Goal: Task Accomplishment & Management: Manage account settings

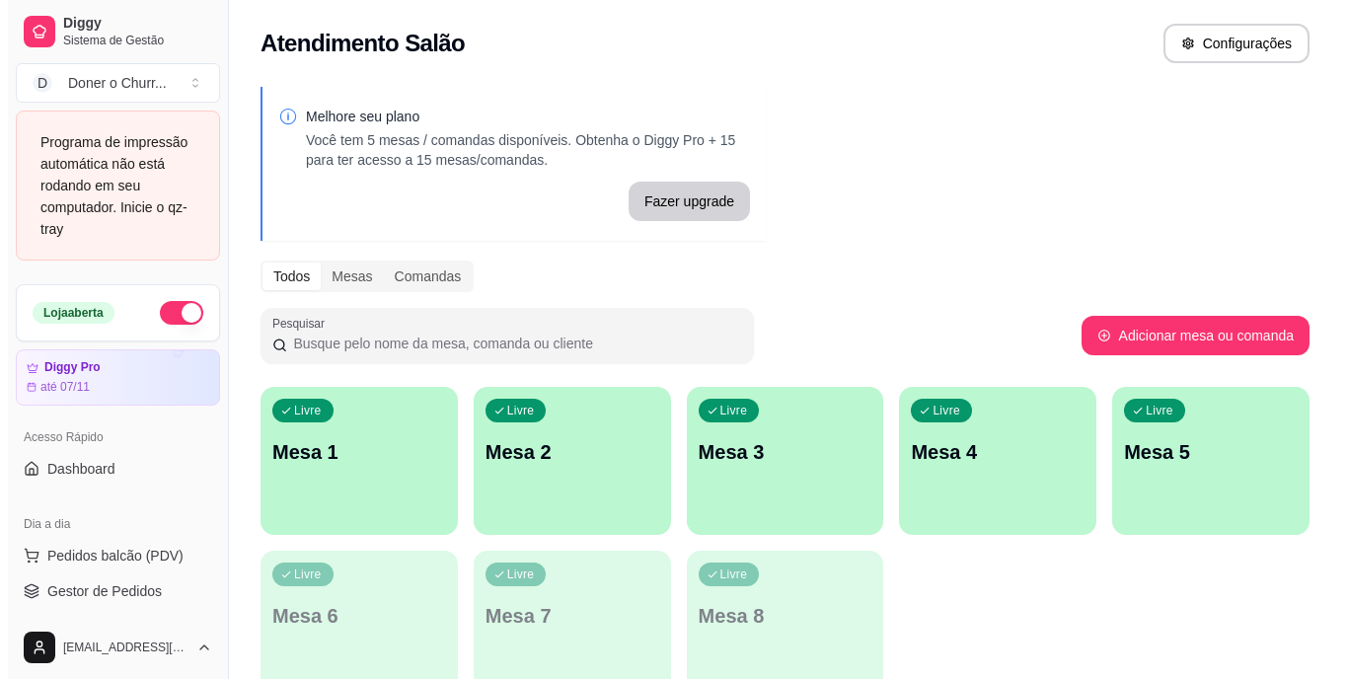
scroll to position [225, 0]
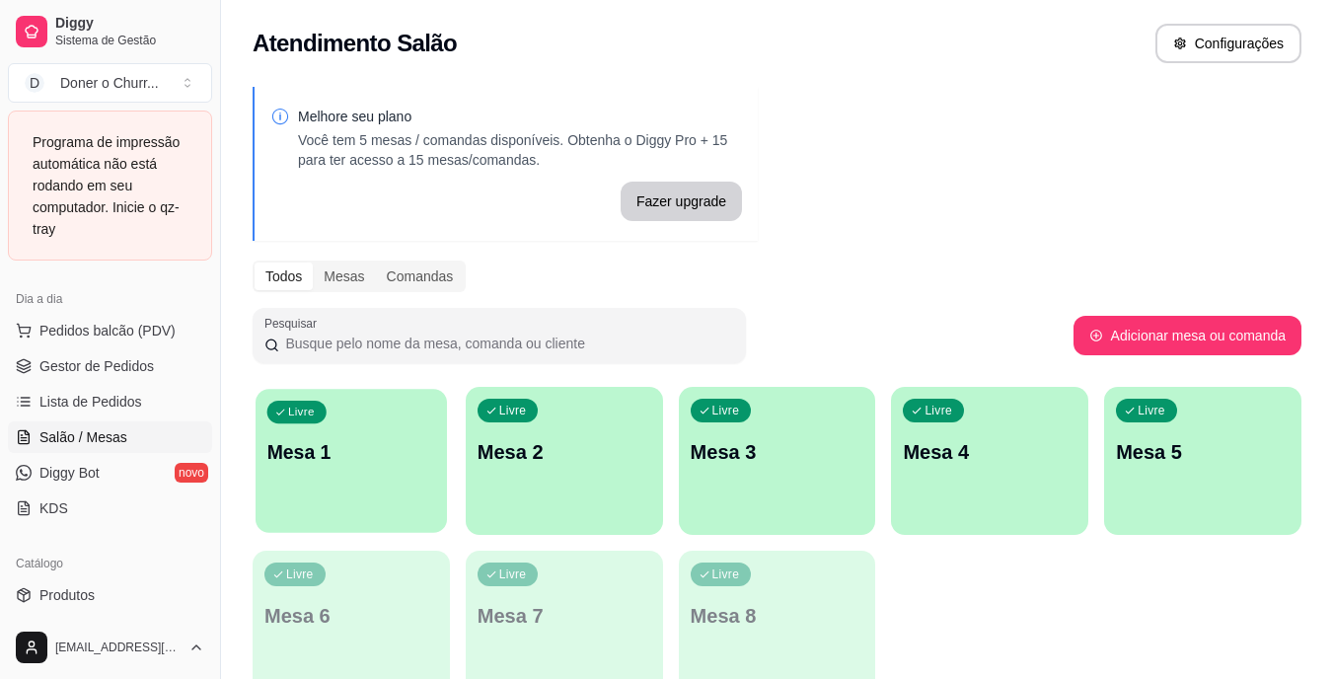
click at [315, 467] on div "Livre Mesa 1" at bounding box center [351, 449] width 191 height 120
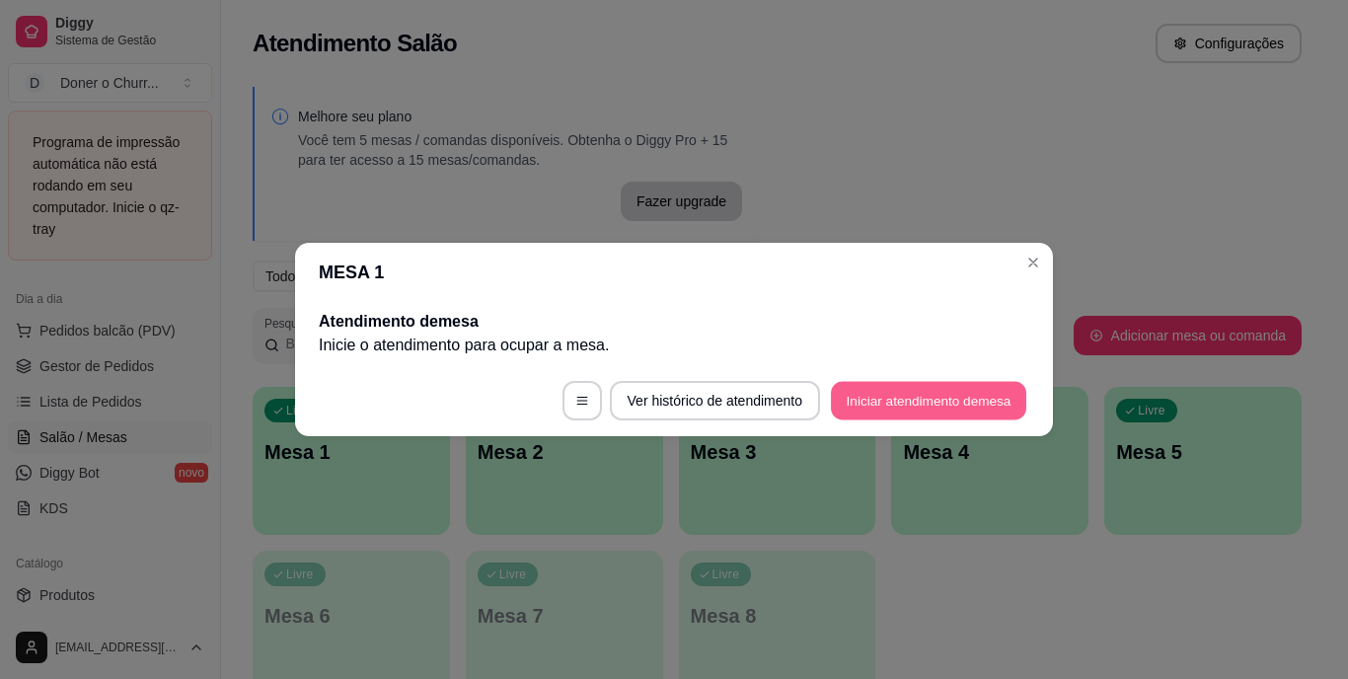
click at [885, 409] on button "Iniciar atendimento de mesa" at bounding box center [928, 401] width 195 height 38
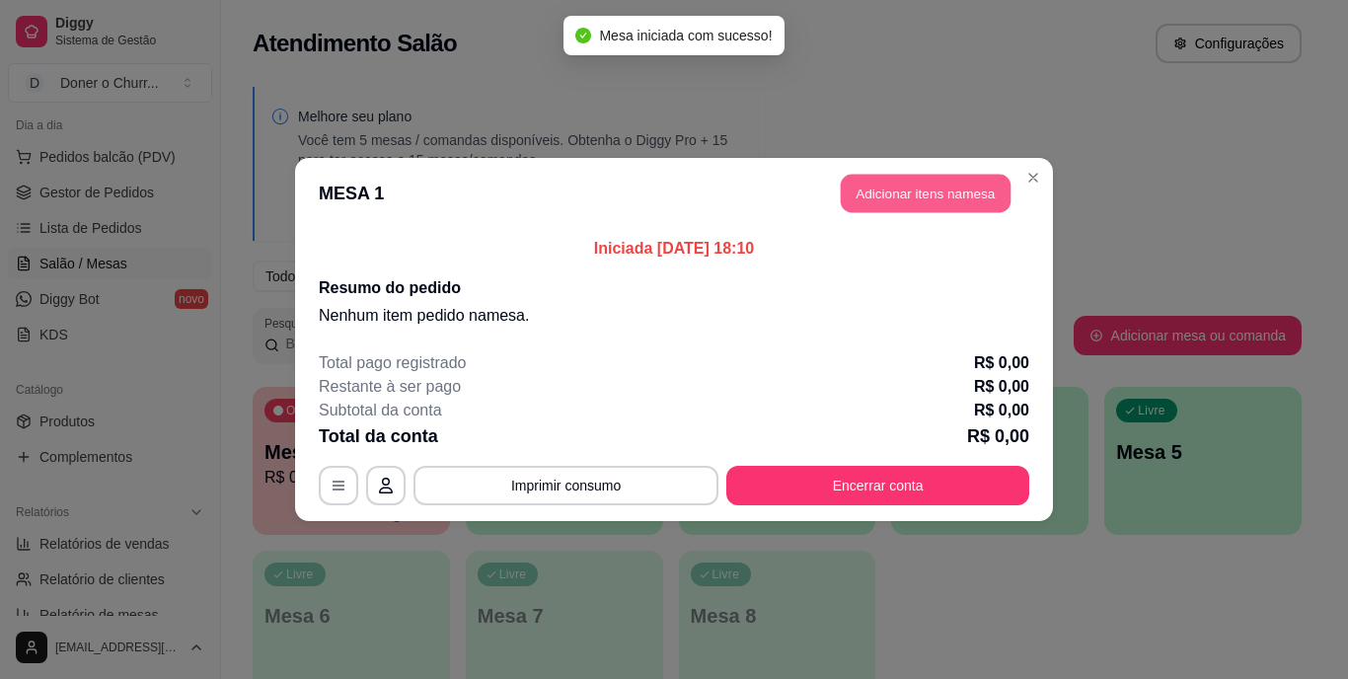
click at [906, 201] on button "Adicionar itens na mesa" at bounding box center [926, 194] width 170 height 38
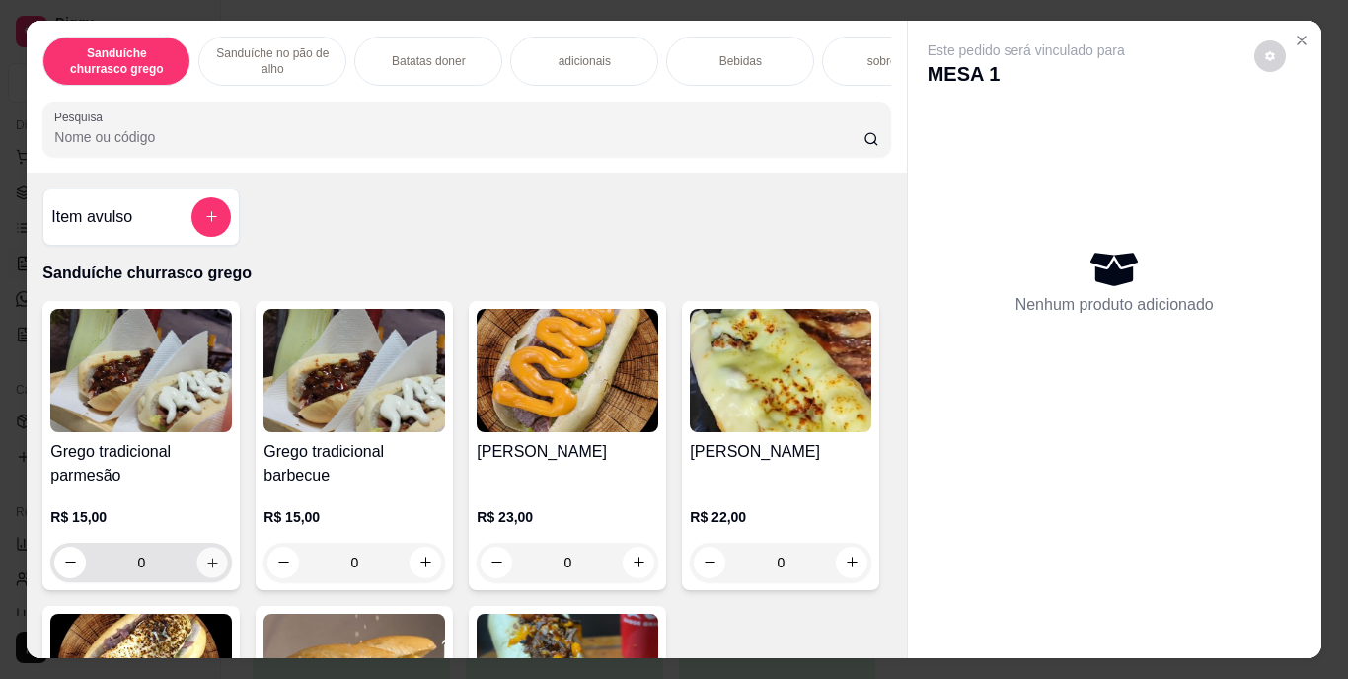
click at [206, 570] on icon "increase-product-quantity" at bounding box center [212, 562] width 15 height 15
type input "1"
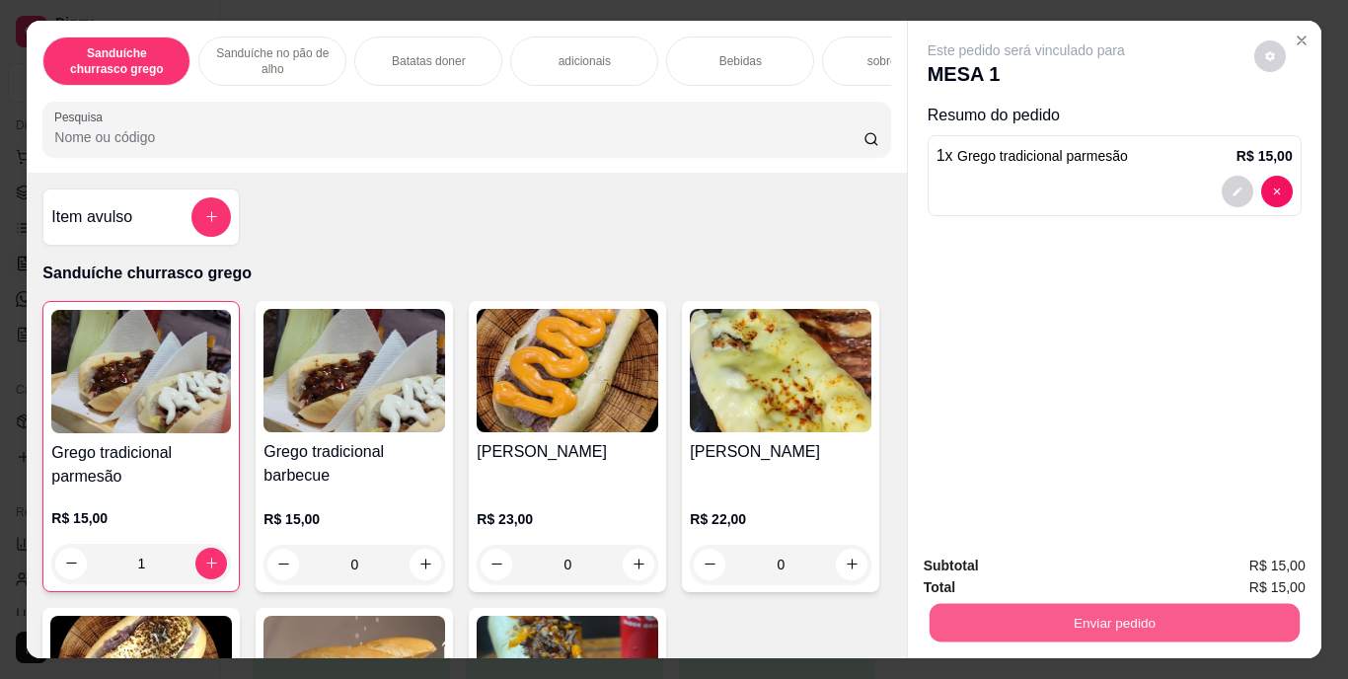
click at [1027, 609] on button "Enviar pedido" at bounding box center [1114, 623] width 370 height 38
click at [1231, 565] on button "Enviar pedido" at bounding box center [1254, 567] width 109 height 37
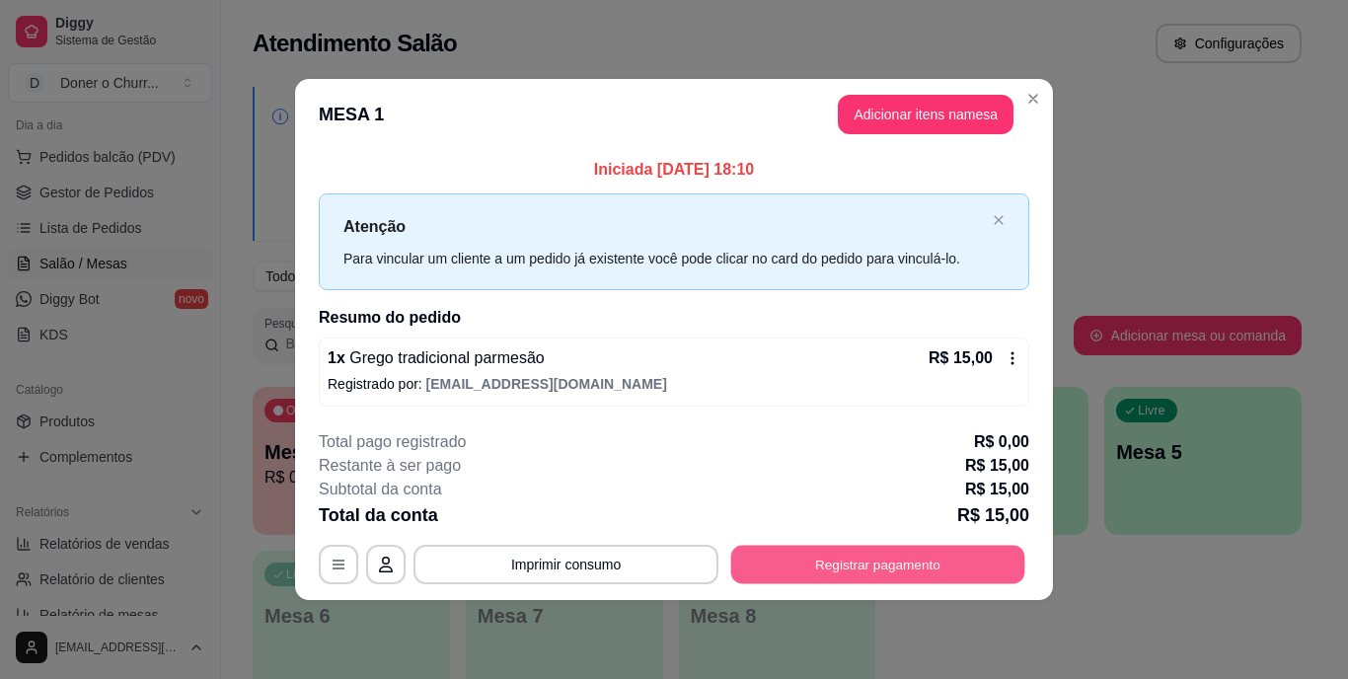
click at [838, 558] on button "Registrar pagamento" at bounding box center [878, 564] width 294 height 38
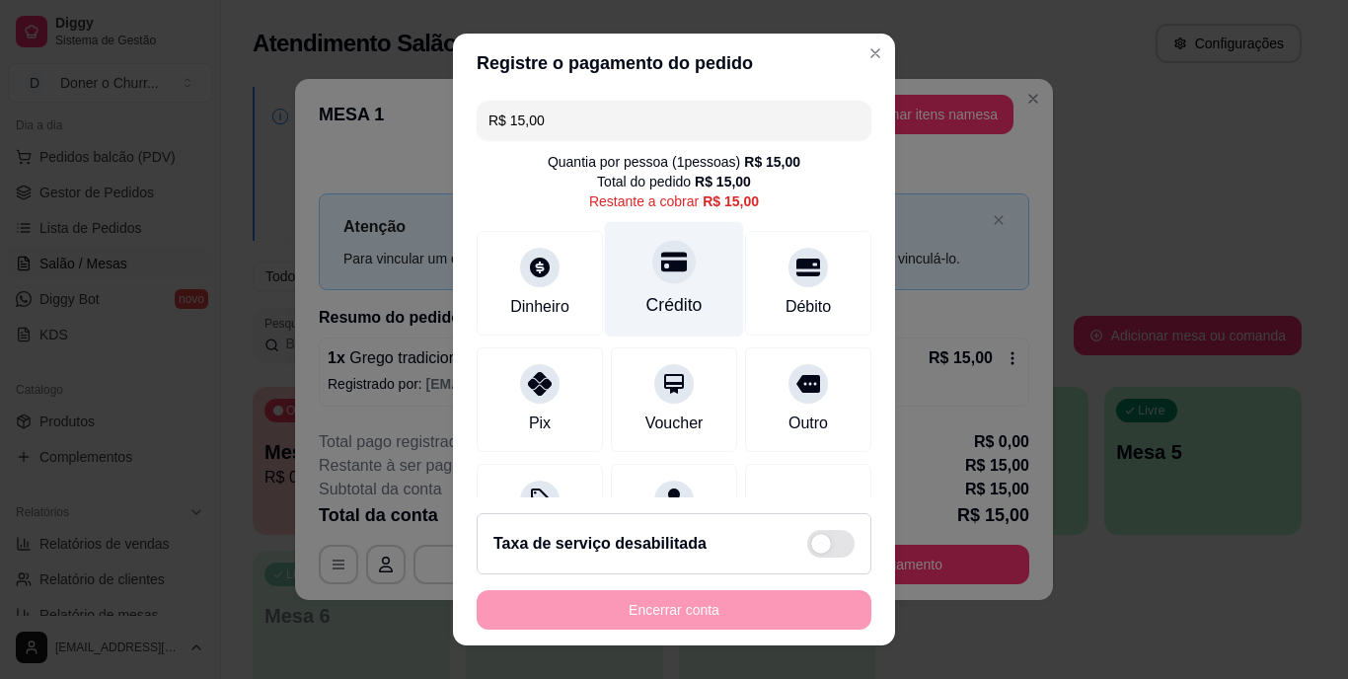
click at [656, 307] on div "Crédito" at bounding box center [675, 306] width 56 height 26
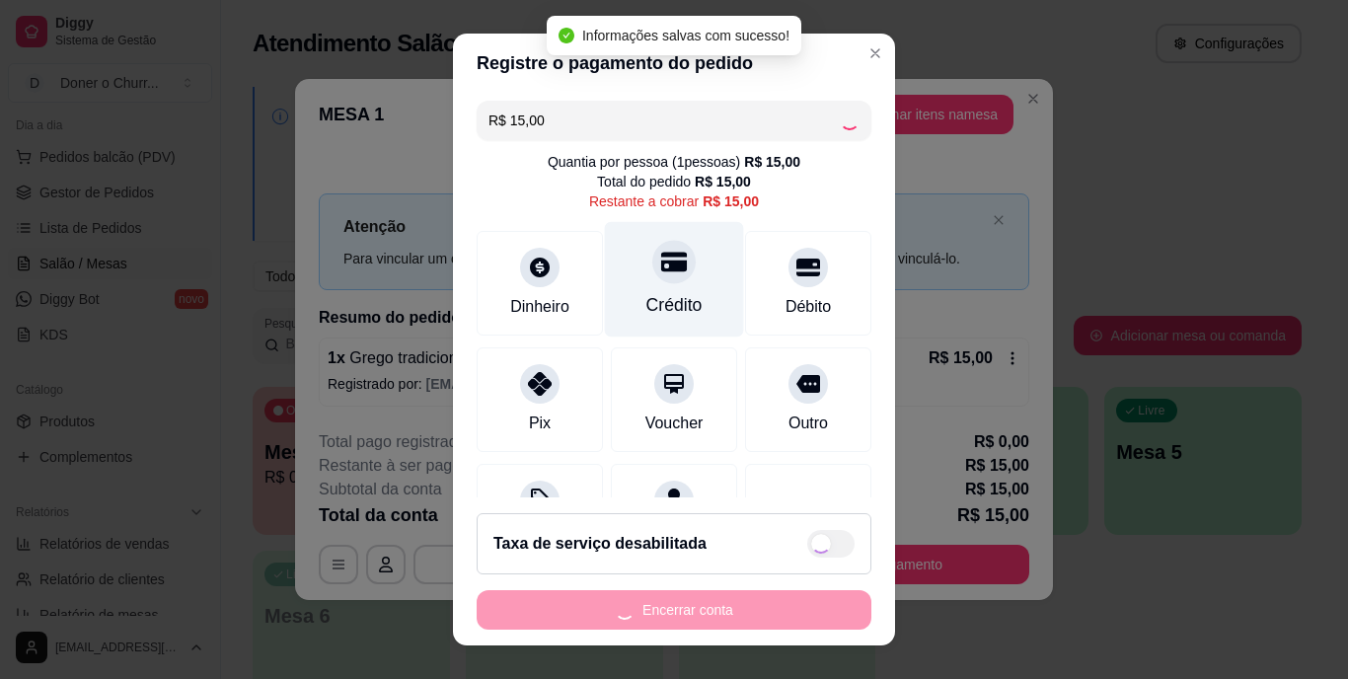
type input "R$ 0,00"
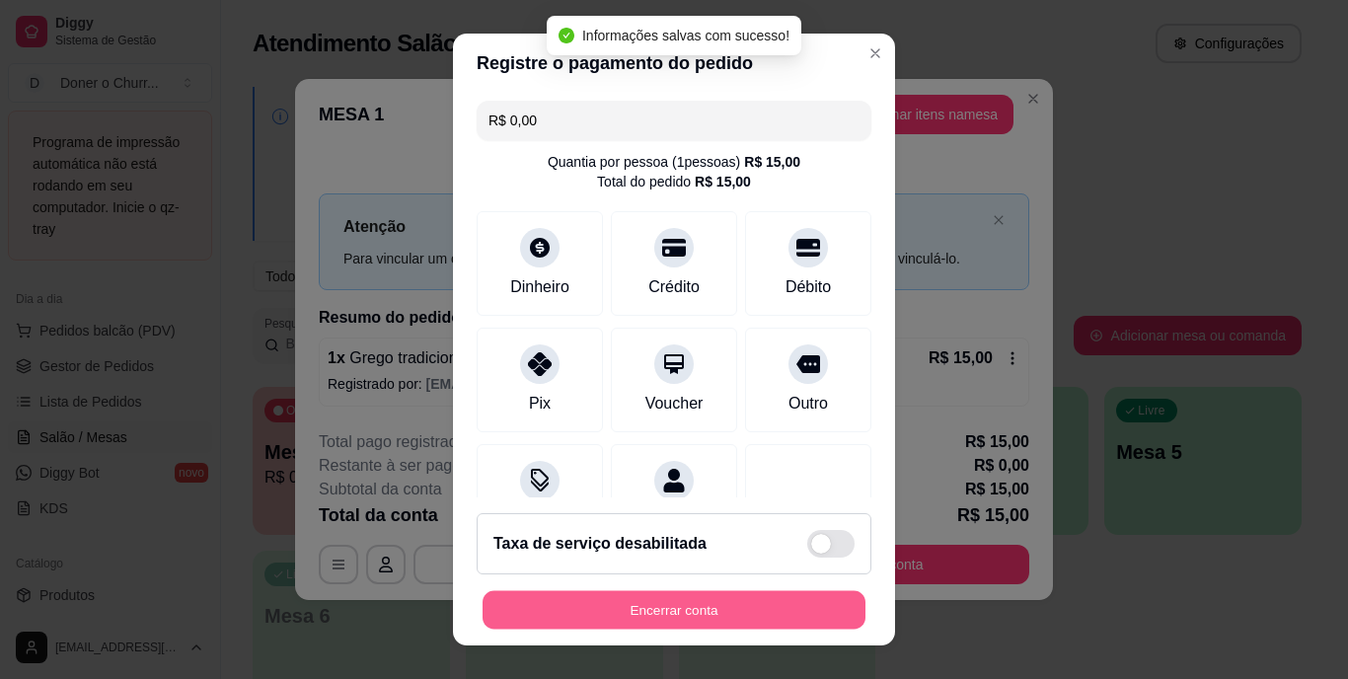
click at [624, 610] on button "Encerrar conta" at bounding box center [674, 609] width 383 height 38
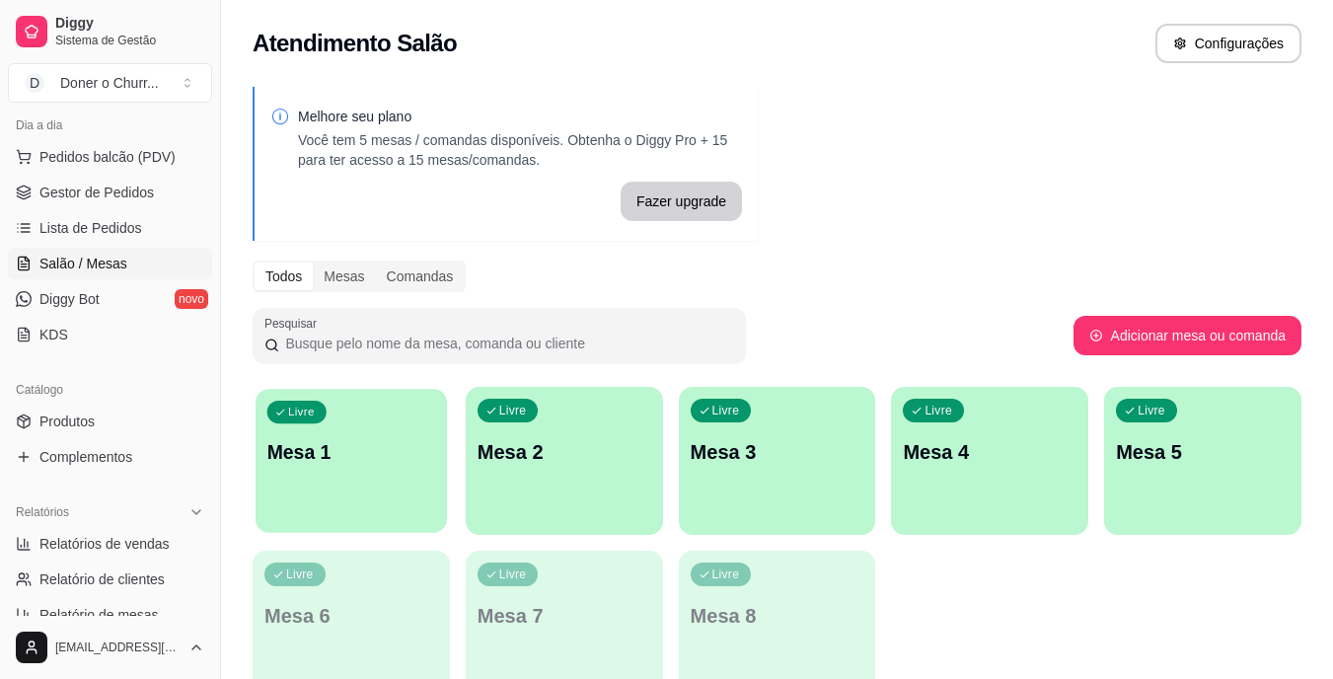
click at [356, 503] on div "Livre Mesa 1" at bounding box center [351, 449] width 191 height 120
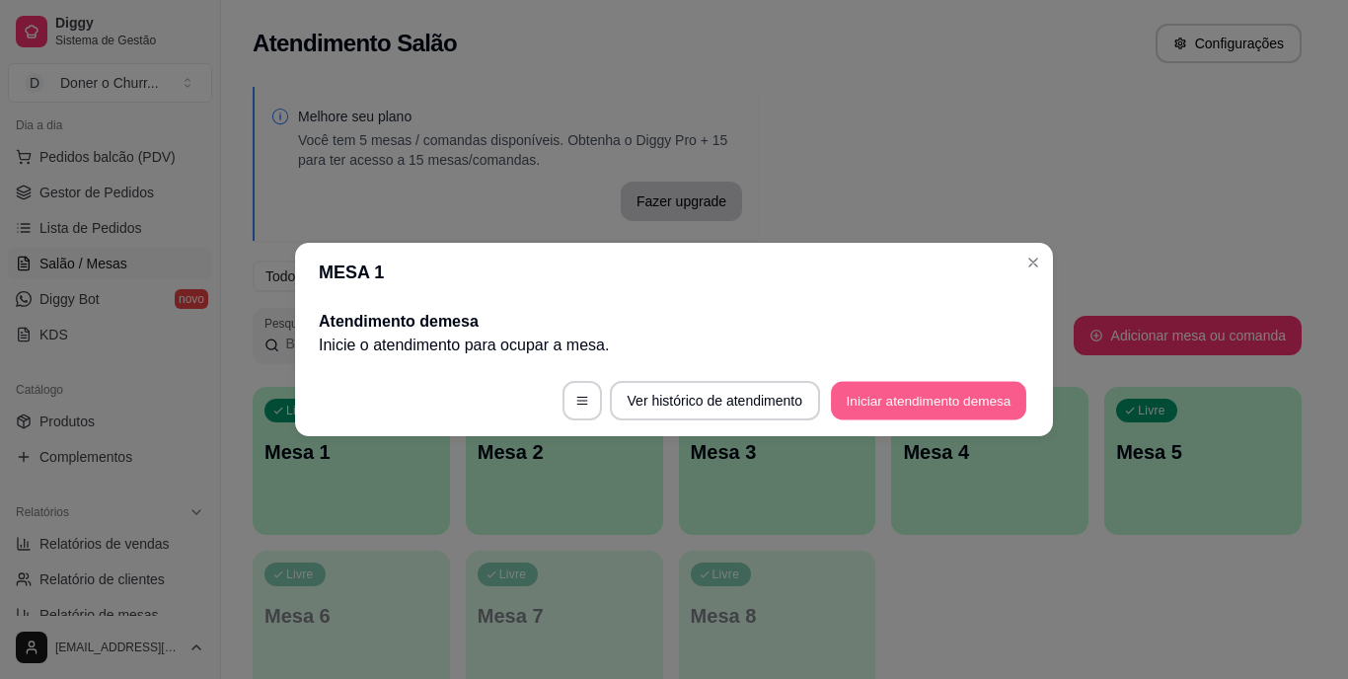
click at [956, 382] on button "Iniciar atendimento de mesa" at bounding box center [928, 401] width 195 height 38
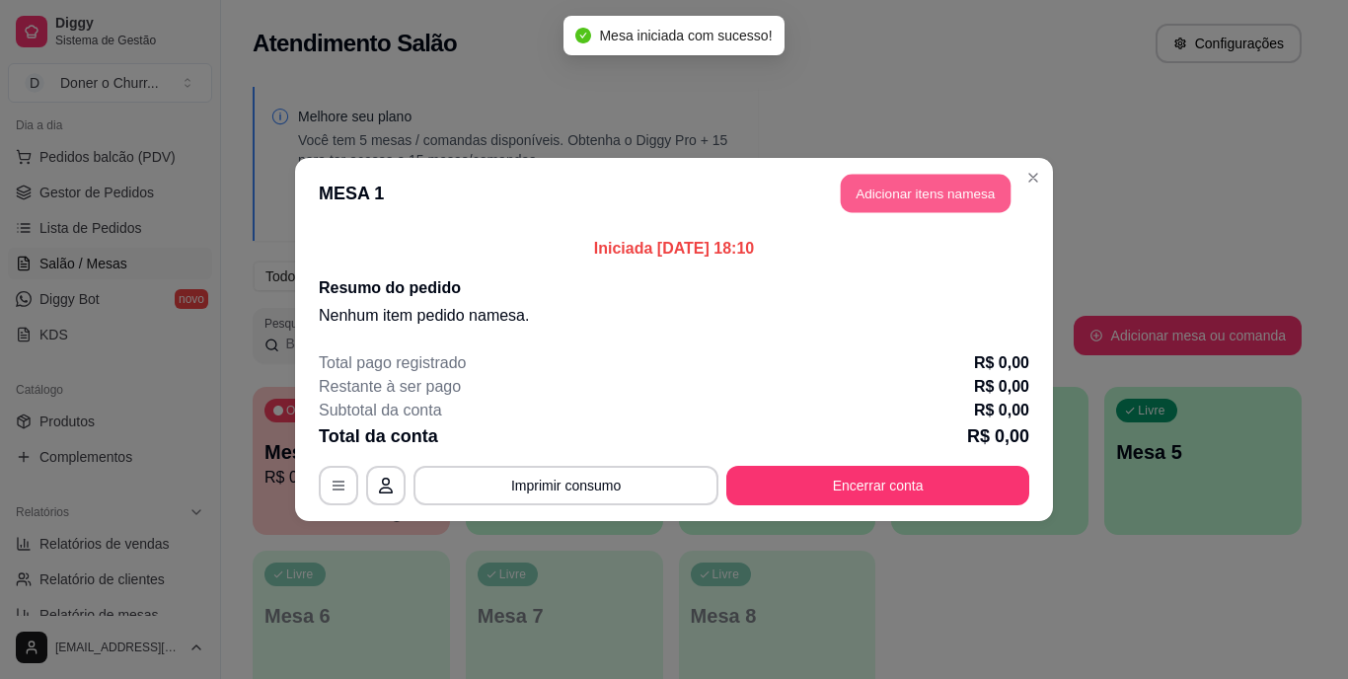
click at [947, 190] on button "Adicionar itens na mesa" at bounding box center [926, 194] width 170 height 38
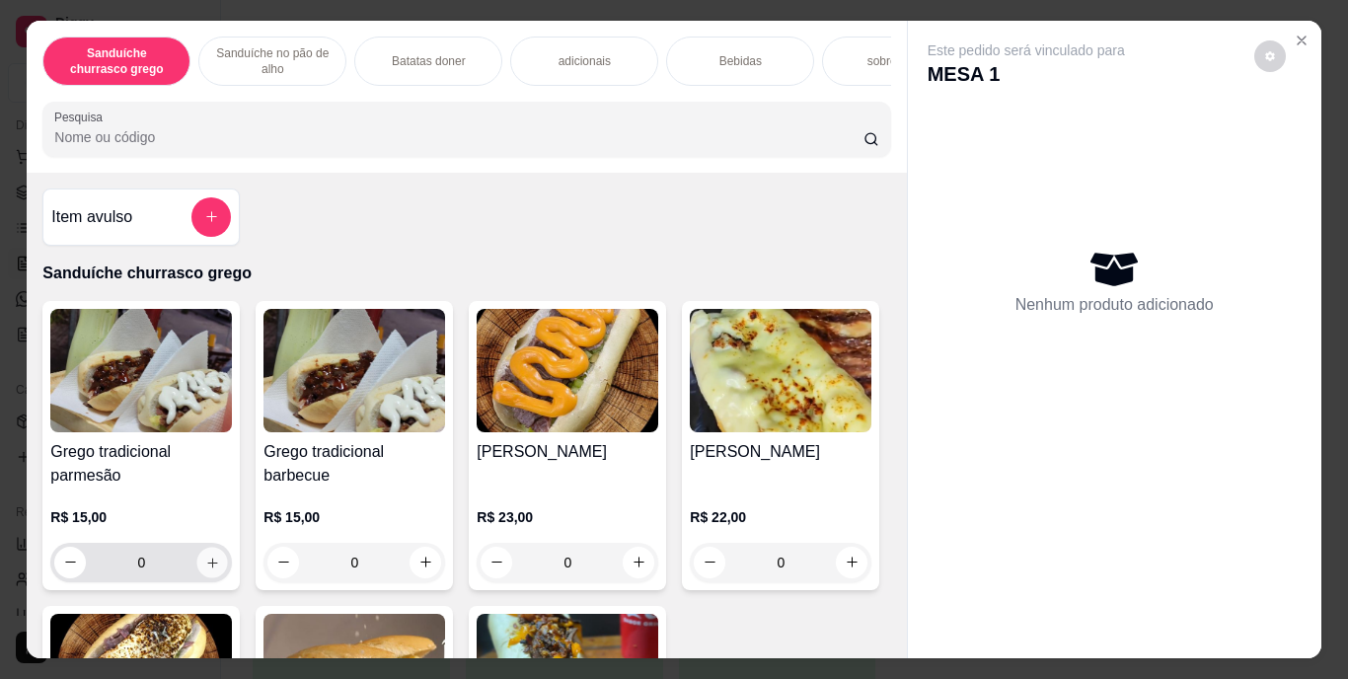
click at [207, 562] on icon "increase-product-quantity" at bounding box center [212, 562] width 15 height 15
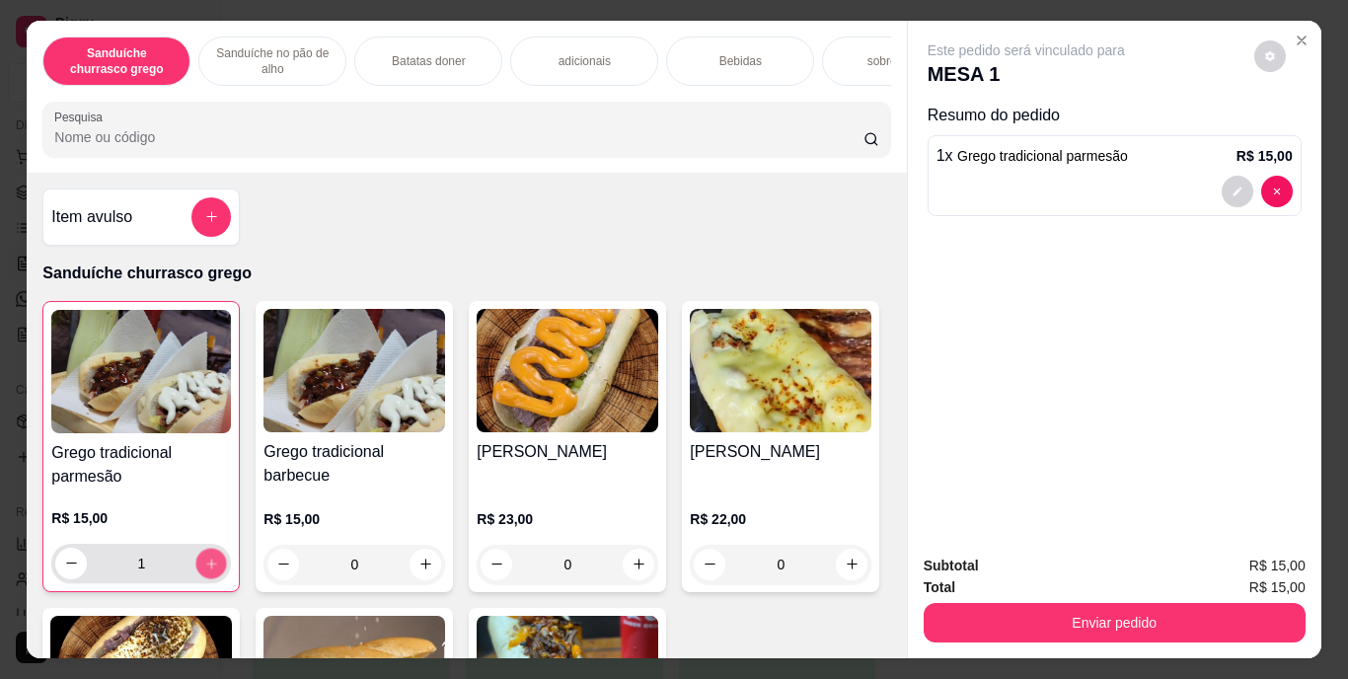
click at [207, 562] on button "increase-product-quantity" at bounding box center [211, 563] width 31 height 31
type input "2"
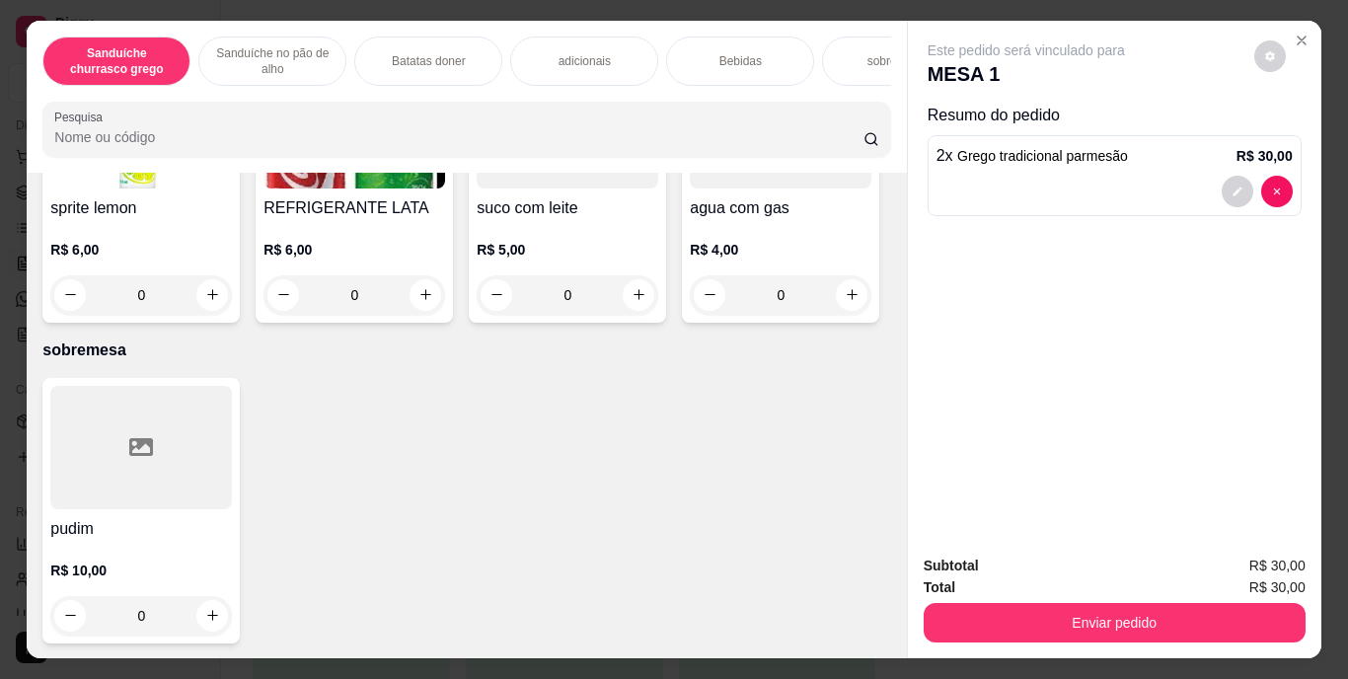
scroll to position [3288, 0]
click at [228, 310] on button "increase-product-quantity" at bounding box center [212, 294] width 31 height 31
type input "1"
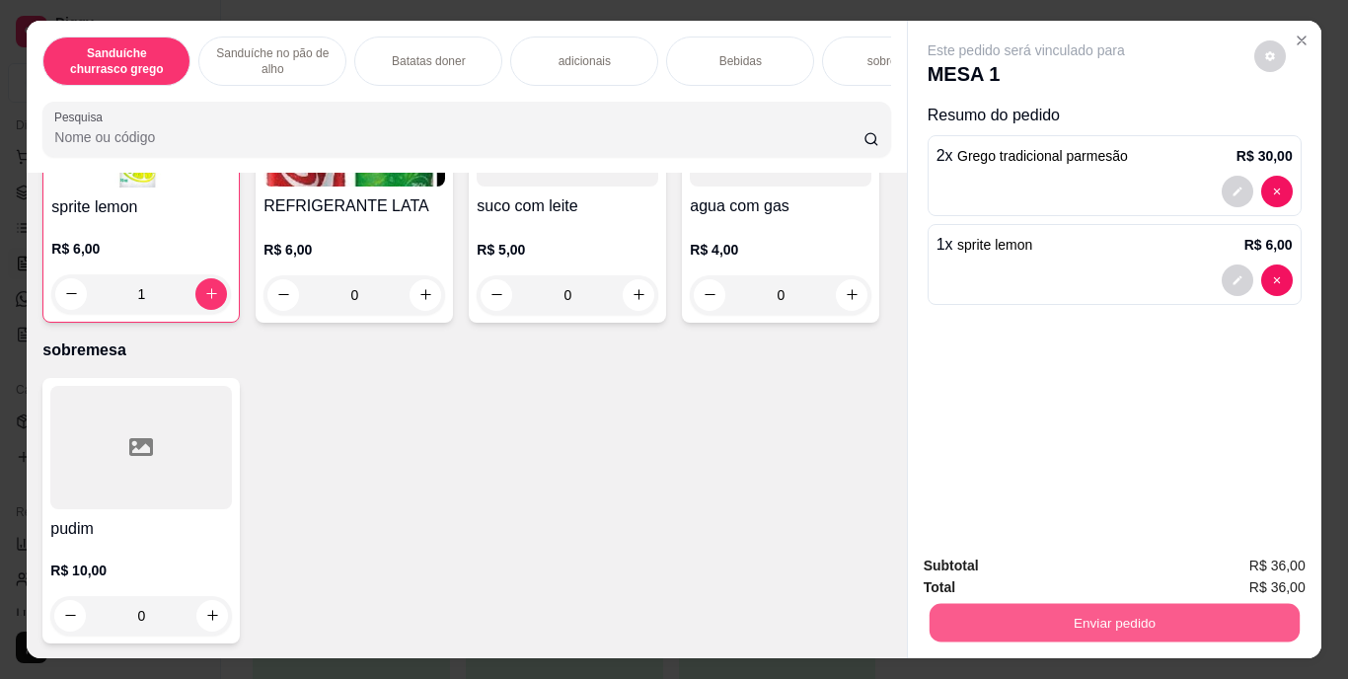
click at [1129, 612] on button "Enviar pedido" at bounding box center [1114, 623] width 370 height 38
click at [1264, 564] on button "Enviar pedido" at bounding box center [1254, 567] width 109 height 37
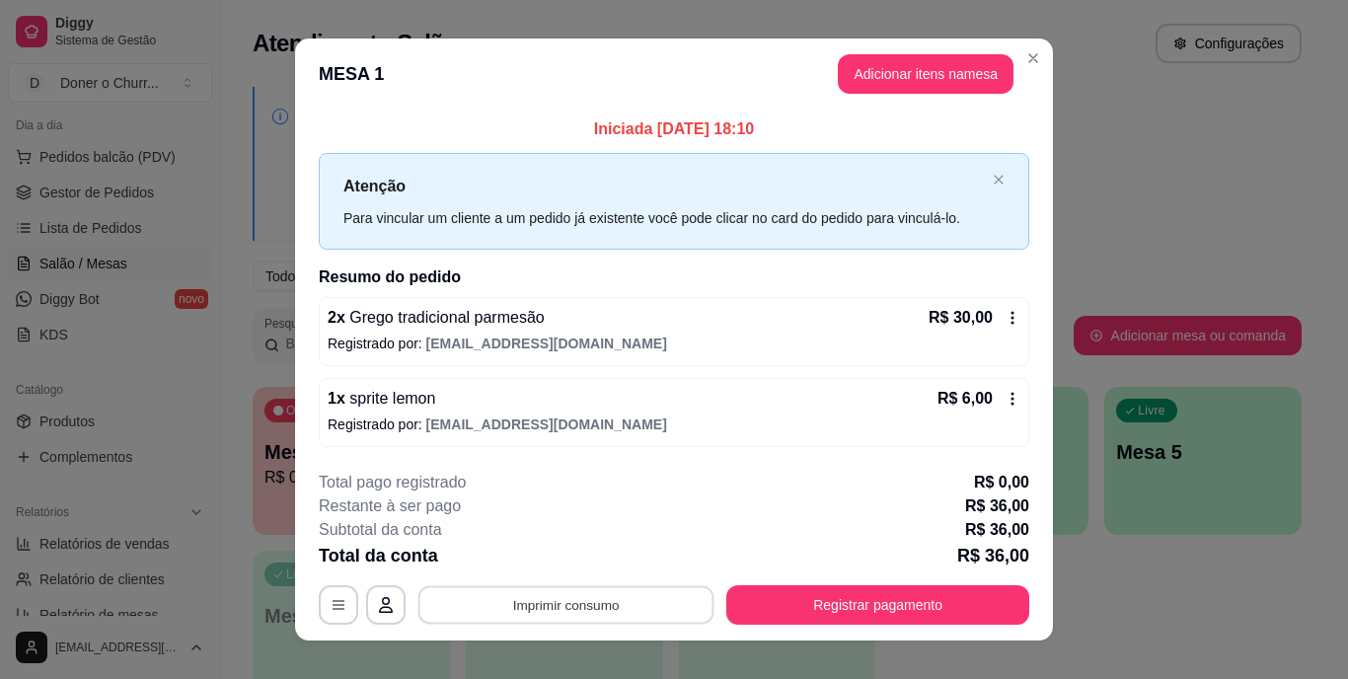
click at [566, 597] on button "Imprimir consumo" at bounding box center [566, 604] width 296 height 38
click at [561, 561] on button "IMPRESSORA" at bounding box center [564, 559] width 138 height 31
click at [558, 602] on button "Imprimir consumo" at bounding box center [566, 604] width 305 height 39
click at [568, 561] on button "IMPRESSORA" at bounding box center [564, 559] width 138 height 31
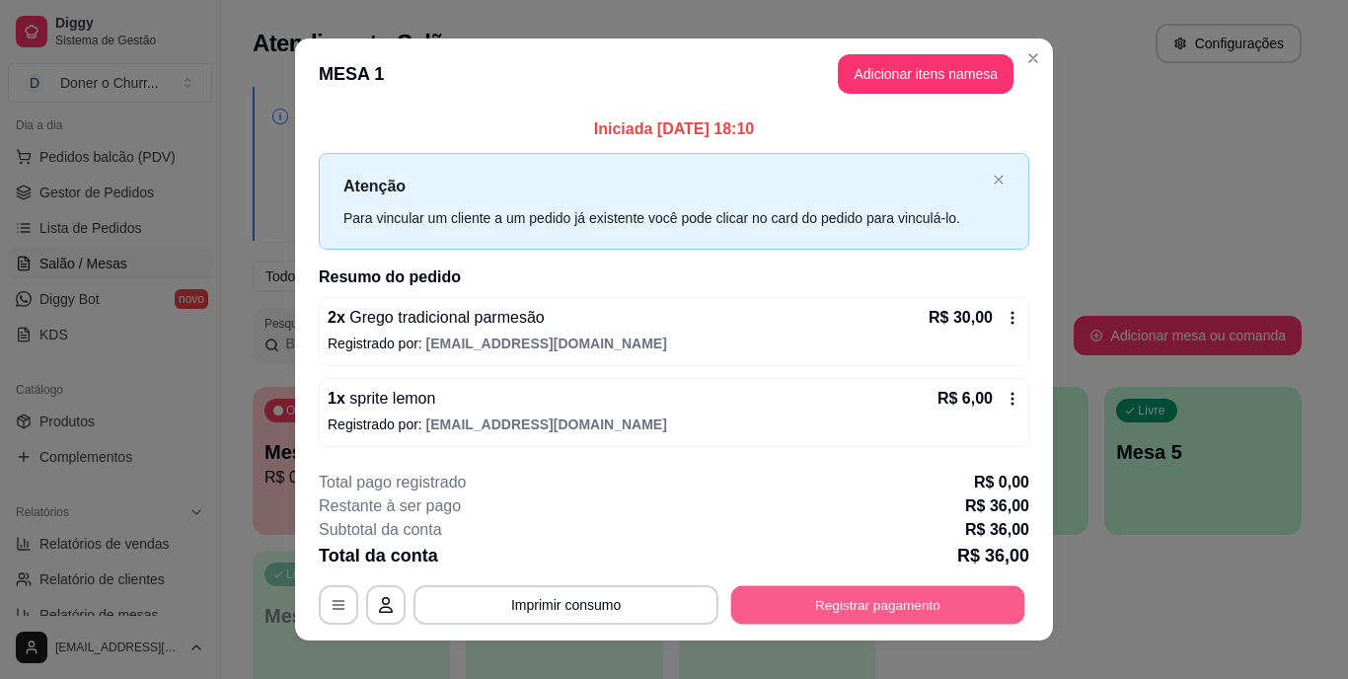
click at [793, 609] on button "Registrar pagamento" at bounding box center [878, 604] width 294 height 38
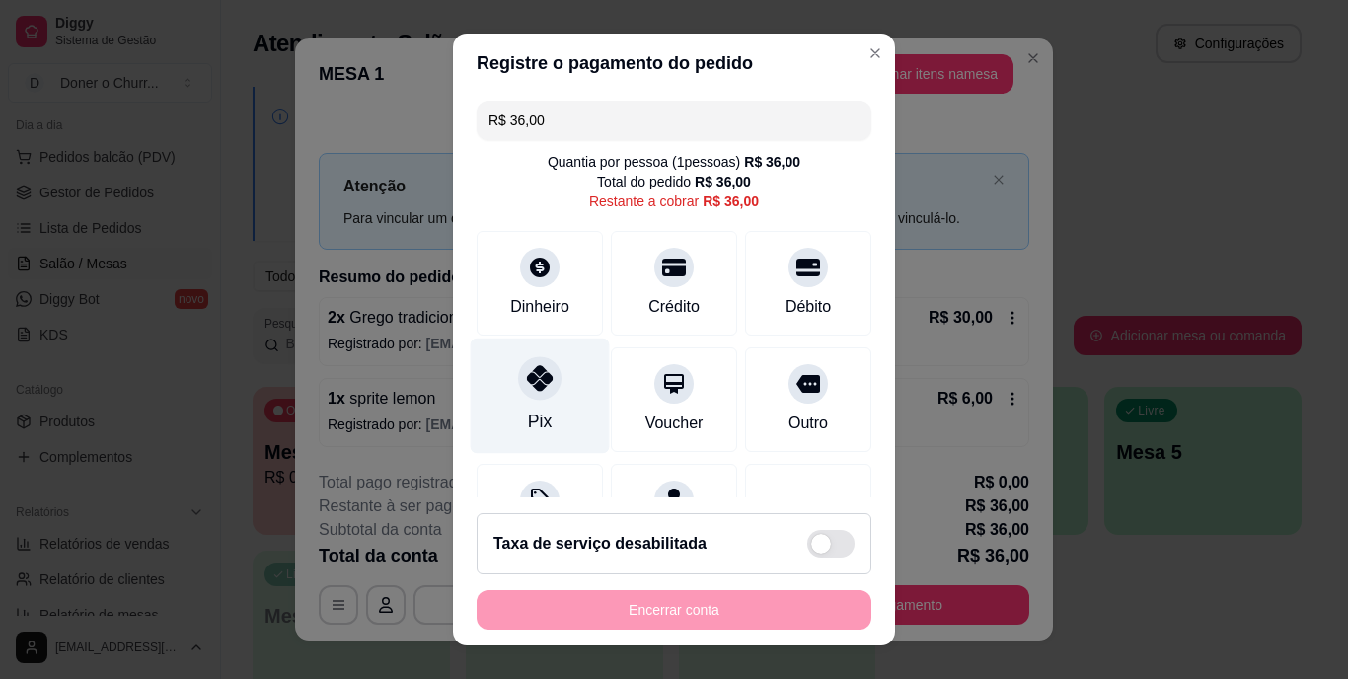
click at [538, 388] on icon at bounding box center [540, 379] width 26 height 26
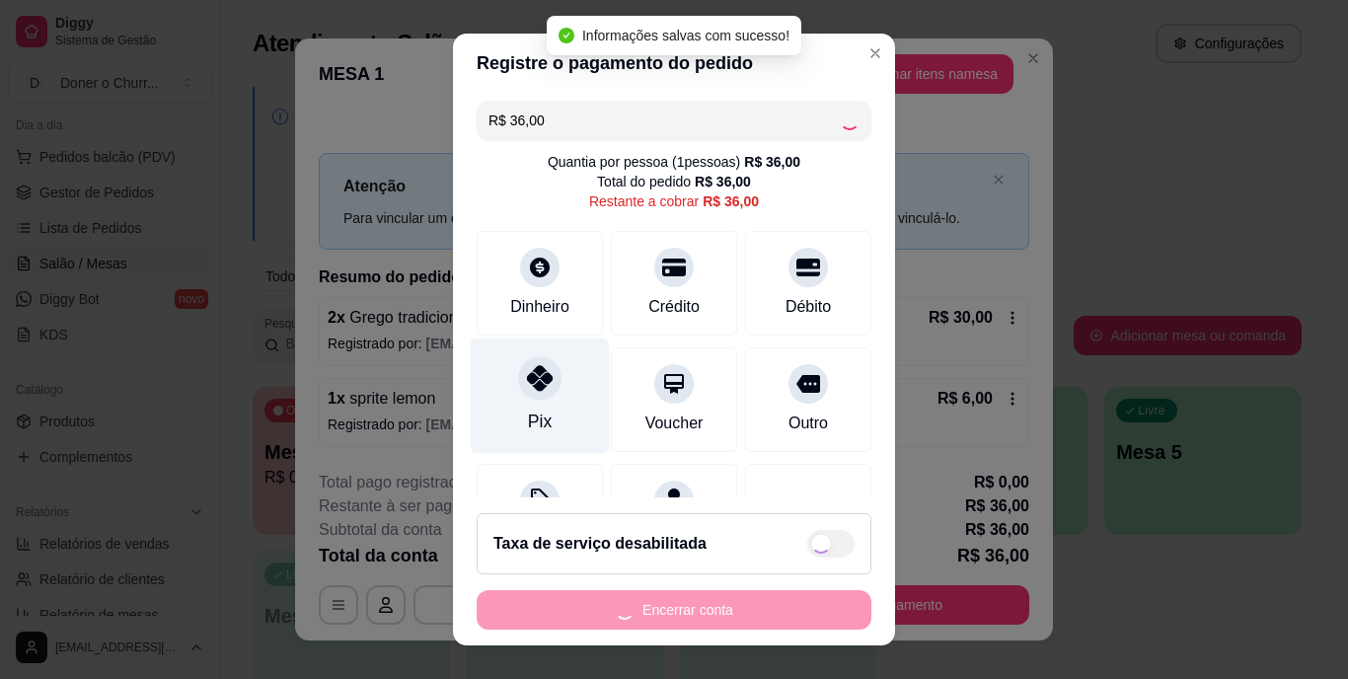
type input "R$ 0,00"
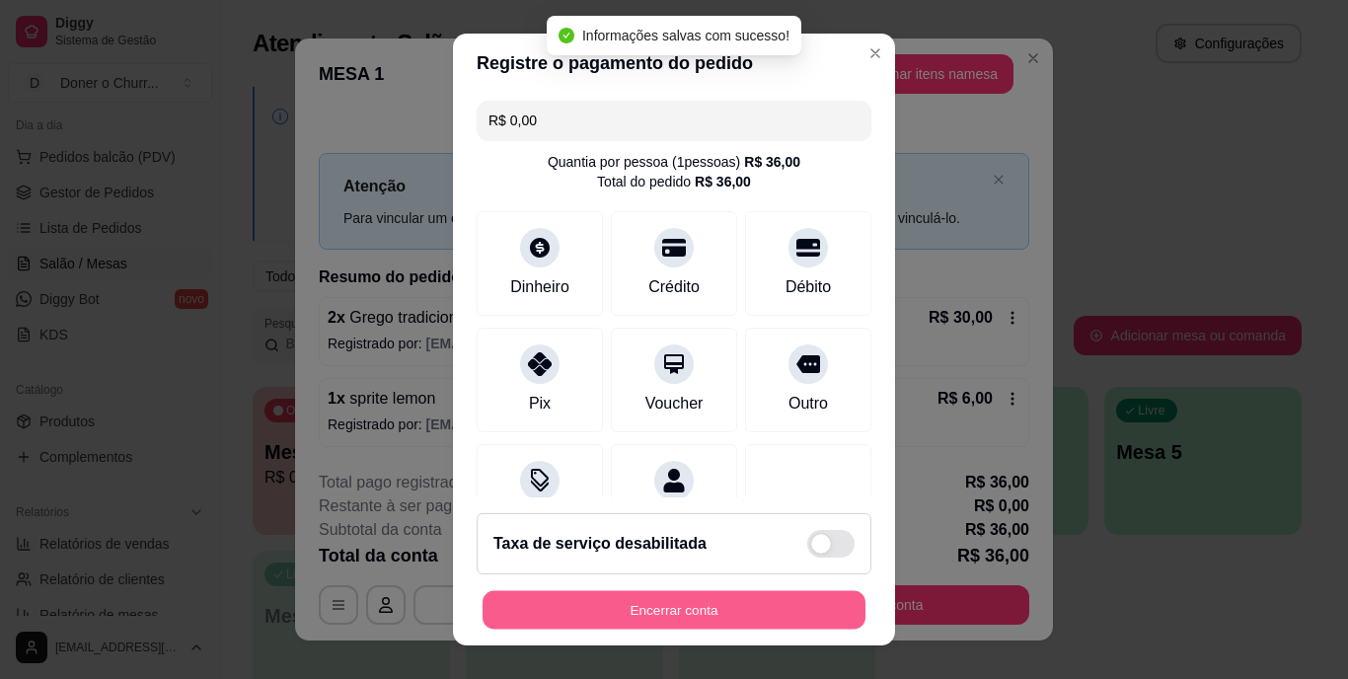
click at [663, 618] on button "Encerrar conta" at bounding box center [674, 609] width 383 height 38
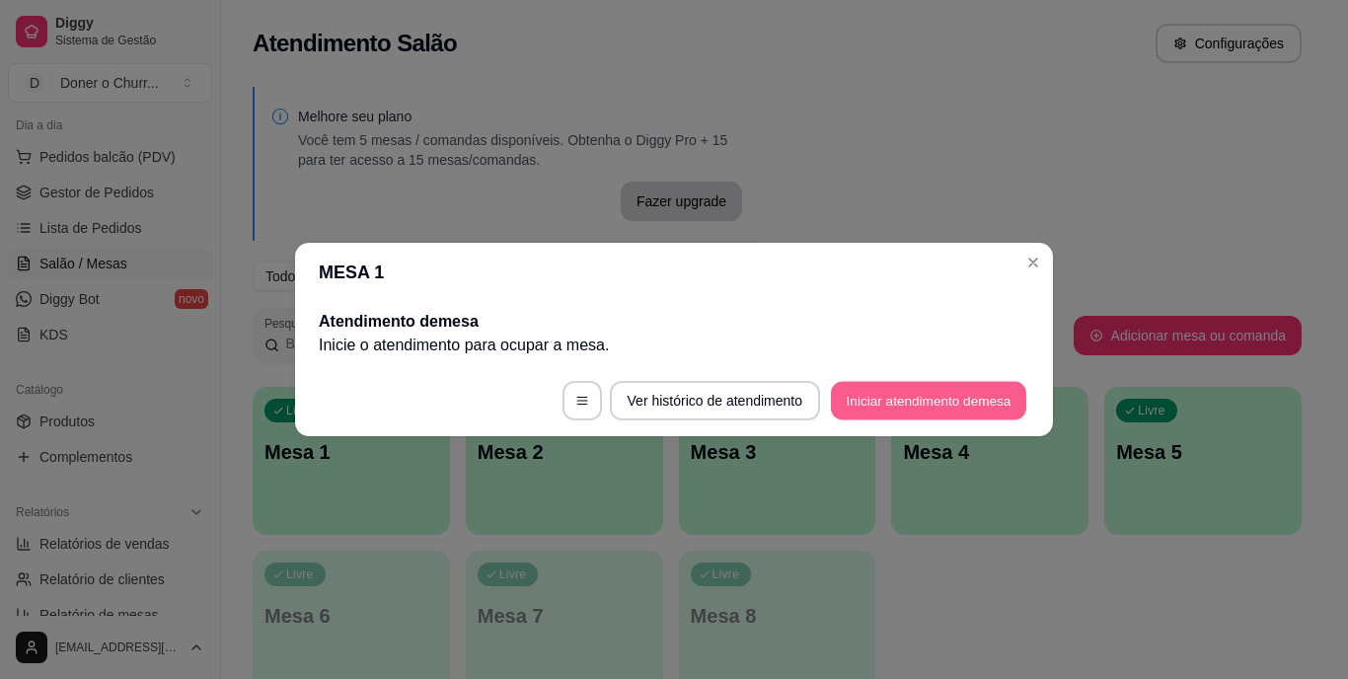
click at [922, 399] on button "Iniciar atendimento de mesa" at bounding box center [928, 401] width 195 height 38
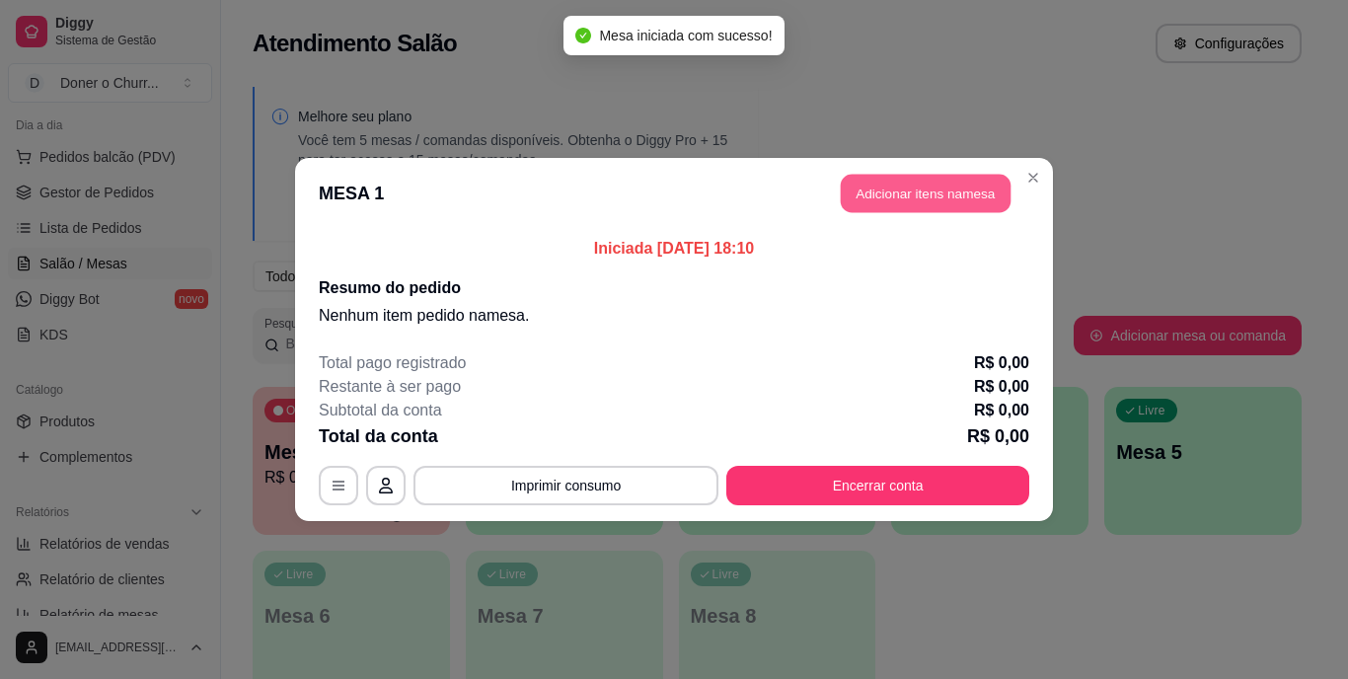
click at [921, 190] on button "Adicionar itens na mesa" at bounding box center [926, 194] width 170 height 38
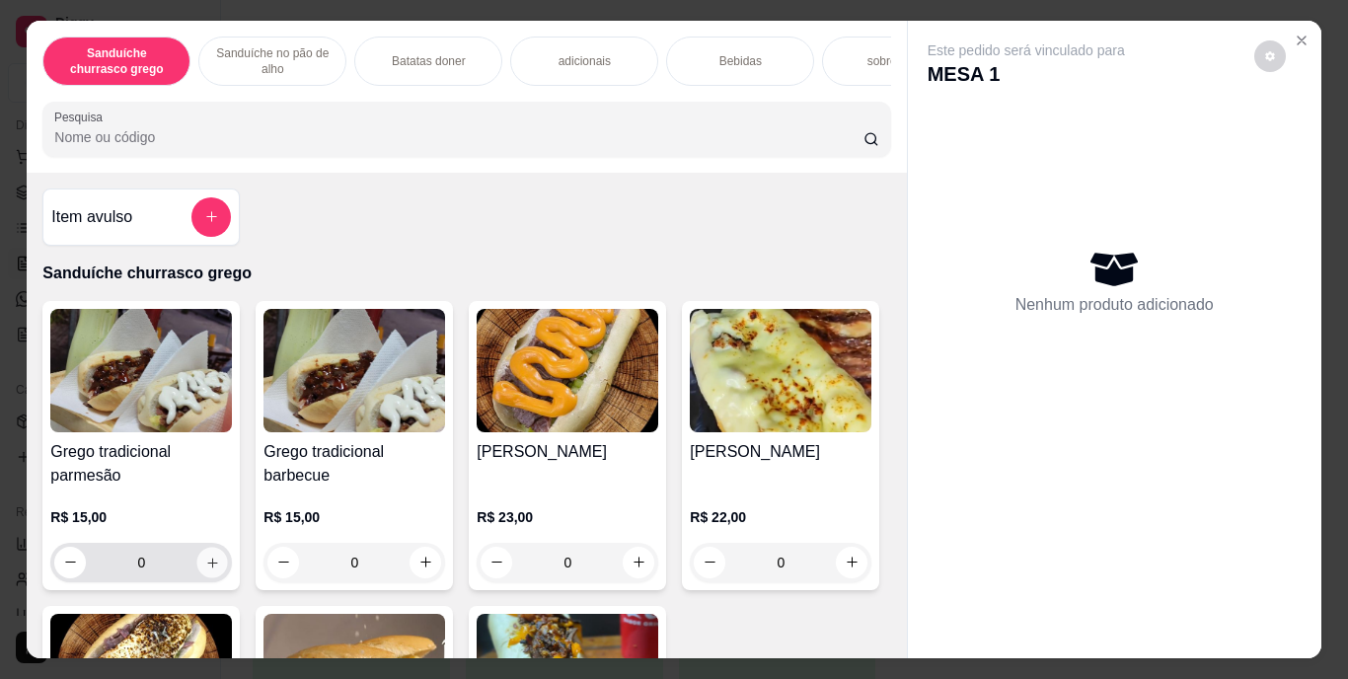
click at [197, 560] on button "increase-product-quantity" at bounding box center [212, 562] width 31 height 31
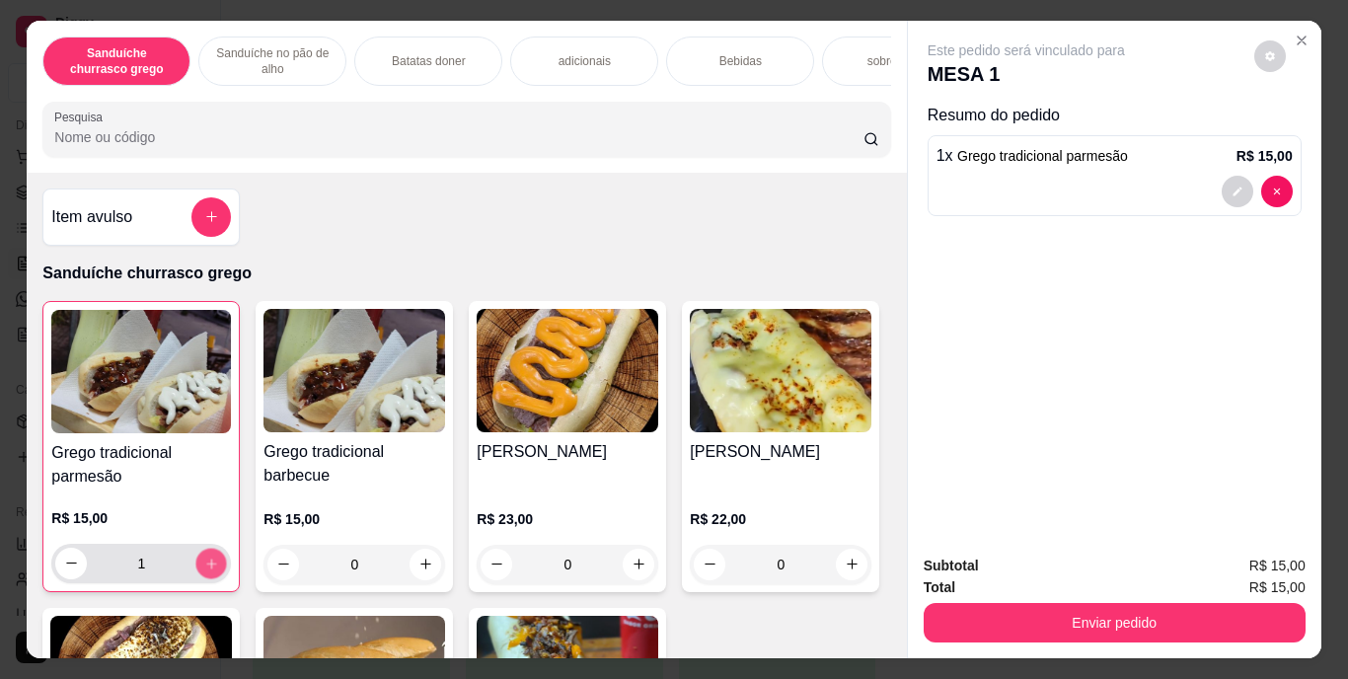
click at [196, 560] on button "increase-product-quantity" at bounding box center [211, 563] width 31 height 31
type input "2"
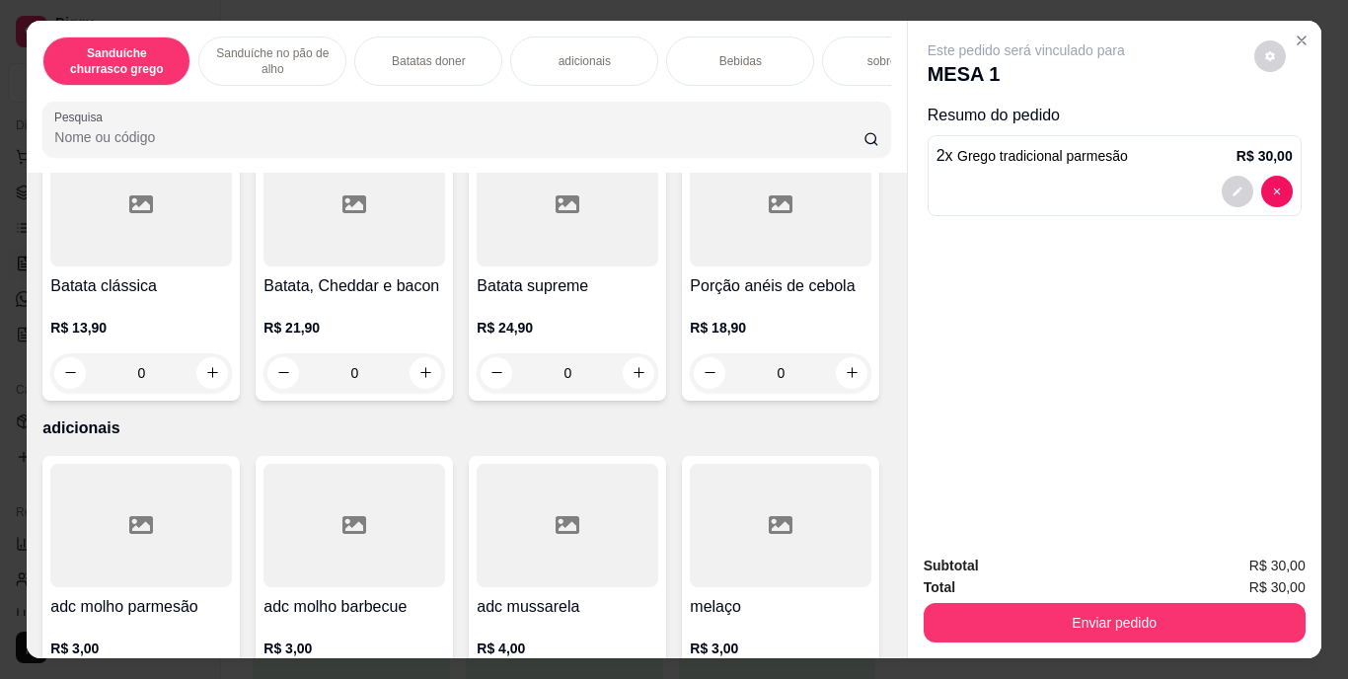
scroll to position [1681, 0]
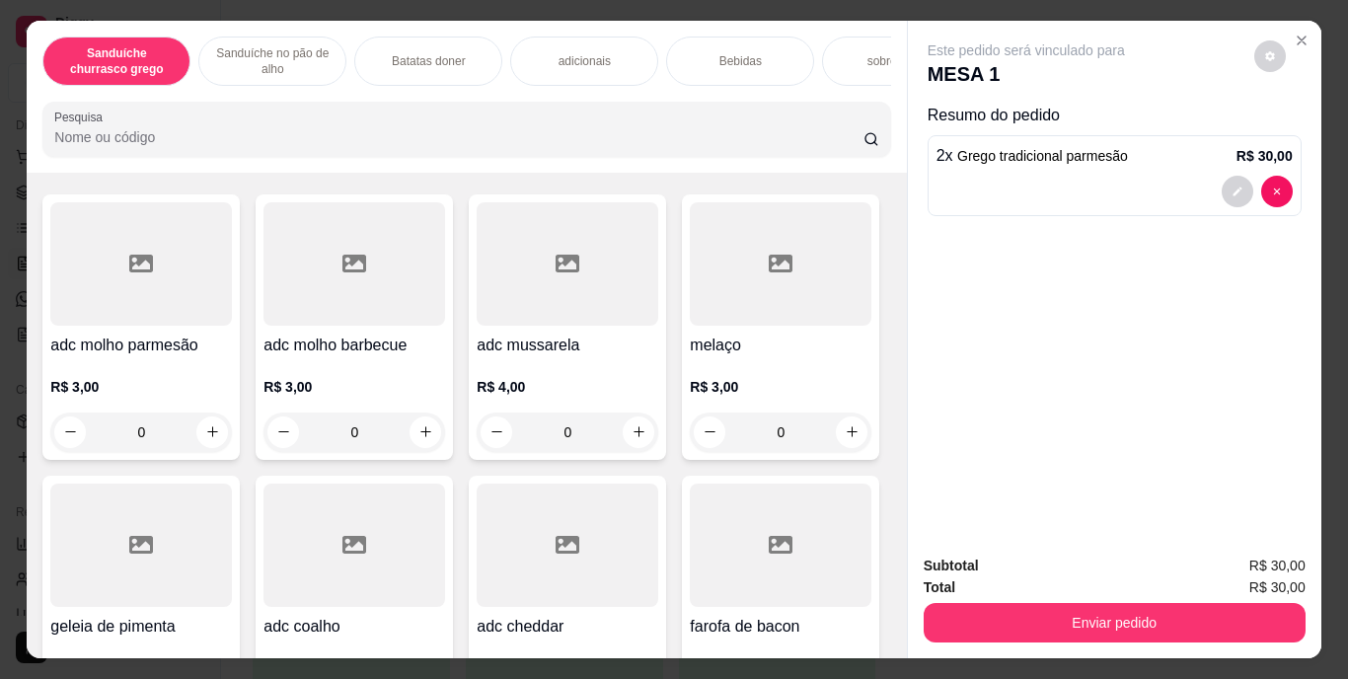
click at [213, 126] on button "increase-product-quantity" at bounding box center [212, 111] width 31 height 31
type input "1"
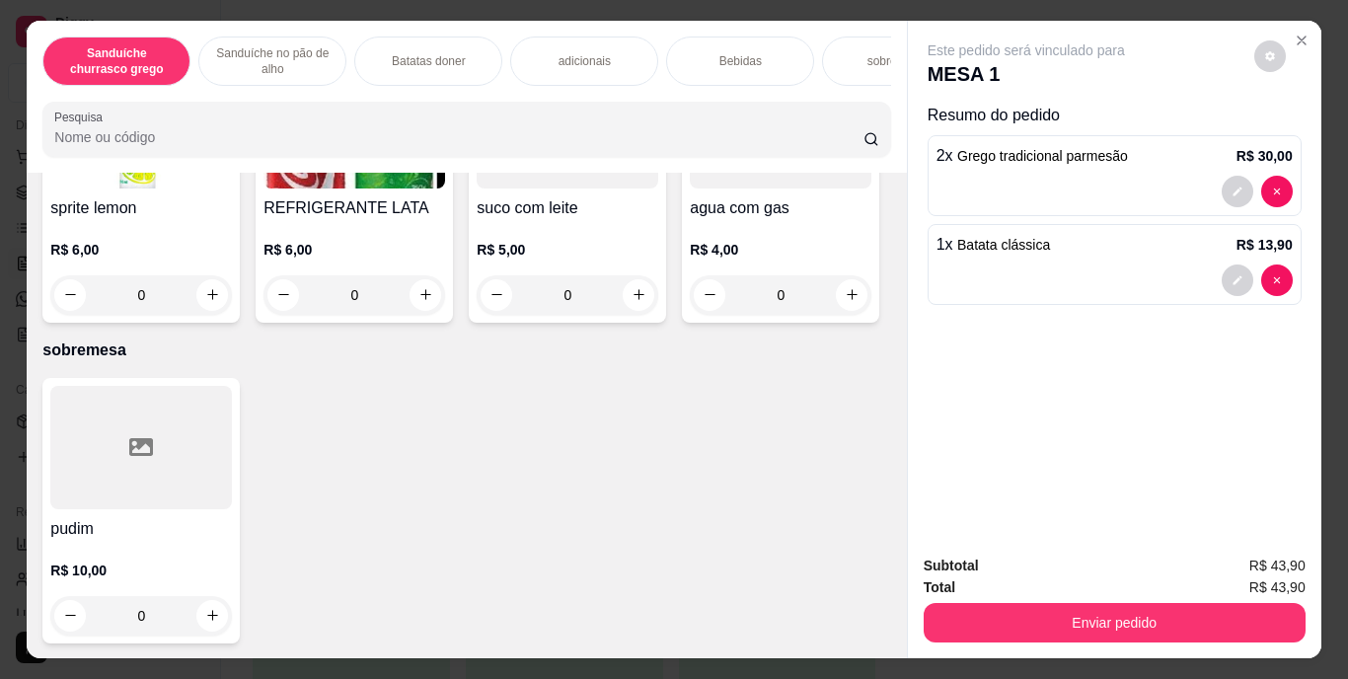
scroll to position [3351, 0]
click at [441, 310] on button "increase-product-quantity" at bounding box center [426, 294] width 31 height 31
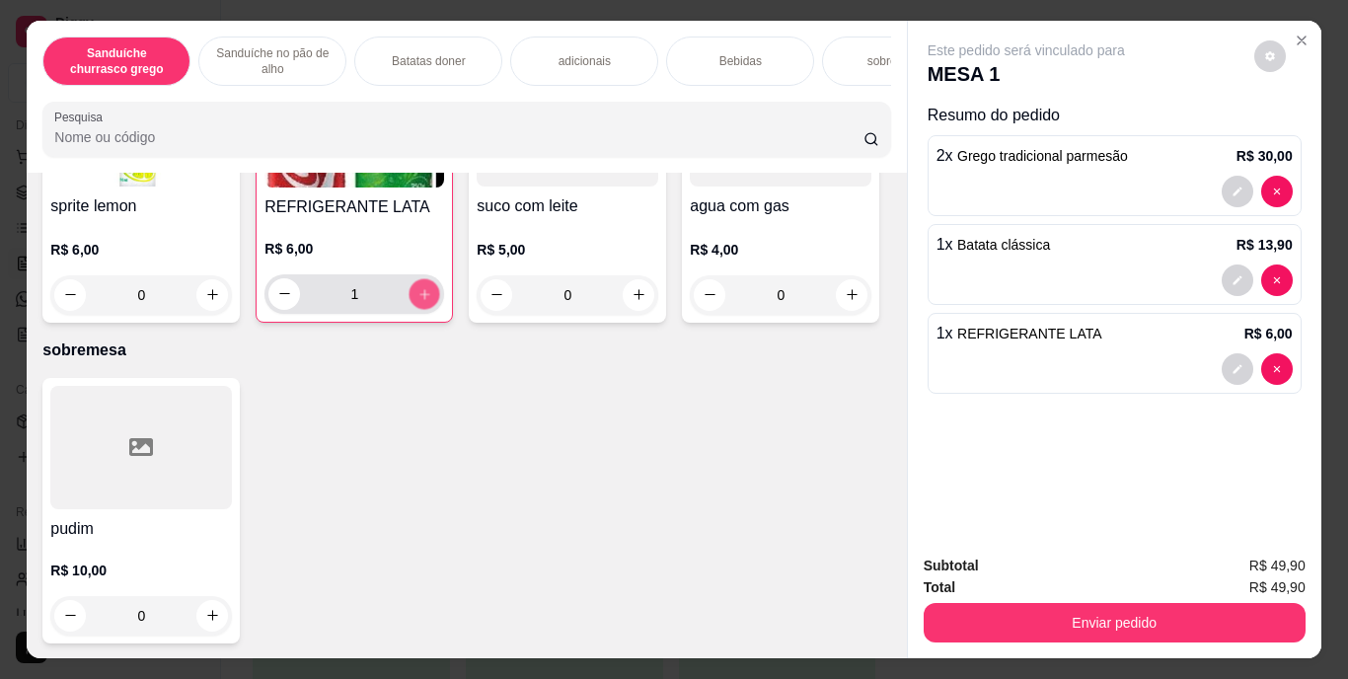
click at [440, 309] on button "increase-product-quantity" at bounding box center [425, 293] width 31 height 31
type input "2"
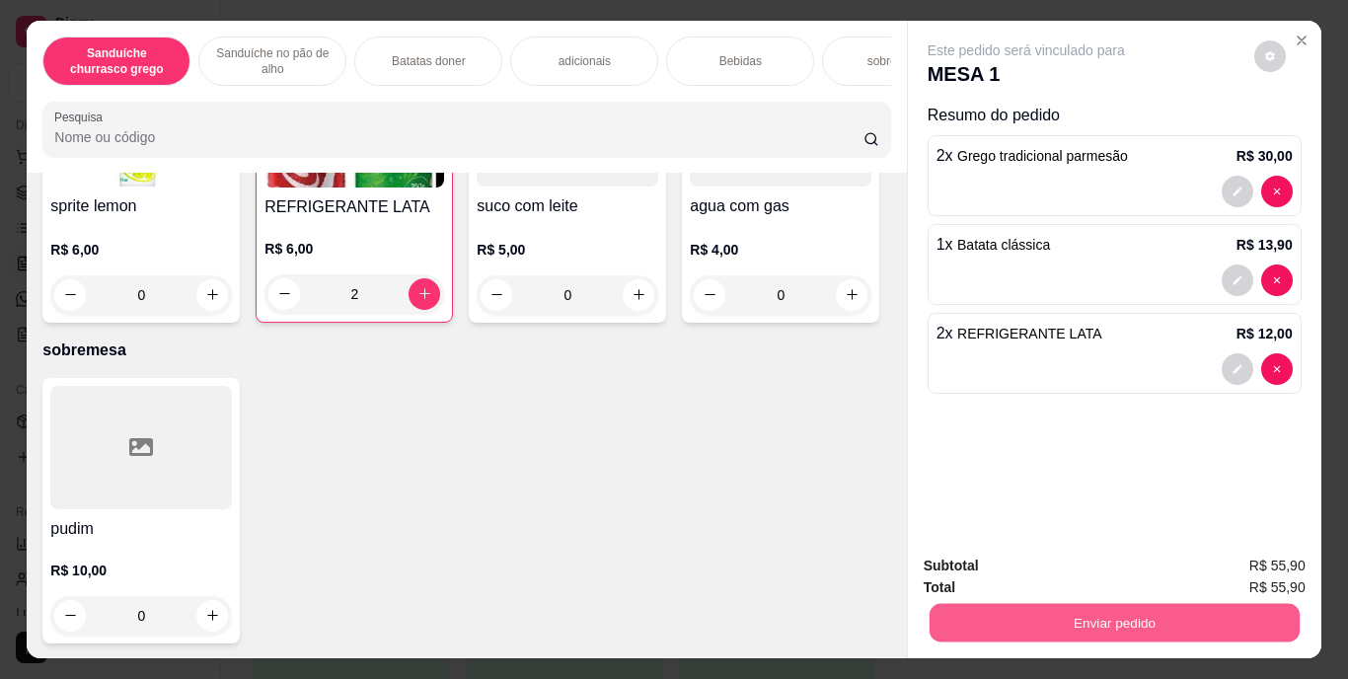
click at [1077, 612] on button "Enviar pedido" at bounding box center [1114, 623] width 370 height 38
click at [1257, 571] on button "Enviar pedido" at bounding box center [1254, 567] width 109 height 37
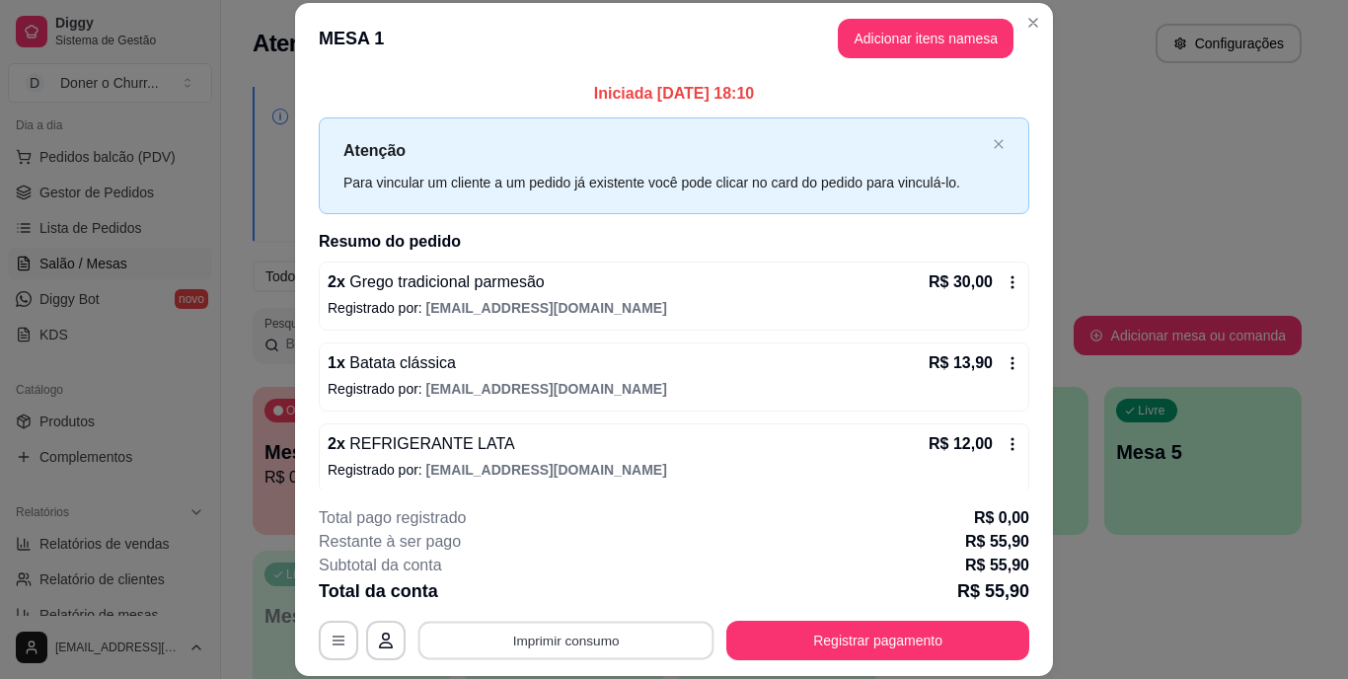
click at [567, 646] on button "Imprimir consumo" at bounding box center [566, 640] width 296 height 38
click at [577, 589] on button "IMPRESSORA" at bounding box center [564, 594] width 138 height 31
click at [556, 629] on button "Imprimir consumo" at bounding box center [566, 640] width 296 height 38
click at [557, 588] on button "IMPRESSORA" at bounding box center [564, 594] width 138 height 31
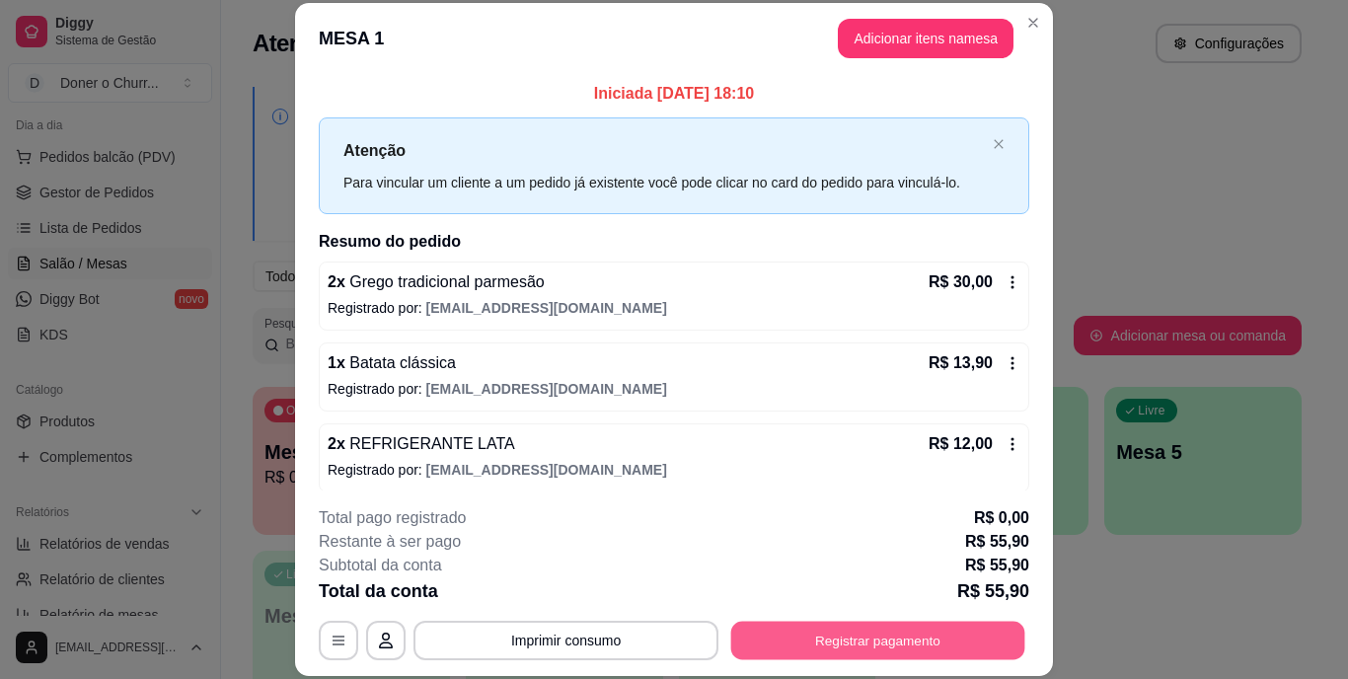
click at [841, 644] on button "Registrar pagamento" at bounding box center [878, 640] width 294 height 38
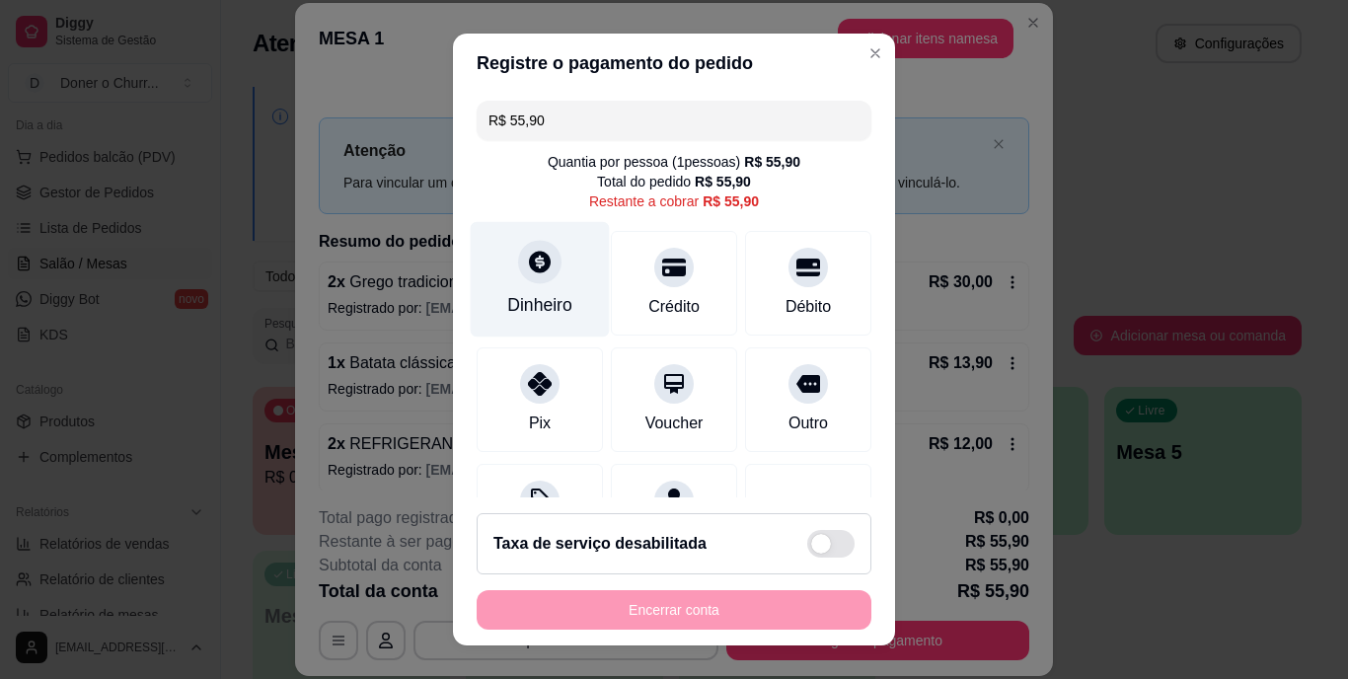
click at [532, 276] on div at bounding box center [539, 262] width 43 height 43
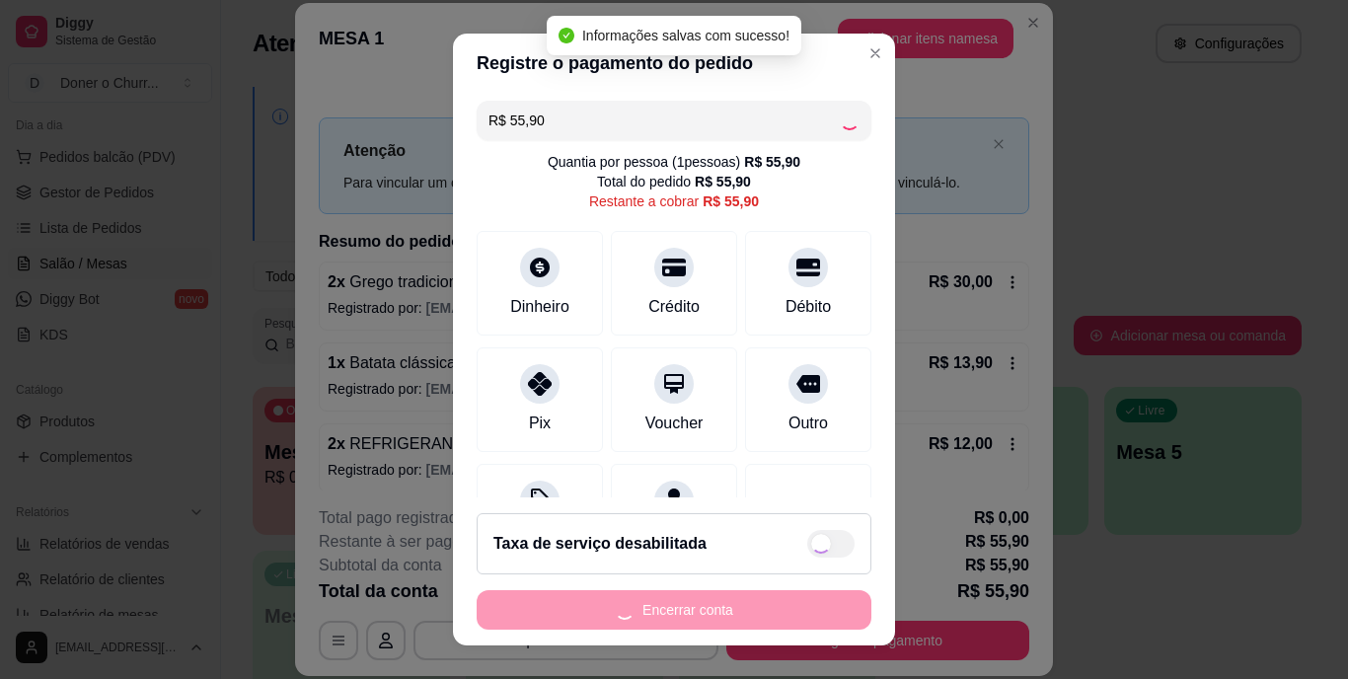
type input "R$ 0,00"
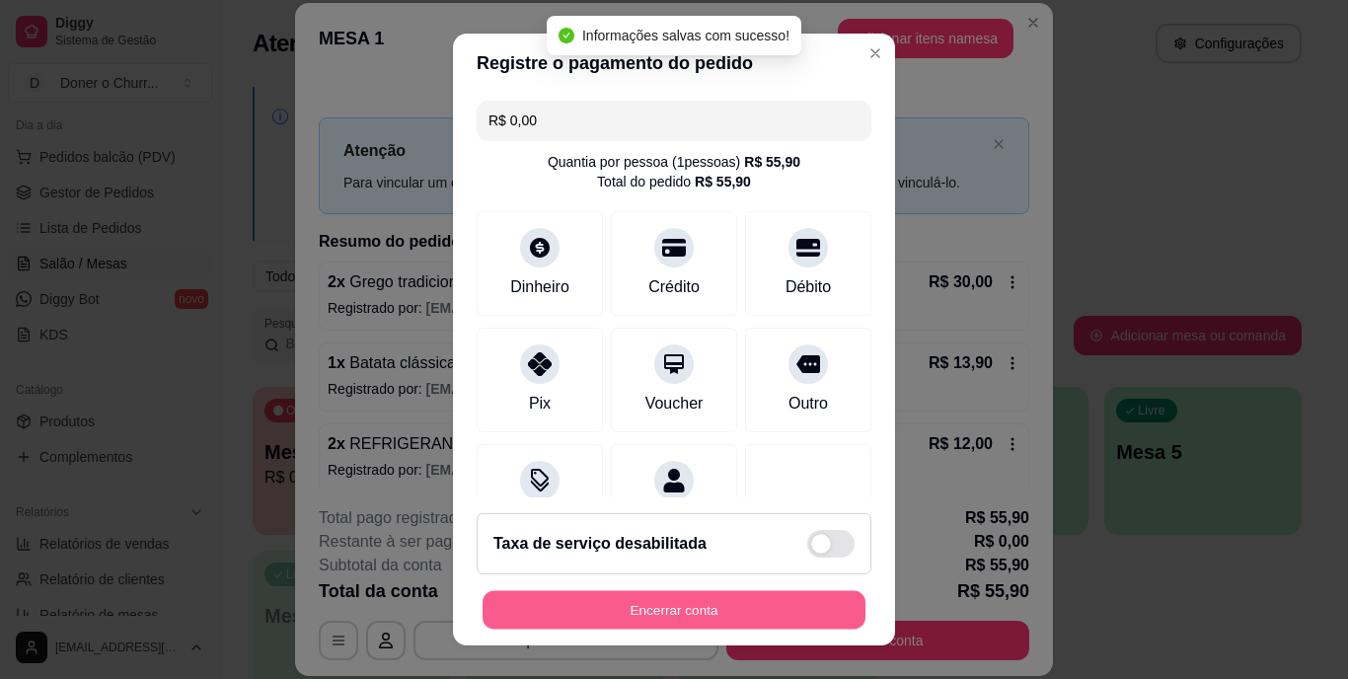
click at [691, 609] on button "Encerrar conta" at bounding box center [674, 609] width 383 height 38
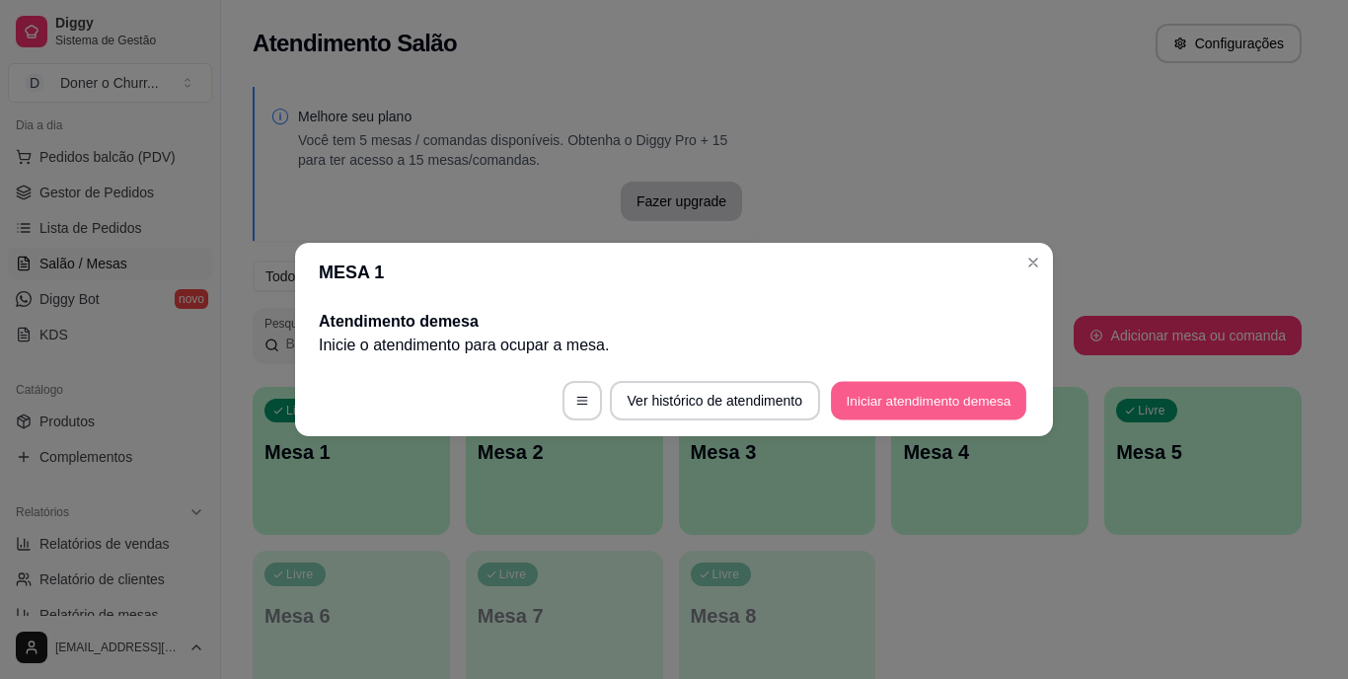
click at [914, 406] on button "Iniciar atendimento de mesa" at bounding box center [928, 401] width 195 height 38
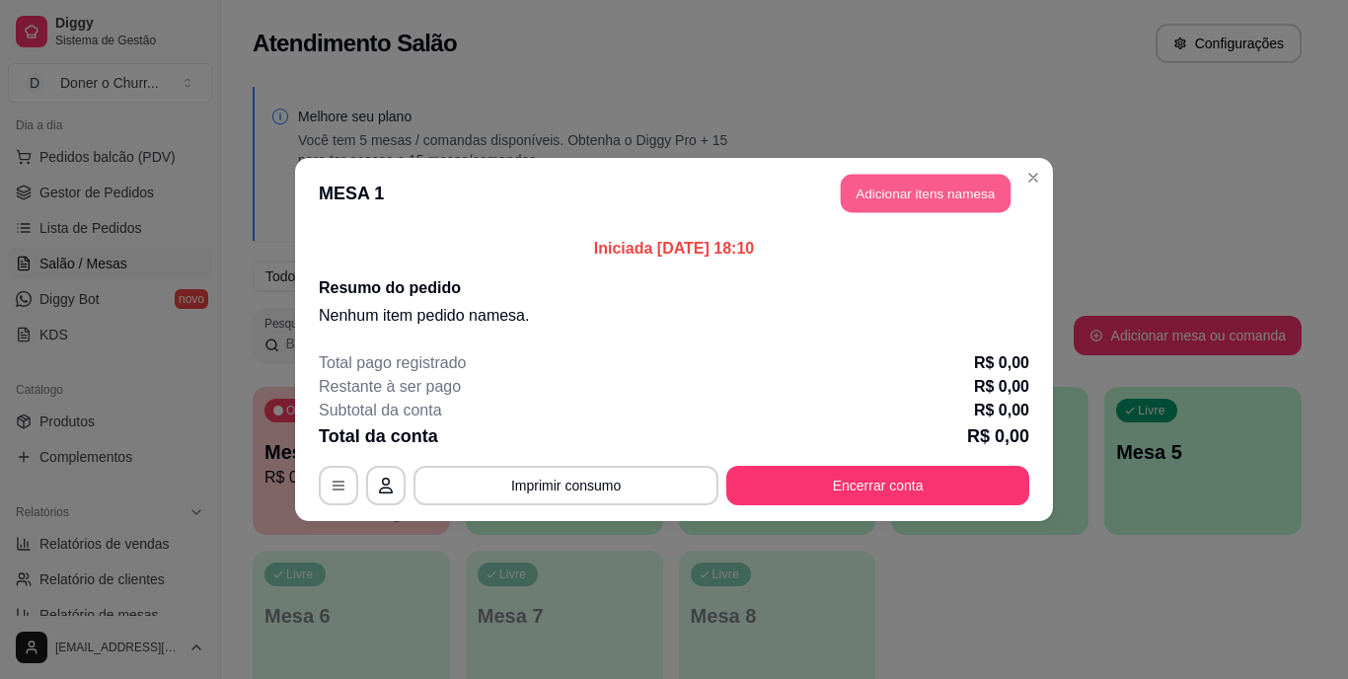
click at [897, 183] on button "Adicionar itens na mesa" at bounding box center [926, 194] width 170 height 38
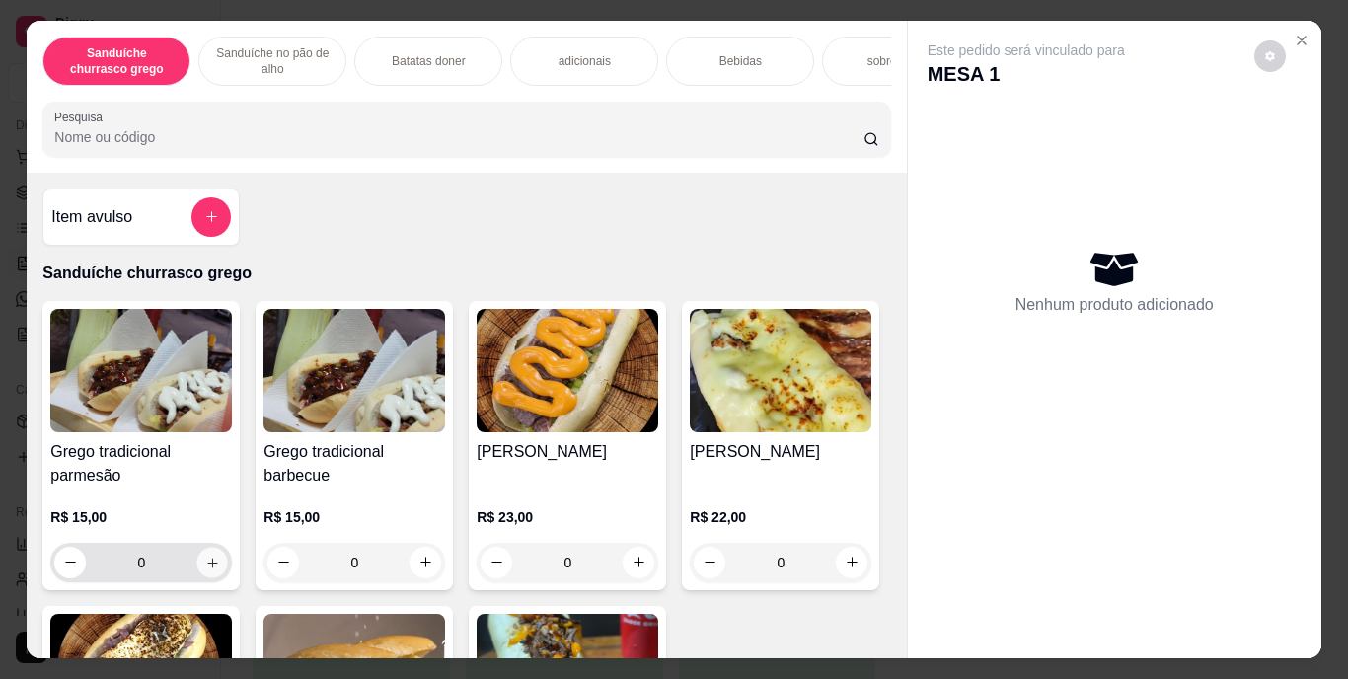
click at [205, 570] on icon "increase-product-quantity" at bounding box center [212, 562] width 15 height 15
type input "1"
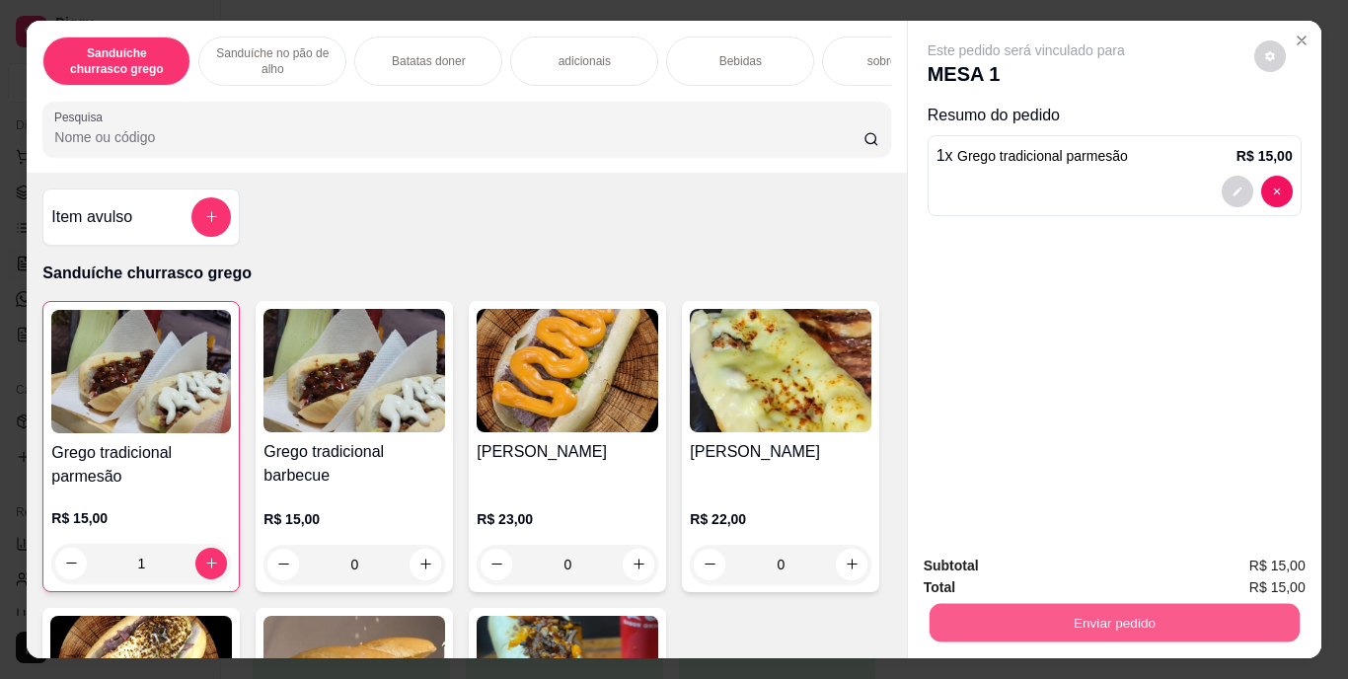
click at [1136, 615] on button "Enviar pedido" at bounding box center [1114, 623] width 370 height 38
click at [1288, 561] on button "Enviar pedido" at bounding box center [1254, 567] width 109 height 37
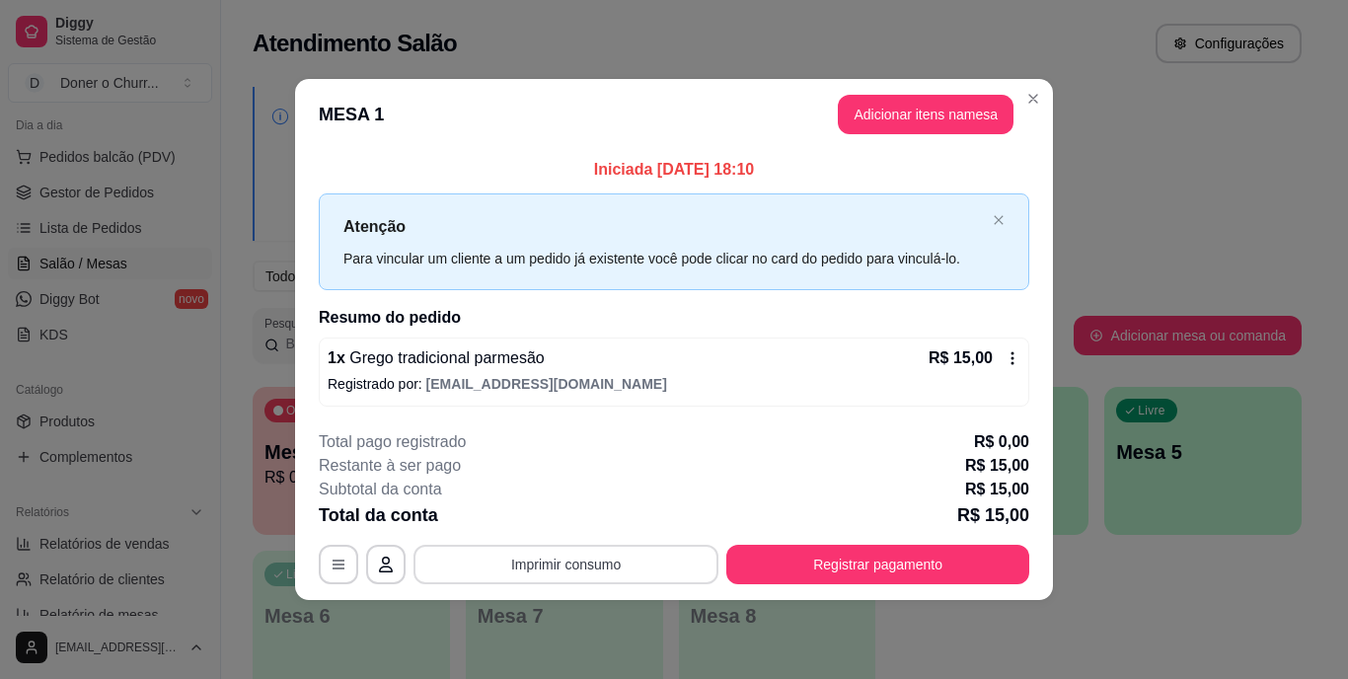
click at [594, 569] on button "Imprimir consumo" at bounding box center [566, 564] width 305 height 39
click at [568, 514] on button "IMPRESSORA" at bounding box center [572, 518] width 138 height 31
click at [602, 564] on button "Imprimir consumo" at bounding box center [566, 564] width 296 height 38
click at [571, 513] on button "IMPRESSORA" at bounding box center [572, 518] width 138 height 31
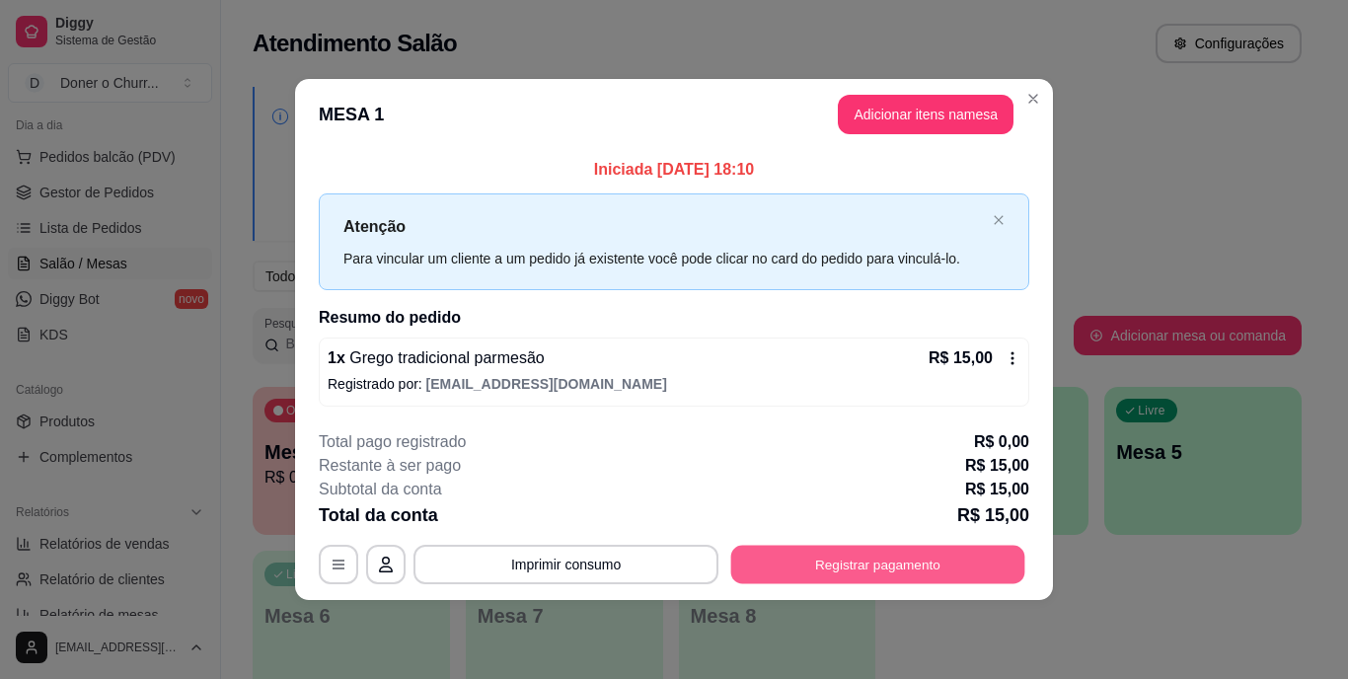
click at [811, 571] on button "Registrar pagamento" at bounding box center [878, 564] width 294 height 38
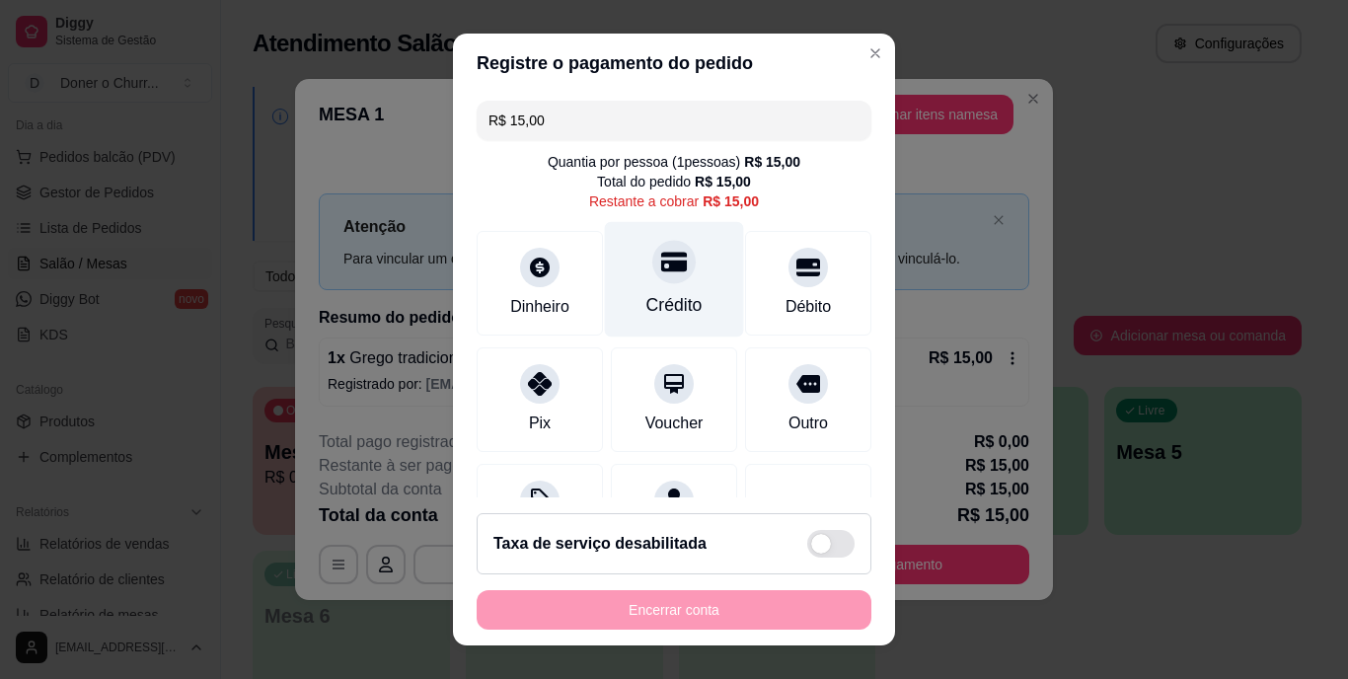
click at [652, 278] on div at bounding box center [673, 262] width 43 height 43
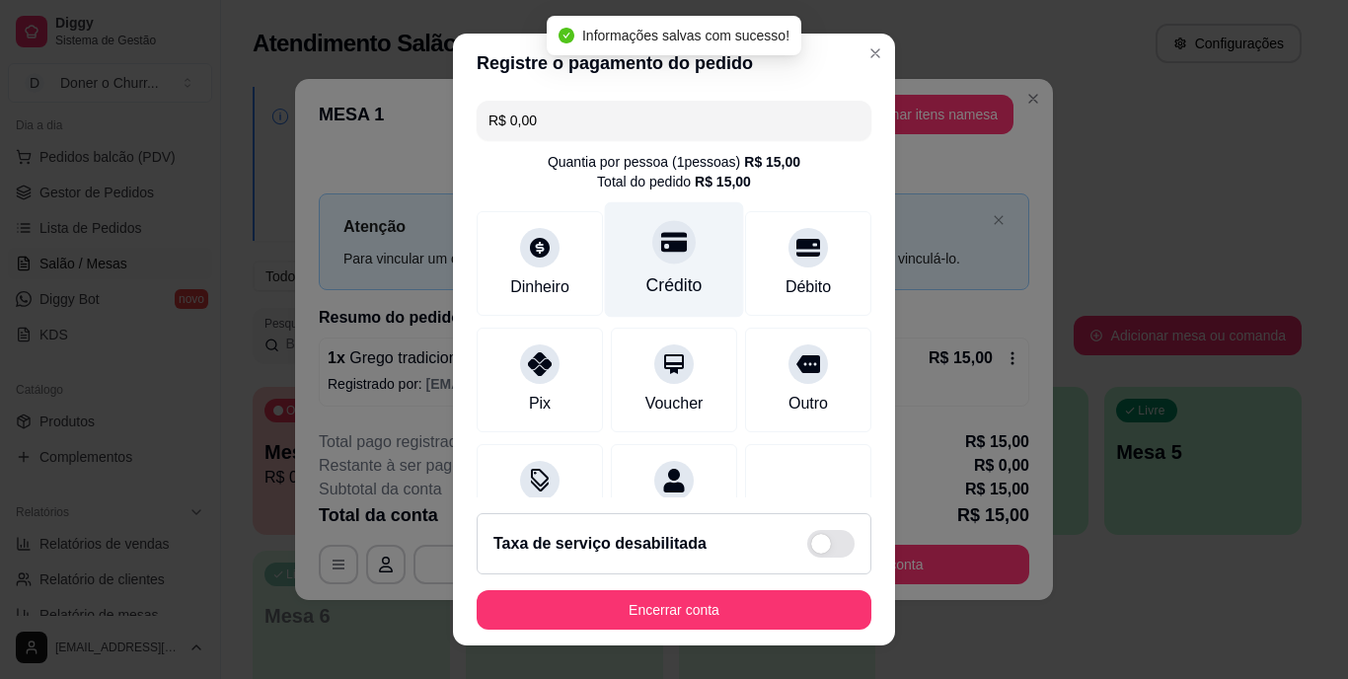
type input "R$ 0,00"
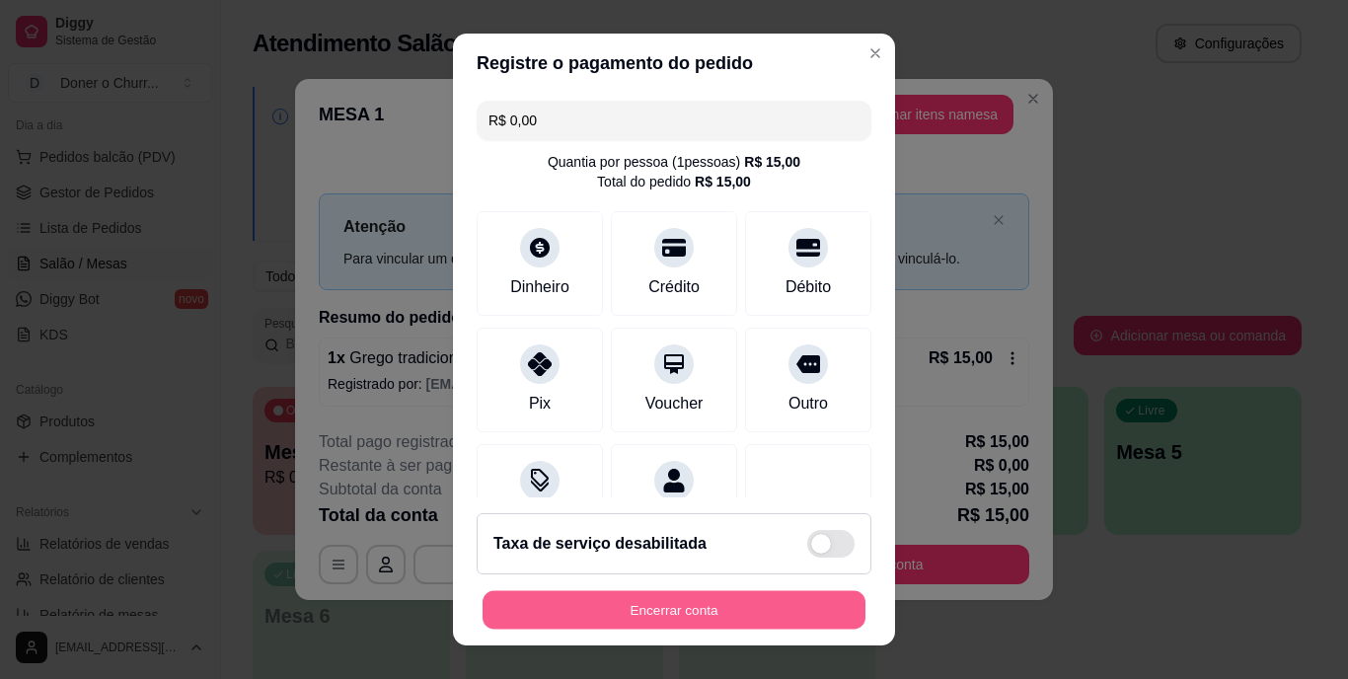
click at [730, 606] on button "Encerrar conta" at bounding box center [674, 609] width 383 height 38
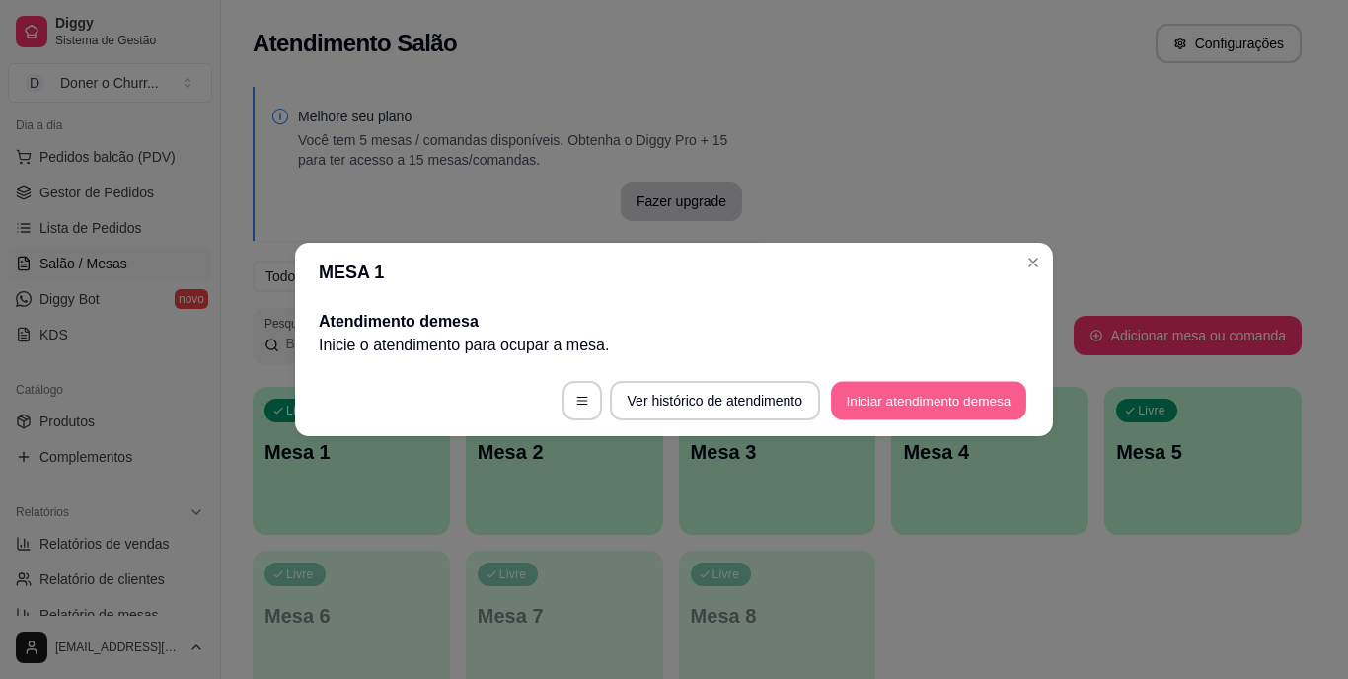
click at [900, 398] on button "Iniciar atendimento de mesa" at bounding box center [928, 401] width 195 height 38
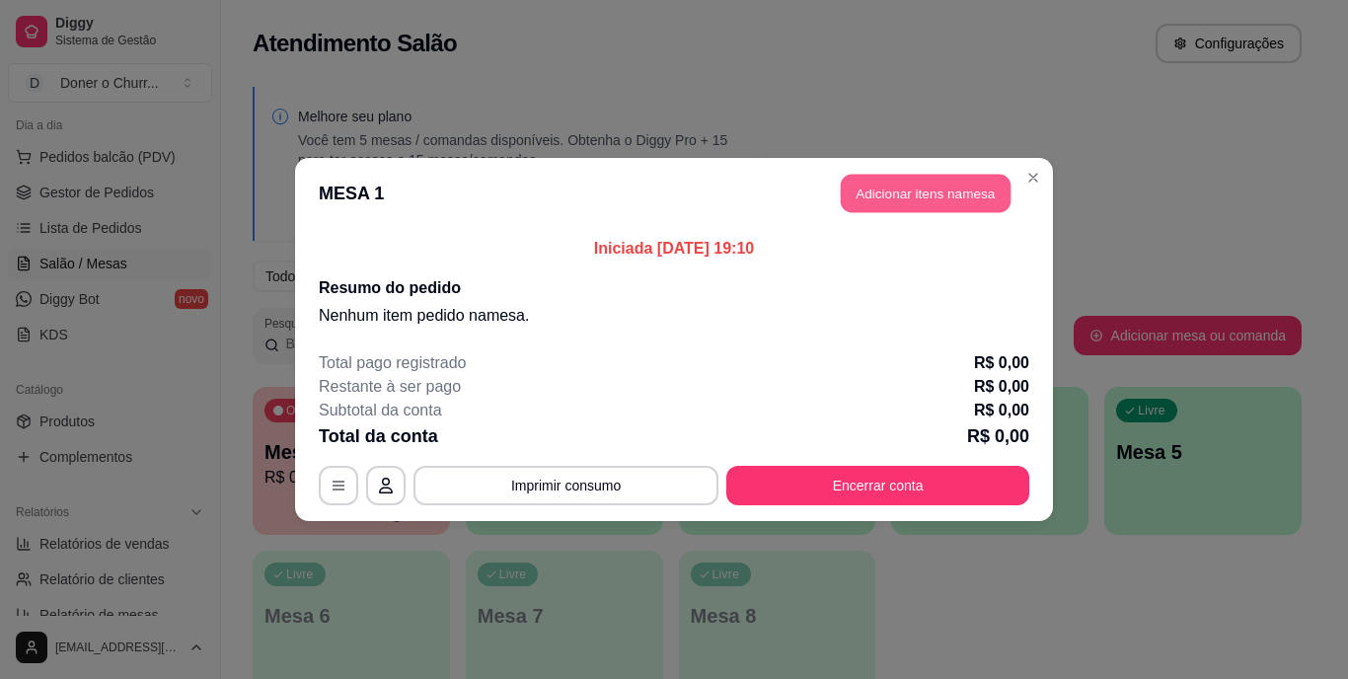
click at [903, 193] on button "Adicionar itens na mesa" at bounding box center [926, 194] width 170 height 38
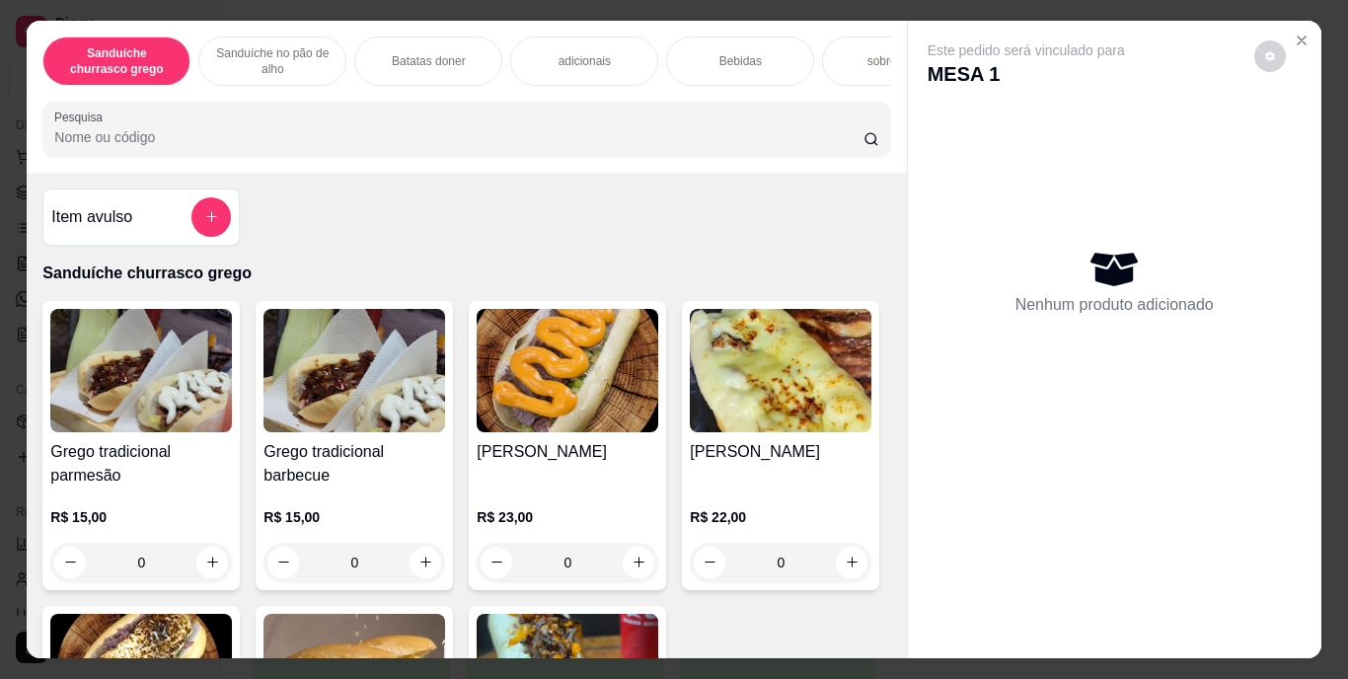
scroll to position [50, 0]
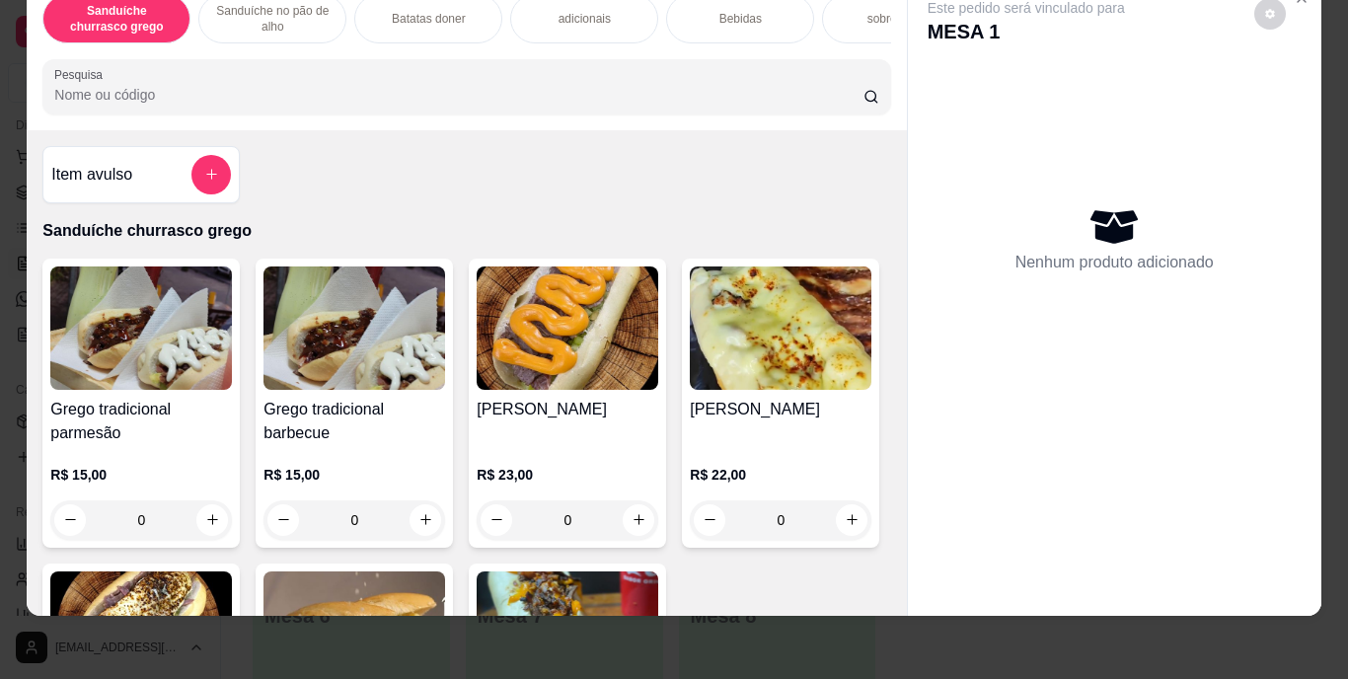
drag, startPoint x: 904, startPoint y: 192, endPoint x: 941, endPoint y: 130, distance: 72.1
drag, startPoint x: 941, startPoint y: 130, endPoint x: 976, endPoint y: 96, distance: 49.6
drag, startPoint x: 976, startPoint y: 96, endPoint x: 829, endPoint y: 498, distance: 428.7
click at [829, 498] on div "Grego tradicional parmesão R$ 15,00 0 Grego tradicional barbecue R$ 15,00 0 Gre…" at bounding box center [466, 544] width 848 height 571
click at [854, 496] on div "Grego tradicional parmesão R$ 15,00 0 Grego tradicional barbecue R$ 15,00 0 Gre…" at bounding box center [466, 544] width 848 height 571
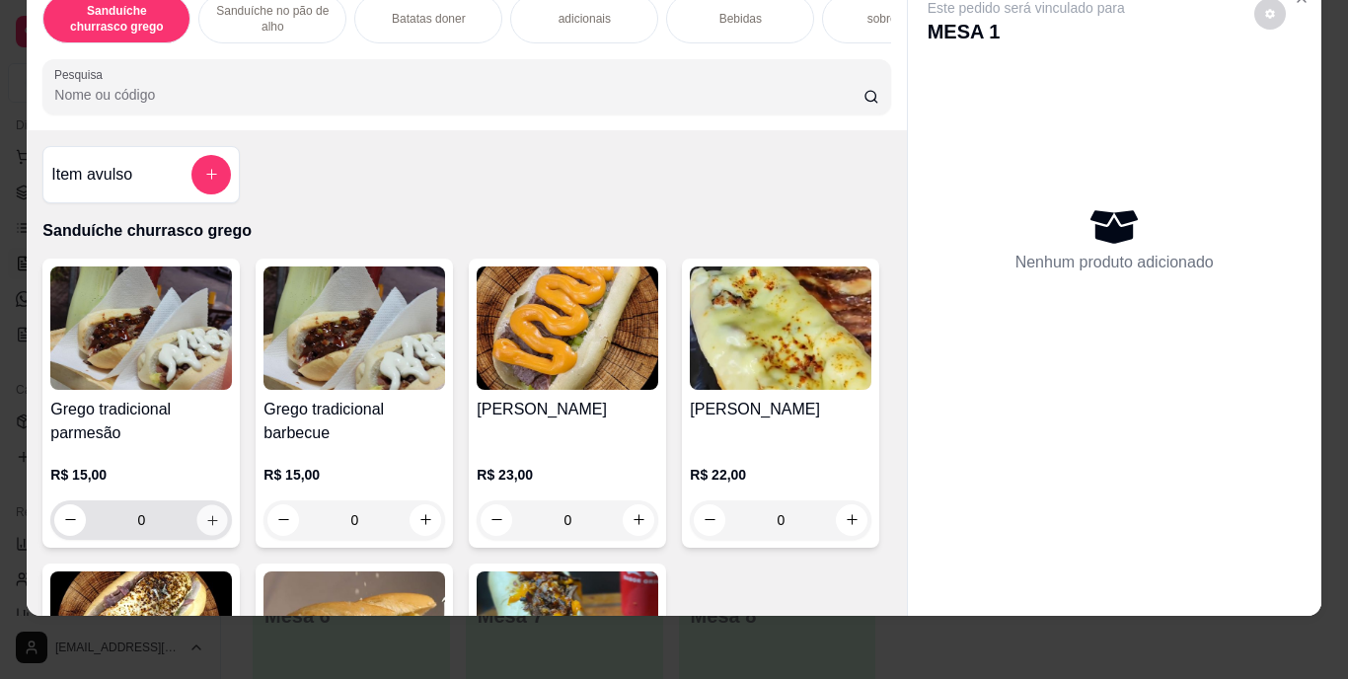
click at [214, 515] on button "increase-product-quantity" at bounding box center [212, 519] width 31 height 31
type input "1"
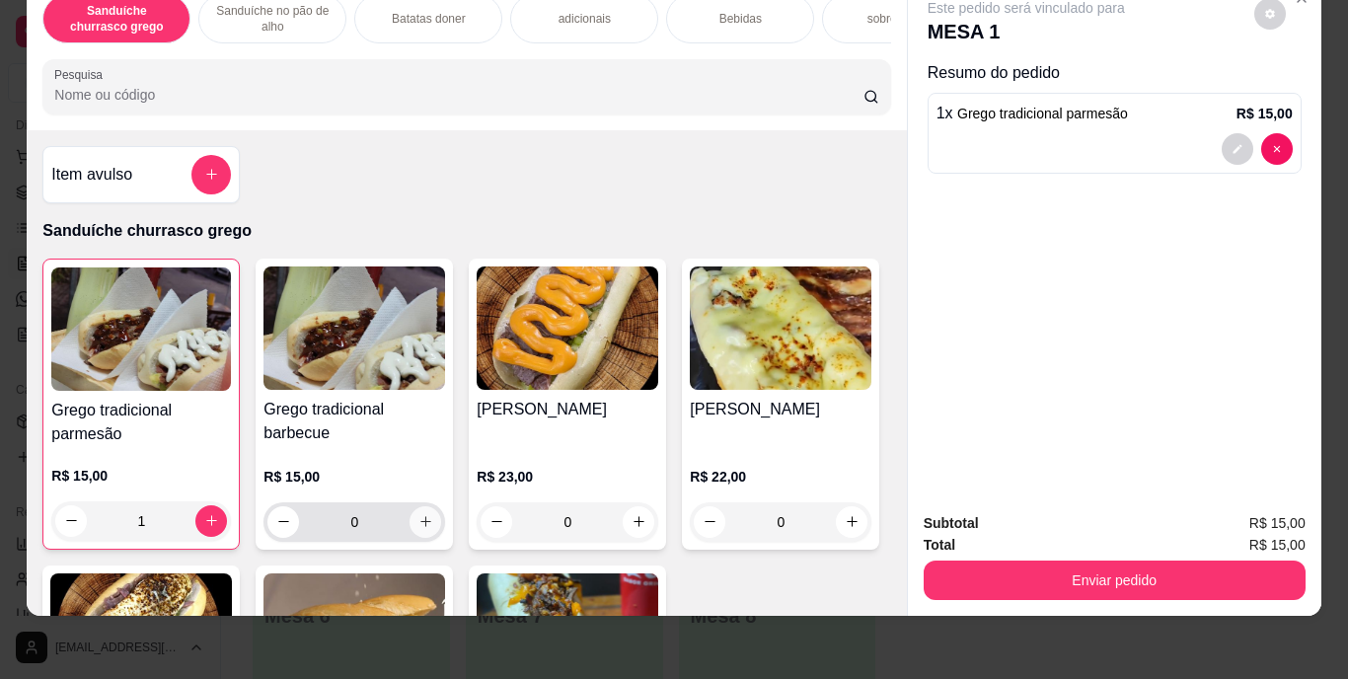
click at [421, 512] on button "increase-product-quantity" at bounding box center [426, 522] width 32 height 32
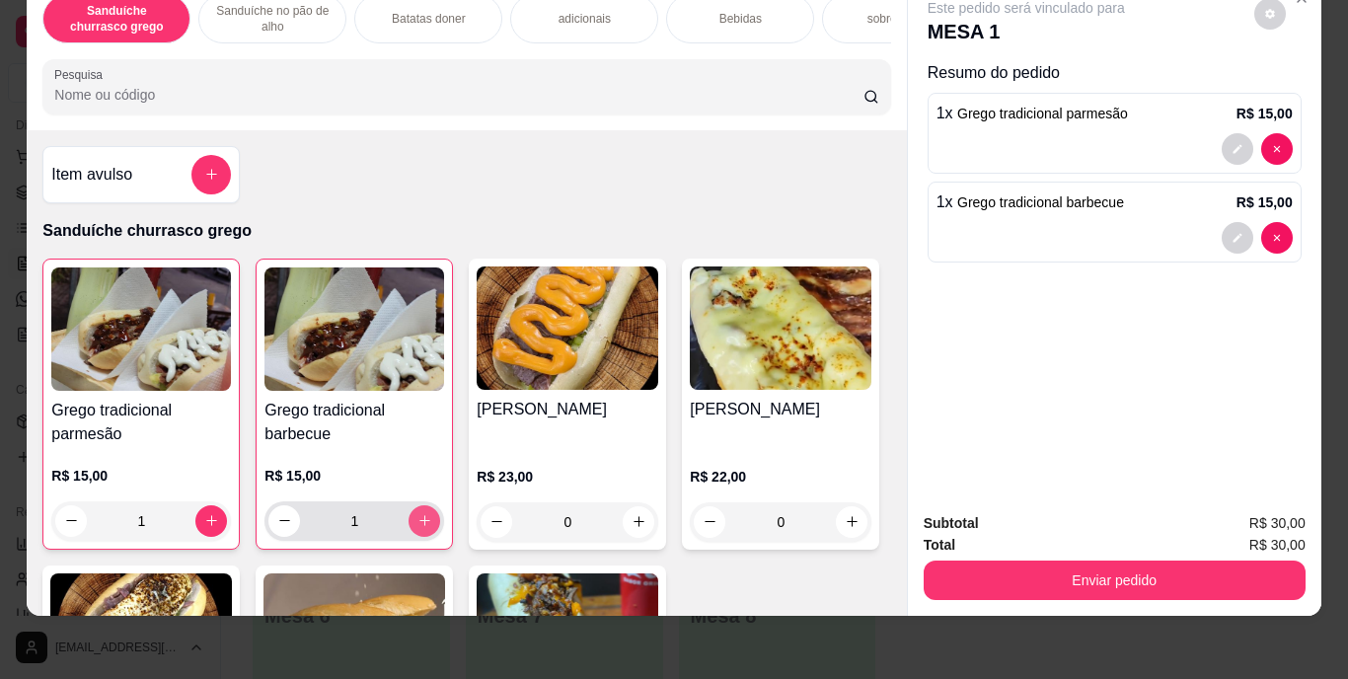
click at [421, 513] on icon "increase-product-quantity" at bounding box center [425, 520] width 15 height 15
type input "2"
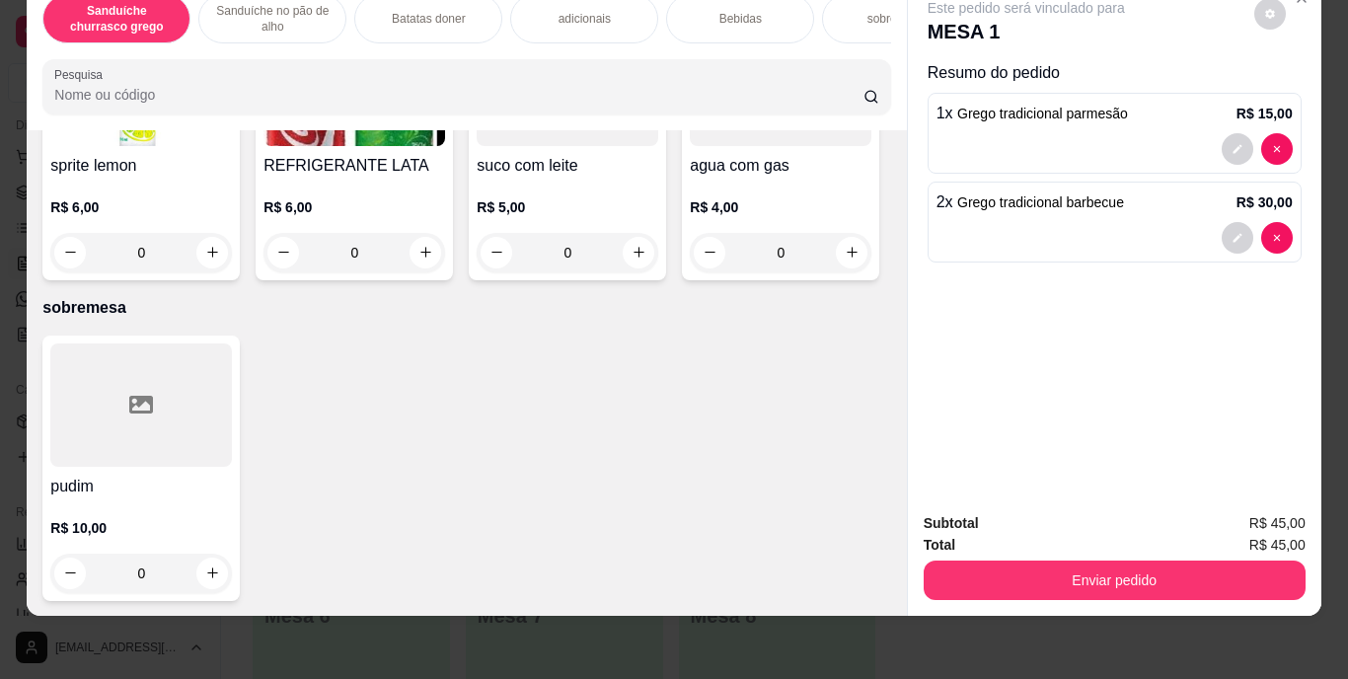
scroll to position [3447, 0]
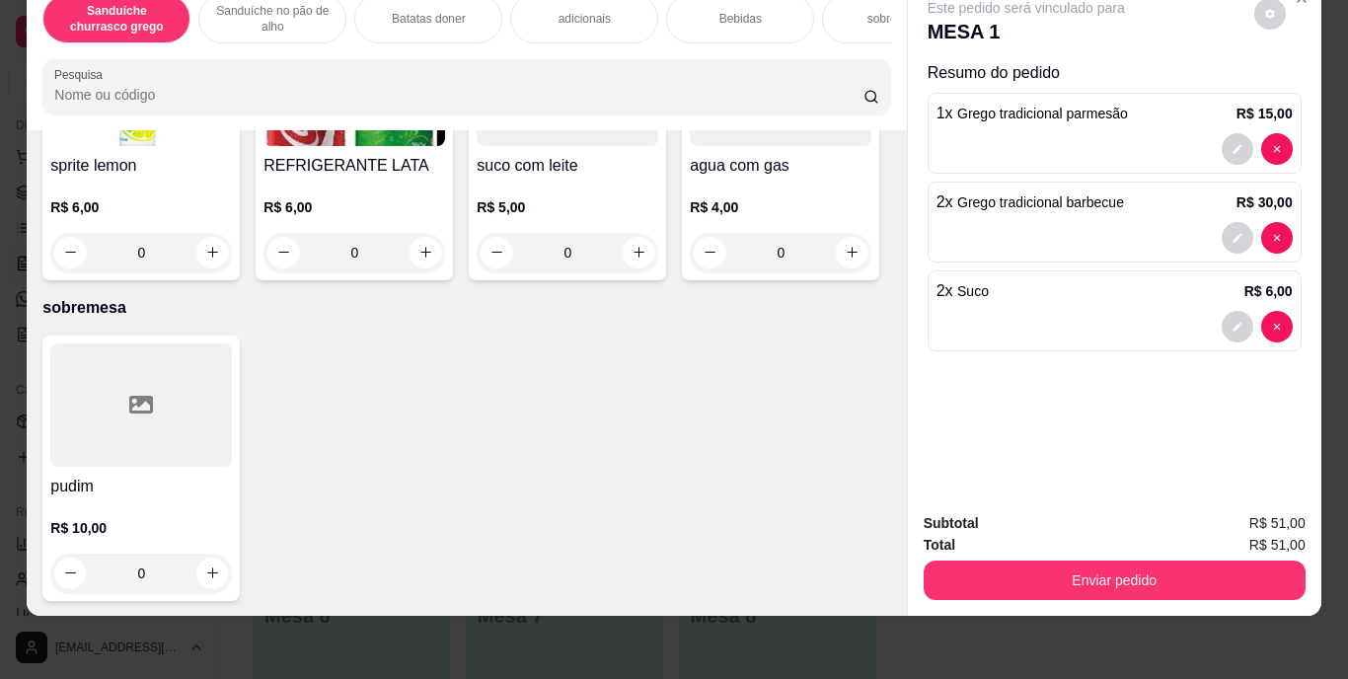
type input "3"
click at [1226, 311] on button "decrease-product-quantity" at bounding box center [1238, 327] width 32 height 32
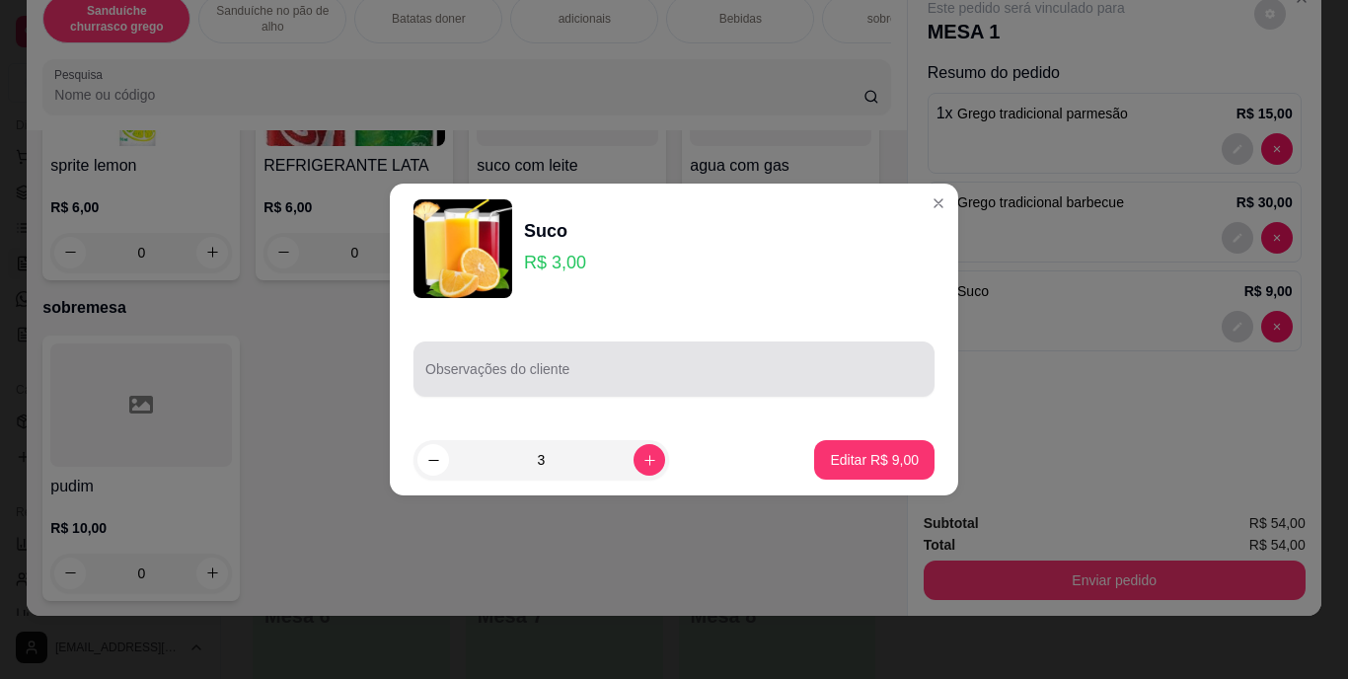
click at [691, 362] on div at bounding box center [673, 368] width 497 height 39
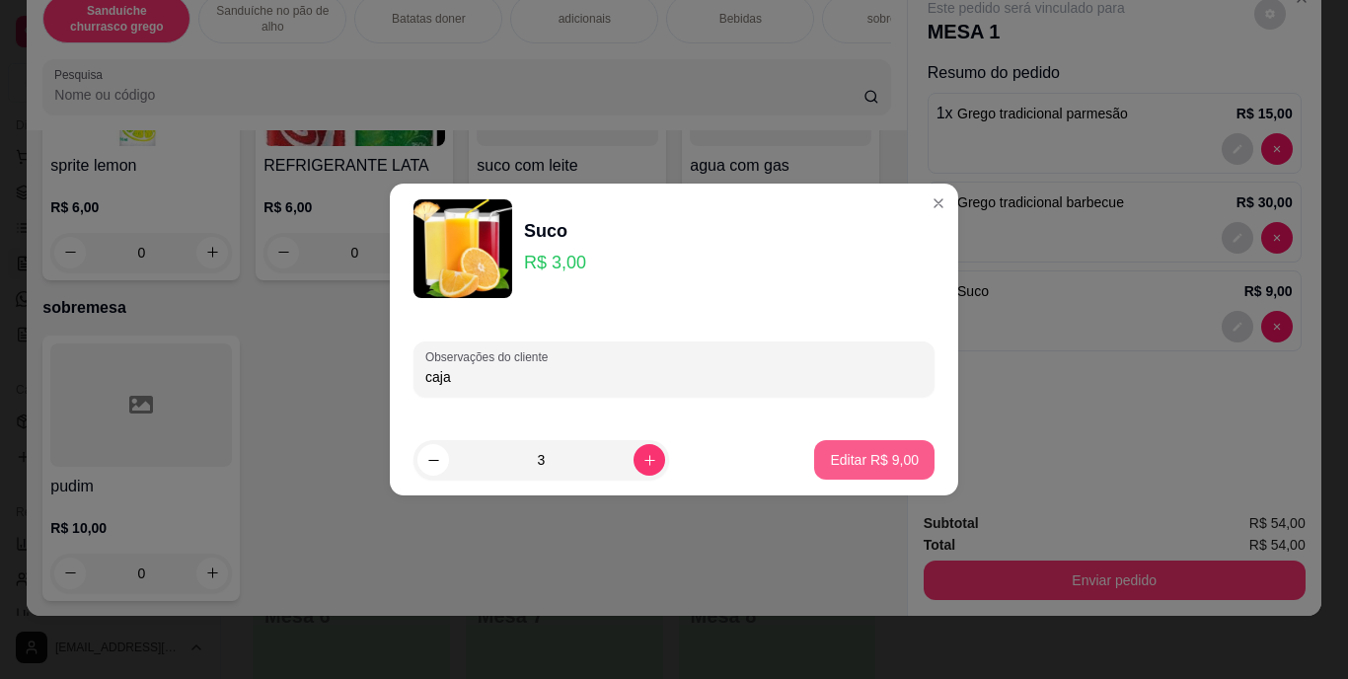
type input "caja"
click at [864, 465] on p "Editar R$ 9,00" at bounding box center [875, 459] width 86 height 19
type input "0"
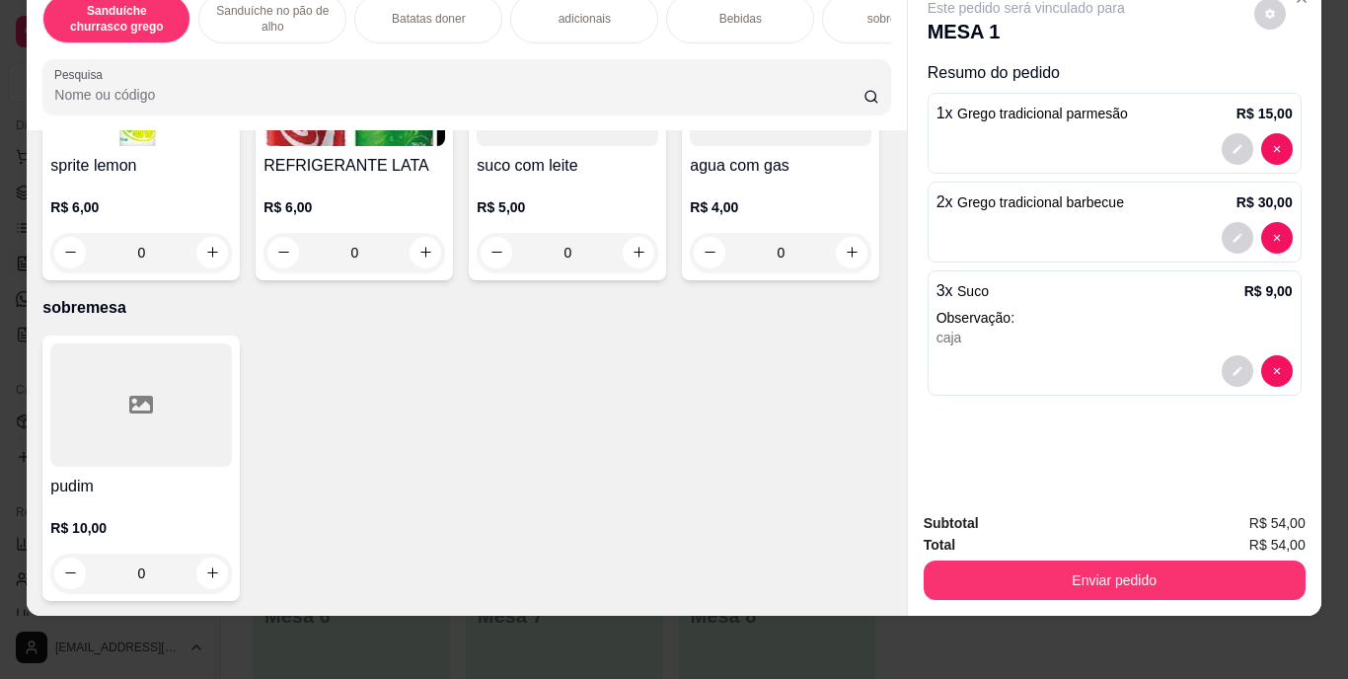
scroll to position [3447, 0]
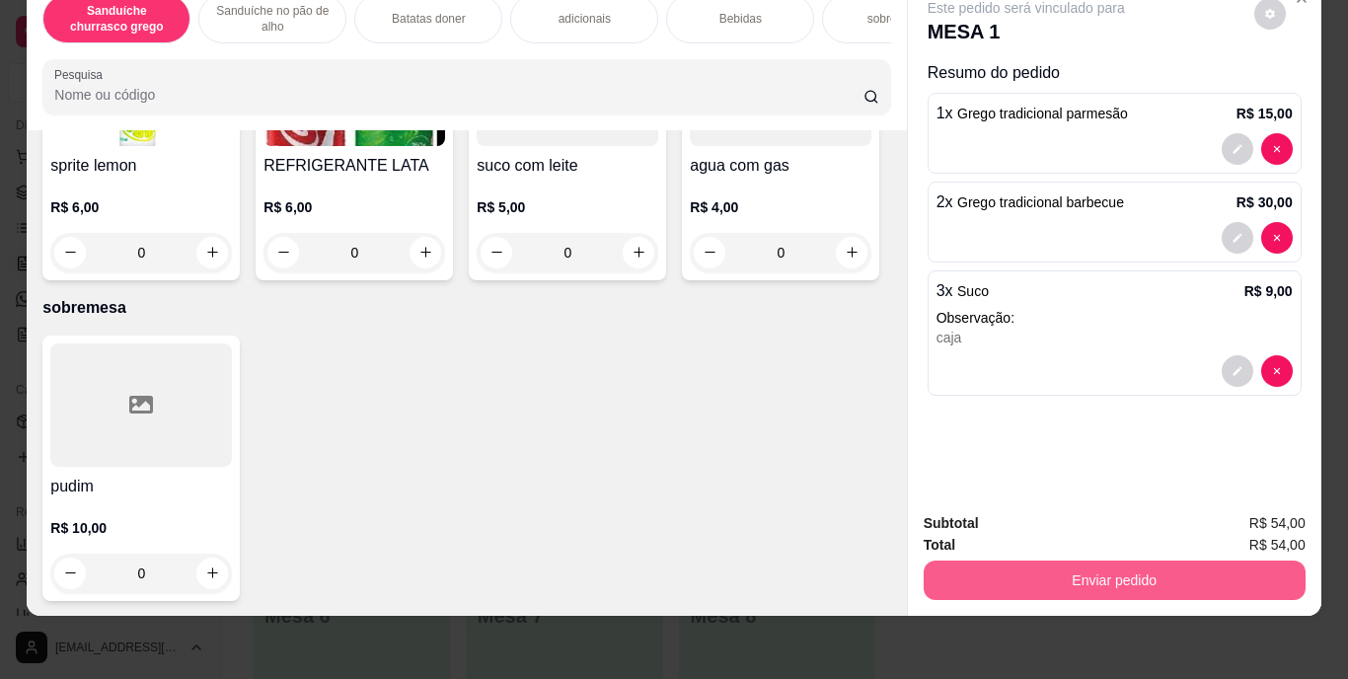
click at [1176, 561] on button "Enviar pedido" at bounding box center [1115, 580] width 382 height 39
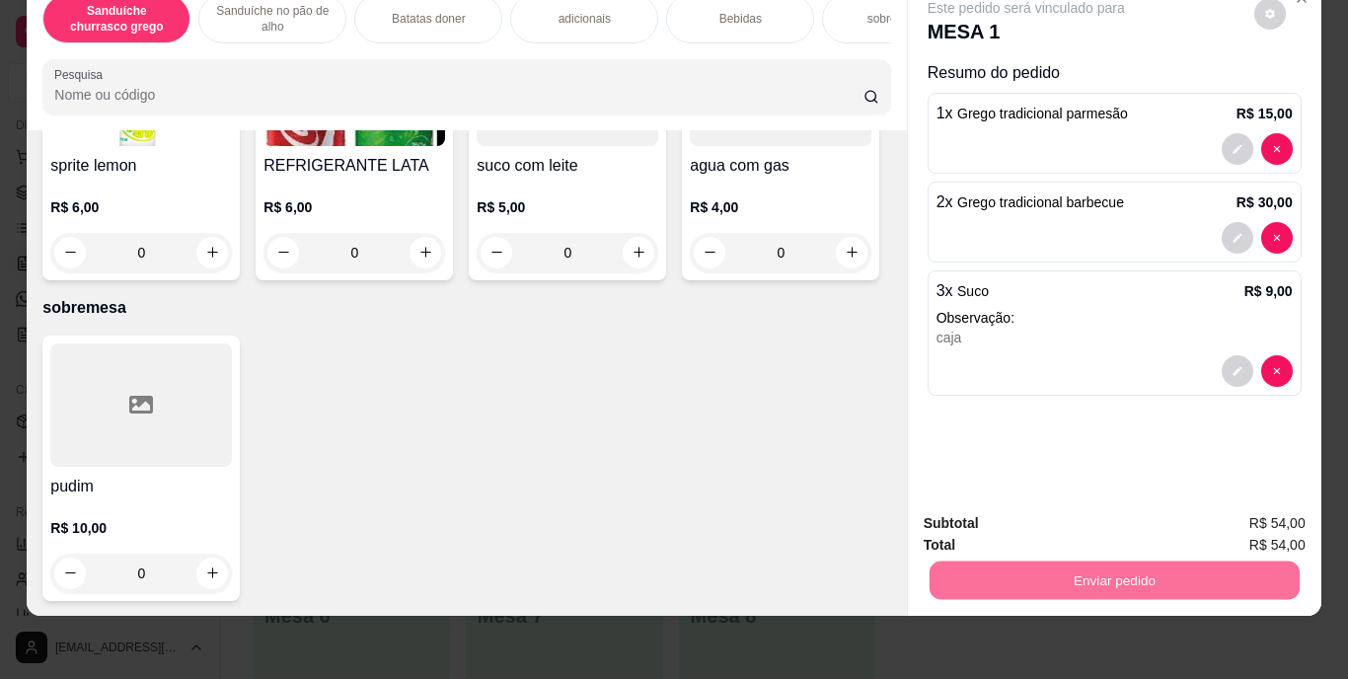
click at [1276, 508] on button "Enviar pedido" at bounding box center [1254, 516] width 109 height 37
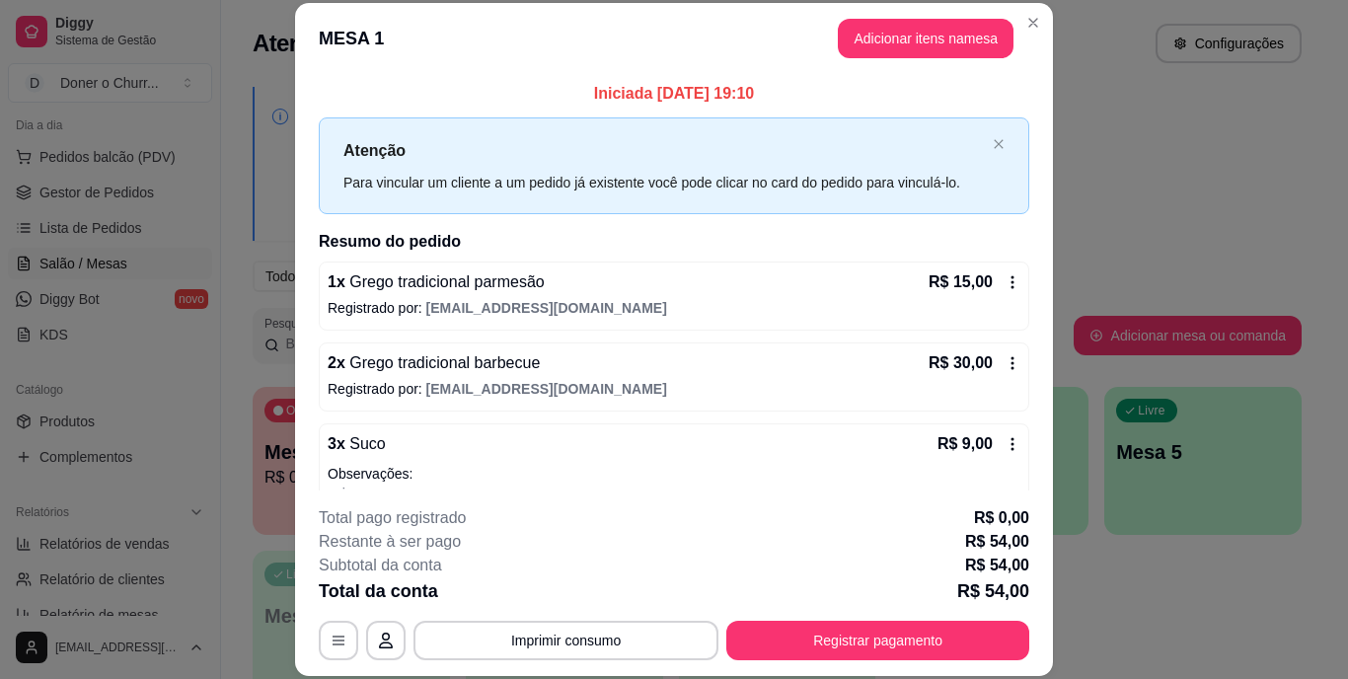
click at [715, 671] on footer "**********" at bounding box center [674, 584] width 758 height 186
click at [777, 645] on button "Registrar pagamento" at bounding box center [877, 640] width 303 height 39
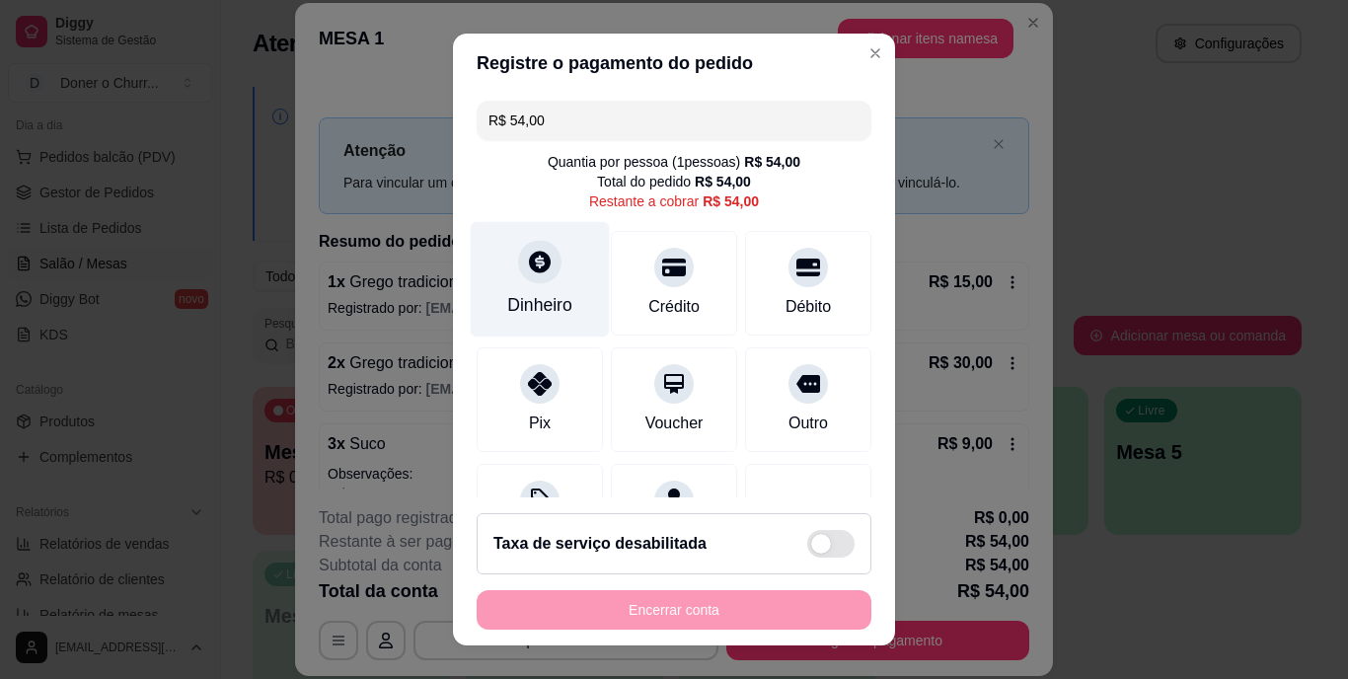
click at [541, 309] on div "Dinheiro" at bounding box center [539, 306] width 65 height 26
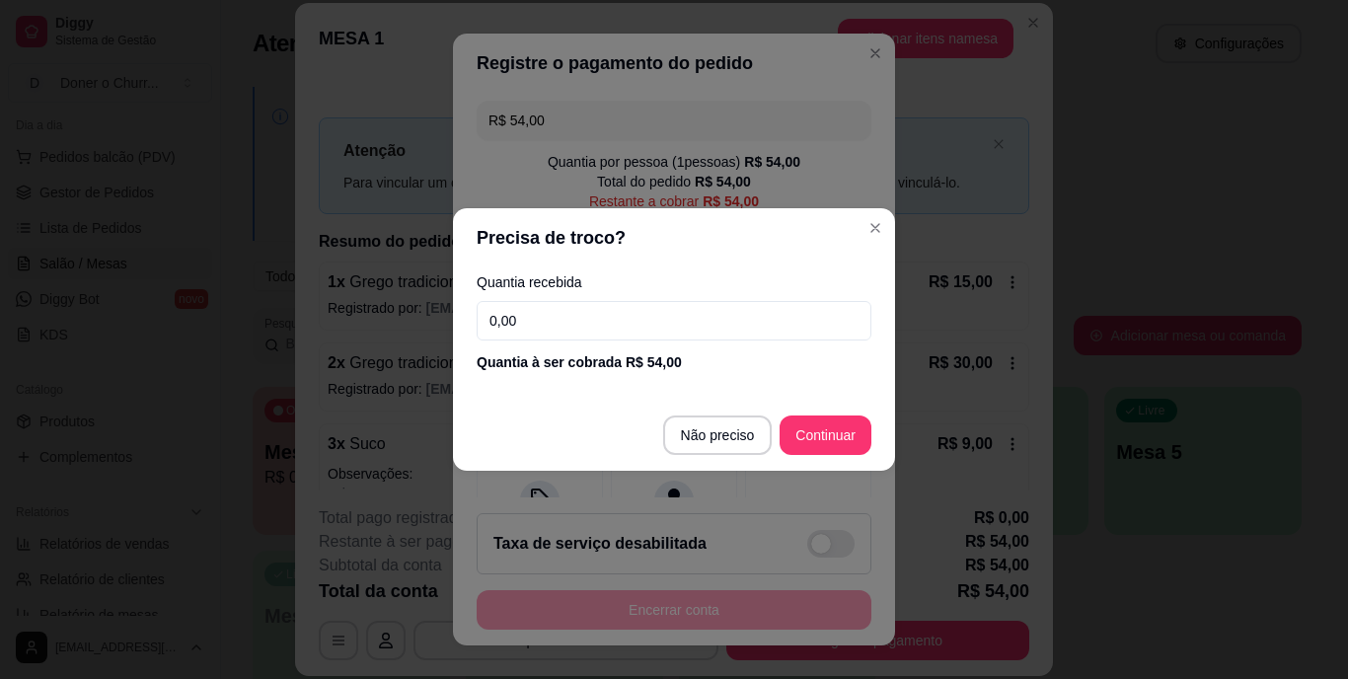
click at [718, 327] on input "0,00" at bounding box center [674, 320] width 395 height 39
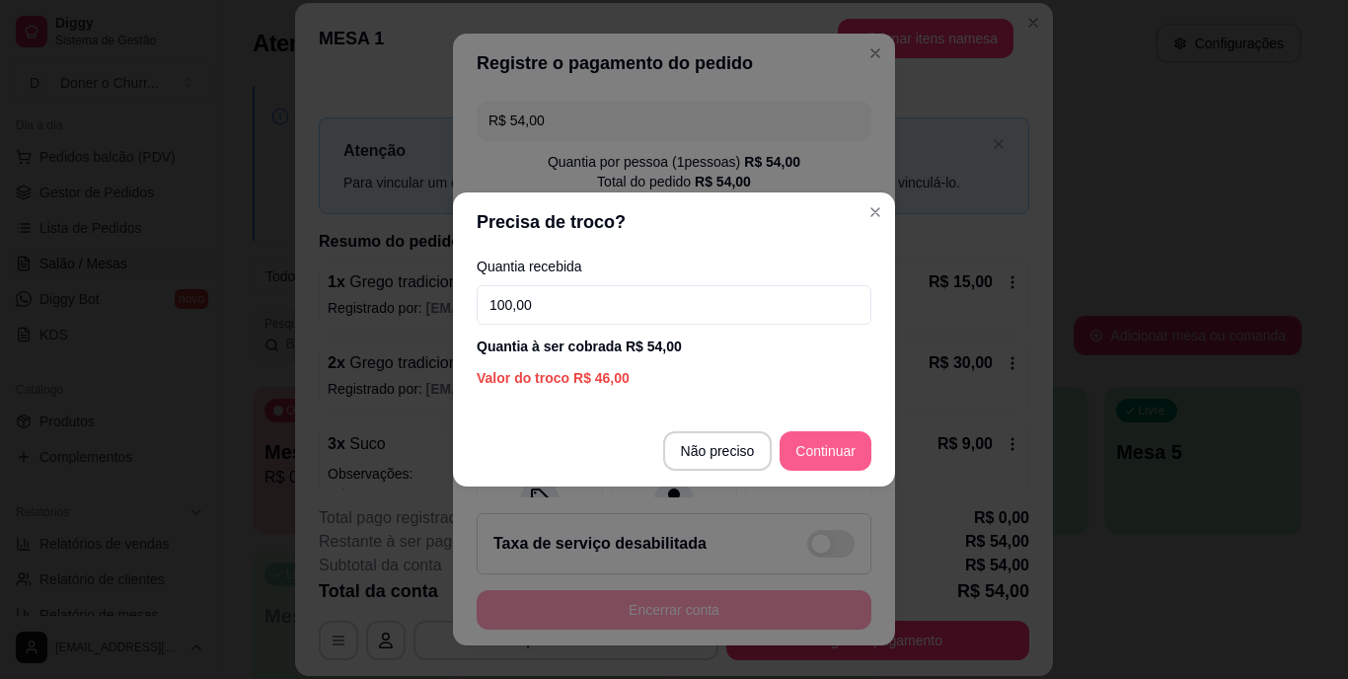
type input "100,00"
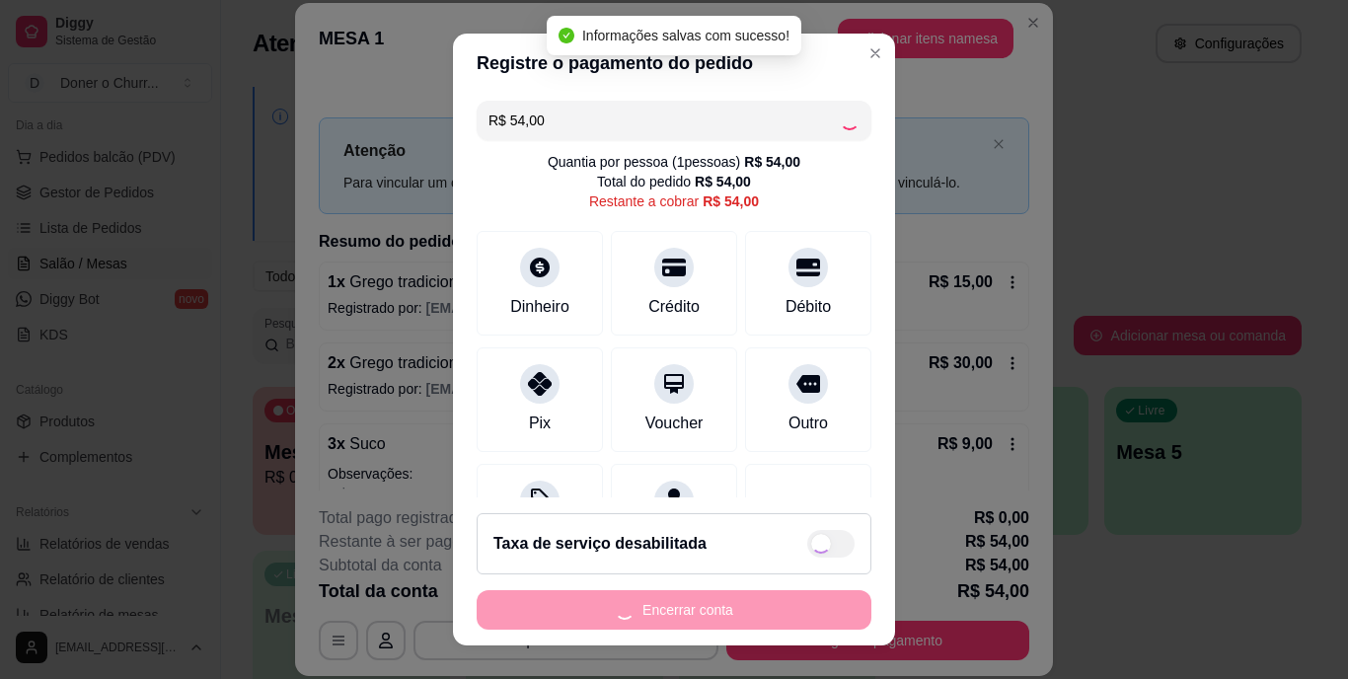
type input "R$ 0,00"
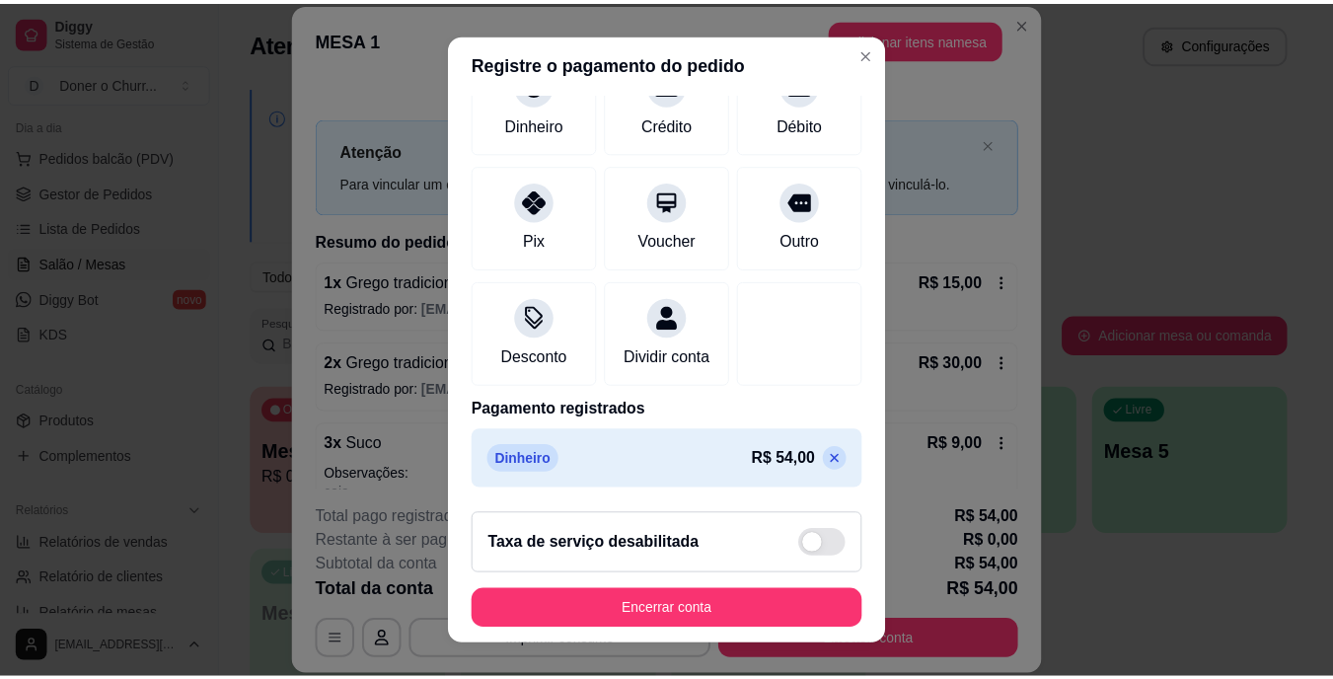
scroll to position [30, 0]
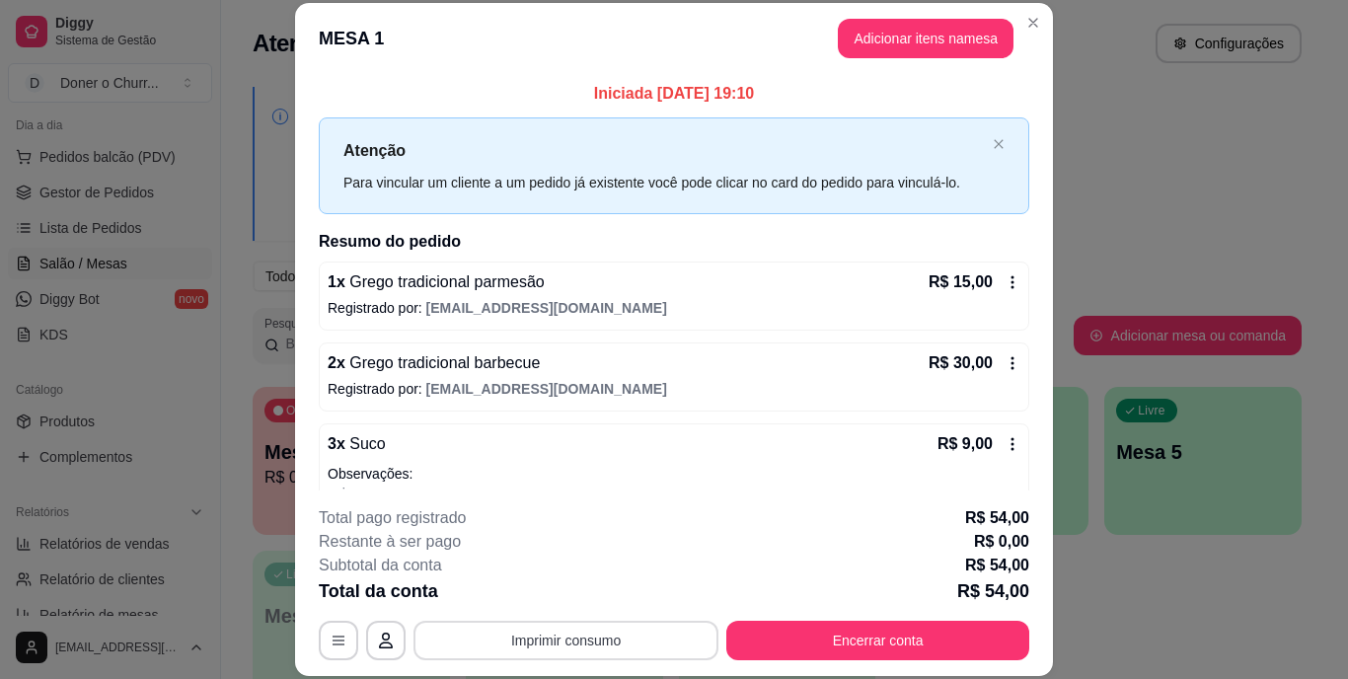
click at [571, 631] on button "Imprimir consumo" at bounding box center [566, 640] width 305 height 39
click at [552, 581] on button "IMPRESSORA" at bounding box center [565, 595] width 143 height 32
click at [632, 638] on button "Imprimir consumo" at bounding box center [566, 640] width 296 height 38
click at [592, 583] on button "IMPRESSORA" at bounding box center [564, 594] width 138 height 31
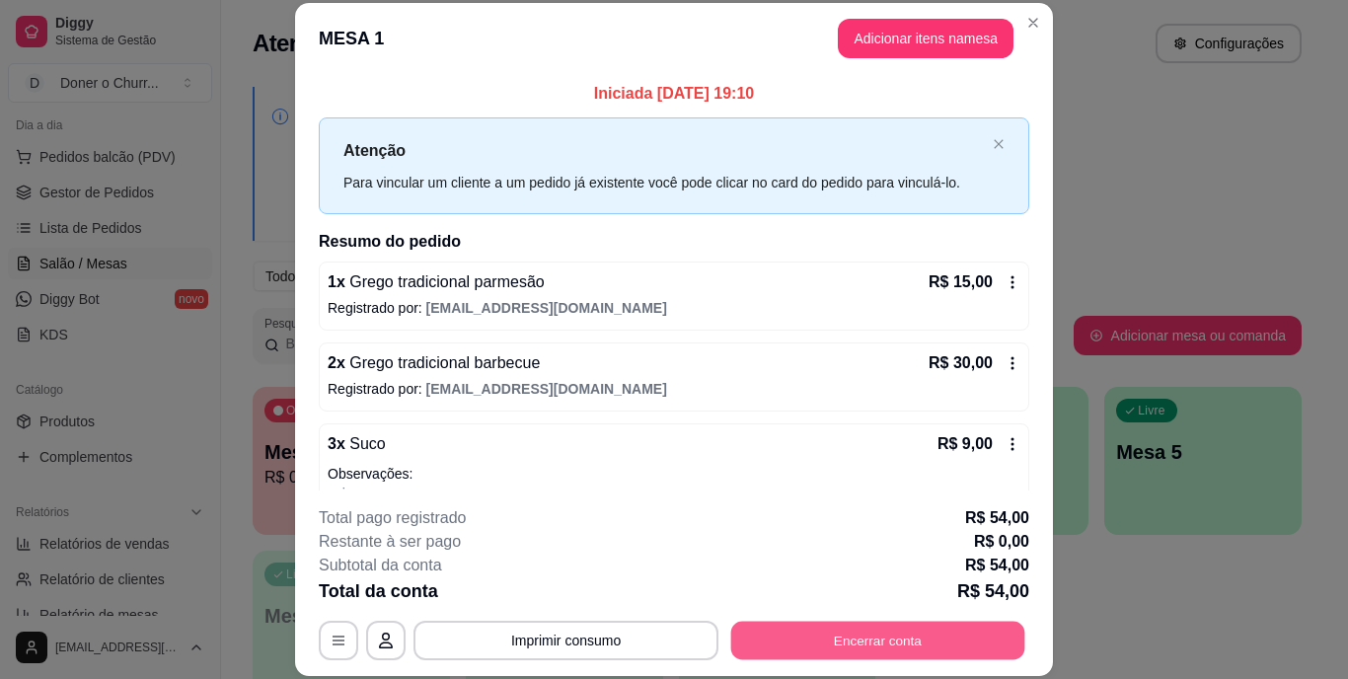
click at [821, 635] on button "Encerrar conta" at bounding box center [878, 640] width 294 height 38
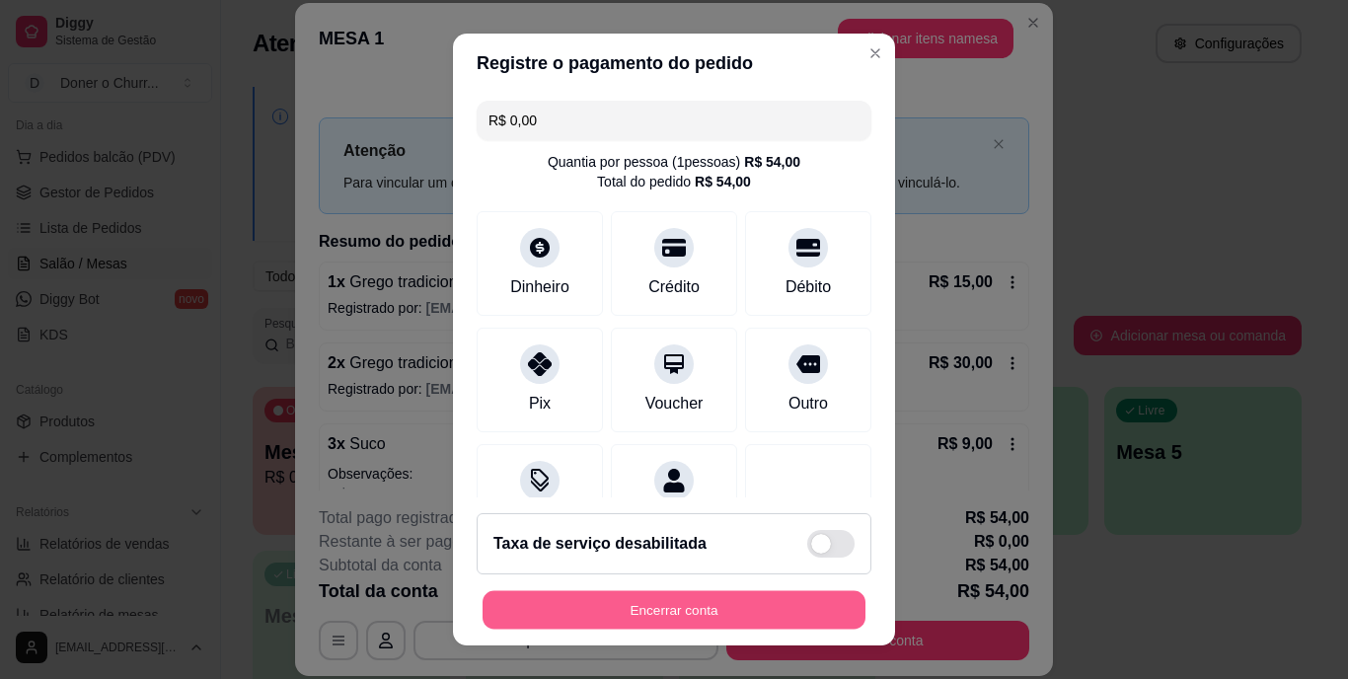
click at [758, 598] on button "Encerrar conta" at bounding box center [674, 609] width 383 height 38
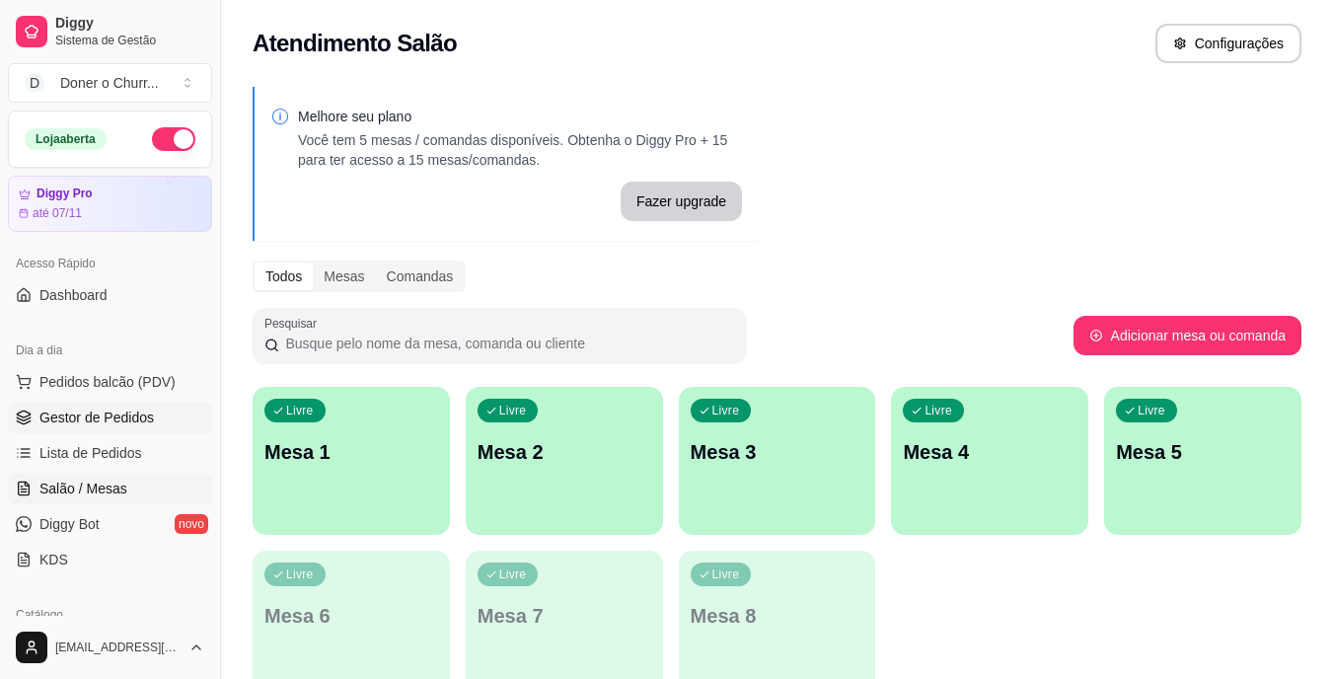
click at [107, 415] on span "Gestor de Pedidos" at bounding box center [96, 418] width 114 height 20
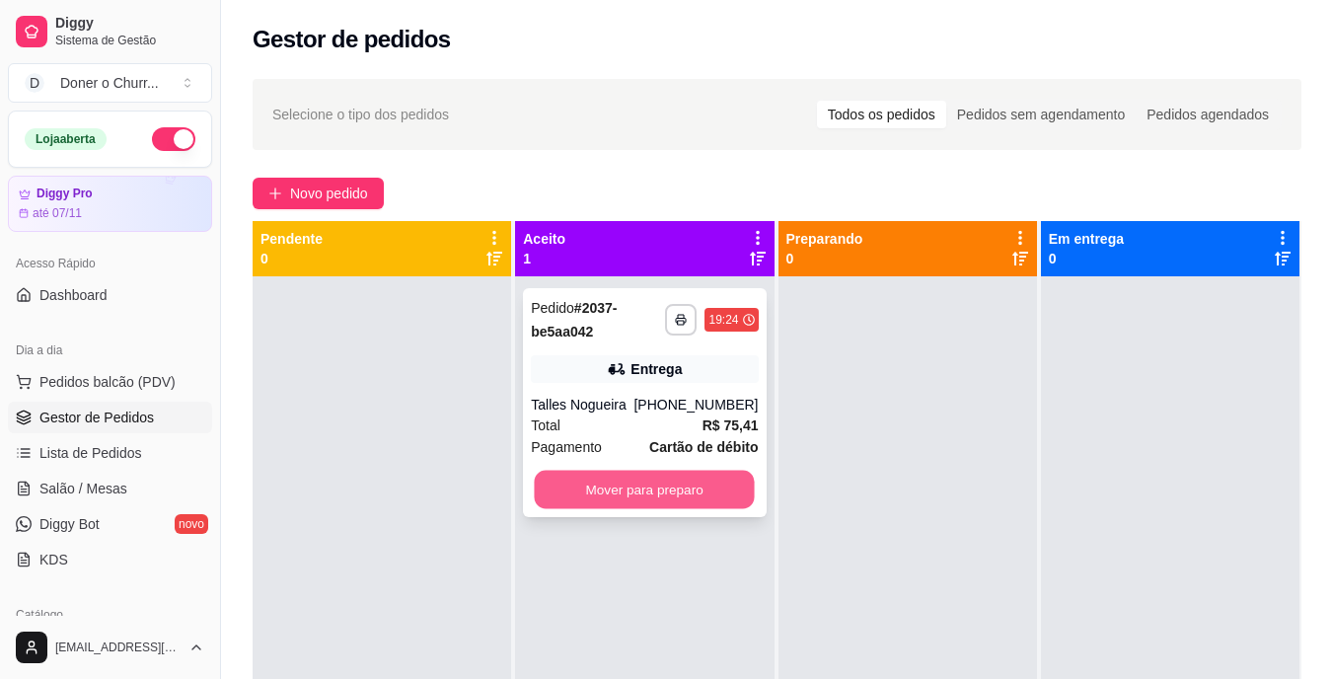
click at [669, 488] on button "Mover para preparo" at bounding box center [645, 490] width 220 height 38
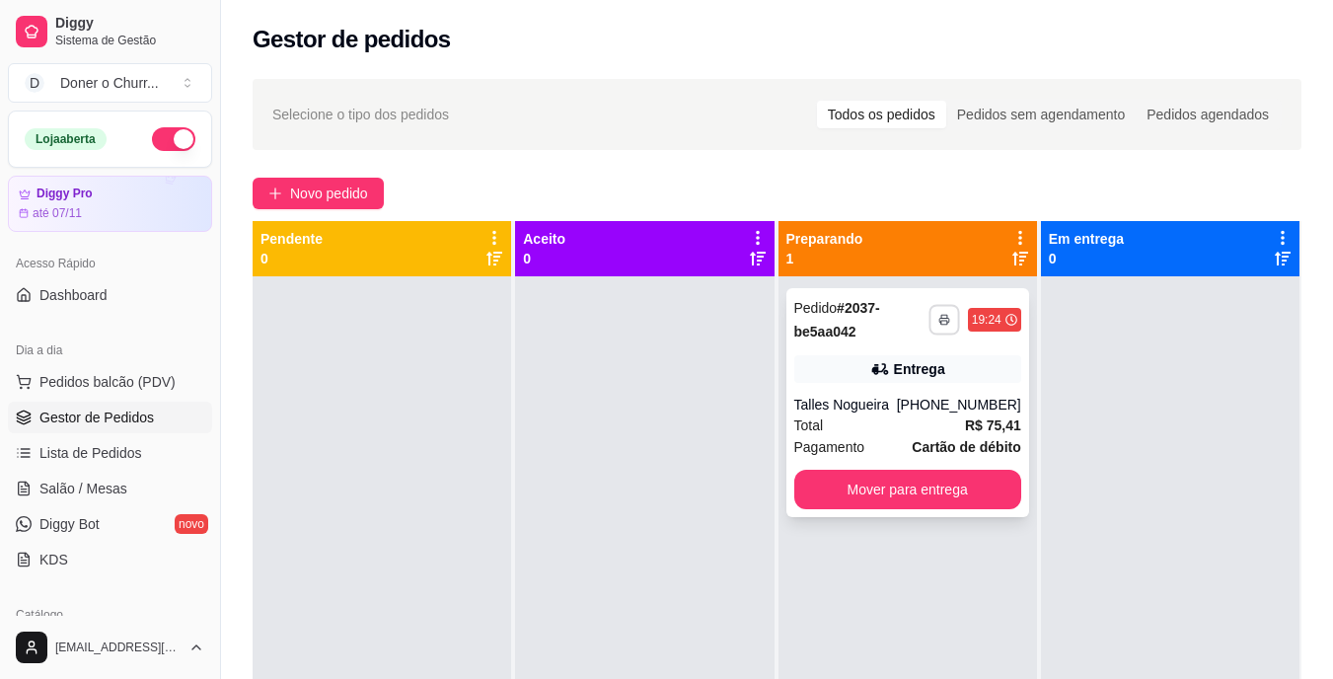
click at [939, 317] on icon "button" at bounding box center [945, 320] width 12 height 12
click at [860, 389] on button "IMPRESSORA" at bounding box center [881, 388] width 138 height 31
click at [907, 492] on button "Mover para entrega" at bounding box center [908, 490] width 220 height 38
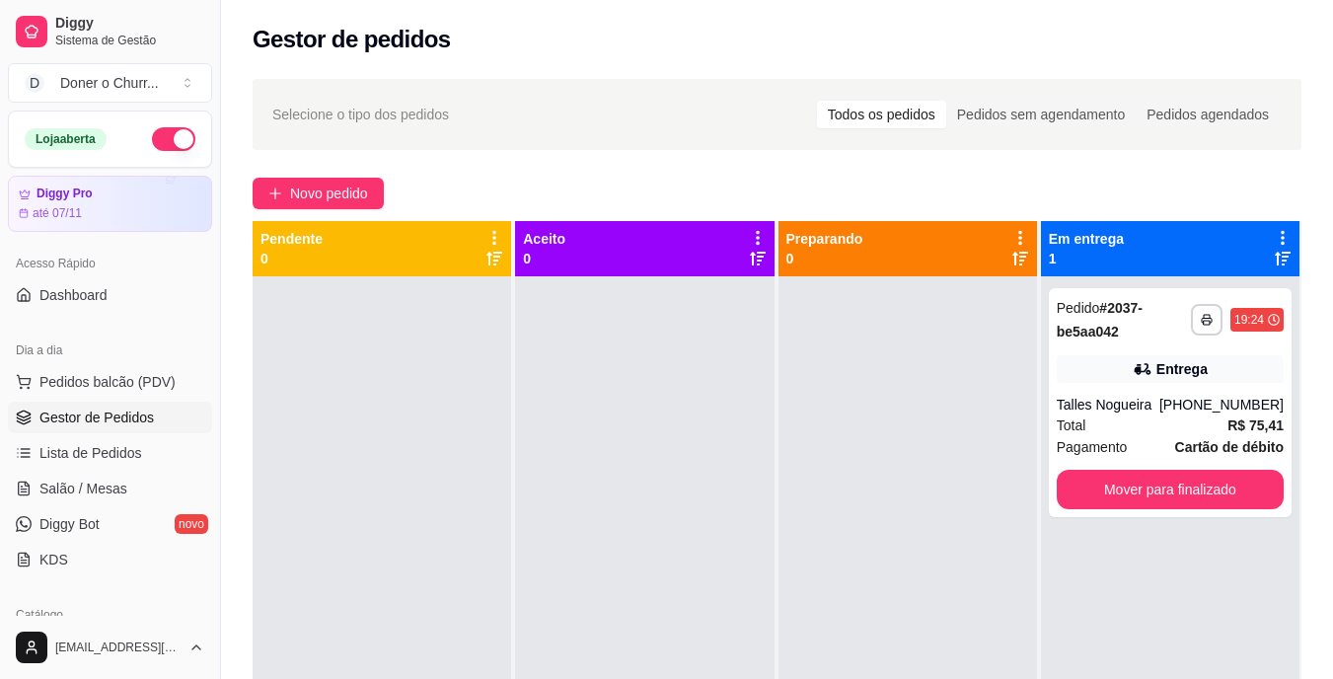
click at [923, 625] on div at bounding box center [908, 615] width 259 height 679
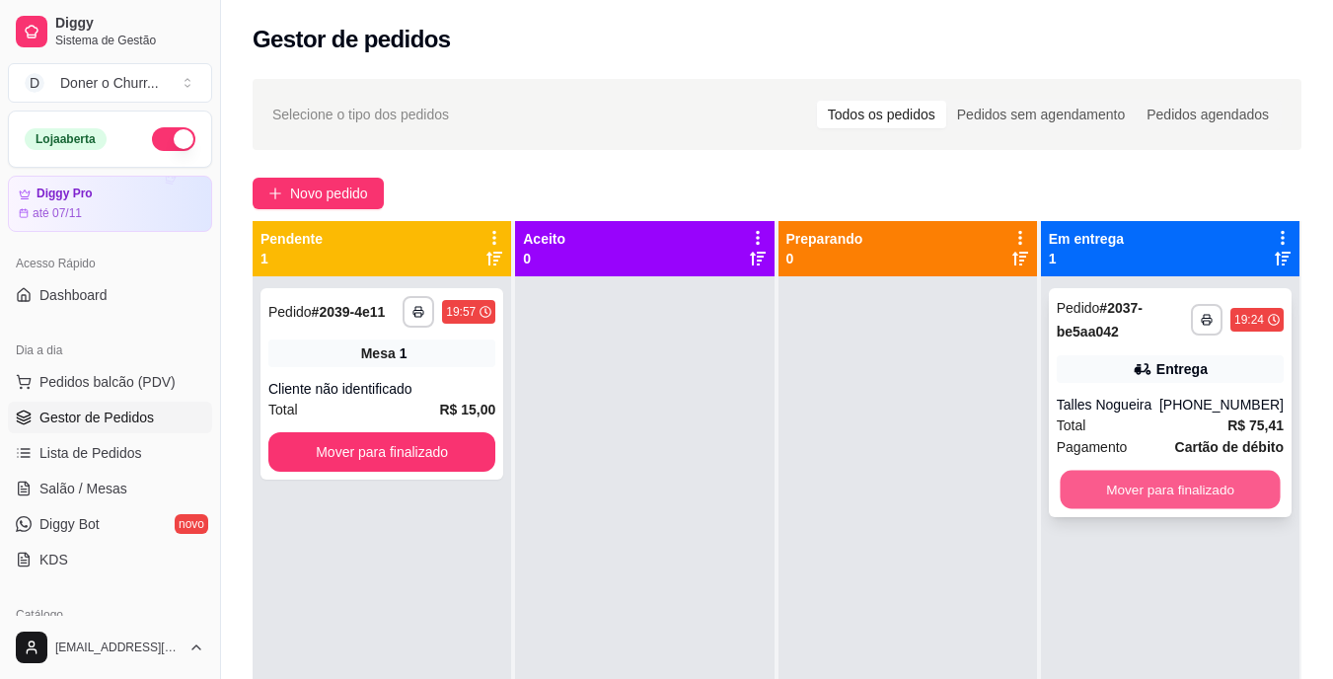
click at [1128, 485] on button "Mover para finalizado" at bounding box center [1170, 490] width 220 height 38
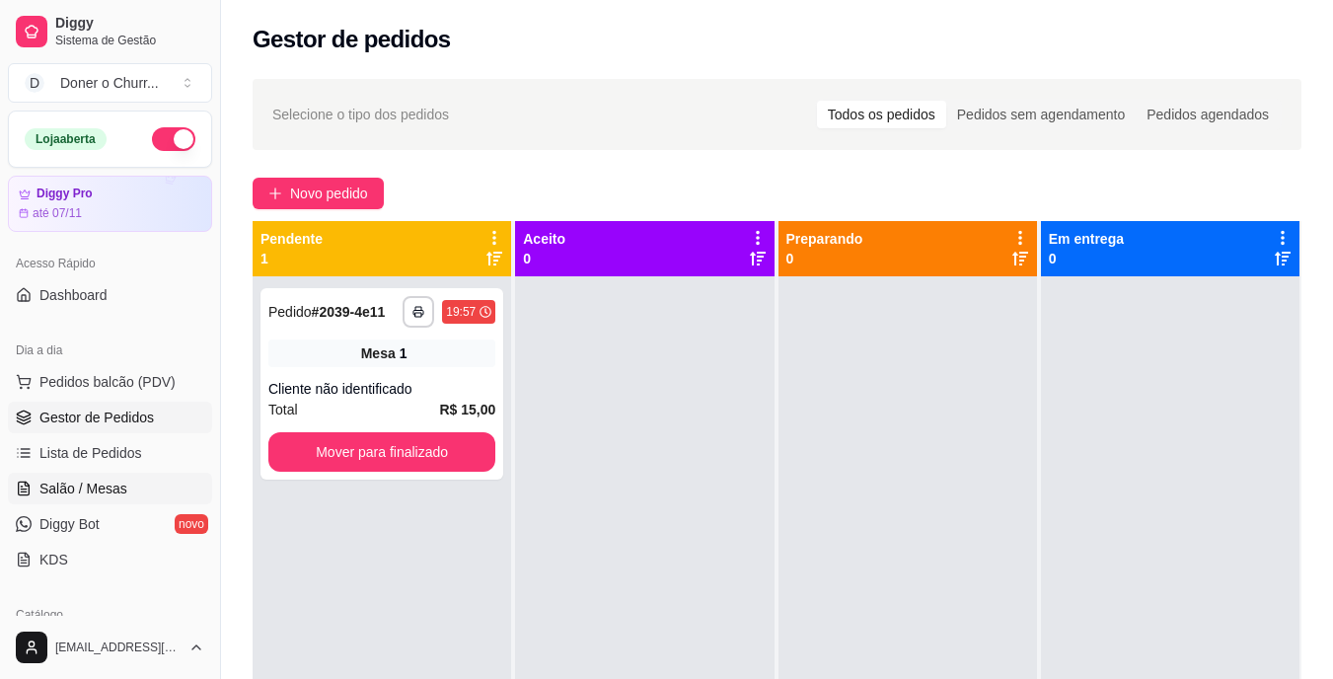
click at [109, 495] on span "Salão / Mesas" at bounding box center [83, 489] width 88 height 20
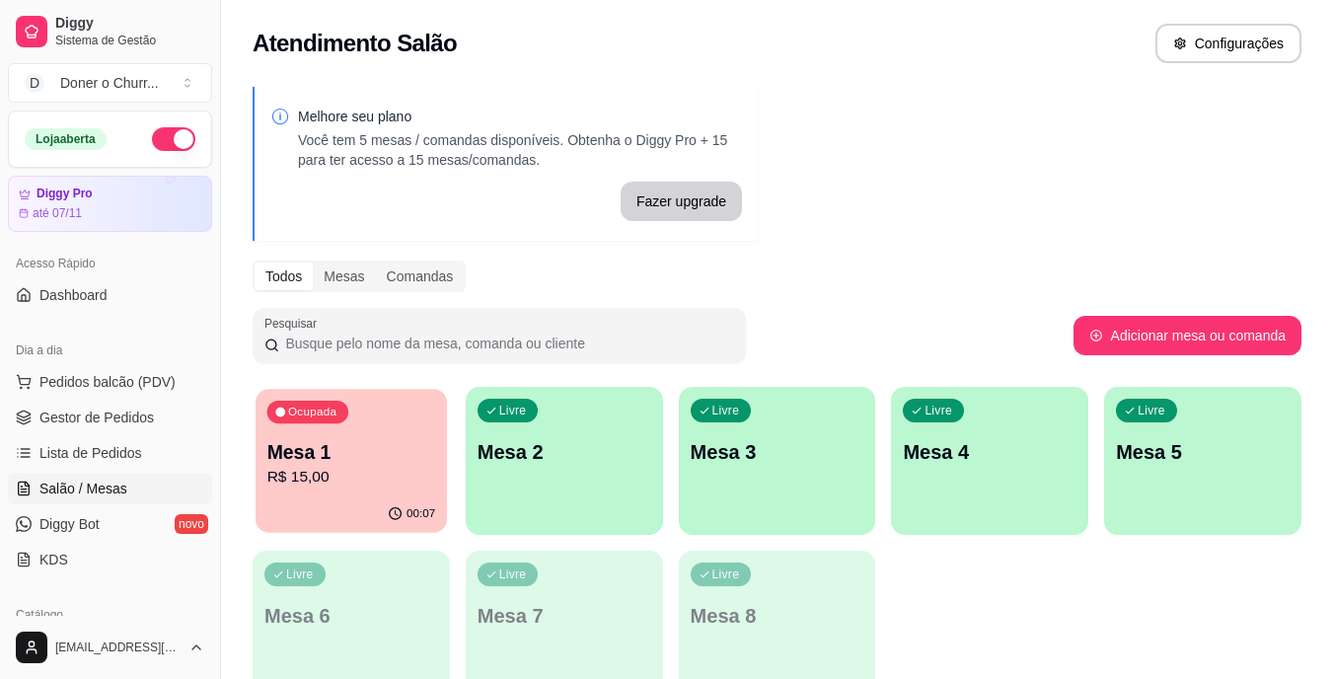
click at [402, 469] on p "R$ 15,00" at bounding box center [351, 477] width 169 height 23
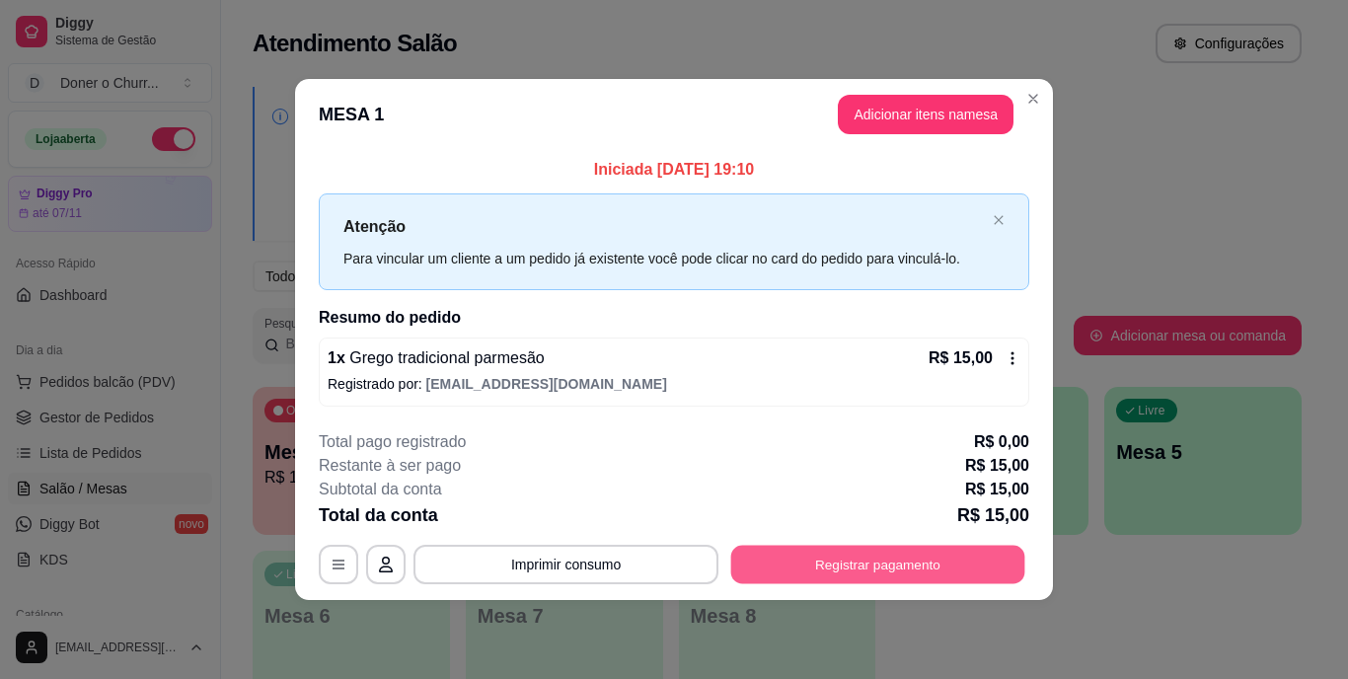
click at [876, 564] on button "Registrar pagamento" at bounding box center [878, 564] width 294 height 38
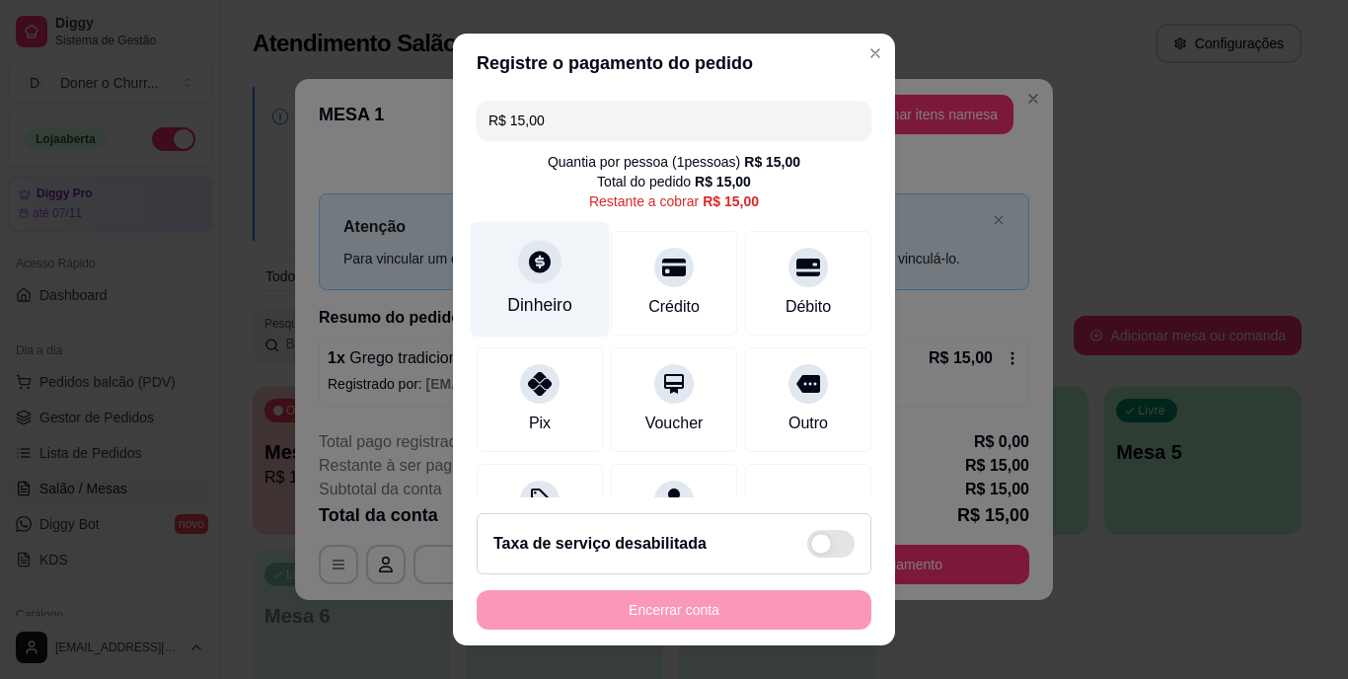
click at [545, 284] on div "Dinheiro" at bounding box center [540, 279] width 139 height 115
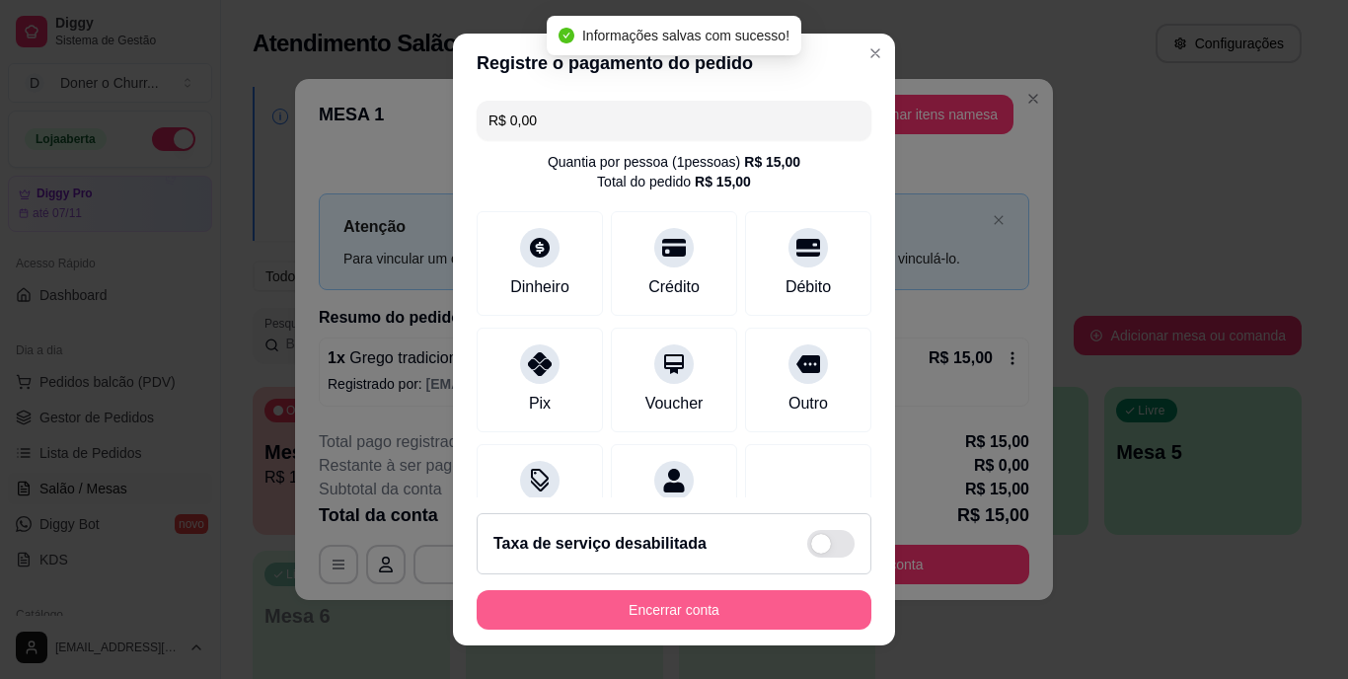
type input "R$ 0,00"
click at [692, 600] on button "Encerrar conta" at bounding box center [674, 609] width 383 height 38
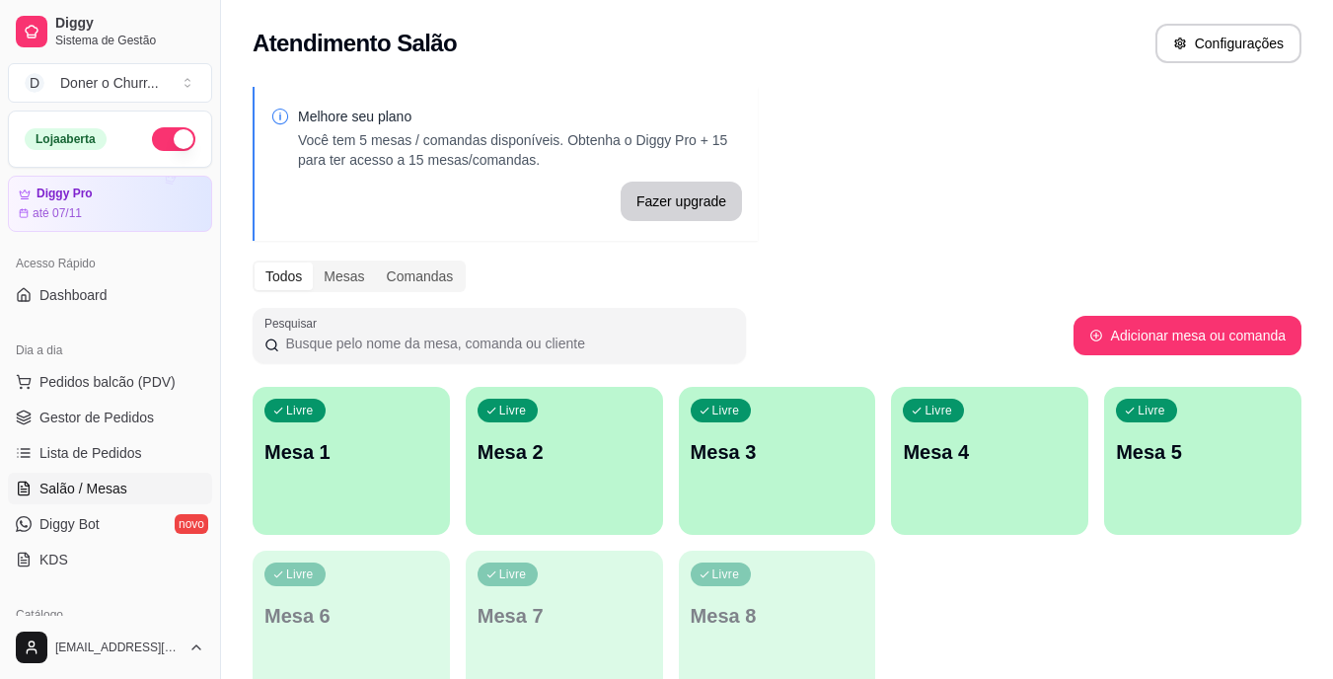
click at [312, 449] on p "Mesa 1" at bounding box center [352, 452] width 174 height 28
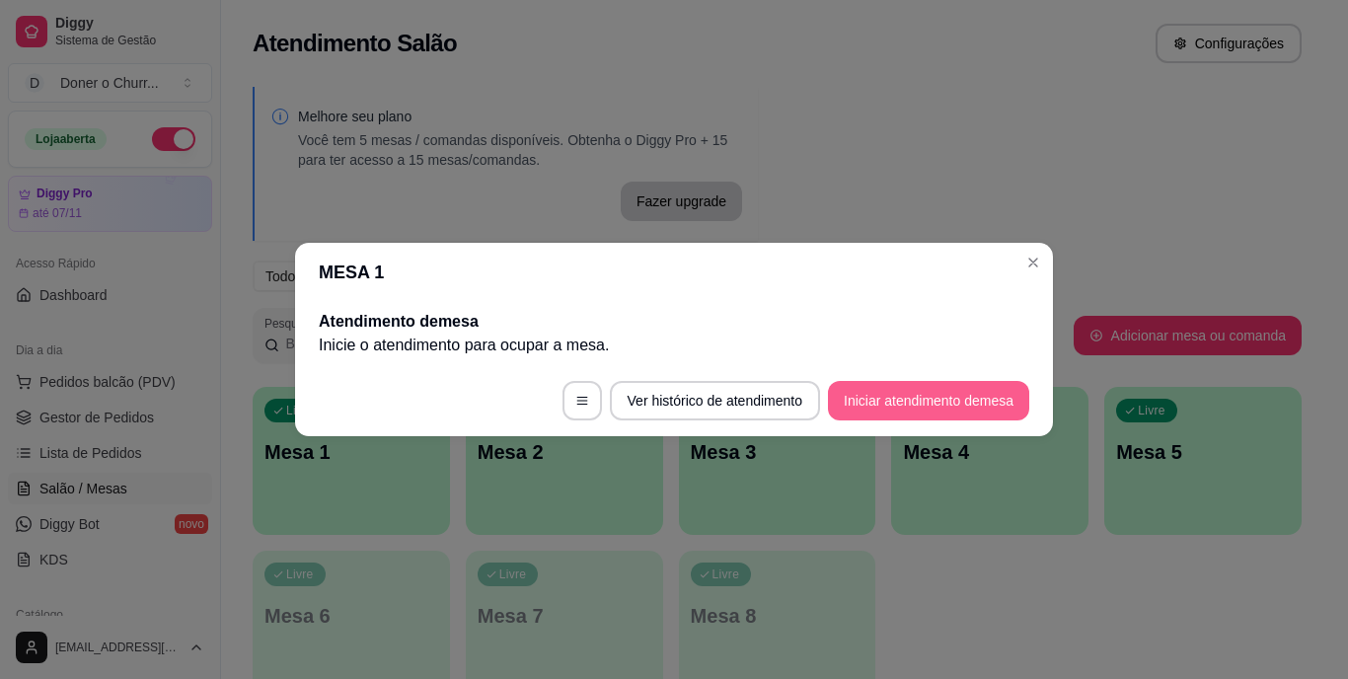
click at [959, 393] on button "Iniciar atendimento de mesa" at bounding box center [928, 400] width 201 height 39
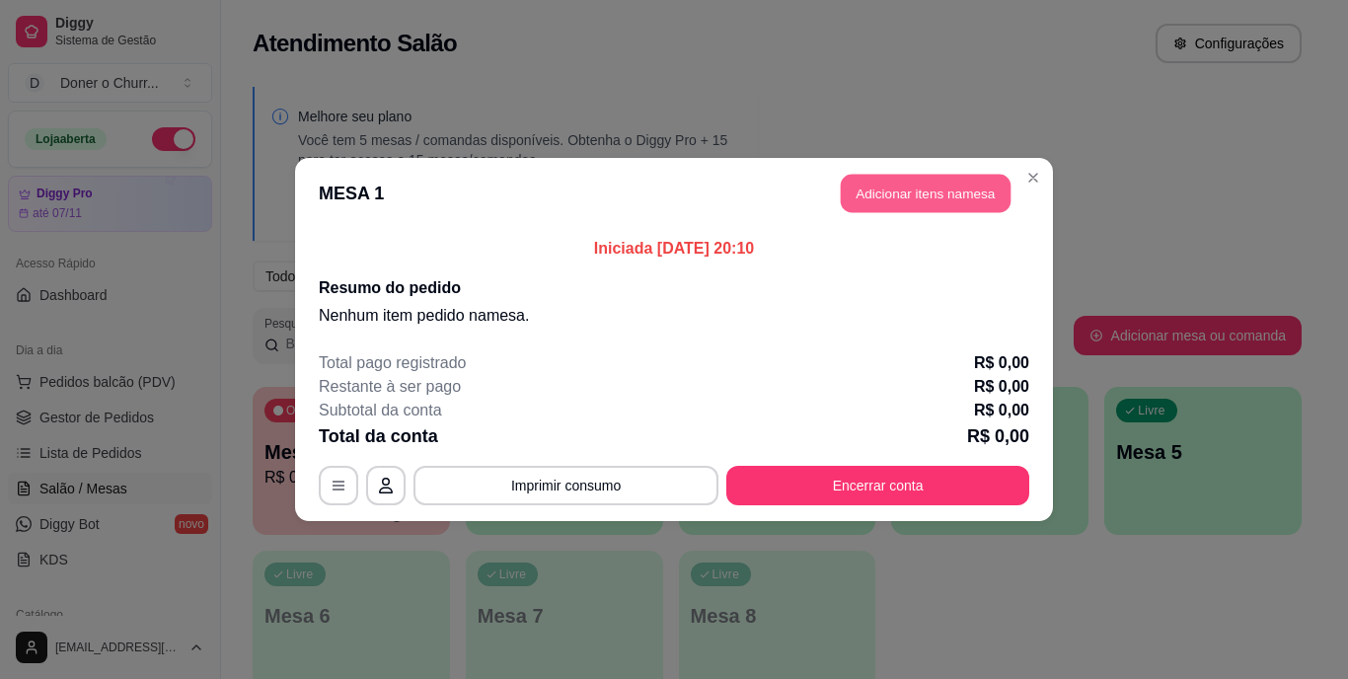
click at [934, 196] on button "Adicionar itens na mesa" at bounding box center [926, 194] width 170 height 38
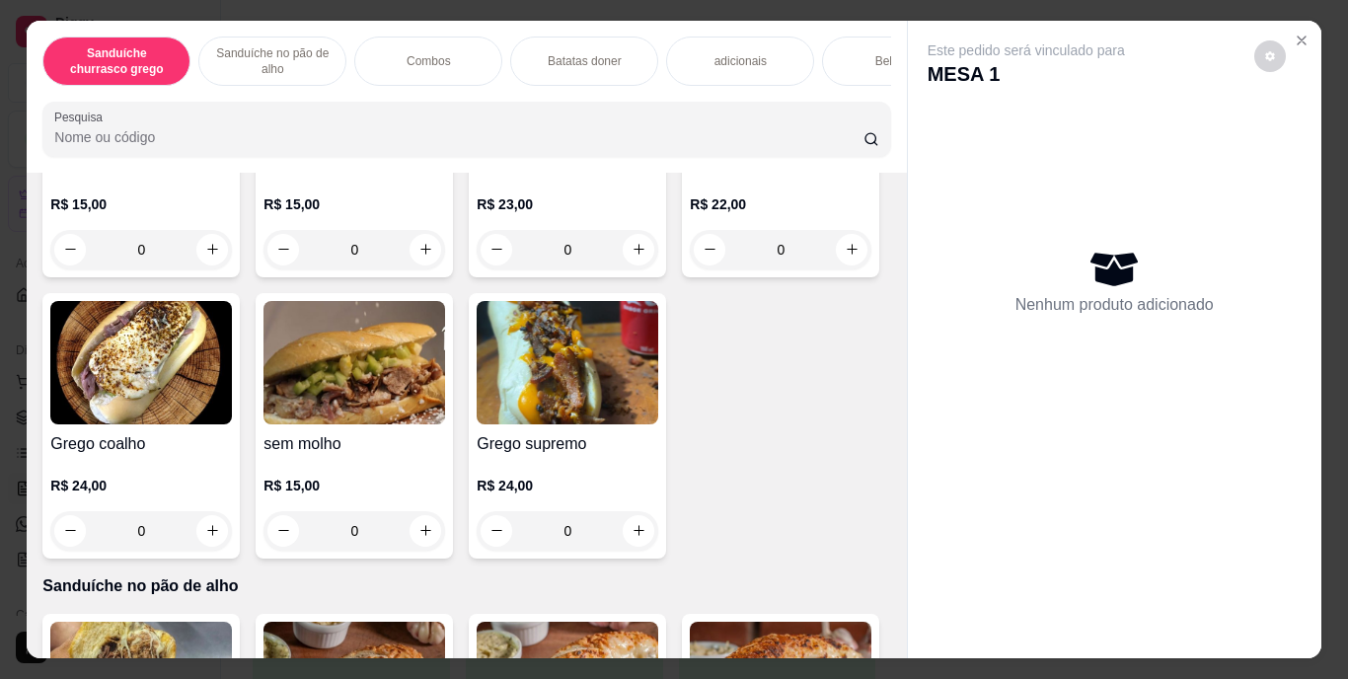
scroll to position [314, 0]
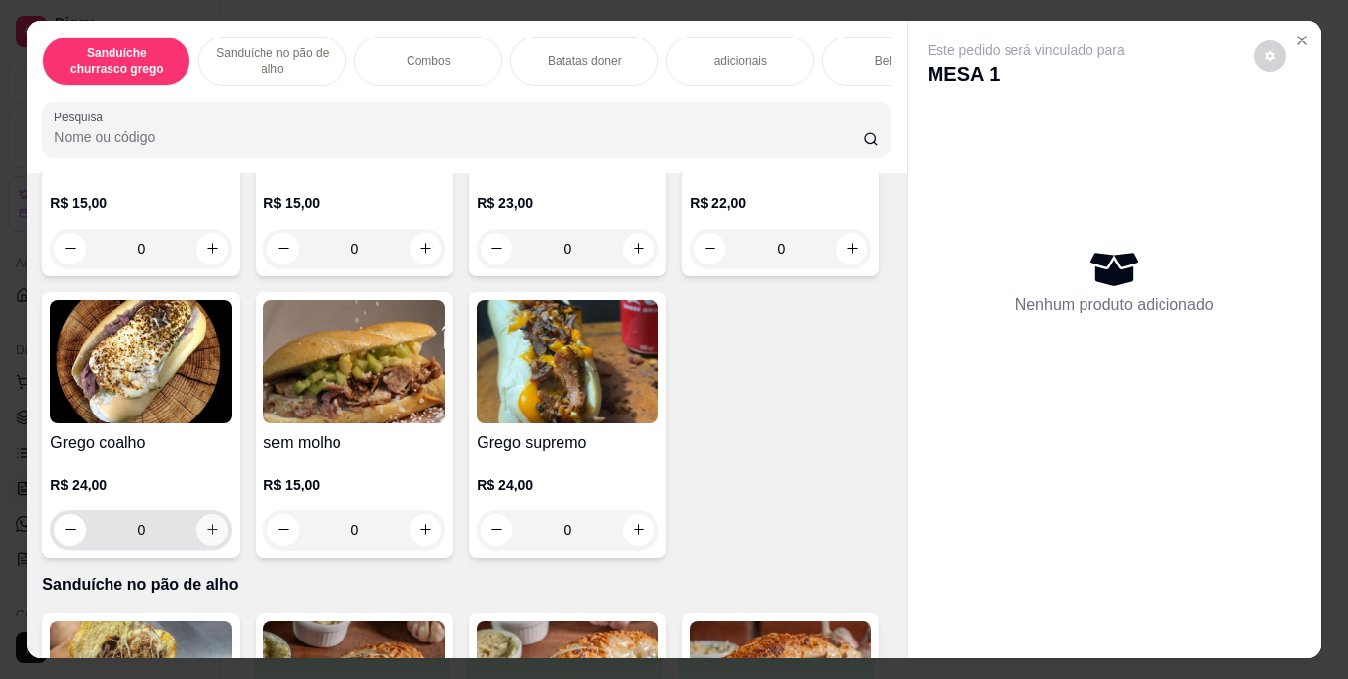
click at [220, 537] on icon "increase-product-quantity" at bounding box center [212, 529] width 15 height 15
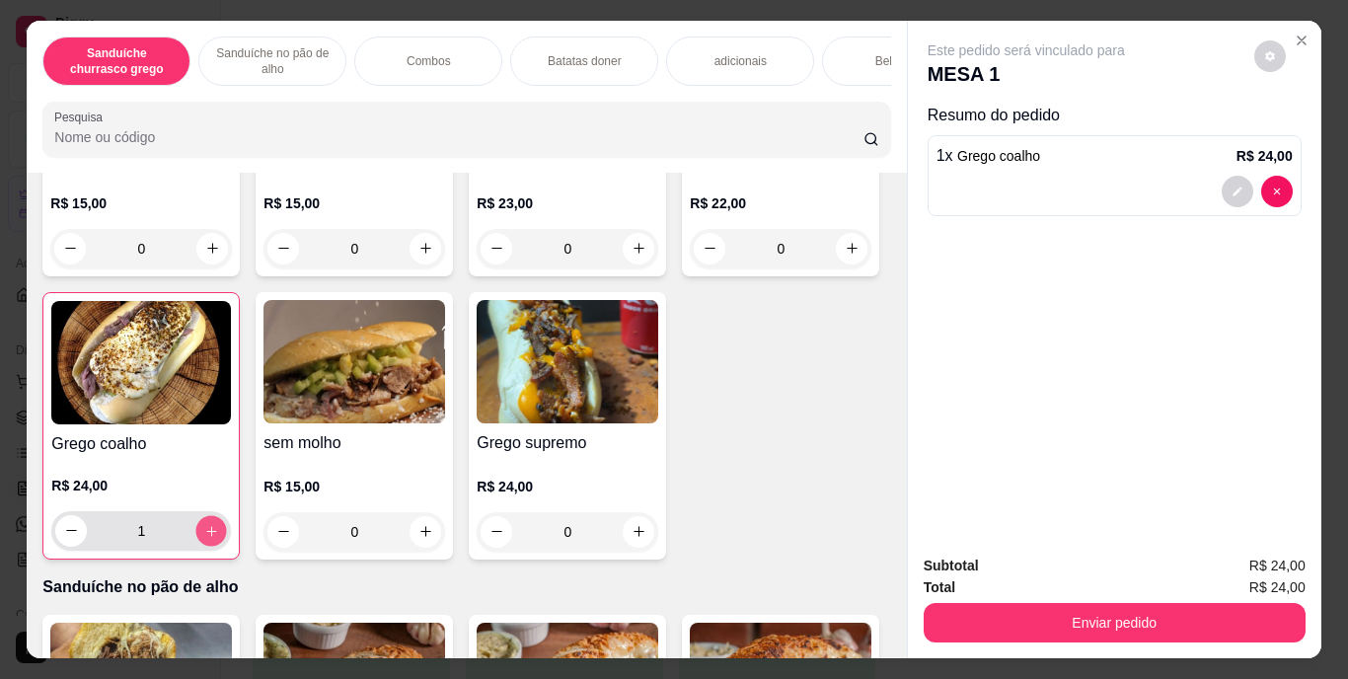
click at [227, 537] on button "increase-product-quantity" at bounding box center [211, 530] width 31 height 31
type input "2"
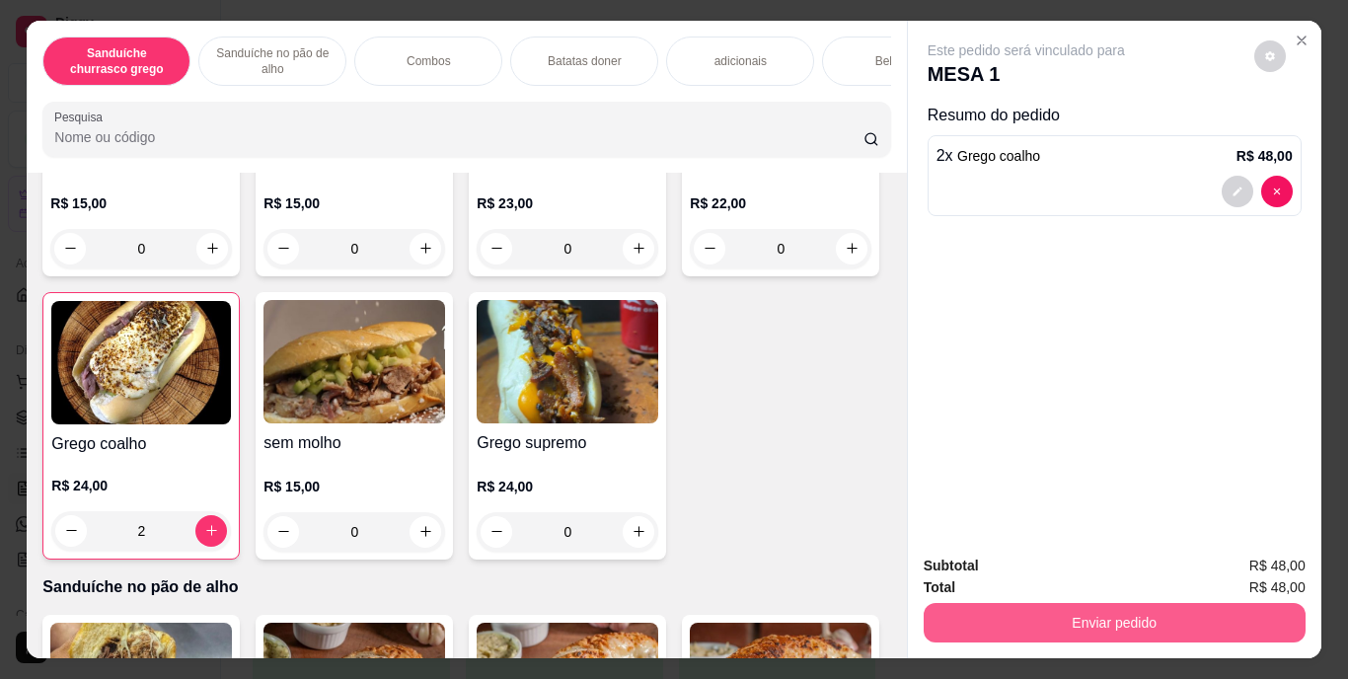
click at [1104, 605] on button "Enviar pedido" at bounding box center [1115, 622] width 382 height 39
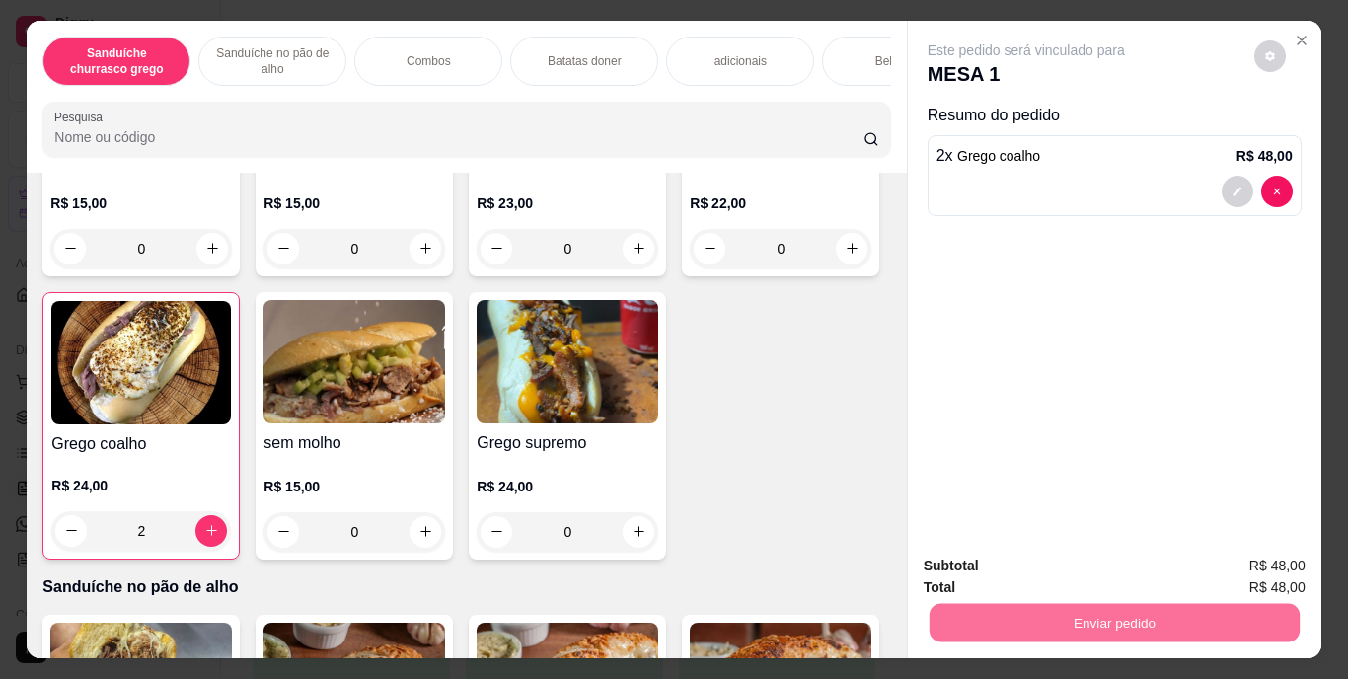
click at [1228, 559] on button "Enviar pedido" at bounding box center [1254, 567] width 109 height 37
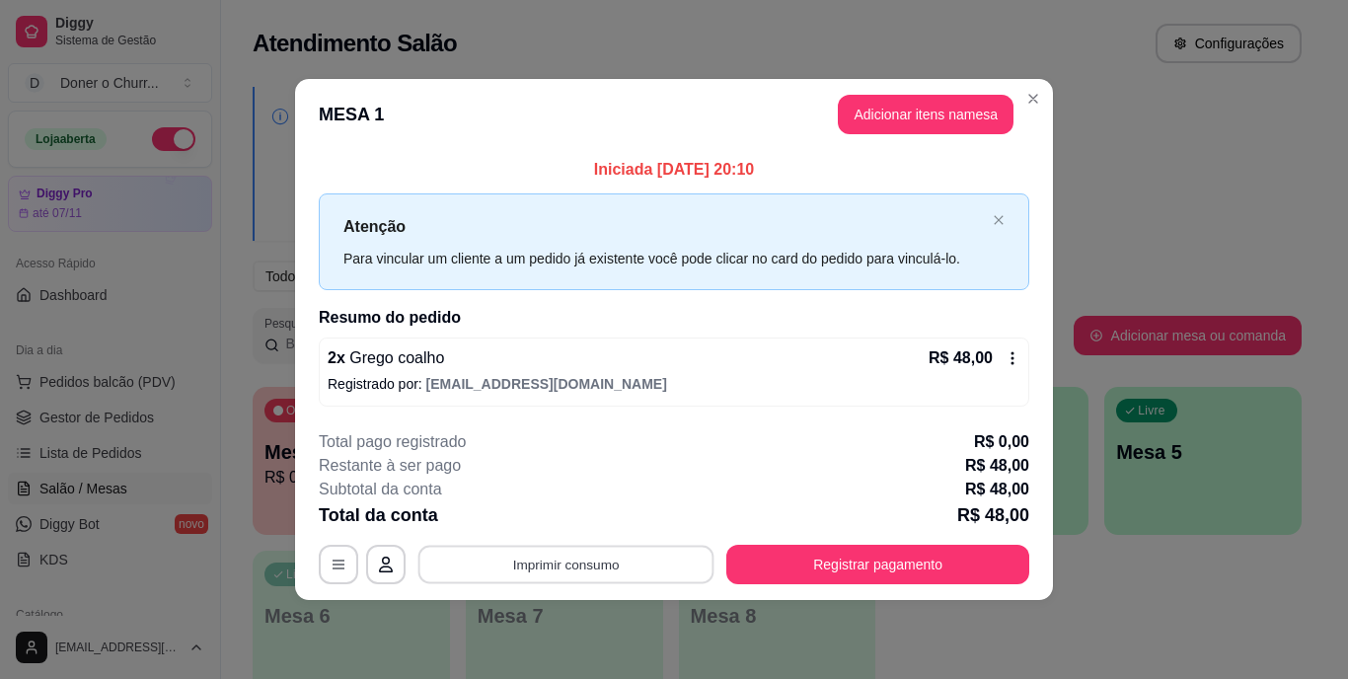
click at [588, 567] on button "Imprimir consumo" at bounding box center [566, 564] width 296 height 38
click at [576, 514] on button "IMPRESSORA" at bounding box center [572, 518] width 138 height 31
click at [580, 557] on button "Imprimir consumo" at bounding box center [566, 564] width 296 height 38
click at [575, 511] on button "IMPRESSORA" at bounding box center [571, 519] width 143 height 32
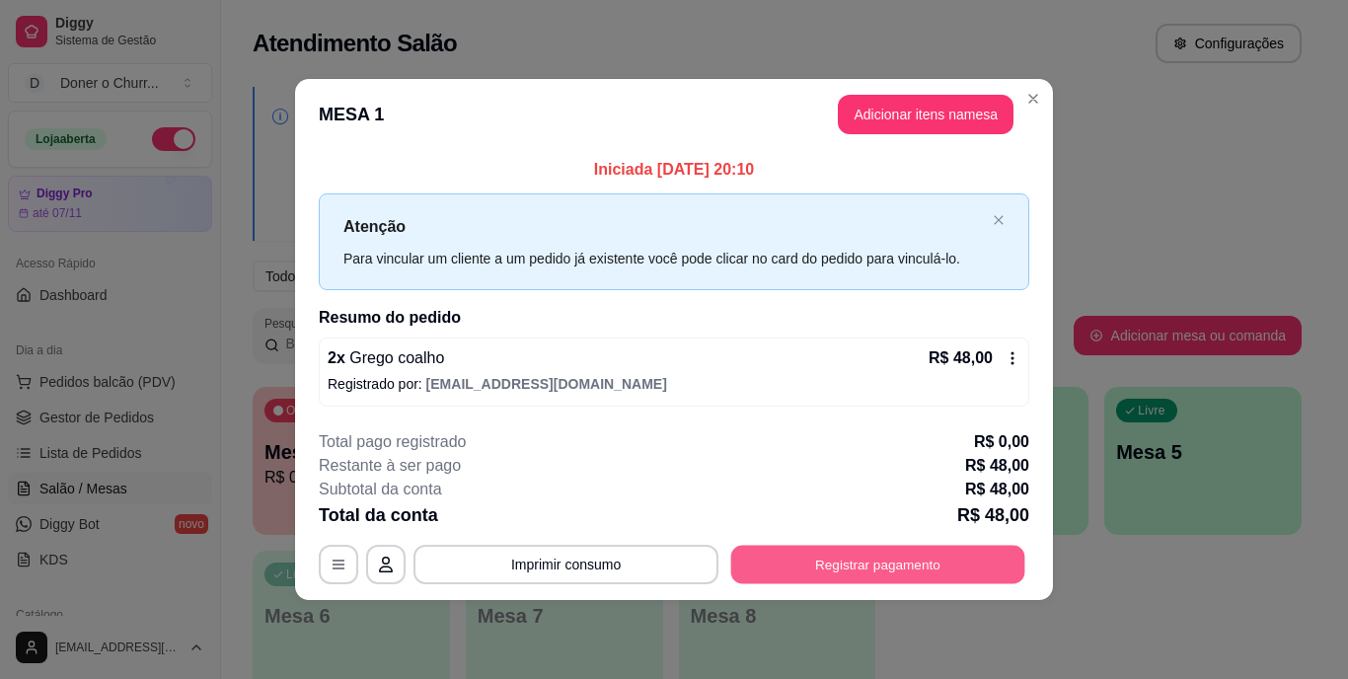
click at [829, 551] on button "Registrar pagamento" at bounding box center [878, 564] width 294 height 38
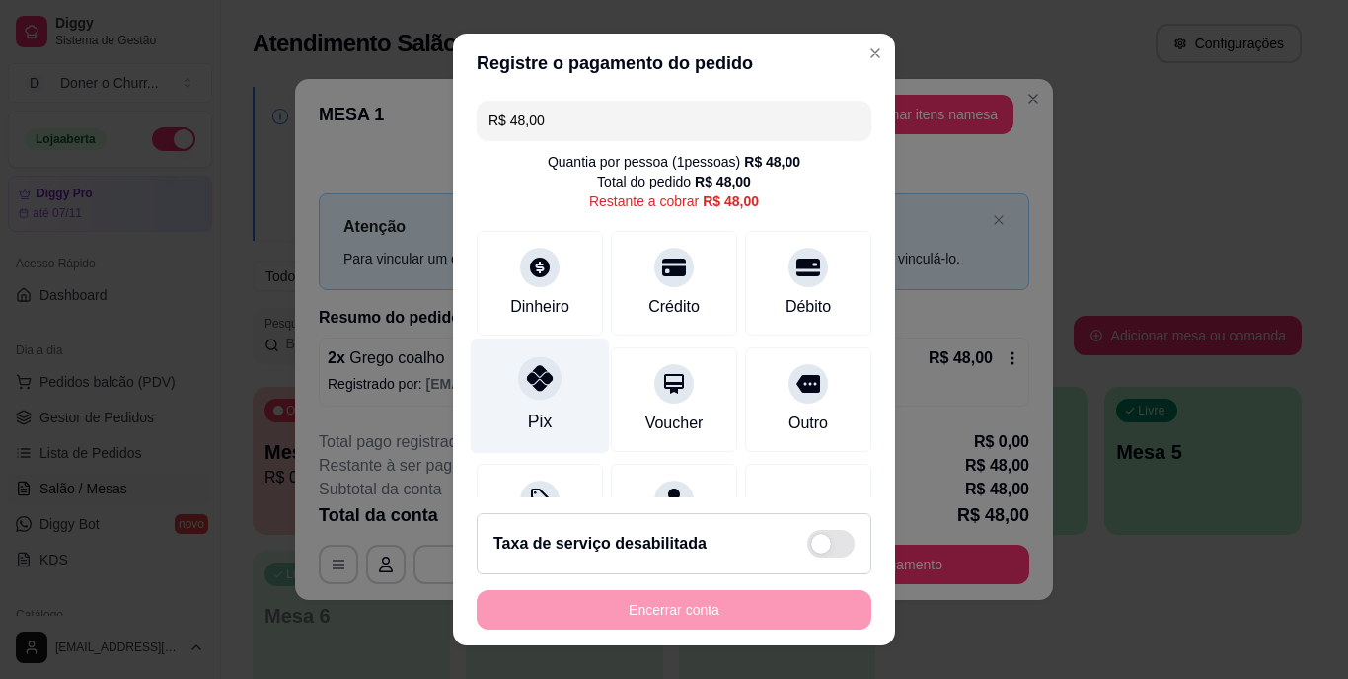
click at [535, 379] on icon at bounding box center [540, 379] width 26 height 26
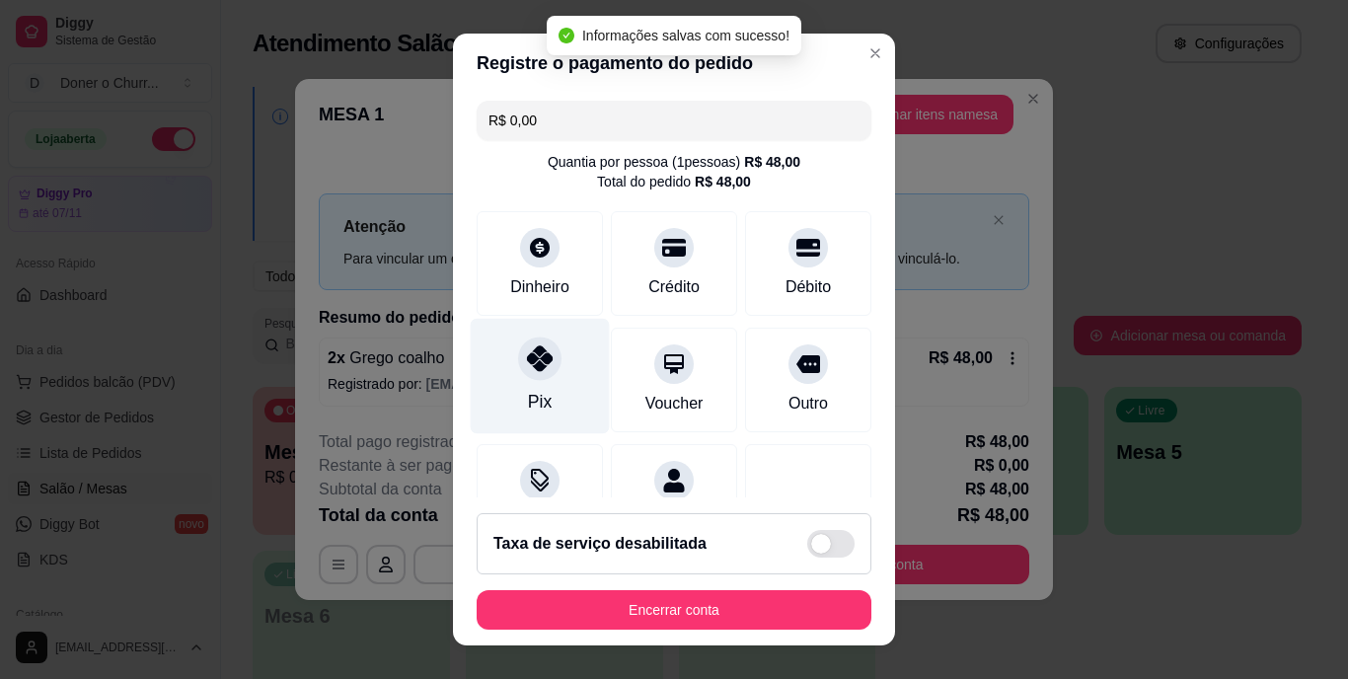
type input "R$ 0,00"
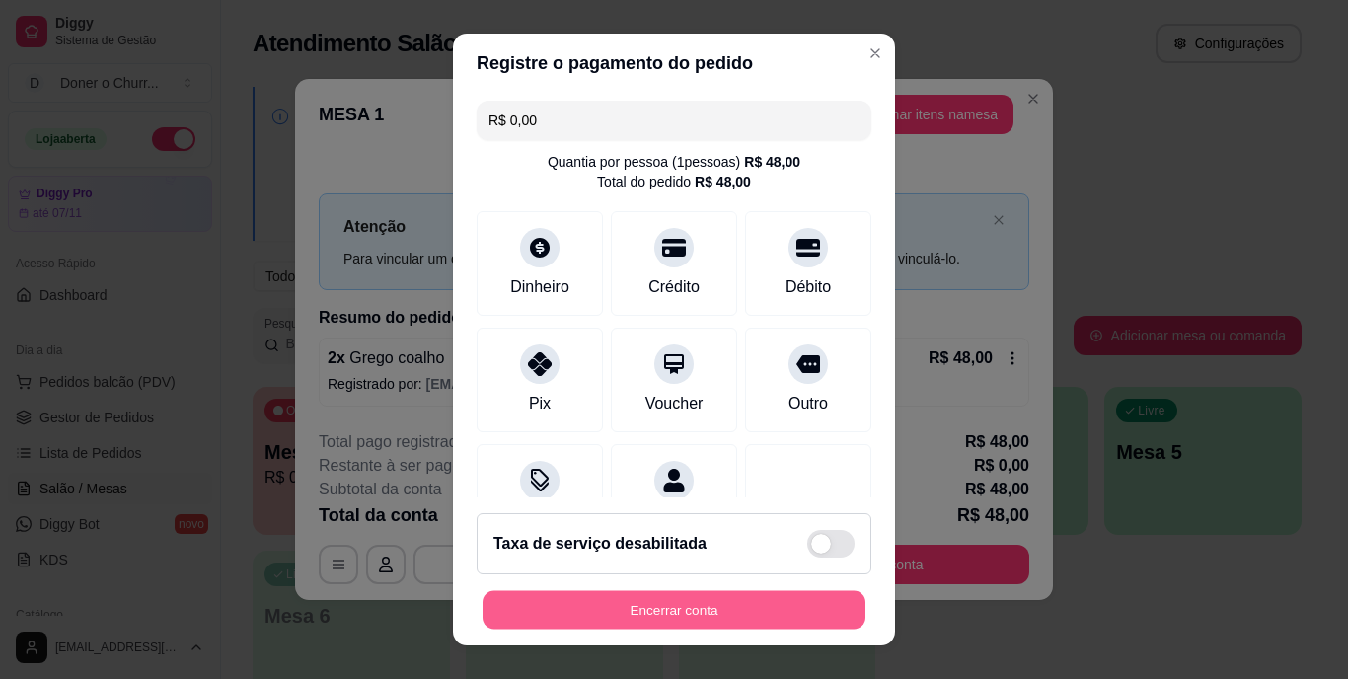
click at [649, 606] on button "Encerrar conta" at bounding box center [674, 609] width 383 height 38
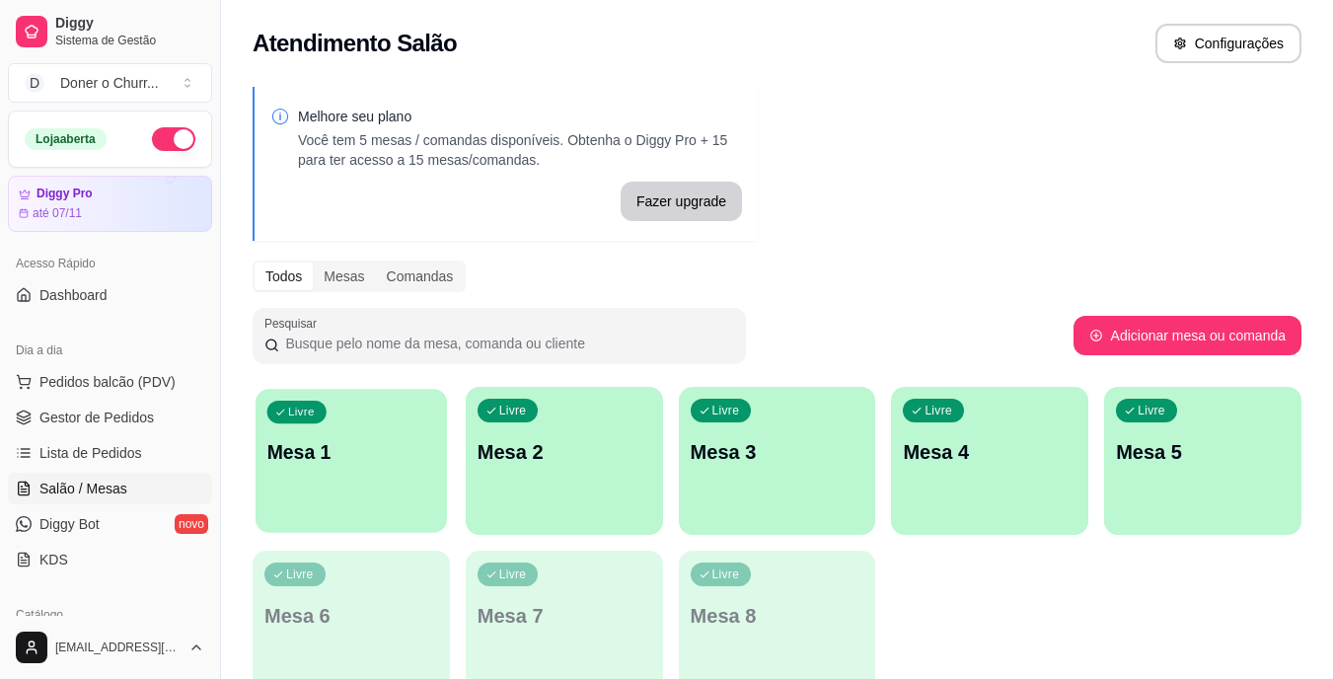
click at [386, 463] on p "Mesa 1" at bounding box center [351, 452] width 169 height 27
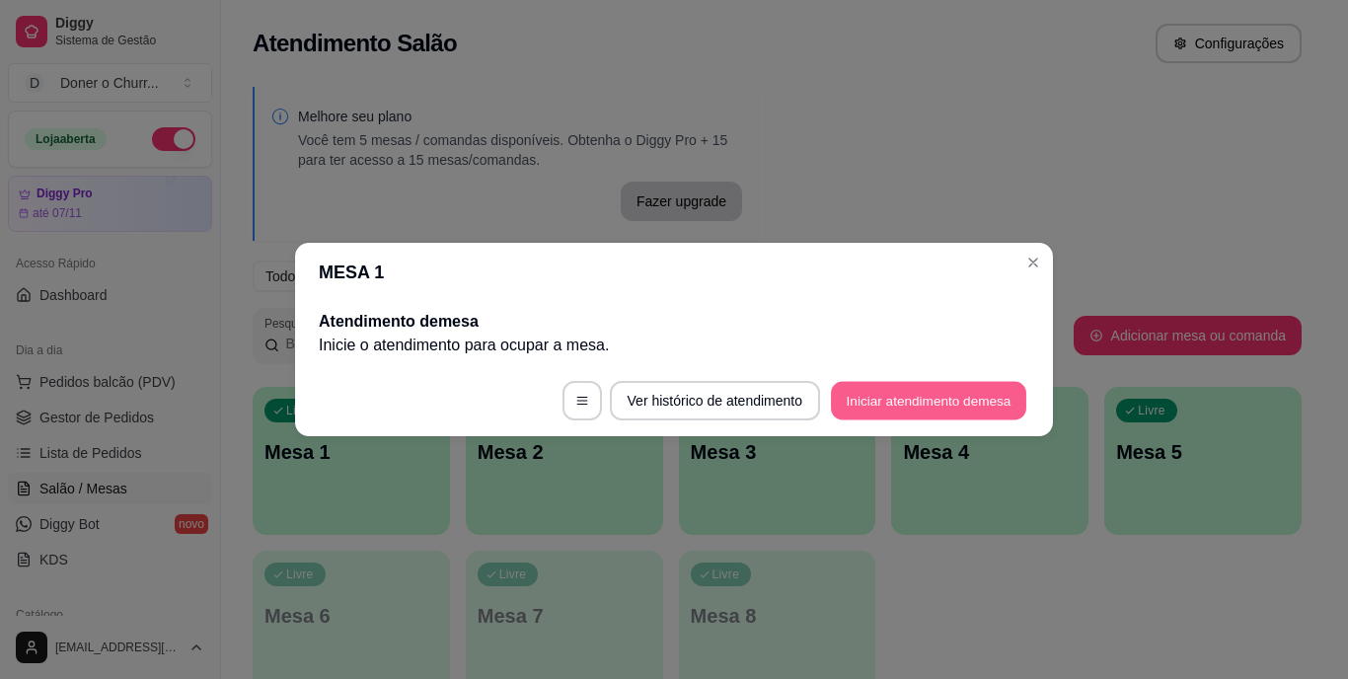
click at [978, 390] on button "Iniciar atendimento de mesa" at bounding box center [928, 401] width 195 height 38
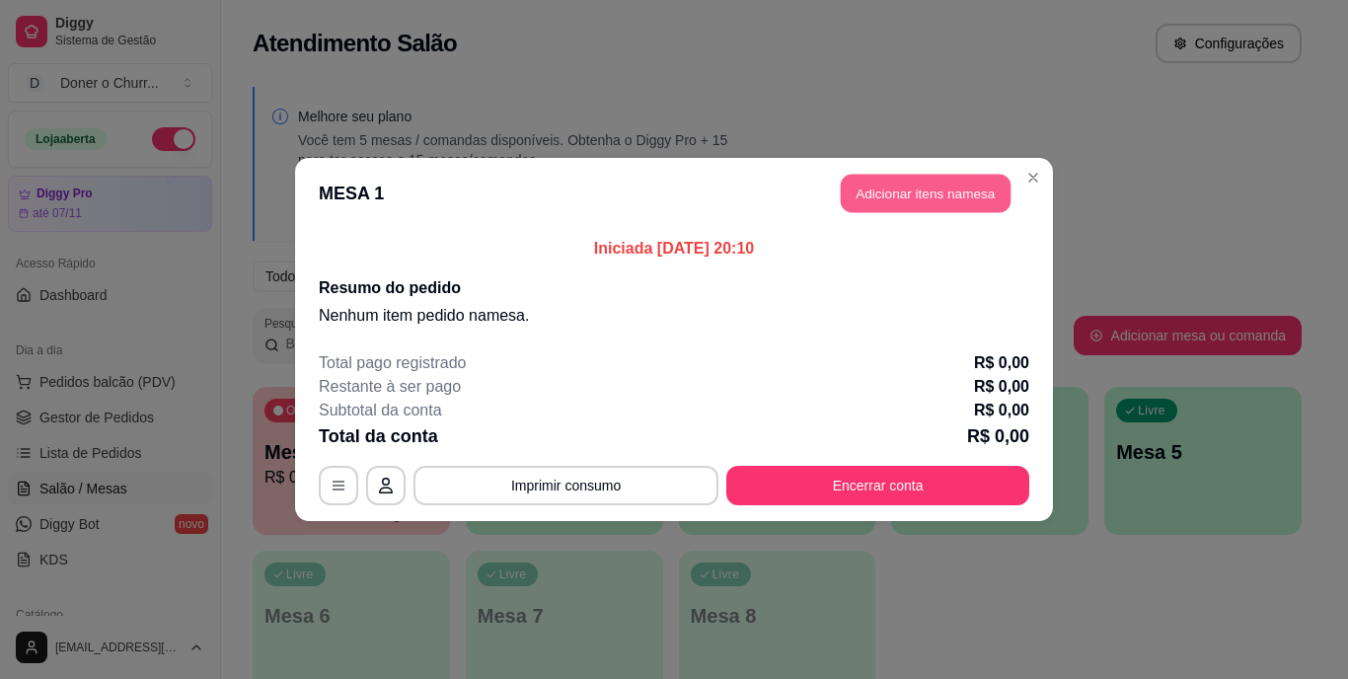
click at [959, 189] on button "Adicionar itens na mesa" at bounding box center [926, 194] width 170 height 38
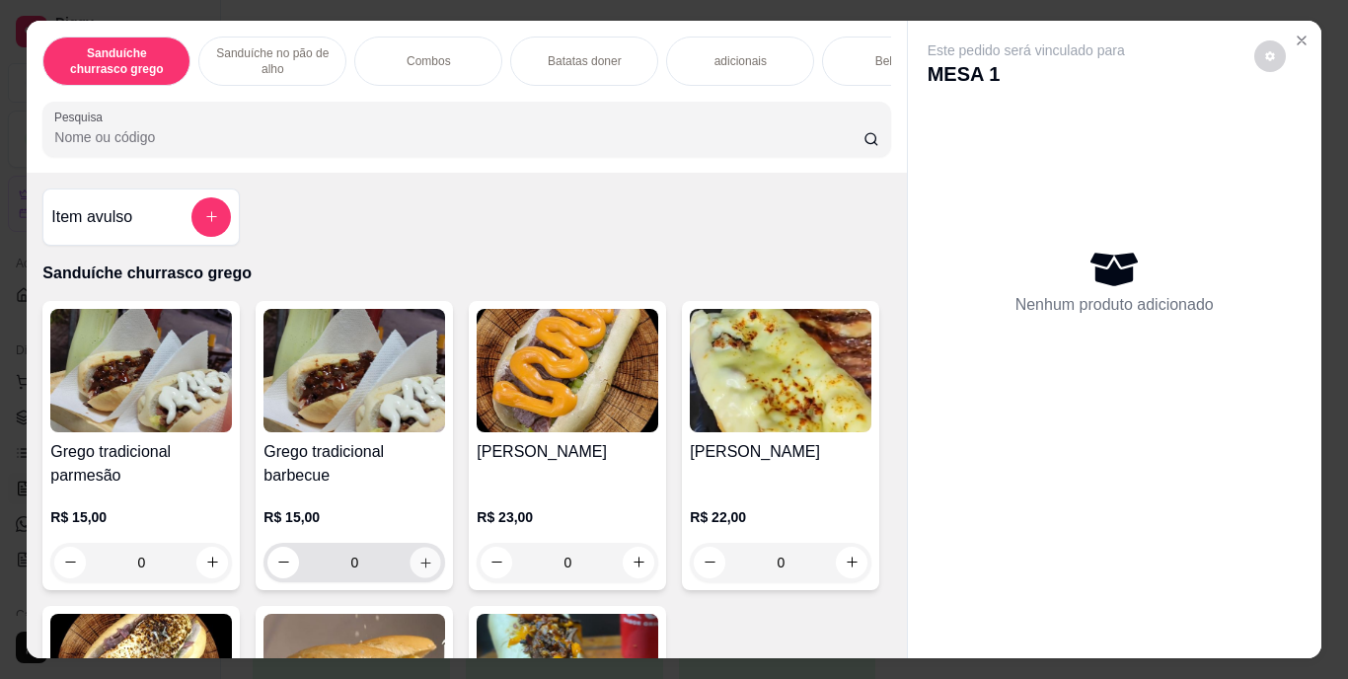
click at [418, 570] on icon "increase-product-quantity" at bounding box center [425, 562] width 15 height 15
type input "1"
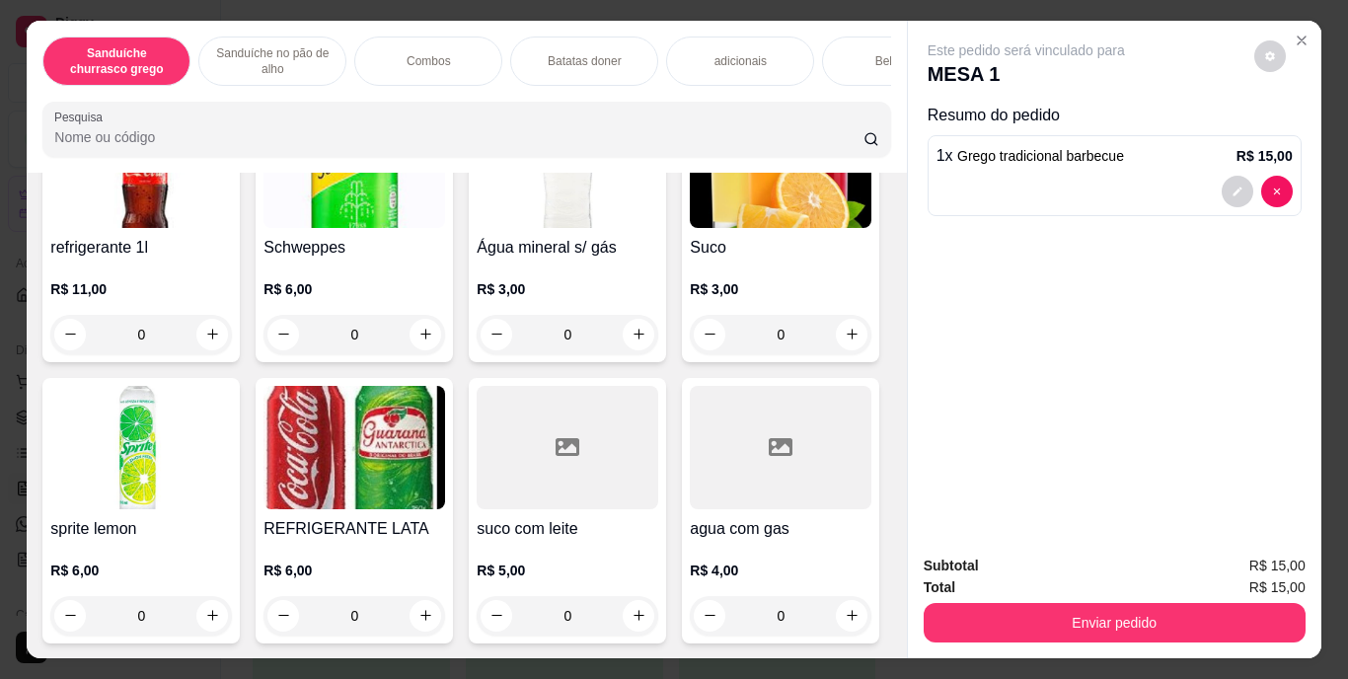
scroll to position [3889, 0]
click at [624, 600] on button "increase-product-quantity" at bounding box center [639, 615] width 31 height 31
type input "1"
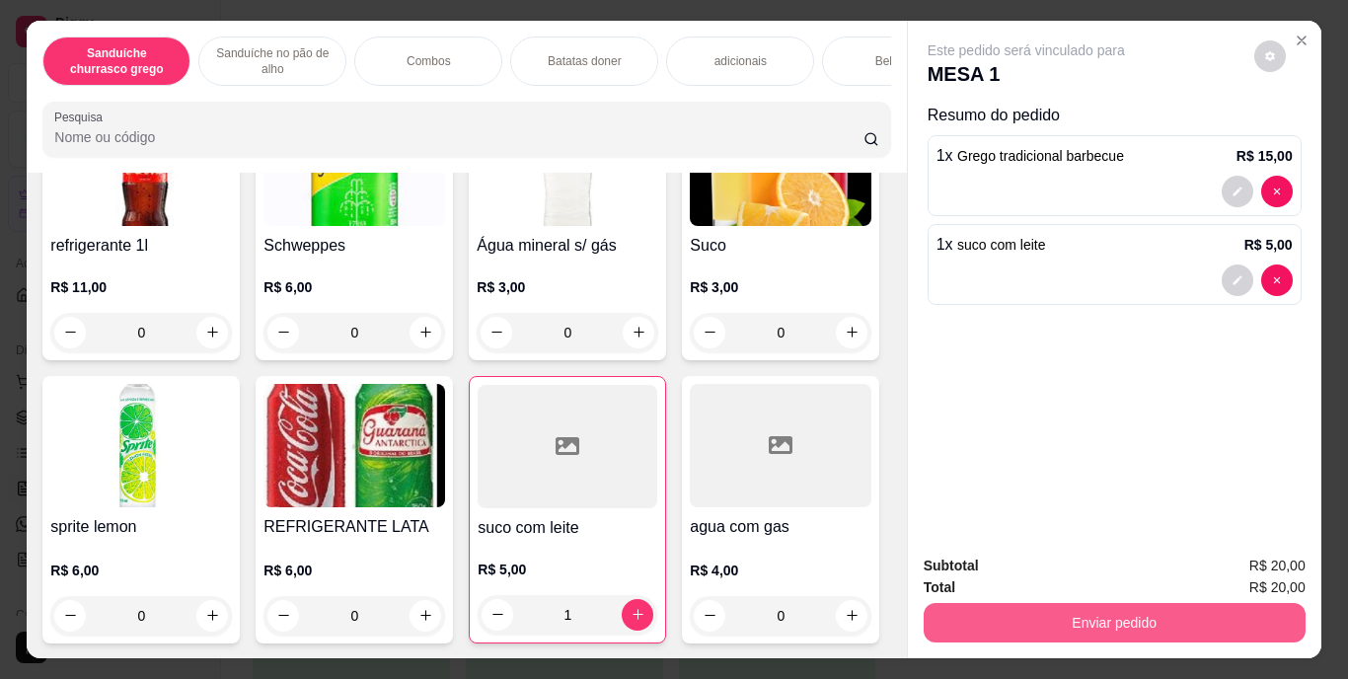
click at [1074, 608] on button "Enviar pedido" at bounding box center [1115, 622] width 382 height 39
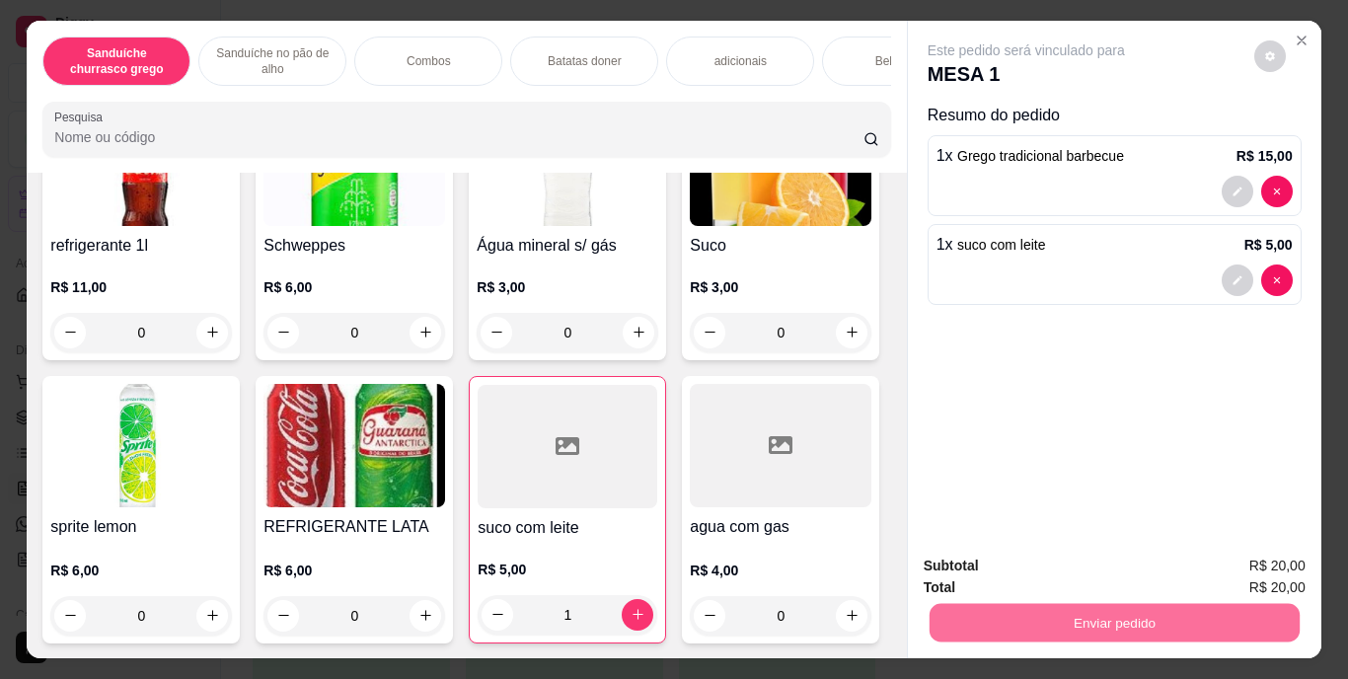
click at [1254, 574] on button "Enviar pedido" at bounding box center [1254, 567] width 109 height 37
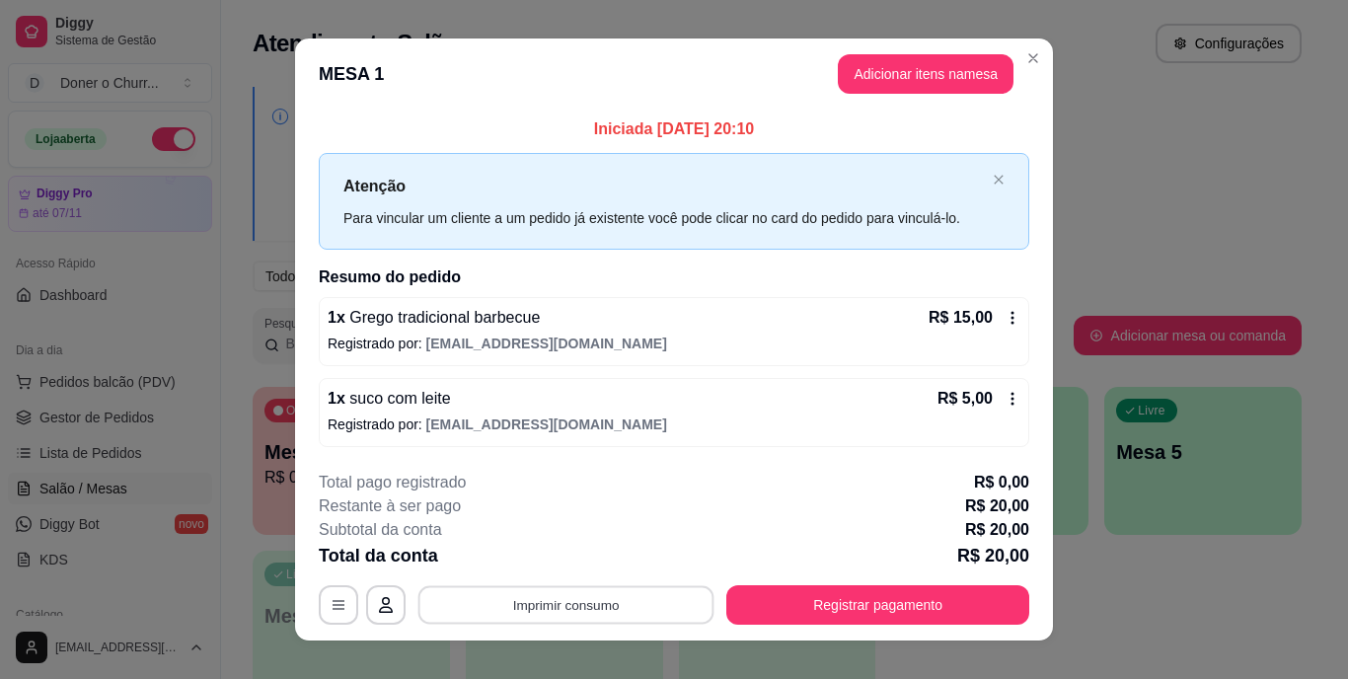
click at [608, 603] on button "Imprimir consumo" at bounding box center [566, 604] width 296 height 38
click at [573, 569] on button "IMPRESSORA" at bounding box center [564, 559] width 138 height 31
click at [582, 597] on button "Imprimir consumo" at bounding box center [566, 604] width 305 height 39
click at [568, 552] on button "IMPRESSORA" at bounding box center [564, 559] width 138 height 31
click at [1005, 316] on icon at bounding box center [1013, 318] width 16 height 16
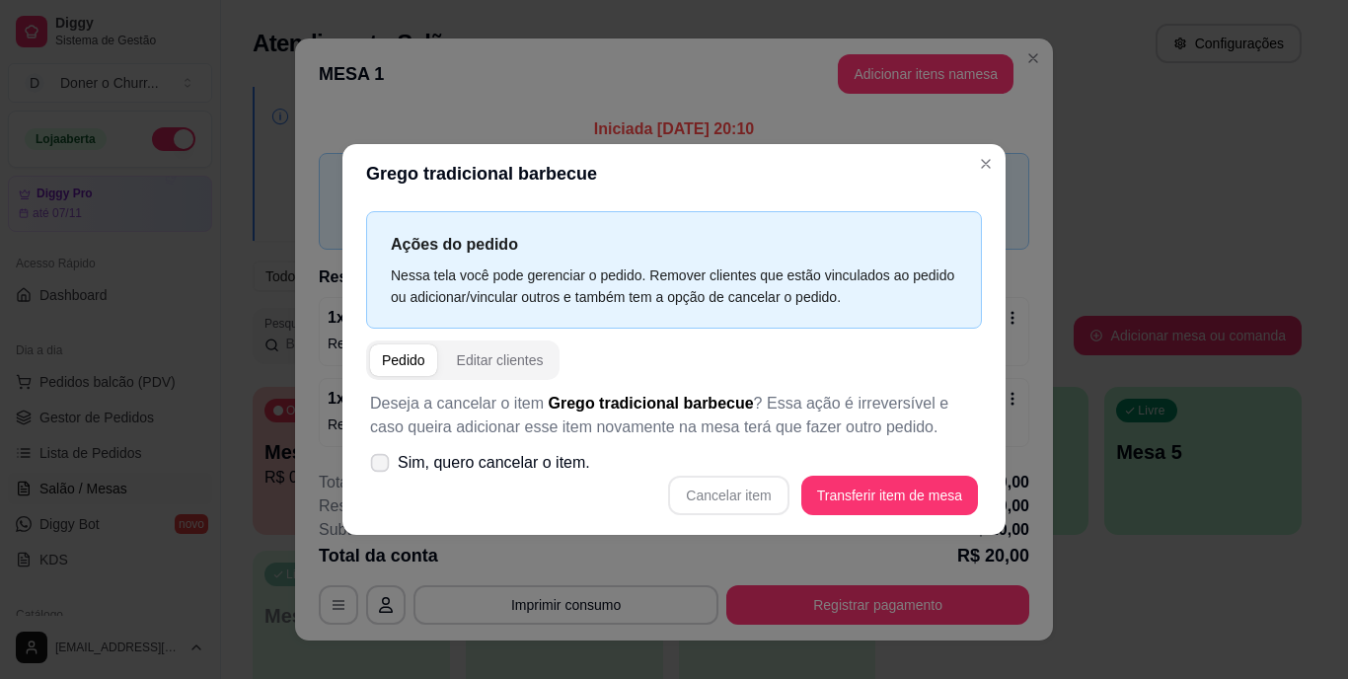
click at [388, 465] on span at bounding box center [380, 463] width 19 height 19
click at [382, 467] on input "Sim, quero cancelar o item." at bounding box center [375, 473] width 13 height 13
checkbox input "true"
click at [752, 500] on button "Cancelar item" at bounding box center [728, 496] width 117 height 38
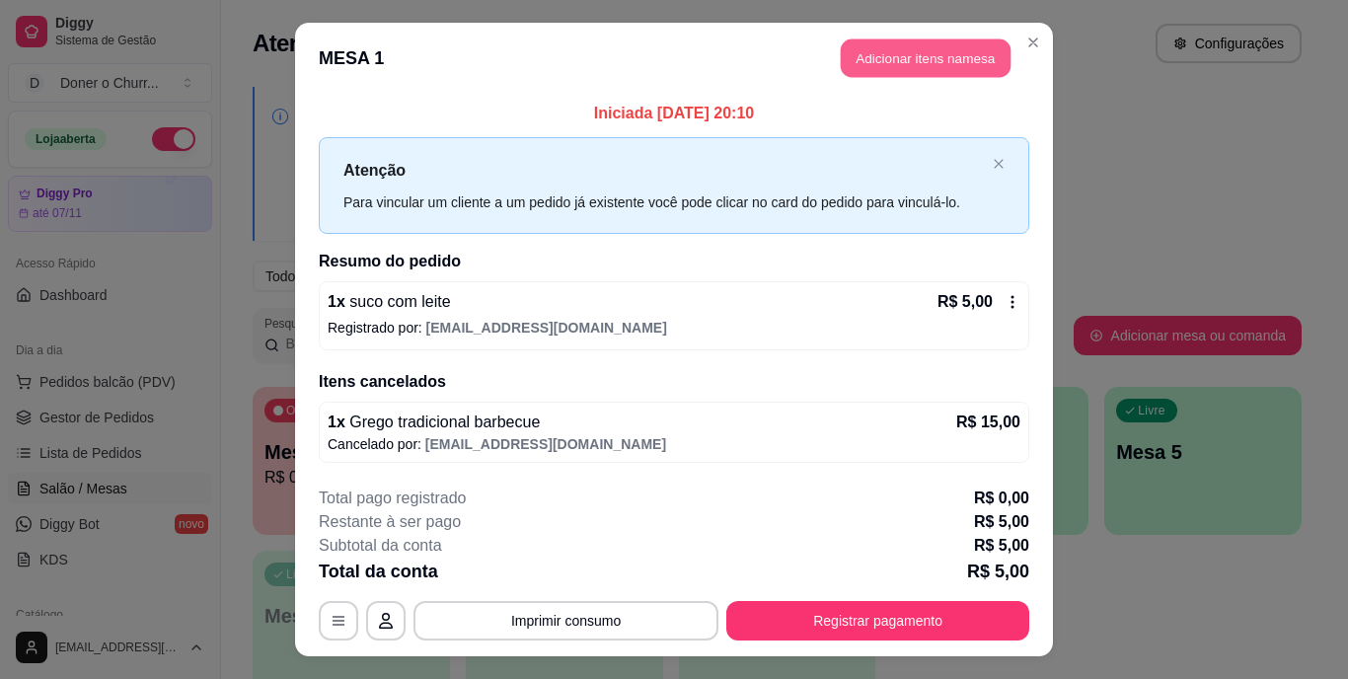
click at [920, 63] on button "Adicionar itens na mesa" at bounding box center [926, 58] width 170 height 38
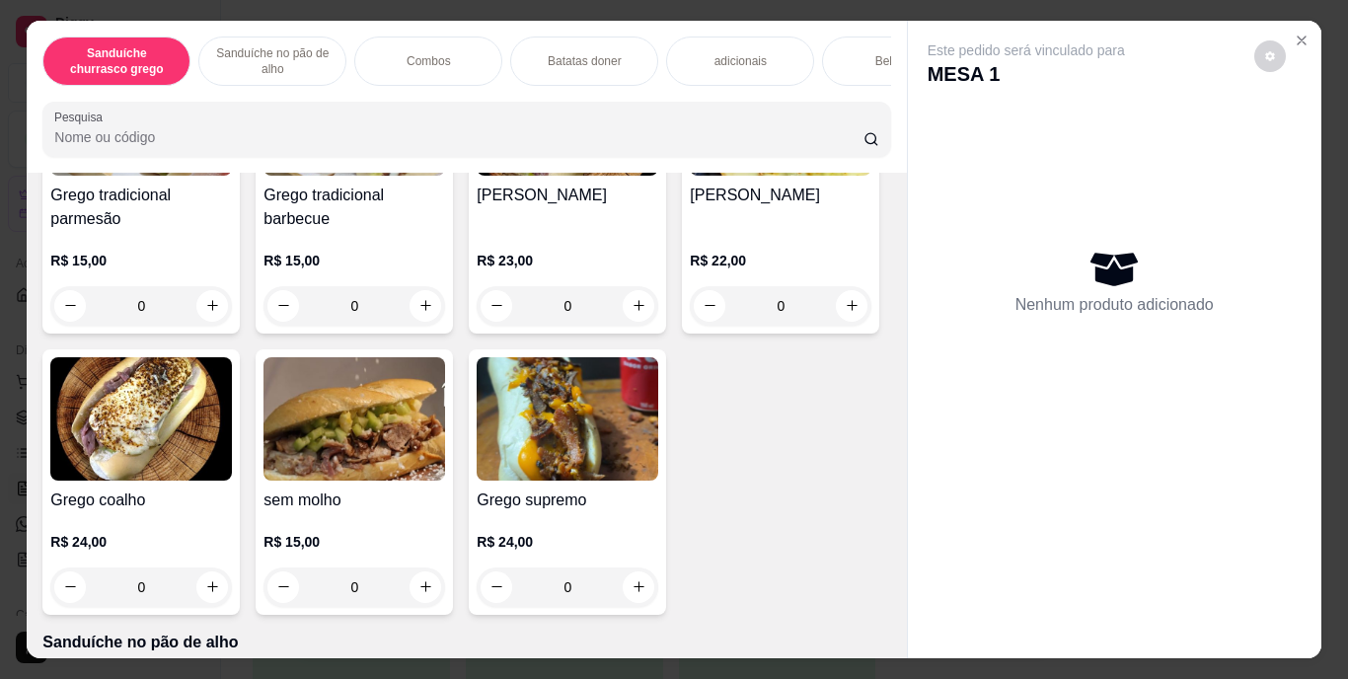
scroll to position [258, 0]
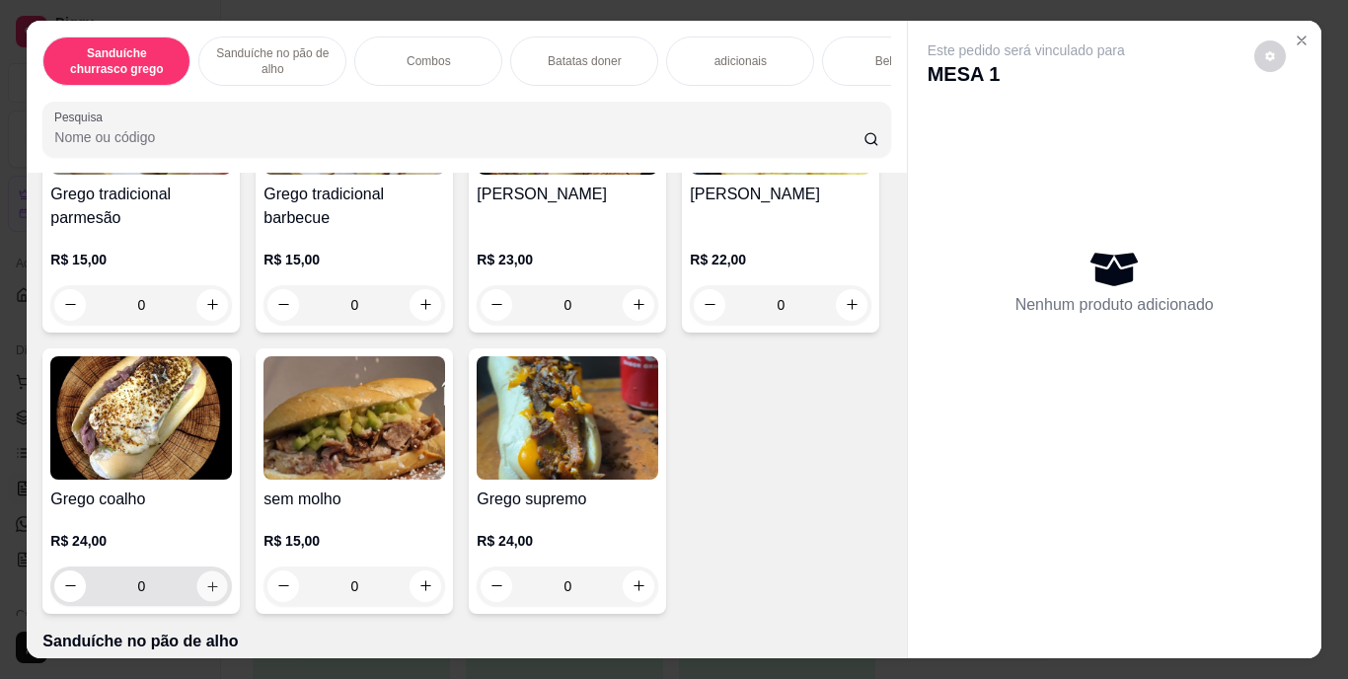
click at [220, 593] on icon "increase-product-quantity" at bounding box center [212, 585] width 15 height 15
type input "1"
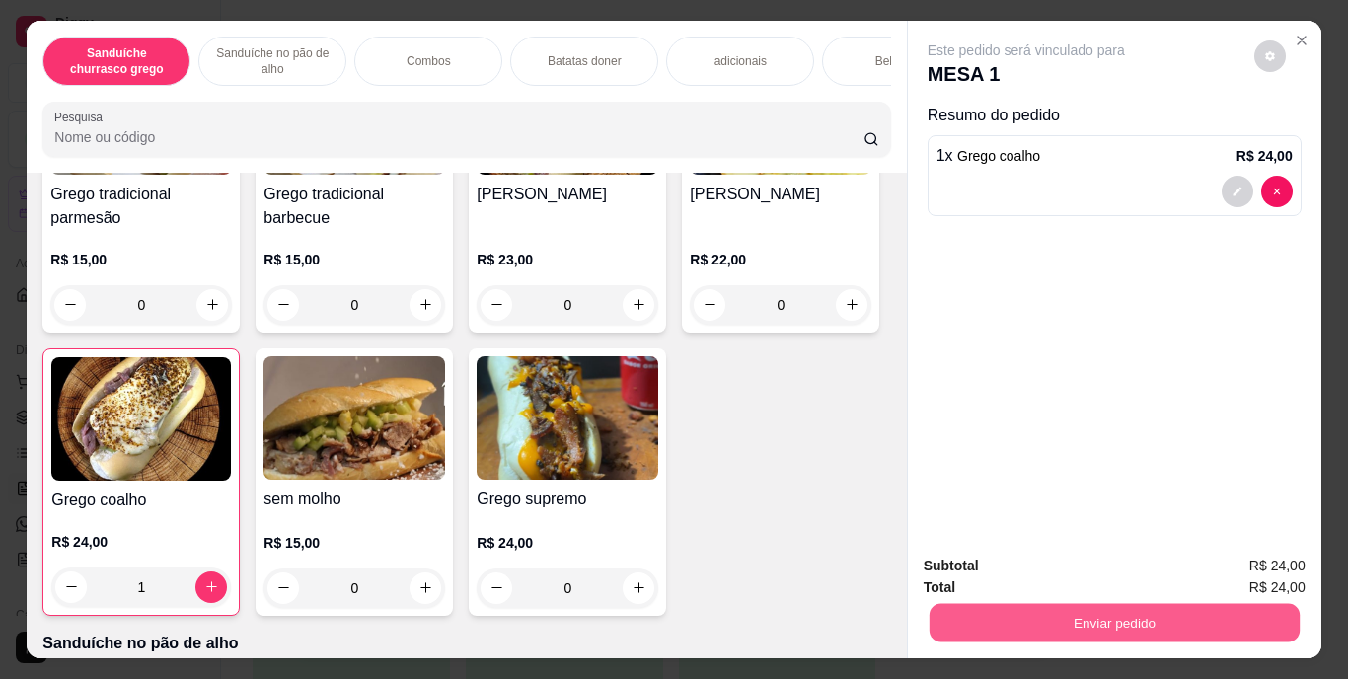
click at [1028, 617] on button "Enviar pedido" at bounding box center [1114, 623] width 370 height 38
click at [1239, 566] on button "Enviar pedido" at bounding box center [1254, 567] width 109 height 37
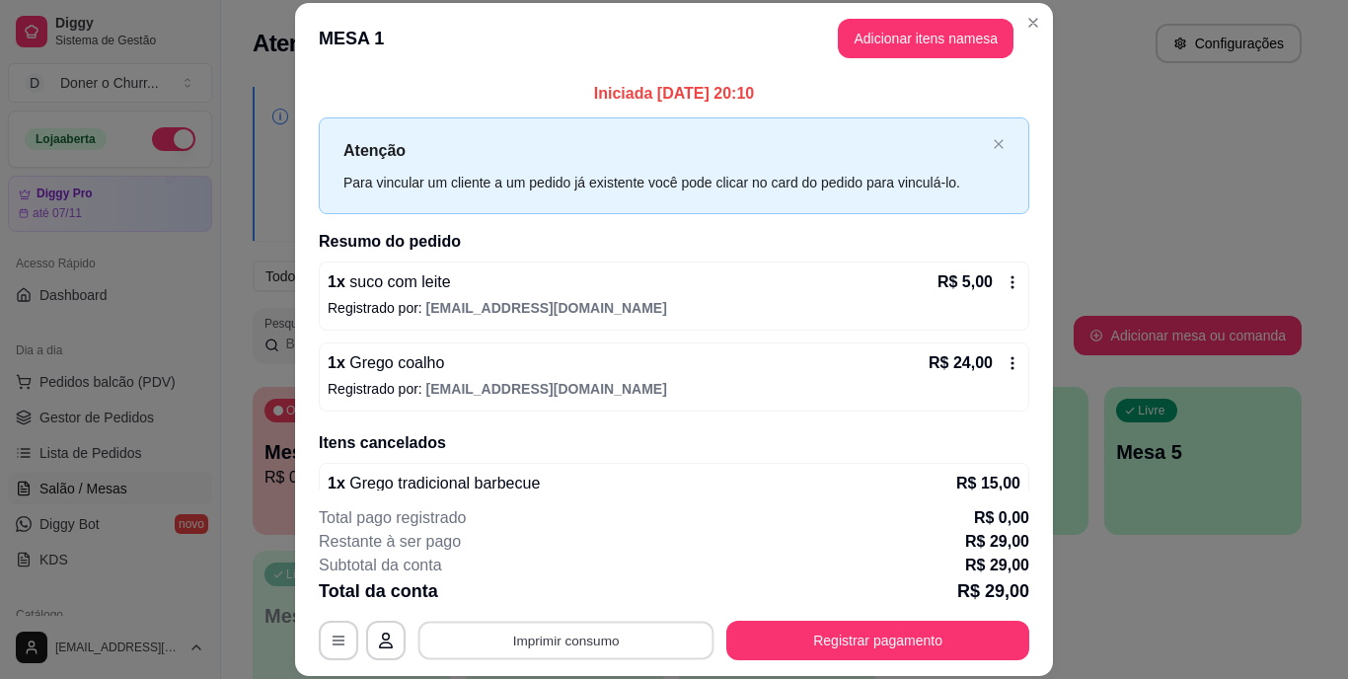
click at [586, 631] on button "Imprimir consumo" at bounding box center [566, 640] width 296 height 38
click at [576, 600] on button "IMPRESSORA" at bounding box center [564, 594] width 138 height 31
click at [579, 641] on button "Imprimir consumo" at bounding box center [566, 640] width 305 height 39
click at [571, 594] on button "IMPRESSORA" at bounding box center [564, 594] width 138 height 31
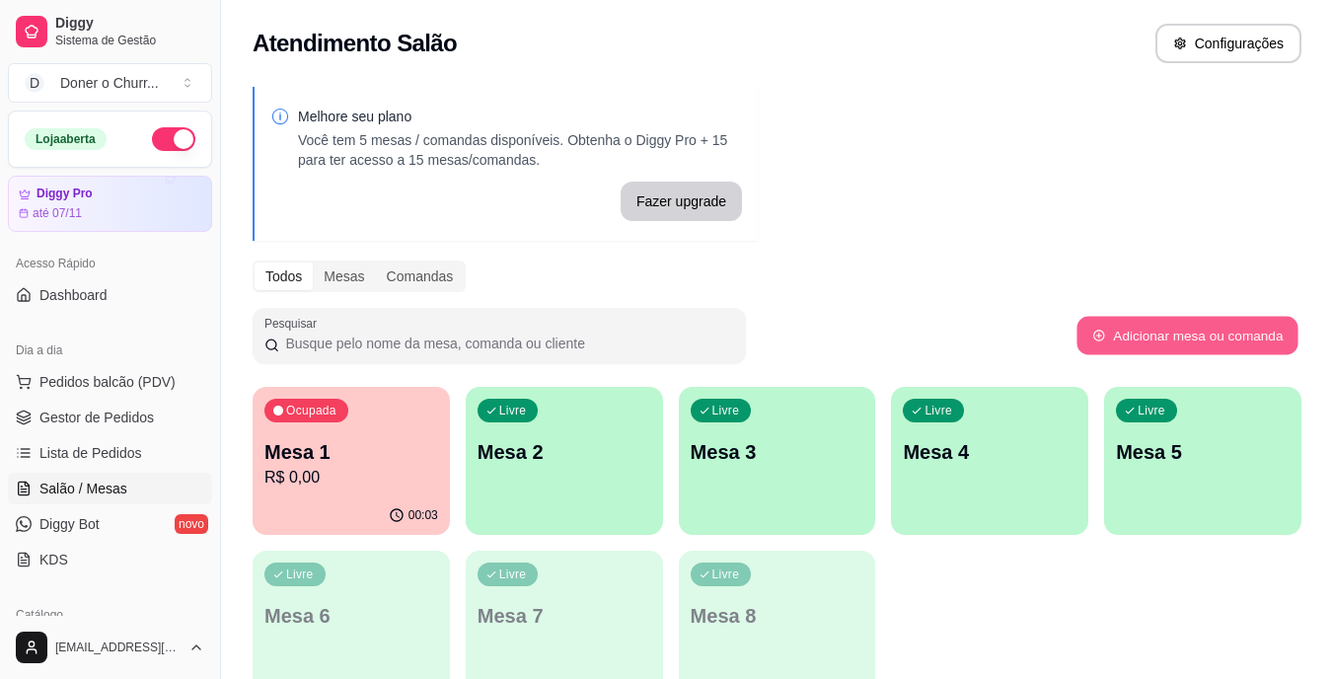
click at [1118, 325] on button "Adicionar mesa ou comanda" at bounding box center [1187, 336] width 221 height 38
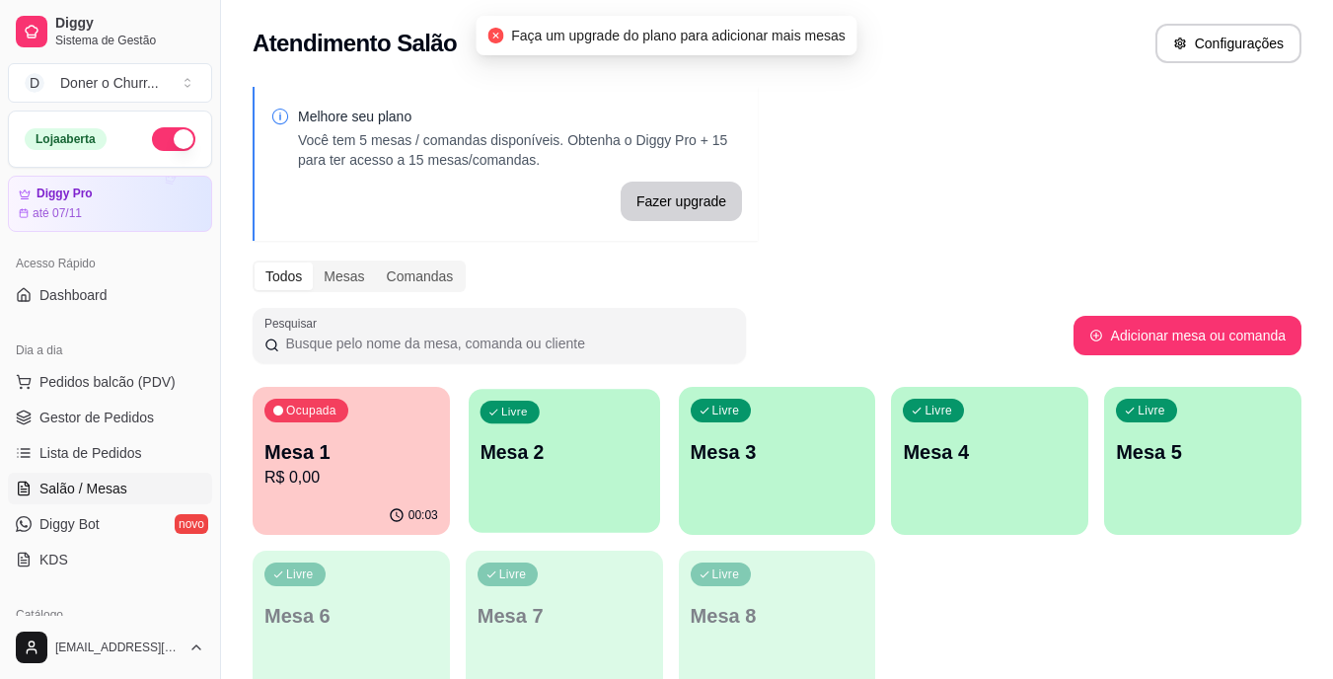
click at [629, 421] on div "Livre Mesa 2" at bounding box center [564, 449] width 191 height 120
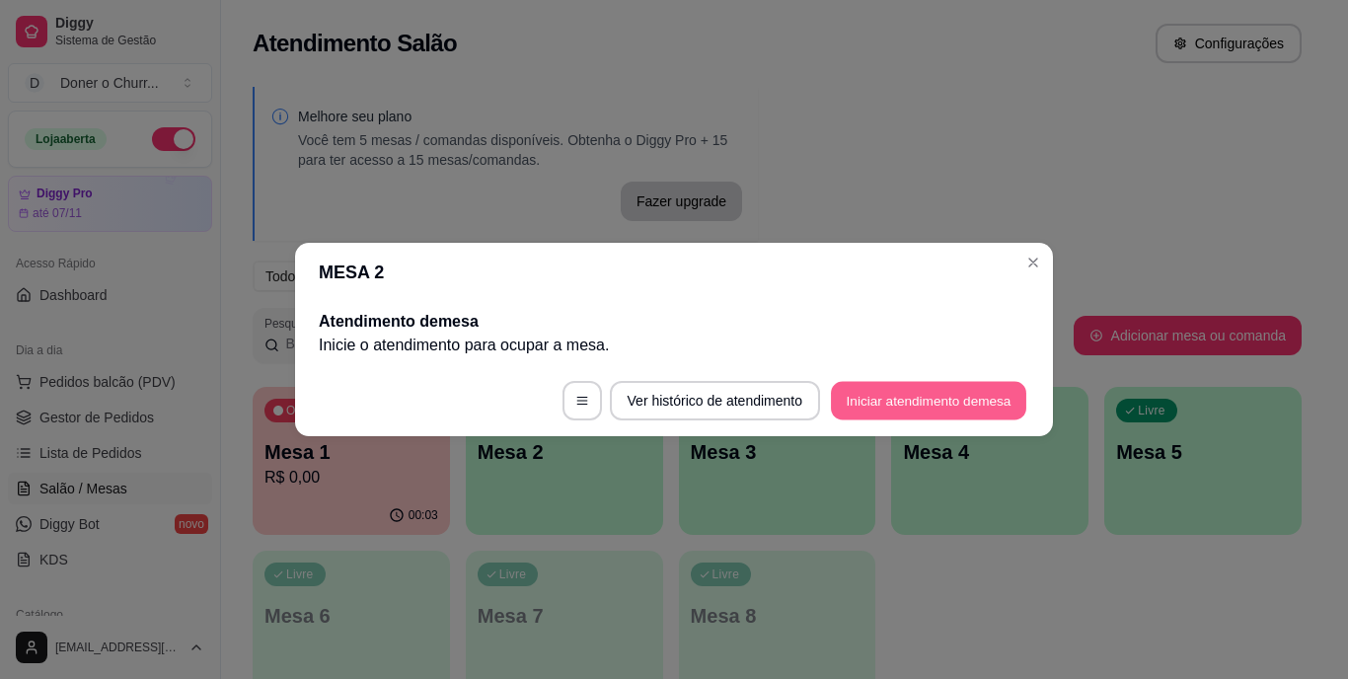
click at [878, 382] on button "Iniciar atendimento de mesa" at bounding box center [928, 401] width 195 height 38
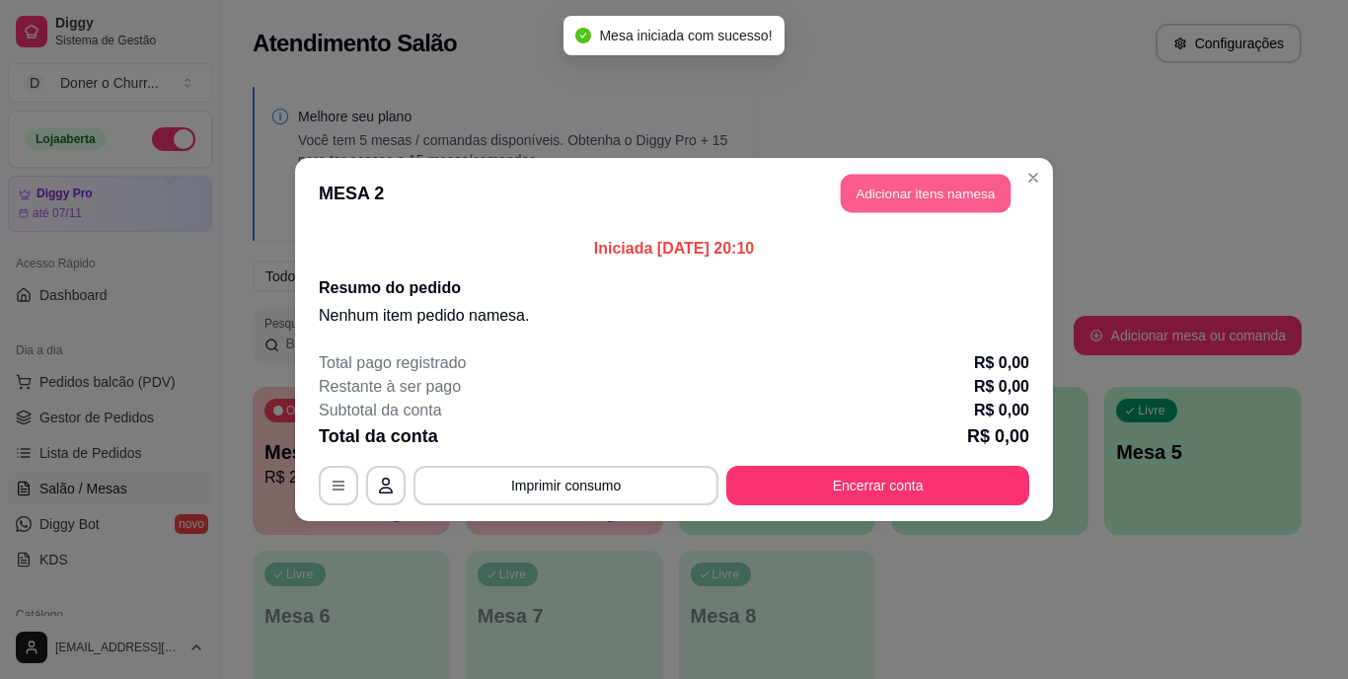
click at [895, 197] on button "Adicionar itens na mesa" at bounding box center [926, 194] width 170 height 38
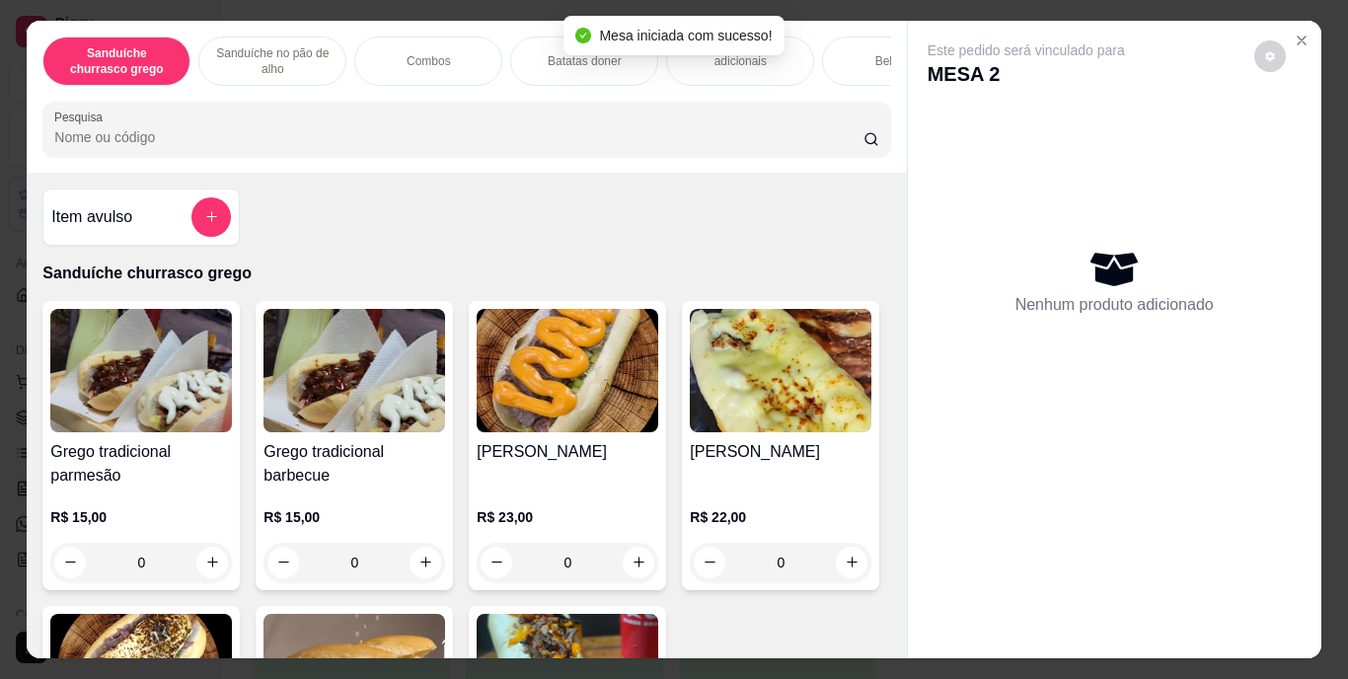
scroll to position [313, 0]
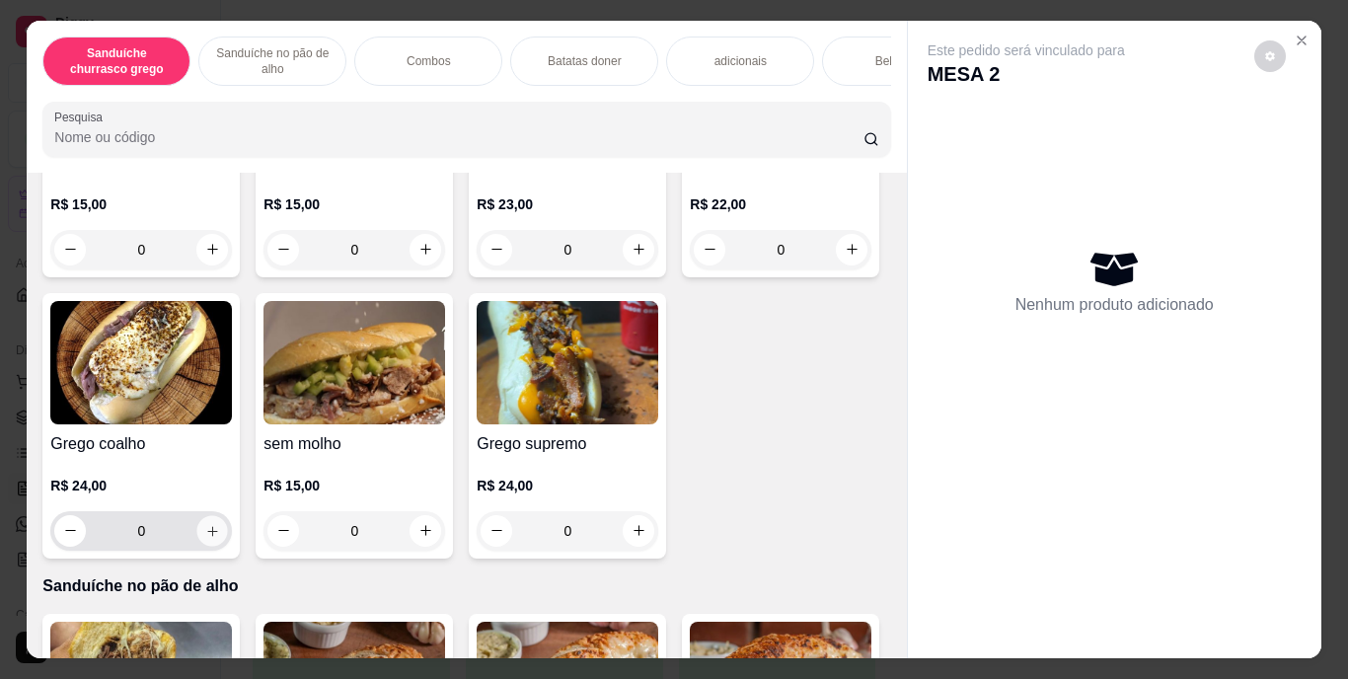
click at [217, 536] on icon "increase-product-quantity" at bounding box center [212, 531] width 10 height 10
type input "1"
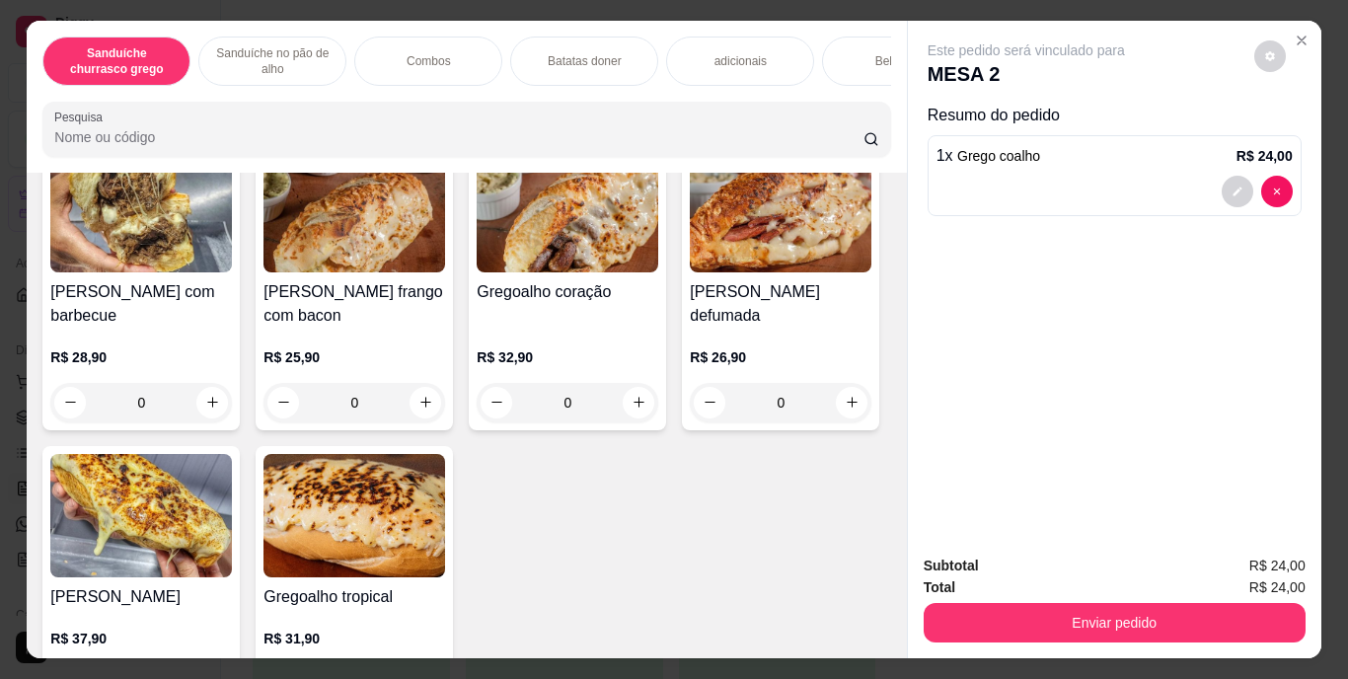
scroll to position [959, 0]
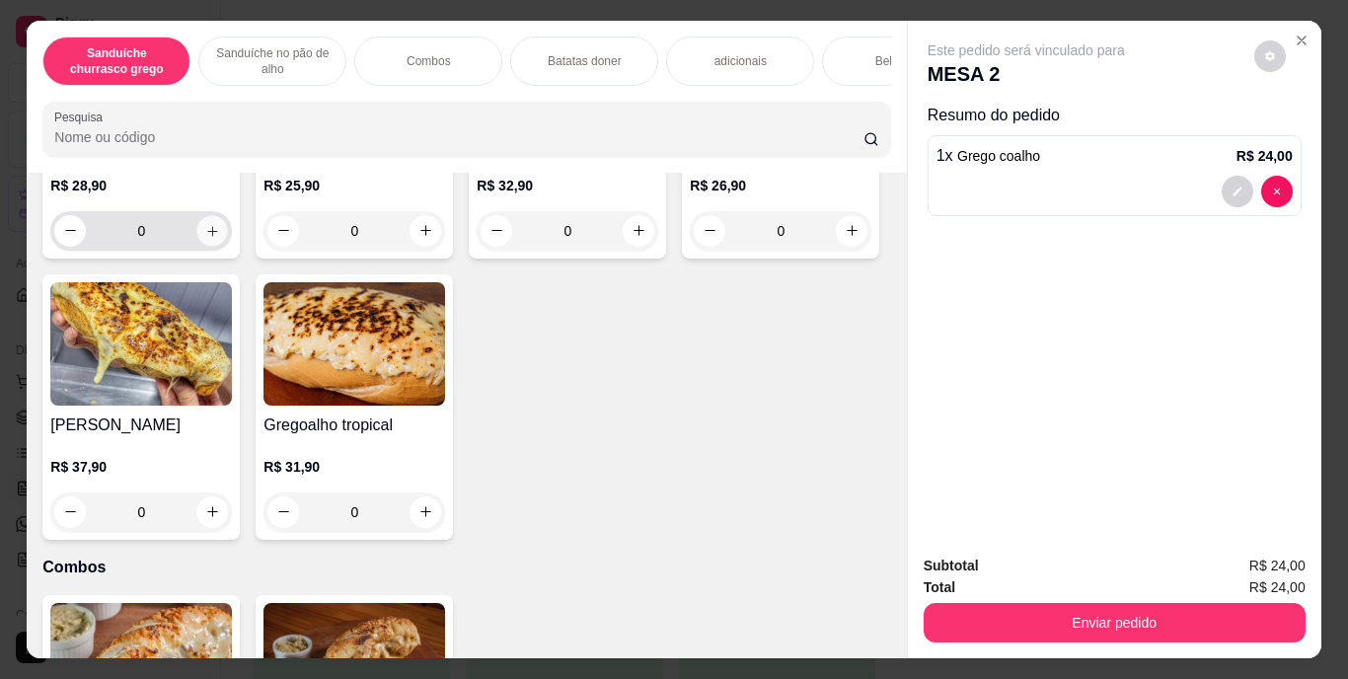
click at [205, 238] on icon "increase-product-quantity" at bounding box center [212, 230] width 15 height 15
type input "1"
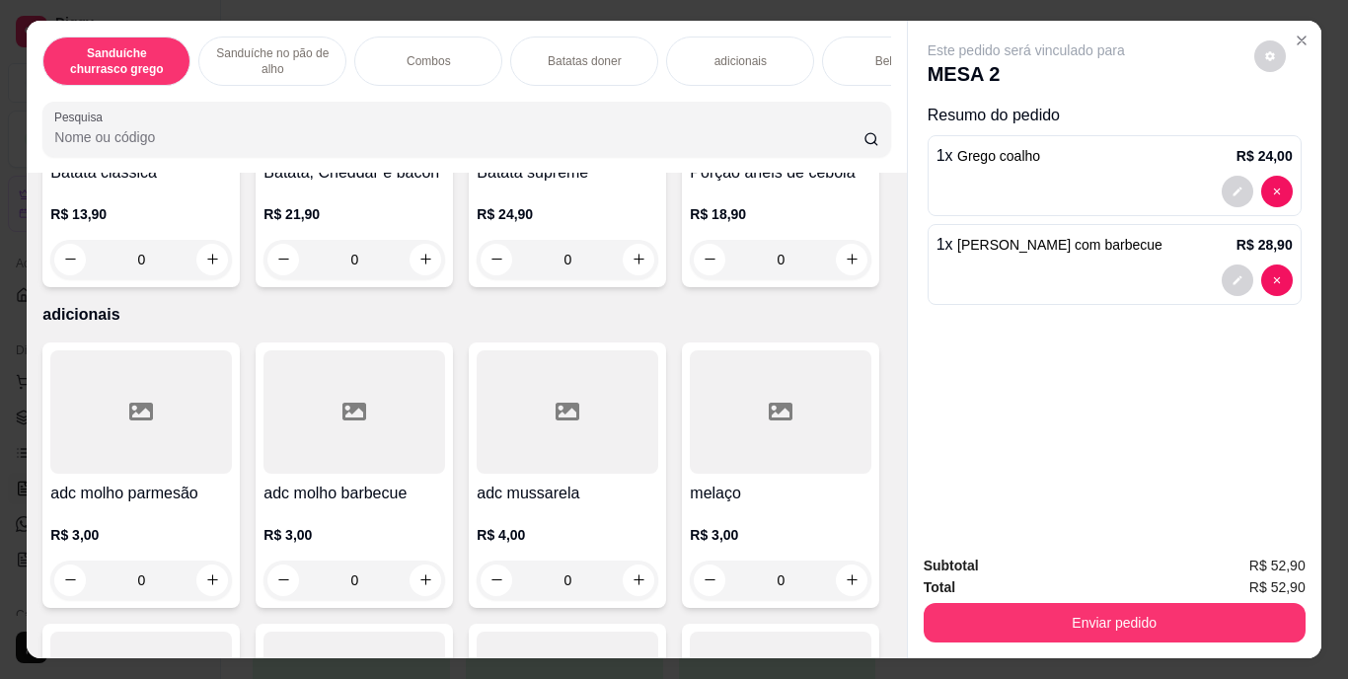
scroll to position [2104, 0]
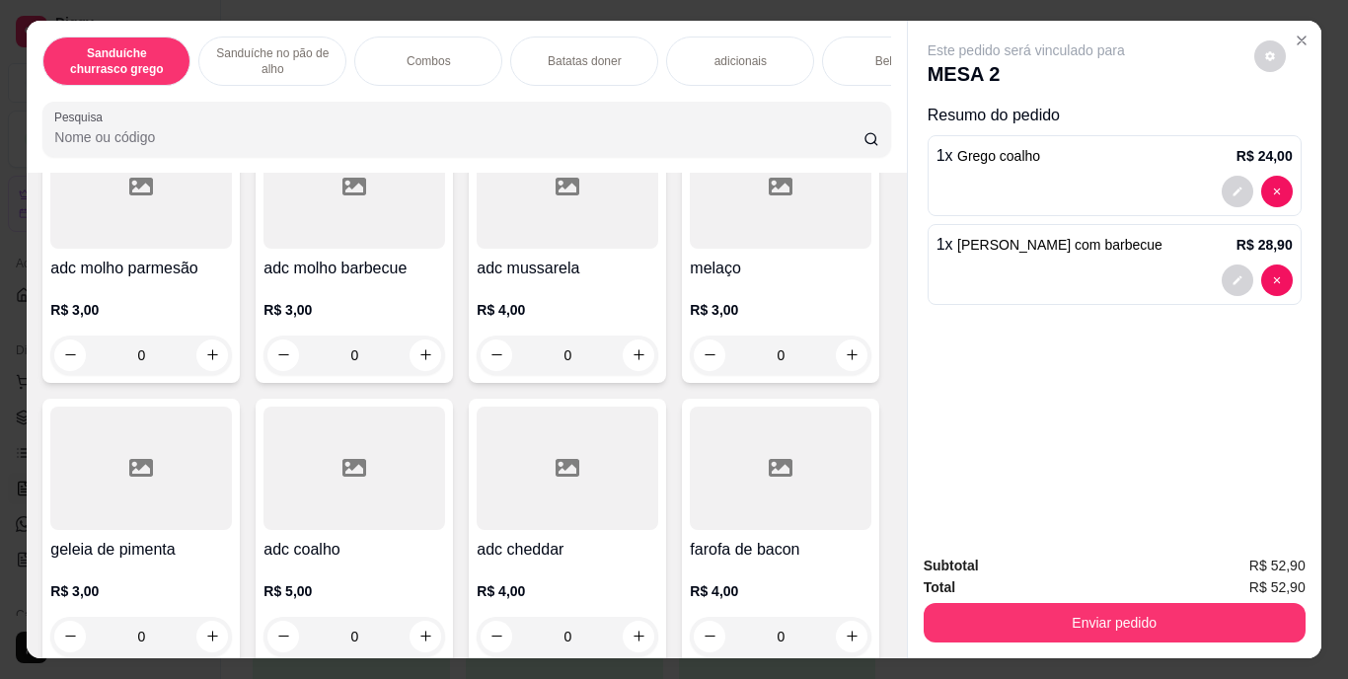
click at [205, 41] on icon "increase-product-quantity" at bounding box center [212, 34] width 15 height 15
type input "1"
click at [845, 46] on div "Bebidas" at bounding box center [896, 61] width 148 height 49
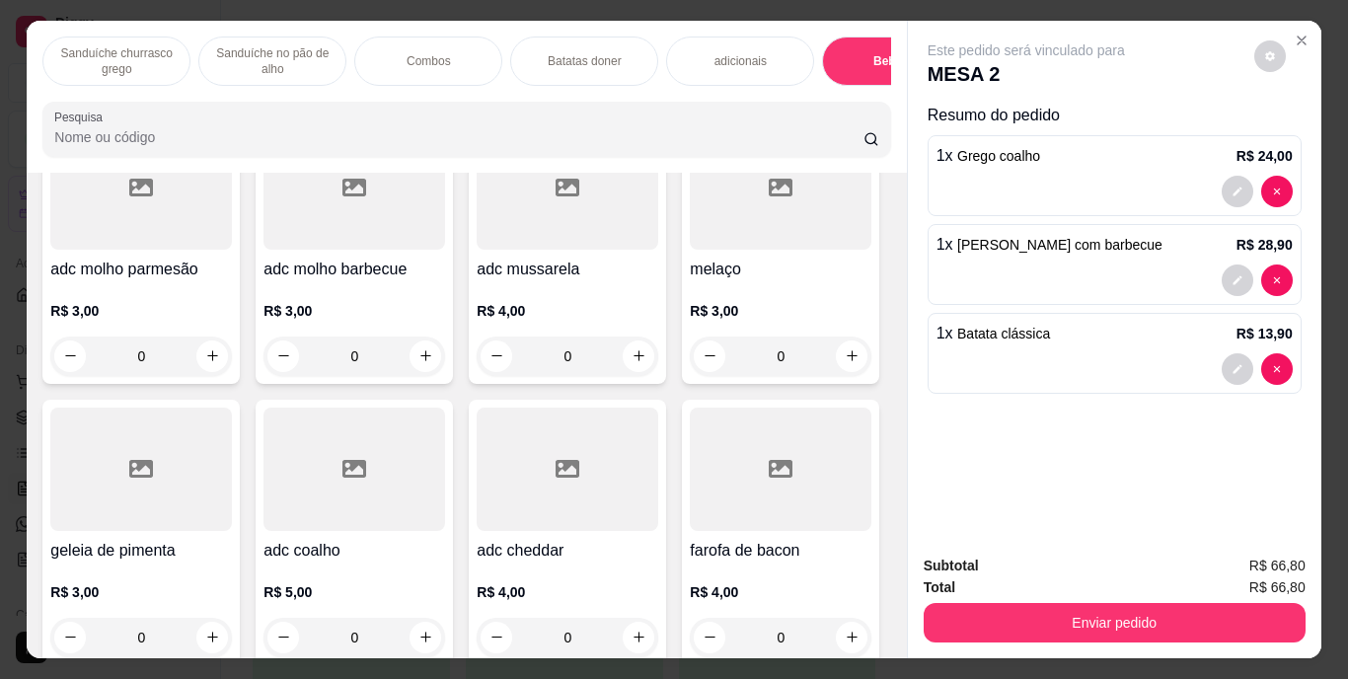
scroll to position [50, 0]
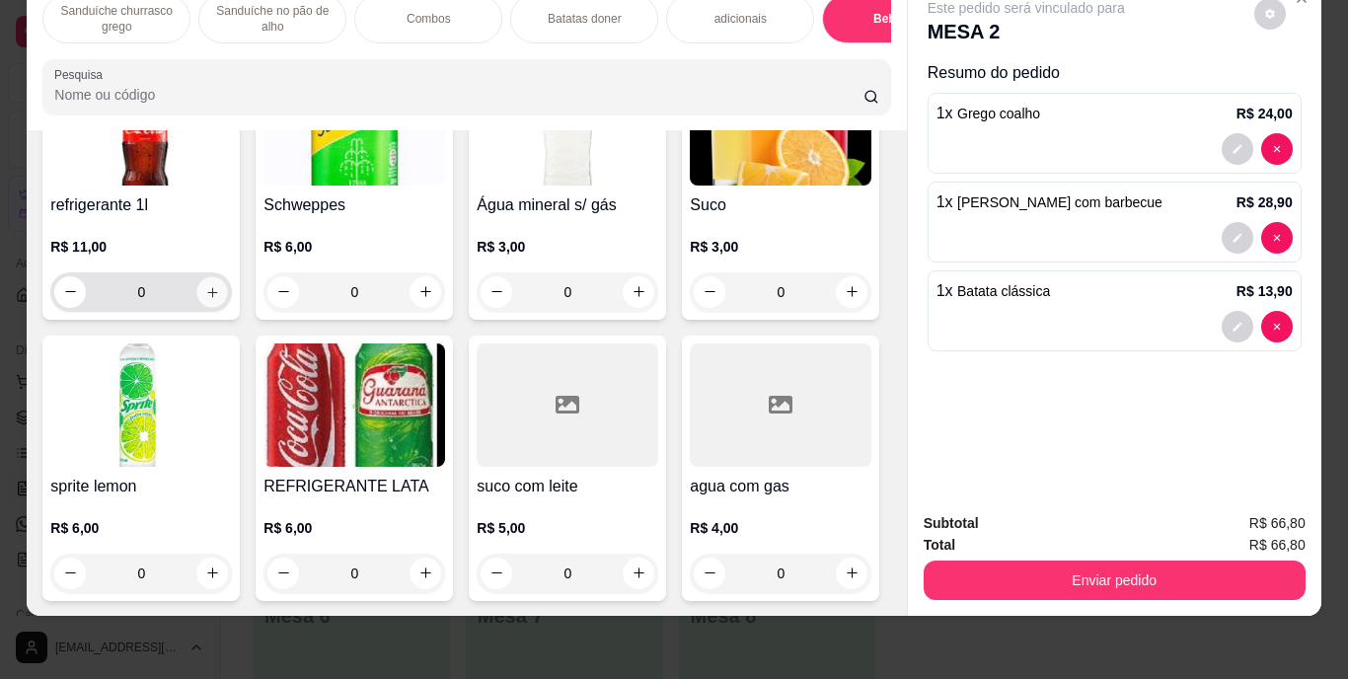
click at [205, 299] on icon "increase-product-quantity" at bounding box center [212, 291] width 15 height 15
type input "1"
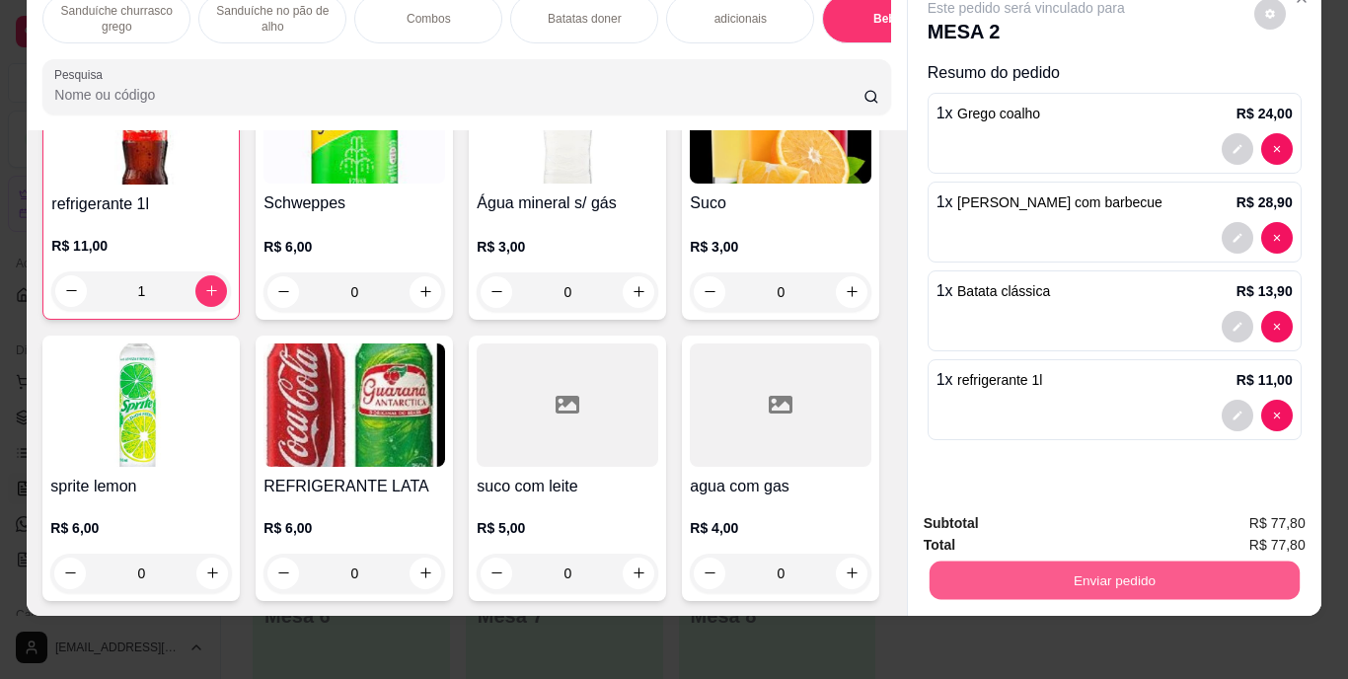
click at [1148, 569] on button "Enviar pedido" at bounding box center [1114, 581] width 370 height 38
click at [1240, 498] on button "Enviar pedido" at bounding box center [1254, 517] width 112 height 38
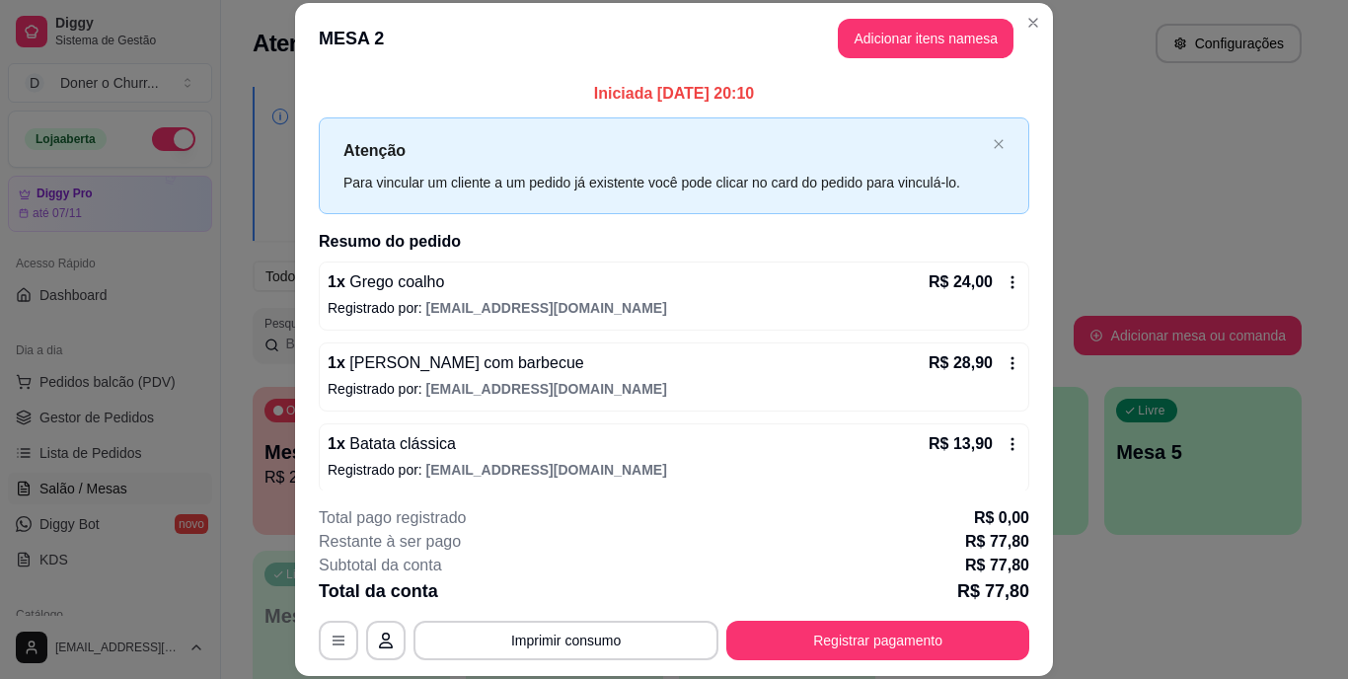
scroll to position [91, 0]
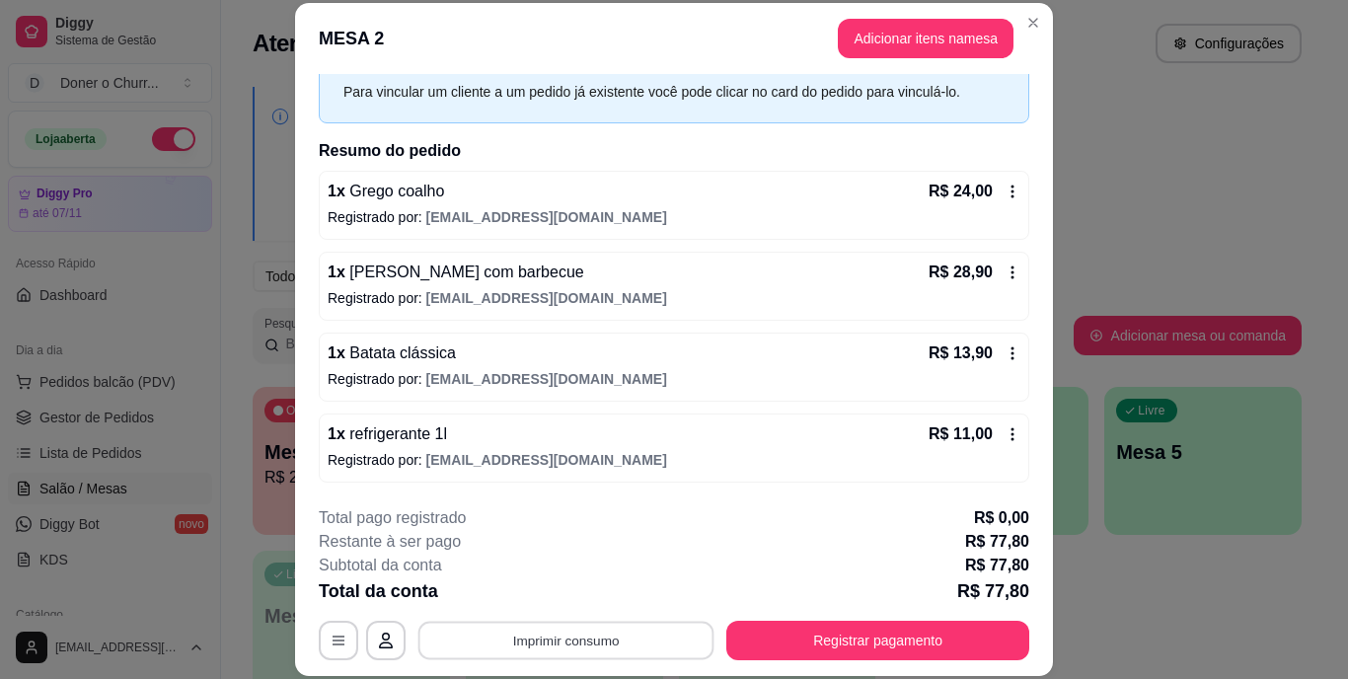
click at [610, 647] on button "Imprimir consumo" at bounding box center [566, 640] width 296 height 38
click at [565, 598] on button "IMPRESSORA" at bounding box center [564, 594] width 138 height 31
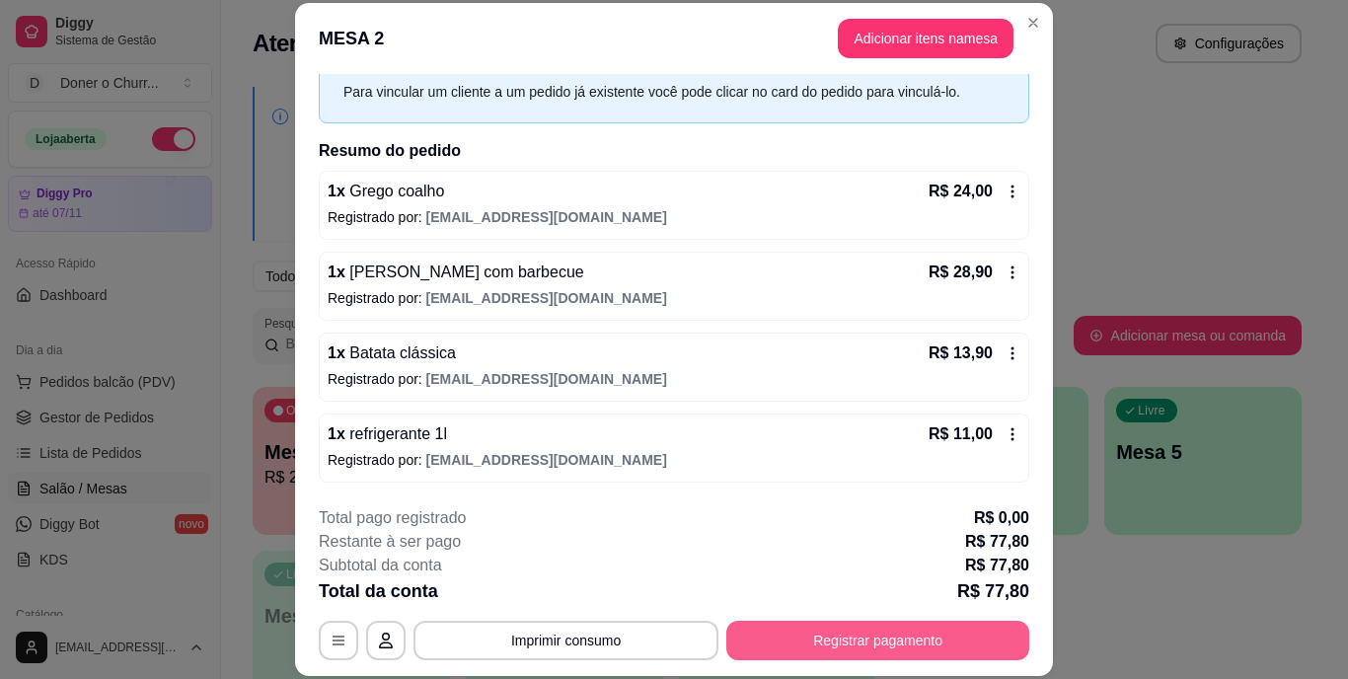
click at [948, 627] on button "Registrar pagamento" at bounding box center [877, 640] width 303 height 39
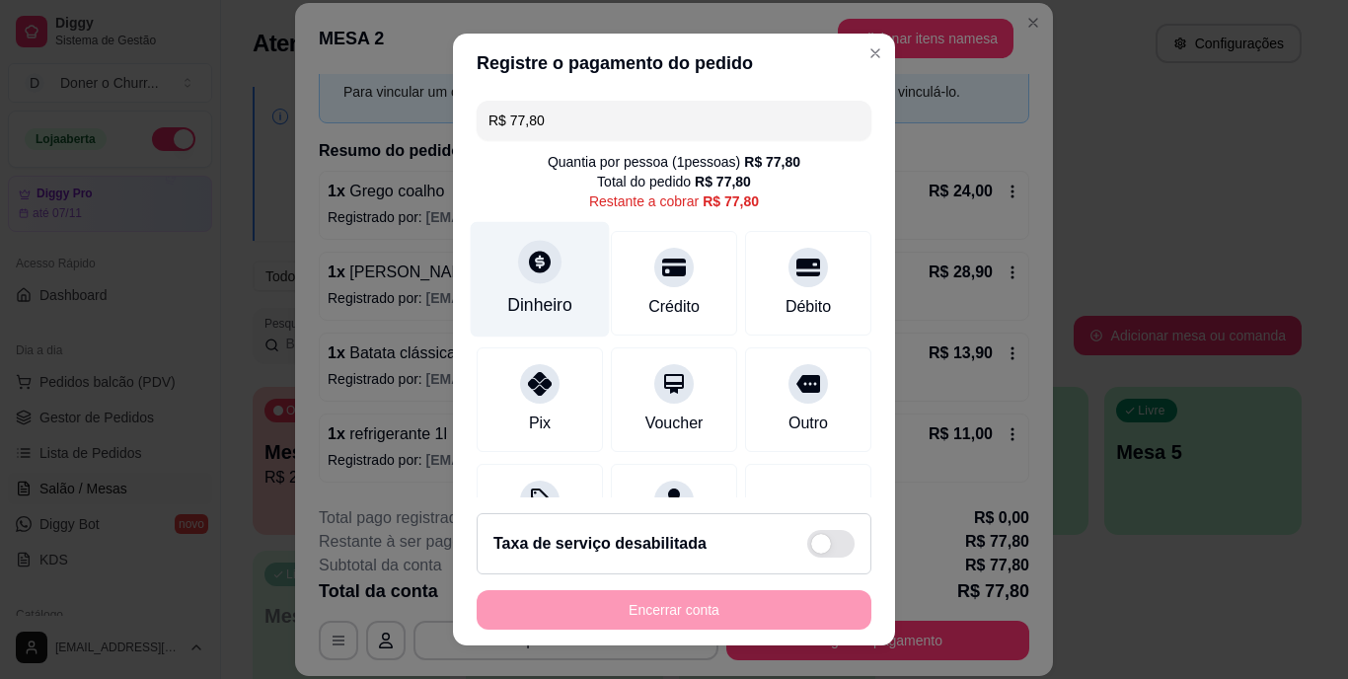
click at [546, 289] on div "Dinheiro" at bounding box center [540, 279] width 139 height 115
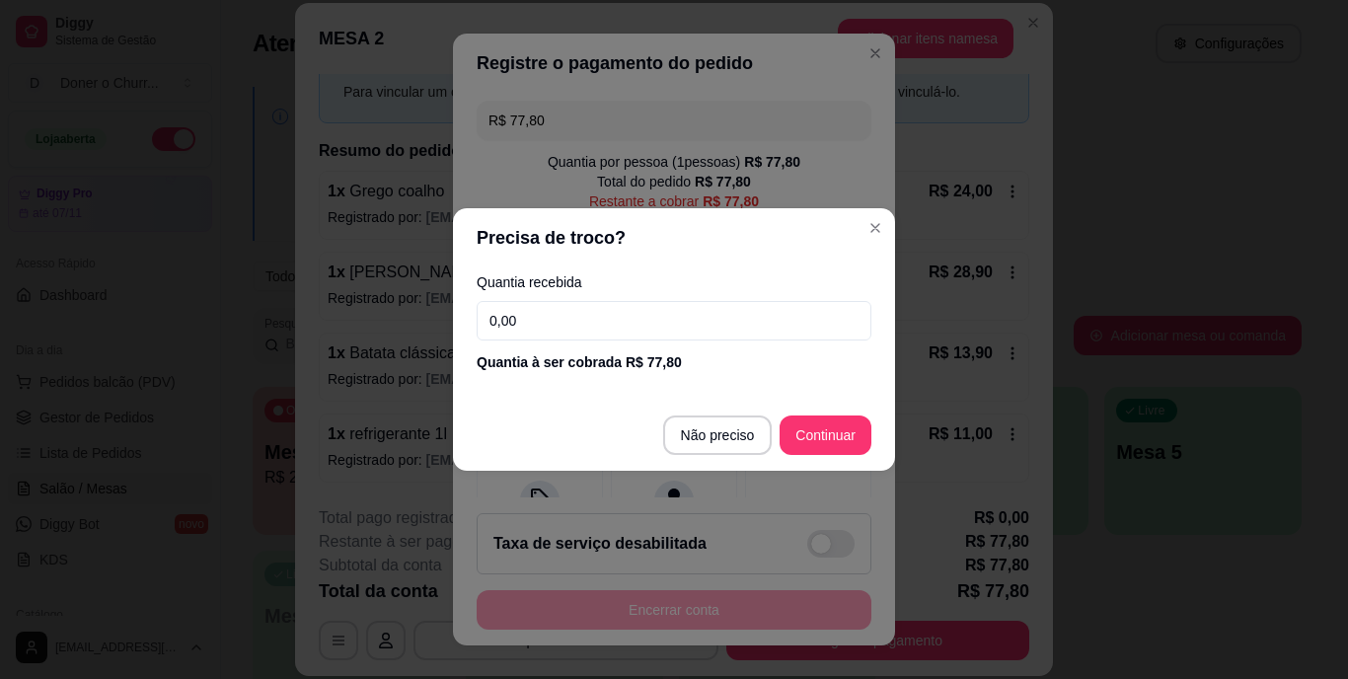
click at [555, 331] on input "0,00" at bounding box center [674, 320] width 395 height 39
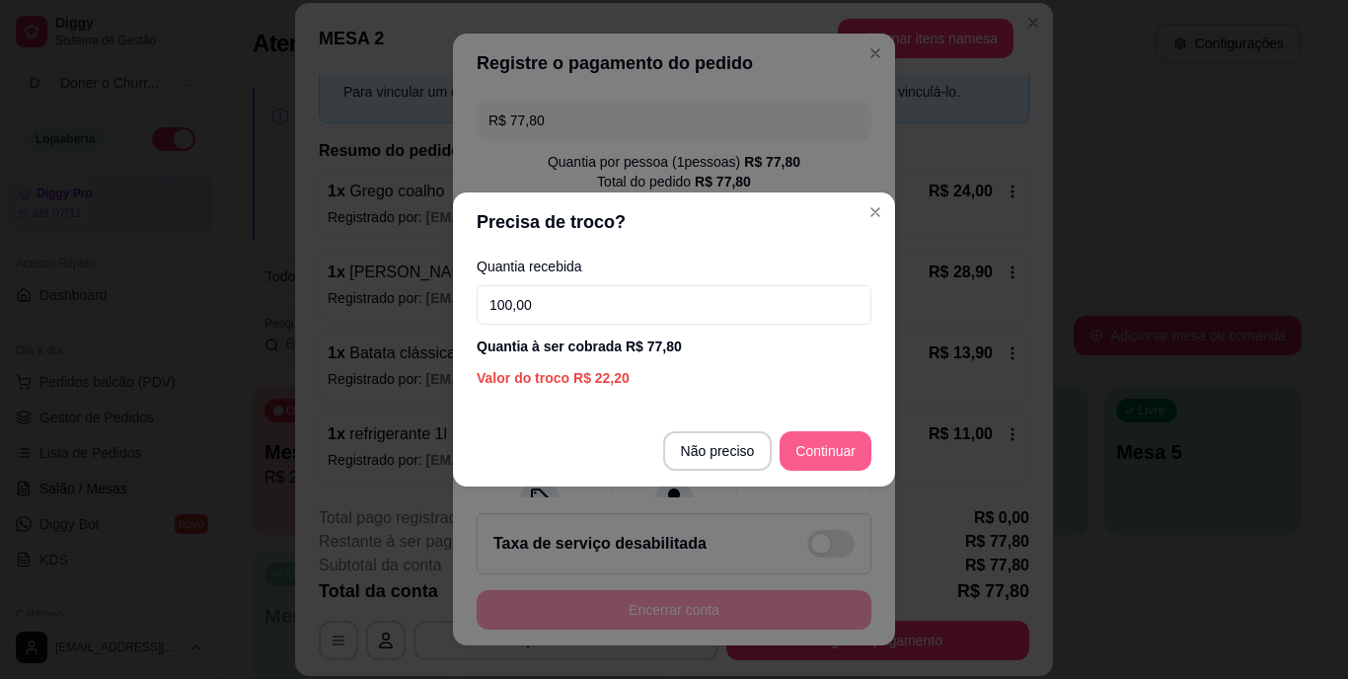
type input "100,00"
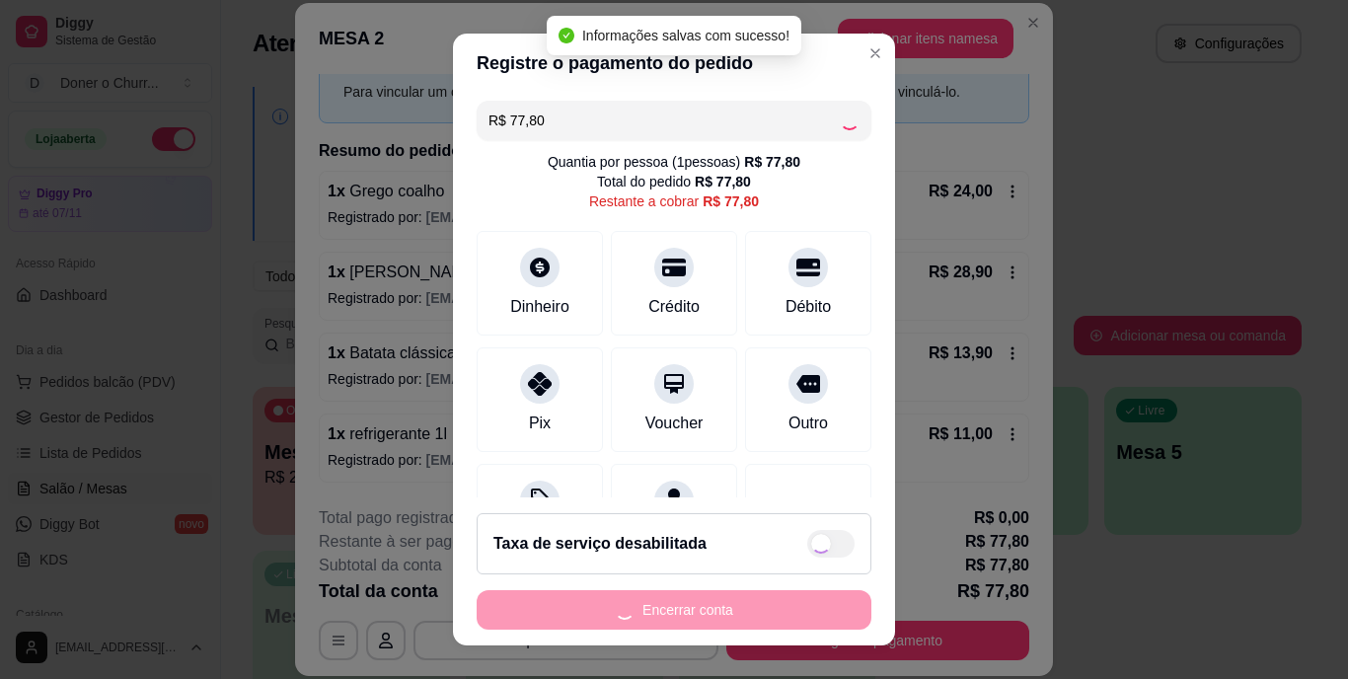
type input "R$ 0,00"
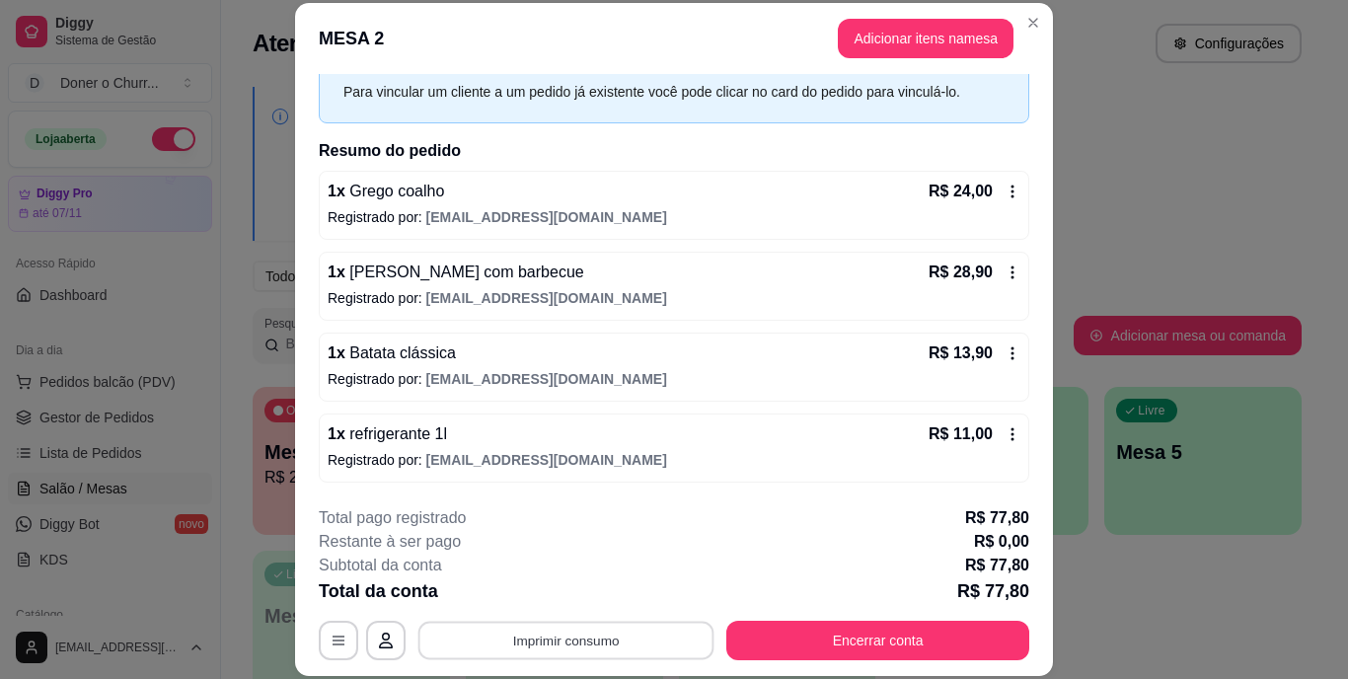
click at [535, 643] on button "Imprimir consumo" at bounding box center [566, 640] width 296 height 38
click at [553, 593] on button "IMPRESSORA" at bounding box center [564, 594] width 138 height 31
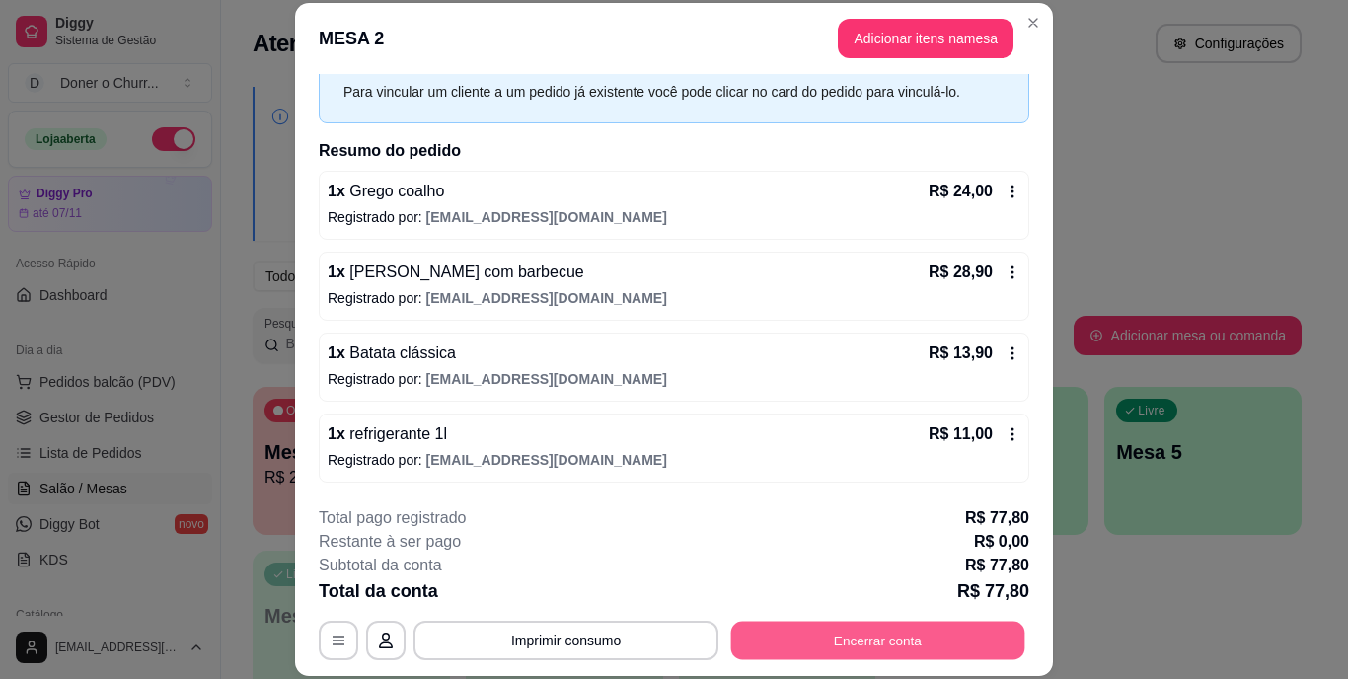
click at [838, 632] on button "Encerrar conta" at bounding box center [878, 640] width 294 height 38
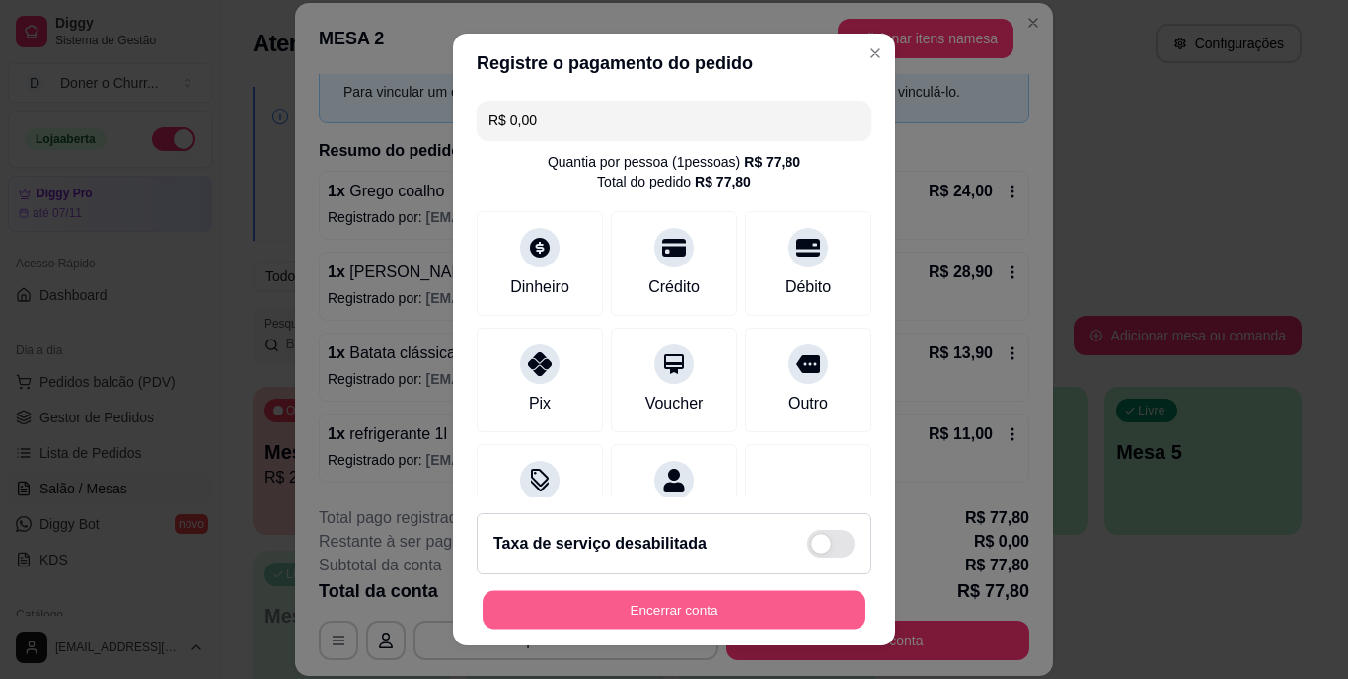
click at [746, 610] on button "Encerrar conta" at bounding box center [674, 609] width 383 height 38
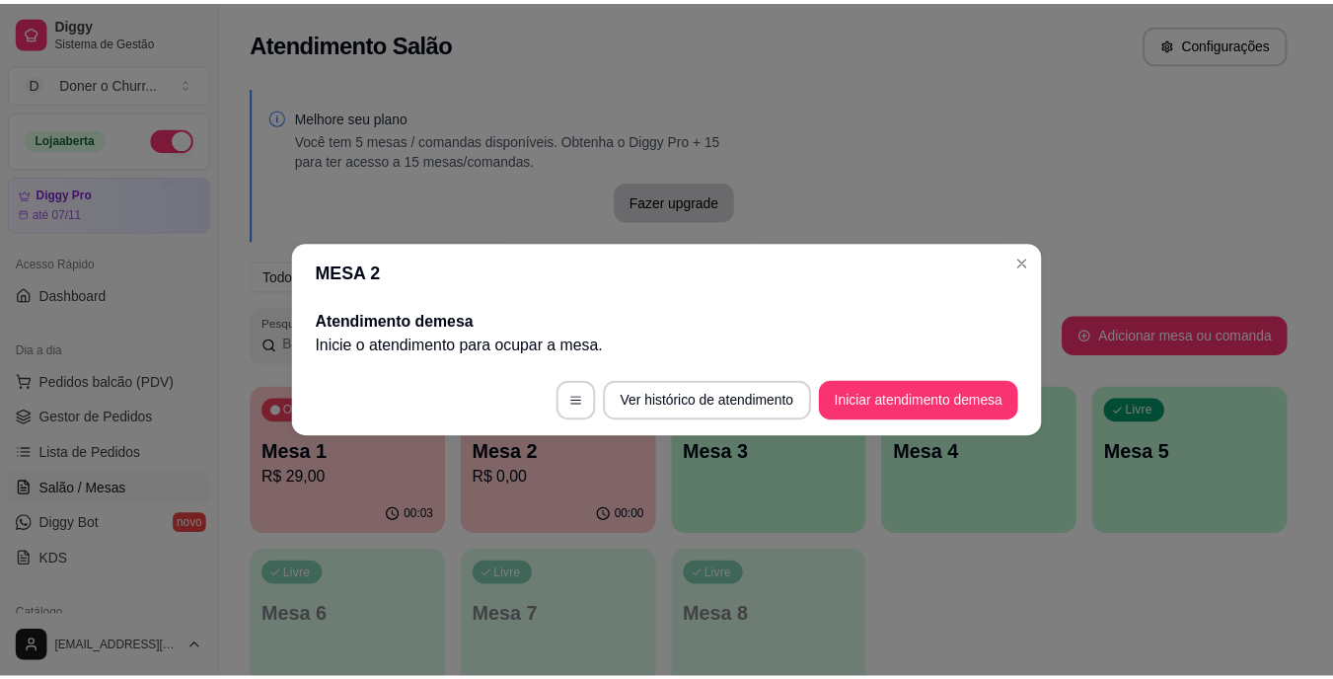
scroll to position [0, 0]
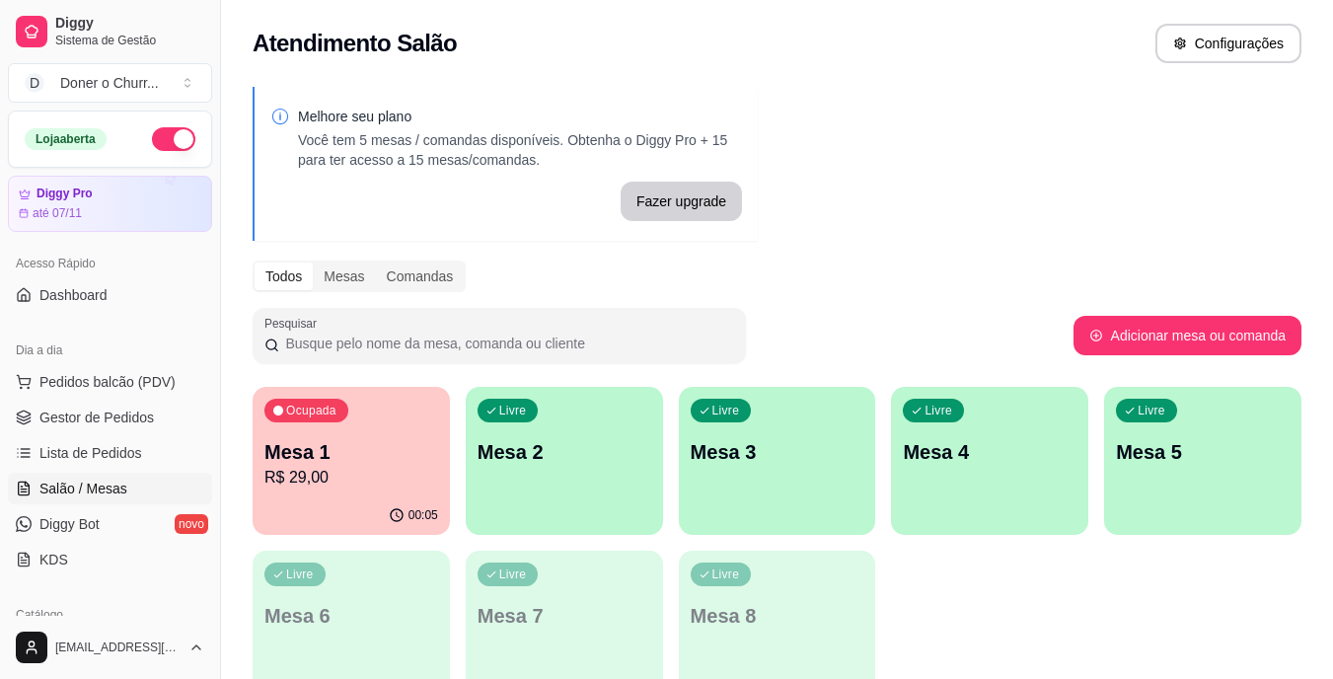
click at [921, 570] on div "Ocupada Mesa 1 R$ 29,00 00:05 Livre Mesa 2 Livre Mesa 3 Livre Mesa 4 Livre Mesa…" at bounding box center [777, 543] width 1049 height 312
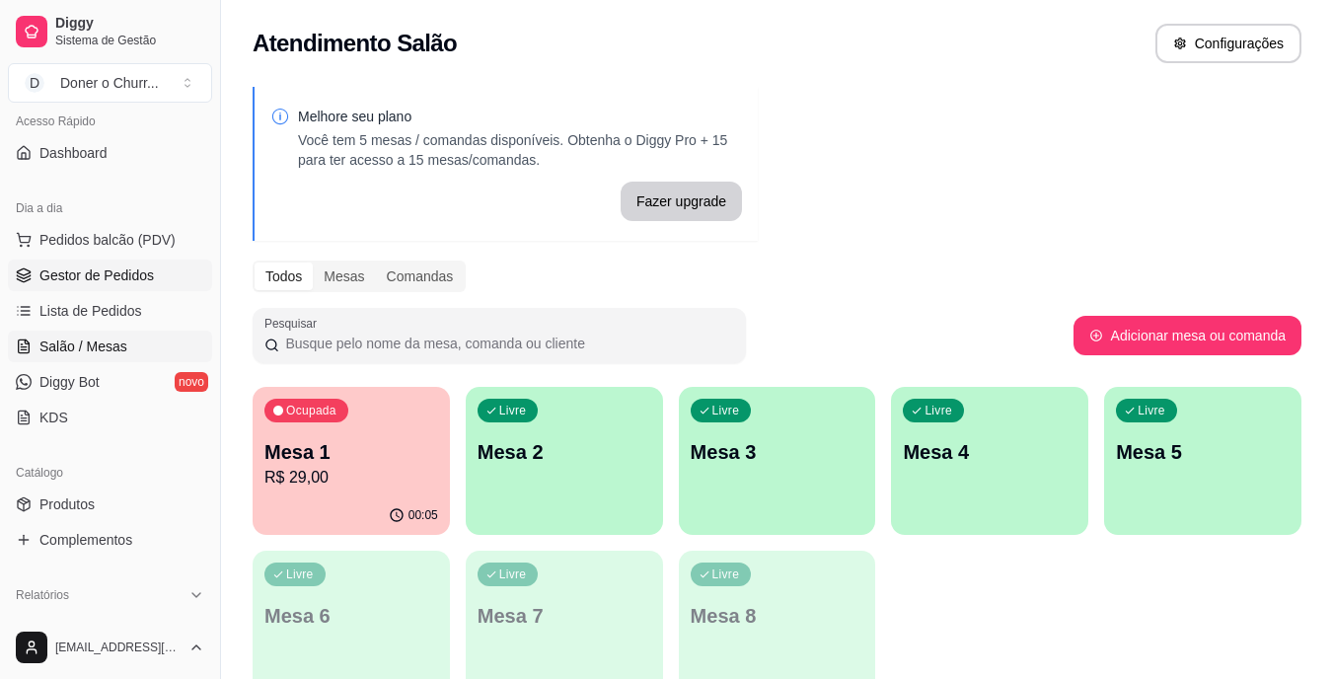
scroll to position [143, 0]
click at [72, 508] on span "Produtos" at bounding box center [66, 504] width 55 height 20
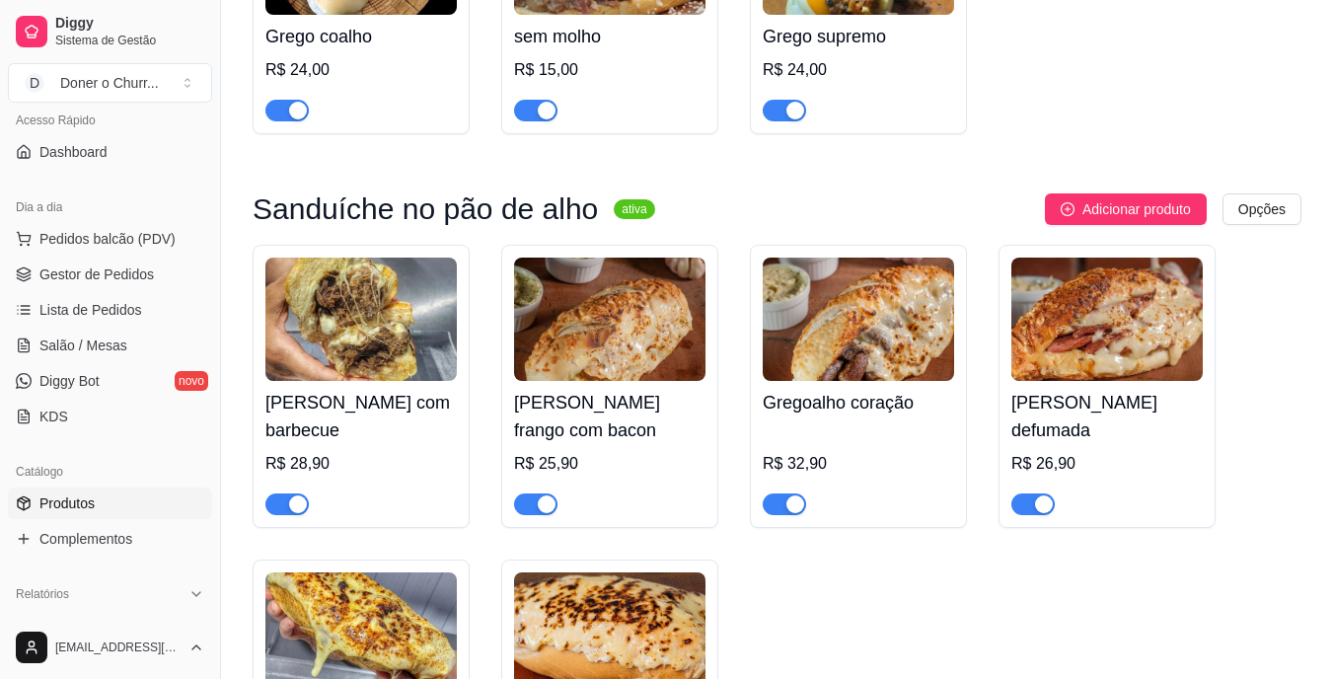
scroll to position [715, 0]
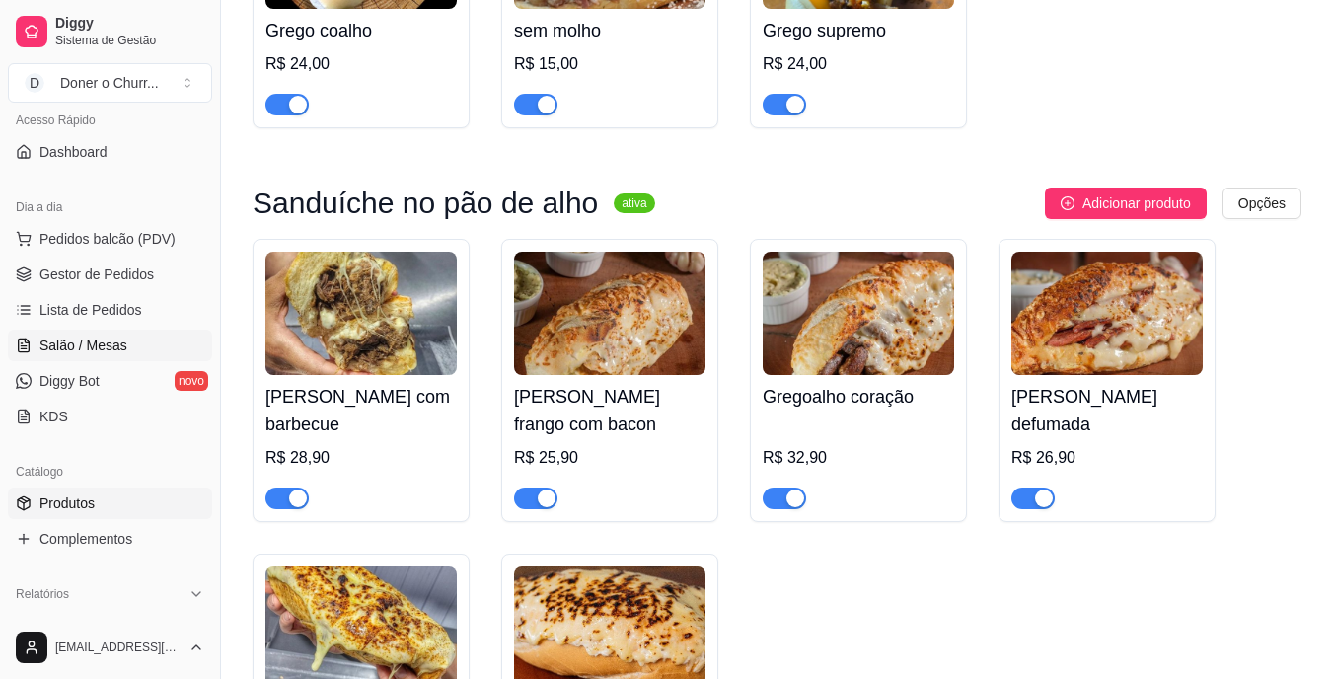
click at [107, 355] on link "Salão / Mesas" at bounding box center [110, 346] width 204 height 32
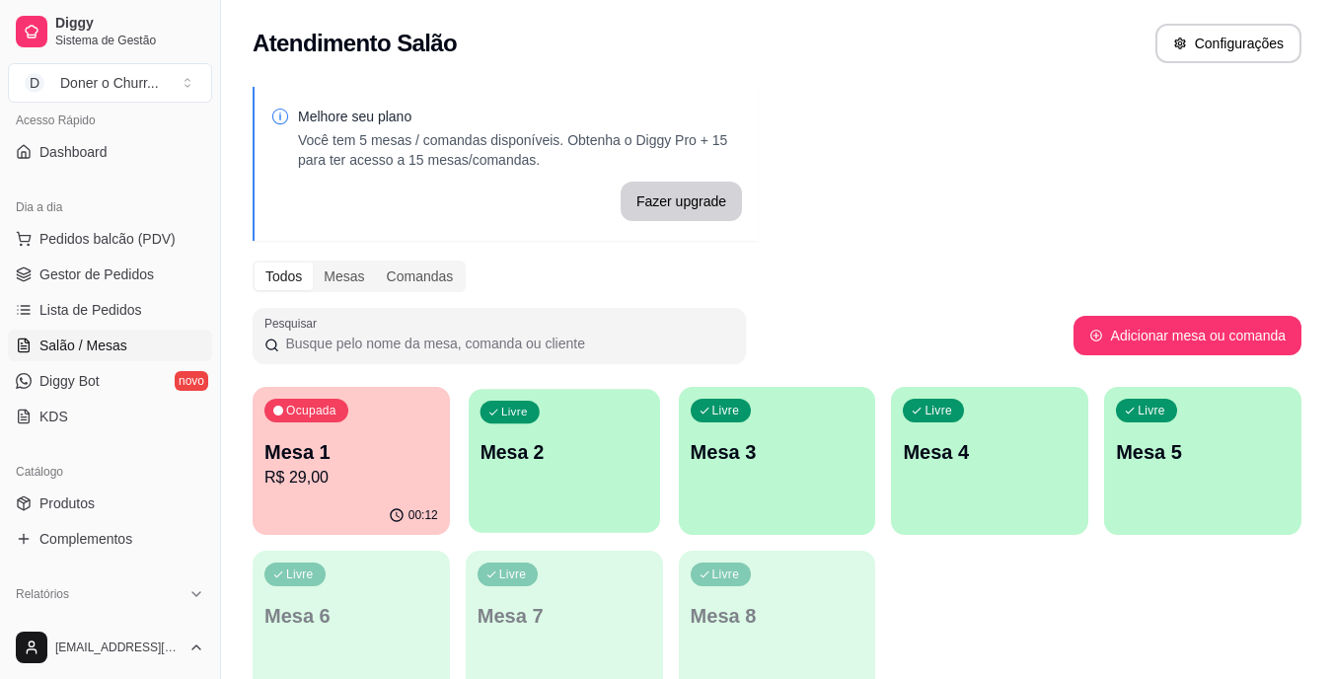
click at [564, 462] on p "Mesa 2" at bounding box center [564, 452] width 169 height 27
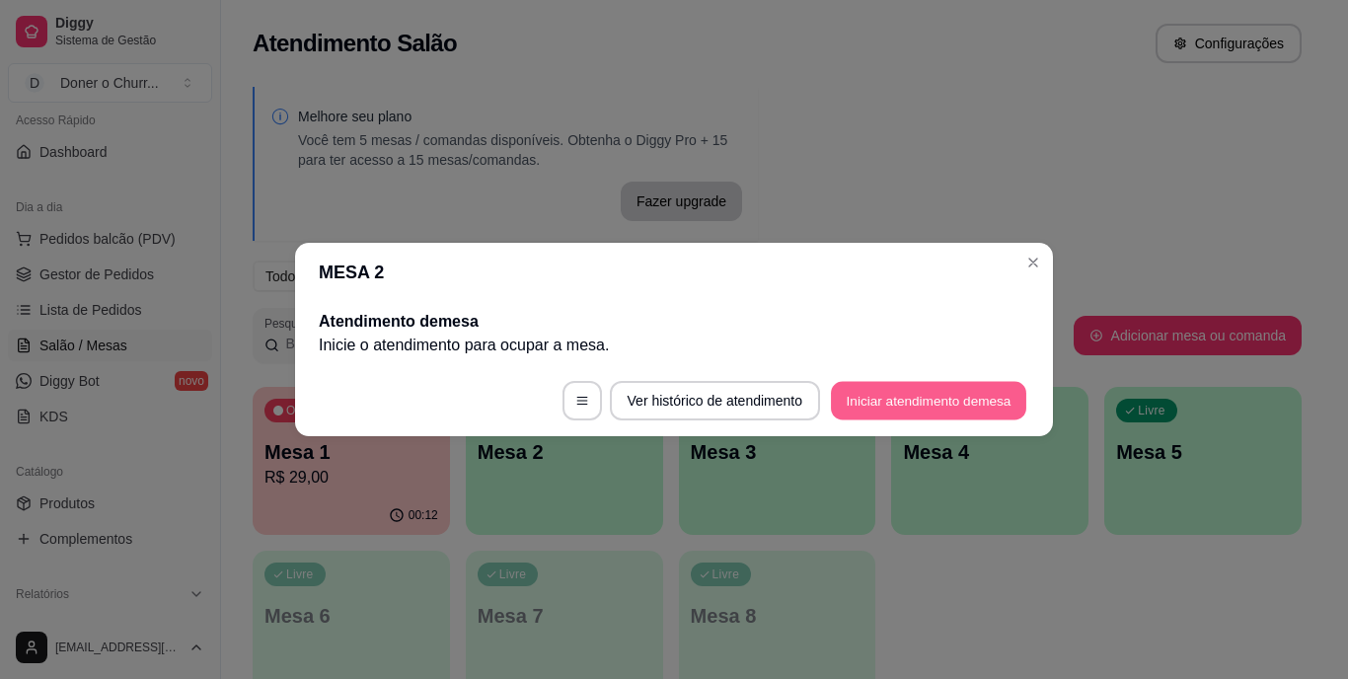
click at [901, 417] on button "Iniciar atendimento de mesa" at bounding box center [928, 401] width 195 height 38
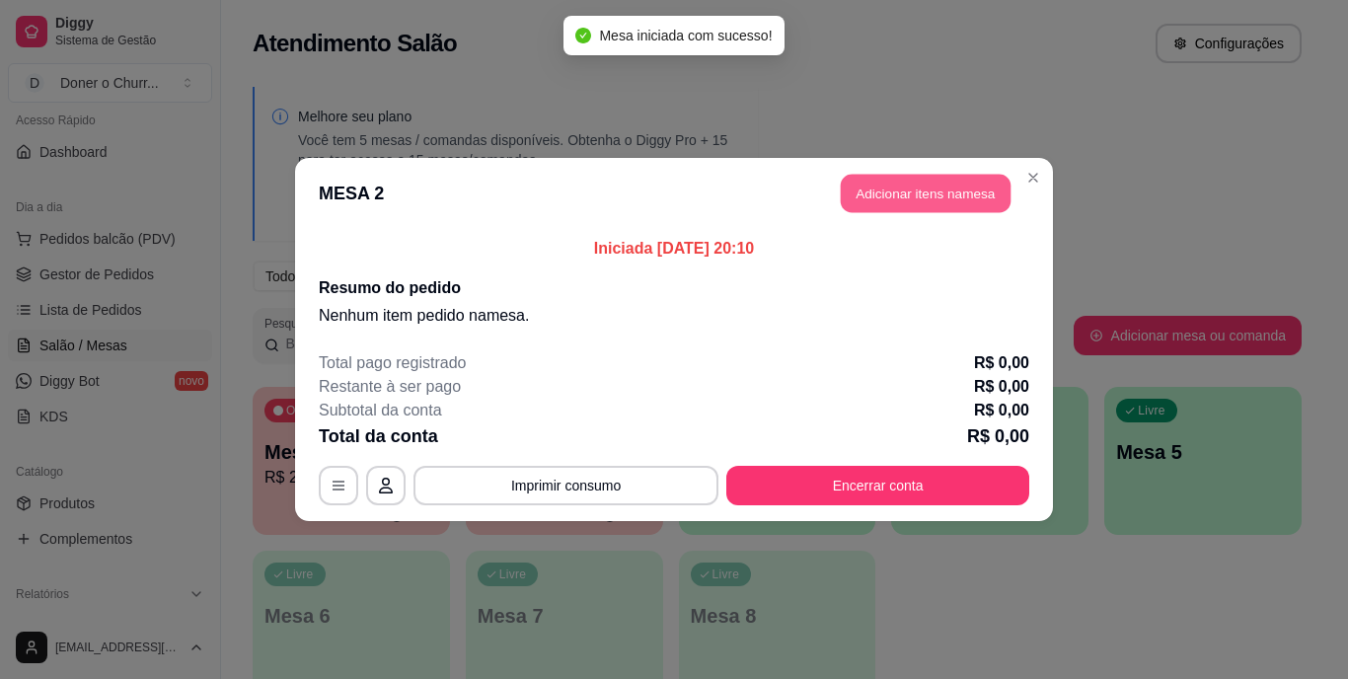
click at [925, 179] on button "Adicionar itens na mesa" at bounding box center [926, 194] width 170 height 38
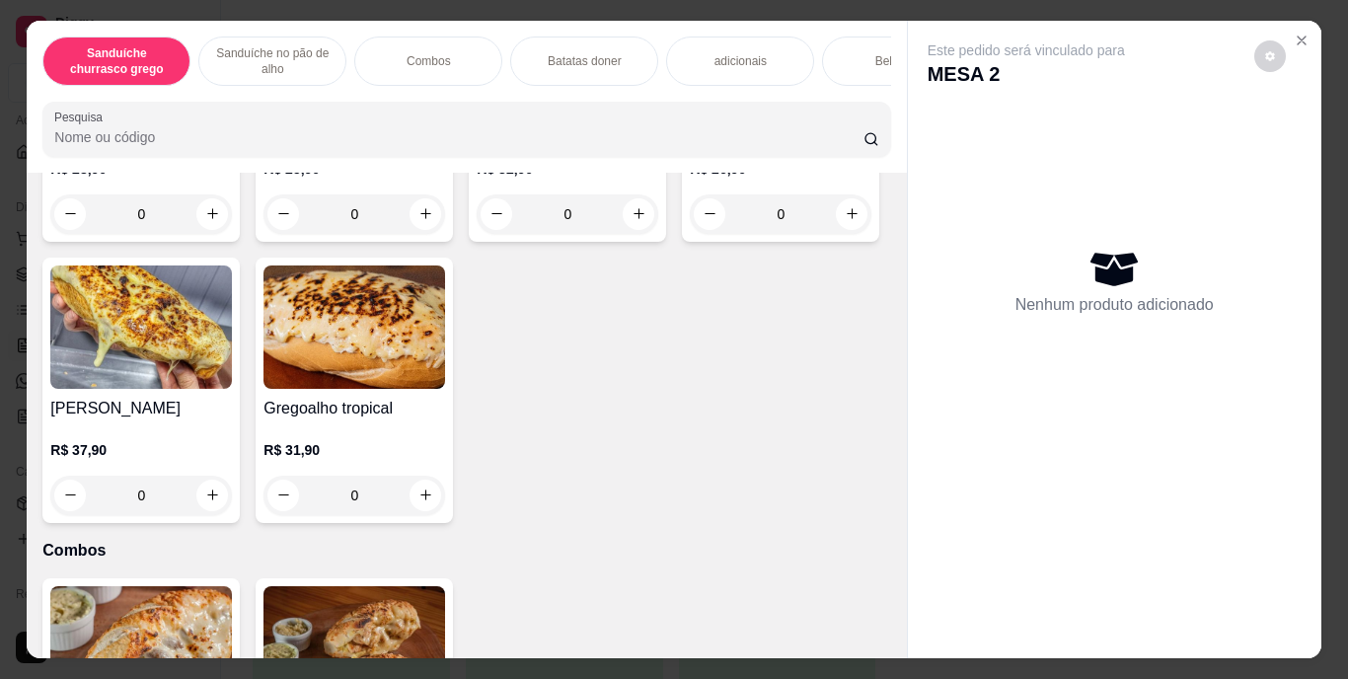
scroll to position [757, 0]
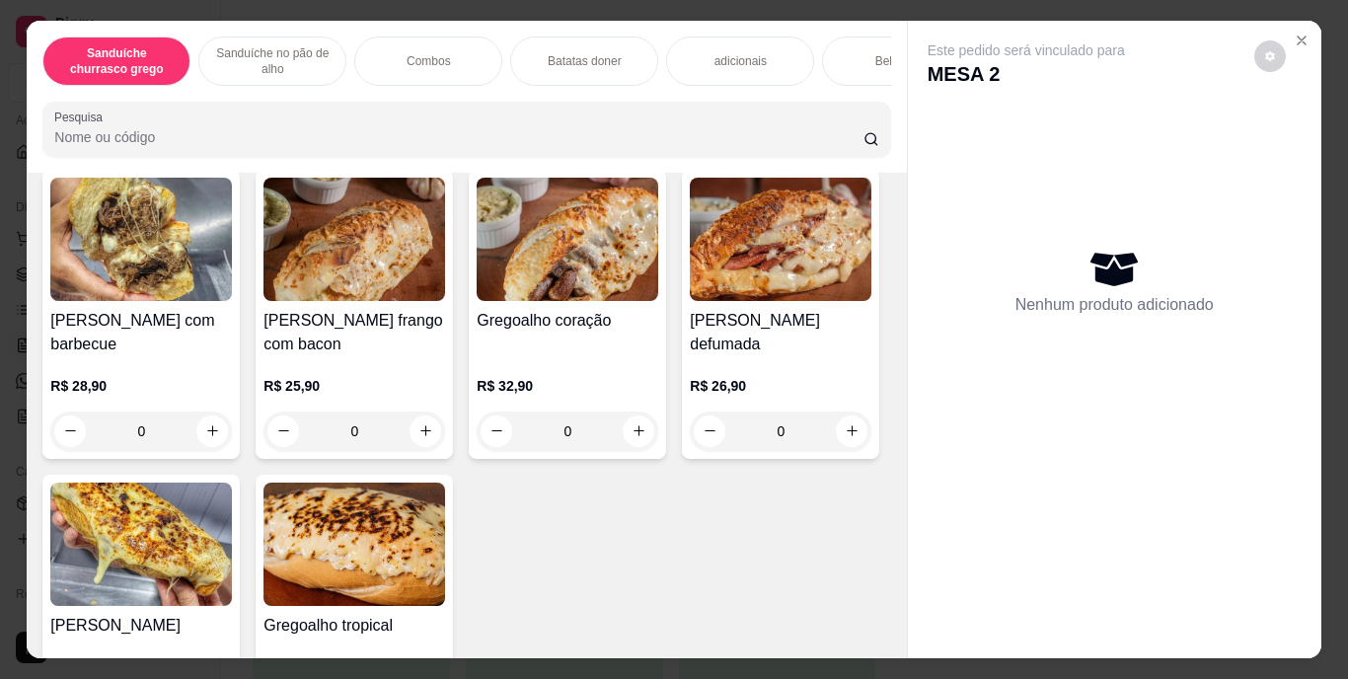
click at [632, 94] on icon "increase-product-quantity" at bounding box center [639, 86] width 15 height 15
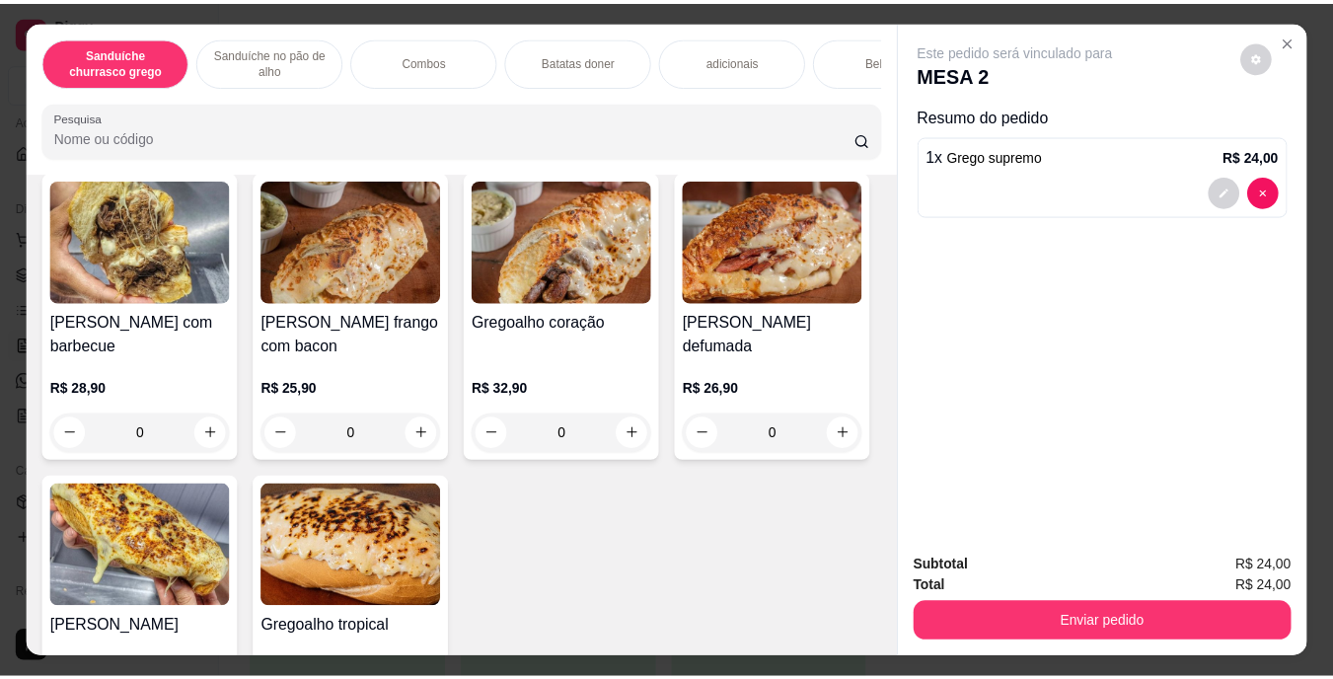
scroll to position [758, 0]
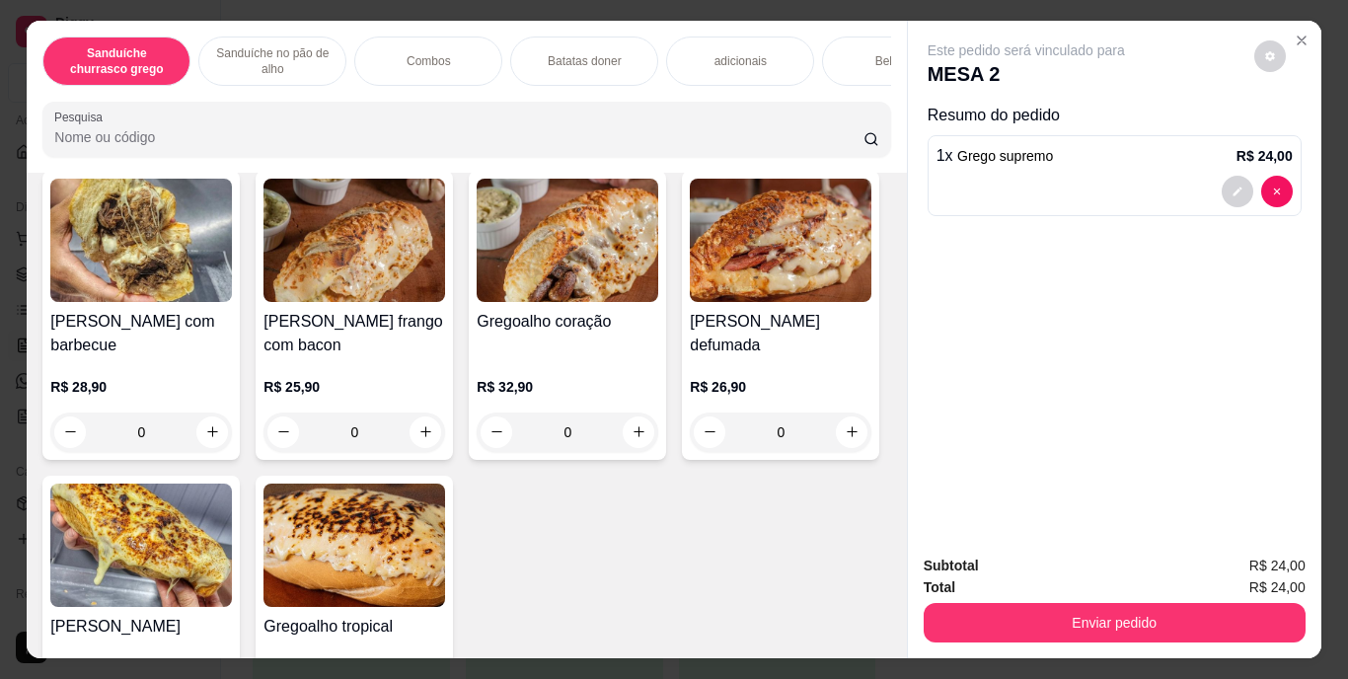
click at [631, 94] on icon "increase-product-quantity" at bounding box center [638, 86] width 15 height 15
type input "2"
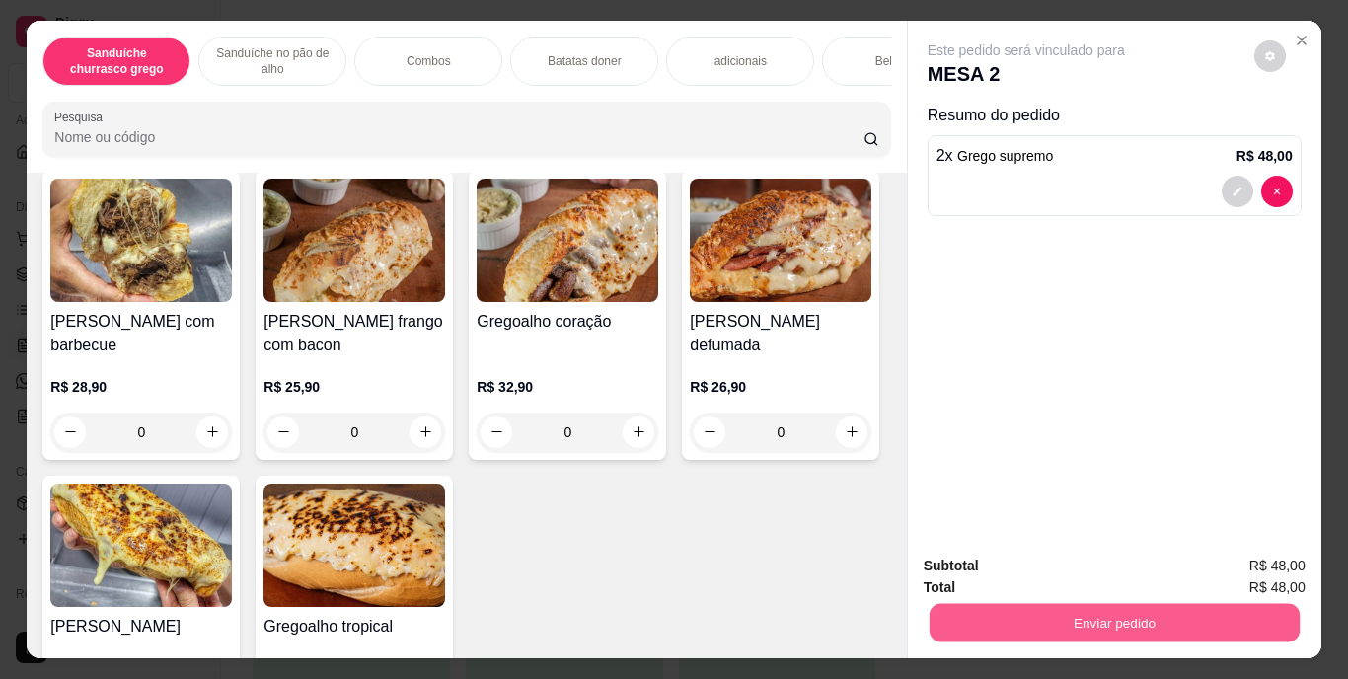
click at [1126, 615] on button "Enviar pedido" at bounding box center [1114, 623] width 370 height 38
click at [1235, 576] on button "Enviar pedido" at bounding box center [1254, 567] width 109 height 37
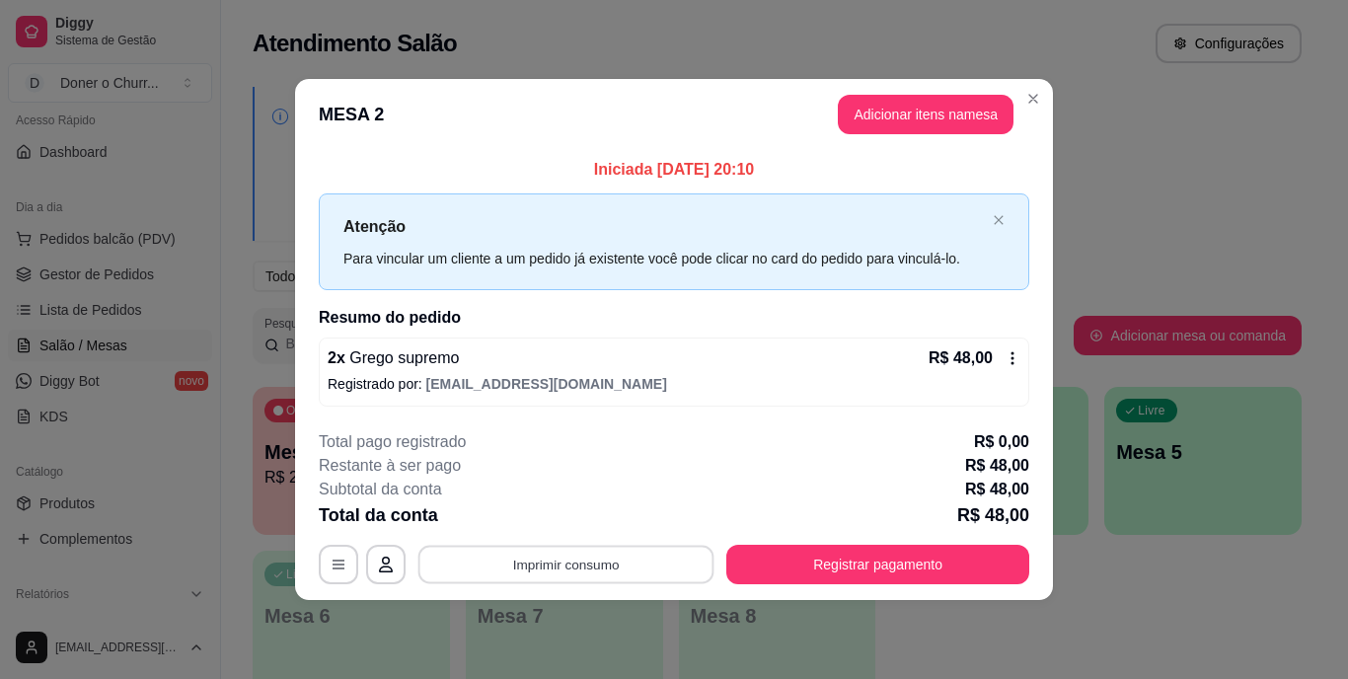
click at [594, 559] on button "Imprimir consumo" at bounding box center [566, 564] width 296 height 38
click at [582, 516] on button "IMPRESSORA" at bounding box center [572, 518] width 138 height 31
click at [627, 564] on button "Imprimir consumo" at bounding box center [566, 564] width 305 height 39
click at [587, 514] on button "IMPRESSORA" at bounding box center [572, 518] width 138 height 31
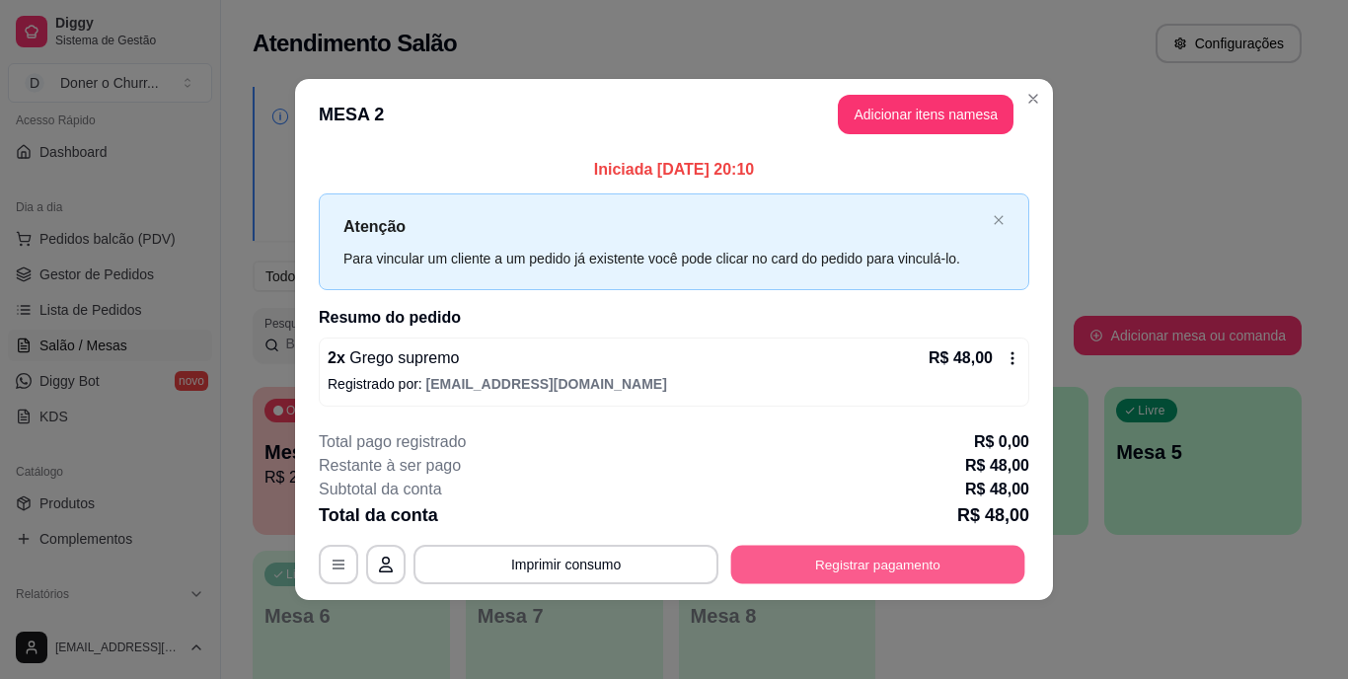
click at [894, 566] on button "Registrar pagamento" at bounding box center [878, 564] width 294 height 38
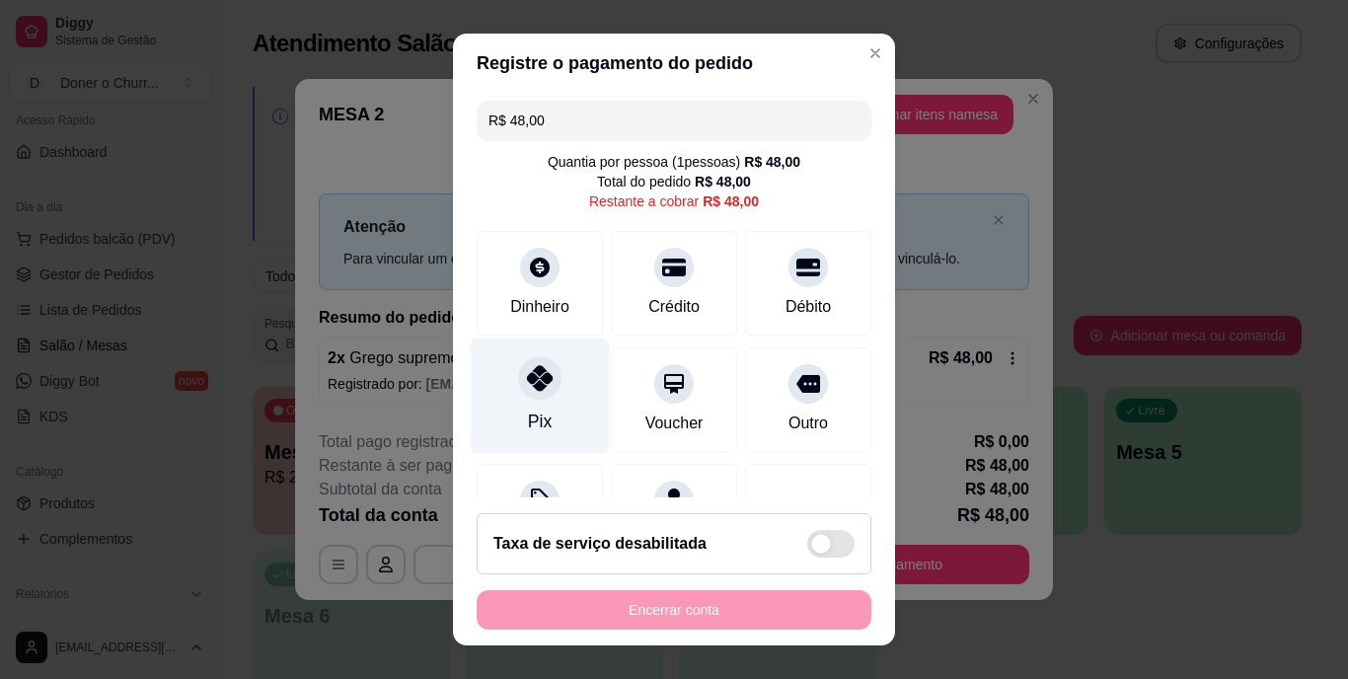
click at [531, 402] on div "Pix" at bounding box center [540, 396] width 139 height 115
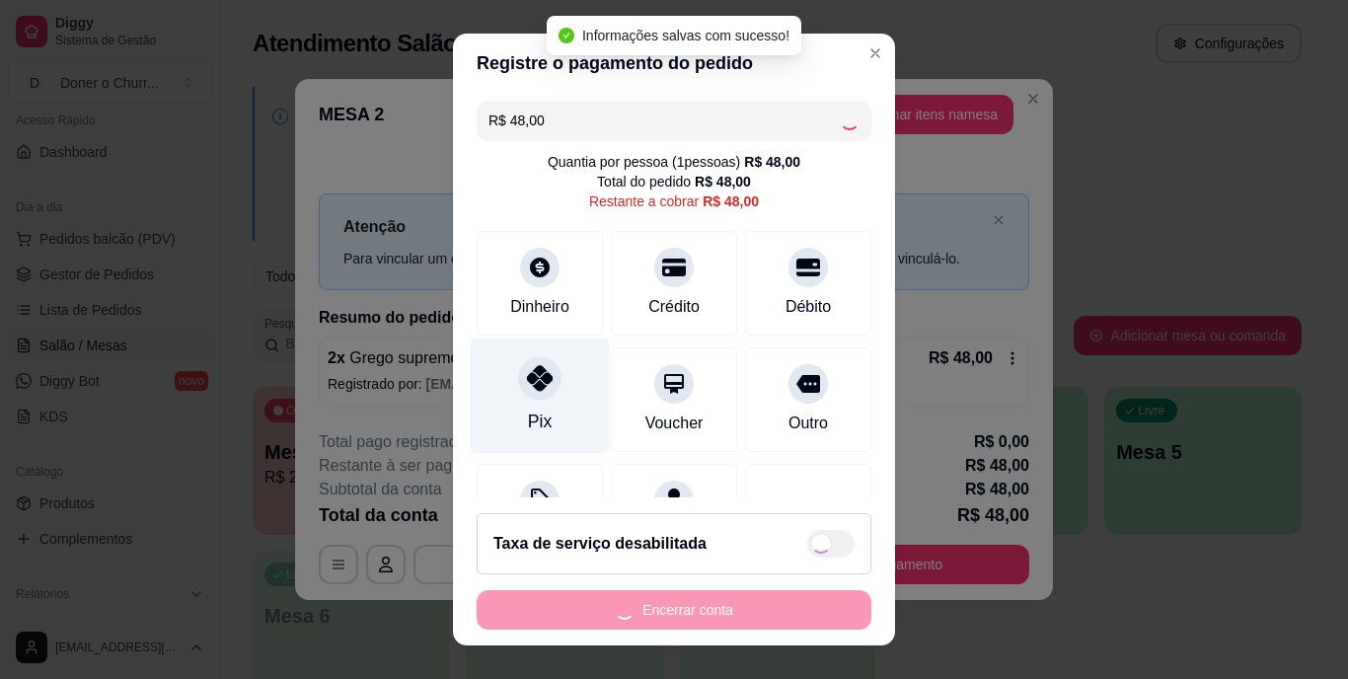
type input "R$ 0,00"
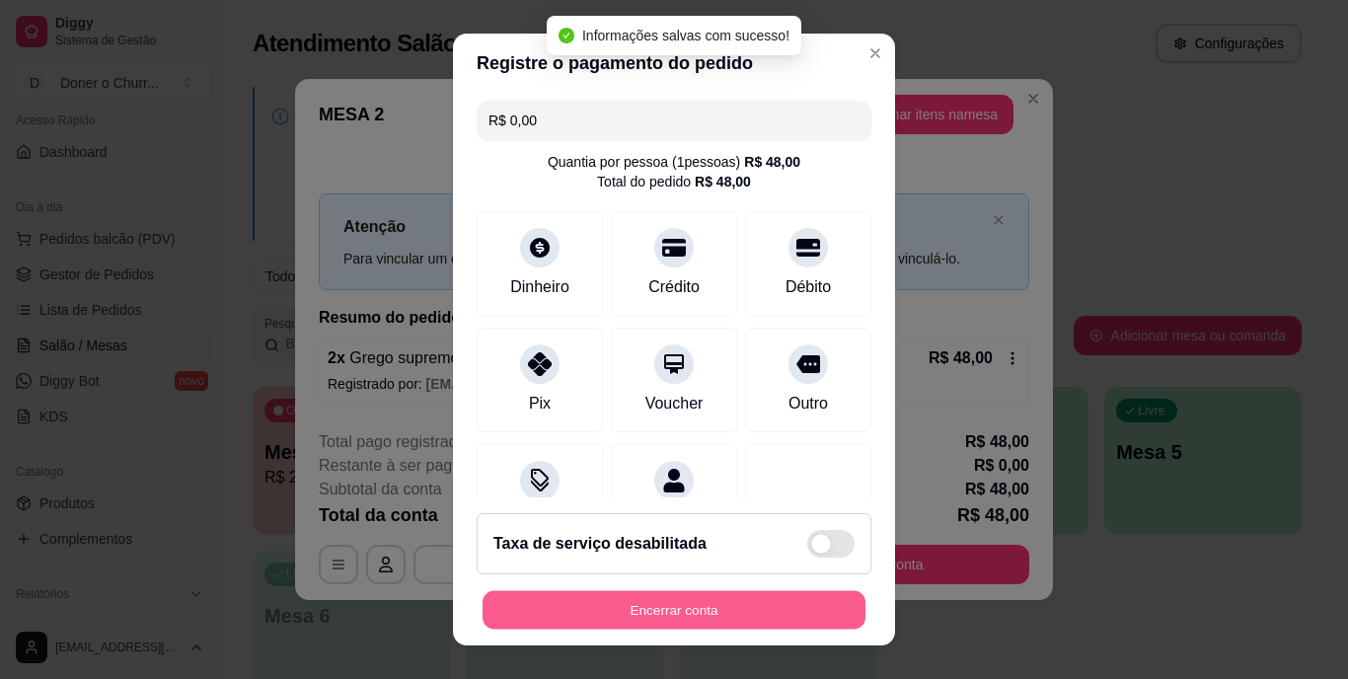
click at [681, 595] on button "Encerrar conta" at bounding box center [674, 609] width 383 height 38
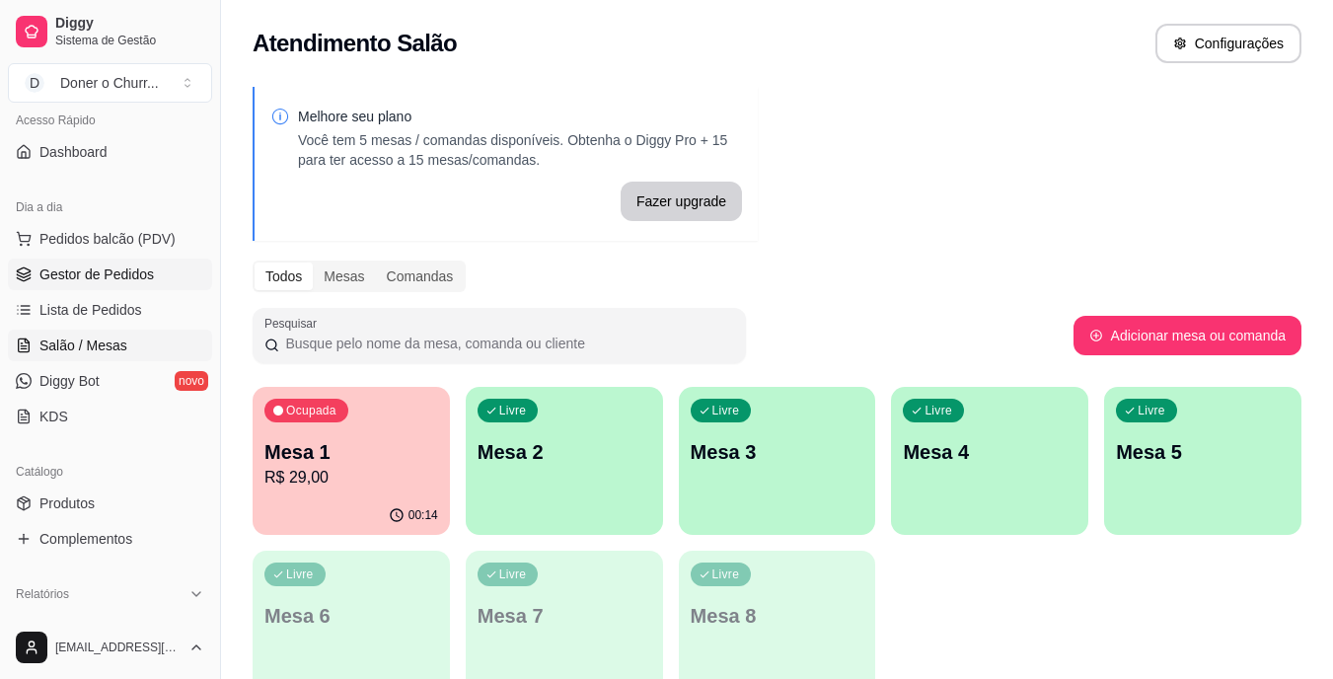
click at [123, 267] on span "Gestor de Pedidos" at bounding box center [96, 275] width 114 height 20
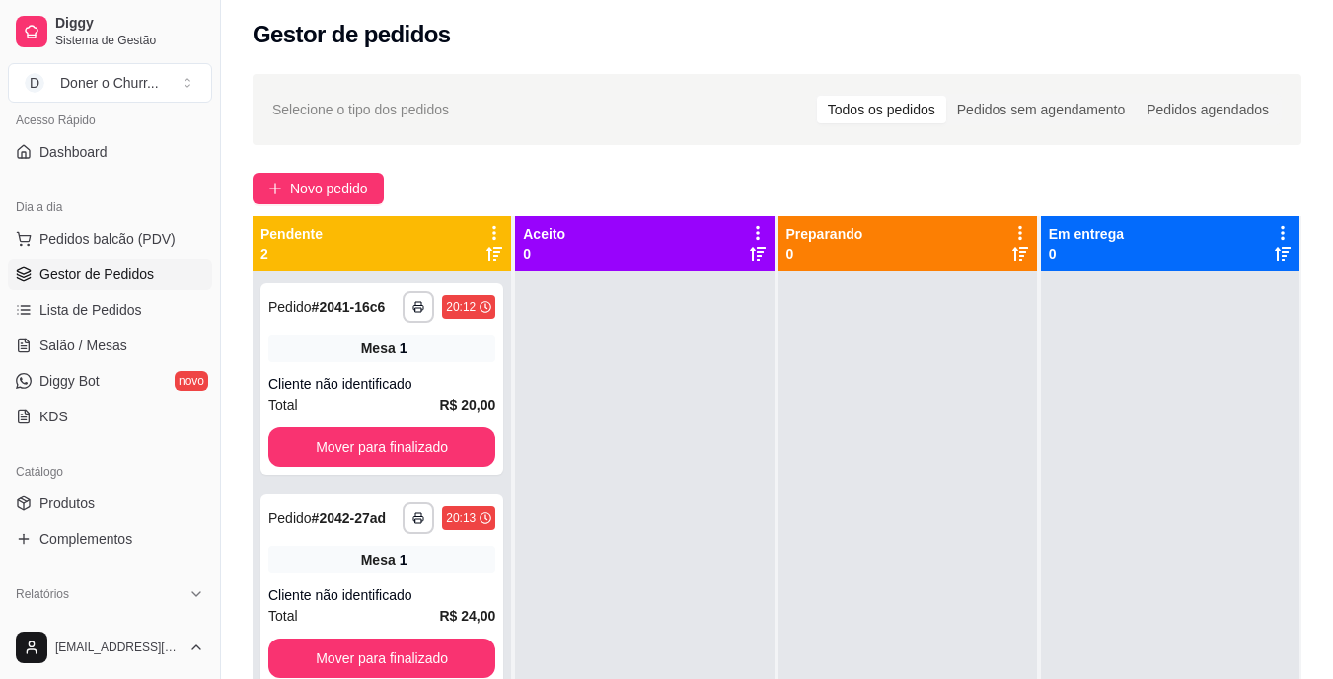
scroll to position [55, 0]
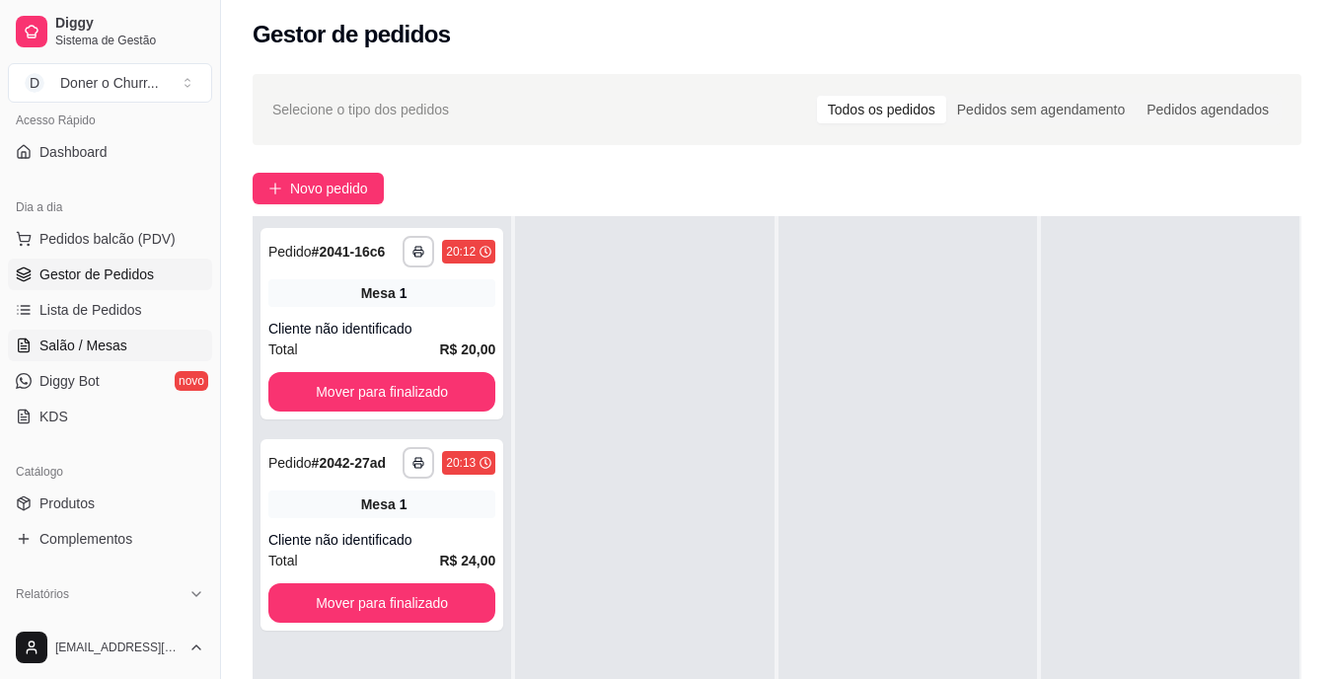
click at [64, 338] on span "Salão / Mesas" at bounding box center [83, 346] width 88 height 20
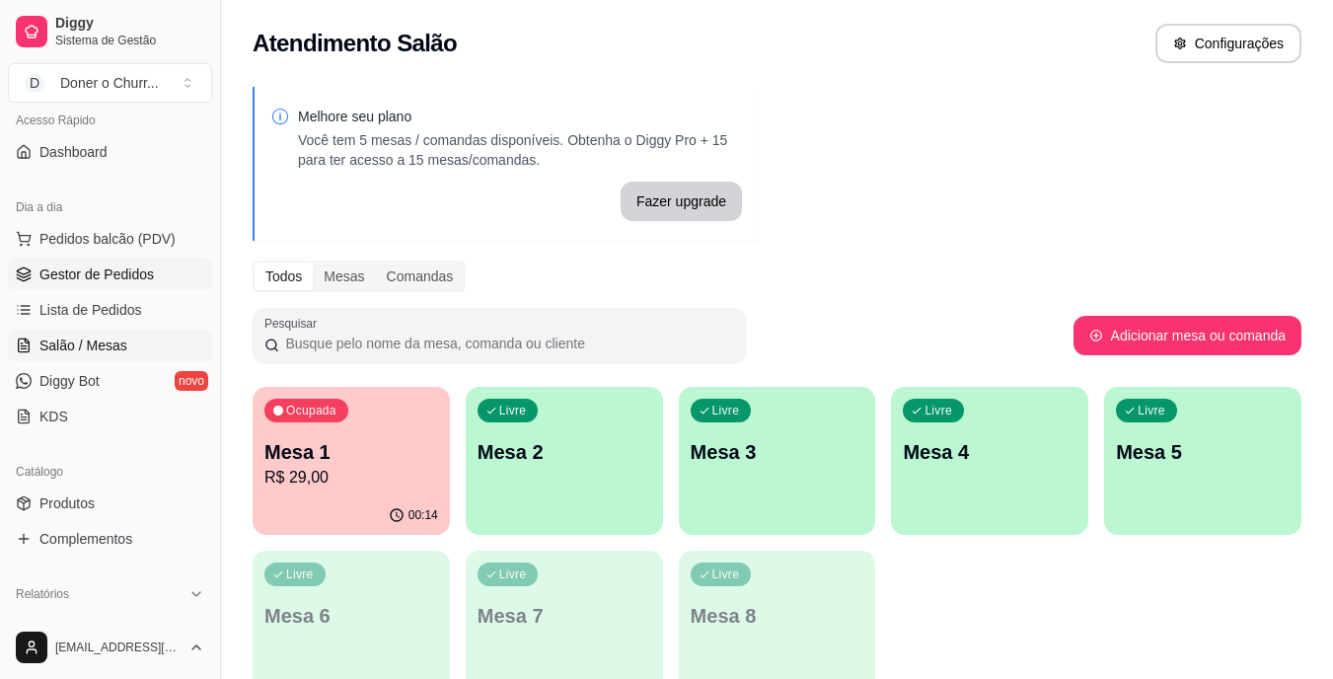
click at [122, 265] on span "Gestor de Pedidos" at bounding box center [96, 275] width 114 height 20
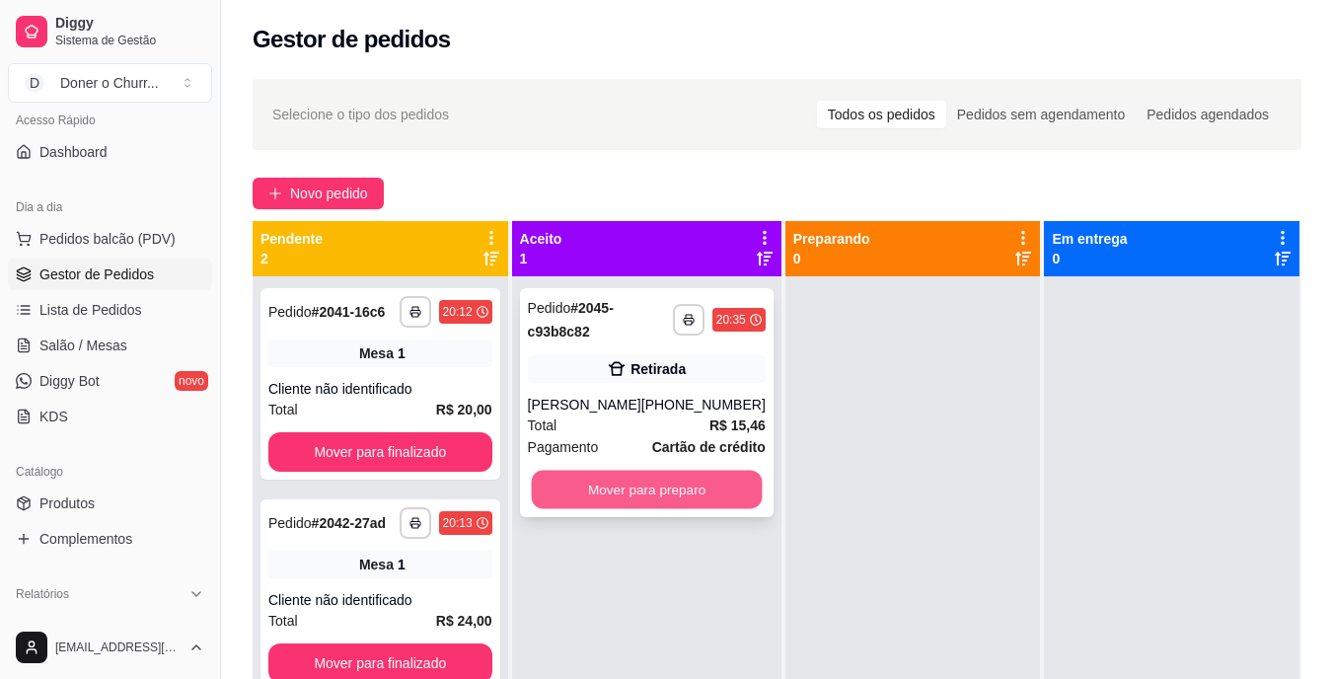
click at [659, 474] on button "Mover para preparo" at bounding box center [646, 490] width 231 height 38
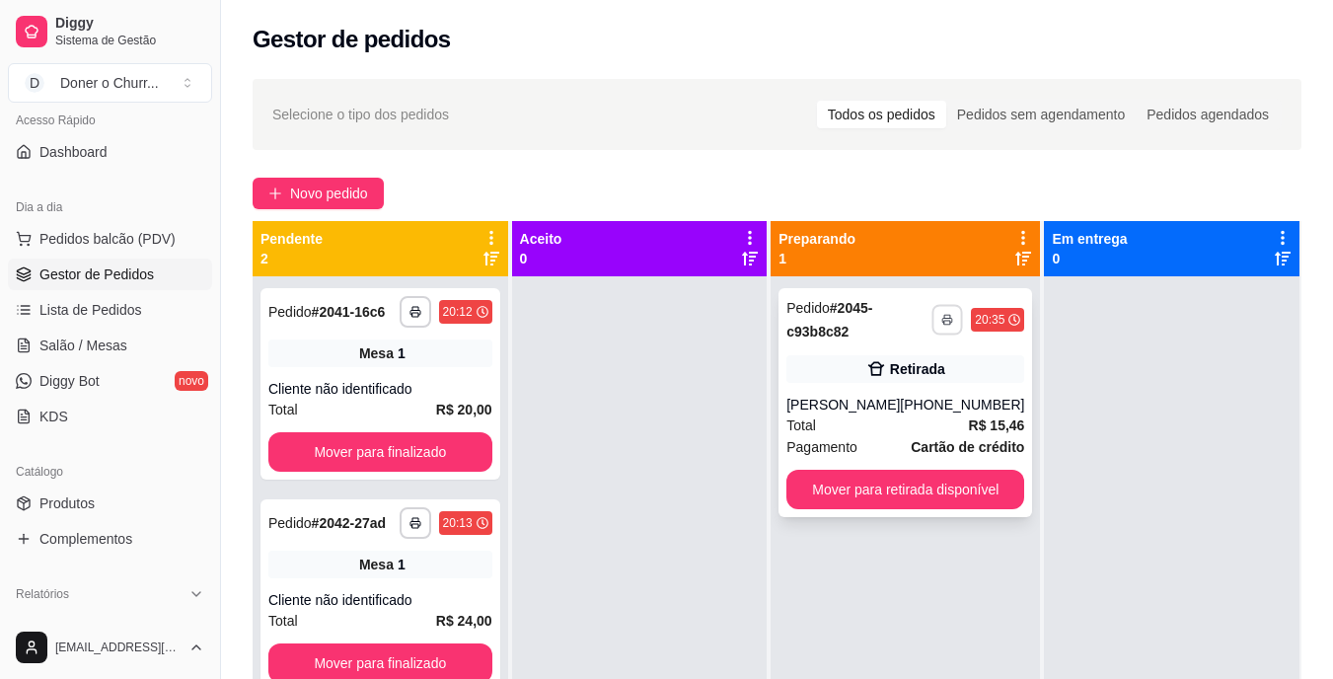
click at [945, 320] on button "button" at bounding box center [948, 319] width 31 height 31
click at [923, 394] on button "IMPRESSORA" at bounding box center [880, 389] width 143 height 32
click at [96, 343] on span "Salão / Mesas" at bounding box center [83, 346] width 88 height 20
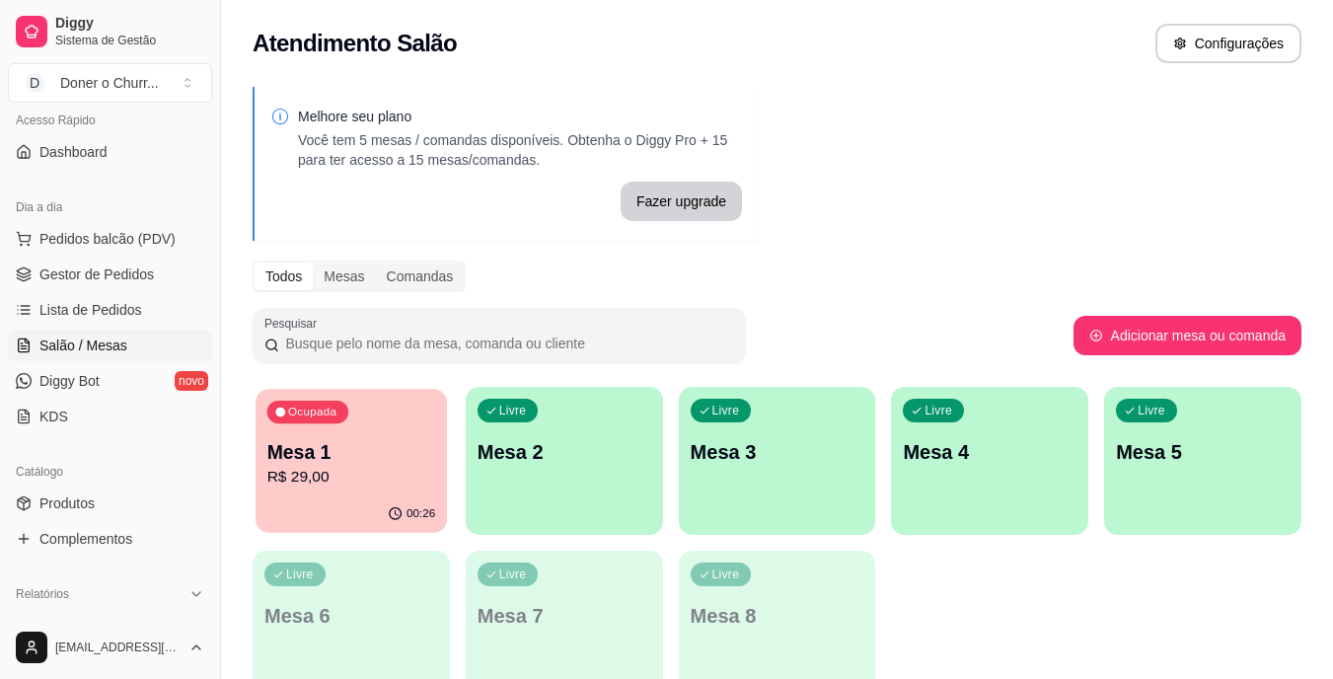
click at [393, 473] on p "R$ 29,00" at bounding box center [351, 477] width 169 height 23
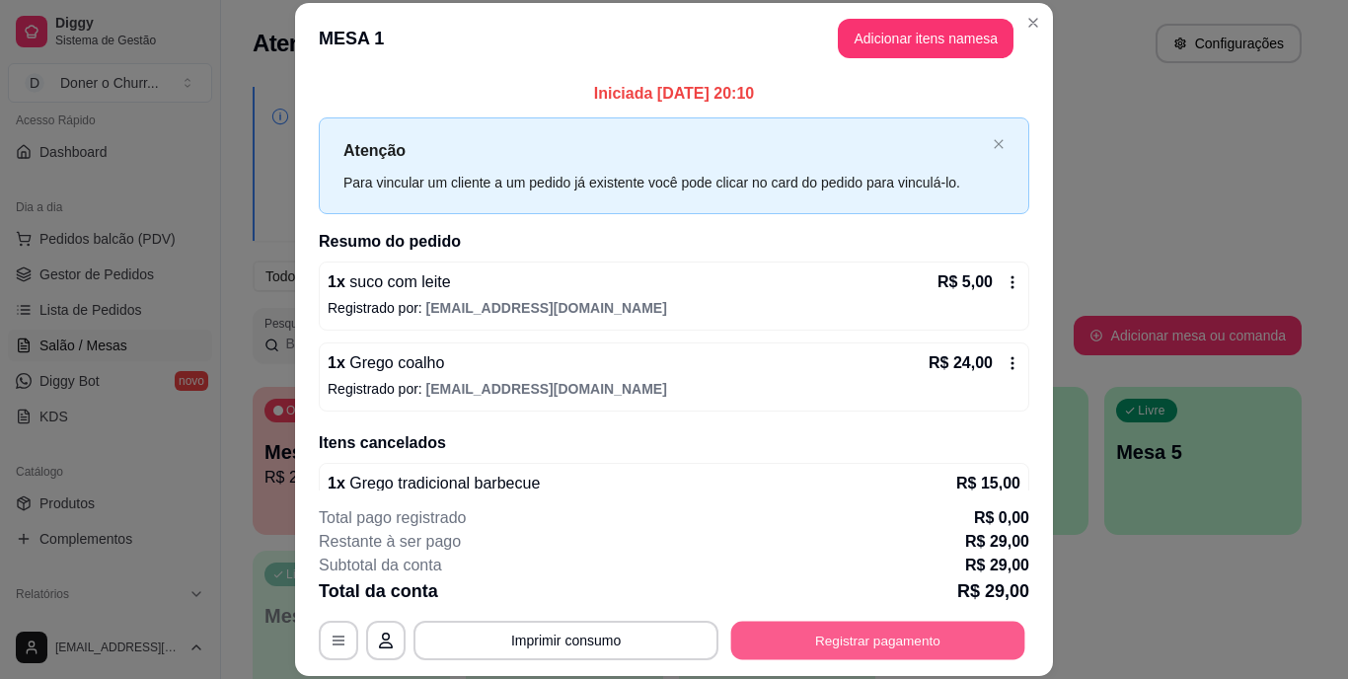
click at [801, 642] on button "Registrar pagamento" at bounding box center [878, 640] width 294 height 38
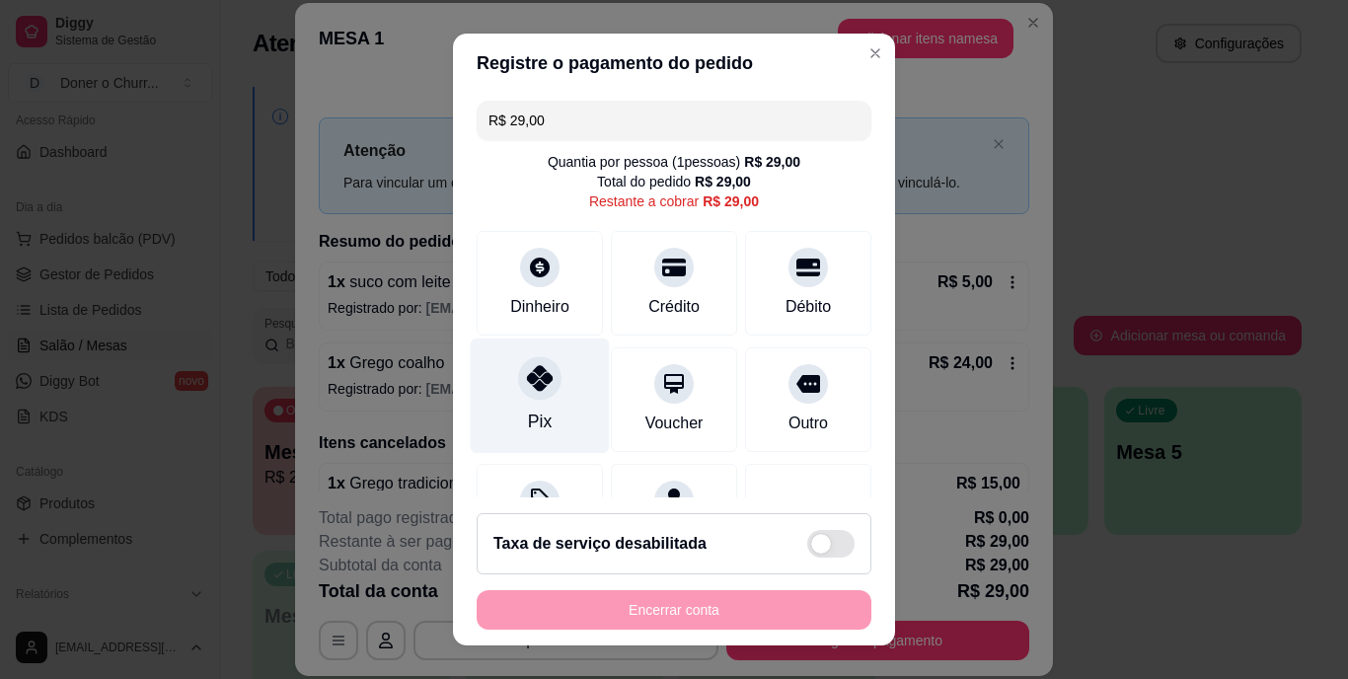
click at [528, 431] on div "Pix" at bounding box center [540, 423] width 24 height 26
type input "R$ 0,00"
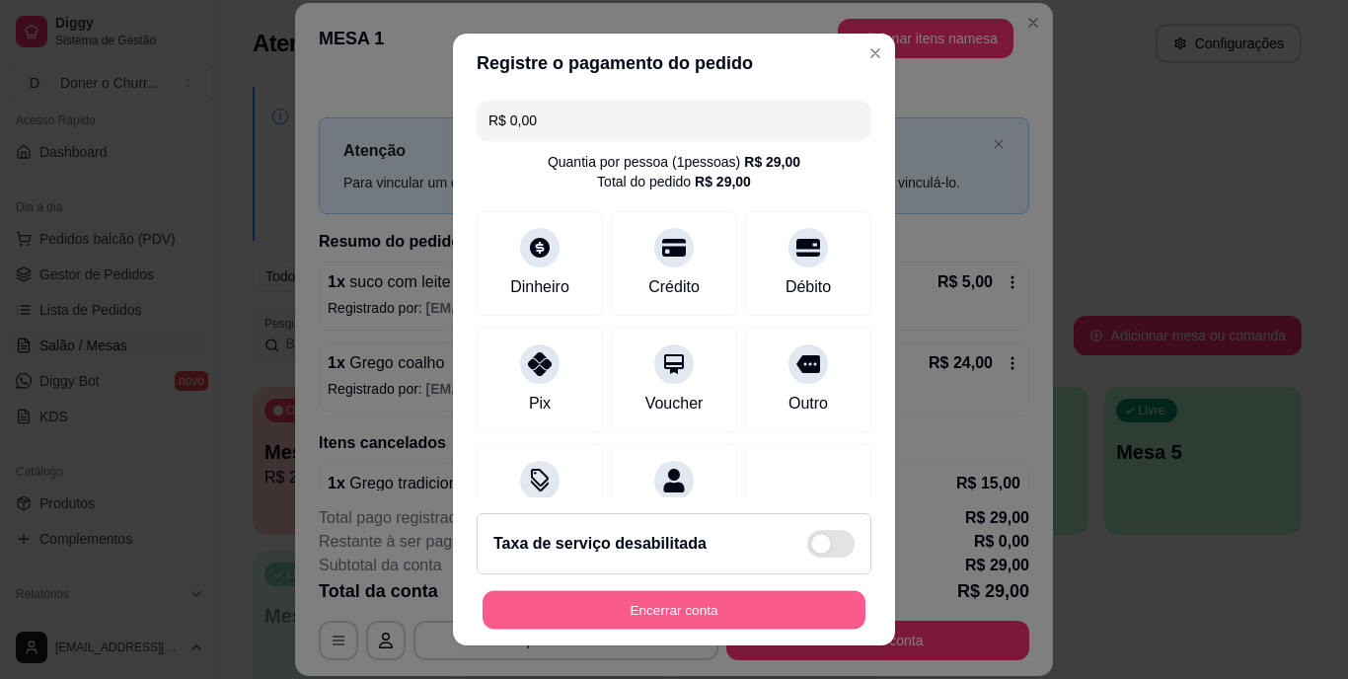
click at [709, 601] on button "Encerrar conta" at bounding box center [674, 609] width 383 height 38
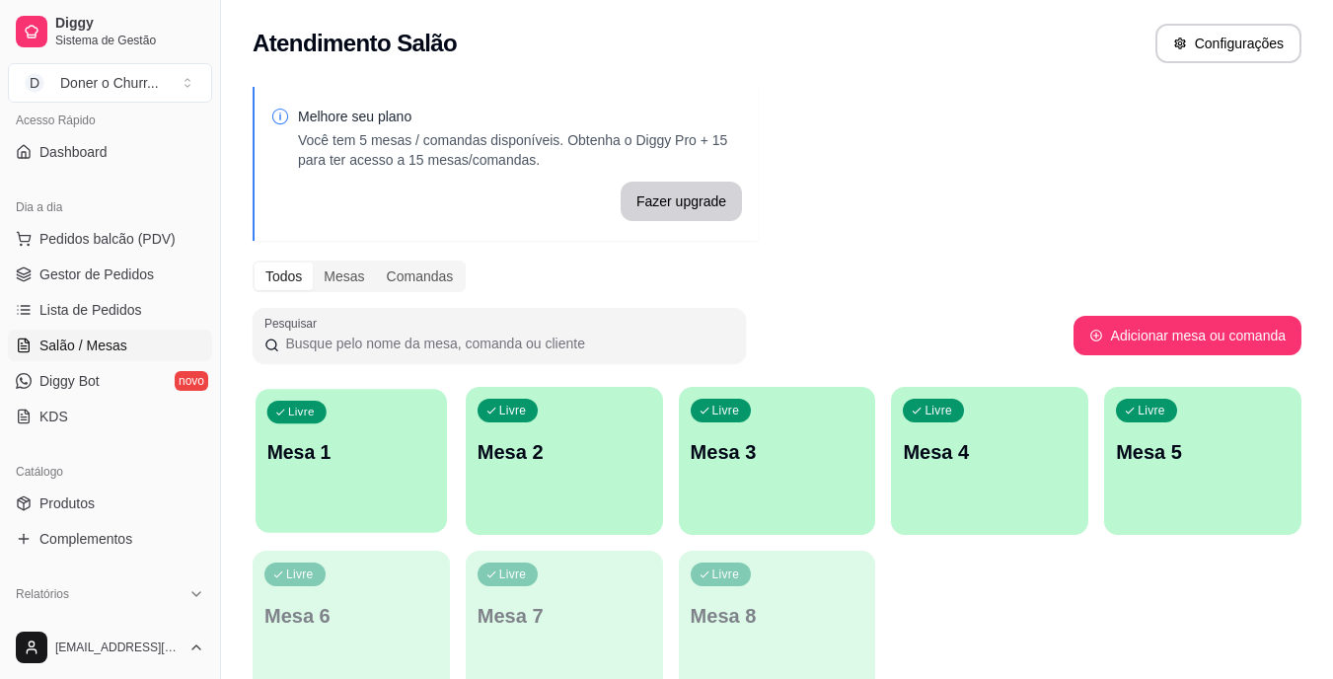
click at [377, 467] on div "Livre Mesa 1" at bounding box center [351, 449] width 191 height 120
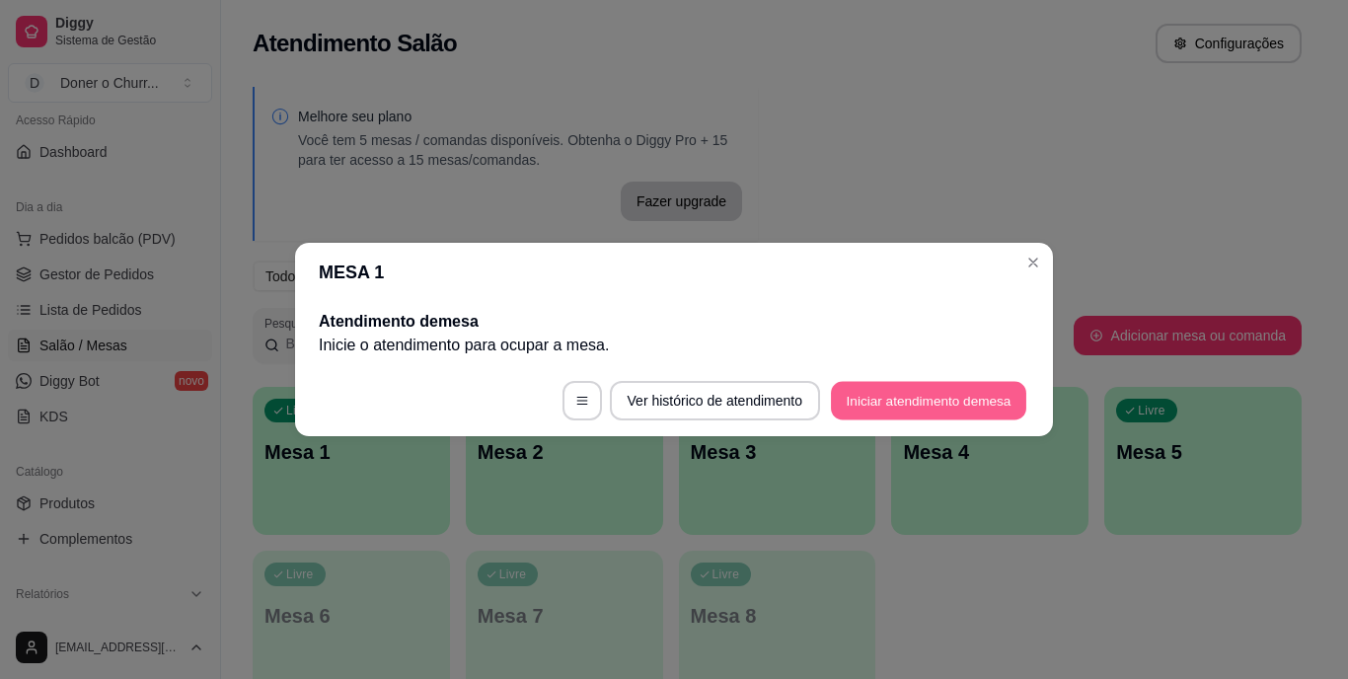
click at [909, 409] on button "Iniciar atendimento de mesa" at bounding box center [928, 401] width 195 height 38
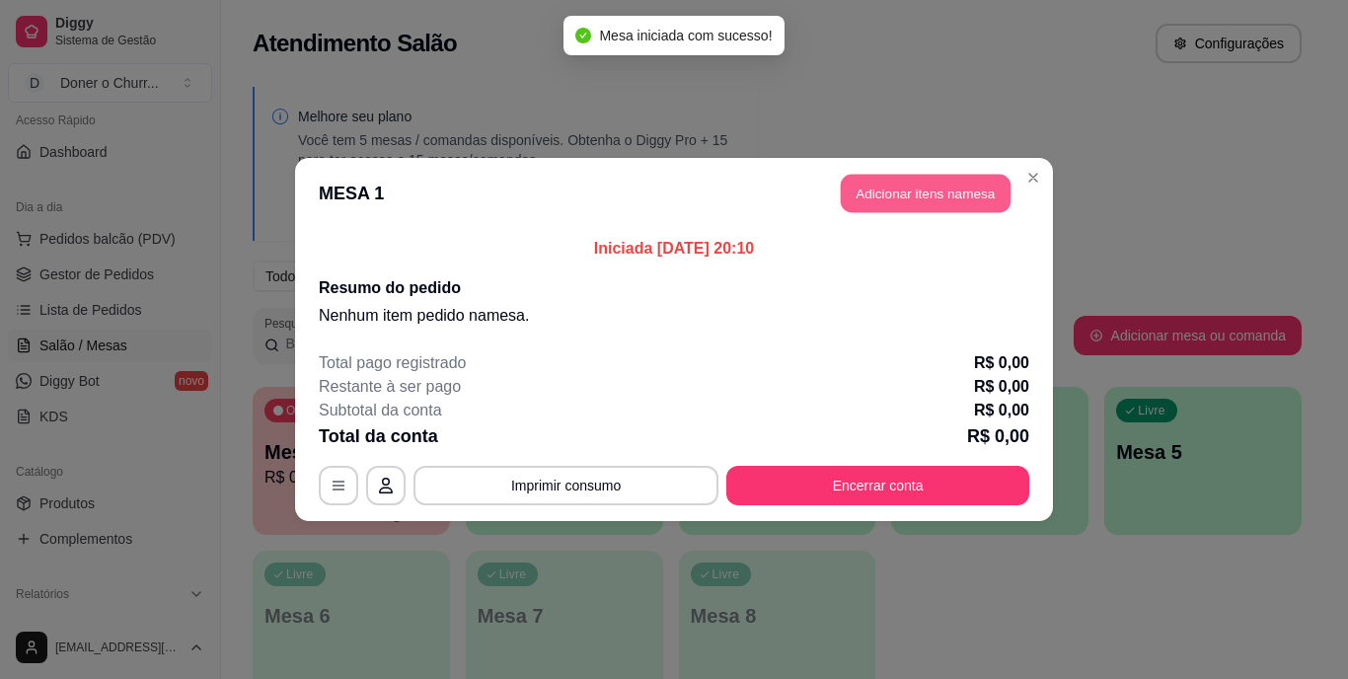
click at [896, 190] on button "Adicionar itens na mesa" at bounding box center [926, 194] width 170 height 38
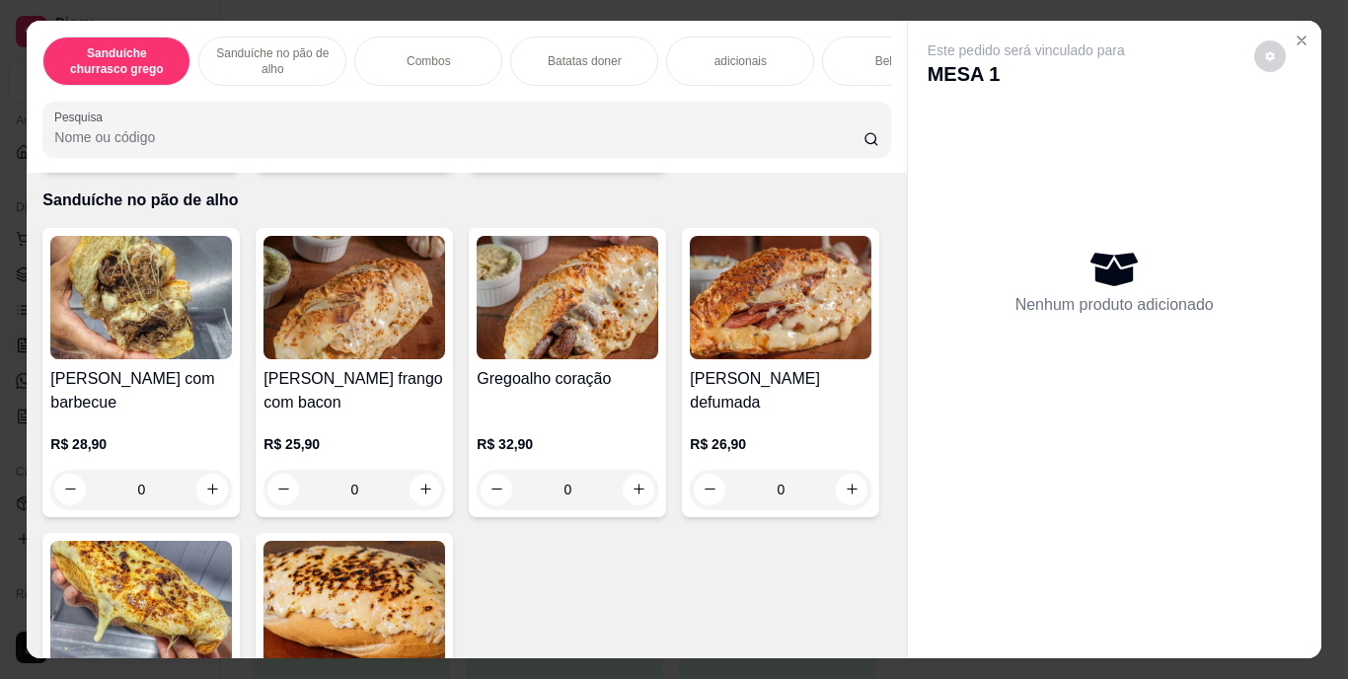
scroll to position [961, 0]
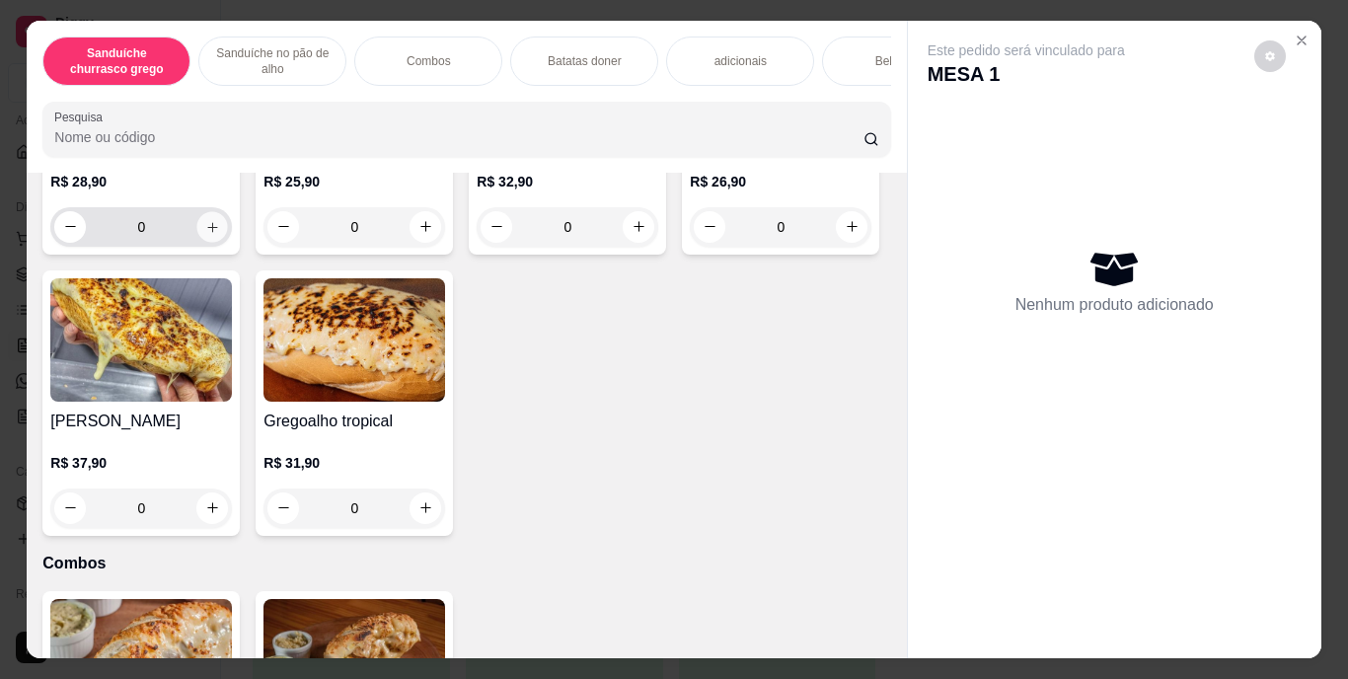
click at [205, 234] on icon "increase-product-quantity" at bounding box center [212, 226] width 15 height 15
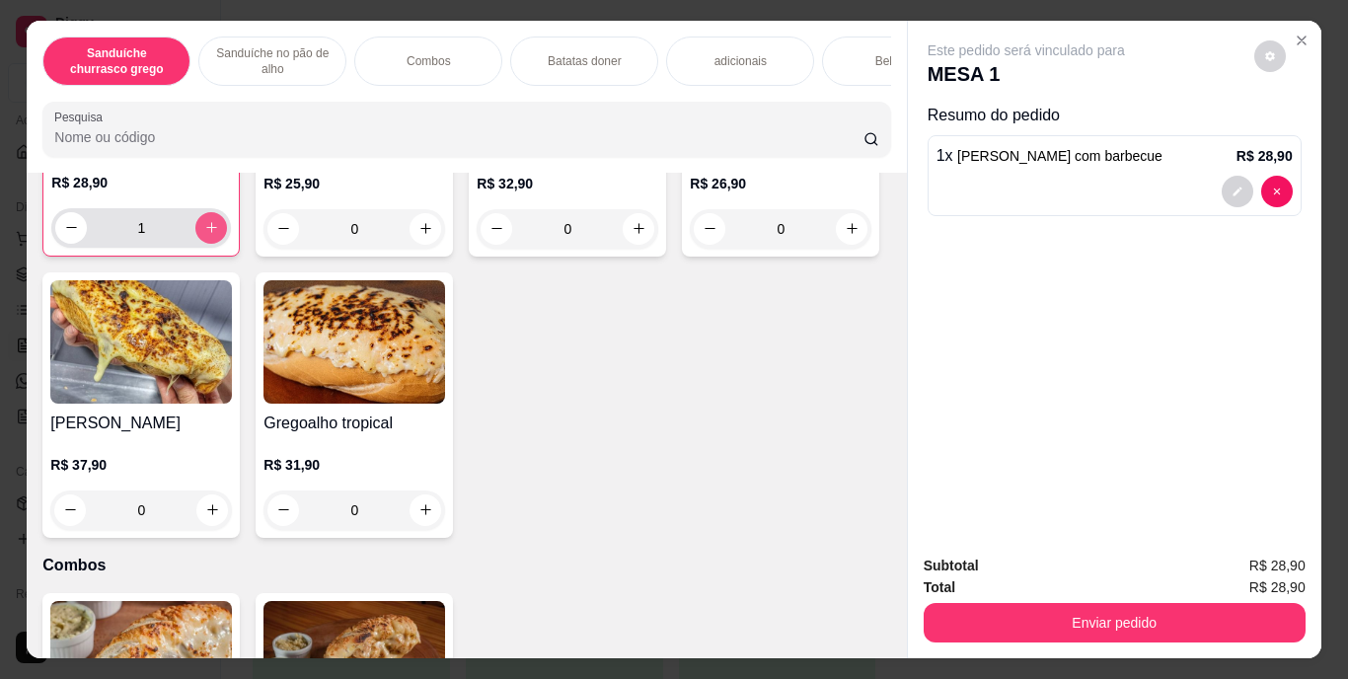
click at [206, 233] on icon "increase-product-quantity" at bounding box center [211, 227] width 11 height 11
type input "2"
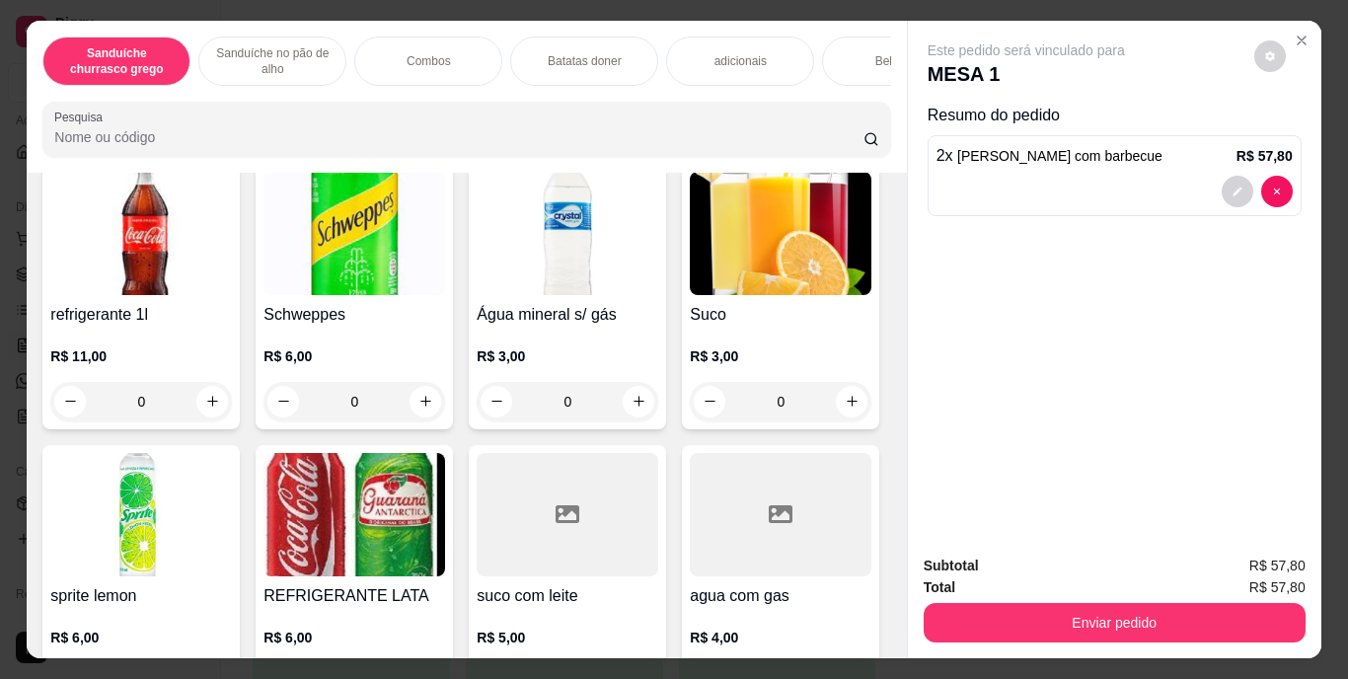
scroll to position [2674, 0]
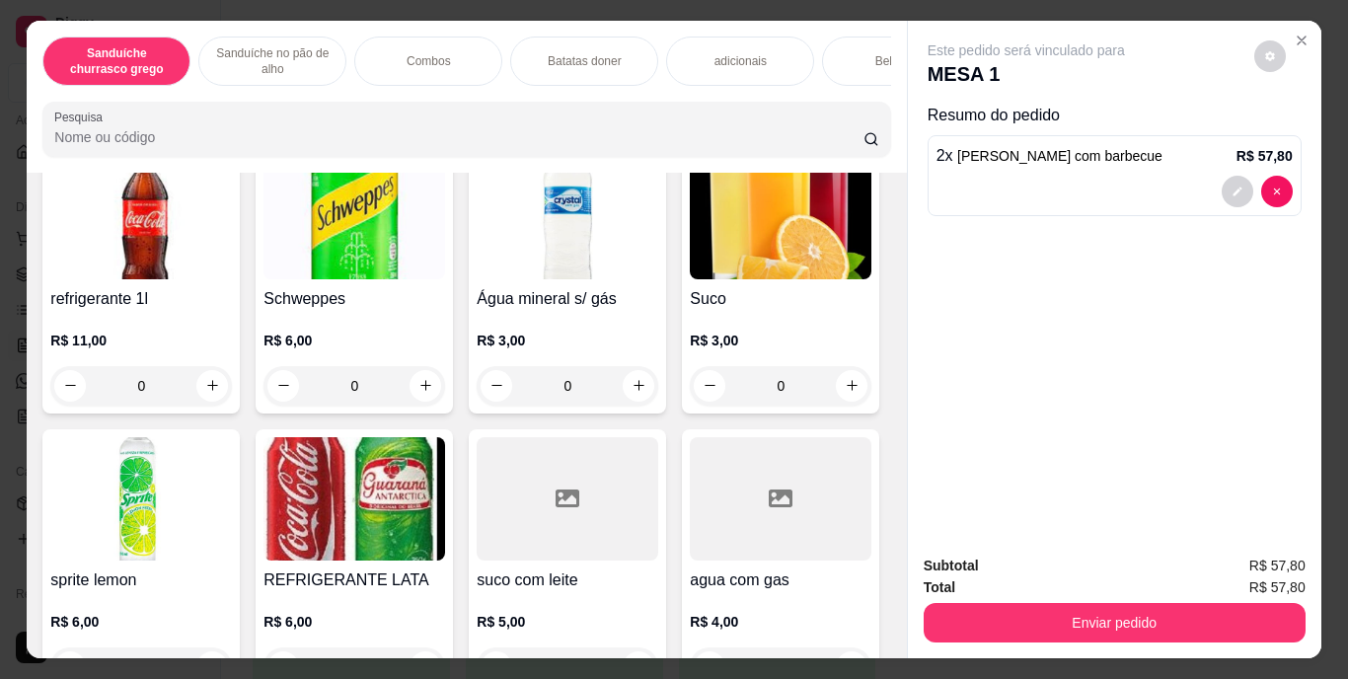
click at [848, 48] on div "Bebidas" at bounding box center [896, 61] width 148 height 49
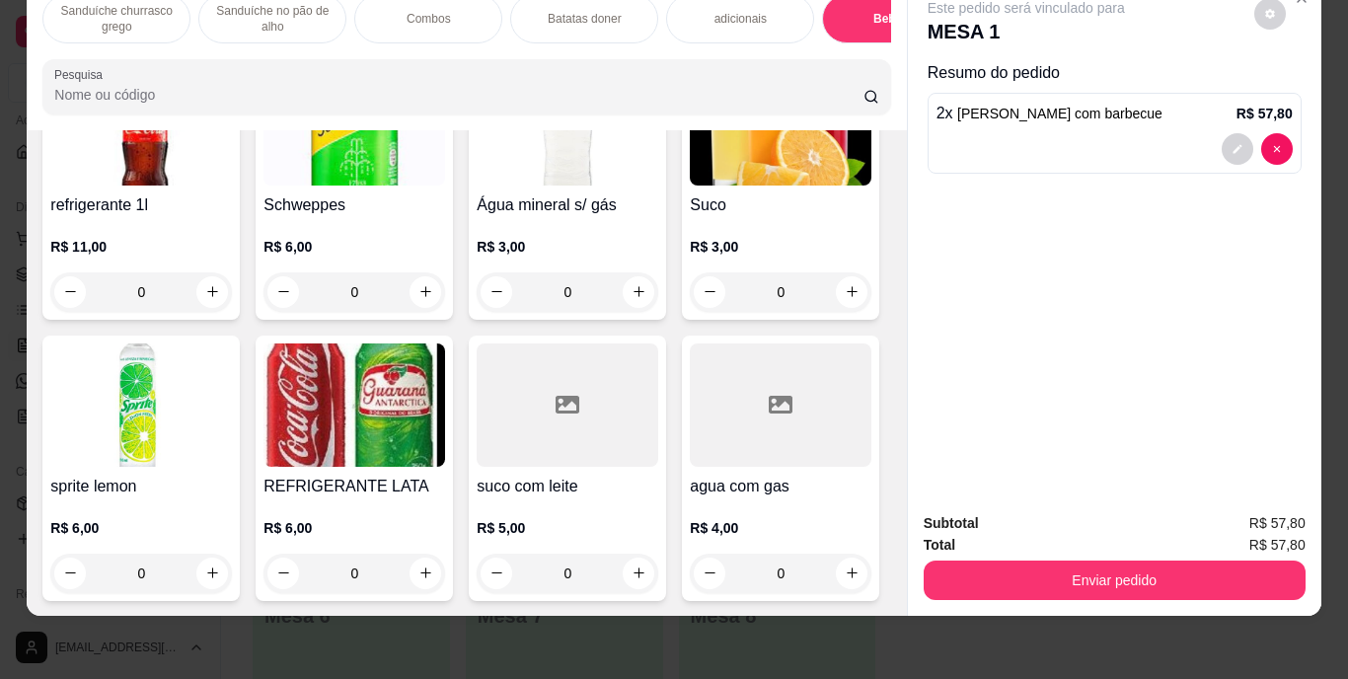
scroll to position [3691, 0]
click at [433, 566] on icon "increase-product-quantity" at bounding box center [425, 573] width 15 height 15
type input "1"
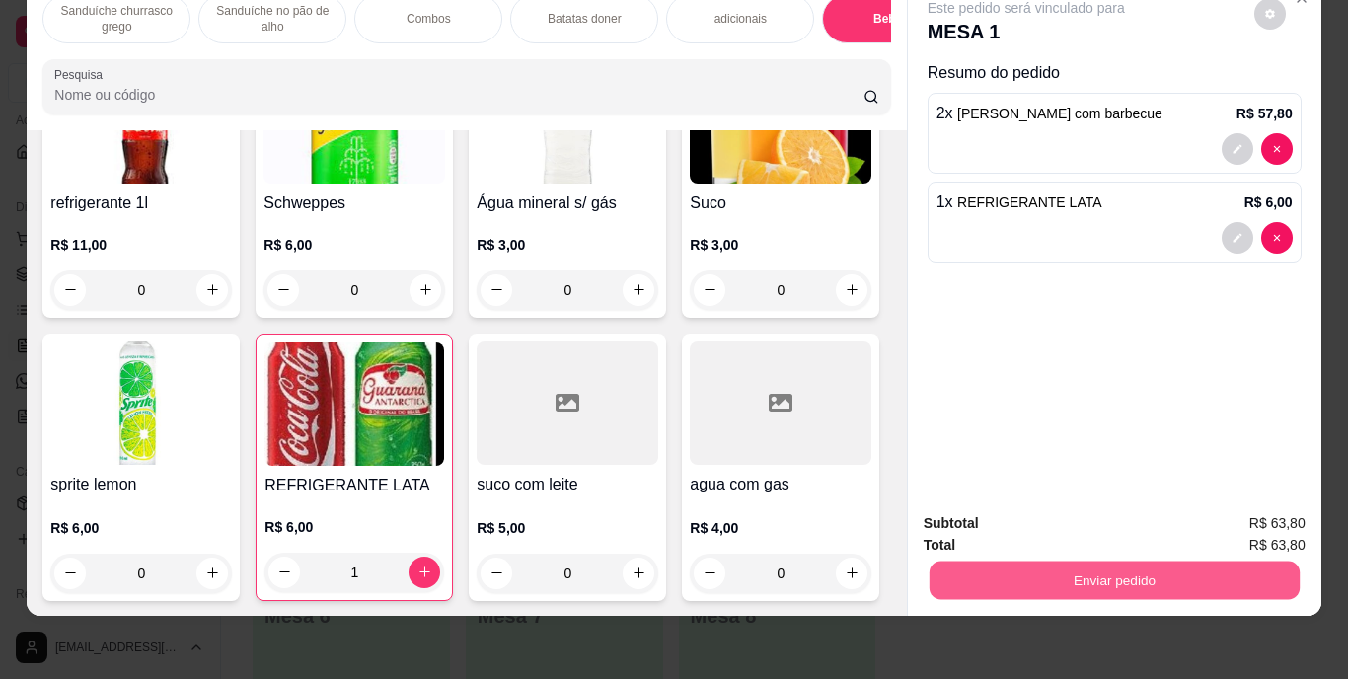
click at [1075, 563] on button "Enviar pedido" at bounding box center [1114, 581] width 370 height 38
click at [1266, 526] on button "Enviar pedido" at bounding box center [1254, 516] width 109 height 37
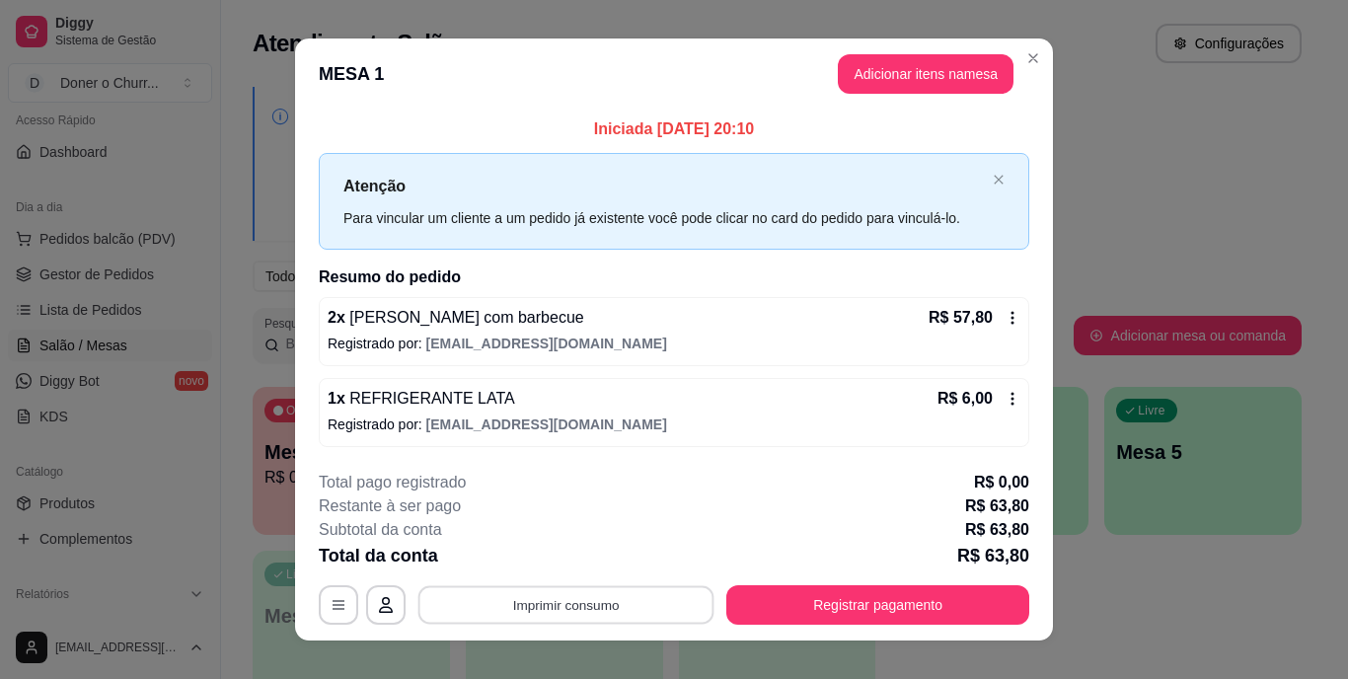
click at [530, 605] on button "Imprimir consumo" at bounding box center [566, 604] width 296 height 38
click at [560, 561] on button "IMPRESSORA" at bounding box center [564, 559] width 138 height 31
click at [620, 609] on button "Imprimir consumo" at bounding box center [566, 604] width 296 height 38
click at [589, 560] on button "IMPRESSORA" at bounding box center [564, 559] width 138 height 31
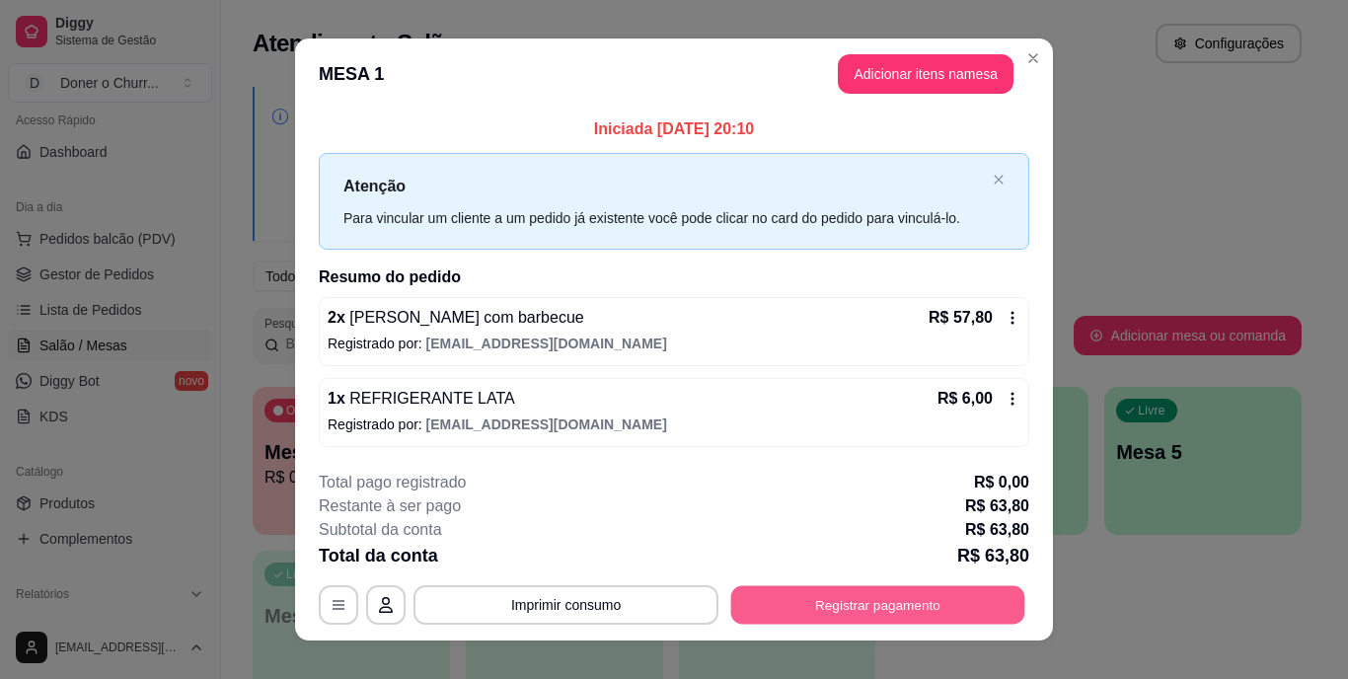
click at [799, 607] on button "Registrar pagamento" at bounding box center [878, 604] width 294 height 38
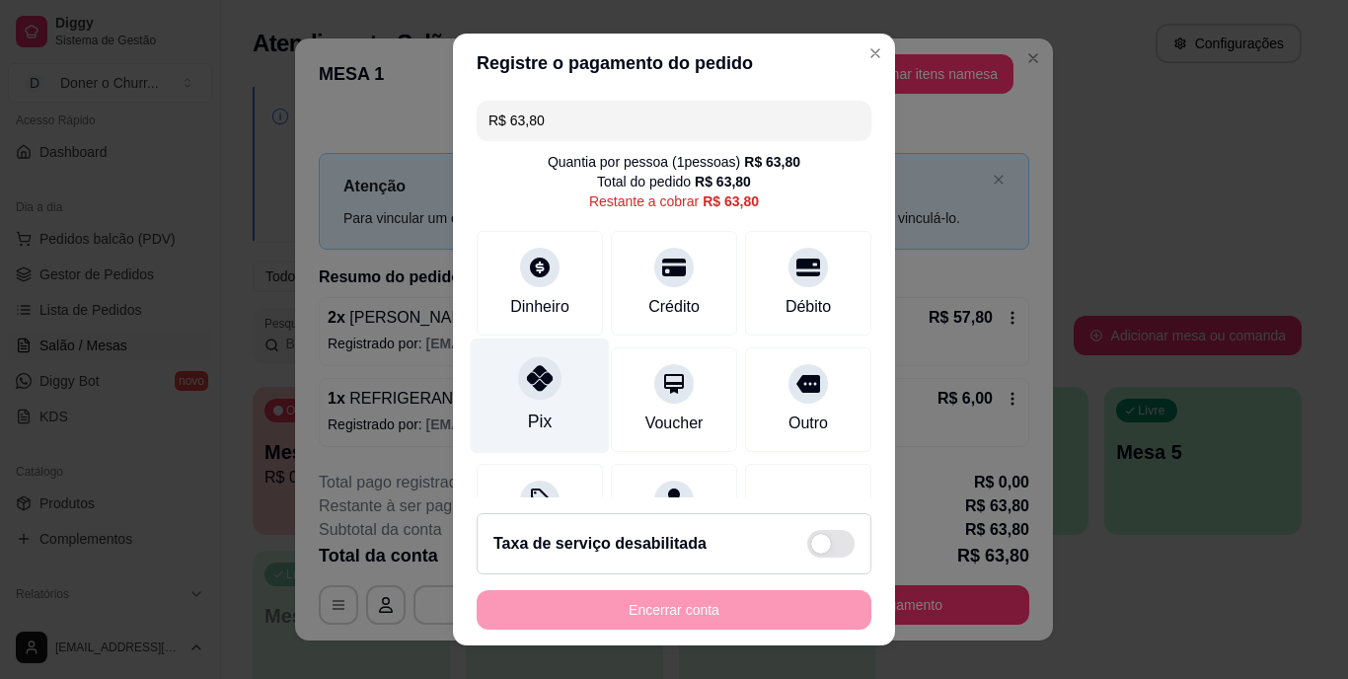
click at [521, 402] on div "Pix" at bounding box center [540, 396] width 139 height 115
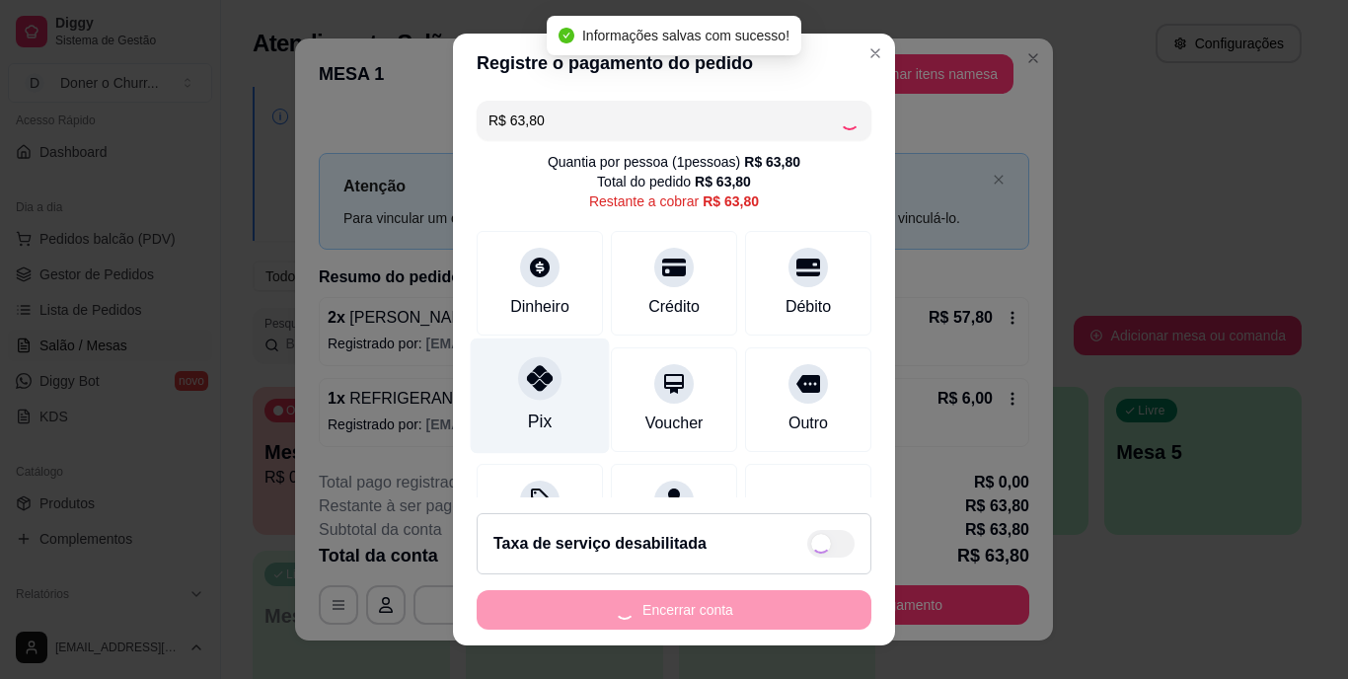
type input "R$ 0,00"
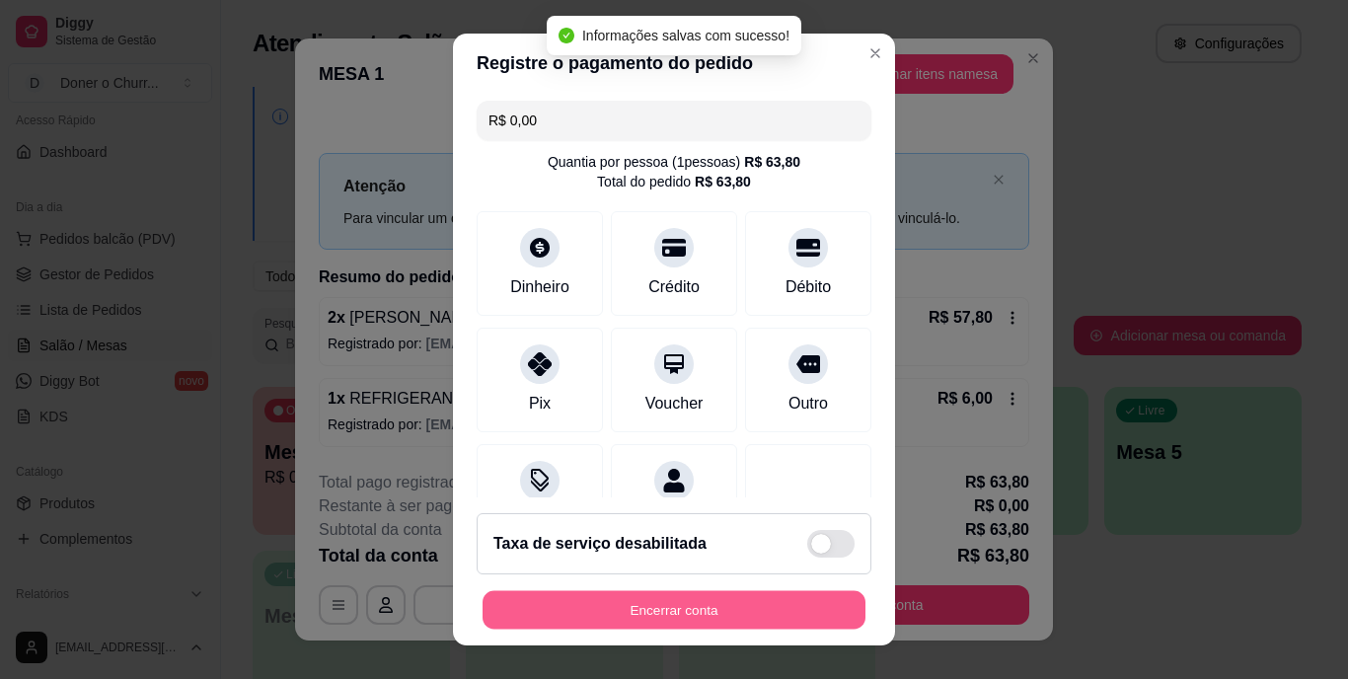
click at [664, 613] on button "Encerrar conta" at bounding box center [674, 609] width 383 height 38
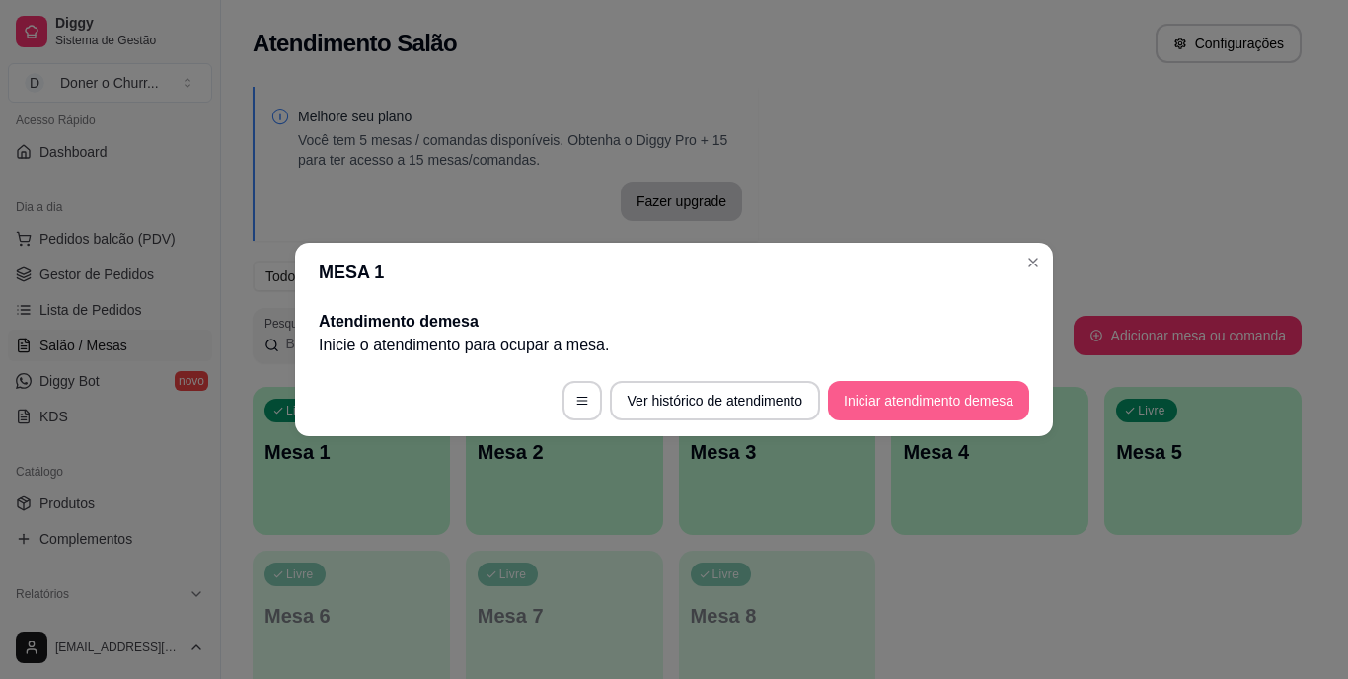
click at [964, 400] on button "Iniciar atendimento de mesa" at bounding box center [928, 400] width 201 height 39
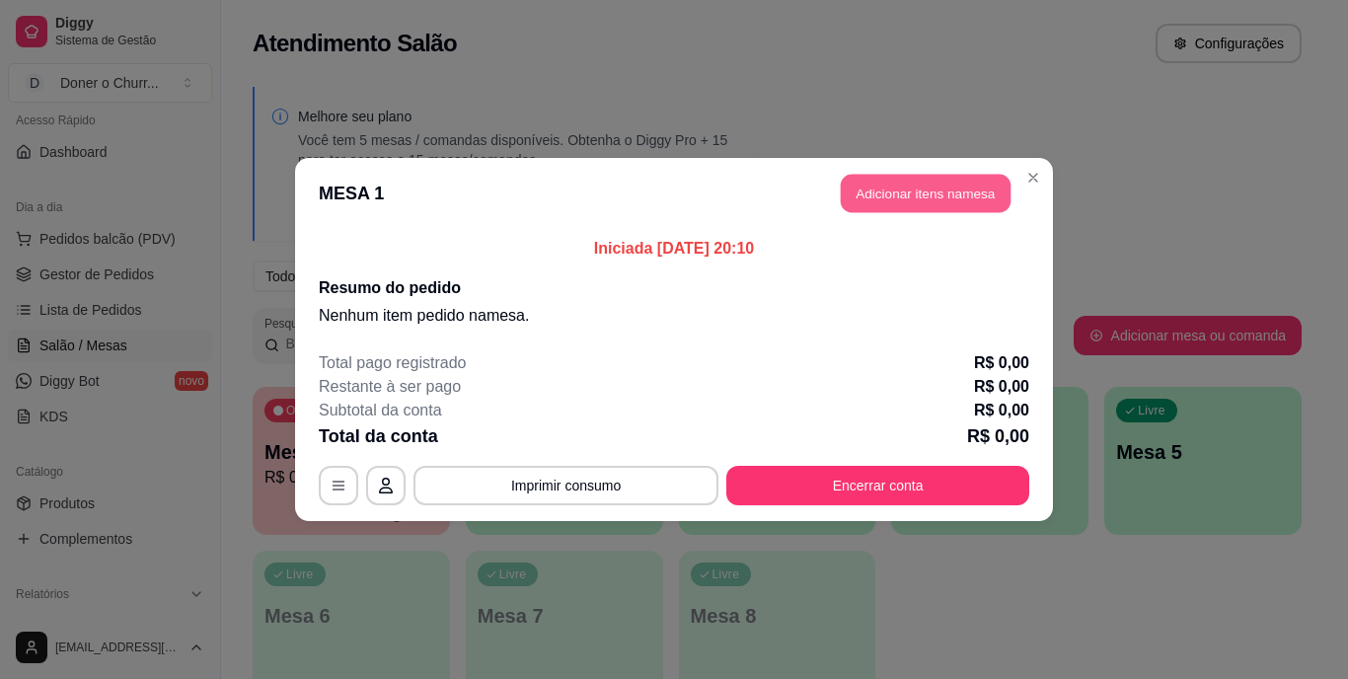
click at [925, 205] on button "Adicionar itens na mesa" at bounding box center [926, 194] width 170 height 38
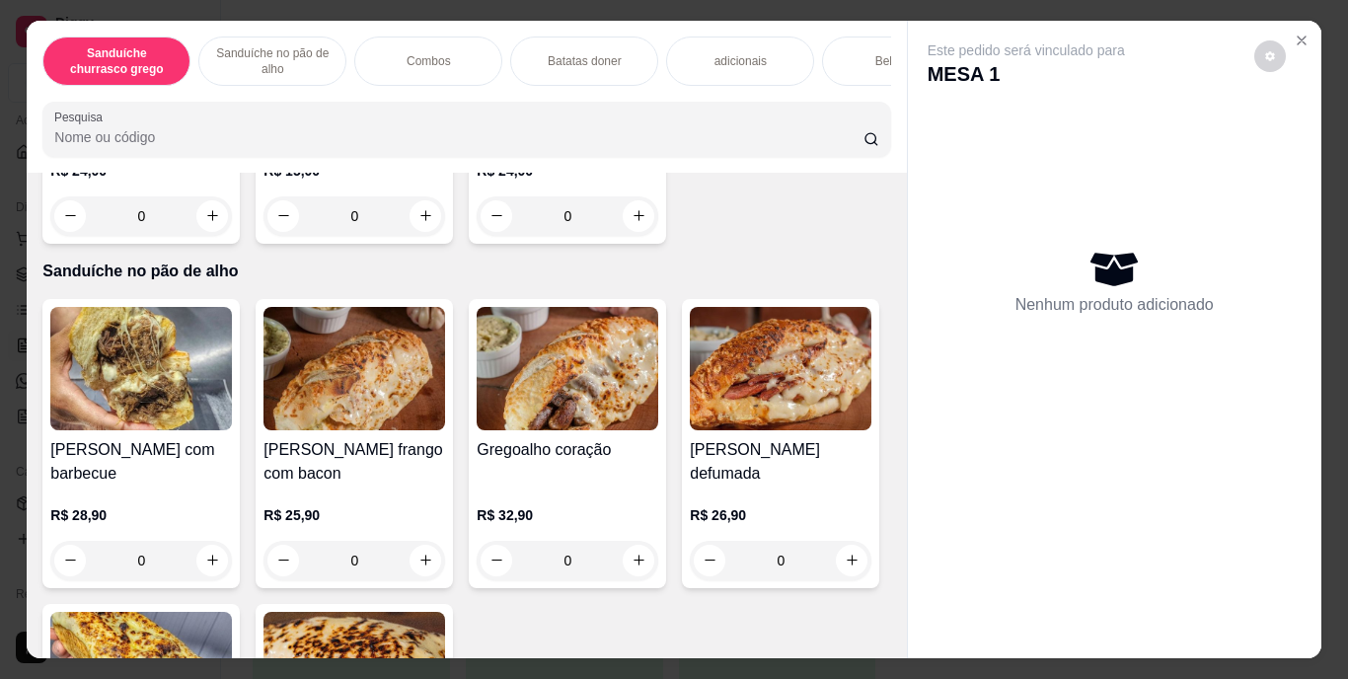
scroll to position [873, 0]
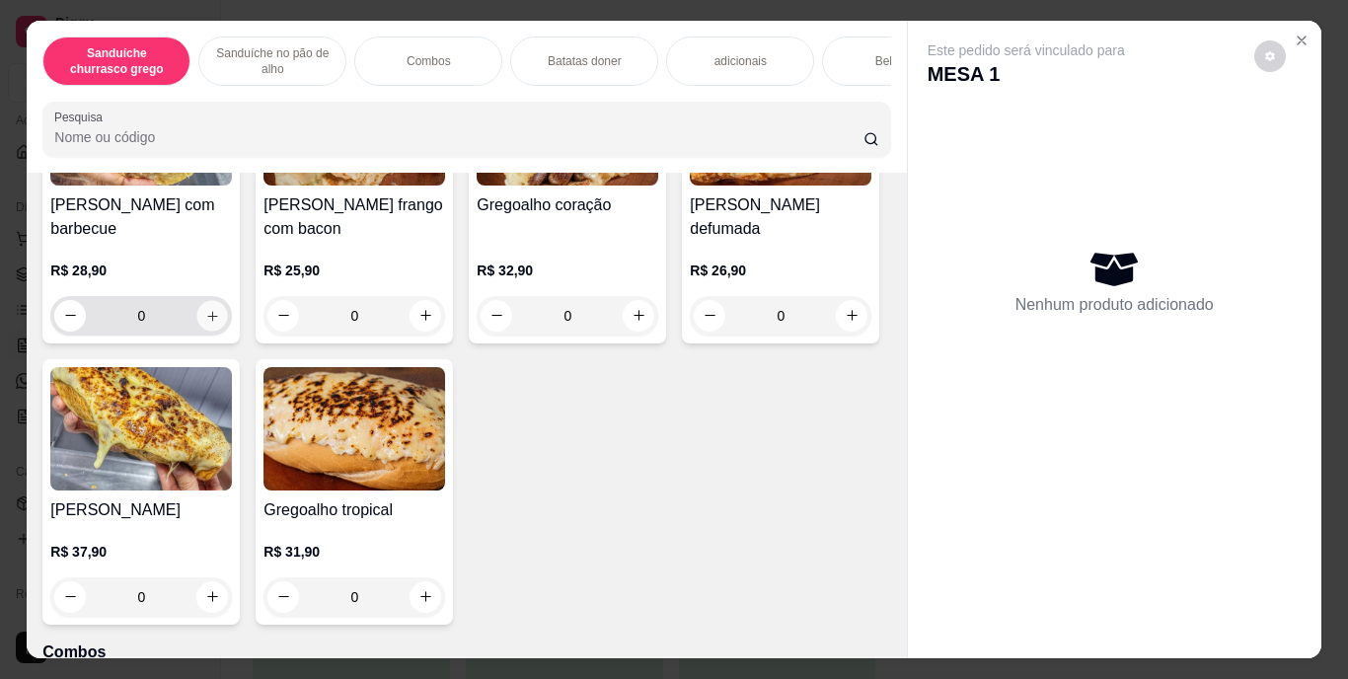
click at [206, 323] on icon "increase-product-quantity" at bounding box center [212, 315] width 15 height 15
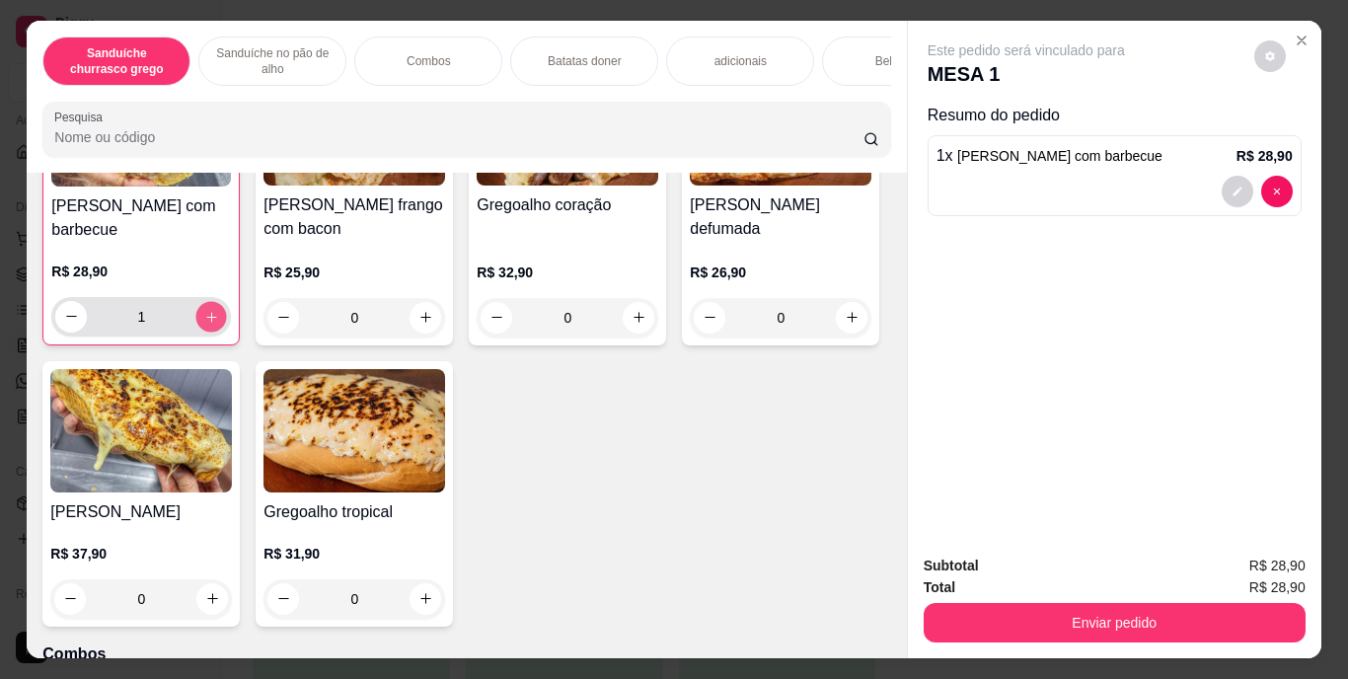
click at [206, 324] on icon "increase-product-quantity" at bounding box center [211, 316] width 15 height 15
type input "2"
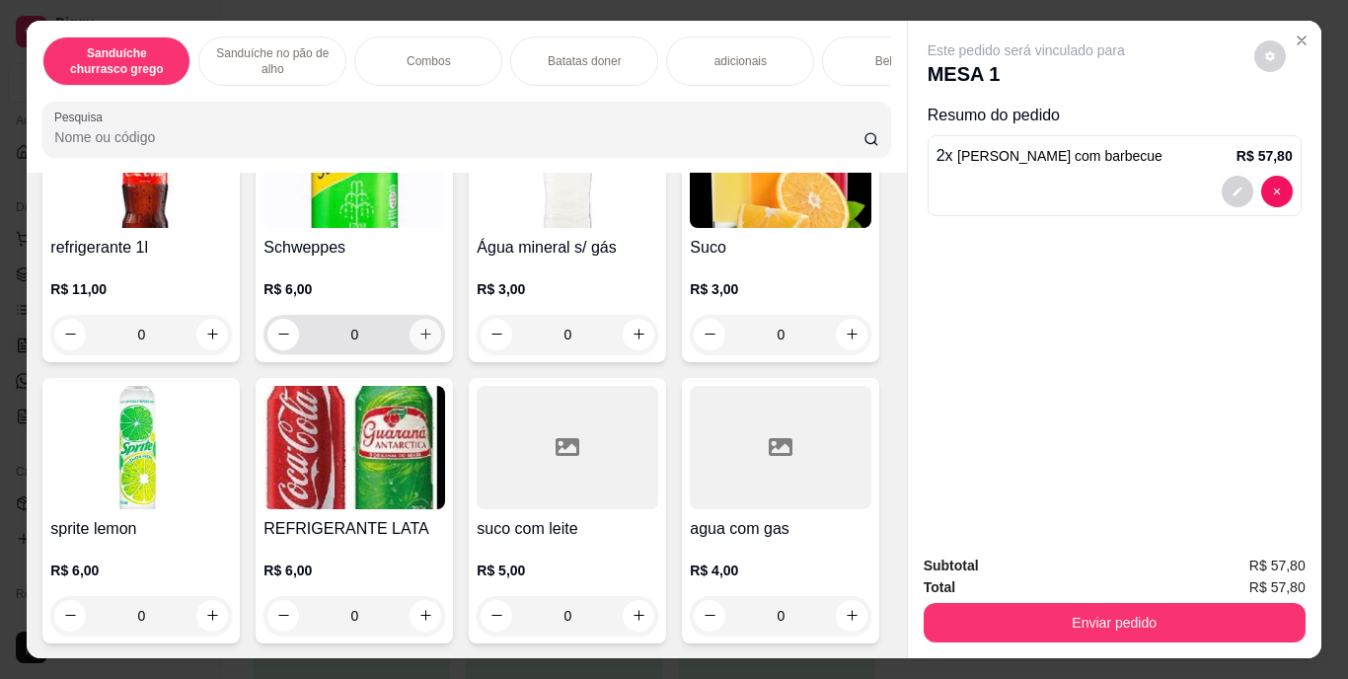
scroll to position [3434, 0]
click at [418, 342] on icon "increase-product-quantity" at bounding box center [425, 334] width 15 height 15
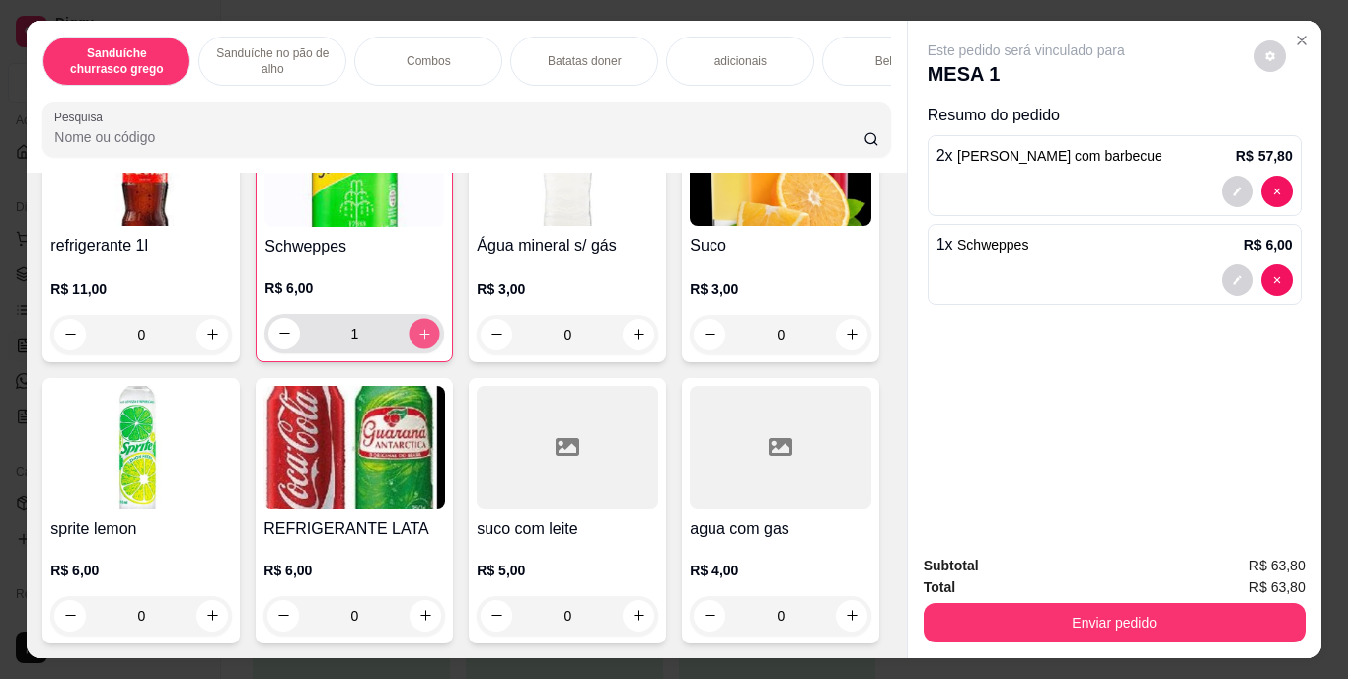
click at [418, 341] on icon "increase-product-quantity" at bounding box center [425, 333] width 15 height 15
type input "2"
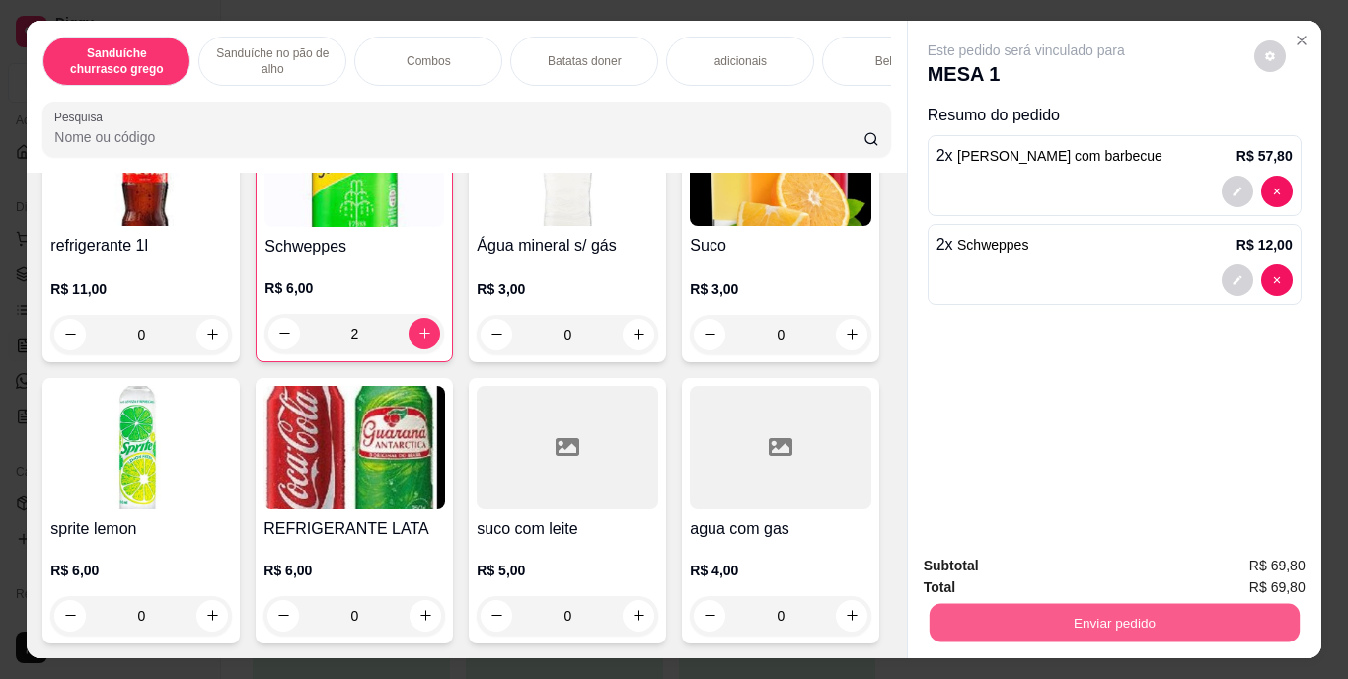
click at [1091, 623] on button "Enviar pedido" at bounding box center [1114, 623] width 370 height 38
click at [1254, 554] on button "Enviar pedido" at bounding box center [1254, 567] width 109 height 37
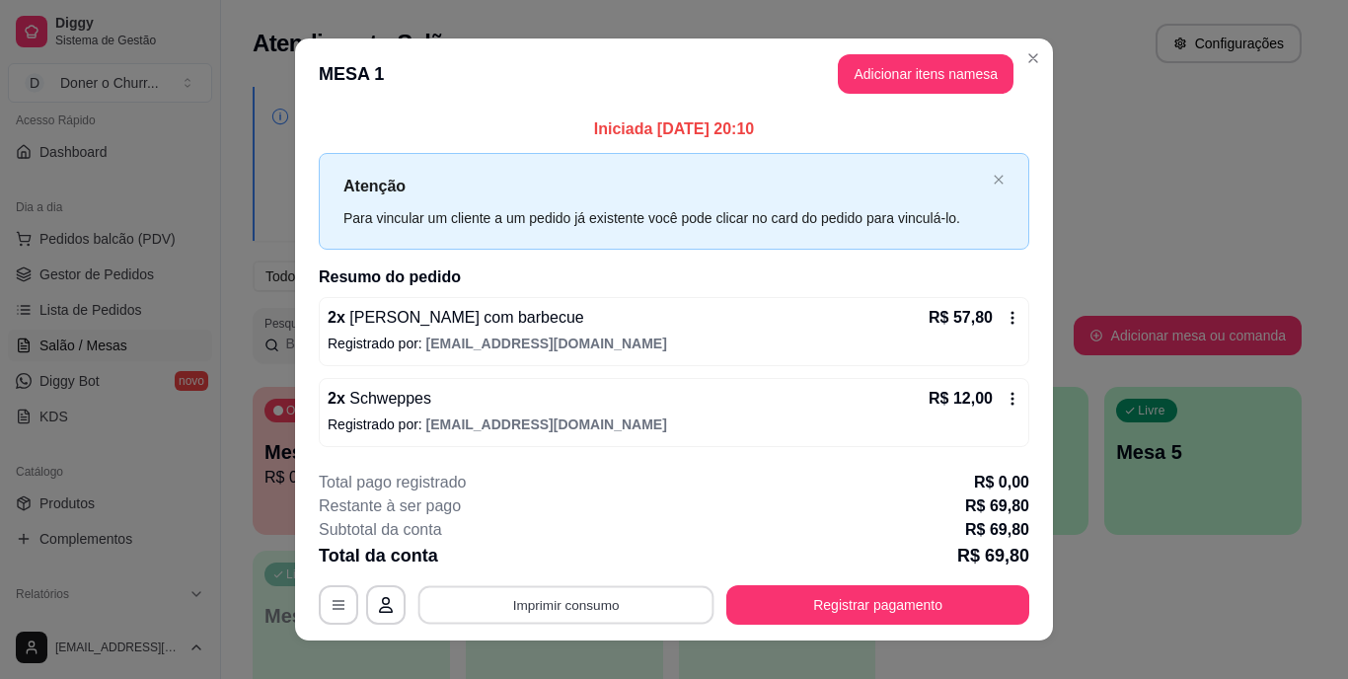
click at [554, 612] on button "Imprimir consumo" at bounding box center [566, 604] width 296 height 38
click at [580, 559] on button "IMPRESSORA" at bounding box center [565, 560] width 143 height 32
click at [584, 613] on button "Imprimir consumo" at bounding box center [566, 604] width 296 height 38
click at [596, 561] on button "IMPRESSORA" at bounding box center [564, 559] width 138 height 31
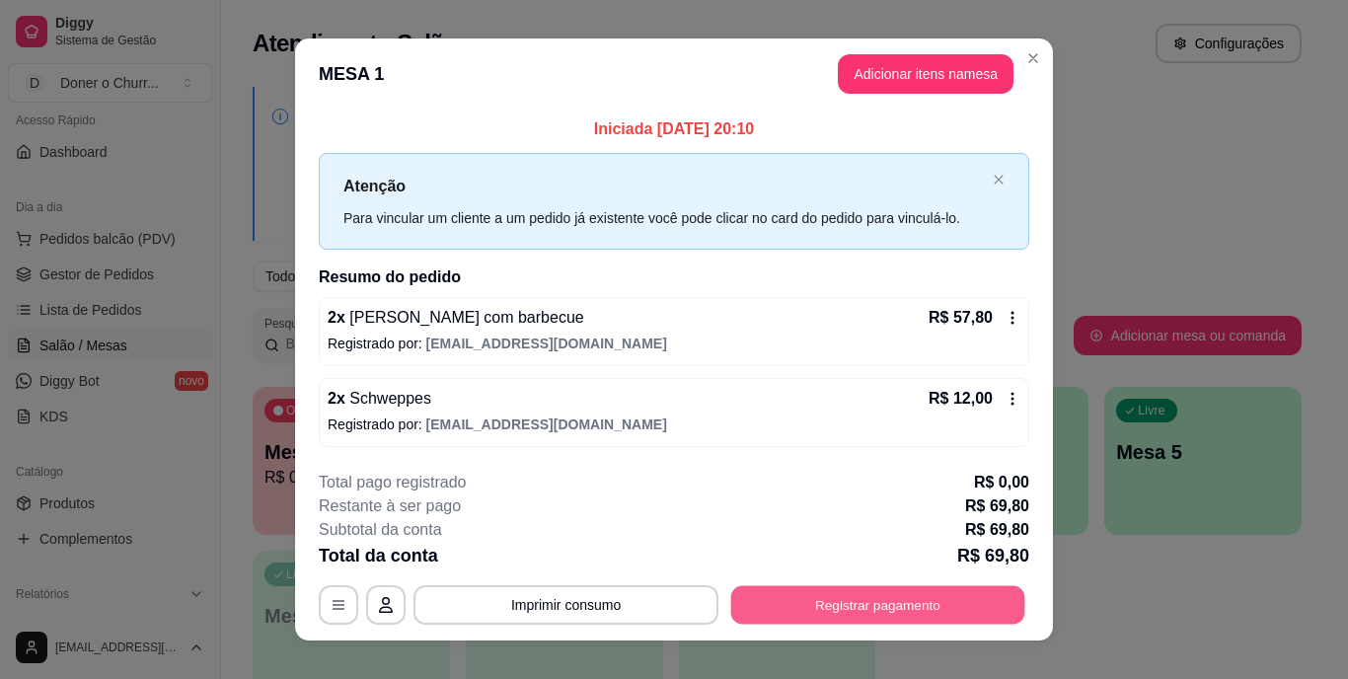
click at [871, 605] on button "Registrar pagamento" at bounding box center [878, 604] width 294 height 38
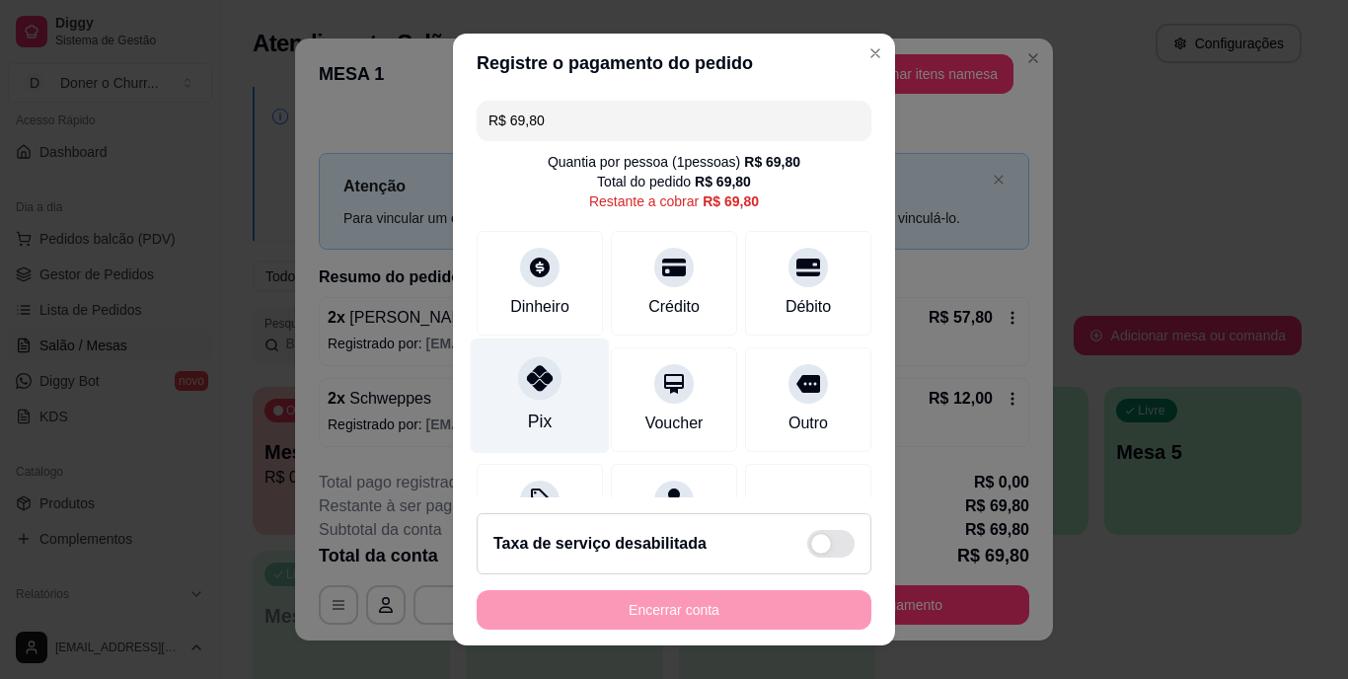
click at [508, 393] on div "Pix" at bounding box center [540, 396] width 139 height 115
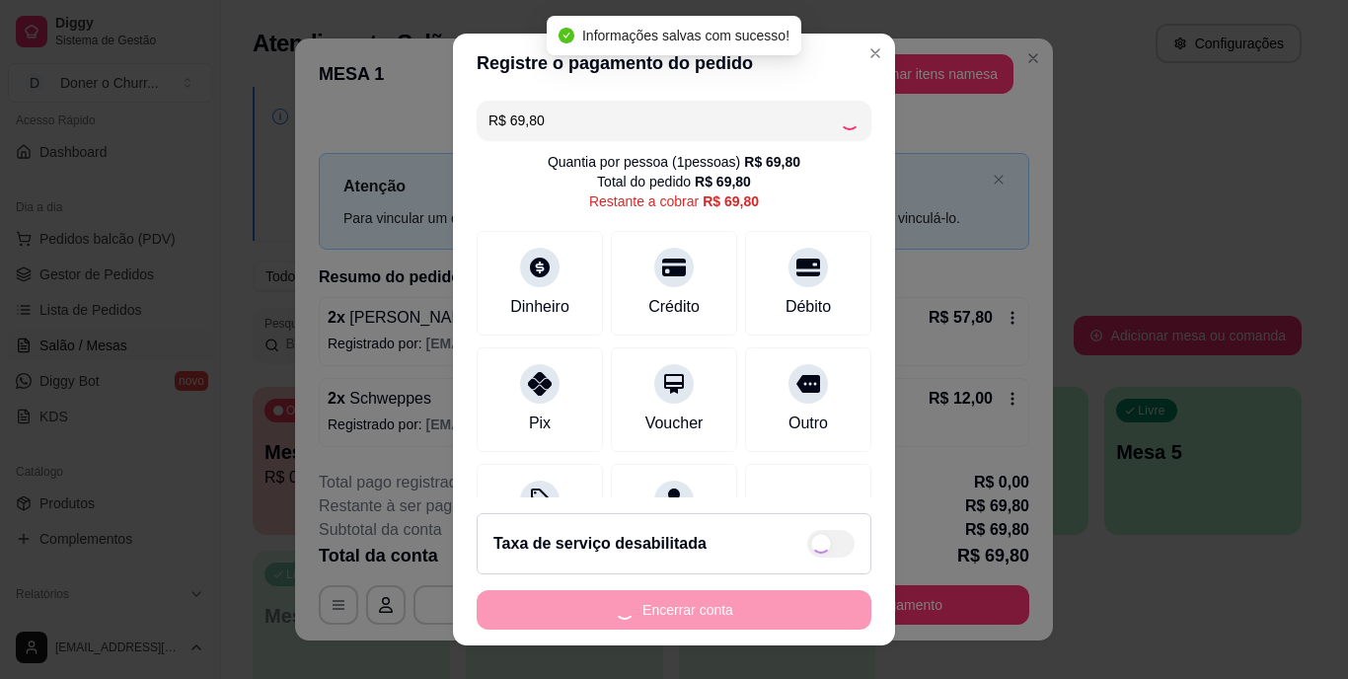
type input "R$ 0,00"
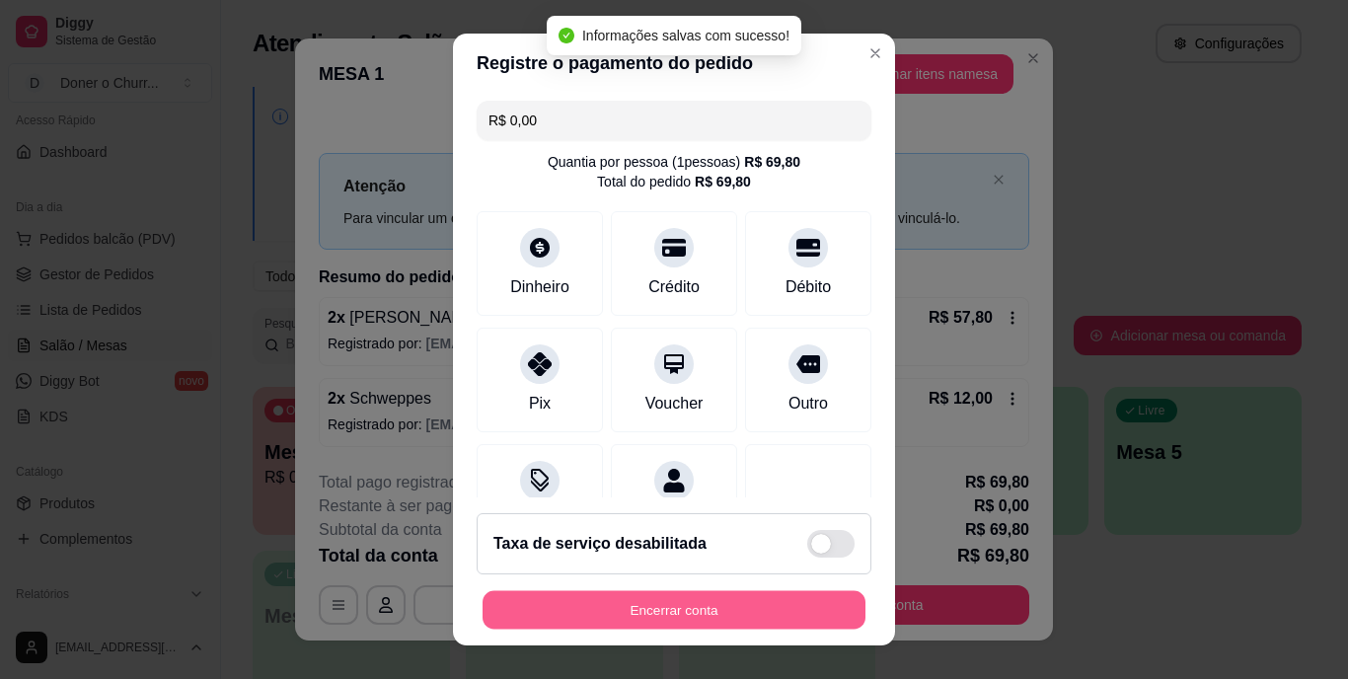
click at [660, 624] on button "Encerrar conta" at bounding box center [674, 609] width 383 height 38
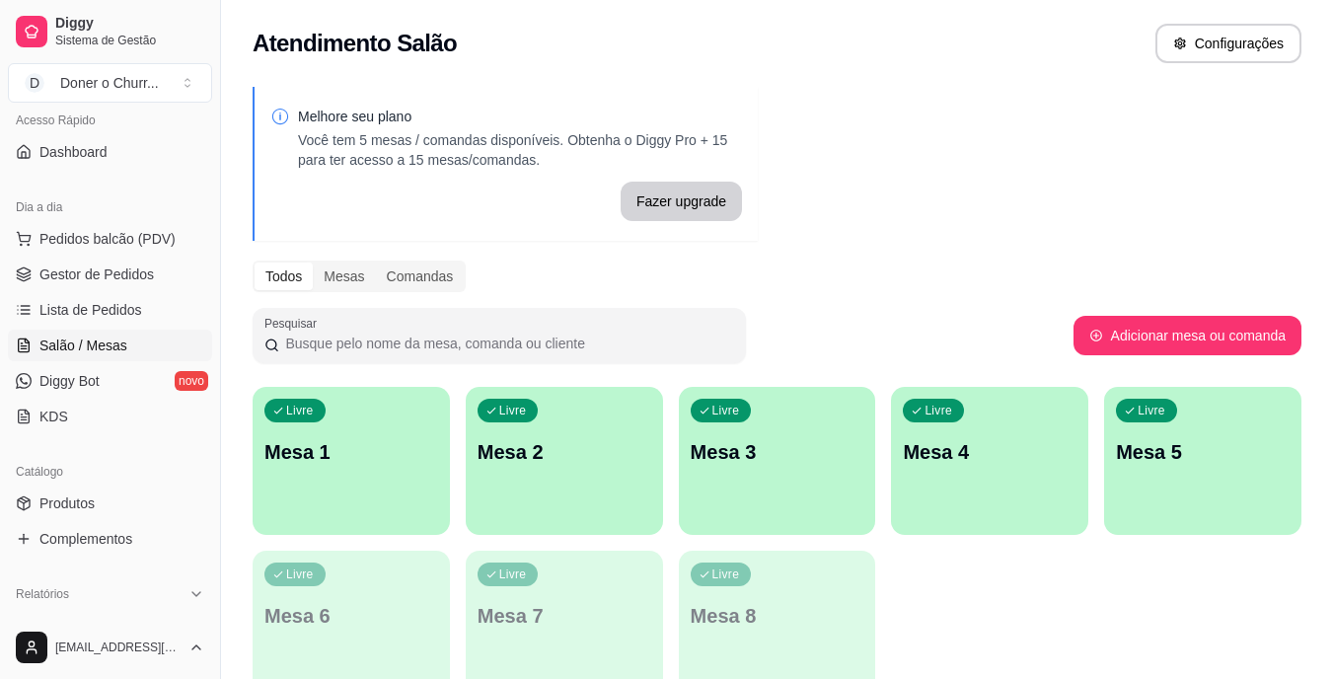
click at [1187, 621] on div "Livre Mesa 1 Livre Mesa 2 Livre Mesa 3 Livre Mesa 4 Livre Mesa 5 Livre Mesa 6 L…" at bounding box center [777, 543] width 1049 height 312
click at [437, 474] on div "Livre Mesa 1" at bounding box center [351, 449] width 197 height 124
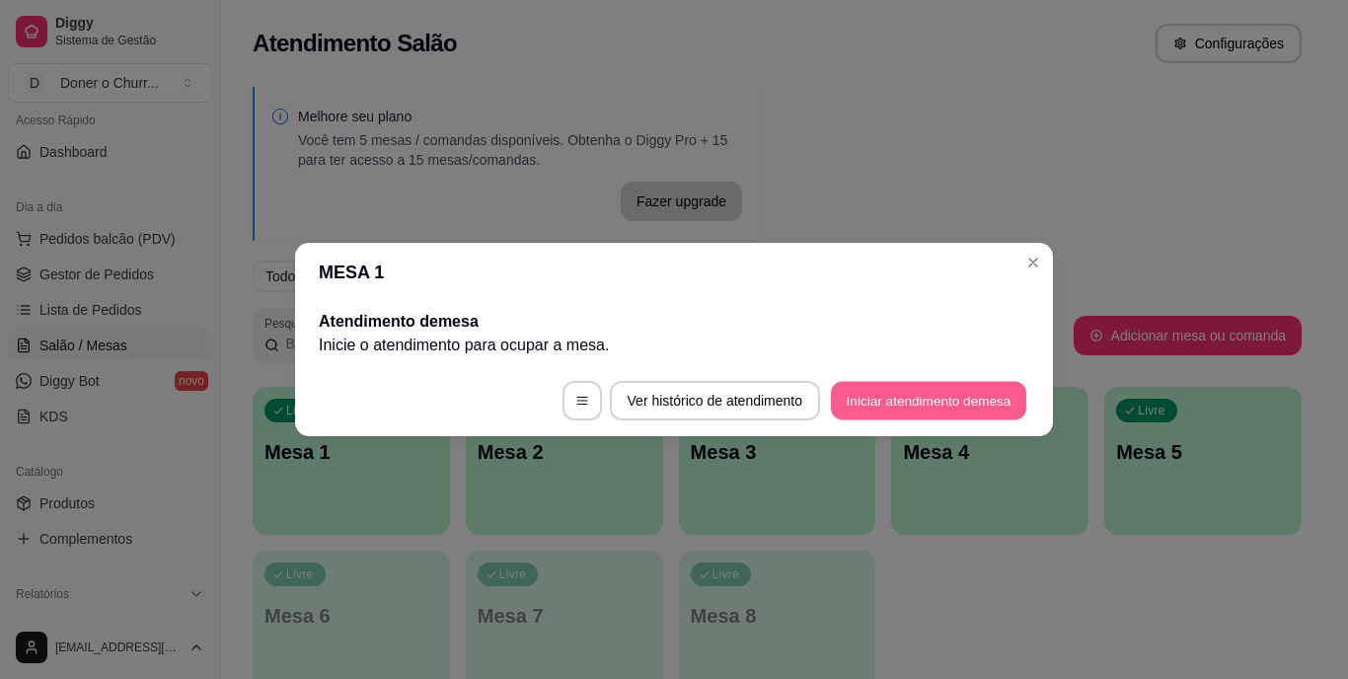
click at [923, 394] on button "Iniciar atendimento de mesa" at bounding box center [928, 401] width 195 height 38
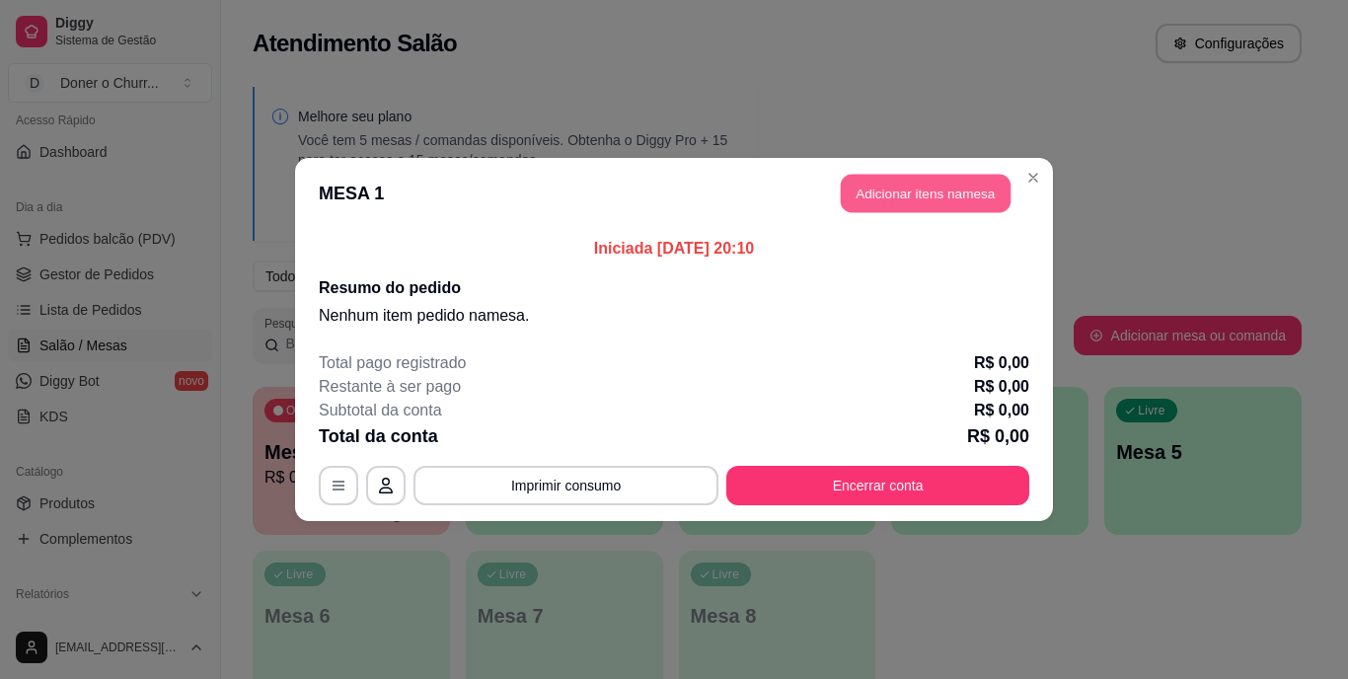
click at [887, 187] on button "Adicionar itens na mesa" at bounding box center [926, 194] width 170 height 38
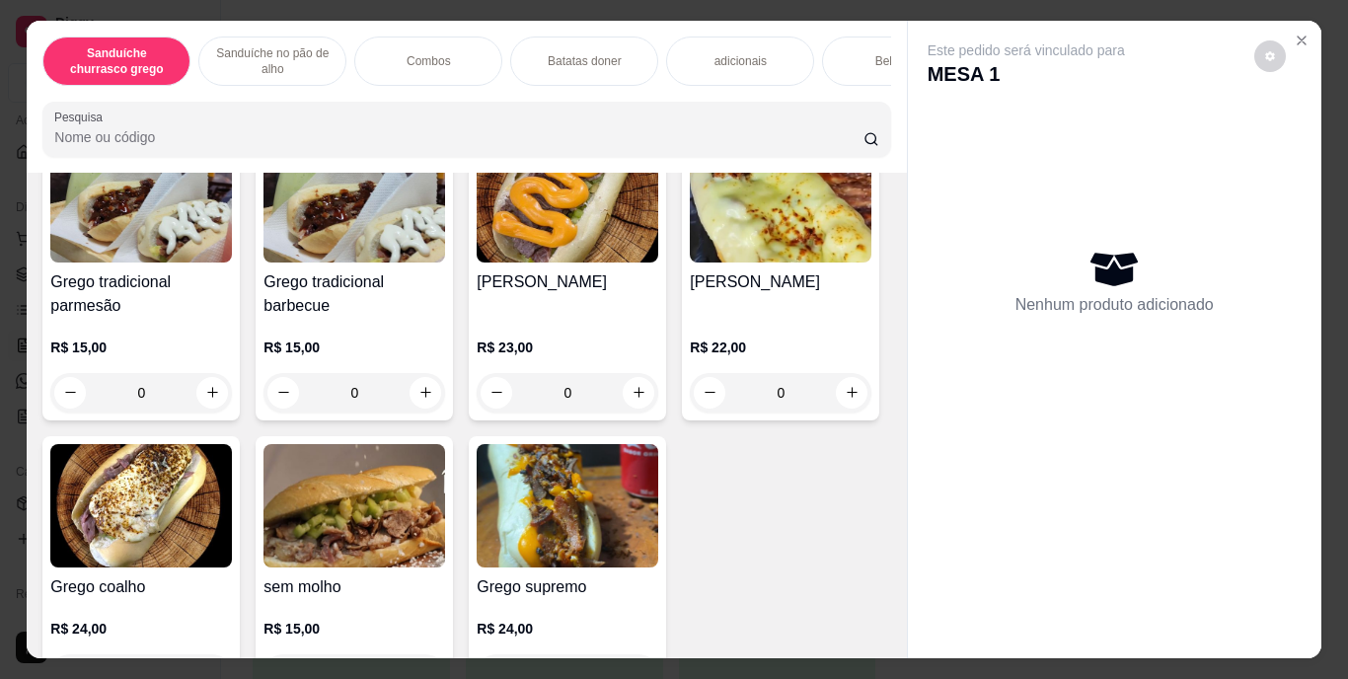
scroll to position [0, 0]
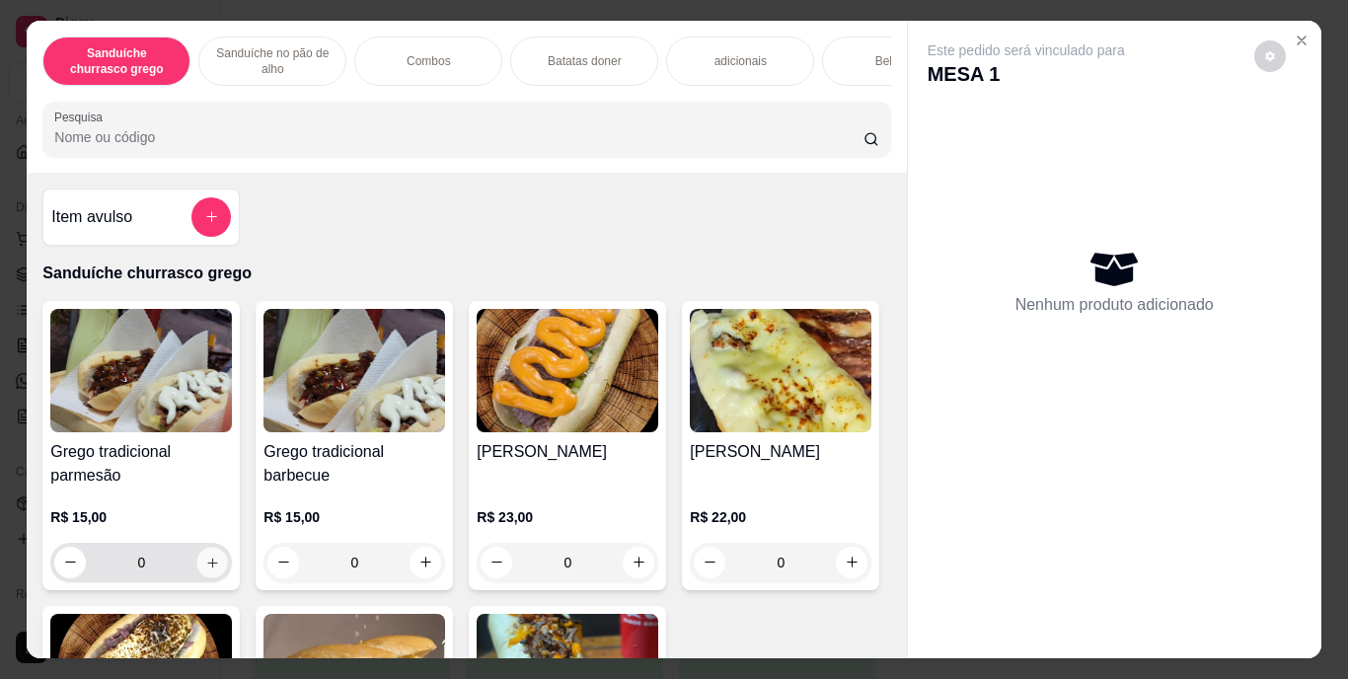
click at [214, 571] on button "increase-product-quantity" at bounding box center [212, 562] width 31 height 31
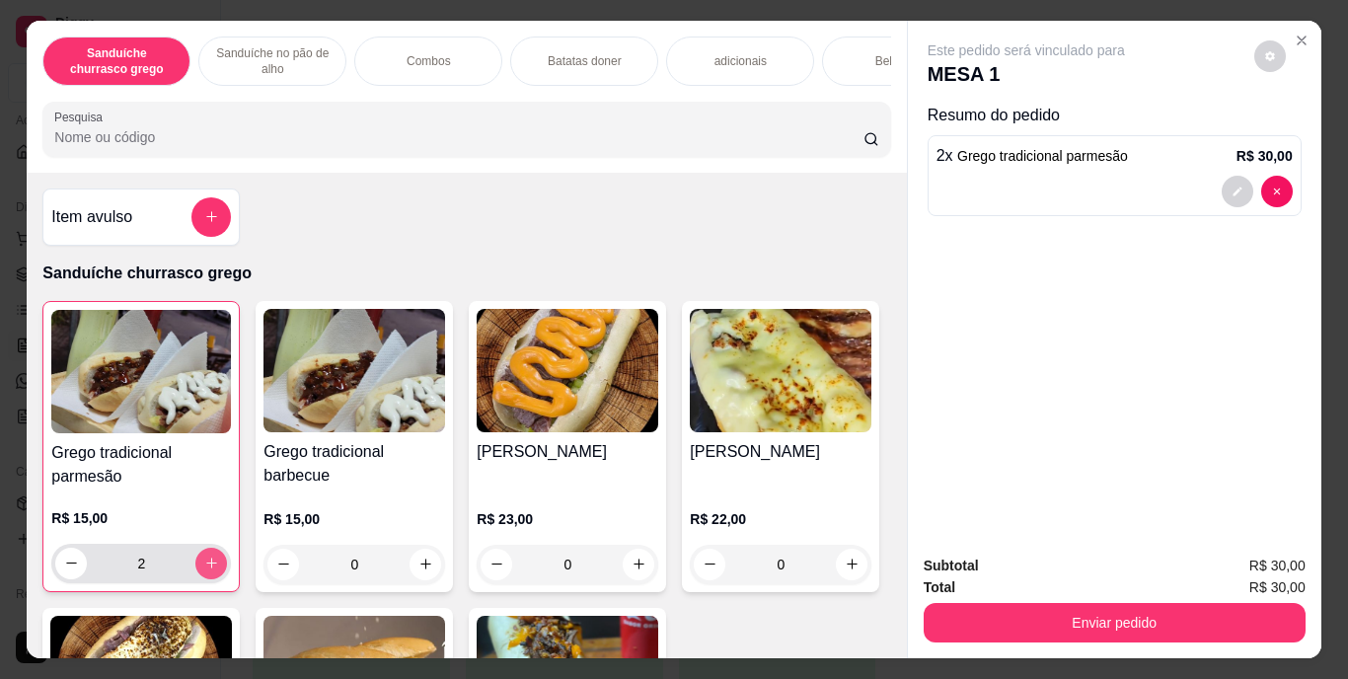
click at [214, 571] on button "increase-product-quantity" at bounding box center [211, 564] width 32 height 32
click at [213, 571] on button "increase-product-quantity" at bounding box center [211, 563] width 31 height 31
type input "4"
click at [411, 570] on button "increase-product-quantity" at bounding box center [426, 564] width 31 height 31
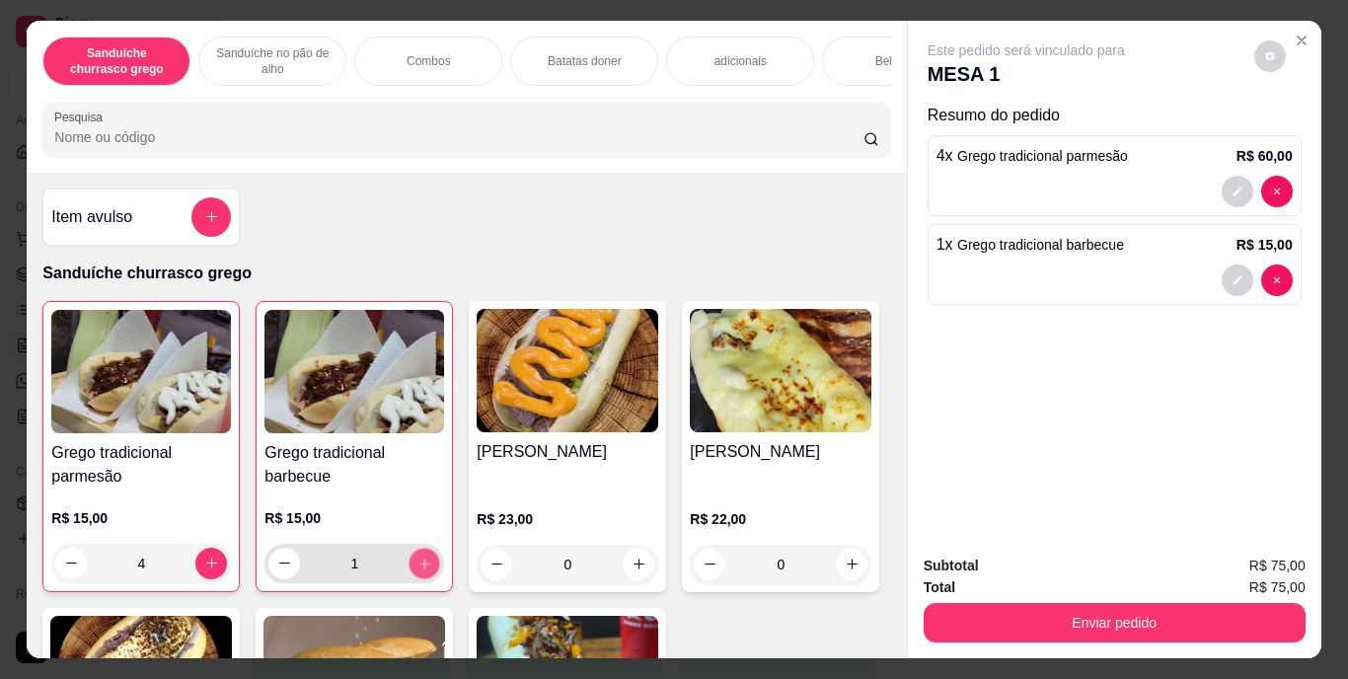
click at [410, 570] on button "increase-product-quantity" at bounding box center [425, 563] width 31 height 31
click at [409, 570] on button "increase-product-quantity" at bounding box center [425, 564] width 32 height 32
type input "4"
click at [1222, 181] on button "decrease-product-quantity" at bounding box center [1237, 191] width 31 height 31
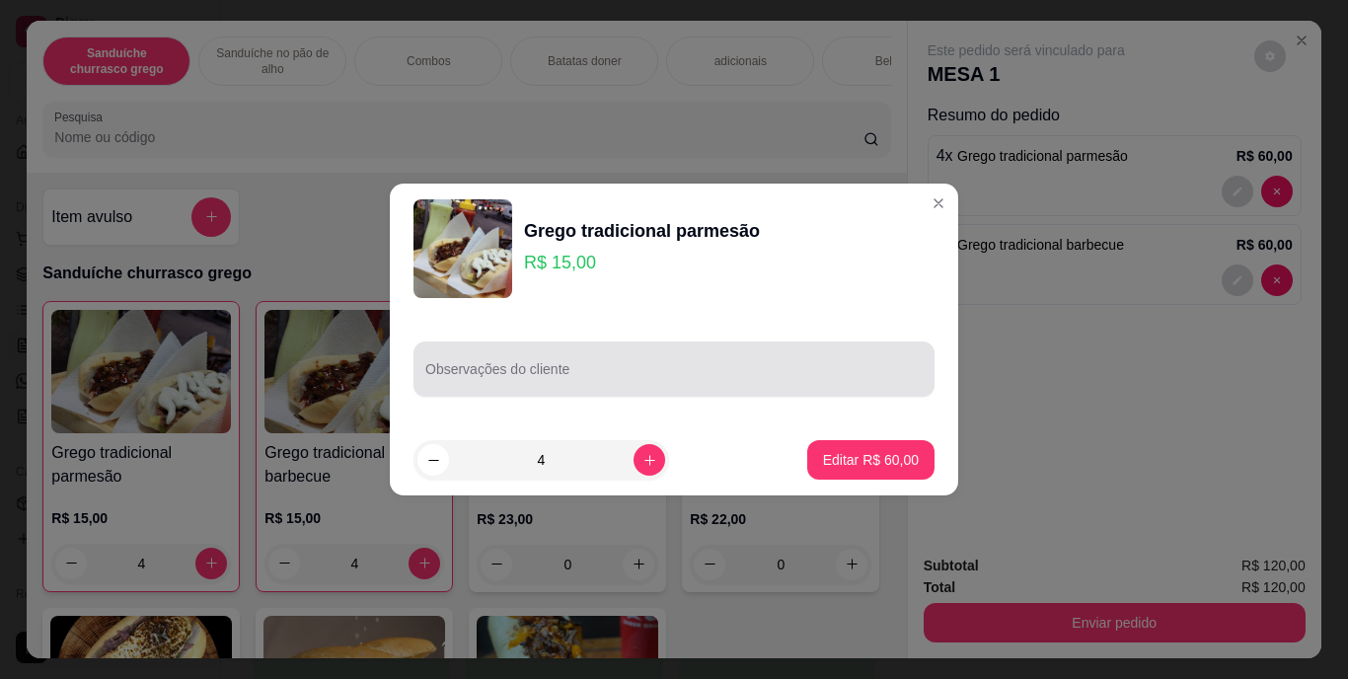
click at [647, 344] on div "Observações do cliente" at bounding box center [674, 369] width 521 height 55
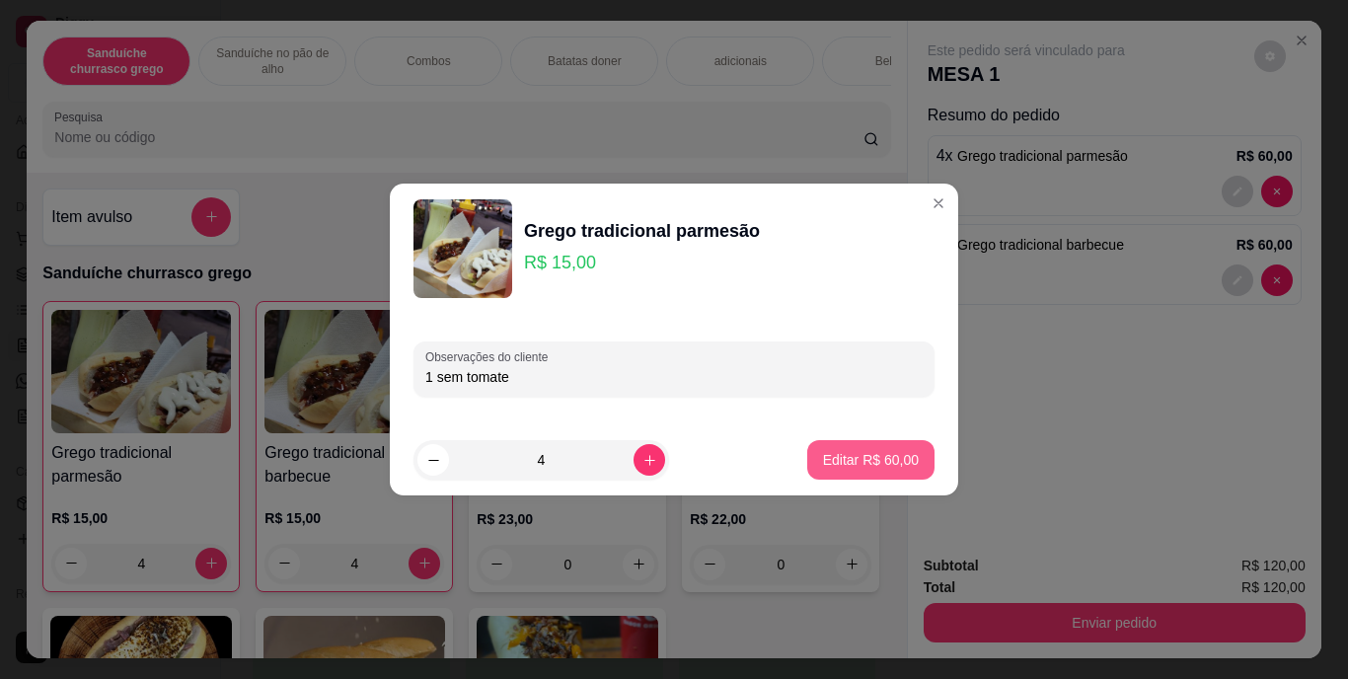
type input "1 sem tomate"
click at [829, 459] on p "Editar R$ 60,00" at bounding box center [870, 459] width 93 height 19
type input "0"
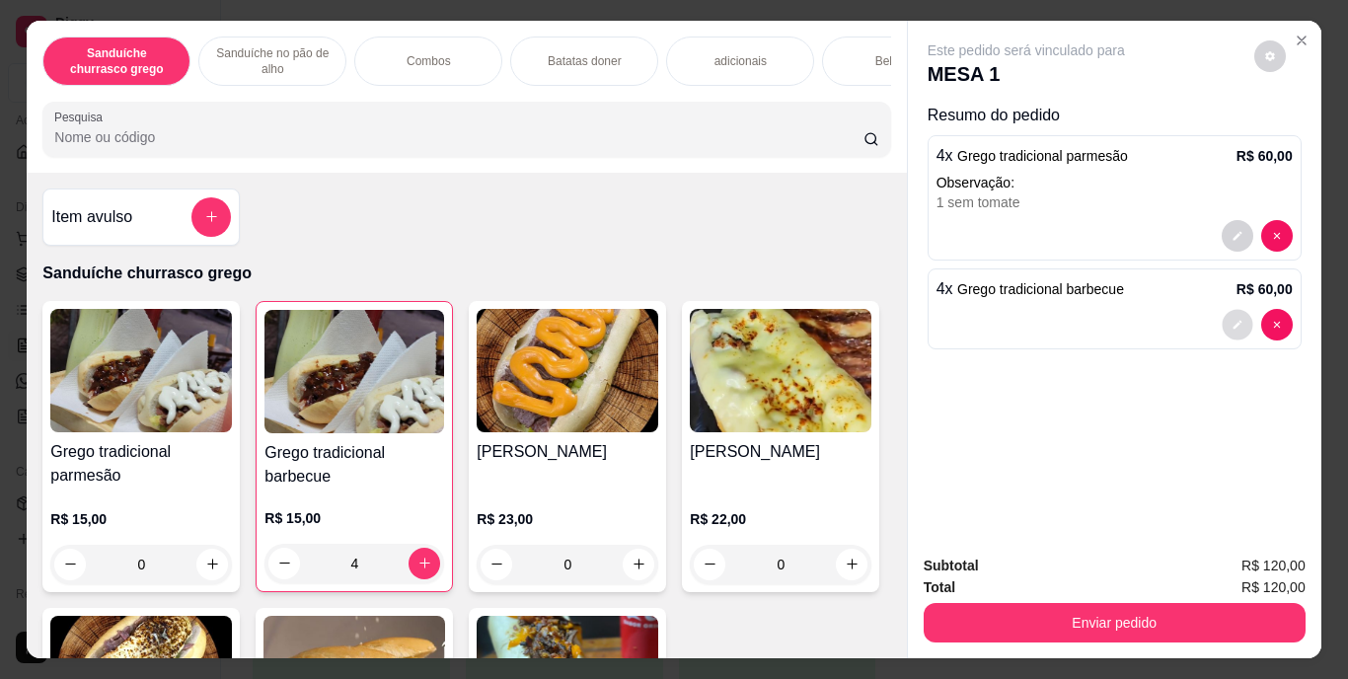
click at [1230, 324] on button "decrease-product-quantity" at bounding box center [1237, 324] width 31 height 31
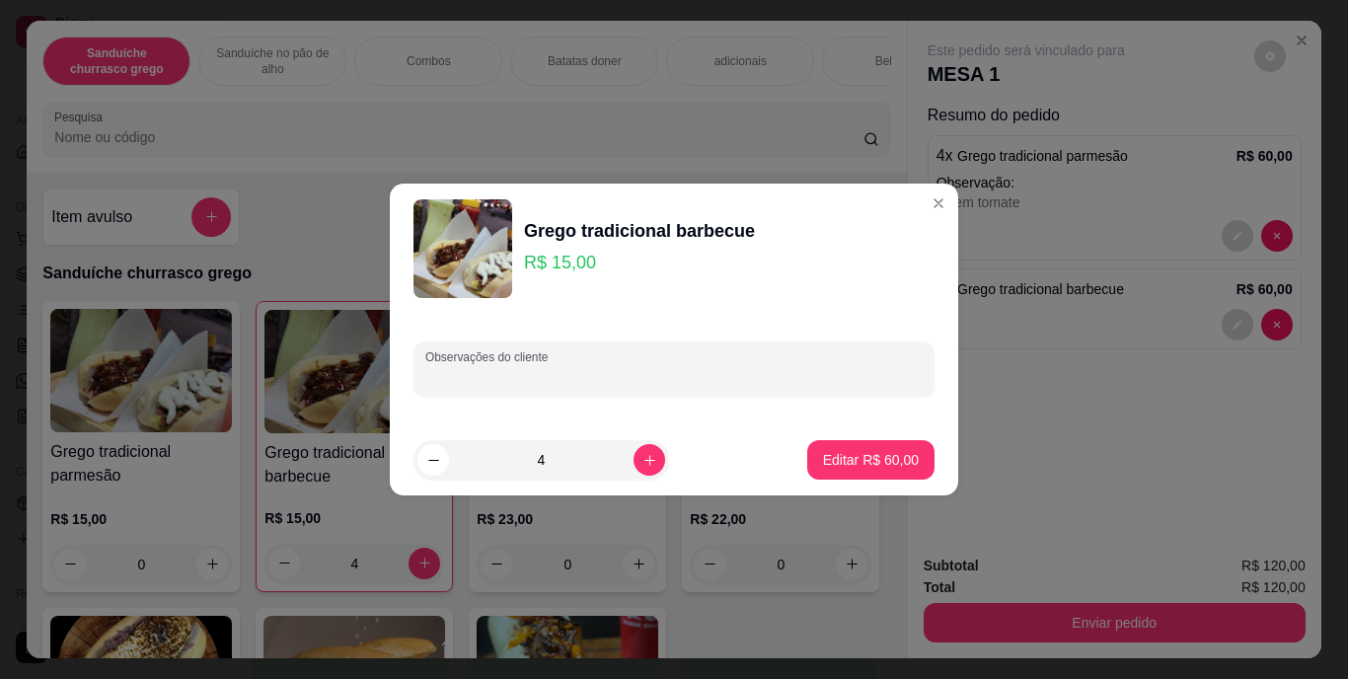
click at [729, 371] on input "Observações do cliente" at bounding box center [673, 377] width 497 height 20
type input "1 sem tomate"
click at [833, 450] on p "Editar R$ 60,00" at bounding box center [871, 460] width 96 height 20
type input "0"
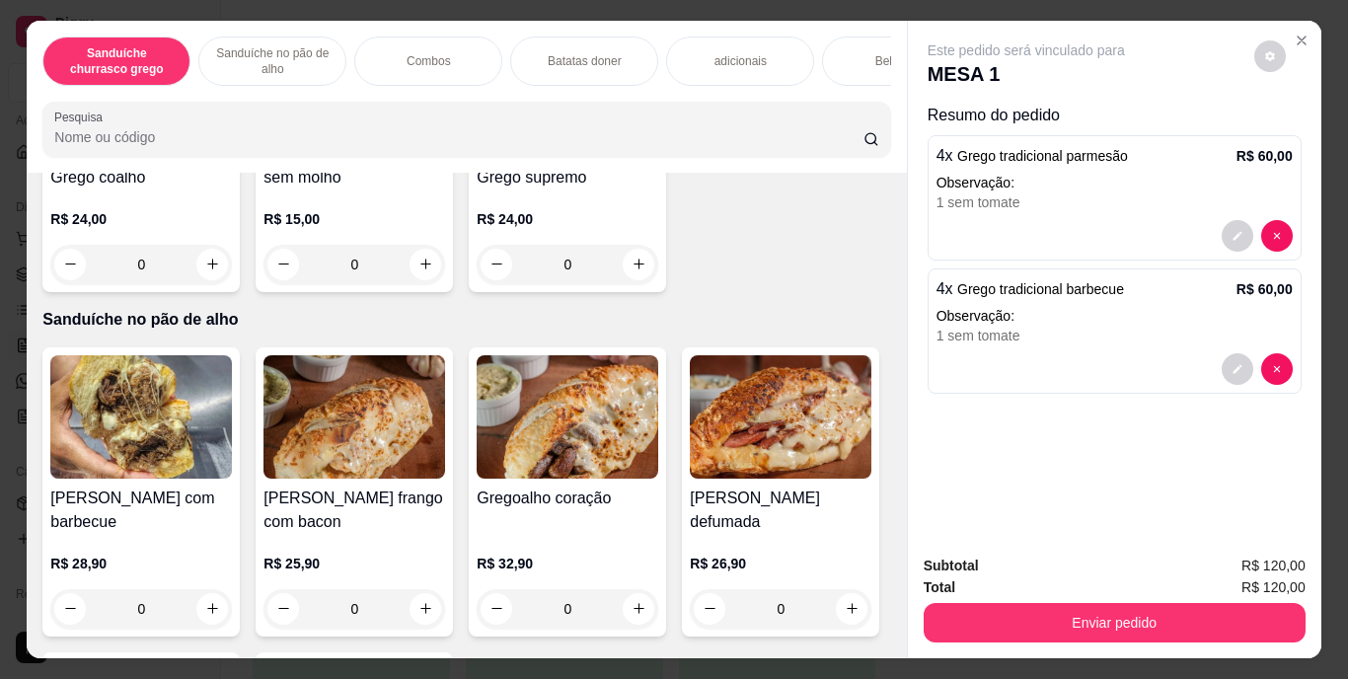
scroll to position [1086, 0]
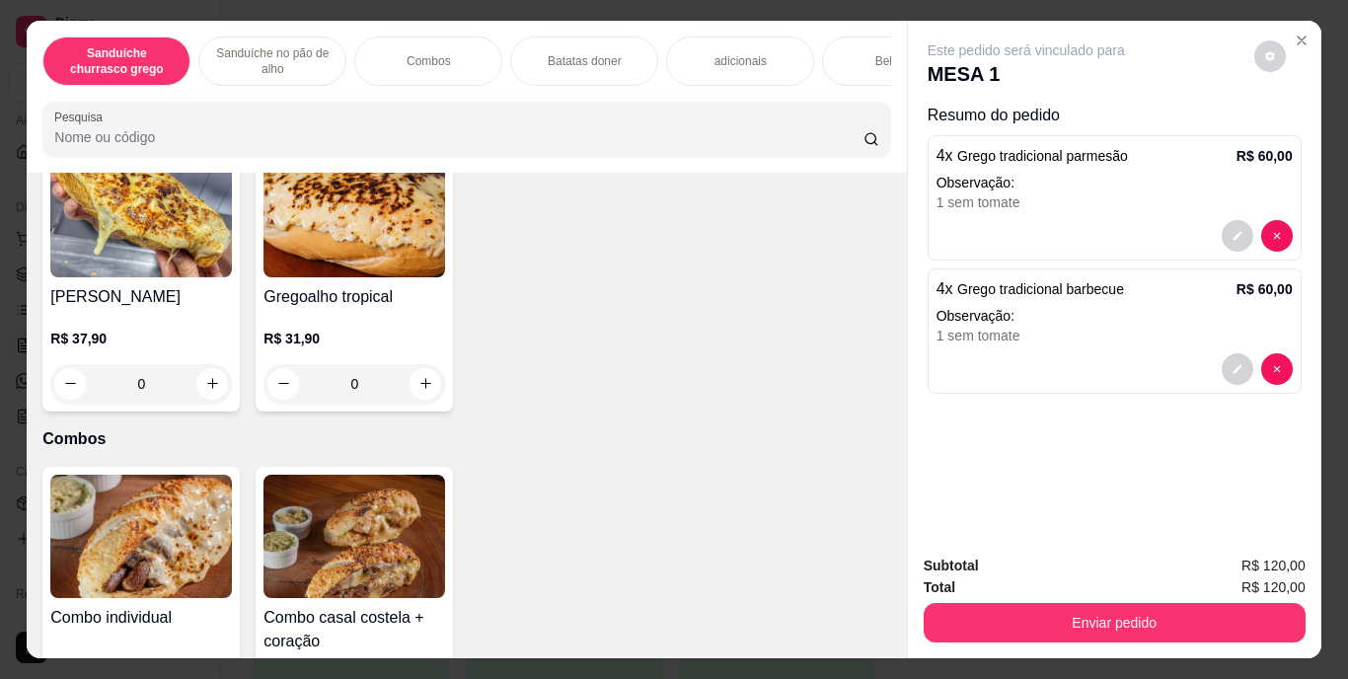
click at [859, 59] on div "Bebidas" at bounding box center [896, 61] width 148 height 49
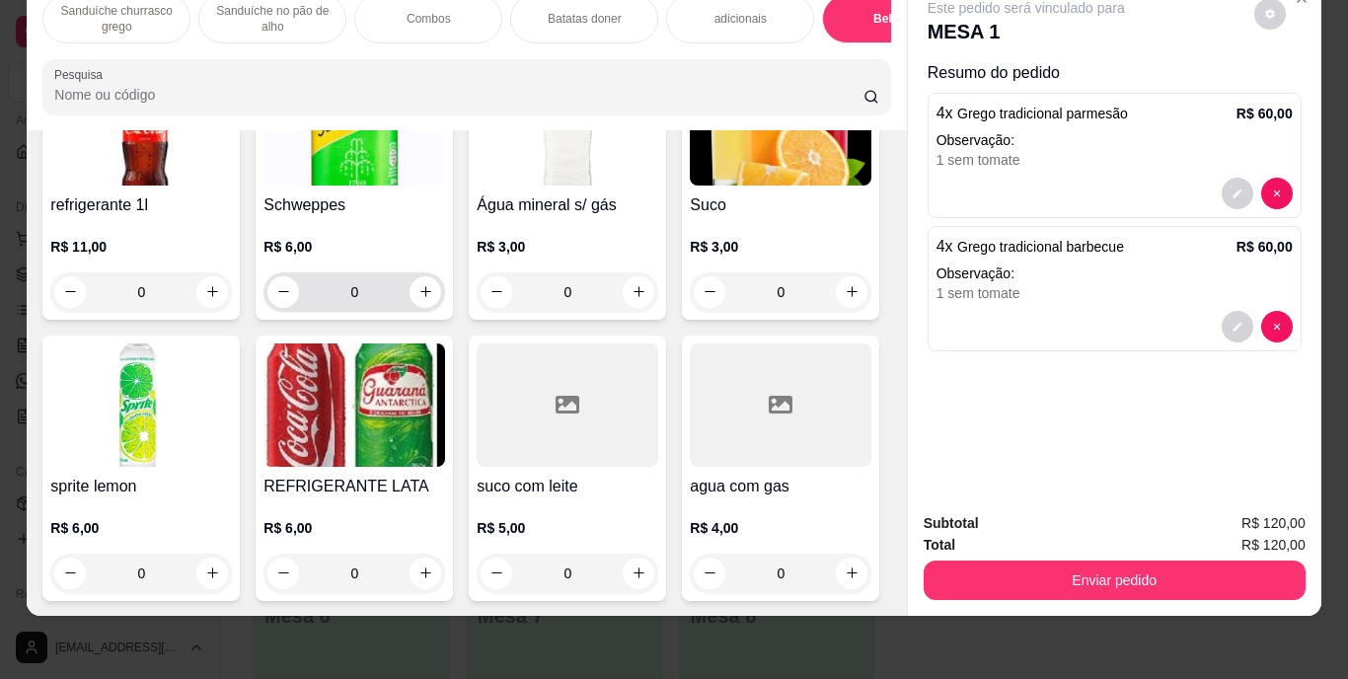
scroll to position [3574, 0]
click at [212, 299] on icon "increase-product-quantity" at bounding box center [212, 291] width 15 height 15
type input "1"
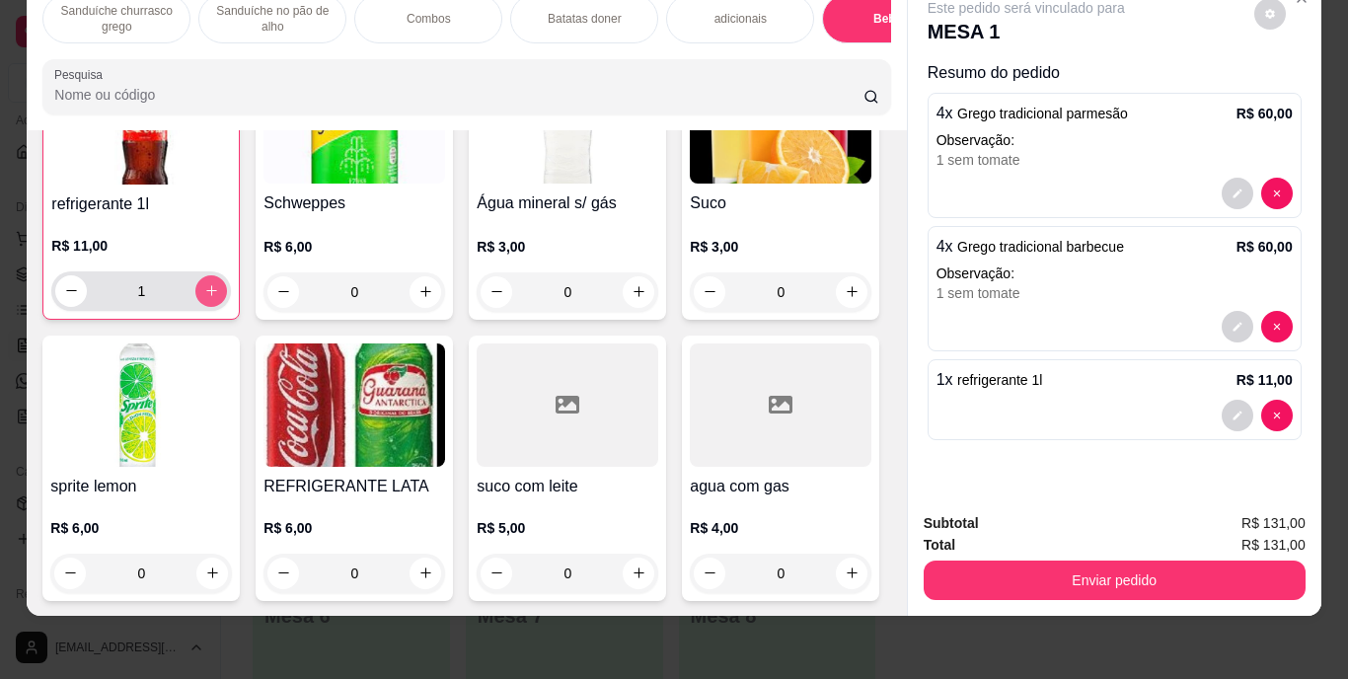
scroll to position [3575, 0]
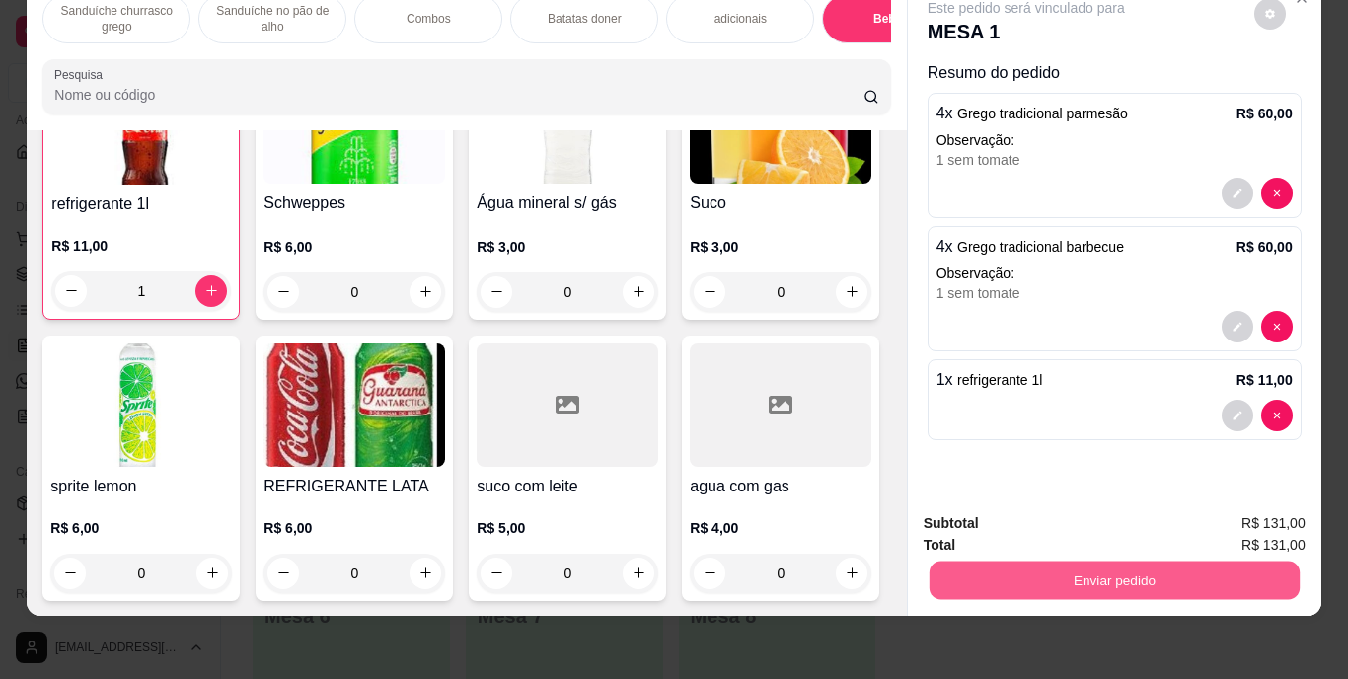
click at [1125, 562] on button "Enviar pedido" at bounding box center [1114, 581] width 370 height 38
click at [1289, 520] on button "Enviar pedido" at bounding box center [1254, 516] width 109 height 37
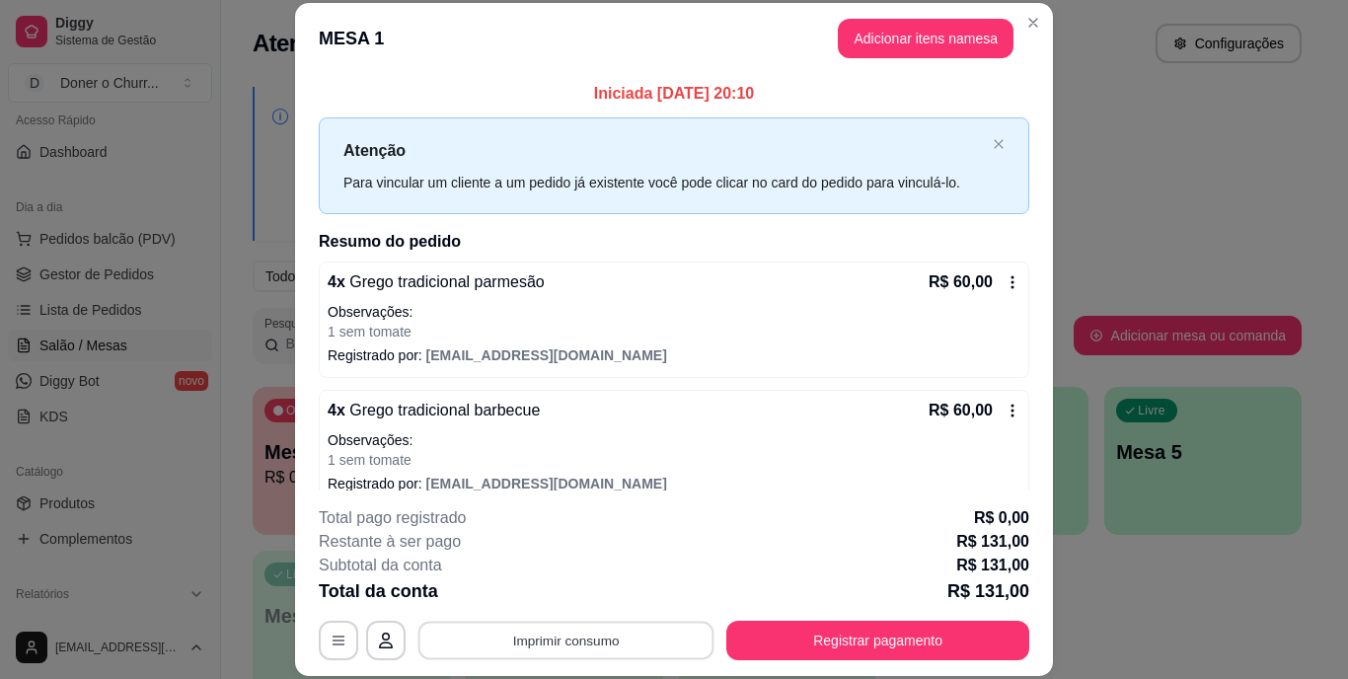
click at [601, 641] on button "Imprimir consumo" at bounding box center [566, 640] width 296 height 38
click at [598, 584] on button "IMPRESSORA" at bounding box center [564, 594] width 138 height 31
click at [604, 649] on button "Imprimir consumo" at bounding box center [566, 640] width 296 height 38
click at [588, 590] on button "IMPRESSORA" at bounding box center [564, 594] width 138 height 31
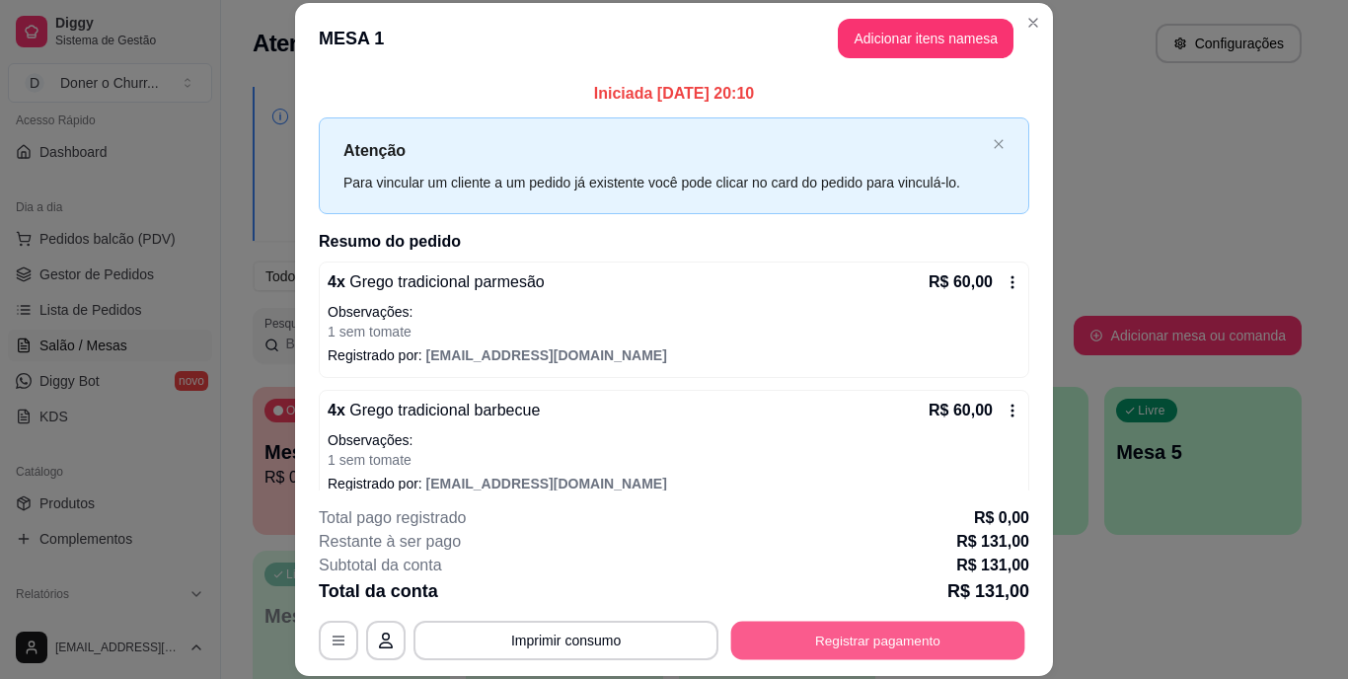
click at [825, 628] on button "Registrar pagamento" at bounding box center [878, 640] width 294 height 38
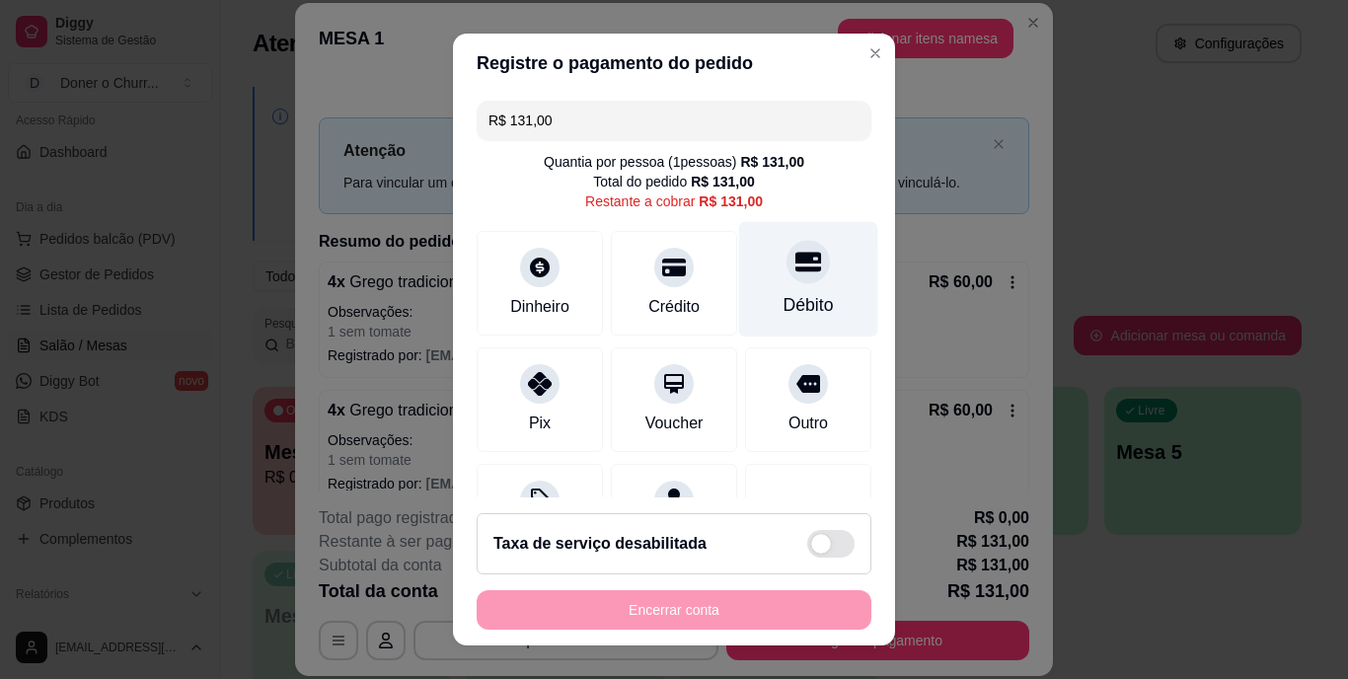
click at [796, 265] on icon at bounding box center [809, 263] width 26 height 26
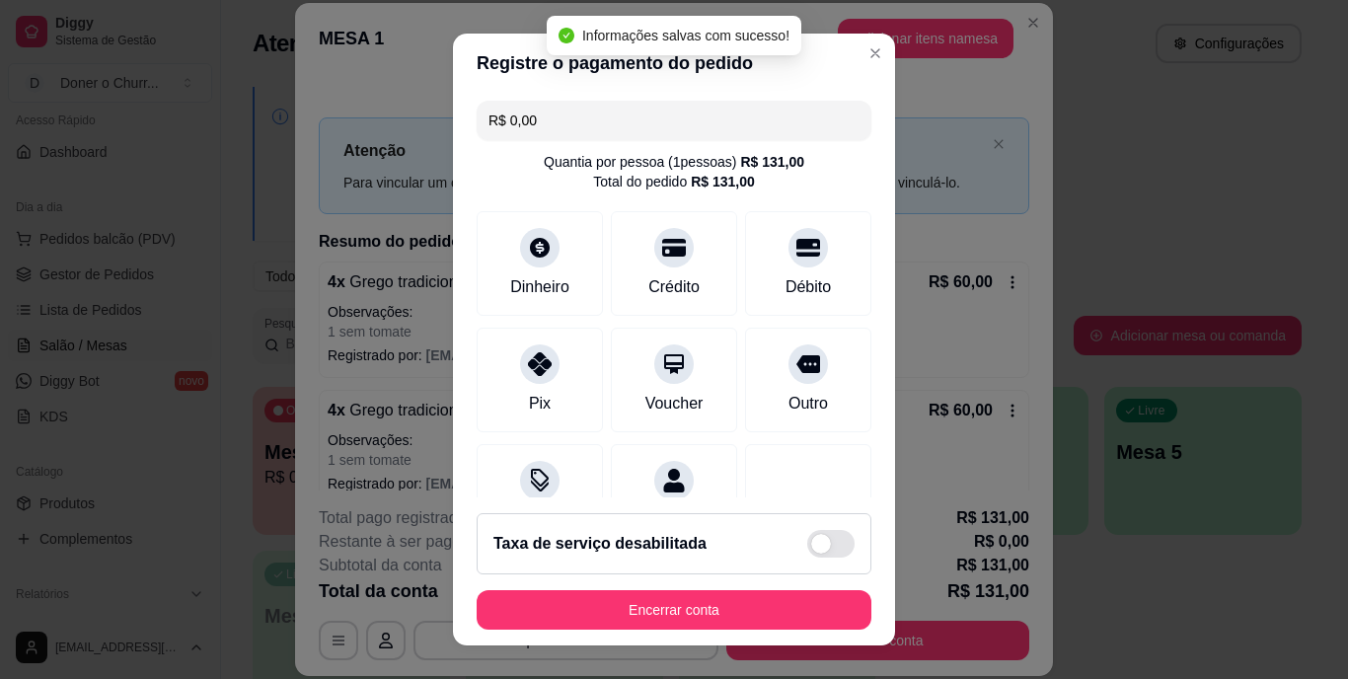
type input "R$ 0,00"
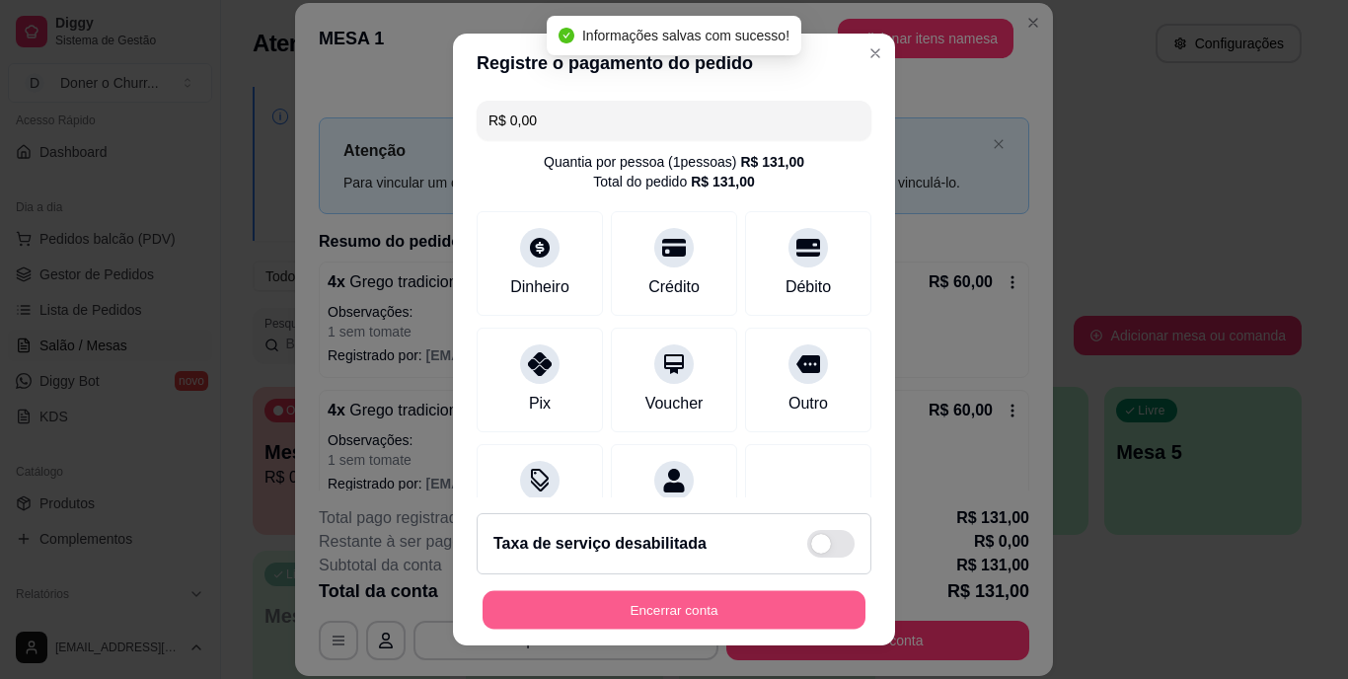
click at [706, 611] on button "Encerrar conta" at bounding box center [674, 609] width 383 height 38
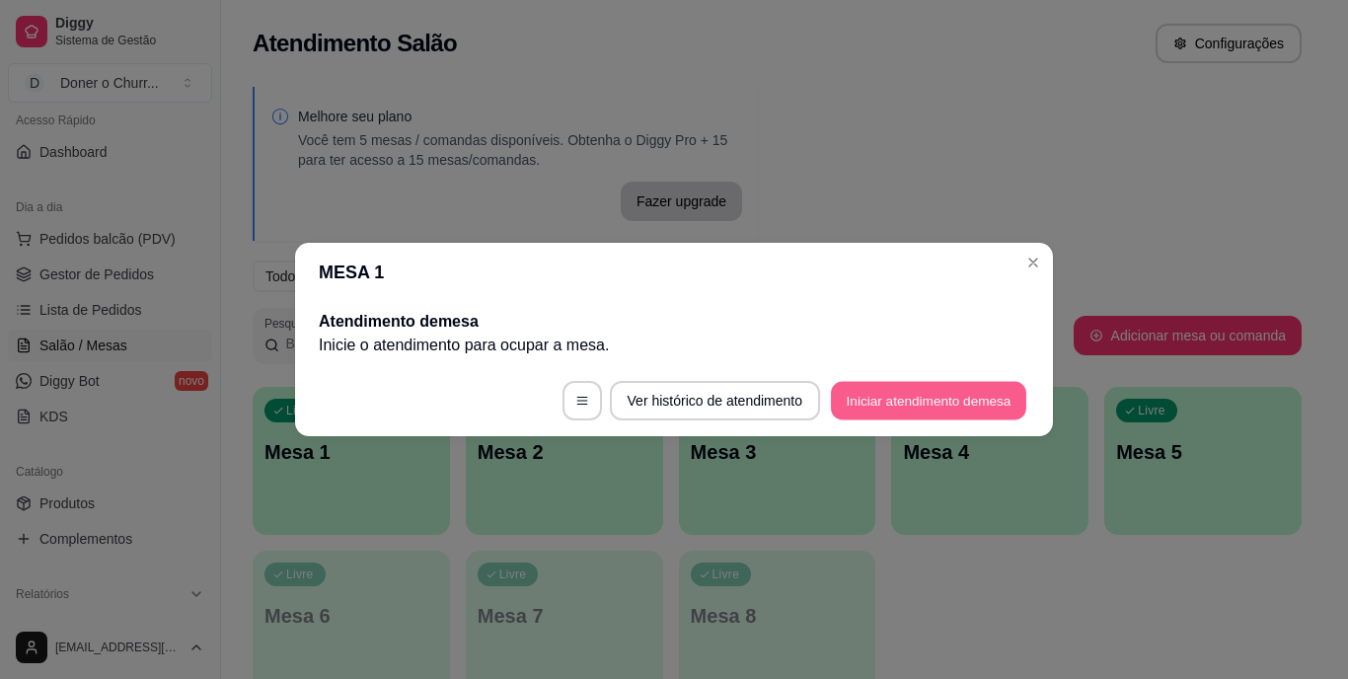
click at [951, 408] on button "Iniciar atendimento de mesa" at bounding box center [928, 401] width 195 height 38
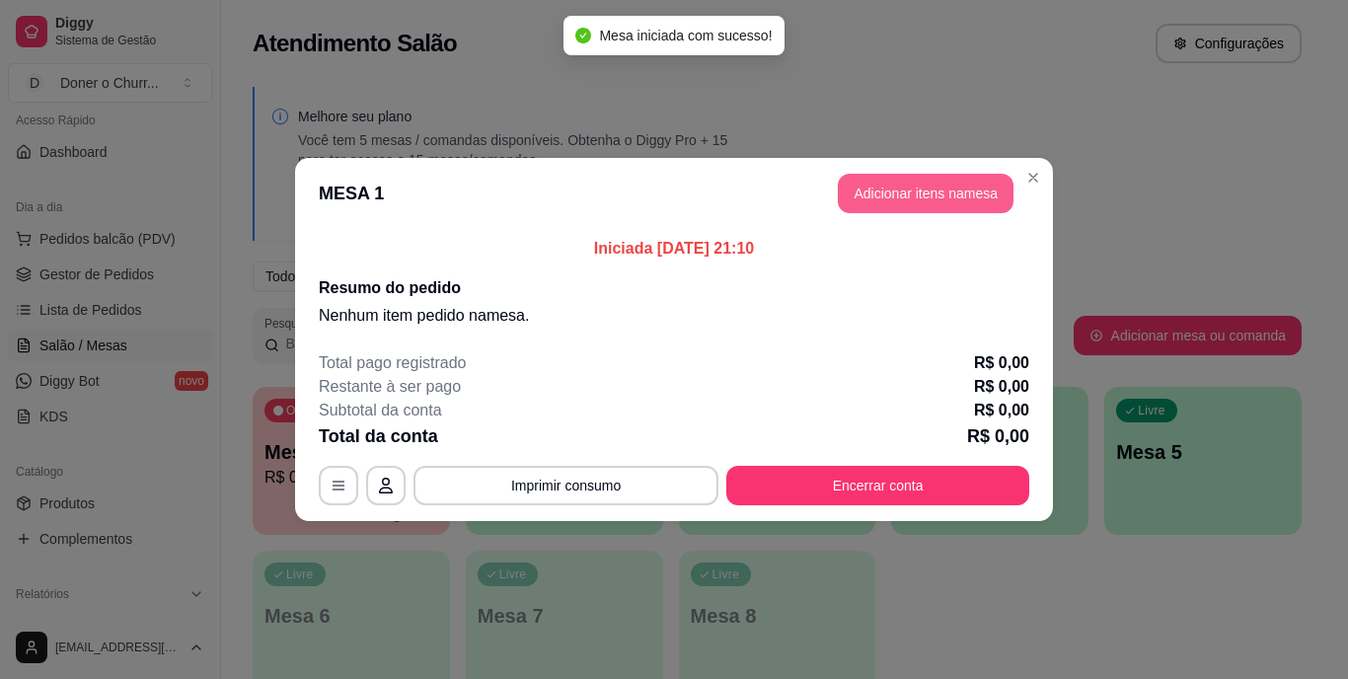
click at [905, 190] on button "Adicionar itens na mesa" at bounding box center [926, 193] width 176 height 39
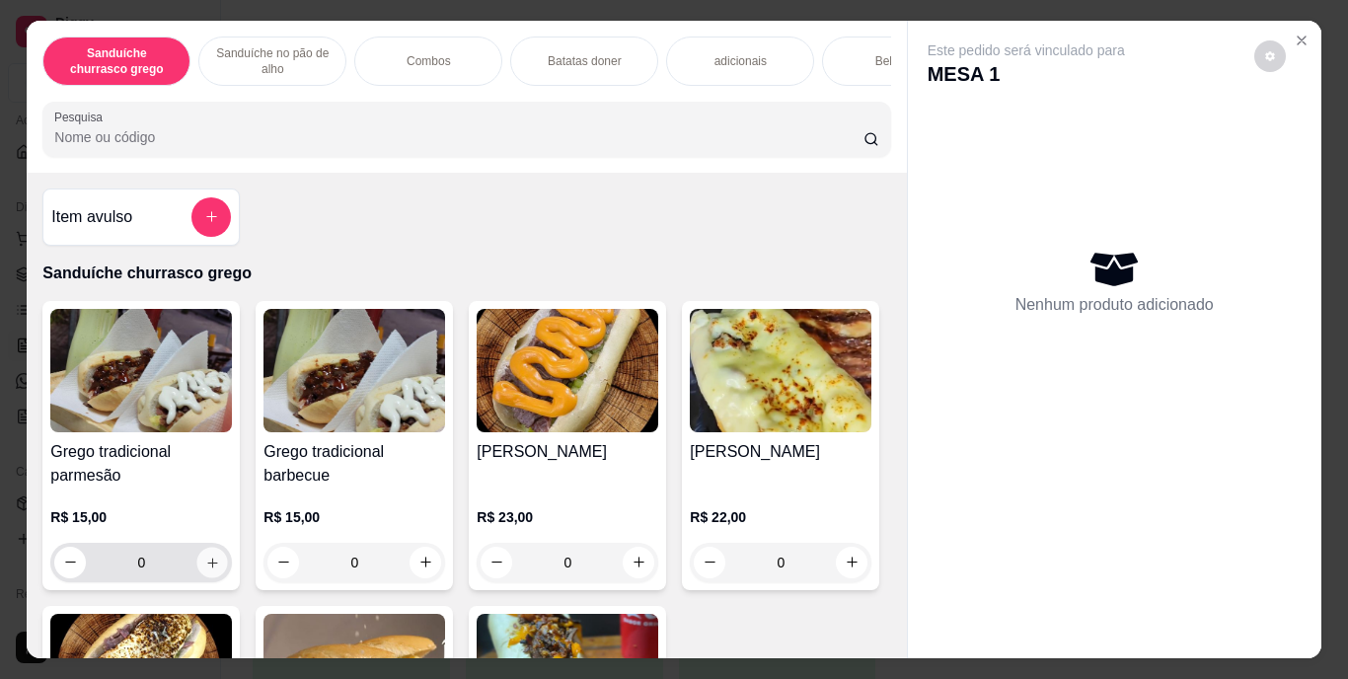
click at [205, 564] on icon "increase-product-quantity" at bounding box center [212, 562] width 15 height 15
type input "1"
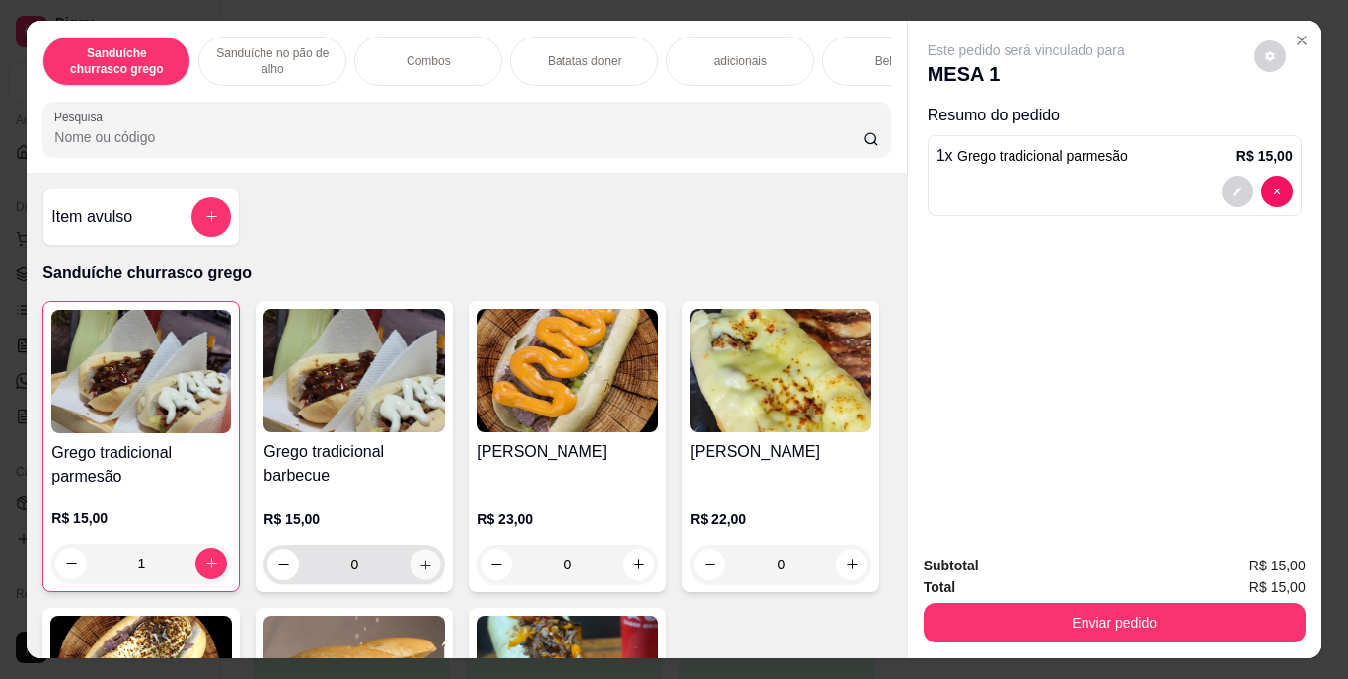
click at [418, 571] on icon "increase-product-quantity" at bounding box center [425, 564] width 15 height 15
type input "1"
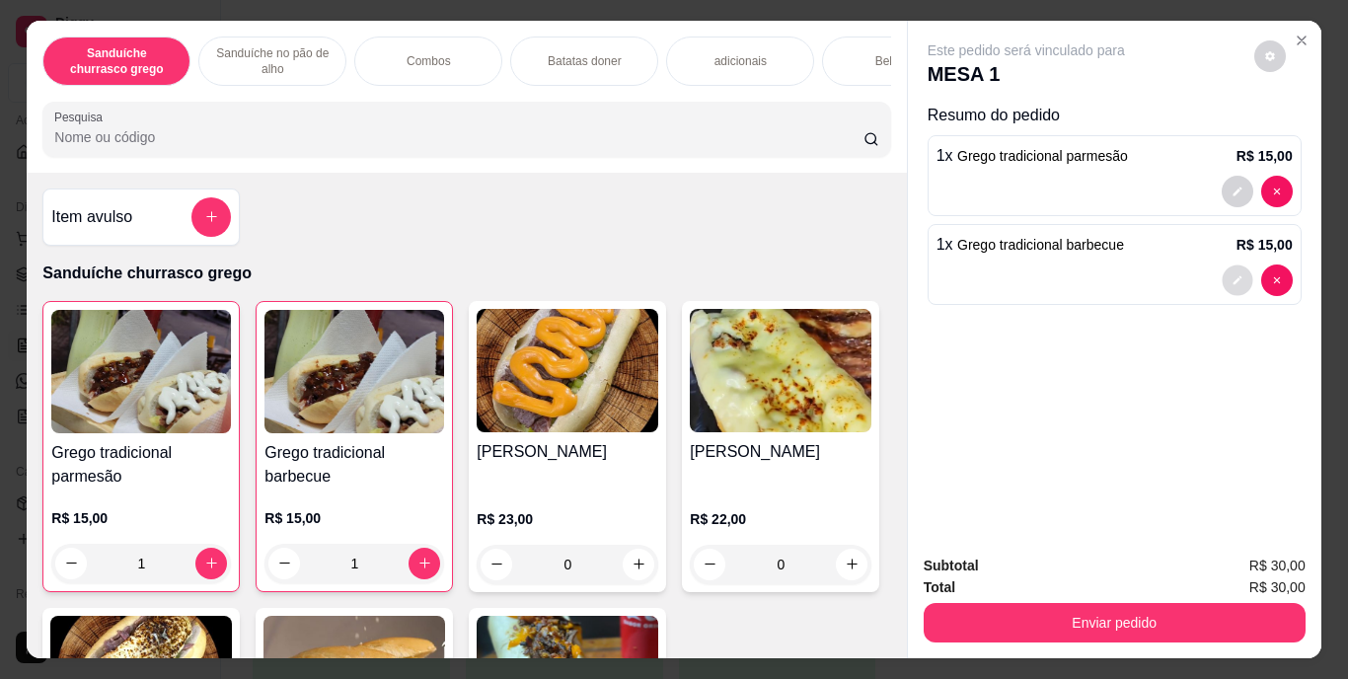
click at [1224, 265] on button "decrease-product-quantity" at bounding box center [1237, 280] width 31 height 31
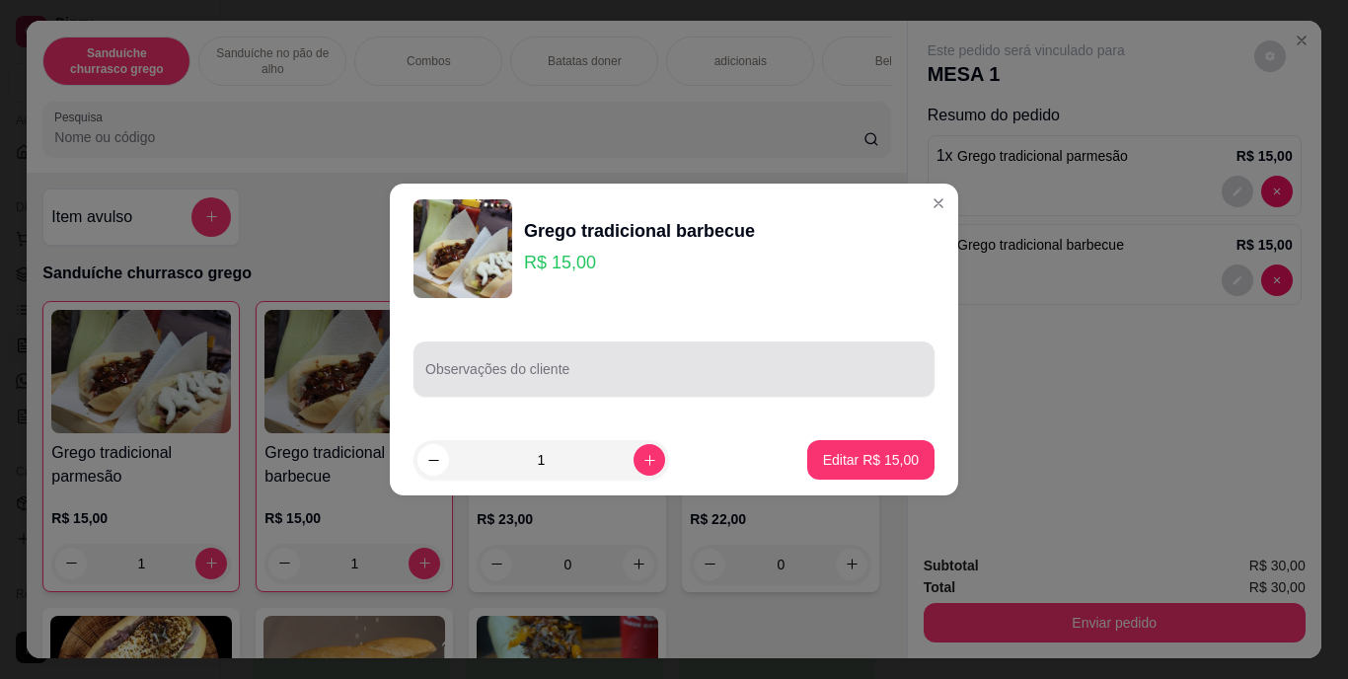
click at [594, 352] on div at bounding box center [673, 368] width 497 height 39
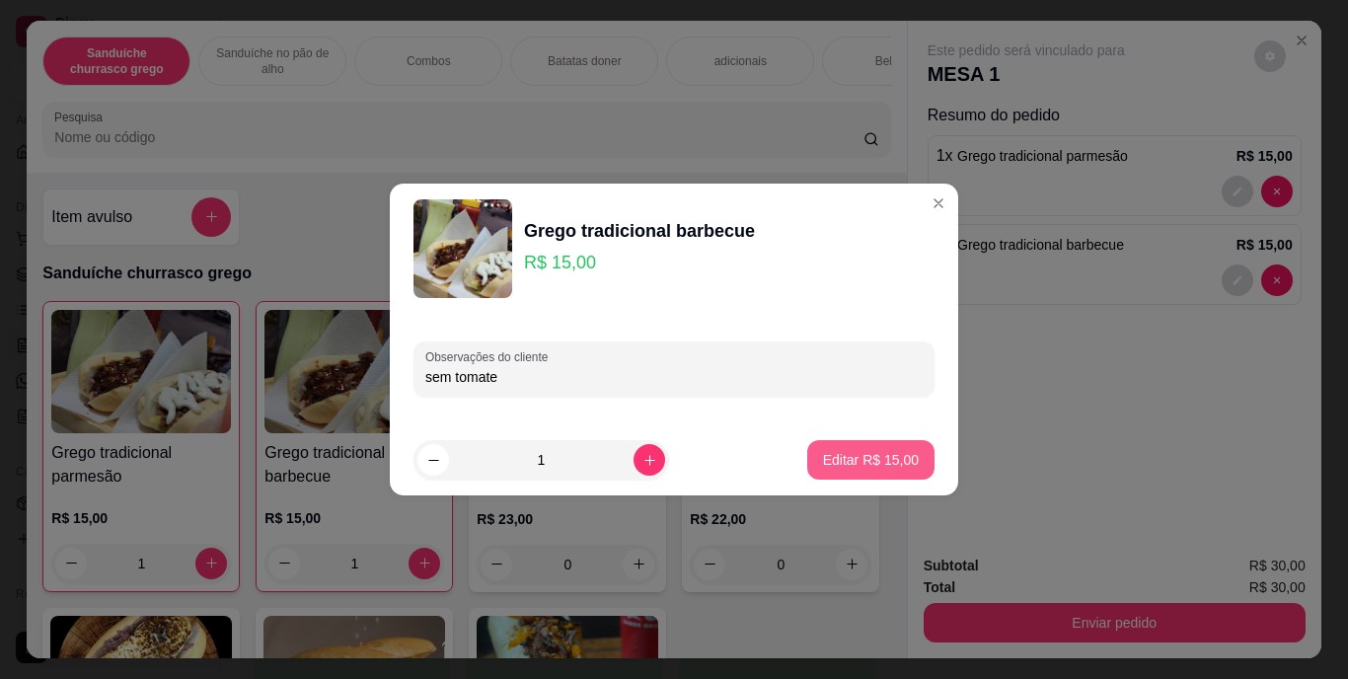
type input "sem tomate"
click at [837, 466] on p "Editar R$ 15,00" at bounding box center [870, 459] width 93 height 19
type input "0"
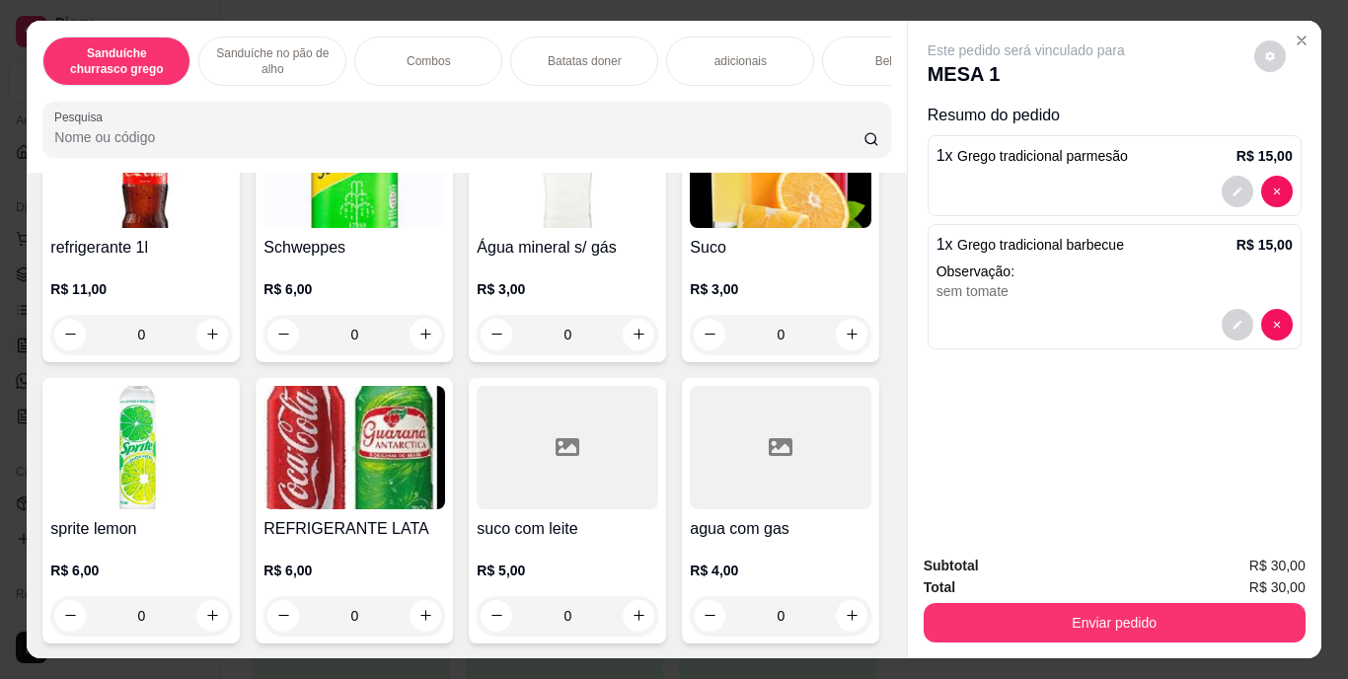
scroll to position [3620, 0]
click at [441, 600] on button "increase-product-quantity" at bounding box center [426, 615] width 31 height 31
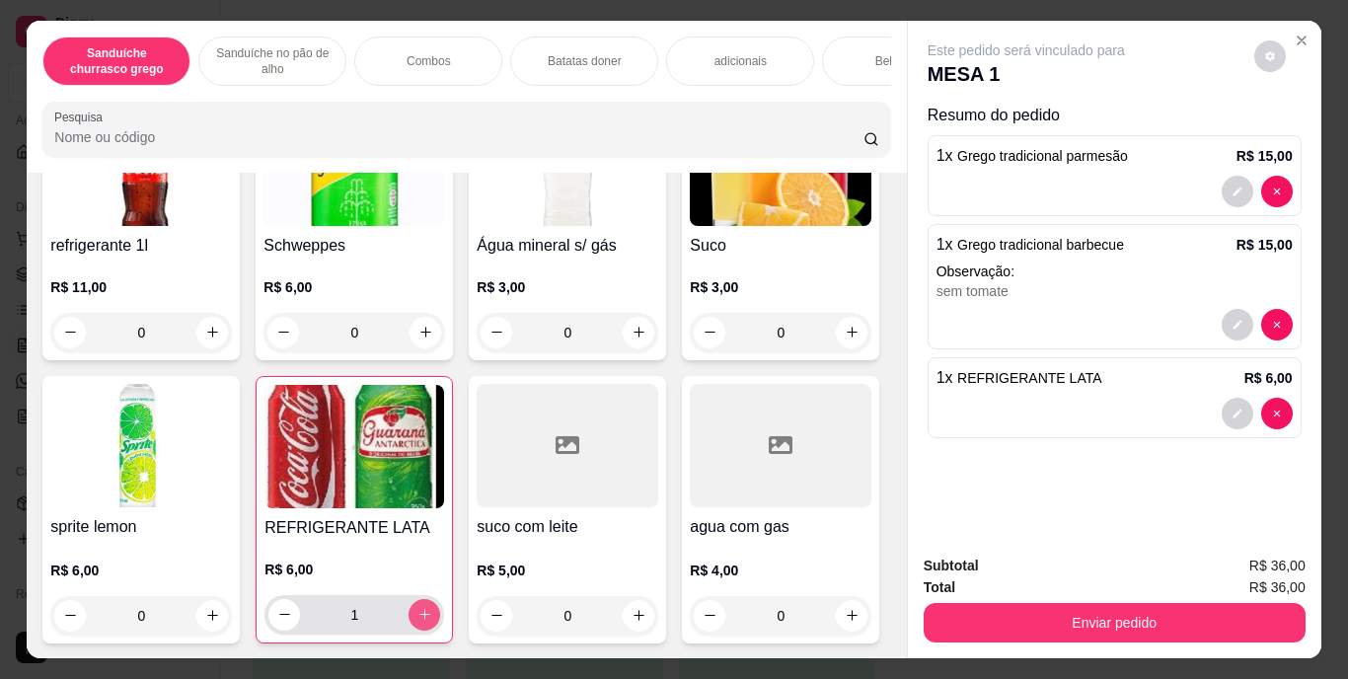
click at [440, 599] on button "increase-product-quantity" at bounding box center [425, 615] width 32 height 32
type input "2"
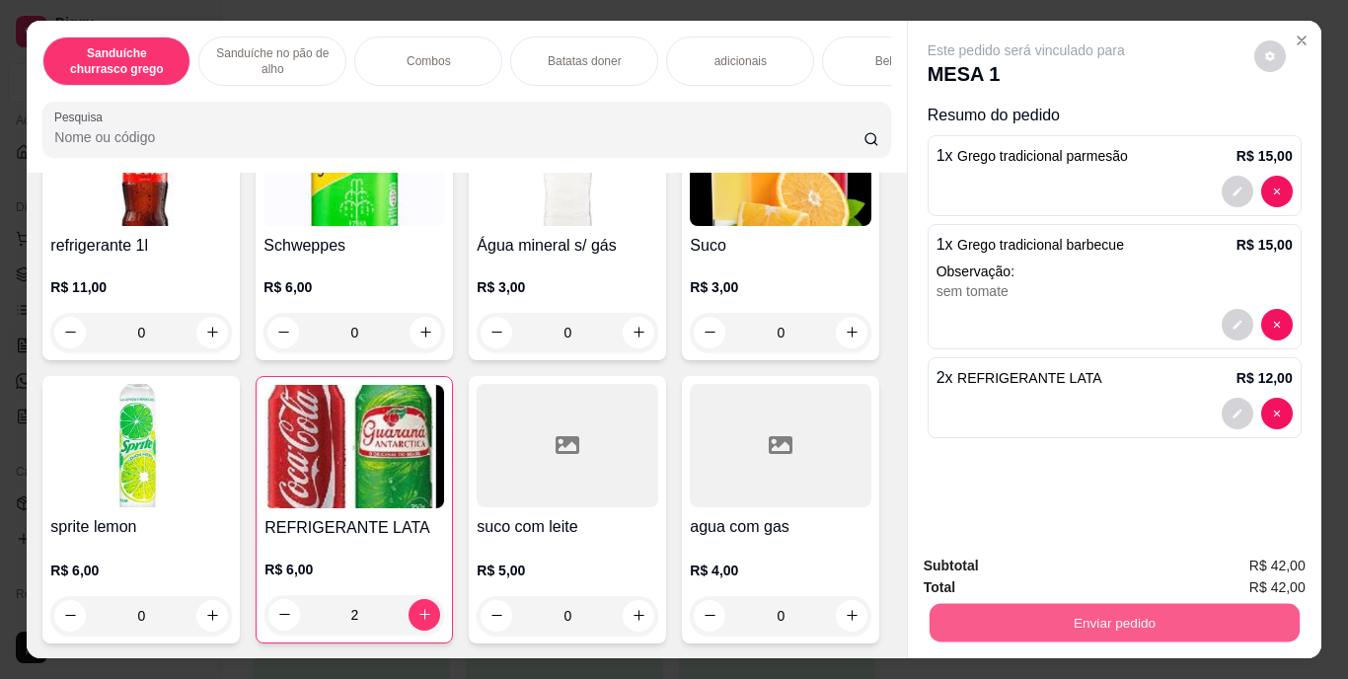
click at [1070, 609] on button "Enviar pedido" at bounding box center [1114, 623] width 370 height 38
click at [1256, 563] on button "Enviar pedido" at bounding box center [1254, 567] width 109 height 37
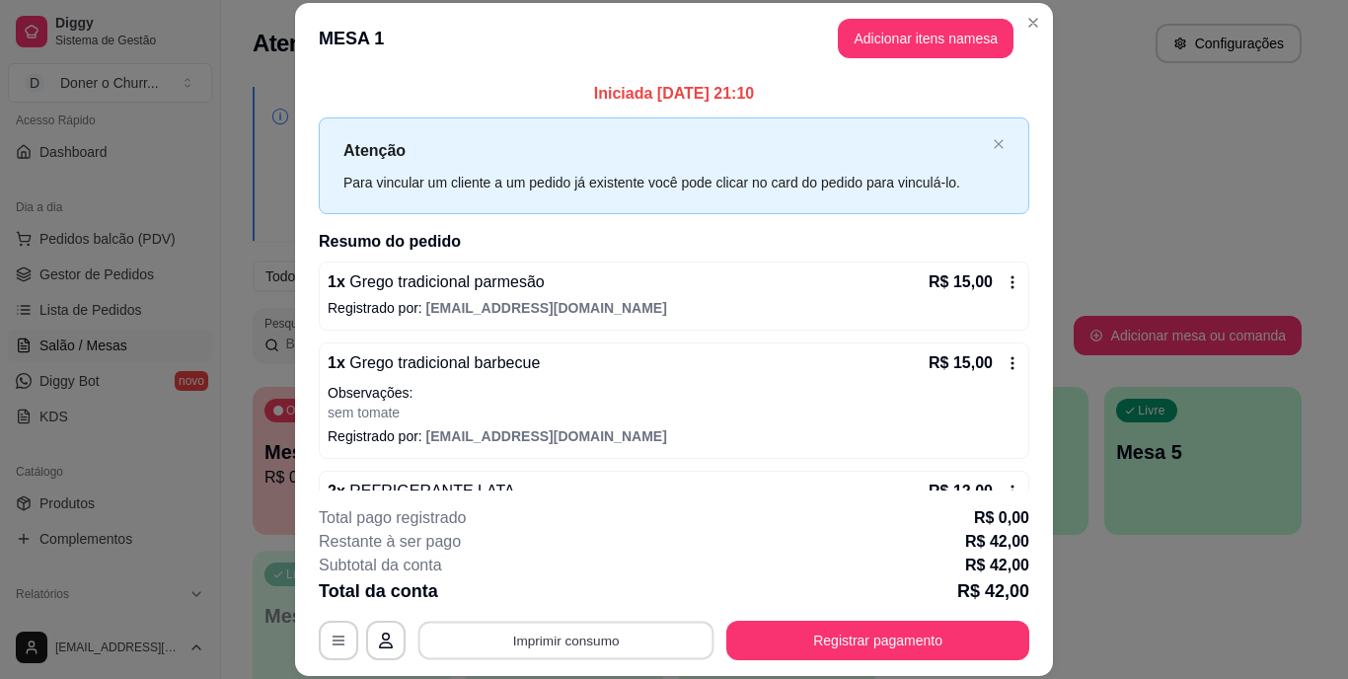
click at [589, 634] on button "Imprimir consumo" at bounding box center [566, 640] width 296 height 38
click at [569, 591] on button "IMPRESSORA" at bounding box center [565, 595] width 143 height 32
click at [566, 622] on button "Imprimir consumo" at bounding box center [566, 640] width 296 height 38
click at [565, 600] on button "IMPRESSORA" at bounding box center [565, 595] width 143 height 32
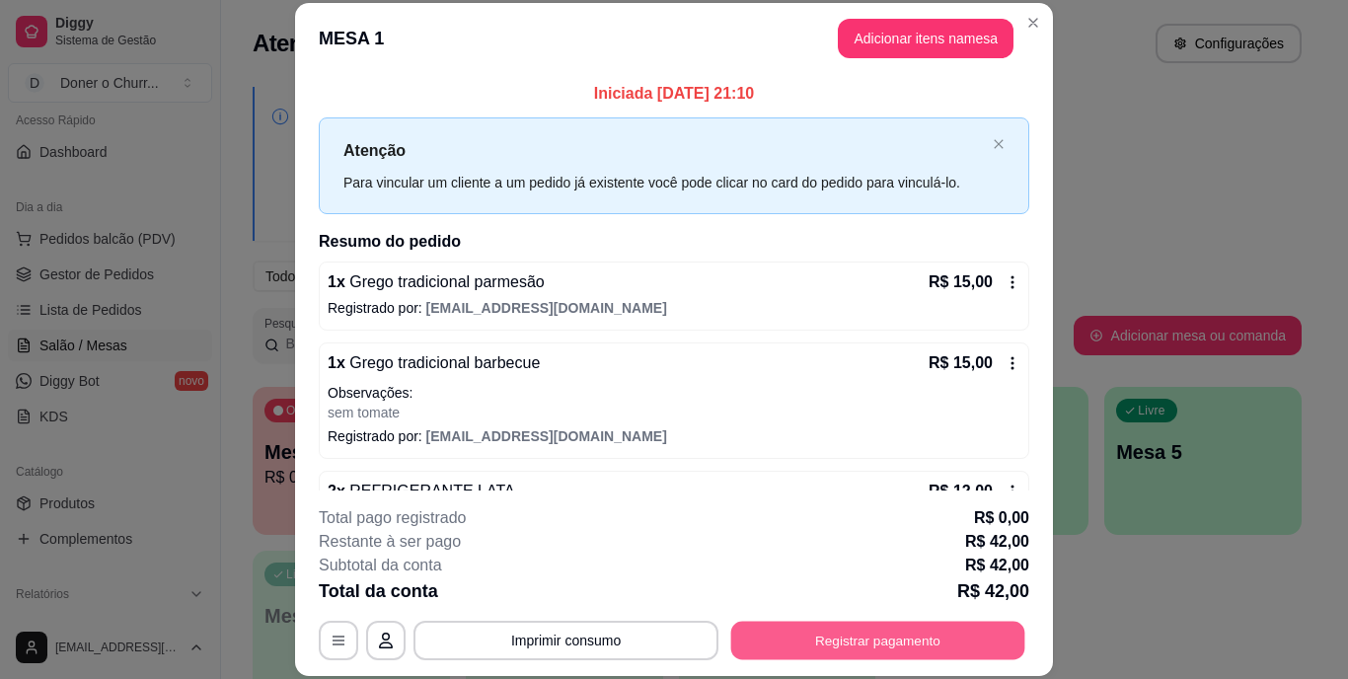
click at [852, 645] on button "Registrar pagamento" at bounding box center [878, 640] width 294 height 38
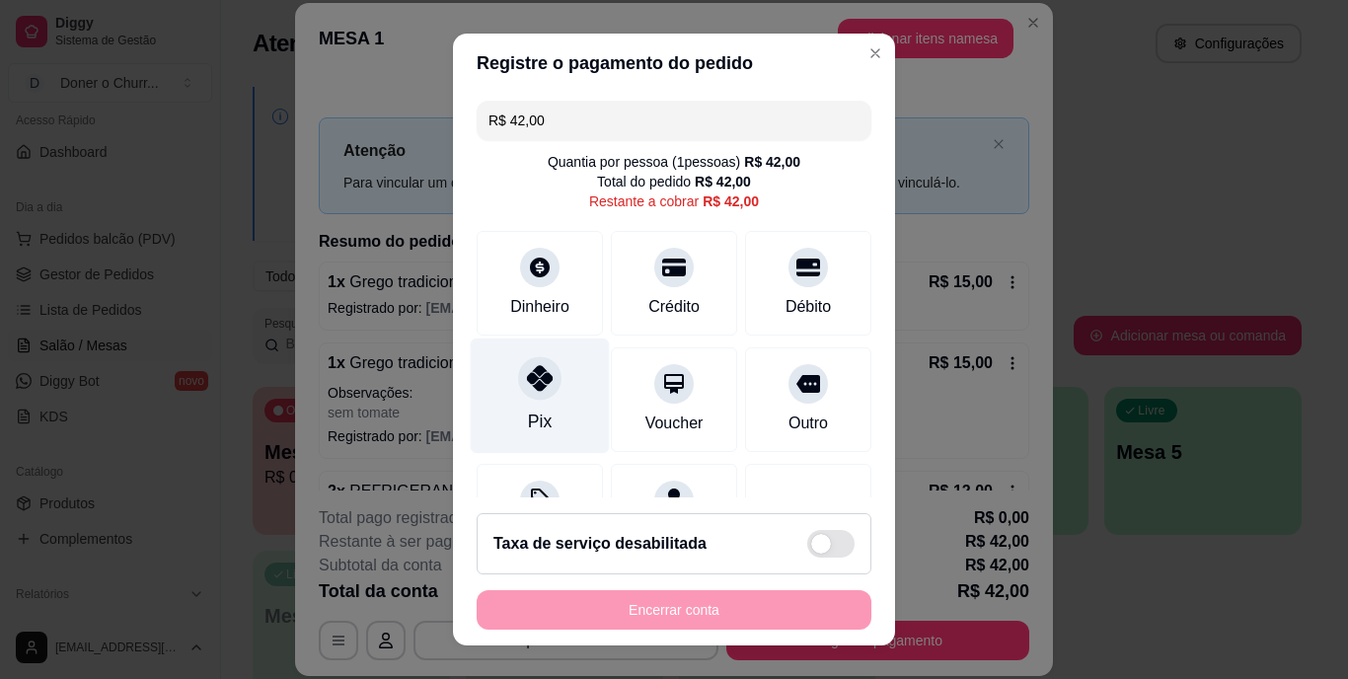
click at [534, 417] on div "Pix" at bounding box center [540, 423] width 24 height 26
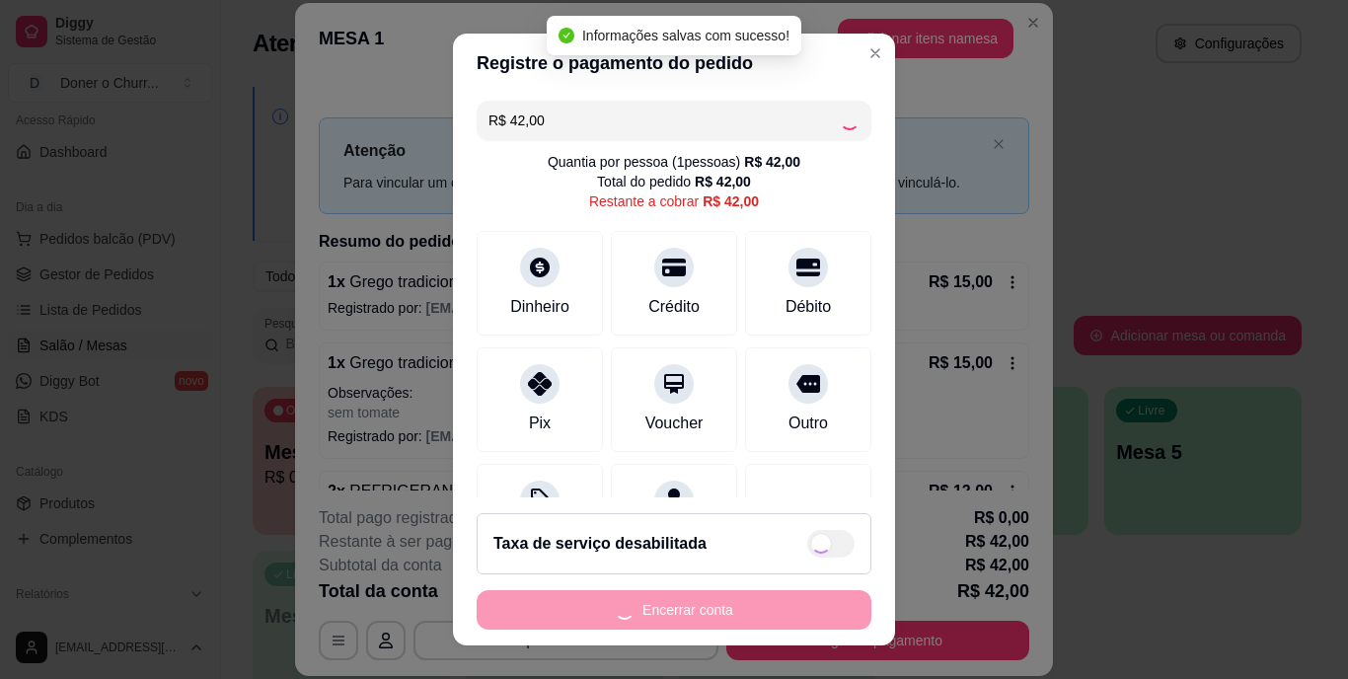
type input "R$ 0,00"
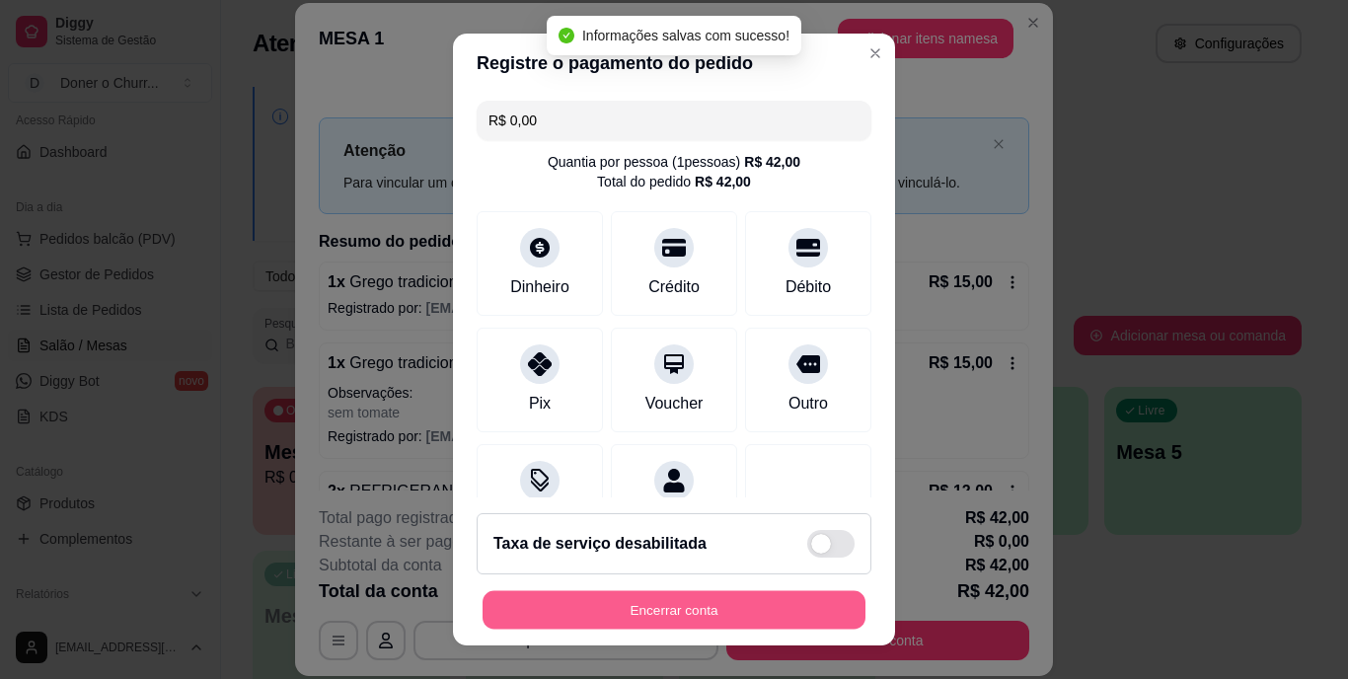
click at [642, 606] on button "Encerrar conta" at bounding box center [674, 609] width 383 height 38
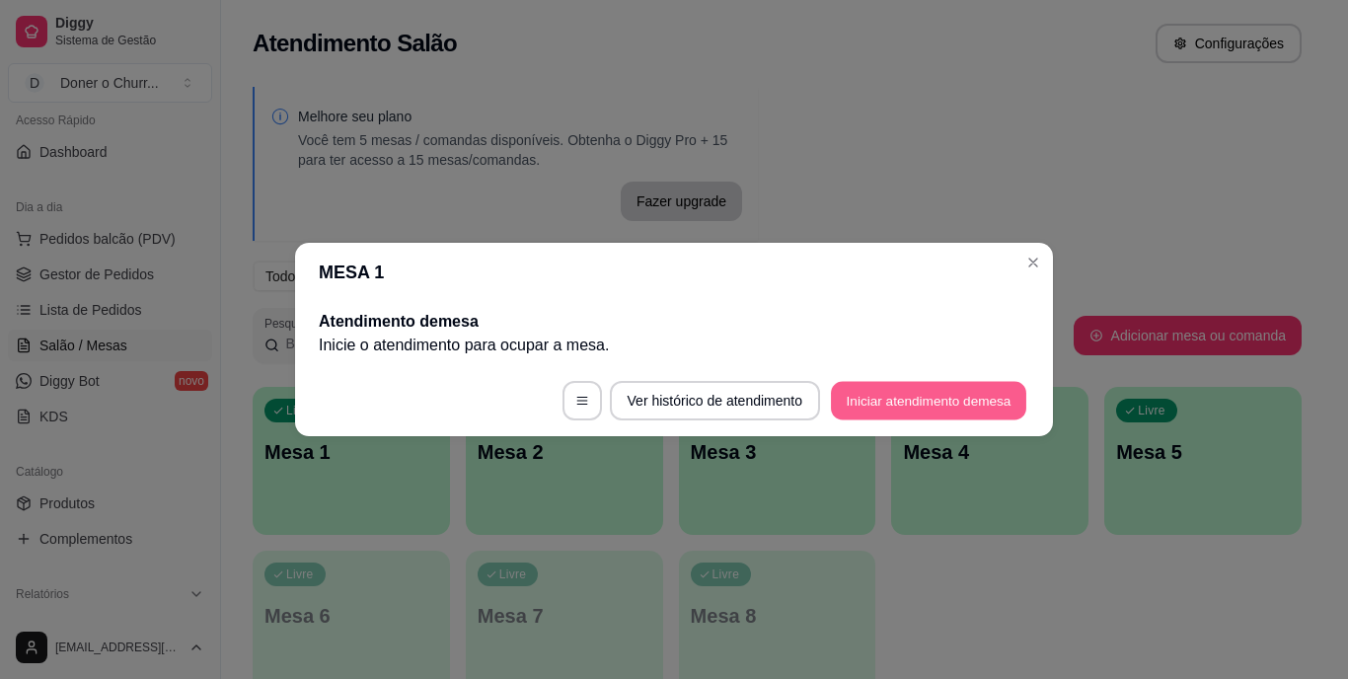
click at [888, 391] on button "Iniciar atendimento de mesa" at bounding box center [928, 401] width 195 height 38
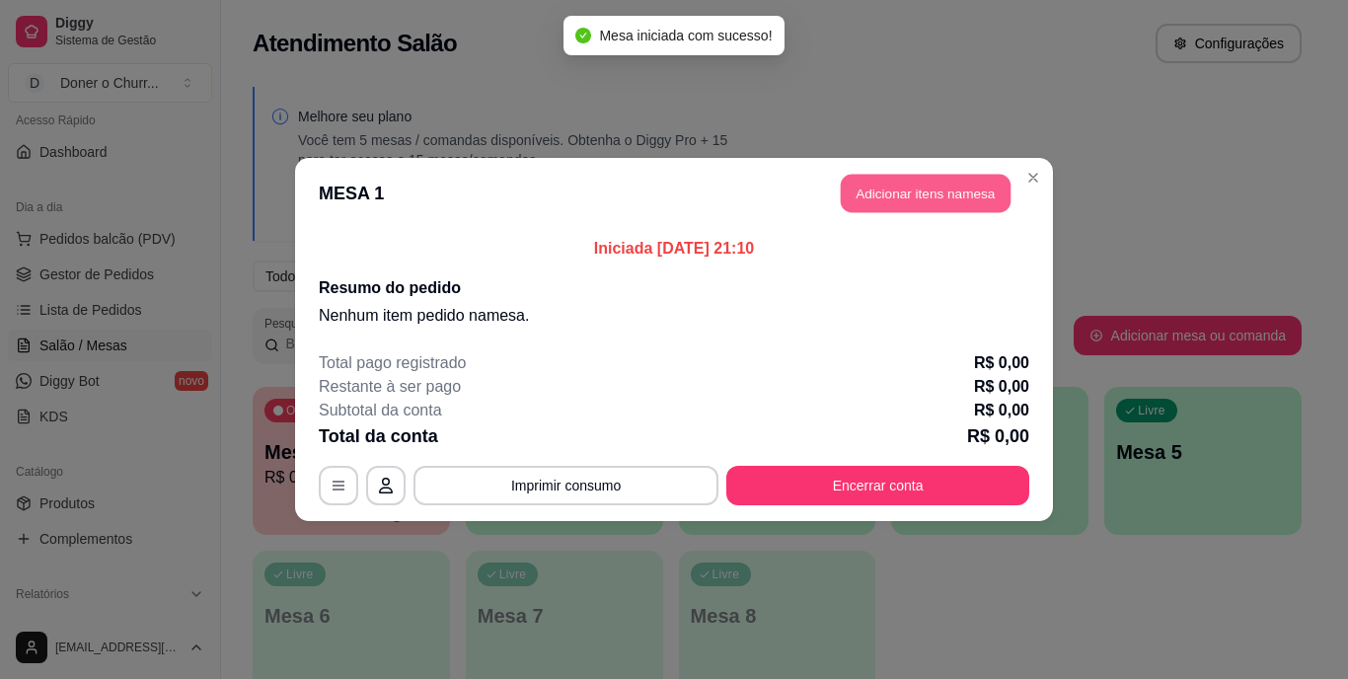
click at [937, 188] on button "Adicionar itens na mesa" at bounding box center [926, 194] width 170 height 38
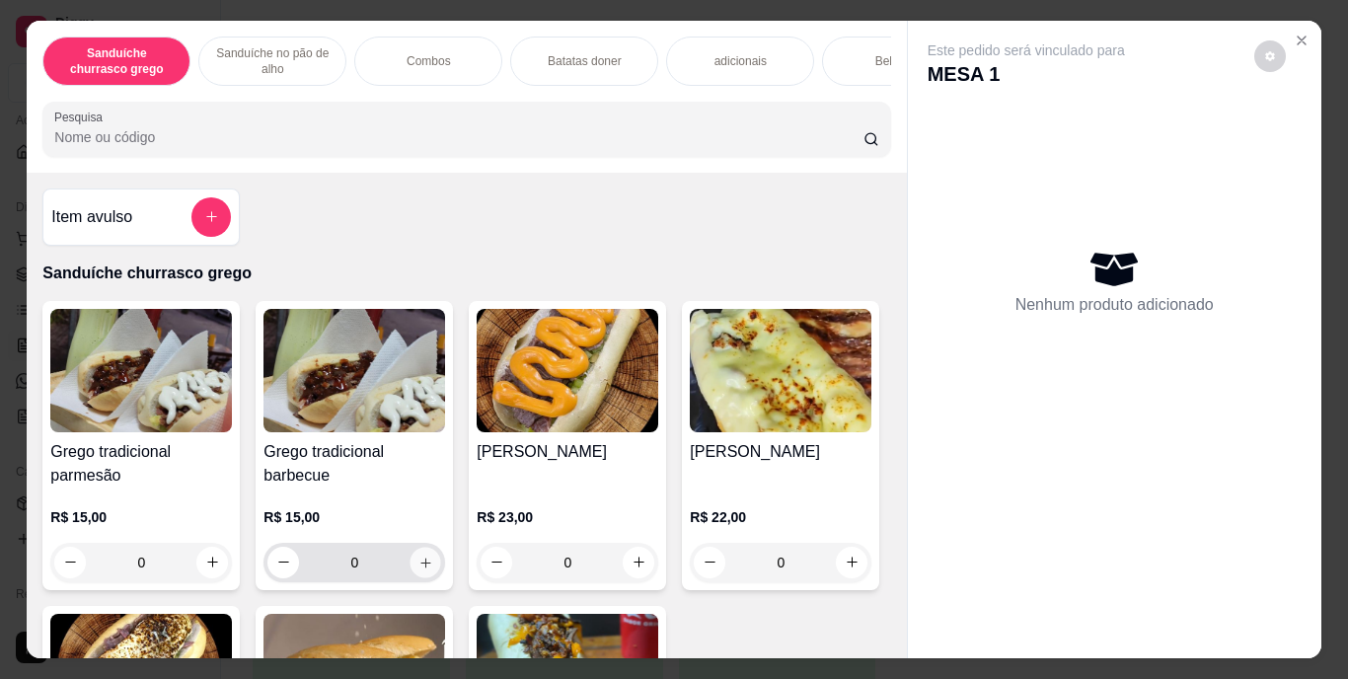
click at [420, 564] on icon "increase-product-quantity" at bounding box center [425, 562] width 15 height 15
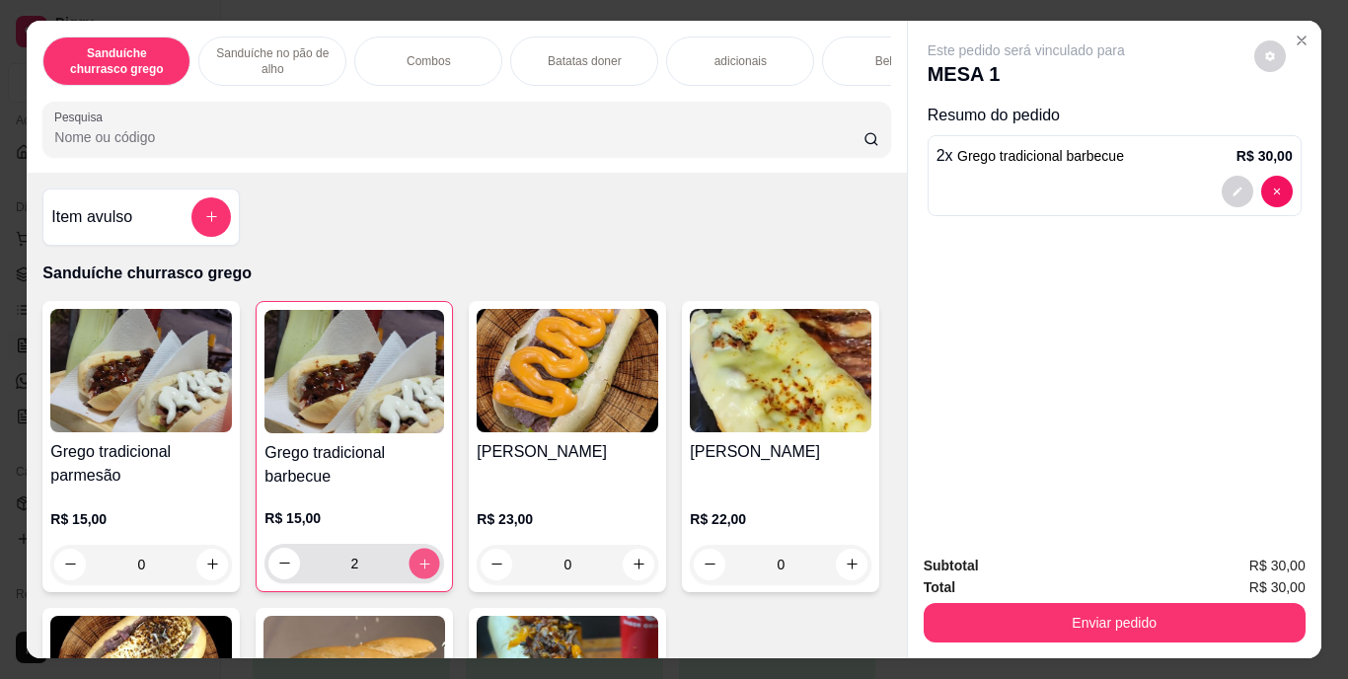
click at [420, 564] on icon "increase-product-quantity" at bounding box center [425, 563] width 15 height 15
type input "3"
click at [211, 567] on icon "increase-product-quantity" at bounding box center [212, 564] width 15 height 15
type input "1"
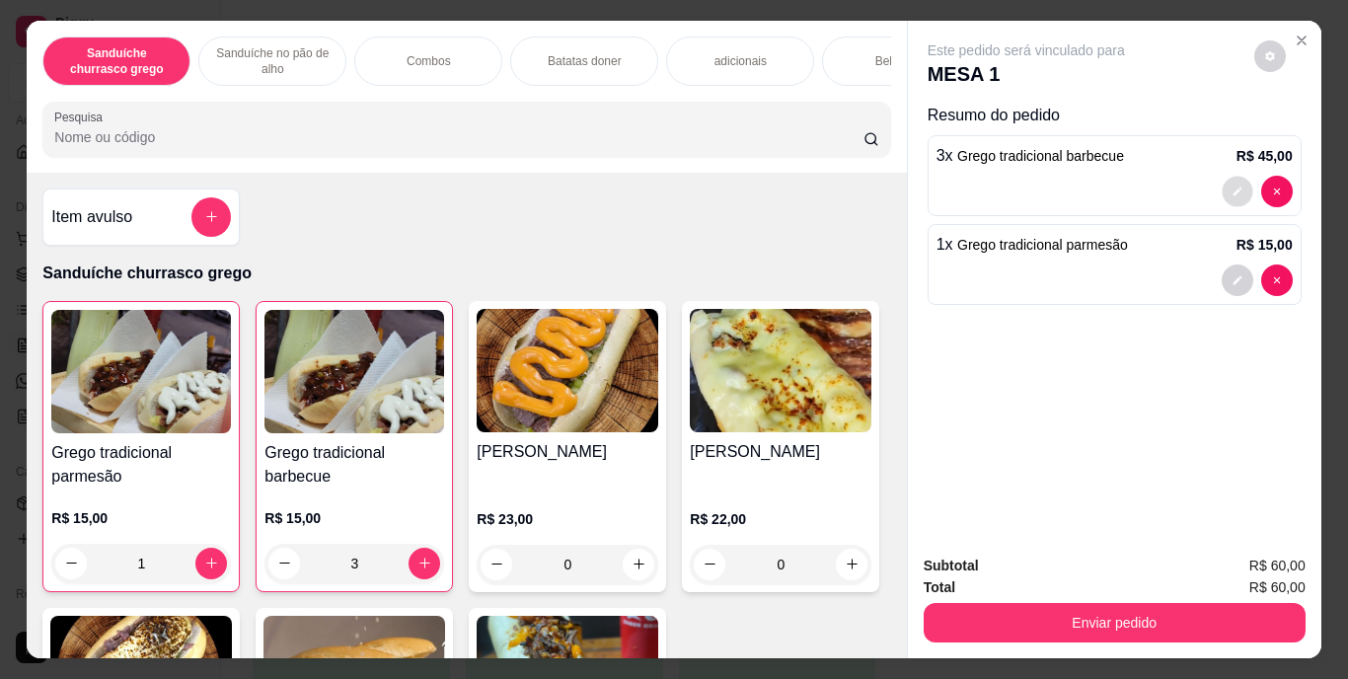
click at [1233, 176] on button "decrease-product-quantity" at bounding box center [1237, 191] width 31 height 31
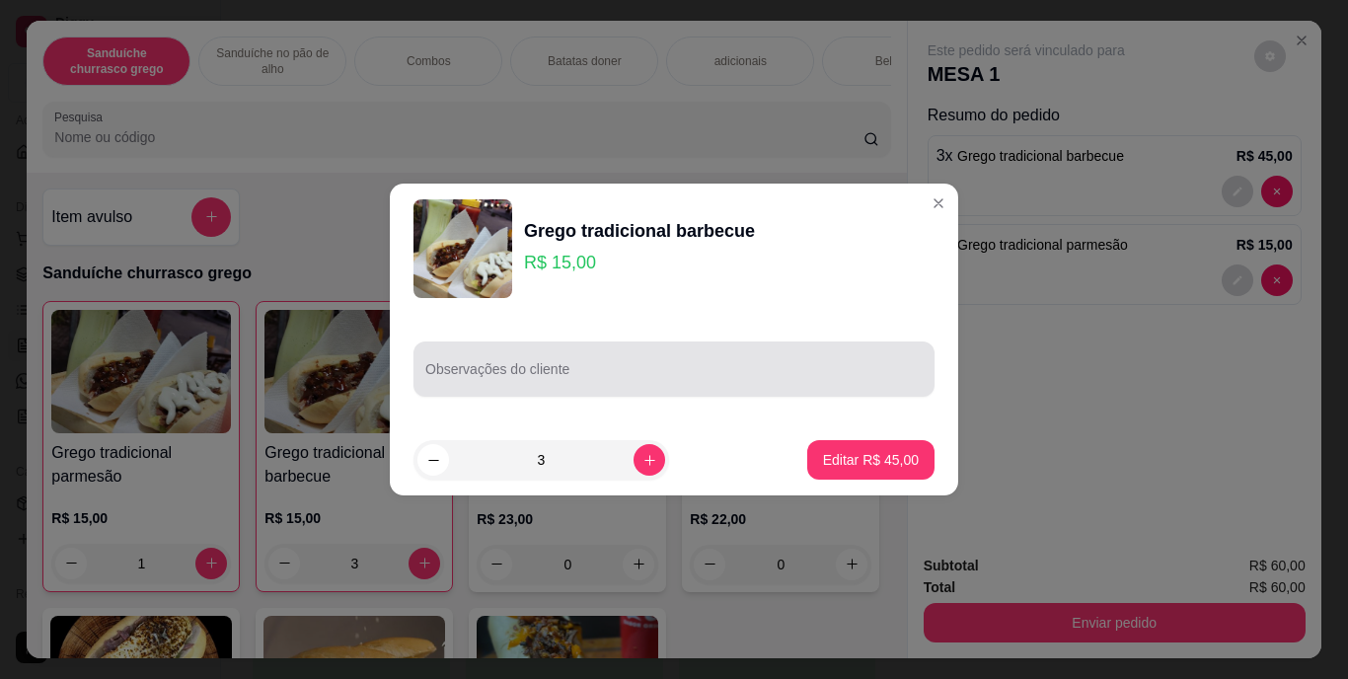
click at [698, 358] on div at bounding box center [673, 368] width 497 height 39
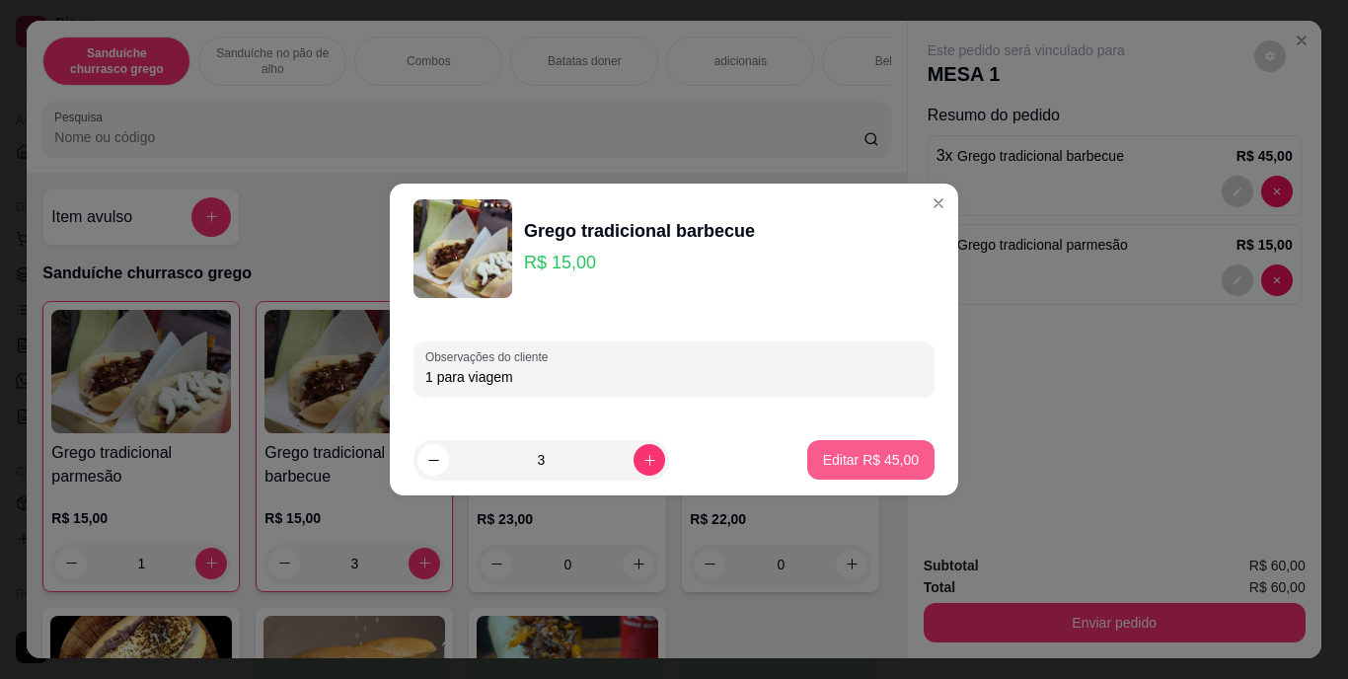
type input "1 para viagem"
click at [863, 460] on p "Editar R$ 45,00" at bounding box center [870, 459] width 93 height 19
type input "0"
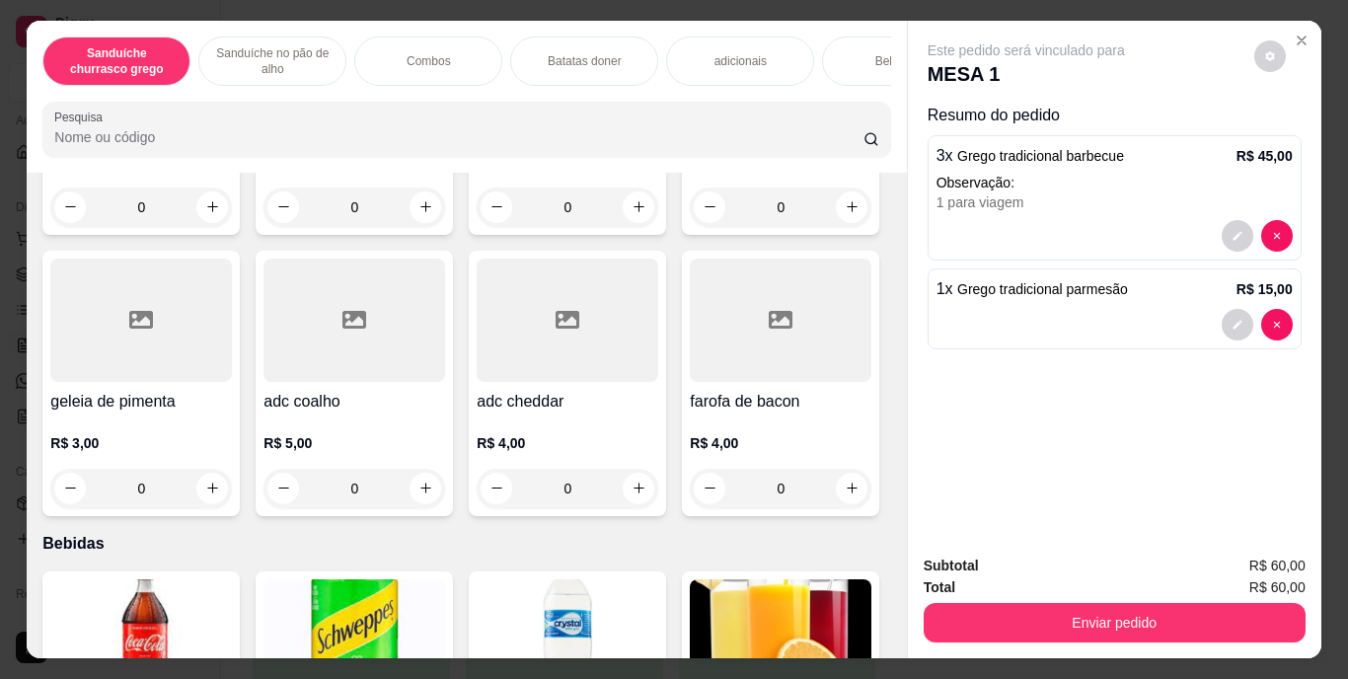
scroll to position [2251, 0]
click at [829, 52] on div "Bebidas" at bounding box center [896, 61] width 148 height 49
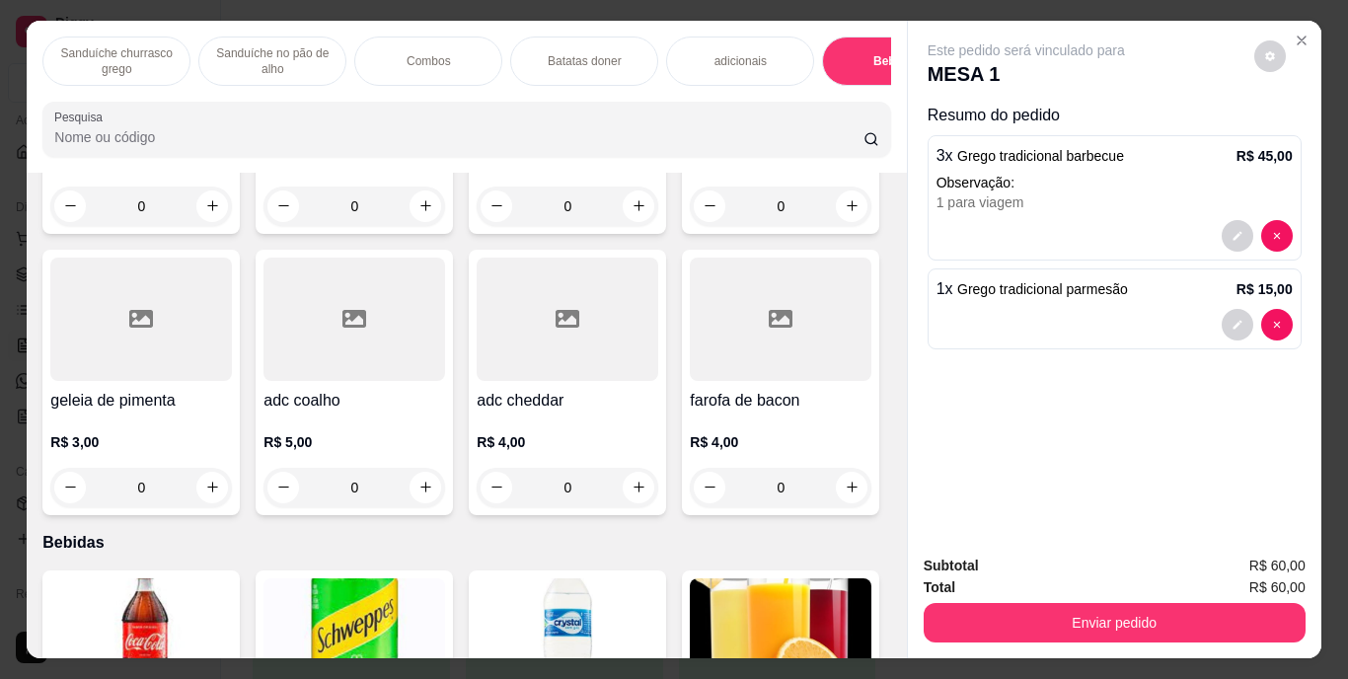
scroll to position [50, 0]
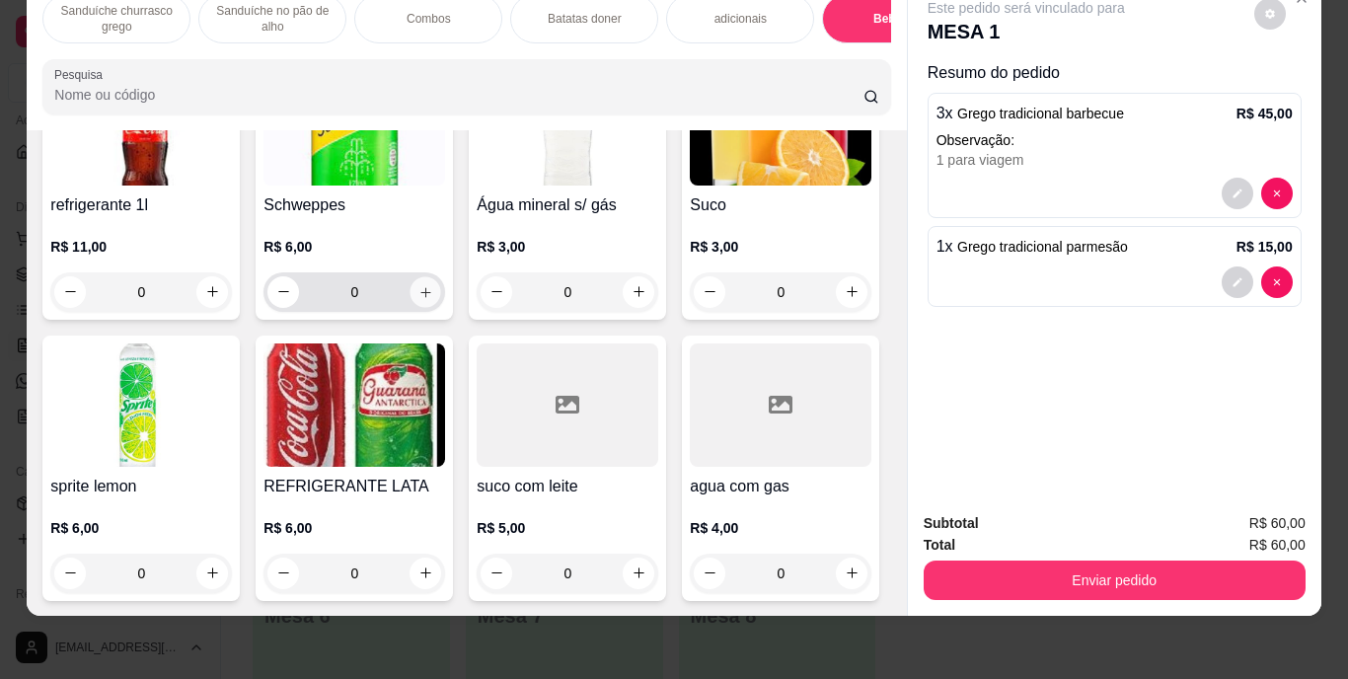
click at [418, 299] on icon "increase-product-quantity" at bounding box center [425, 291] width 15 height 15
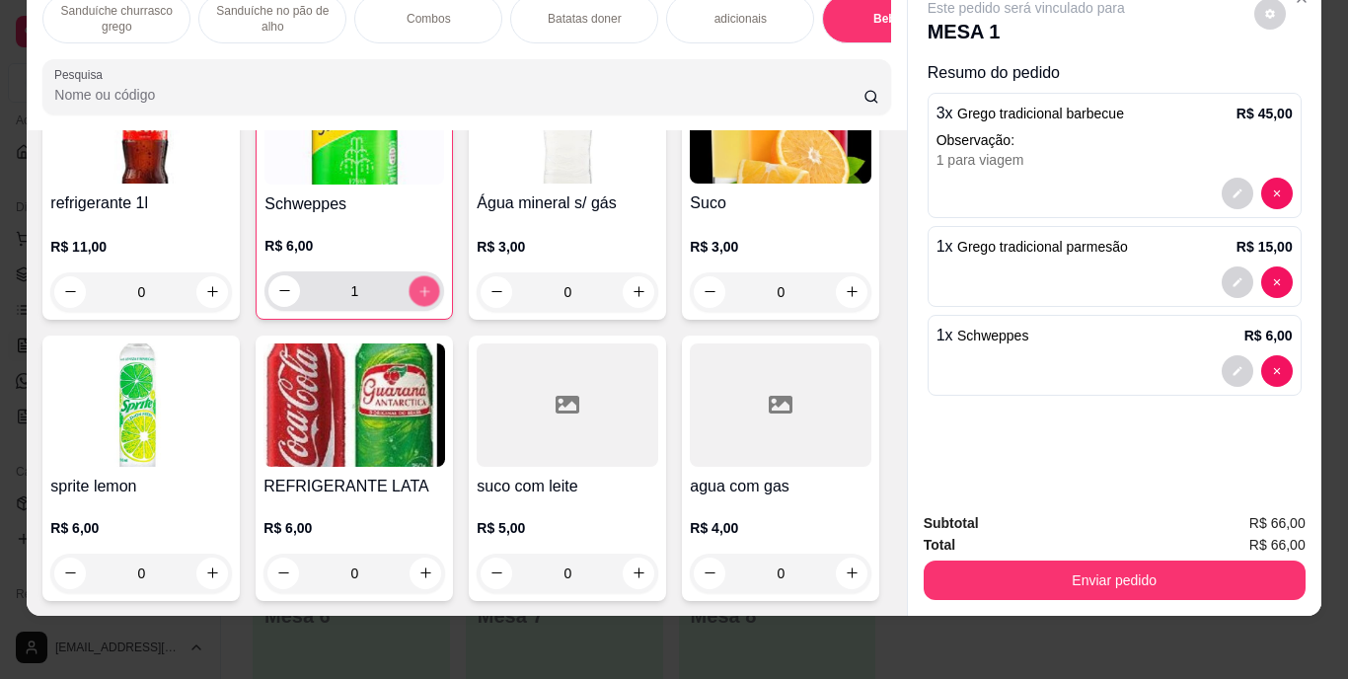
click at [418, 298] on icon "increase-product-quantity" at bounding box center [425, 290] width 15 height 15
type input "2"
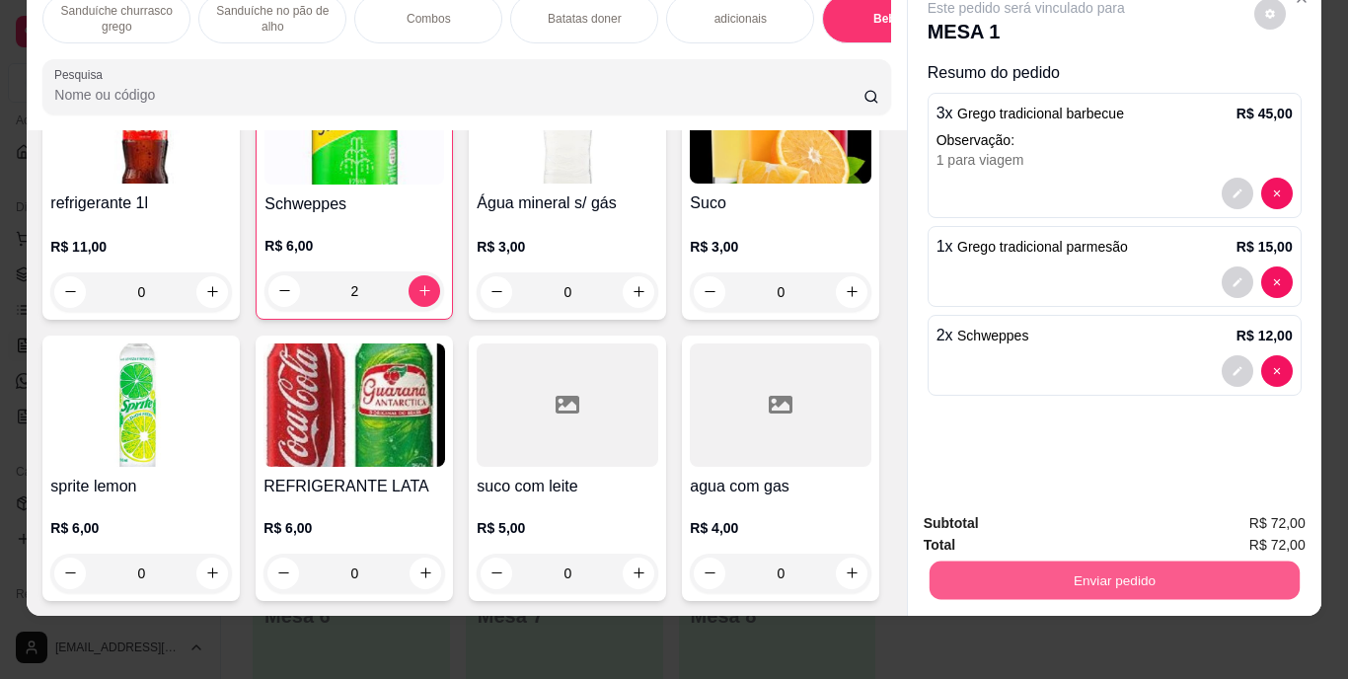
click at [1178, 571] on button "Enviar pedido" at bounding box center [1114, 581] width 370 height 38
click at [1267, 507] on button "Enviar pedido" at bounding box center [1254, 517] width 112 height 38
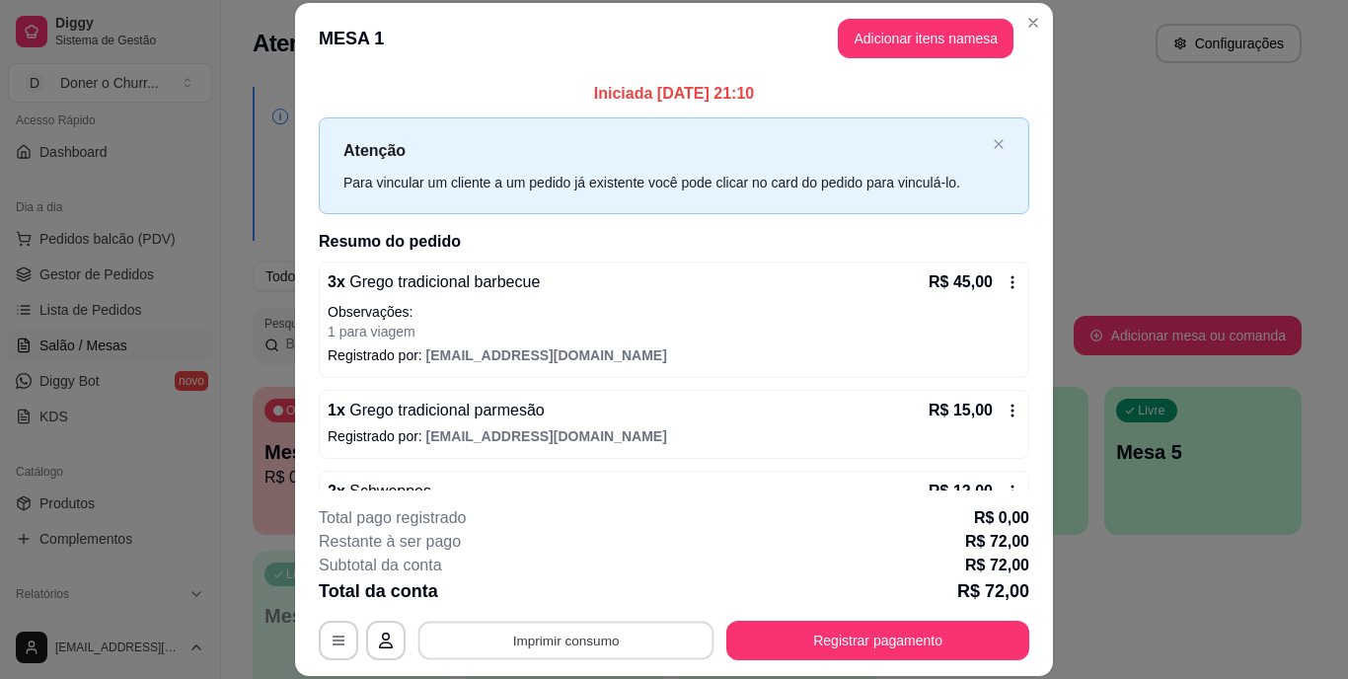
click at [561, 635] on button "Imprimir consumo" at bounding box center [566, 640] width 296 height 38
click at [596, 588] on button "IMPRESSORA" at bounding box center [564, 594] width 138 height 31
click at [589, 634] on button "Imprimir consumo" at bounding box center [566, 640] width 296 height 38
click at [573, 592] on button "IMPRESSORA" at bounding box center [564, 594] width 138 height 31
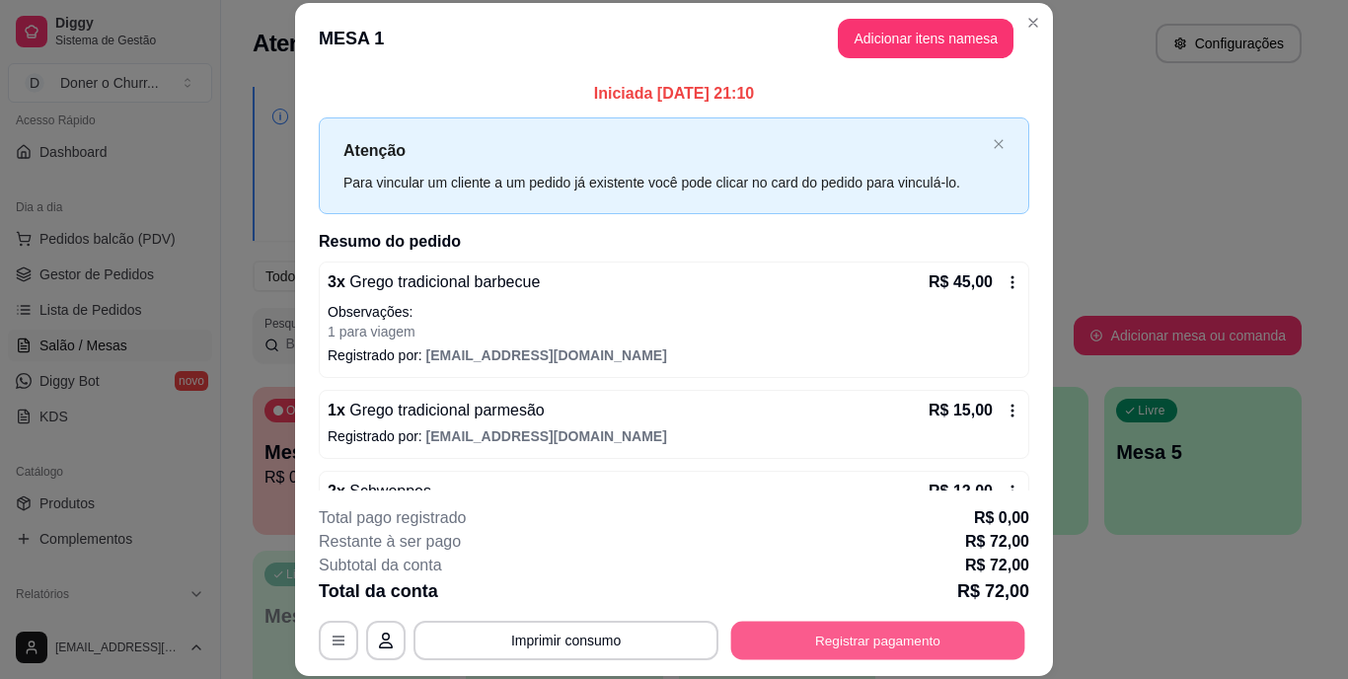
click at [816, 647] on button "Registrar pagamento" at bounding box center [878, 640] width 294 height 38
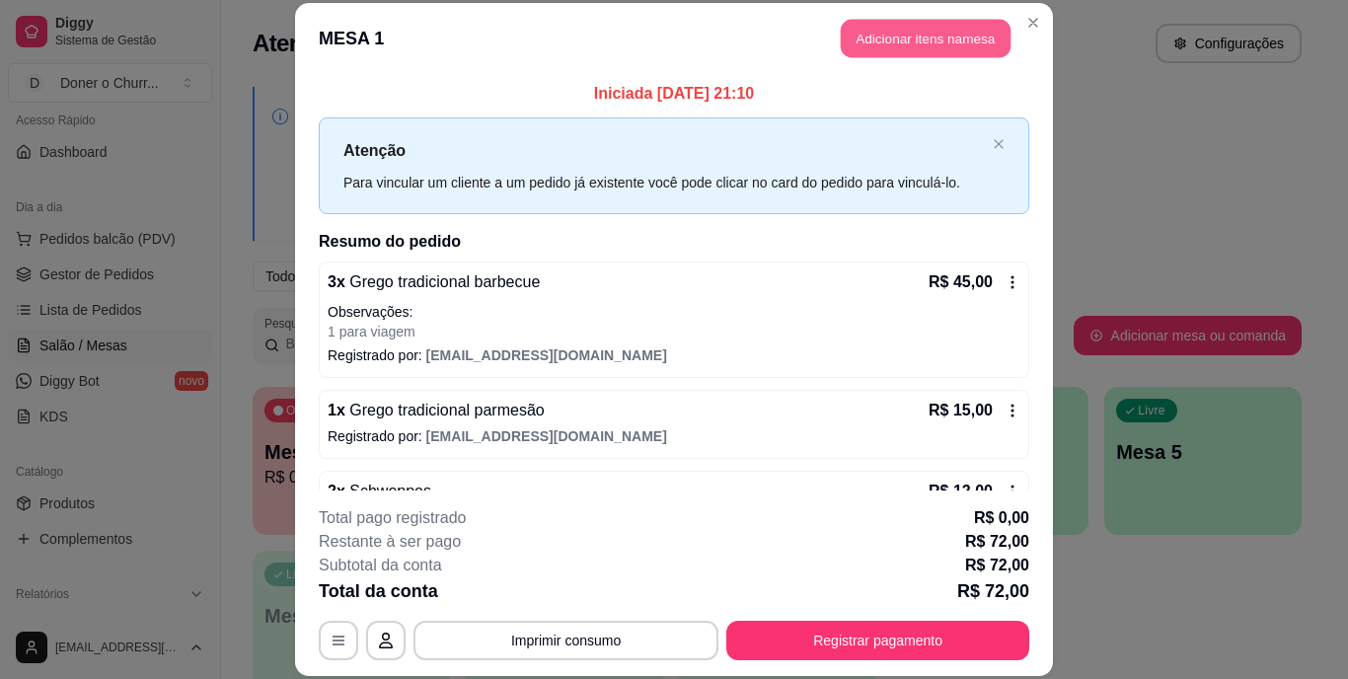
click at [872, 34] on button "Adicionar itens na mesa" at bounding box center [926, 39] width 170 height 38
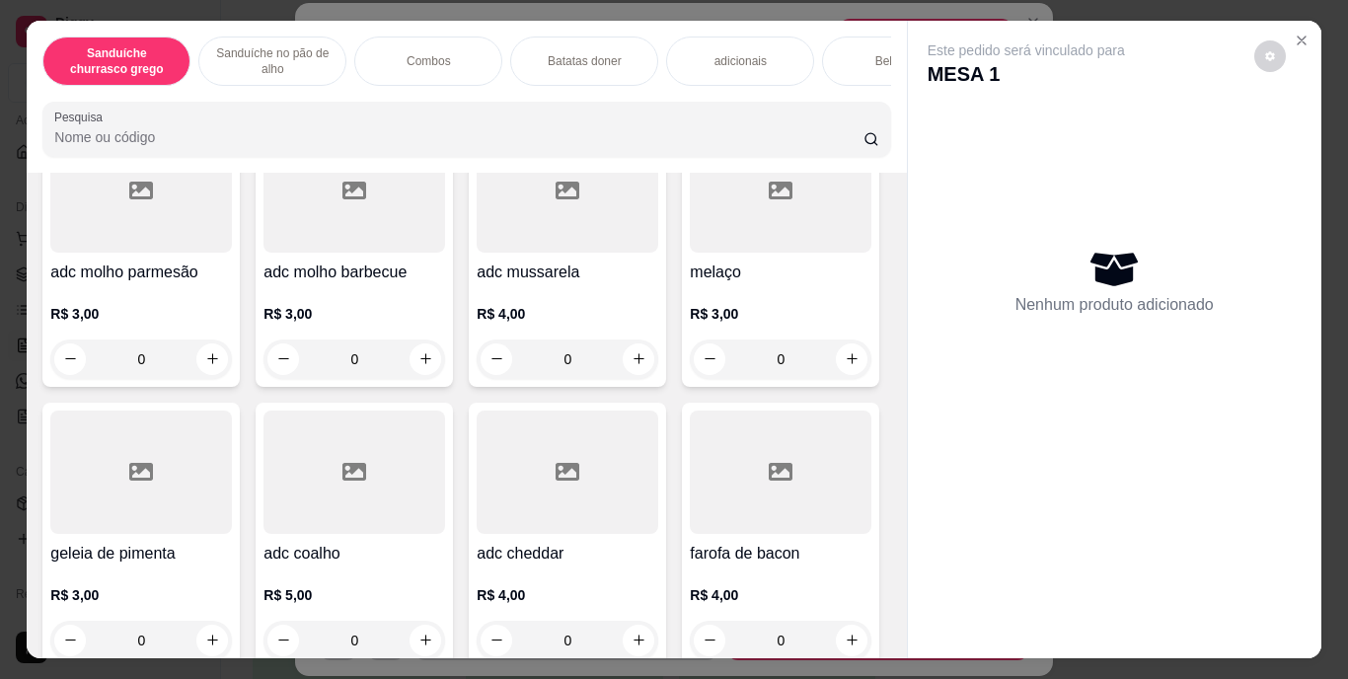
scroll to position [2097, 0]
click at [205, 52] on button "increase-product-quantity" at bounding box center [212, 37] width 31 height 31
type input "1"
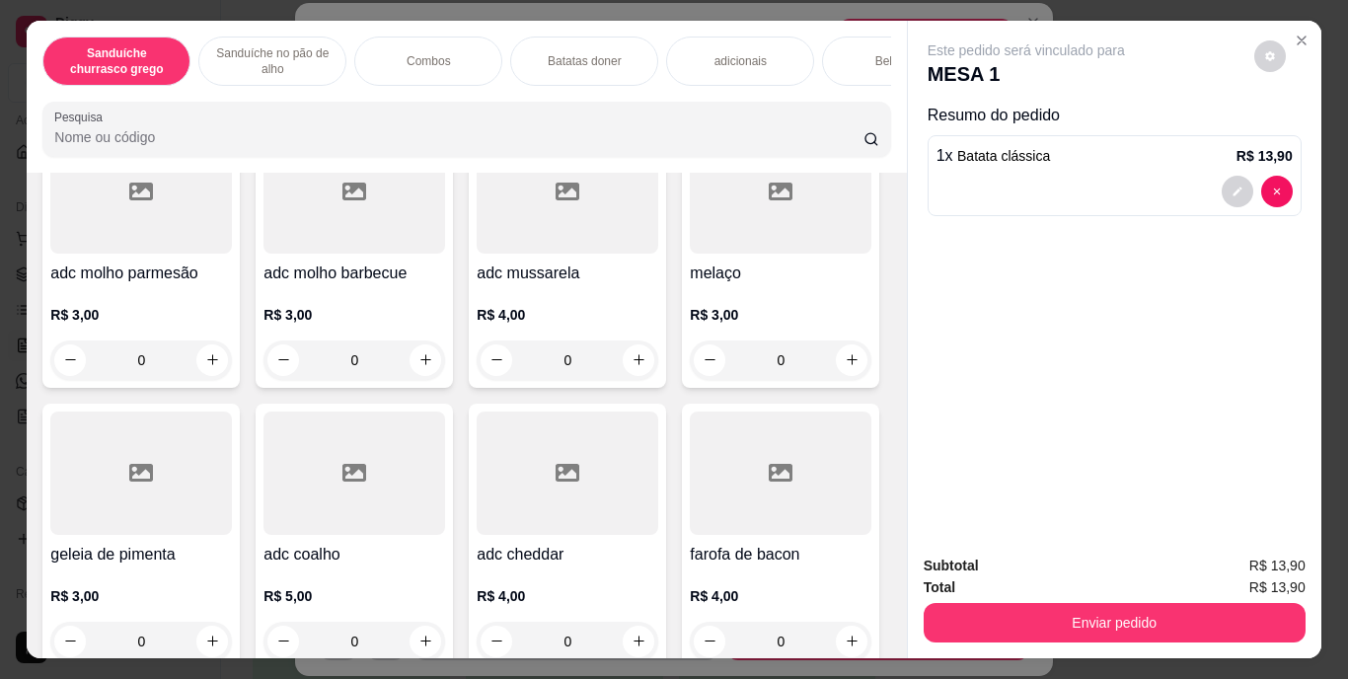
scroll to position [2098, 0]
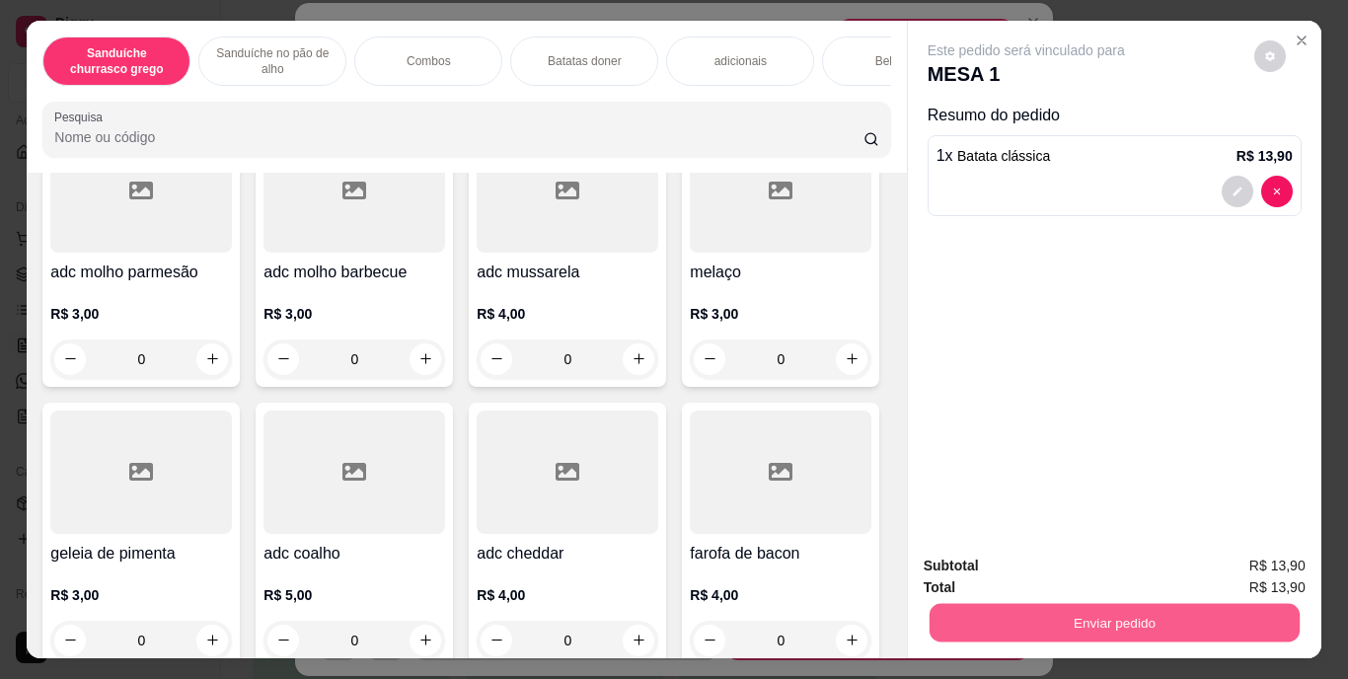
click at [1121, 625] on button "Enviar pedido" at bounding box center [1114, 623] width 370 height 38
click at [1248, 569] on button "Enviar pedido" at bounding box center [1254, 567] width 109 height 37
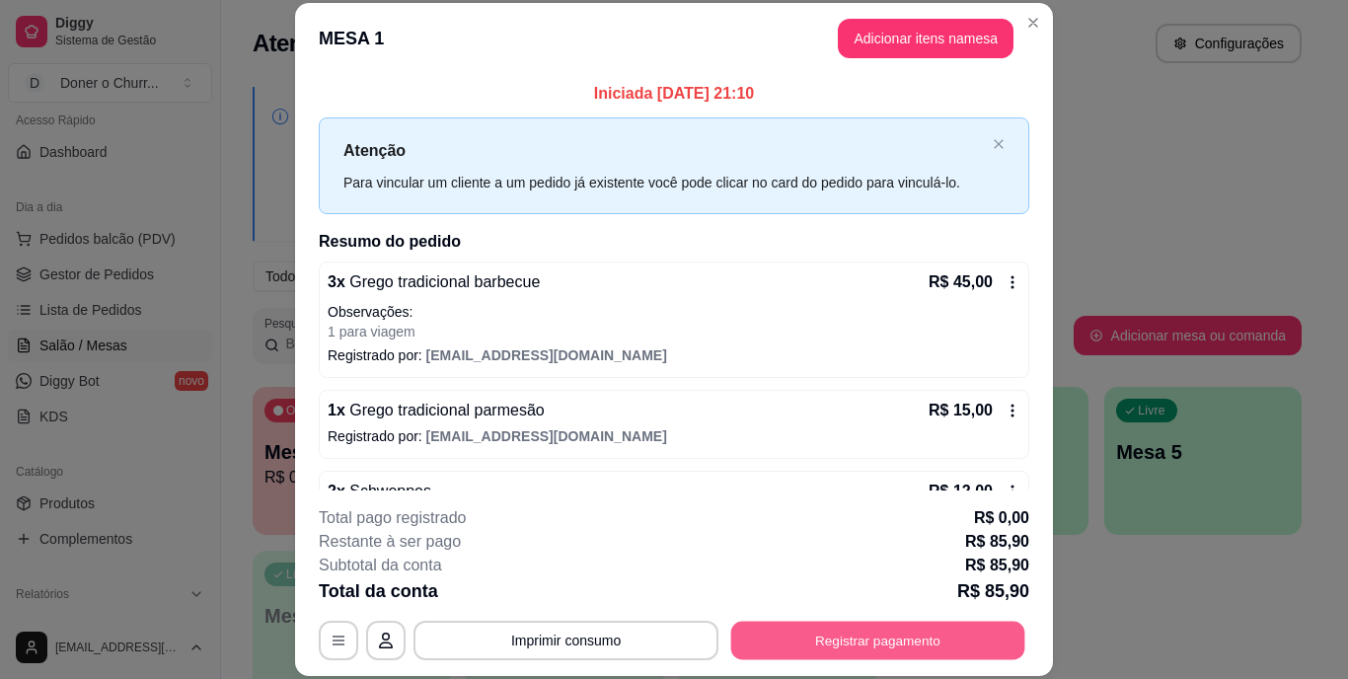
click at [848, 636] on button "Registrar pagamento" at bounding box center [878, 640] width 294 height 38
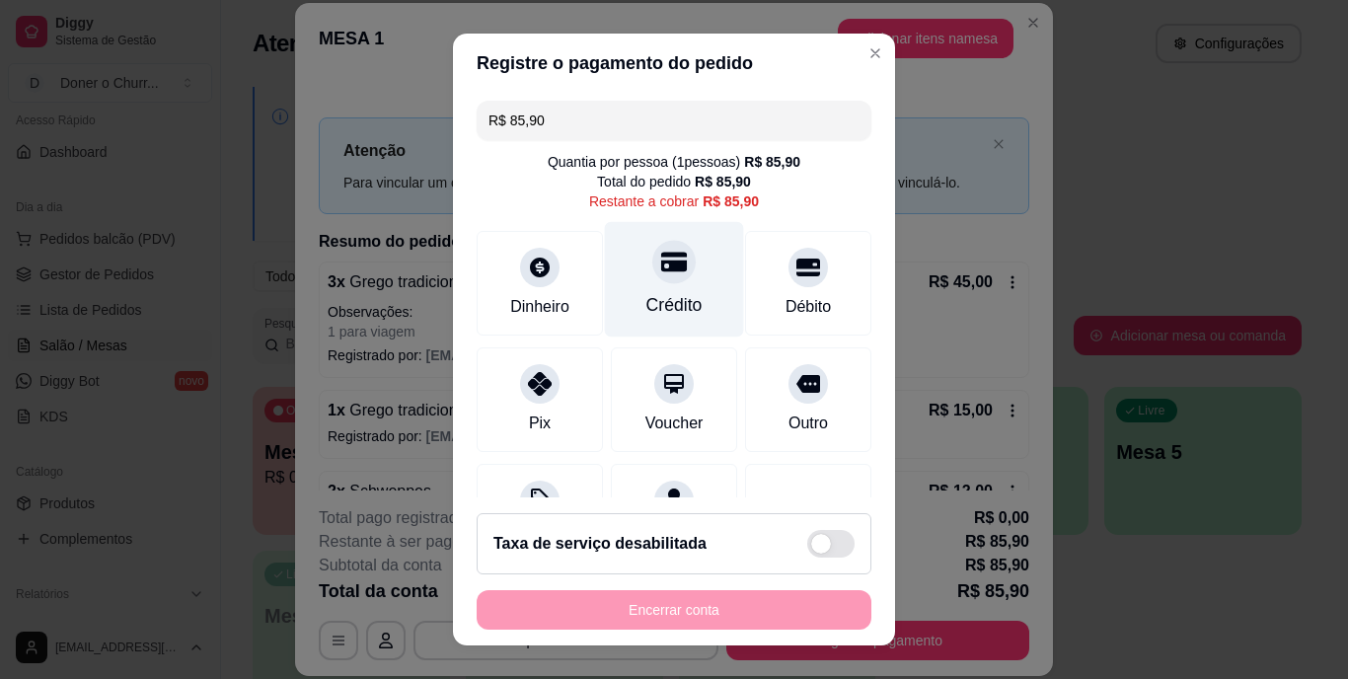
click at [661, 274] on icon at bounding box center [674, 263] width 26 height 26
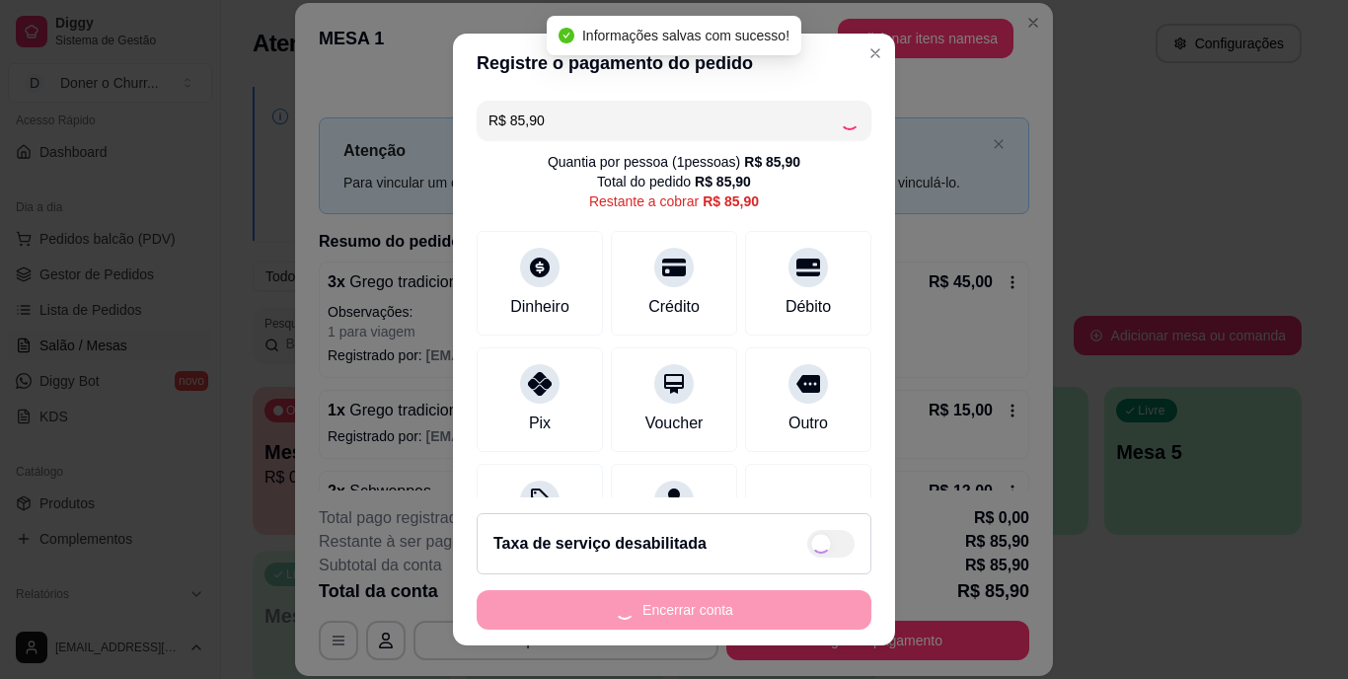
type input "R$ 0,00"
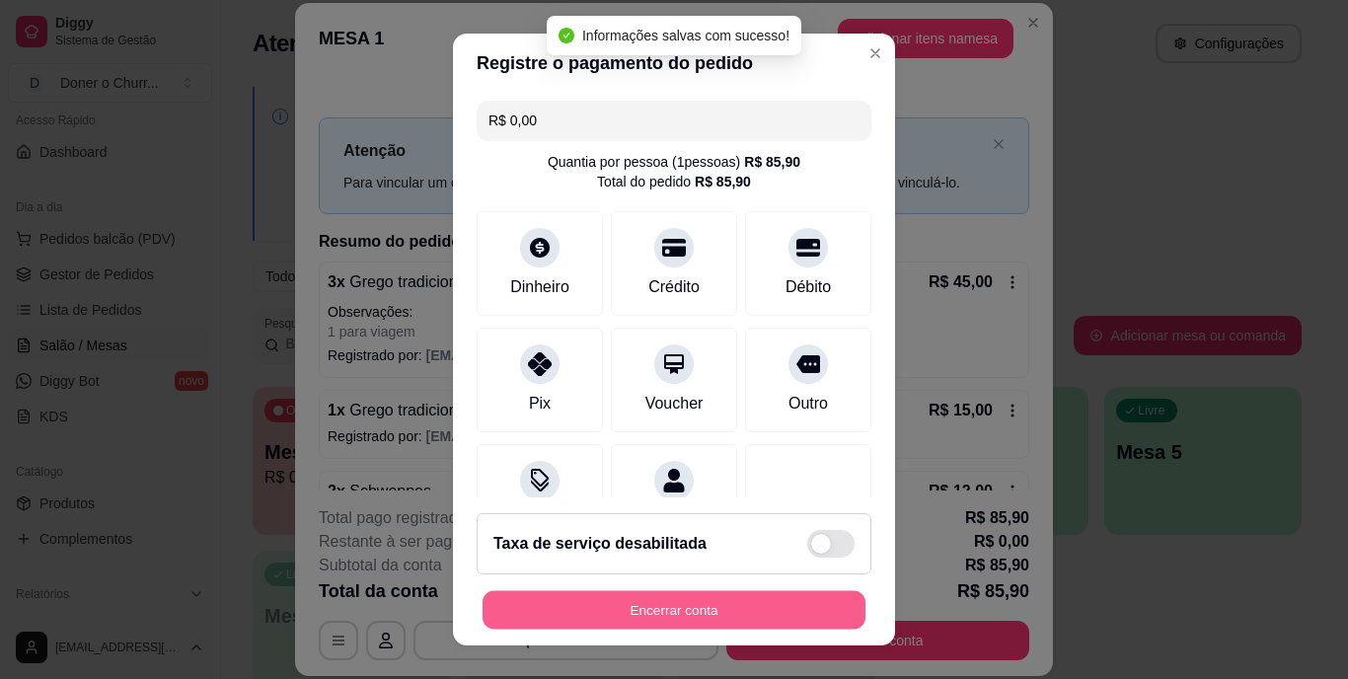
click at [685, 608] on button "Encerrar conta" at bounding box center [674, 609] width 383 height 38
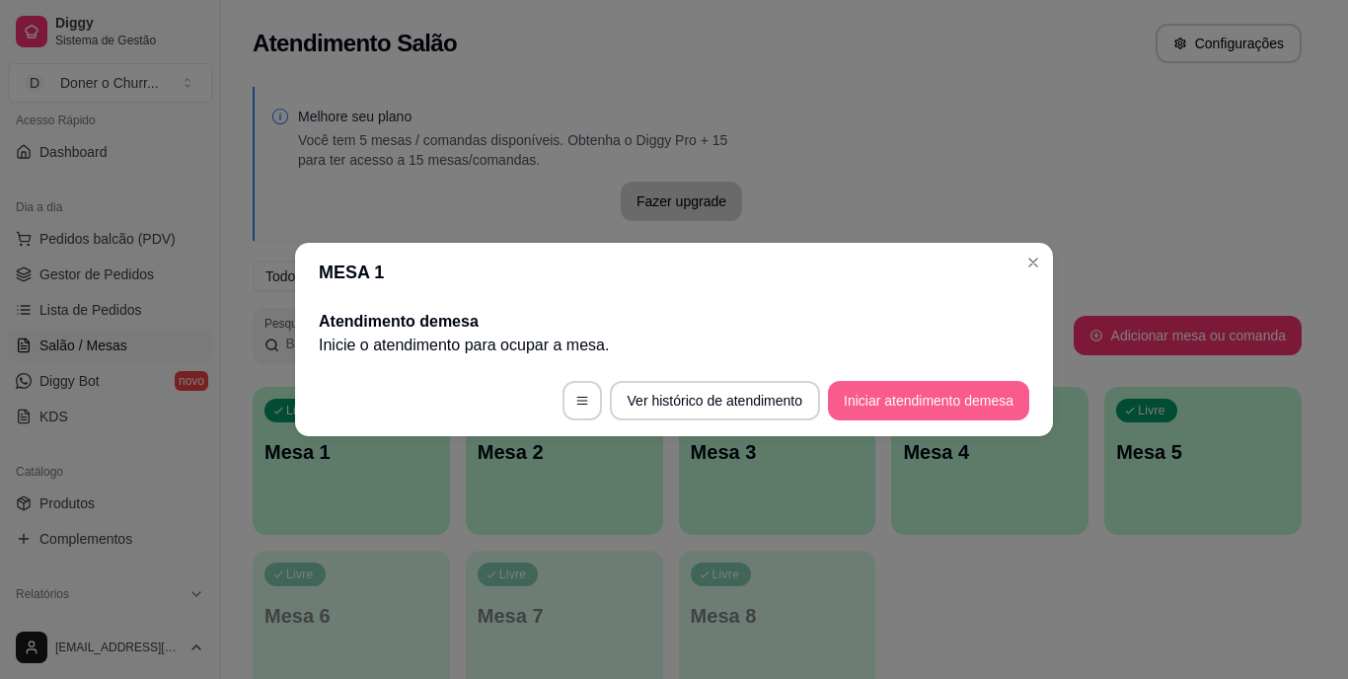
click at [996, 397] on button "Iniciar atendimento de mesa" at bounding box center [928, 400] width 201 height 39
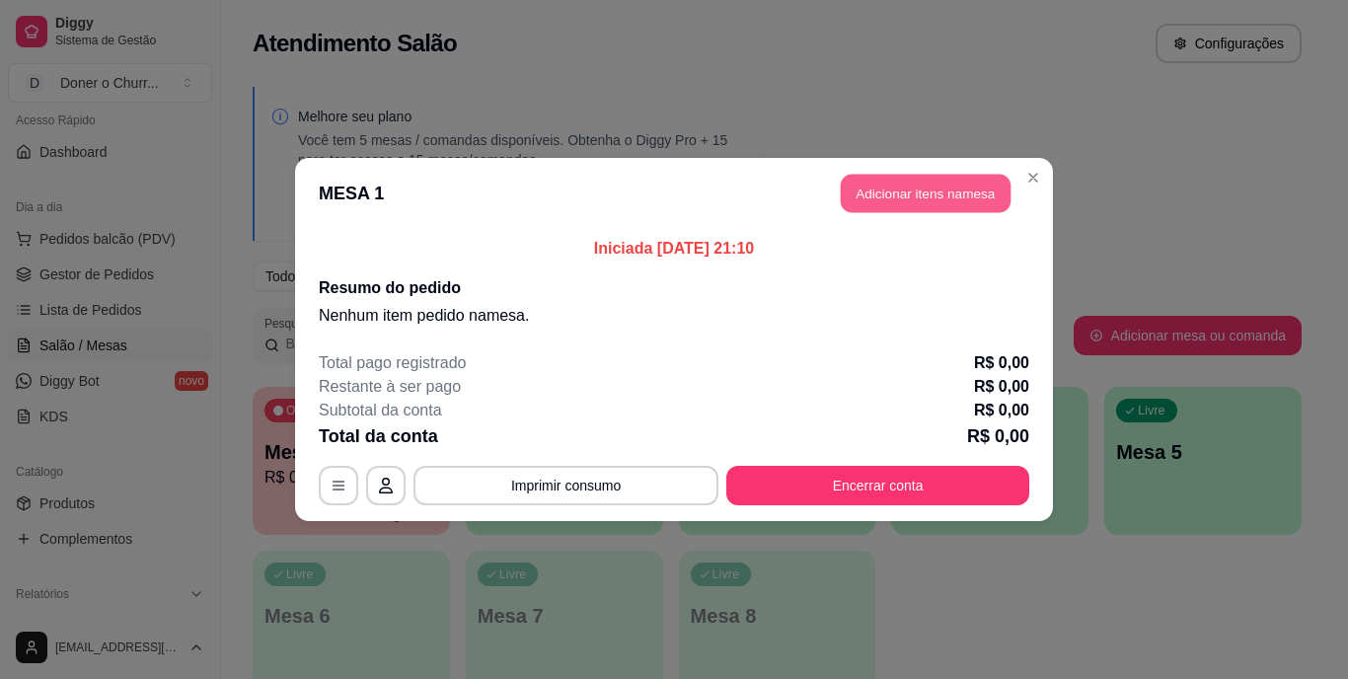
click at [898, 182] on button "Adicionar itens na mesa" at bounding box center [926, 194] width 170 height 38
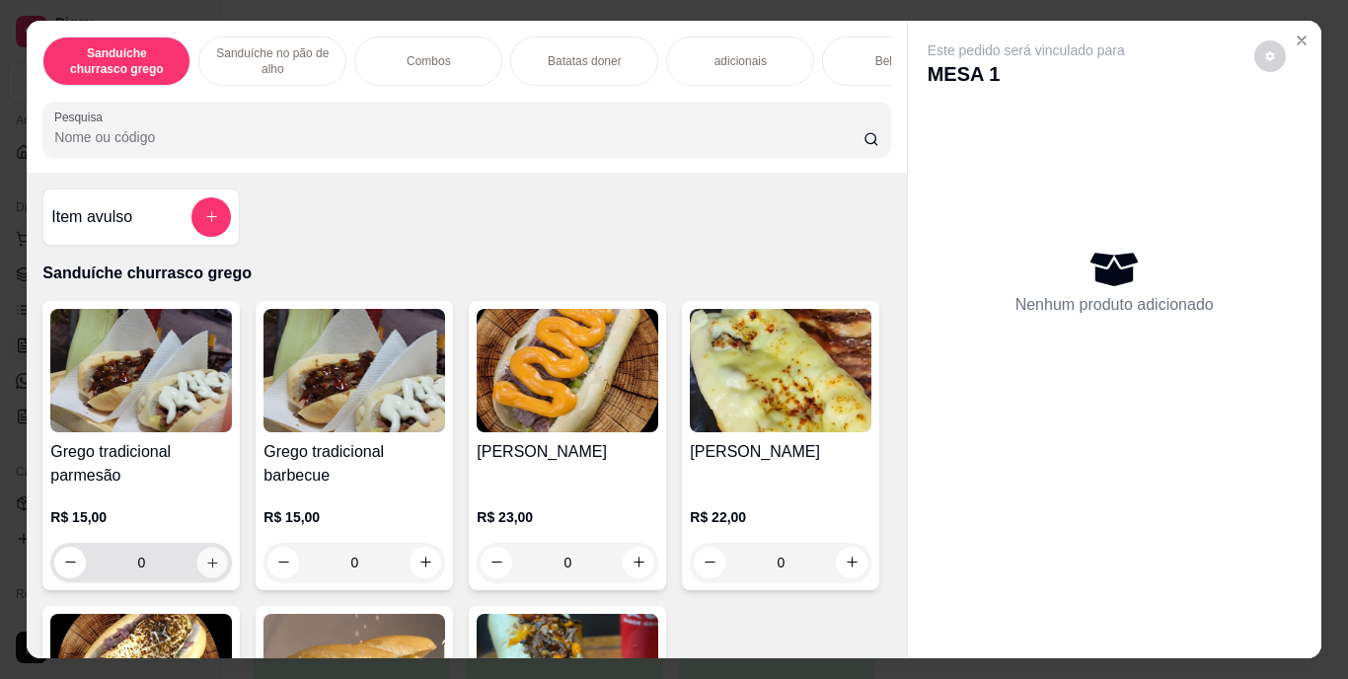
click at [205, 569] on icon "increase-product-quantity" at bounding box center [212, 562] width 15 height 15
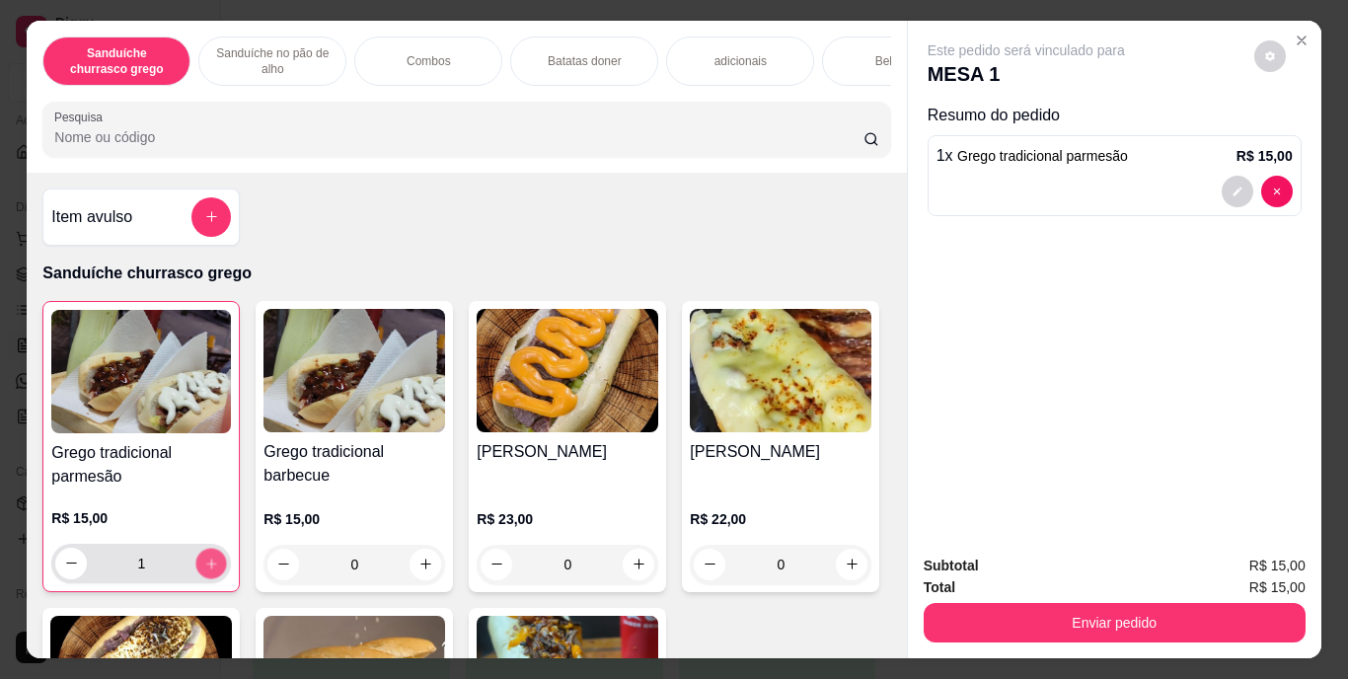
click at [204, 569] on icon "increase-product-quantity" at bounding box center [211, 563] width 15 height 15
type input "2"
drag, startPoint x: 621, startPoint y: 589, endPoint x: 633, endPoint y: 568, distance: 24.7
click at [633, 568] on div "0" at bounding box center [568, 564] width 174 height 39
click at [633, 568] on icon "increase-product-quantity" at bounding box center [639, 564] width 15 height 15
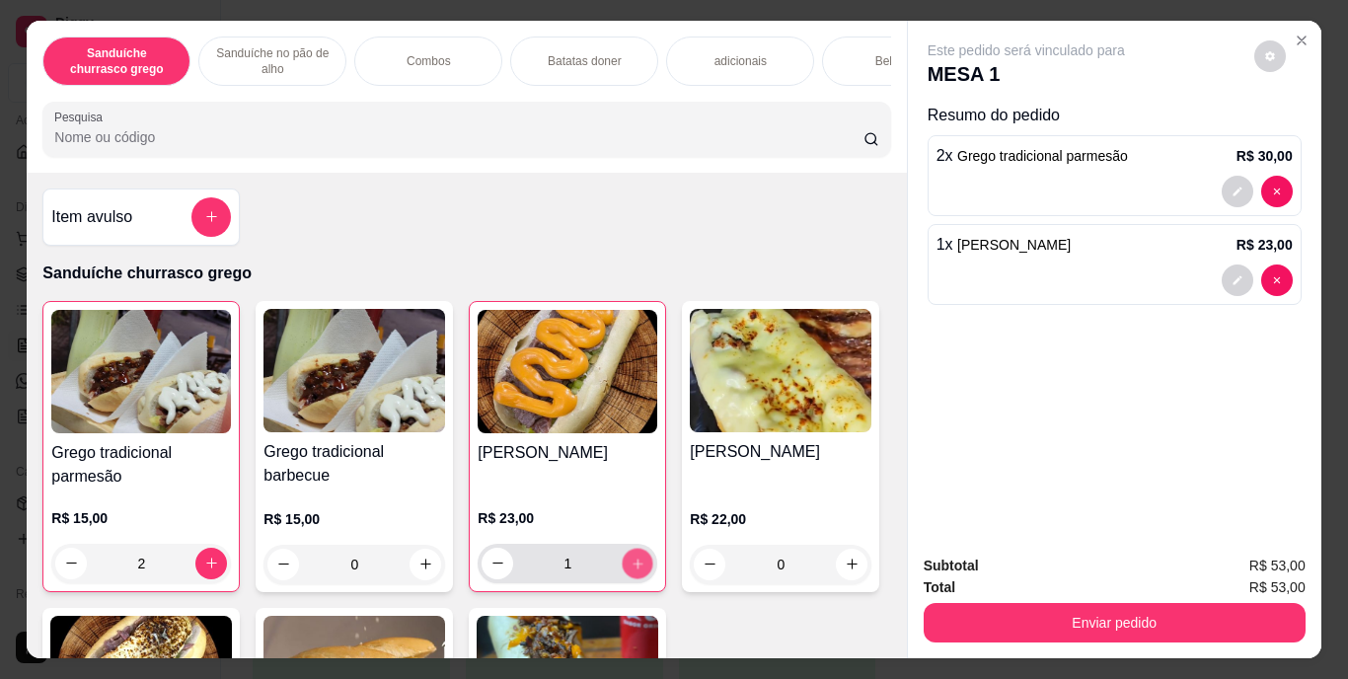
click at [633, 568] on icon "increase-product-quantity" at bounding box center [638, 563] width 15 height 15
type input "2"
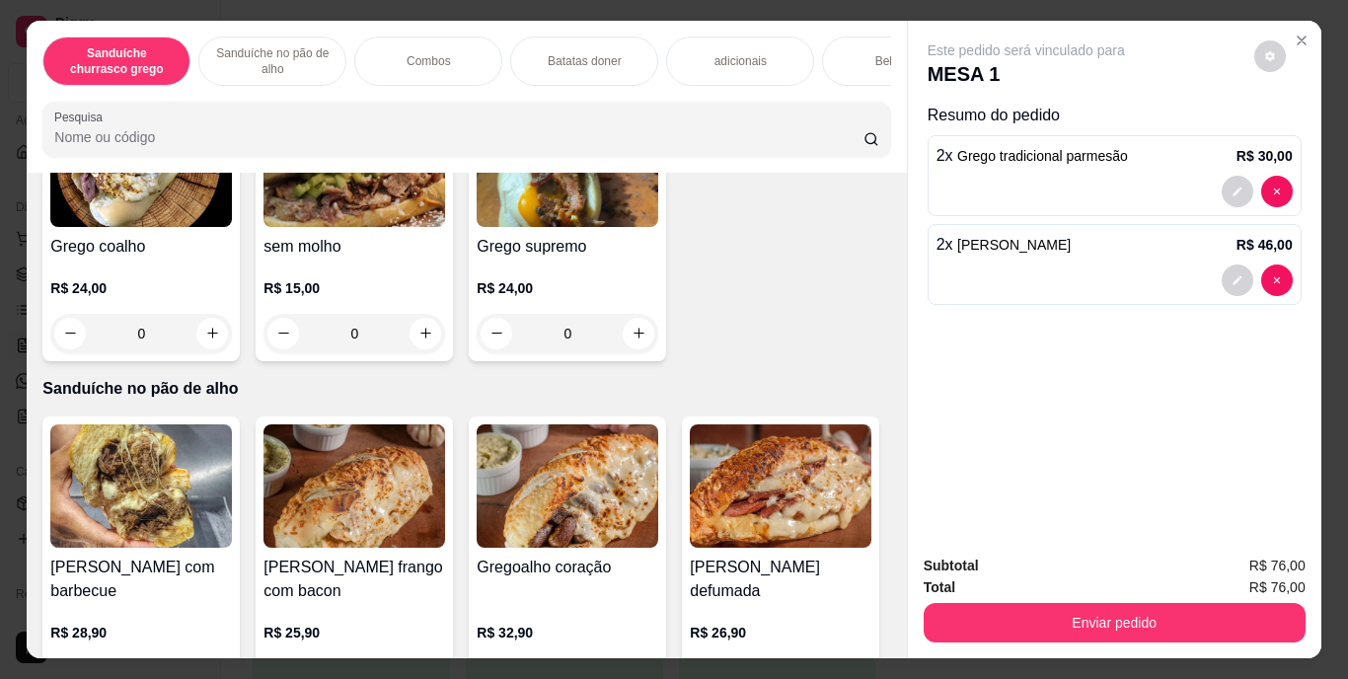
scroll to position [515, 0]
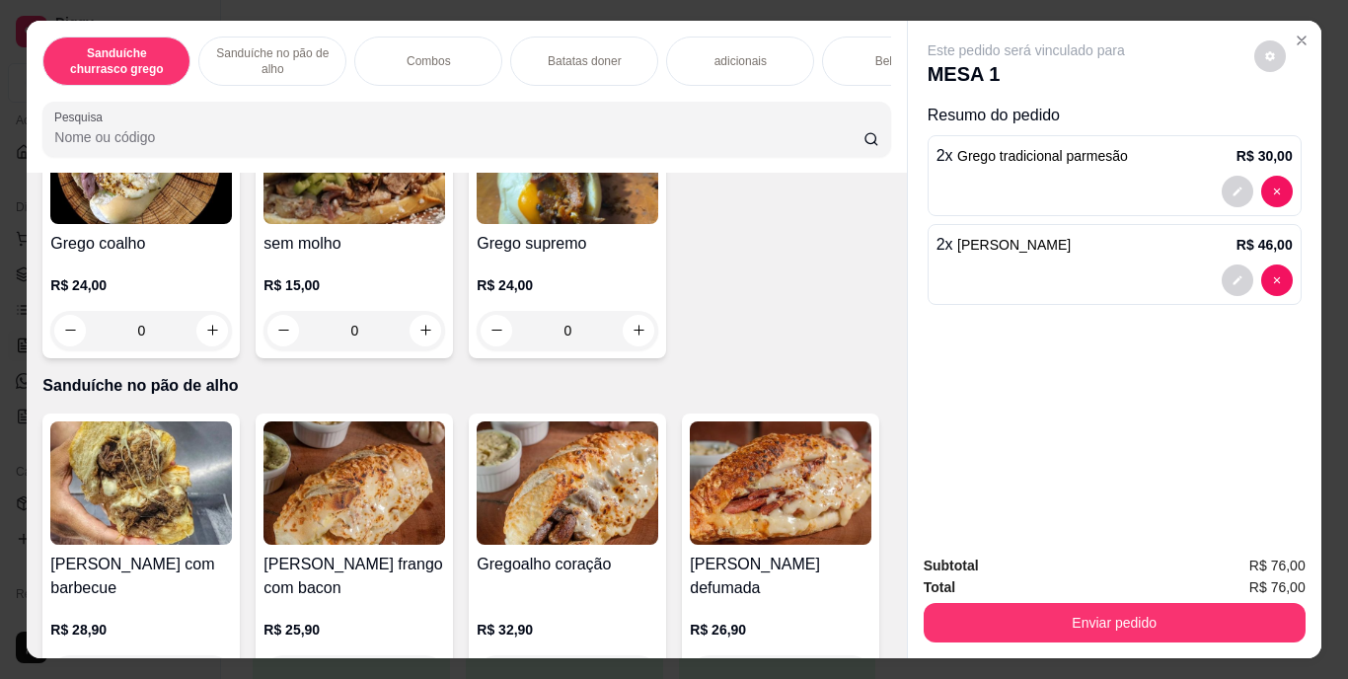
click at [844, 57] on div "Bebidas" at bounding box center [896, 61] width 148 height 49
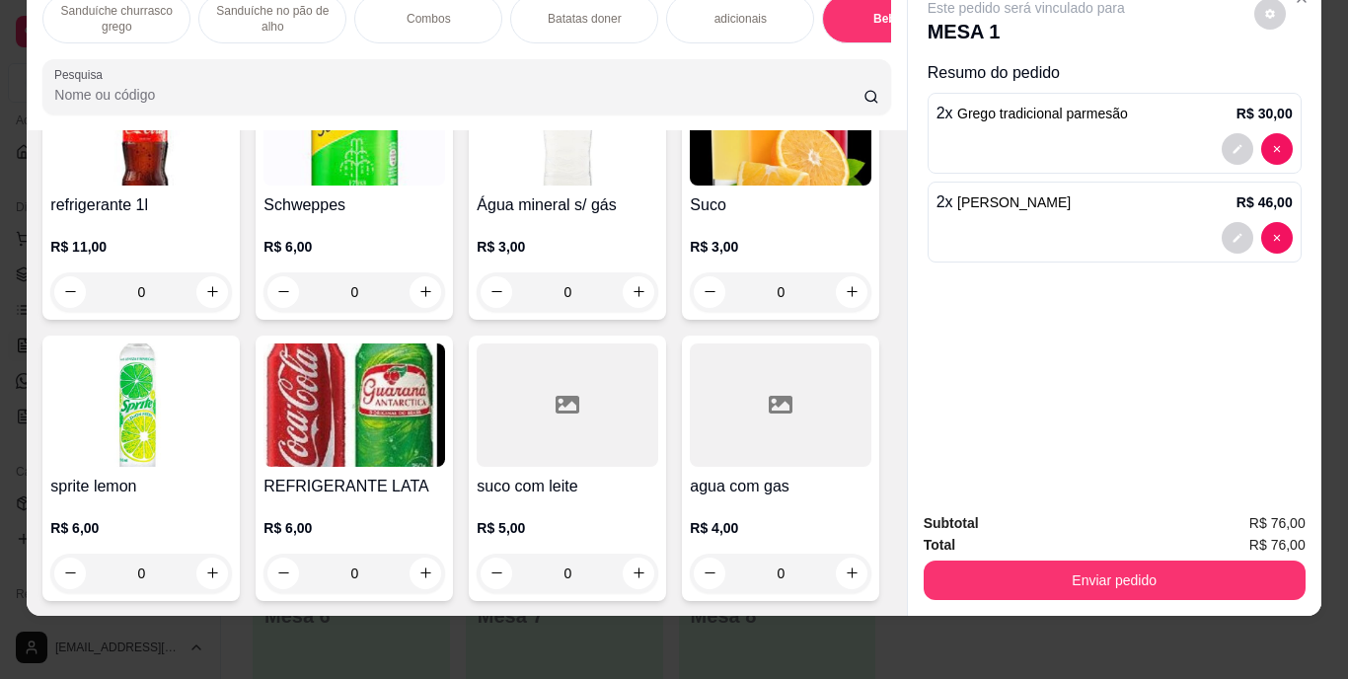
scroll to position [3663, 0]
click at [845, 299] on icon "increase-product-quantity" at bounding box center [852, 291] width 15 height 15
type input "1"
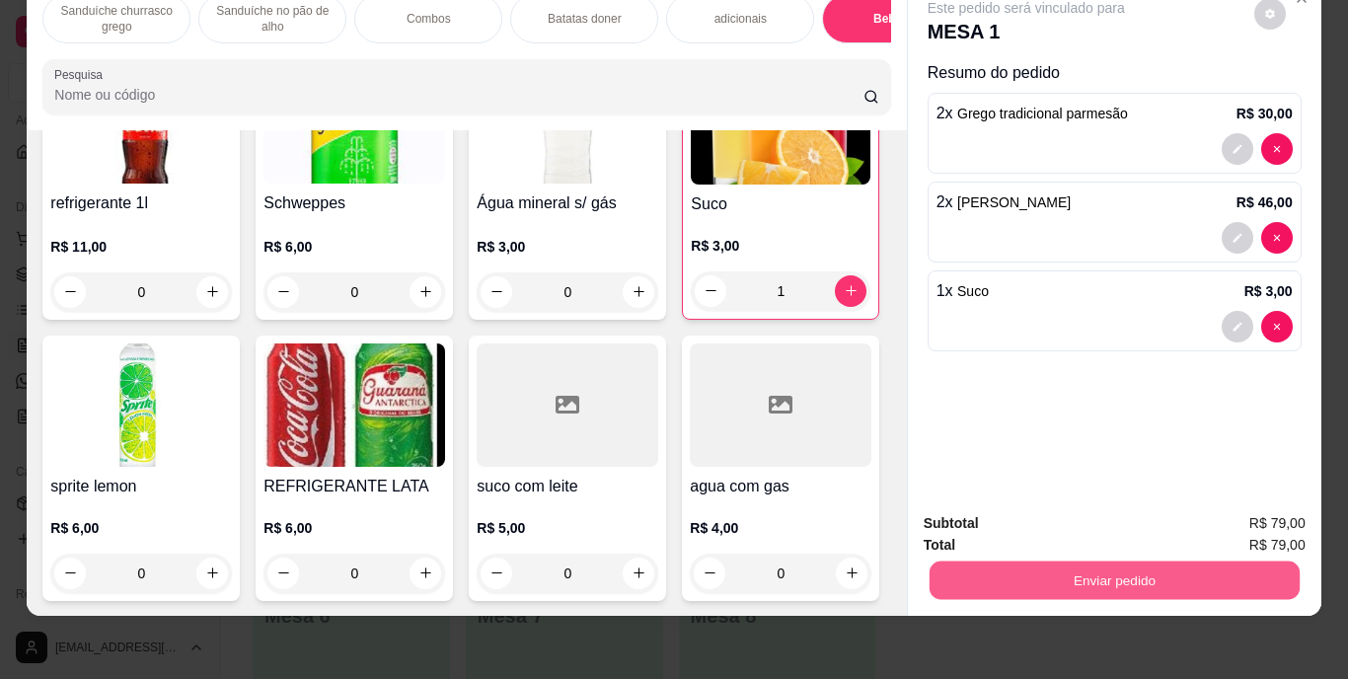
click at [1146, 568] on button "Enviar pedido" at bounding box center [1114, 581] width 370 height 38
click at [1280, 503] on button "Enviar pedido" at bounding box center [1254, 516] width 109 height 37
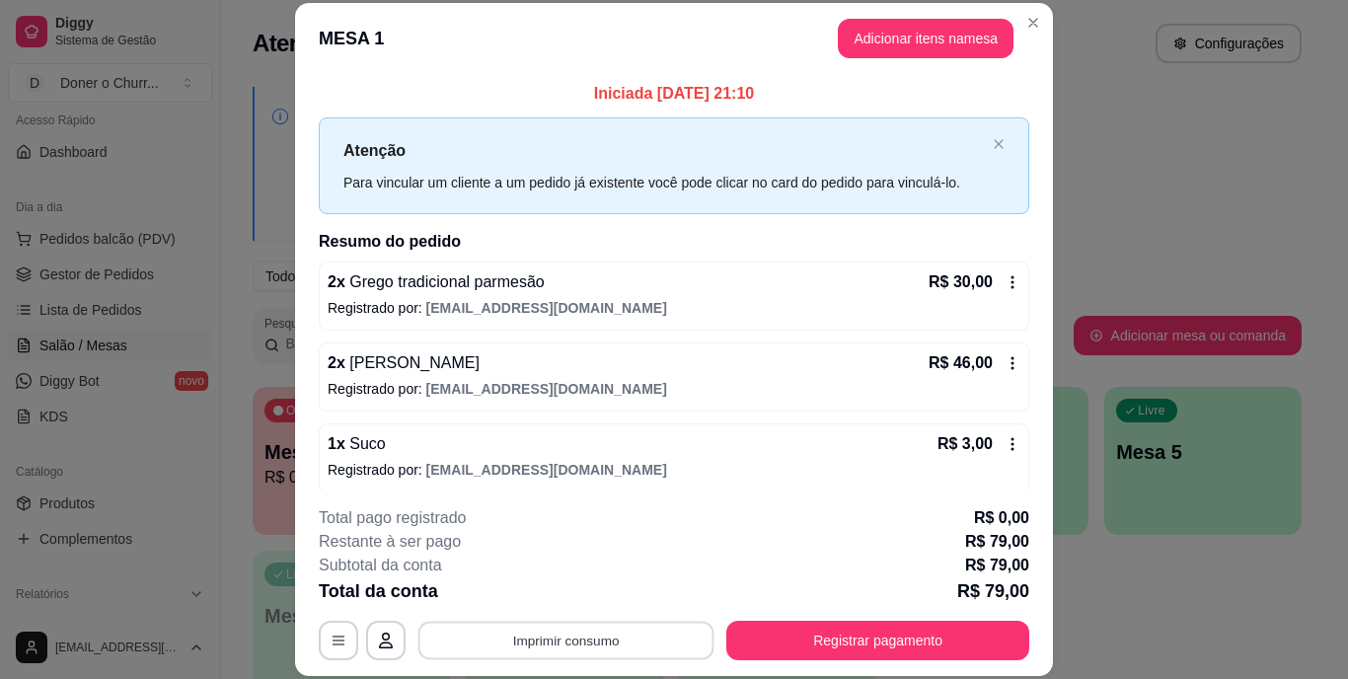
click at [591, 649] on button "Imprimir consumo" at bounding box center [566, 640] width 296 height 38
click at [564, 595] on button "IMPRESSORA" at bounding box center [564, 594] width 138 height 31
click at [570, 638] on button "Imprimir consumo" at bounding box center [566, 640] width 296 height 38
click at [570, 595] on button "IMPRESSORA" at bounding box center [564, 594] width 138 height 31
click at [1005, 439] on icon at bounding box center [1013, 444] width 16 height 16
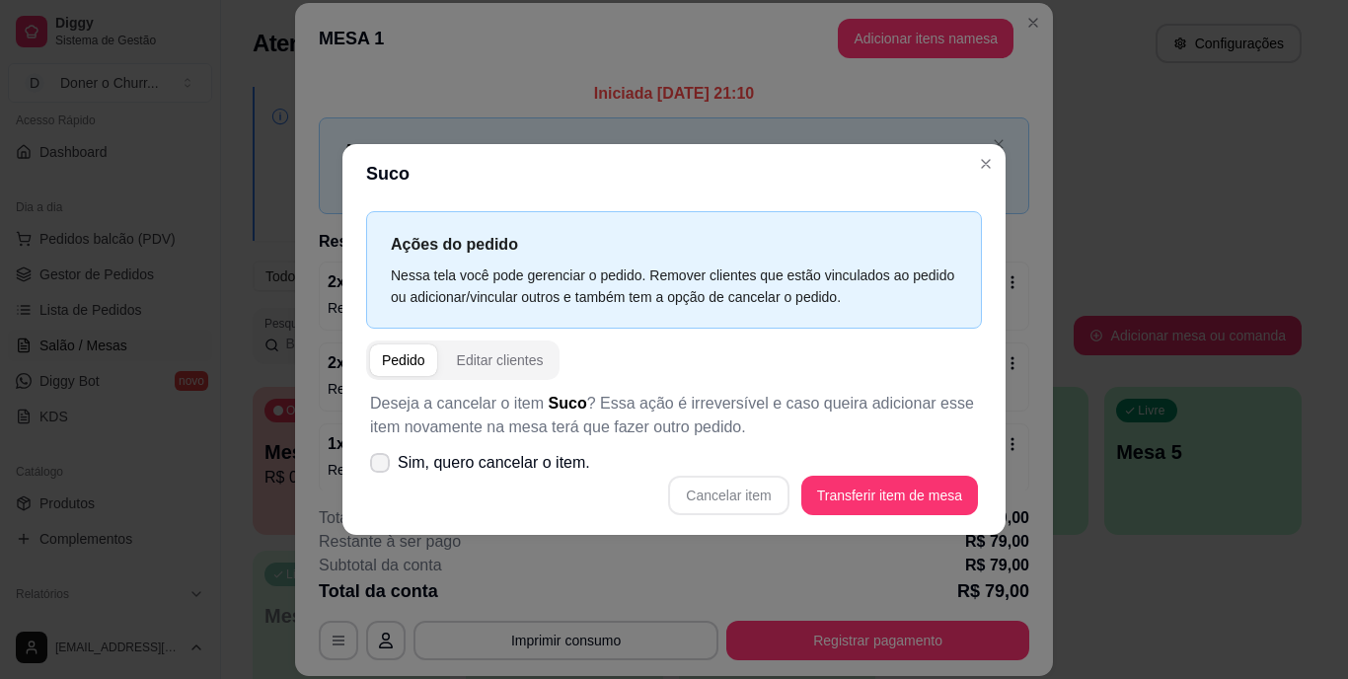
click at [377, 462] on icon at bounding box center [380, 463] width 16 height 12
click at [377, 467] on input "Sim, quero cancelar o item." at bounding box center [375, 473] width 13 height 13
checkbox input "true"
click at [748, 497] on button "Cancelar item" at bounding box center [728, 496] width 117 height 38
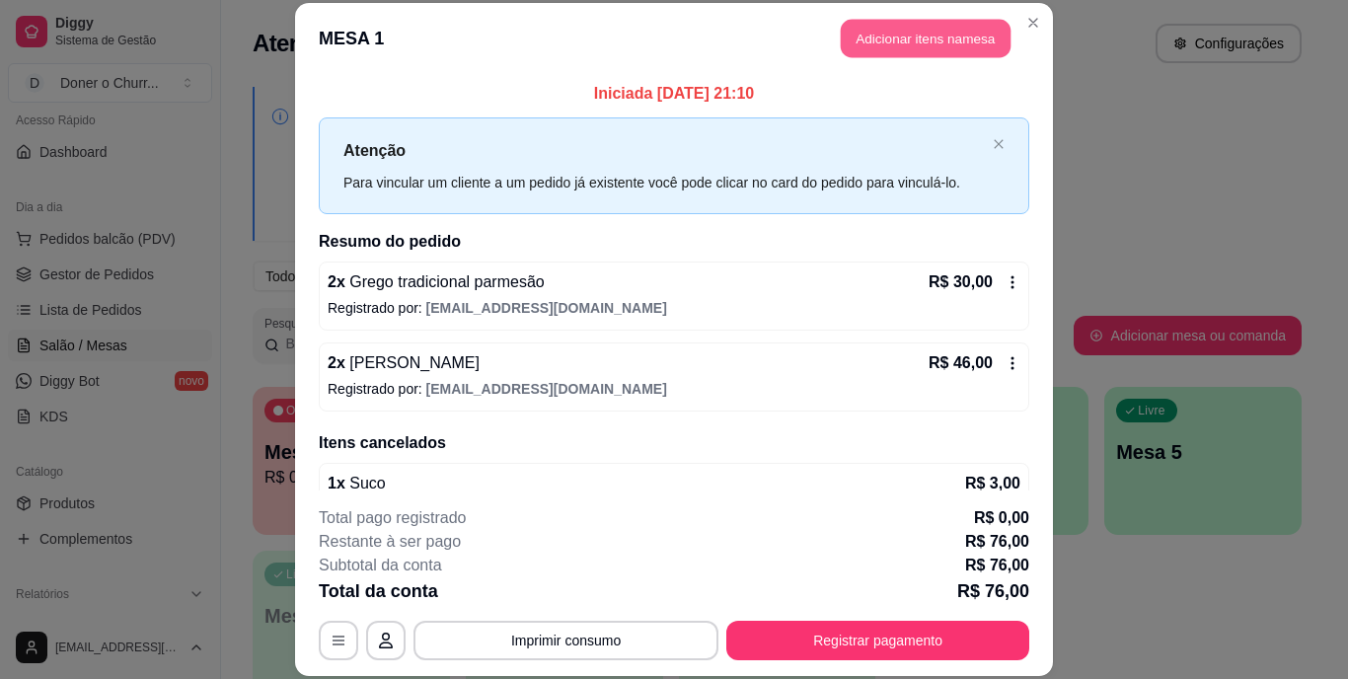
click at [894, 38] on button "Adicionar itens na mesa" at bounding box center [926, 39] width 170 height 38
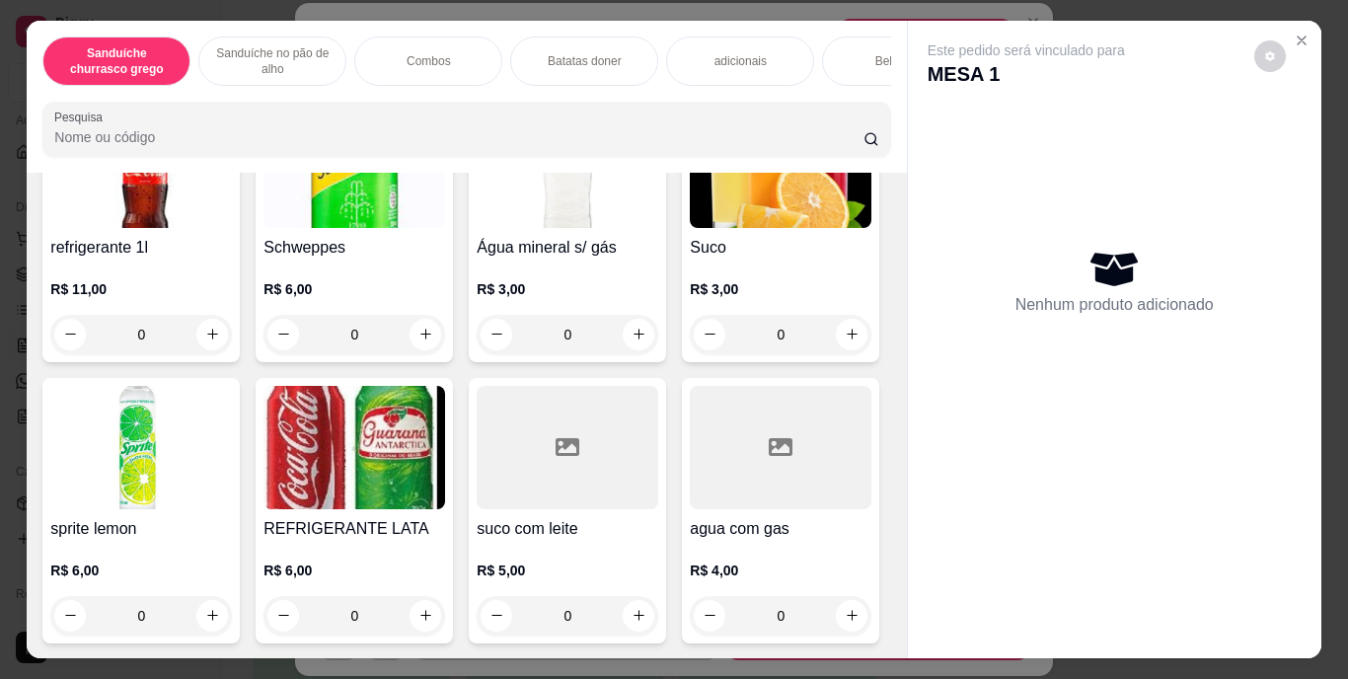
scroll to position [3887, 0]
click at [634, 611] on icon "increase-product-quantity" at bounding box center [639, 616] width 10 height 10
type input "1"
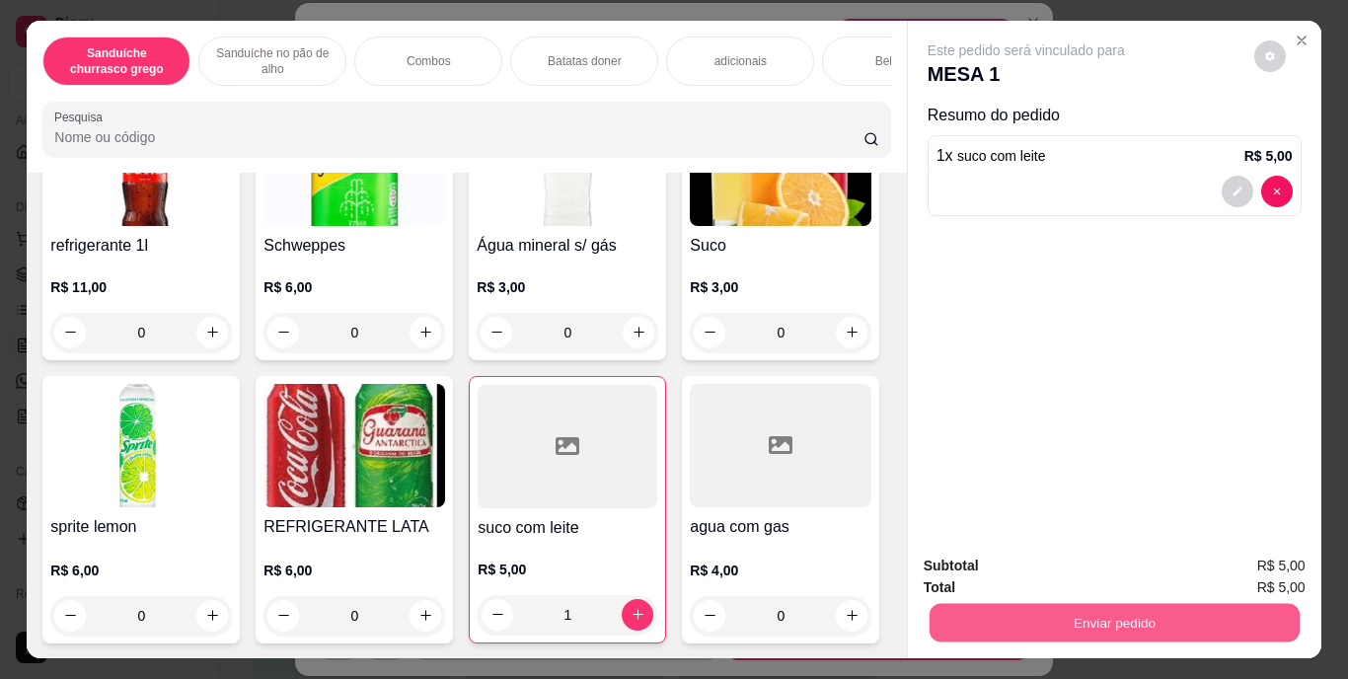
click at [1018, 620] on button "Enviar pedido" at bounding box center [1114, 623] width 370 height 38
click at [1255, 571] on button "Enviar pedido" at bounding box center [1254, 567] width 109 height 37
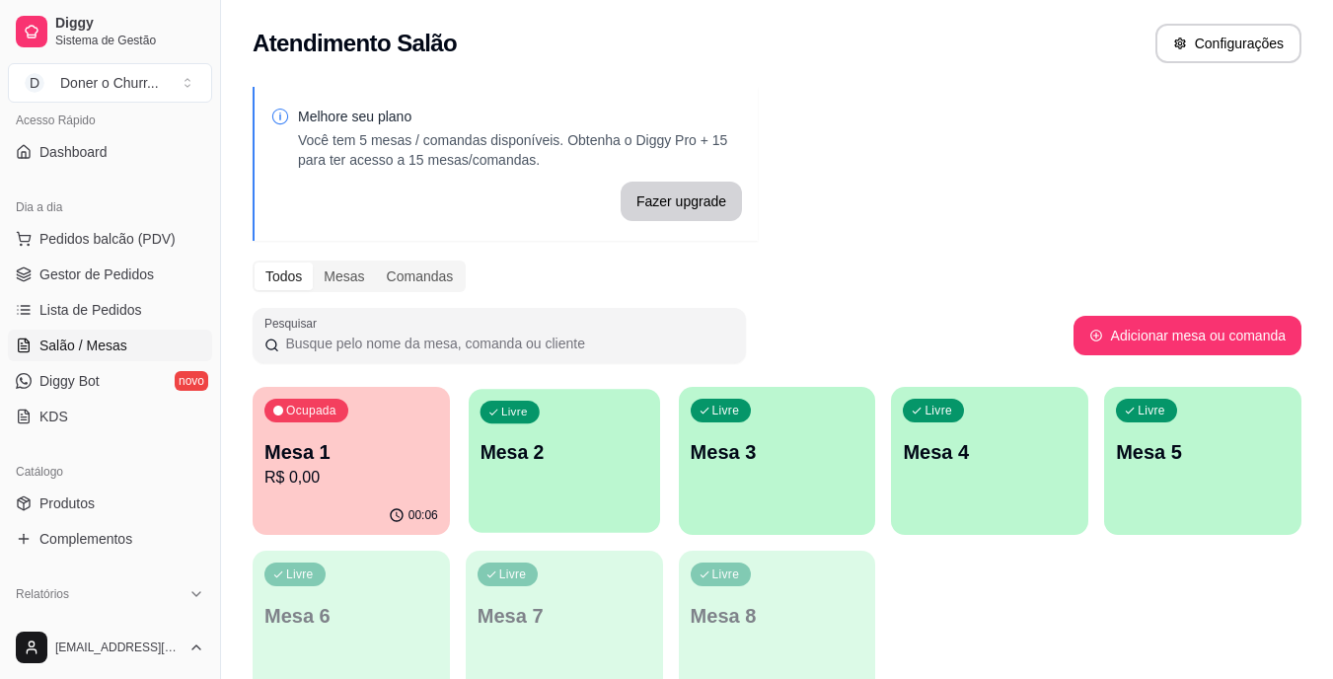
click at [600, 463] on p "Mesa 2" at bounding box center [564, 452] width 169 height 27
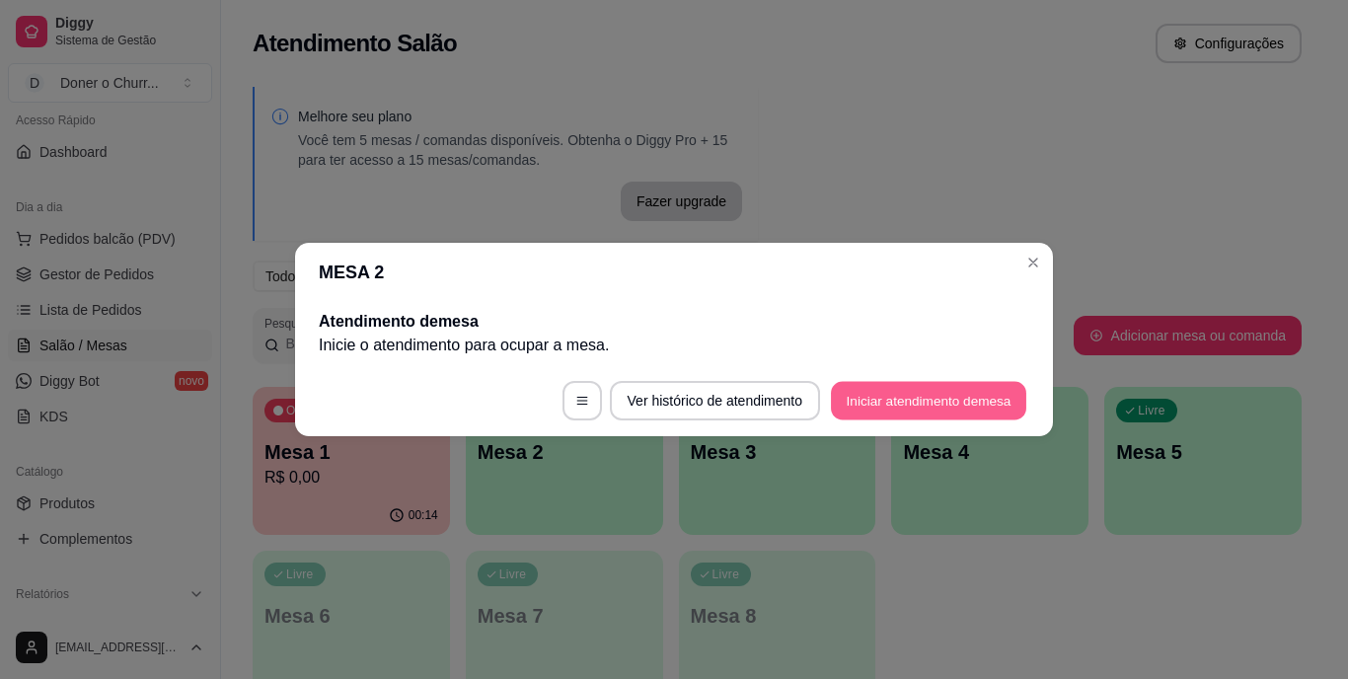
click at [887, 405] on button "Iniciar atendimento de mesa" at bounding box center [928, 401] width 195 height 38
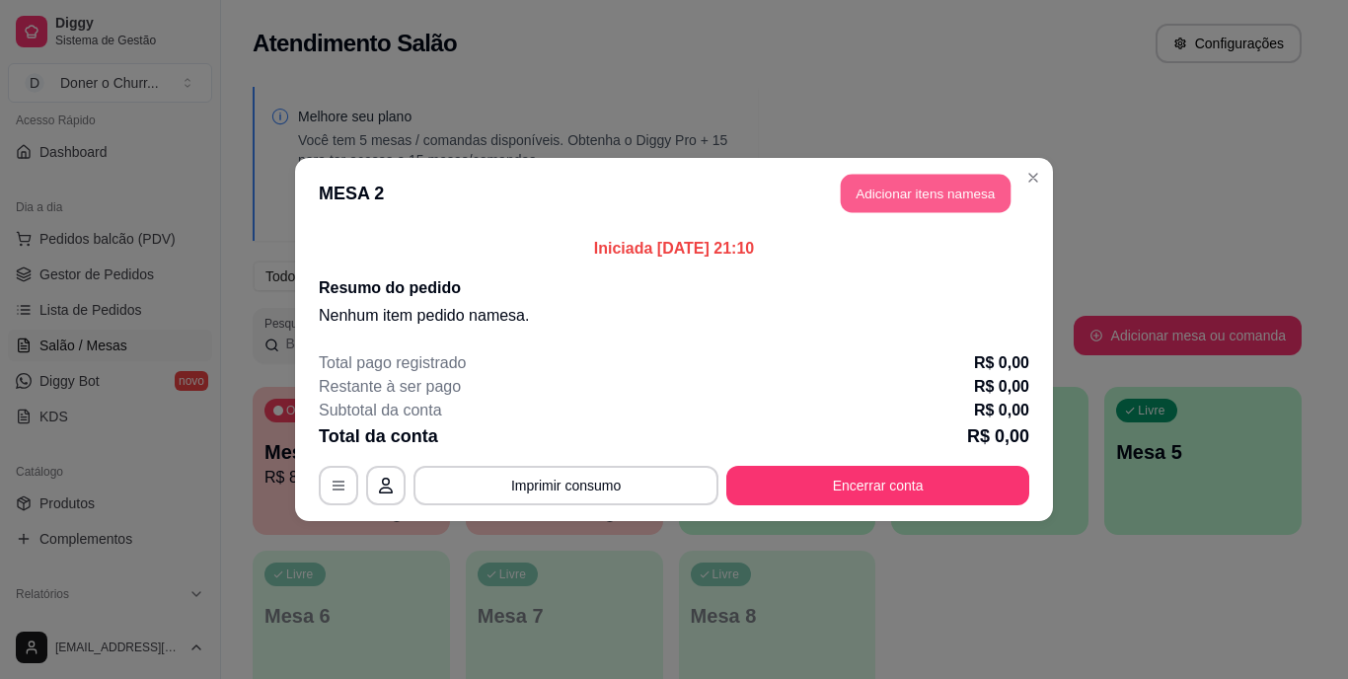
click at [924, 197] on button "Adicionar itens na mesa" at bounding box center [926, 194] width 170 height 38
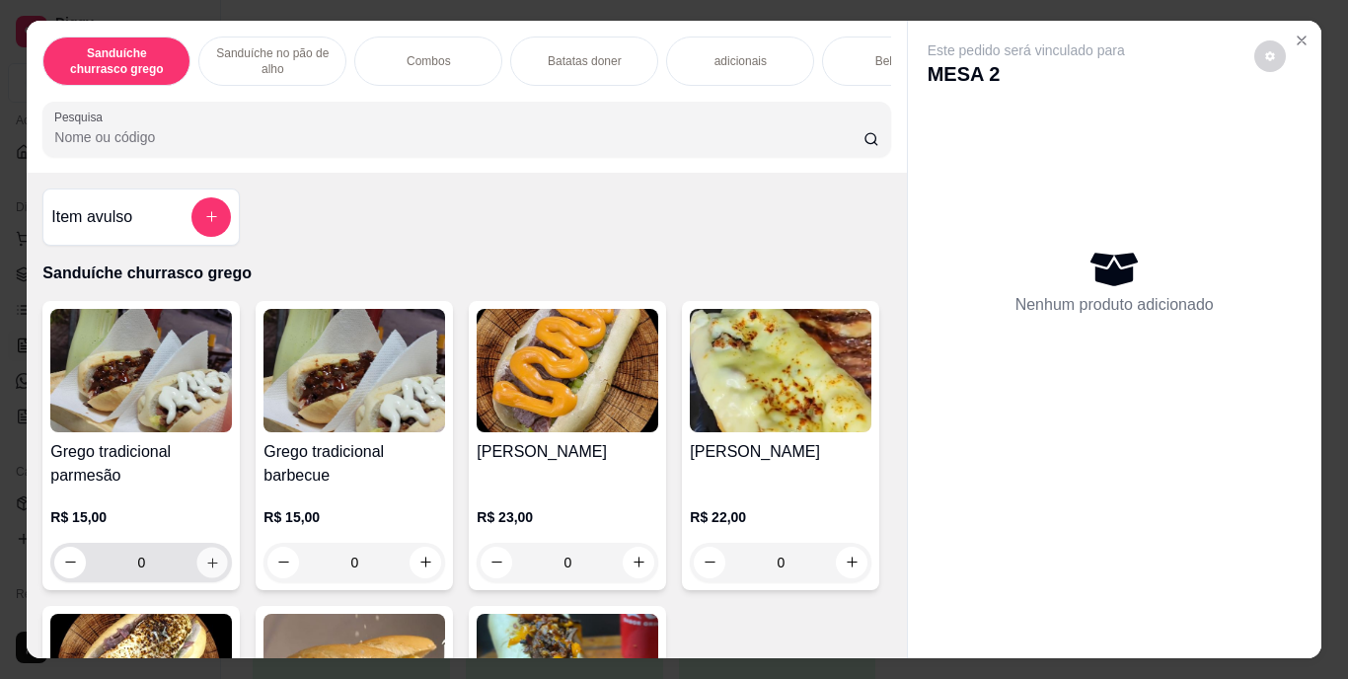
click at [205, 563] on icon "increase-product-quantity" at bounding box center [212, 562] width 15 height 15
type input "1"
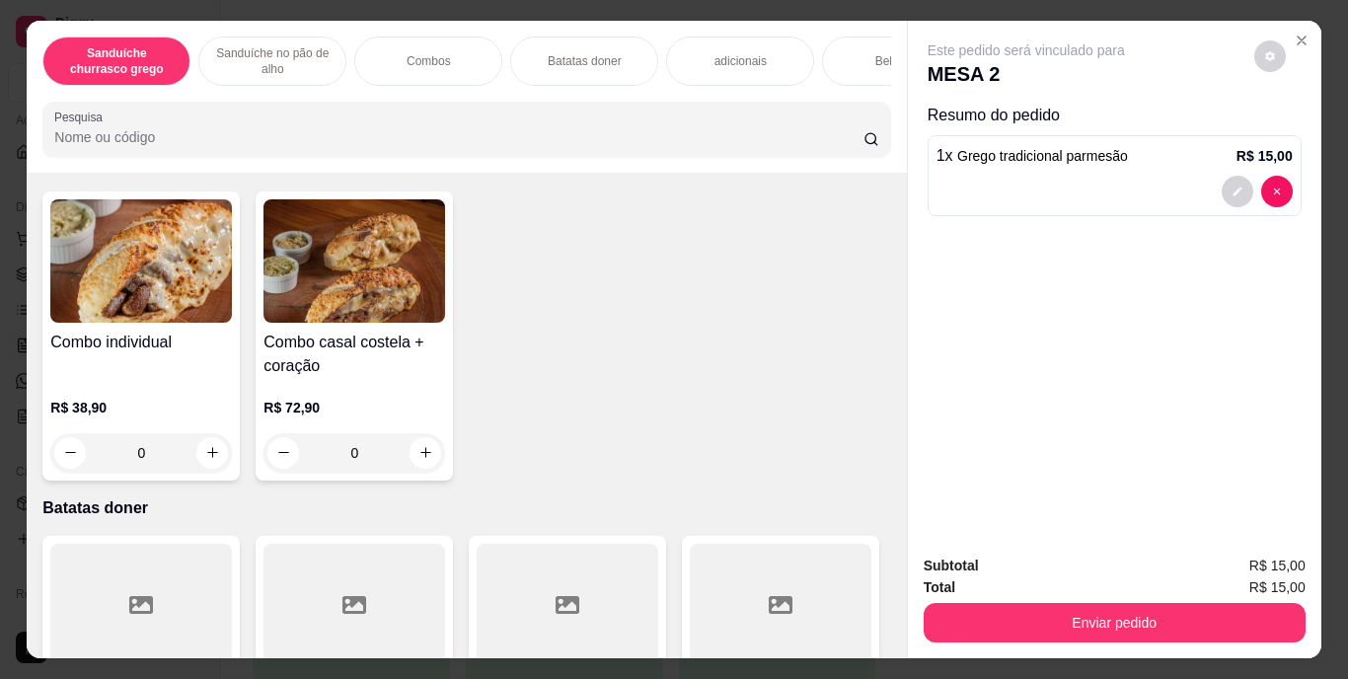
scroll to position [1374, 0]
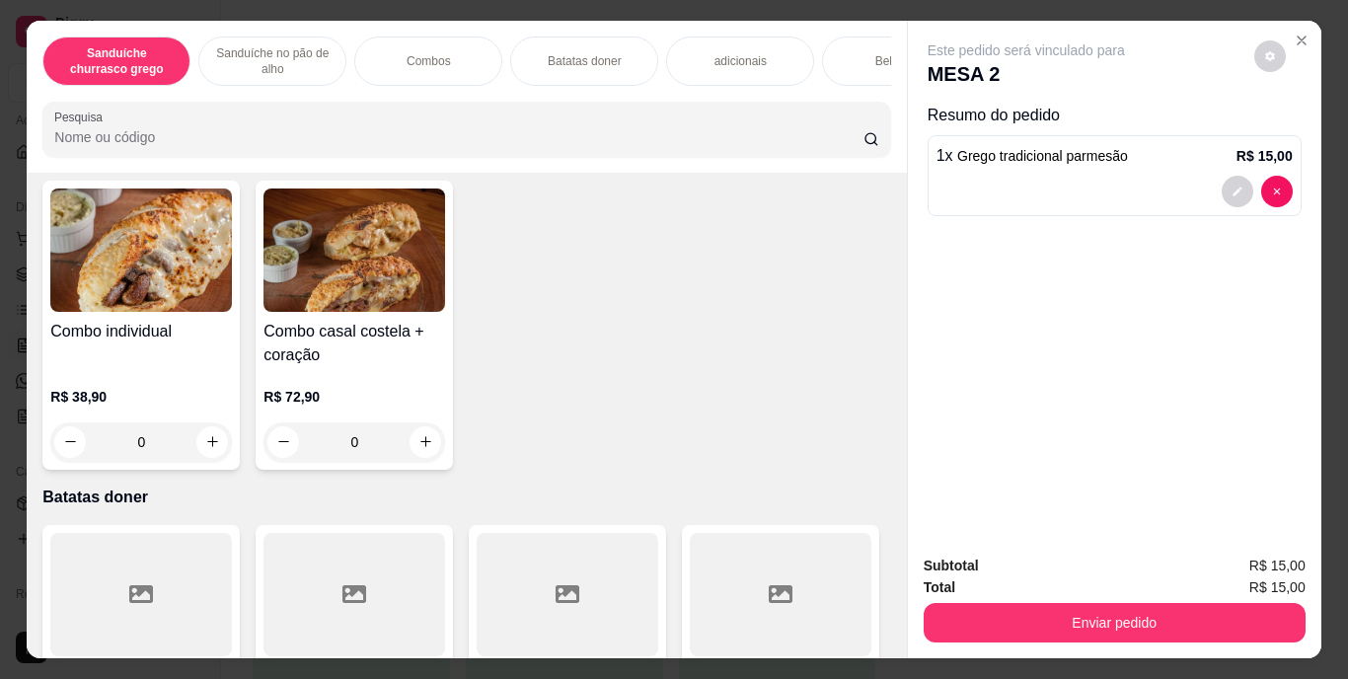
click at [831, 59] on div "Bebidas" at bounding box center [896, 61] width 148 height 49
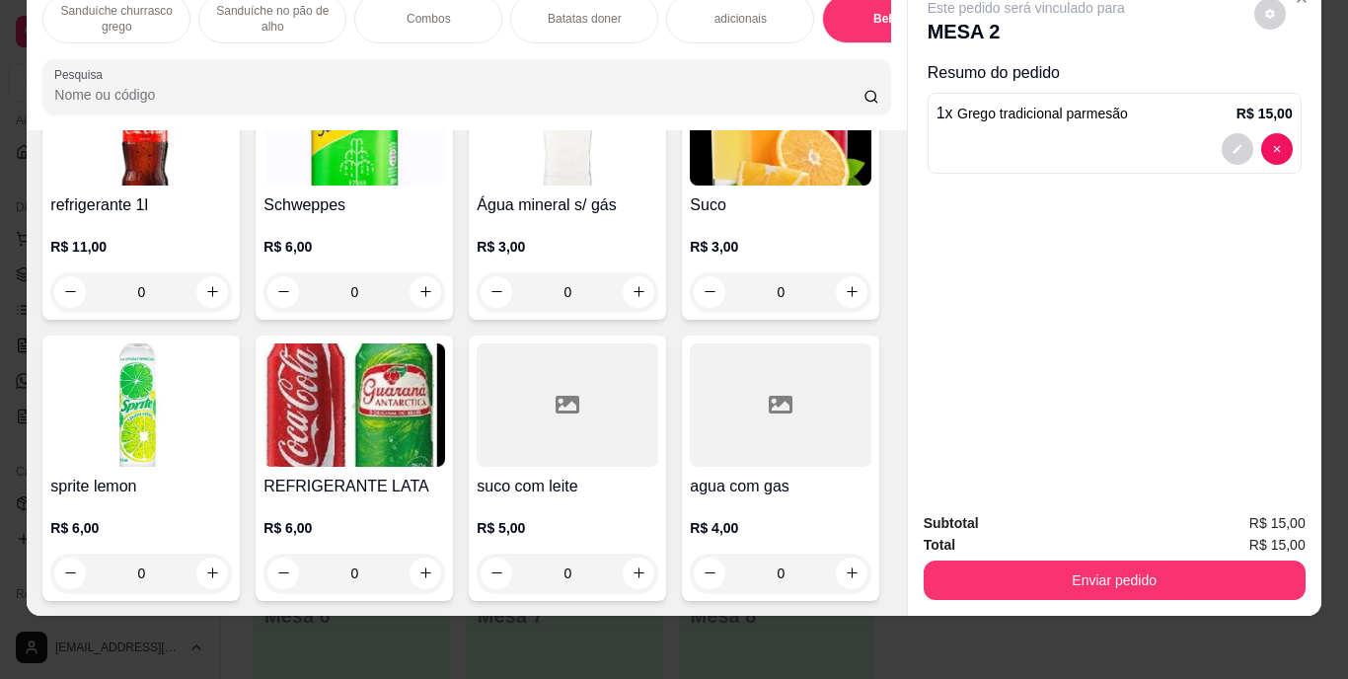
scroll to position [3659, 0]
click at [845, 299] on icon "increase-product-quantity" at bounding box center [852, 291] width 15 height 15
type input "1"
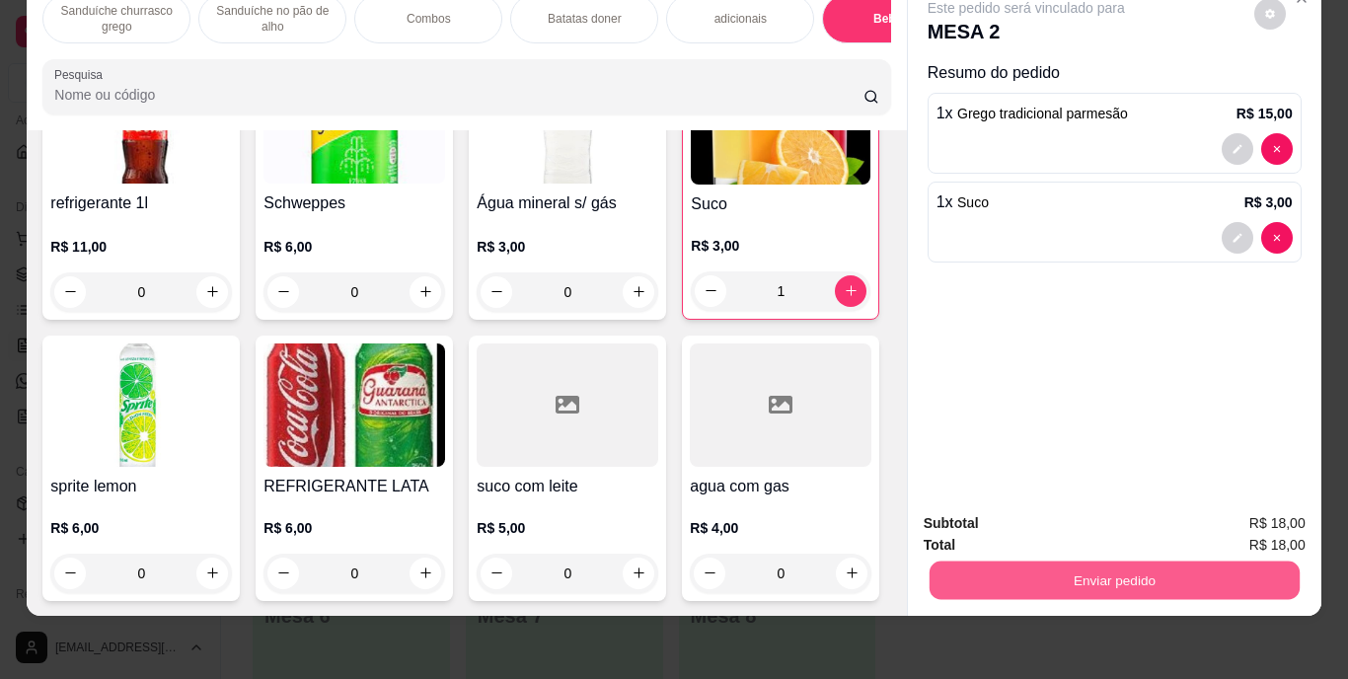
click at [1115, 563] on button "Enviar pedido" at bounding box center [1114, 581] width 370 height 38
click at [1278, 511] on button "Enviar pedido" at bounding box center [1254, 516] width 109 height 37
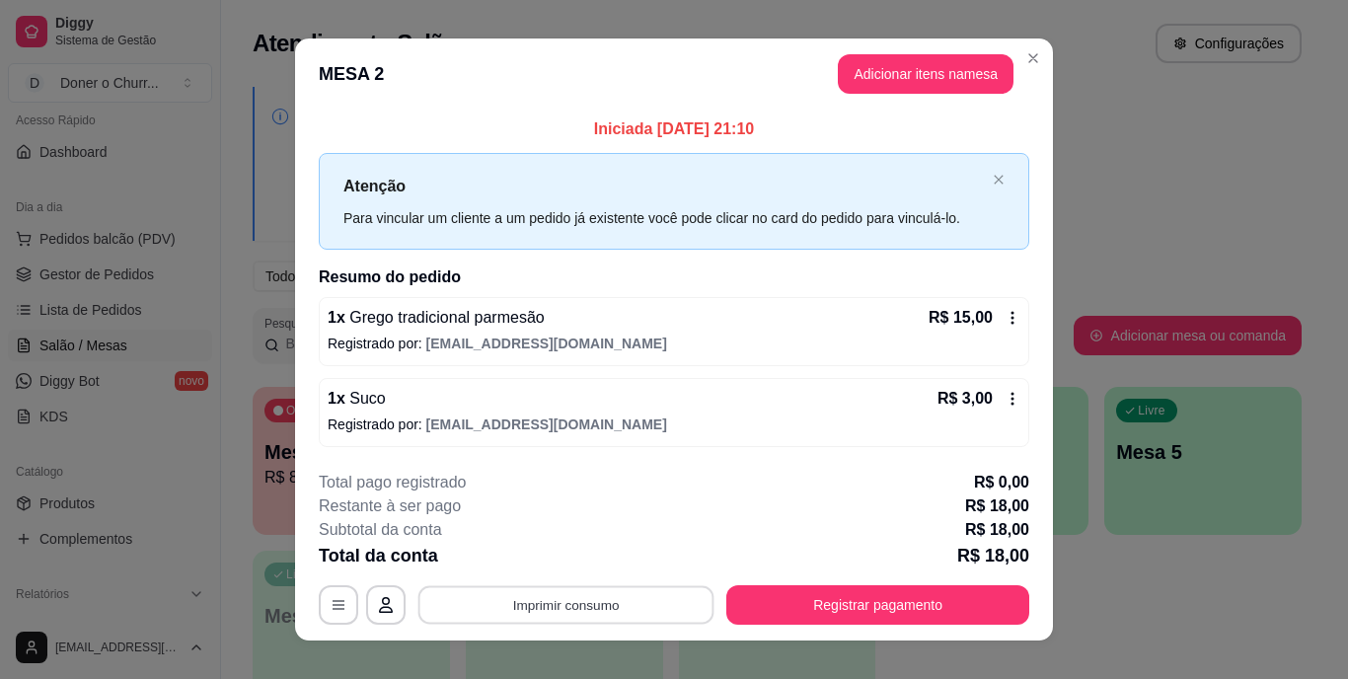
click at [616, 610] on button "Imprimir consumo" at bounding box center [566, 604] width 296 height 38
click at [580, 558] on button "IMPRESSORA" at bounding box center [564, 559] width 138 height 31
click at [571, 591] on button "Imprimir consumo" at bounding box center [566, 604] width 296 height 38
click at [576, 564] on button "IMPRESSORA" at bounding box center [564, 559] width 138 height 31
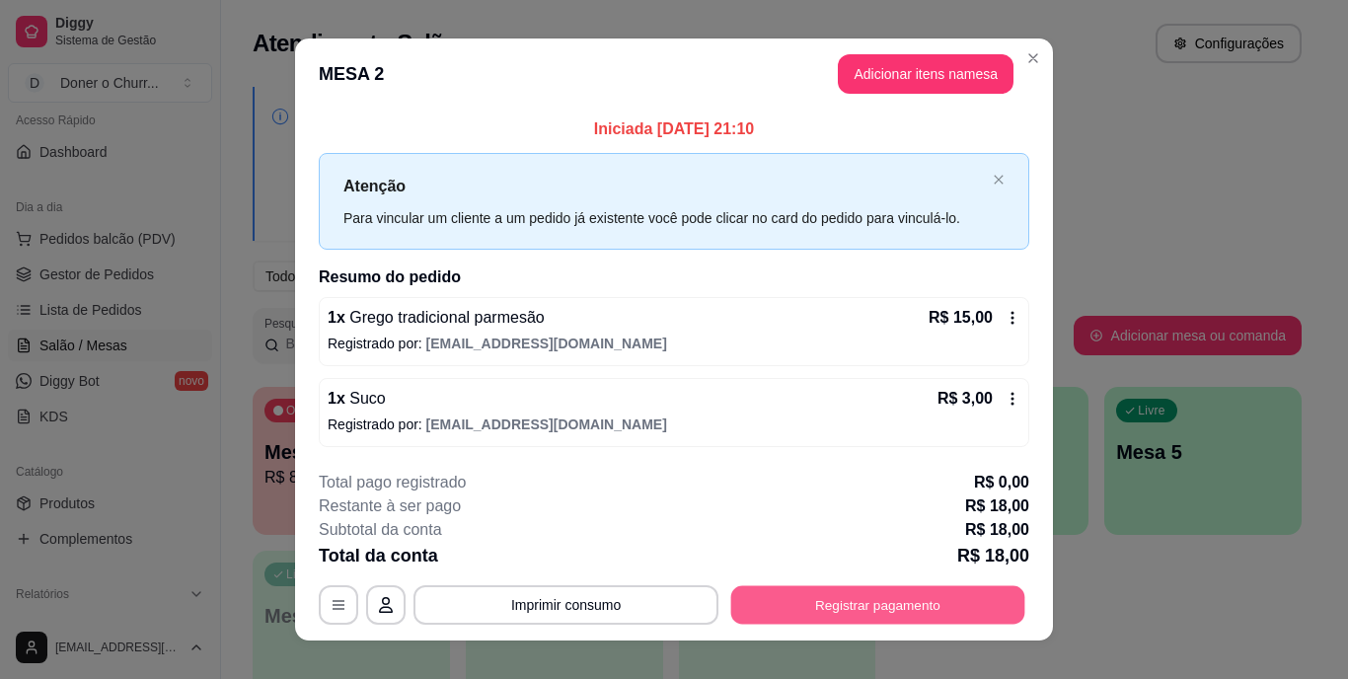
click at [867, 599] on button "Registrar pagamento" at bounding box center [878, 604] width 294 height 38
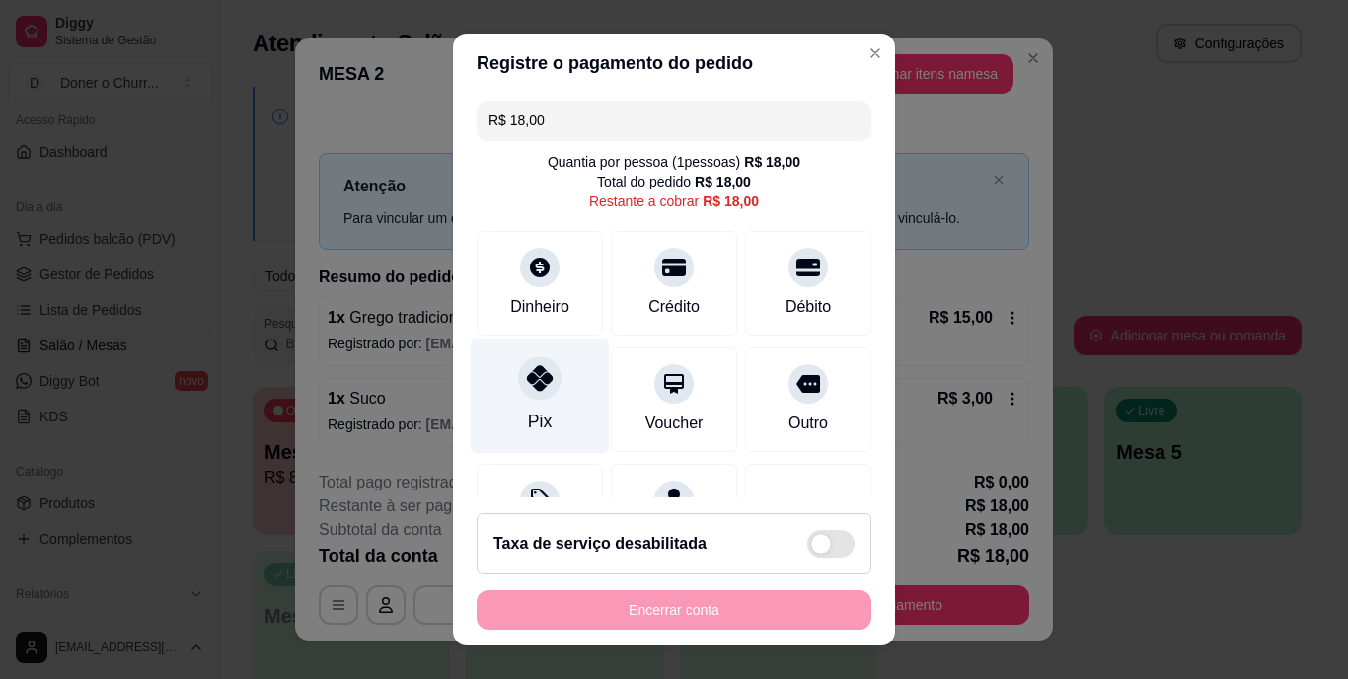
click at [528, 398] on div at bounding box center [539, 378] width 43 height 43
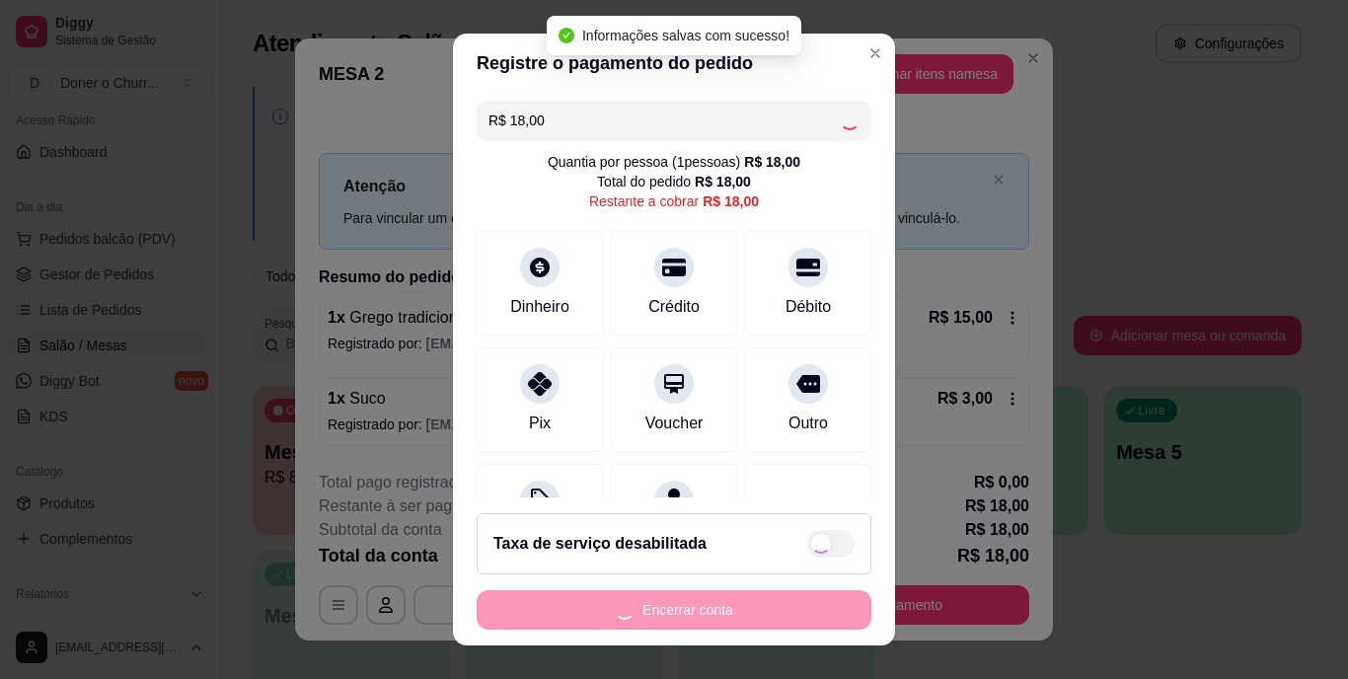
type input "R$ 0,00"
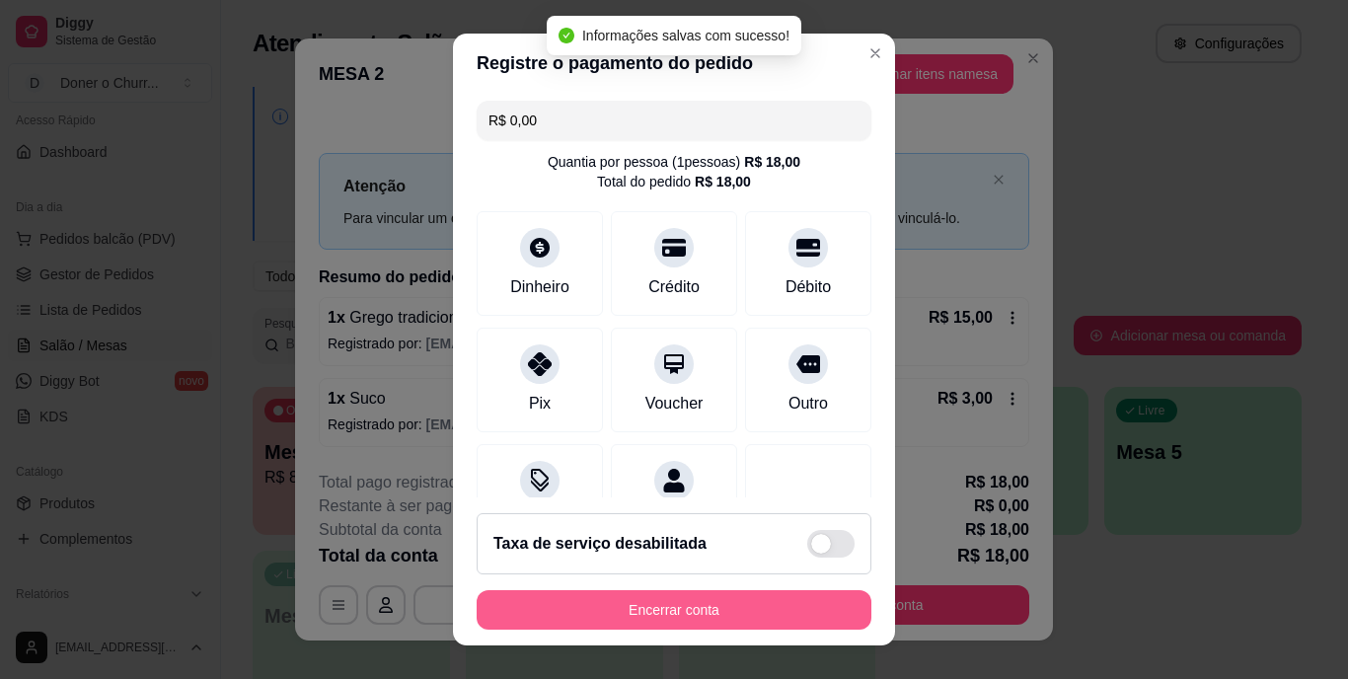
click at [657, 594] on button "Encerrar conta" at bounding box center [674, 609] width 395 height 39
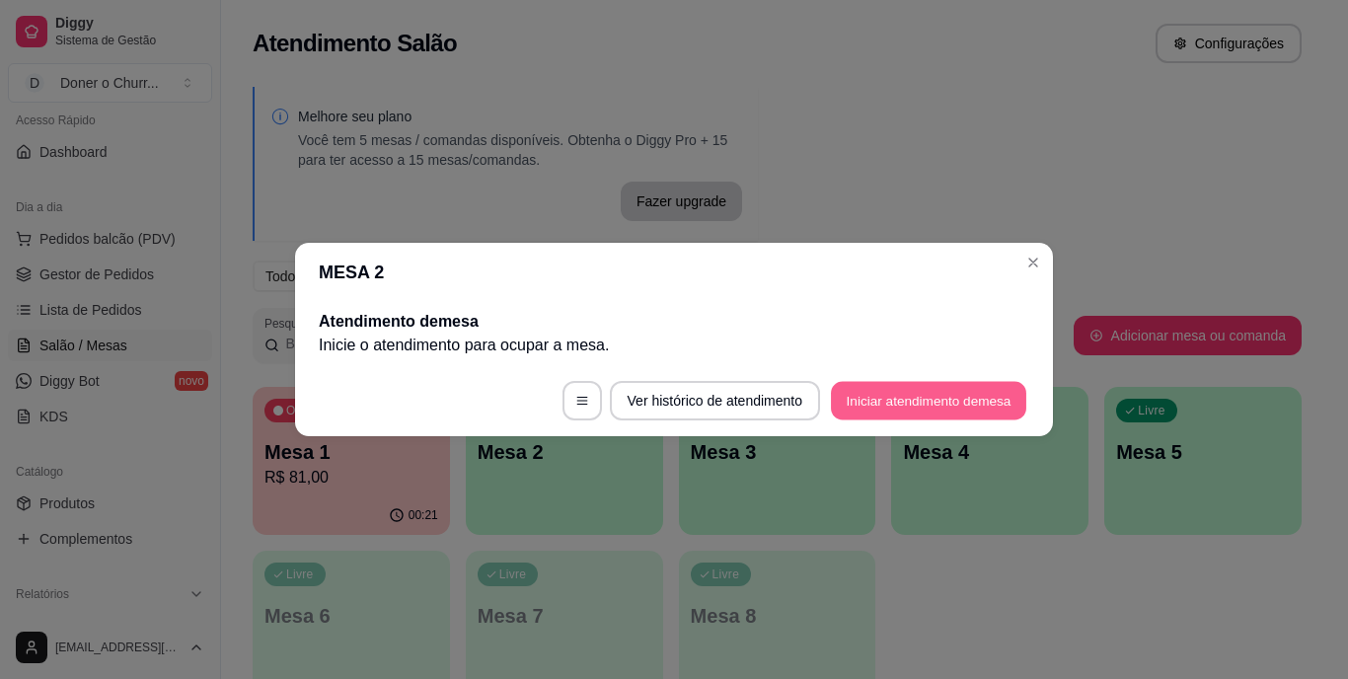
click at [900, 395] on button "Iniciar atendimento de mesa" at bounding box center [928, 401] width 195 height 38
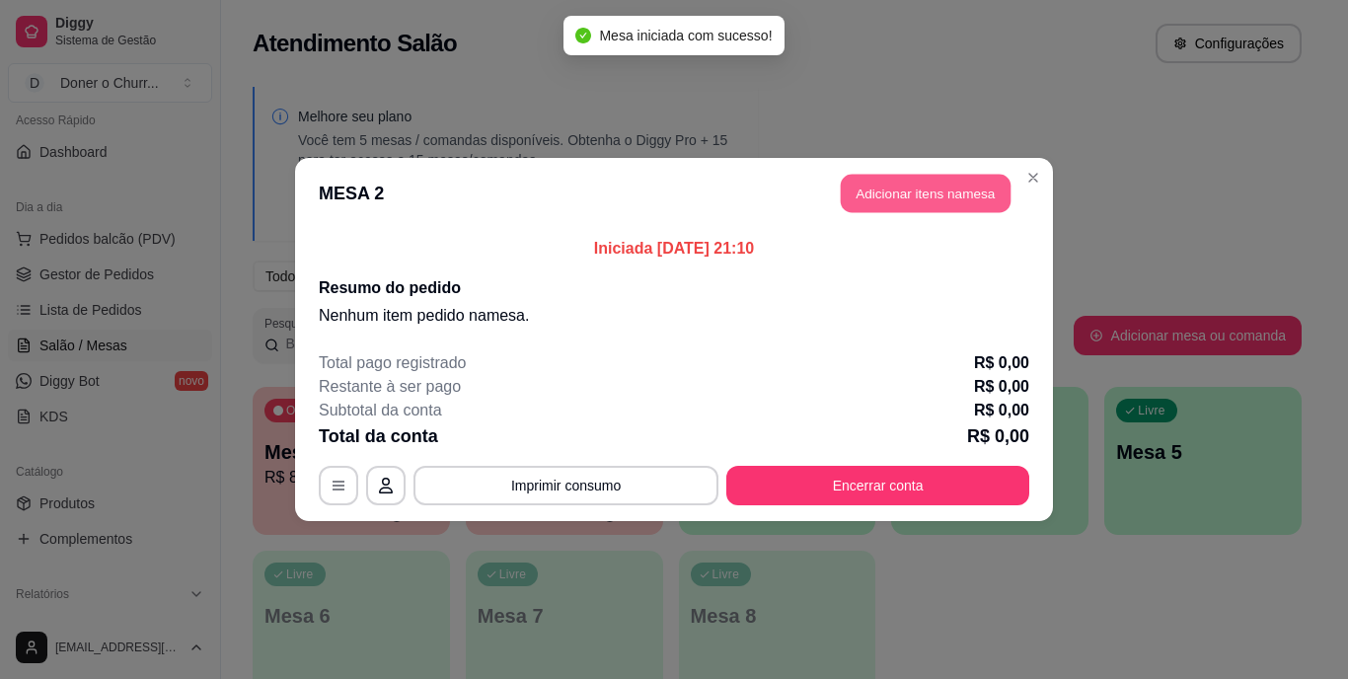
click at [932, 201] on button "Adicionar itens na mesa" at bounding box center [926, 194] width 170 height 38
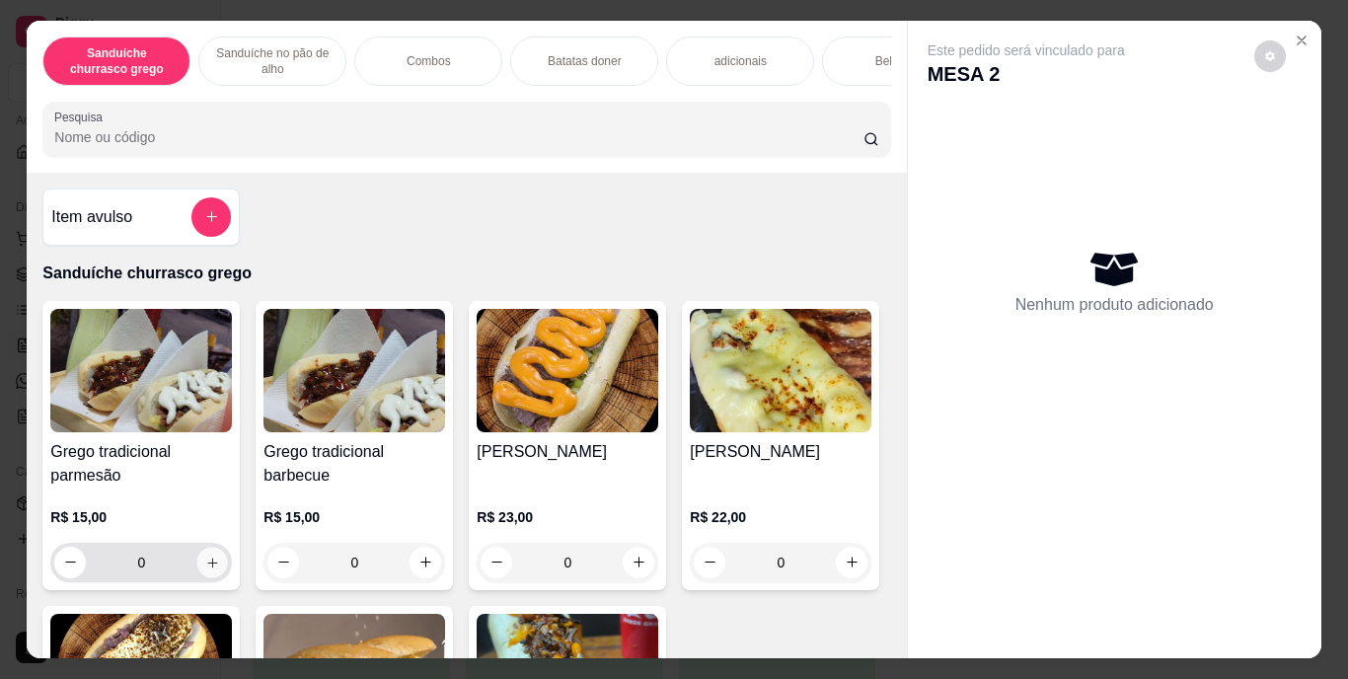
click at [214, 569] on button "increase-product-quantity" at bounding box center [212, 562] width 31 height 31
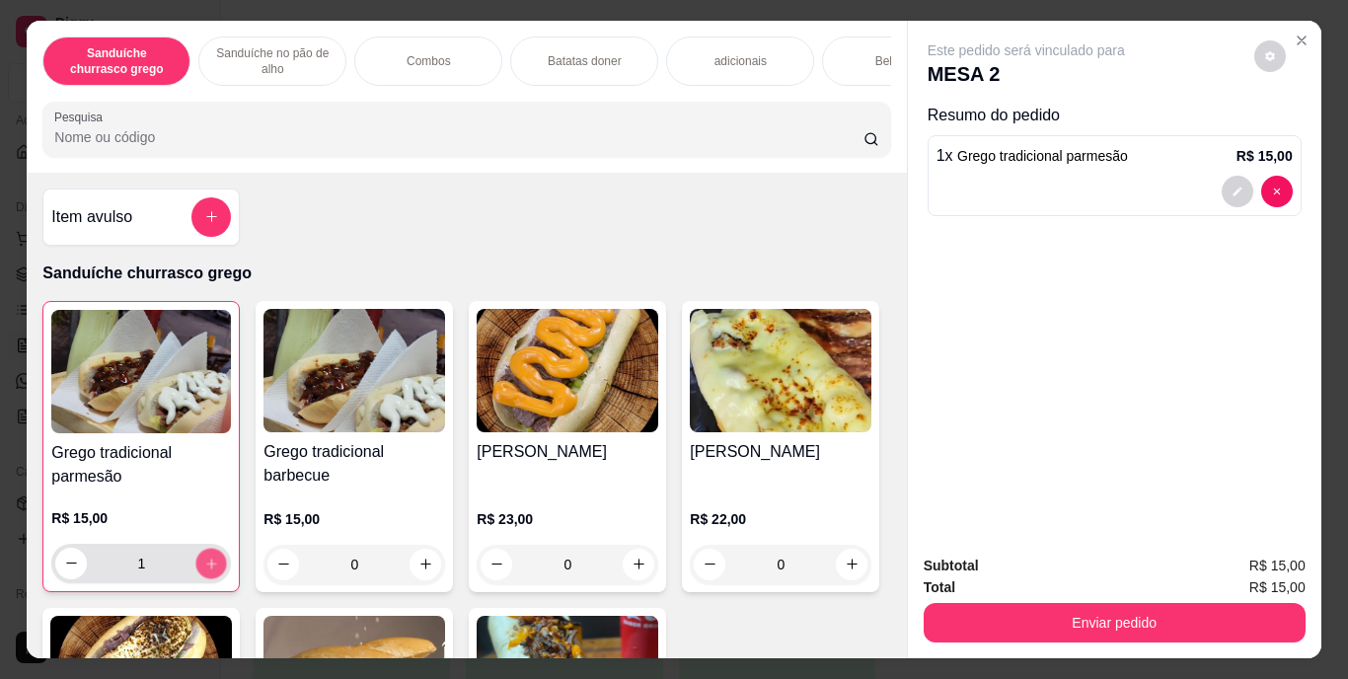
click at [214, 569] on button "increase-product-quantity" at bounding box center [211, 563] width 31 height 31
type input "2"
click at [418, 579] on button "increase-product-quantity" at bounding box center [426, 564] width 31 height 31
type input "1"
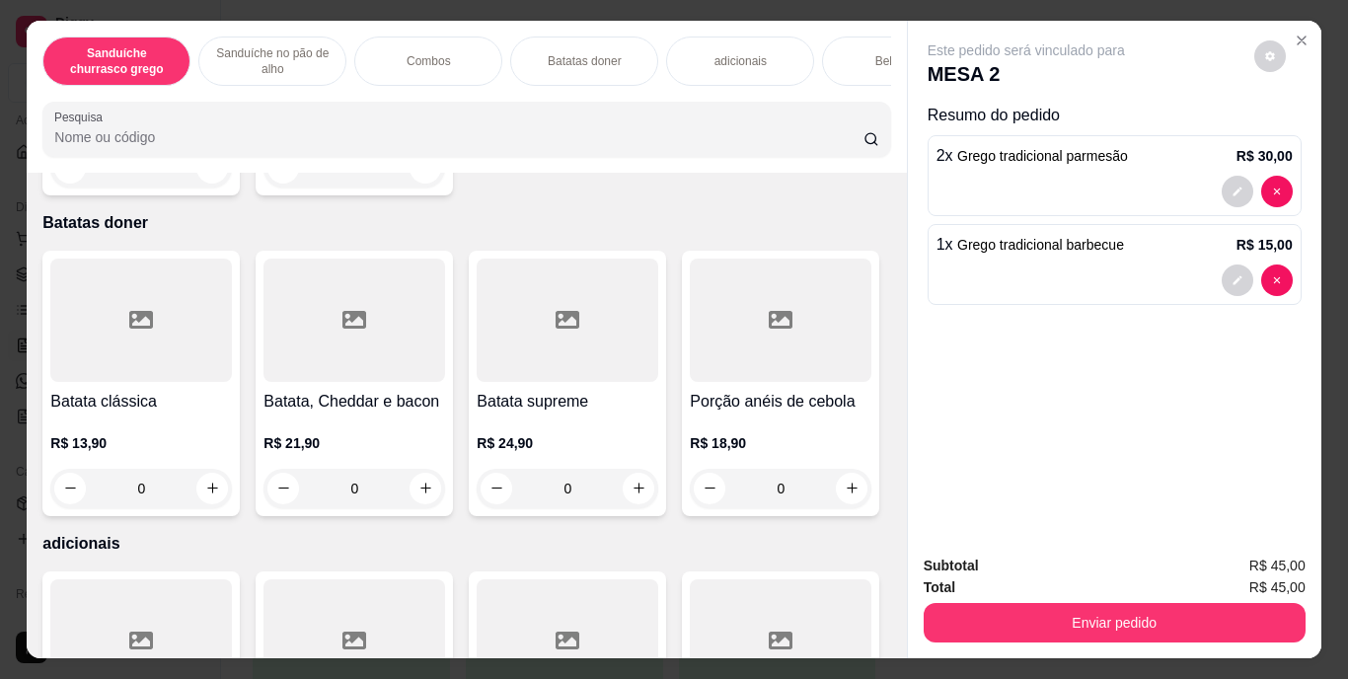
scroll to position [1655, 0]
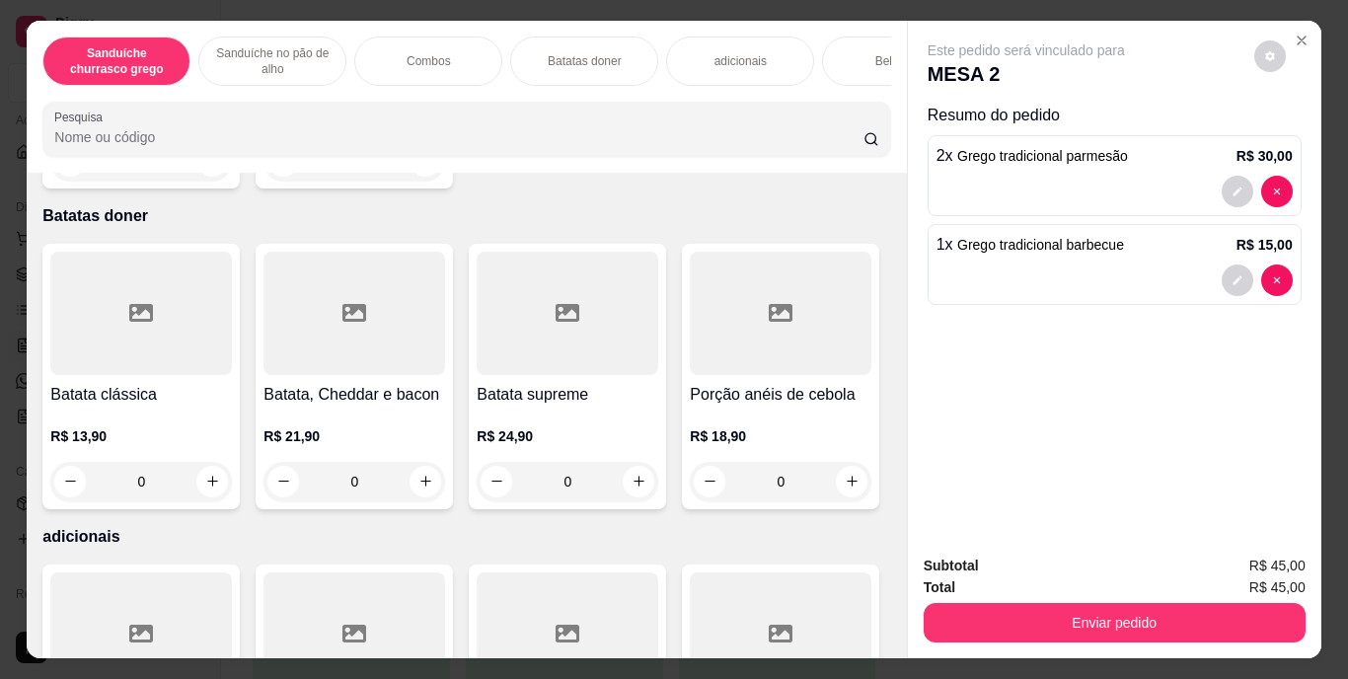
click at [875, 53] on p "Bebidas" at bounding box center [896, 61] width 42 height 16
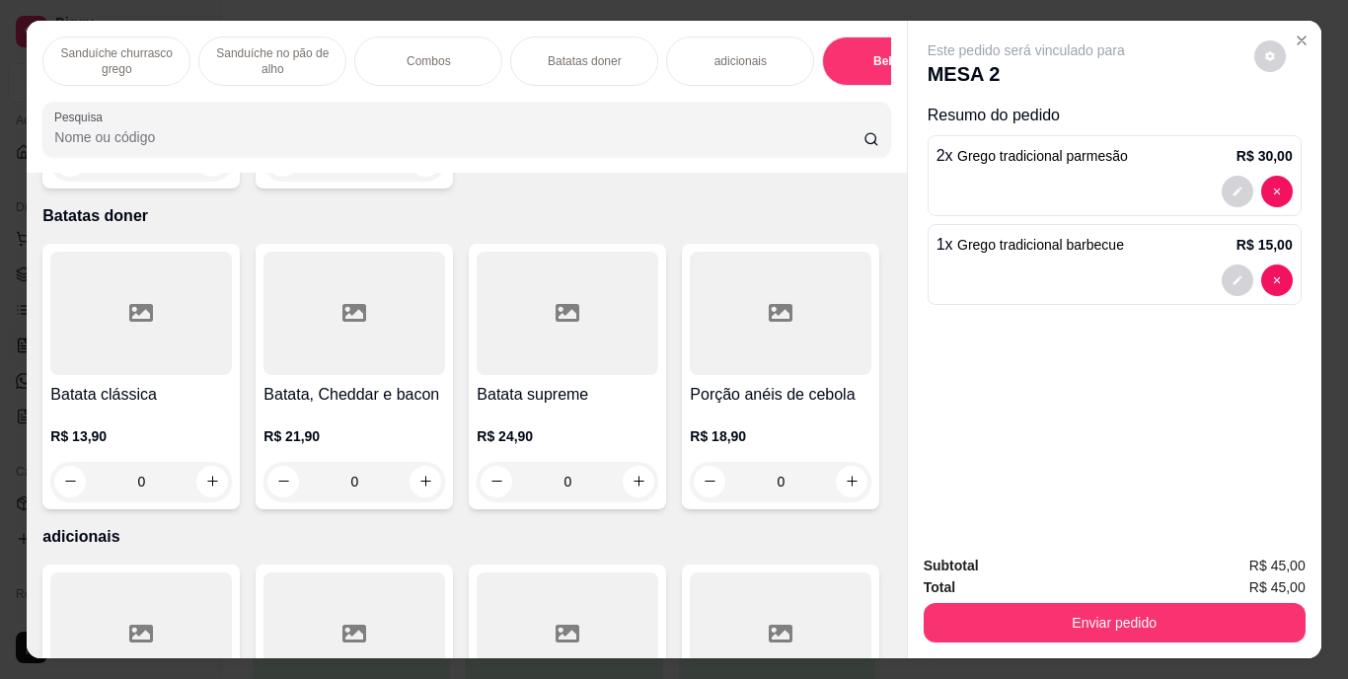
scroll to position [50, 0]
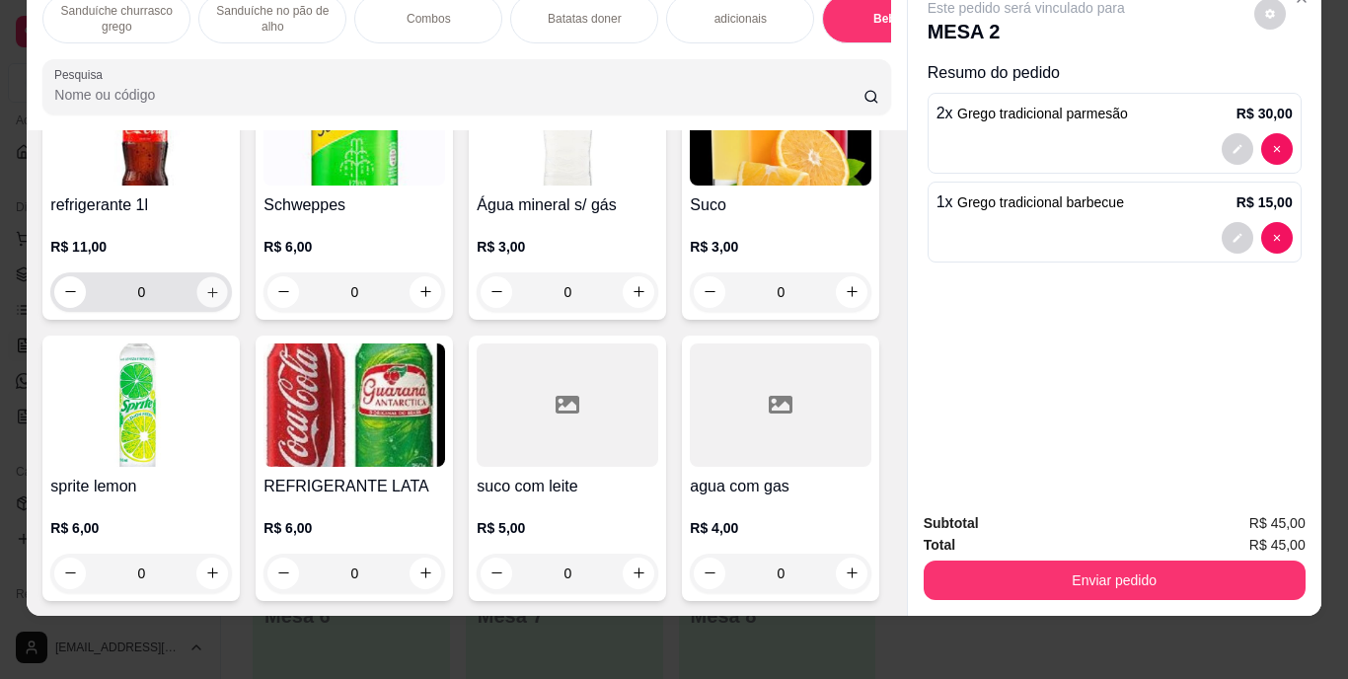
click at [205, 299] on icon "increase-product-quantity" at bounding box center [212, 291] width 15 height 15
type input "1"
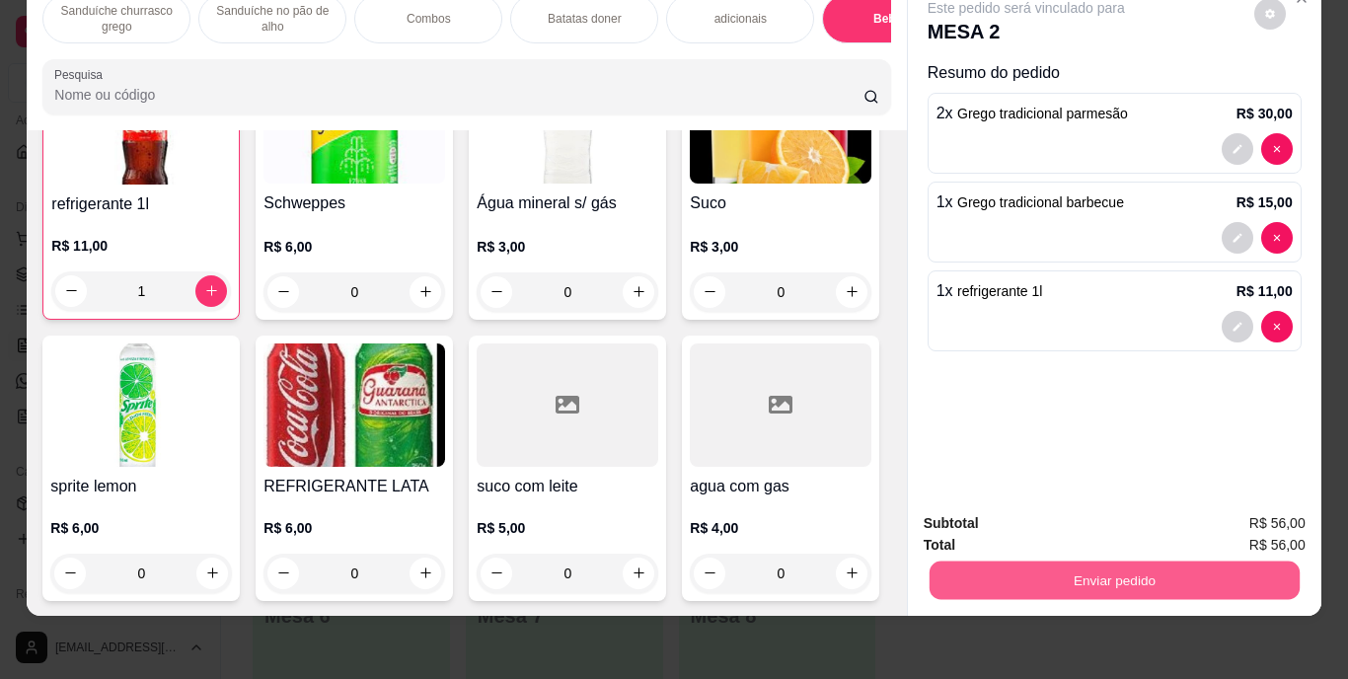
click at [1103, 567] on button "Enviar pedido" at bounding box center [1114, 581] width 370 height 38
click at [1228, 516] on button "Enviar pedido" at bounding box center [1254, 516] width 109 height 37
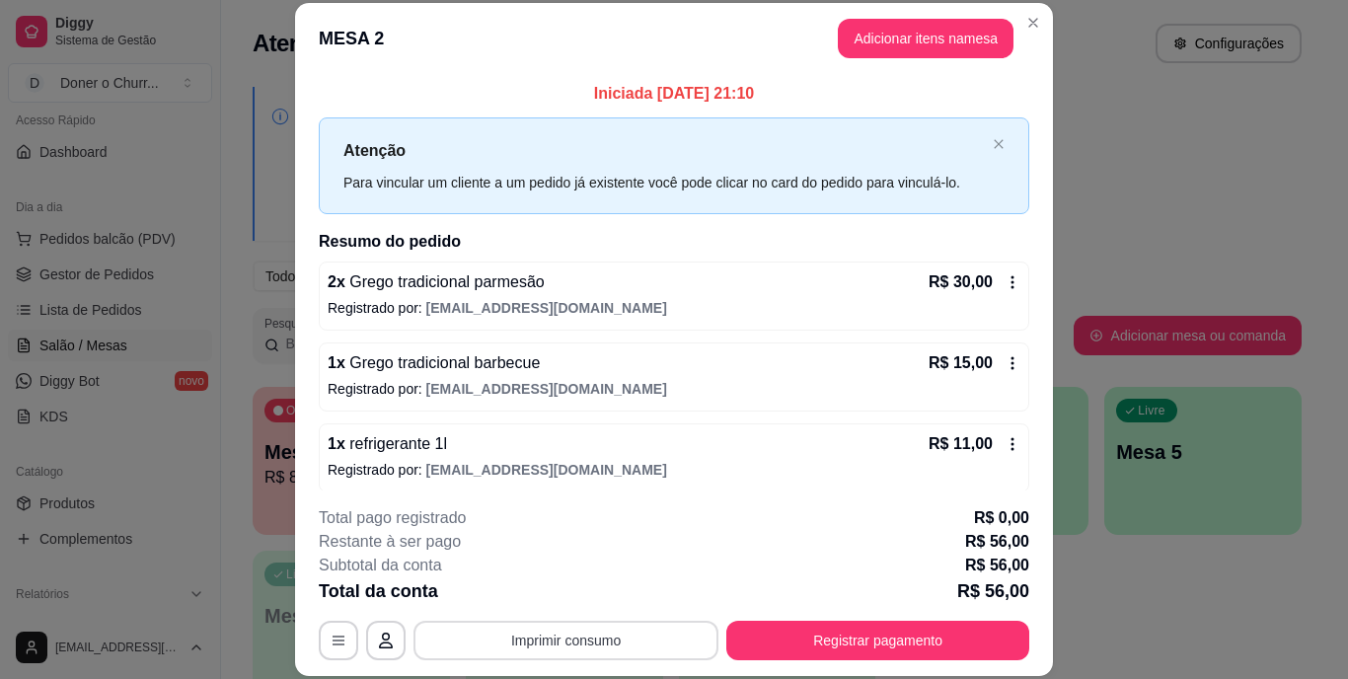
click at [568, 641] on button "Imprimir consumo" at bounding box center [566, 640] width 305 height 39
click at [561, 587] on button "IMPRESSORA" at bounding box center [564, 594] width 138 height 31
click at [566, 640] on button "Imprimir consumo" at bounding box center [566, 640] width 296 height 38
click at [566, 589] on button "IMPRESSORA" at bounding box center [564, 594] width 138 height 31
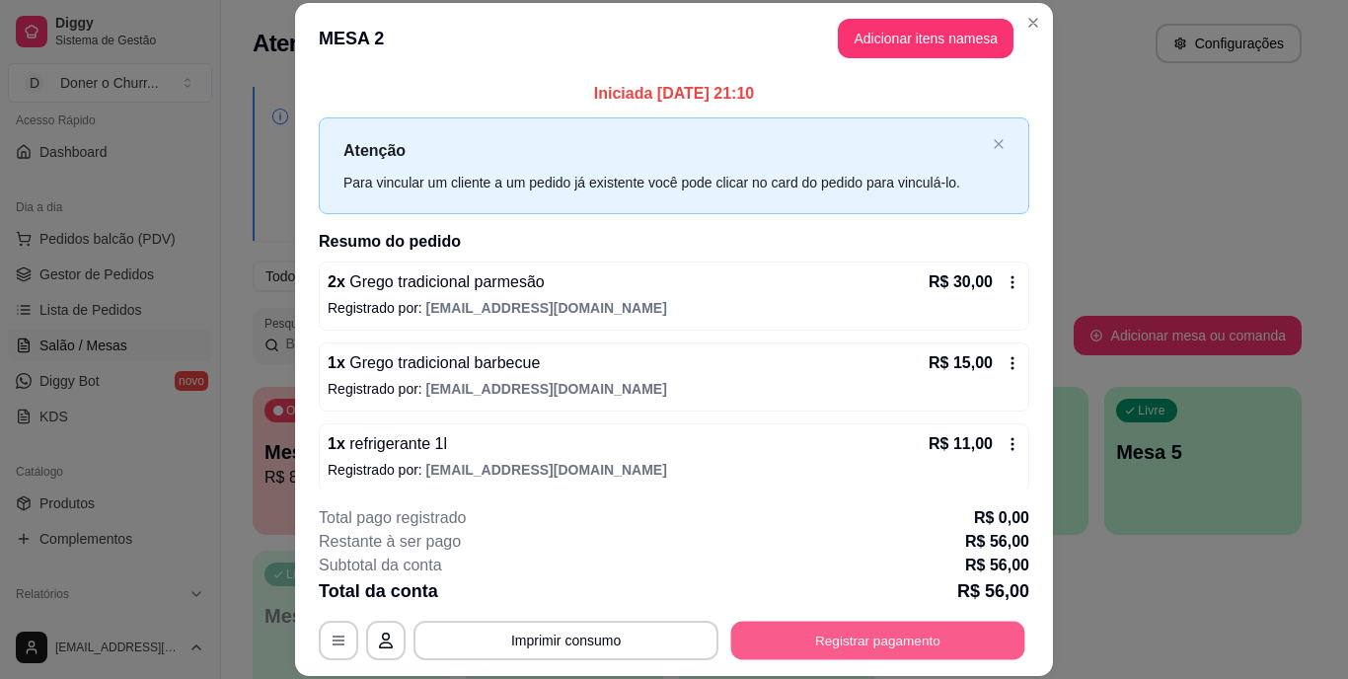
click at [827, 640] on button "Registrar pagamento" at bounding box center [878, 640] width 294 height 38
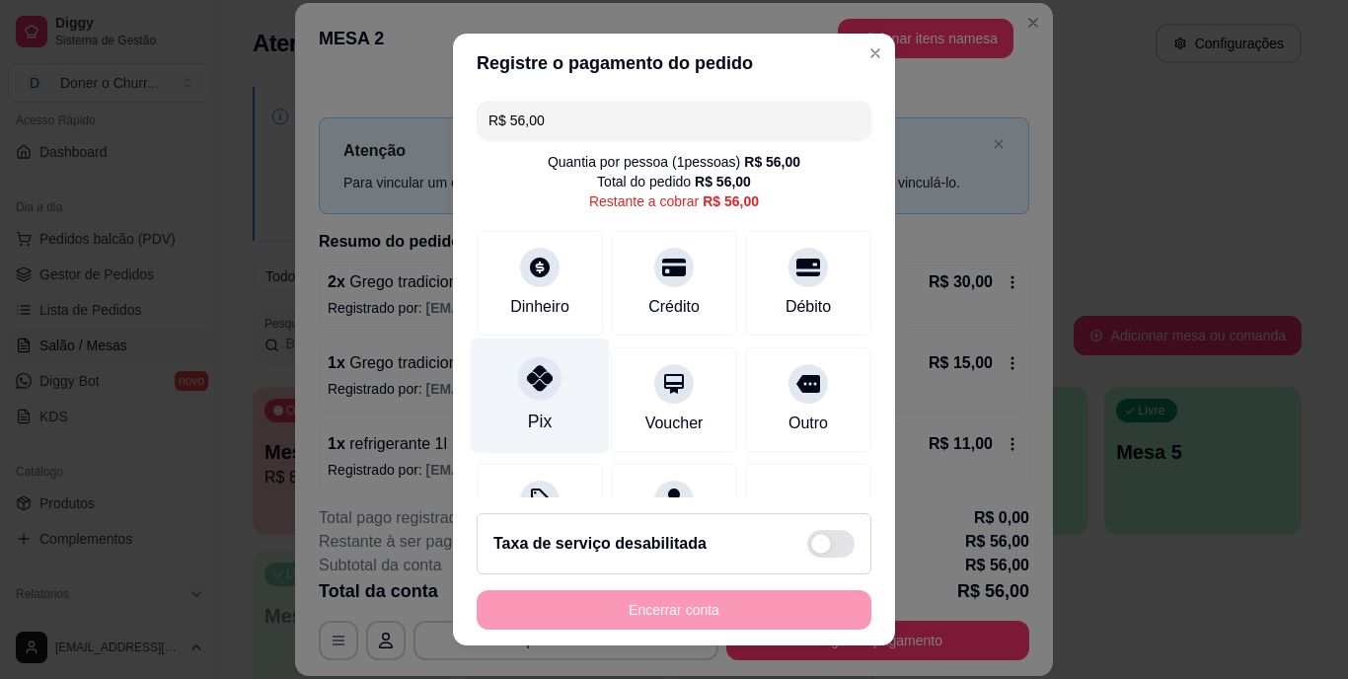
click at [521, 400] on div "Pix" at bounding box center [540, 396] width 139 height 115
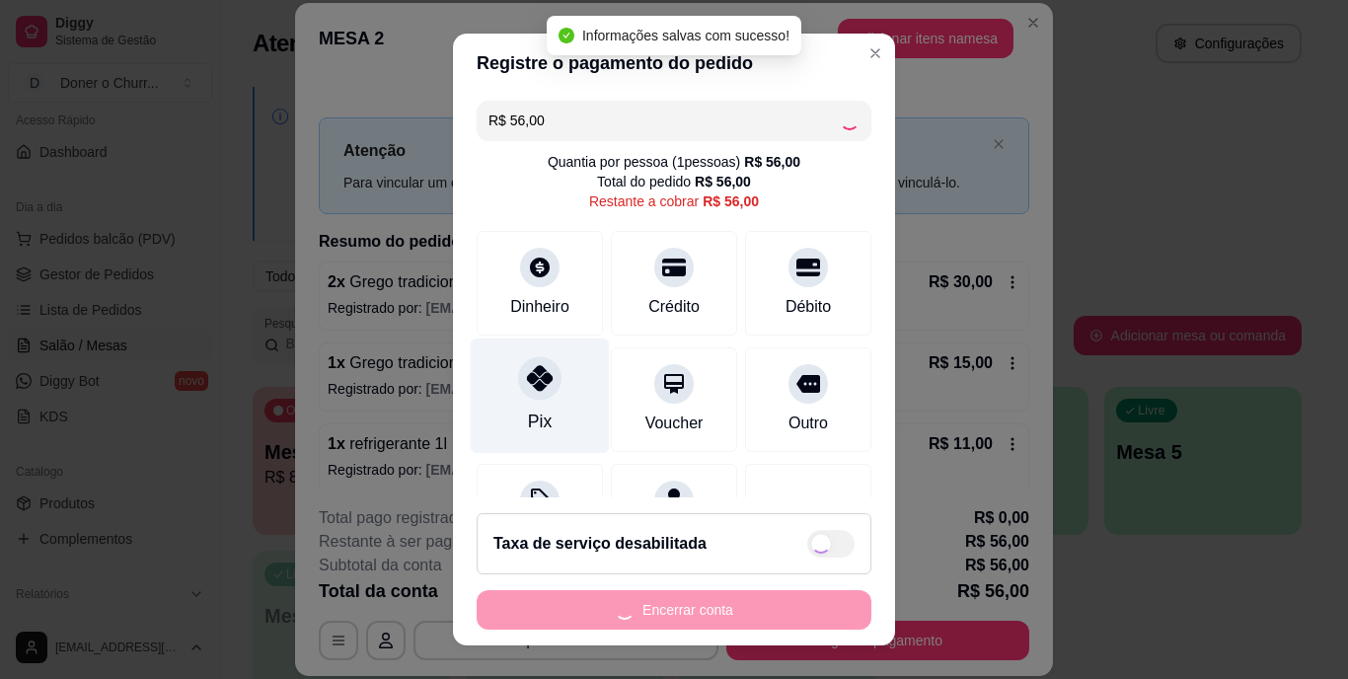
type input "R$ 0,00"
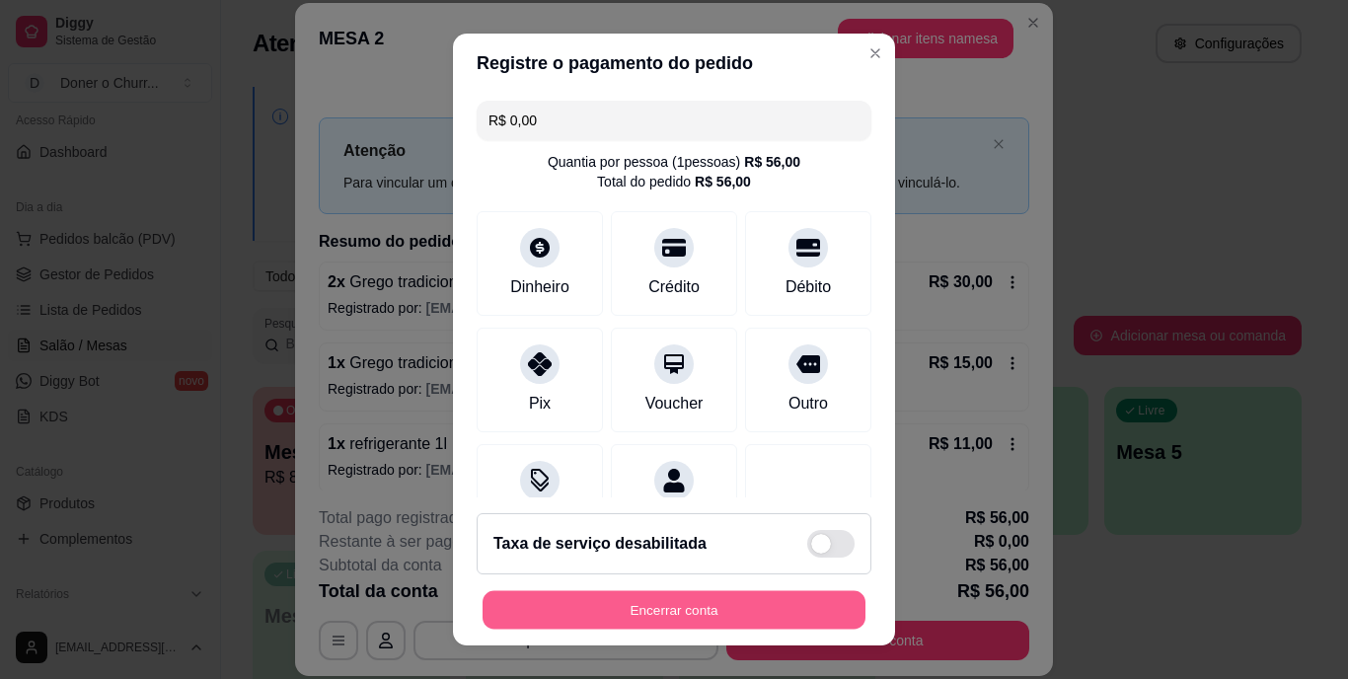
click at [702, 620] on button "Encerrar conta" at bounding box center [674, 609] width 383 height 38
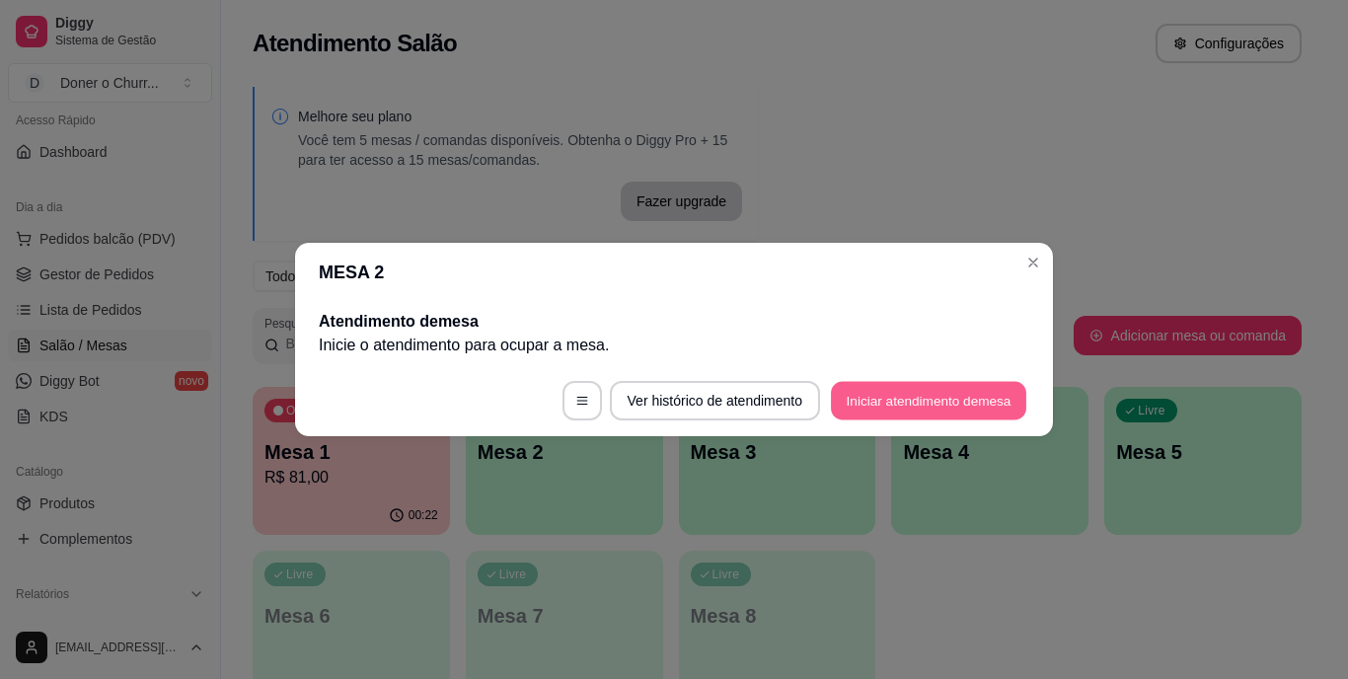
click at [924, 405] on button "Iniciar atendimento de mesa" at bounding box center [928, 401] width 195 height 38
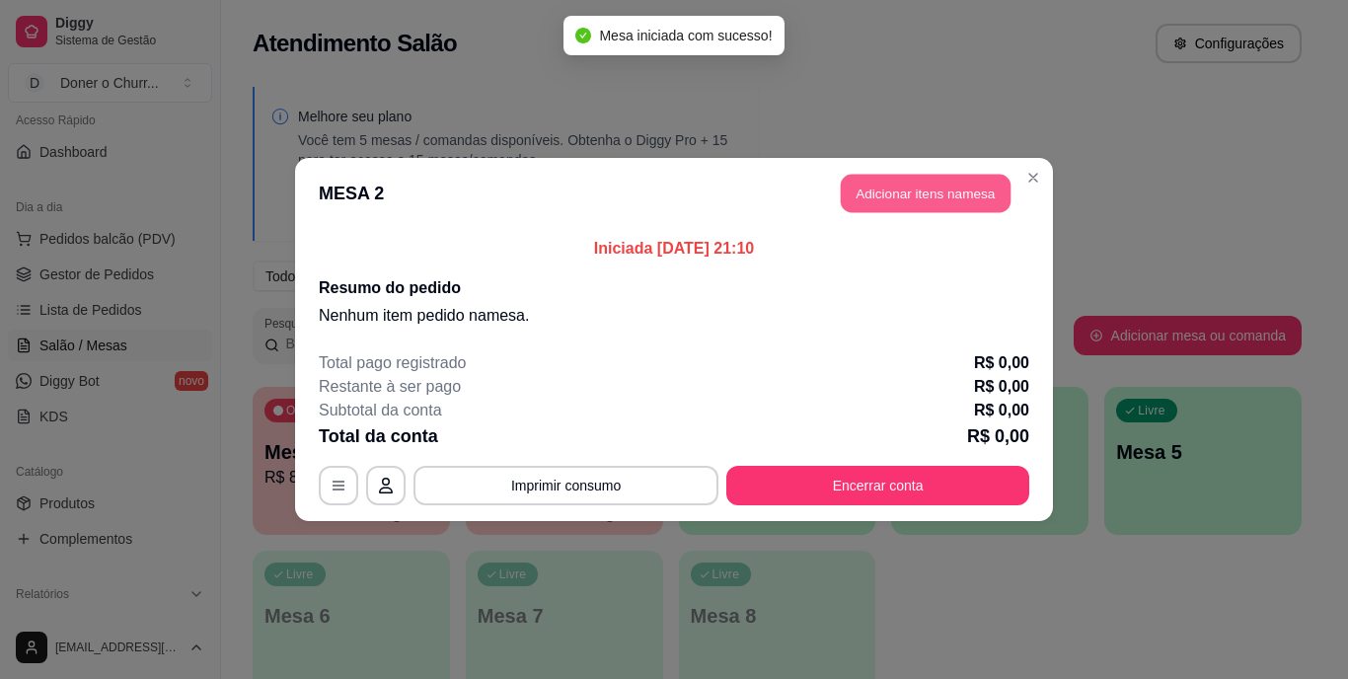
click at [931, 191] on button "Adicionar itens na mesa" at bounding box center [926, 194] width 170 height 38
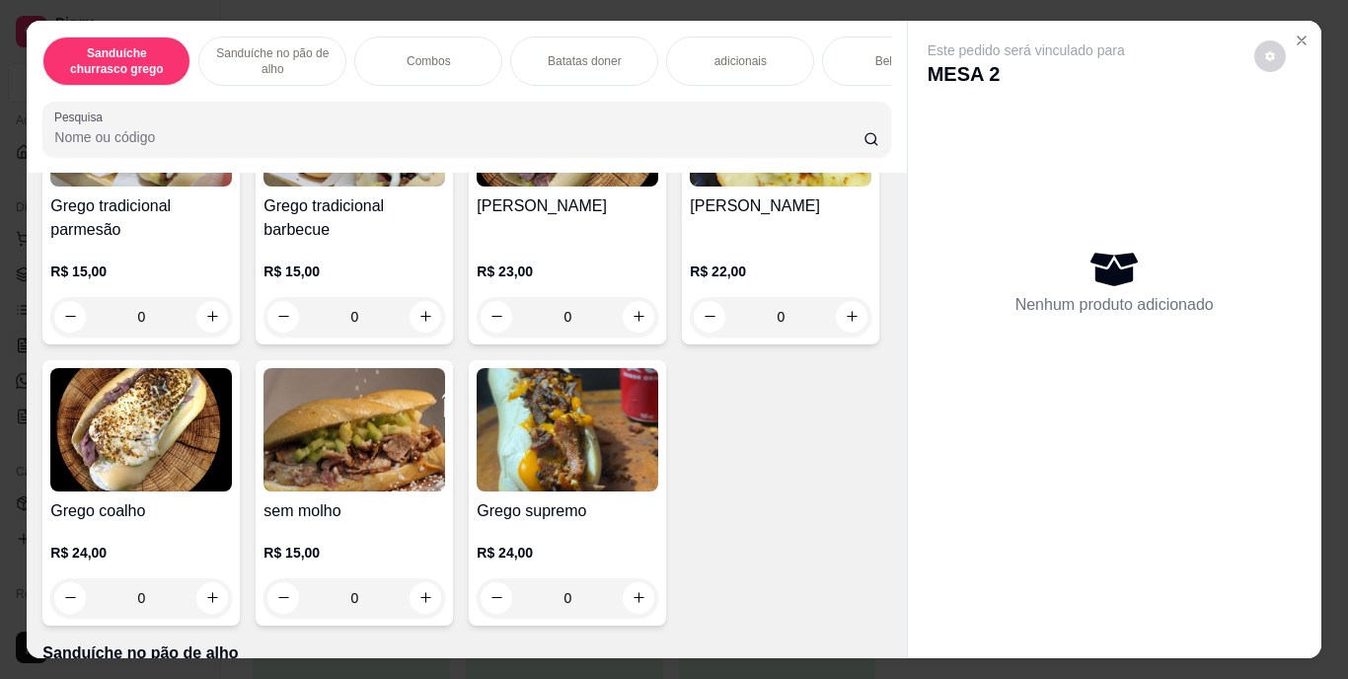
scroll to position [336, 0]
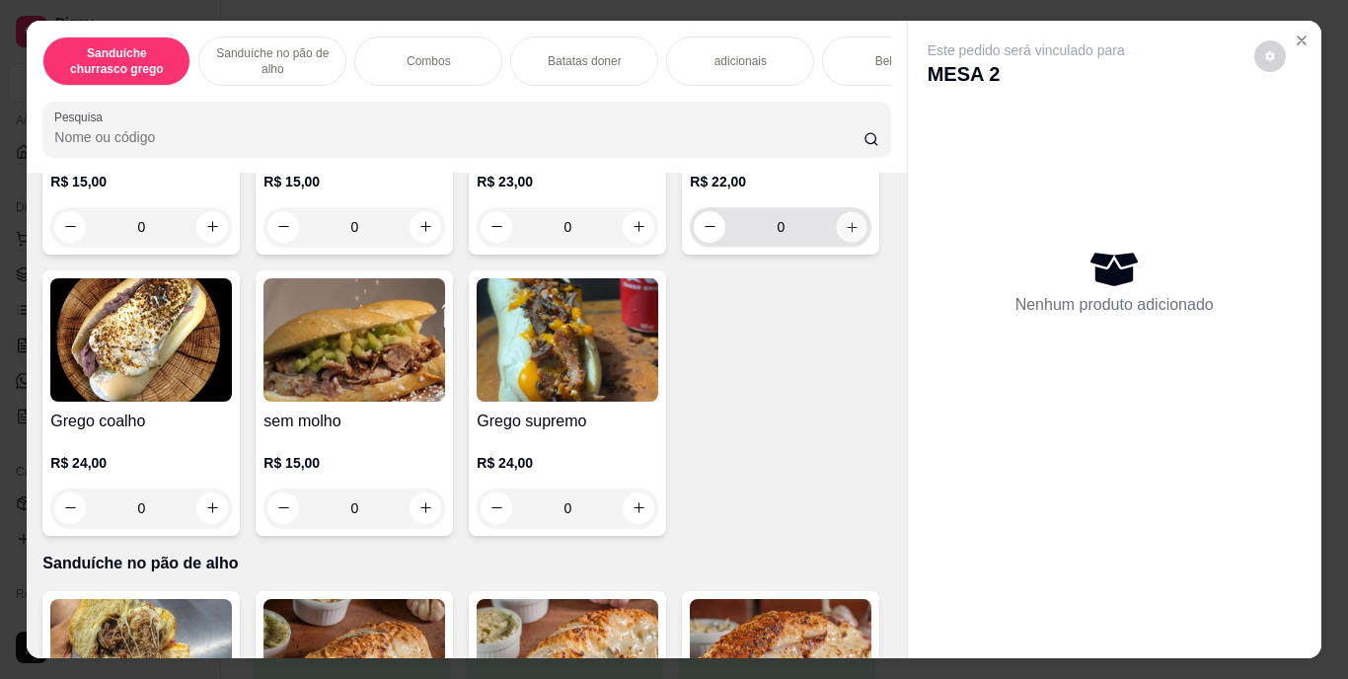
click at [845, 234] on icon "increase-product-quantity" at bounding box center [852, 226] width 15 height 15
type input "1"
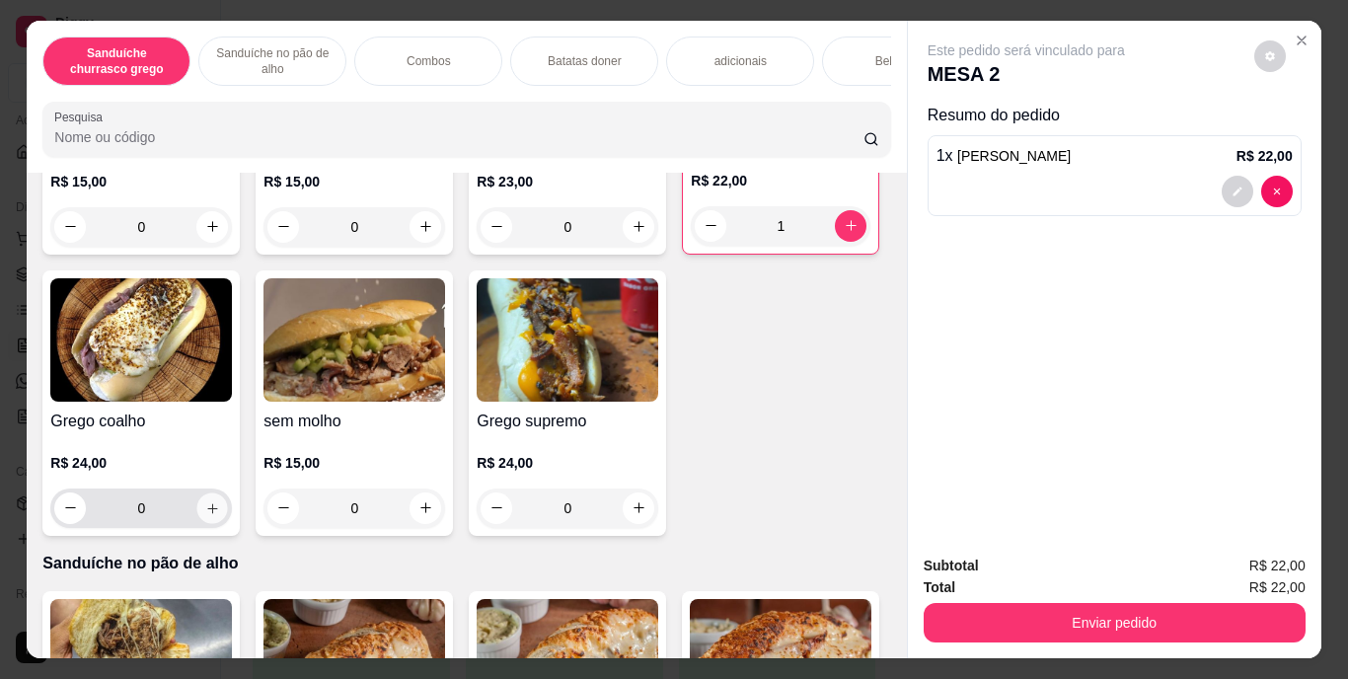
click at [220, 515] on icon "increase-product-quantity" at bounding box center [212, 507] width 15 height 15
type input "1"
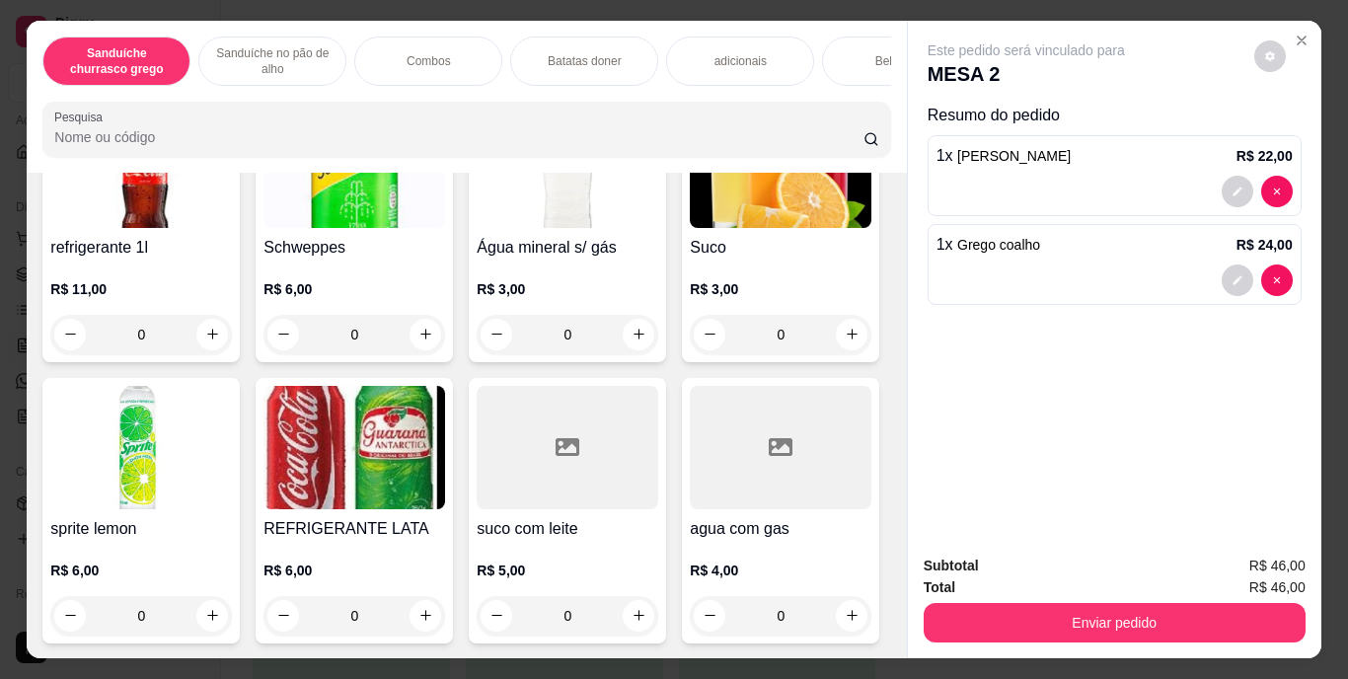
scroll to position [3377, 0]
click at [209, 342] on icon "increase-product-quantity" at bounding box center [212, 334] width 15 height 15
type input "1"
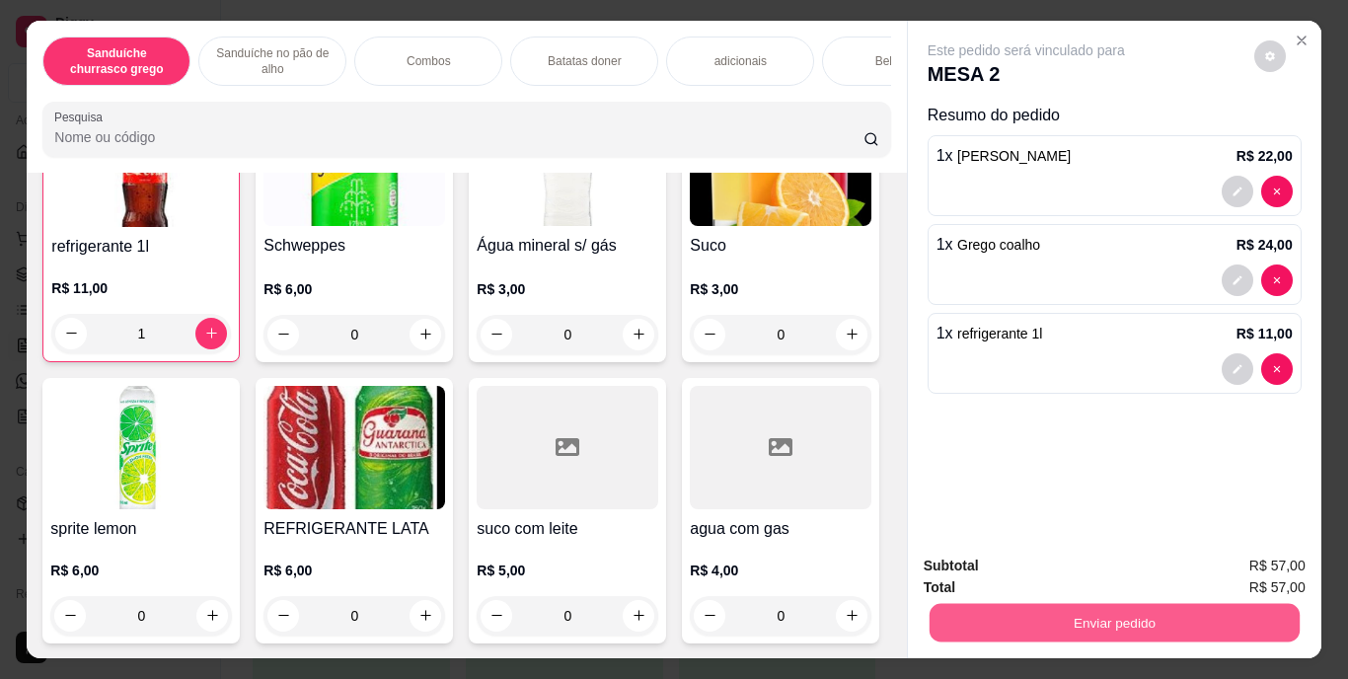
click at [1110, 618] on button "Enviar pedido" at bounding box center [1114, 623] width 370 height 38
click at [1228, 564] on button "Enviar pedido" at bounding box center [1254, 567] width 109 height 37
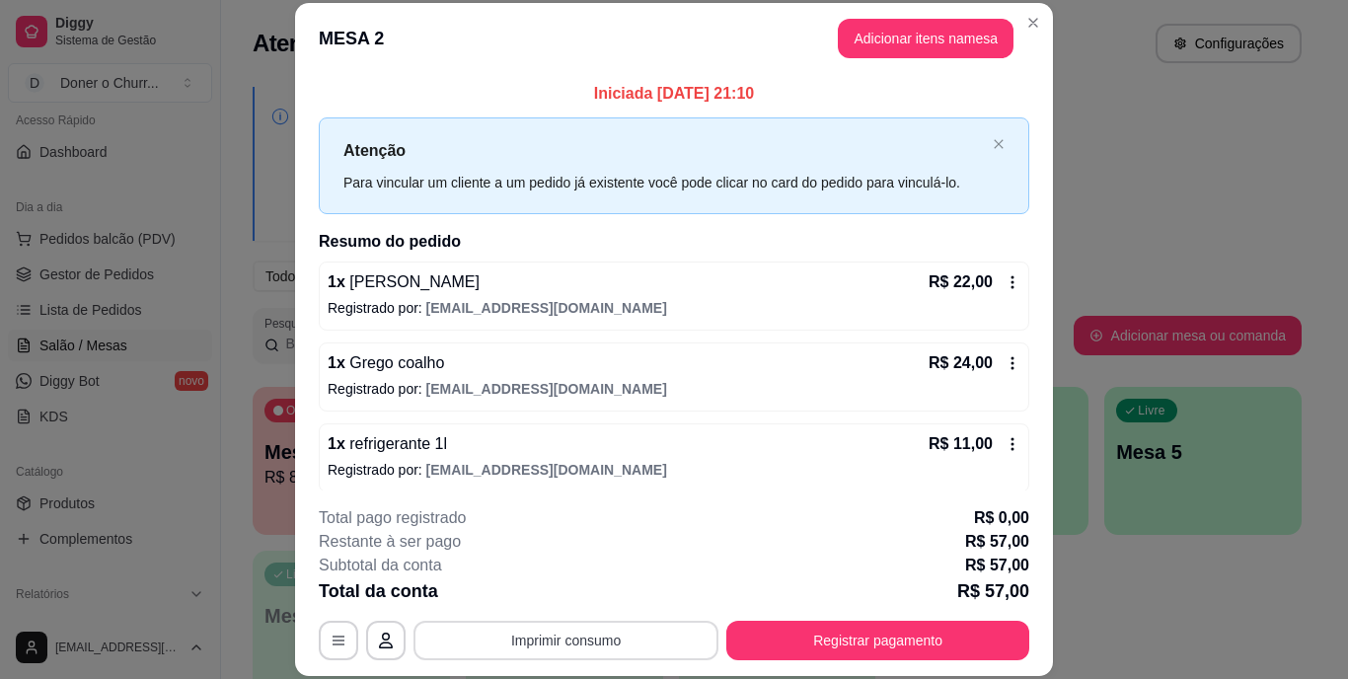
click at [616, 654] on button "Imprimir consumo" at bounding box center [566, 640] width 305 height 39
click at [571, 585] on button "IMPRESSORA" at bounding box center [564, 594] width 138 height 31
click at [575, 633] on button "Imprimir consumo" at bounding box center [566, 640] width 296 height 38
click at [575, 593] on button "IMPRESSORA" at bounding box center [564, 594] width 138 height 31
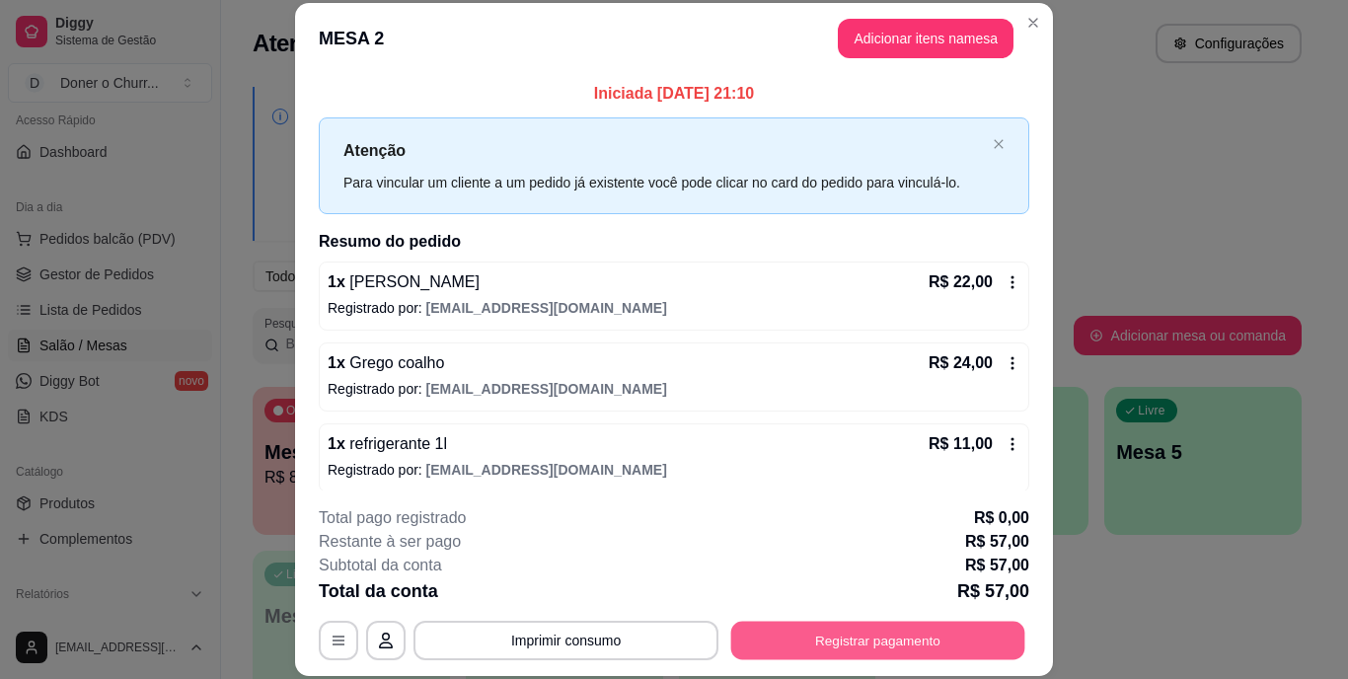
click at [794, 646] on button "Registrar pagamento" at bounding box center [878, 640] width 294 height 38
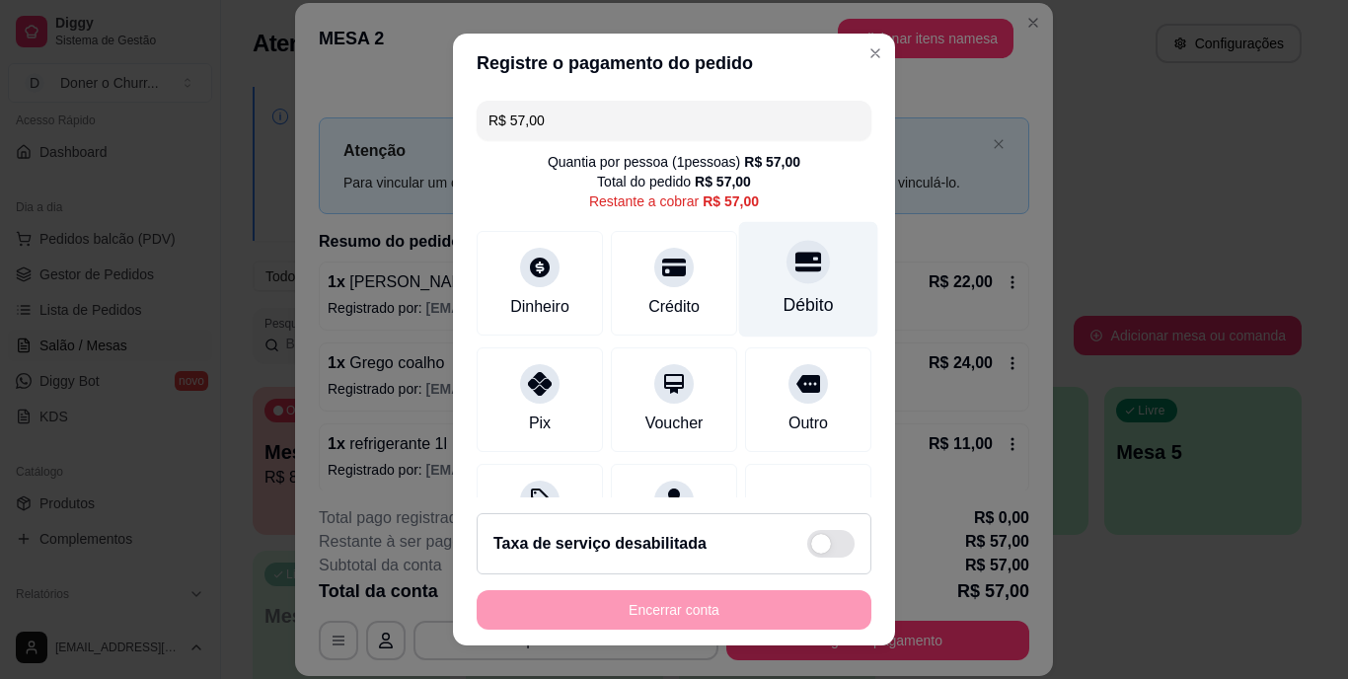
click at [764, 286] on div "Débito" at bounding box center [808, 279] width 139 height 115
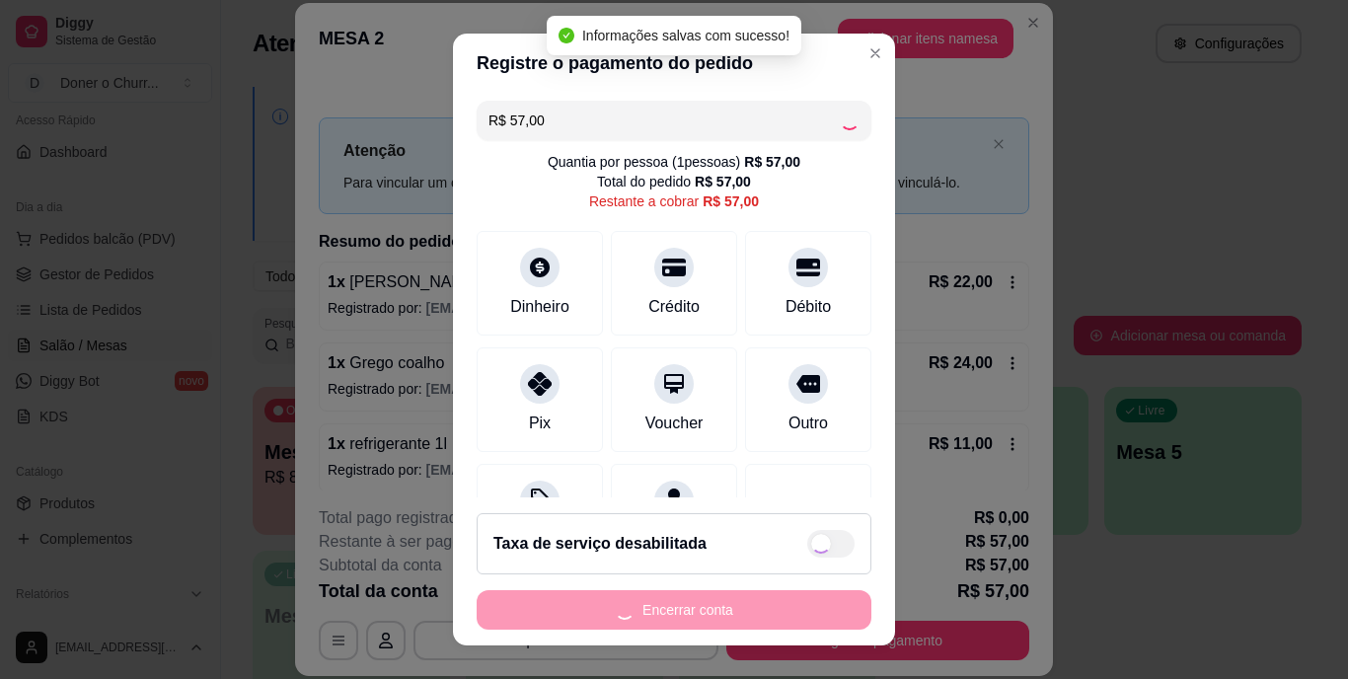
type input "R$ 0,00"
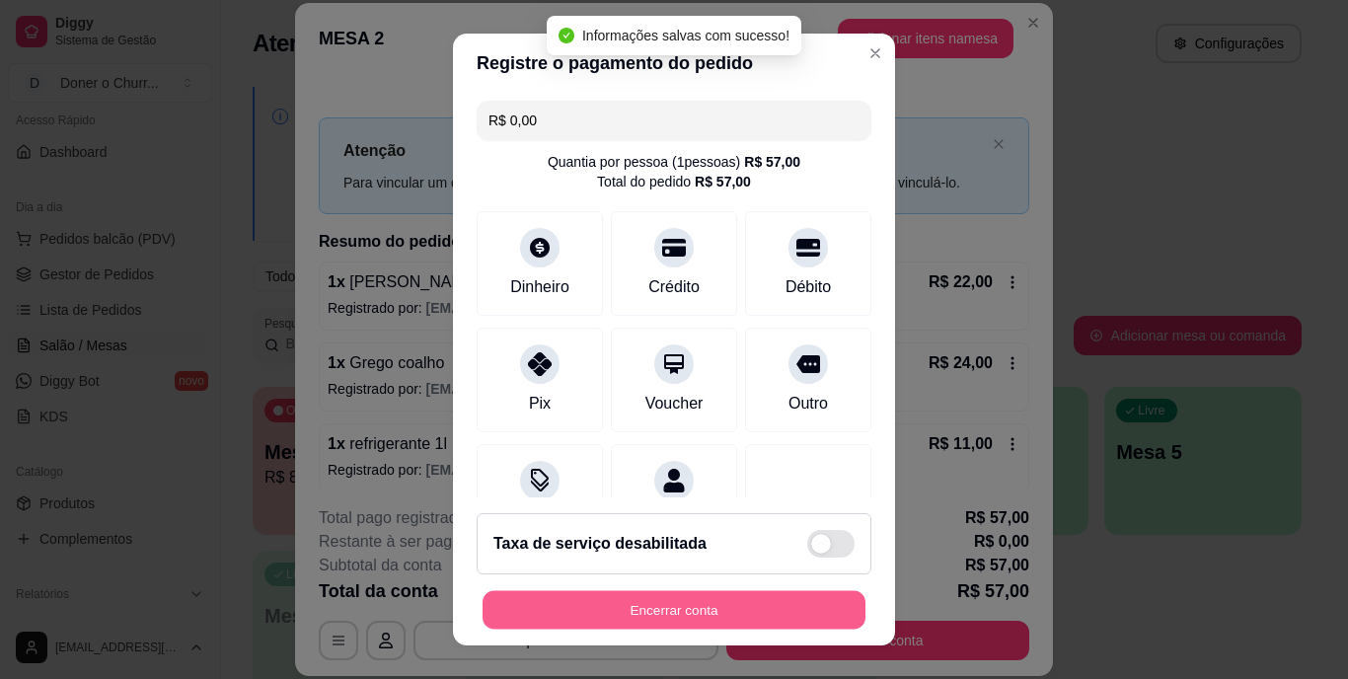
click at [695, 595] on button "Encerrar conta" at bounding box center [674, 609] width 383 height 38
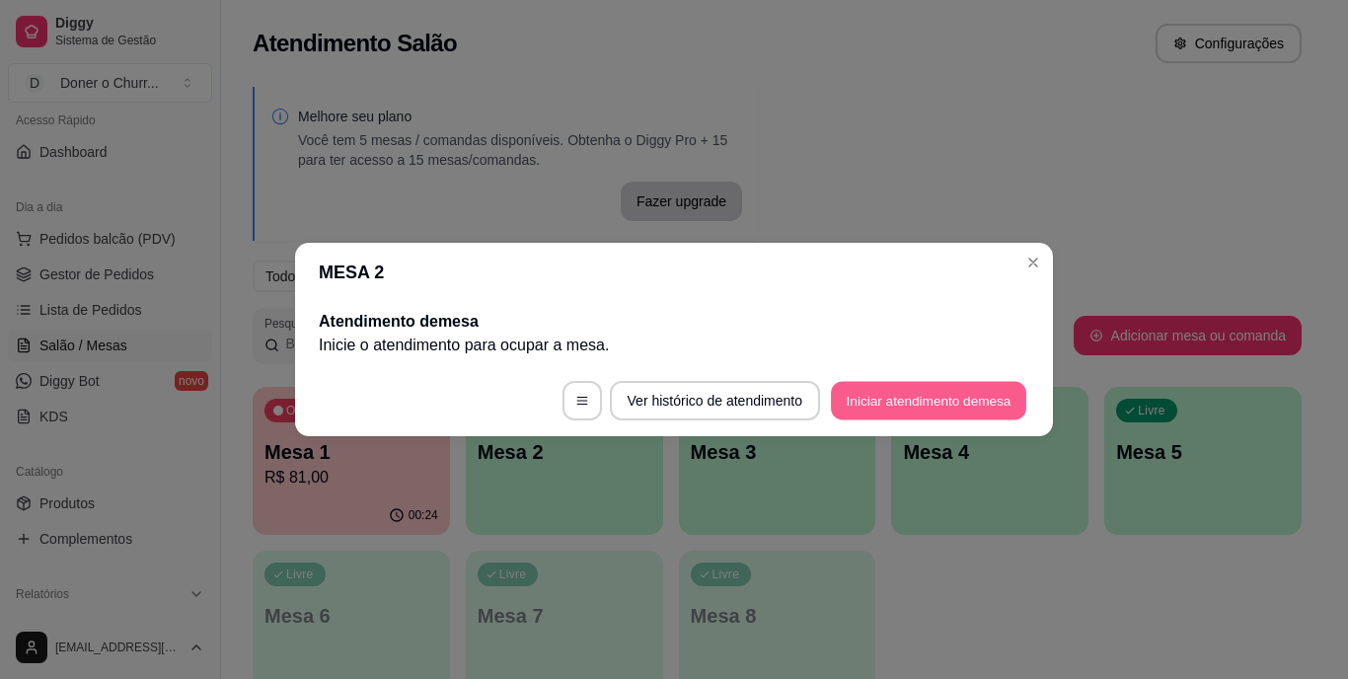
click at [881, 388] on button "Iniciar atendimento de mesa" at bounding box center [928, 401] width 195 height 38
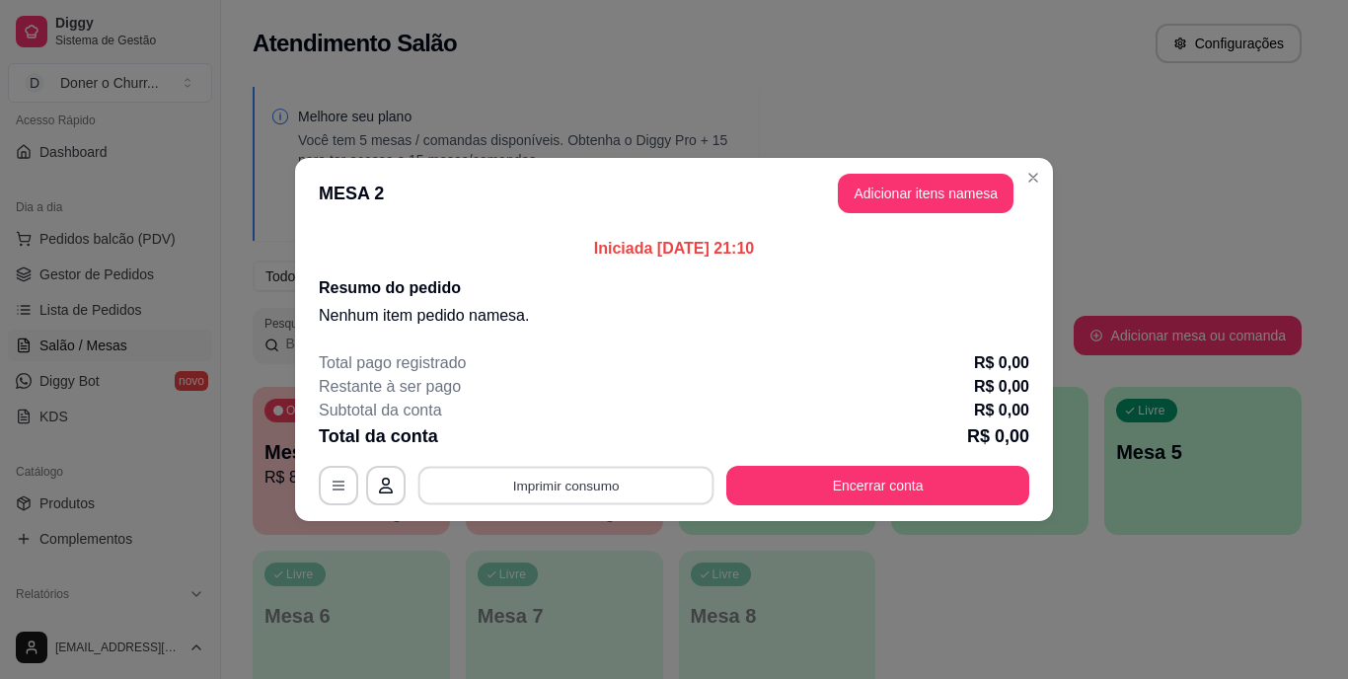
click at [592, 482] on button "Imprimir consumo" at bounding box center [566, 486] width 296 height 38
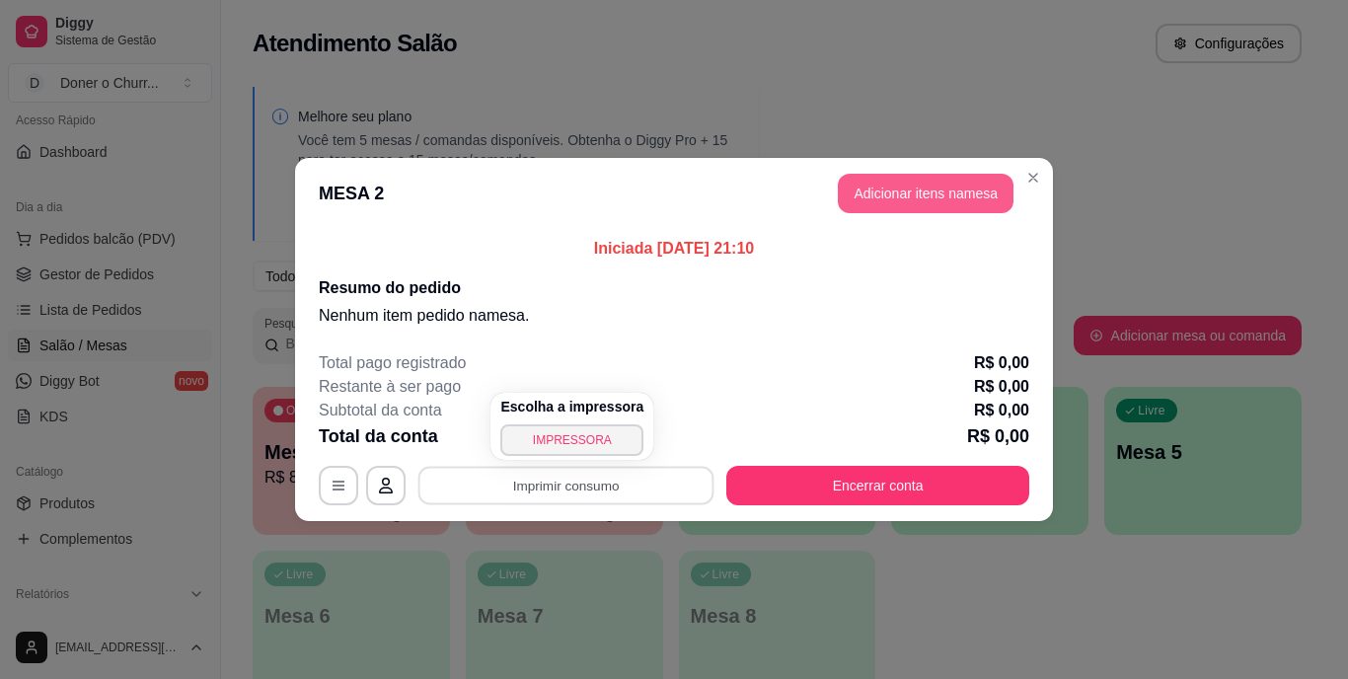
click at [932, 200] on button "Adicionar itens na mesa" at bounding box center [926, 193] width 176 height 39
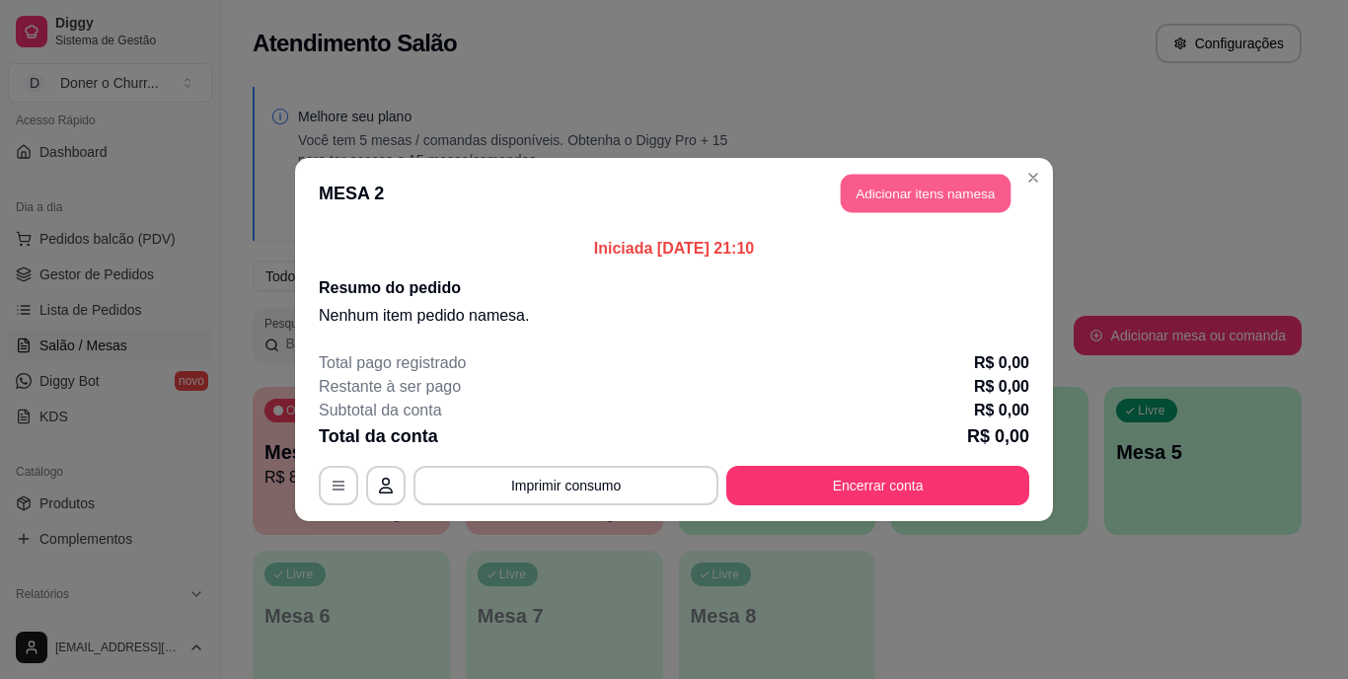
click at [932, 200] on button "Adicionar itens na mesa" at bounding box center [926, 194] width 170 height 38
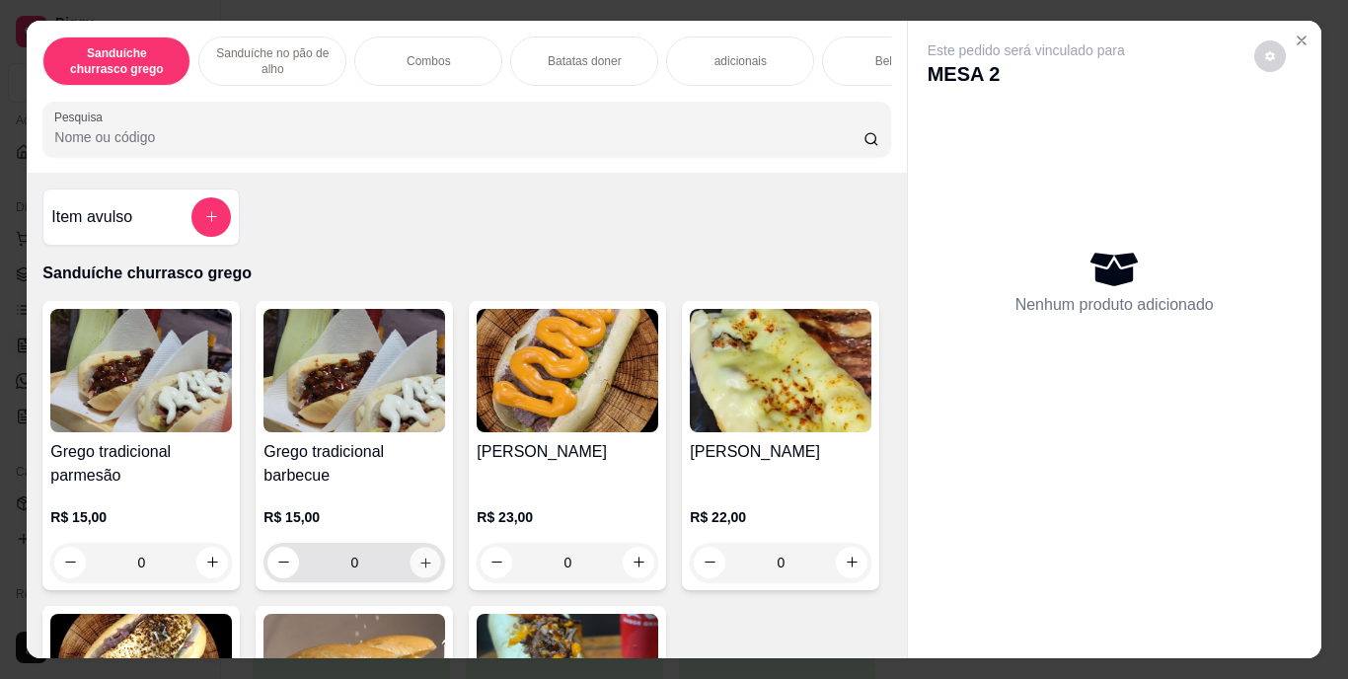
click at [418, 570] on icon "increase-product-quantity" at bounding box center [425, 562] width 15 height 15
type input "1"
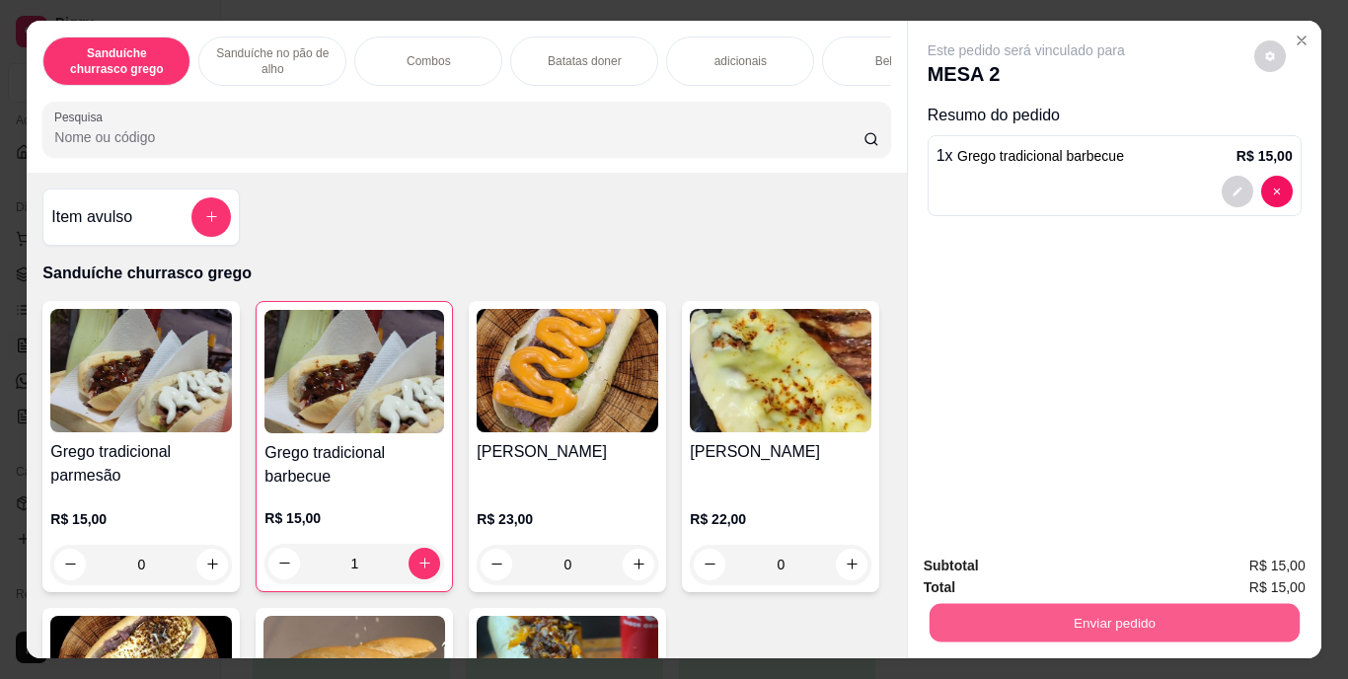
click at [1068, 607] on button "Enviar pedido" at bounding box center [1114, 623] width 370 height 38
click at [1243, 567] on button "Enviar pedido" at bounding box center [1254, 567] width 109 height 37
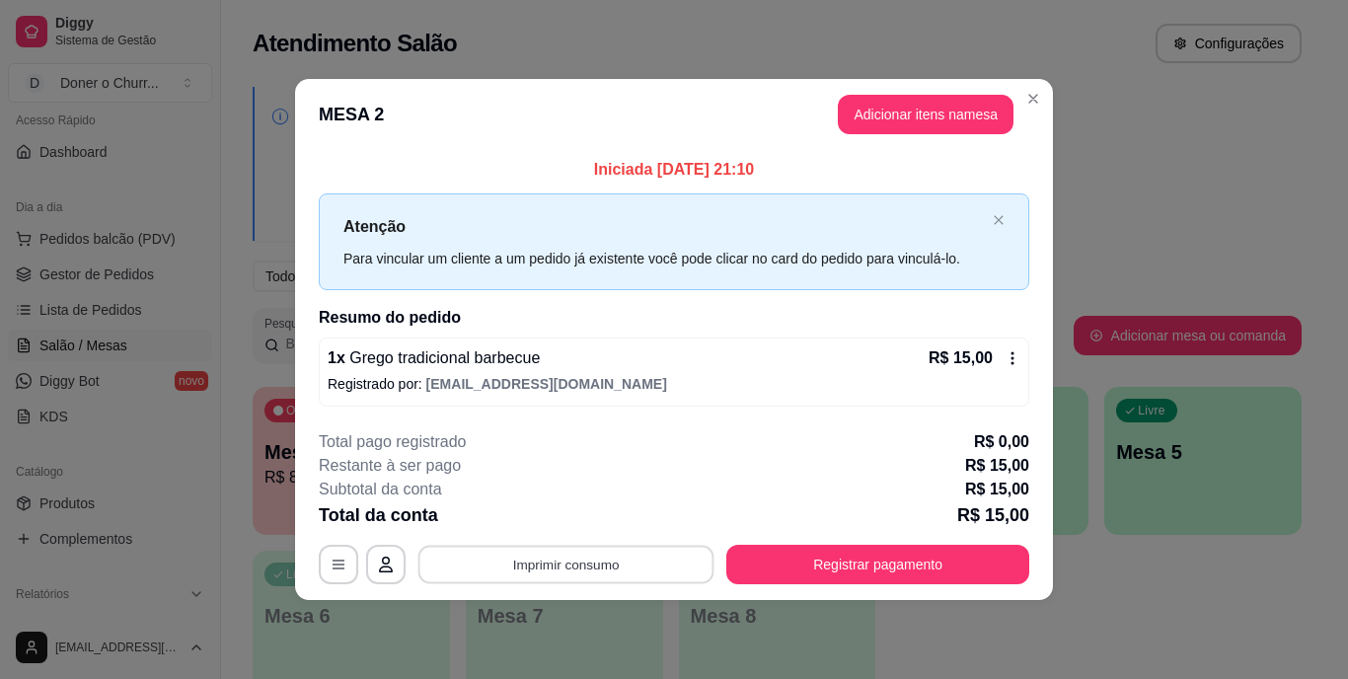
click at [534, 557] on button "Imprimir consumo" at bounding box center [566, 564] width 296 height 38
click at [591, 508] on button "IMPRESSORA" at bounding box center [572, 518] width 138 height 31
click at [581, 573] on button "Imprimir consumo" at bounding box center [566, 564] width 296 height 38
click at [574, 509] on button "IMPRESSORA" at bounding box center [572, 518] width 138 height 31
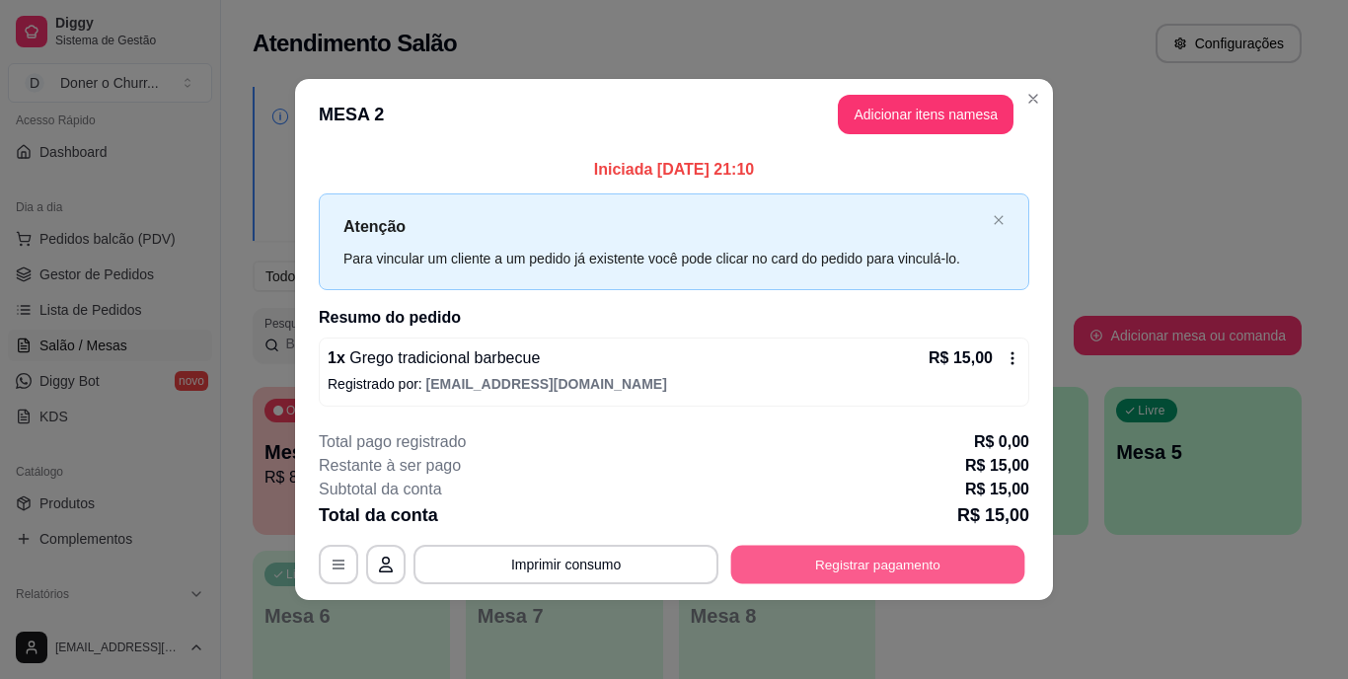
click at [797, 550] on button "Registrar pagamento" at bounding box center [878, 564] width 294 height 38
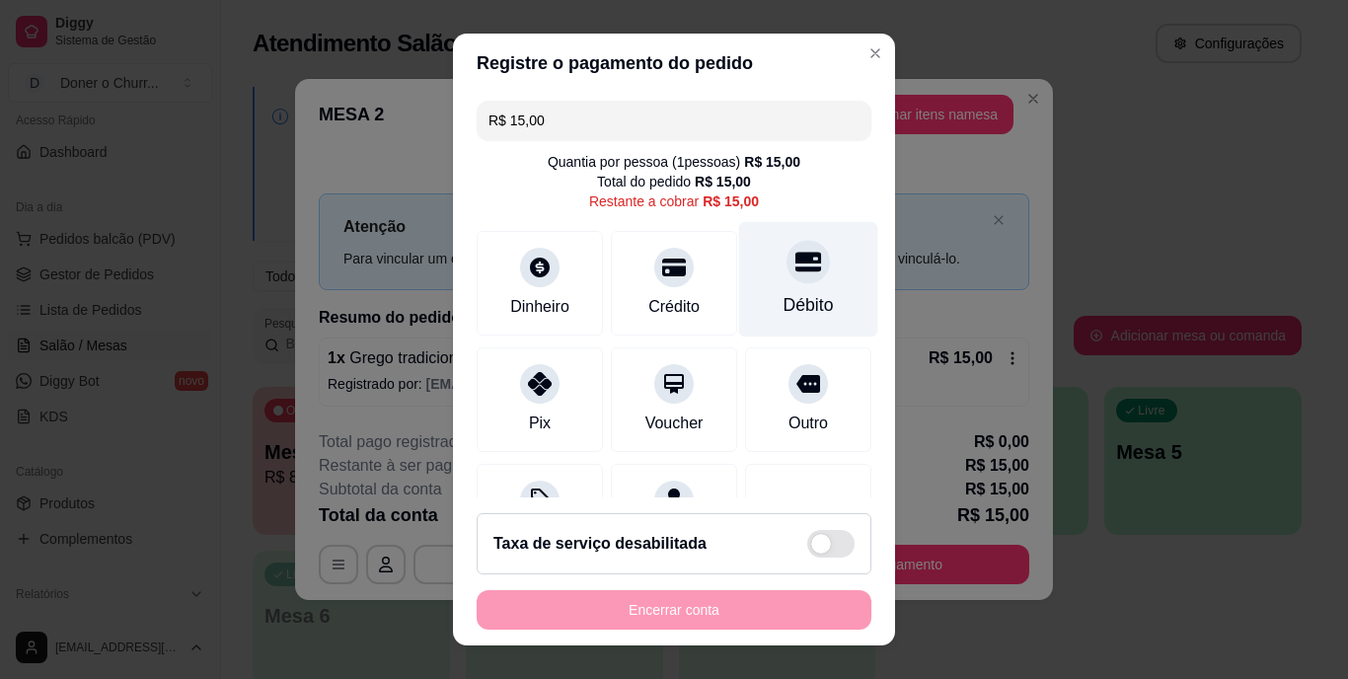
click at [784, 293] on div "Débito" at bounding box center [809, 306] width 50 height 26
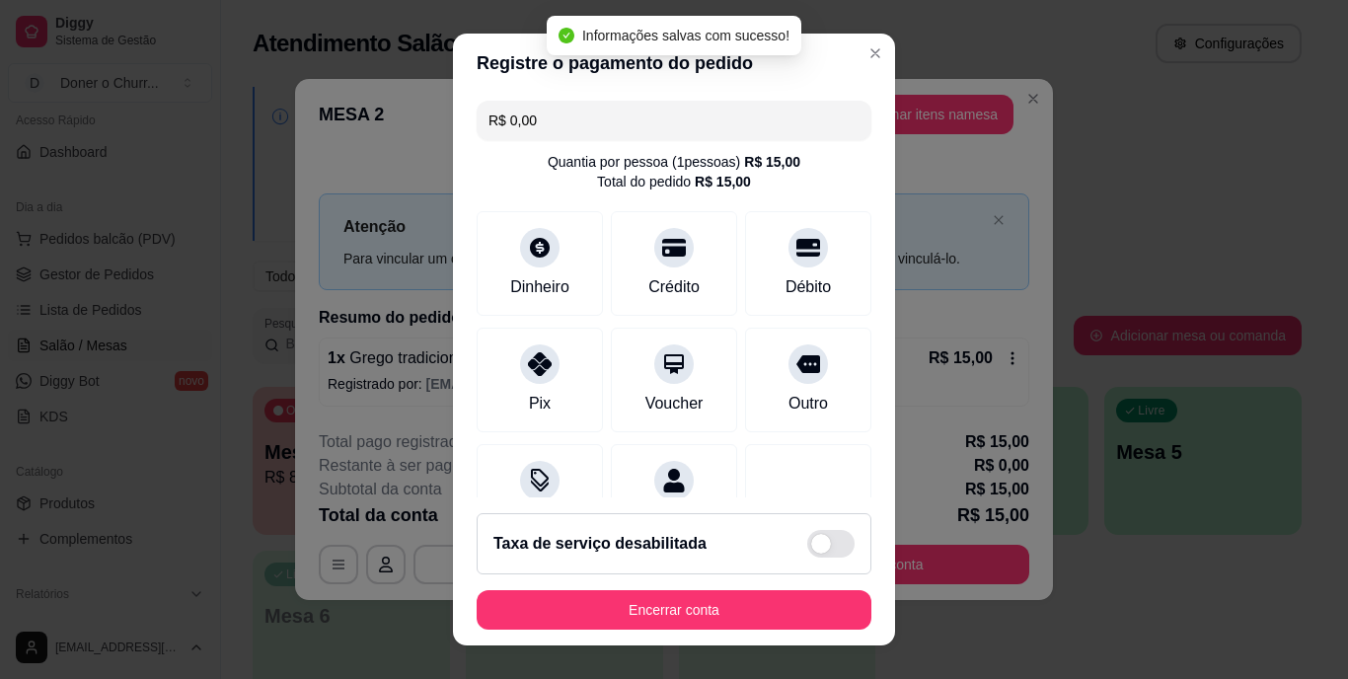
type input "R$ 0,00"
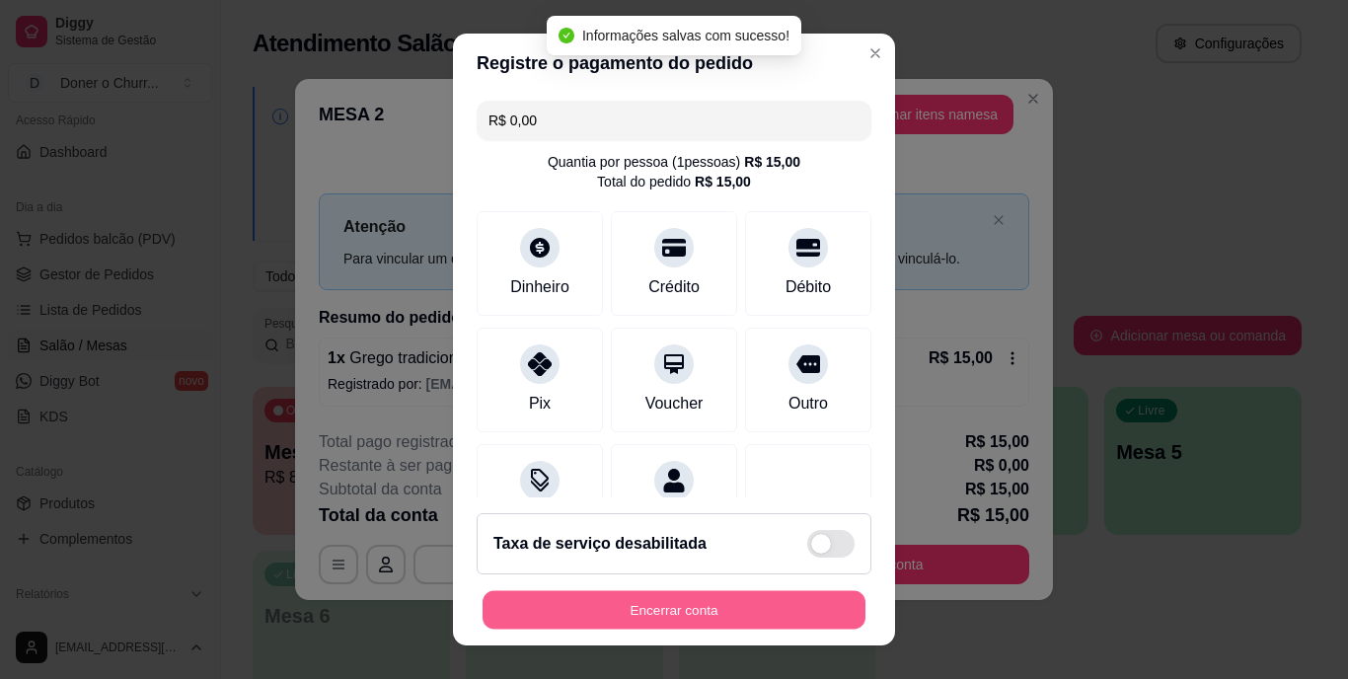
click at [666, 601] on button "Encerrar conta" at bounding box center [674, 609] width 383 height 38
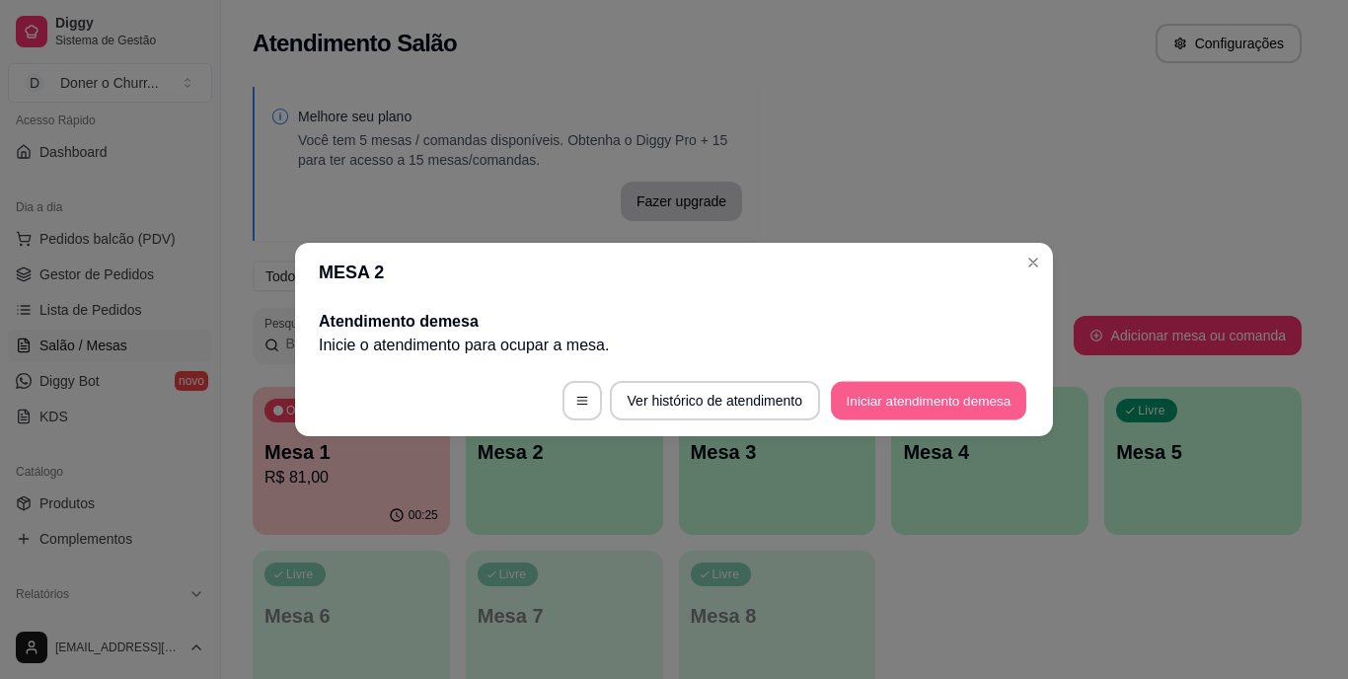
click at [924, 382] on button "Iniciar atendimento de mesa" at bounding box center [928, 401] width 195 height 38
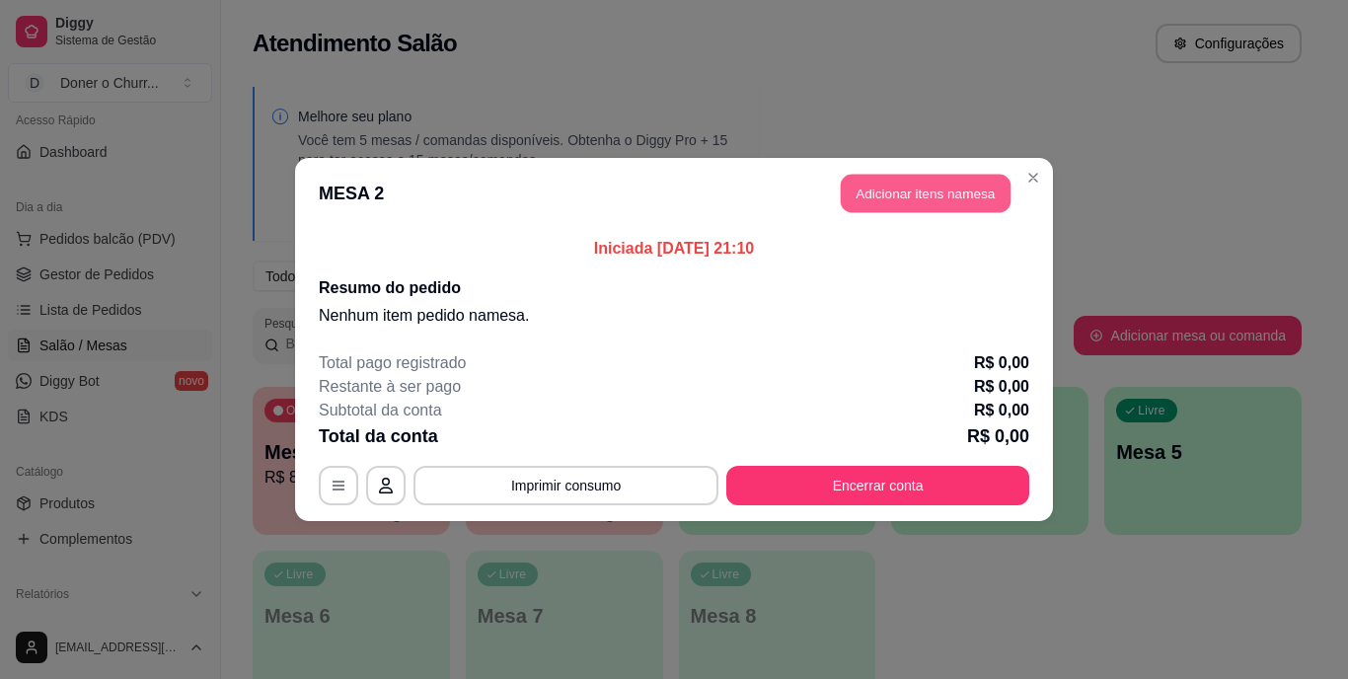
click at [962, 181] on button "Adicionar itens na mesa" at bounding box center [926, 194] width 170 height 38
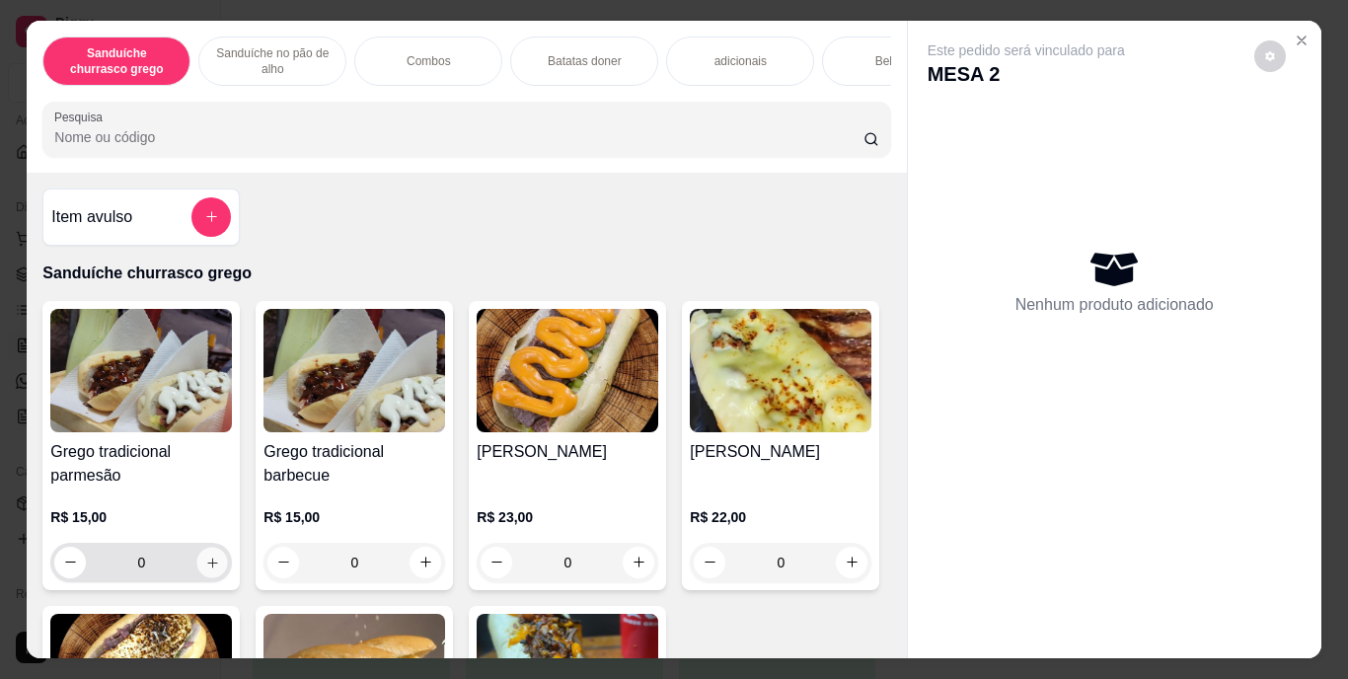
click at [213, 562] on button "increase-product-quantity" at bounding box center [212, 562] width 31 height 31
type input "1"
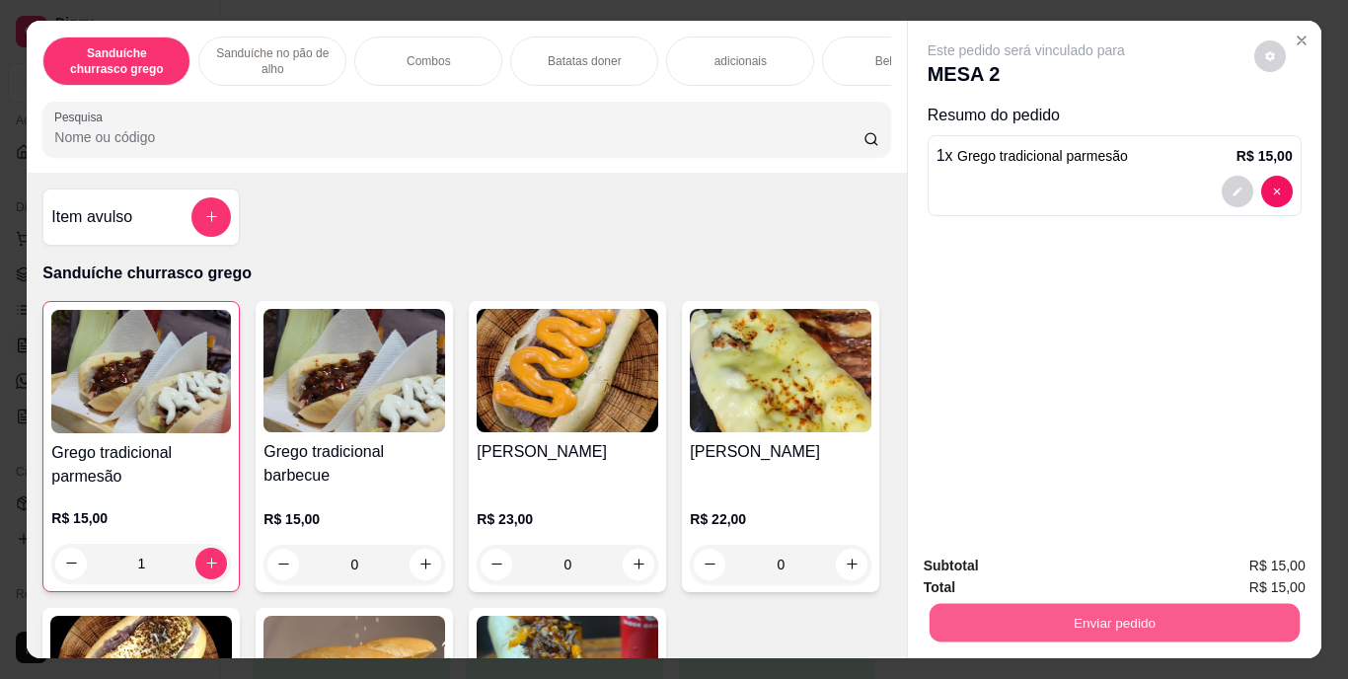
click at [970, 620] on button "Enviar pedido" at bounding box center [1114, 623] width 370 height 38
click at [1269, 557] on button "Enviar pedido" at bounding box center [1254, 567] width 109 height 37
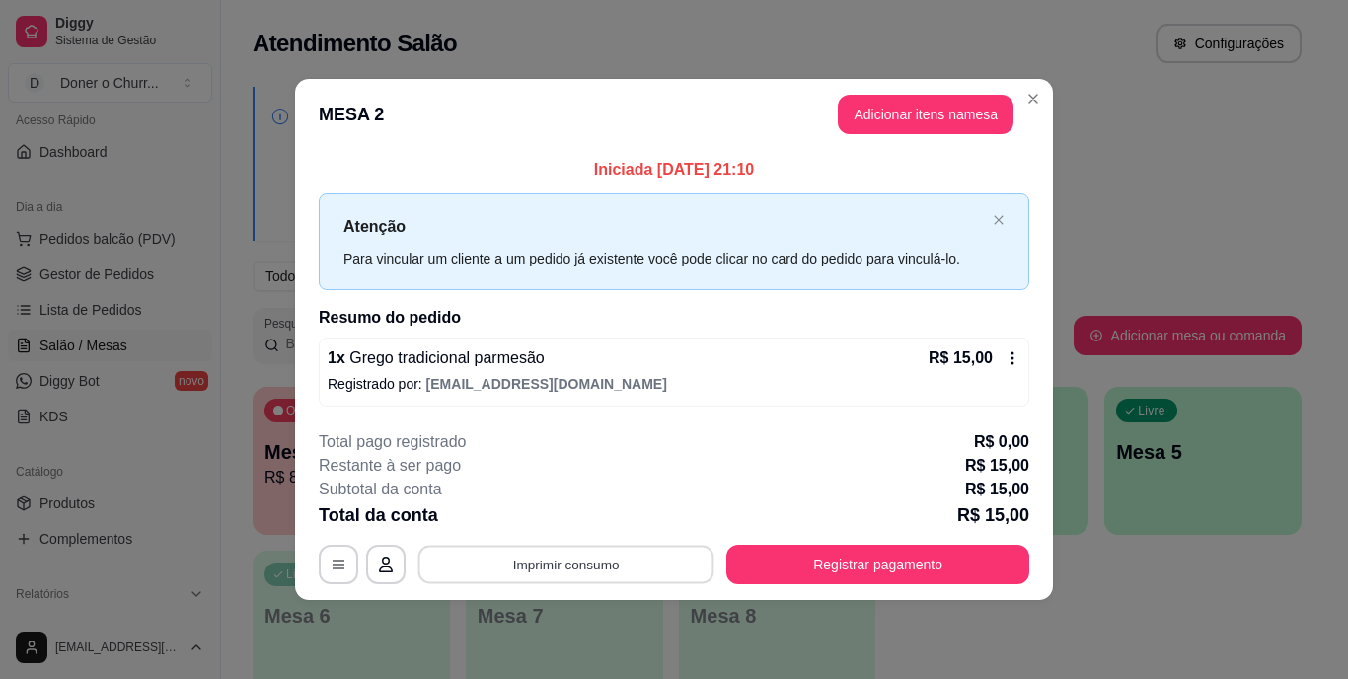
click at [599, 551] on button "Imprimir consumo" at bounding box center [566, 564] width 296 height 38
click at [562, 509] on button "IMPRESSORA" at bounding box center [572, 518] width 138 height 31
click at [556, 550] on button "Imprimir consumo" at bounding box center [566, 564] width 296 height 38
click at [589, 506] on button "IMPRESSORA" at bounding box center [572, 518] width 138 height 31
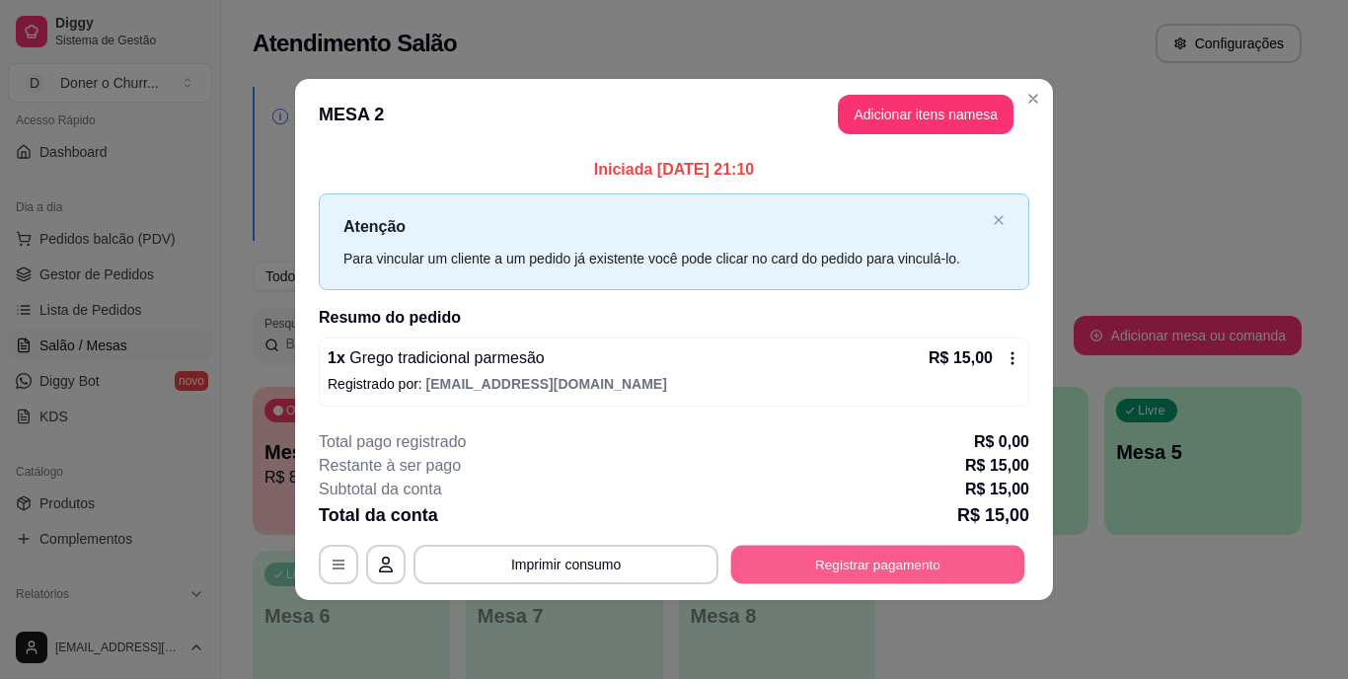
click at [825, 548] on button "Registrar pagamento" at bounding box center [878, 564] width 294 height 38
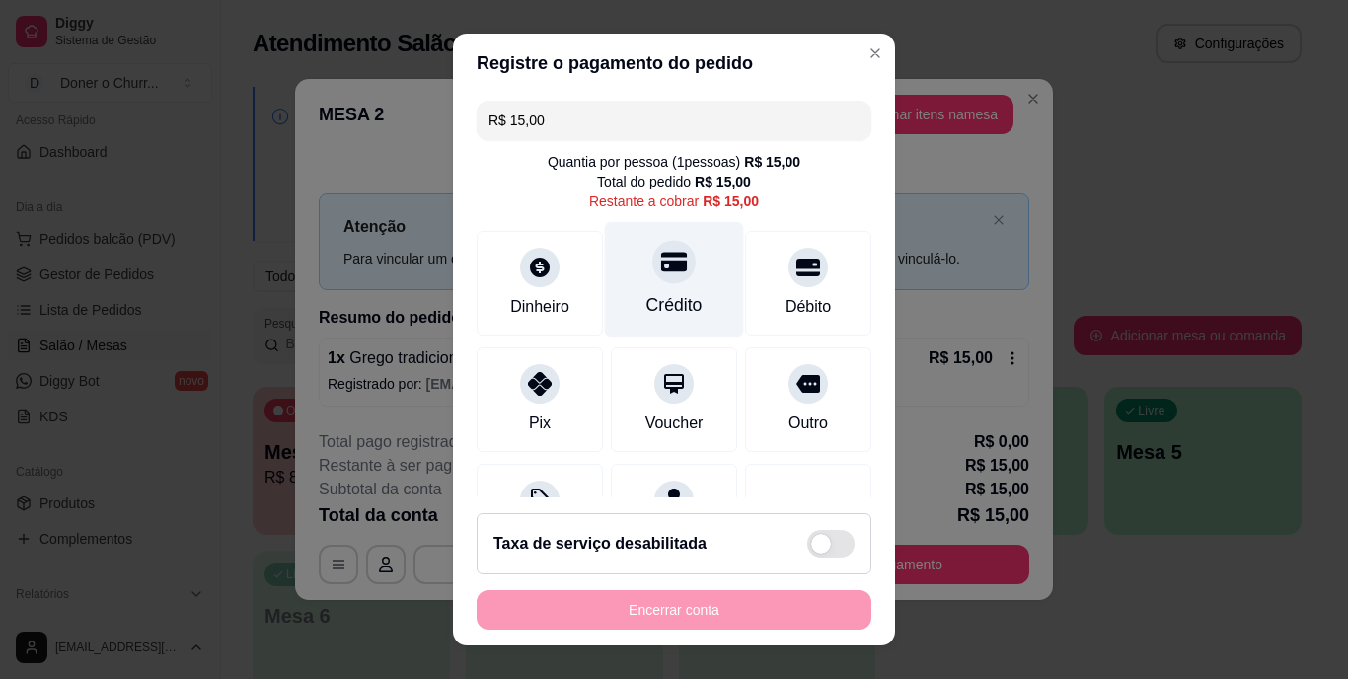
click at [668, 284] on div "Crédito" at bounding box center [674, 279] width 139 height 115
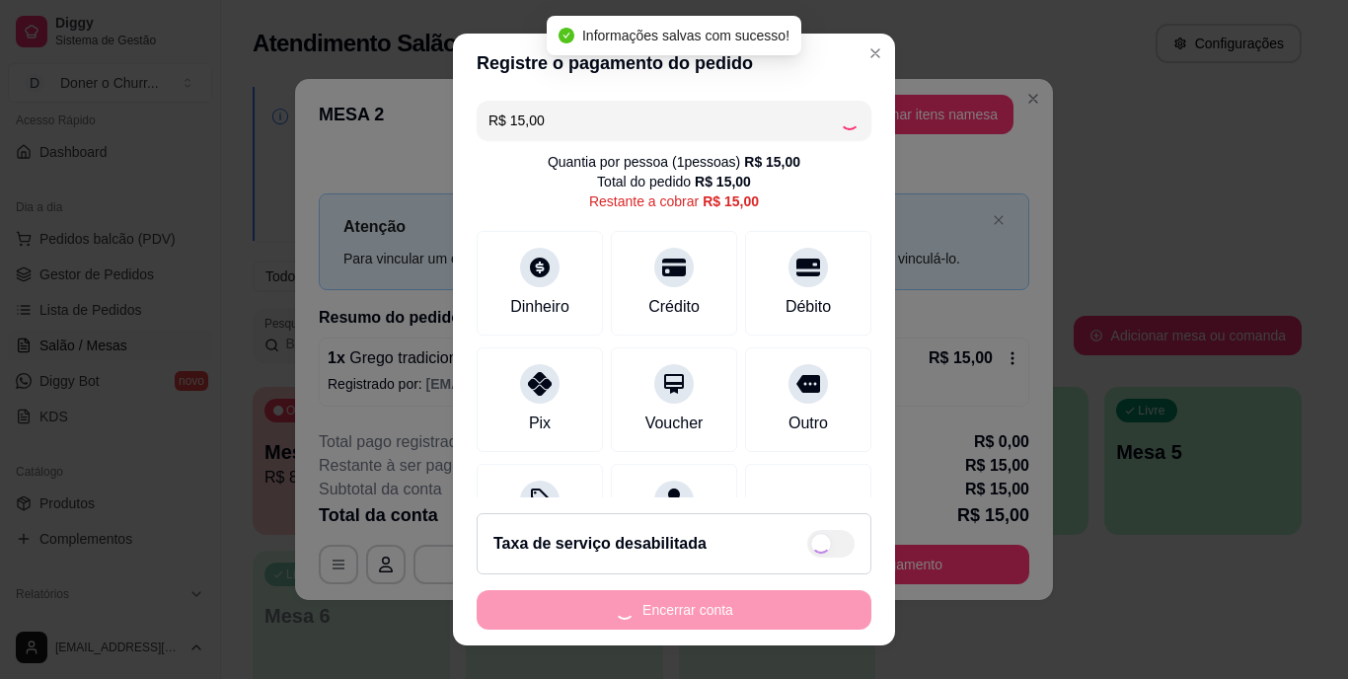
type input "R$ 0,00"
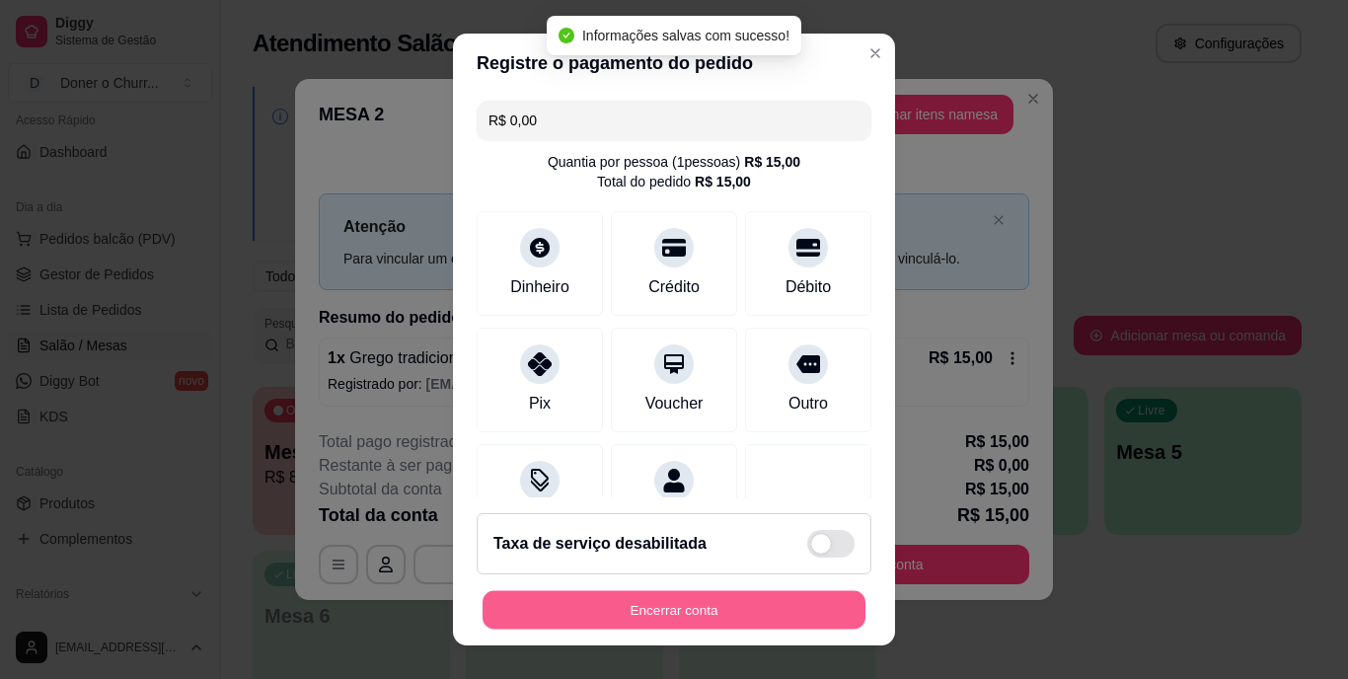
click at [760, 590] on button "Encerrar conta" at bounding box center [674, 609] width 383 height 38
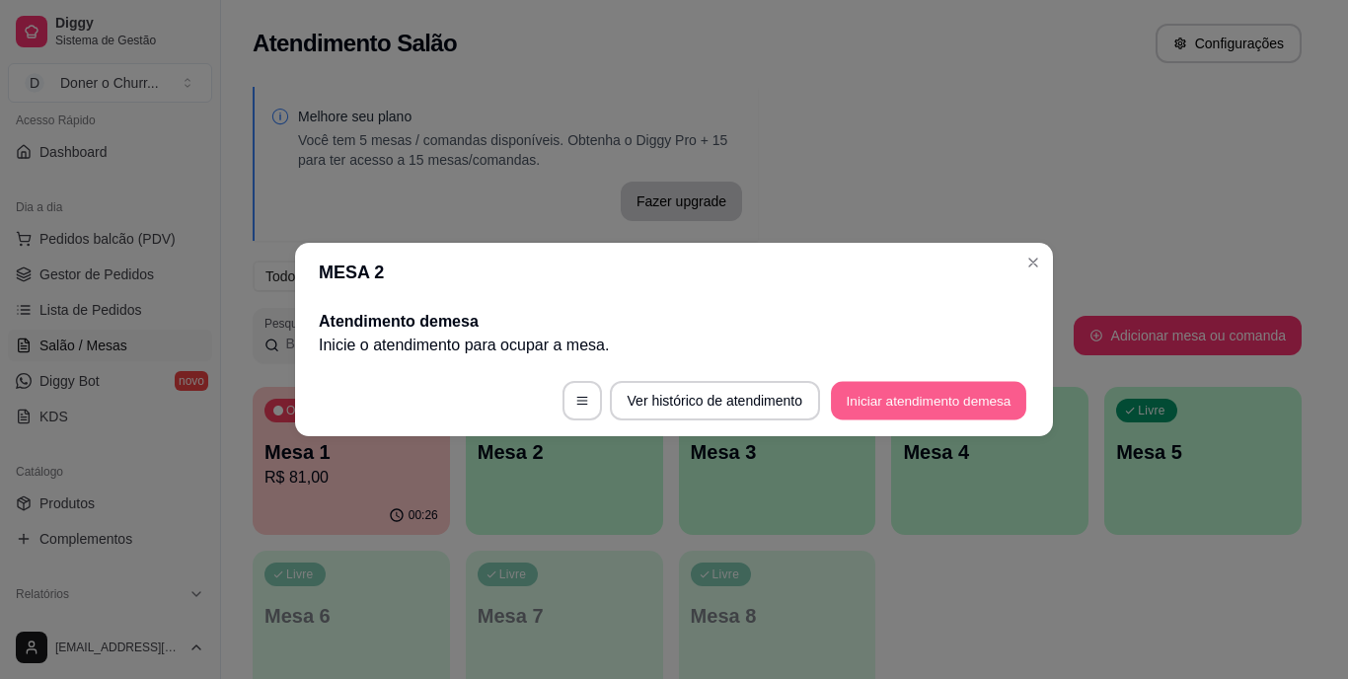
click at [906, 410] on button "Iniciar atendimento de mesa" at bounding box center [928, 401] width 195 height 38
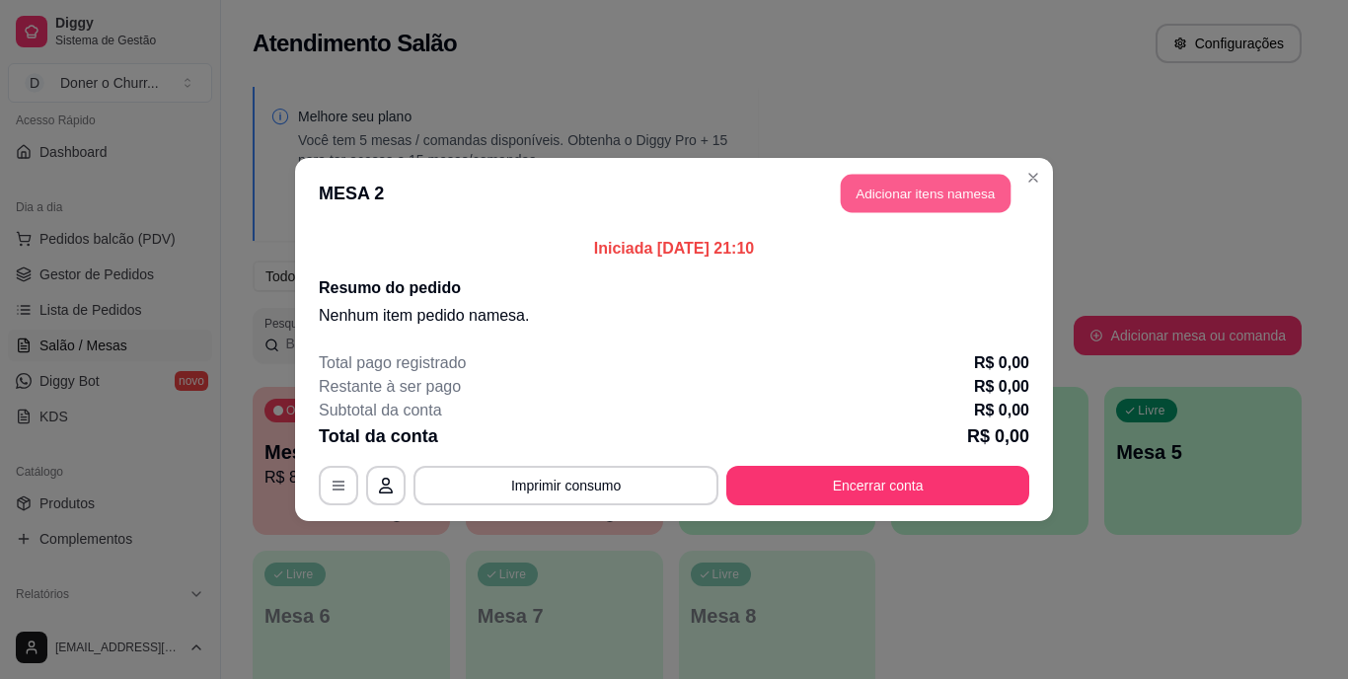
click at [916, 191] on button "Adicionar itens na mesa" at bounding box center [926, 194] width 170 height 38
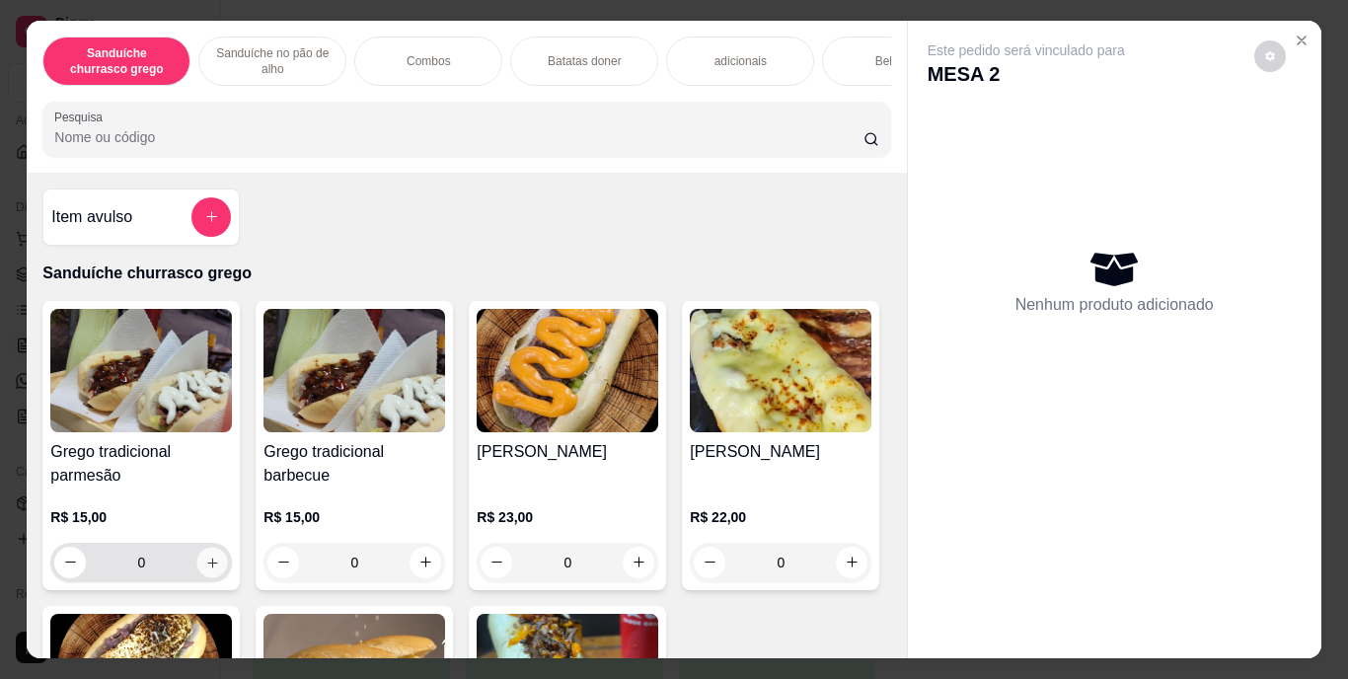
click at [207, 568] on icon "increase-product-quantity" at bounding box center [212, 563] width 10 height 10
type input "1"
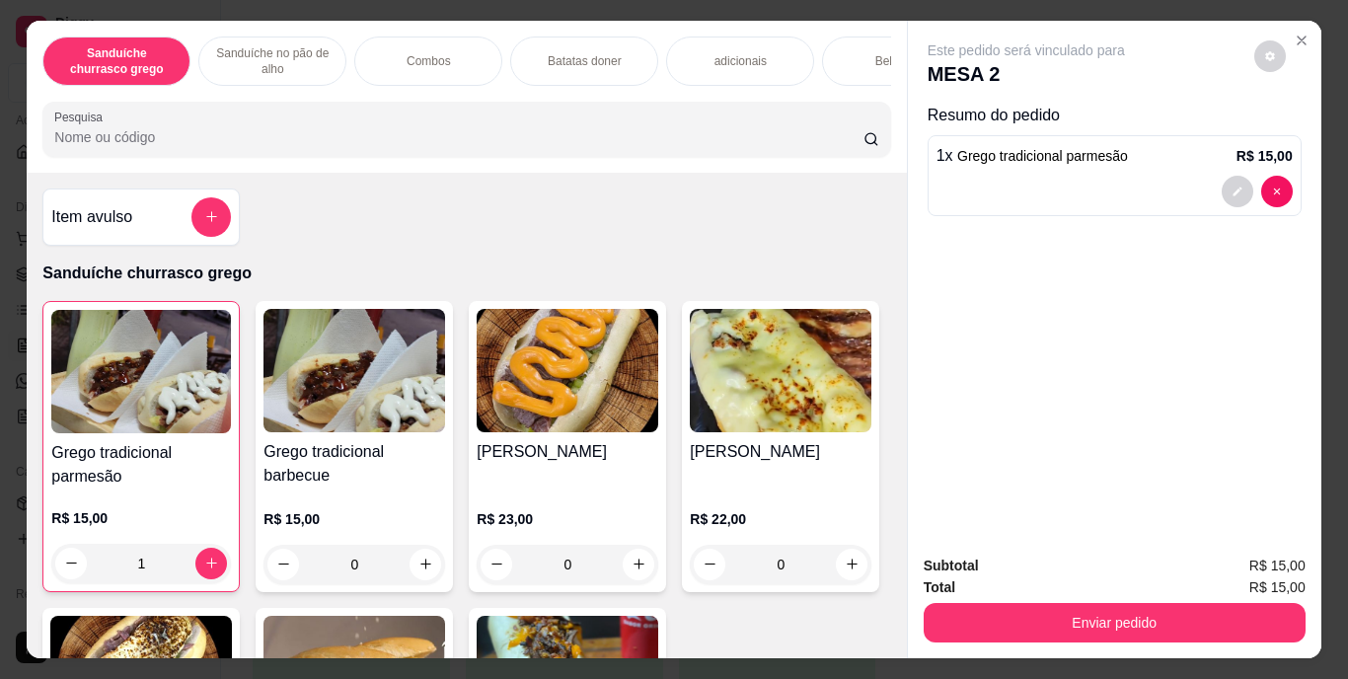
click at [843, 58] on div "Bebidas" at bounding box center [896, 61] width 148 height 49
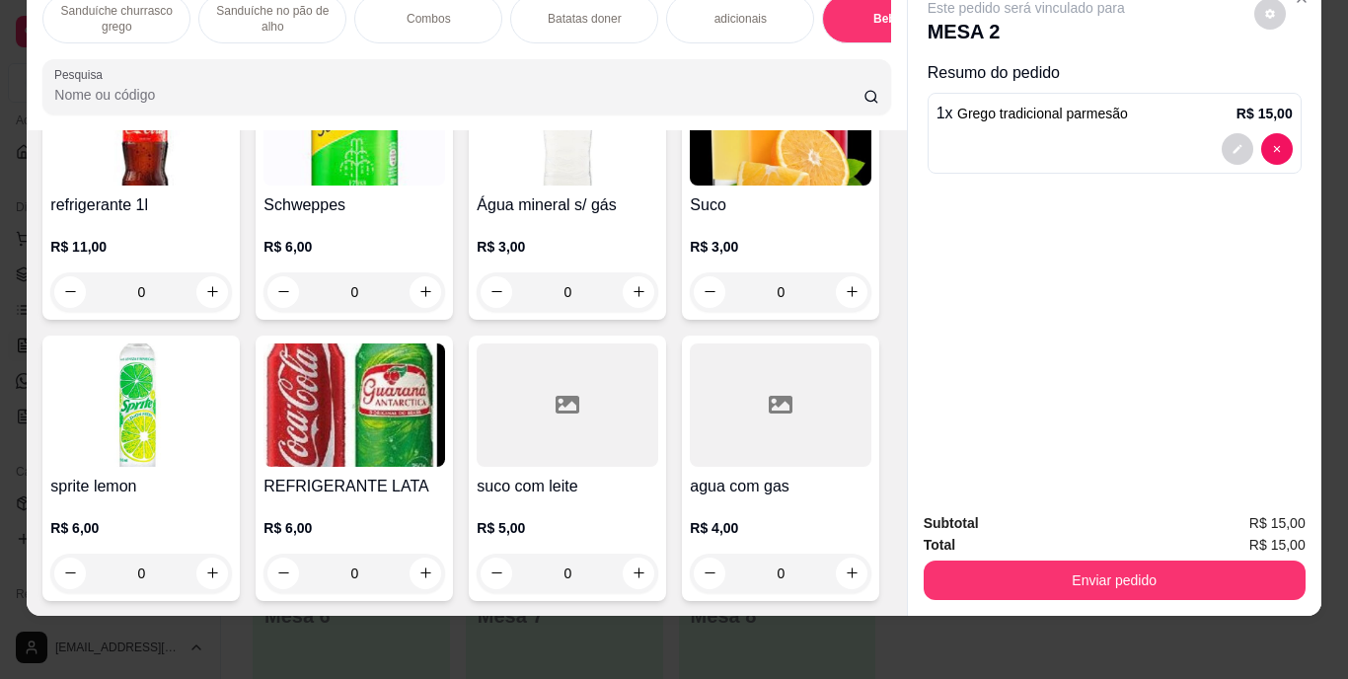
scroll to position [3889, 0]
click at [845, 284] on icon "increase-product-quantity" at bounding box center [852, 291] width 15 height 15
type input "1"
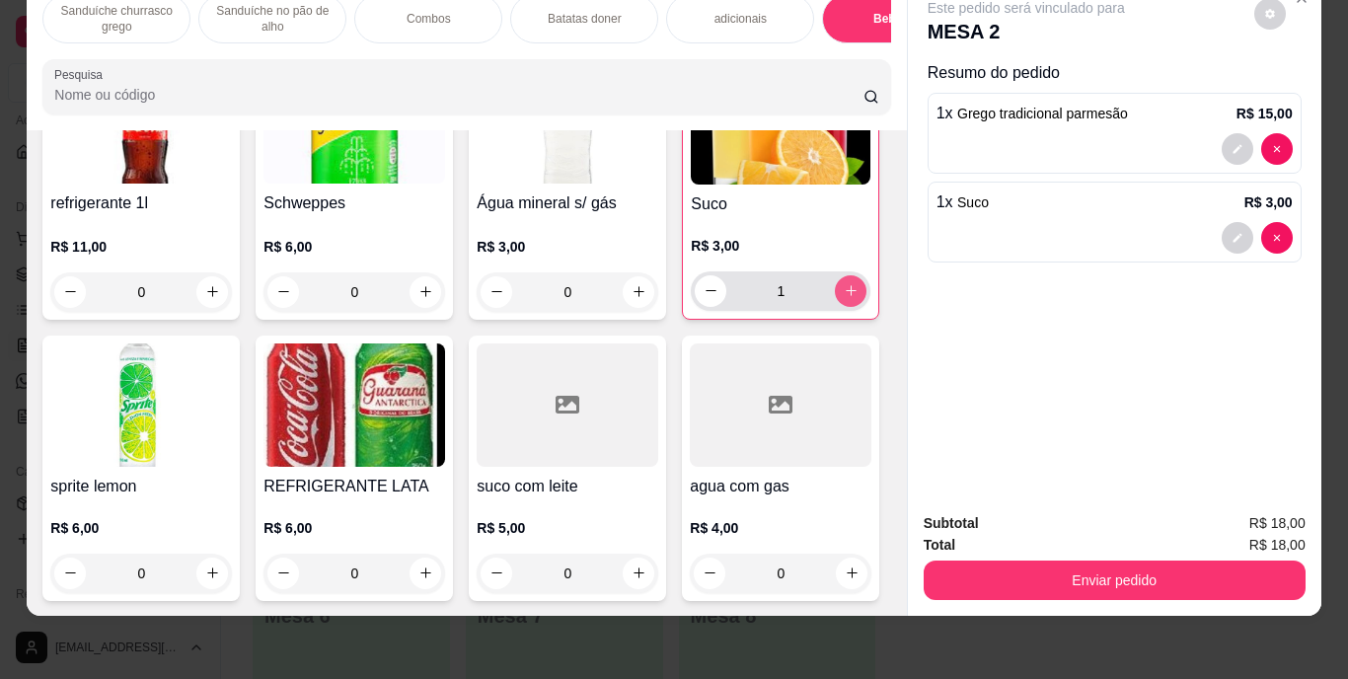
scroll to position [3890, 0]
click at [1036, 199] on div "1 x Suco R$ 3,00" at bounding box center [1115, 222] width 374 height 81
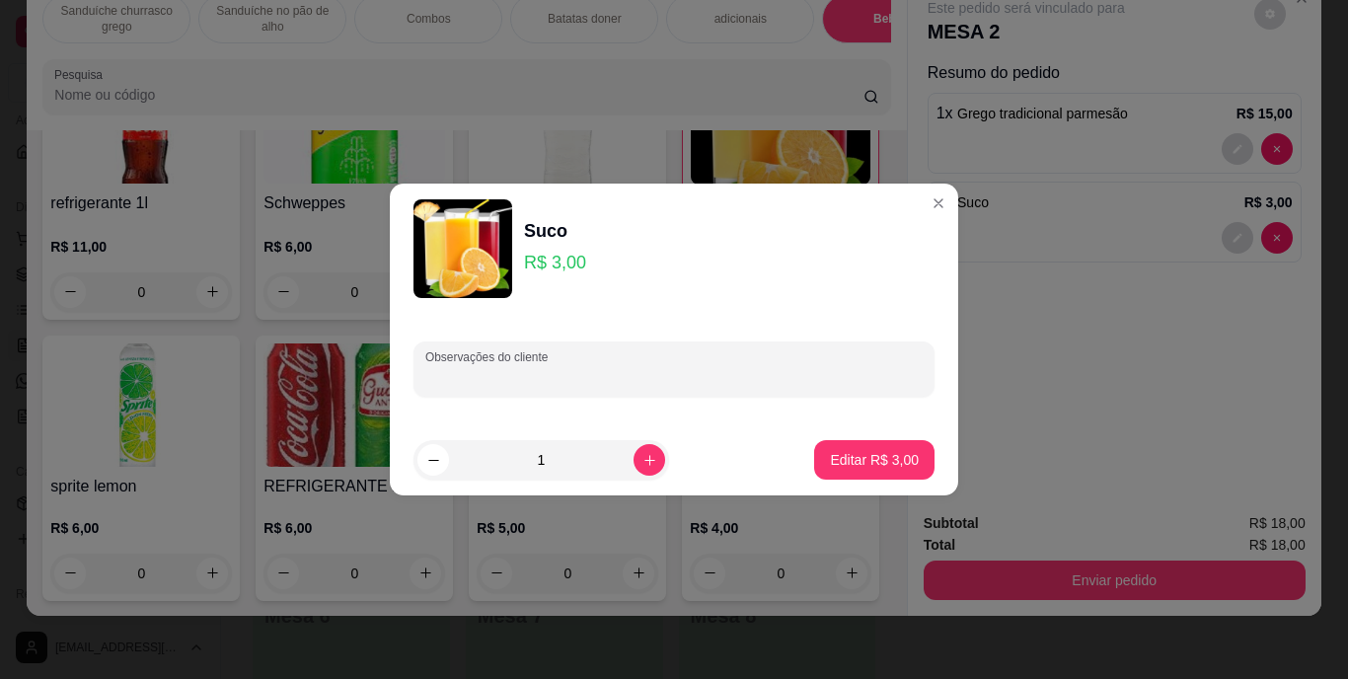
click at [659, 373] on input "Observações do cliente" at bounding box center [673, 377] width 497 height 20
type input "mangaba"
click at [862, 457] on p "Editar R$ 3,00" at bounding box center [875, 459] width 86 height 19
type input "0"
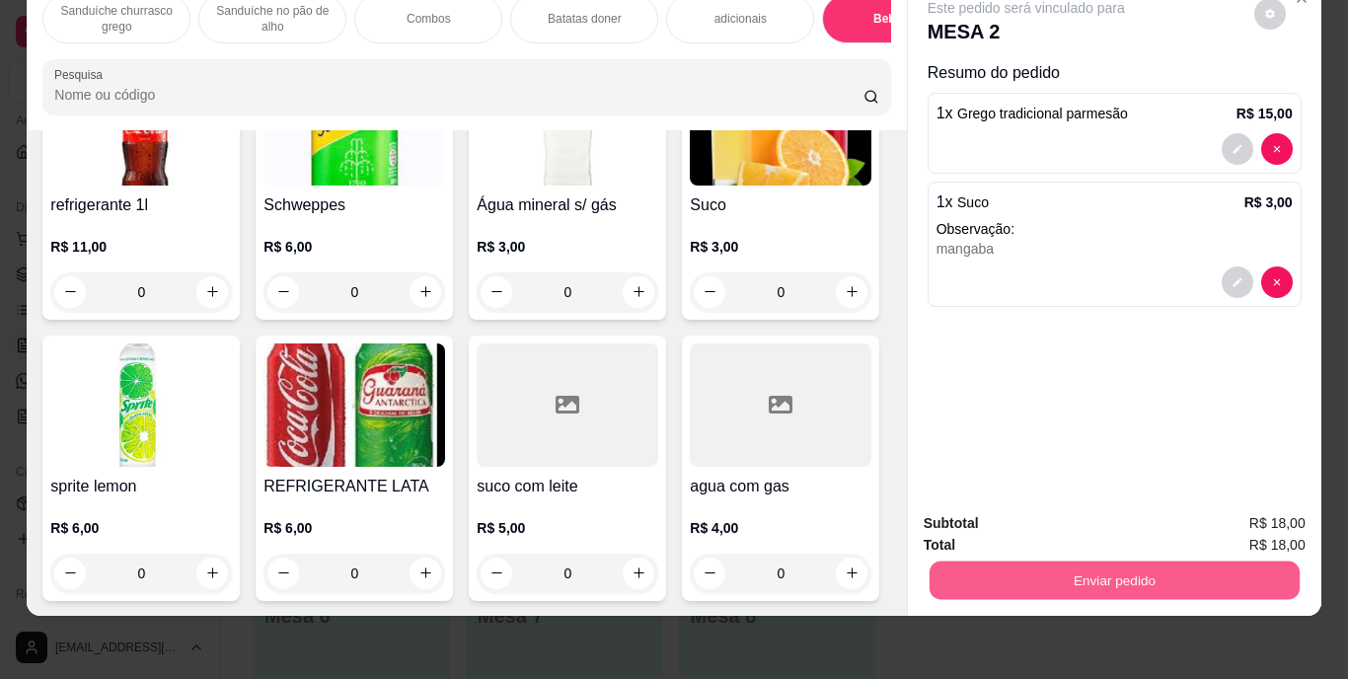
click at [976, 562] on button "Enviar pedido" at bounding box center [1114, 581] width 370 height 38
click at [1258, 507] on button "Enviar pedido" at bounding box center [1254, 516] width 109 height 37
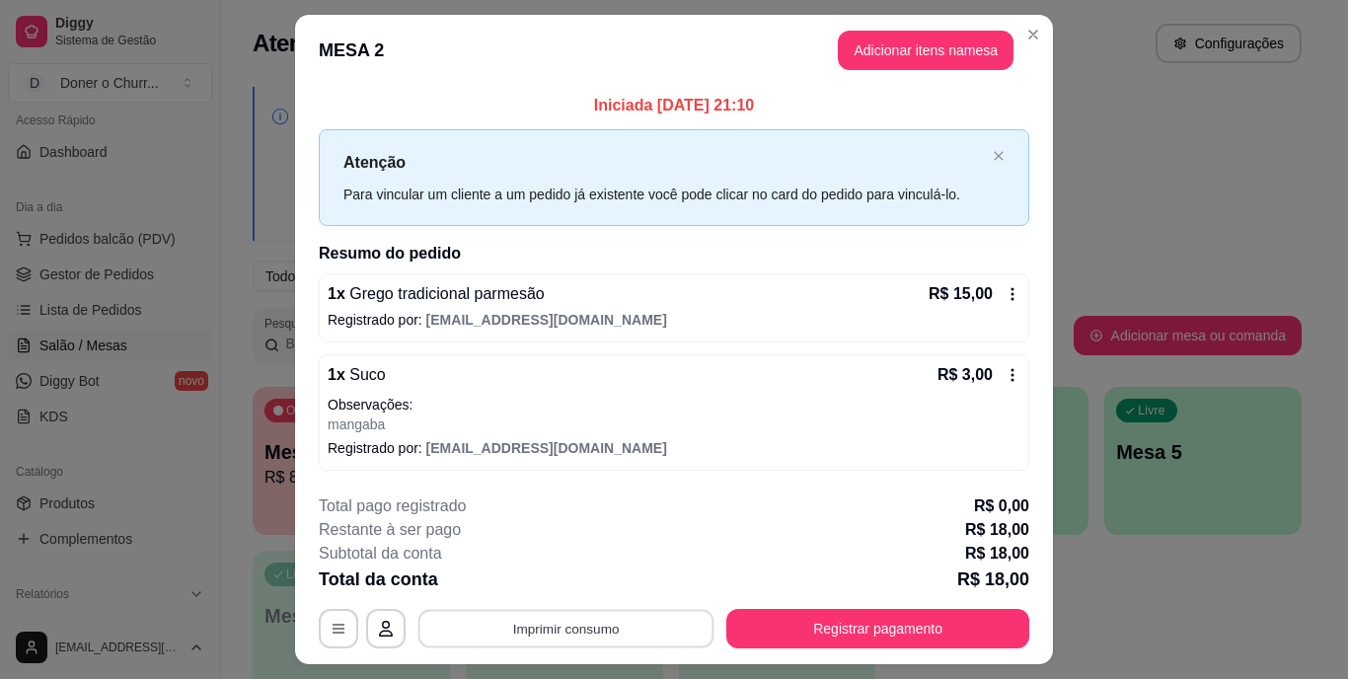
click at [624, 631] on button "Imprimir consumo" at bounding box center [566, 628] width 296 height 38
click at [561, 577] on button "IMPRESSORA" at bounding box center [564, 583] width 138 height 31
click at [535, 630] on button "Imprimir consumo" at bounding box center [566, 628] width 296 height 38
click at [557, 577] on button "IMPRESSORA" at bounding box center [564, 583] width 138 height 31
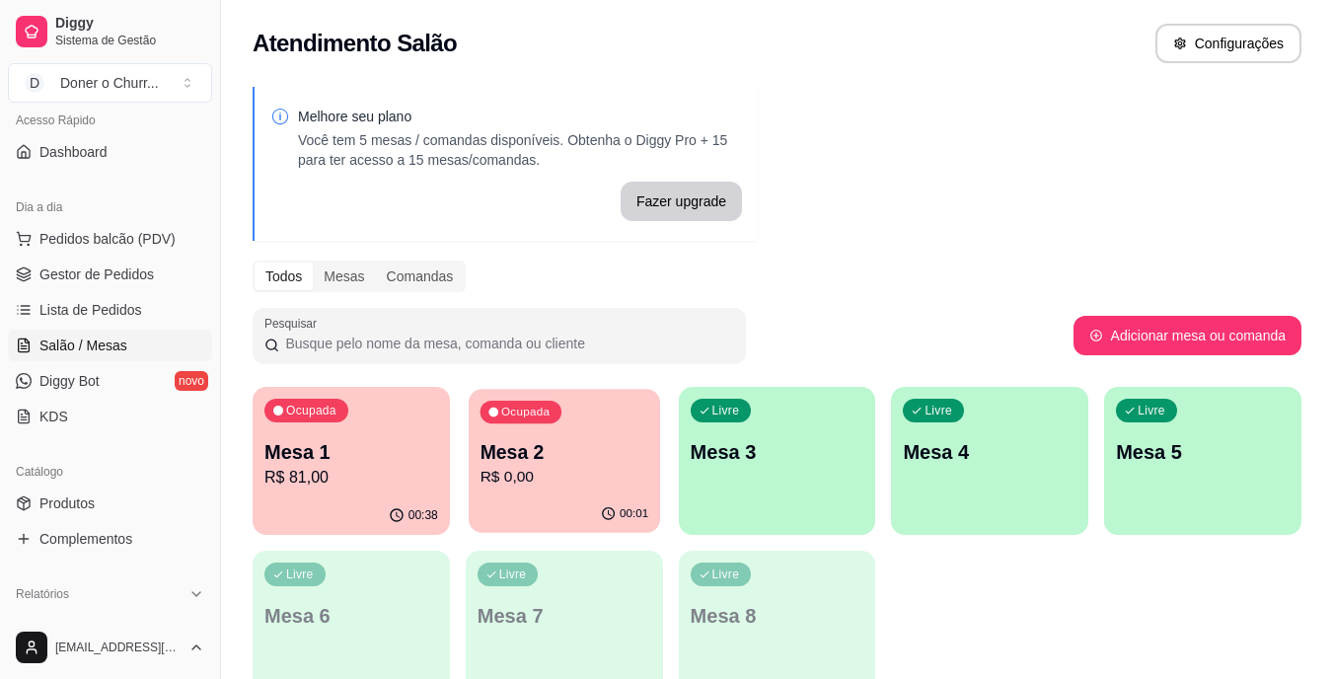
click at [498, 495] on div "Ocupada Mesa 2 R$ 0,00" at bounding box center [564, 442] width 191 height 107
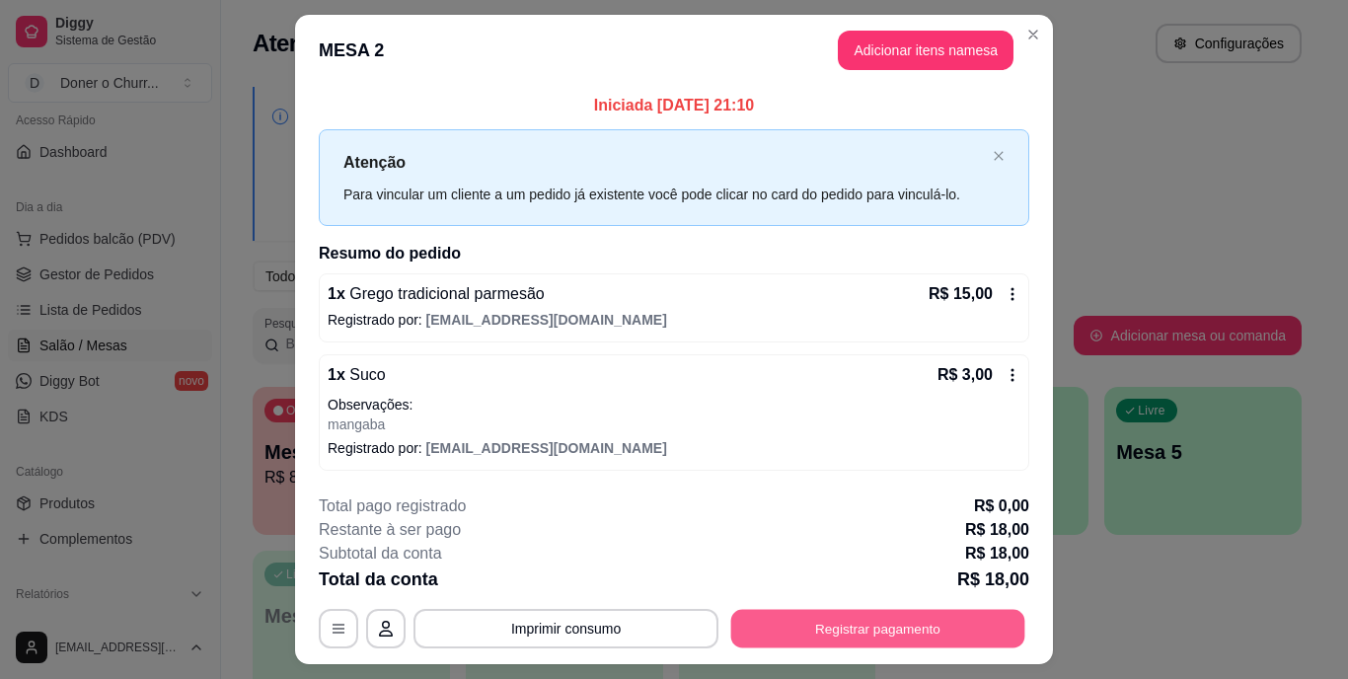
click at [790, 621] on button "Registrar pagamento" at bounding box center [878, 628] width 294 height 38
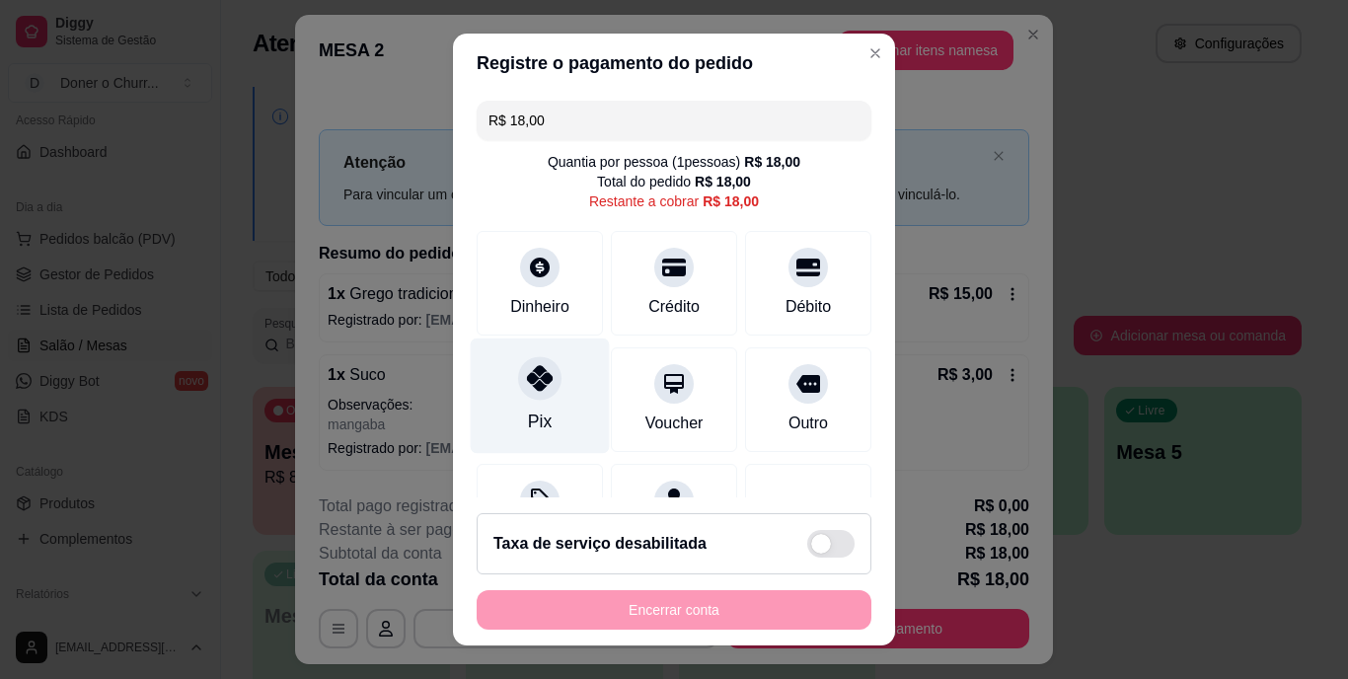
click at [531, 416] on div "Pix" at bounding box center [540, 423] width 24 height 26
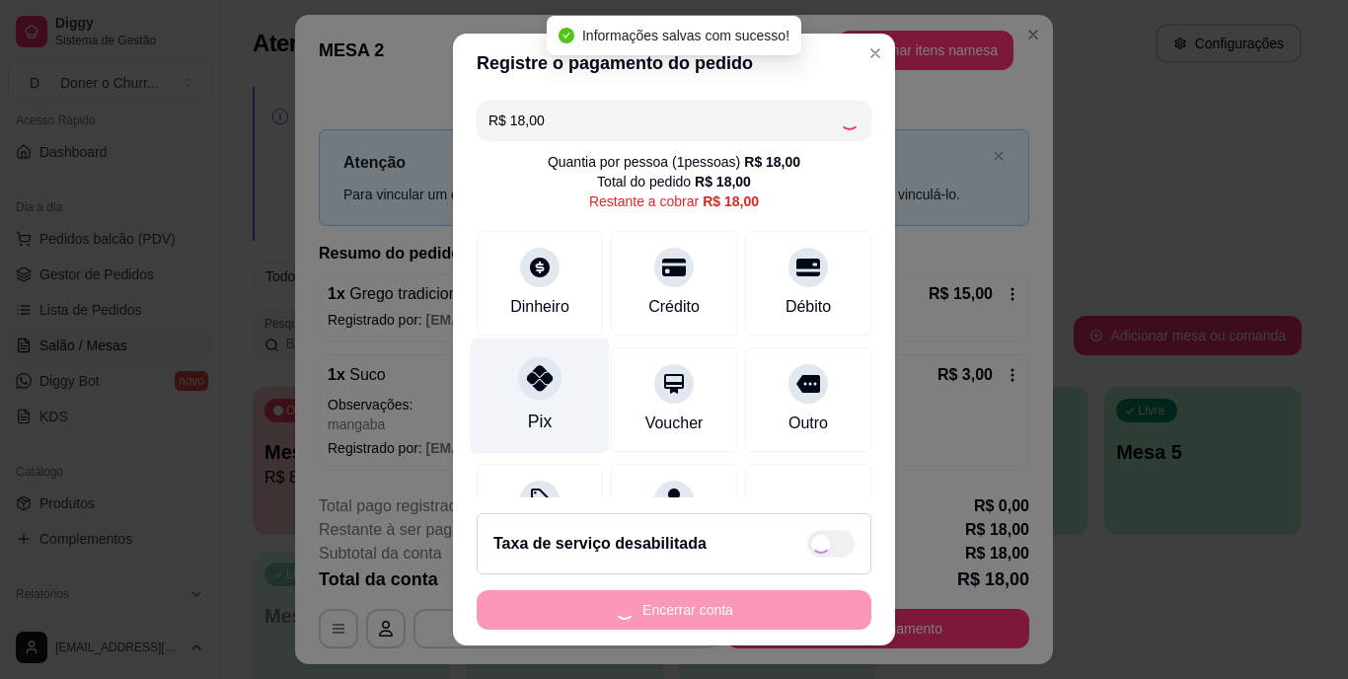
type input "R$ 0,00"
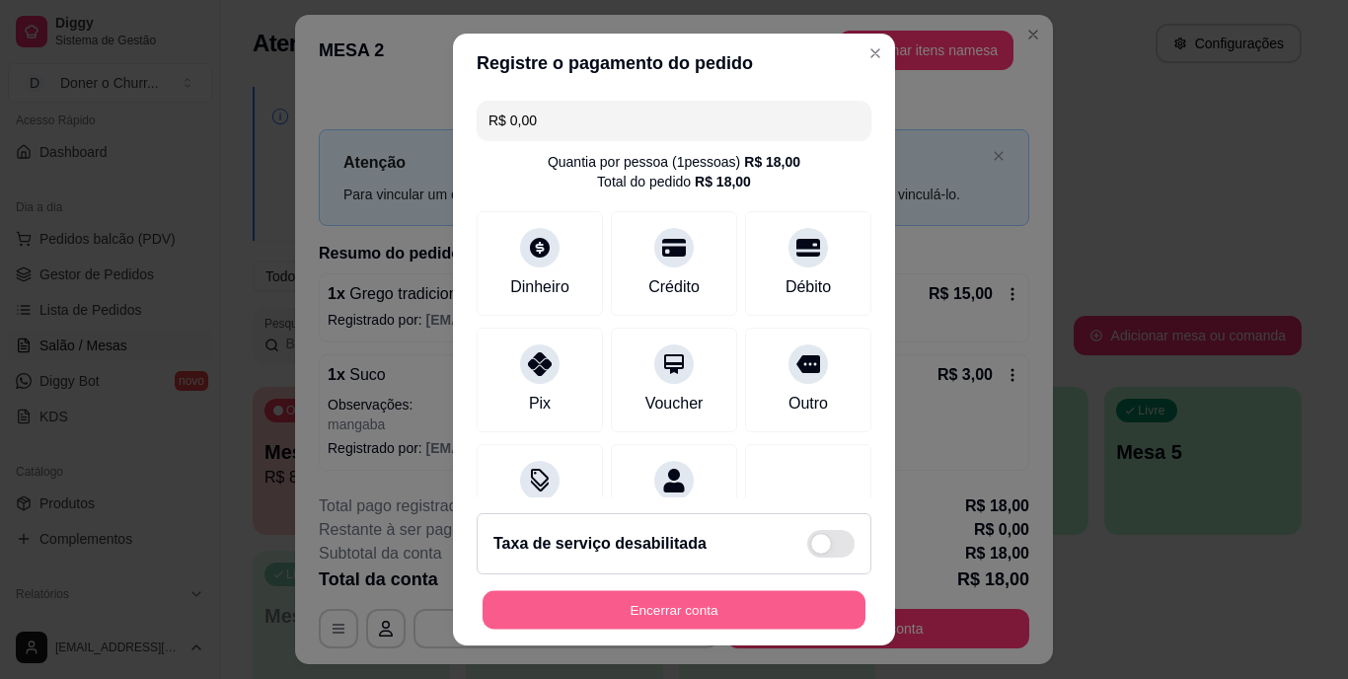
click at [647, 612] on button "Encerrar conta" at bounding box center [674, 609] width 383 height 38
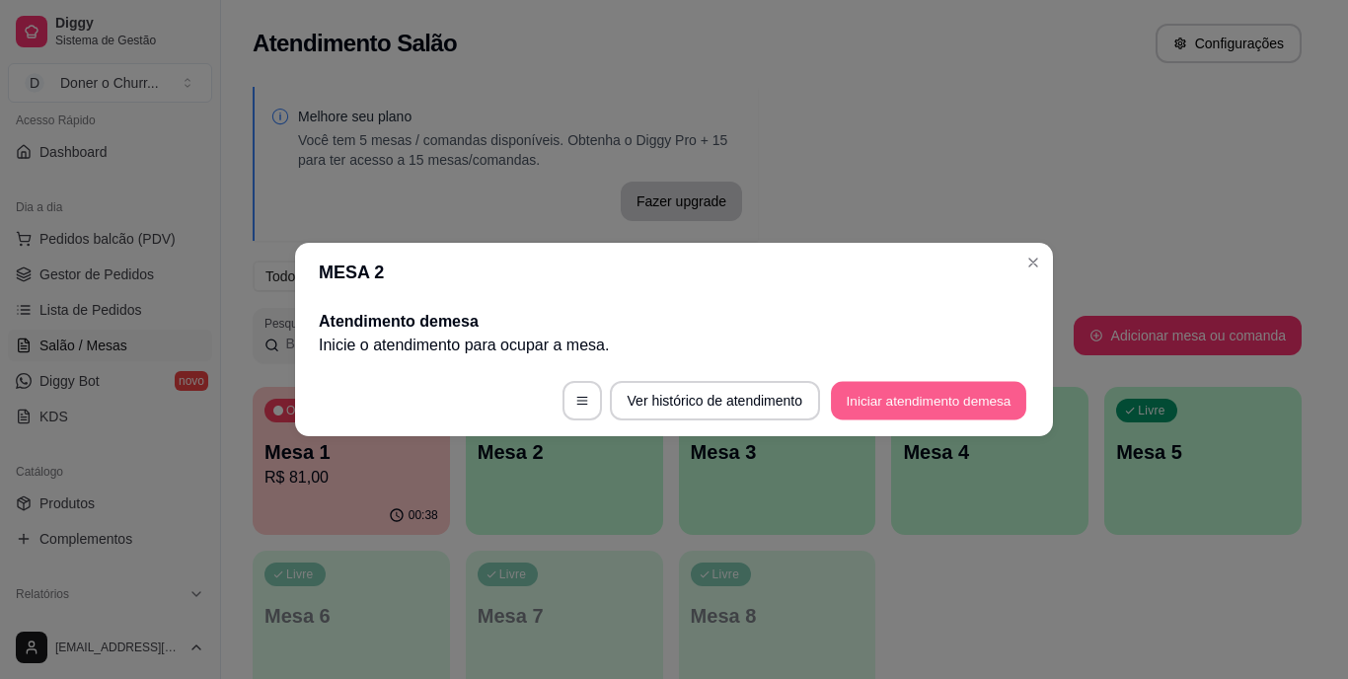
click at [899, 399] on button "Iniciar atendimento de mesa" at bounding box center [928, 401] width 195 height 38
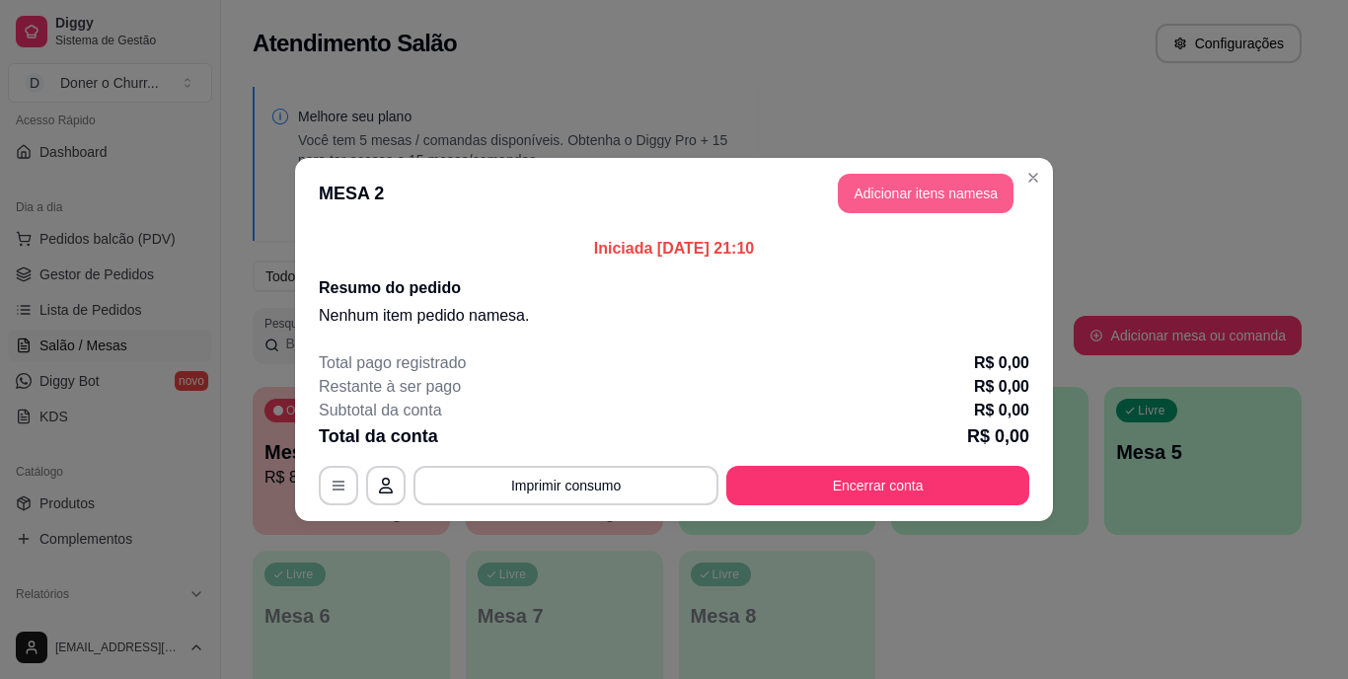
click at [874, 201] on button "Adicionar itens na mesa" at bounding box center [926, 193] width 176 height 39
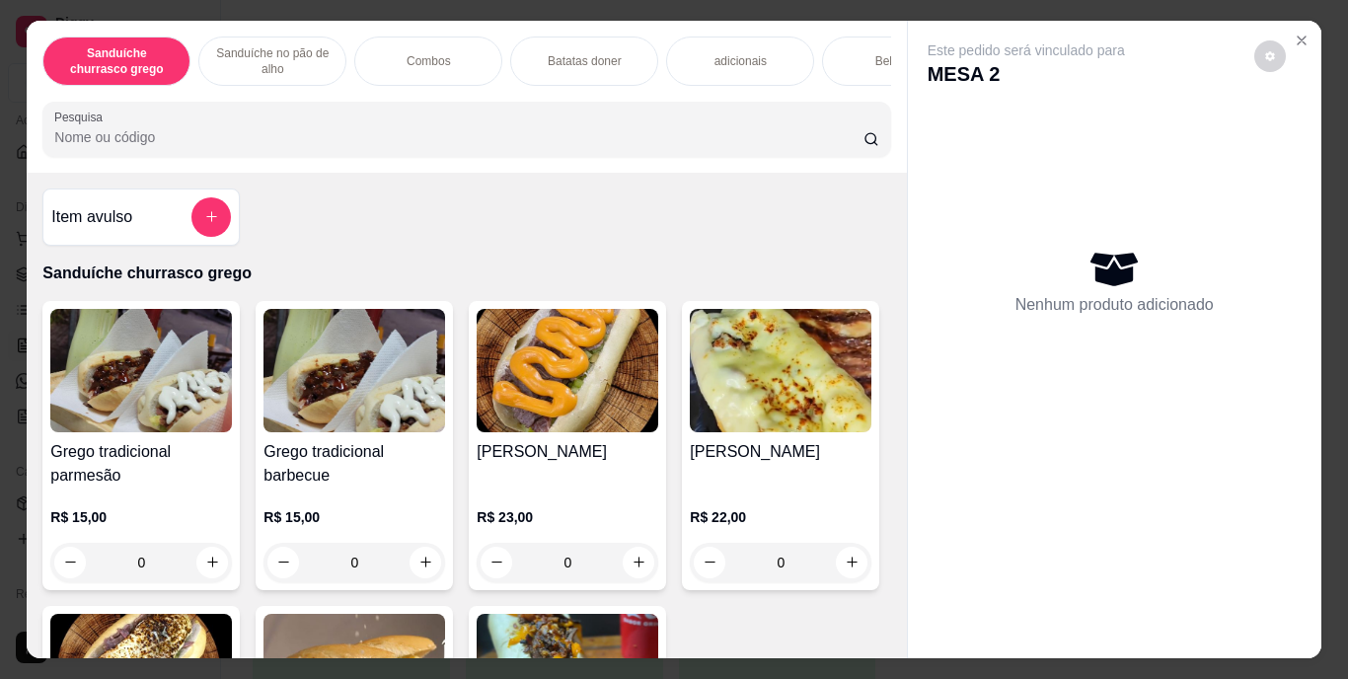
click at [835, 44] on div "Bebidas" at bounding box center [896, 61] width 148 height 49
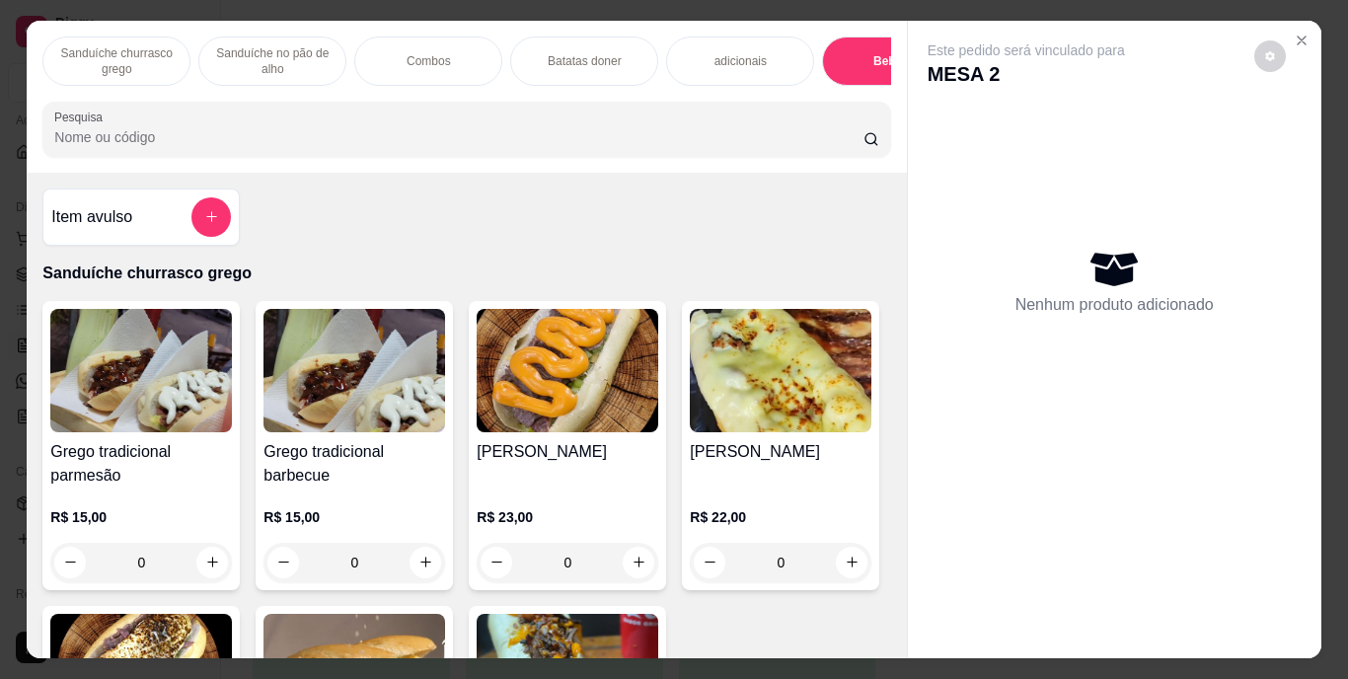
scroll to position [50, 0]
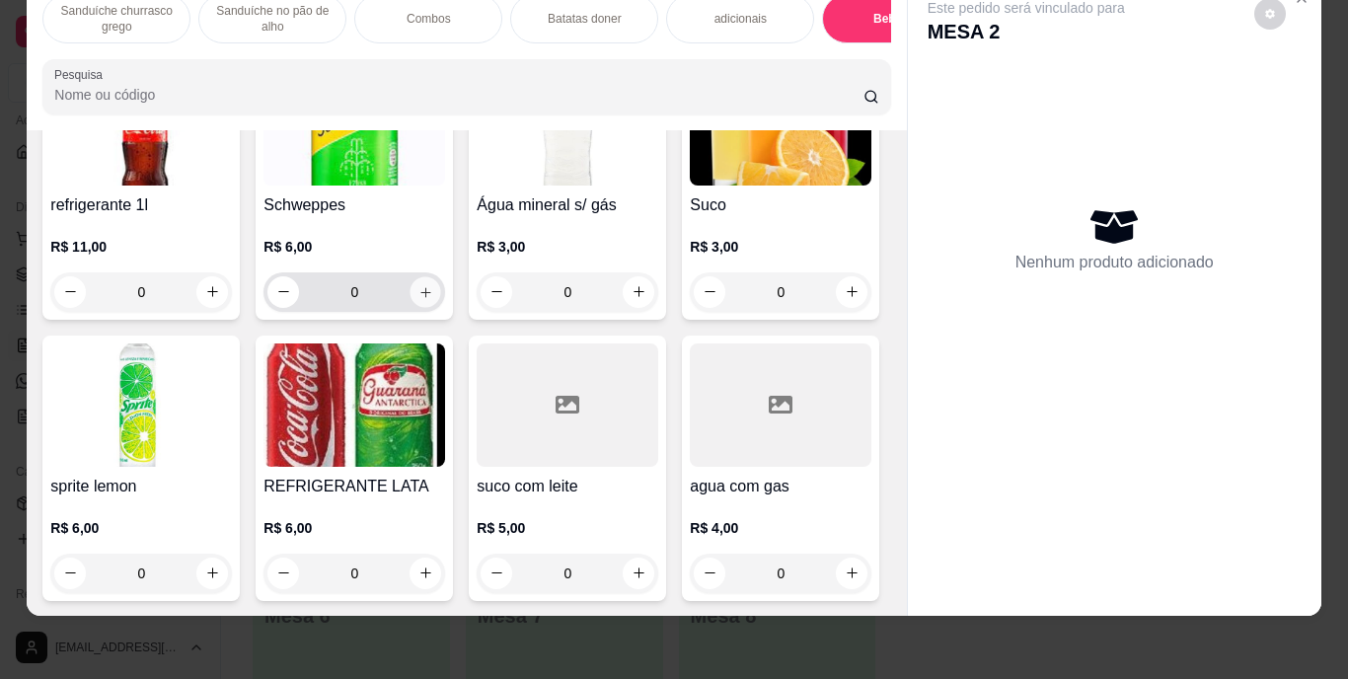
click at [419, 307] on button "increase-product-quantity" at bounding box center [426, 291] width 31 height 31
type input "1"
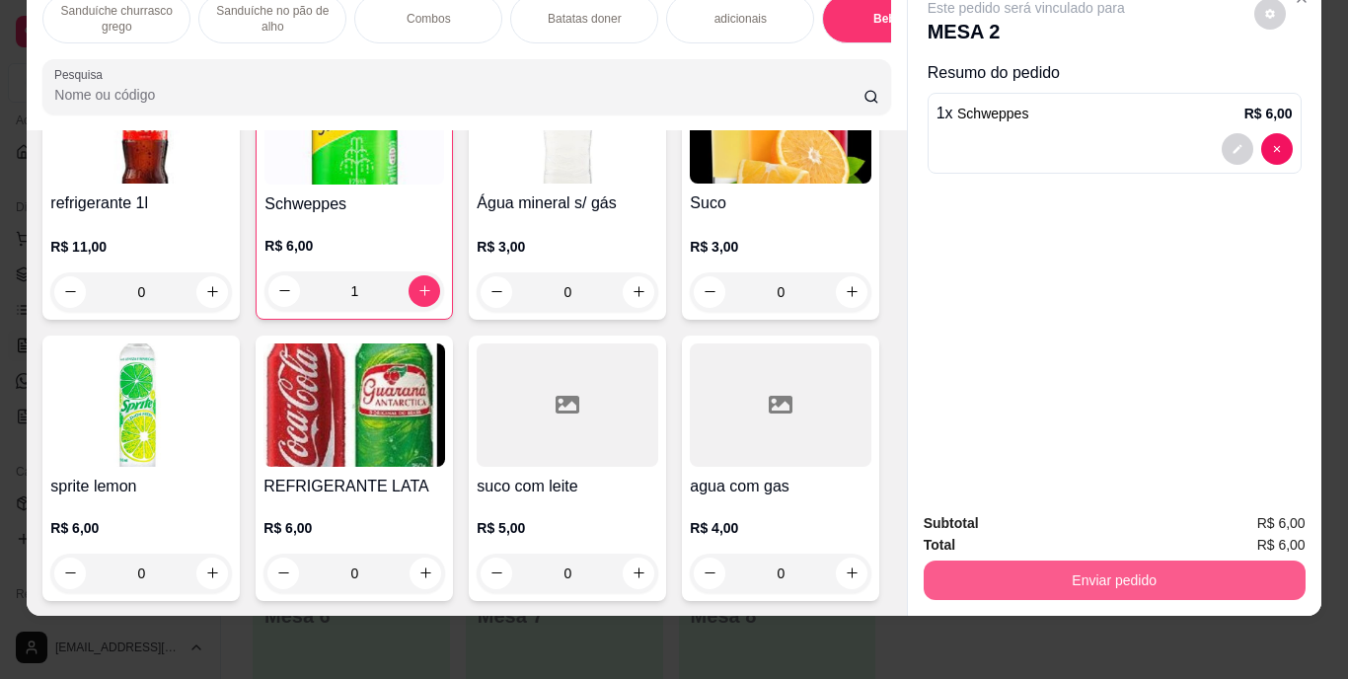
click at [1048, 571] on button "Enviar pedido" at bounding box center [1115, 580] width 382 height 39
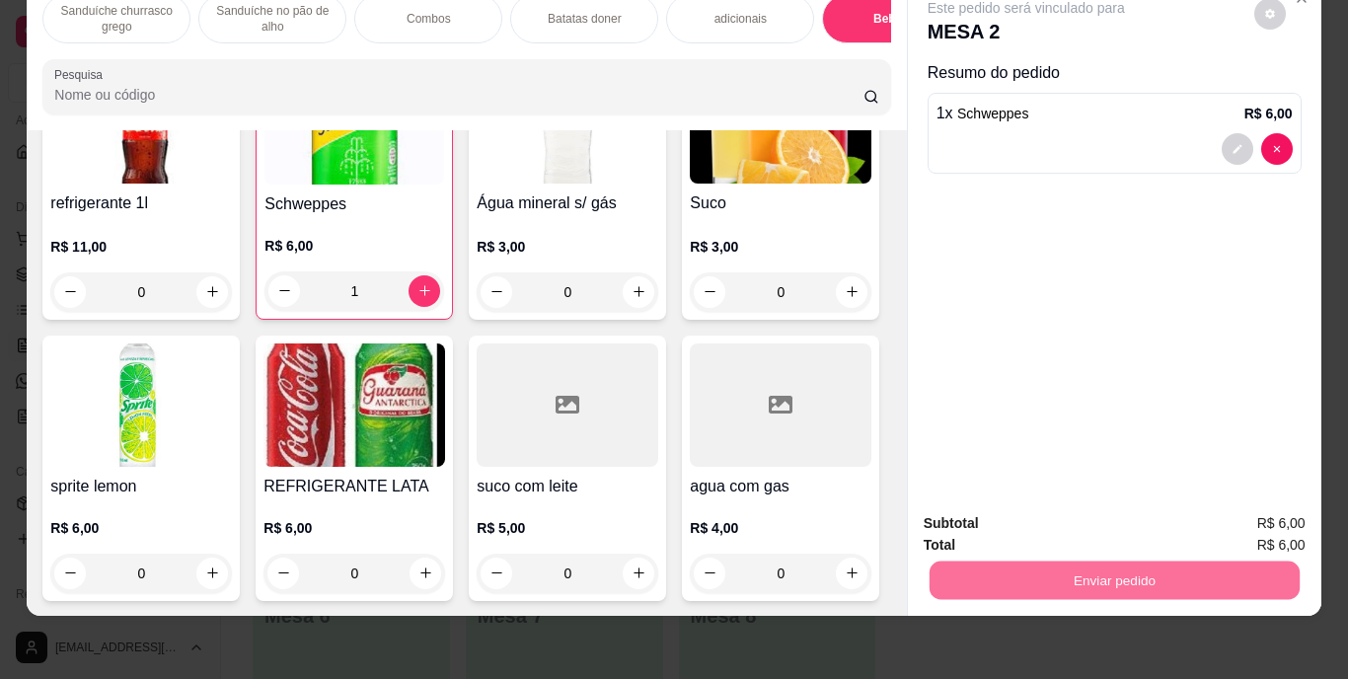
click at [1263, 510] on button "Enviar pedido" at bounding box center [1254, 516] width 109 height 37
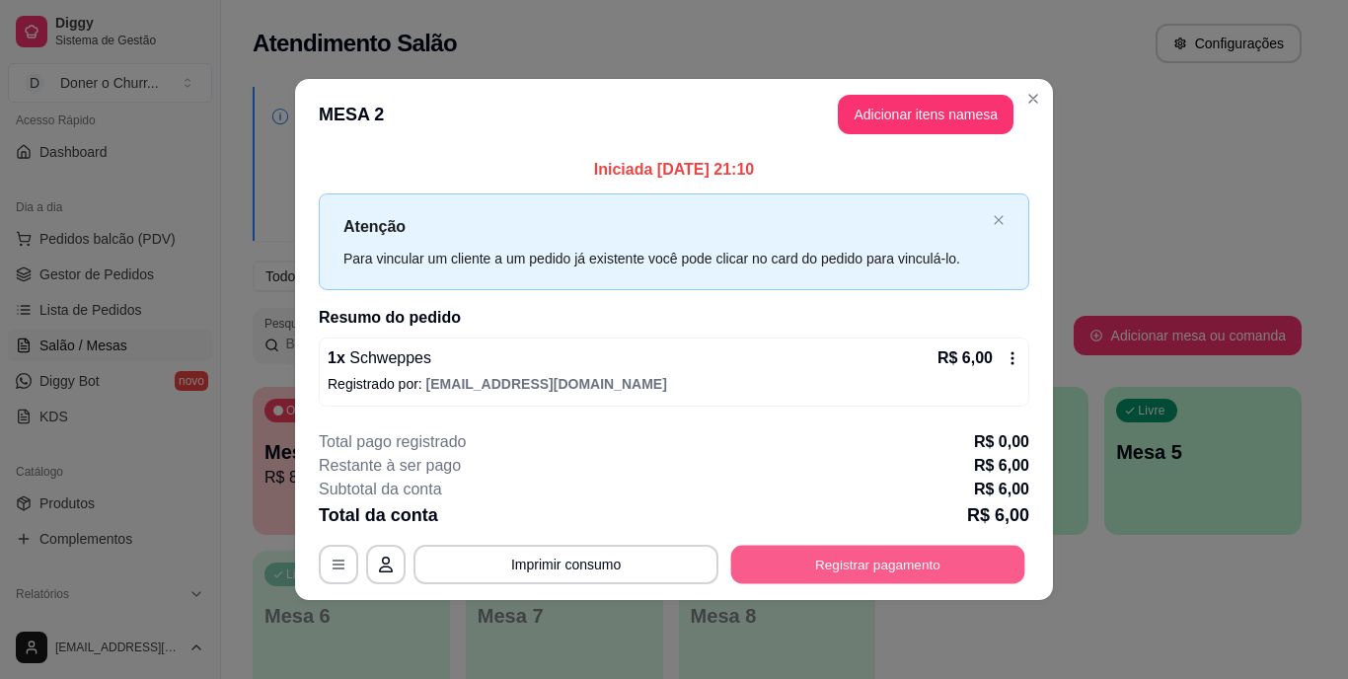
click at [874, 567] on button "Registrar pagamento" at bounding box center [878, 564] width 294 height 38
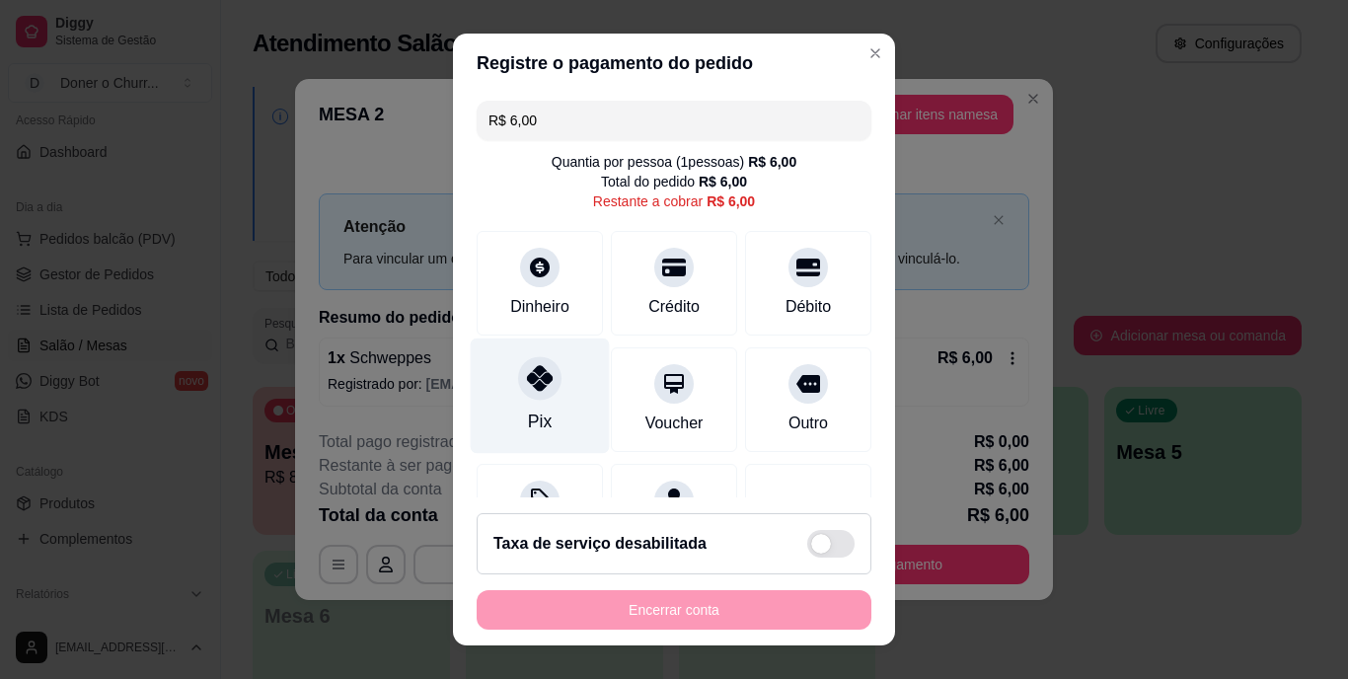
click at [527, 383] on icon at bounding box center [540, 379] width 26 height 26
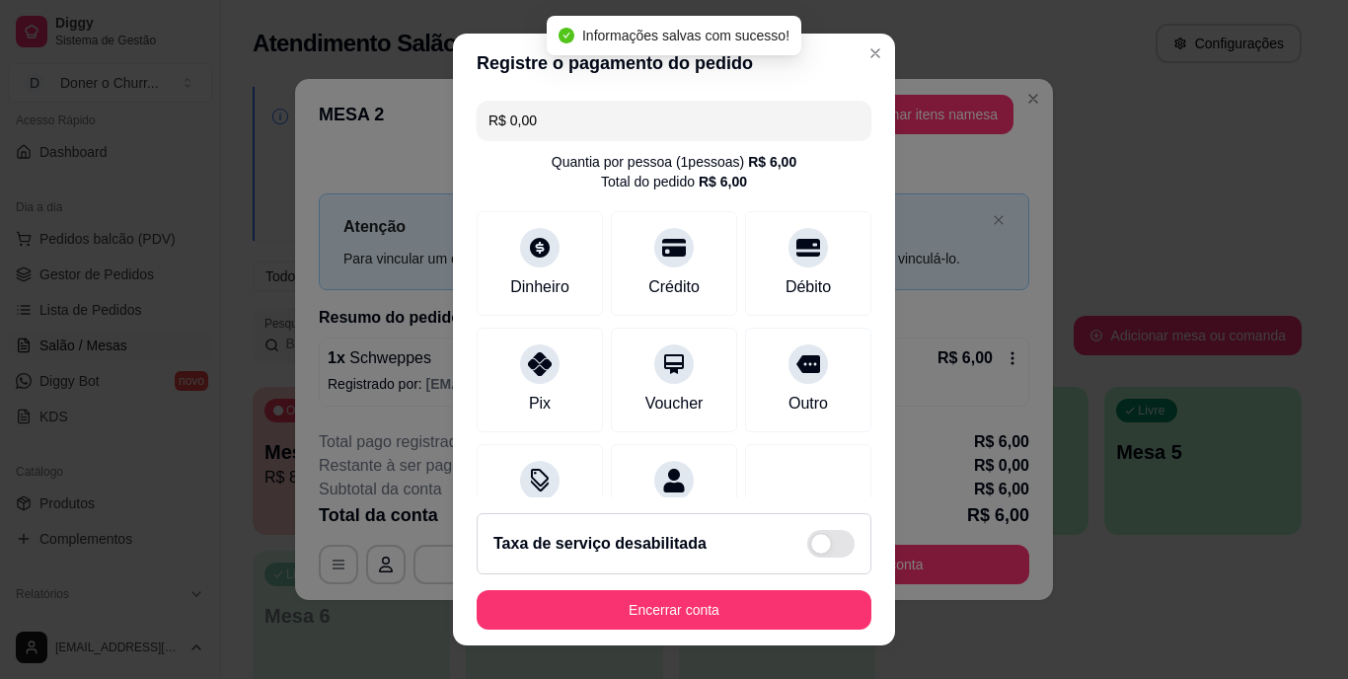
type input "R$ 0,00"
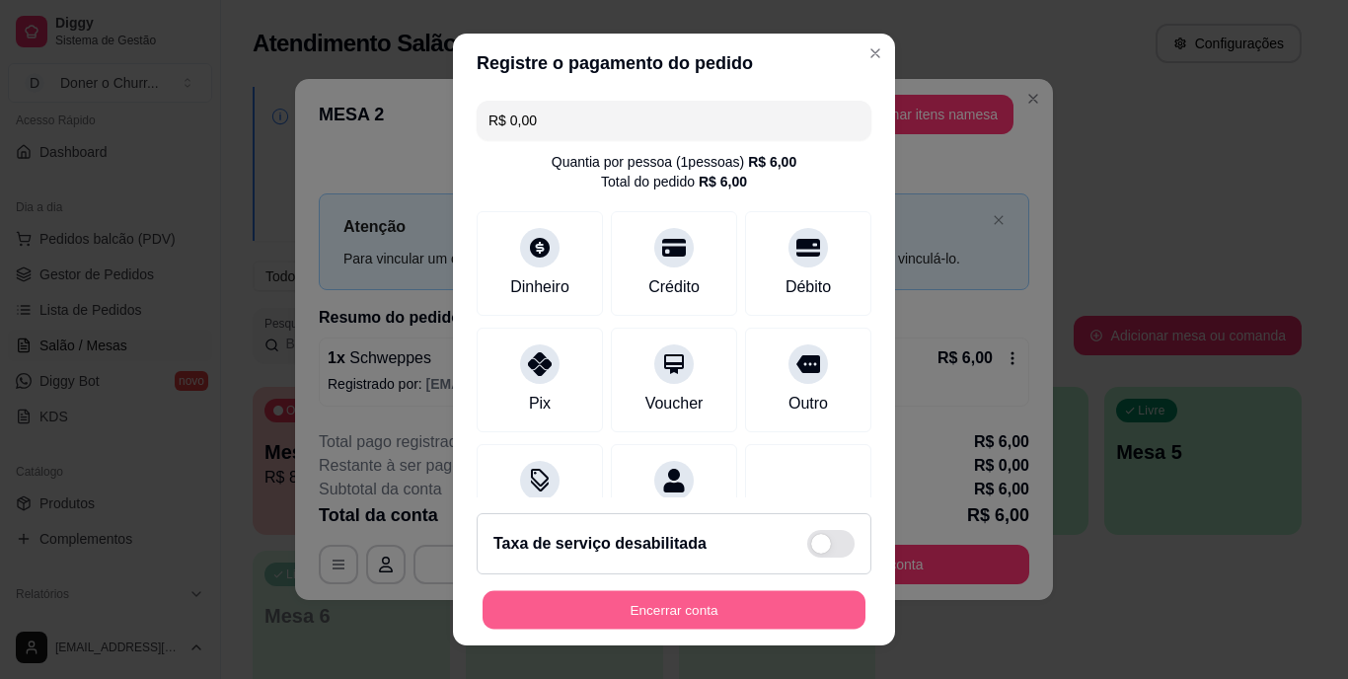
click at [656, 615] on button "Encerrar conta" at bounding box center [674, 609] width 383 height 38
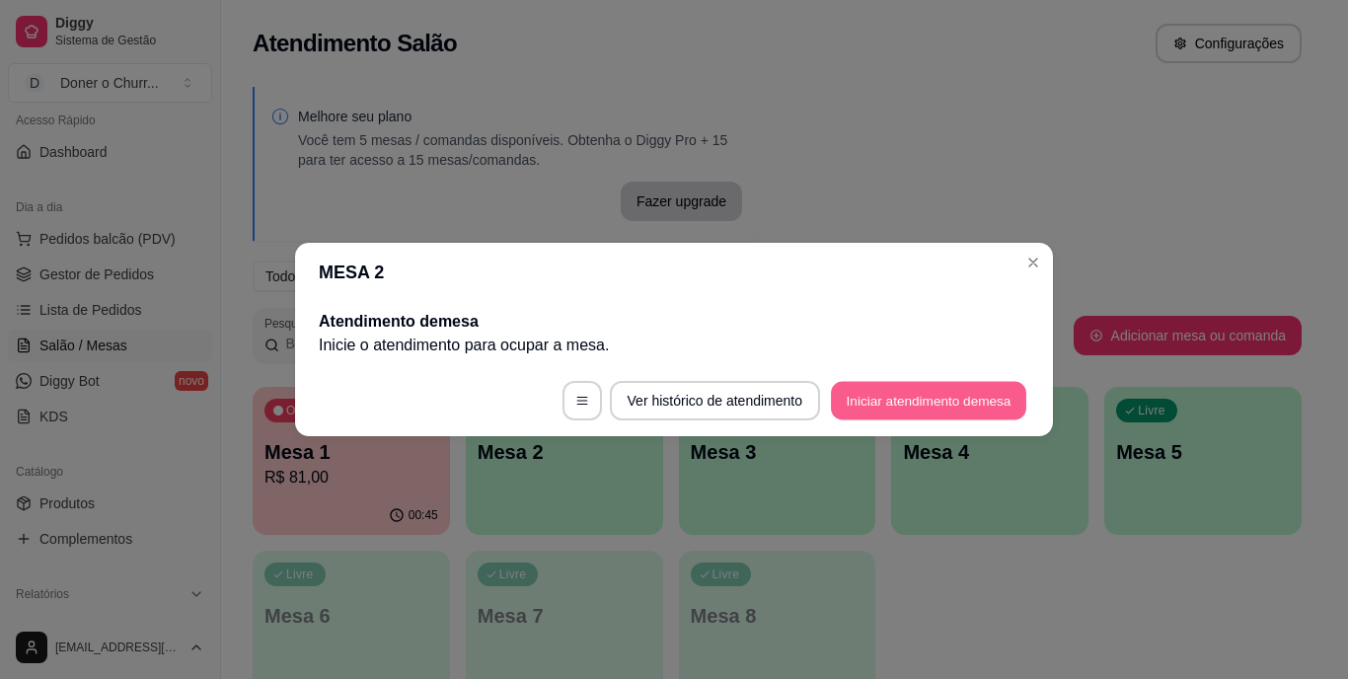
click at [923, 394] on button "Iniciar atendimento de mesa" at bounding box center [928, 401] width 195 height 38
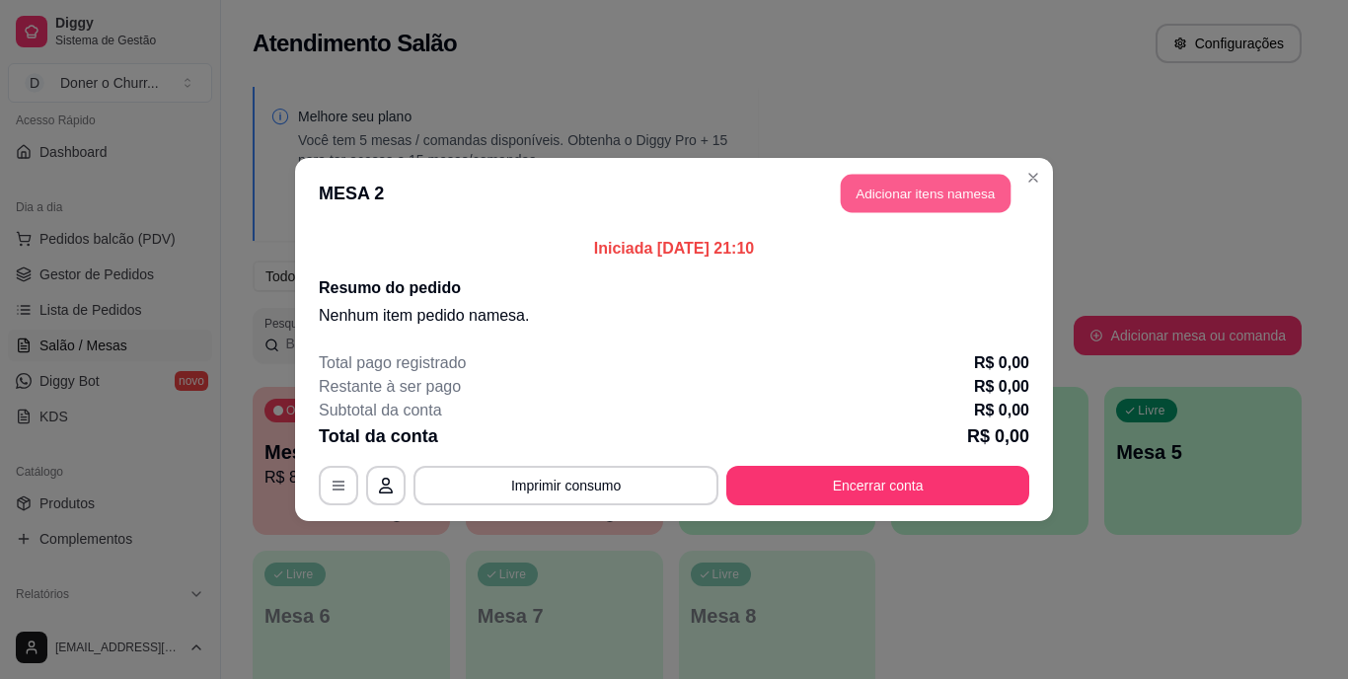
click at [918, 191] on button "Adicionar itens na mesa" at bounding box center [926, 194] width 170 height 38
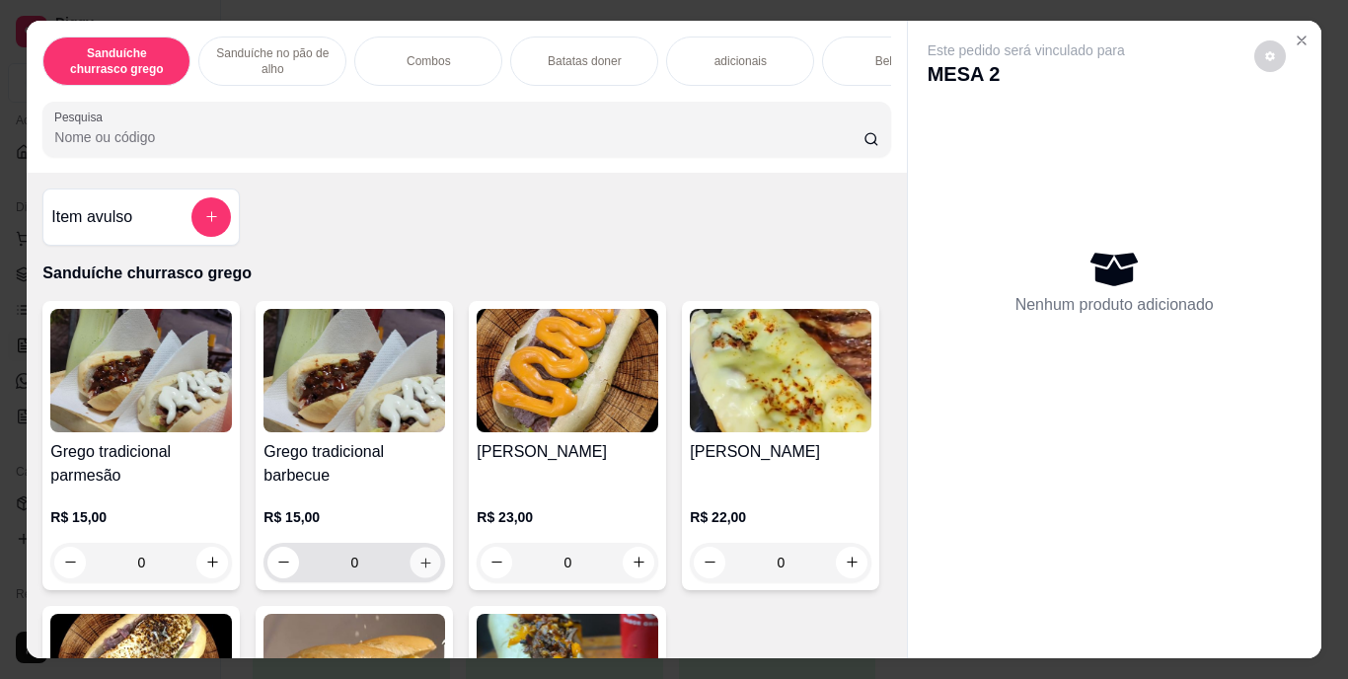
click at [421, 570] on icon "increase-product-quantity" at bounding box center [425, 562] width 15 height 15
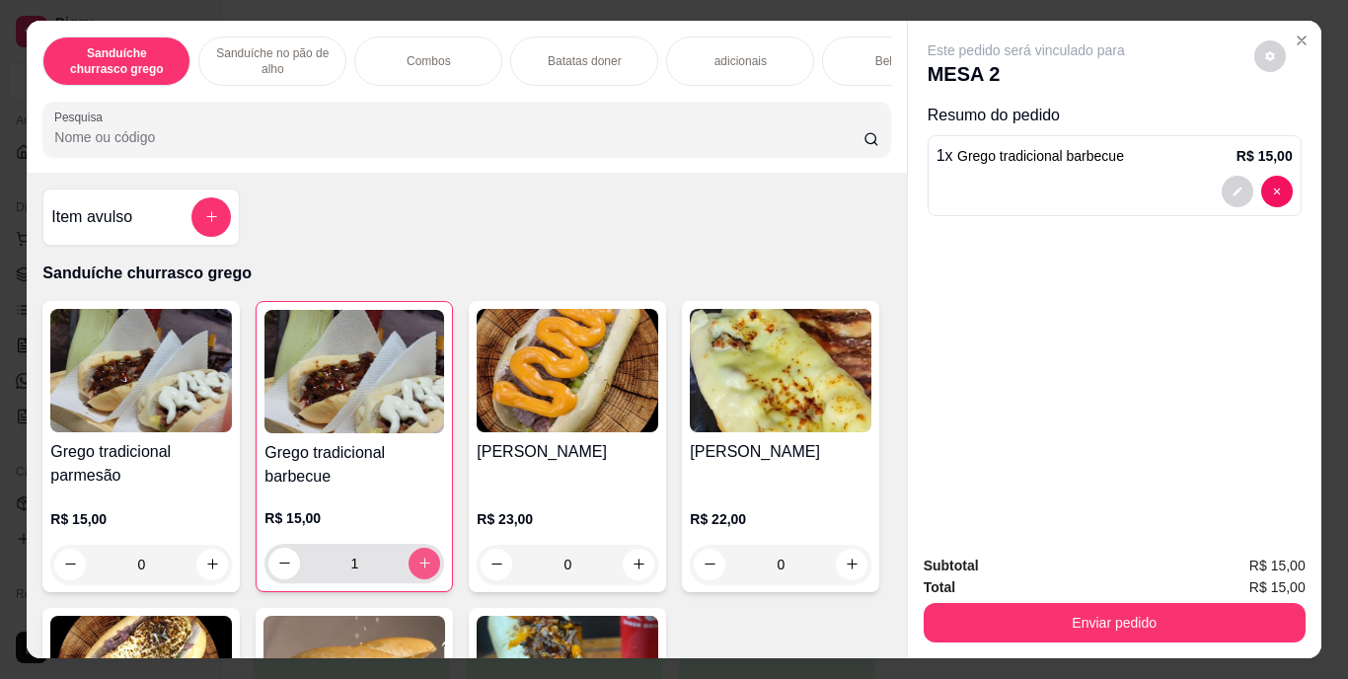
click at [421, 571] on icon "increase-product-quantity" at bounding box center [425, 563] width 15 height 15
type input "2"
click at [847, 54] on div "Bebidas" at bounding box center [896, 61] width 148 height 49
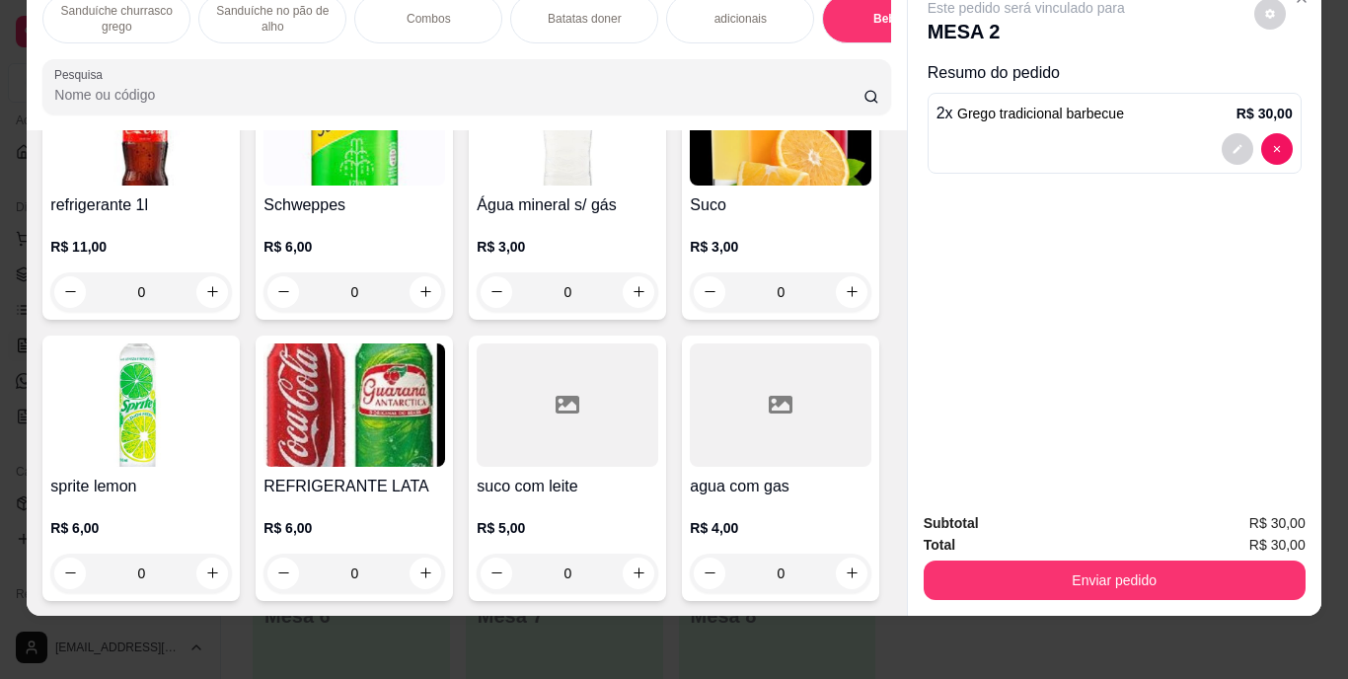
click at [445, 467] on img at bounding box center [355, 404] width 182 height 123
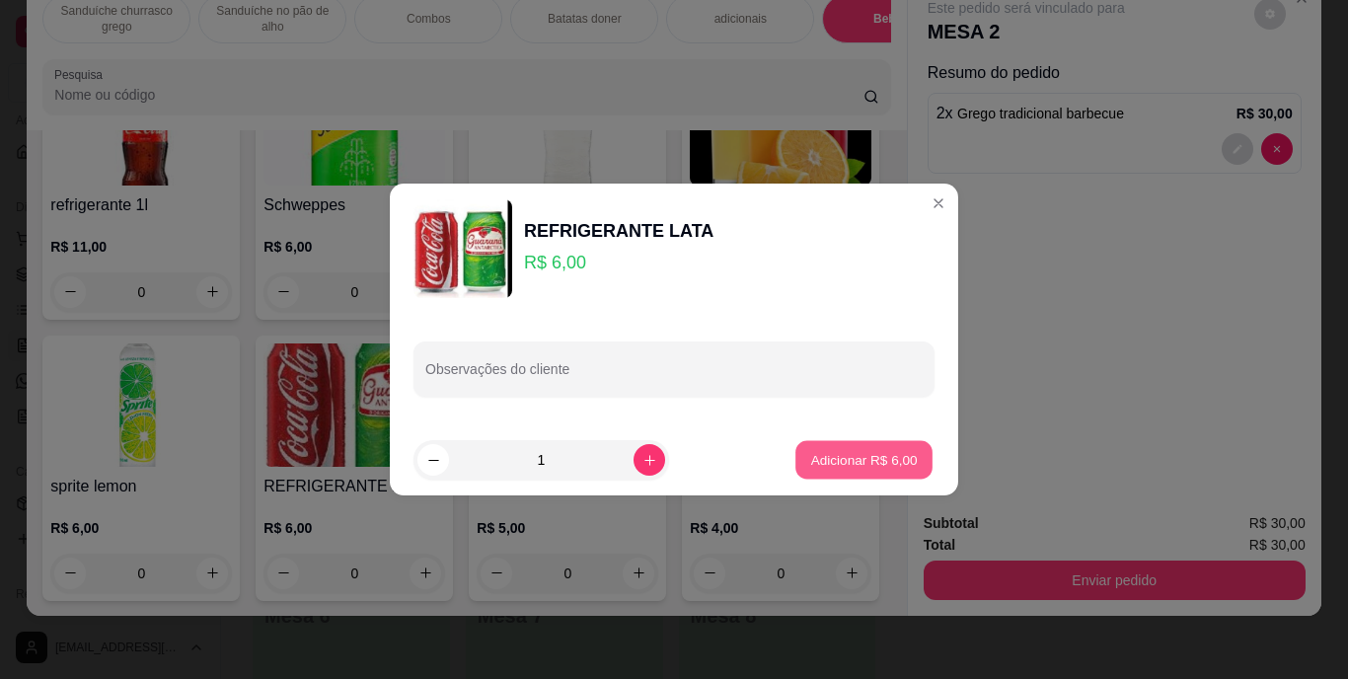
click at [846, 454] on p "Adicionar R$ 6,00" at bounding box center [863, 459] width 107 height 19
type input "1"
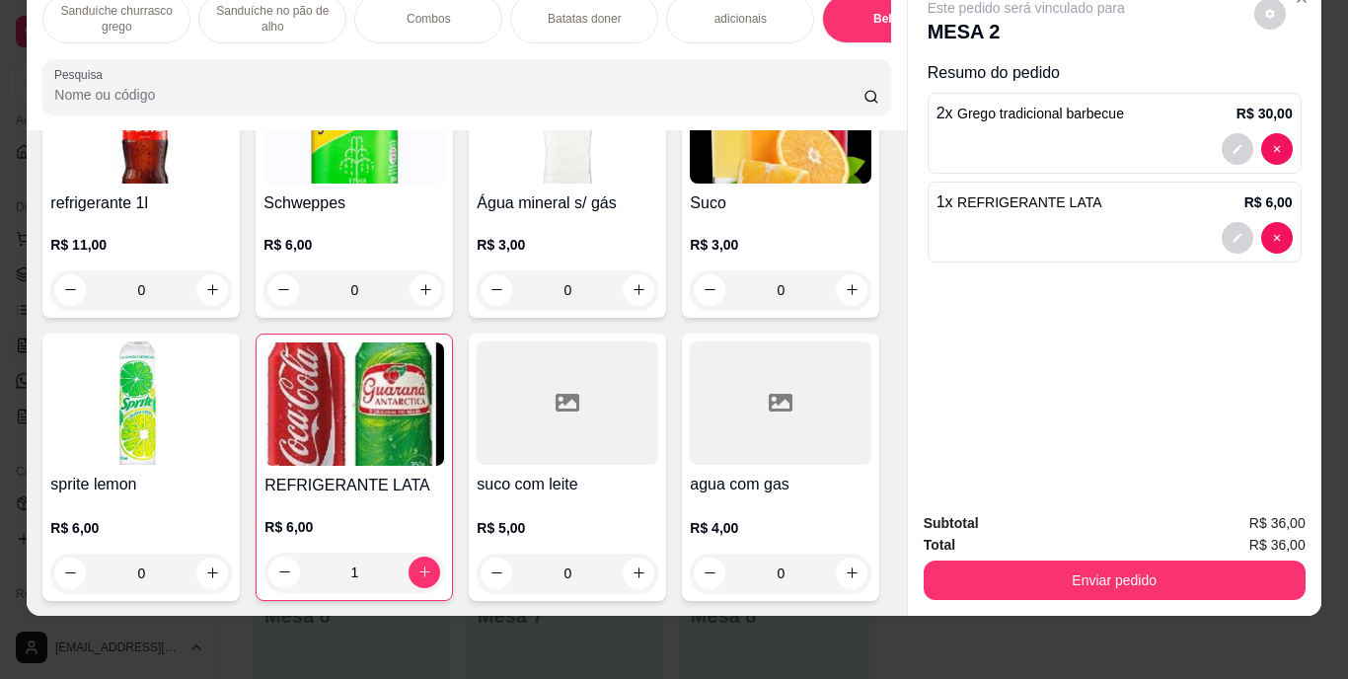
click at [690, 184] on img at bounding box center [781, 121] width 182 height 123
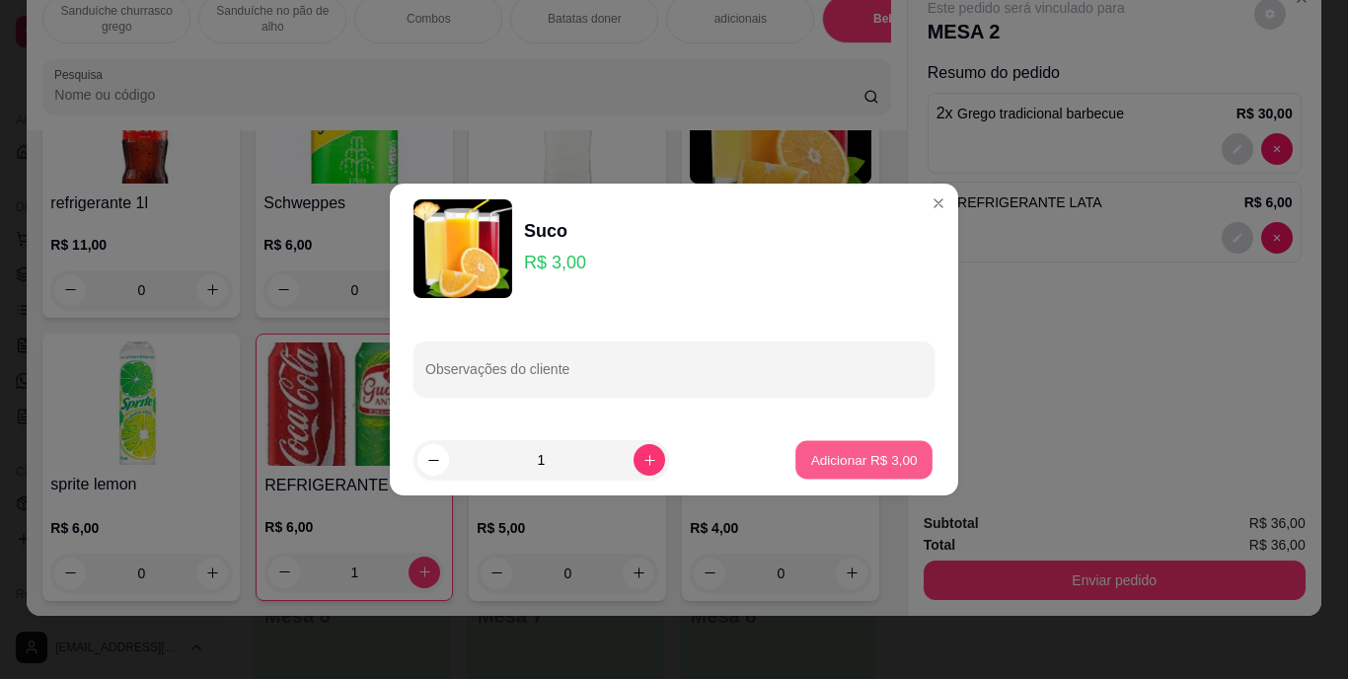
click at [873, 454] on p "Adicionar R$ 3,00" at bounding box center [863, 459] width 107 height 19
type input "1"
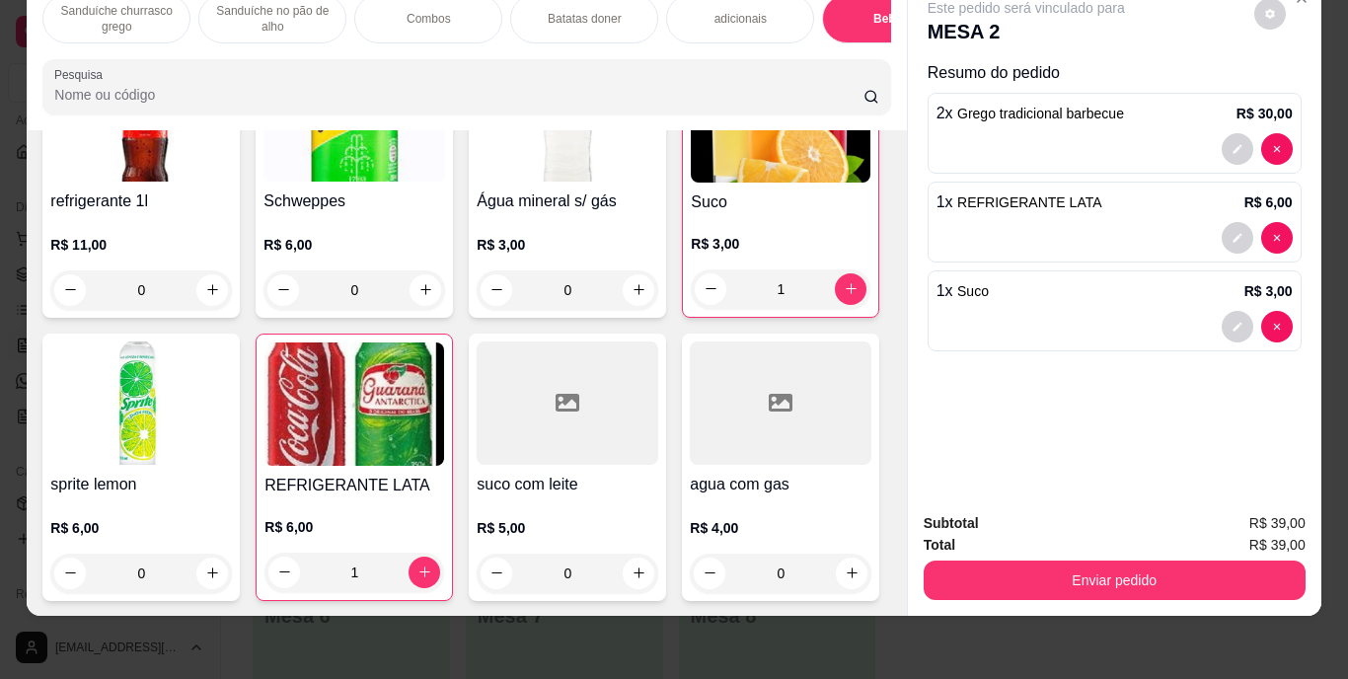
click at [1014, 294] on div "1 x Suco R$ 3,00" at bounding box center [1115, 310] width 374 height 81
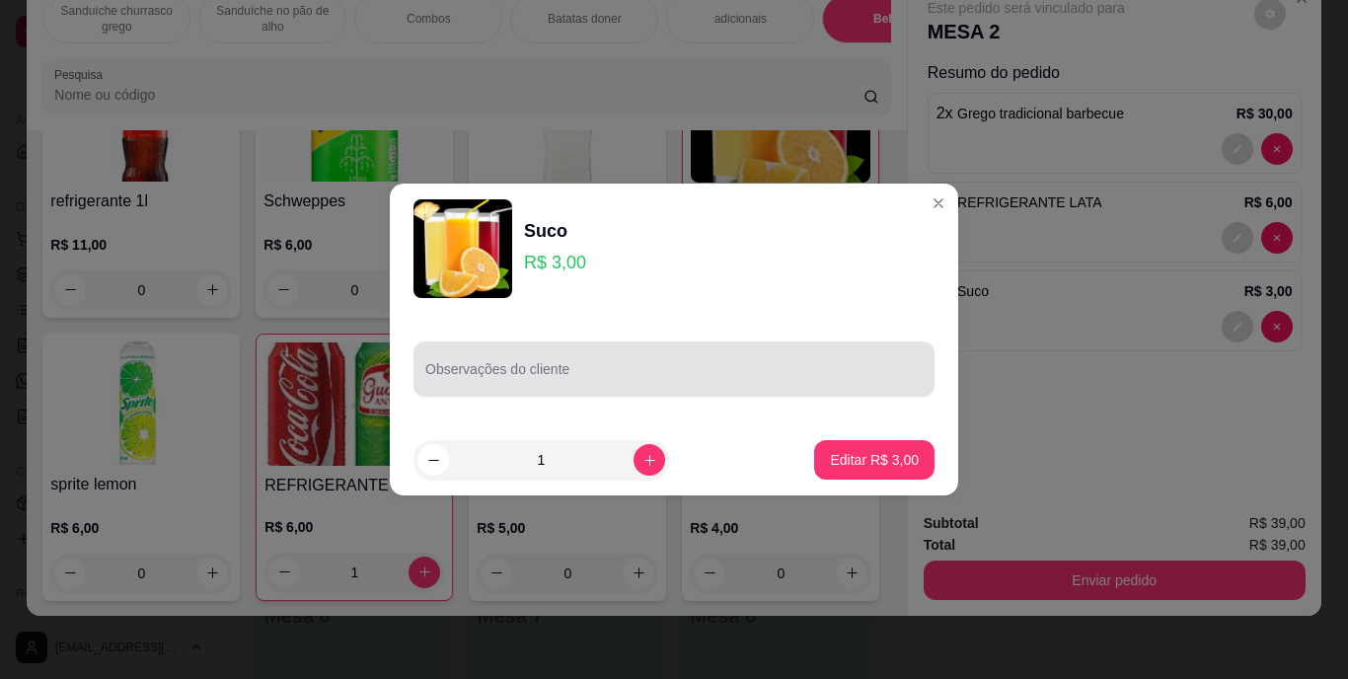
click at [747, 360] on div at bounding box center [673, 368] width 497 height 39
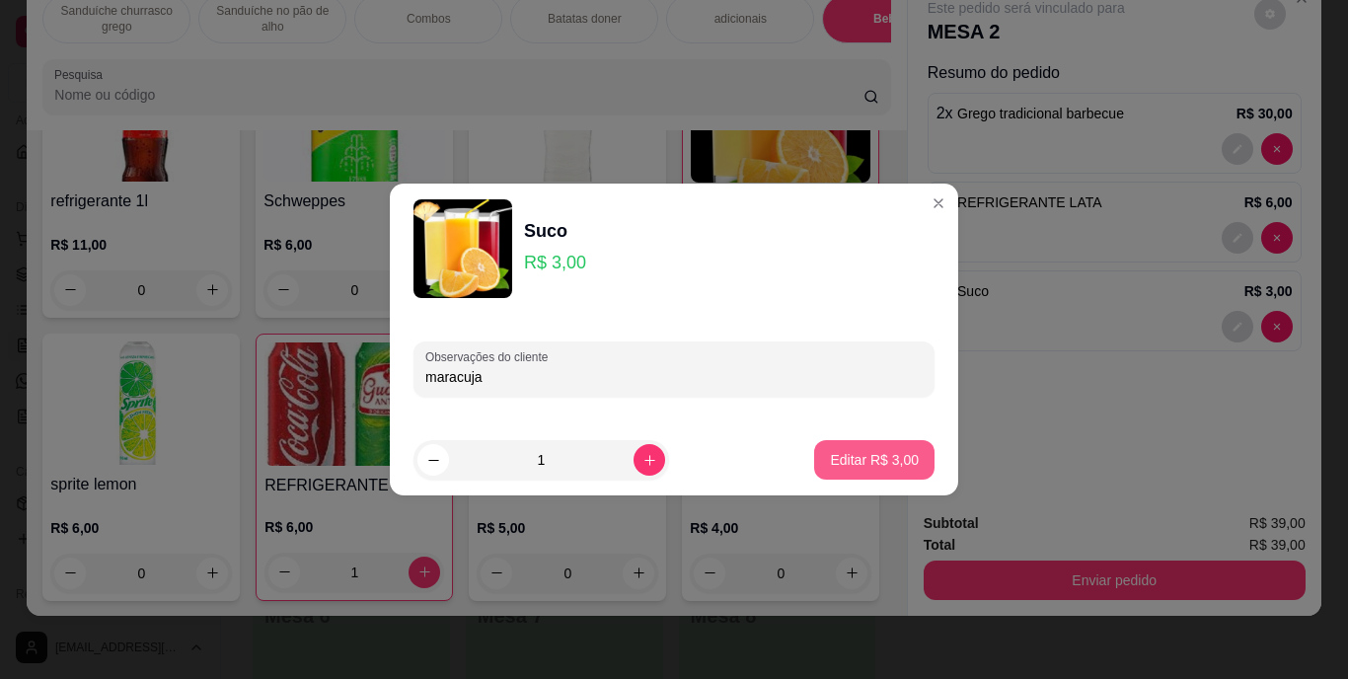
type input "maracuja"
click at [846, 450] on p "Editar R$ 3,00" at bounding box center [875, 459] width 86 height 19
type input "0"
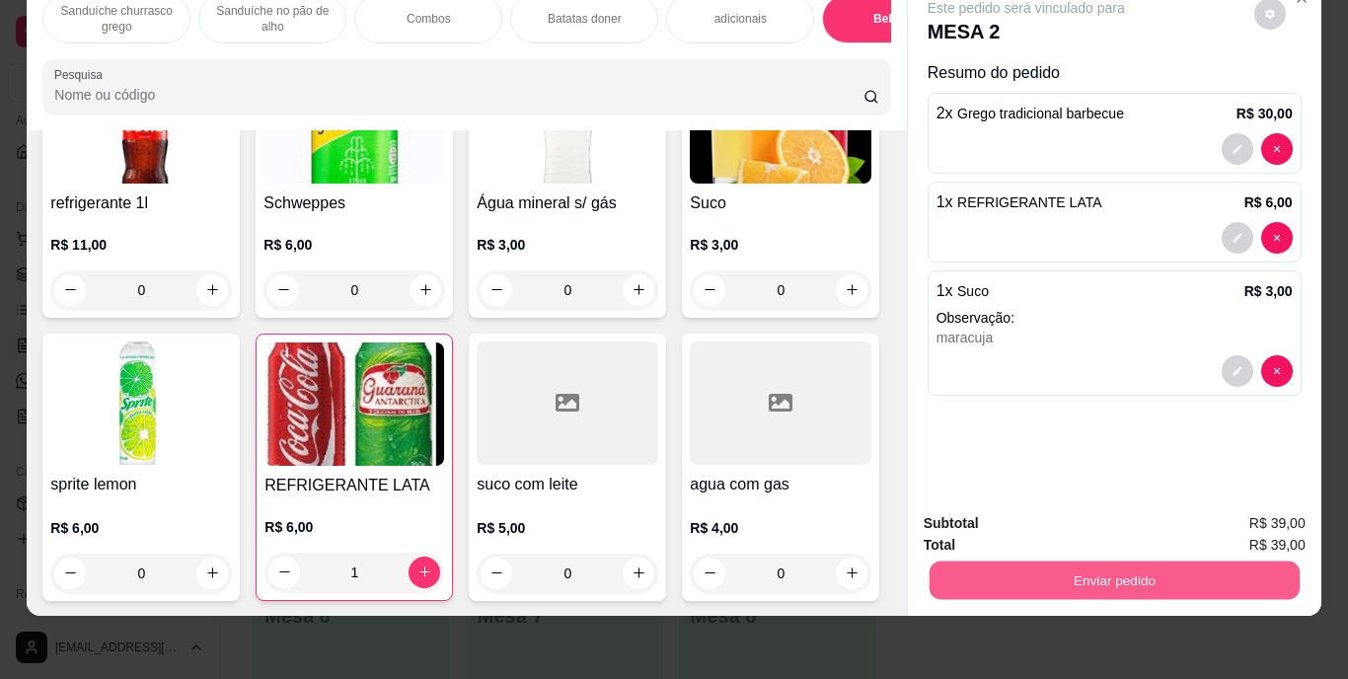
click at [1158, 569] on button "Enviar pedido" at bounding box center [1114, 581] width 370 height 38
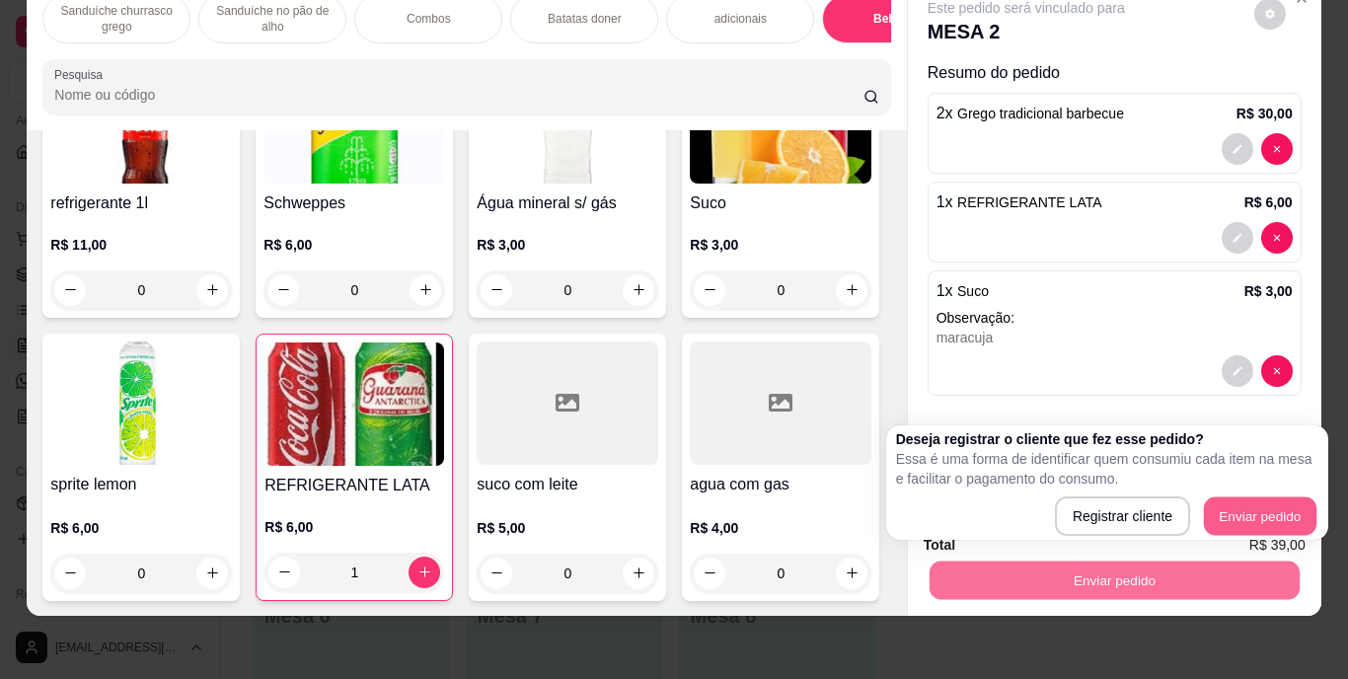
click at [1235, 497] on button "Enviar pedido" at bounding box center [1260, 516] width 113 height 38
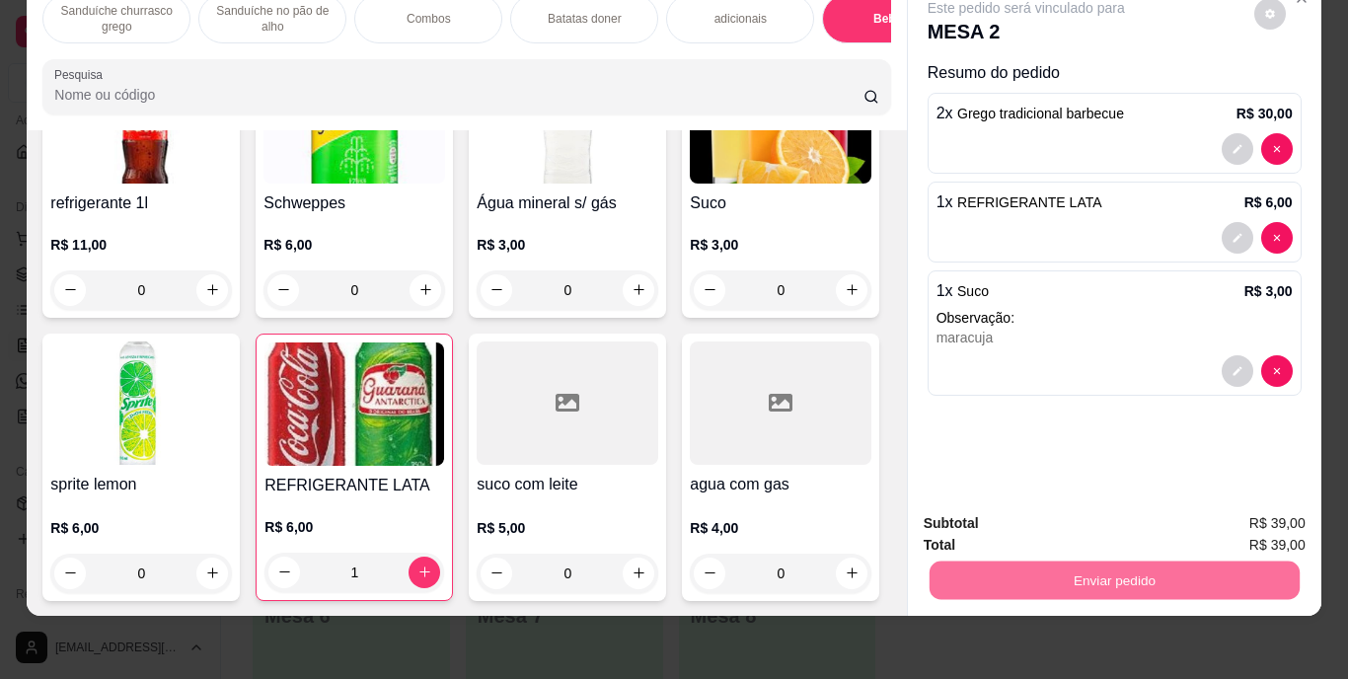
click at [1251, 512] on button "Enviar pedido" at bounding box center [1254, 516] width 109 height 37
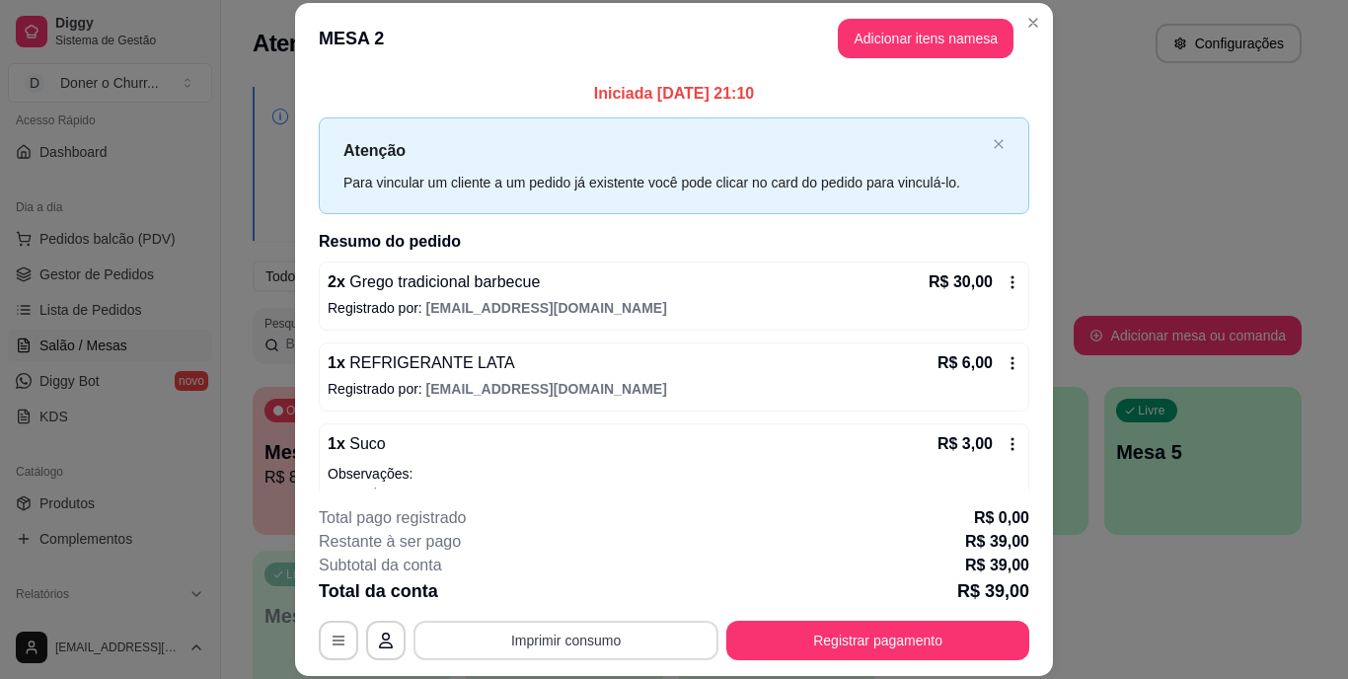
click at [584, 636] on button "Imprimir consumo" at bounding box center [566, 640] width 305 height 39
click at [562, 593] on button "IMPRESSORA" at bounding box center [564, 594] width 138 height 31
click at [559, 641] on button "Imprimir consumo" at bounding box center [566, 640] width 296 height 38
click at [568, 589] on button "IMPRESSORA" at bounding box center [564, 594] width 138 height 31
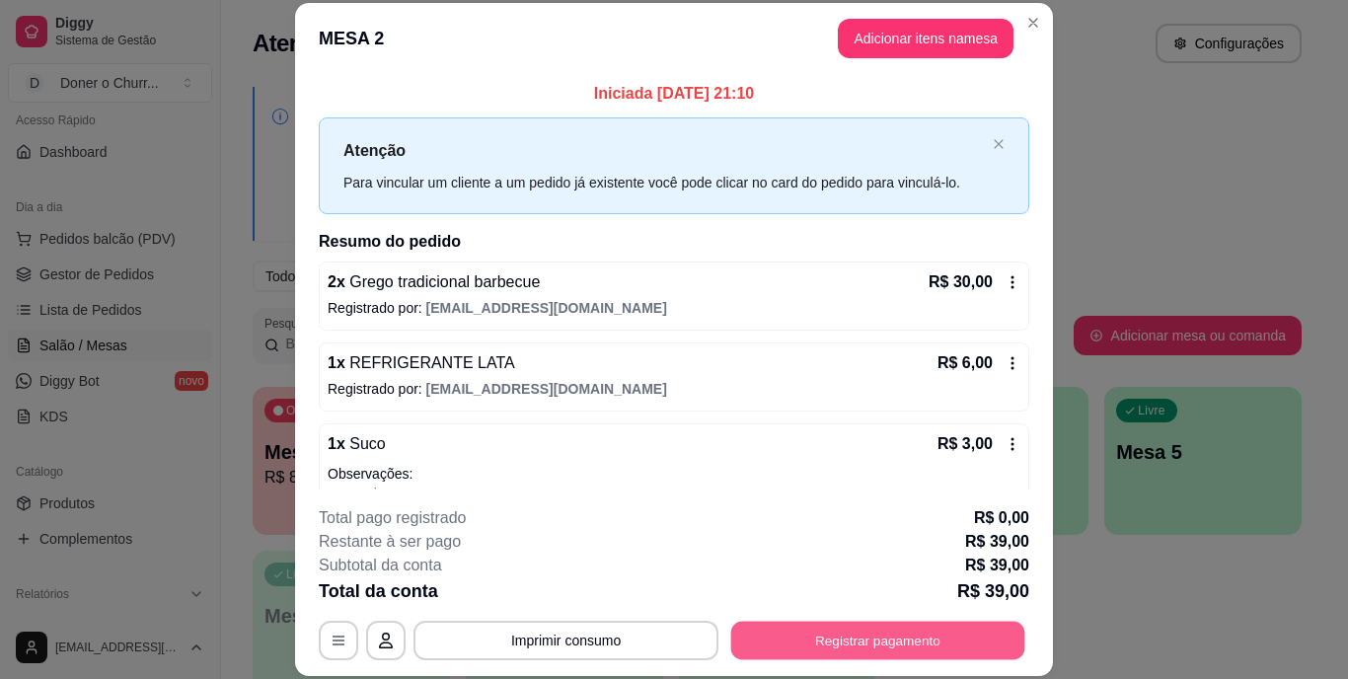
click at [832, 636] on button "Registrar pagamento" at bounding box center [878, 640] width 294 height 38
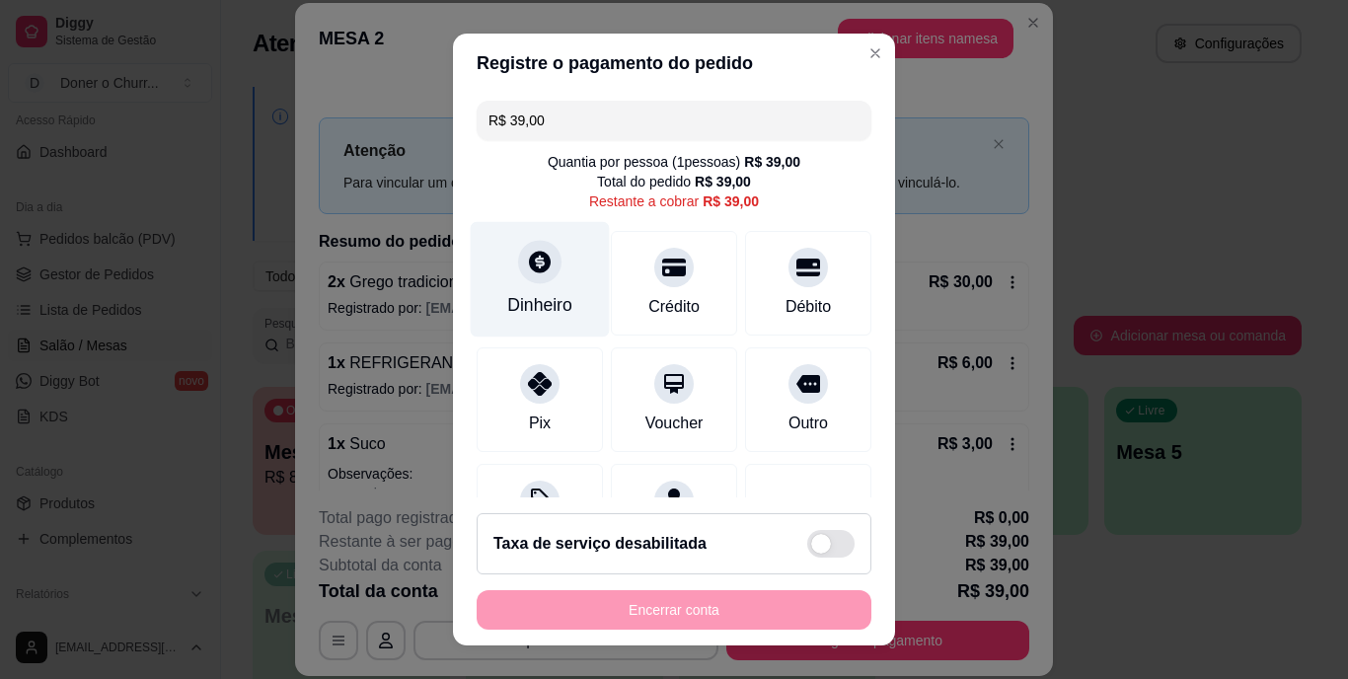
click at [524, 308] on div "Dinheiro" at bounding box center [539, 306] width 65 height 26
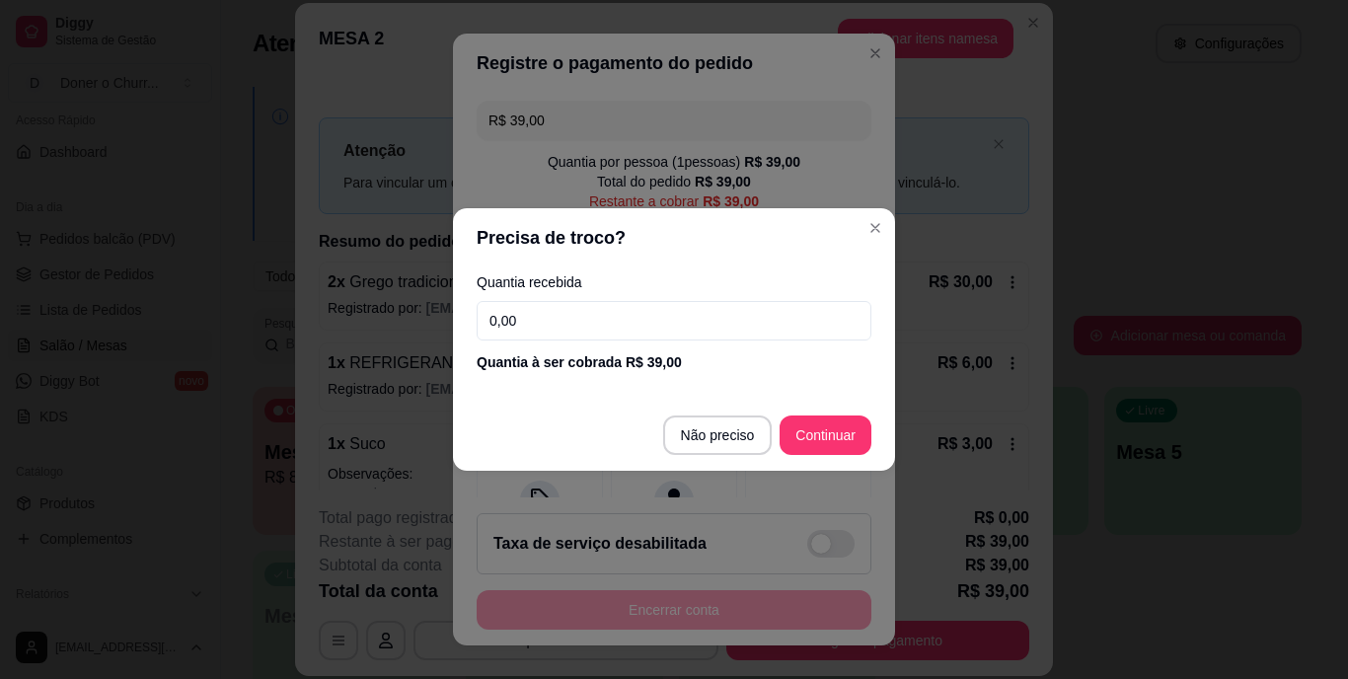
click at [533, 316] on input "0,00" at bounding box center [674, 320] width 395 height 39
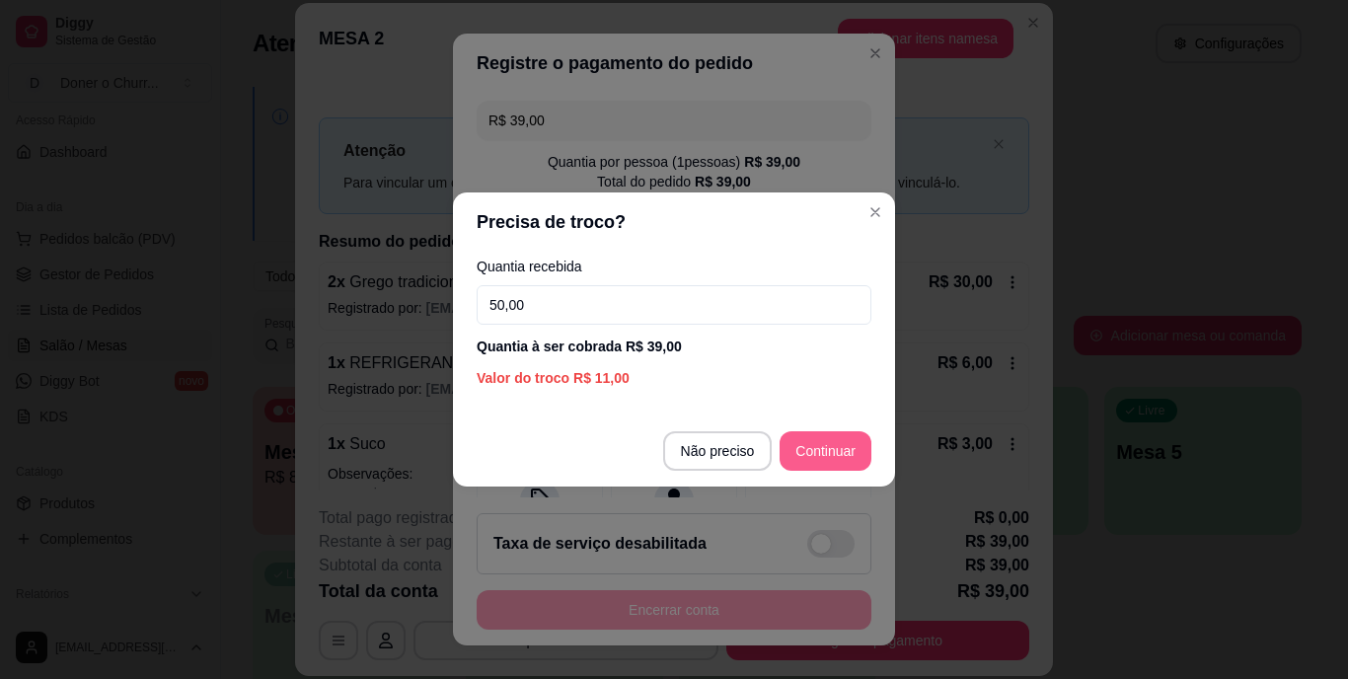
type input "50,00"
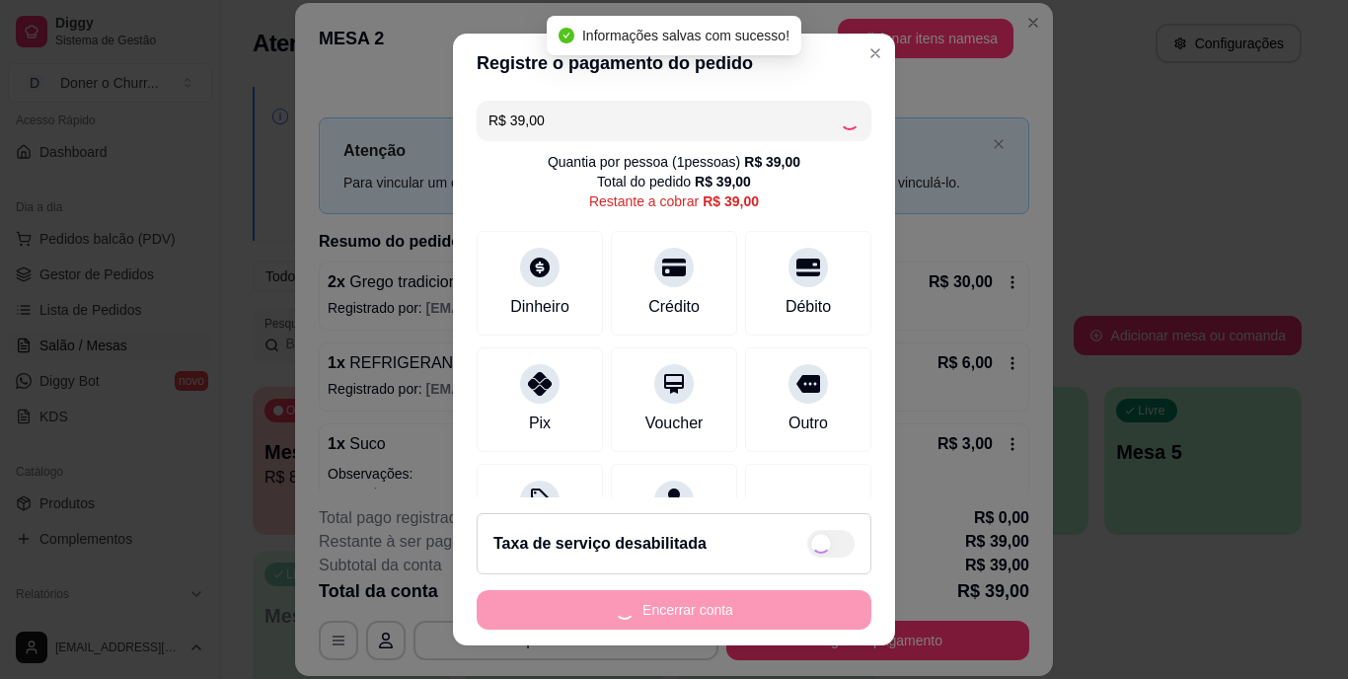
type input "R$ 0,00"
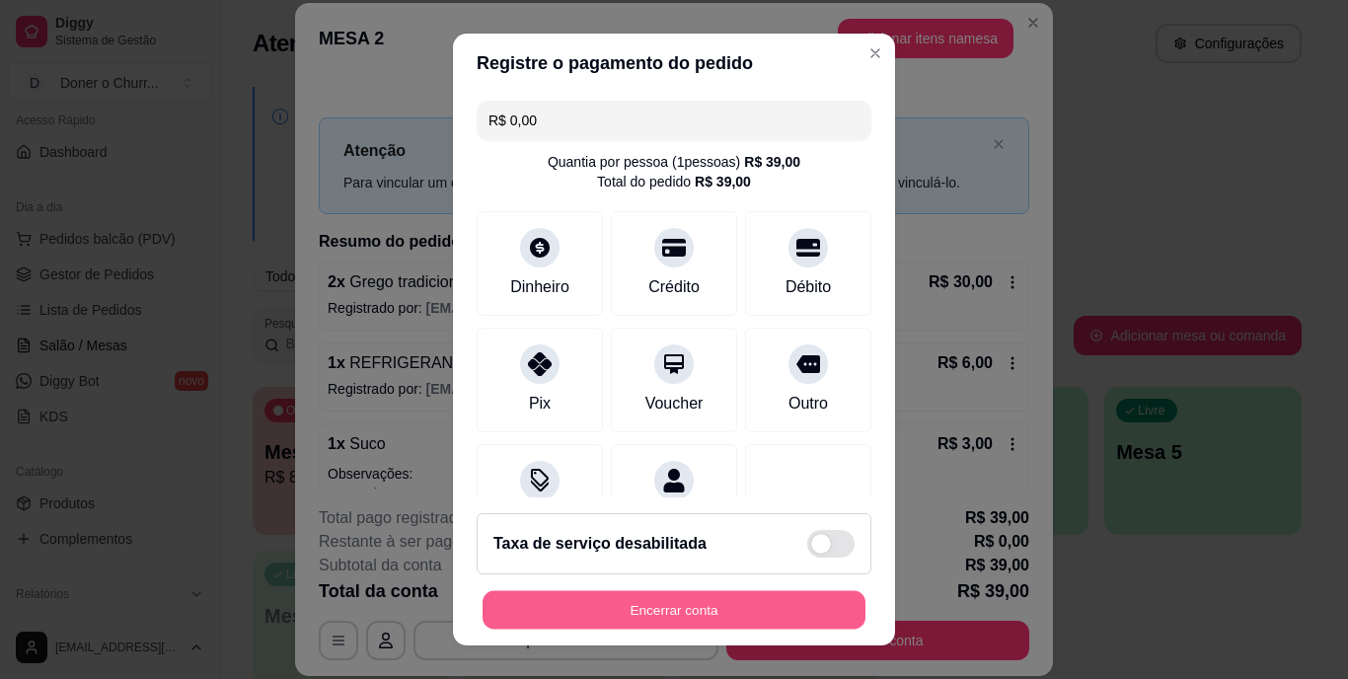
click at [686, 609] on button "Encerrar conta" at bounding box center [674, 609] width 383 height 38
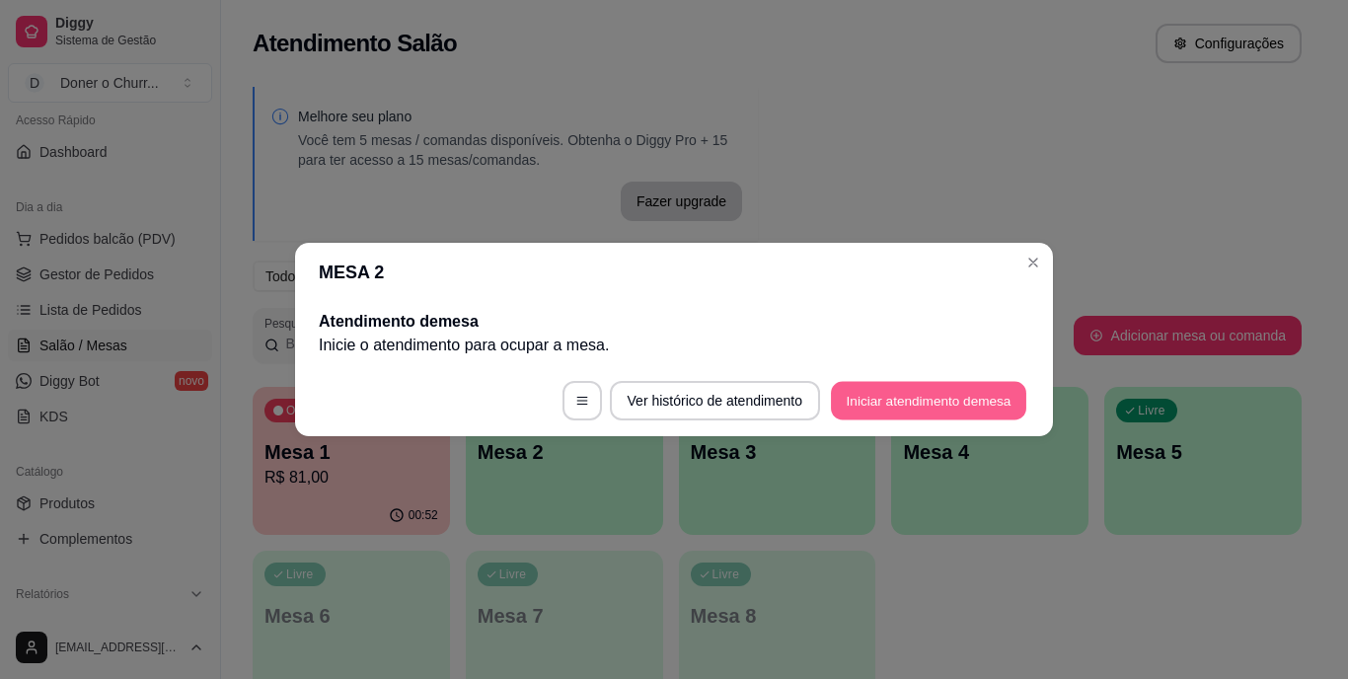
click at [939, 389] on button "Iniciar atendimento de mesa" at bounding box center [928, 401] width 195 height 38
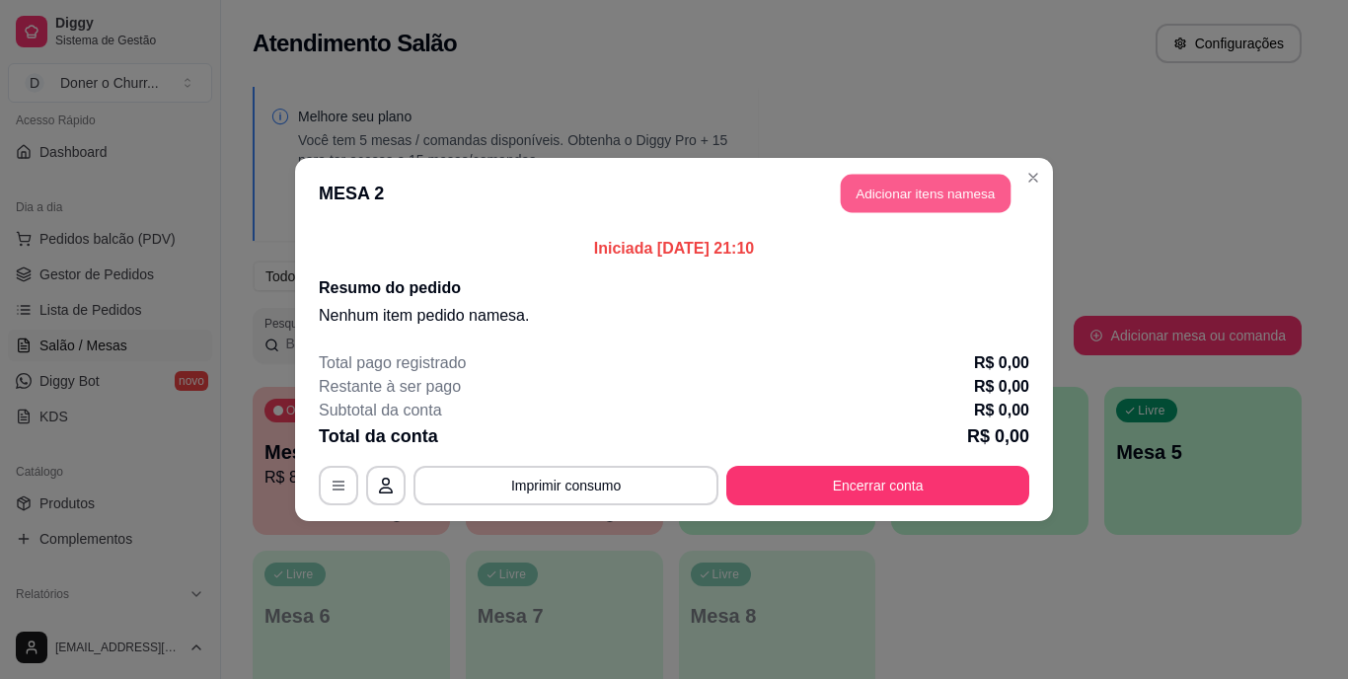
click at [963, 196] on button "Adicionar itens na mesa" at bounding box center [926, 194] width 170 height 38
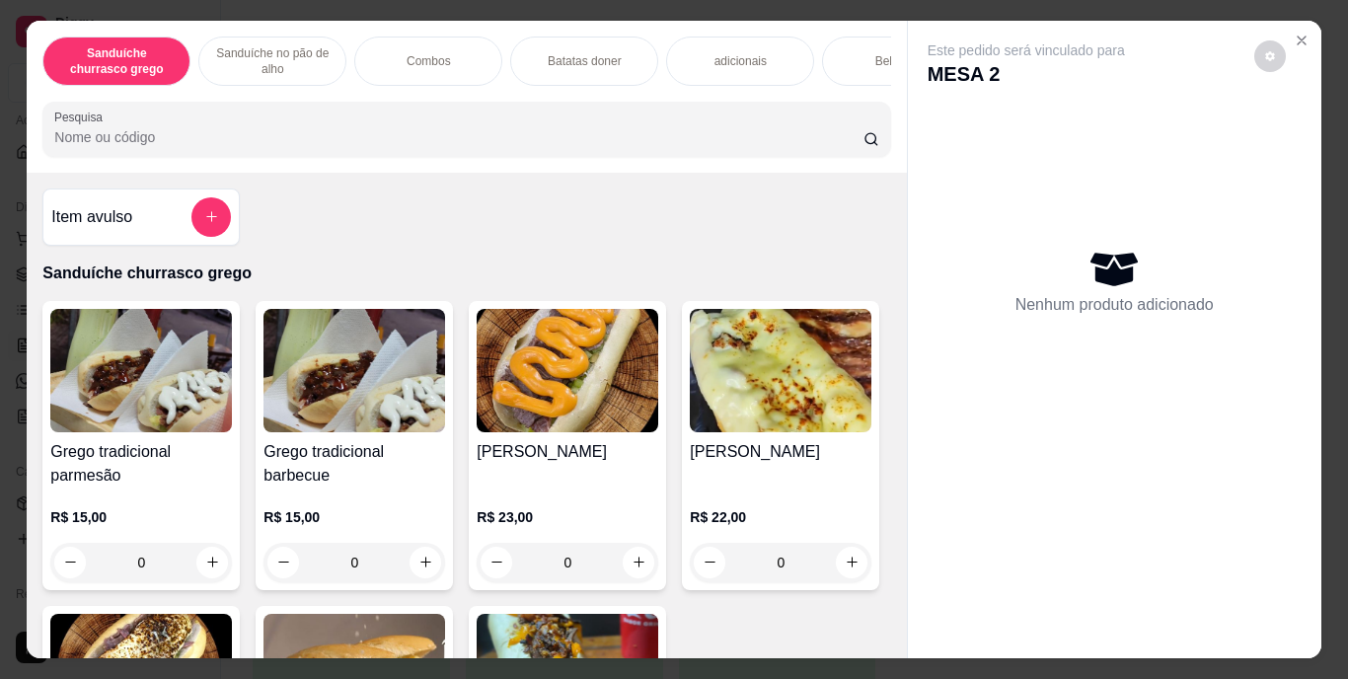
click at [963, 195] on div "Nenhum produto adicionado" at bounding box center [1115, 281] width 374 height 387
click at [205, 566] on icon "increase-product-quantity" at bounding box center [212, 562] width 15 height 15
type input "1"
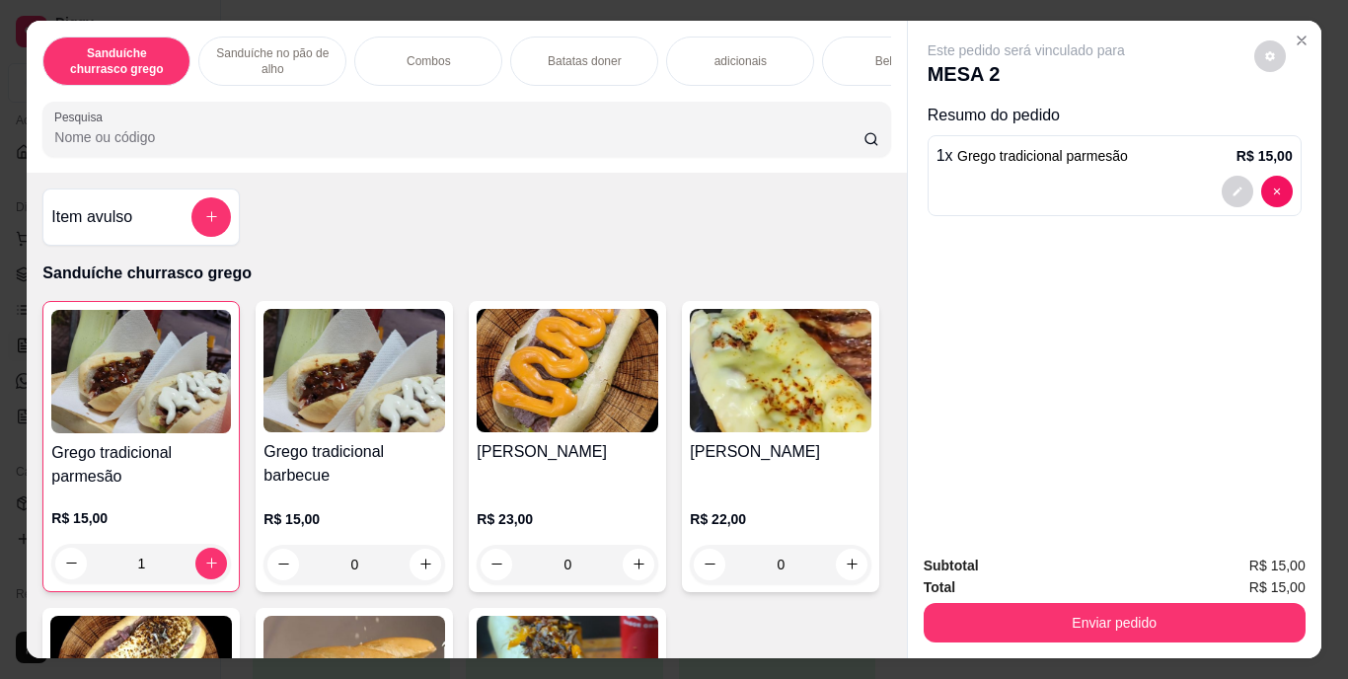
scroll to position [90, 0]
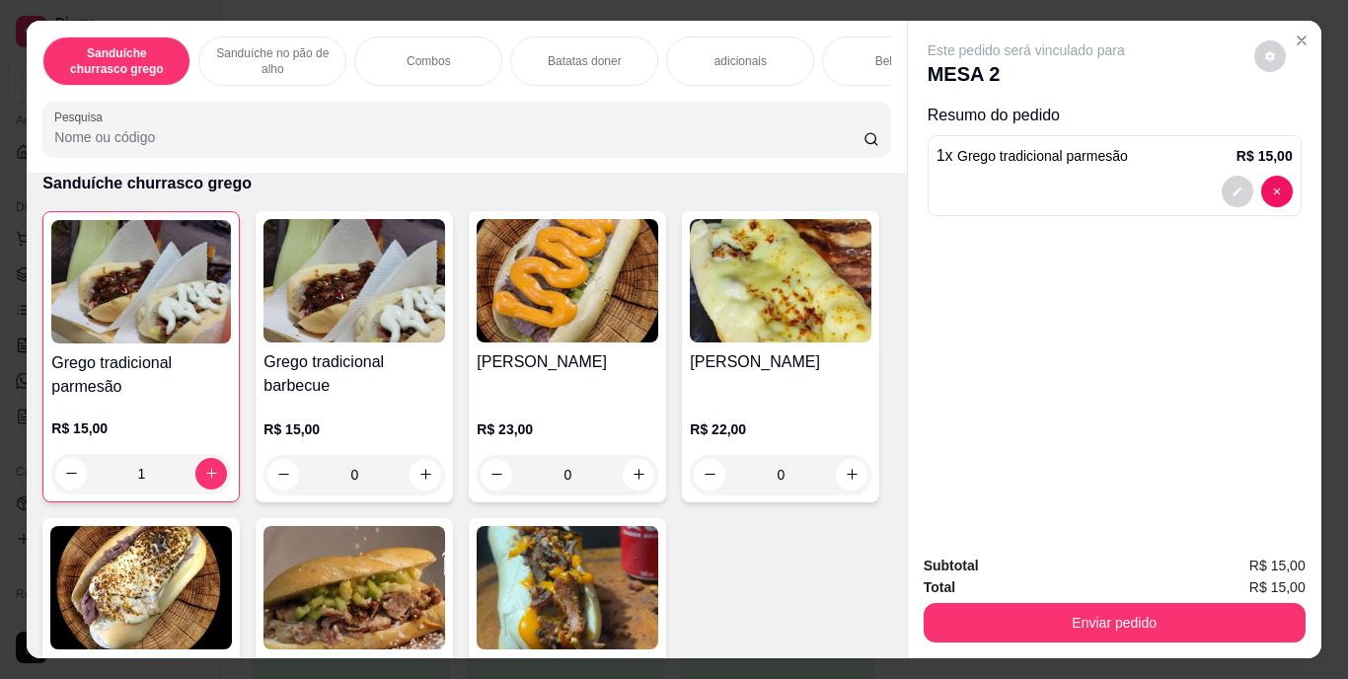
click at [430, 54] on p "Combos" at bounding box center [429, 61] width 44 height 16
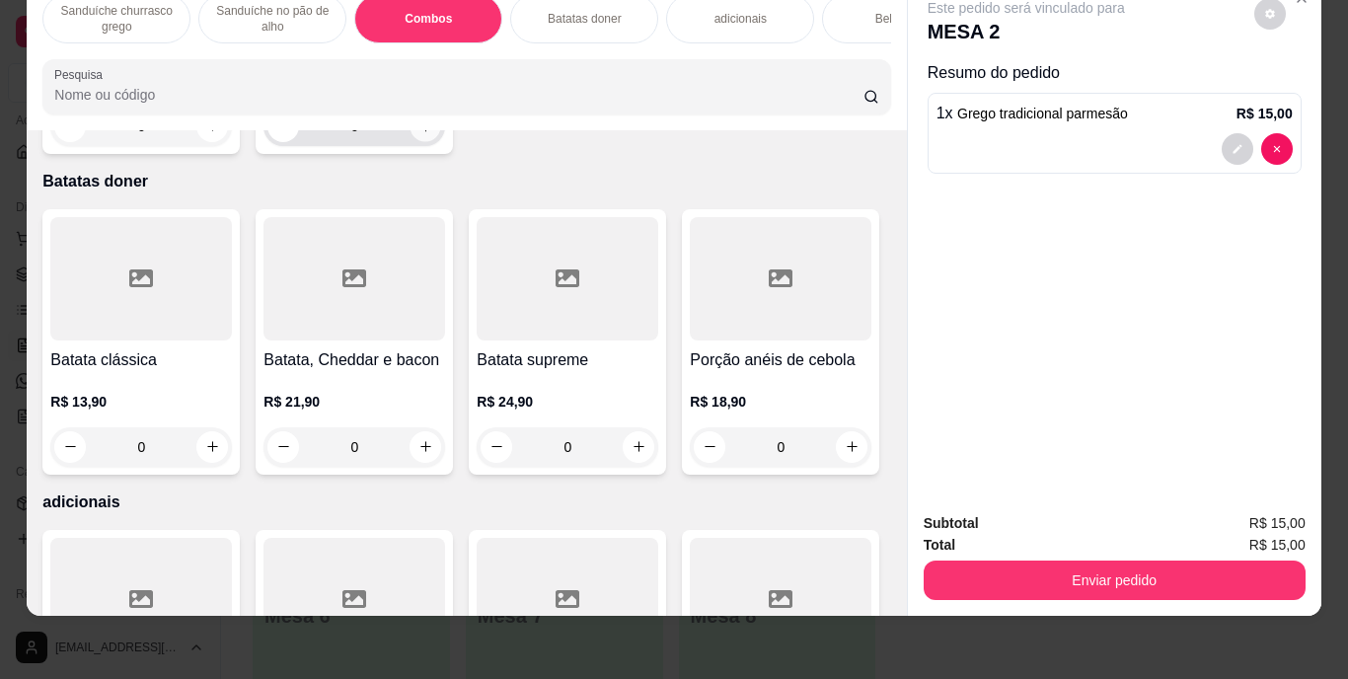
click at [418, 133] on icon "increase-product-quantity" at bounding box center [425, 125] width 15 height 15
type input "1"
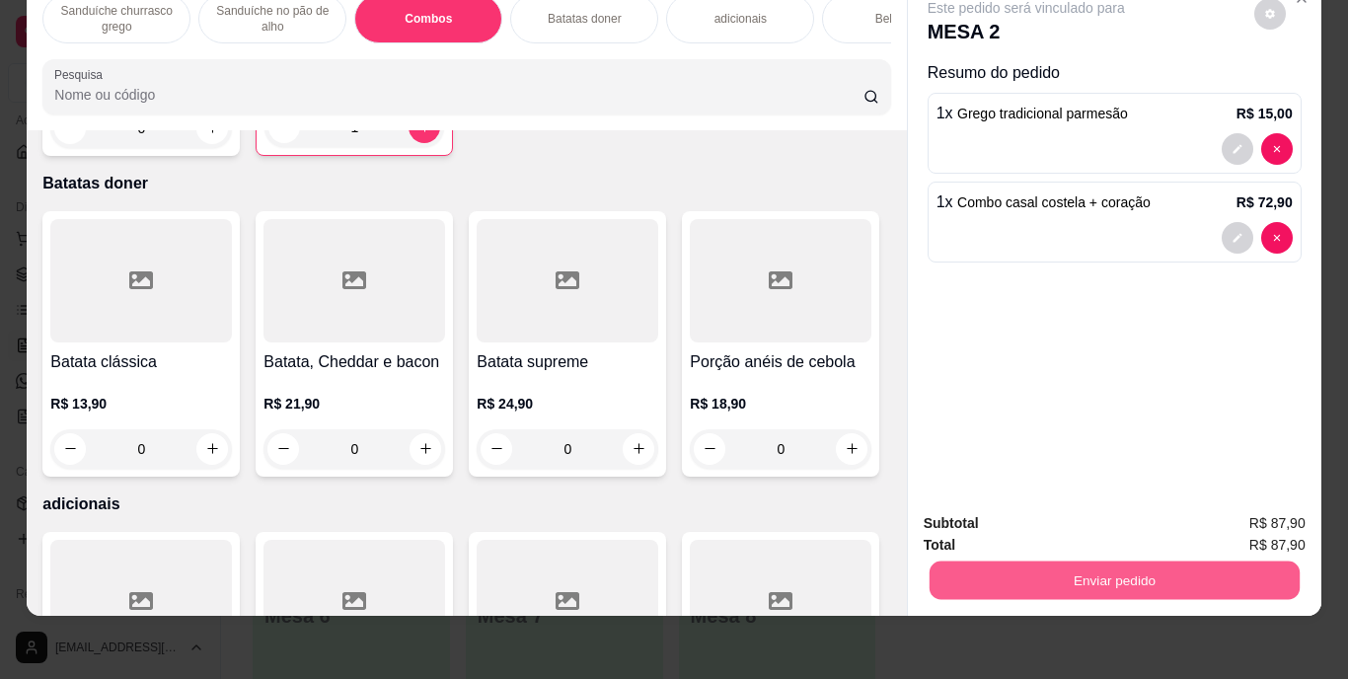
click at [1236, 562] on button "Enviar pedido" at bounding box center [1114, 581] width 370 height 38
click at [1252, 510] on button "Enviar pedido" at bounding box center [1254, 516] width 109 height 37
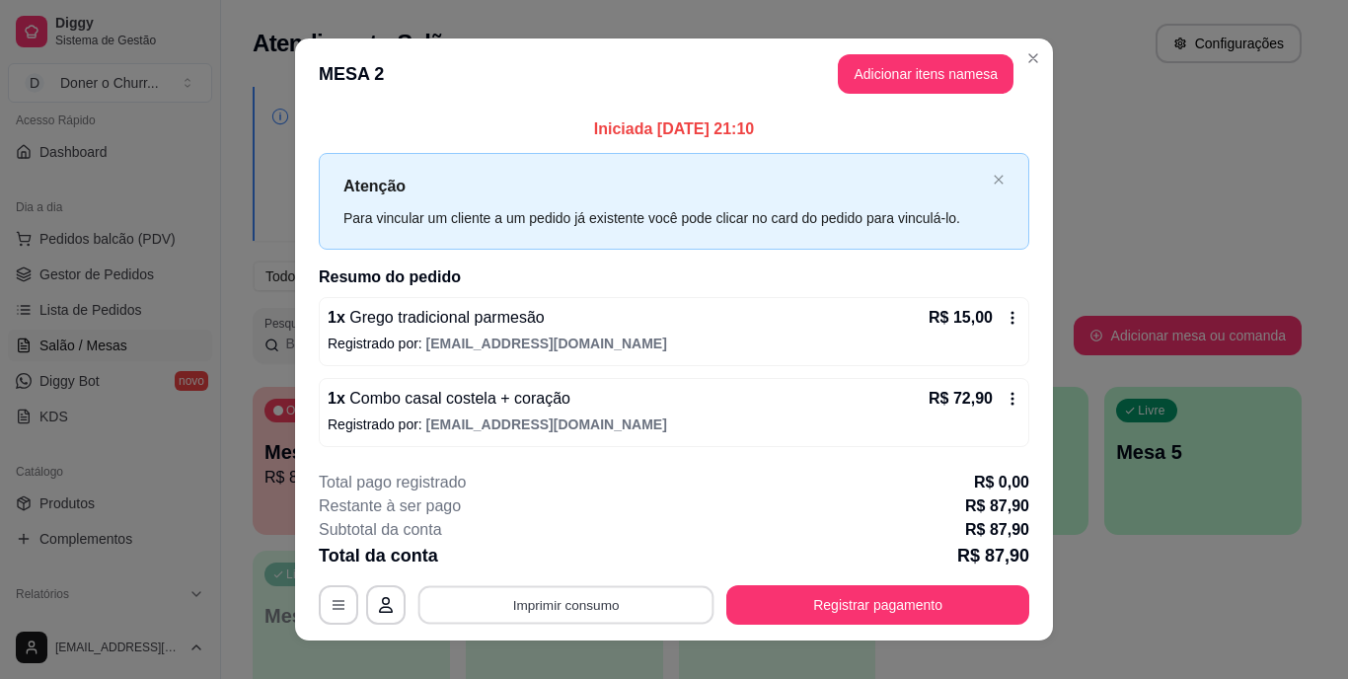
click at [607, 604] on button "Imprimir consumo" at bounding box center [566, 604] width 296 height 38
click at [577, 552] on button "IMPRESSORA" at bounding box center [564, 559] width 138 height 31
click at [566, 599] on button "Imprimir consumo" at bounding box center [566, 604] width 296 height 38
click at [558, 551] on button "IMPRESSORA" at bounding box center [564, 559] width 138 height 31
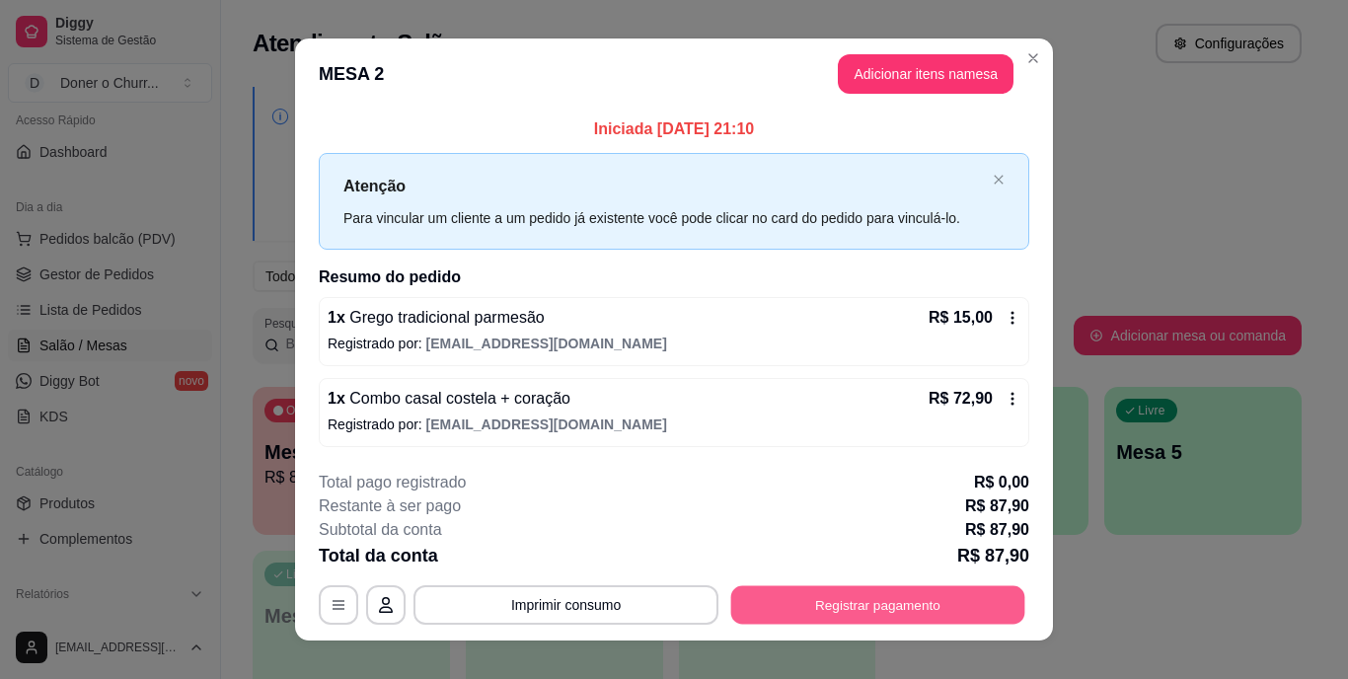
click at [798, 600] on button "Registrar pagamento" at bounding box center [878, 604] width 294 height 38
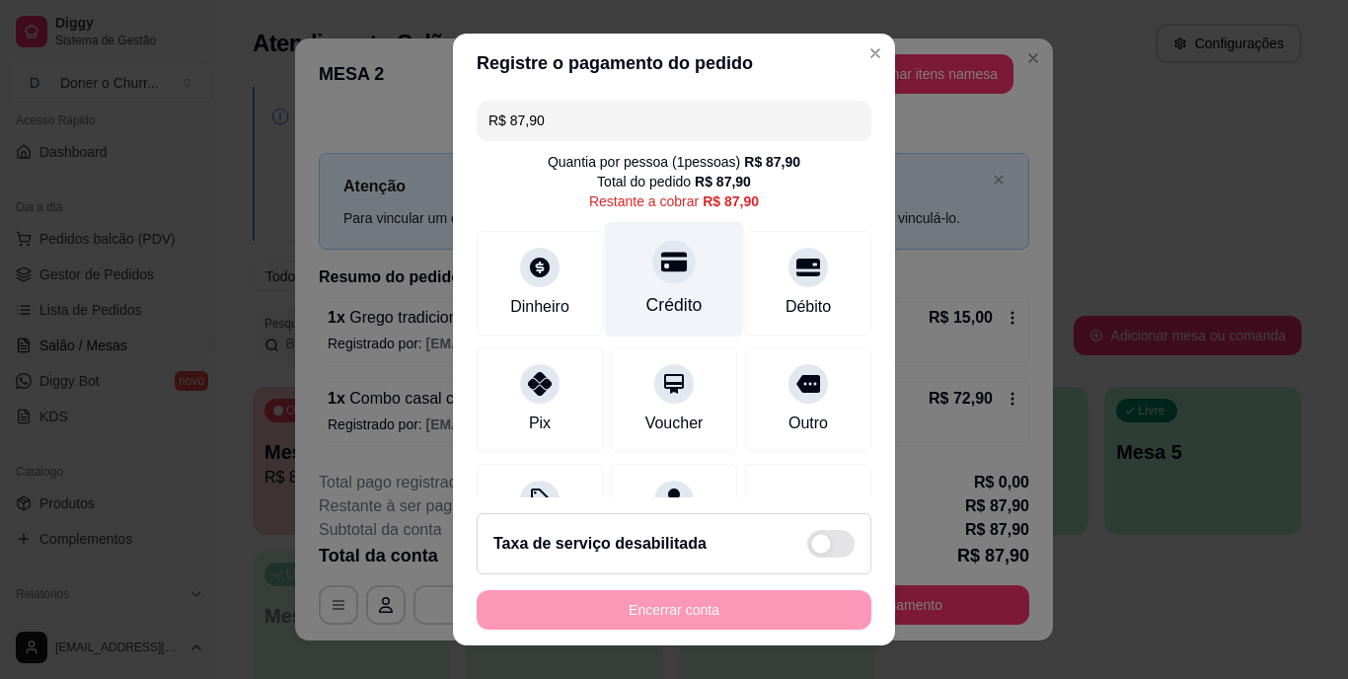
click at [667, 303] on div "Crédito" at bounding box center [675, 306] width 56 height 26
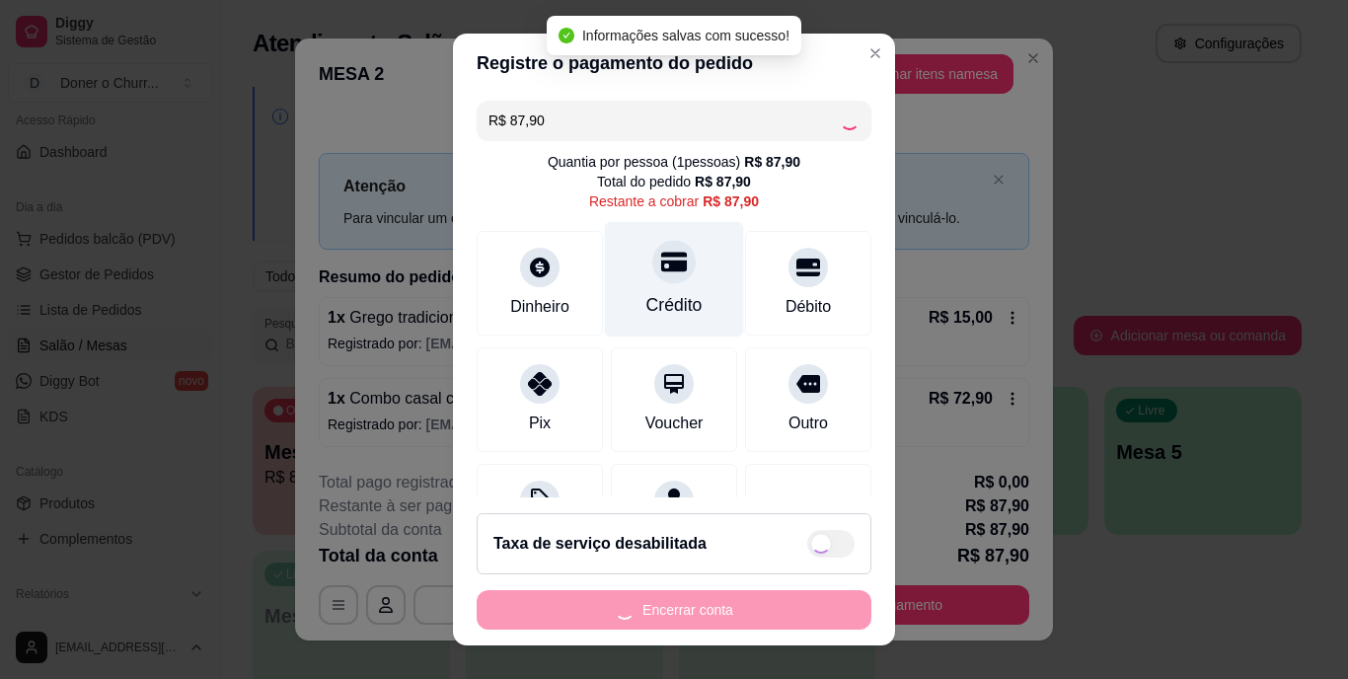
type input "R$ 0,00"
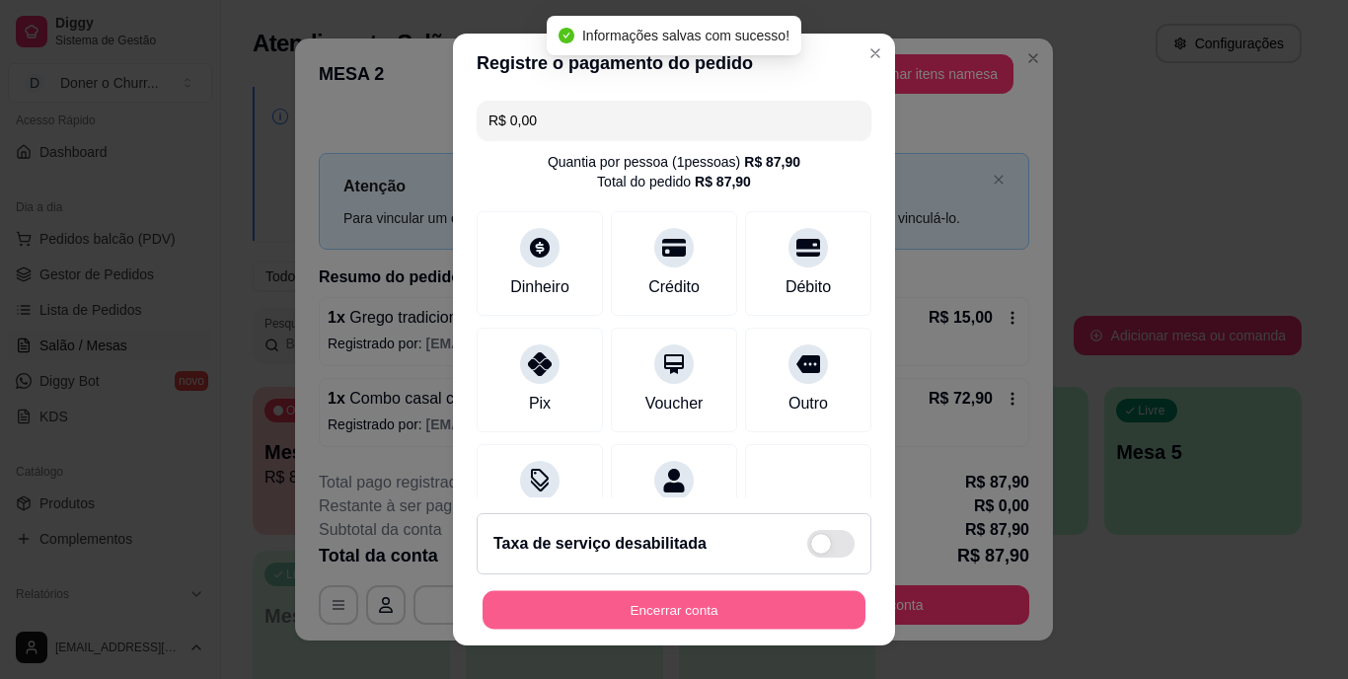
click at [664, 622] on button "Encerrar conta" at bounding box center [674, 609] width 383 height 38
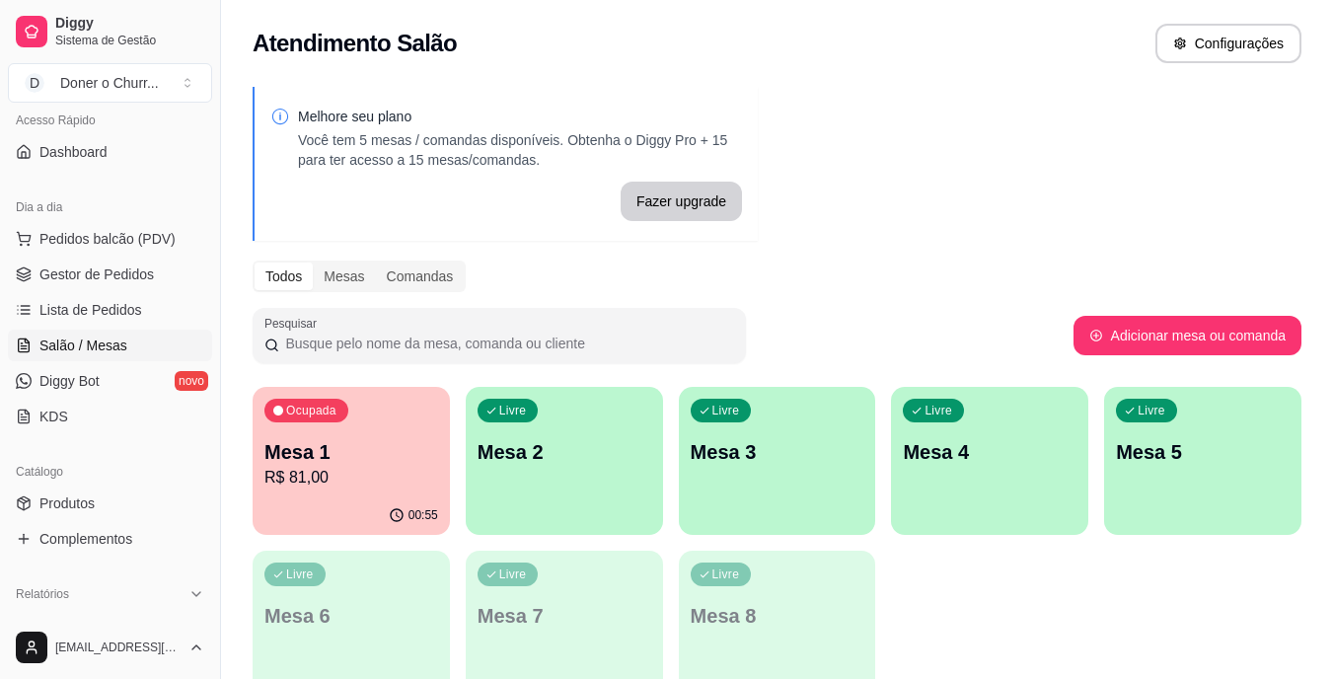
click at [579, 463] on p "Mesa 2" at bounding box center [565, 452] width 174 height 28
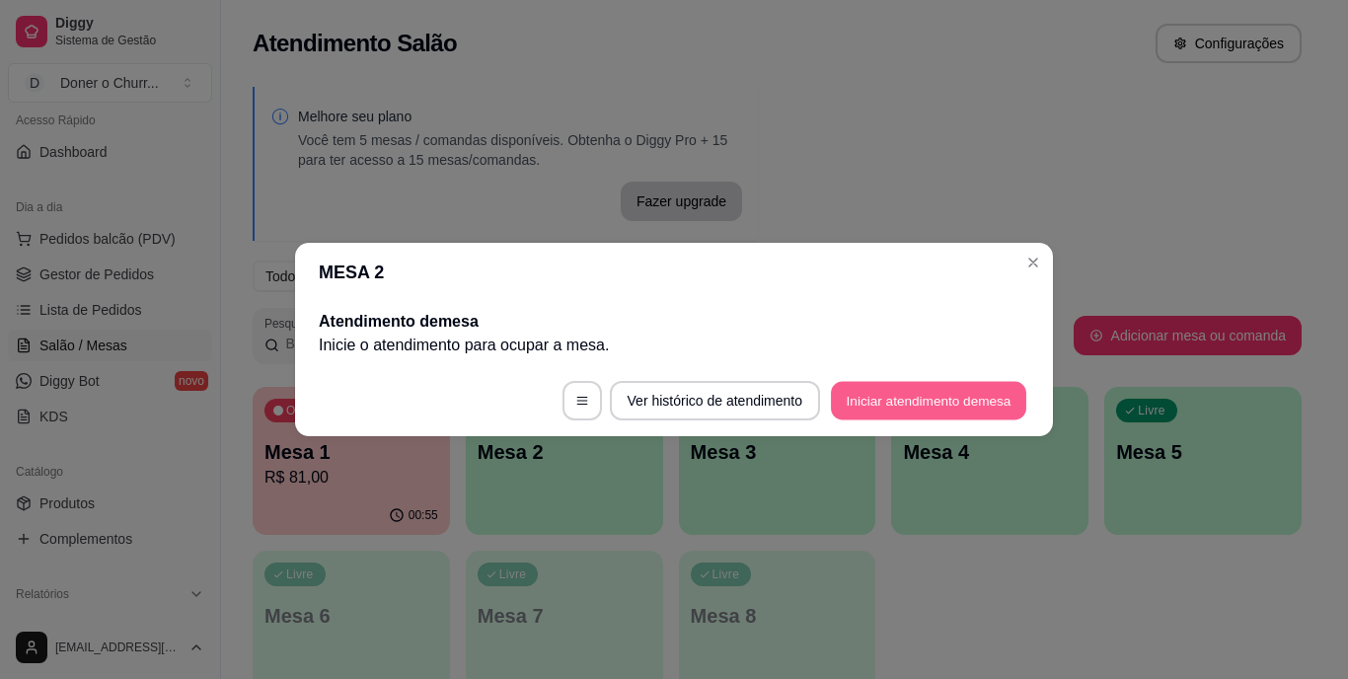
click at [864, 394] on button "Iniciar atendimento de mesa" at bounding box center [928, 401] width 195 height 38
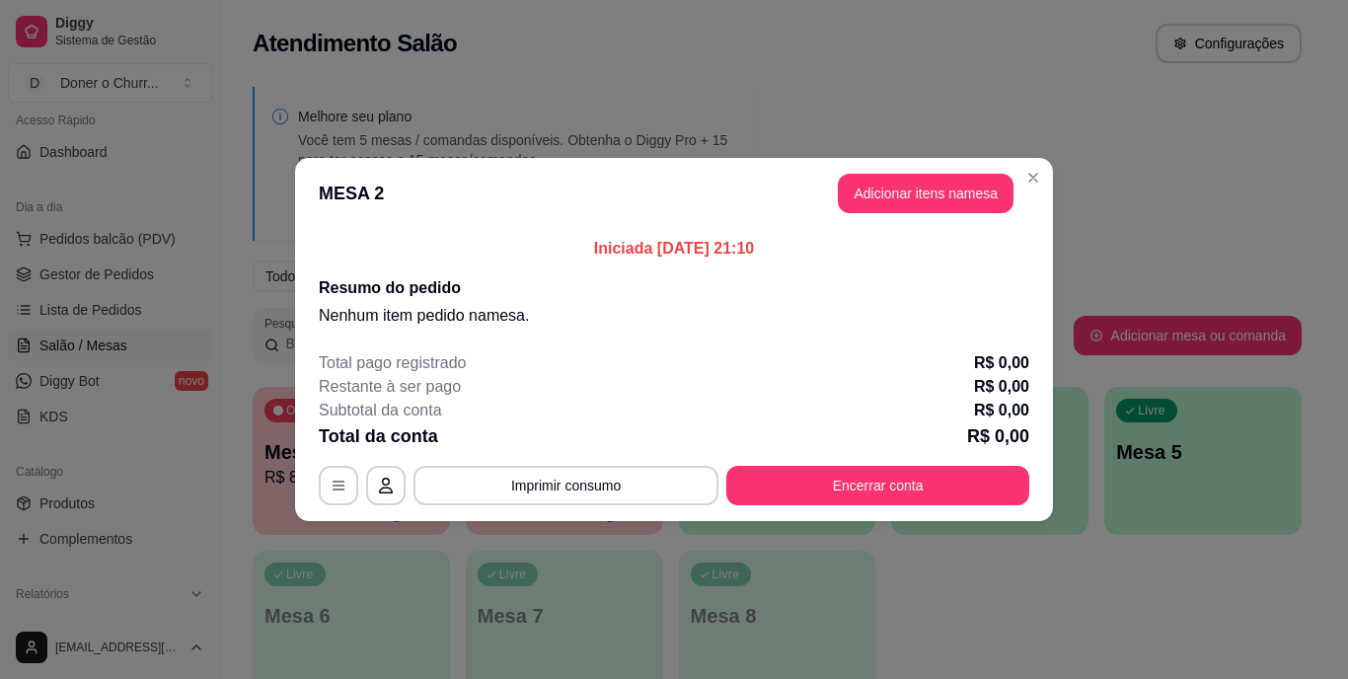
drag, startPoint x: 925, startPoint y: 190, endPoint x: 829, endPoint y: 268, distance: 124.1
click at [829, 268] on div "Iniciada [DATE] 21:10 Resumo do pedido Nenhum item pedido na mesa ." at bounding box center [674, 282] width 711 height 91
click at [875, 189] on button "Adicionar itens na mesa" at bounding box center [926, 194] width 170 height 38
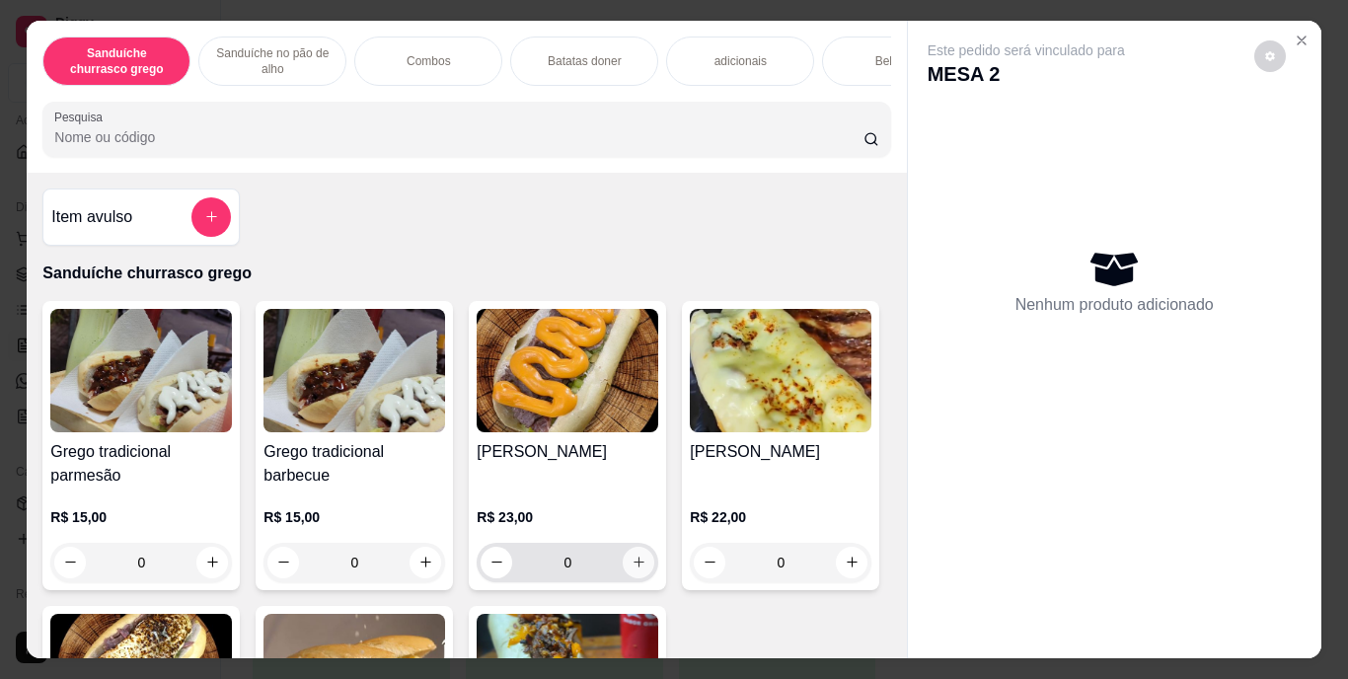
click at [634, 561] on button "increase-product-quantity" at bounding box center [639, 563] width 32 height 32
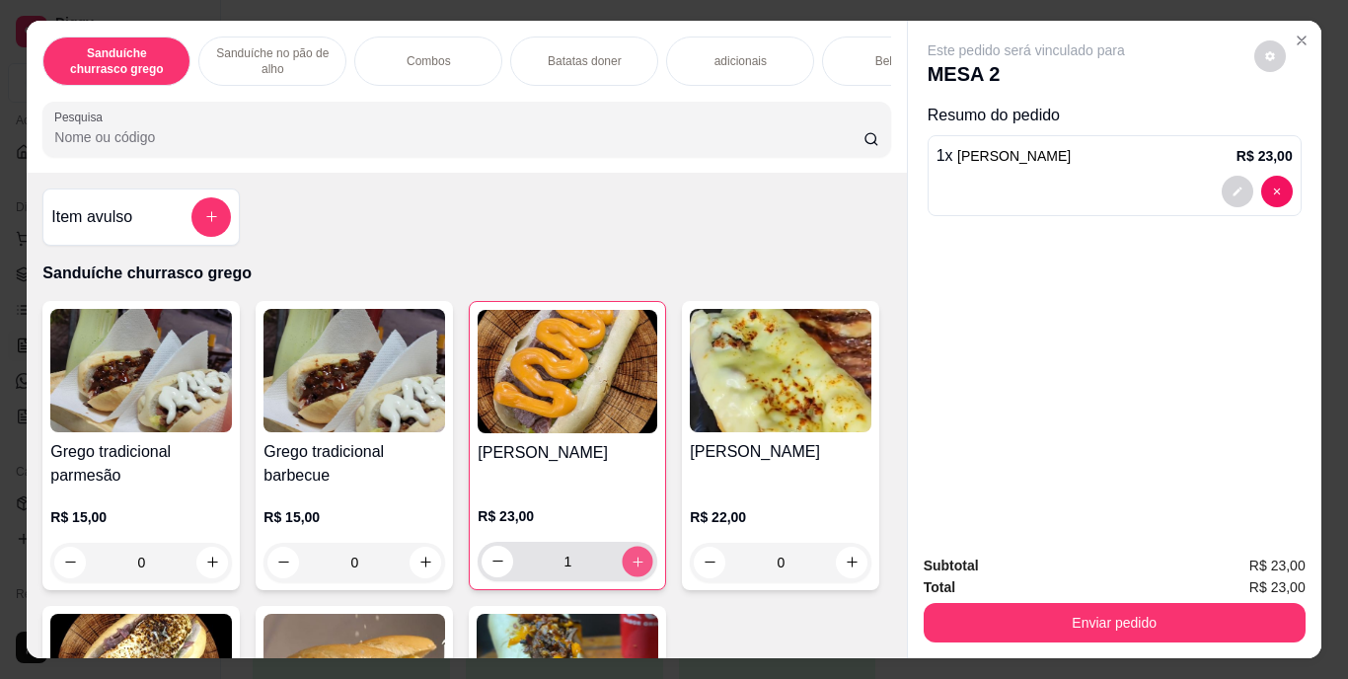
click at [634, 561] on icon "increase-product-quantity" at bounding box center [638, 561] width 15 height 15
type input "3"
click at [418, 564] on icon "increase-product-quantity" at bounding box center [425, 562] width 15 height 15
type input "1"
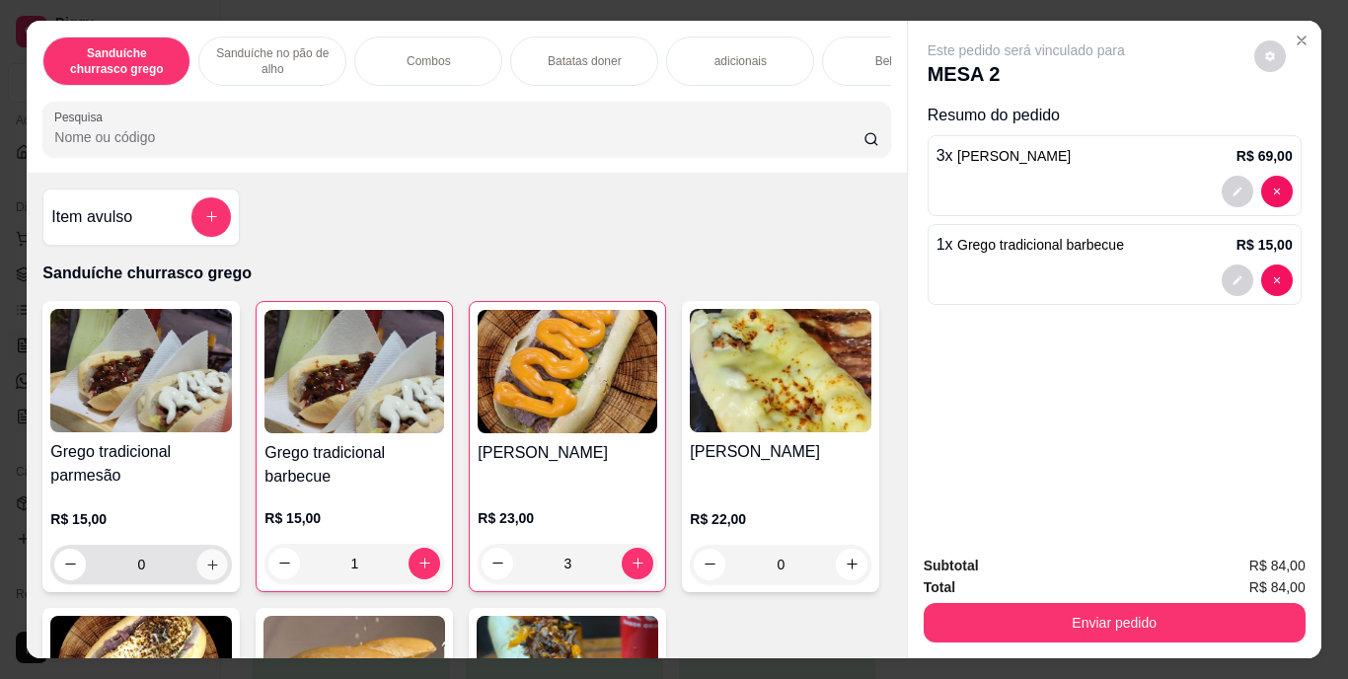
click at [206, 568] on icon "increase-product-quantity" at bounding box center [212, 564] width 15 height 15
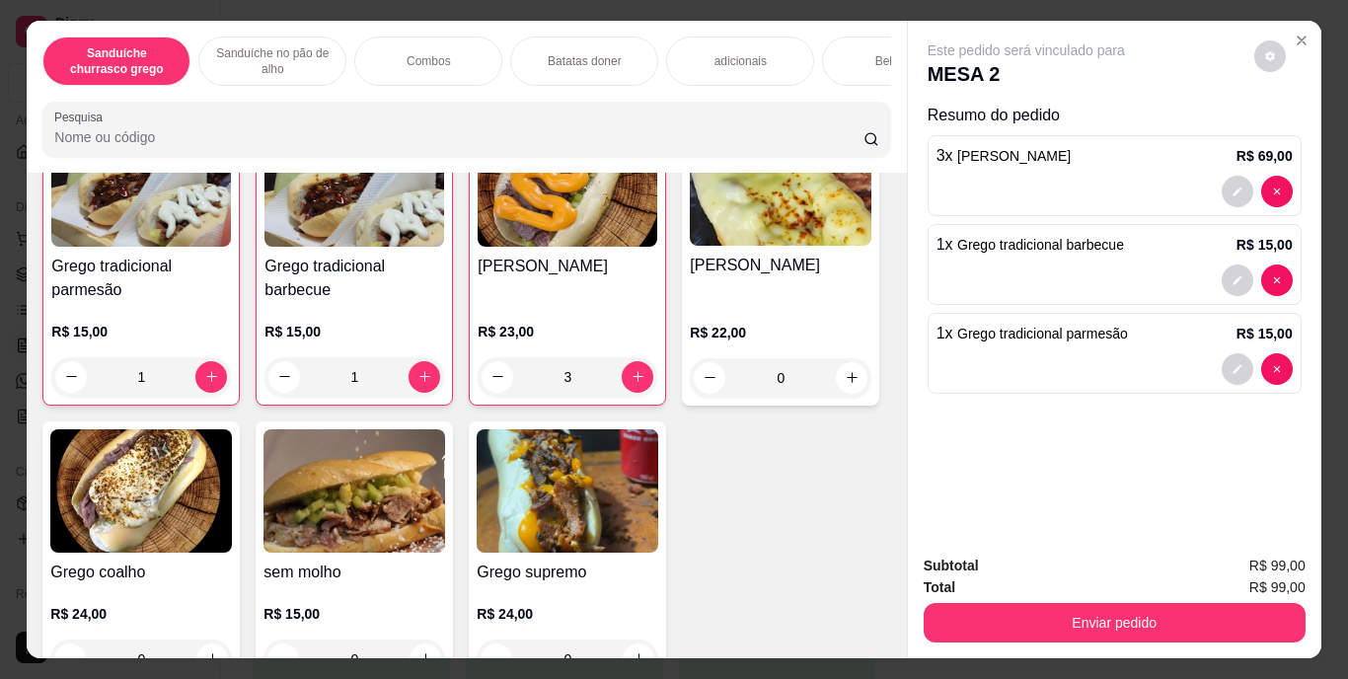
scroll to position [186, 0]
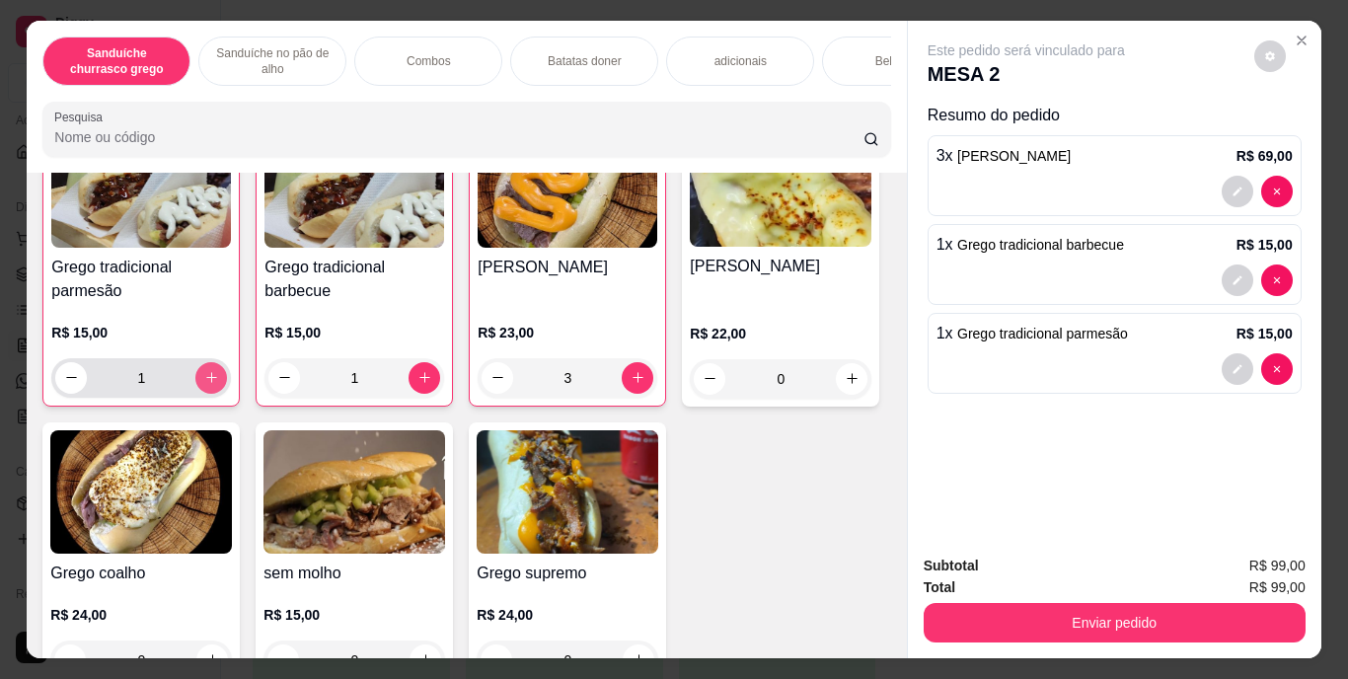
click at [204, 381] on icon "increase-product-quantity" at bounding box center [211, 377] width 15 height 15
type input "2"
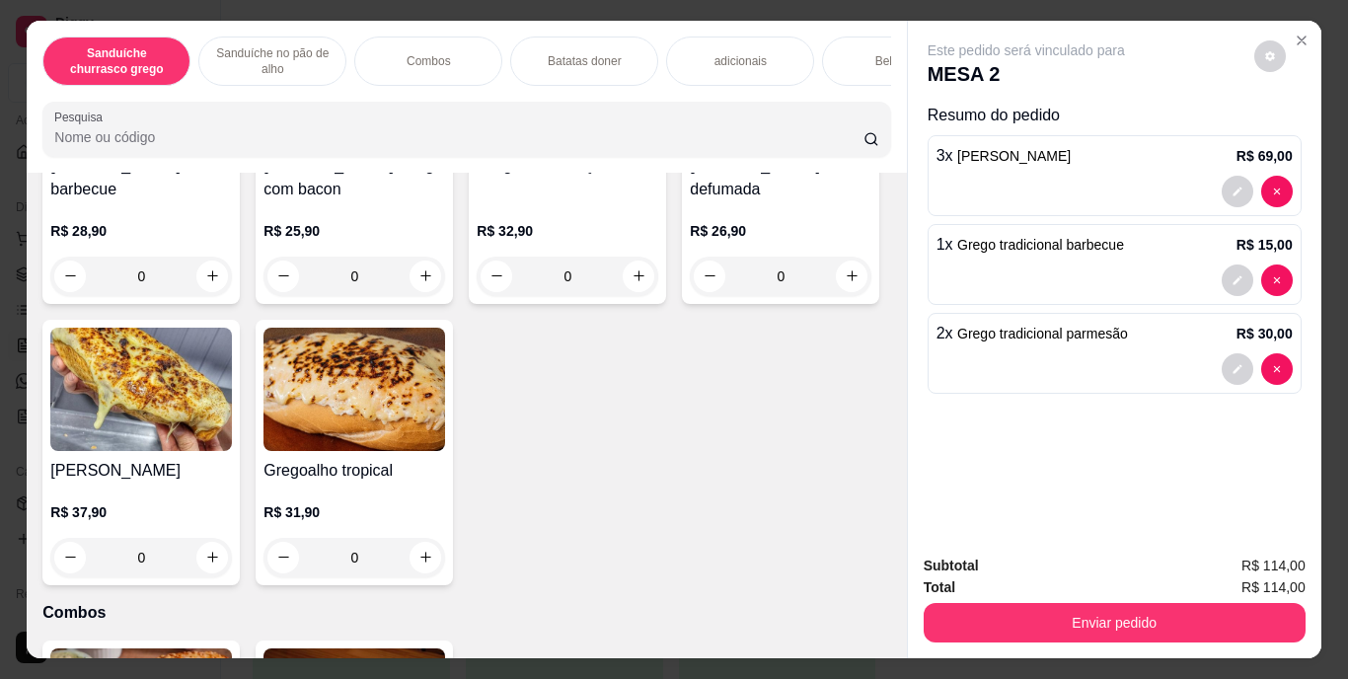
scroll to position [916, 0]
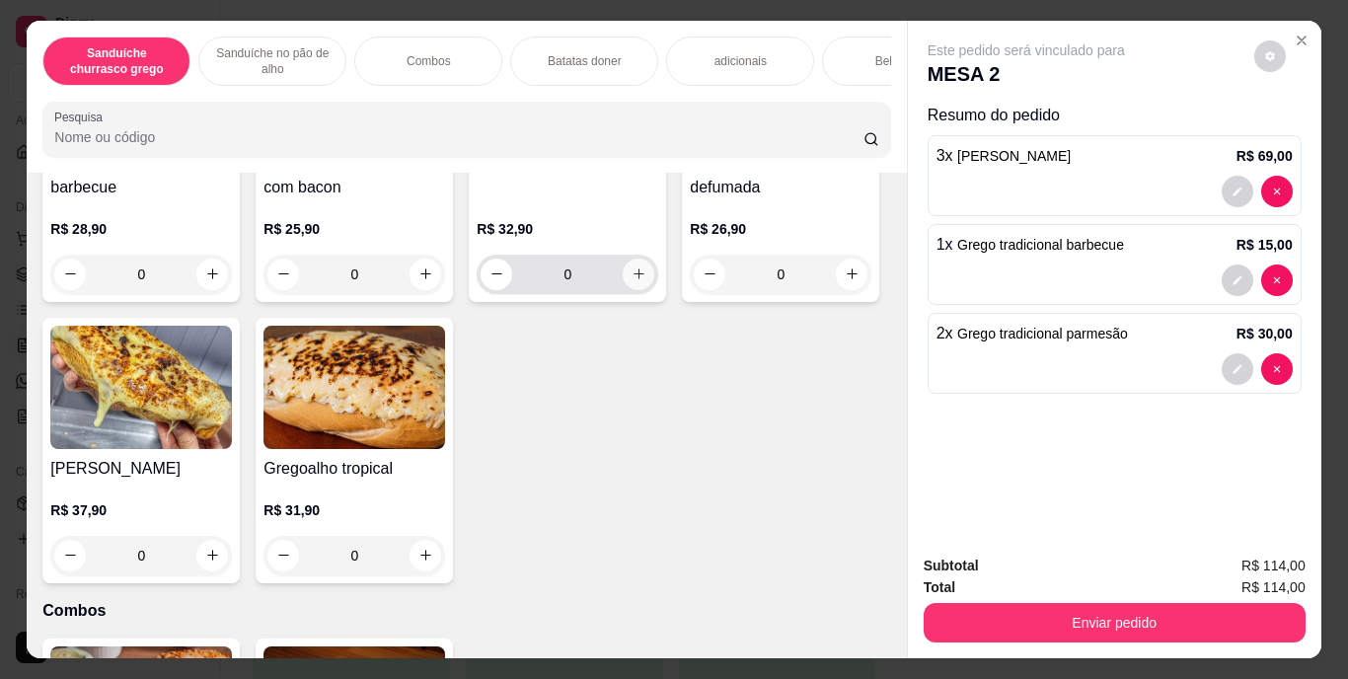
click at [623, 290] on button "increase-product-quantity" at bounding box center [639, 275] width 32 height 32
type input "1"
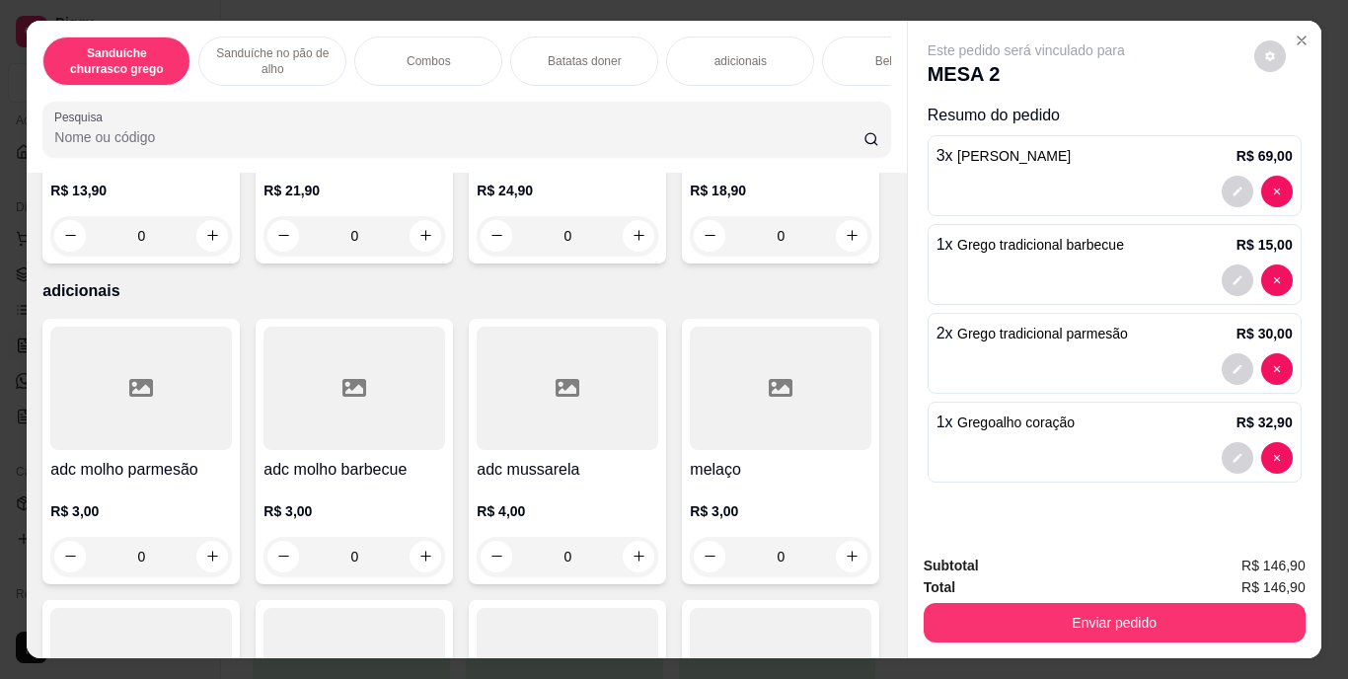
scroll to position [1918, 0]
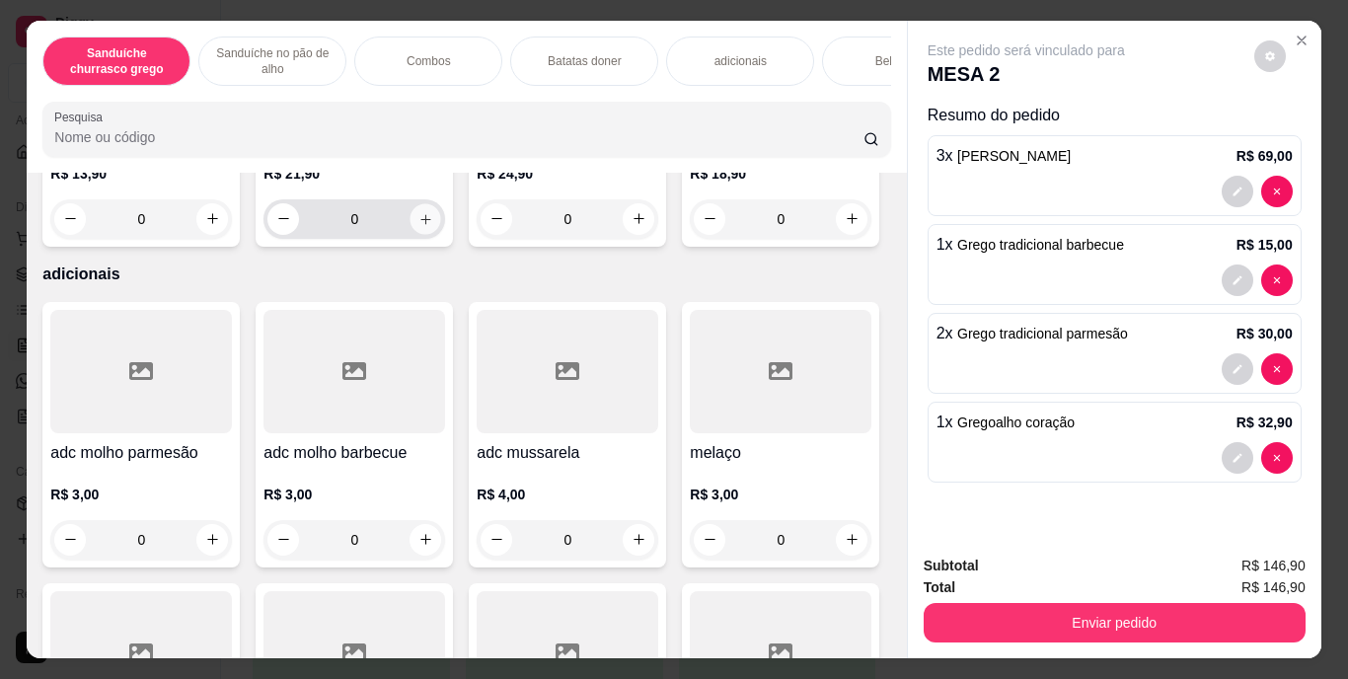
click at [419, 226] on icon "increase-product-quantity" at bounding box center [425, 218] width 15 height 15
type input "1"
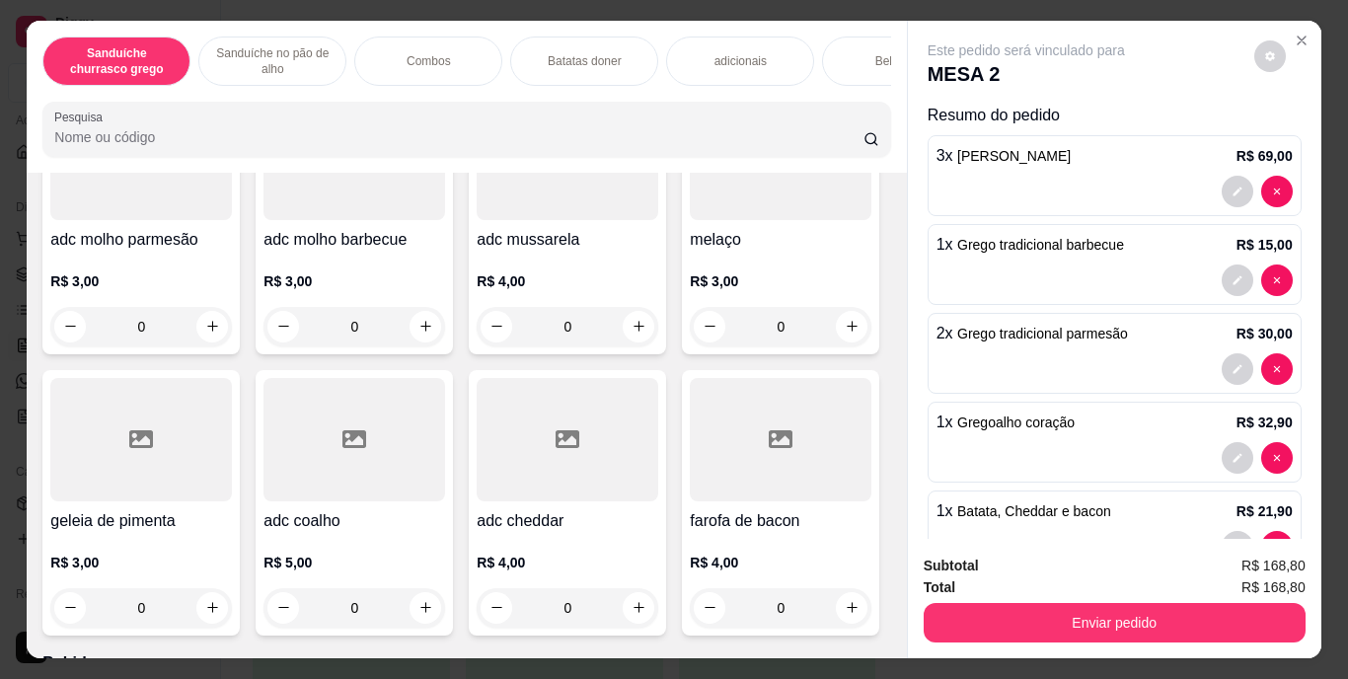
scroll to position [2134, 0]
click at [845, 12] on icon "increase-product-quantity" at bounding box center [852, 4] width 15 height 15
type input "1"
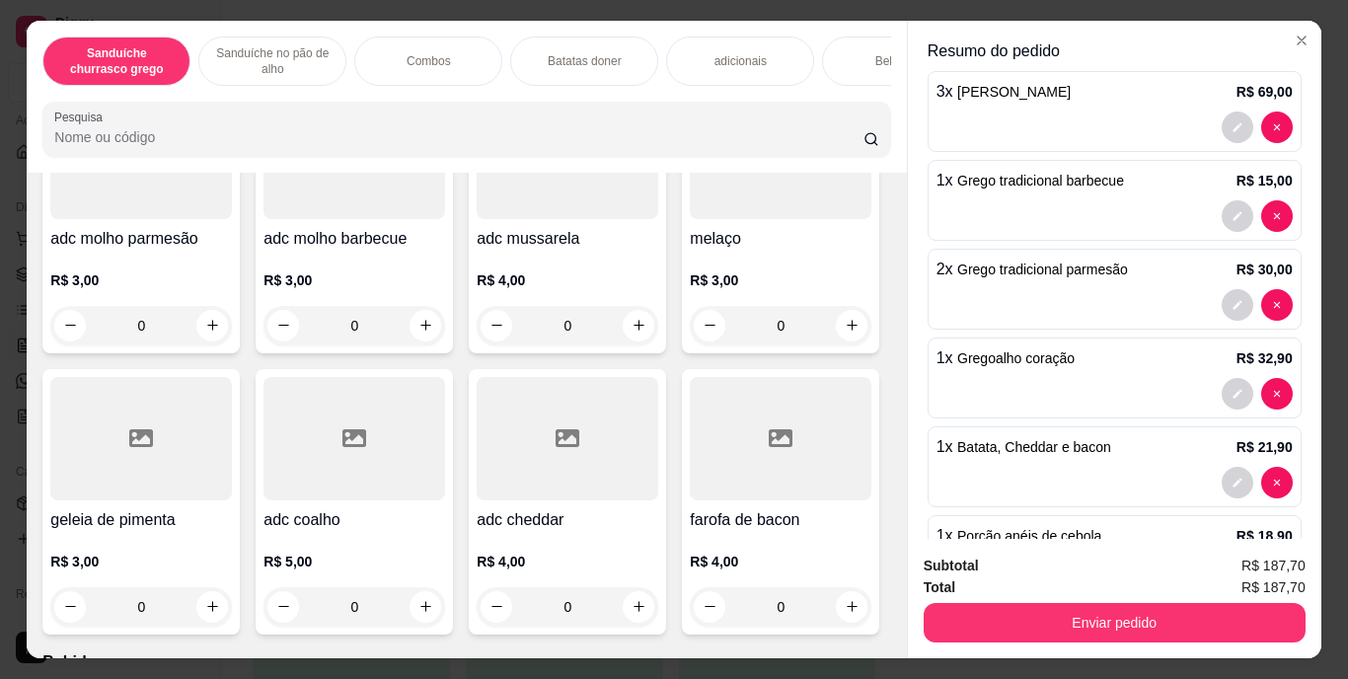
scroll to position [97, 0]
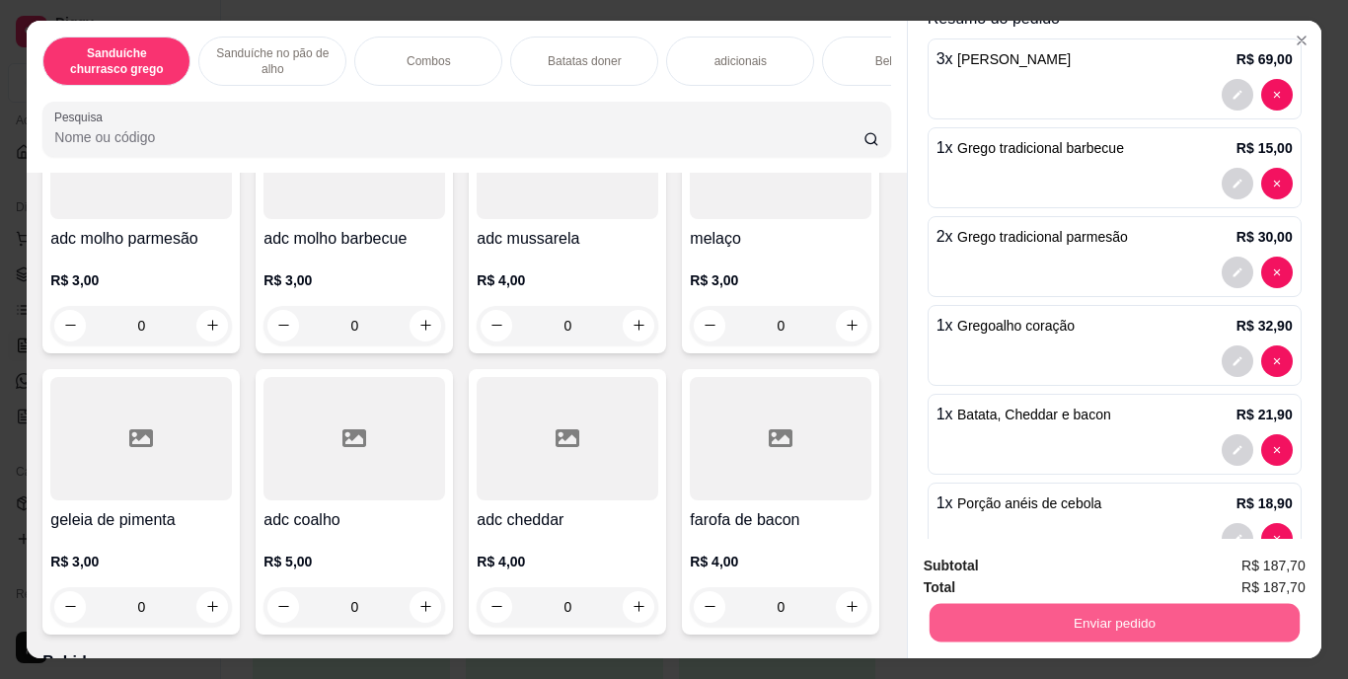
click at [1027, 617] on button "Enviar pedido" at bounding box center [1114, 623] width 370 height 38
click at [1244, 563] on button "Enviar pedido" at bounding box center [1254, 567] width 109 height 37
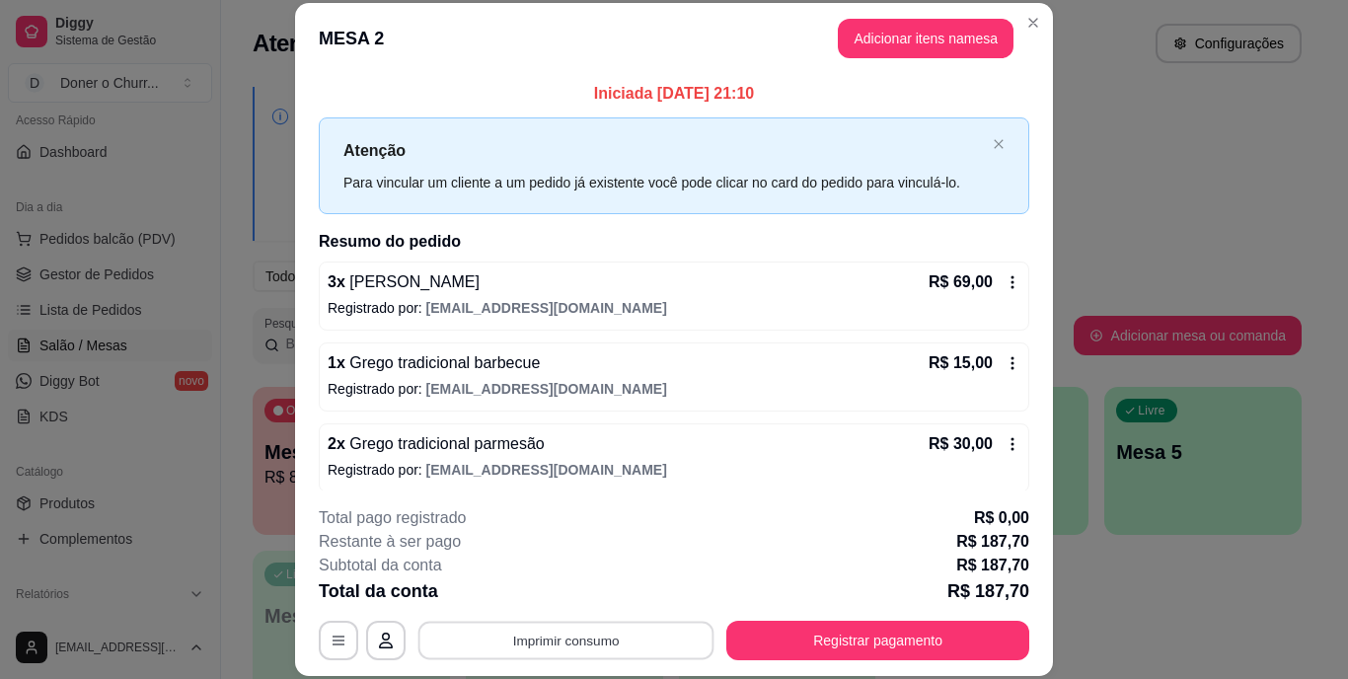
click at [568, 636] on button "Imprimir consumo" at bounding box center [566, 640] width 296 height 38
click at [566, 590] on button "IMPRESSORA" at bounding box center [564, 594] width 138 height 31
click at [558, 632] on button "Imprimir consumo" at bounding box center [566, 640] width 296 height 38
click at [561, 584] on button "IMPRESSORA" at bounding box center [564, 594] width 138 height 31
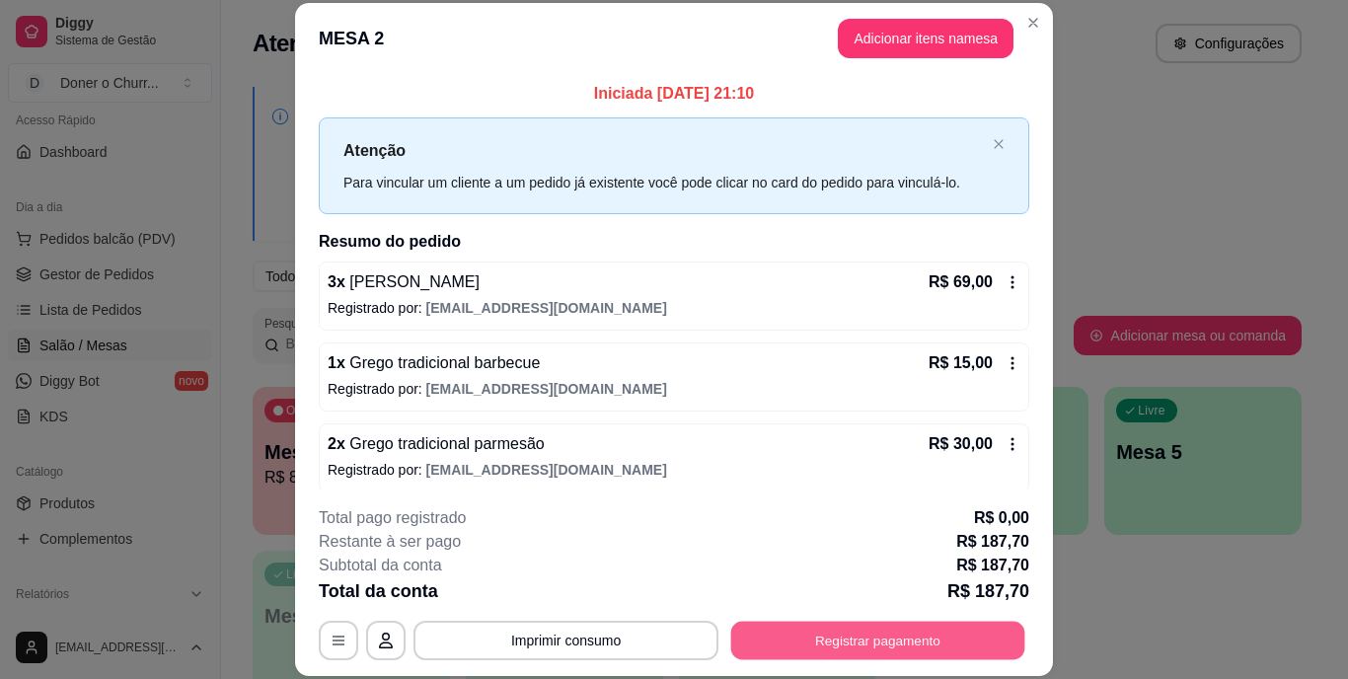
click at [882, 645] on button "Registrar pagamento" at bounding box center [878, 640] width 294 height 38
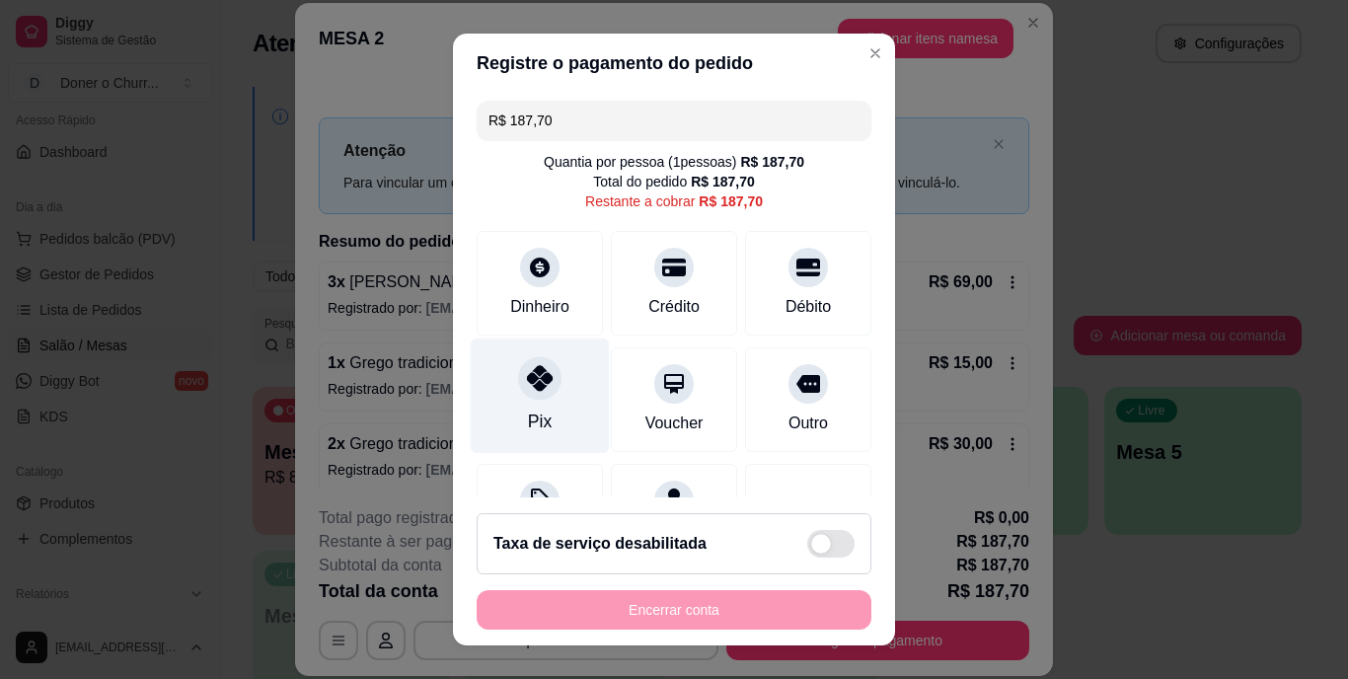
click at [546, 408] on div "Pix" at bounding box center [540, 396] width 139 height 115
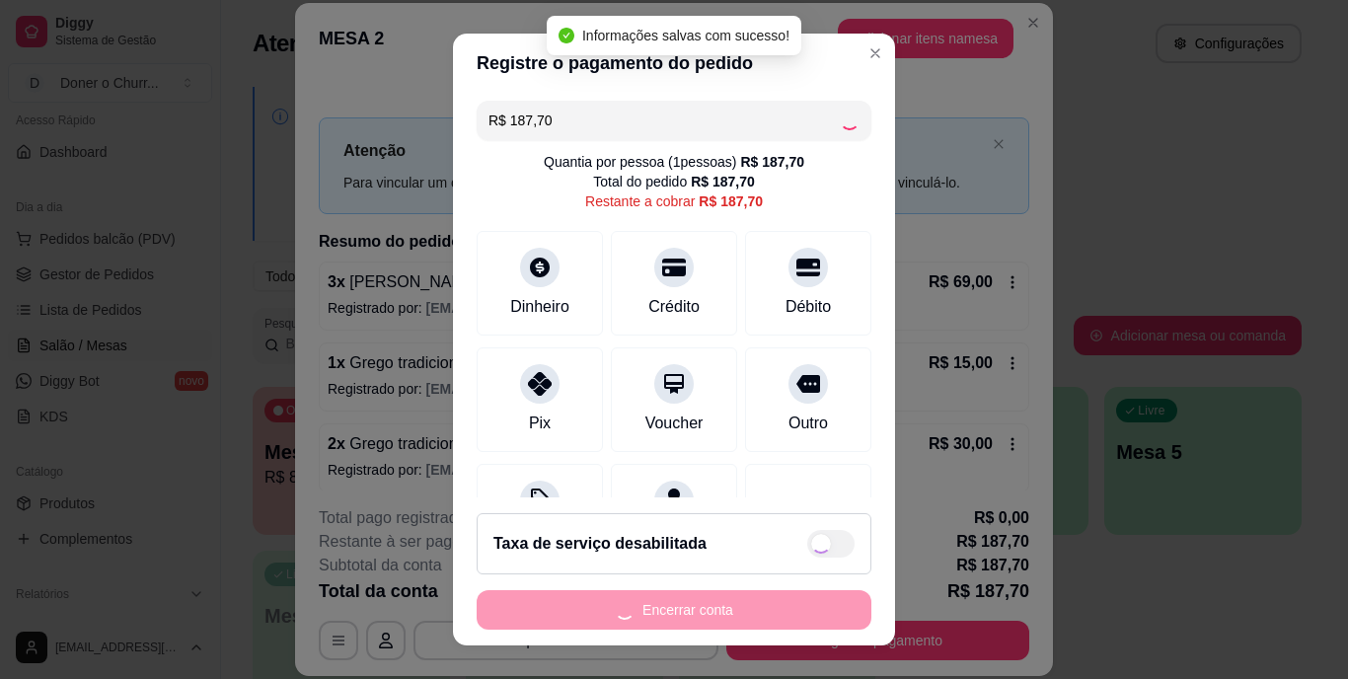
type input "R$ 0,00"
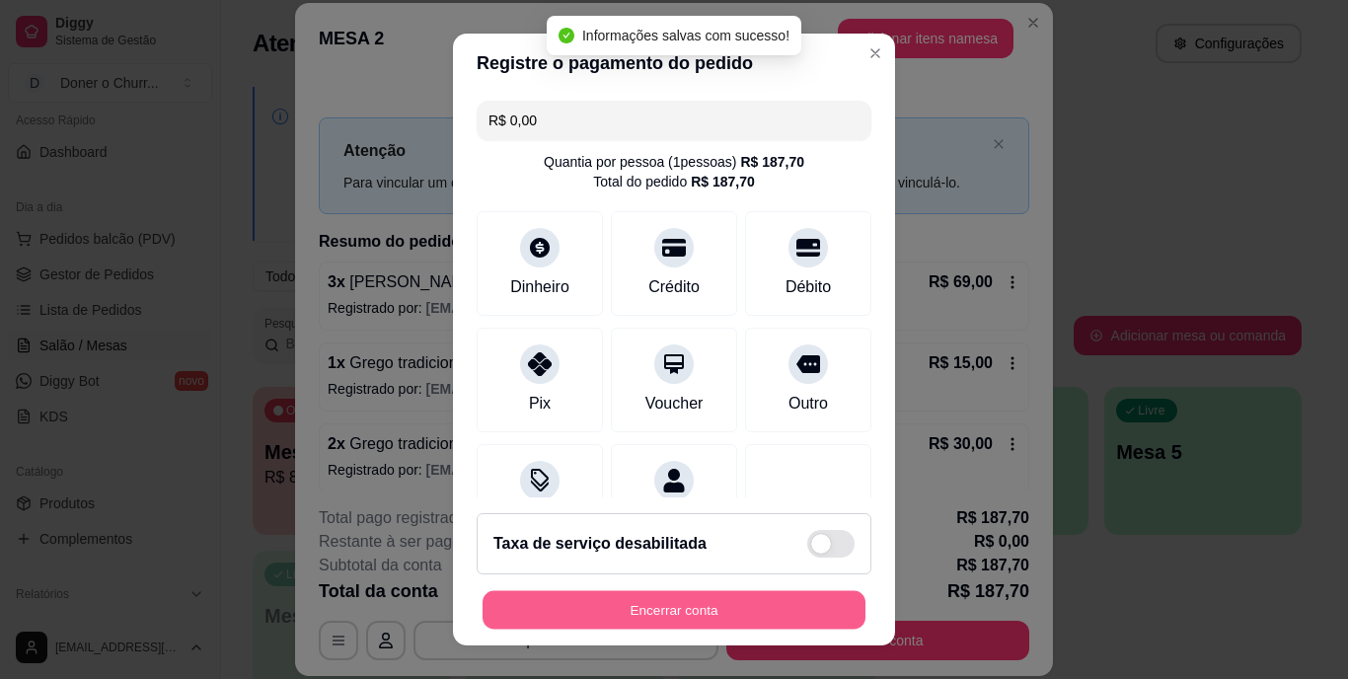
click at [735, 606] on button "Encerrar conta" at bounding box center [674, 609] width 383 height 38
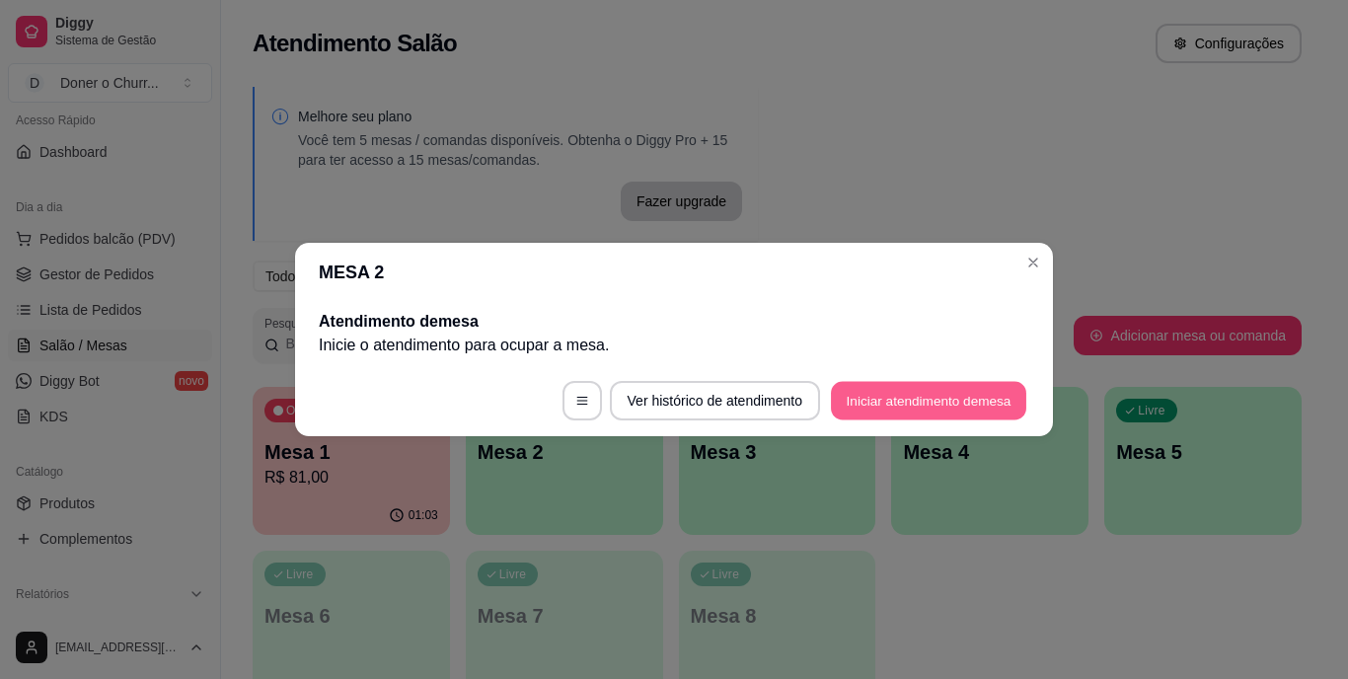
click at [914, 401] on button "Iniciar atendimento de mesa" at bounding box center [928, 401] width 195 height 38
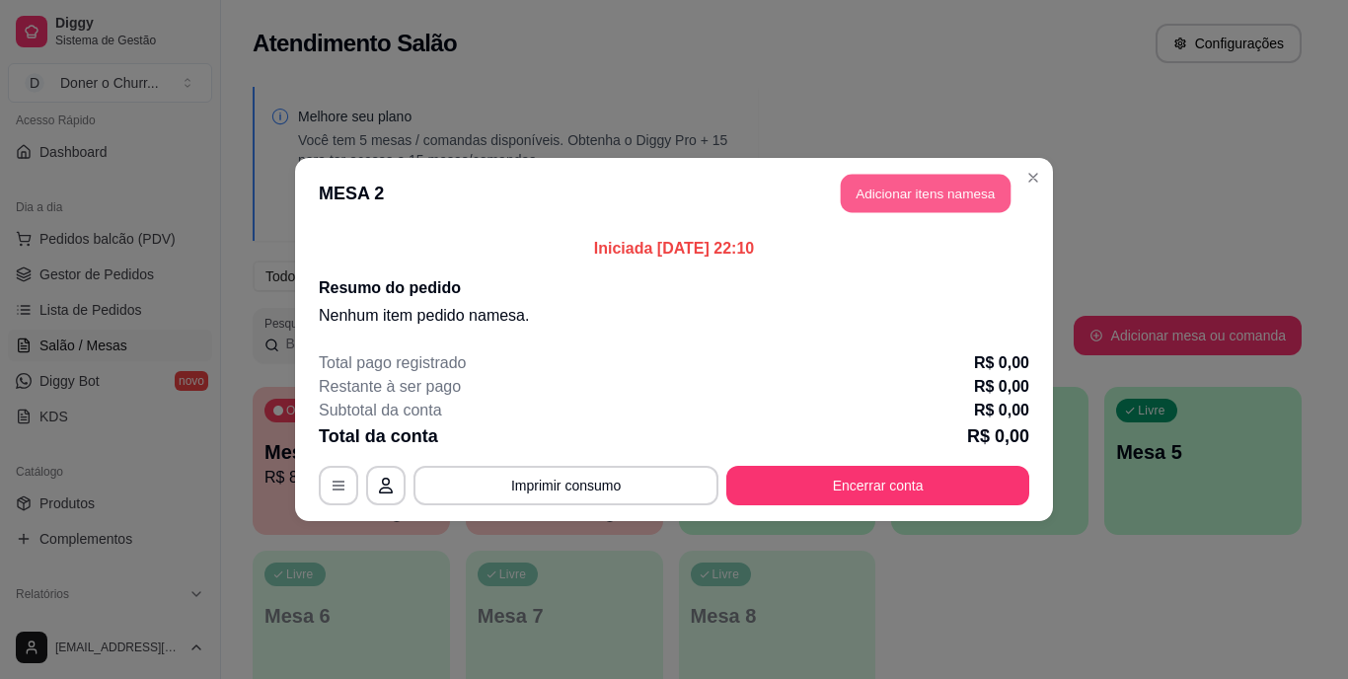
click at [871, 189] on button "Adicionar itens na mesa" at bounding box center [926, 194] width 170 height 38
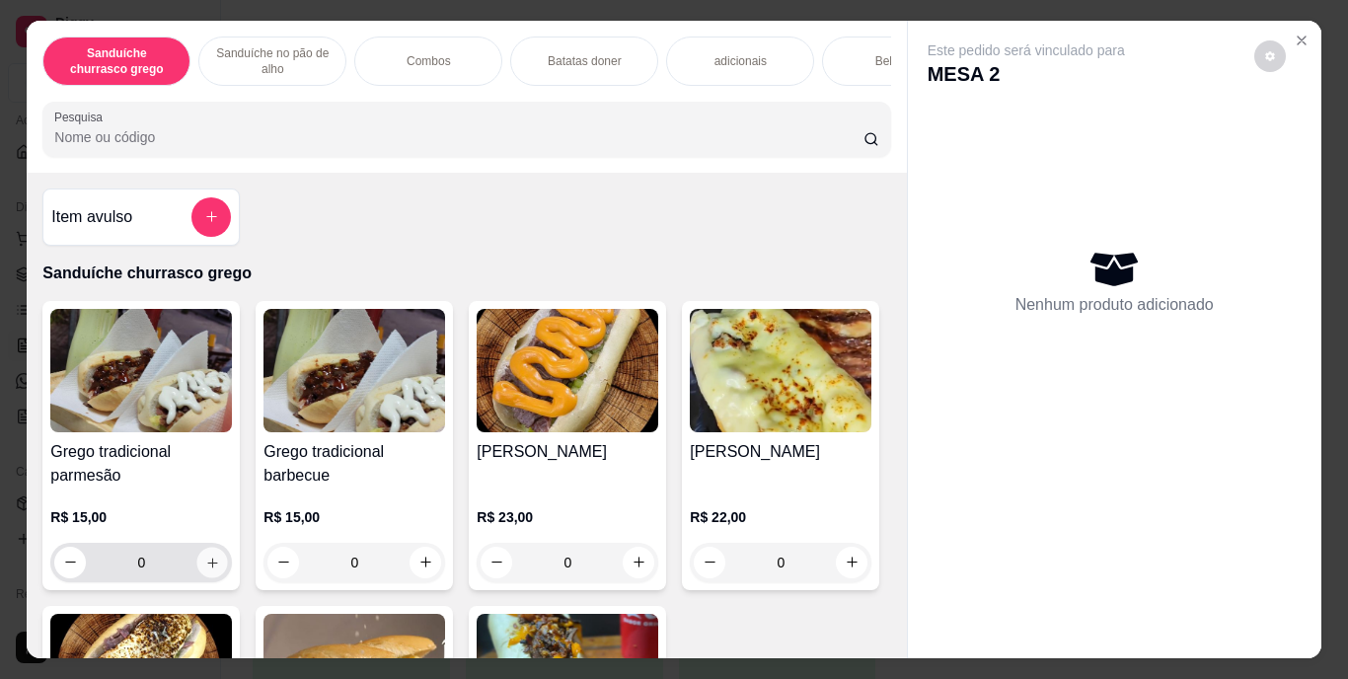
click at [208, 570] on icon "increase-product-quantity" at bounding box center [212, 562] width 15 height 15
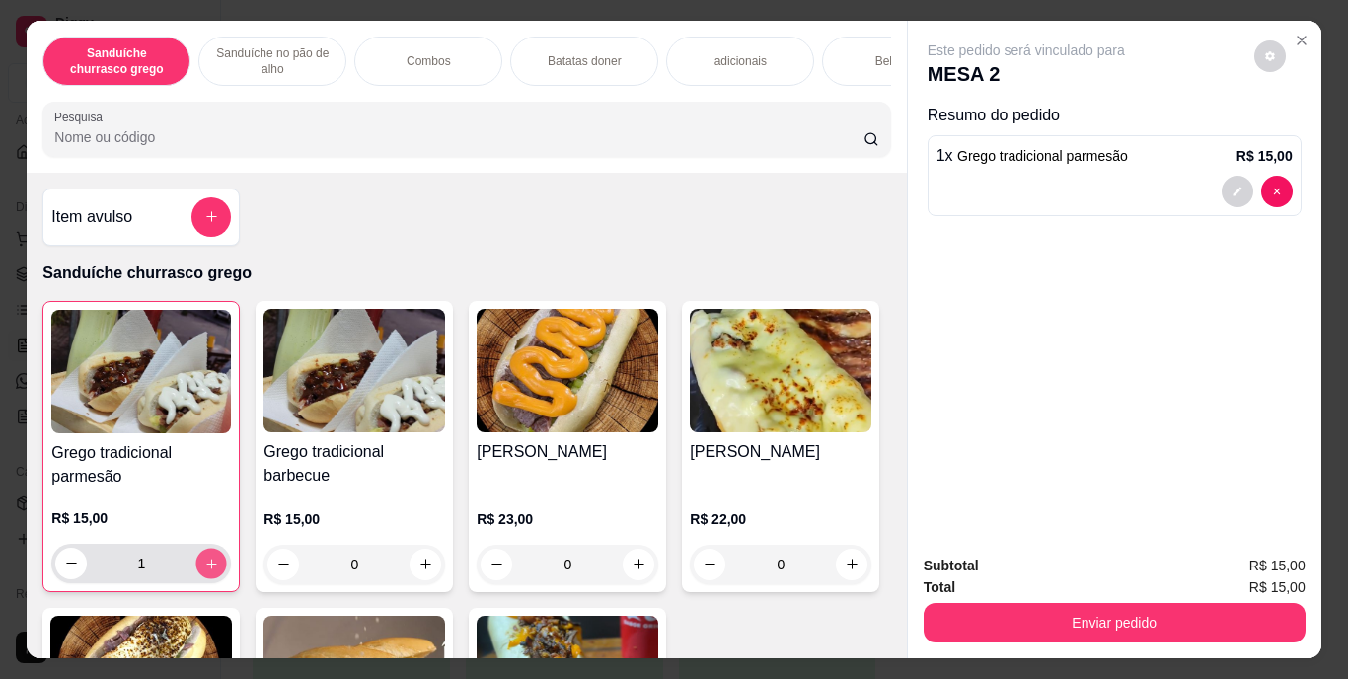
click at [208, 571] on icon "increase-product-quantity" at bounding box center [211, 563] width 15 height 15
type input "2"
click at [860, 43] on div "Bebidas" at bounding box center [896, 61] width 148 height 49
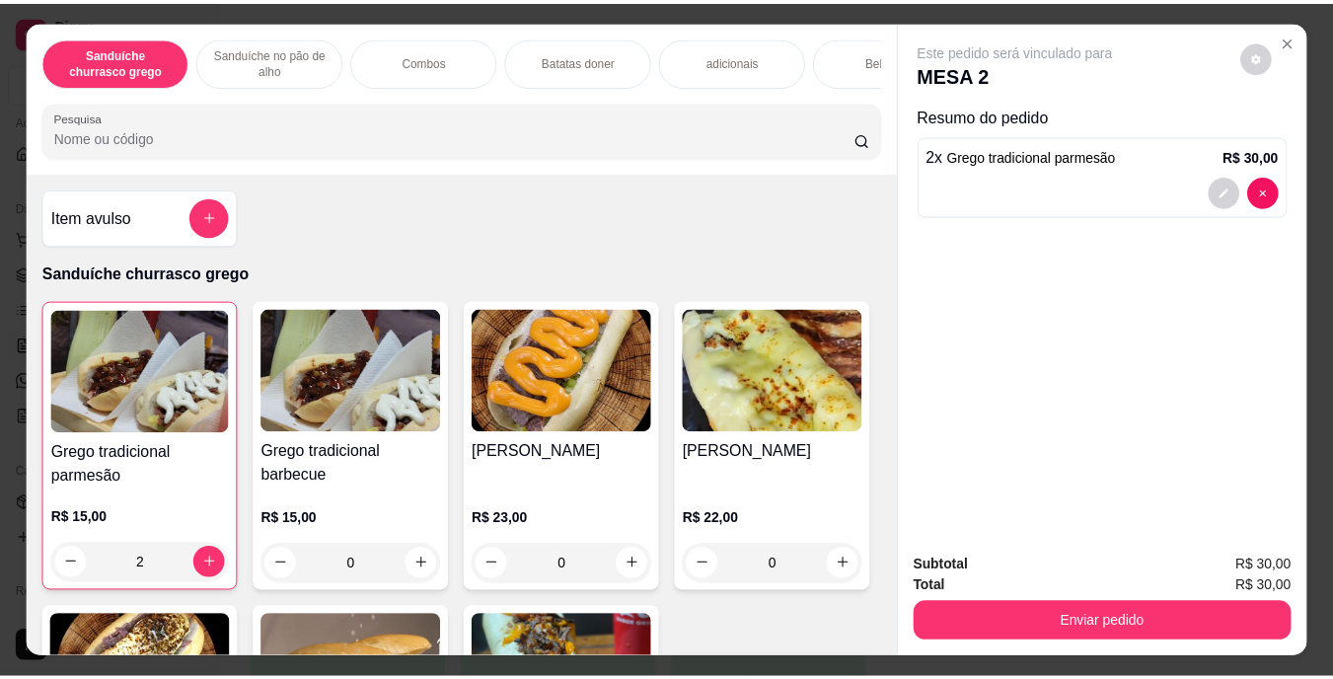
scroll to position [50, 0]
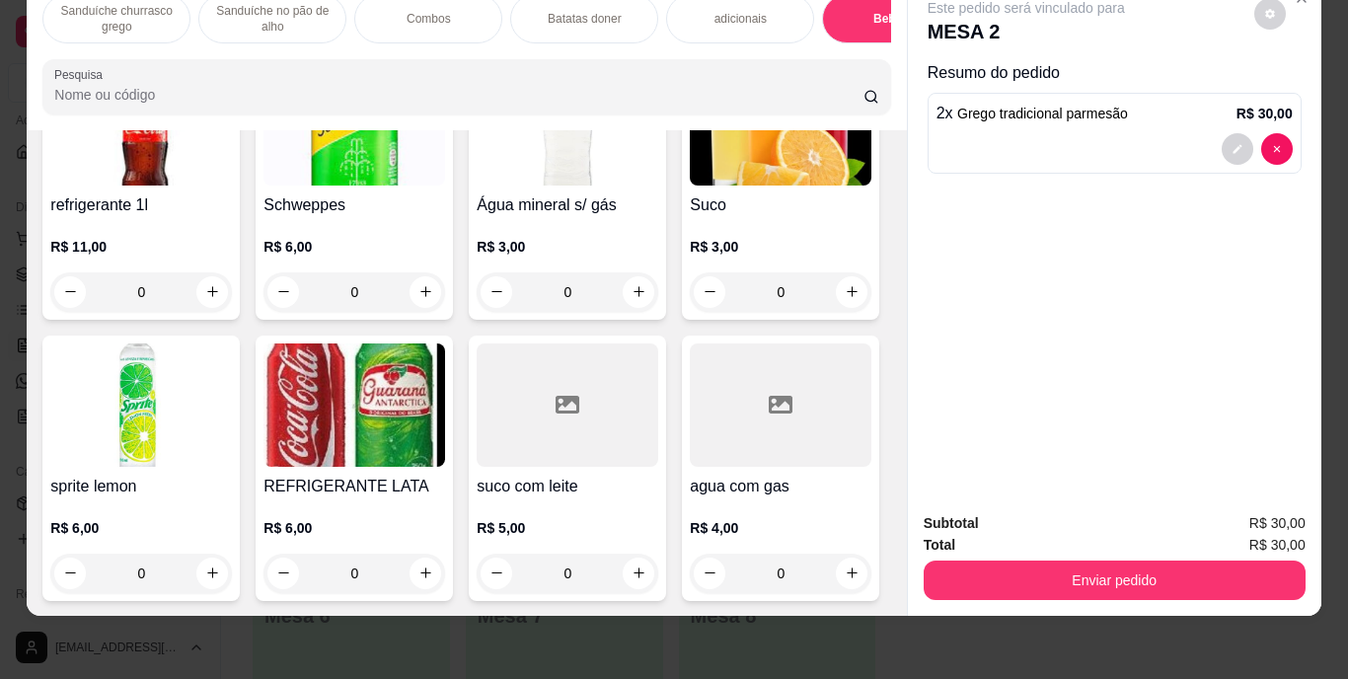
click at [232, 467] on img at bounding box center [141, 404] width 182 height 123
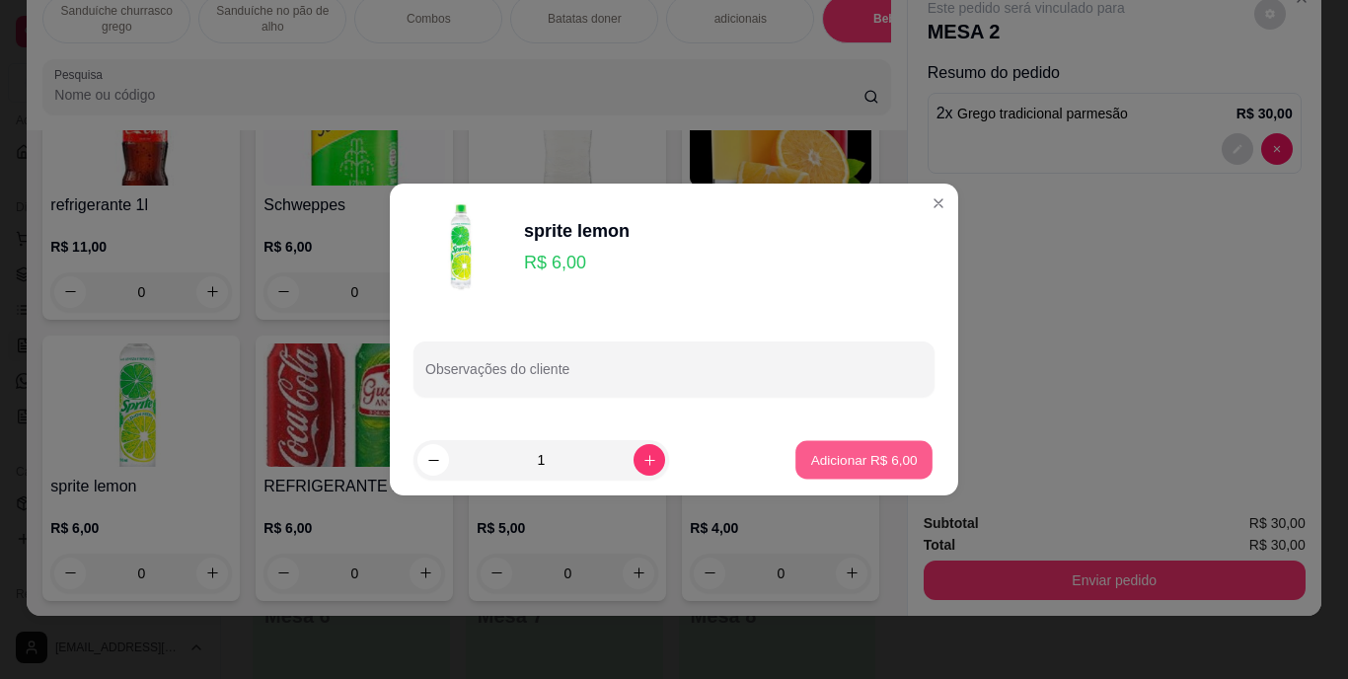
click at [803, 471] on button "Adicionar R$ 6,00" at bounding box center [864, 460] width 137 height 38
type input "1"
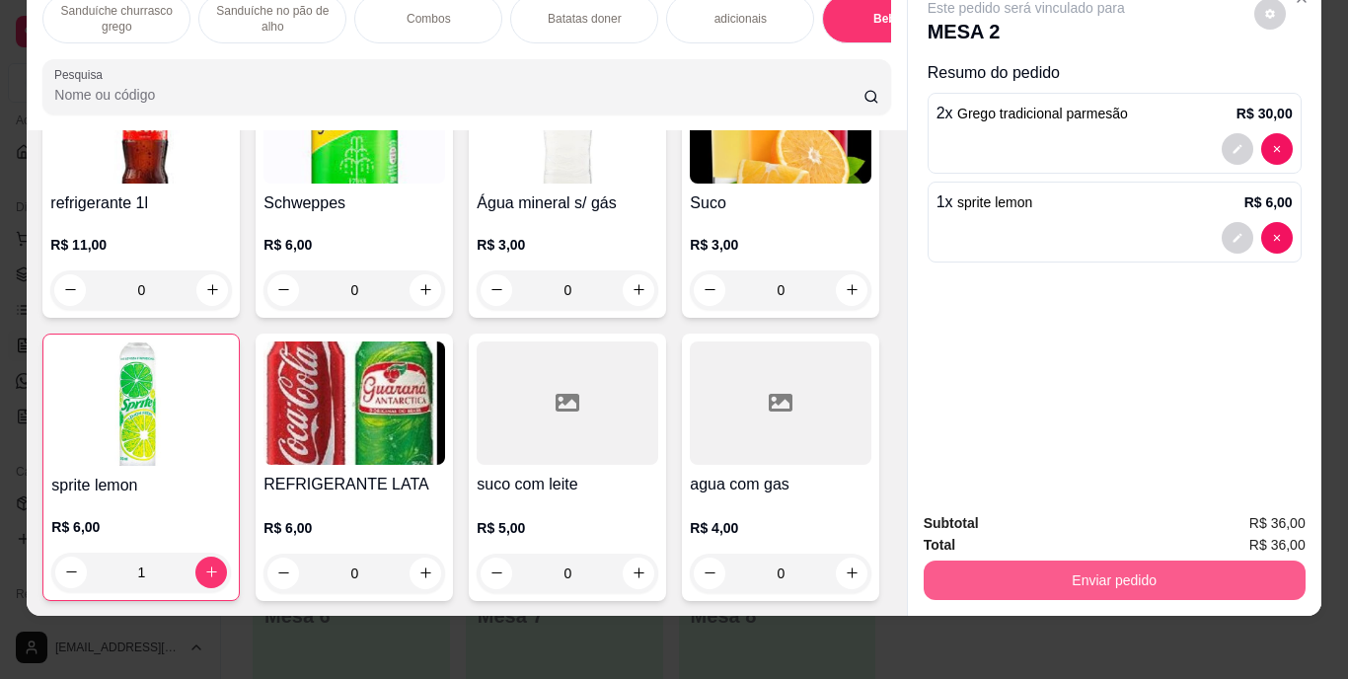
click at [1049, 561] on button "Enviar pedido" at bounding box center [1115, 580] width 382 height 39
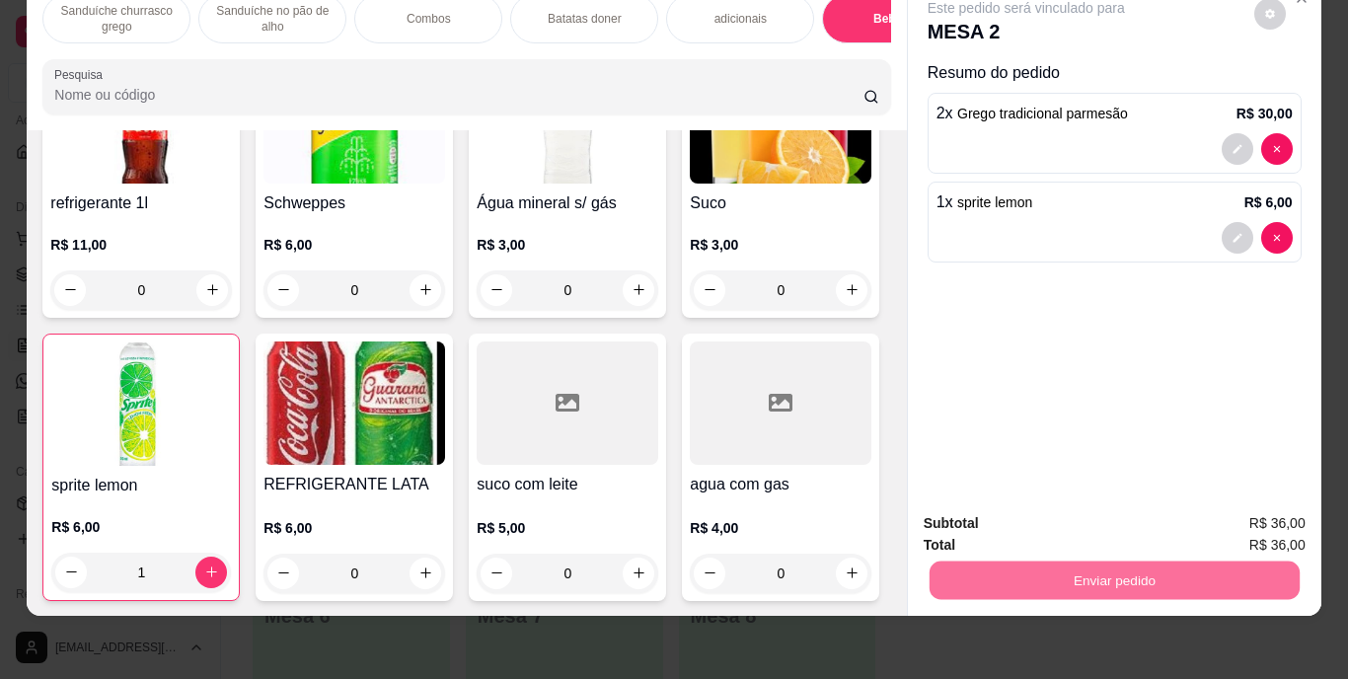
click at [1220, 511] on button "Enviar pedido" at bounding box center [1254, 516] width 109 height 37
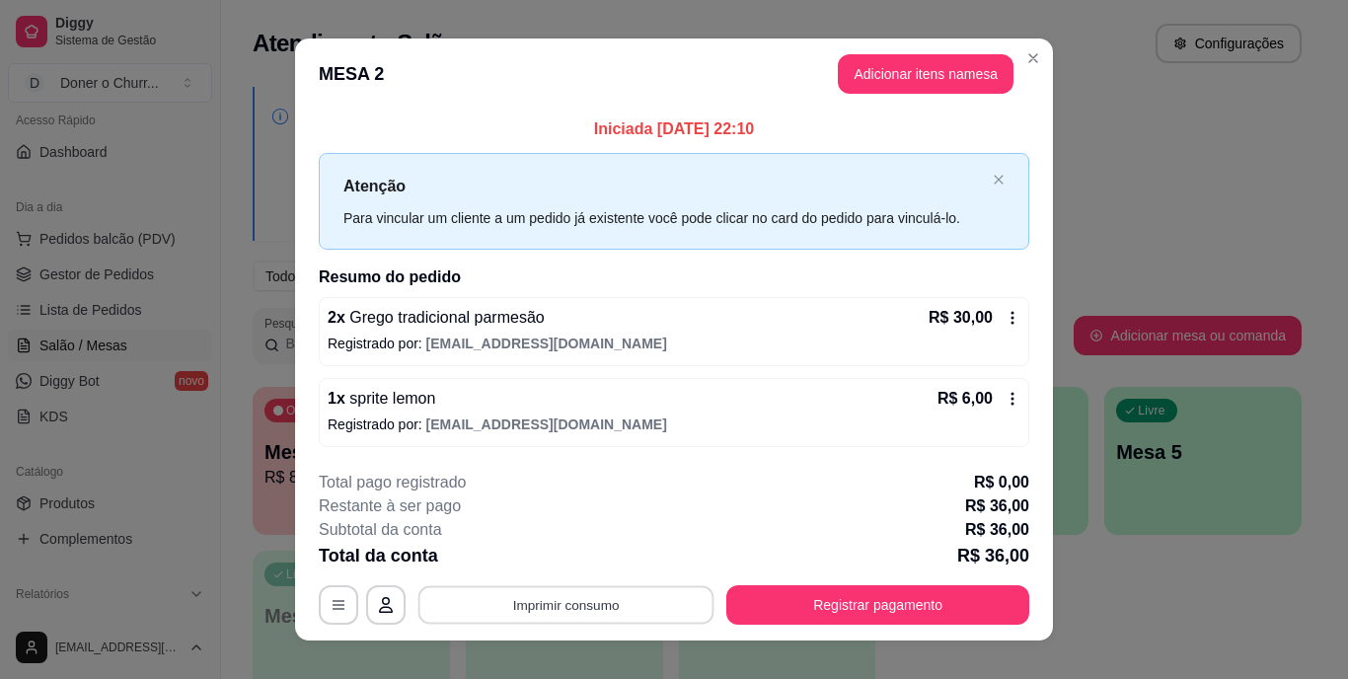
click at [578, 607] on button "Imprimir consumo" at bounding box center [566, 604] width 296 height 38
click at [576, 556] on button "IMPRESSORA" at bounding box center [564, 559] width 138 height 31
click at [672, 617] on button "Imprimir consumo" at bounding box center [566, 604] width 296 height 38
click at [573, 554] on button "IMPRESSORA" at bounding box center [564, 559] width 138 height 31
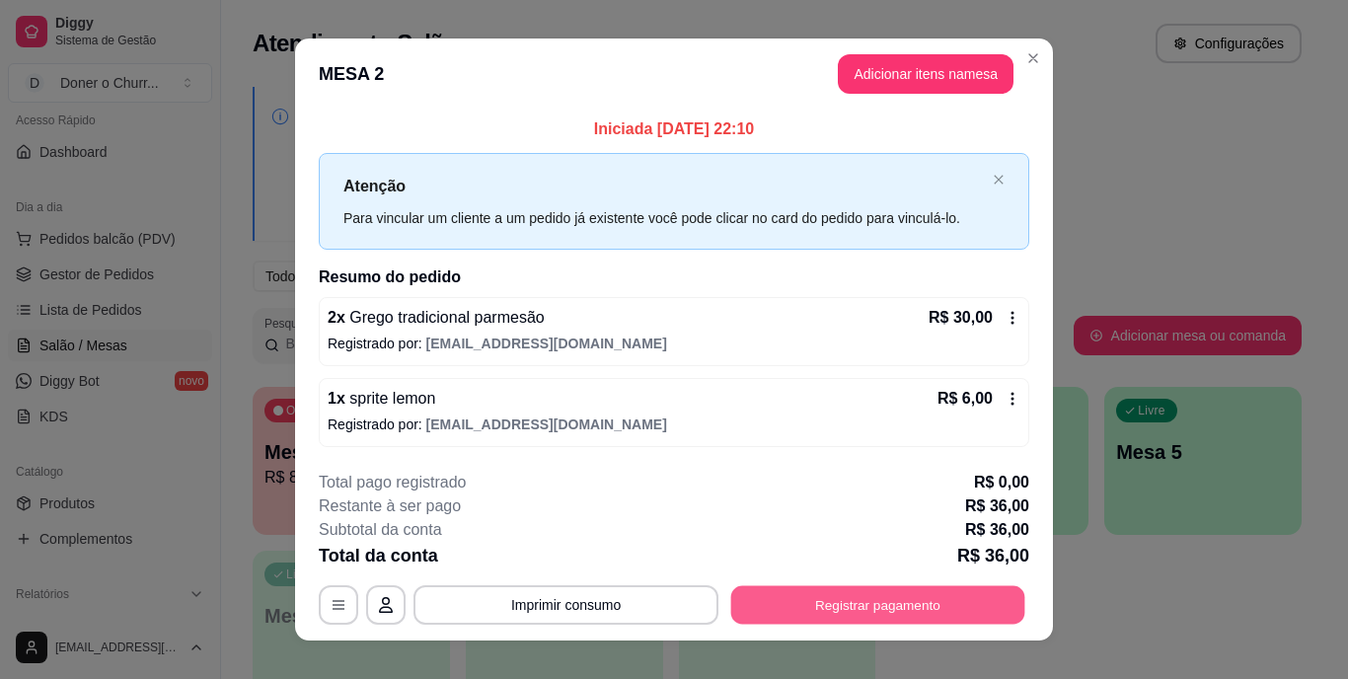
click at [922, 597] on button "Registrar pagamento" at bounding box center [878, 604] width 294 height 38
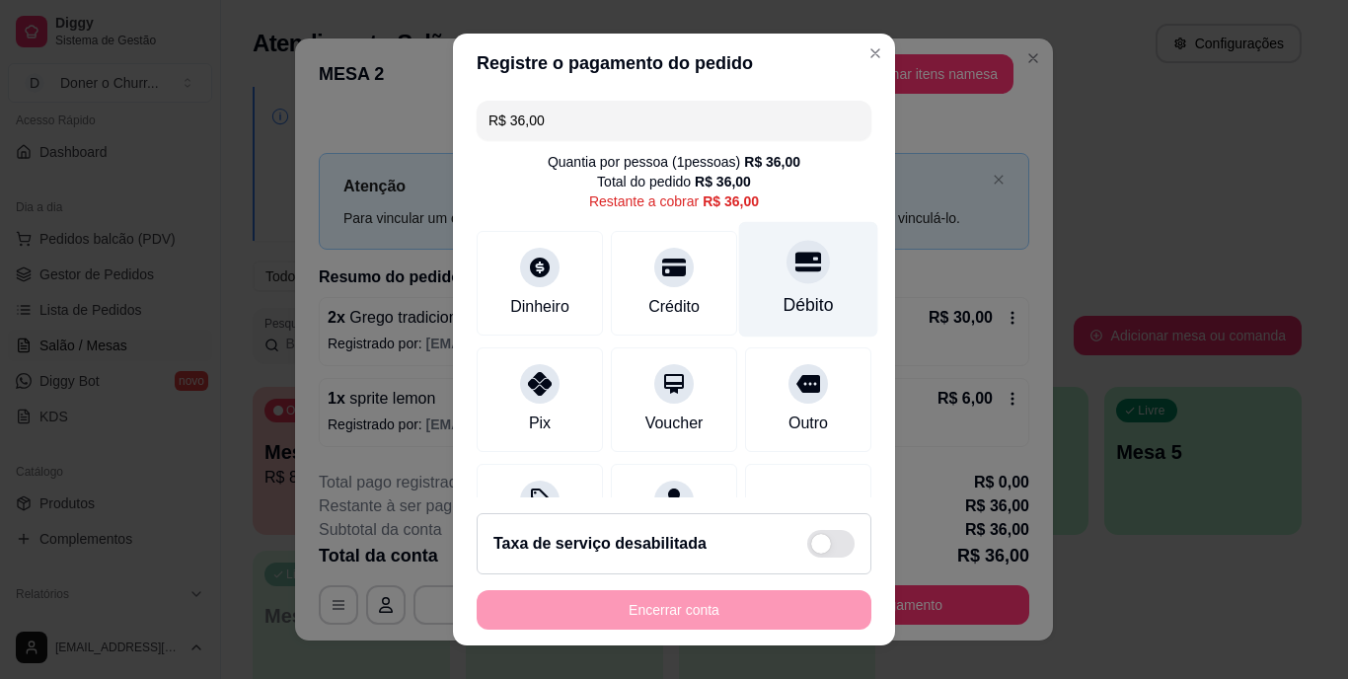
click at [785, 297] on div "Débito" at bounding box center [809, 306] width 50 height 26
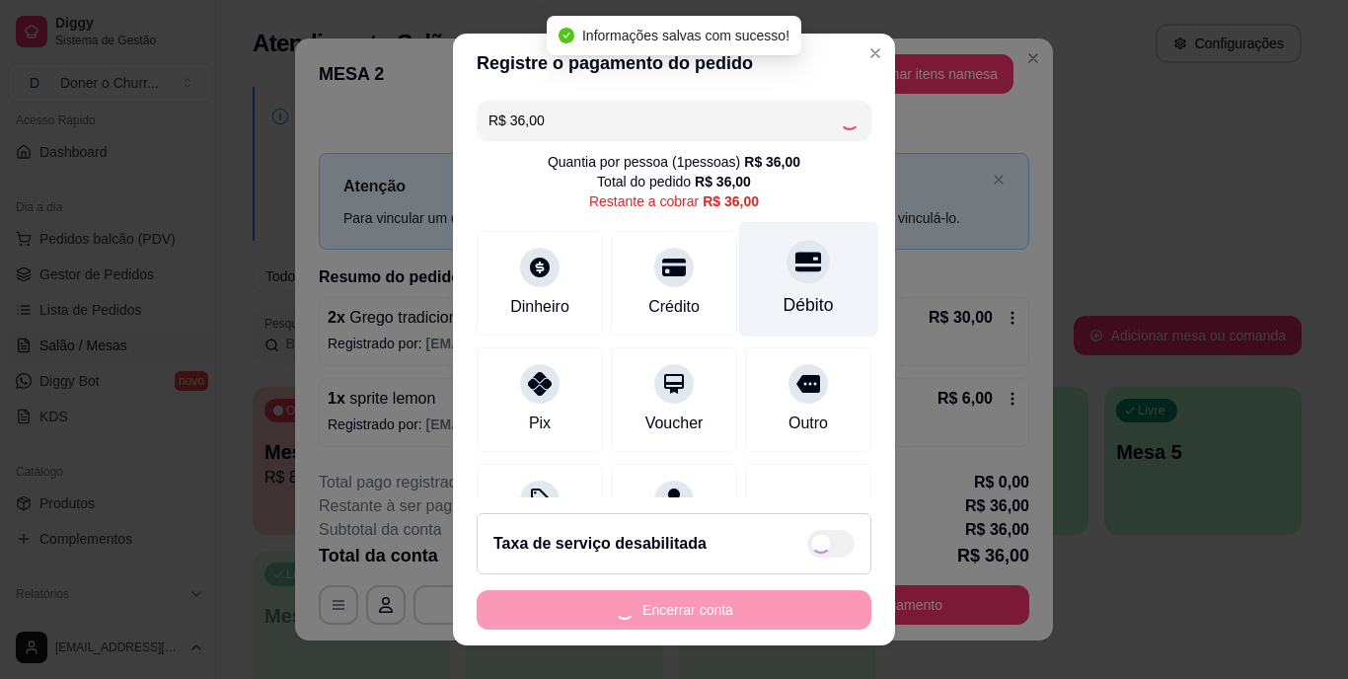
type input "R$ 0,00"
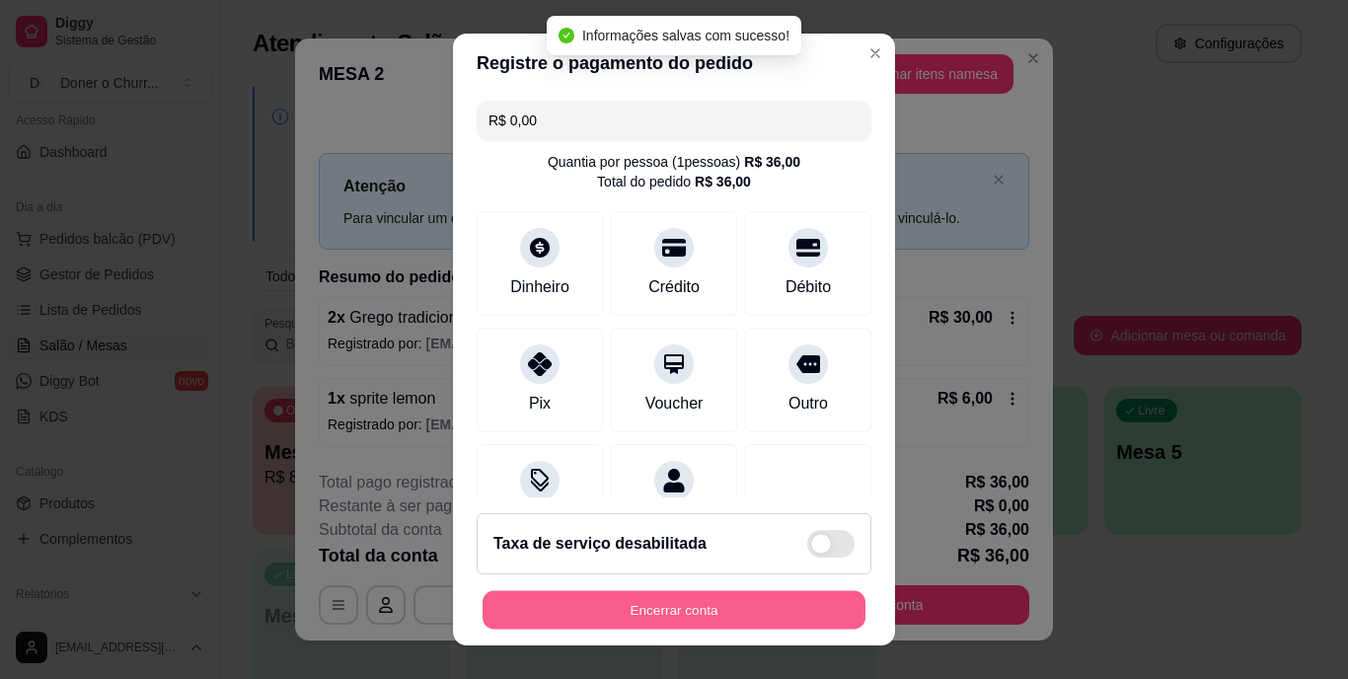
click at [742, 614] on button "Encerrar conta" at bounding box center [674, 609] width 383 height 38
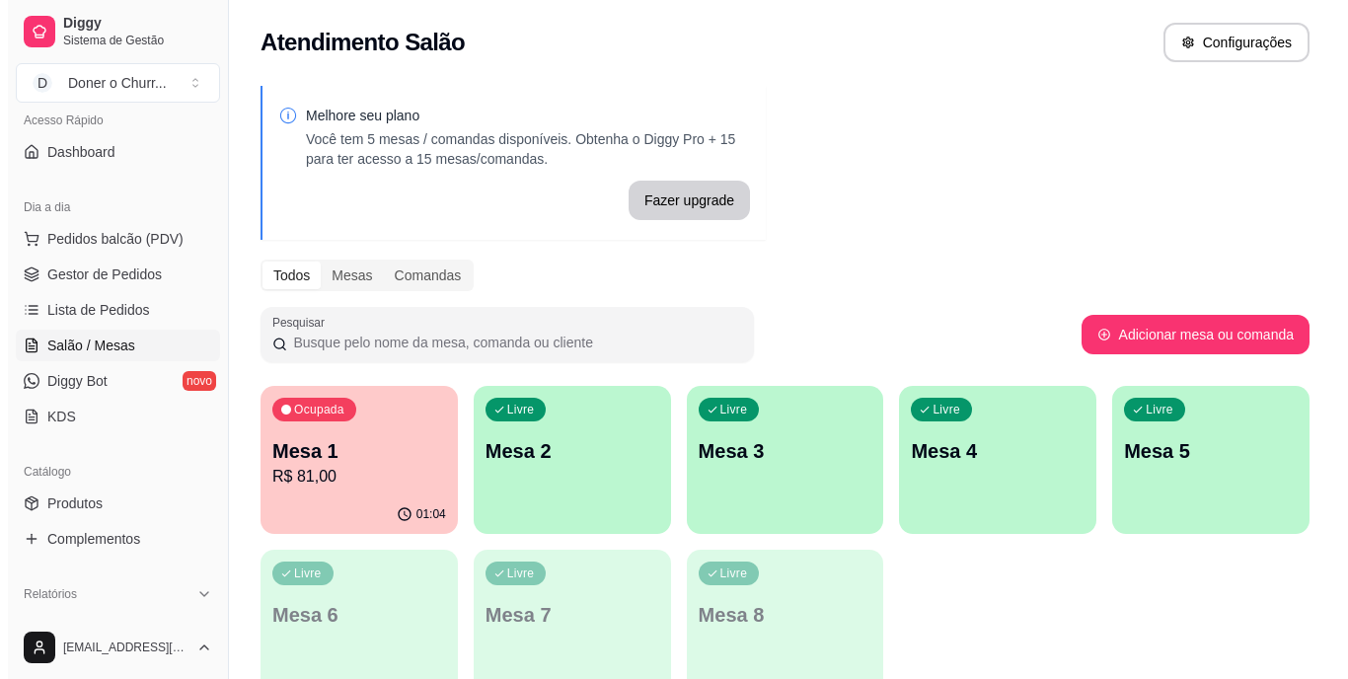
scroll to position [0, 0]
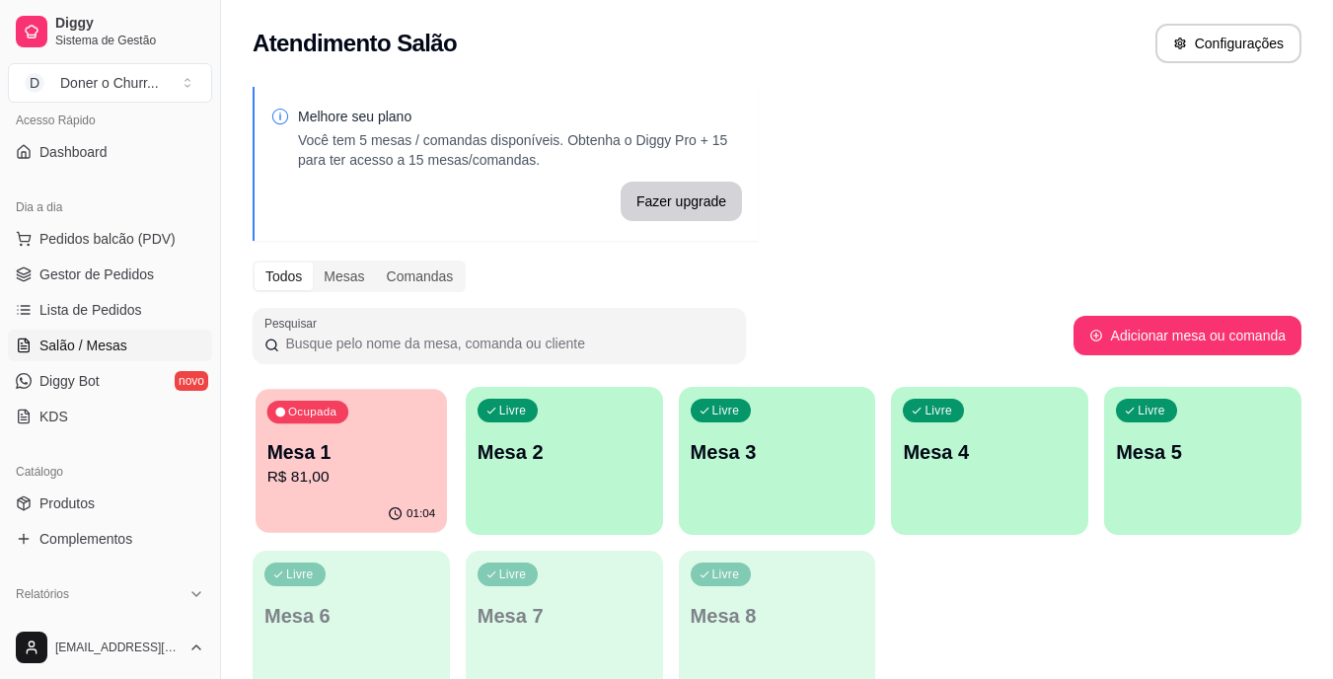
click at [353, 452] on p "Mesa 1" at bounding box center [351, 452] width 169 height 27
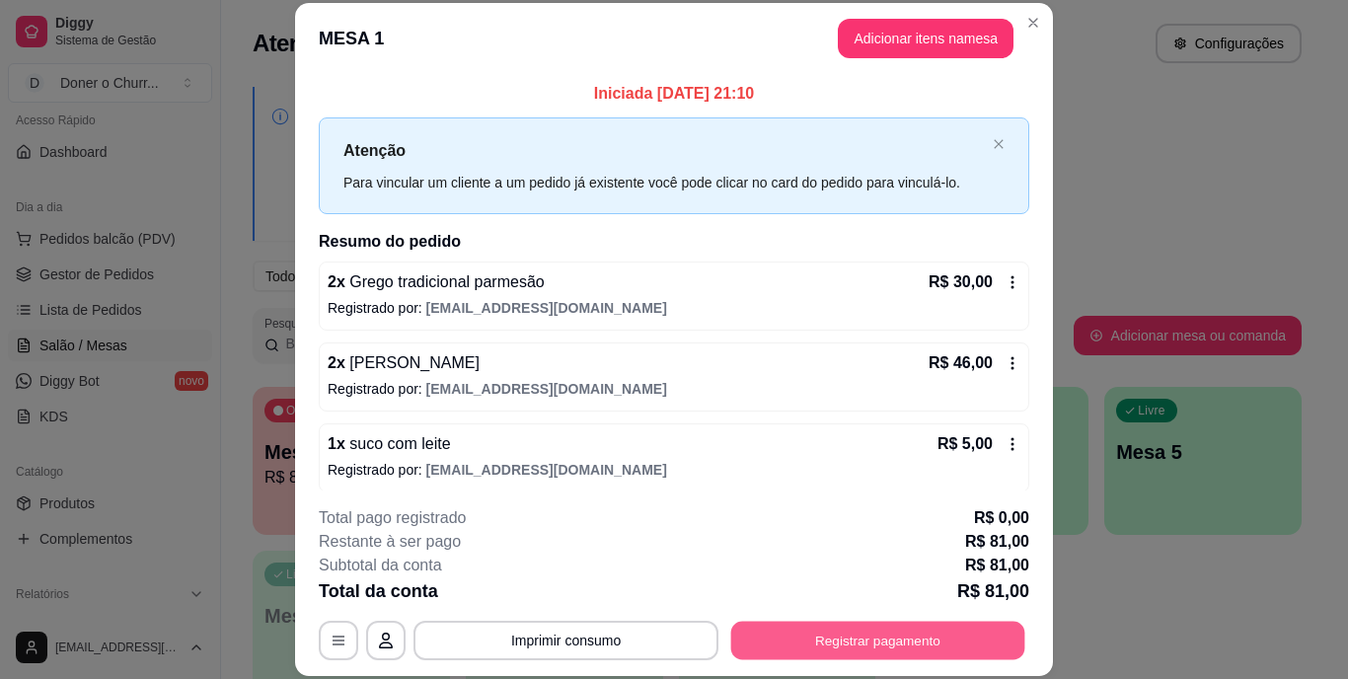
click at [795, 631] on button "Registrar pagamento" at bounding box center [878, 640] width 294 height 38
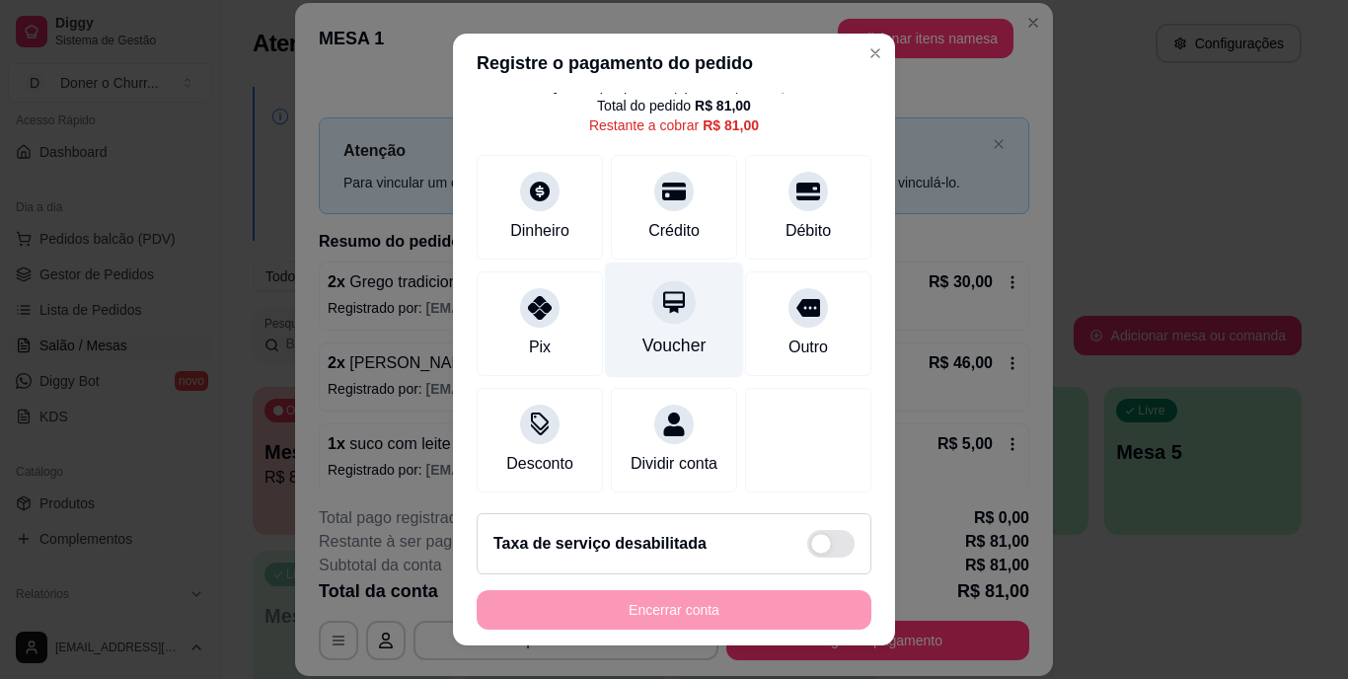
scroll to position [103, 0]
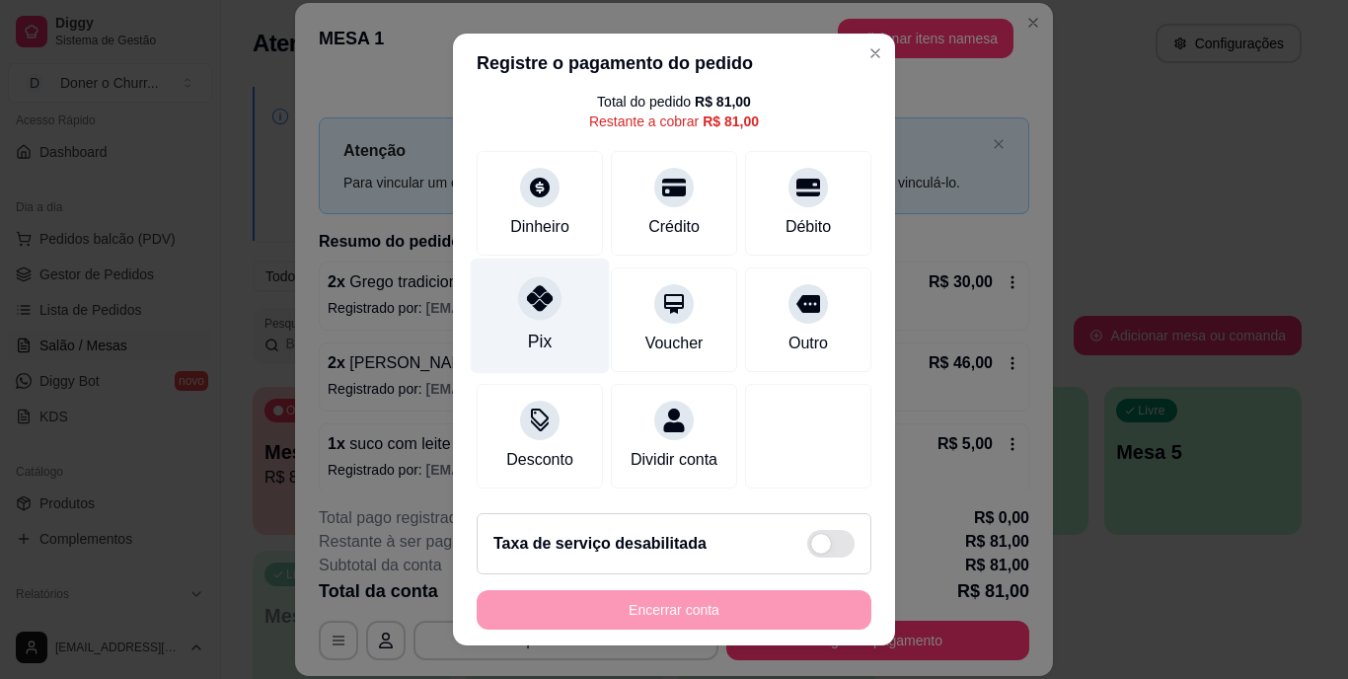
click at [547, 316] on div "Pix" at bounding box center [540, 316] width 139 height 115
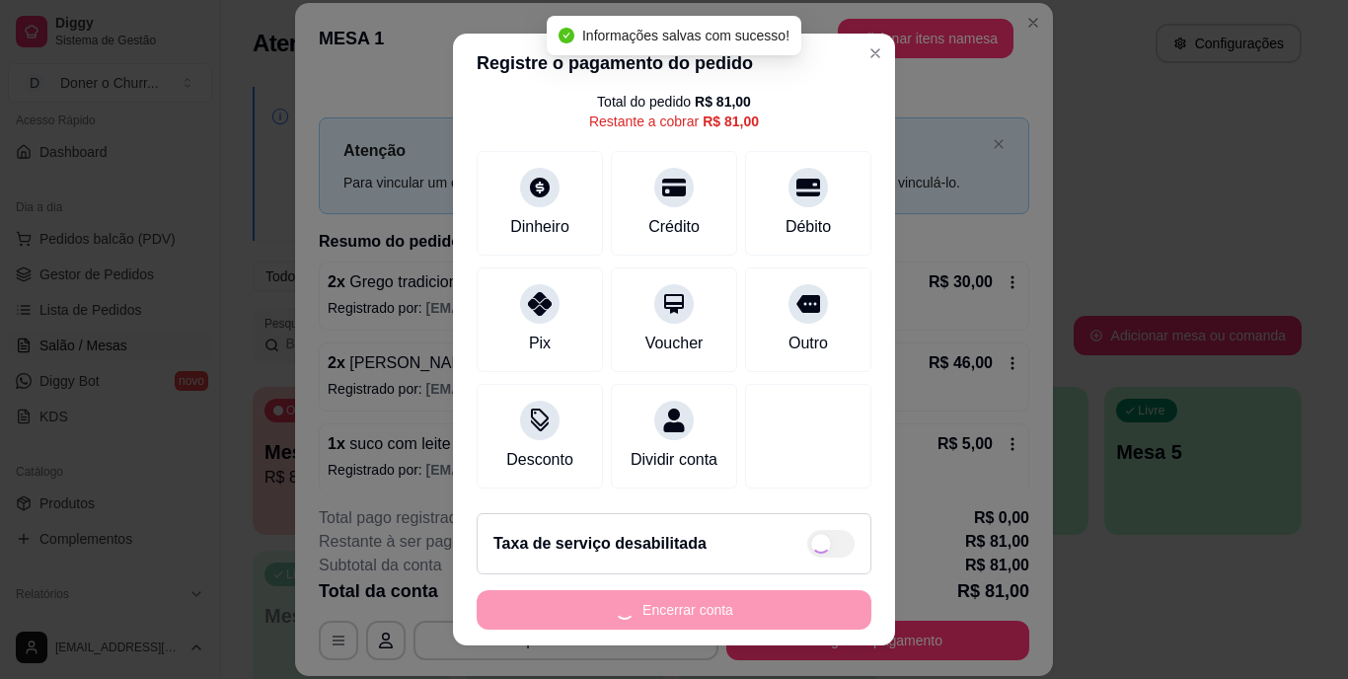
type input "R$ 0,00"
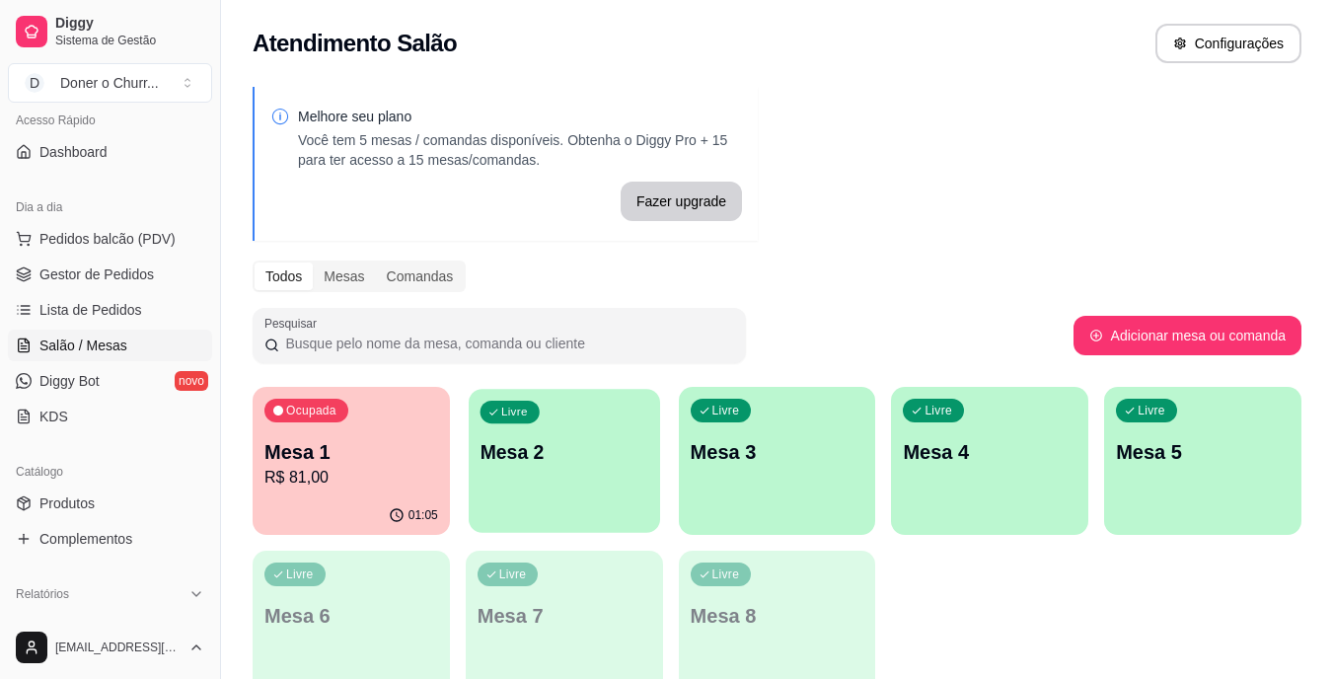
click at [496, 499] on div "Livre Mesa 2" at bounding box center [564, 449] width 191 height 120
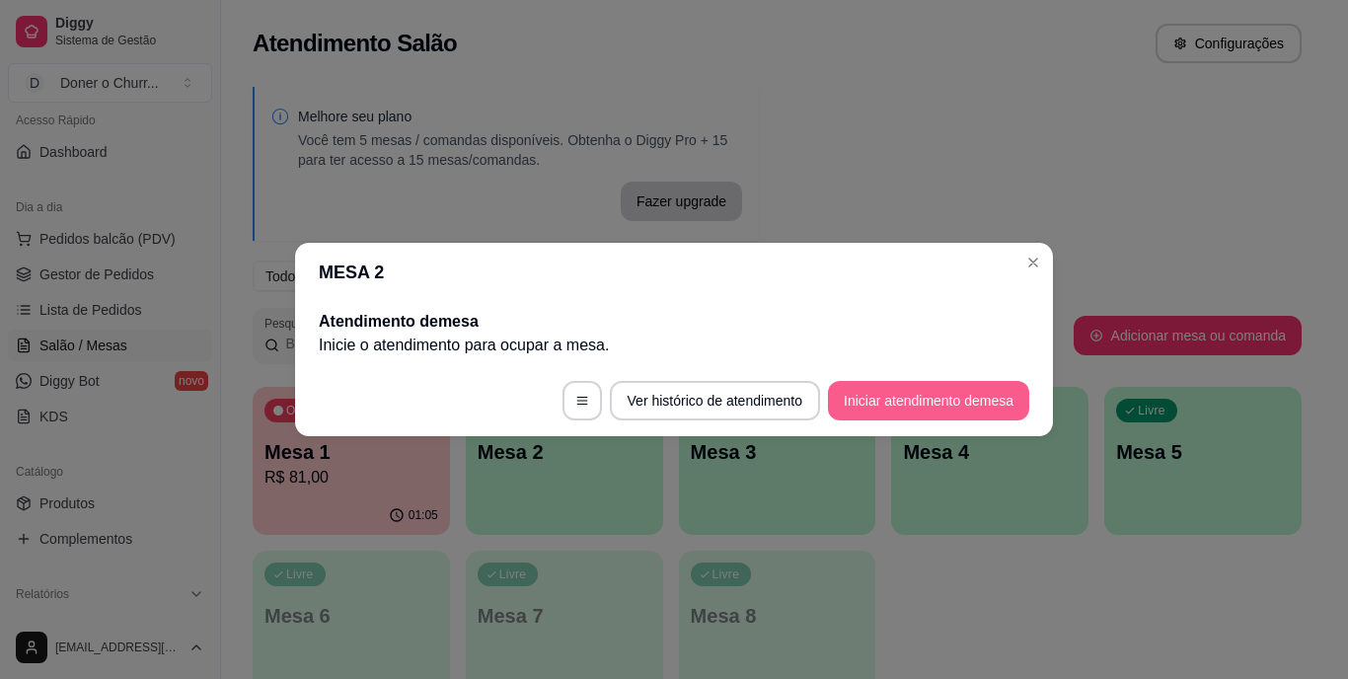
click at [862, 393] on button "Iniciar atendimento de mesa" at bounding box center [928, 400] width 201 height 39
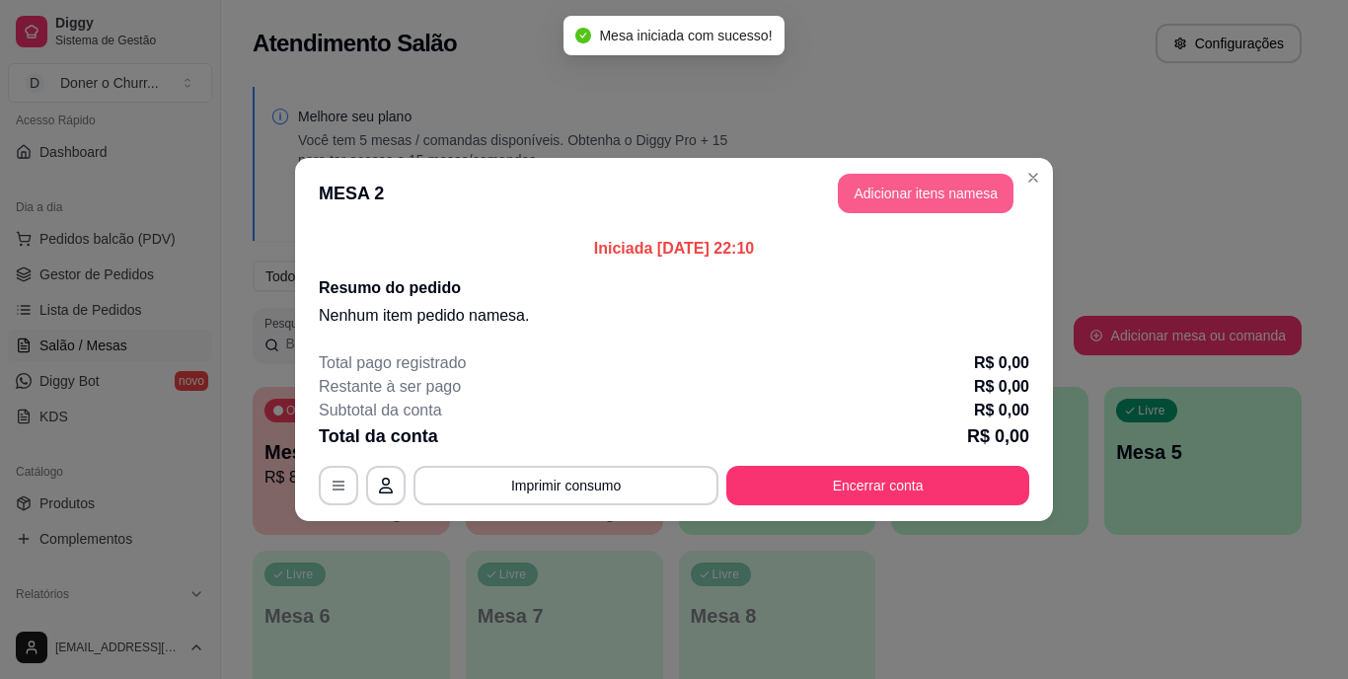
click at [928, 190] on button "Adicionar itens na mesa" at bounding box center [926, 193] width 176 height 39
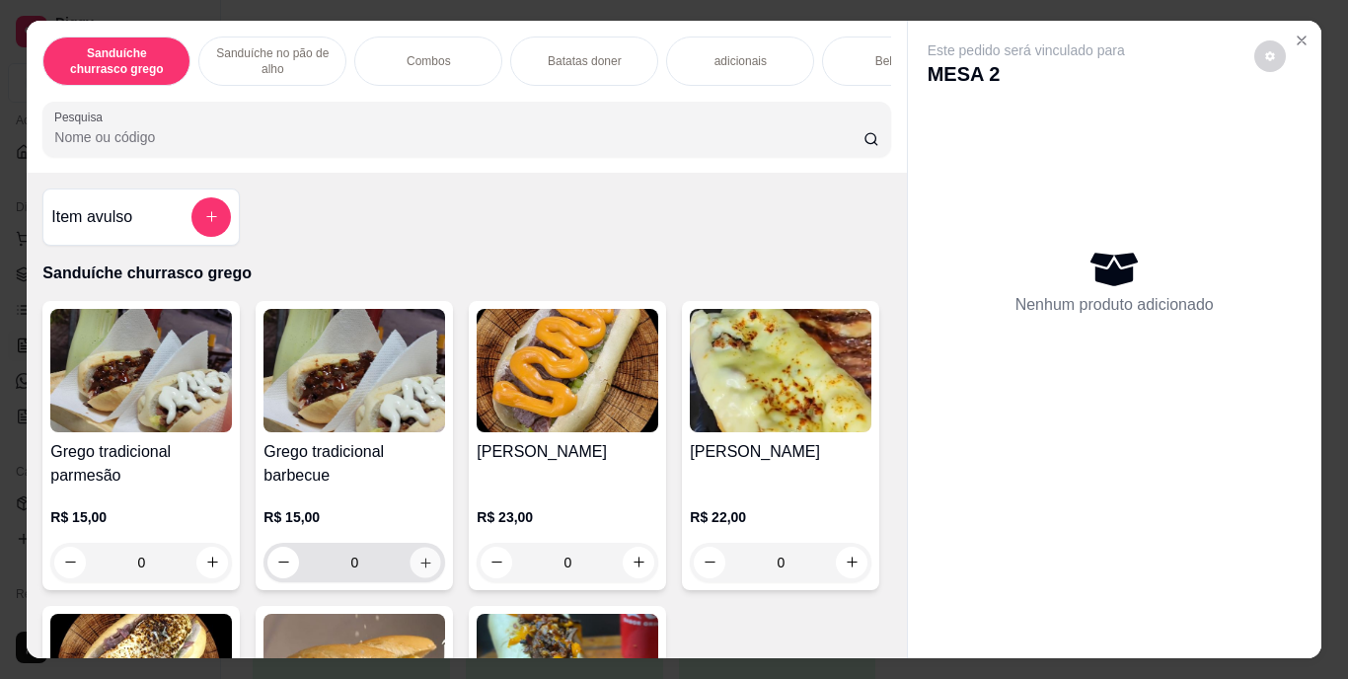
click at [418, 563] on icon "increase-product-quantity" at bounding box center [425, 562] width 15 height 15
type input "1"
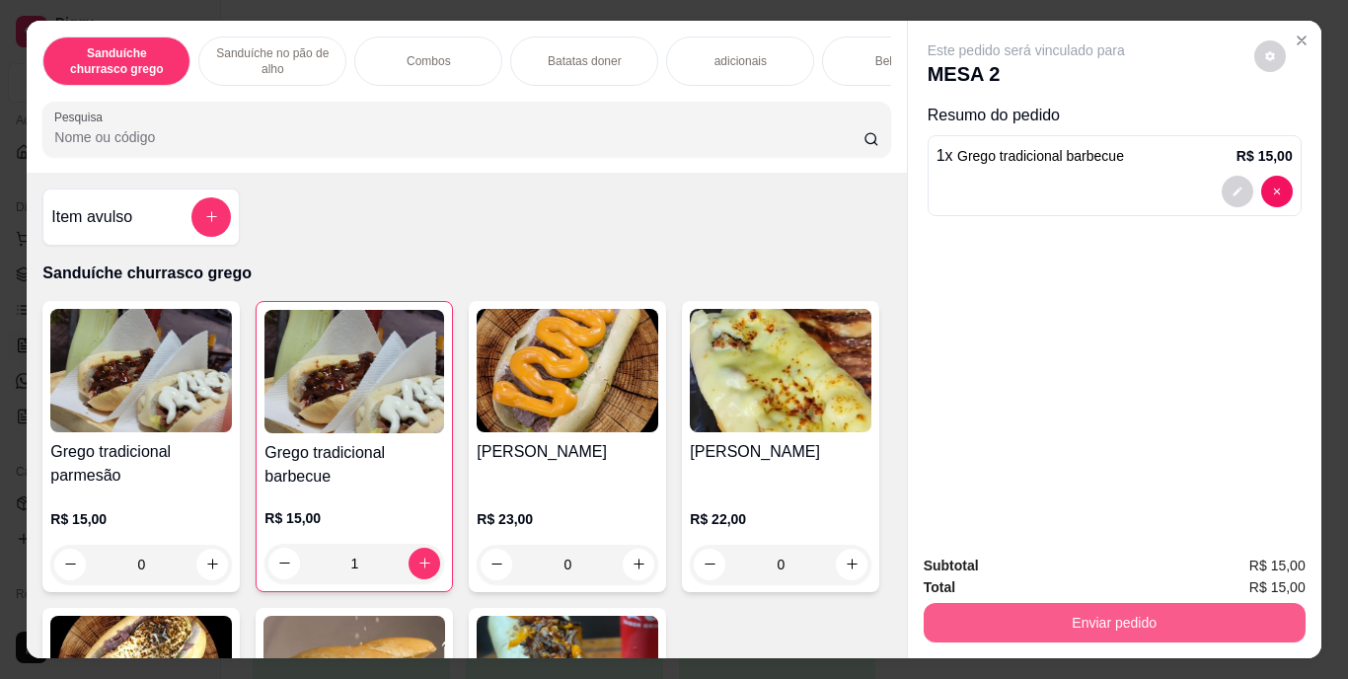
click at [1051, 611] on button "Enviar pedido" at bounding box center [1115, 622] width 382 height 39
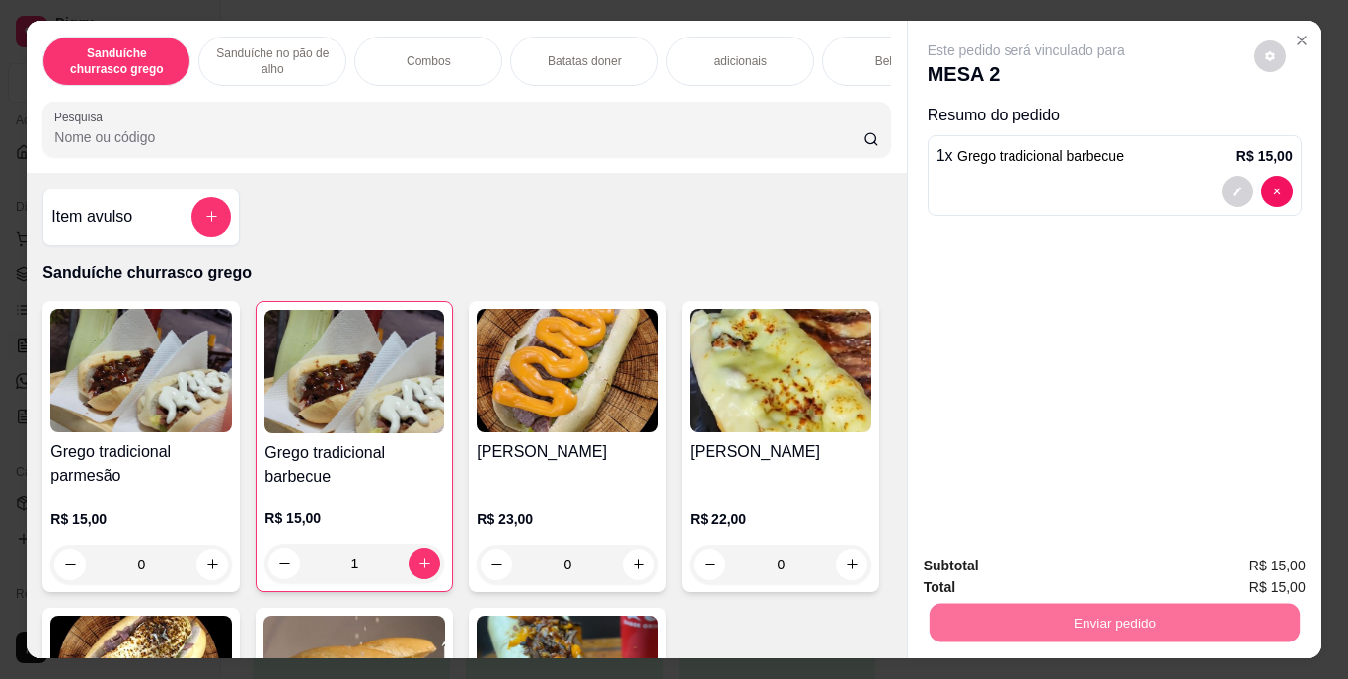
click at [1247, 555] on button "Enviar pedido" at bounding box center [1254, 567] width 109 height 37
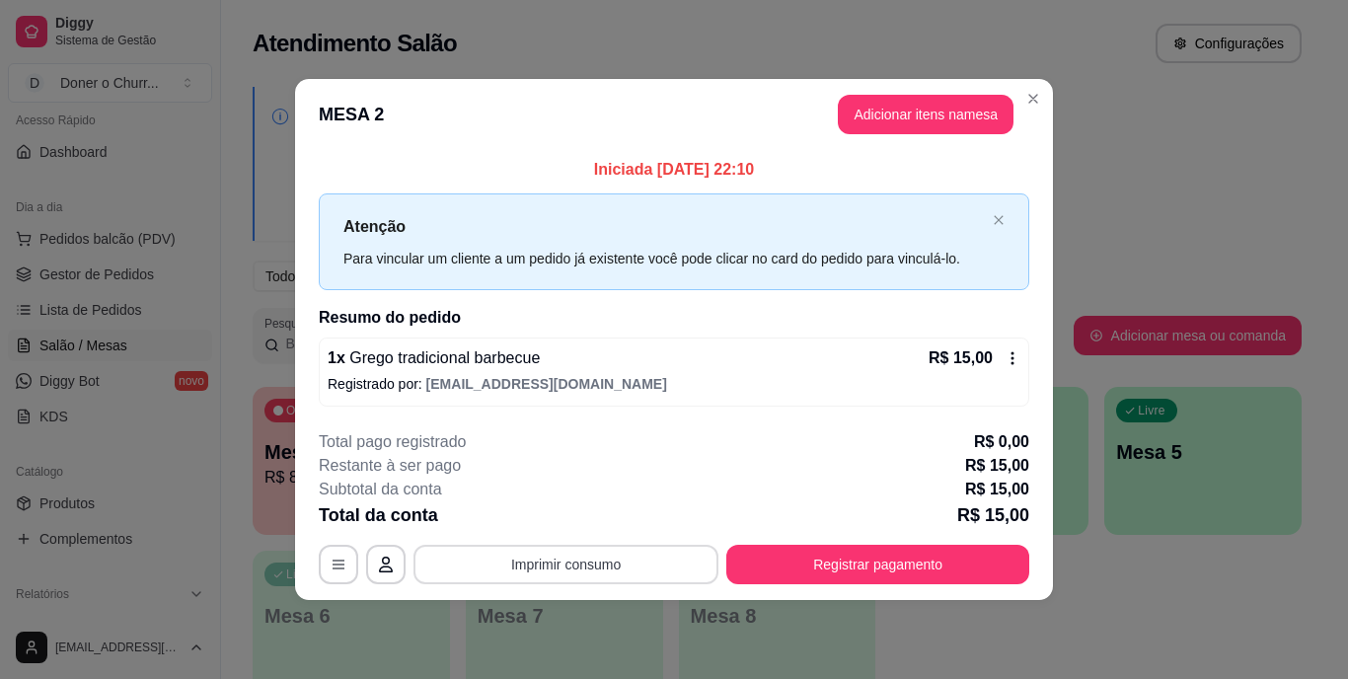
click at [665, 563] on button "Imprimir consumo" at bounding box center [566, 564] width 305 height 39
click at [582, 516] on button "IMPRESSORA" at bounding box center [572, 517] width 138 height 31
click at [627, 566] on button "Imprimir consumo" at bounding box center [566, 564] width 296 height 38
click at [595, 517] on button "IMPRESSORA" at bounding box center [572, 518] width 138 height 31
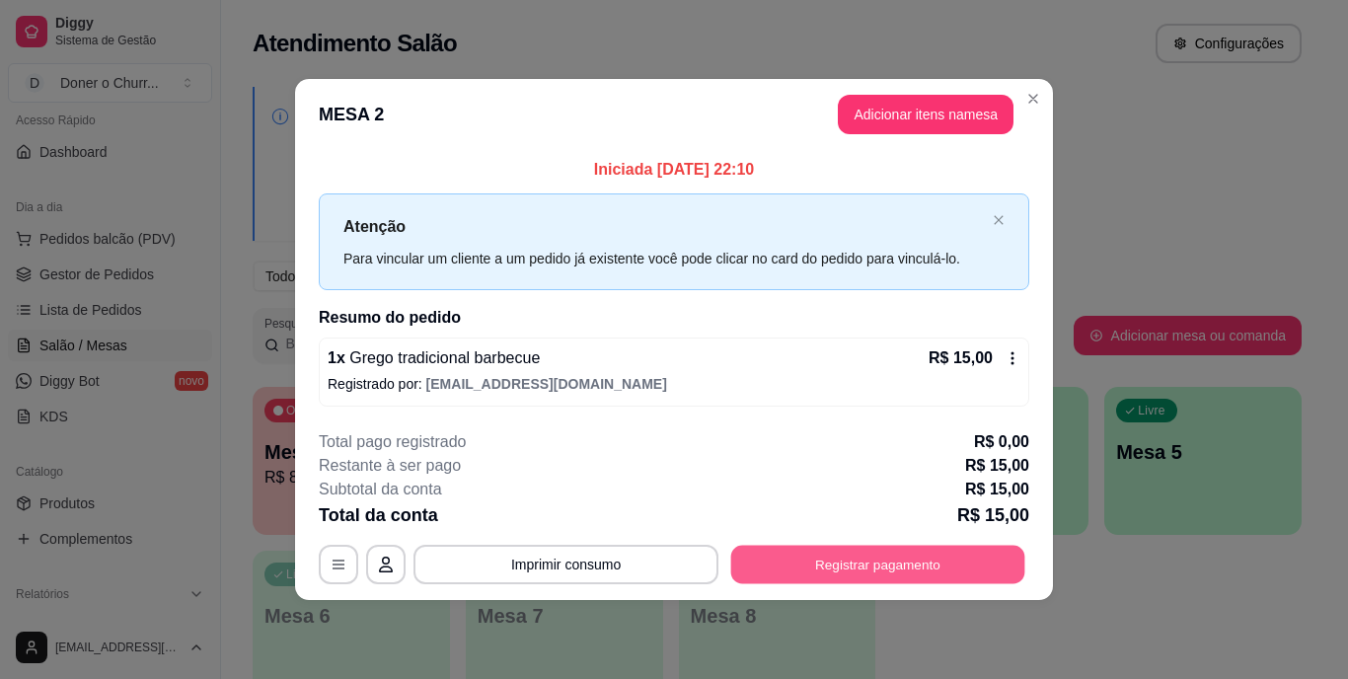
click at [787, 571] on button "Registrar pagamento" at bounding box center [878, 564] width 294 height 38
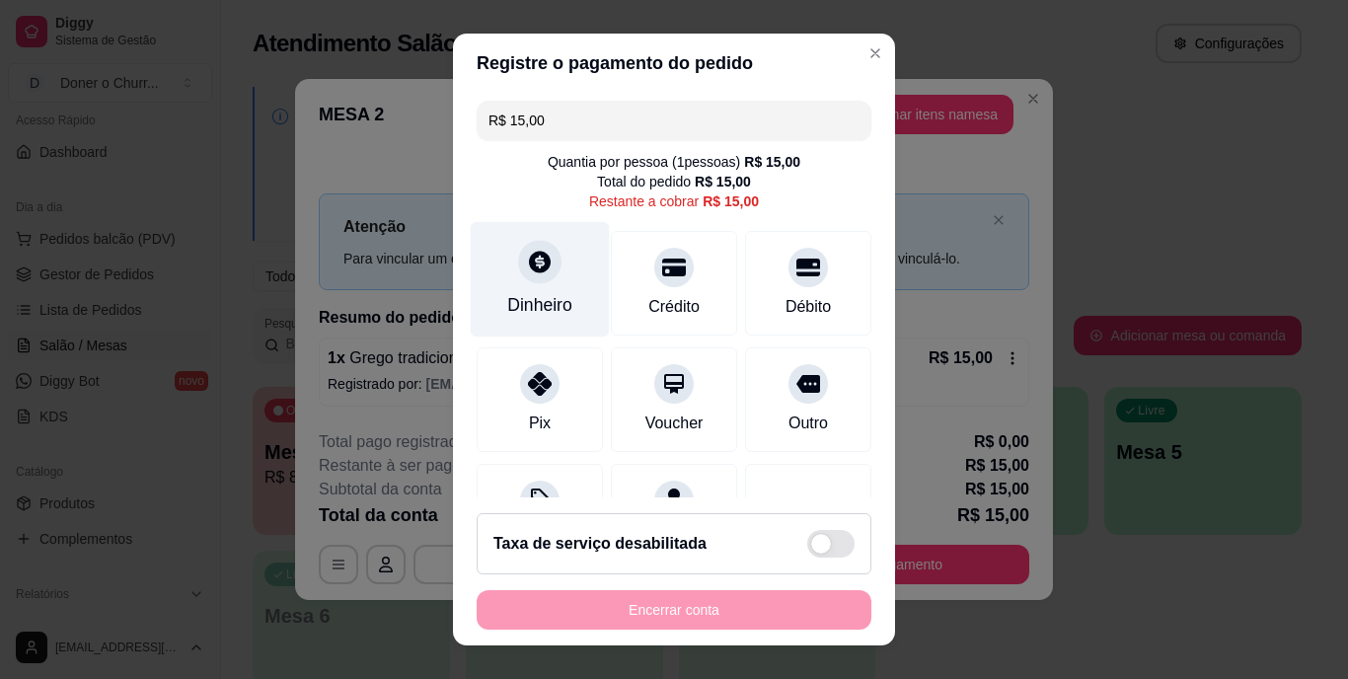
click at [544, 299] on div "Dinheiro" at bounding box center [539, 306] width 65 height 26
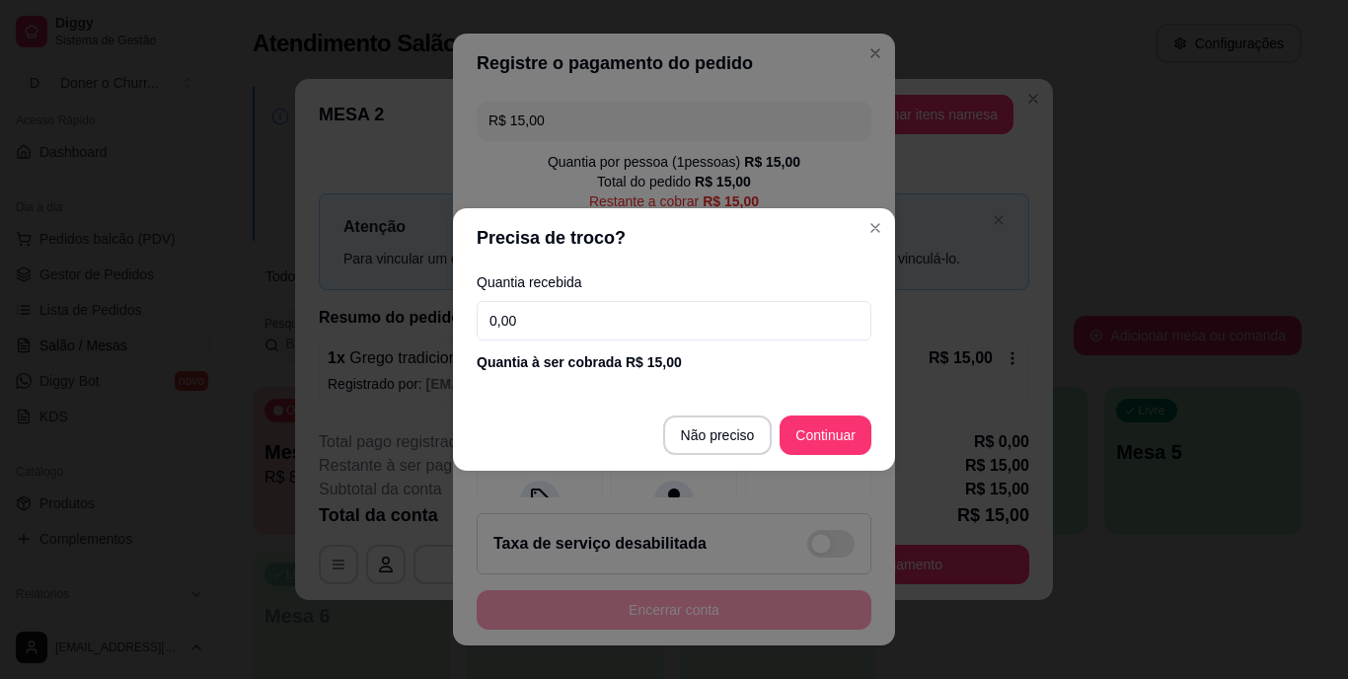
click at [622, 325] on input "0,00" at bounding box center [674, 320] width 395 height 39
type input "10,00"
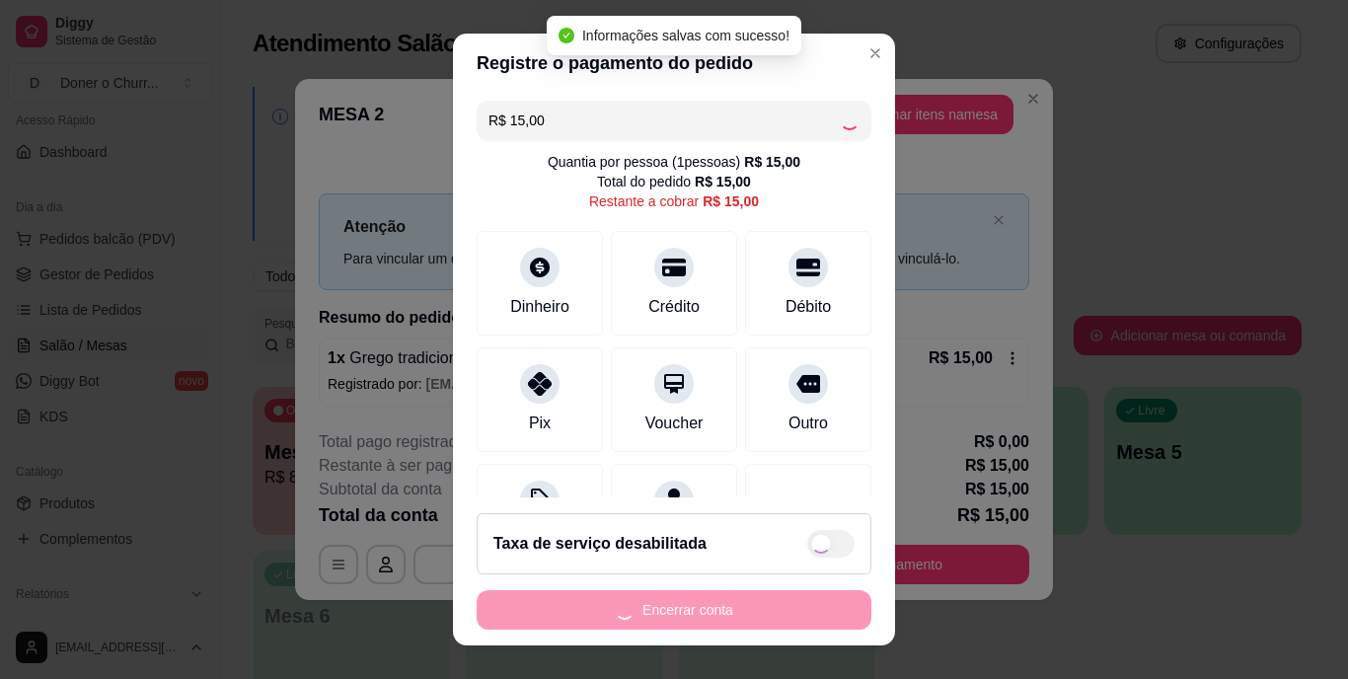
type input "R$ 0,00"
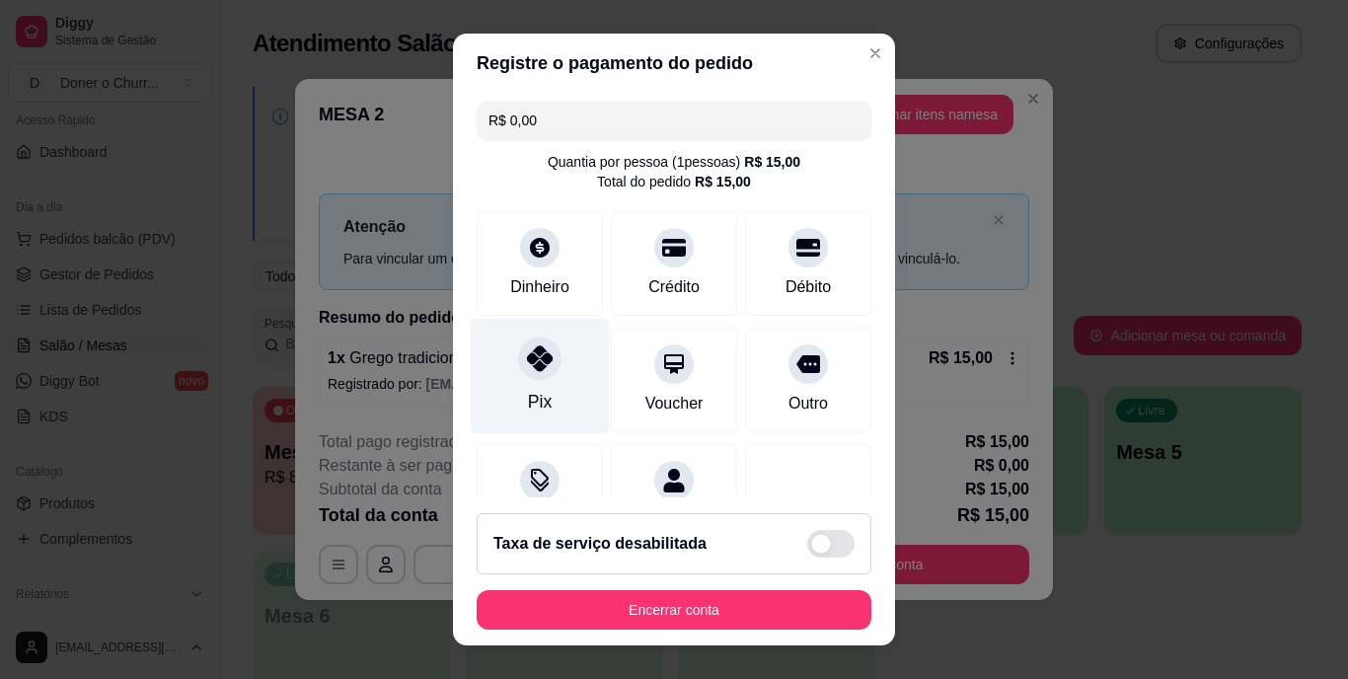
click at [540, 402] on div "Pix" at bounding box center [540, 376] width 139 height 115
click at [489, 381] on div "Pix" at bounding box center [540, 376] width 139 height 115
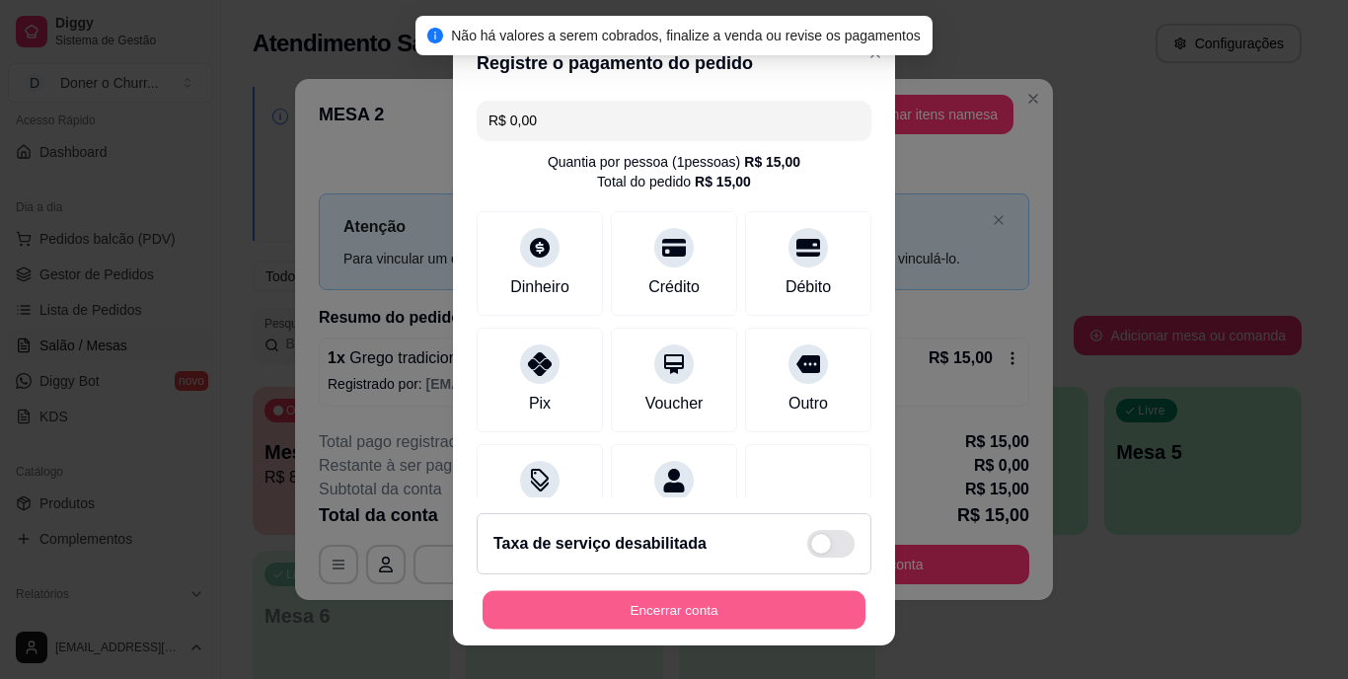
click at [641, 616] on button "Encerrar conta" at bounding box center [674, 609] width 383 height 38
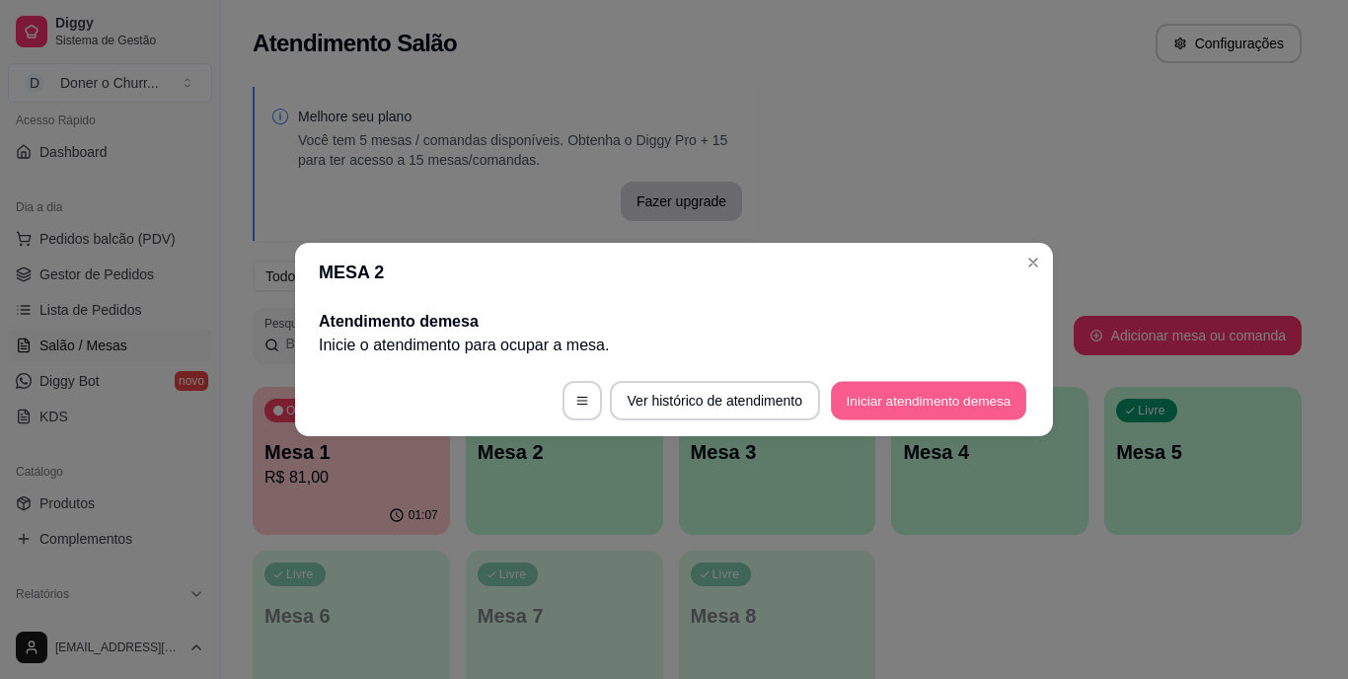
click at [877, 400] on button "Iniciar atendimento de mesa" at bounding box center [928, 401] width 195 height 38
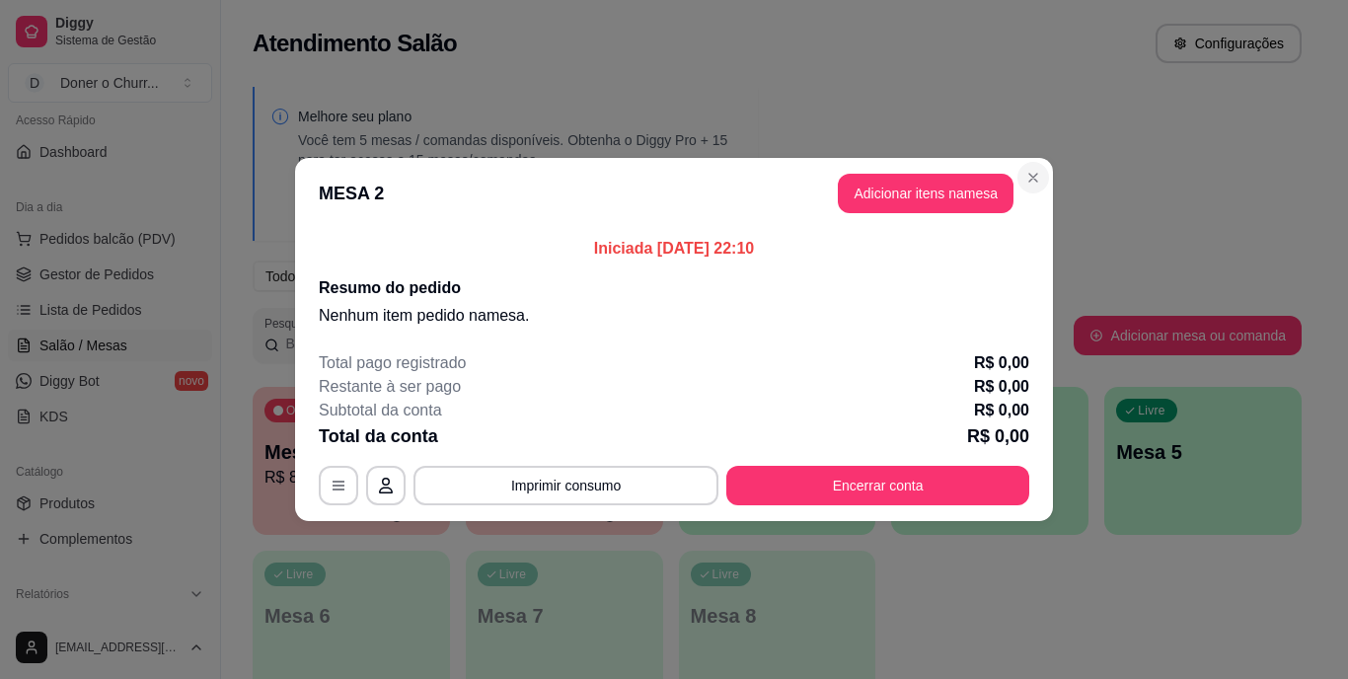
click at [592, 305] on section "MESA 2 Adicionar itens na mesa Iniciada [DATE] 22:10 Resumo do pedido Nenhum it…" at bounding box center [674, 339] width 758 height 363
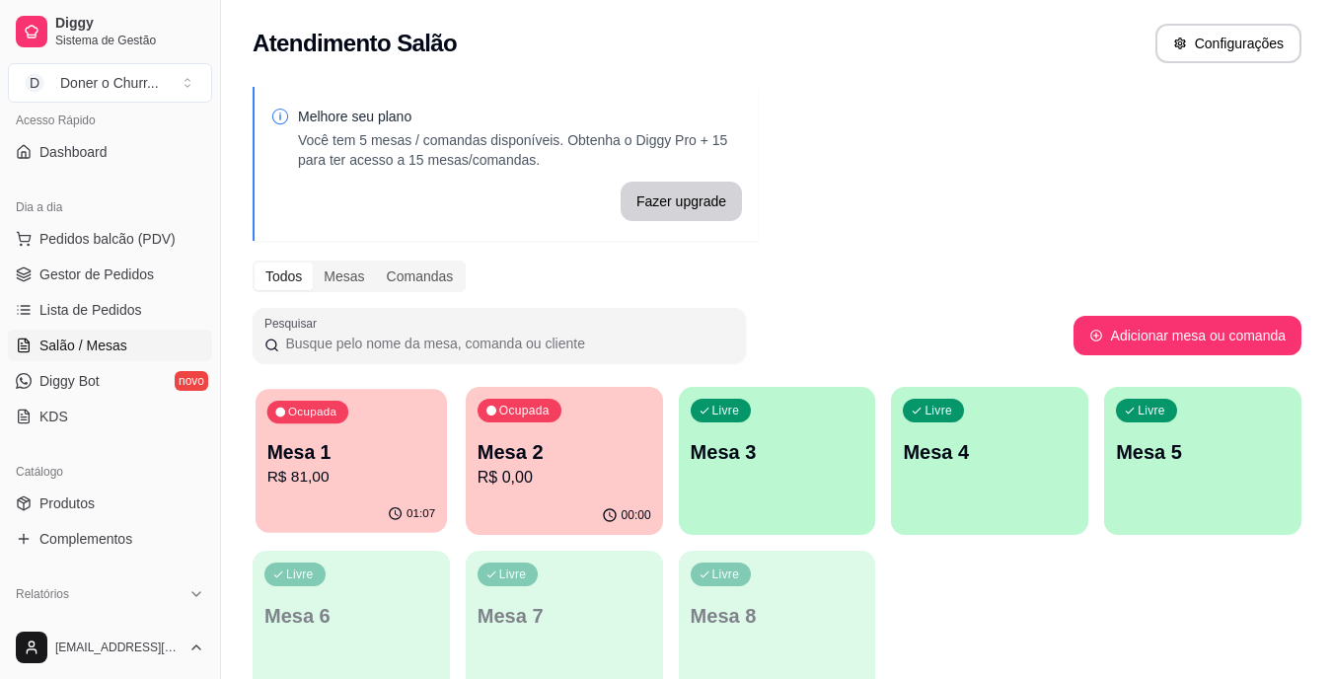
click at [273, 495] on button "Ocupada Mesa 1 R$ 81,00 01:07" at bounding box center [351, 461] width 191 height 144
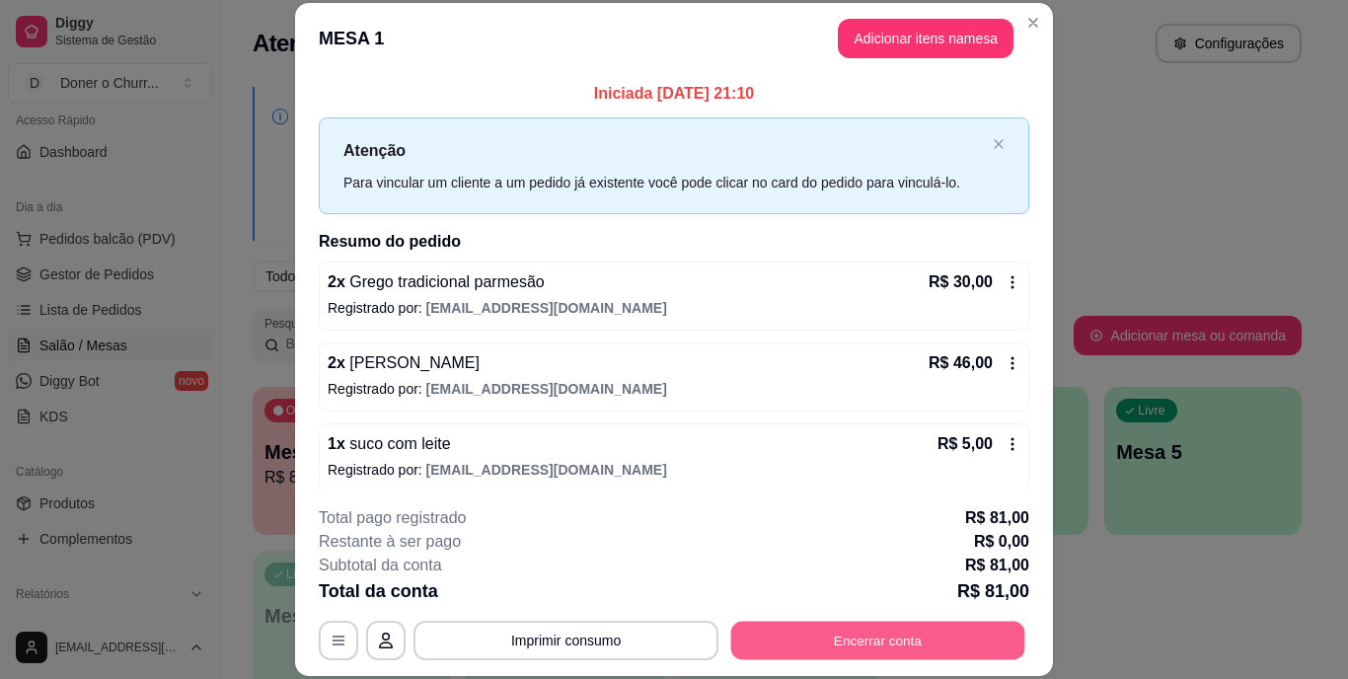
click at [794, 631] on button "Encerrar conta" at bounding box center [878, 640] width 294 height 38
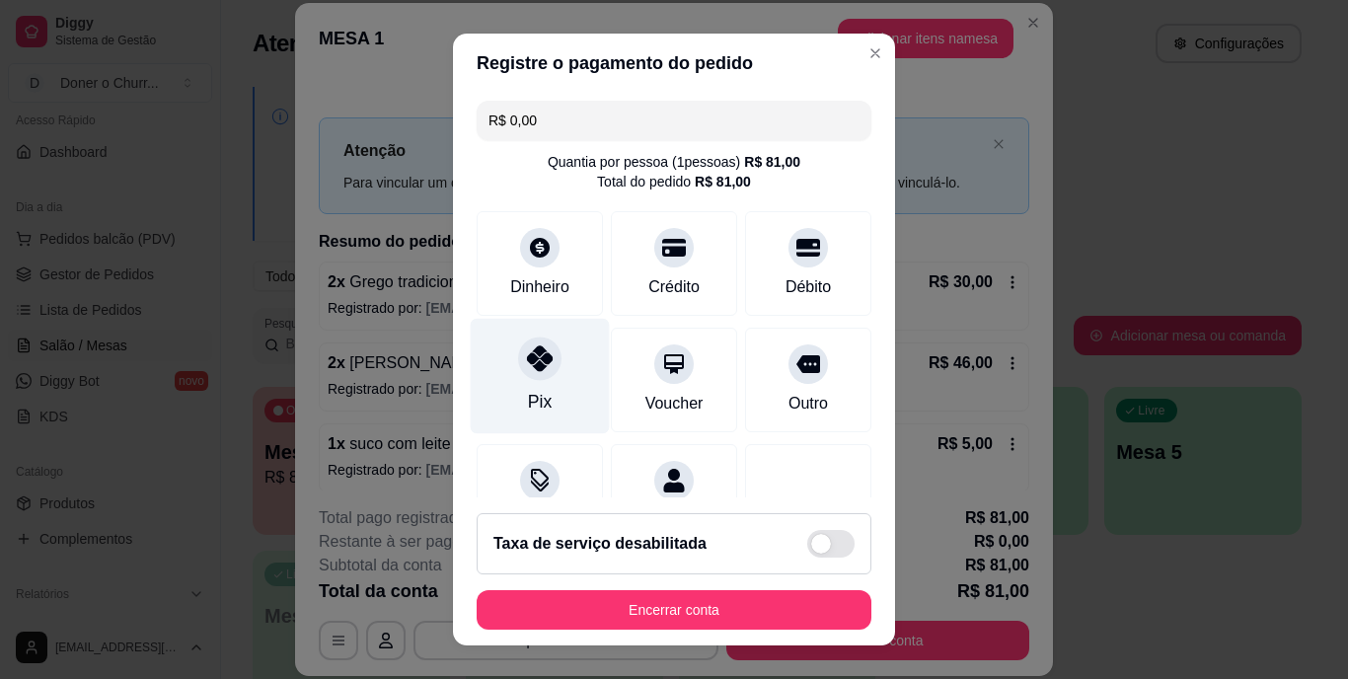
click at [538, 355] on icon at bounding box center [540, 359] width 26 height 26
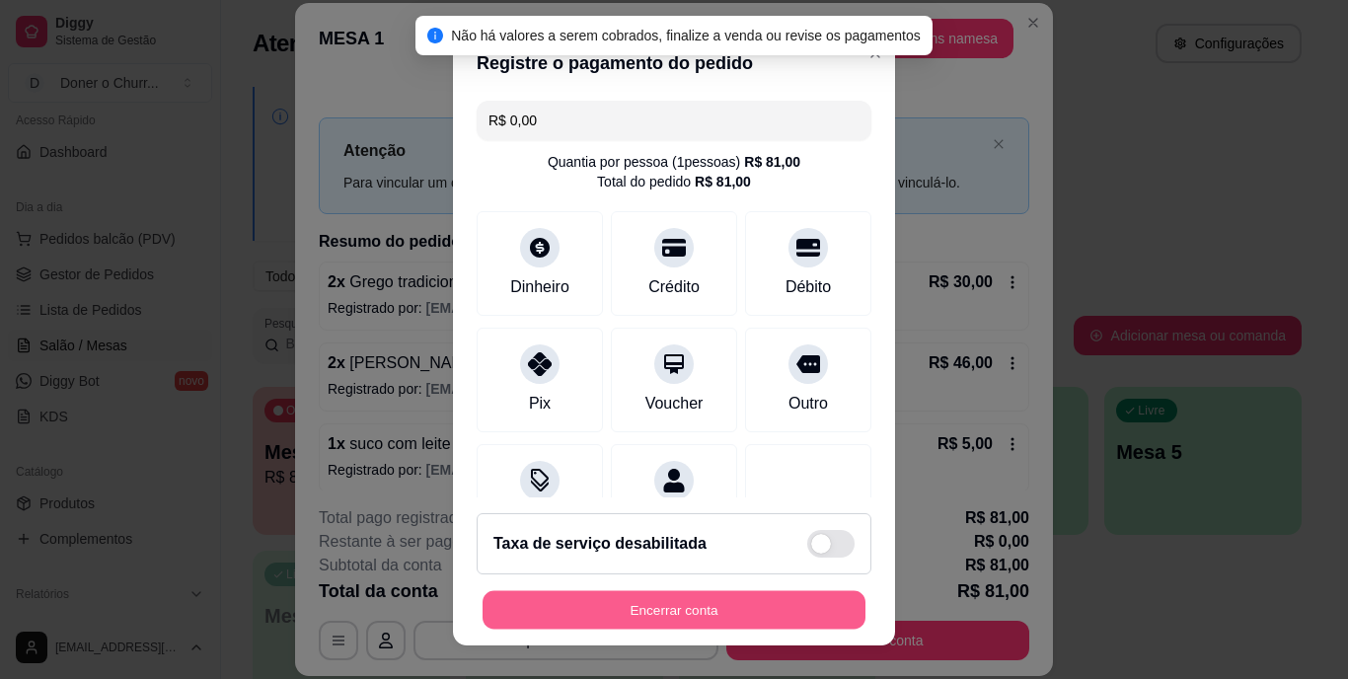
click at [613, 605] on button "Encerrar conta" at bounding box center [674, 609] width 383 height 38
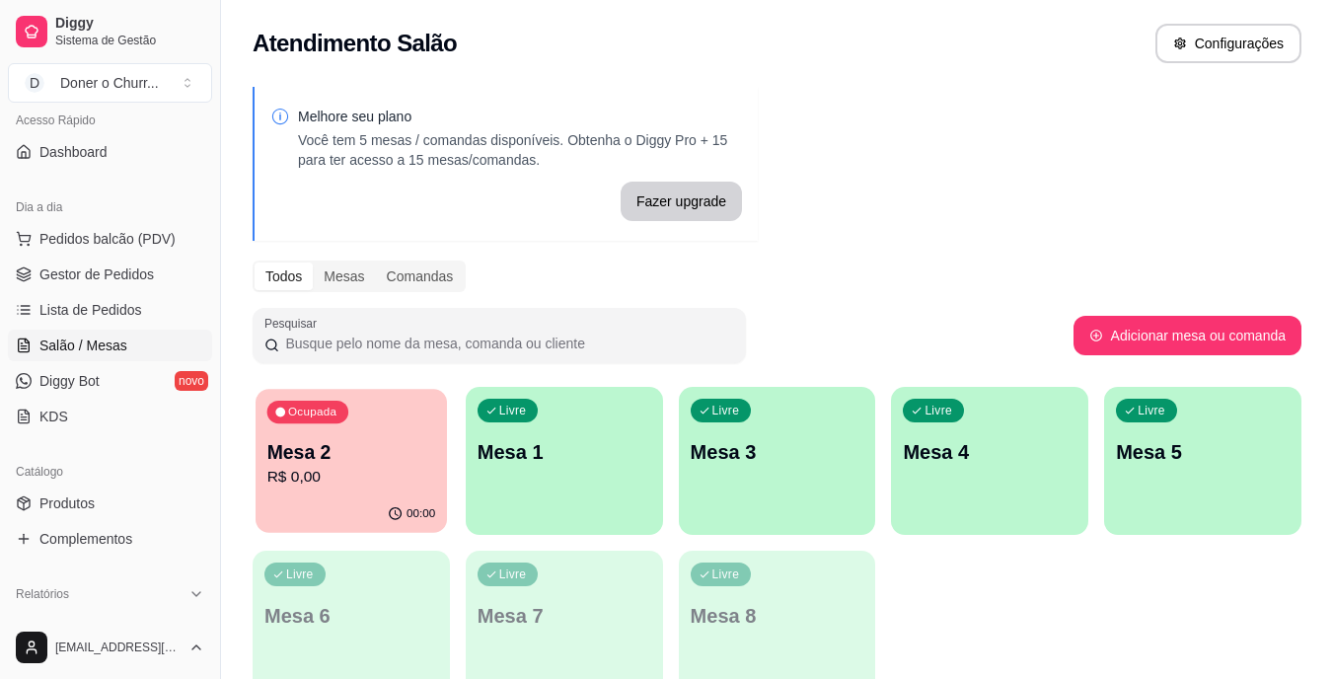
click at [336, 472] on p "R$ 0,00" at bounding box center [351, 477] width 169 height 23
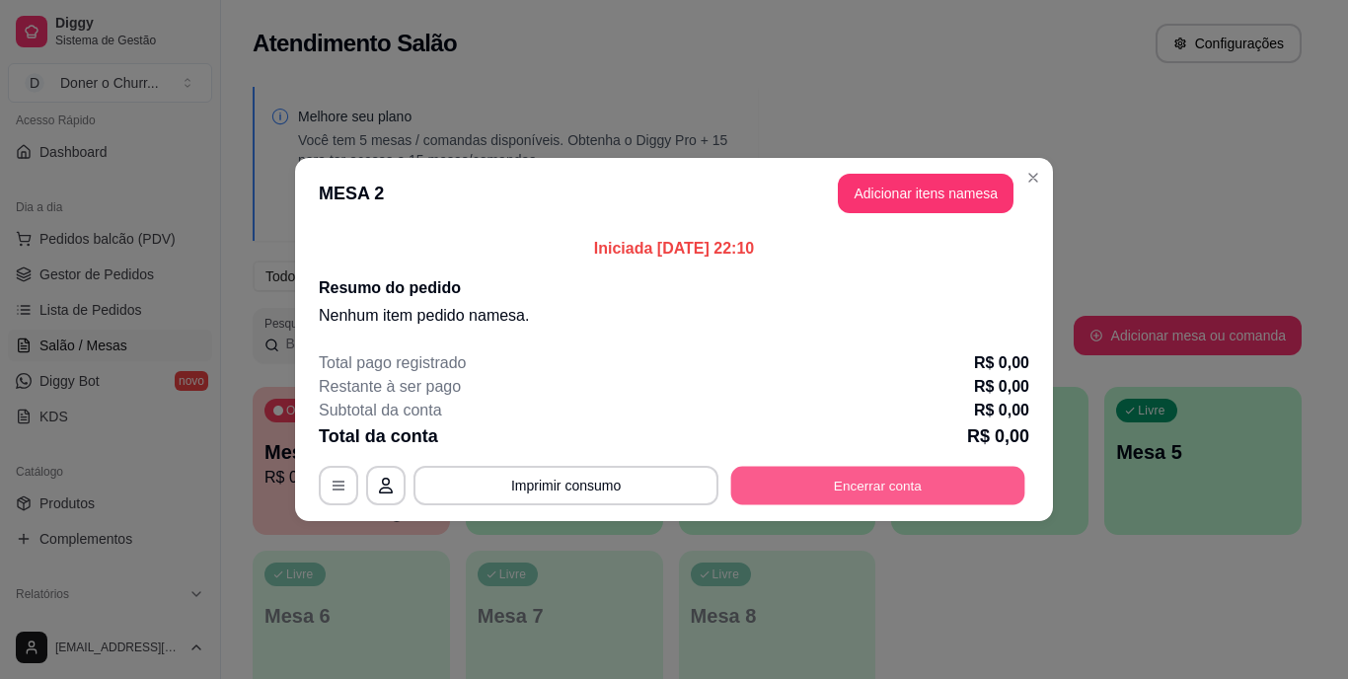
click at [848, 487] on button "Encerrar conta" at bounding box center [878, 486] width 294 height 38
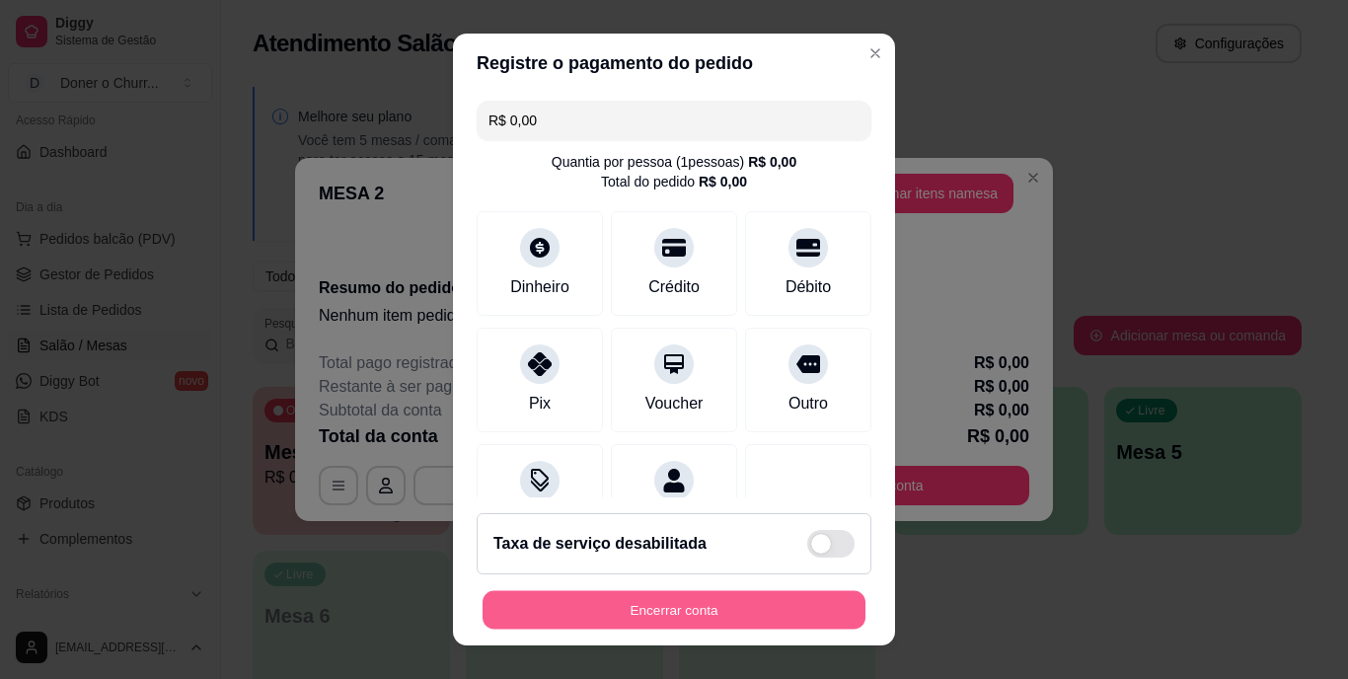
click at [729, 594] on button "Encerrar conta" at bounding box center [674, 609] width 383 height 38
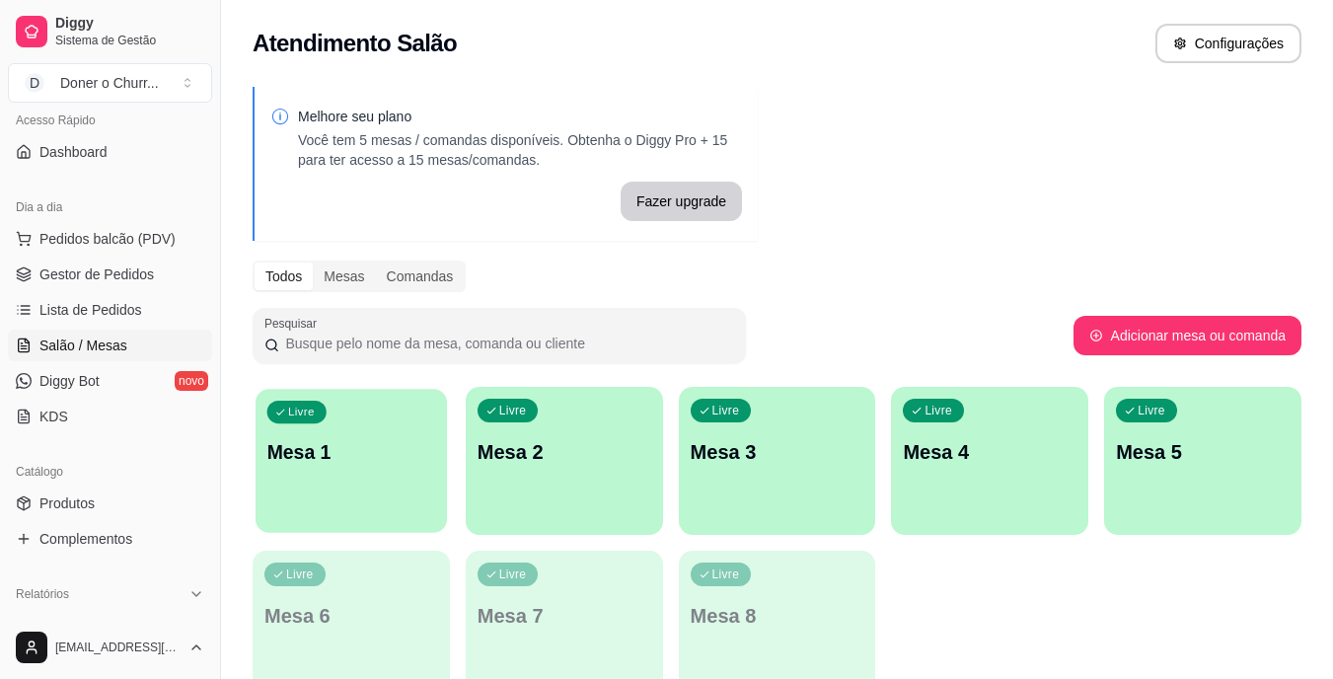
click at [372, 502] on div "Livre Mesa 1" at bounding box center [351, 449] width 191 height 120
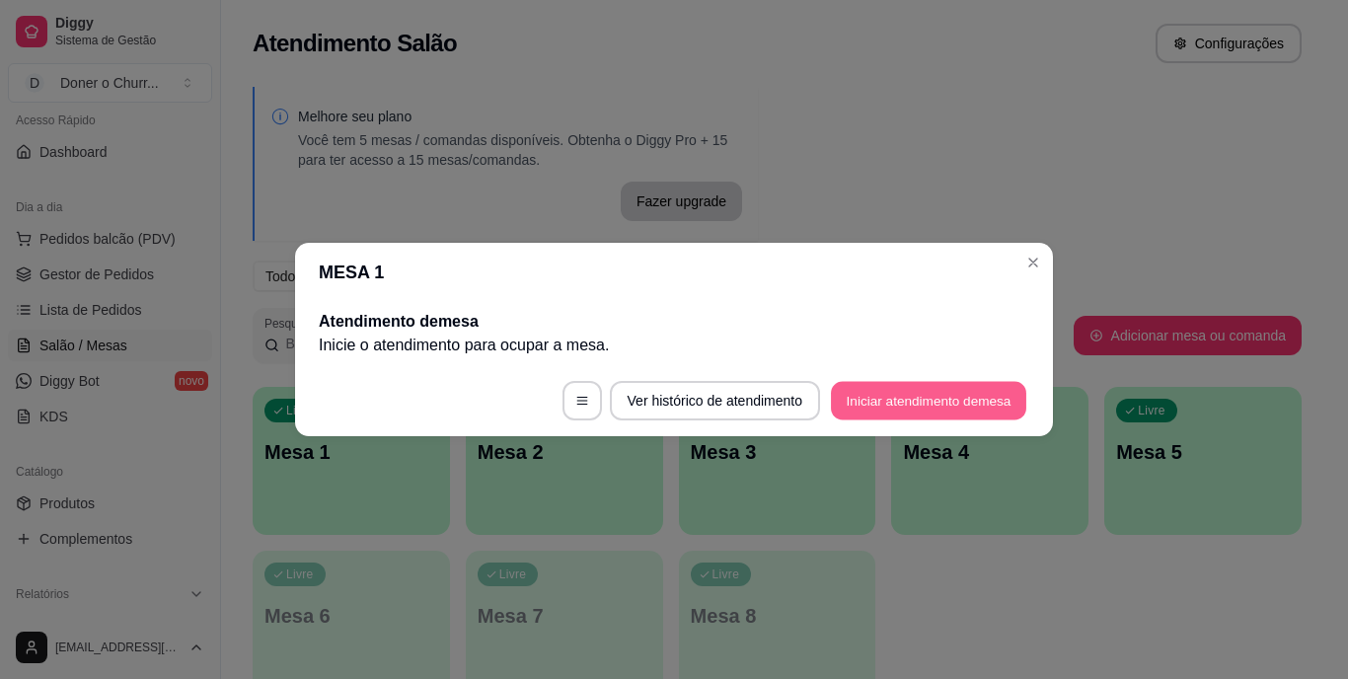
click at [953, 403] on button "Iniciar atendimento de mesa" at bounding box center [928, 401] width 195 height 38
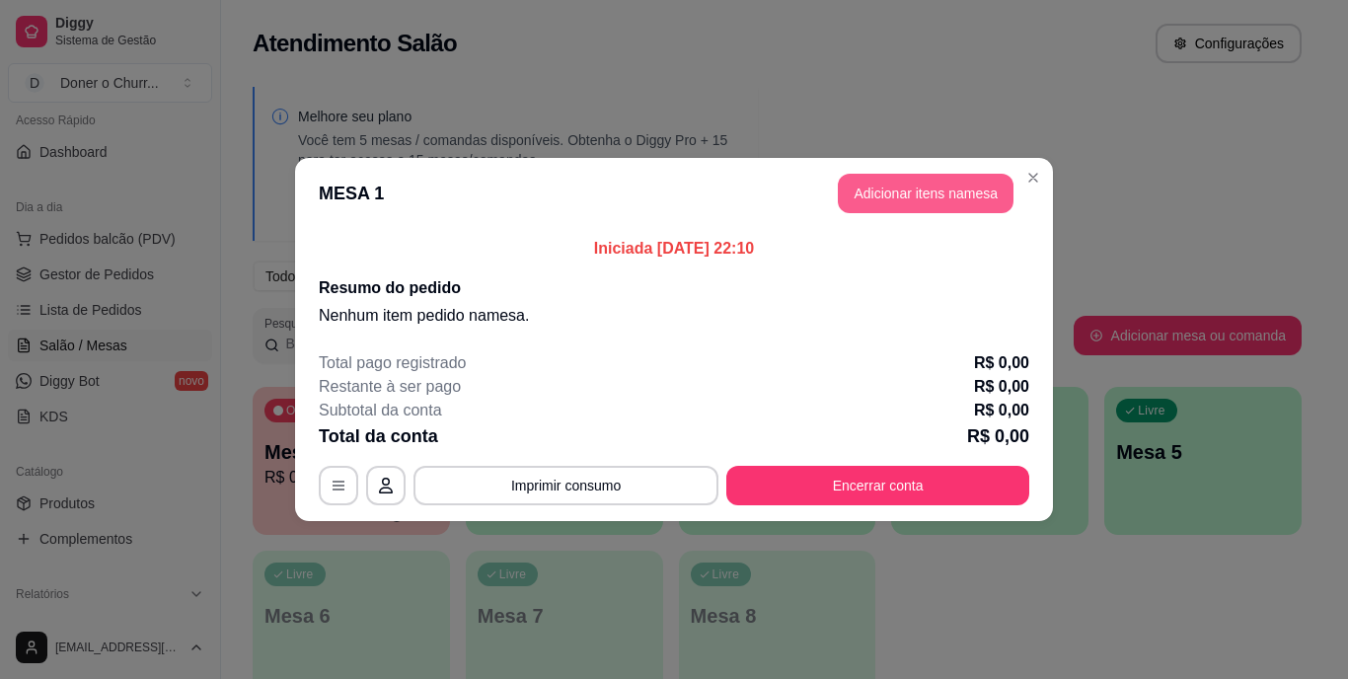
click at [888, 196] on button "Adicionar itens na mesa" at bounding box center [926, 193] width 176 height 39
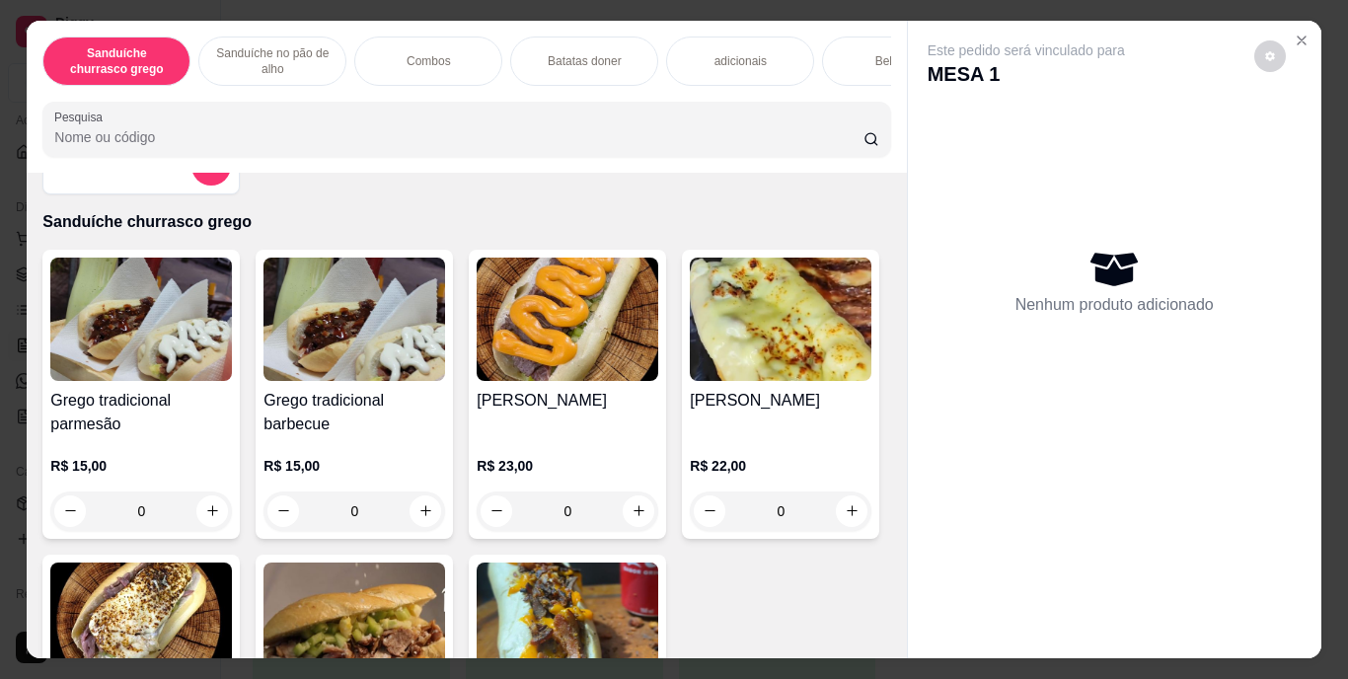
scroll to position [0, 0]
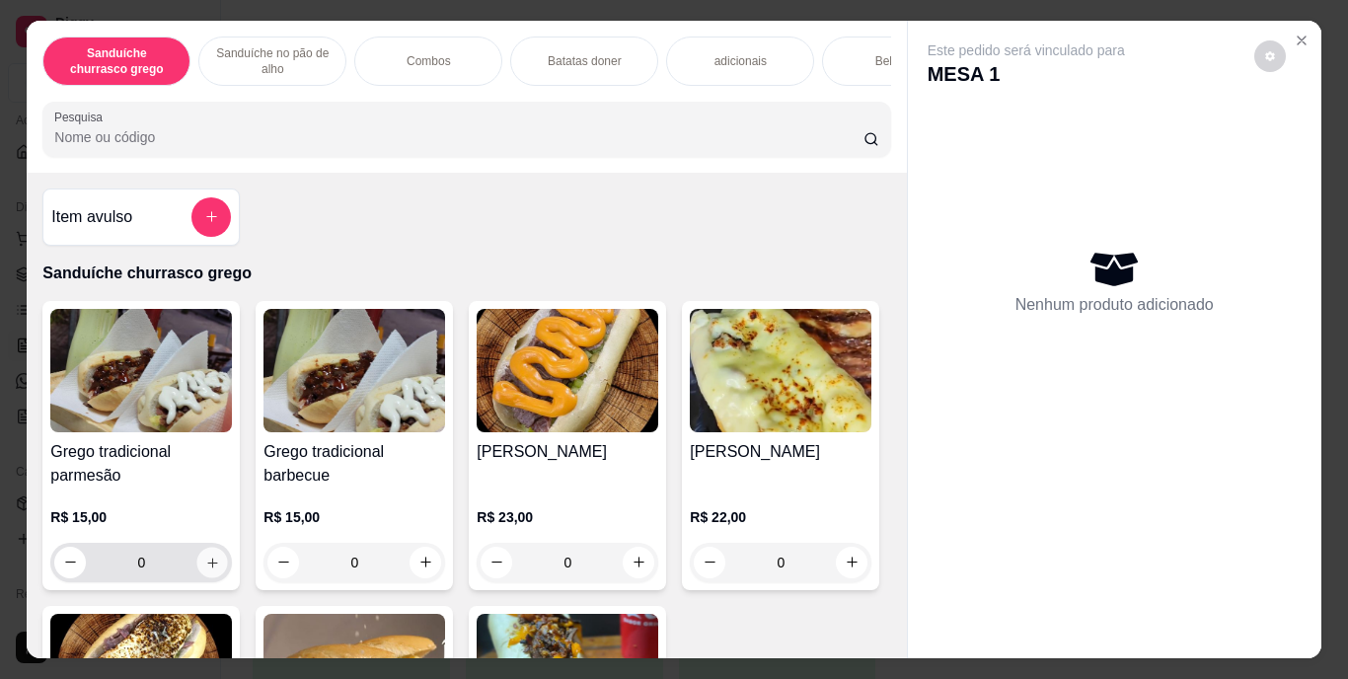
click at [207, 568] on icon "increase-product-quantity" at bounding box center [212, 563] width 10 height 10
type input "1"
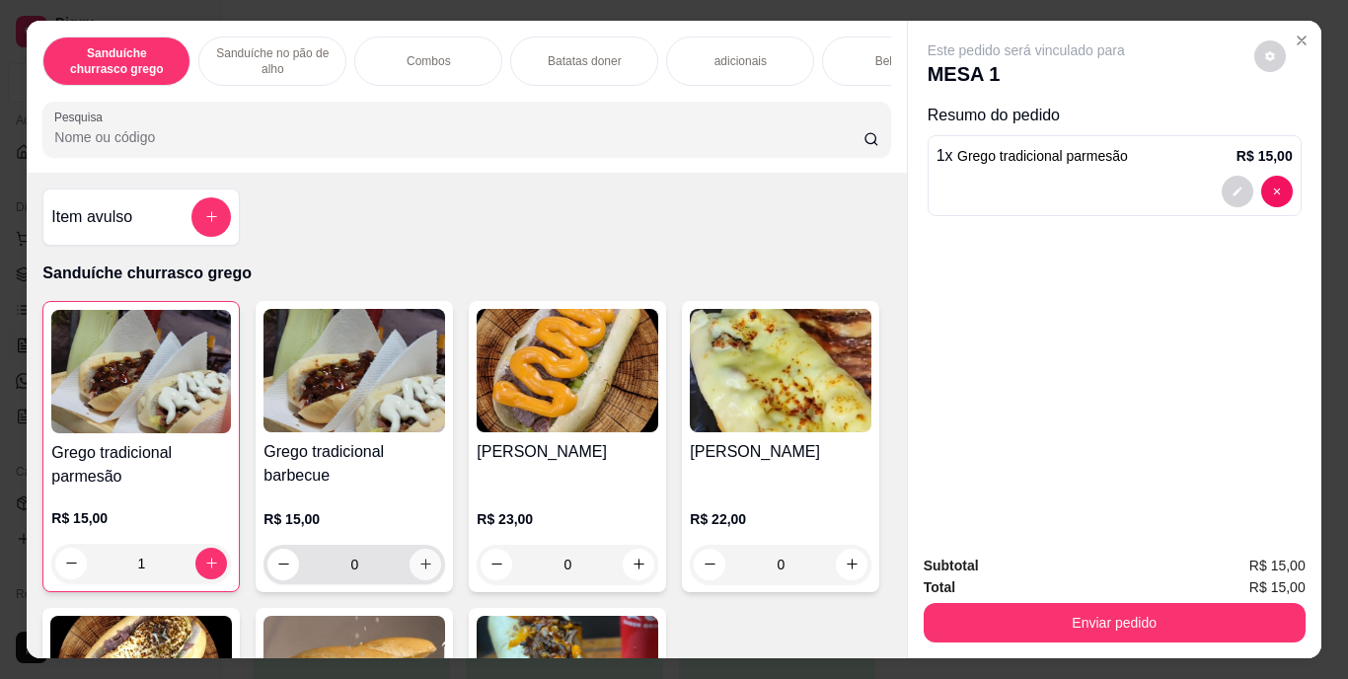
click at [418, 571] on icon "increase-product-quantity" at bounding box center [425, 564] width 15 height 15
type input "1"
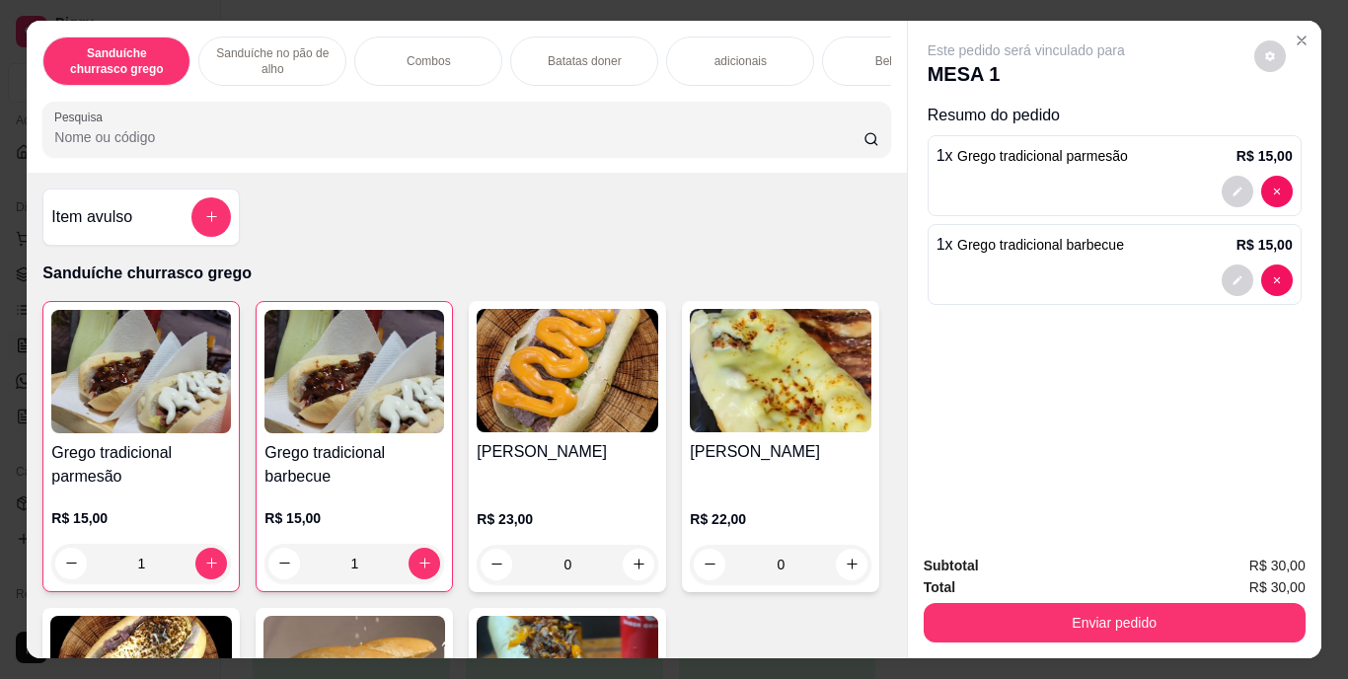
click at [844, 49] on div "Bebidas" at bounding box center [896, 61] width 148 height 49
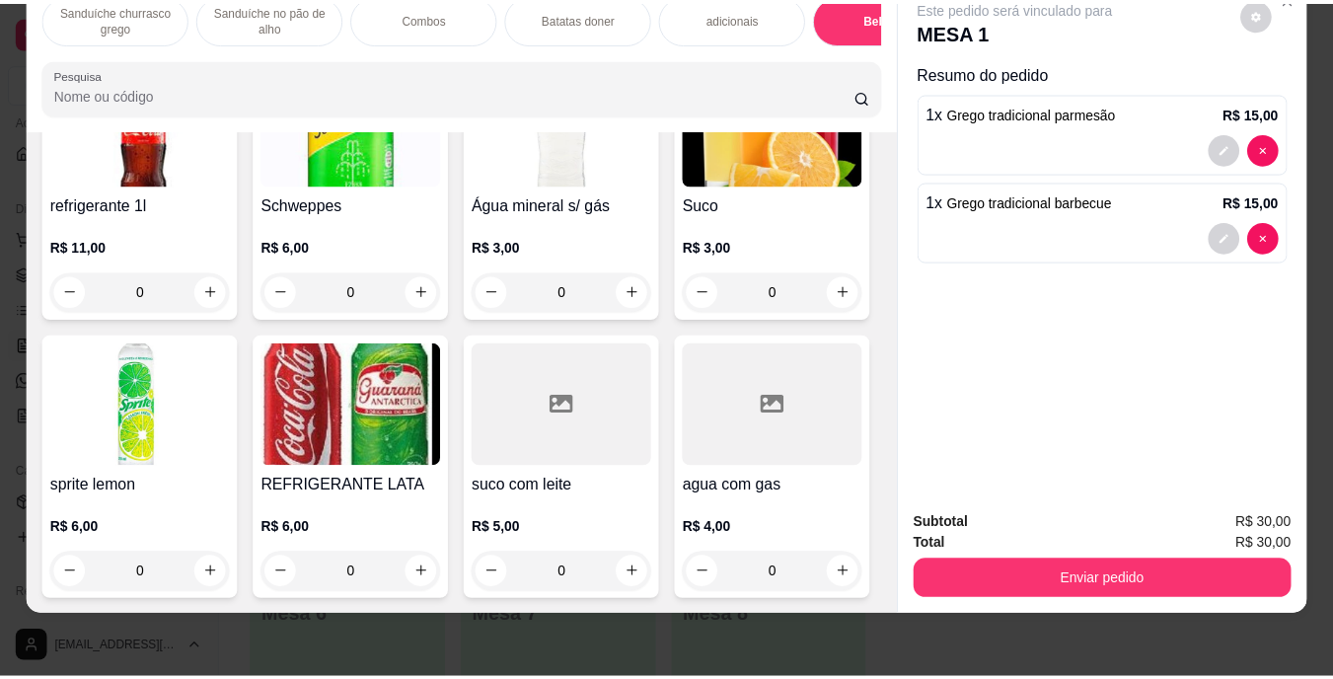
scroll to position [3675, 0]
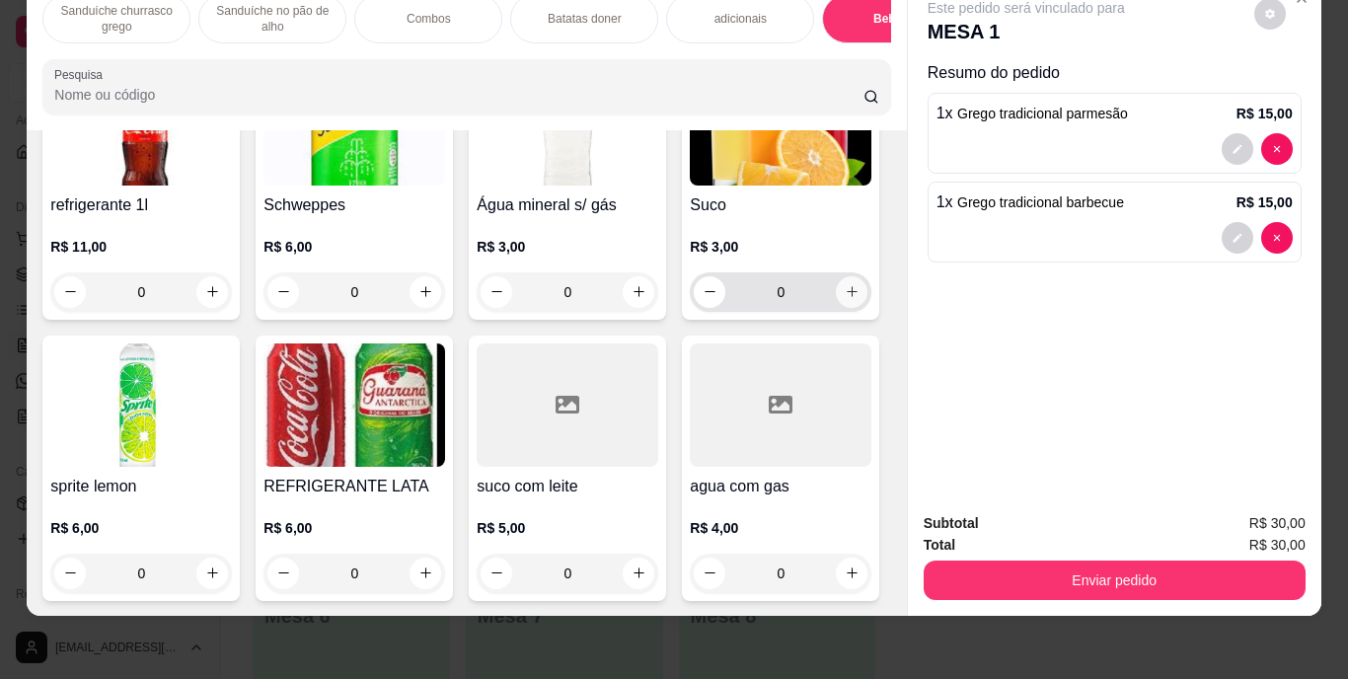
click at [845, 299] on icon "increase-product-quantity" at bounding box center [852, 291] width 15 height 15
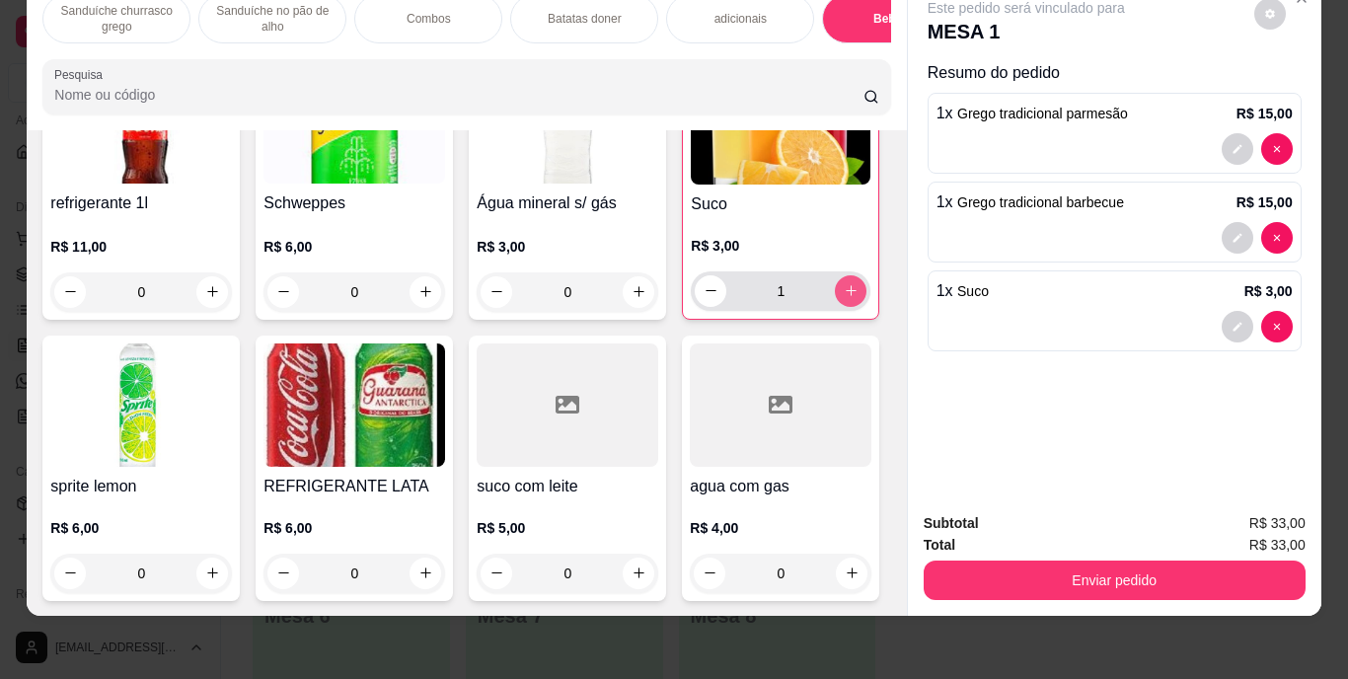
click at [844, 298] on icon "increase-product-quantity" at bounding box center [851, 290] width 15 height 15
type input "2"
click at [1231, 311] on button "decrease-product-quantity" at bounding box center [1237, 326] width 31 height 31
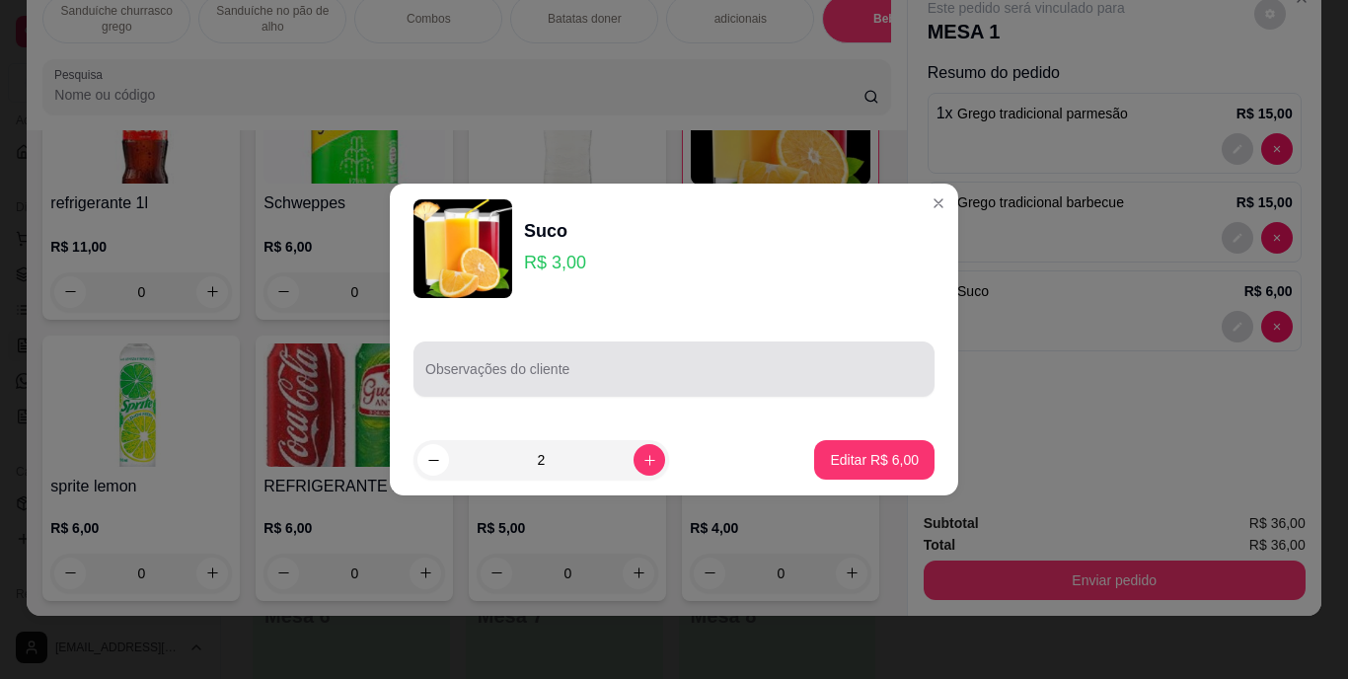
click at [723, 388] on div at bounding box center [673, 368] width 497 height 39
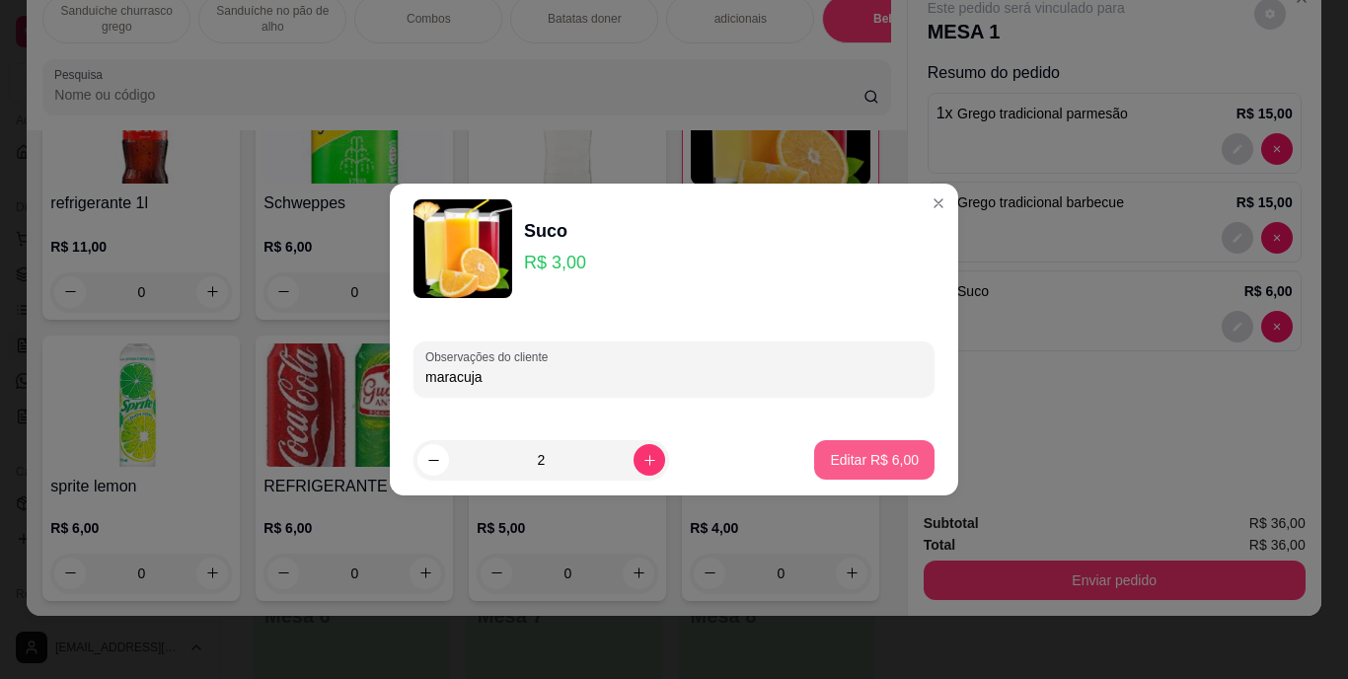
type input "maracuja"
click at [864, 464] on p "Editar R$ 6,00" at bounding box center [874, 460] width 89 height 20
type input "0"
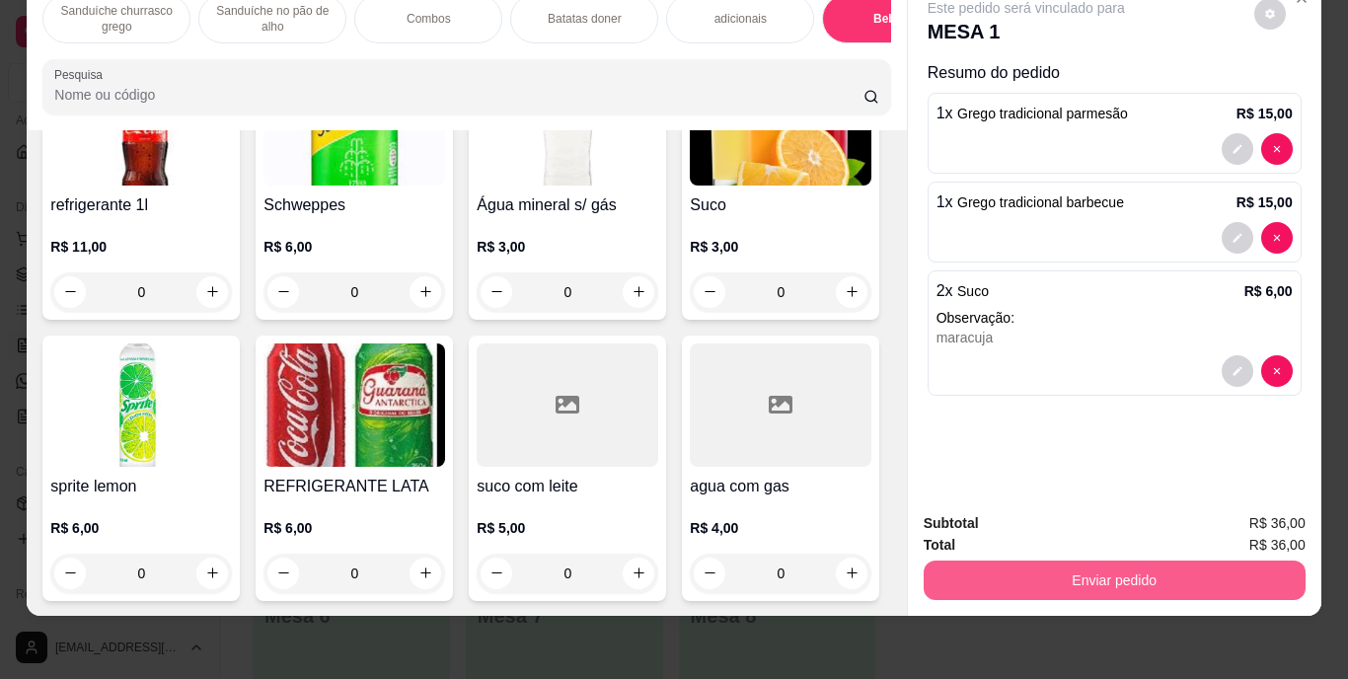
click at [1066, 567] on button "Enviar pedido" at bounding box center [1115, 580] width 382 height 39
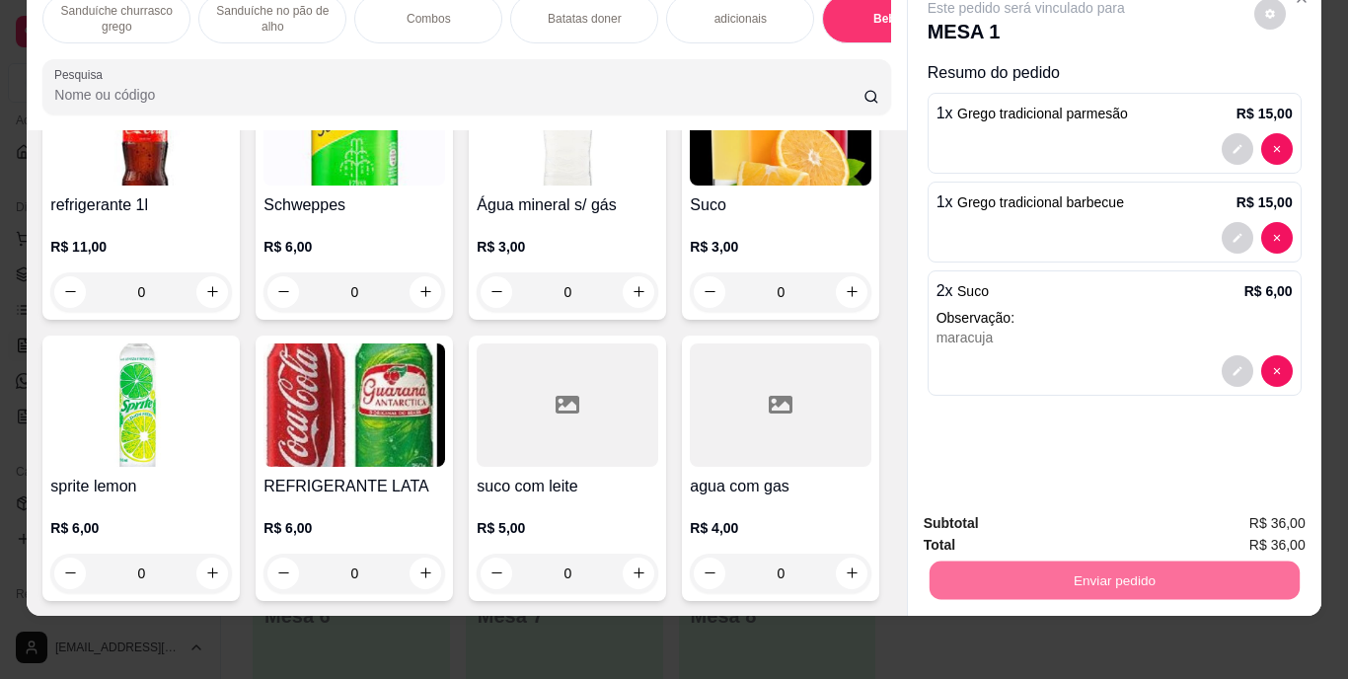
click at [1266, 500] on button "Enviar pedido" at bounding box center [1254, 517] width 112 height 38
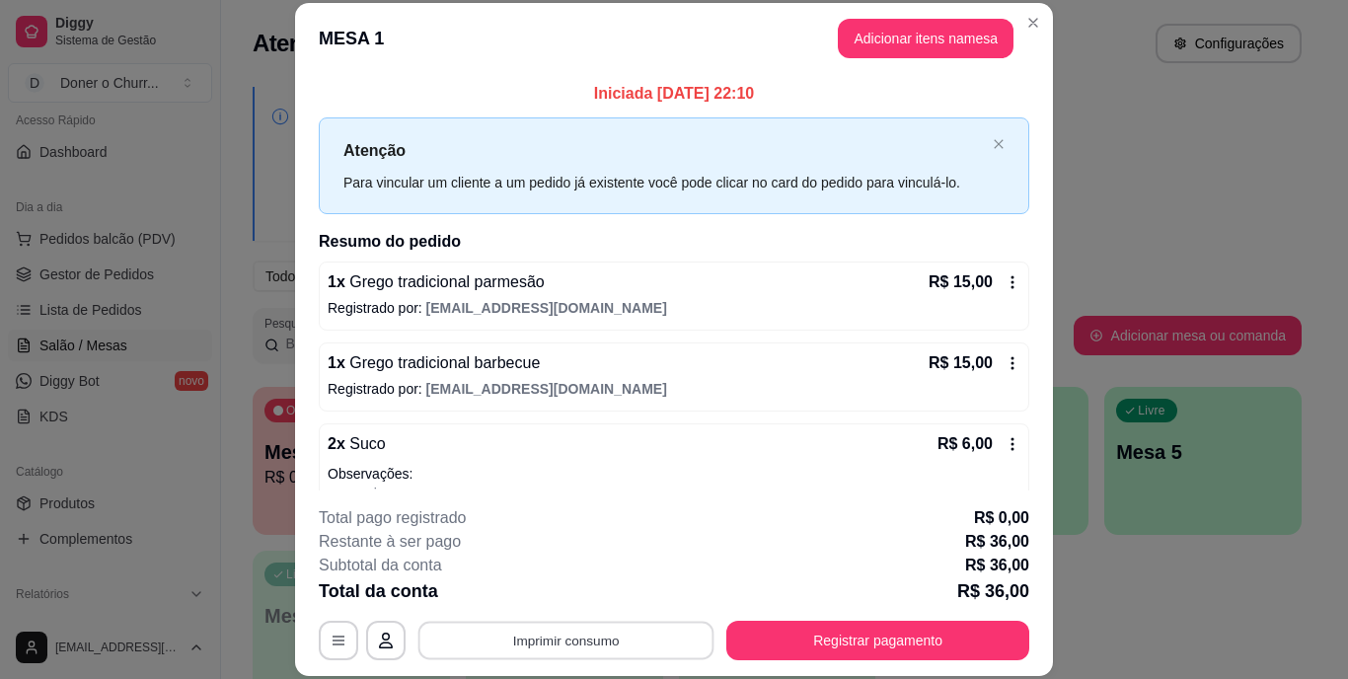
click at [509, 637] on button "Imprimir consumo" at bounding box center [566, 640] width 296 height 38
click at [554, 593] on button "IMPRESSORA" at bounding box center [565, 594] width 143 height 32
click at [538, 649] on button "Imprimir consumo" at bounding box center [566, 640] width 305 height 39
click at [554, 587] on button "IMPRESSORA" at bounding box center [564, 594] width 138 height 31
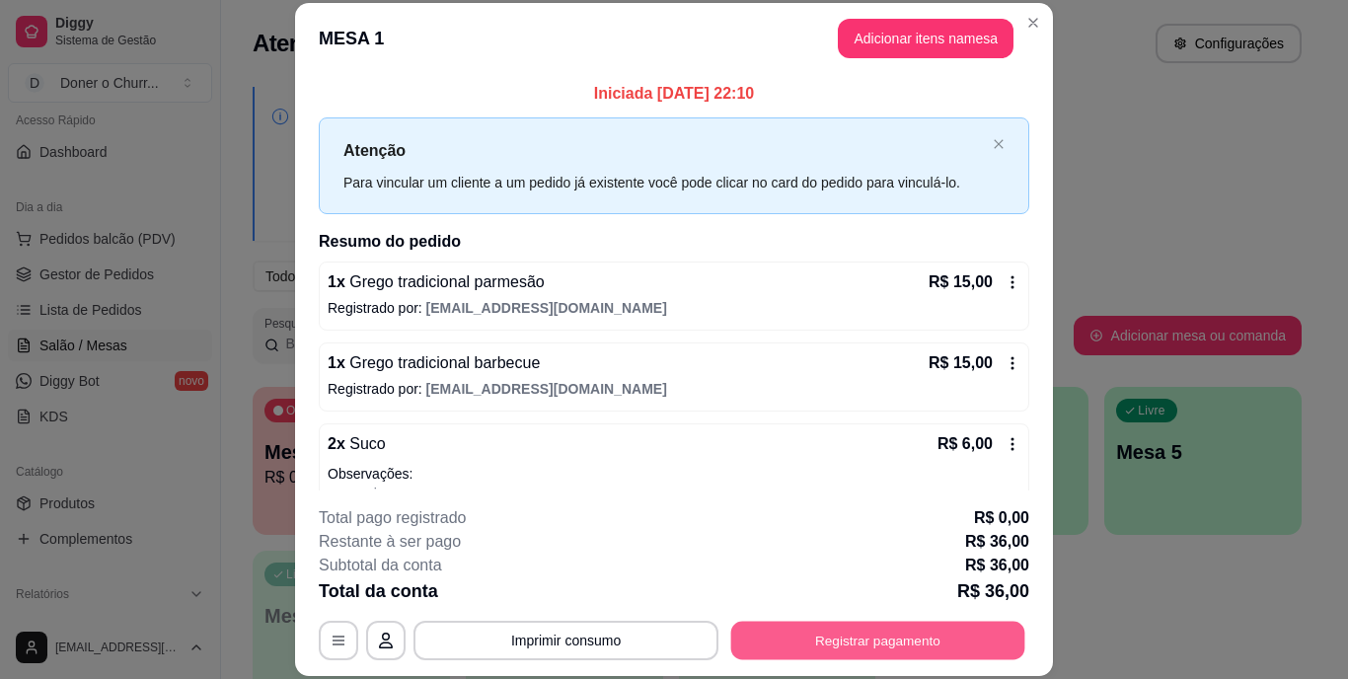
click at [792, 630] on button "Registrar pagamento" at bounding box center [878, 640] width 294 height 38
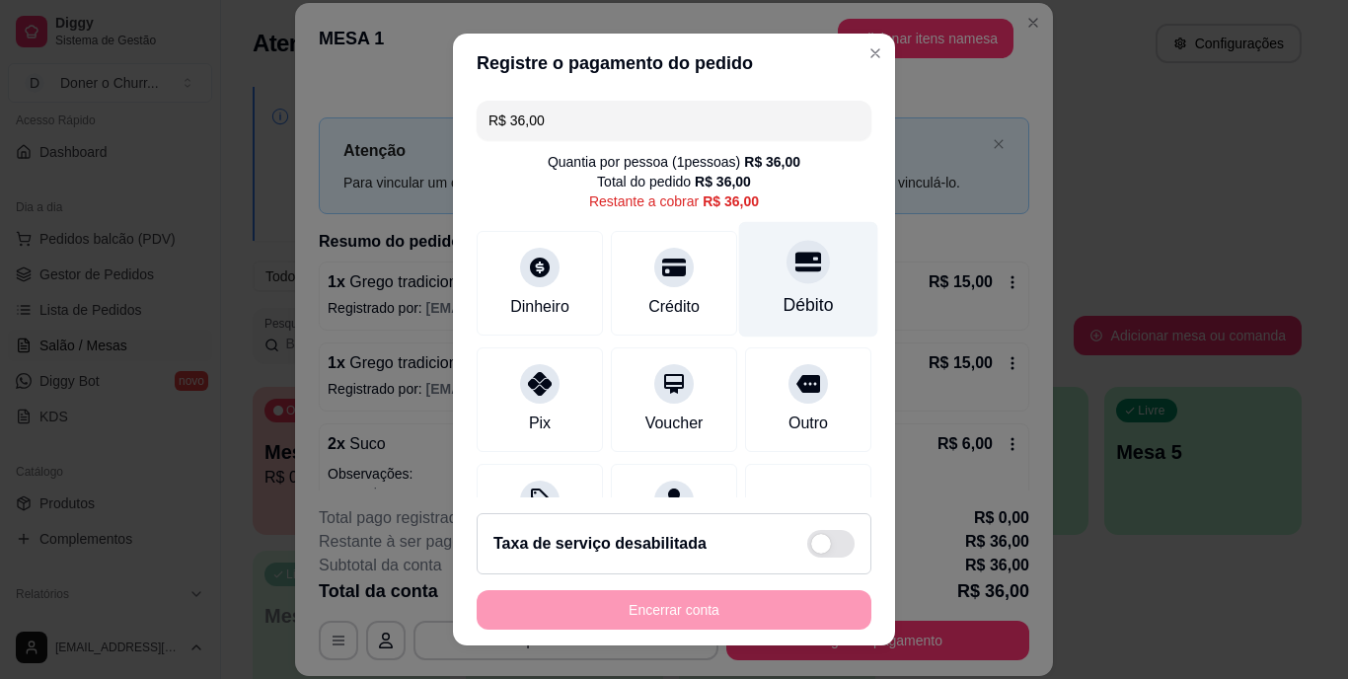
click at [764, 280] on div "Débito" at bounding box center [808, 279] width 139 height 115
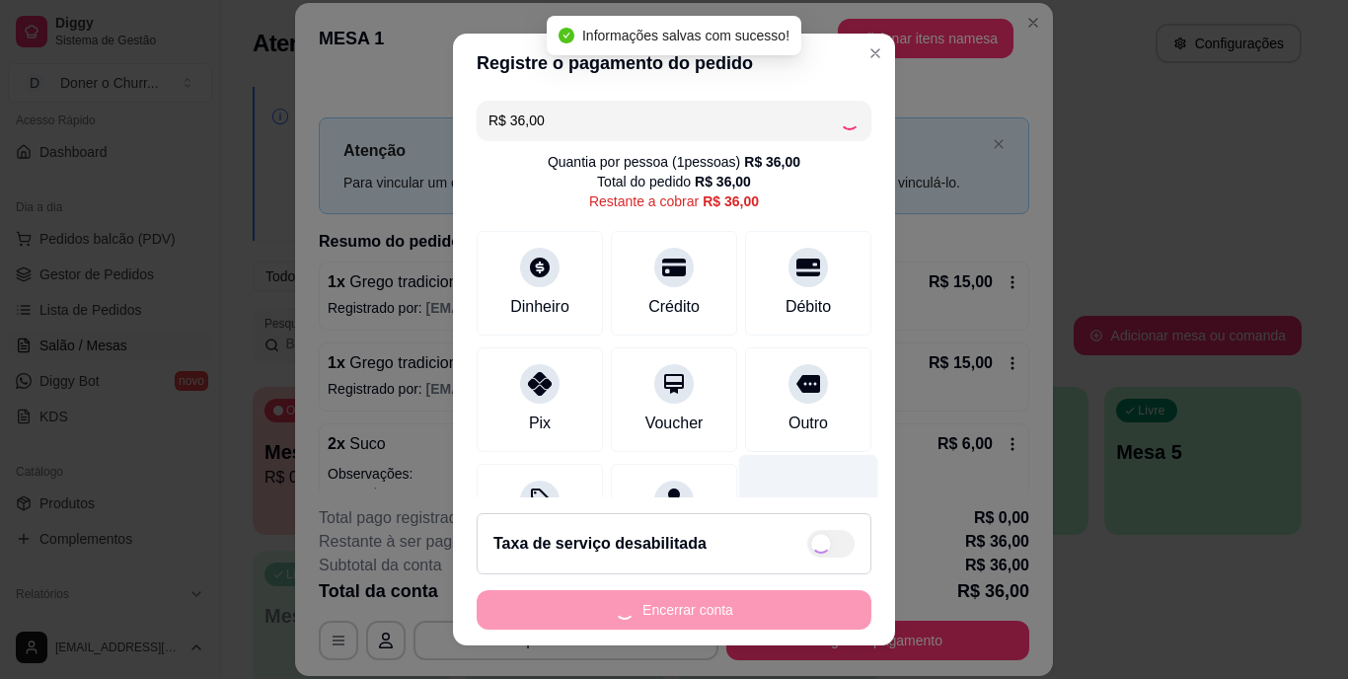
type input "R$ 0,00"
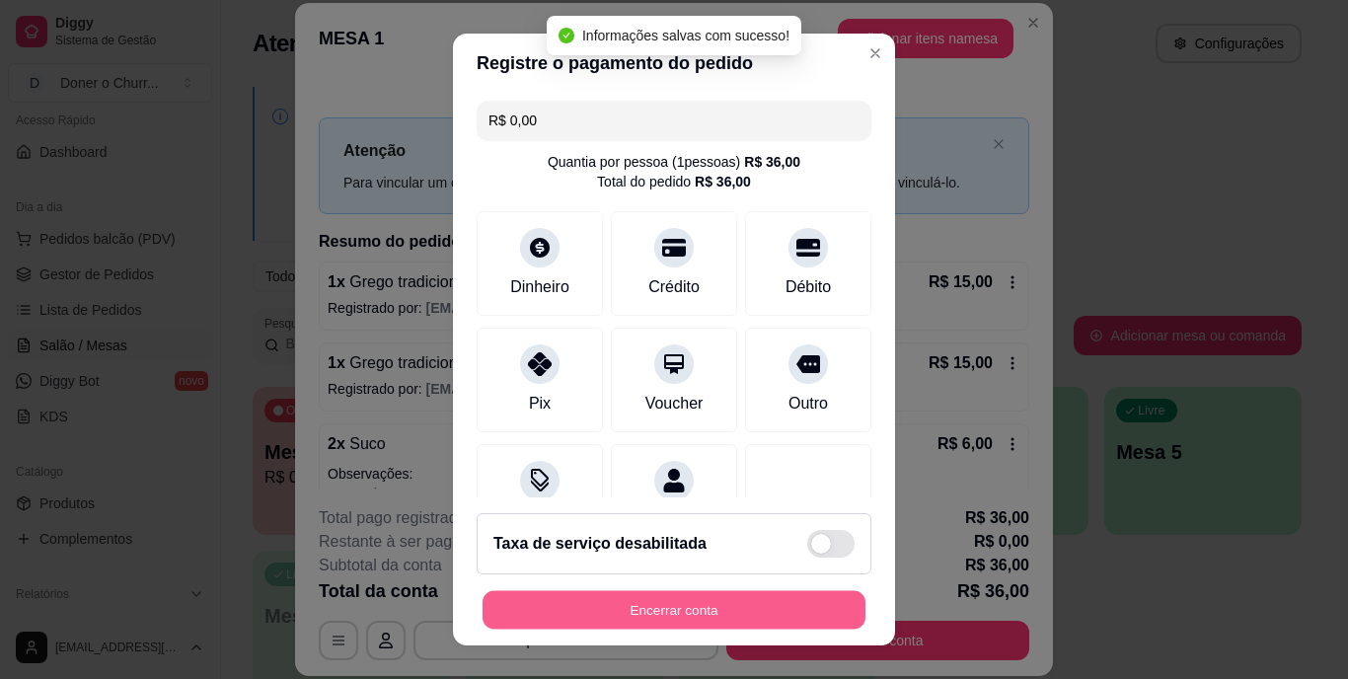
click at [706, 609] on button "Encerrar conta" at bounding box center [674, 609] width 383 height 38
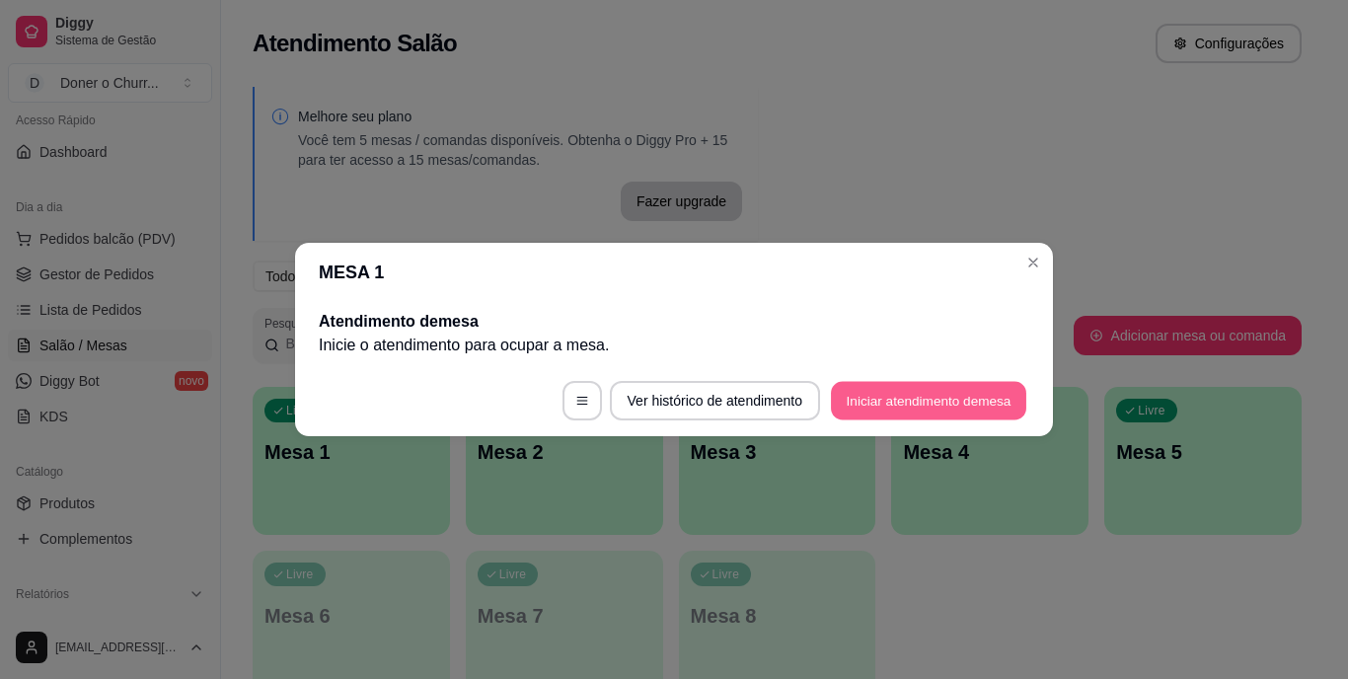
click at [881, 411] on button "Iniciar atendimento de mesa" at bounding box center [928, 401] width 195 height 38
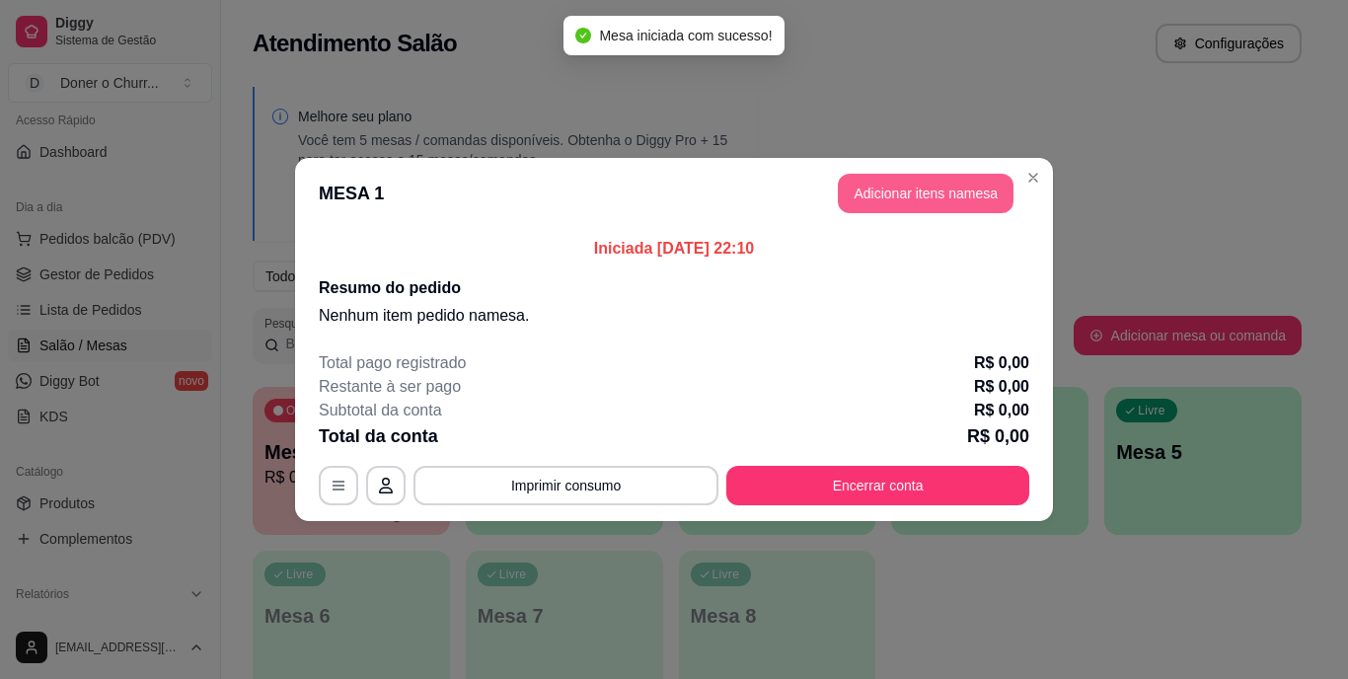
click at [908, 192] on button "Adicionar itens na mesa" at bounding box center [926, 193] width 176 height 39
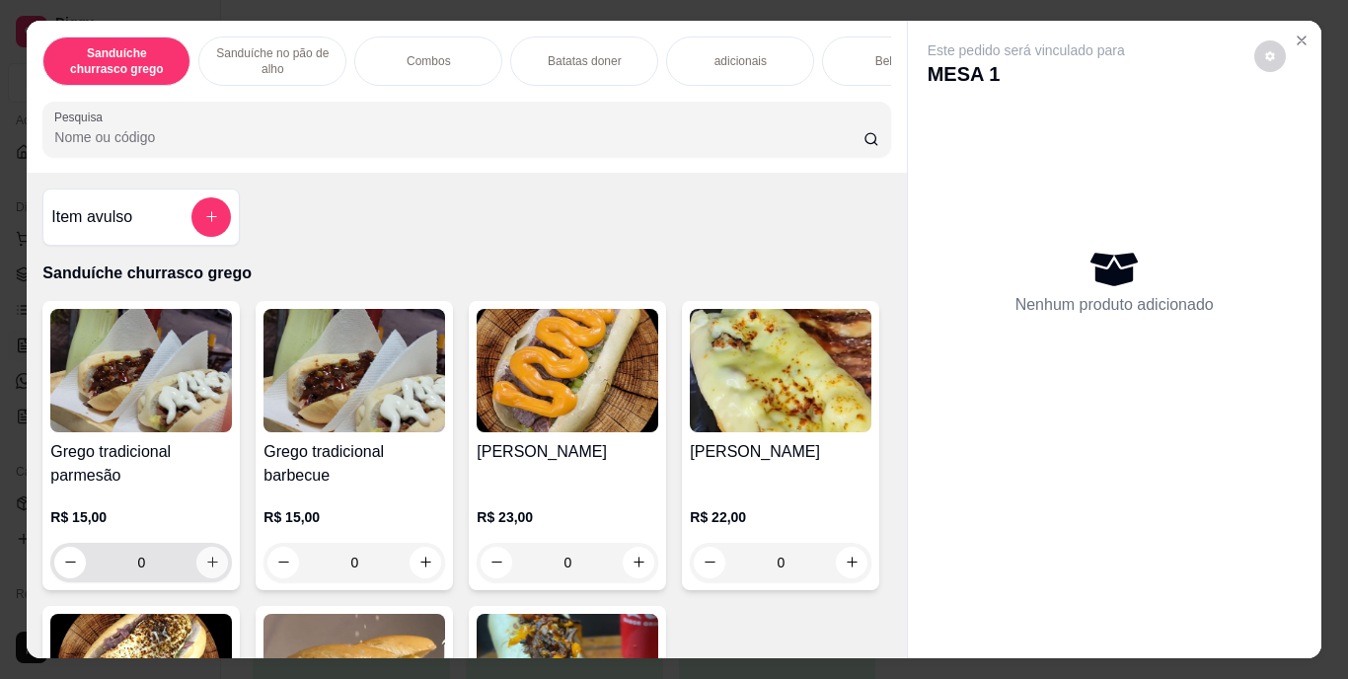
click at [205, 570] on icon "increase-product-quantity" at bounding box center [212, 562] width 15 height 15
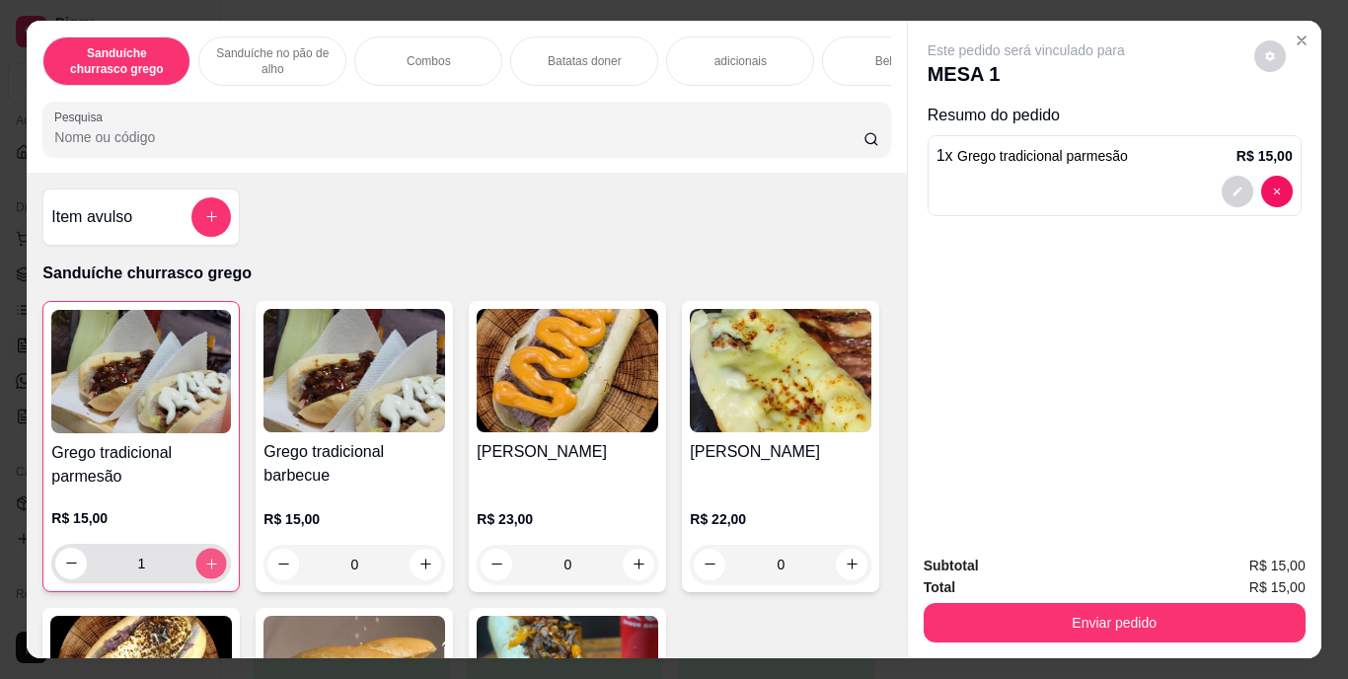
click at [206, 569] on icon "increase-product-quantity" at bounding box center [211, 564] width 10 height 10
type input "2"
click at [1232, 186] on icon "decrease-product-quantity" at bounding box center [1238, 192] width 12 height 12
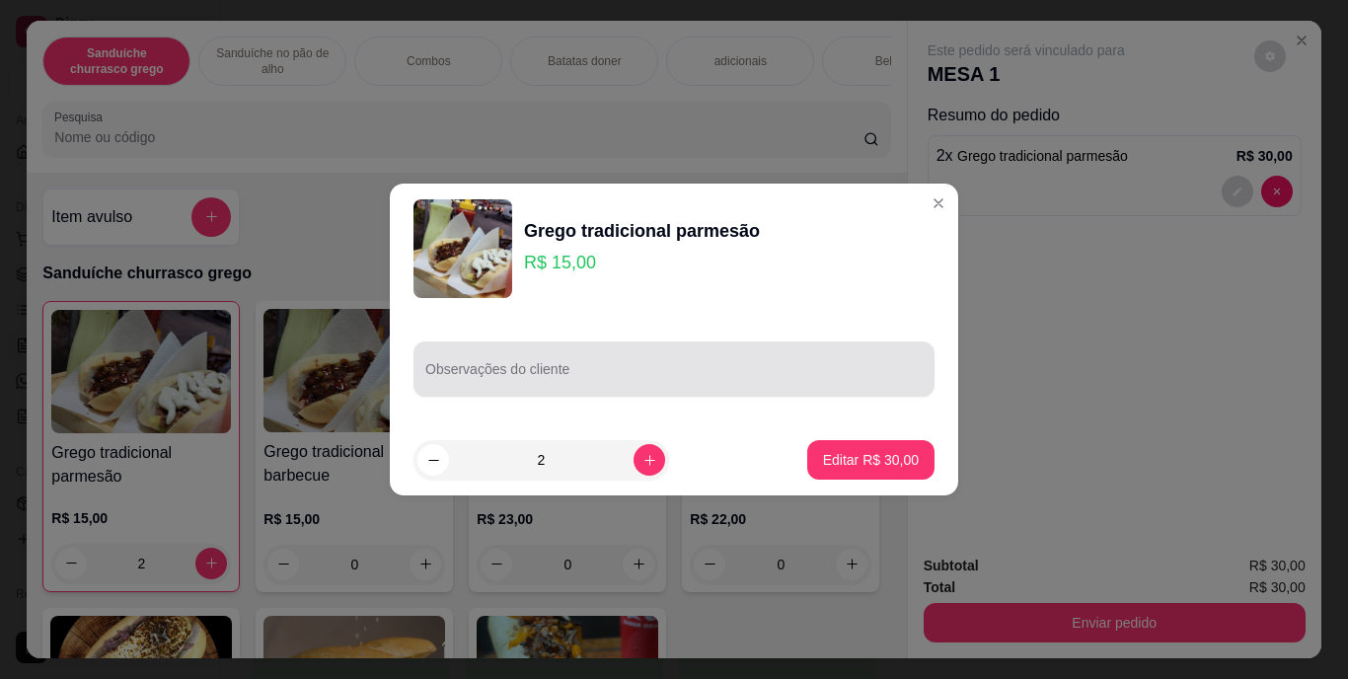
click at [460, 375] on input "Observações do cliente" at bounding box center [673, 377] width 497 height 20
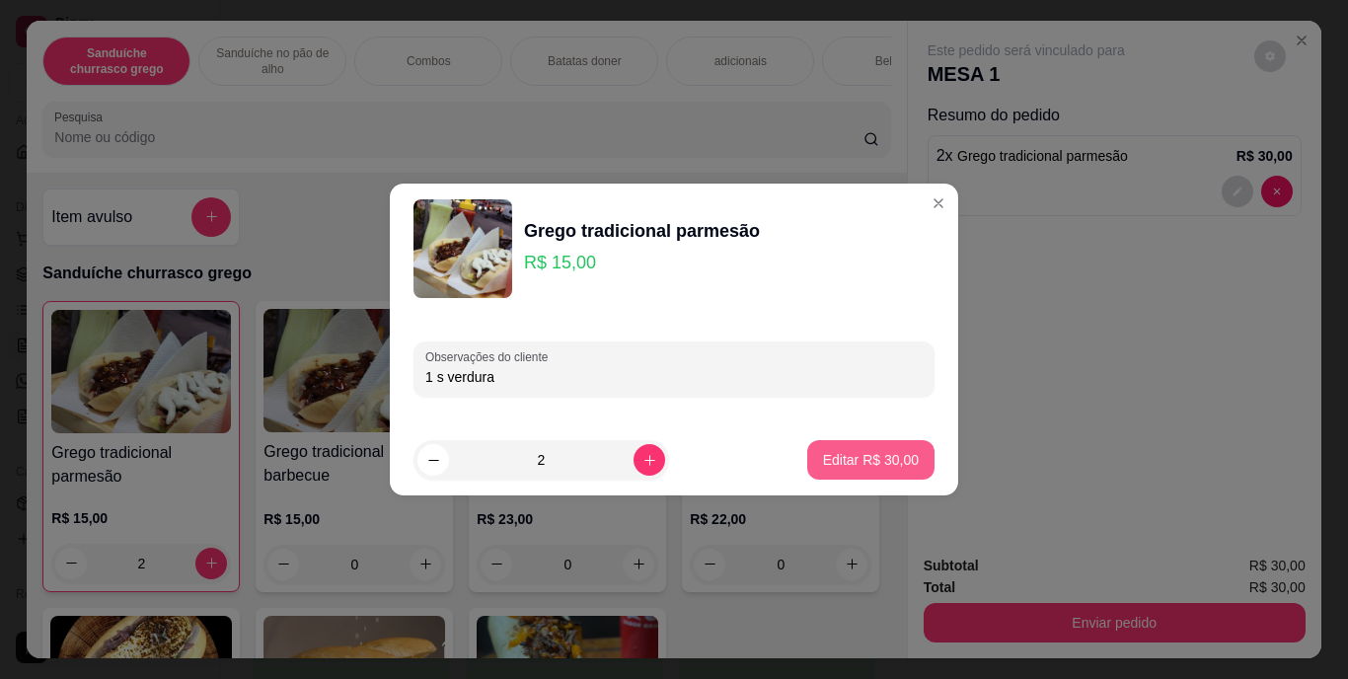
type input "1 s verdura"
click at [879, 451] on p "Editar R$ 30,00" at bounding box center [870, 459] width 93 height 19
type input "0"
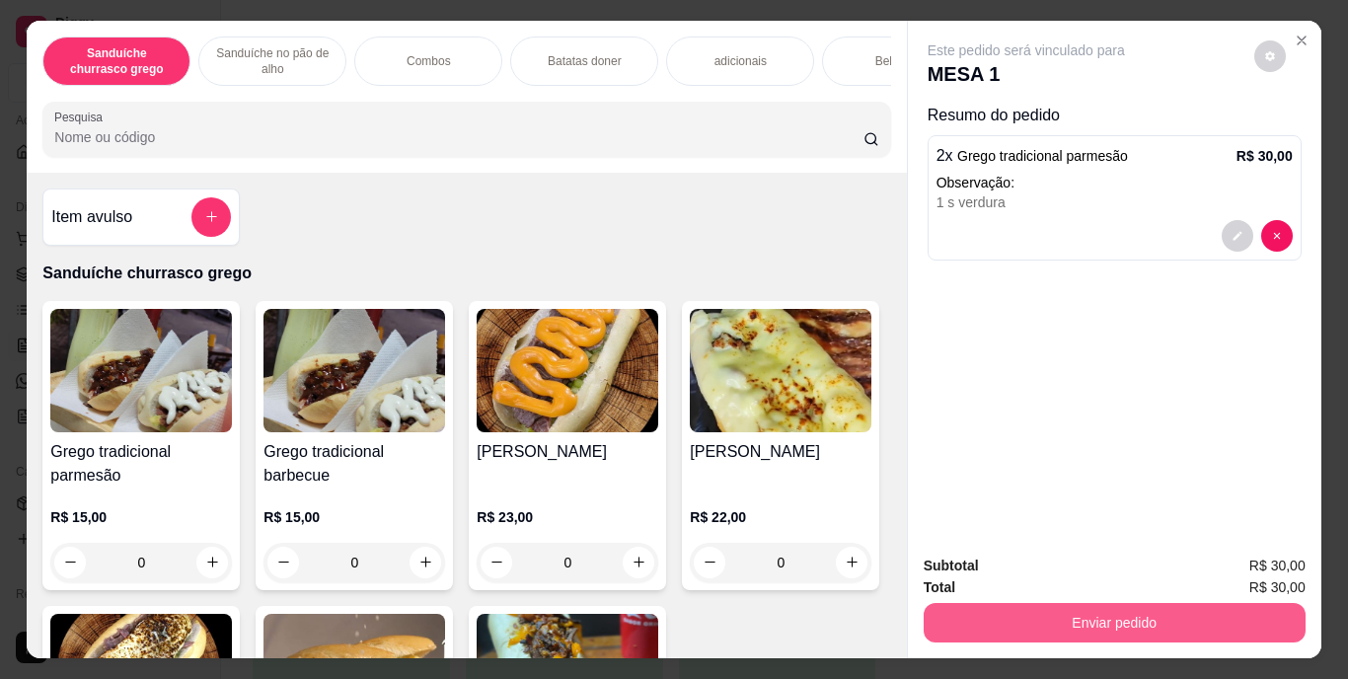
click at [1105, 619] on button "Enviar pedido" at bounding box center [1115, 622] width 382 height 39
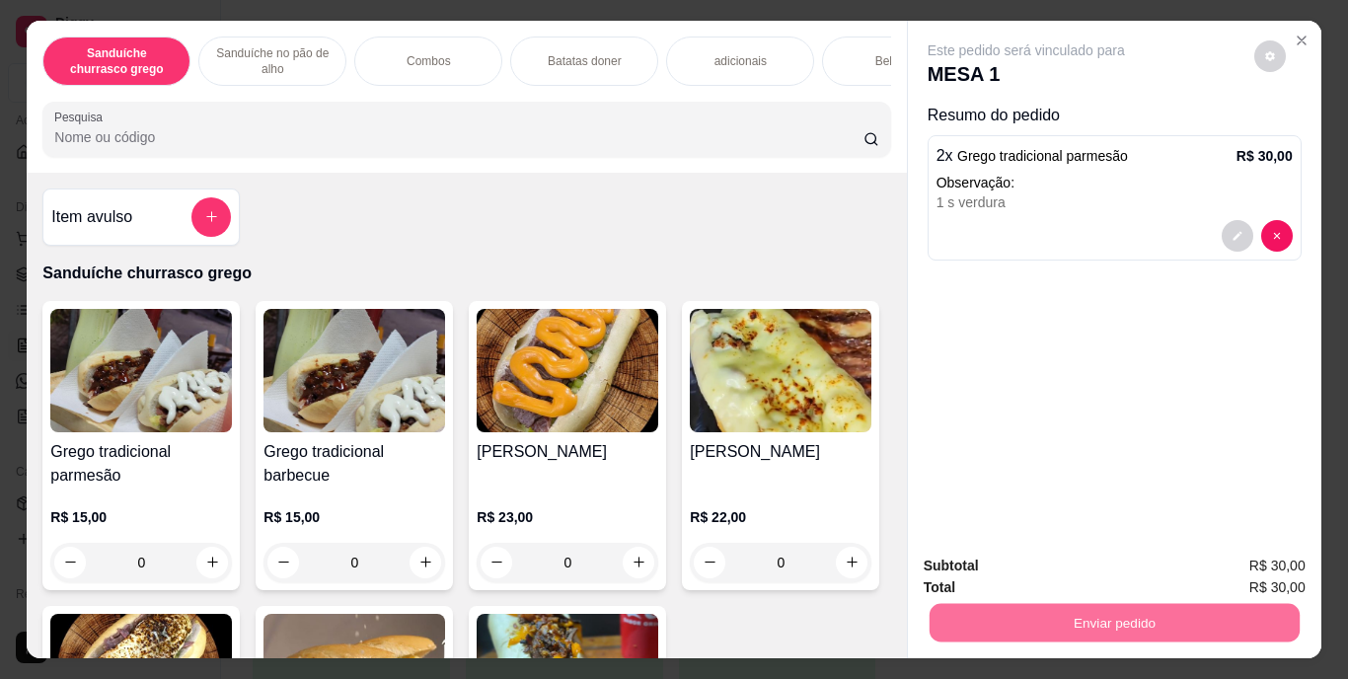
click at [1157, 568] on button "Registrar cliente" at bounding box center [1122, 568] width 130 height 38
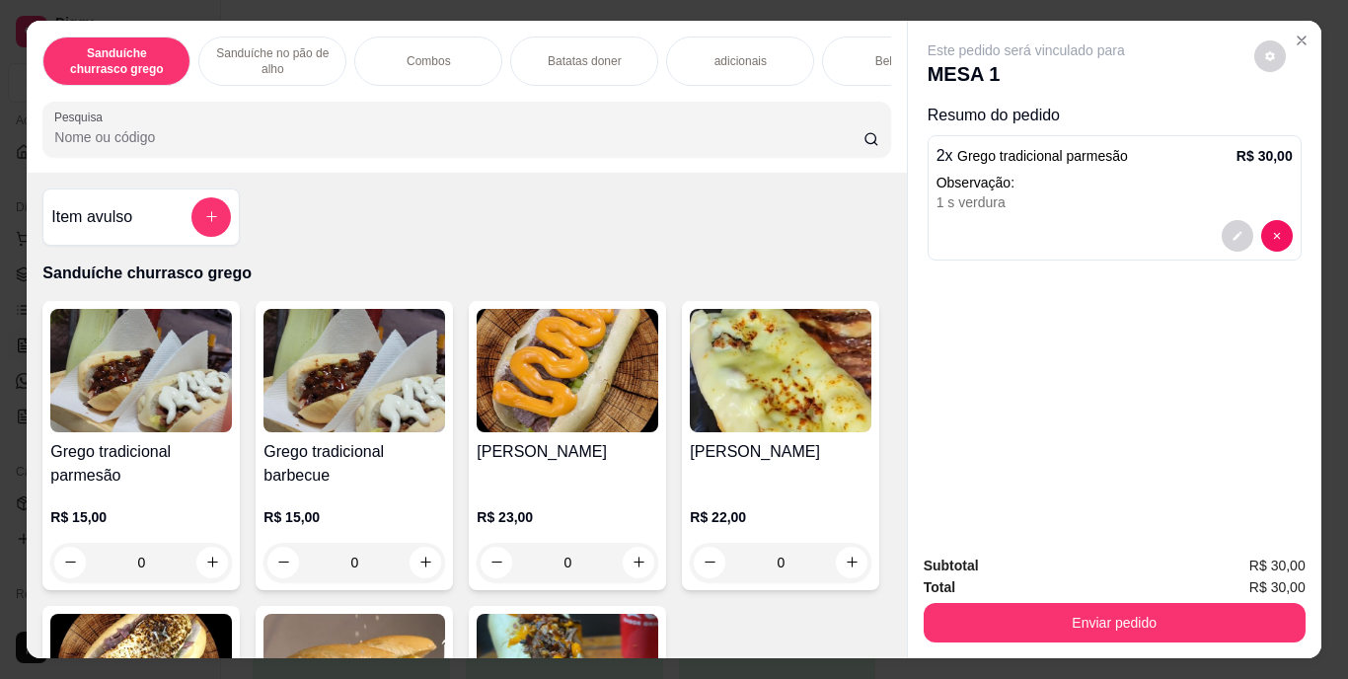
click at [1160, 200] on div "1 s verdura" at bounding box center [1115, 202] width 356 height 20
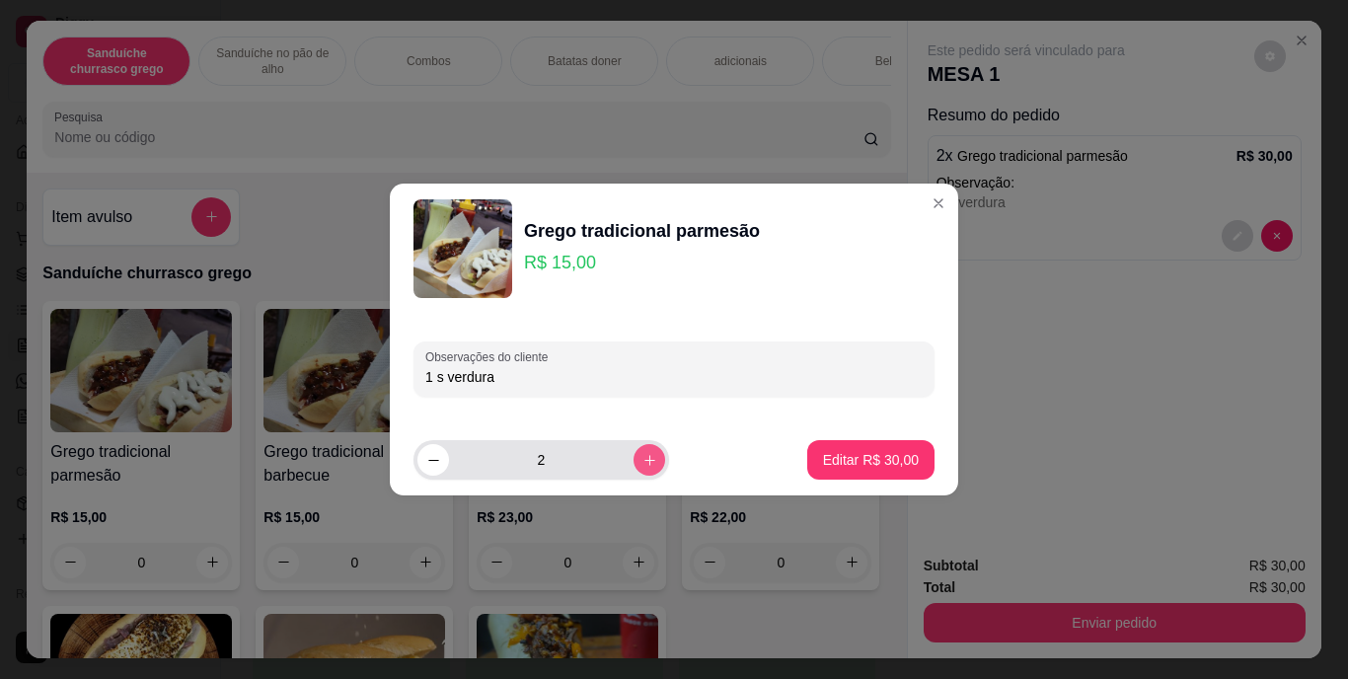
click at [643, 459] on icon "increase-product-quantity" at bounding box center [650, 460] width 15 height 15
type input "3"
click at [432, 380] on input "1 s verdura" at bounding box center [673, 377] width 497 height 20
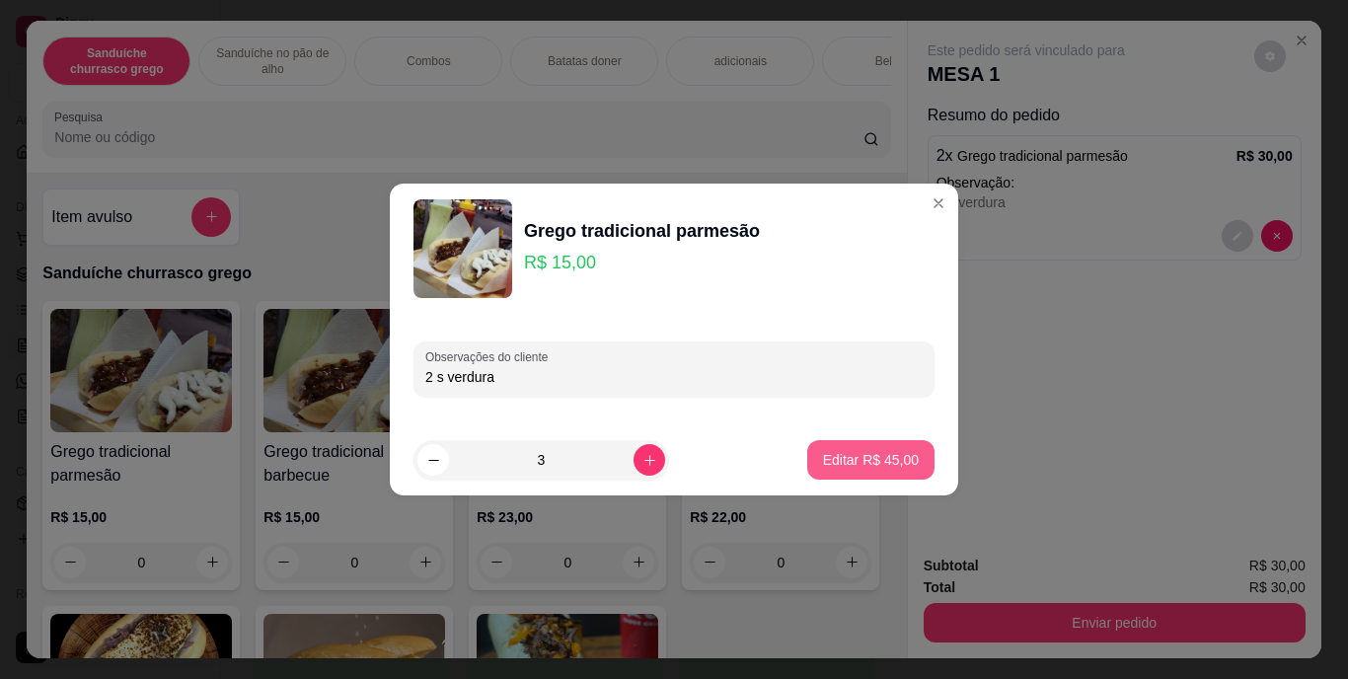
type input "2 s verdura"
click at [865, 453] on p "Editar R$ 45,00" at bounding box center [870, 459] width 93 height 19
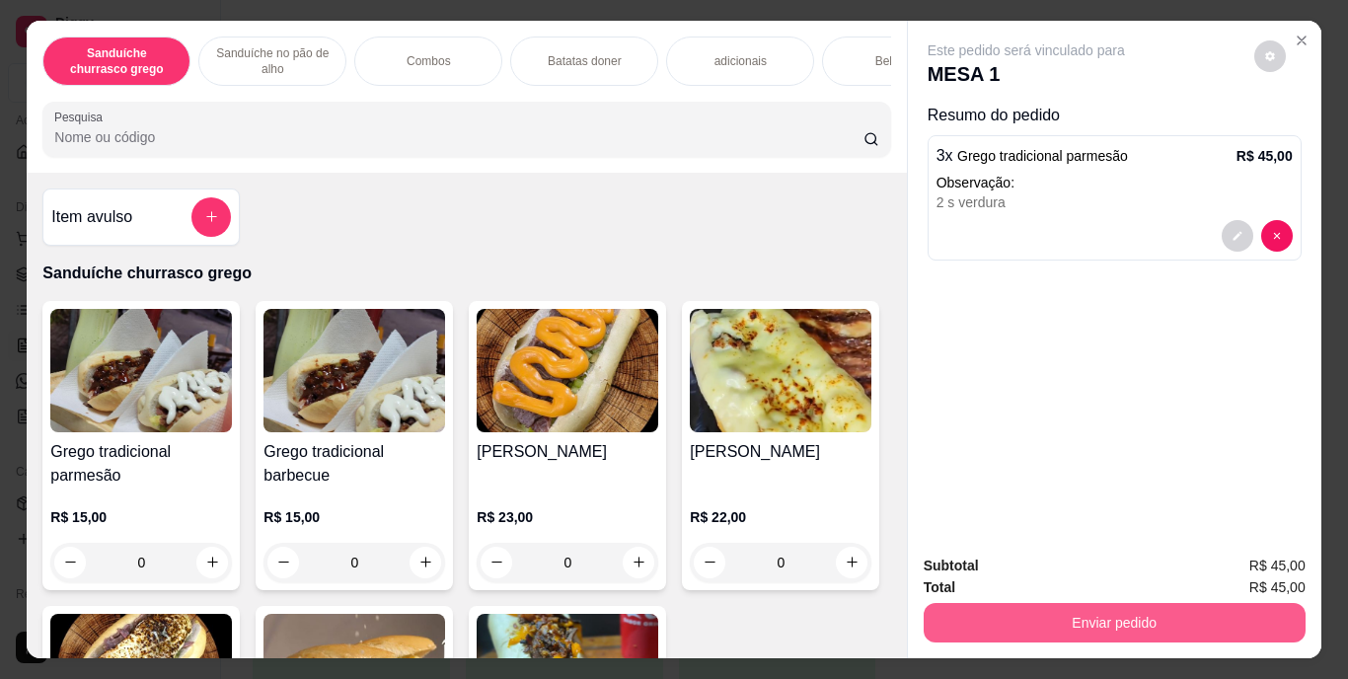
click at [1062, 622] on button "Enviar pedido" at bounding box center [1115, 622] width 382 height 39
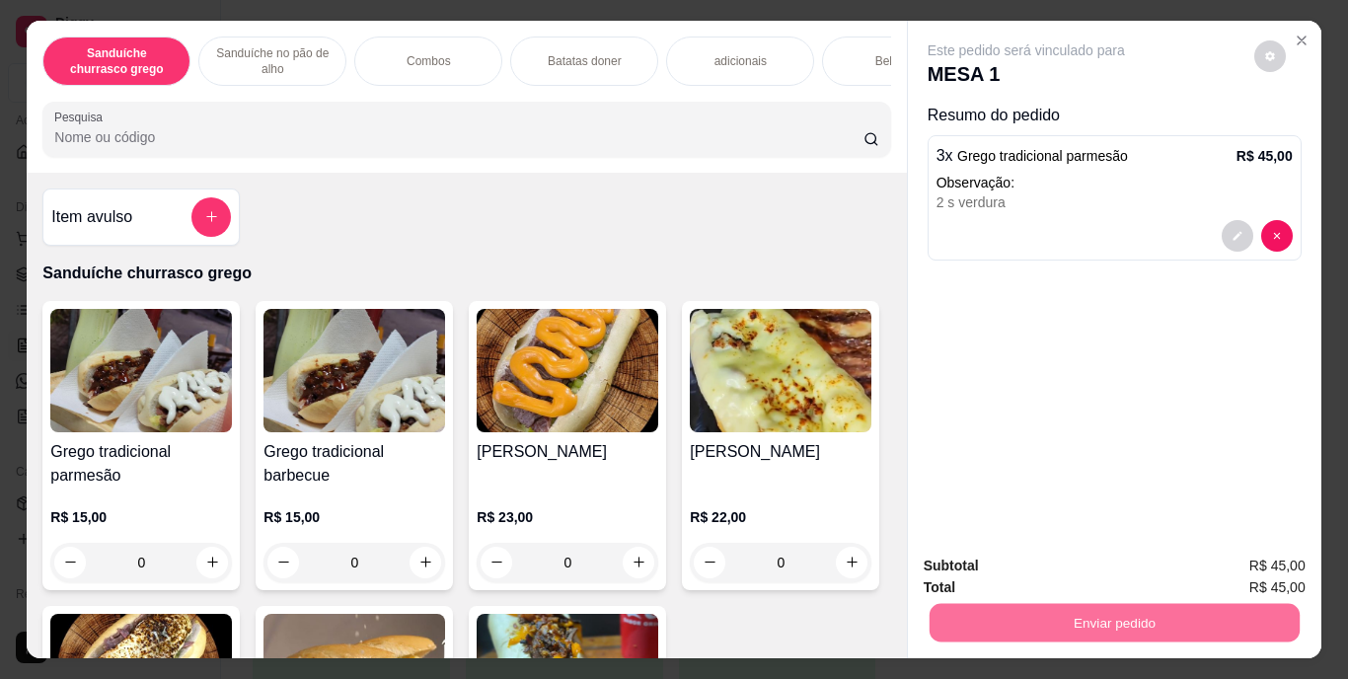
click at [1236, 564] on button "Enviar pedido" at bounding box center [1254, 568] width 112 height 38
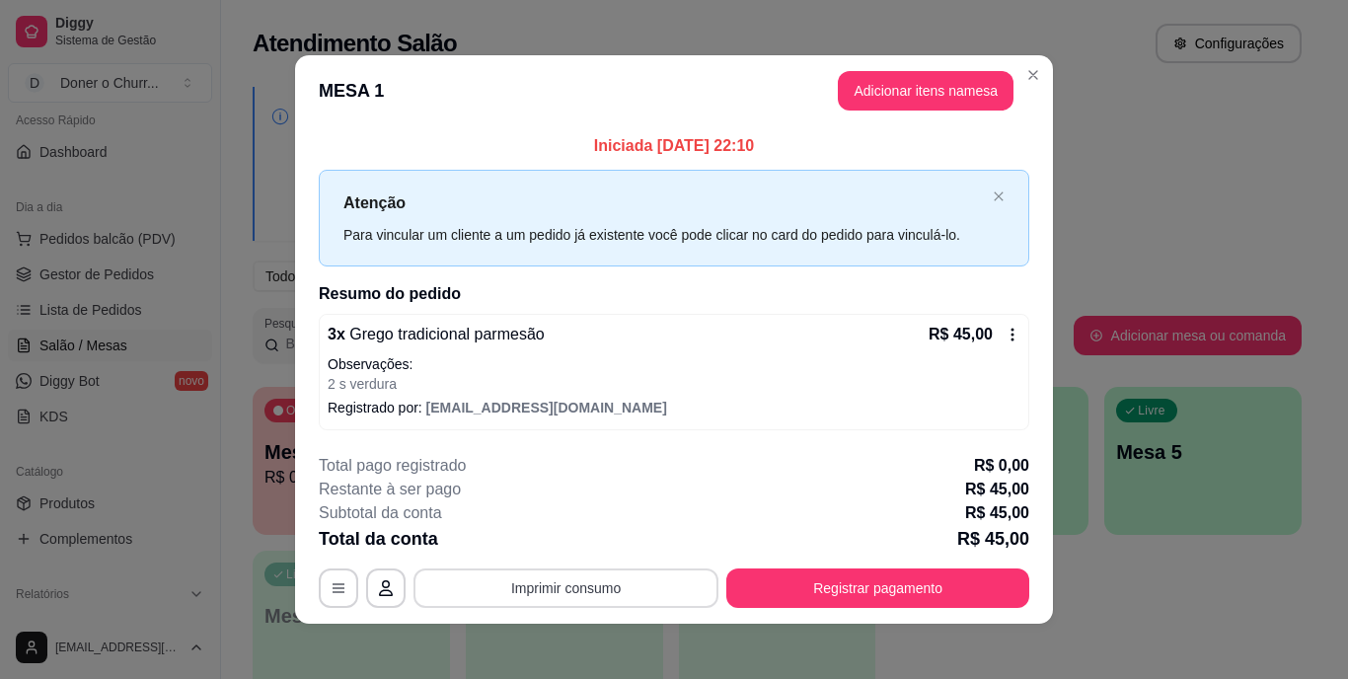
click at [676, 578] on button "Imprimir consumo" at bounding box center [566, 588] width 305 height 39
click at [577, 530] on button "IMPRESSORA" at bounding box center [564, 541] width 138 height 31
click at [613, 589] on button "Imprimir consumo" at bounding box center [566, 588] width 296 height 38
click at [562, 538] on button "IMPRESSORA" at bounding box center [564, 542] width 138 height 31
click at [904, 587] on button "Registrar pagamento" at bounding box center [877, 588] width 303 height 39
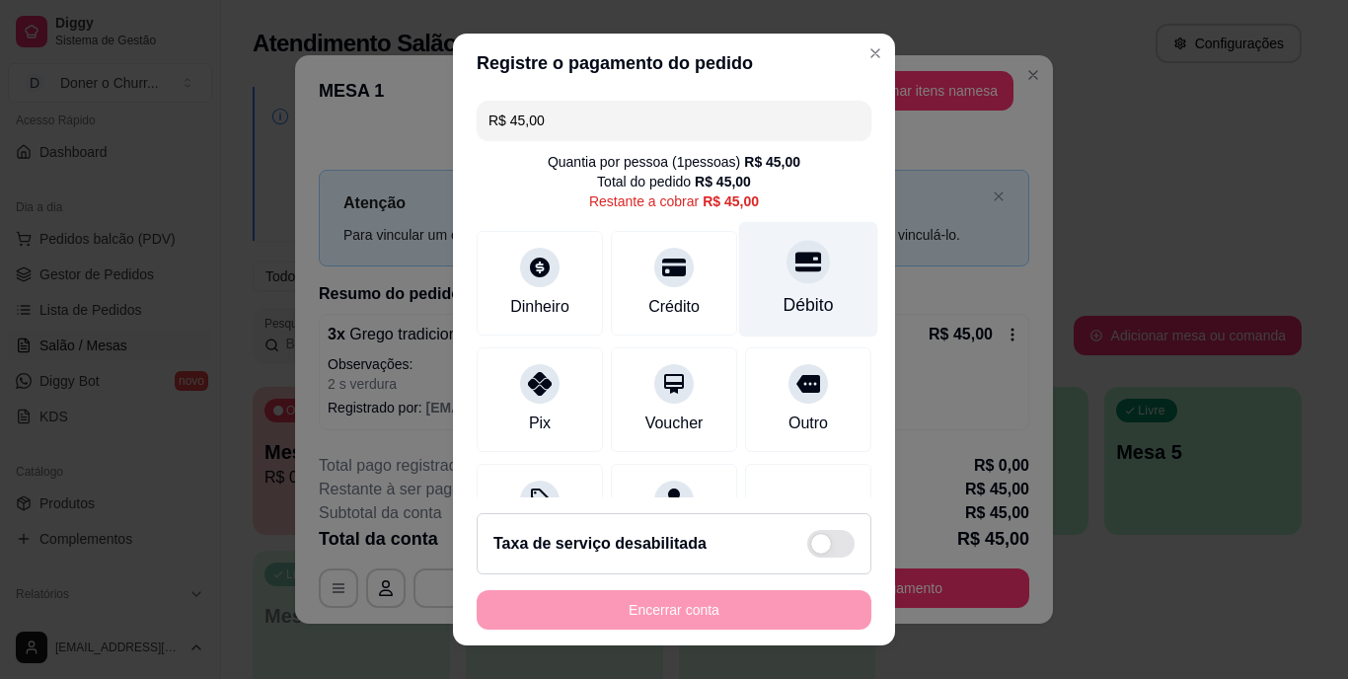
drag, startPoint x: 775, startPoint y: 273, endPoint x: 792, endPoint y: 265, distance: 19.0
click at [796, 273] on icon at bounding box center [809, 263] width 26 height 26
type input "R$ 0,00"
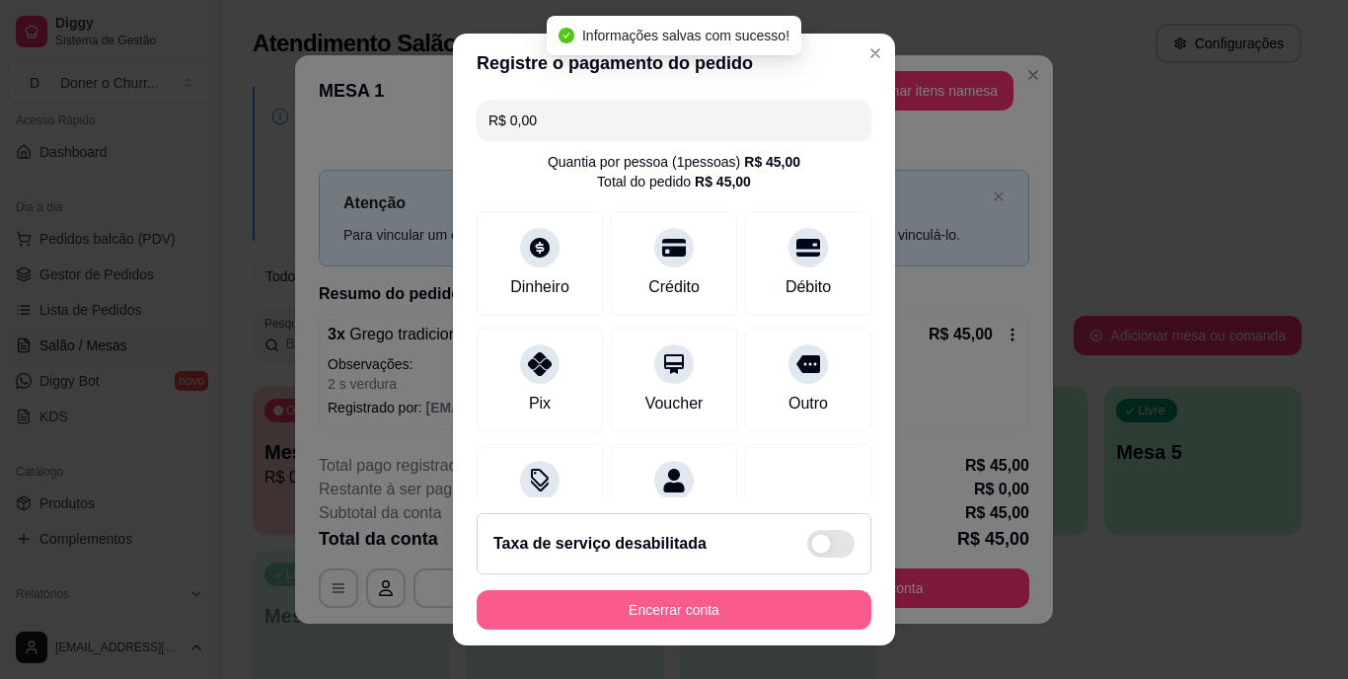
click at [683, 602] on button "Encerrar conta" at bounding box center [674, 609] width 395 height 39
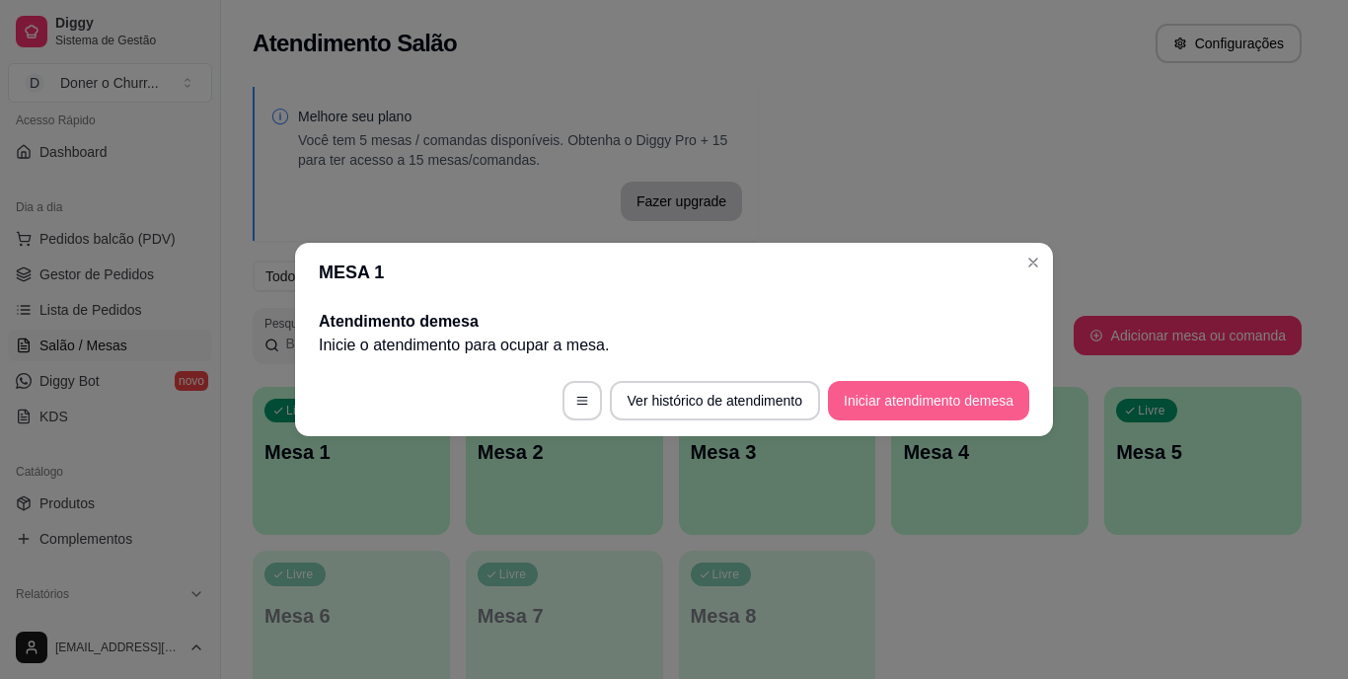
click at [897, 396] on button "Iniciar atendimento de mesa" at bounding box center [928, 400] width 201 height 39
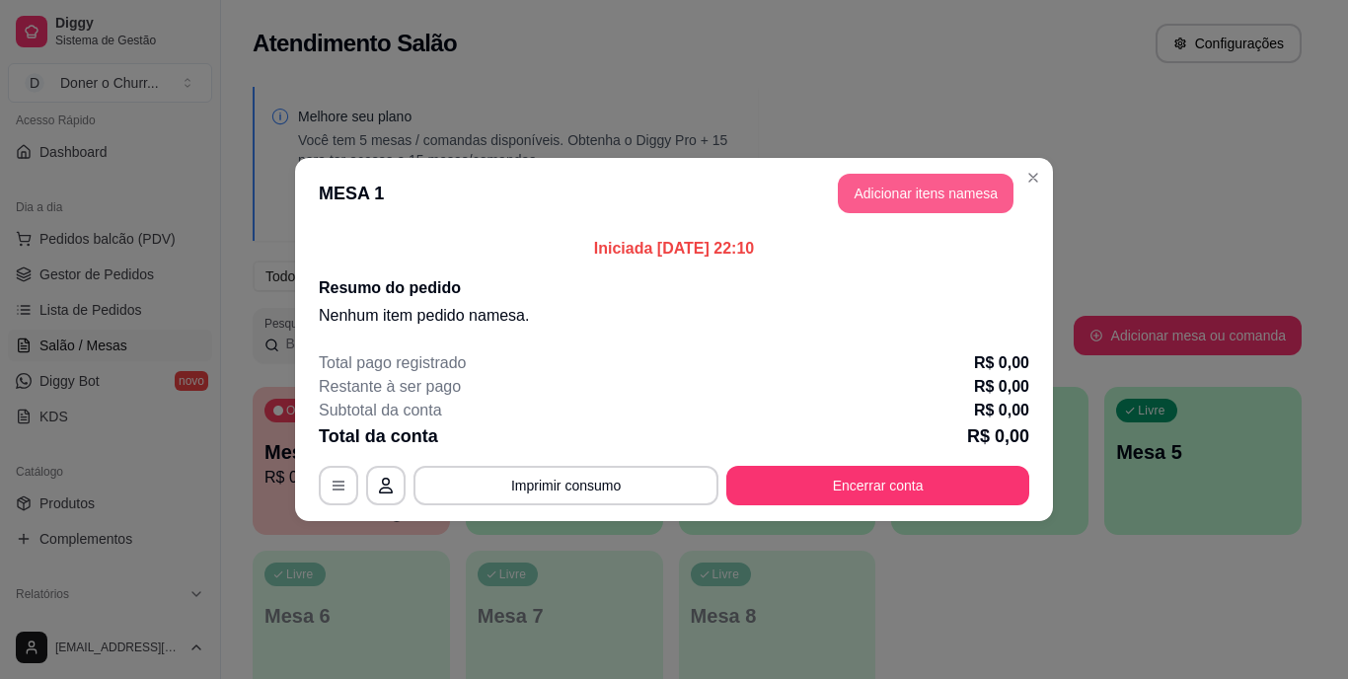
click at [914, 190] on button "Adicionar itens na mesa" at bounding box center [926, 193] width 176 height 39
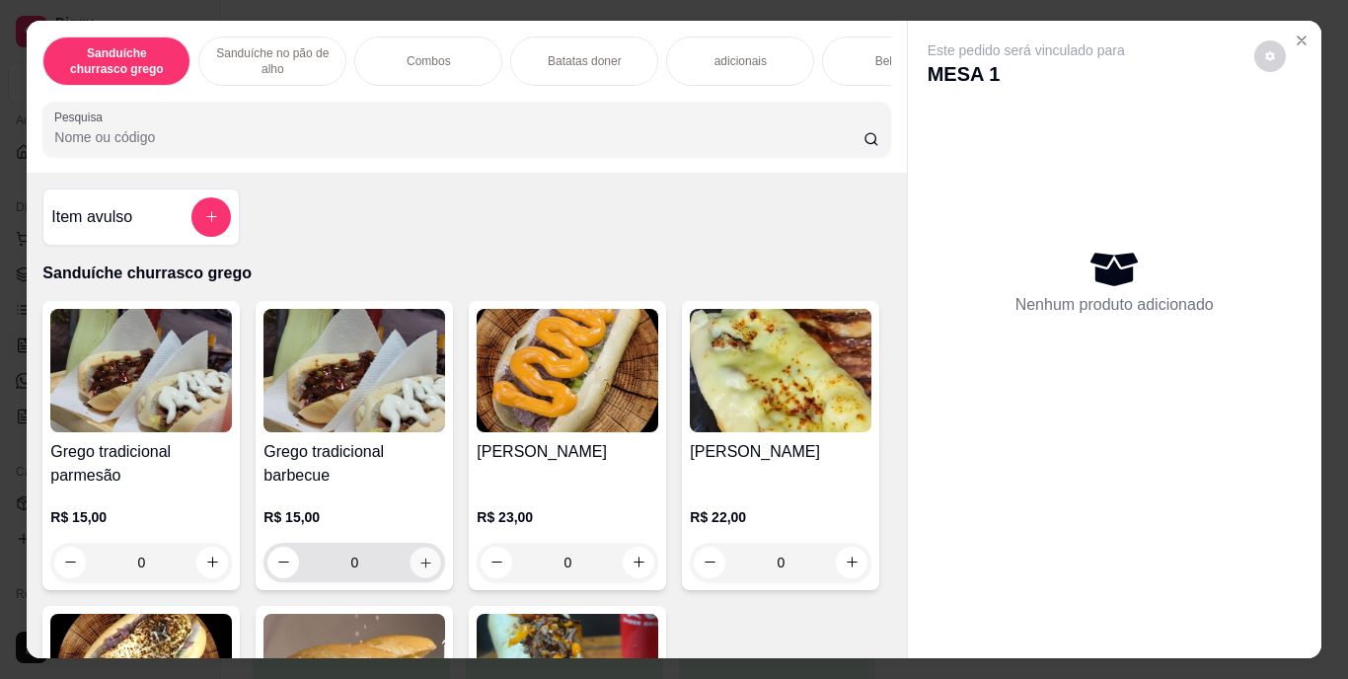
click at [418, 570] on icon "increase-product-quantity" at bounding box center [425, 562] width 15 height 15
type input "1"
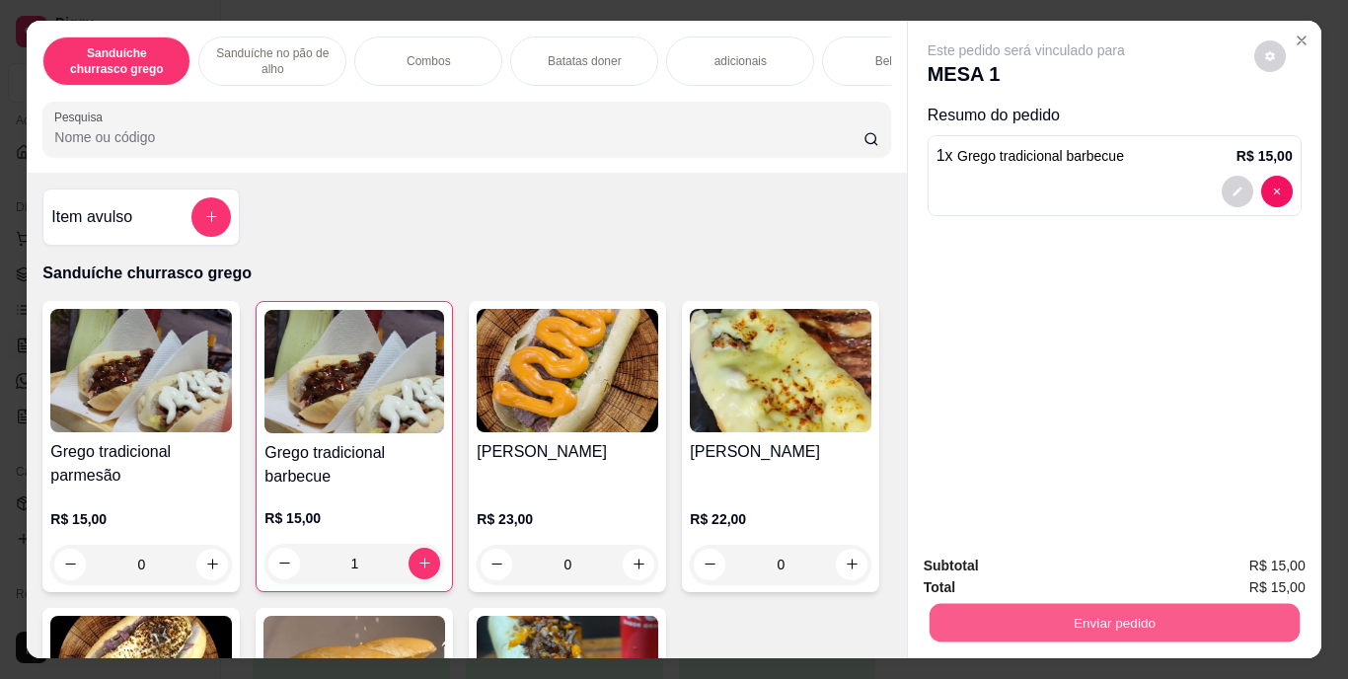
click at [1046, 624] on button "Enviar pedido" at bounding box center [1114, 623] width 370 height 38
click at [1230, 550] on button "Enviar pedido" at bounding box center [1254, 567] width 109 height 37
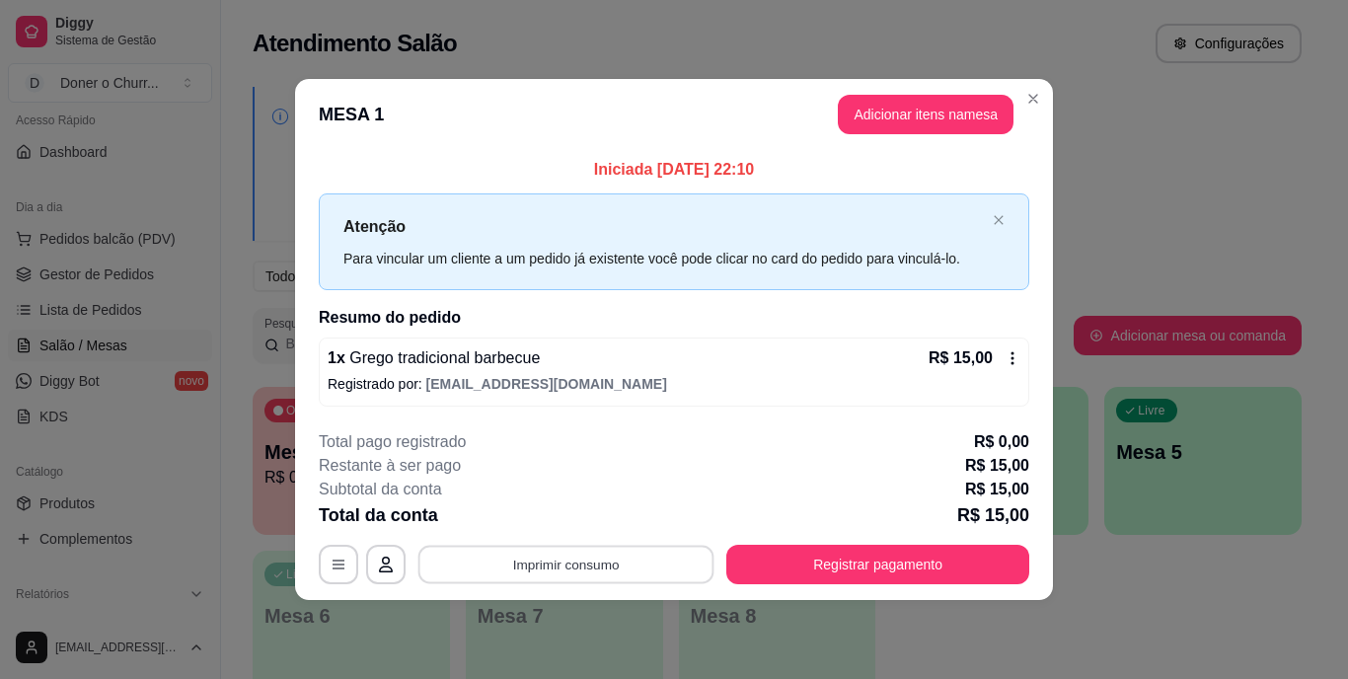
click at [617, 553] on button "Imprimir consumo" at bounding box center [566, 564] width 296 height 38
click at [592, 508] on button "IMPRESSORA" at bounding box center [572, 518] width 138 height 31
click at [584, 551] on button "Imprimir consumo" at bounding box center [566, 564] width 305 height 39
click at [576, 515] on button "IMPRESSORA" at bounding box center [572, 518] width 138 height 31
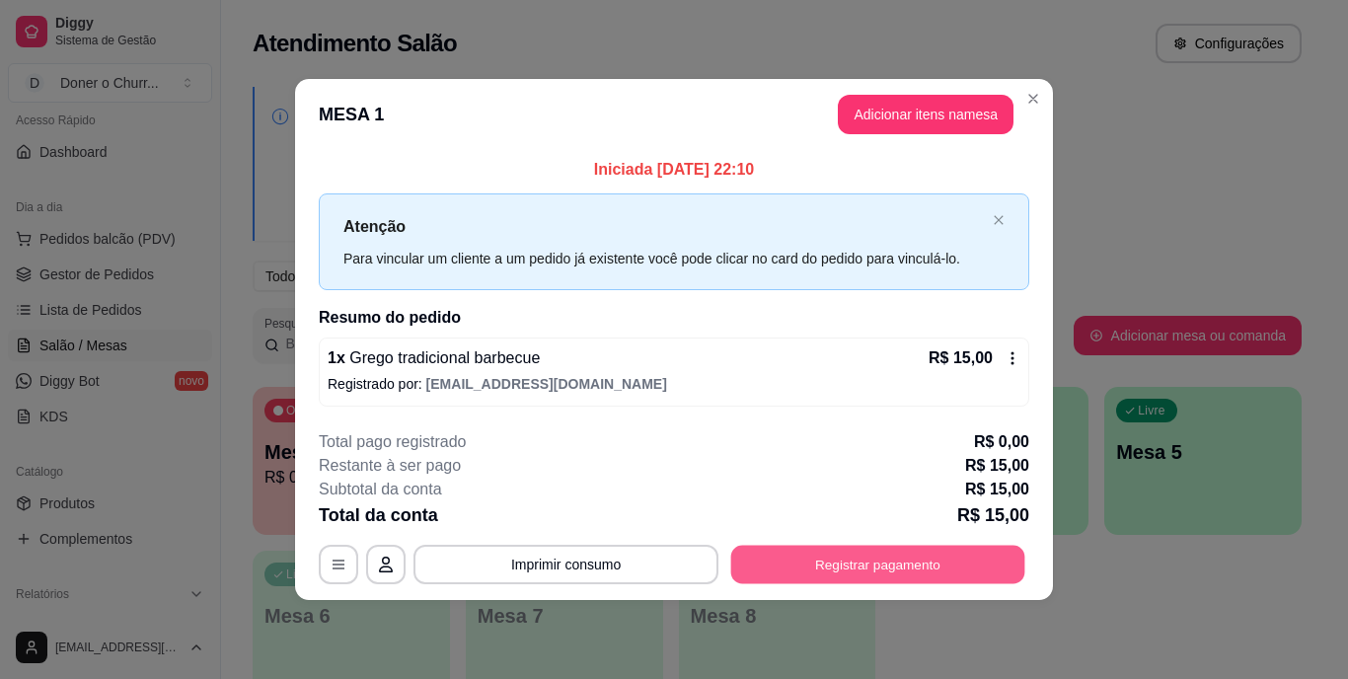
click at [905, 558] on button "Registrar pagamento" at bounding box center [878, 564] width 294 height 38
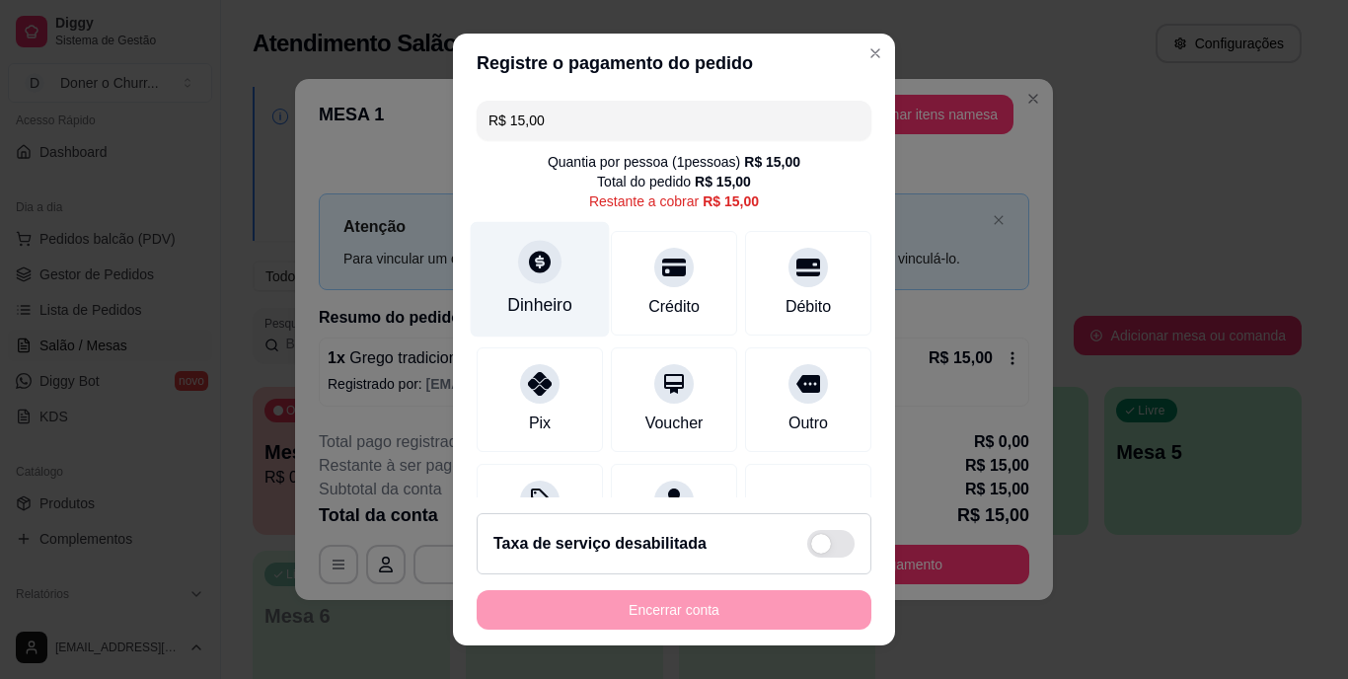
click at [544, 278] on div "Dinheiro" at bounding box center [540, 279] width 139 height 115
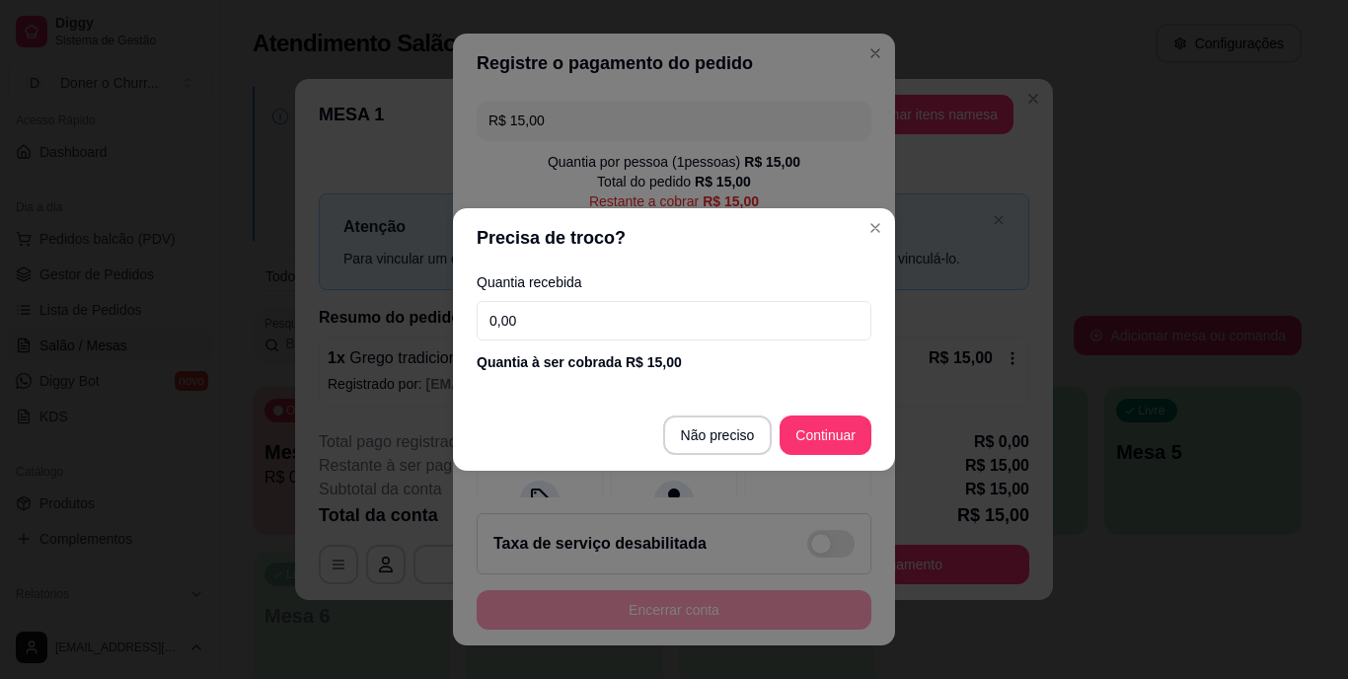
click at [566, 316] on input "0,00" at bounding box center [674, 320] width 395 height 39
type input "15,00"
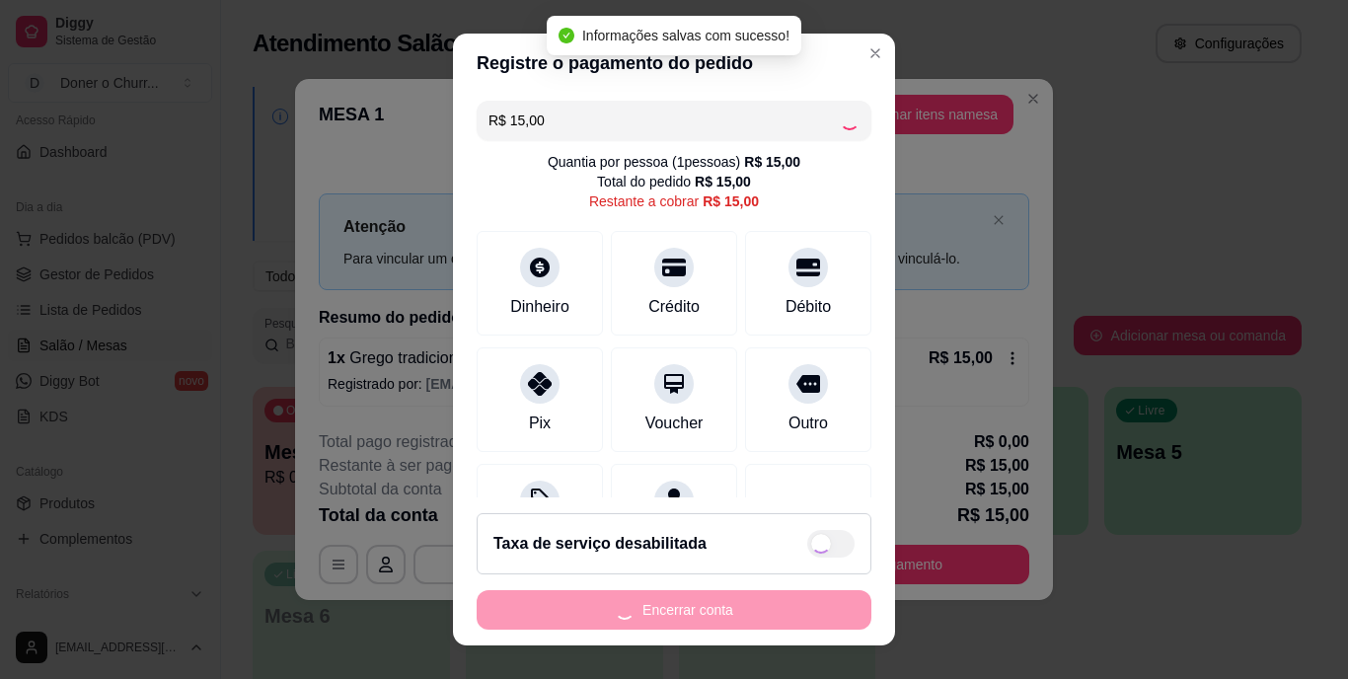
type input "R$ 0,00"
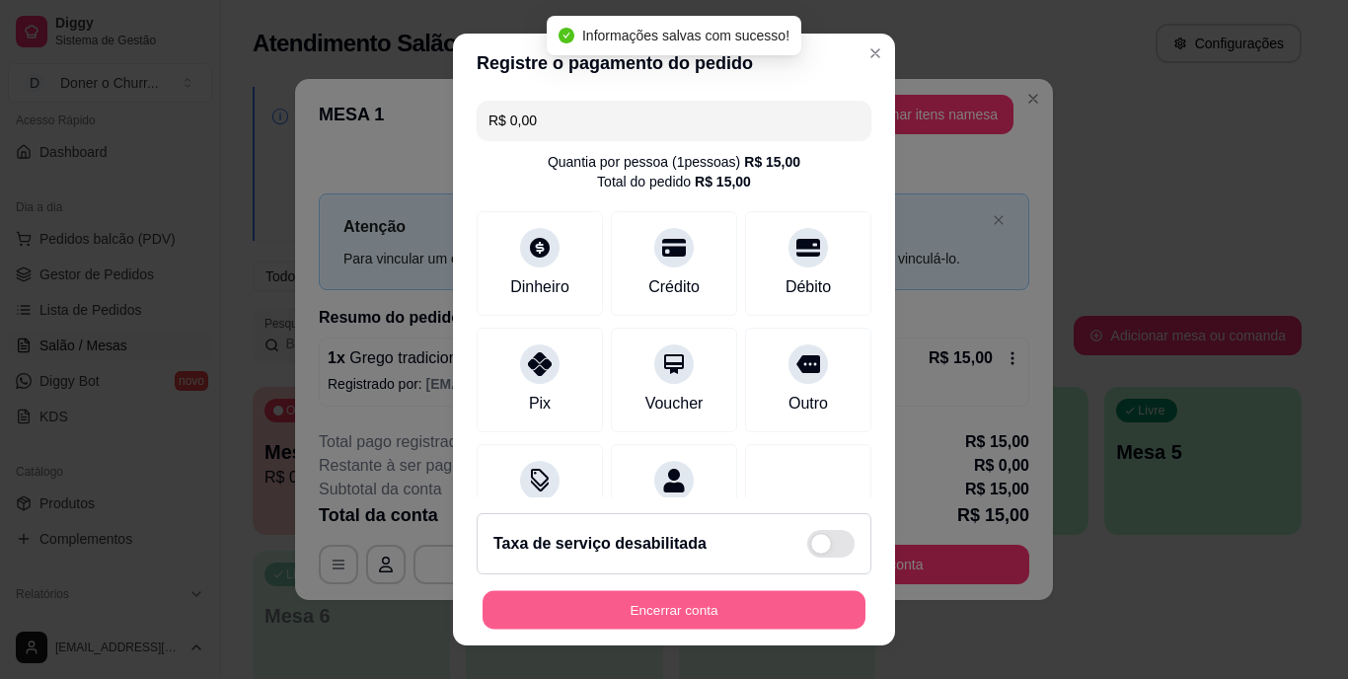
click at [749, 614] on button "Encerrar conta" at bounding box center [674, 609] width 383 height 38
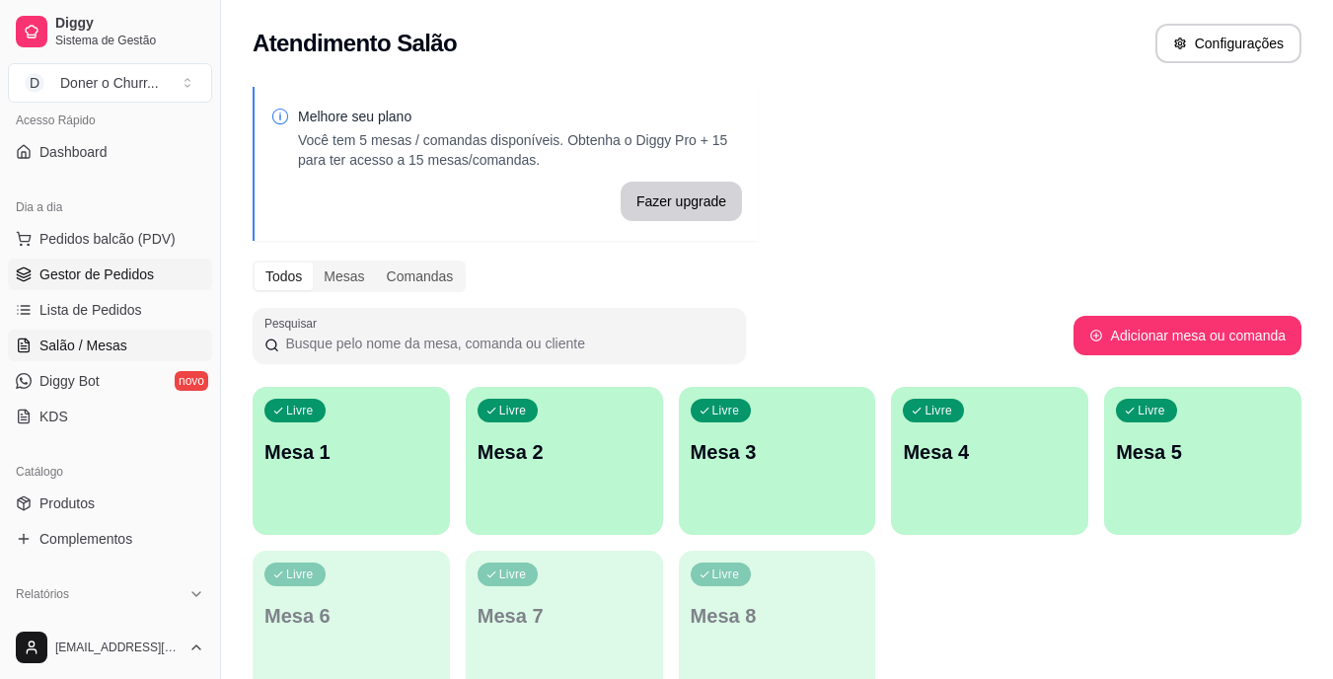
click at [81, 281] on span "Gestor de Pedidos" at bounding box center [96, 275] width 114 height 20
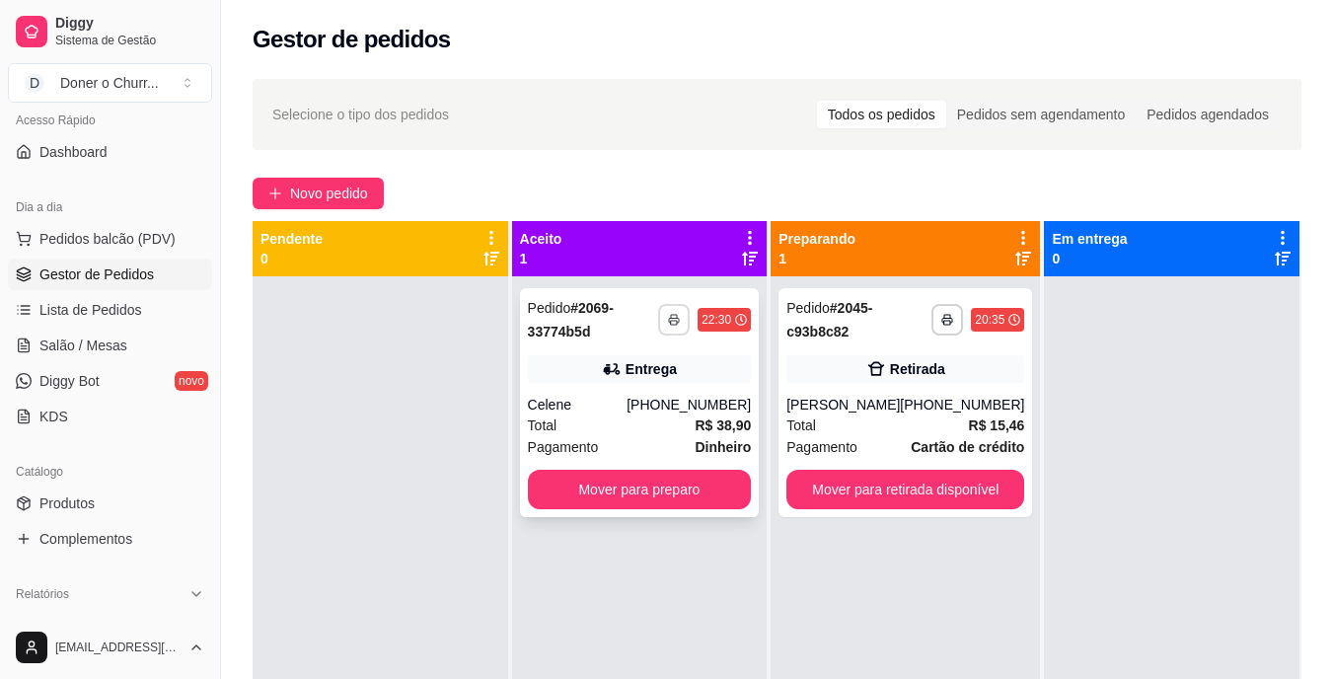
click at [670, 315] on icon "button" at bounding box center [674, 320] width 12 height 12
click at [640, 388] on button "IMPRESSORA" at bounding box center [622, 388] width 138 height 31
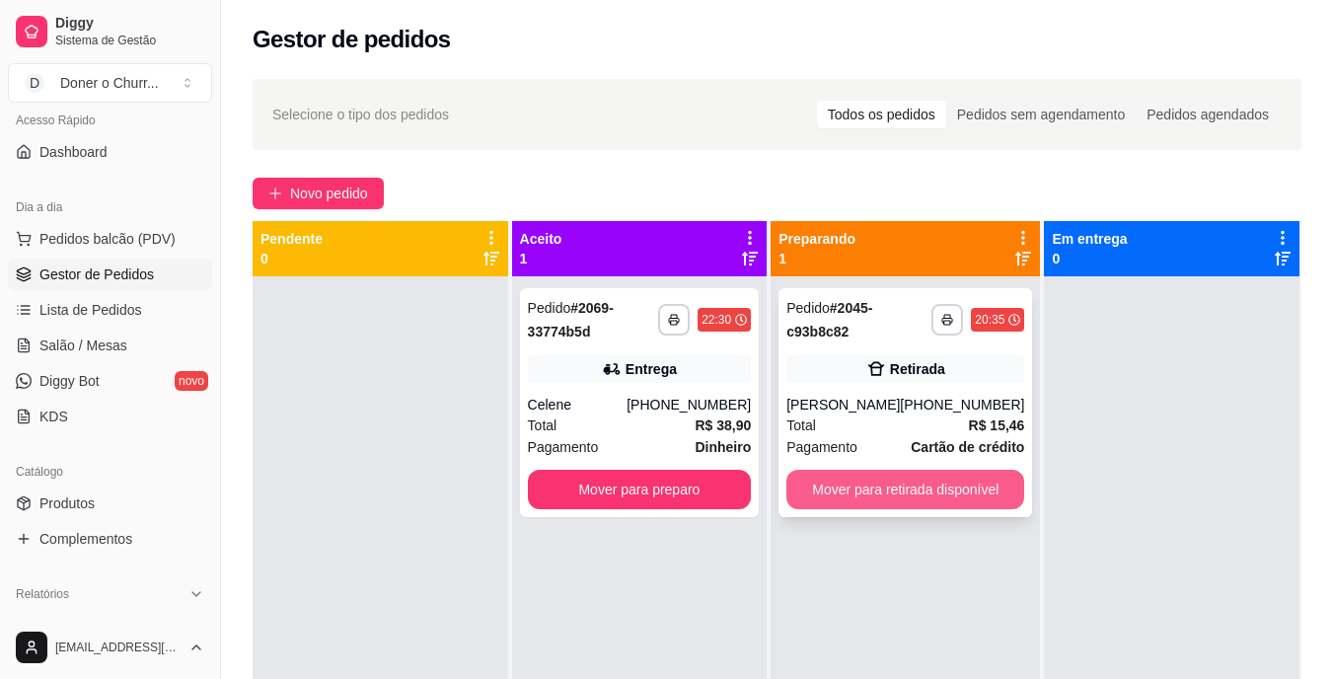
click at [896, 489] on button "Mover para retirada disponível" at bounding box center [906, 489] width 238 height 39
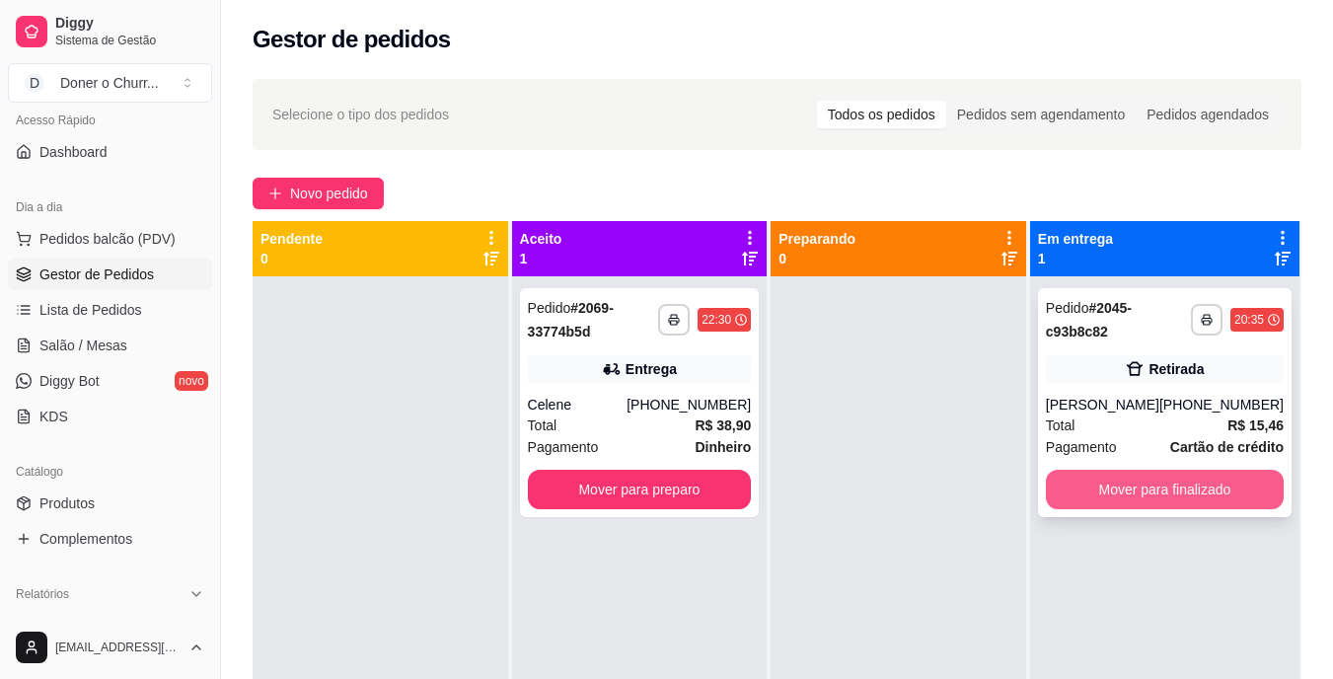
click at [1197, 478] on button "Mover para finalizado" at bounding box center [1165, 489] width 238 height 39
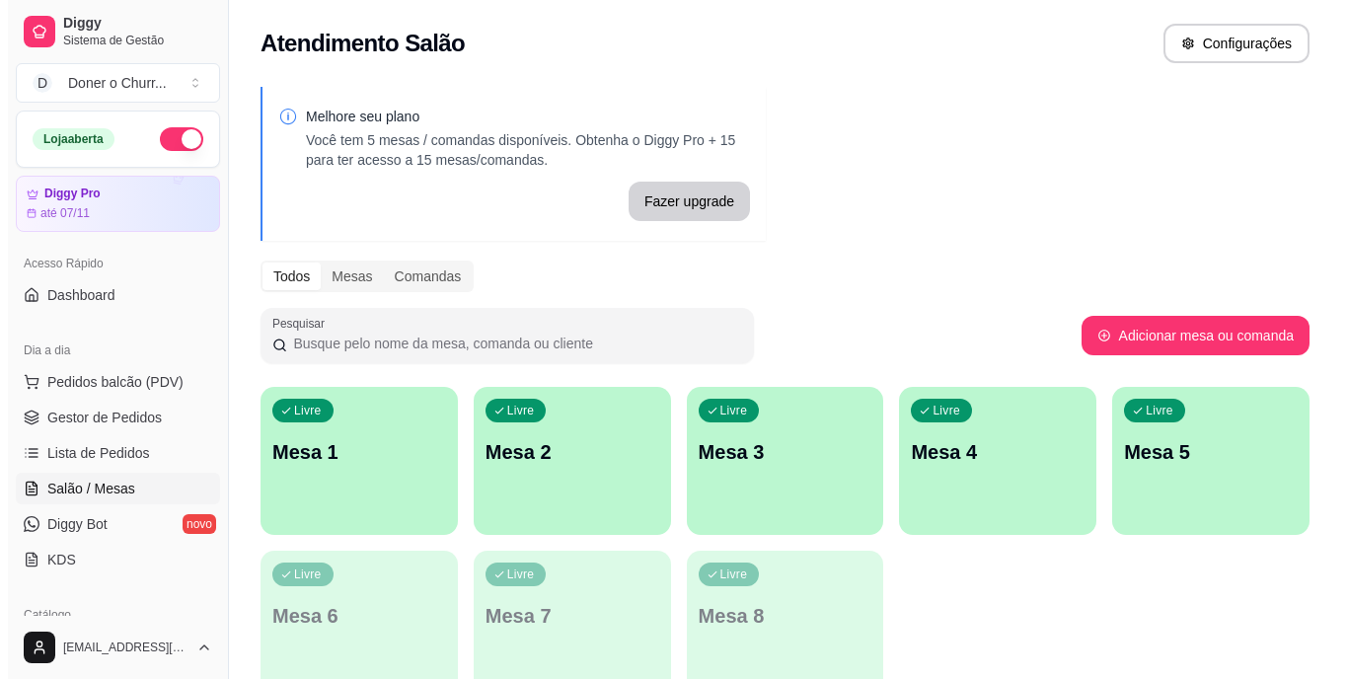
scroll to position [225, 0]
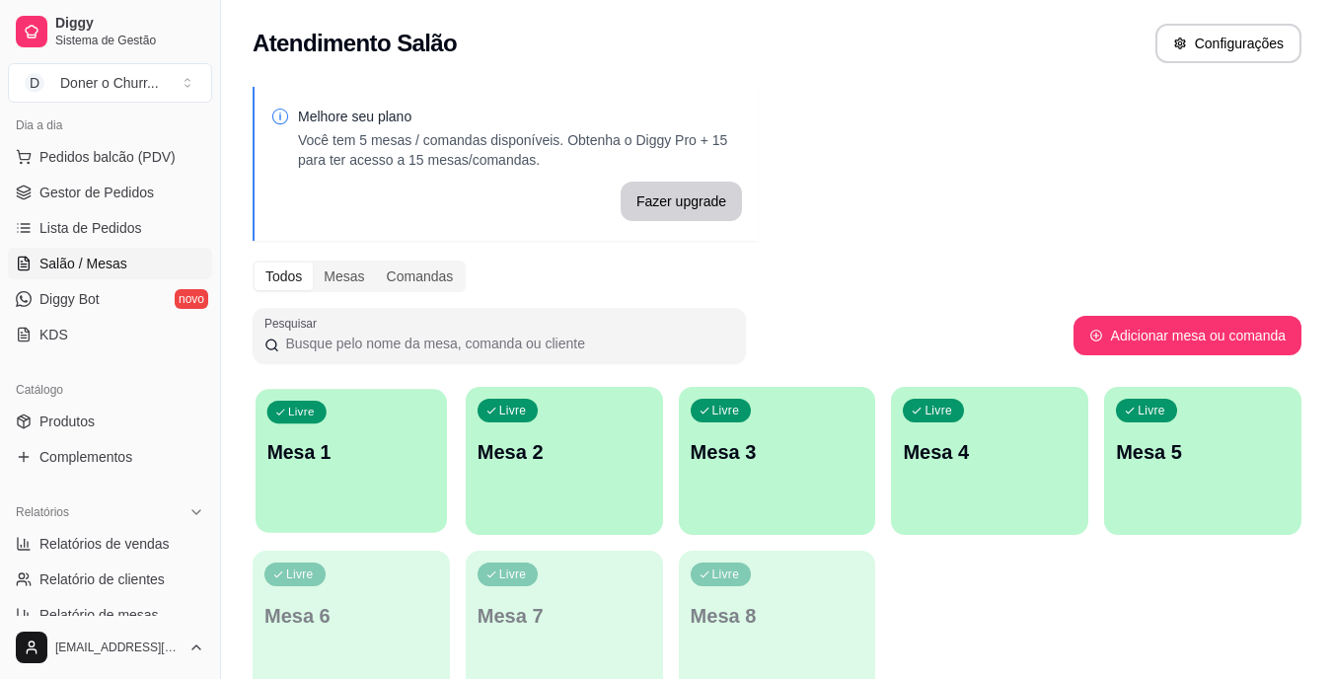
click at [304, 462] on p "Mesa 1" at bounding box center [351, 452] width 169 height 27
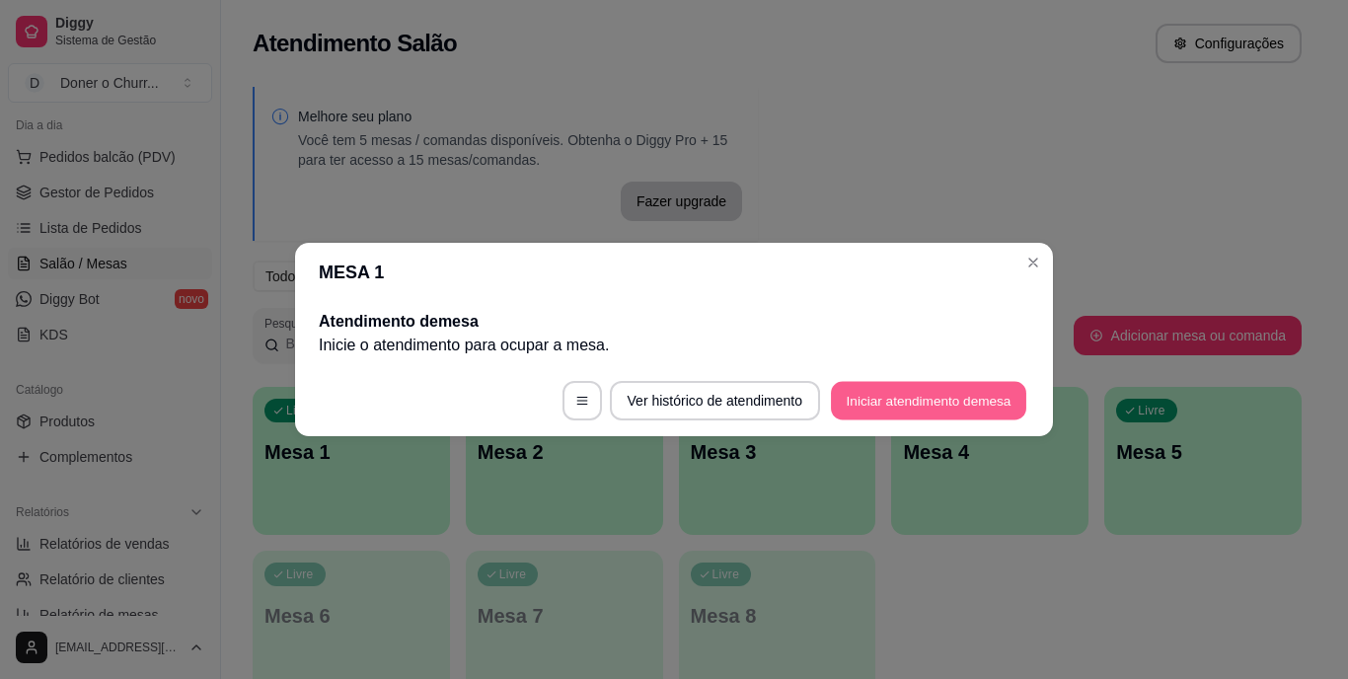
click at [929, 397] on button "Iniciar atendimento de mesa" at bounding box center [928, 401] width 195 height 38
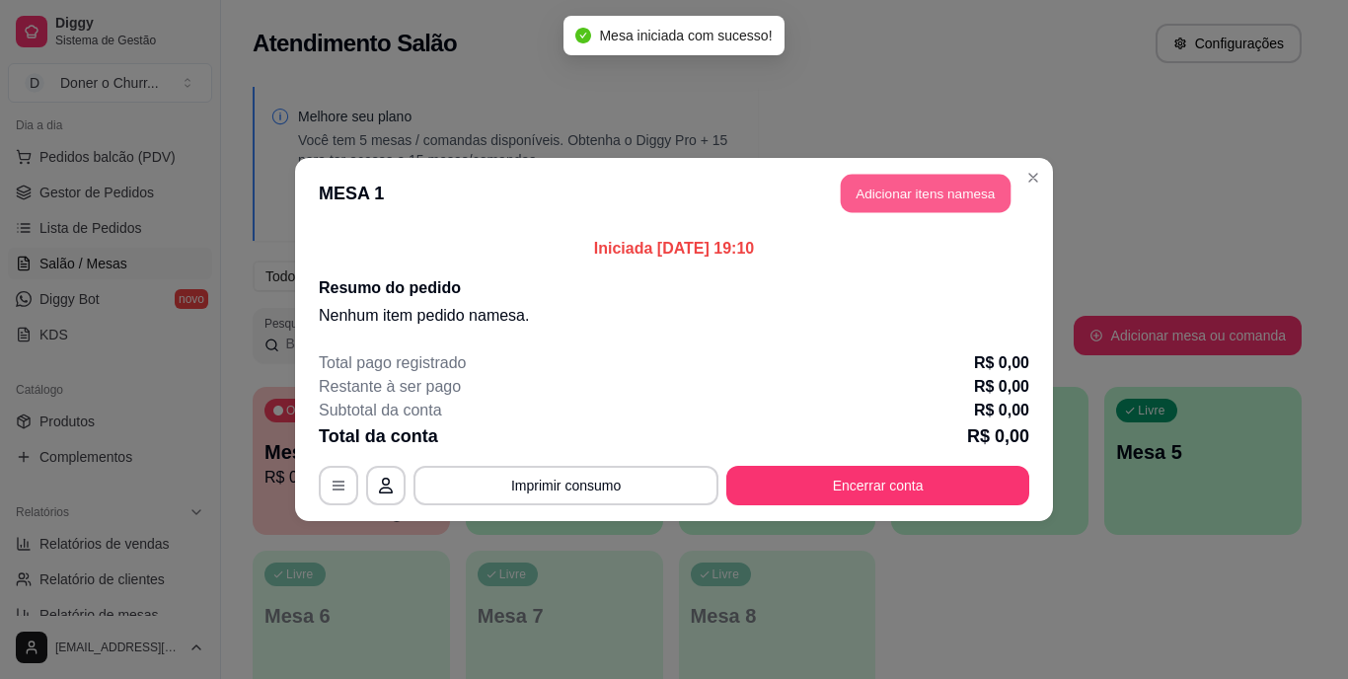
click at [946, 193] on button "Adicionar itens na mesa" at bounding box center [926, 194] width 170 height 38
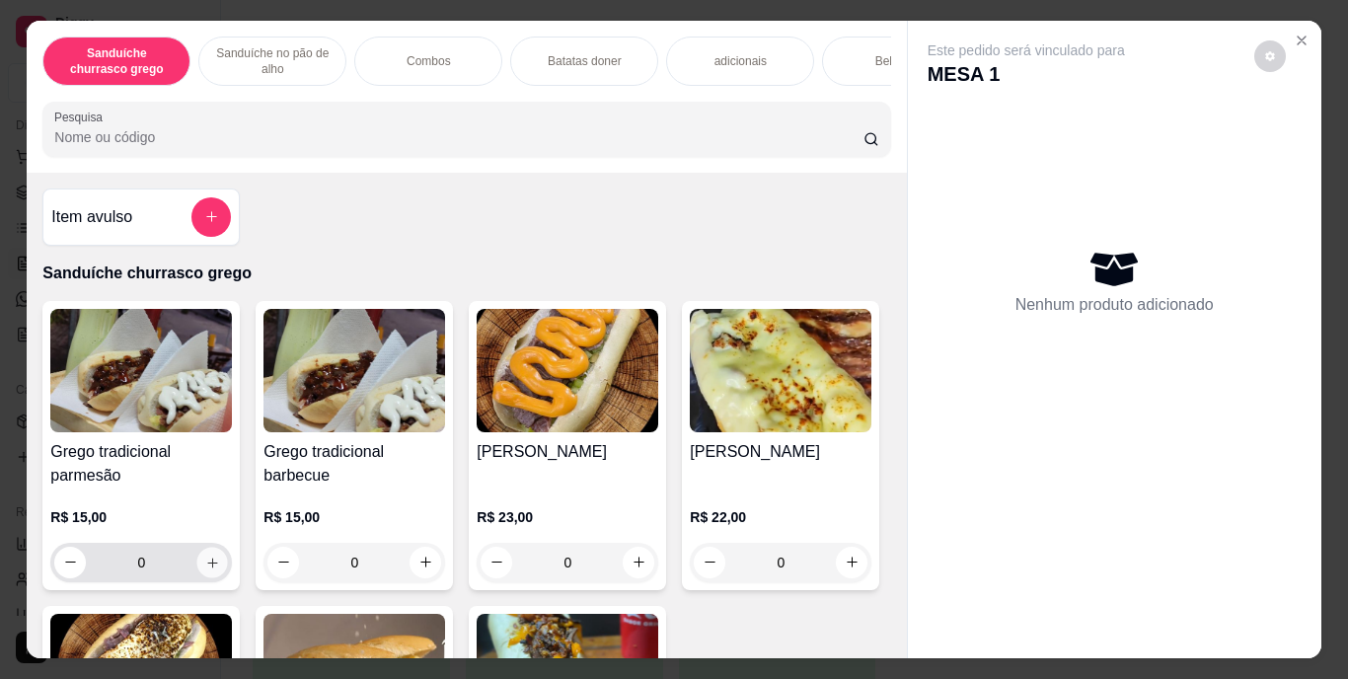
click at [214, 566] on button "increase-product-quantity" at bounding box center [212, 562] width 31 height 31
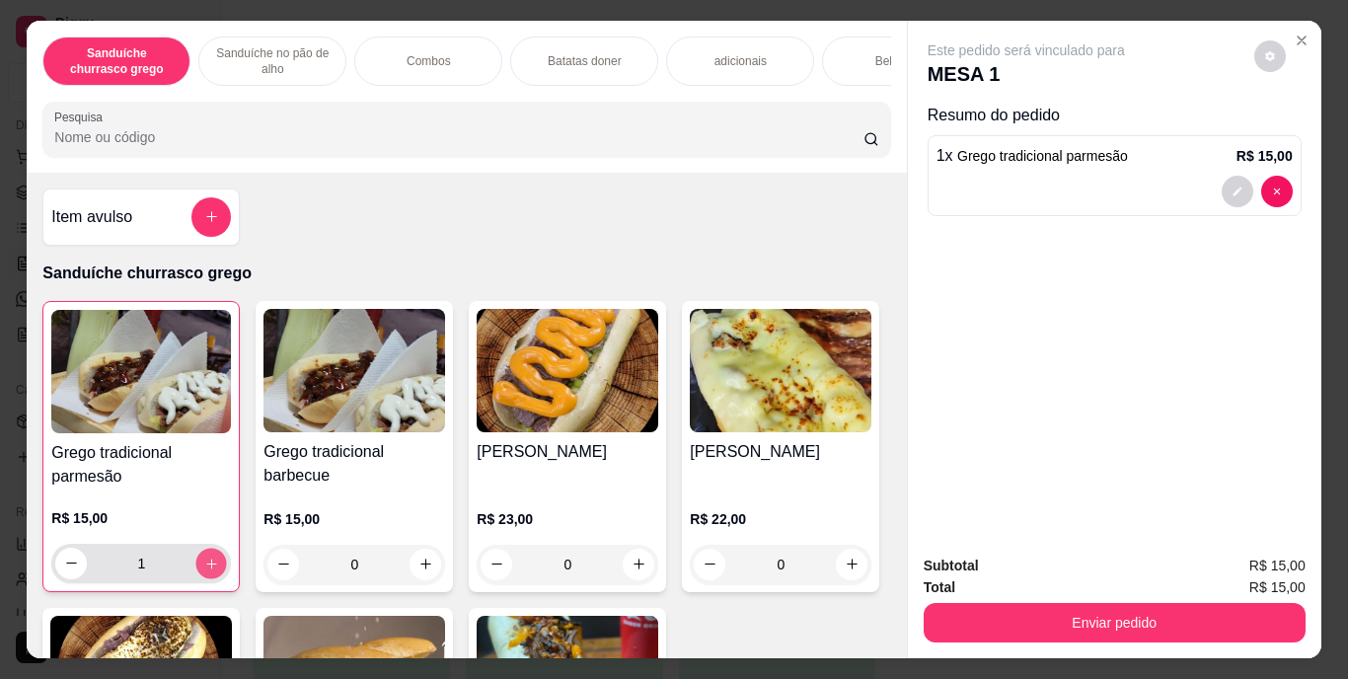
click at [214, 566] on button "increase-product-quantity" at bounding box center [211, 563] width 31 height 31
type input "2"
click at [427, 571] on button "increase-product-quantity" at bounding box center [426, 564] width 31 height 31
type input "1"
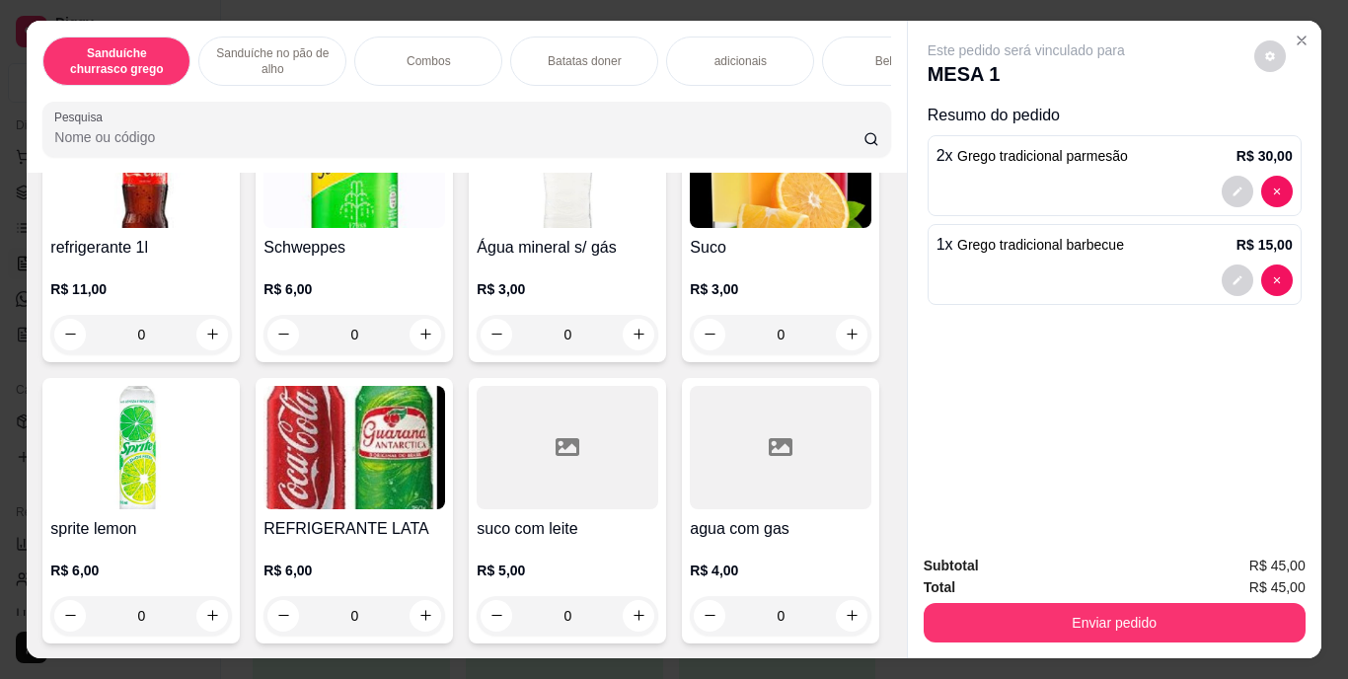
scroll to position [3646, 0]
click at [837, 349] on button "increase-product-quantity" at bounding box center [852, 334] width 31 height 31
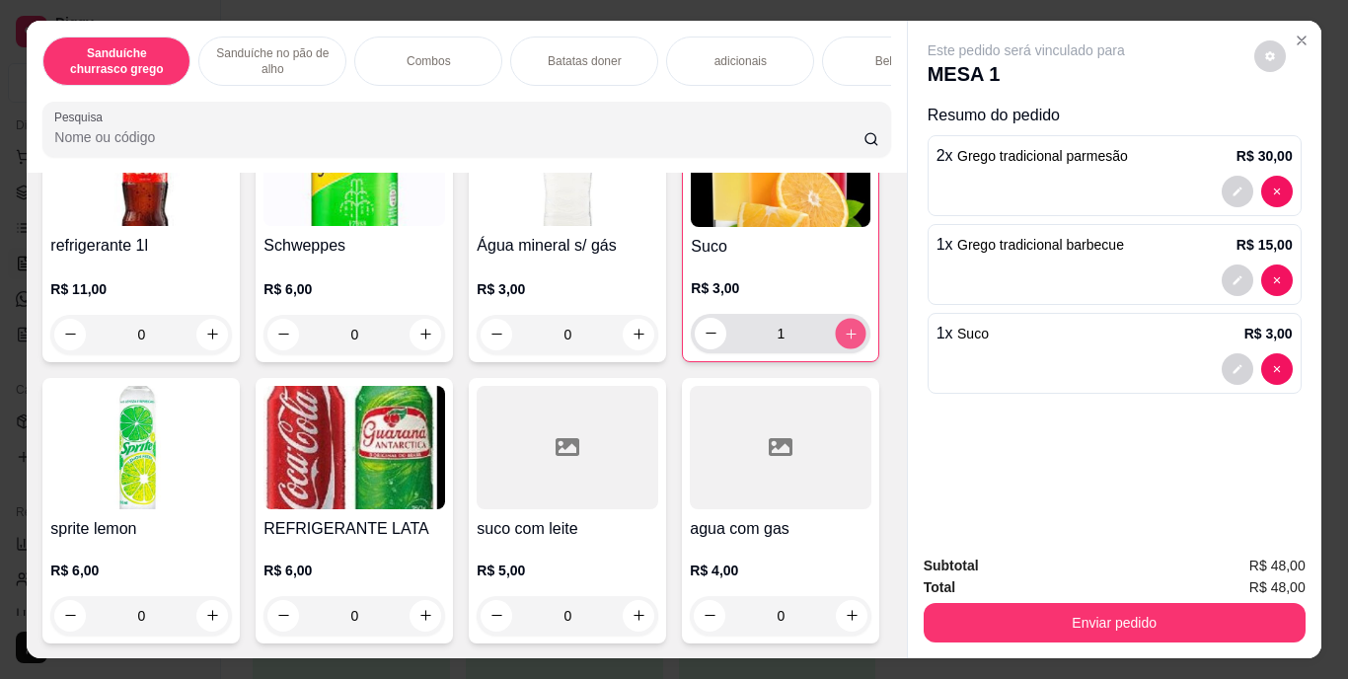
click at [836, 348] on button "increase-product-quantity" at bounding box center [851, 333] width 31 height 31
type input "3"
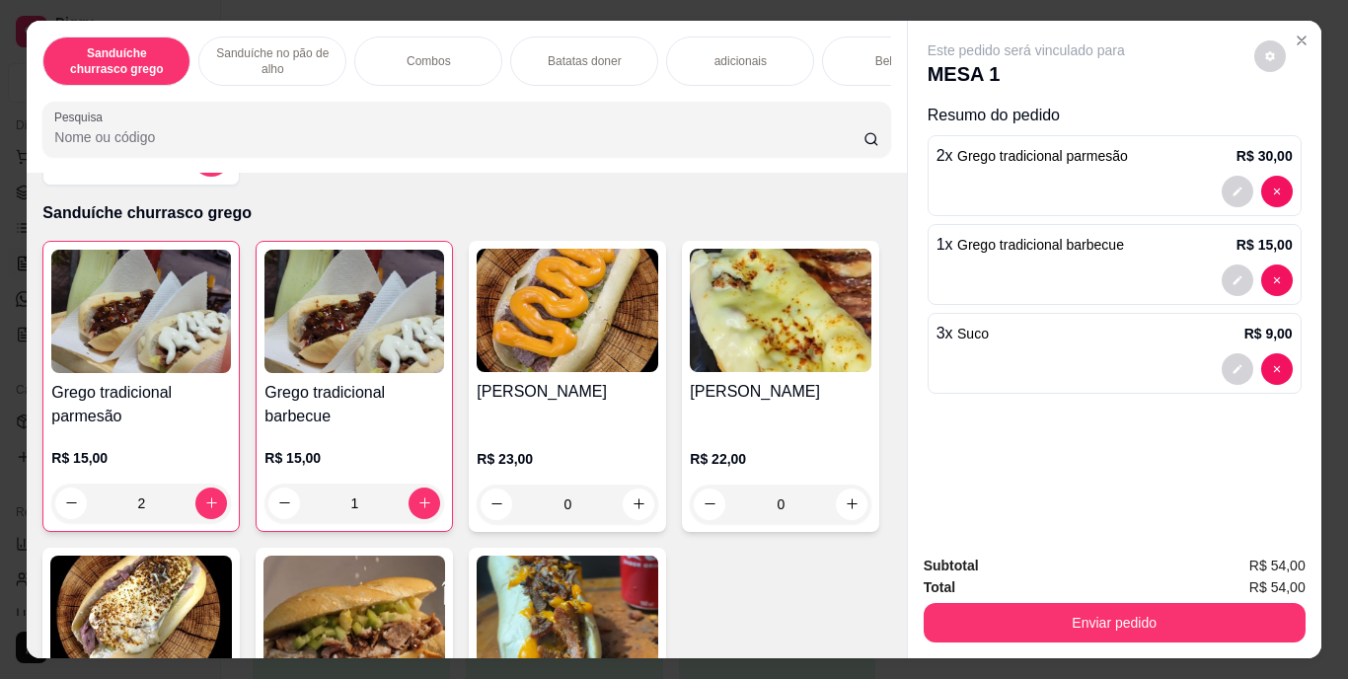
scroll to position [0, 0]
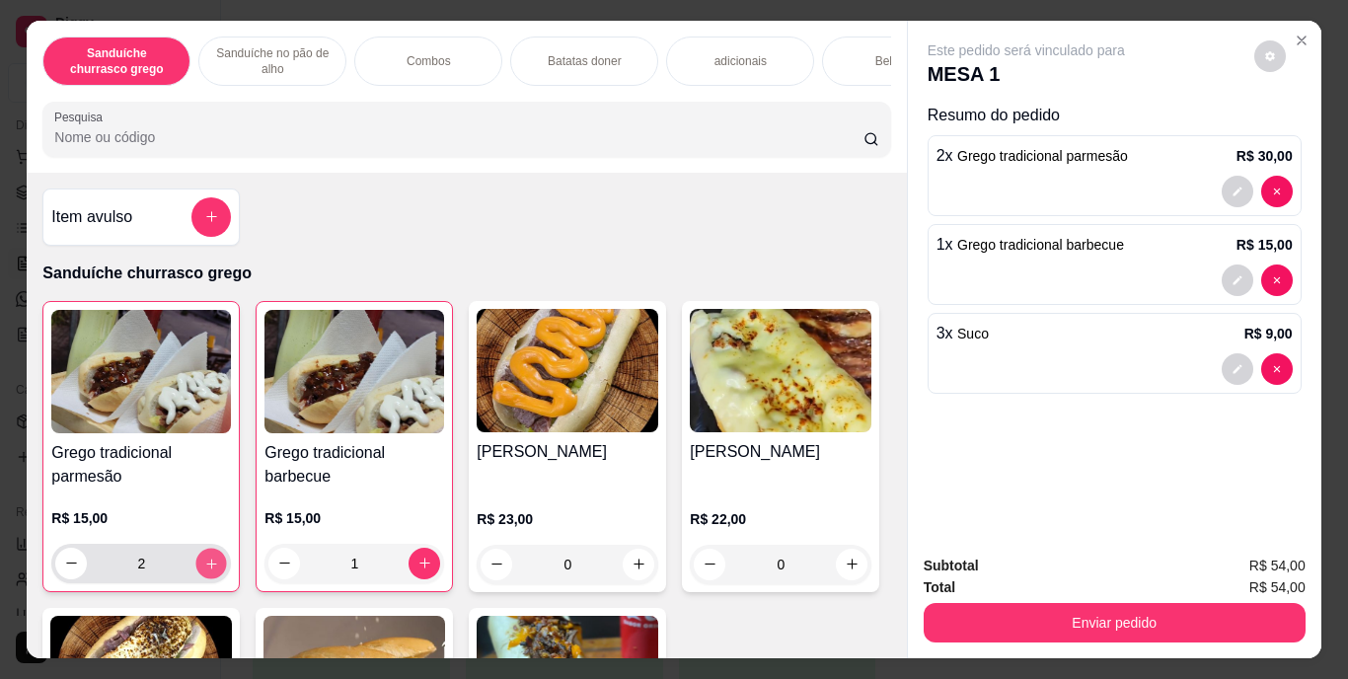
click at [207, 569] on icon "increase-product-quantity" at bounding box center [211, 564] width 10 height 10
type input "4"
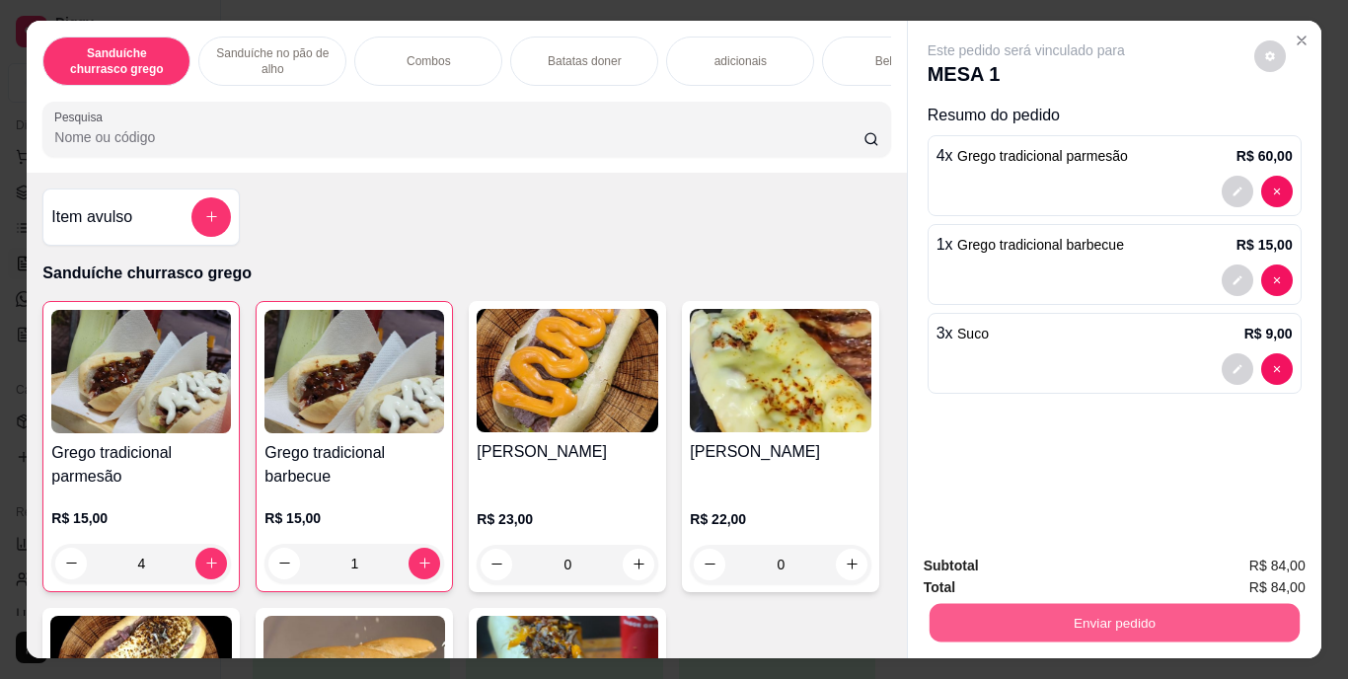
click at [1134, 618] on button "Enviar pedido" at bounding box center [1114, 623] width 370 height 38
click at [1123, 569] on button "Registrar cliente" at bounding box center [1122, 567] width 126 height 37
click at [1180, 618] on button "Enviar pedido" at bounding box center [1114, 623] width 370 height 38
click at [1228, 570] on button "Enviar pedido" at bounding box center [1254, 567] width 109 height 37
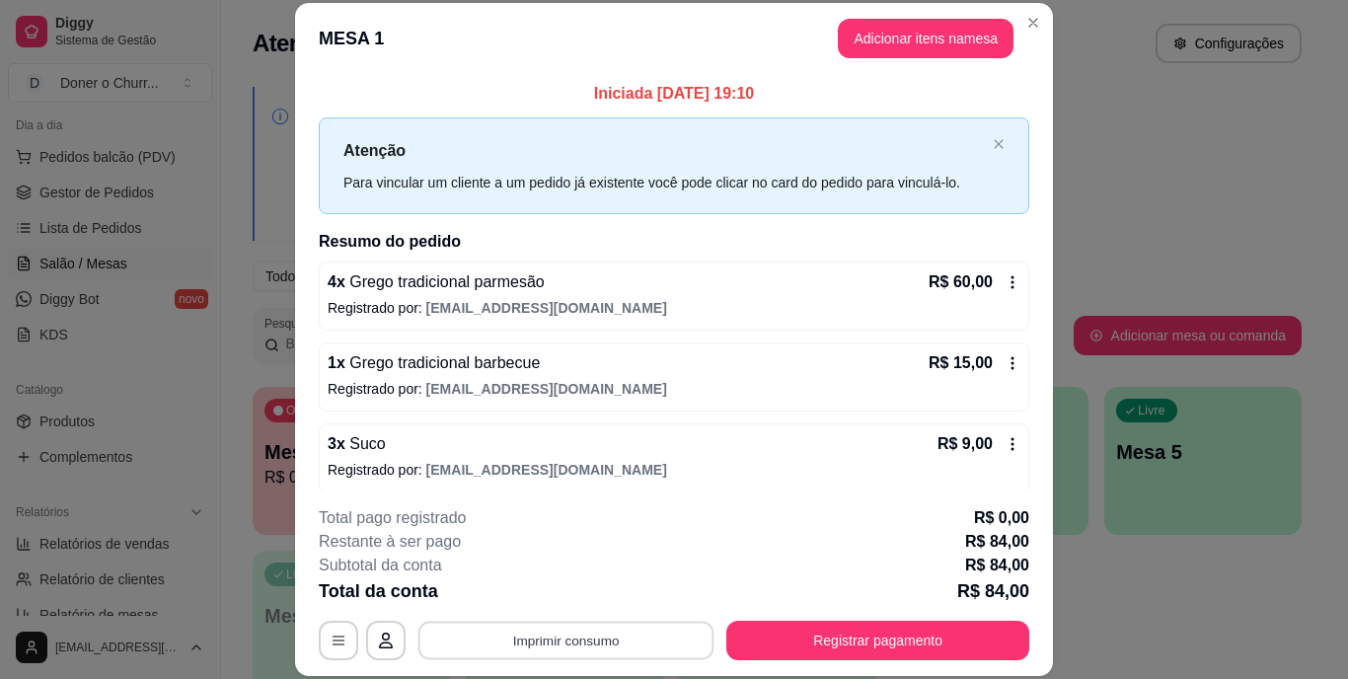
click at [554, 634] on button "Imprimir consumo" at bounding box center [566, 640] width 296 height 38
click at [548, 589] on button "IMPRESSORA" at bounding box center [564, 594] width 138 height 31
click at [556, 644] on button "Imprimir consumo" at bounding box center [566, 640] width 296 height 38
click at [558, 590] on button "IMPRESSORA" at bounding box center [564, 594] width 138 height 31
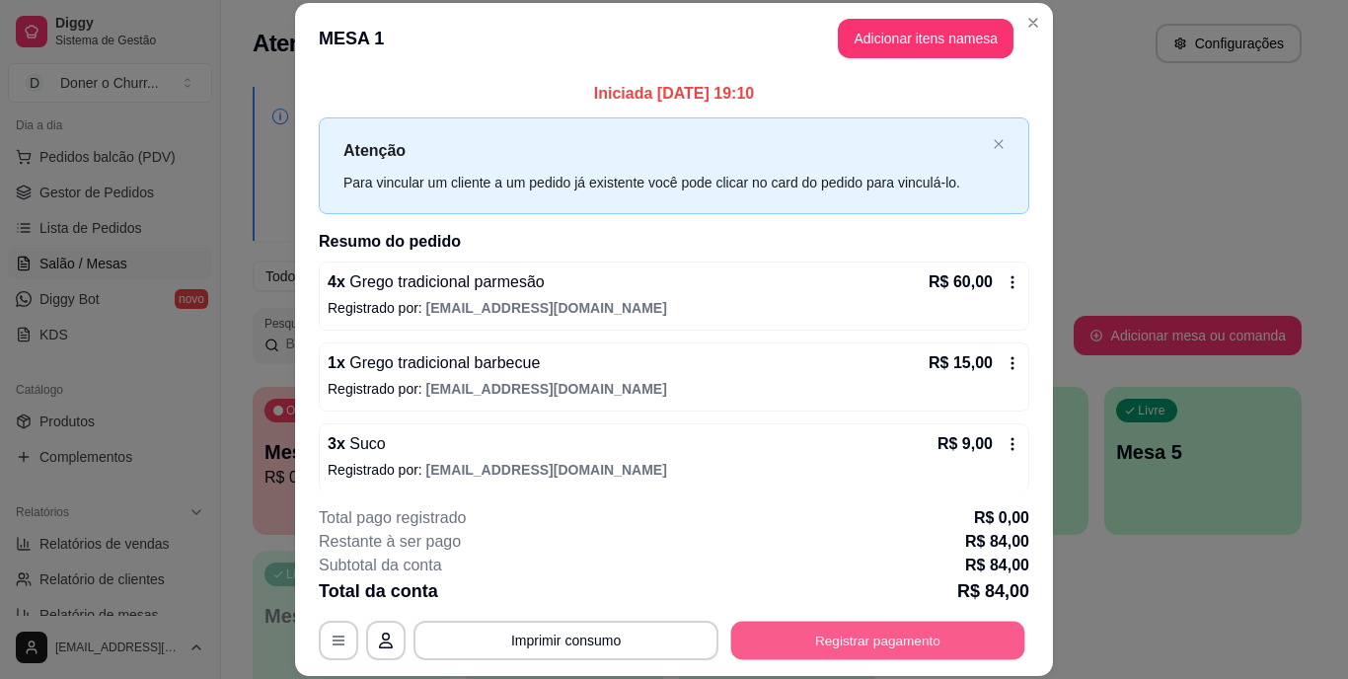
click at [870, 642] on button "Registrar pagamento" at bounding box center [878, 640] width 294 height 38
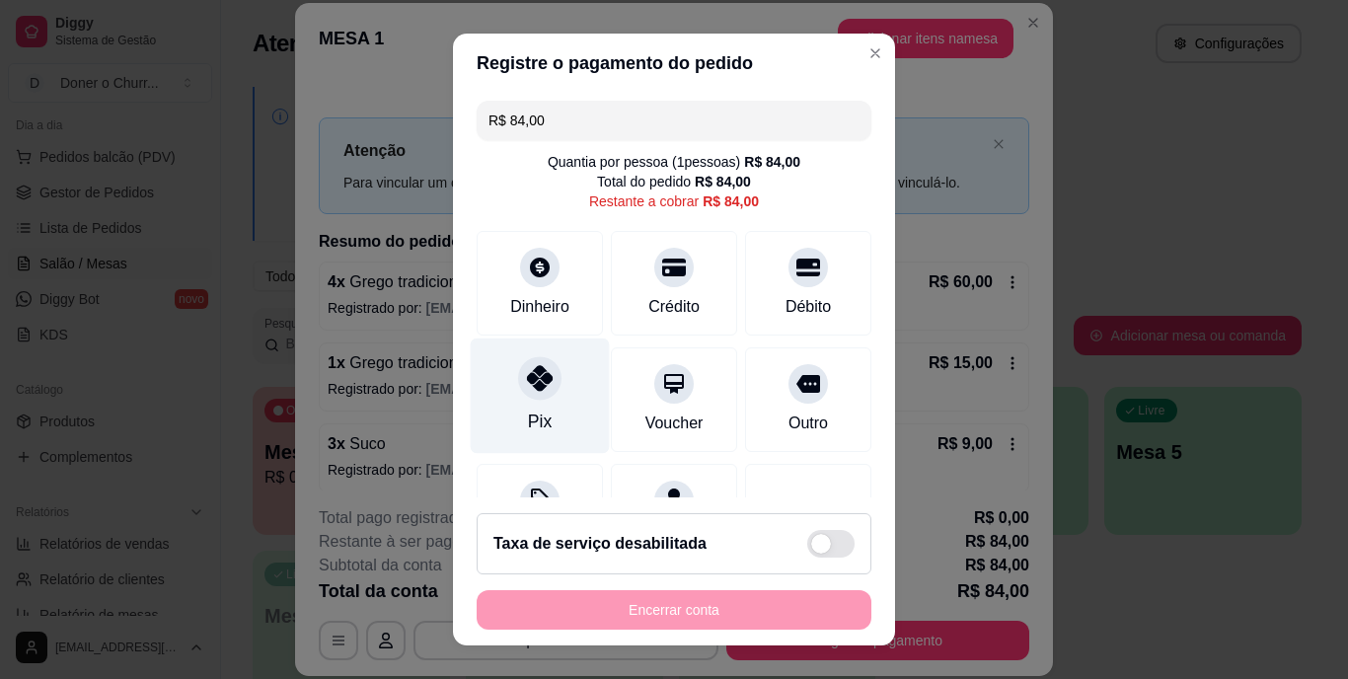
click at [527, 391] on icon at bounding box center [540, 379] width 26 height 26
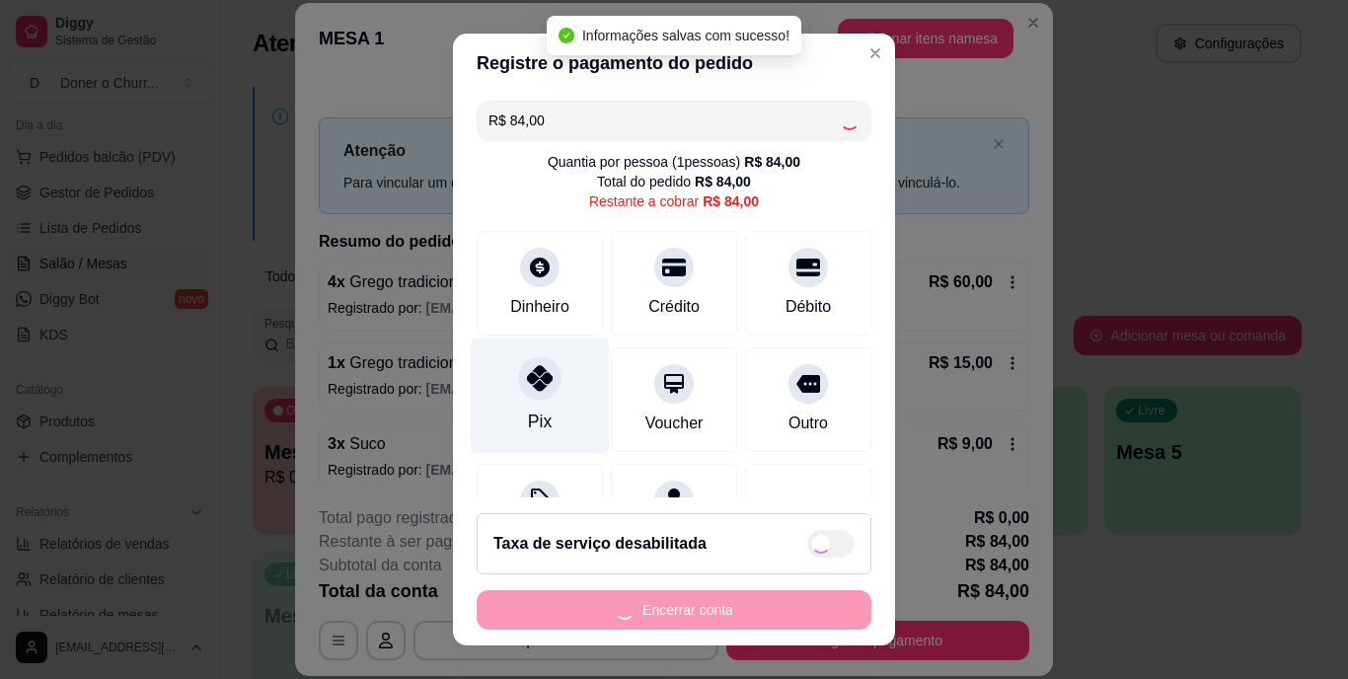
type input "R$ 0,00"
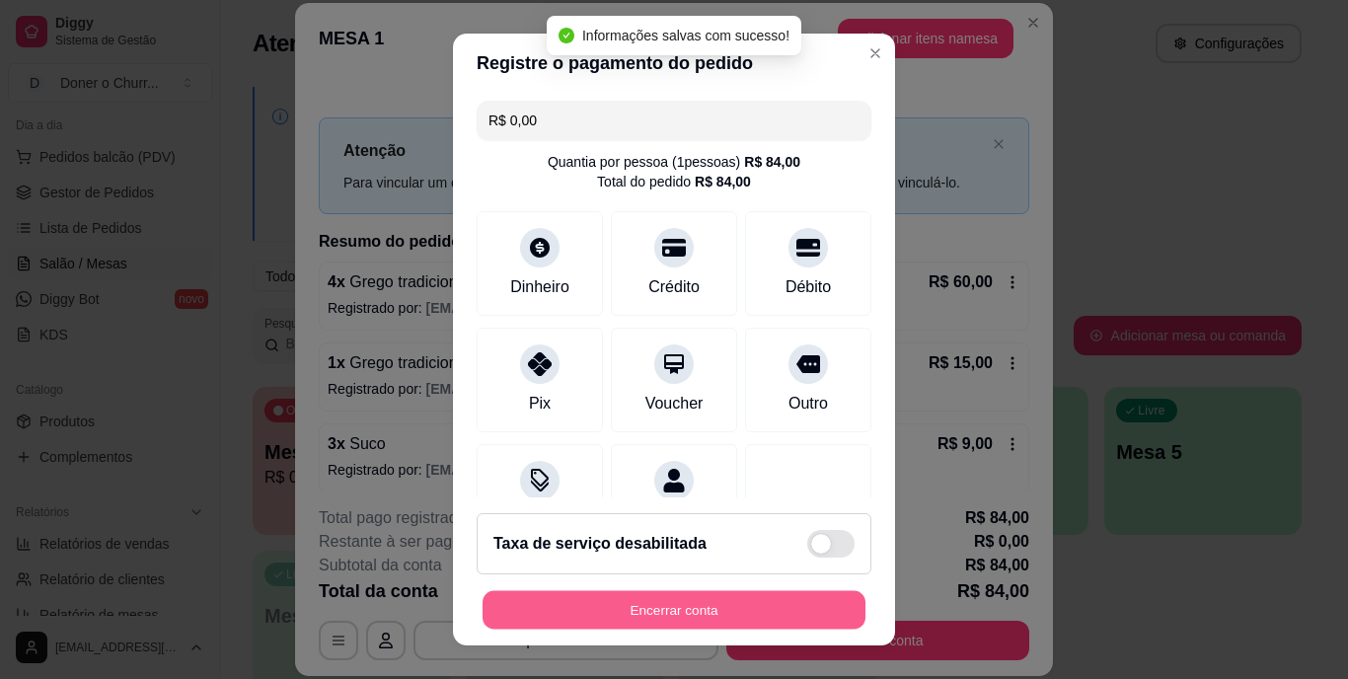
click at [665, 612] on button "Encerrar conta" at bounding box center [674, 609] width 383 height 38
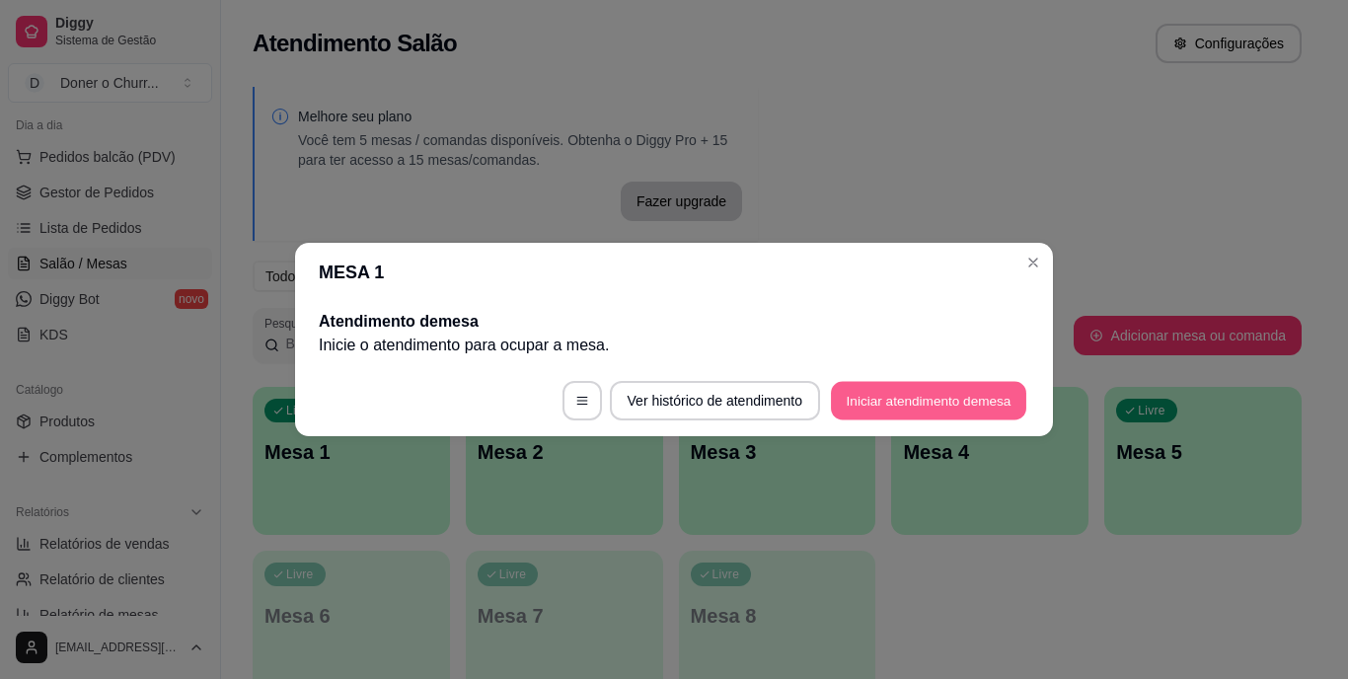
click at [899, 406] on button "Iniciar atendimento de mesa" at bounding box center [928, 401] width 195 height 38
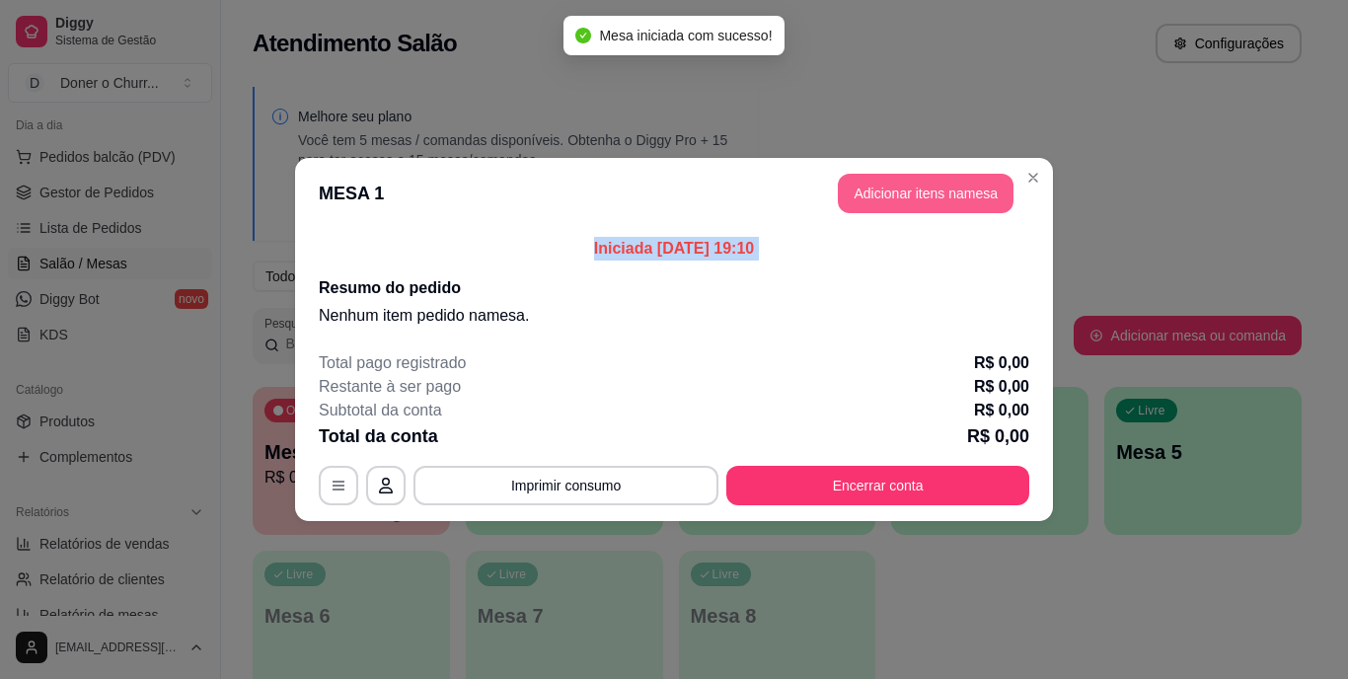
drag, startPoint x: 940, startPoint y: 249, endPoint x: 922, endPoint y: 197, distance: 54.3
click at [922, 197] on section "MESA 1 Adicionar itens na mesa Iniciada 08/10/2025 às 19:10 Resumo do pedido Ne…" at bounding box center [674, 339] width 758 height 363
click at [922, 197] on button "Adicionar itens na mesa" at bounding box center [926, 194] width 170 height 38
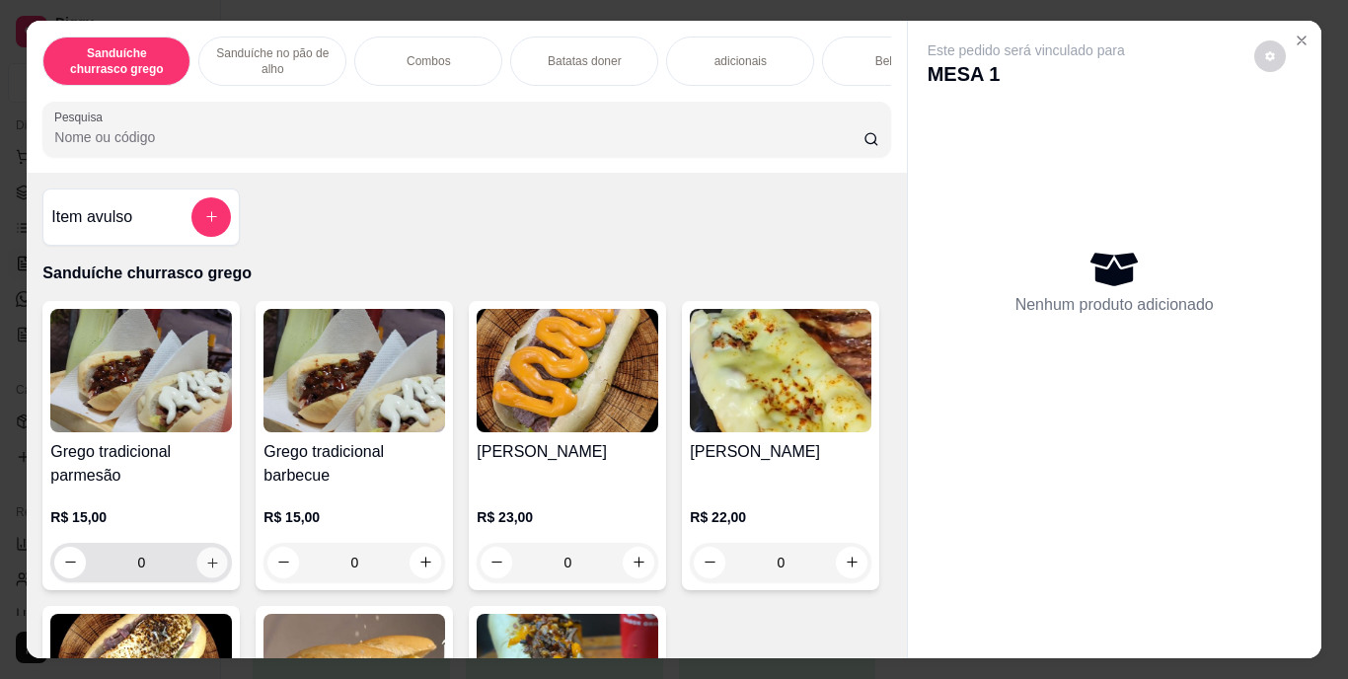
click at [205, 570] on icon "increase-product-quantity" at bounding box center [212, 562] width 15 height 15
type input "1"
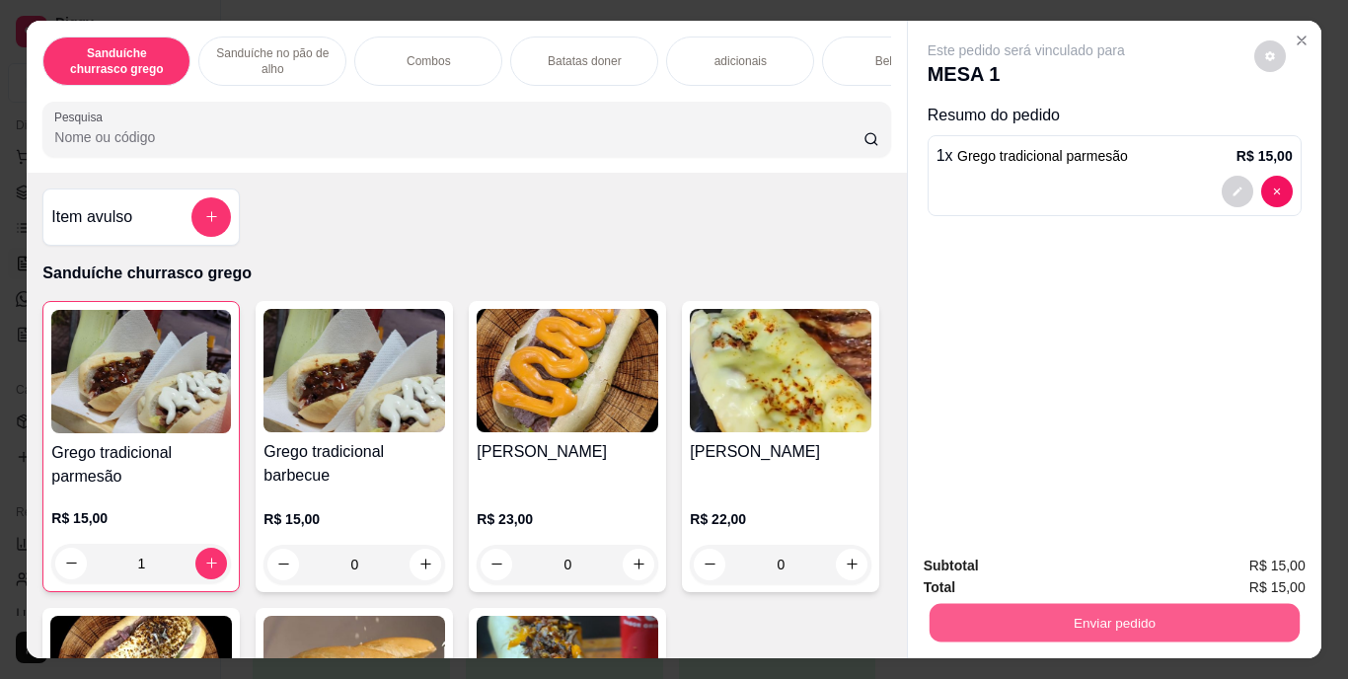
click at [1144, 622] on button "Enviar pedido" at bounding box center [1114, 623] width 370 height 38
click at [1247, 558] on button "Enviar pedido" at bounding box center [1254, 567] width 109 height 37
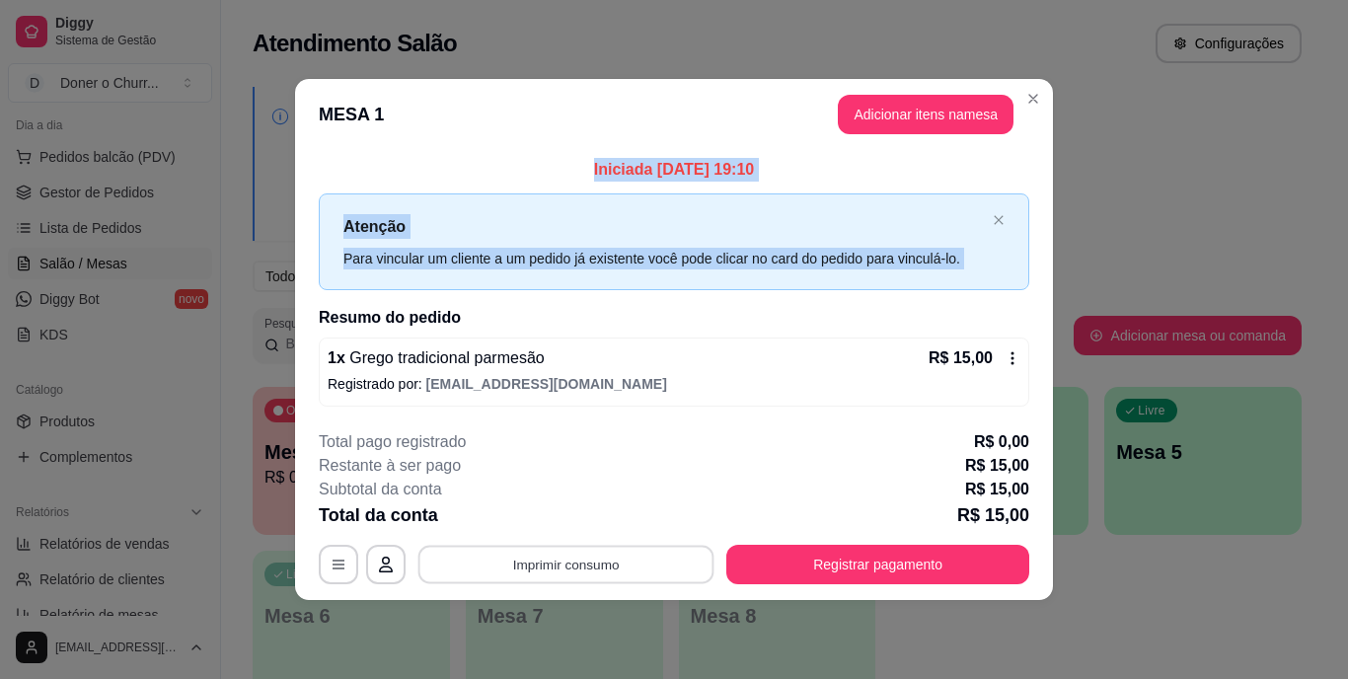
click at [578, 569] on button "Imprimir consumo" at bounding box center [566, 564] width 296 height 38
click at [558, 522] on button "IMPRESSORA" at bounding box center [571, 519] width 143 height 32
click at [556, 568] on button "Imprimir consumo" at bounding box center [566, 564] width 296 height 38
click at [581, 565] on button "Imprimir consumo" at bounding box center [566, 564] width 296 height 38
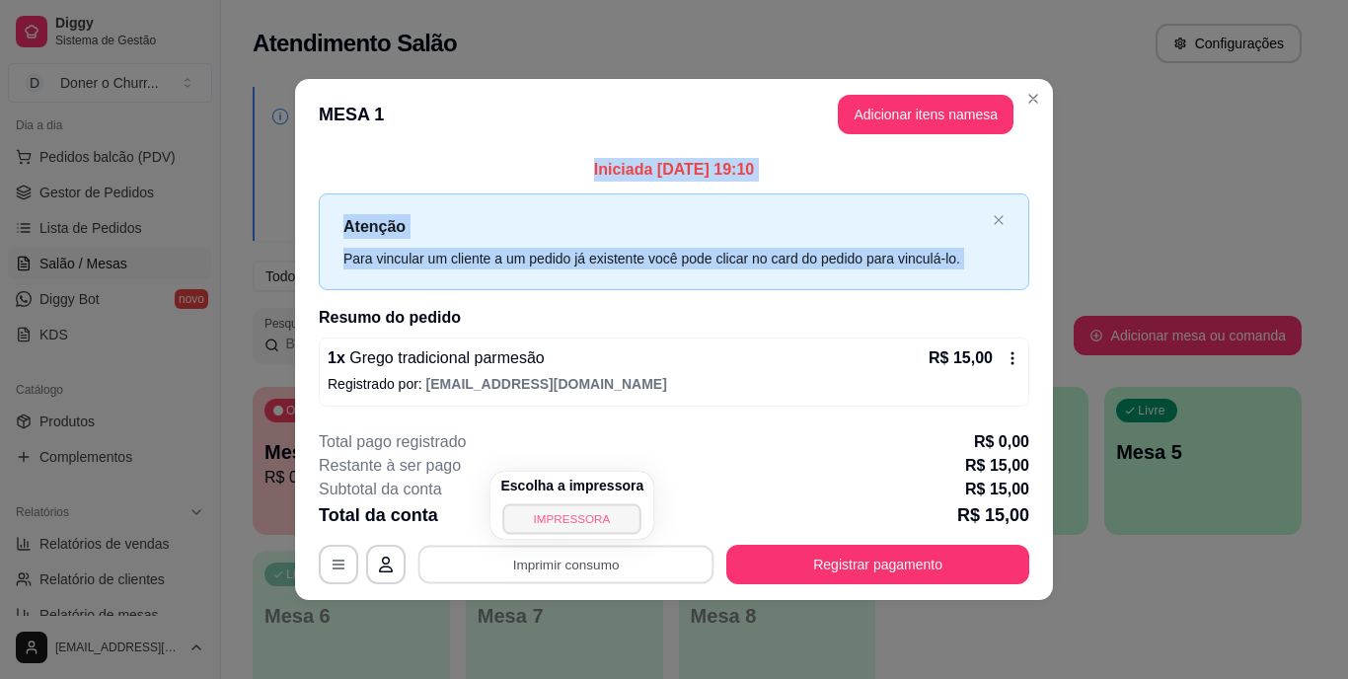
click at [579, 519] on button "IMPRESSORA" at bounding box center [572, 518] width 138 height 31
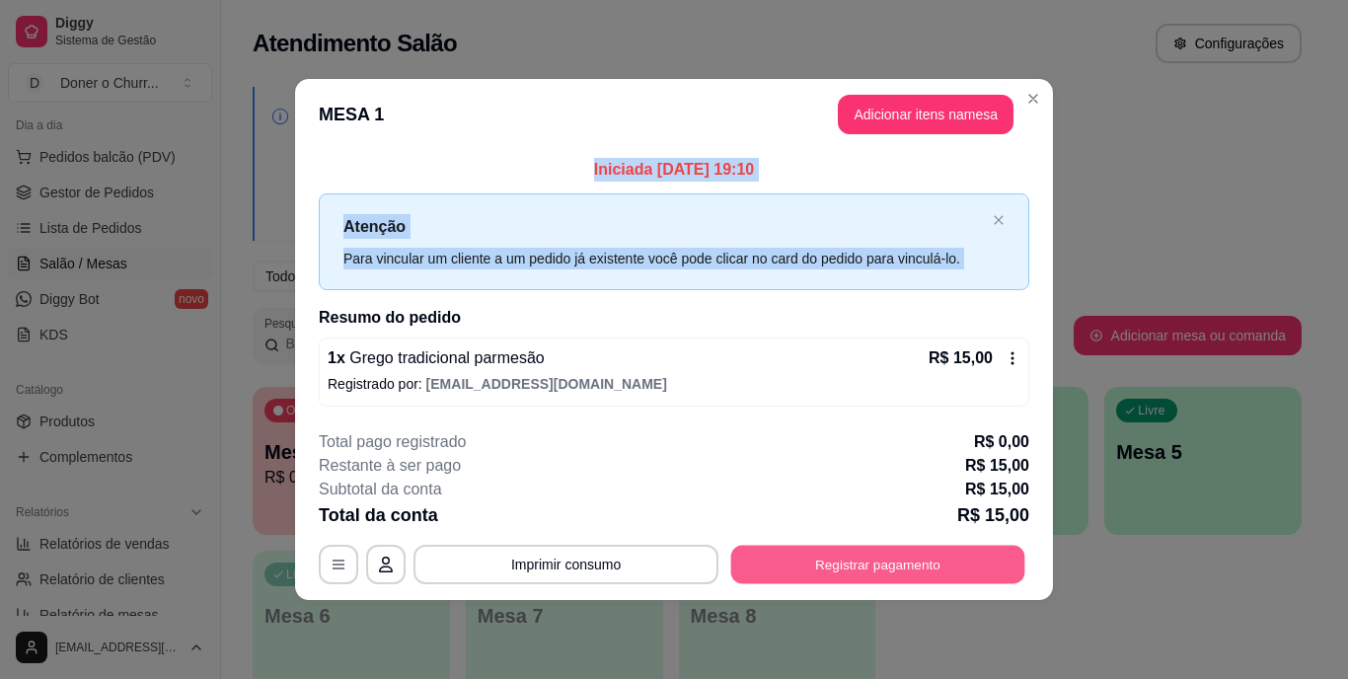
click at [876, 558] on button "Registrar pagamento" at bounding box center [878, 564] width 294 height 38
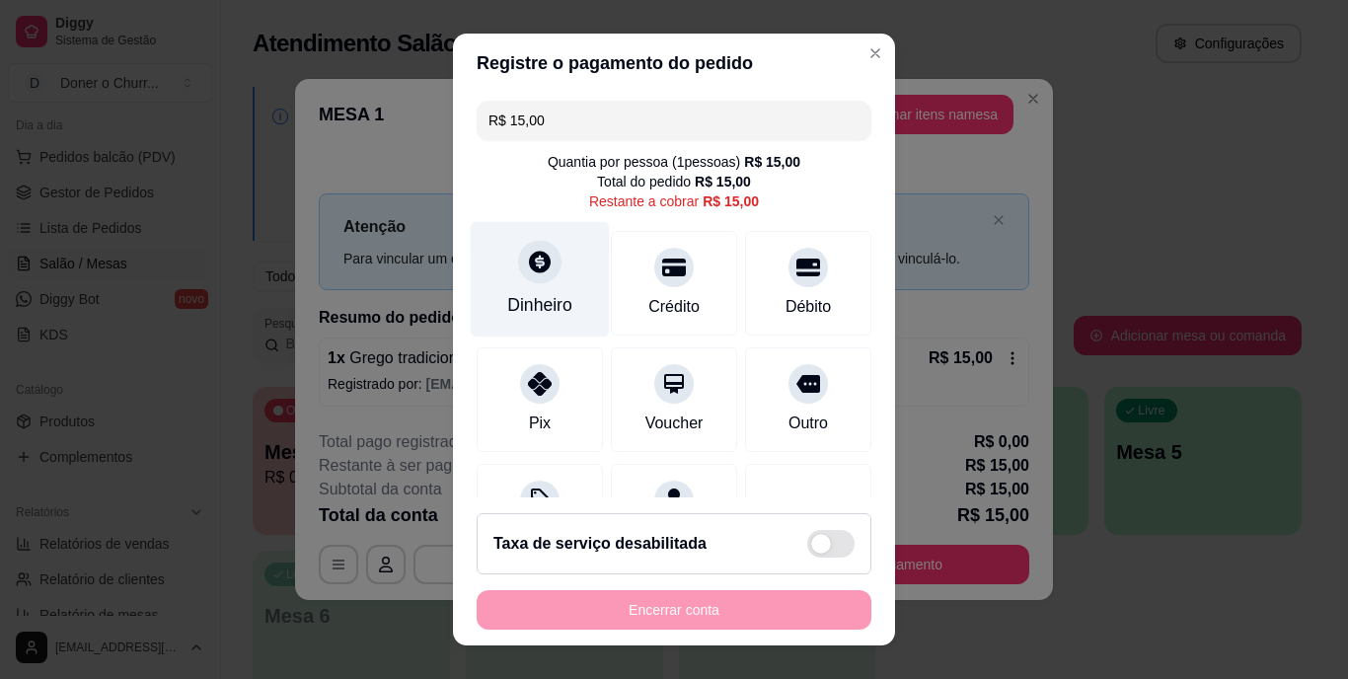
click at [537, 302] on div "Dinheiro" at bounding box center [539, 306] width 65 height 26
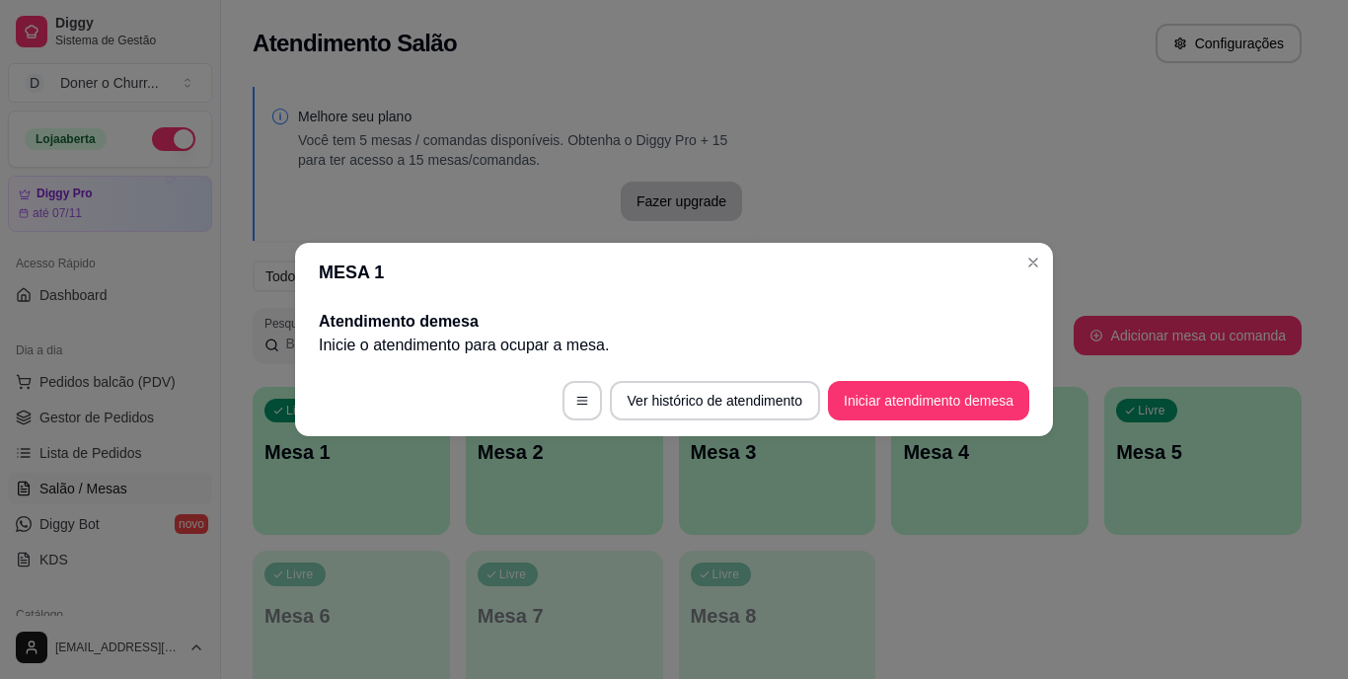
scroll to position [225, 0]
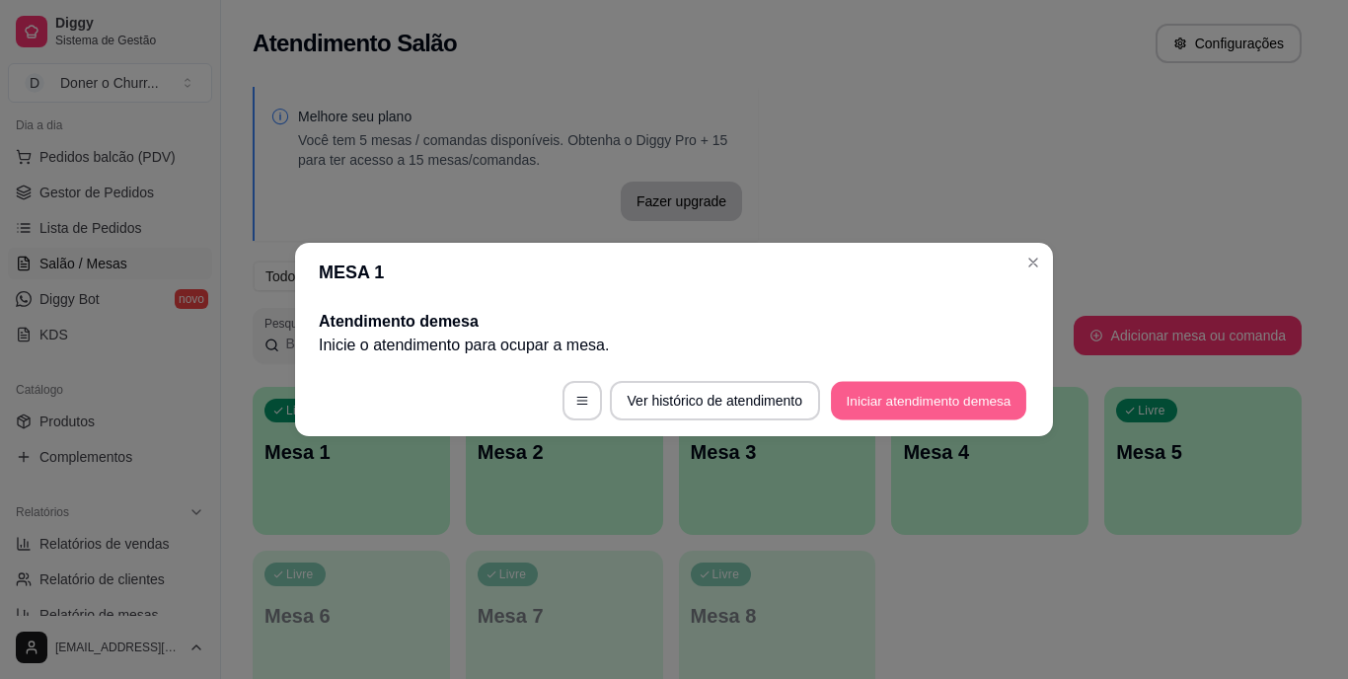
click at [936, 395] on button "Iniciar atendimento de mesa" at bounding box center [928, 401] width 195 height 38
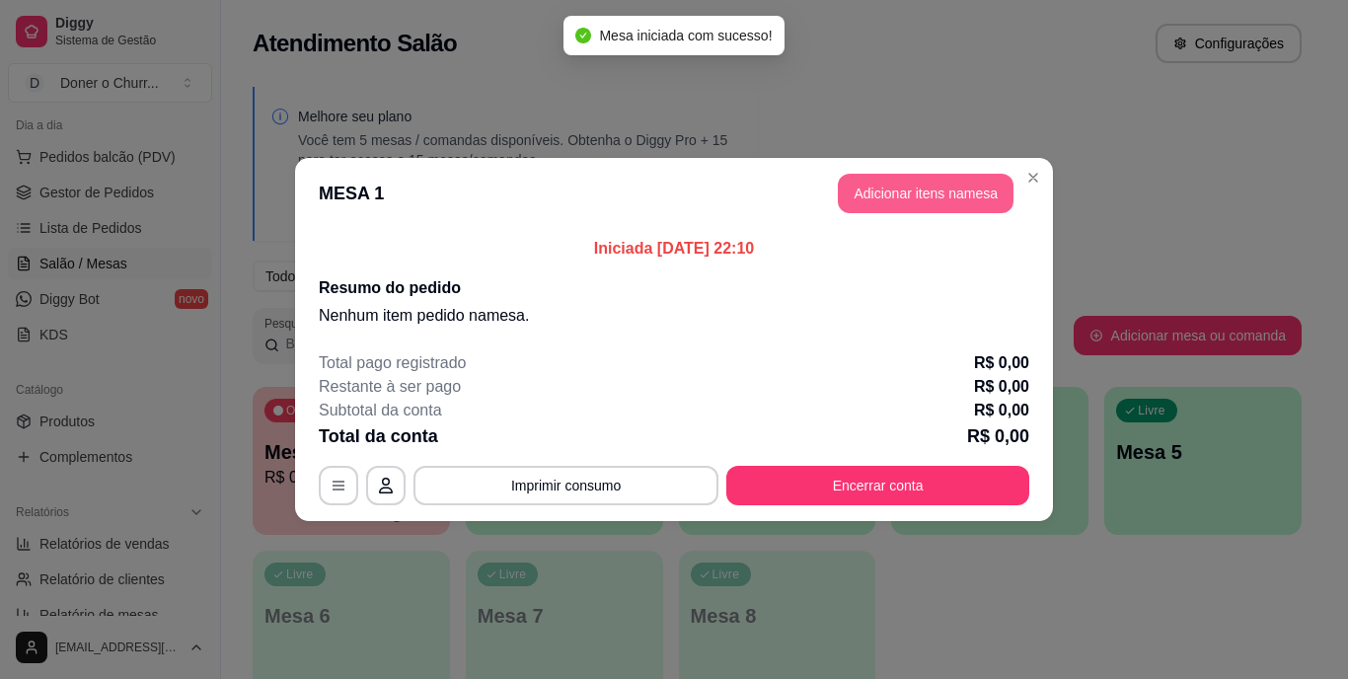
click at [898, 187] on button "Adicionar itens na mesa" at bounding box center [926, 193] width 176 height 39
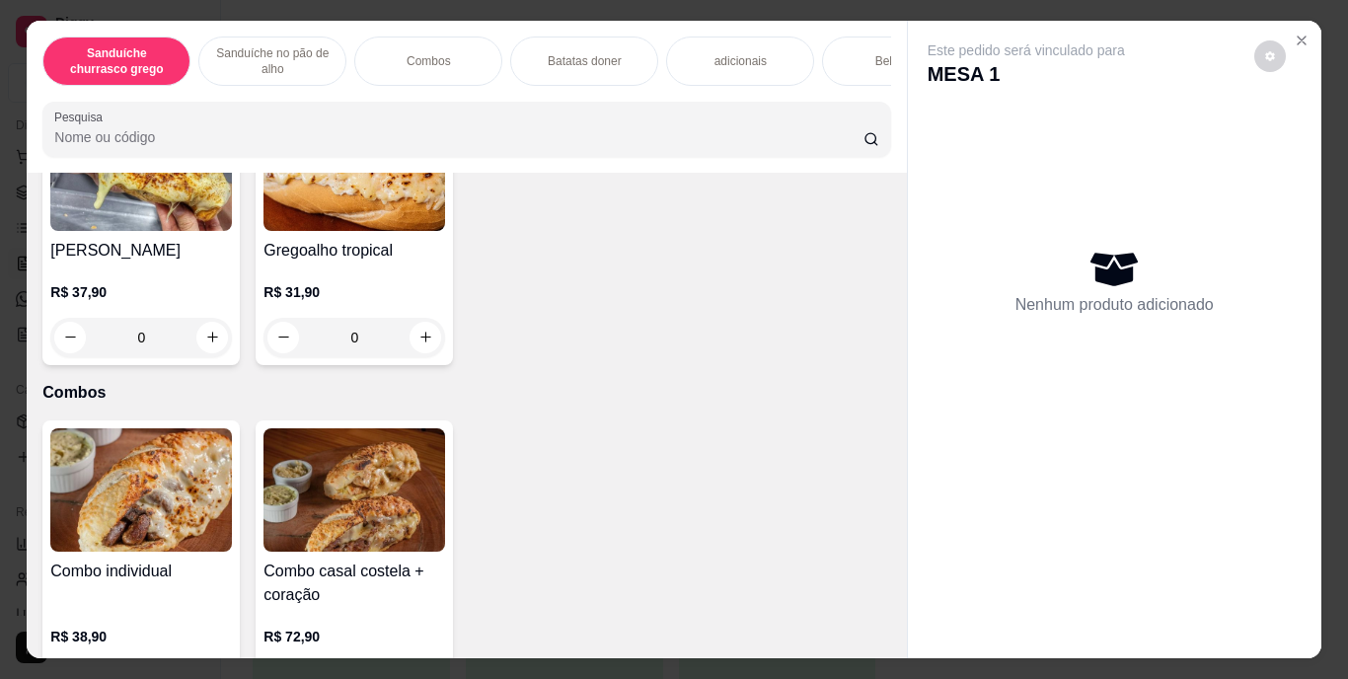
scroll to position [1184, 0]
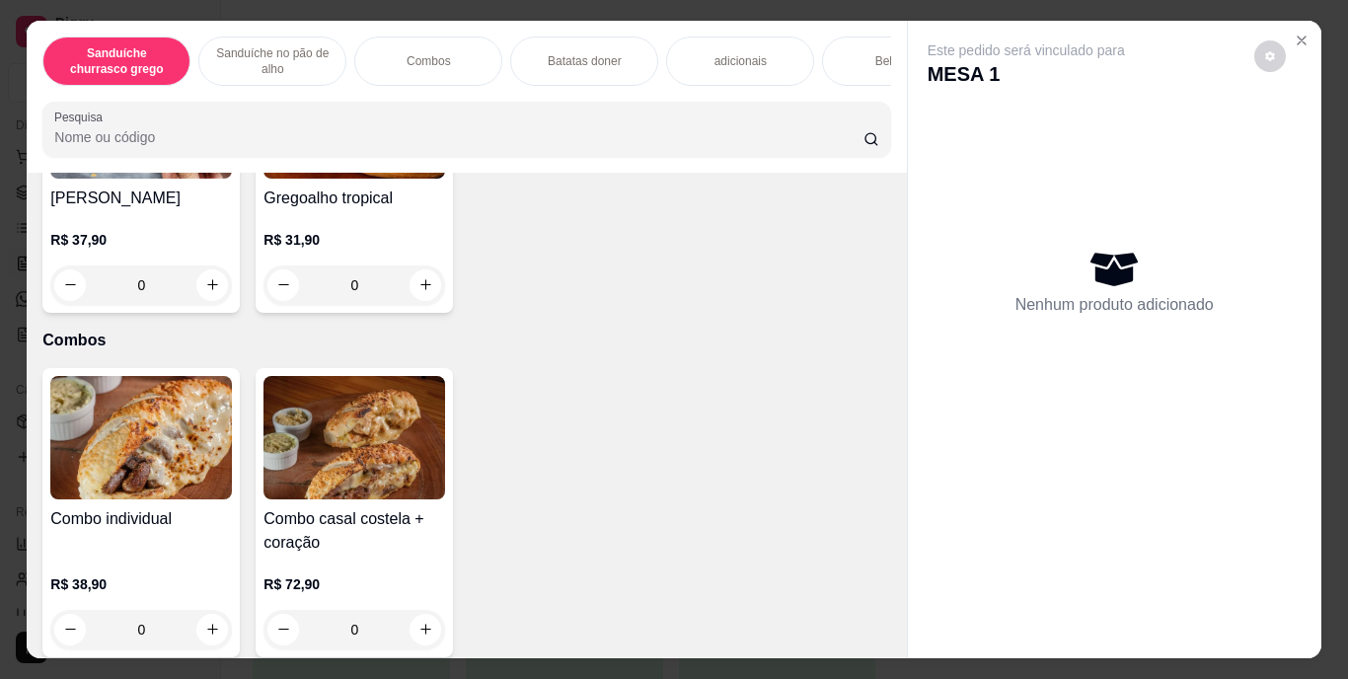
click at [212, 11] on icon "increase-product-quantity" at bounding box center [212, 3] width 15 height 15
type input "1"
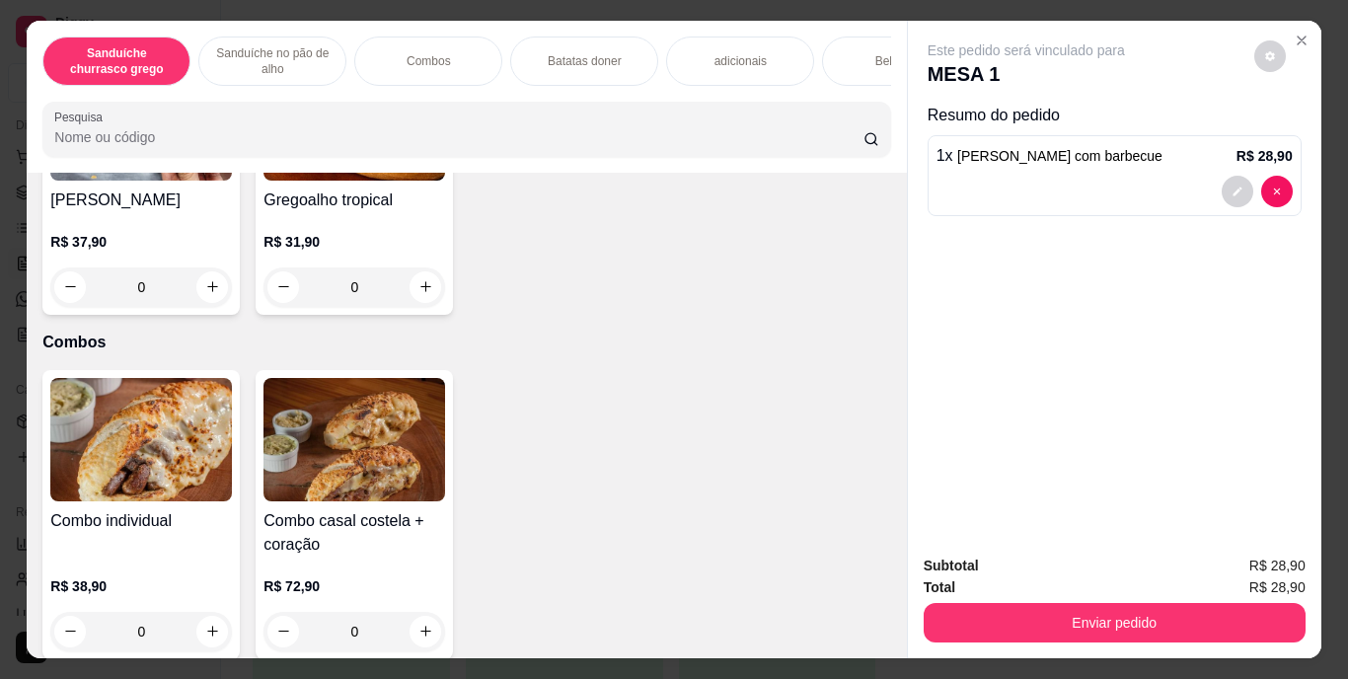
scroll to position [1185, 0]
click at [860, 50] on div "Bebidas" at bounding box center [896, 61] width 148 height 49
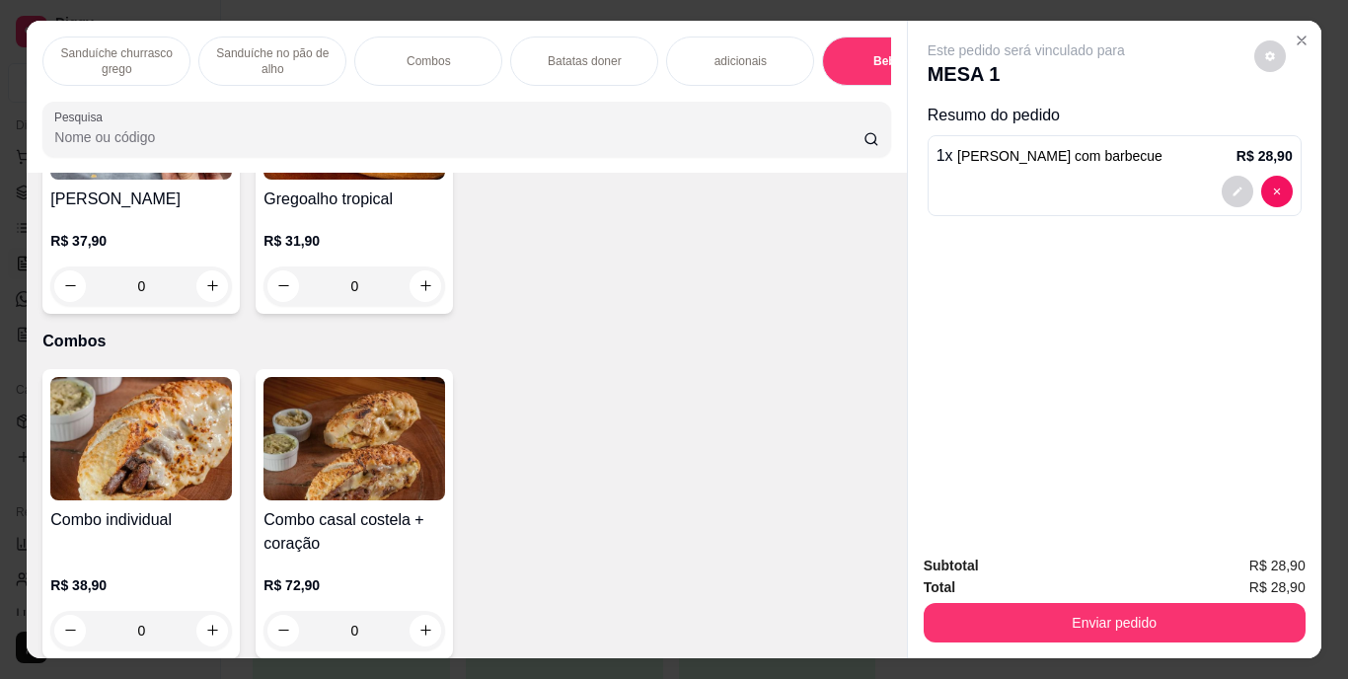
scroll to position [50, 0]
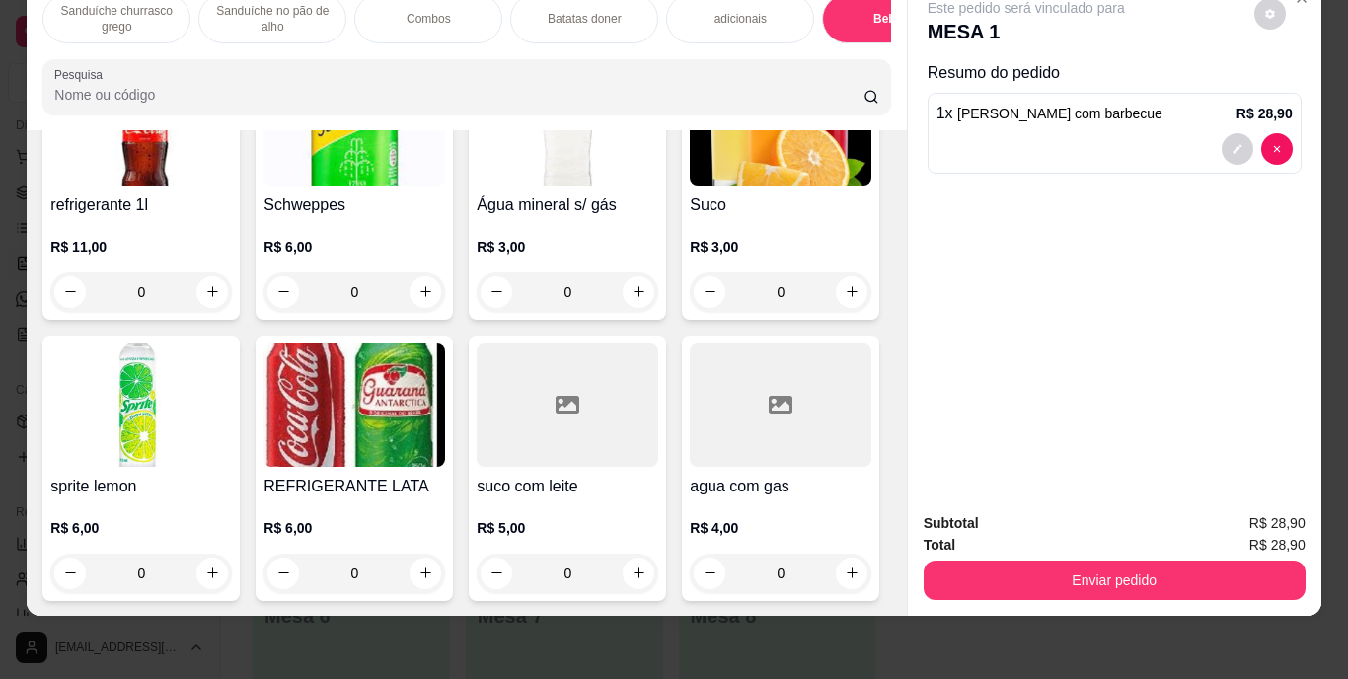
click at [445, 467] on img at bounding box center [355, 404] width 182 height 123
click at [129, 217] on h4 "refrigerante 1l" at bounding box center [141, 205] width 182 height 24
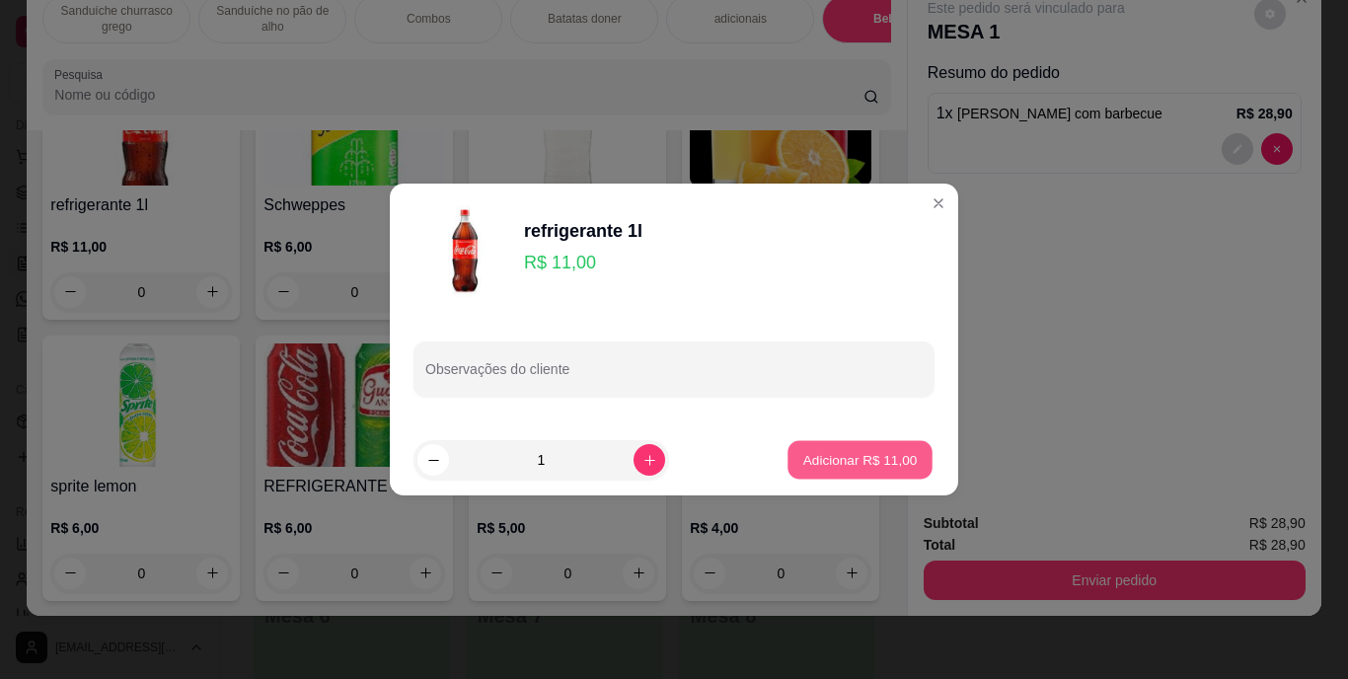
click at [845, 451] on p "Adicionar R$ 11,00" at bounding box center [860, 459] width 114 height 19
type input "1"
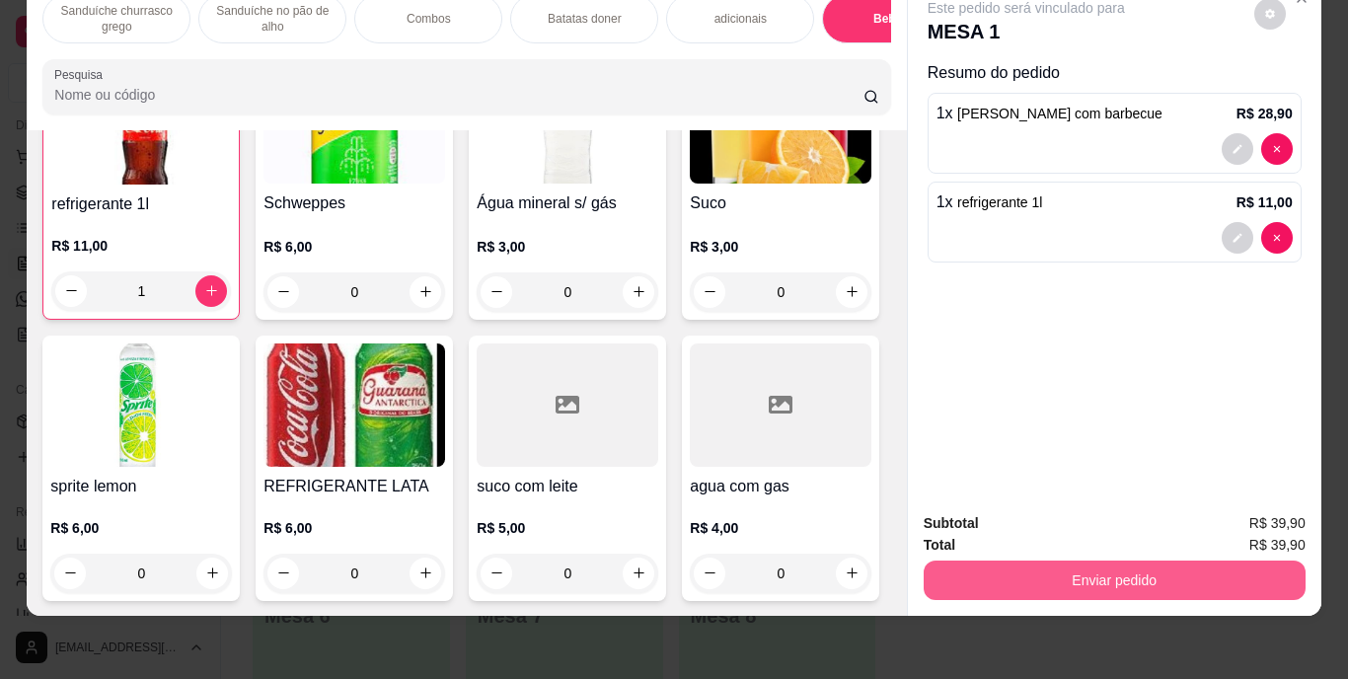
click at [1035, 561] on button "Enviar pedido" at bounding box center [1115, 580] width 382 height 39
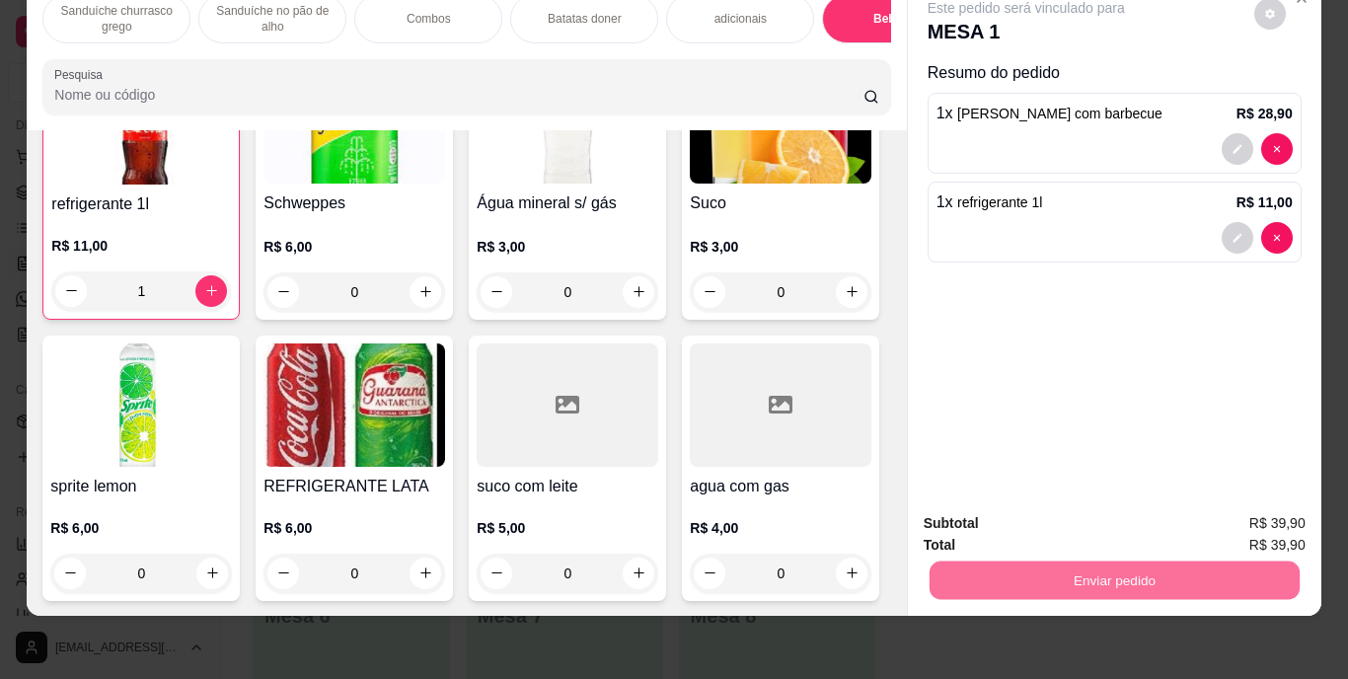
click at [1229, 505] on button "Enviar pedido" at bounding box center [1254, 516] width 109 height 37
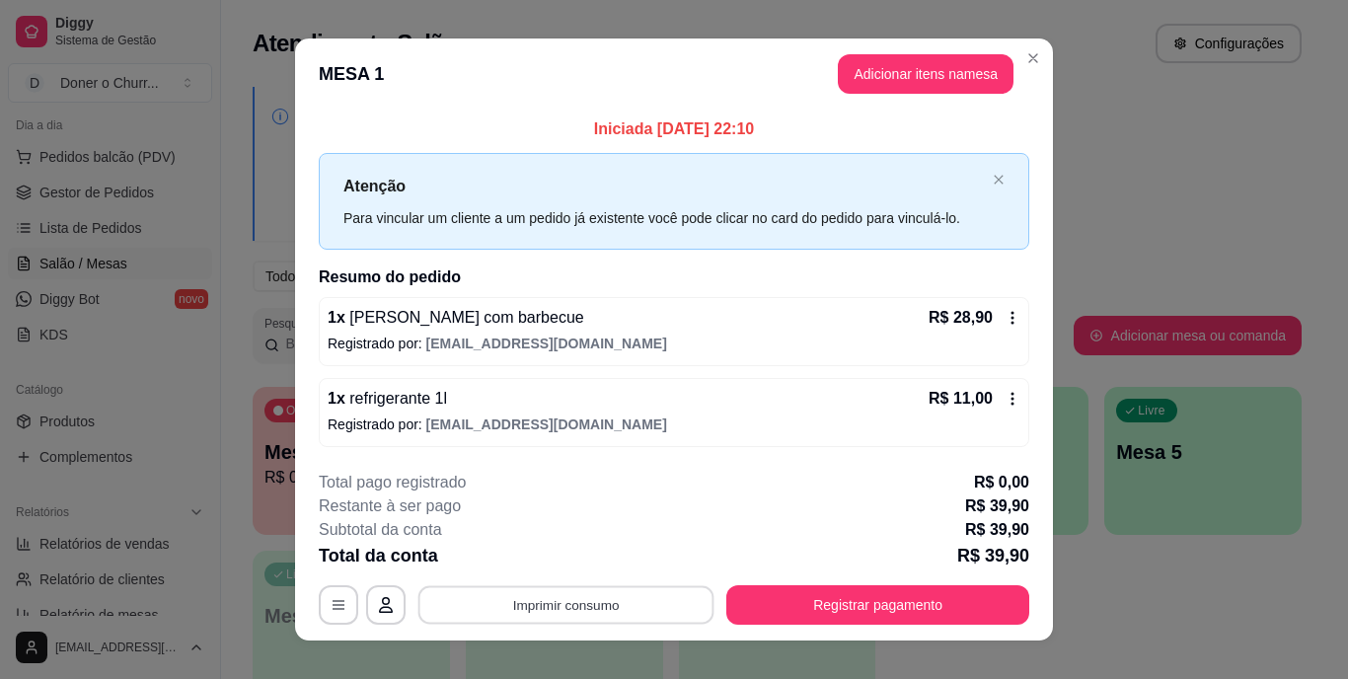
click at [646, 593] on button "Imprimir consumo" at bounding box center [566, 604] width 296 height 38
click at [581, 556] on button "IMPRESSORA" at bounding box center [565, 560] width 143 height 32
click at [631, 590] on button "Imprimir consumo" at bounding box center [566, 604] width 296 height 38
click at [600, 560] on button "IMPRESSORA" at bounding box center [564, 559] width 138 height 31
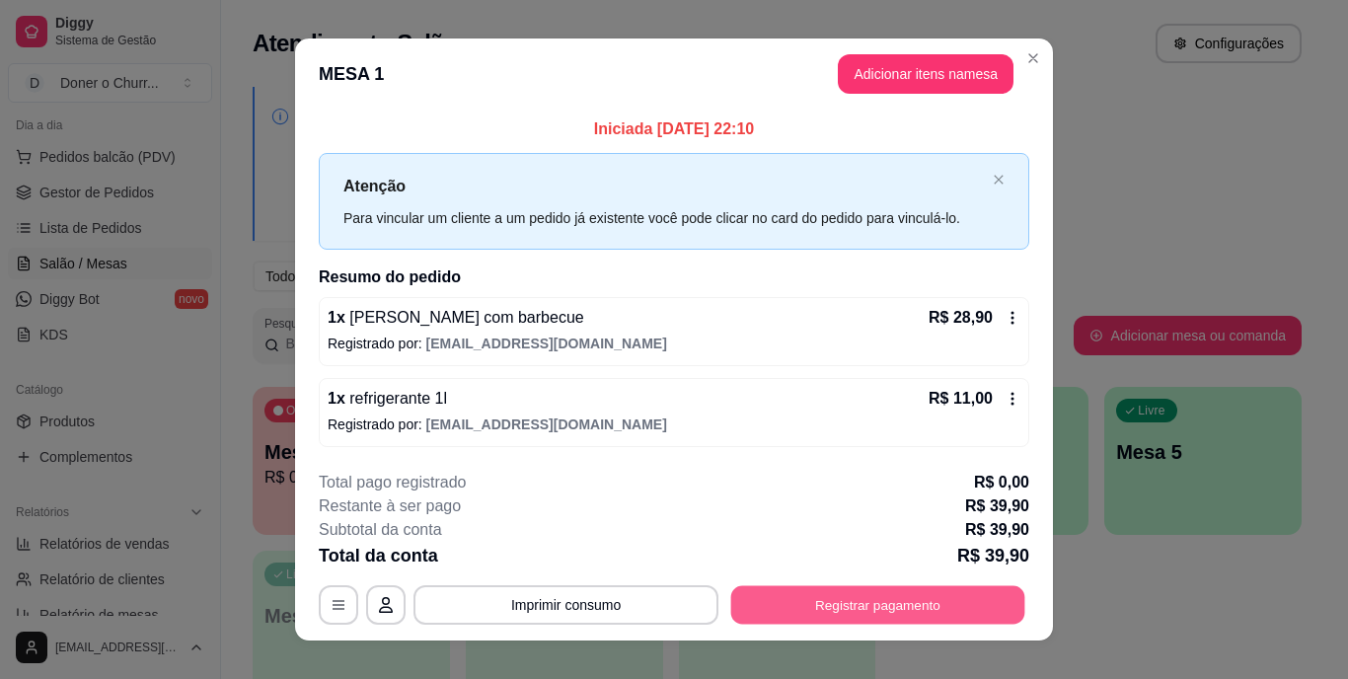
click at [889, 612] on button "Registrar pagamento" at bounding box center [878, 604] width 294 height 38
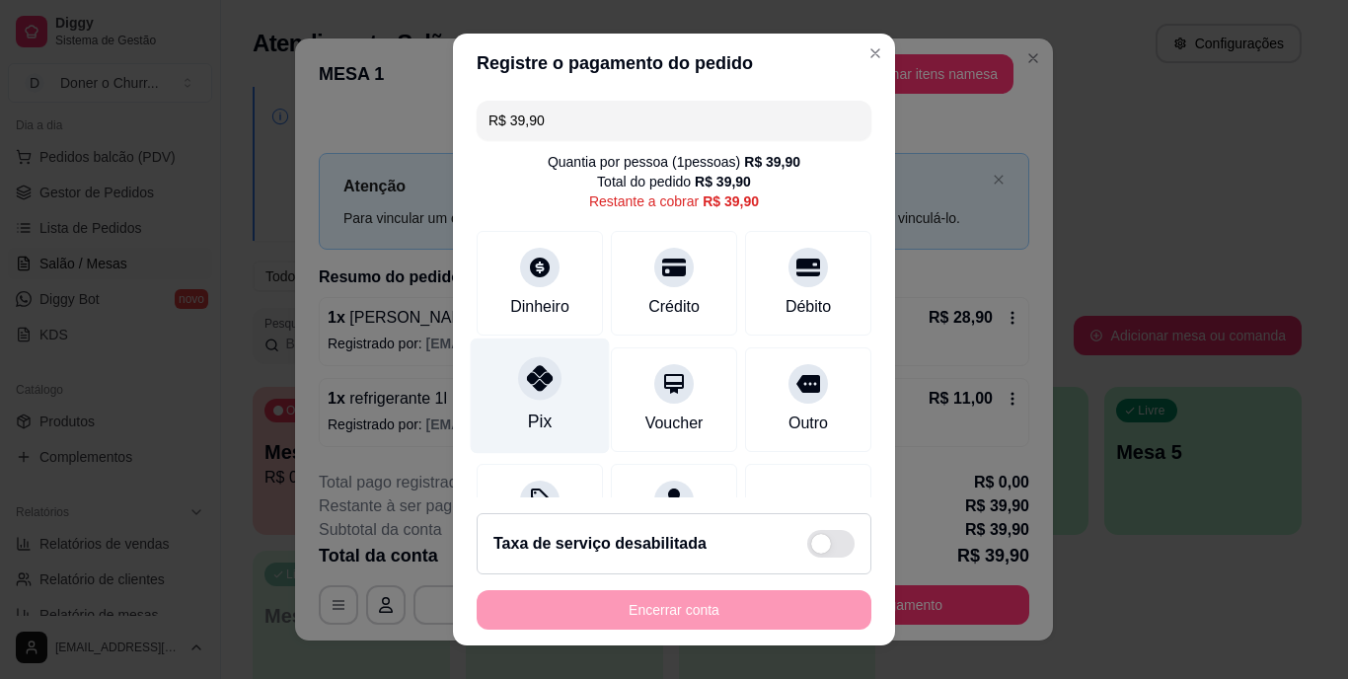
click at [548, 415] on div "Pix" at bounding box center [540, 396] width 139 height 115
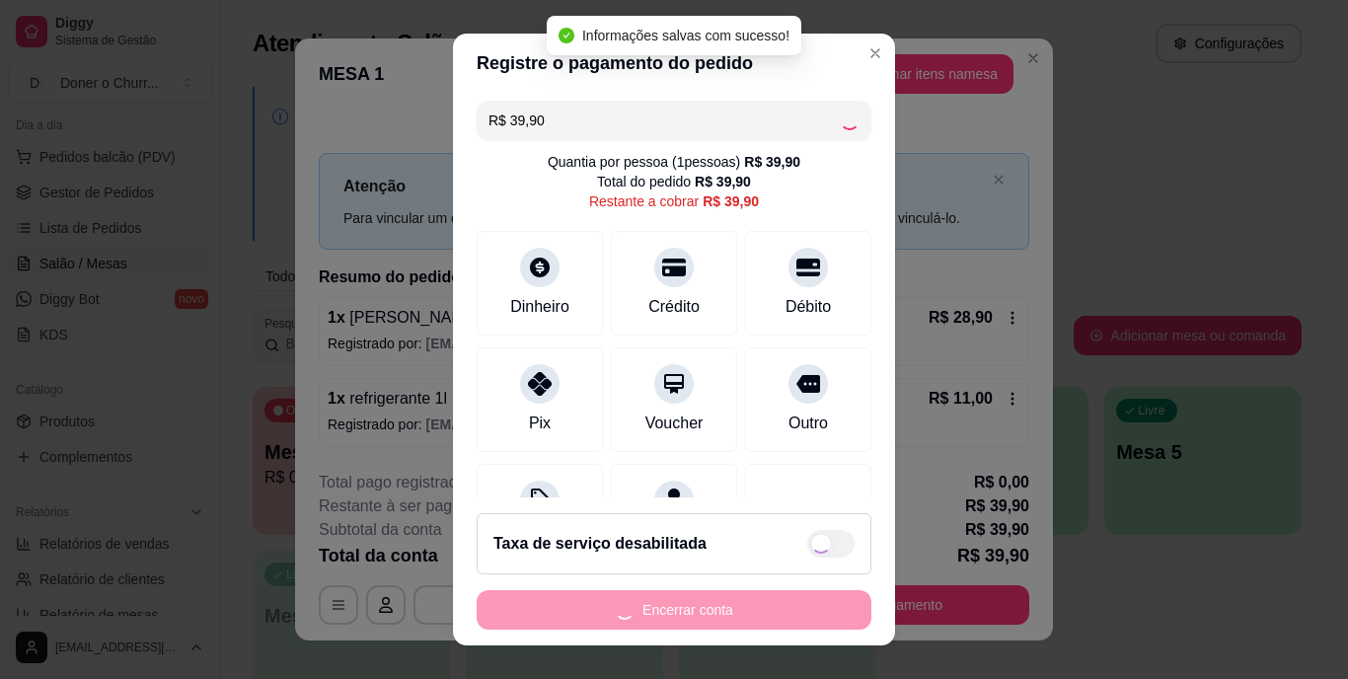
type input "R$ 0,00"
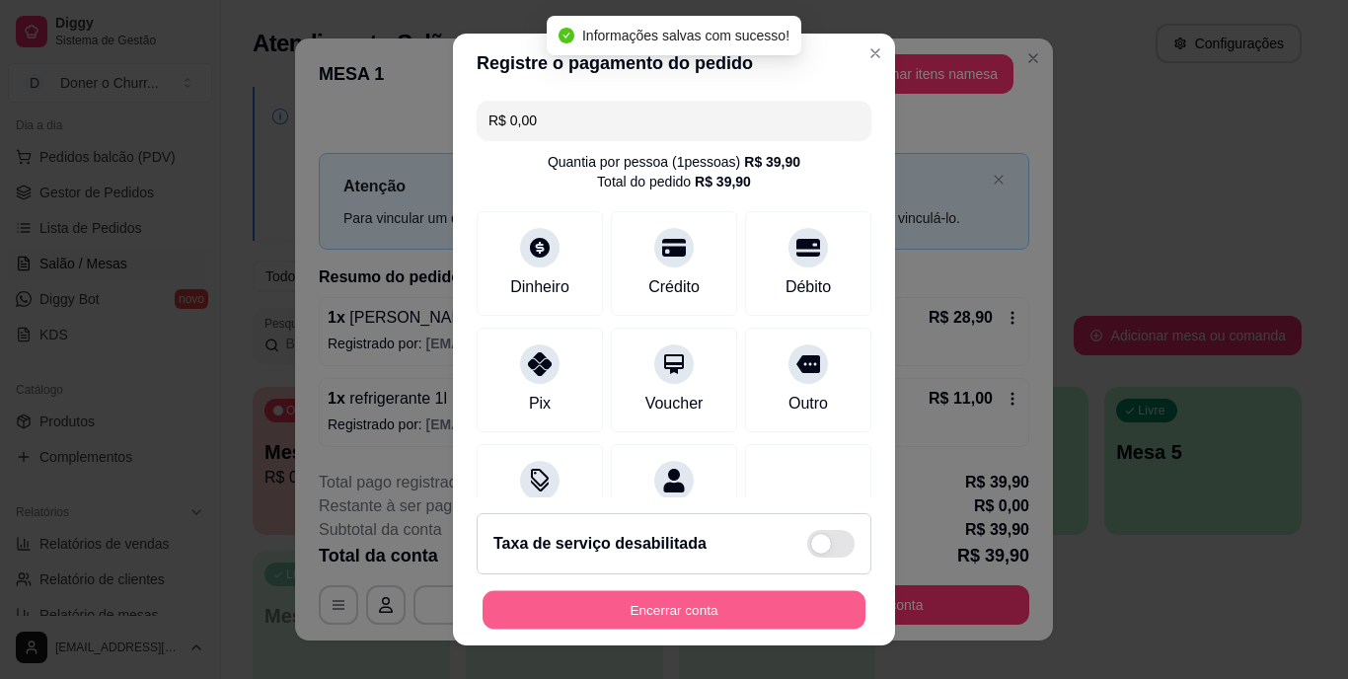
click at [631, 606] on button "Encerrar conta" at bounding box center [674, 609] width 383 height 38
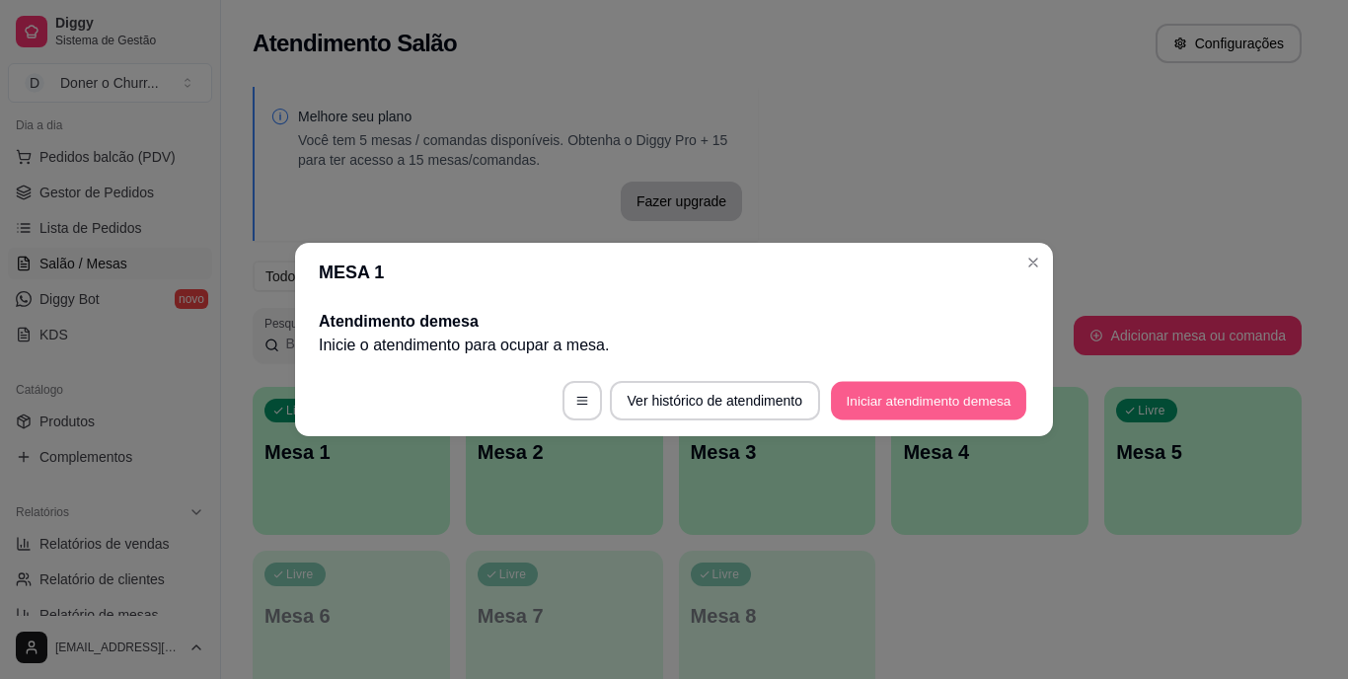
click at [881, 393] on button "Iniciar atendimento de mesa" at bounding box center [928, 401] width 195 height 38
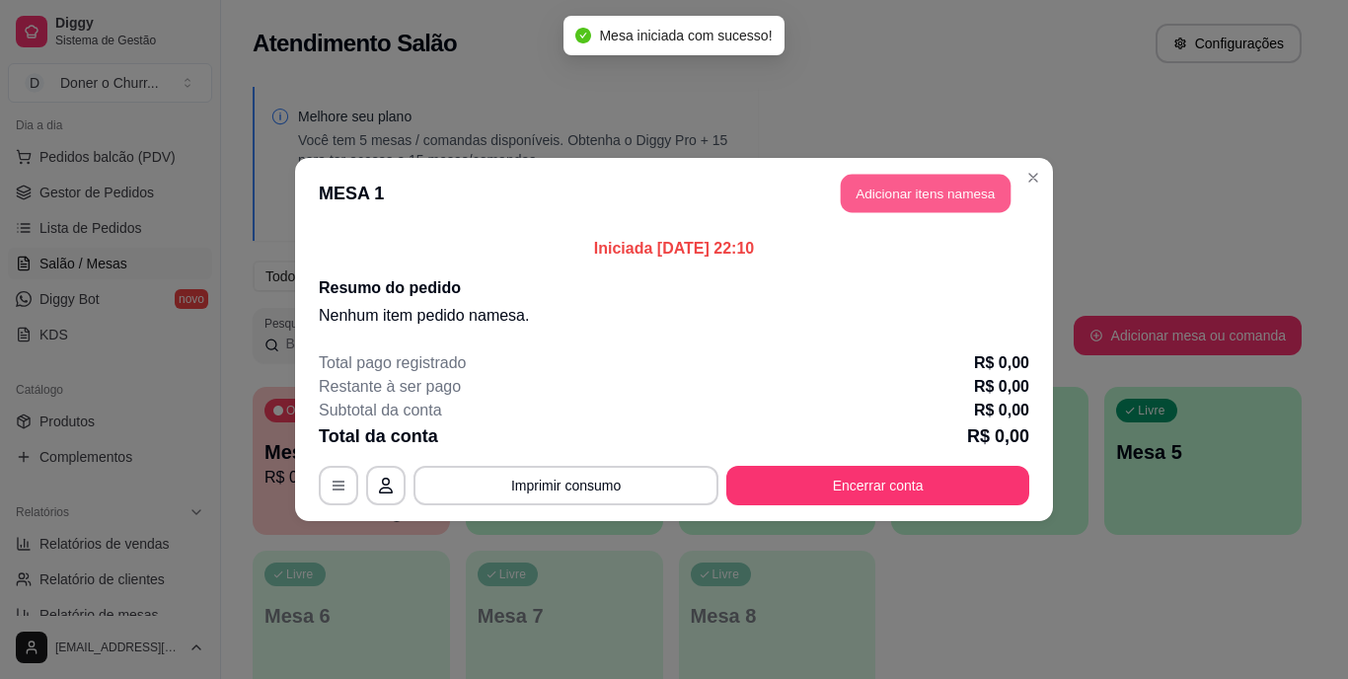
click at [910, 204] on button "Adicionar itens na mesa" at bounding box center [926, 194] width 170 height 38
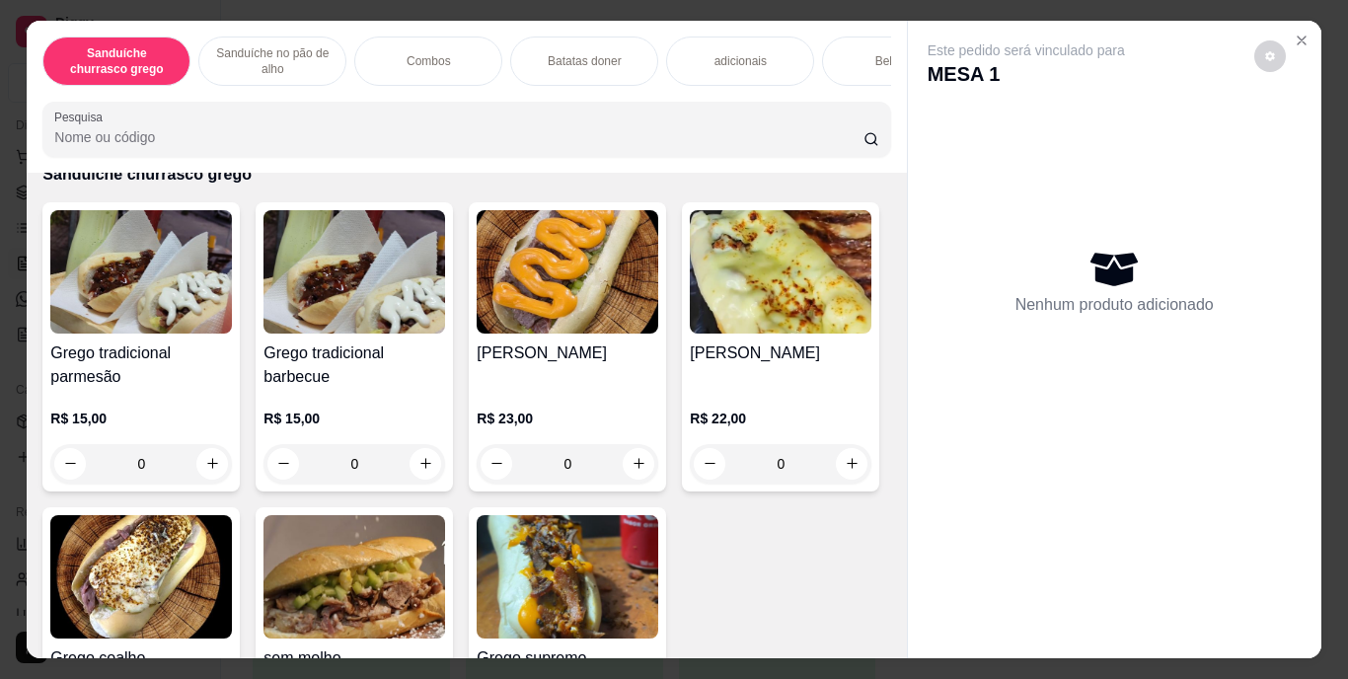
scroll to position [197, 0]
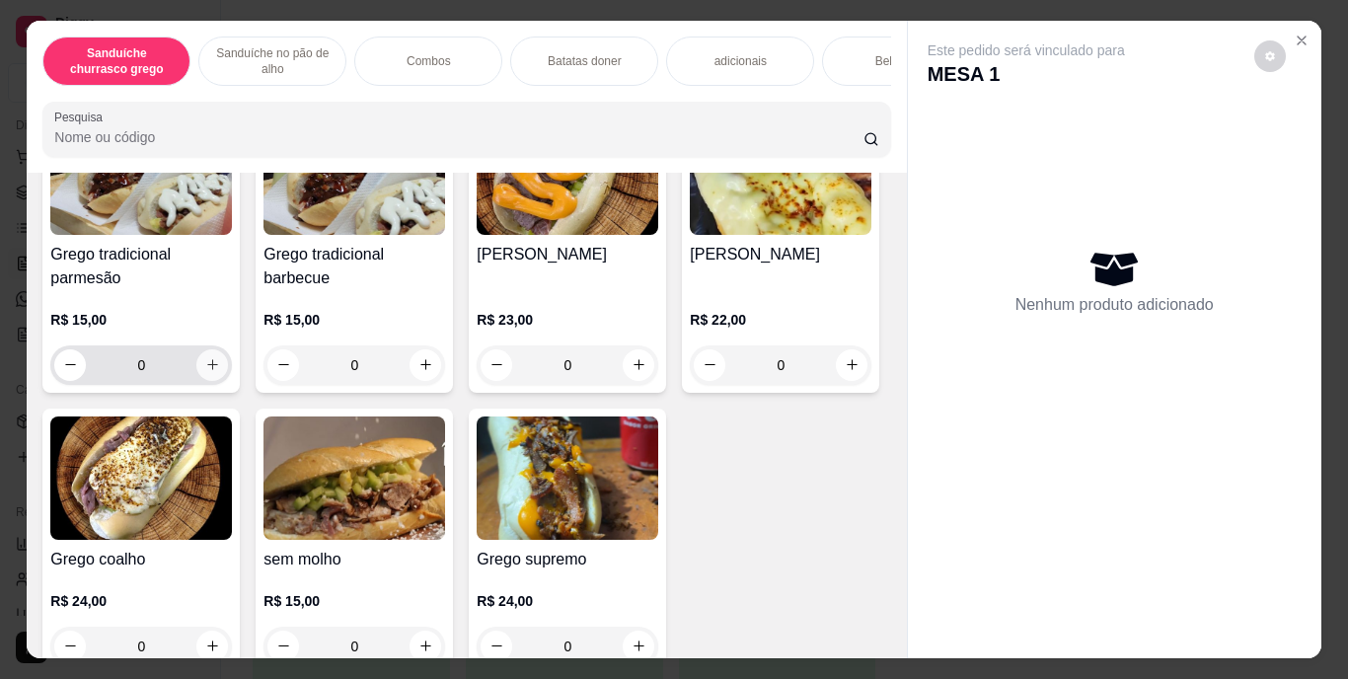
click at [207, 361] on button "increase-product-quantity" at bounding box center [212, 365] width 32 height 32
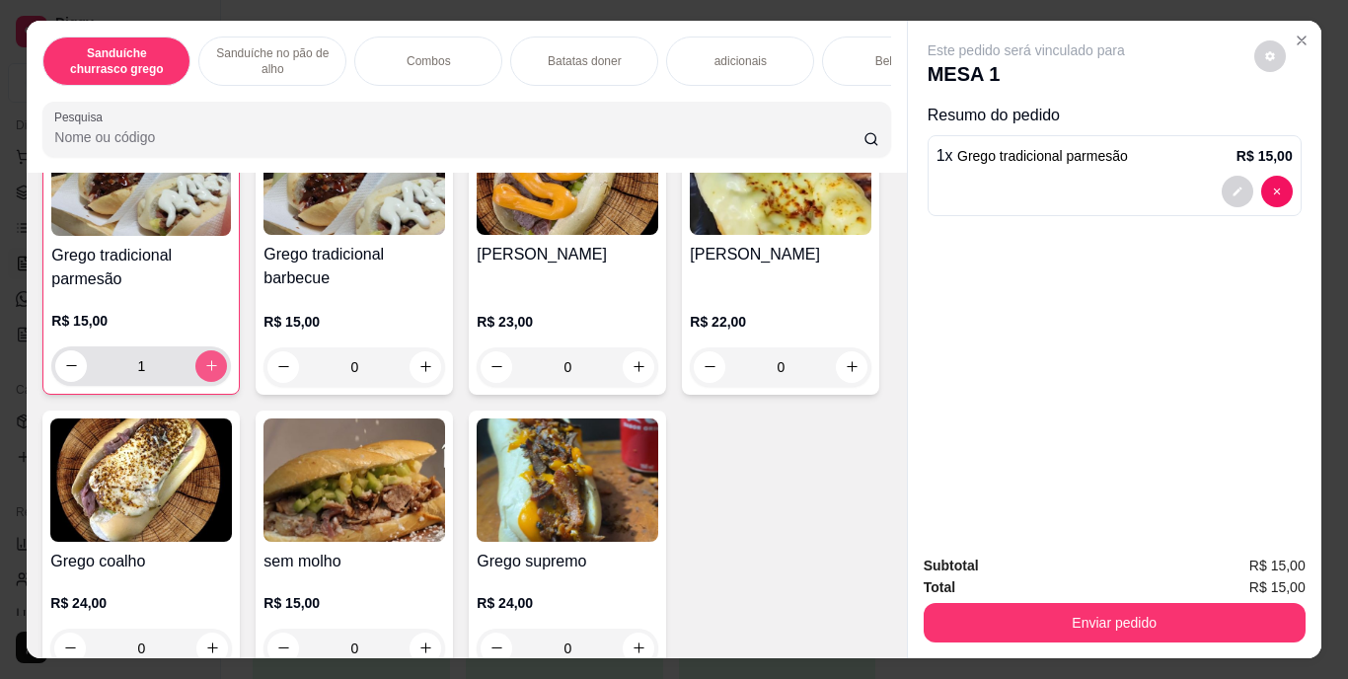
scroll to position [198, 0]
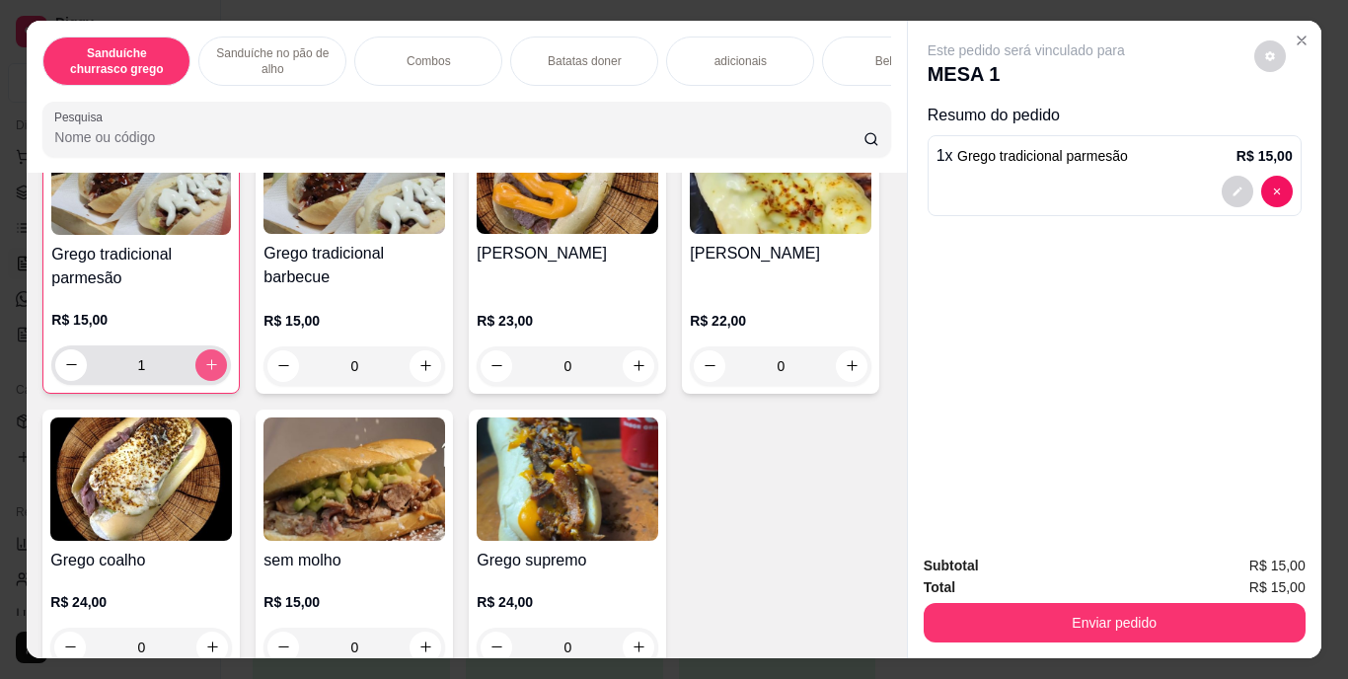
click at [207, 361] on button "increase-product-quantity" at bounding box center [211, 365] width 32 height 32
click at [207, 361] on button "increase-product-quantity" at bounding box center [211, 364] width 31 height 31
type input "3"
click at [866, 52] on div "Bebidas" at bounding box center [896, 61] width 148 height 49
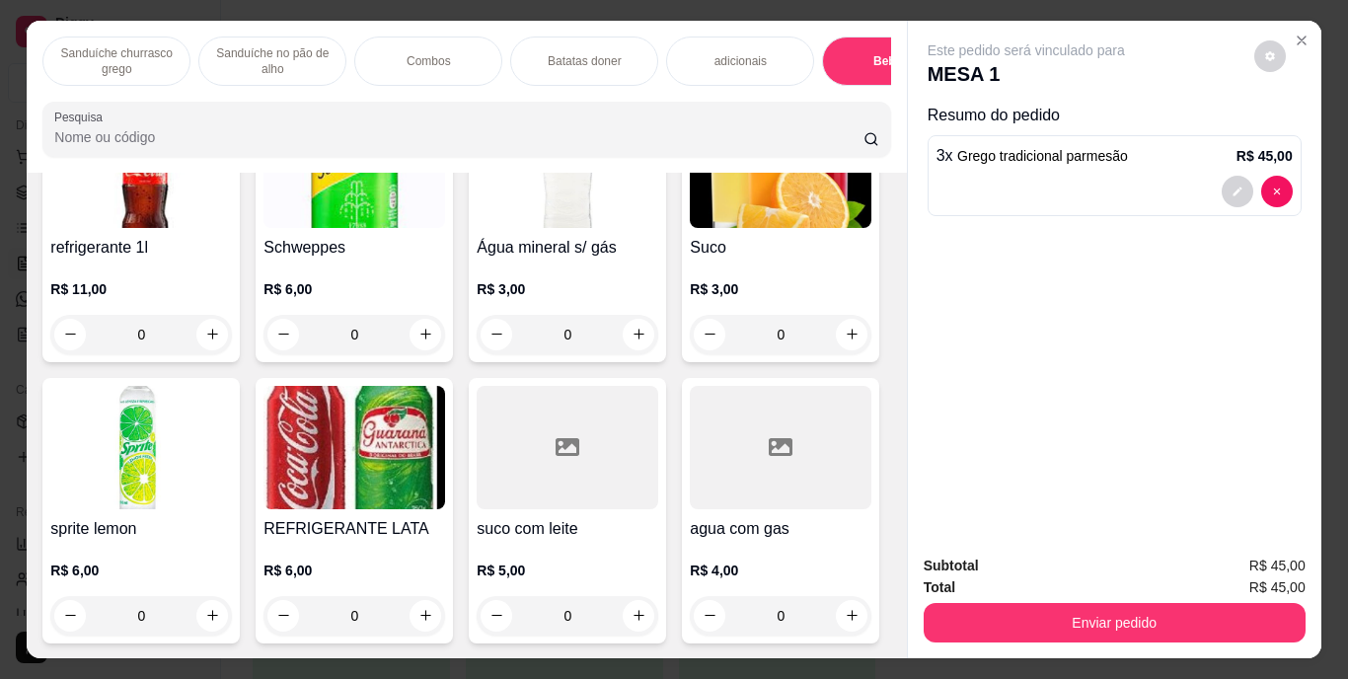
scroll to position [50, 0]
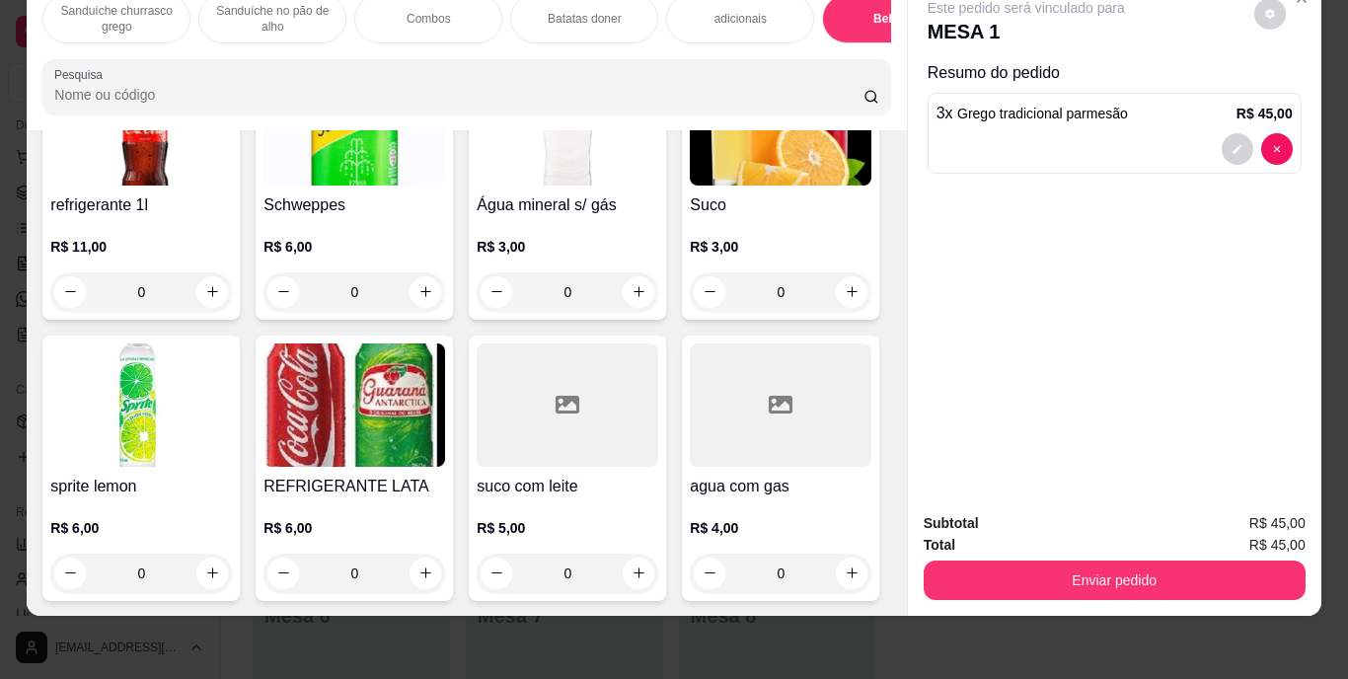
click at [168, 312] on div "R$ 11,00 0" at bounding box center [141, 264] width 182 height 95
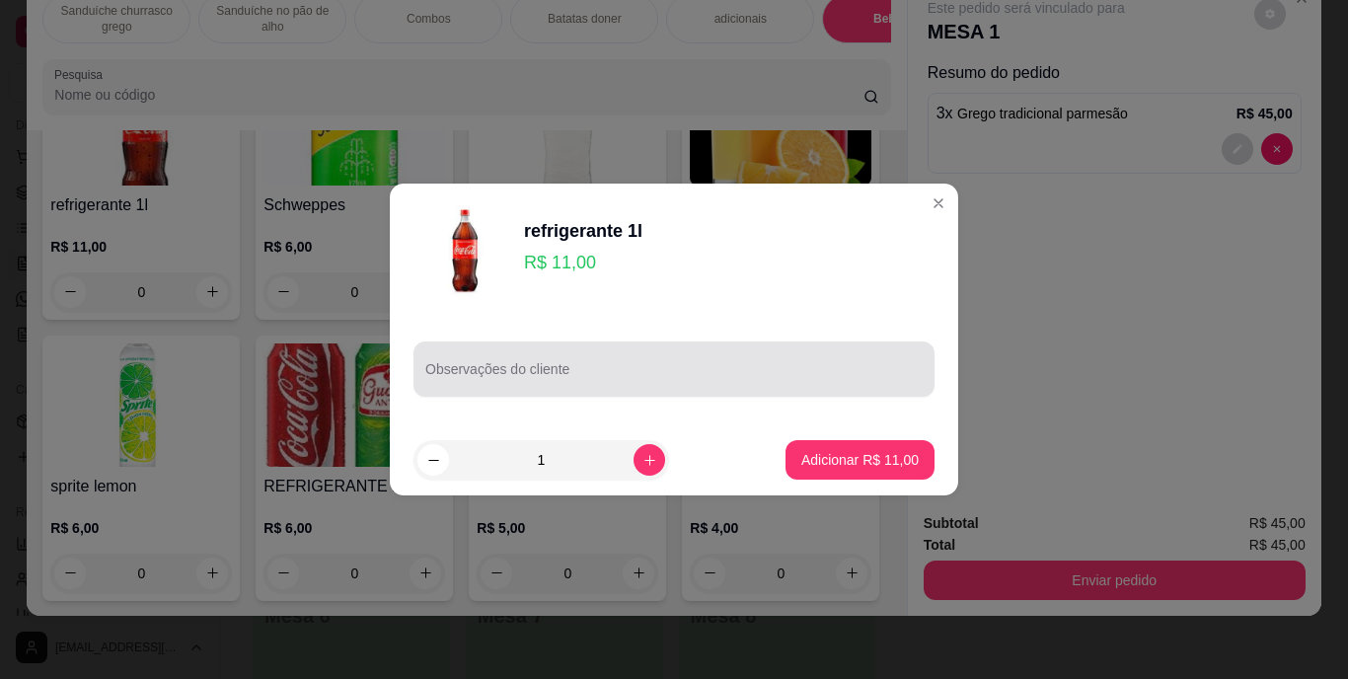
click at [703, 366] on div at bounding box center [673, 368] width 497 height 39
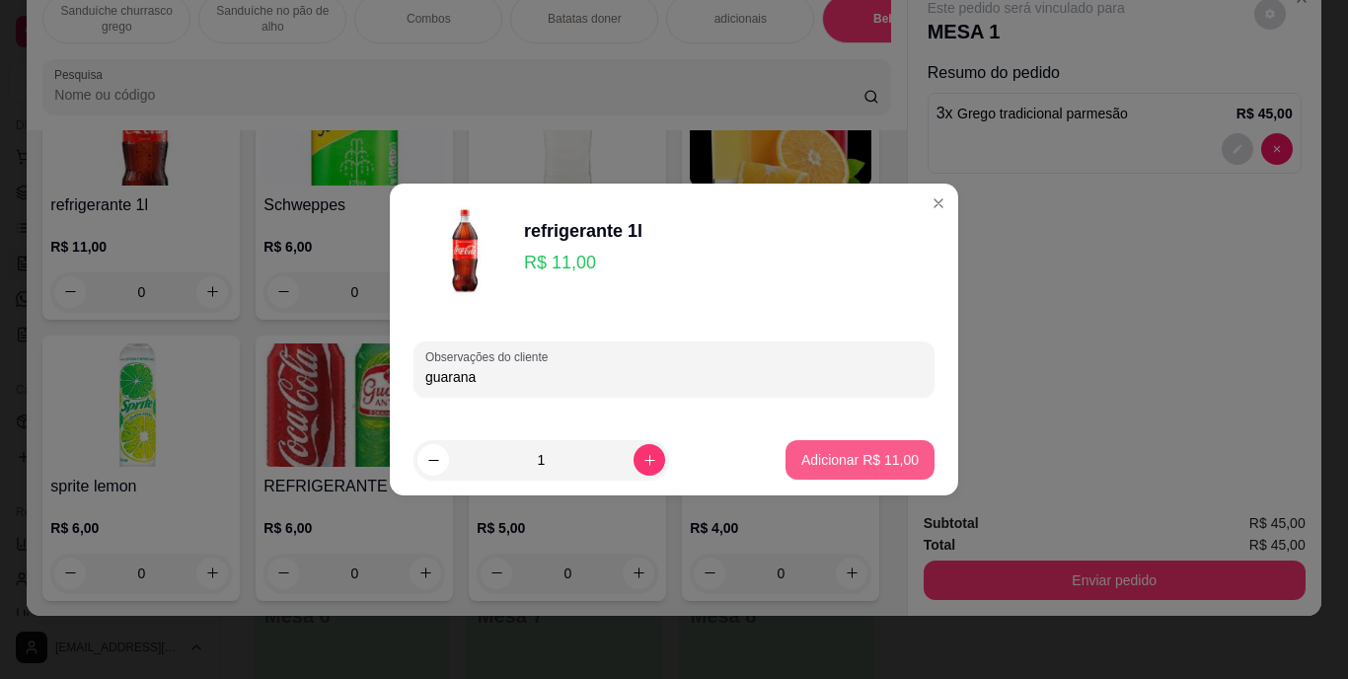
type input "guarana"
click at [842, 452] on p "Adicionar R$ 11,00" at bounding box center [860, 459] width 114 height 19
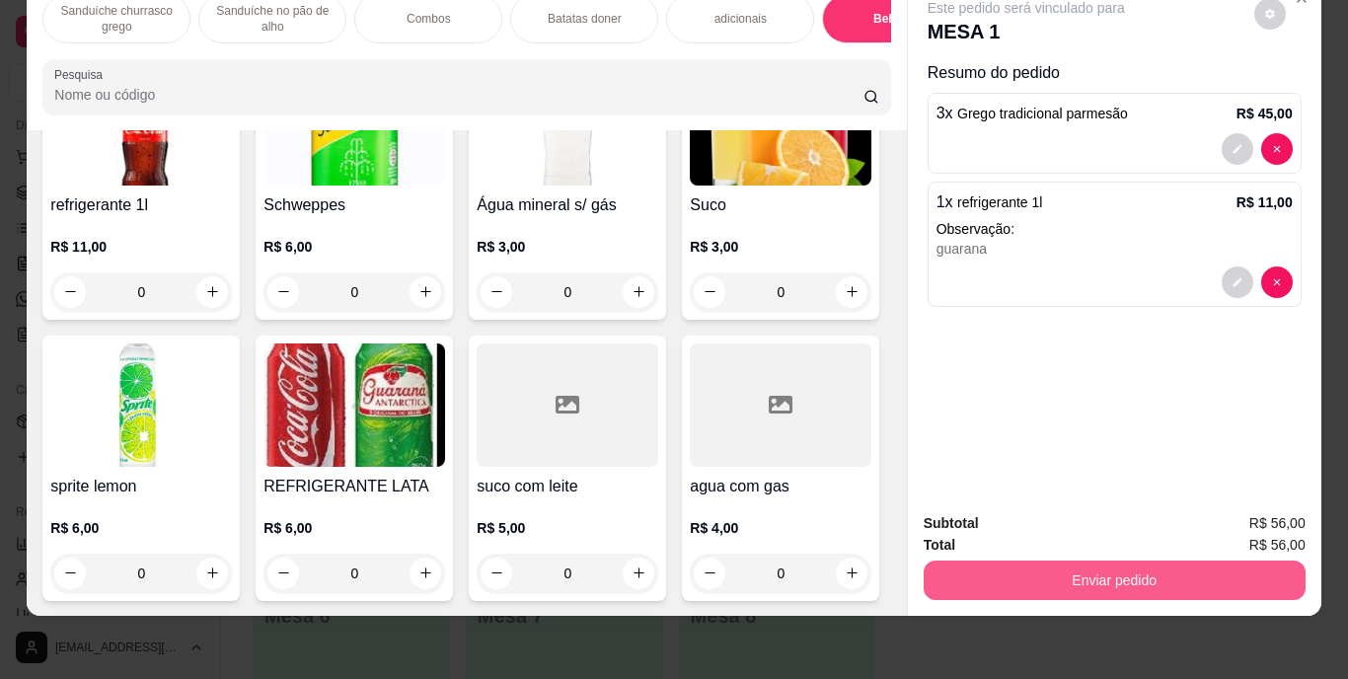
click at [1097, 571] on button "Enviar pedido" at bounding box center [1115, 580] width 382 height 39
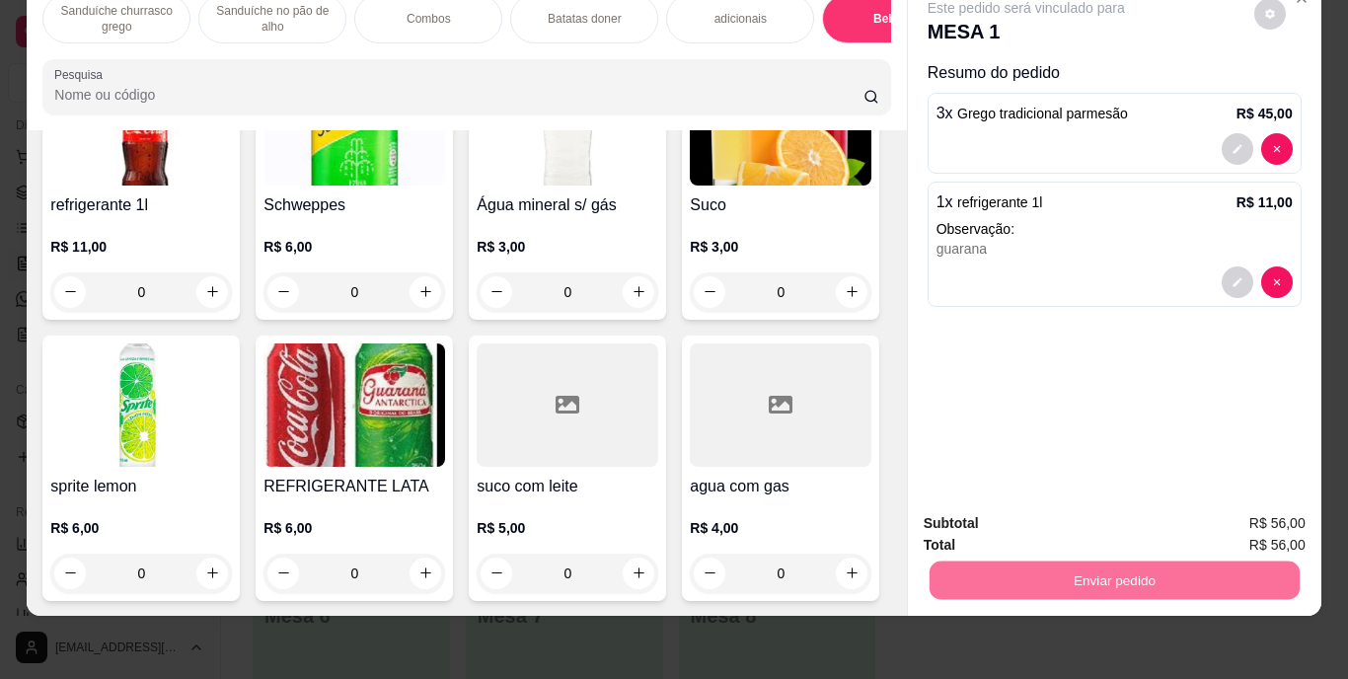
click at [1235, 501] on button "Enviar pedido" at bounding box center [1254, 517] width 112 height 38
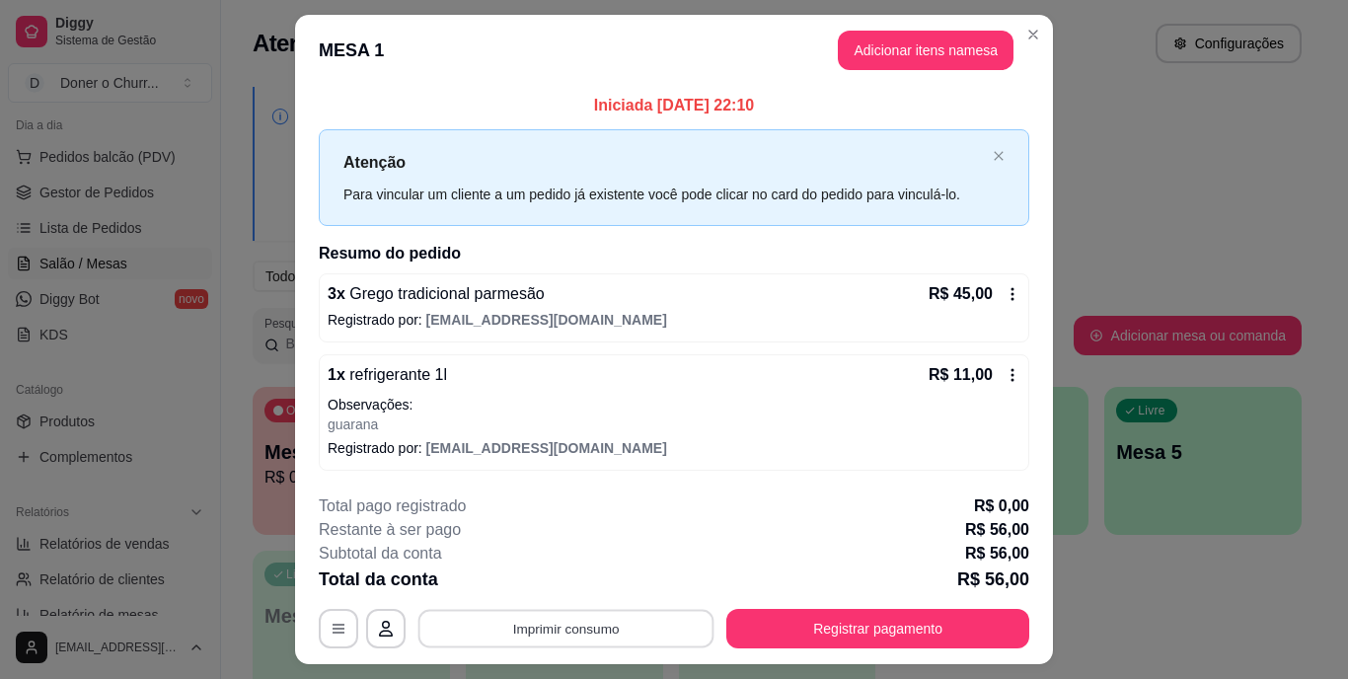
click at [580, 633] on button "Imprimir consumo" at bounding box center [566, 628] width 296 height 38
click at [583, 588] on button "IMPRESSORA" at bounding box center [565, 584] width 143 height 32
click at [633, 622] on button "Imprimir consumo" at bounding box center [566, 628] width 305 height 39
click at [550, 579] on button "IMPRESSORA" at bounding box center [565, 583] width 143 height 32
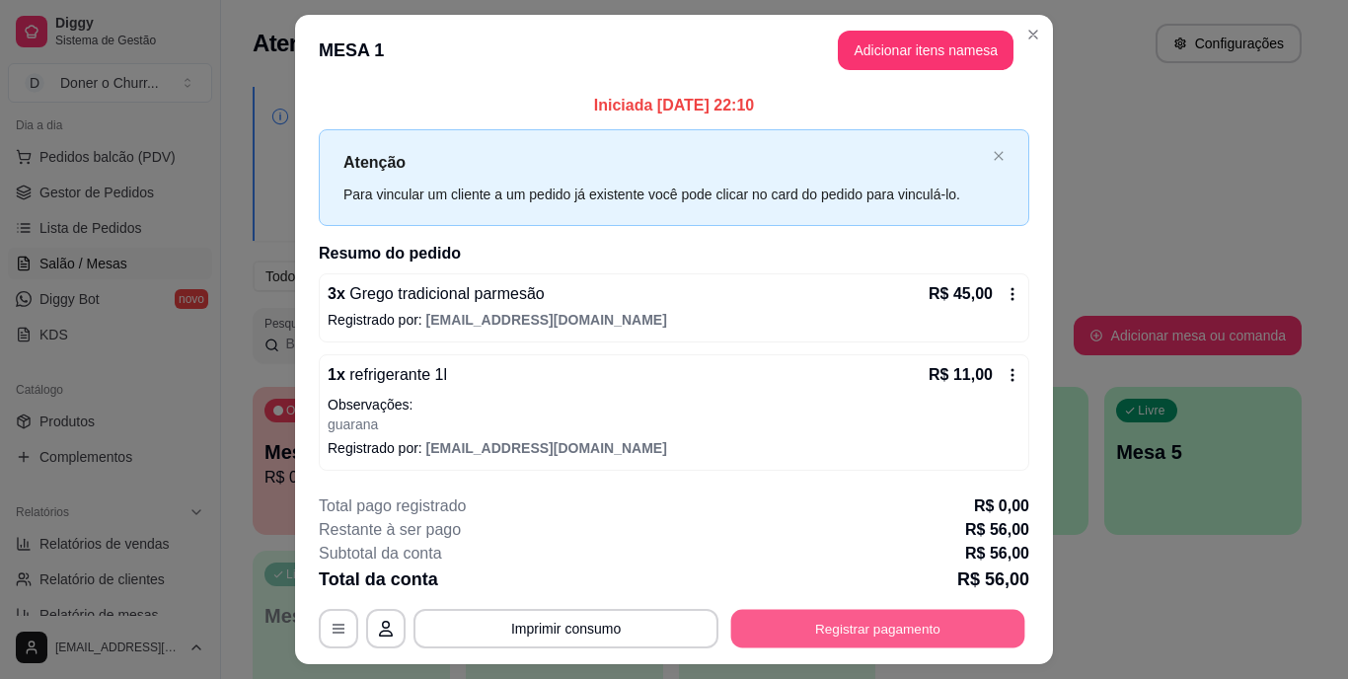
click at [869, 633] on button "Registrar pagamento" at bounding box center [878, 628] width 294 height 38
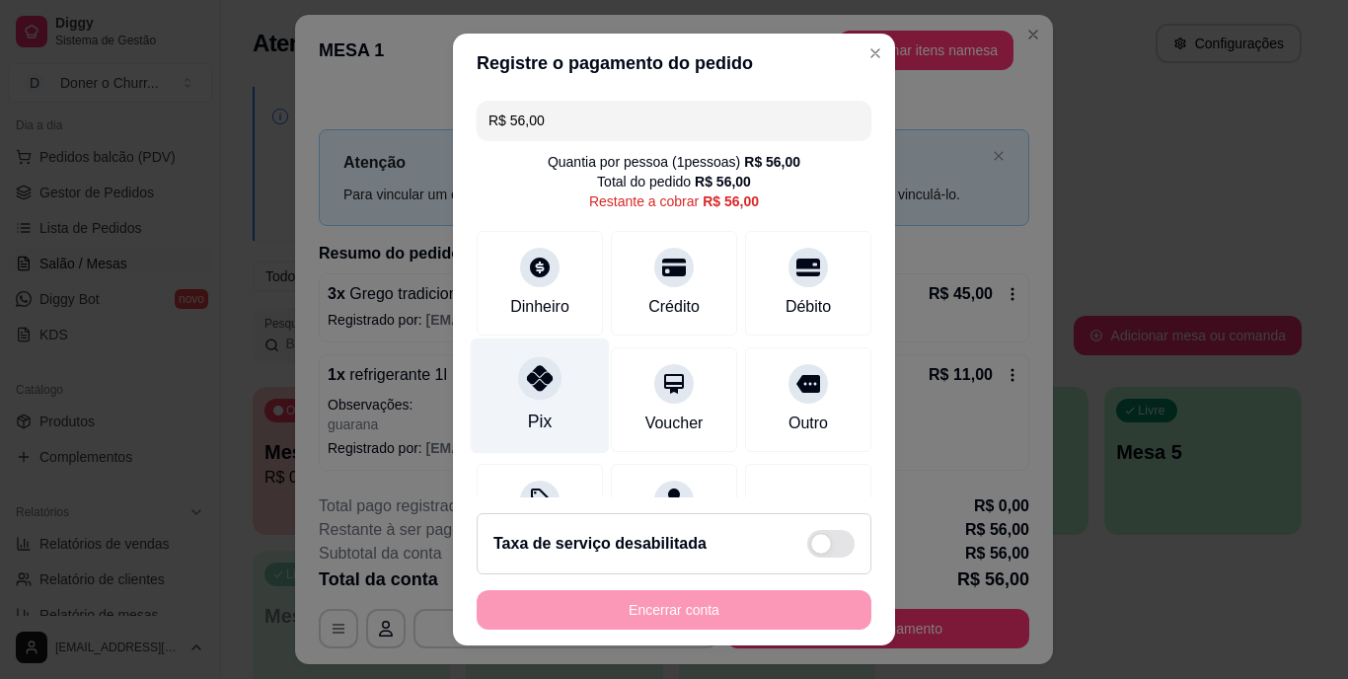
click at [506, 406] on div "Pix" at bounding box center [540, 396] width 139 height 115
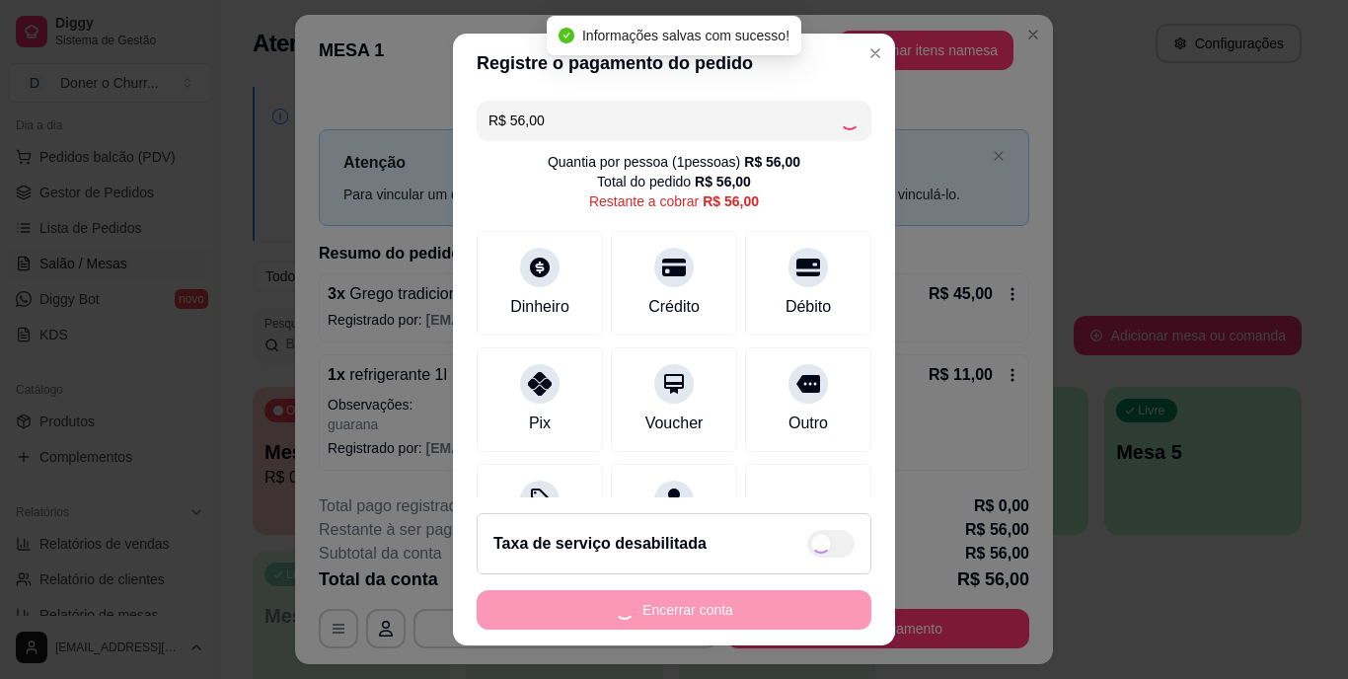
type input "R$ 0,00"
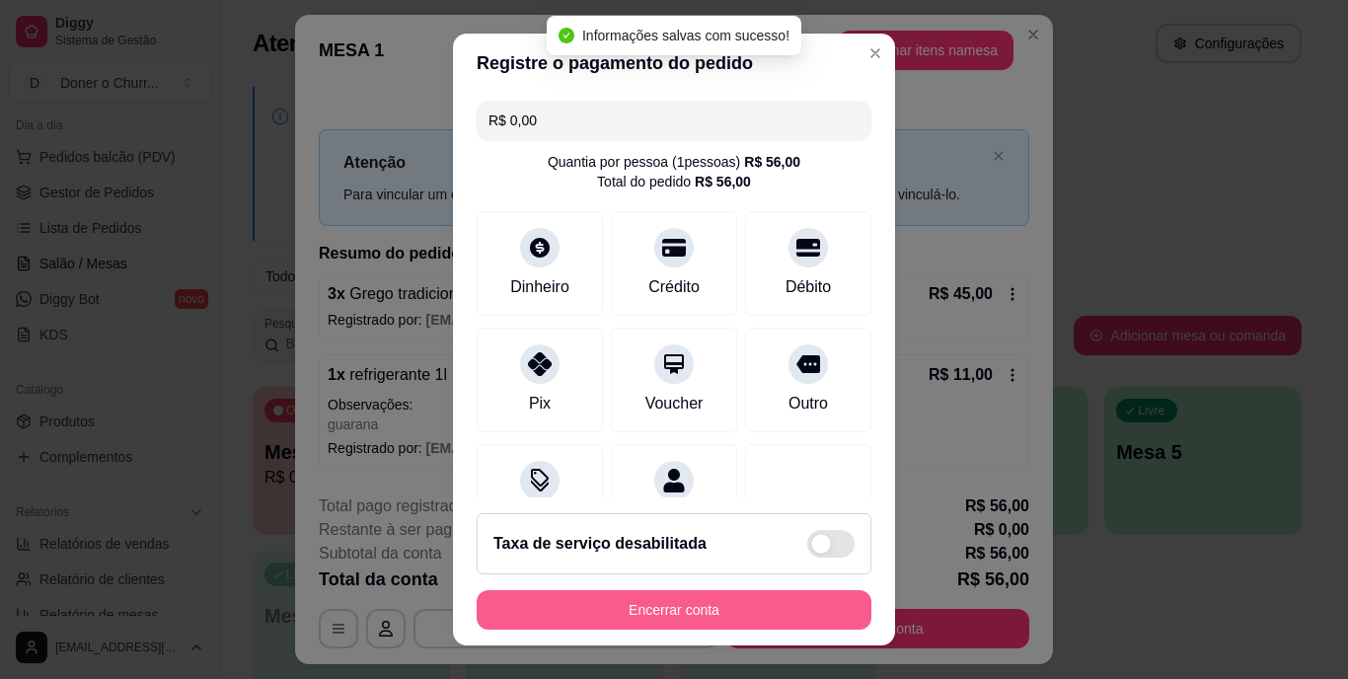
click at [646, 611] on button "Encerrar conta" at bounding box center [674, 609] width 395 height 39
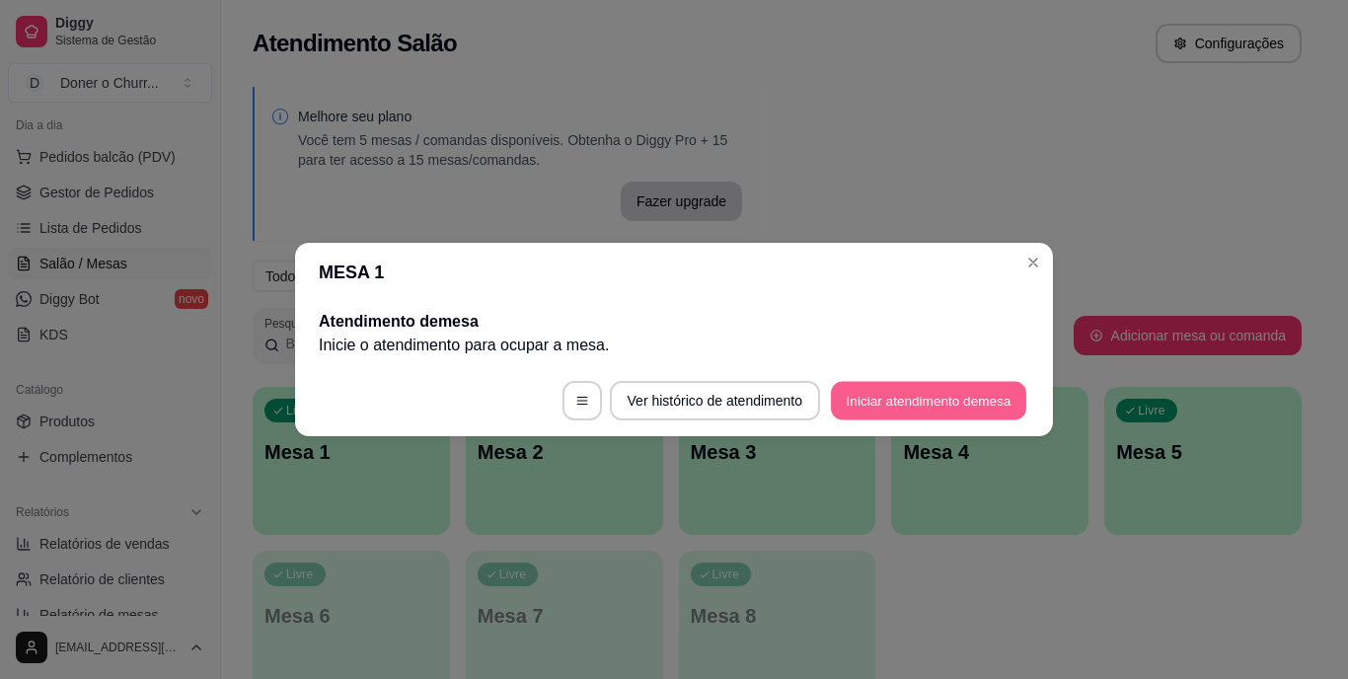
click at [844, 410] on button "Iniciar atendimento de mesa" at bounding box center [928, 401] width 195 height 38
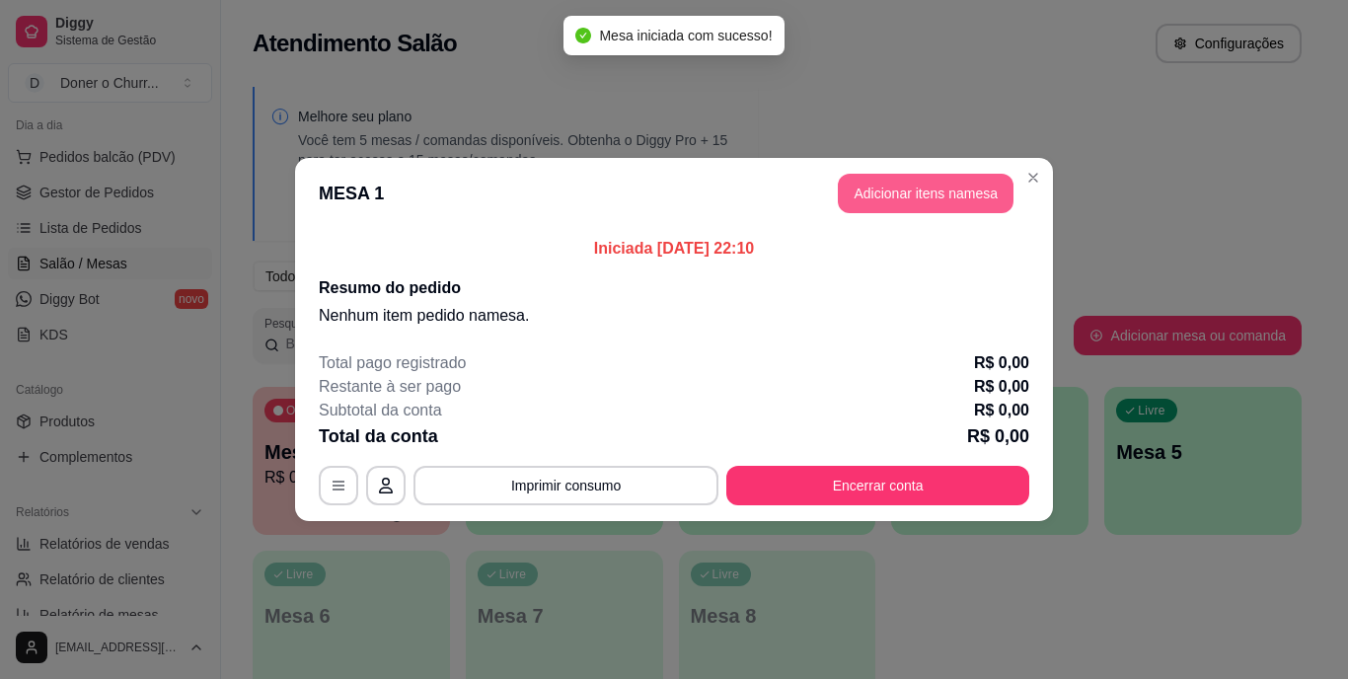
click at [882, 190] on button "Adicionar itens na mesa" at bounding box center [926, 193] width 176 height 39
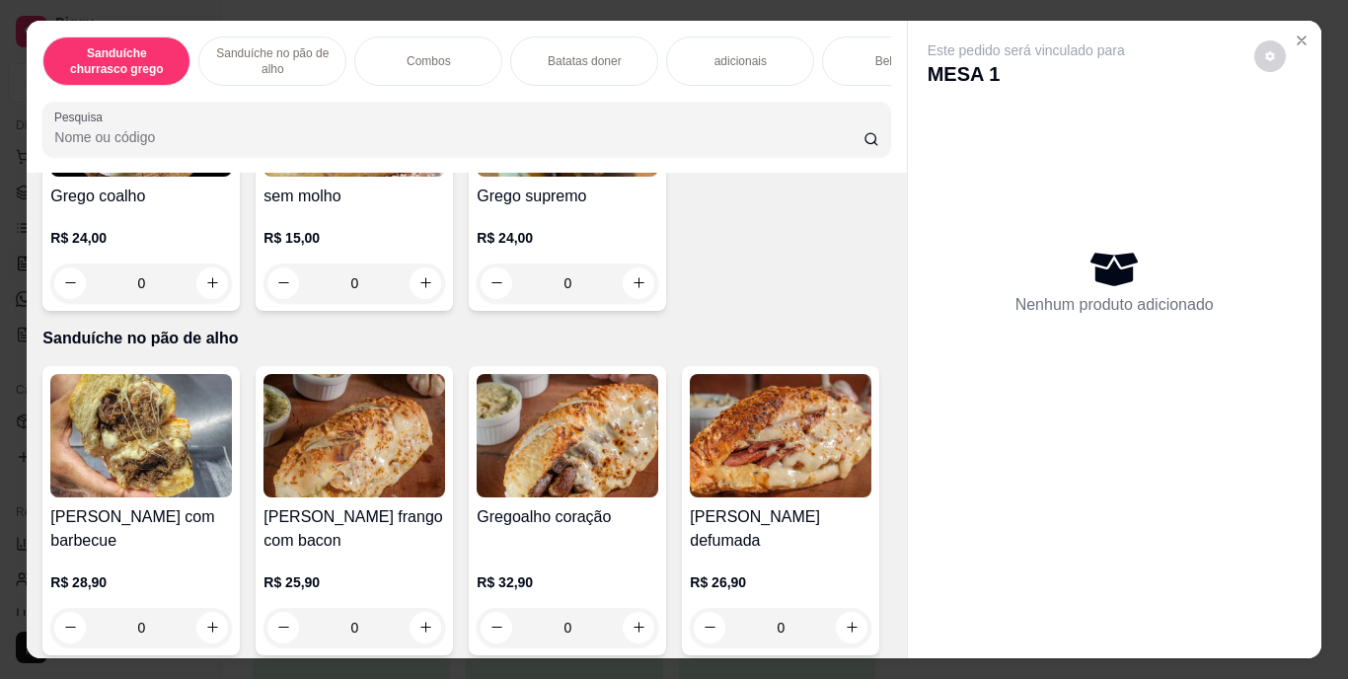
scroll to position [571, 0]
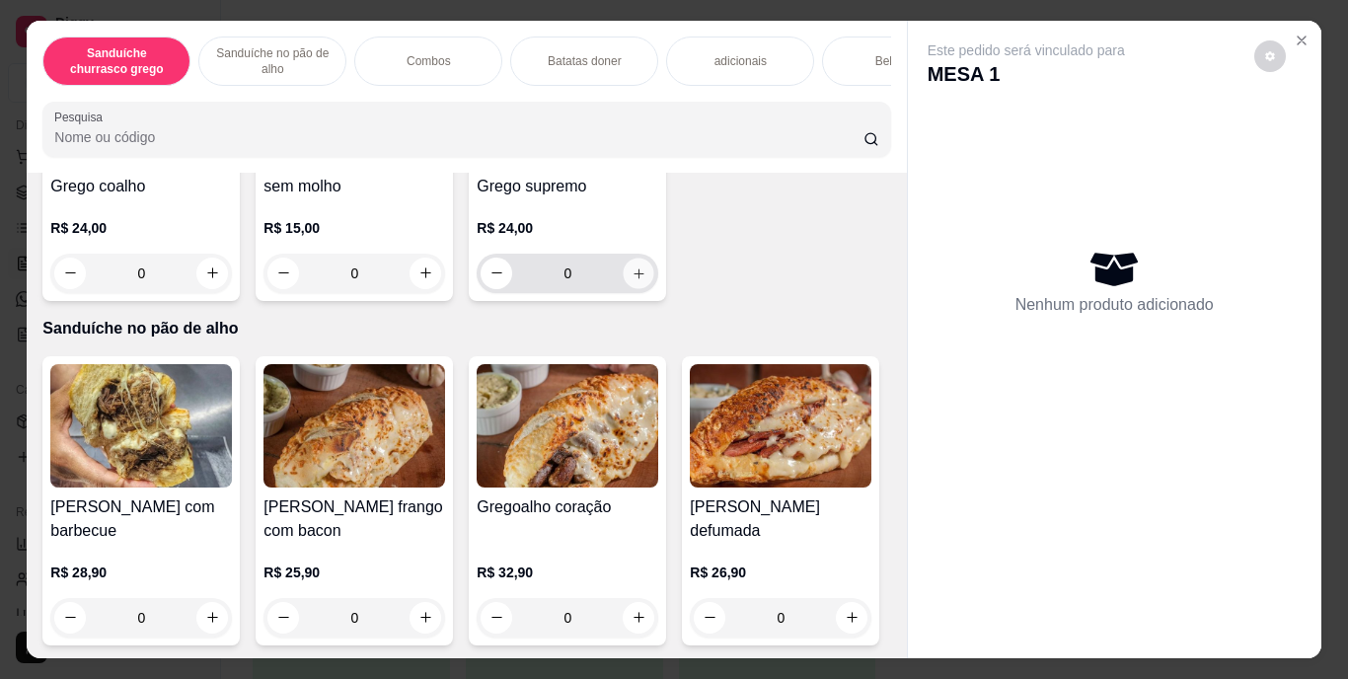
click at [632, 280] on icon "increase-product-quantity" at bounding box center [639, 273] width 15 height 15
type input "1"
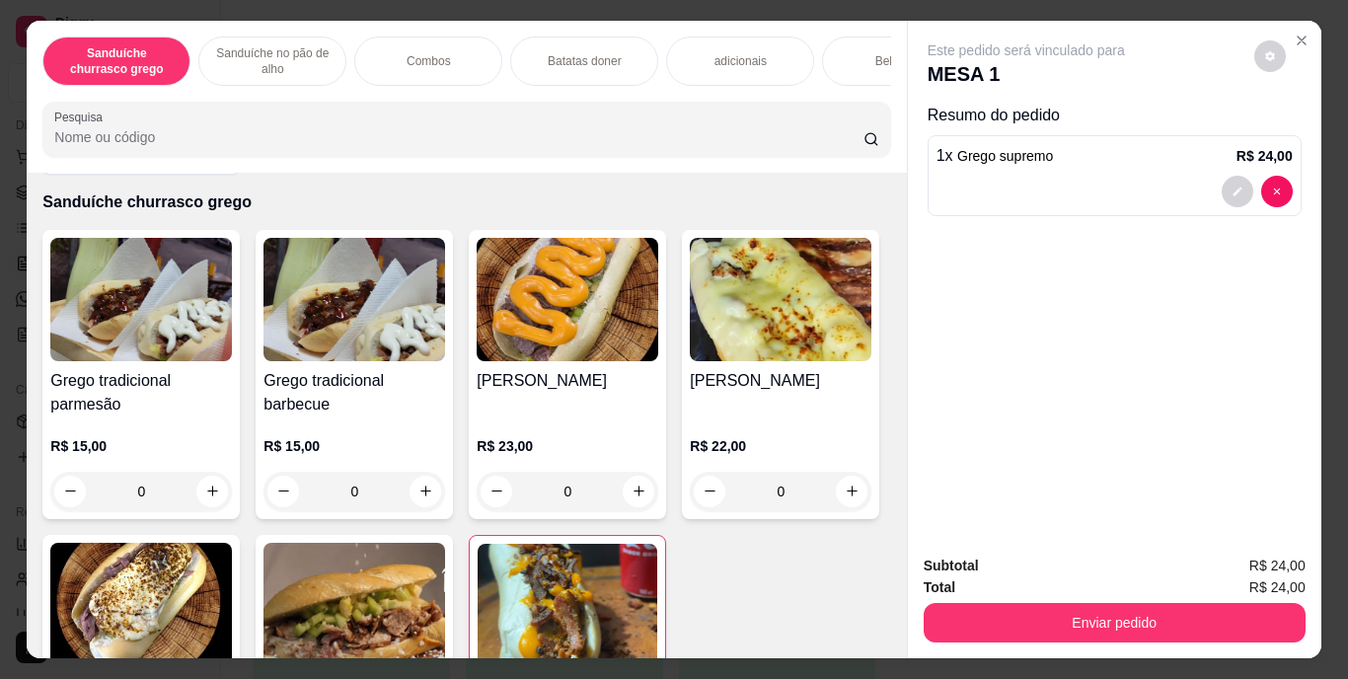
scroll to position [99, 0]
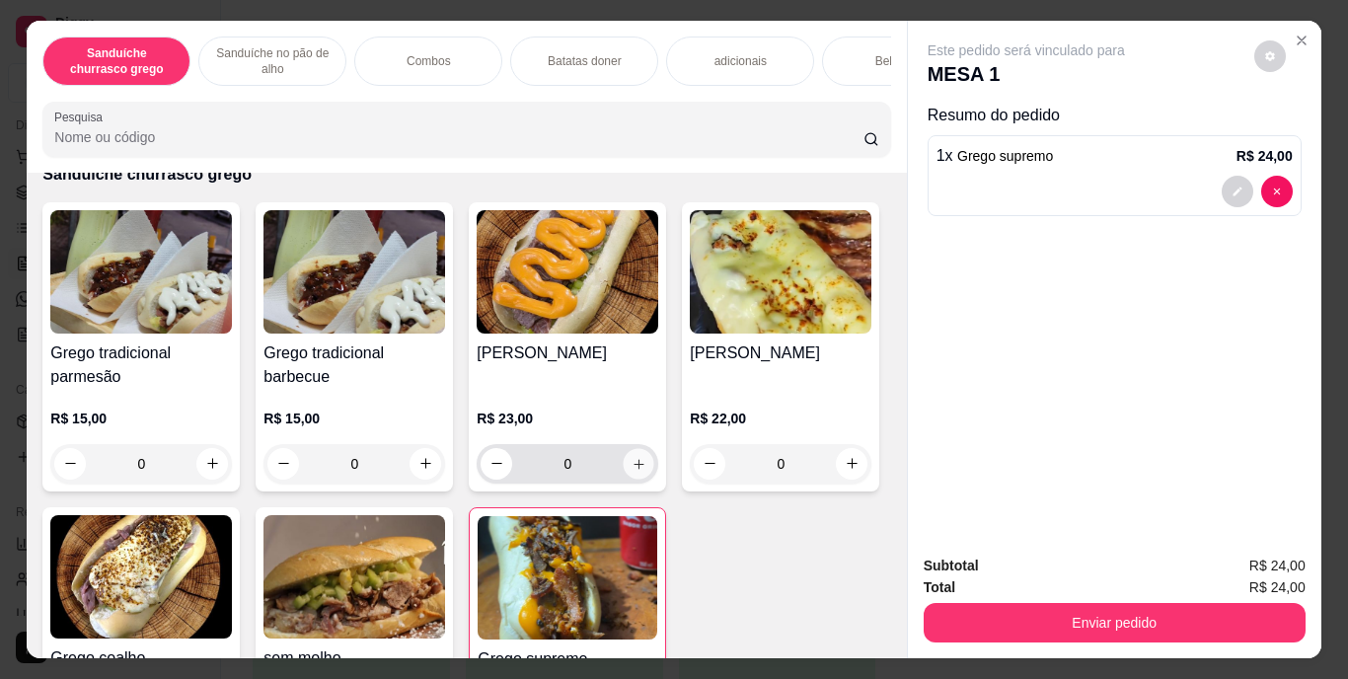
click at [632, 471] on icon "increase-product-quantity" at bounding box center [639, 463] width 15 height 15
type input "1"
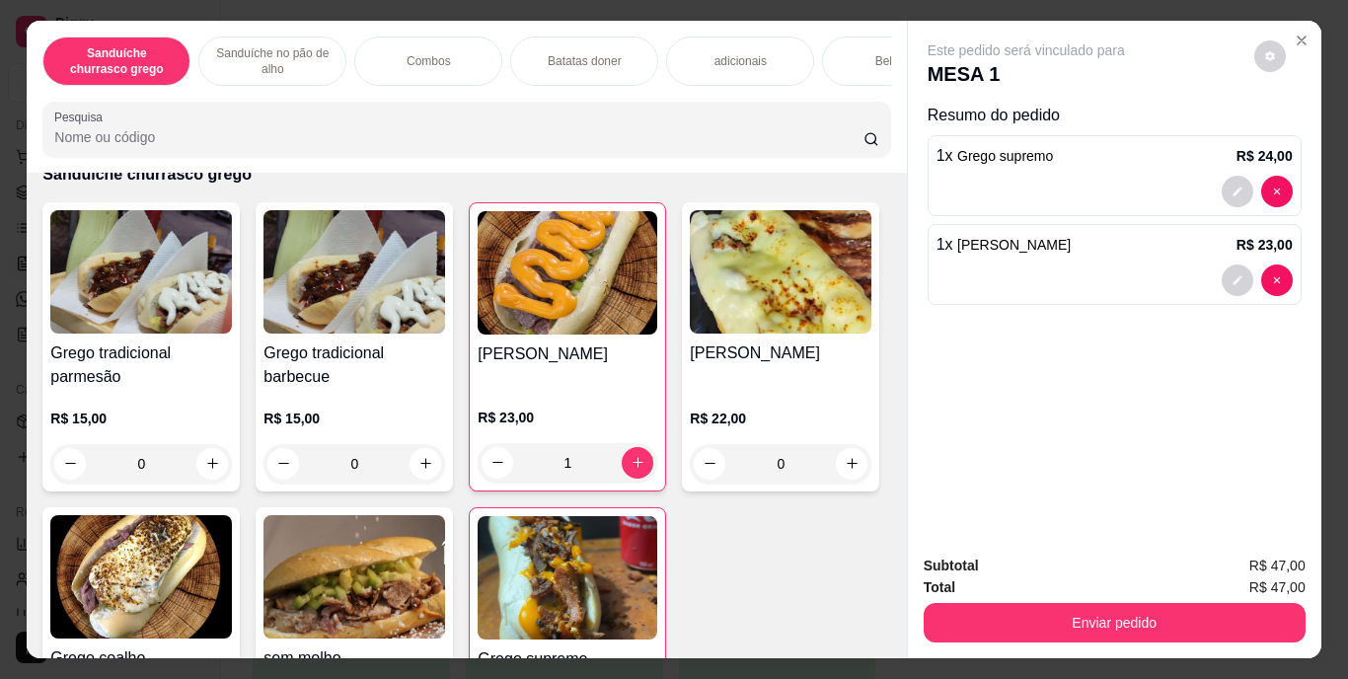
click at [827, 50] on div "Bebidas" at bounding box center [896, 61] width 148 height 49
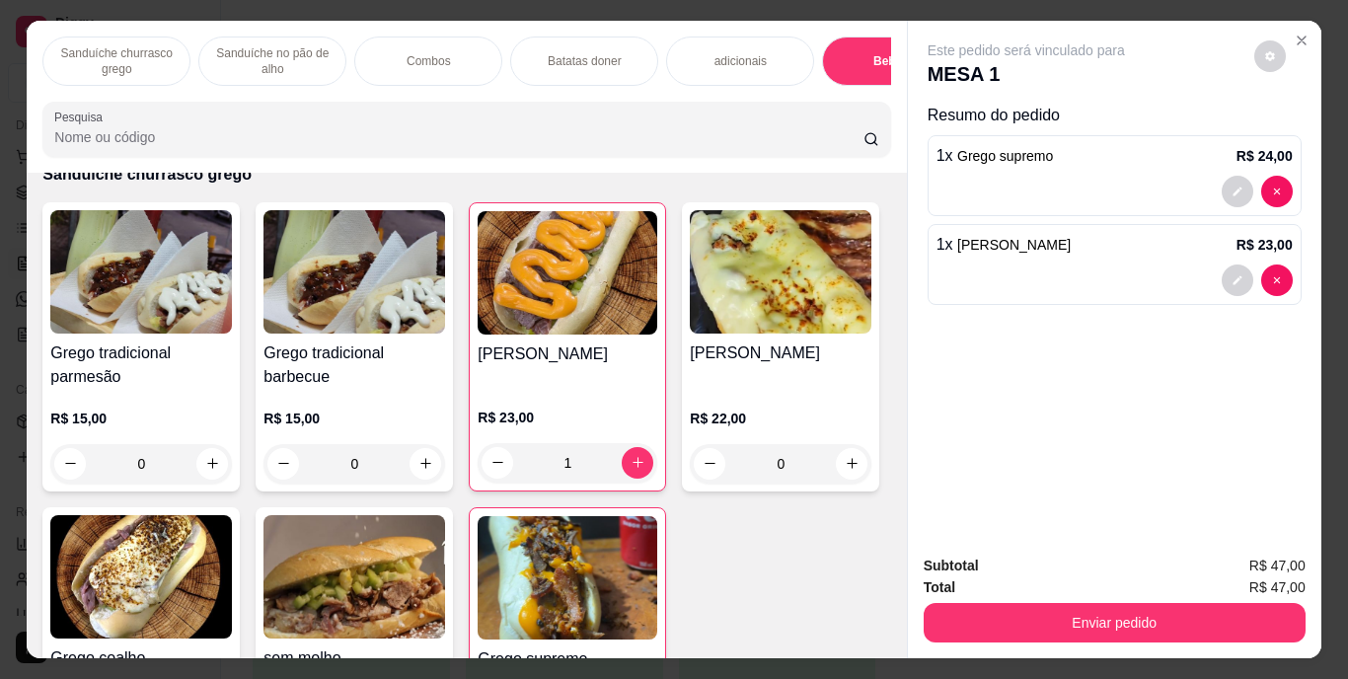
scroll to position [50, 0]
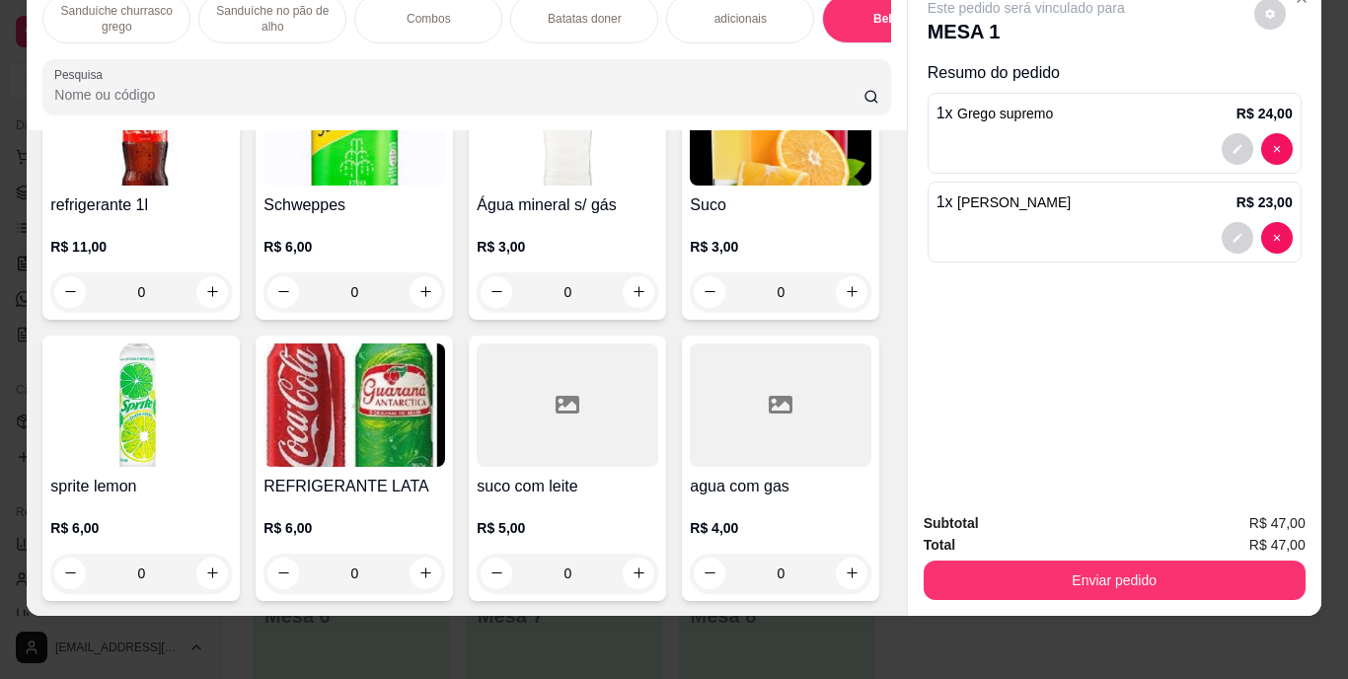
click at [445, 467] on img at bounding box center [355, 404] width 182 height 123
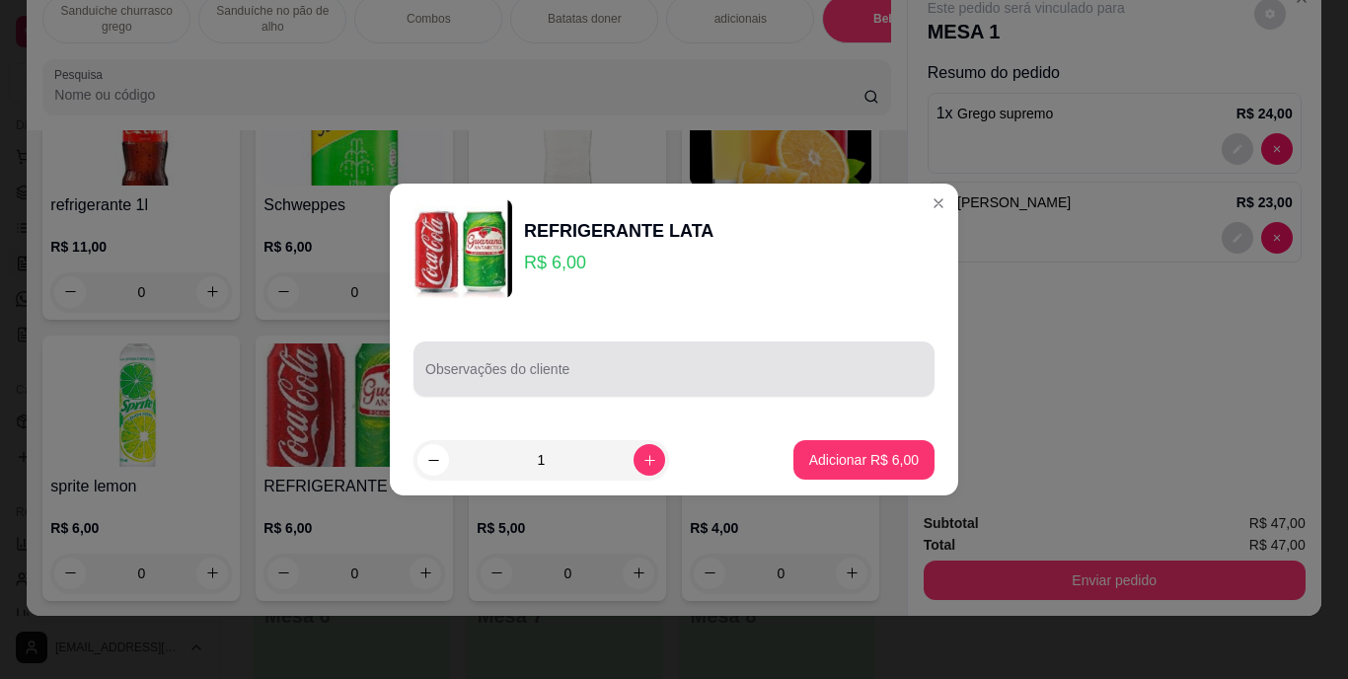
click at [650, 357] on div at bounding box center [673, 368] width 497 height 39
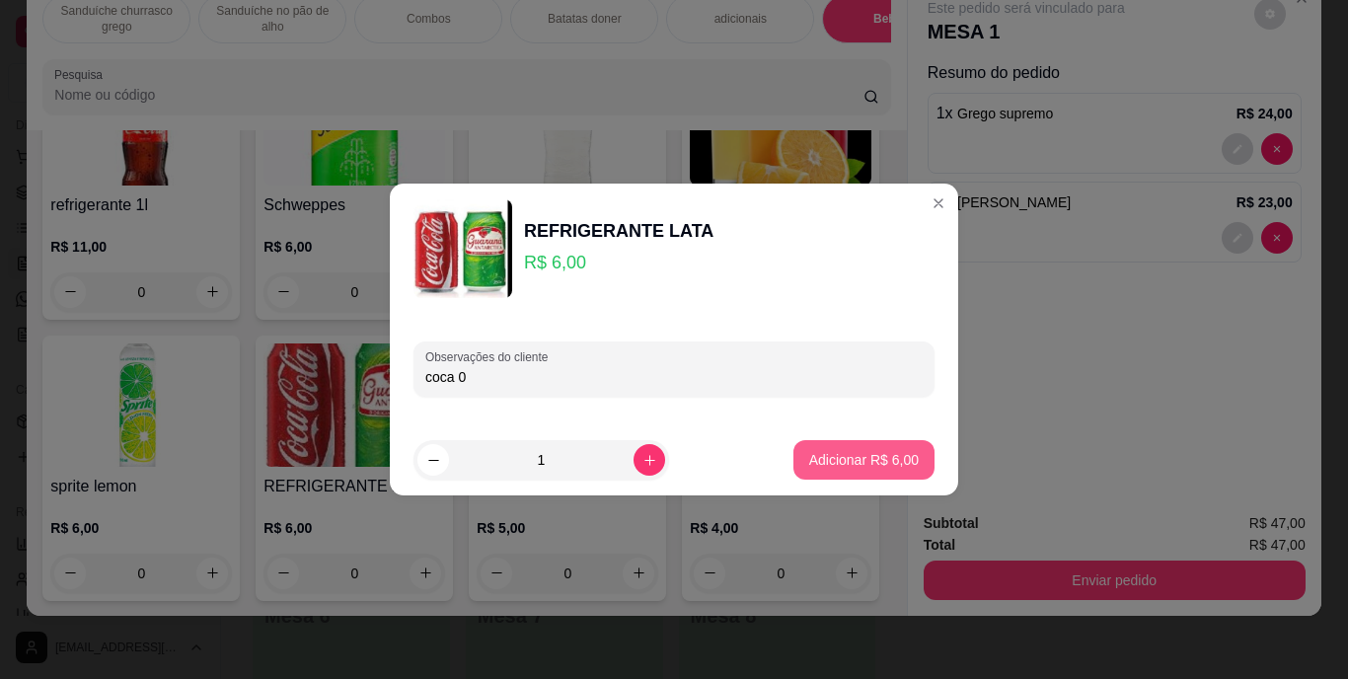
type input "coca 0"
click at [851, 460] on p "Adicionar R$ 6,00" at bounding box center [863, 459] width 107 height 19
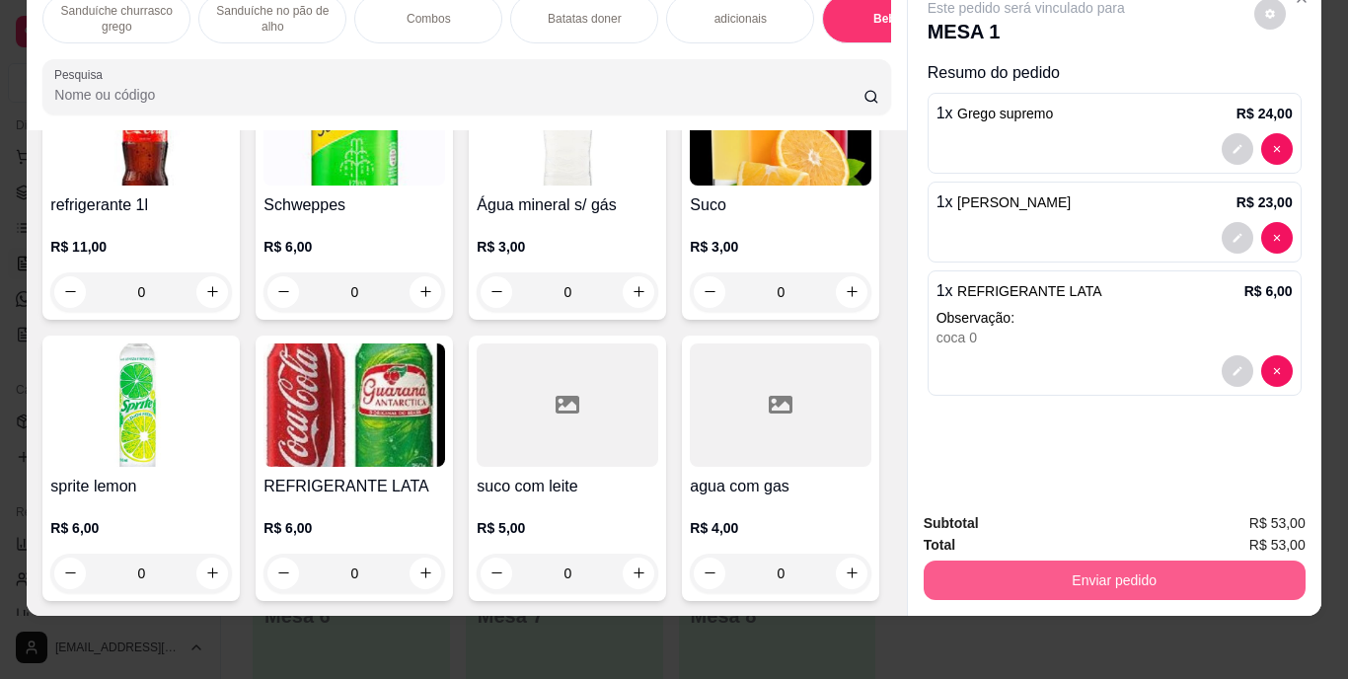
click at [1146, 561] on button "Enviar pedido" at bounding box center [1115, 580] width 382 height 39
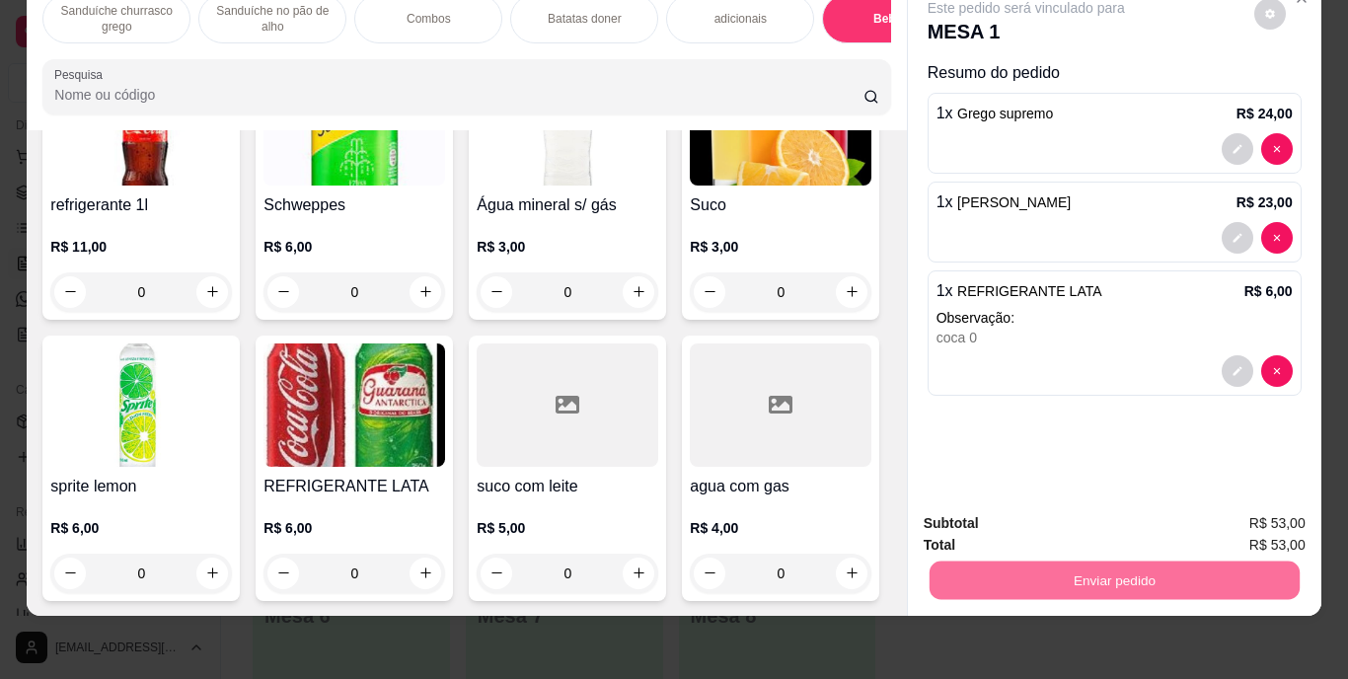
click at [1251, 510] on button "Enviar pedido" at bounding box center [1254, 516] width 109 height 37
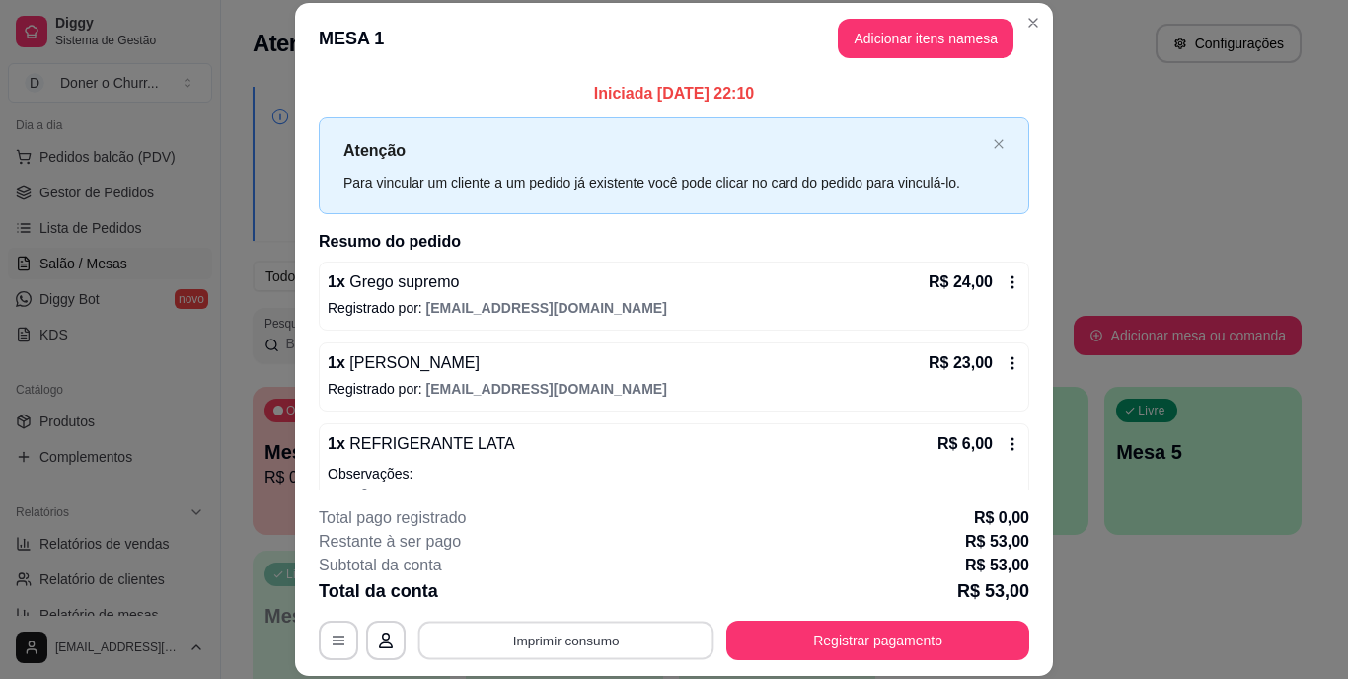
click at [583, 633] on button "Imprimir consumo" at bounding box center [566, 640] width 296 height 38
click at [590, 587] on button "IMPRESSORA" at bounding box center [565, 595] width 143 height 32
click at [607, 643] on button "Imprimir consumo" at bounding box center [566, 640] width 296 height 38
click at [581, 592] on button "IMPRESSORA" at bounding box center [565, 595] width 143 height 32
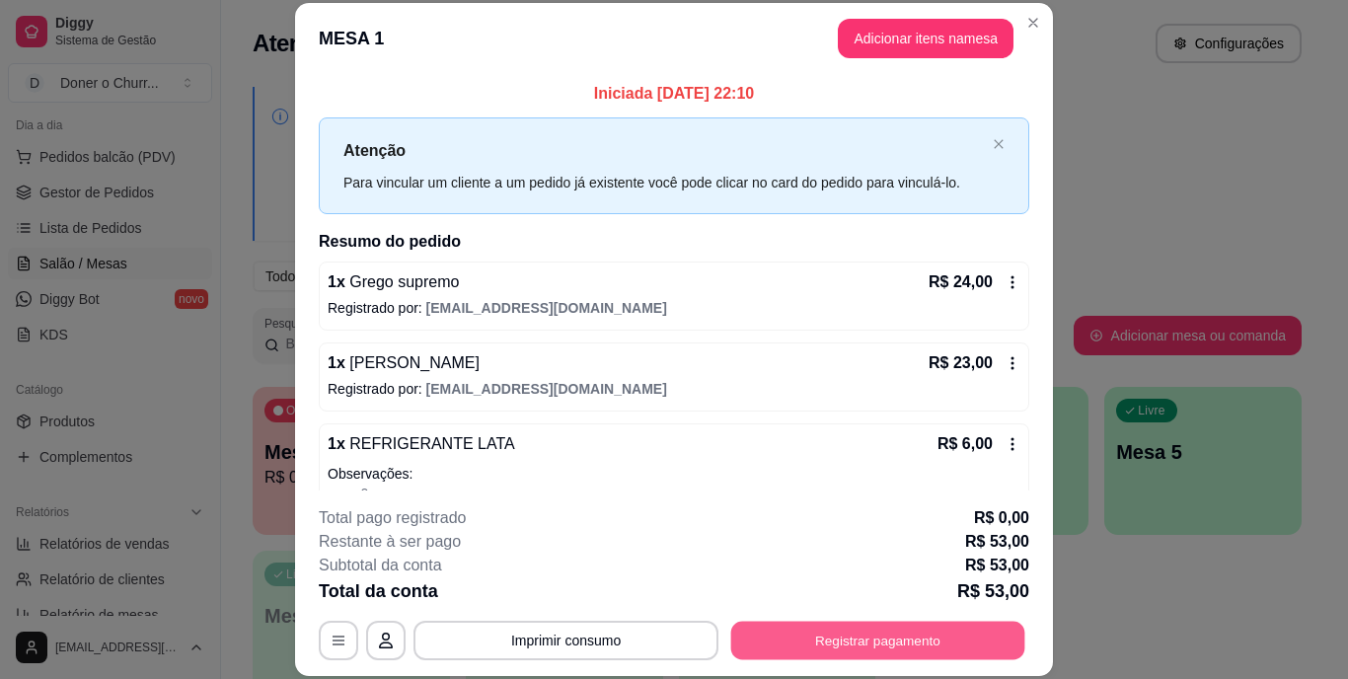
click at [881, 640] on button "Registrar pagamento" at bounding box center [878, 640] width 294 height 38
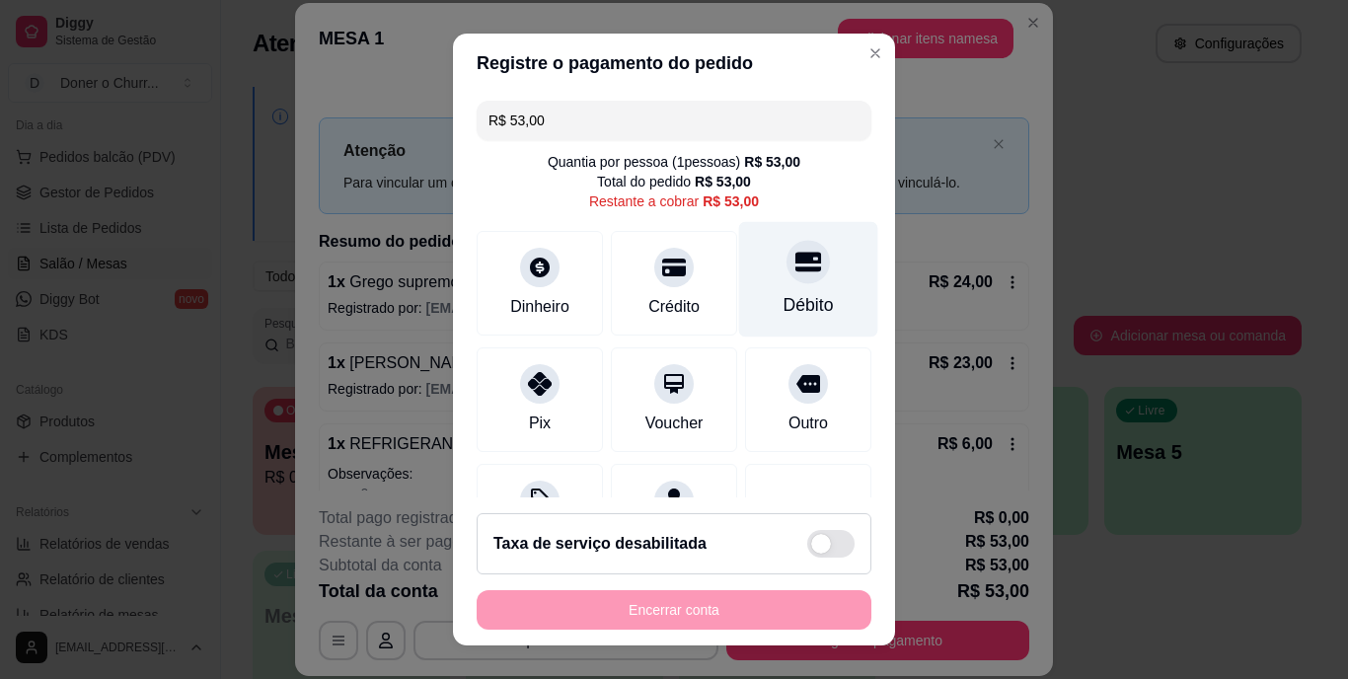
click at [784, 293] on div "Débito" at bounding box center [809, 306] width 50 height 26
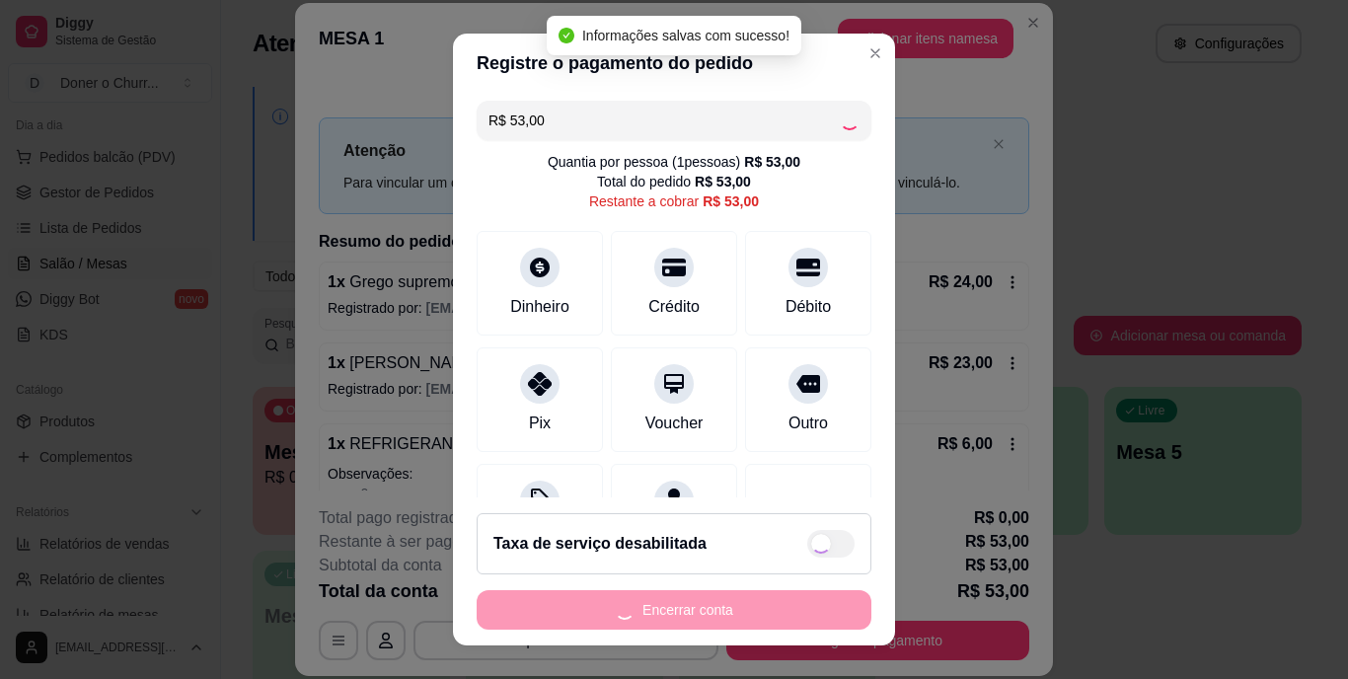
type input "R$ 0,00"
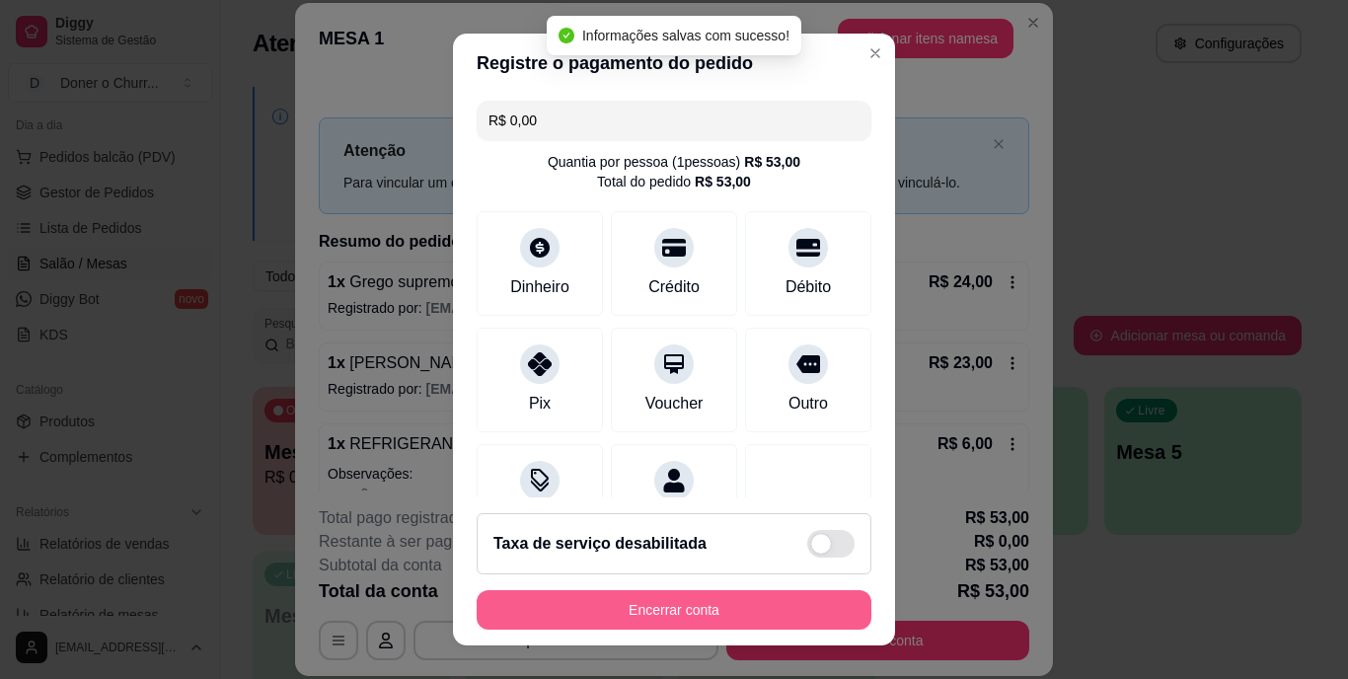
click at [734, 599] on button "Encerrar conta" at bounding box center [674, 609] width 395 height 39
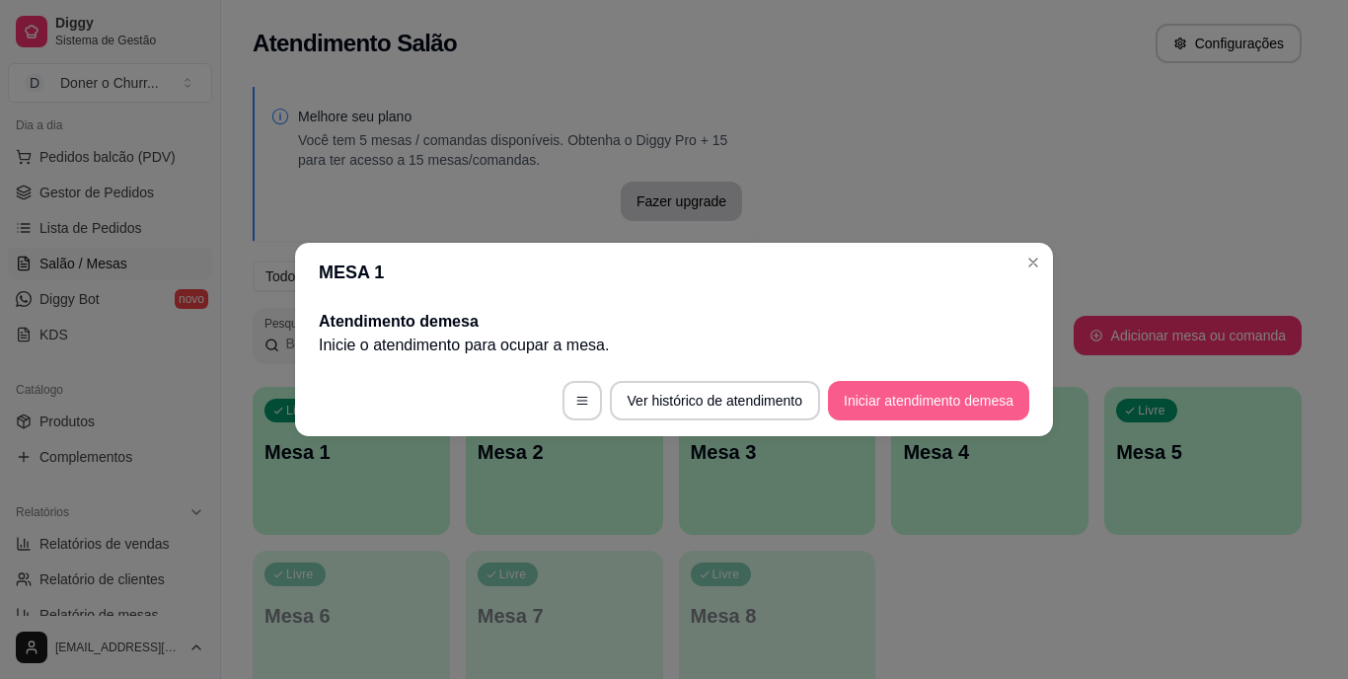
click at [991, 398] on button "Iniciar atendimento de mesa" at bounding box center [928, 400] width 201 height 39
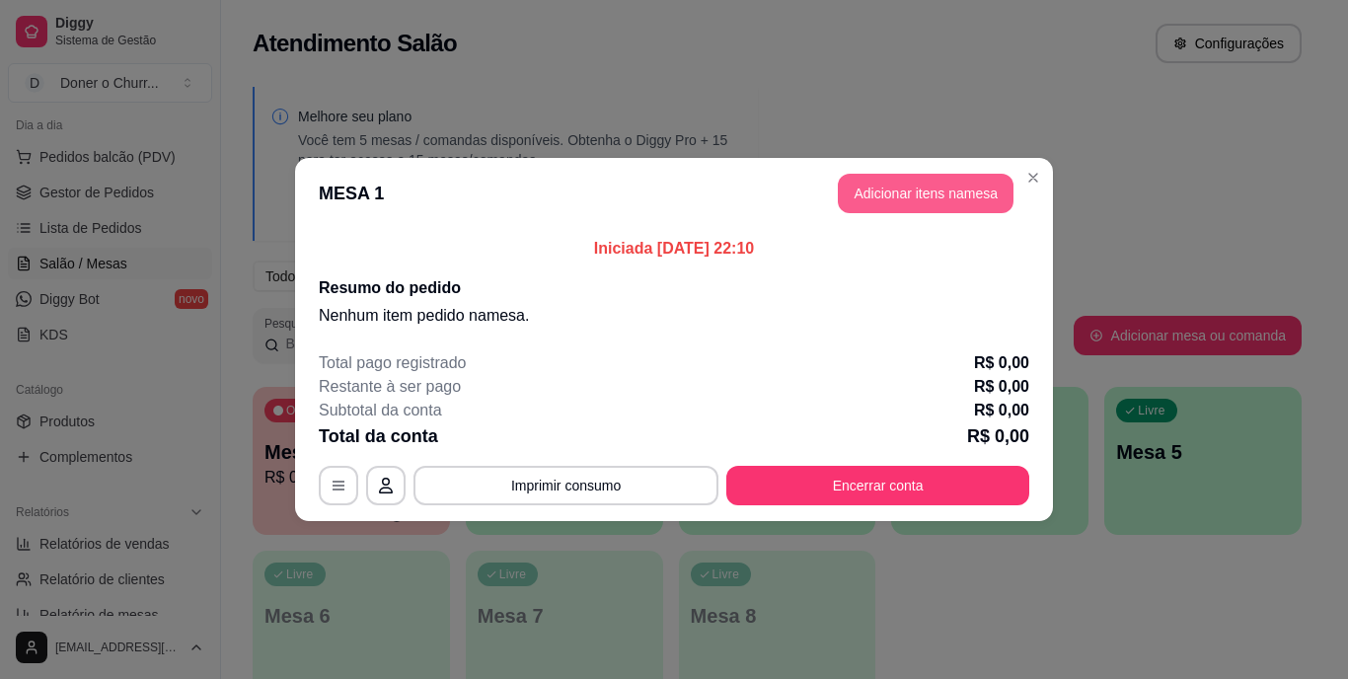
click at [951, 191] on button "Adicionar itens na mesa" at bounding box center [926, 193] width 176 height 39
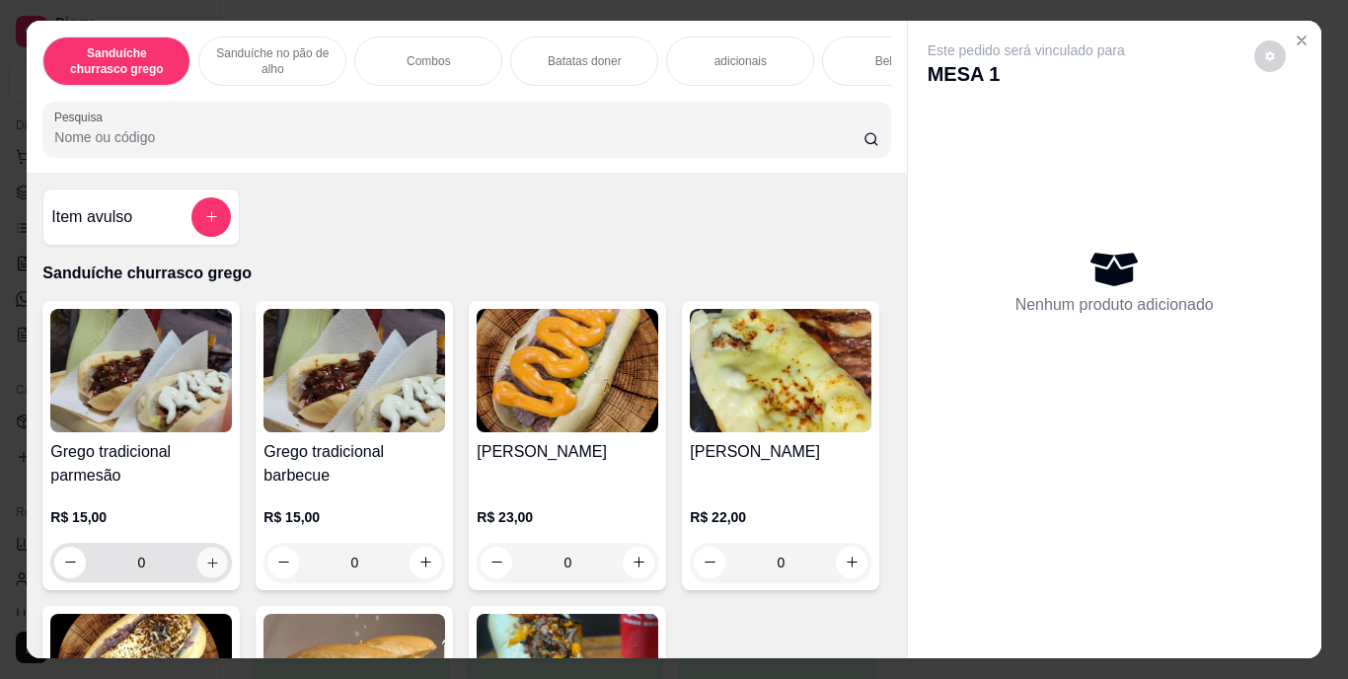
click at [208, 570] on icon "increase-product-quantity" at bounding box center [212, 562] width 15 height 15
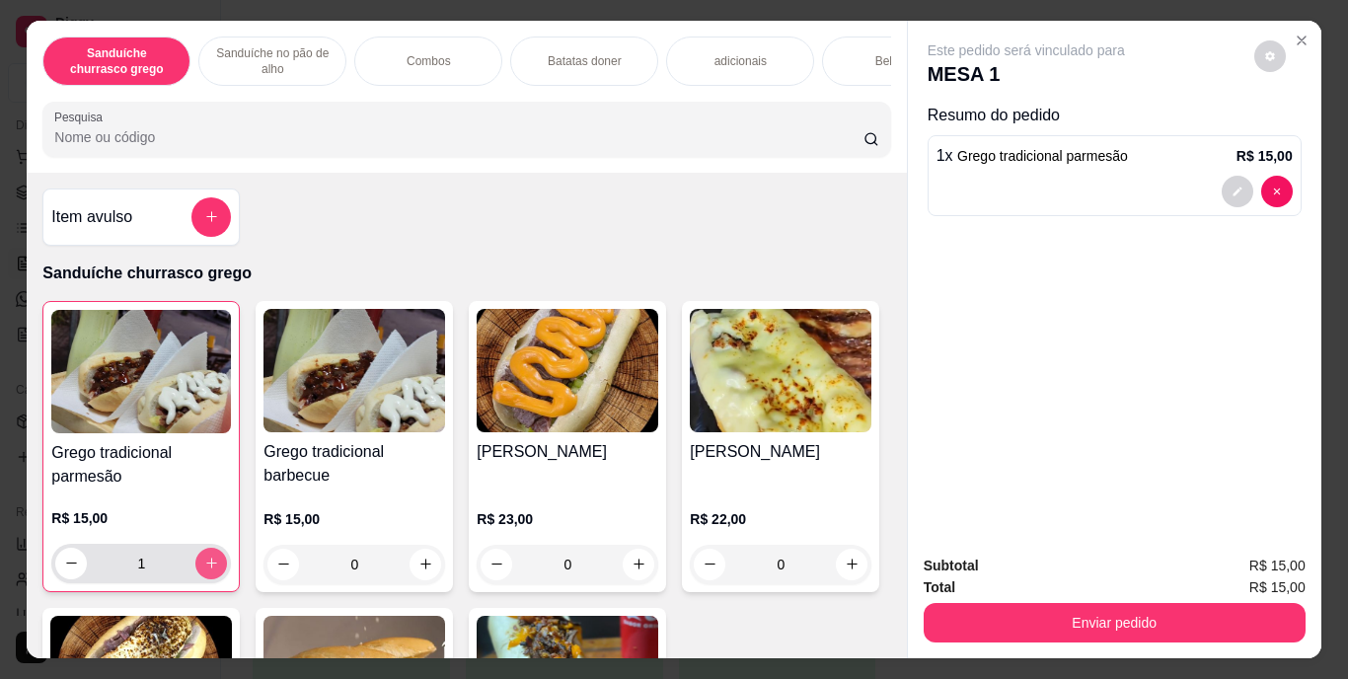
click at [210, 566] on icon "increase-product-quantity" at bounding box center [211, 563] width 15 height 15
type input "3"
click at [424, 563] on button "increase-product-quantity" at bounding box center [426, 564] width 31 height 31
type input "1"
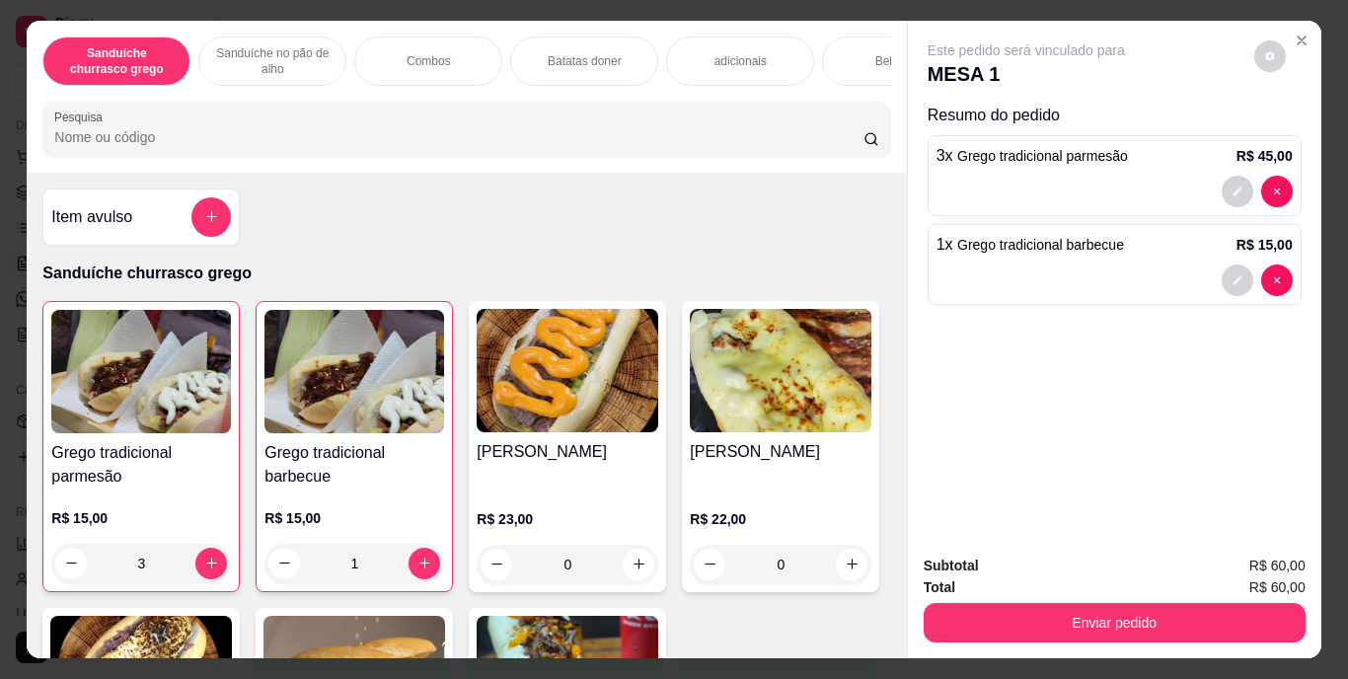
click at [846, 54] on div "Bebidas" at bounding box center [896, 61] width 148 height 49
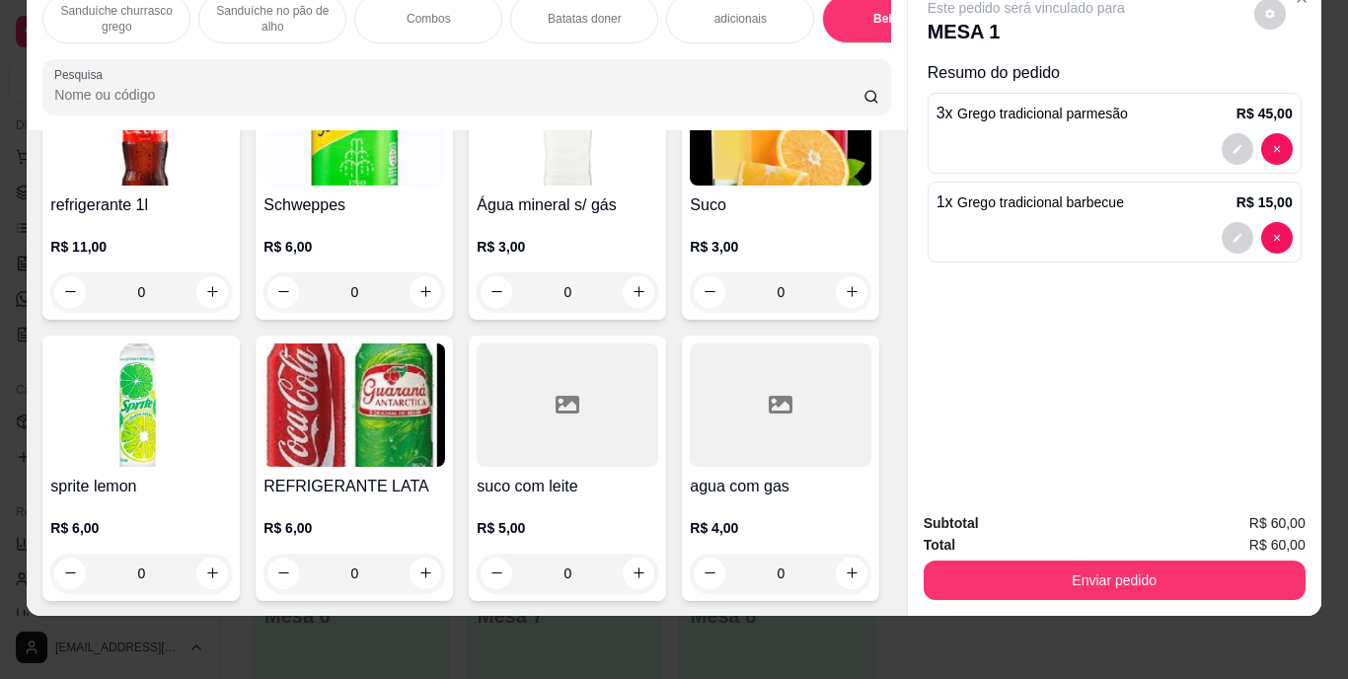
click at [690, 186] on img at bounding box center [781, 123] width 182 height 123
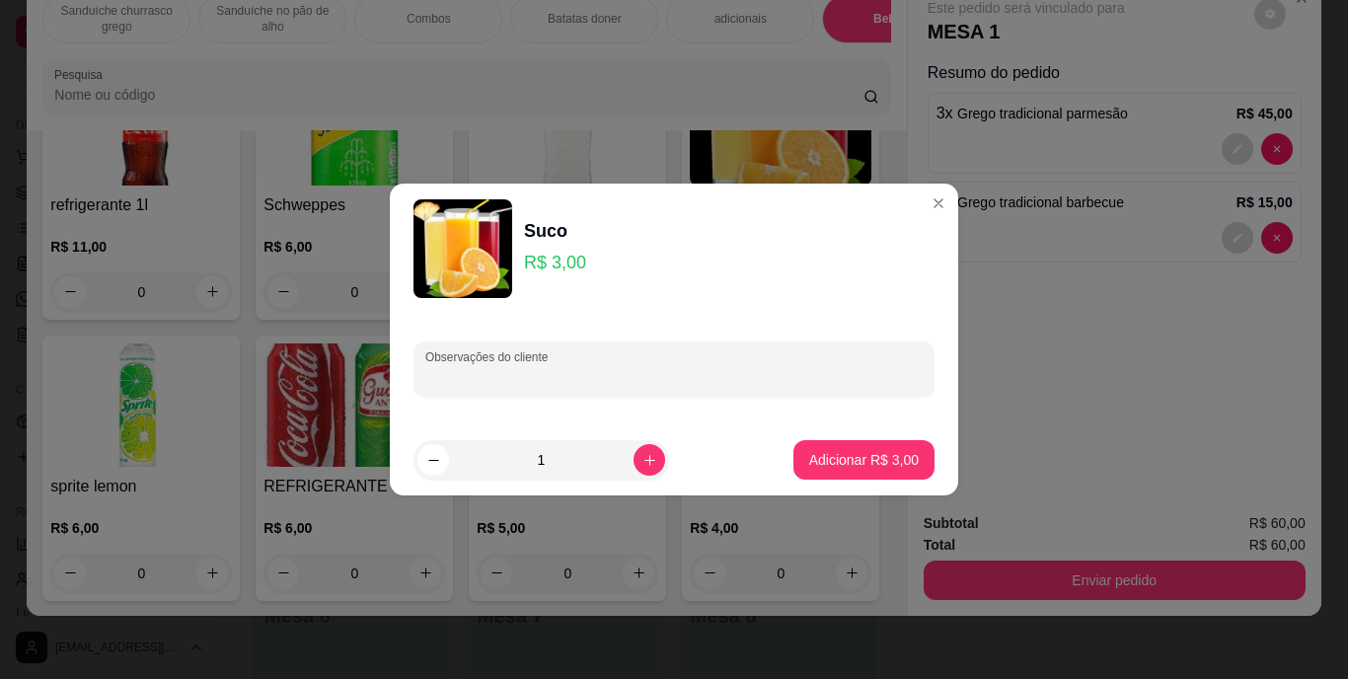
click at [548, 371] on input "Observações do cliente" at bounding box center [673, 377] width 497 height 20
type input "maracuja"
click at [908, 448] on button "Adicionar R$ 3,00" at bounding box center [864, 460] width 137 height 38
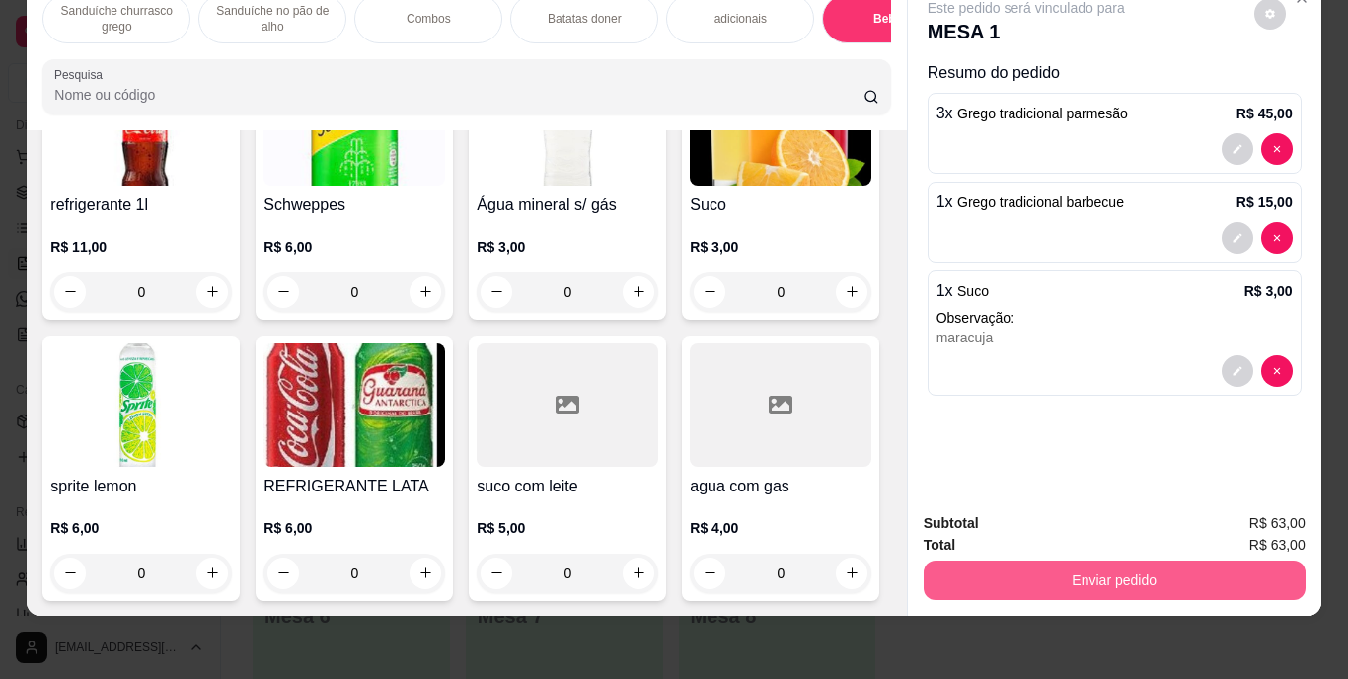
click at [1011, 571] on button "Enviar pedido" at bounding box center [1115, 580] width 382 height 39
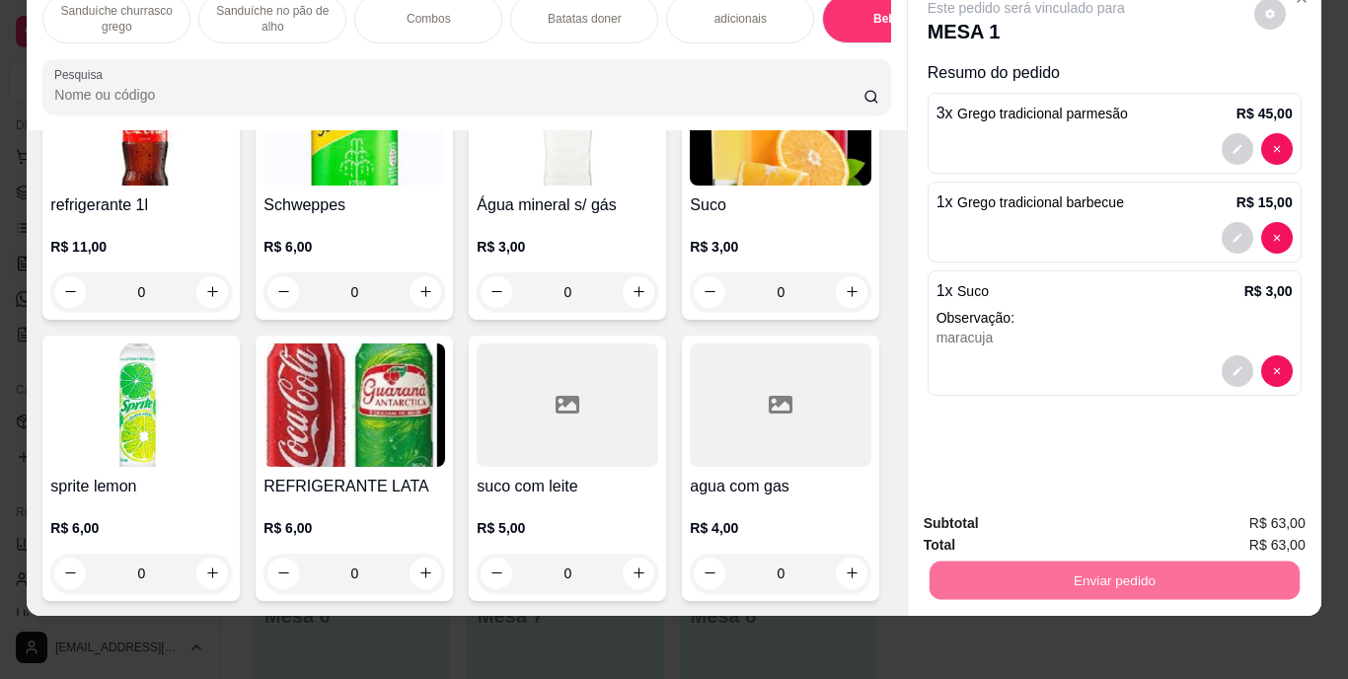
click at [1264, 501] on button "Enviar pedido" at bounding box center [1254, 517] width 112 height 38
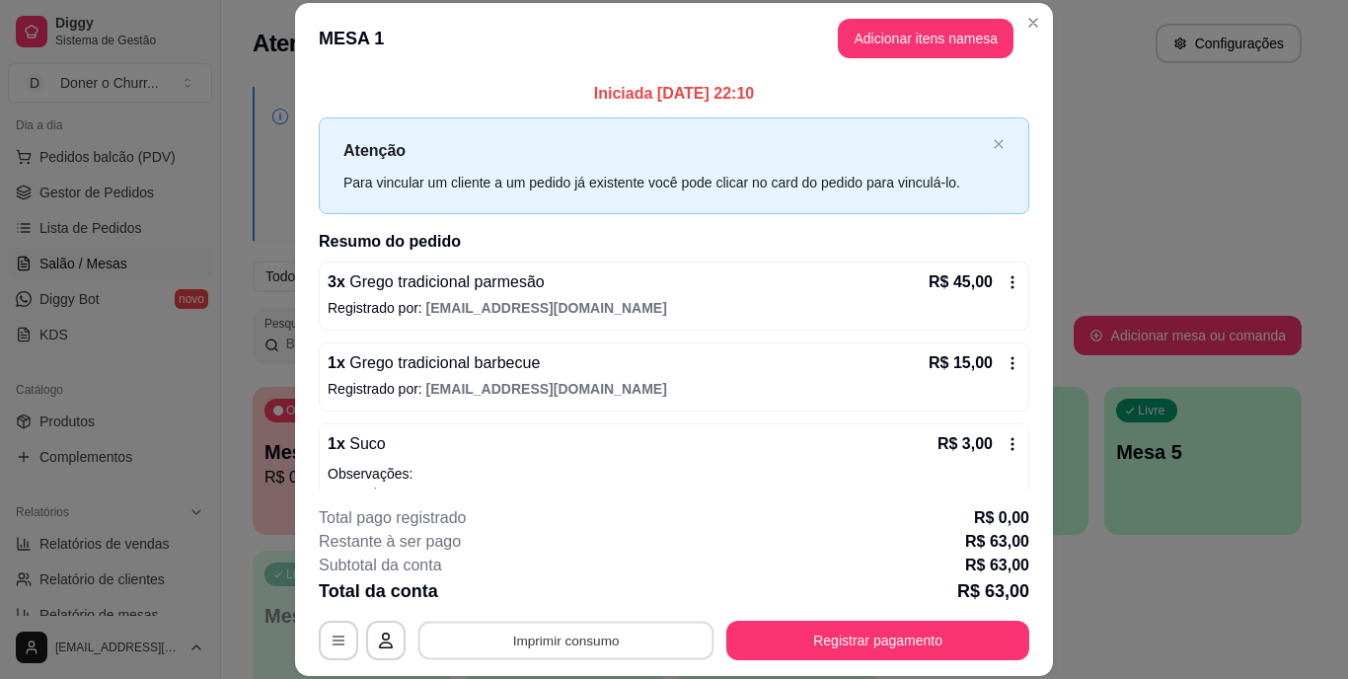
click at [657, 638] on button "Imprimir consumo" at bounding box center [566, 640] width 296 height 38
click at [604, 592] on button "IMPRESSORA" at bounding box center [564, 593] width 138 height 31
click at [619, 629] on button "Imprimir consumo" at bounding box center [566, 640] width 296 height 38
click at [523, 594] on button "IMPRESSORA" at bounding box center [565, 595] width 143 height 32
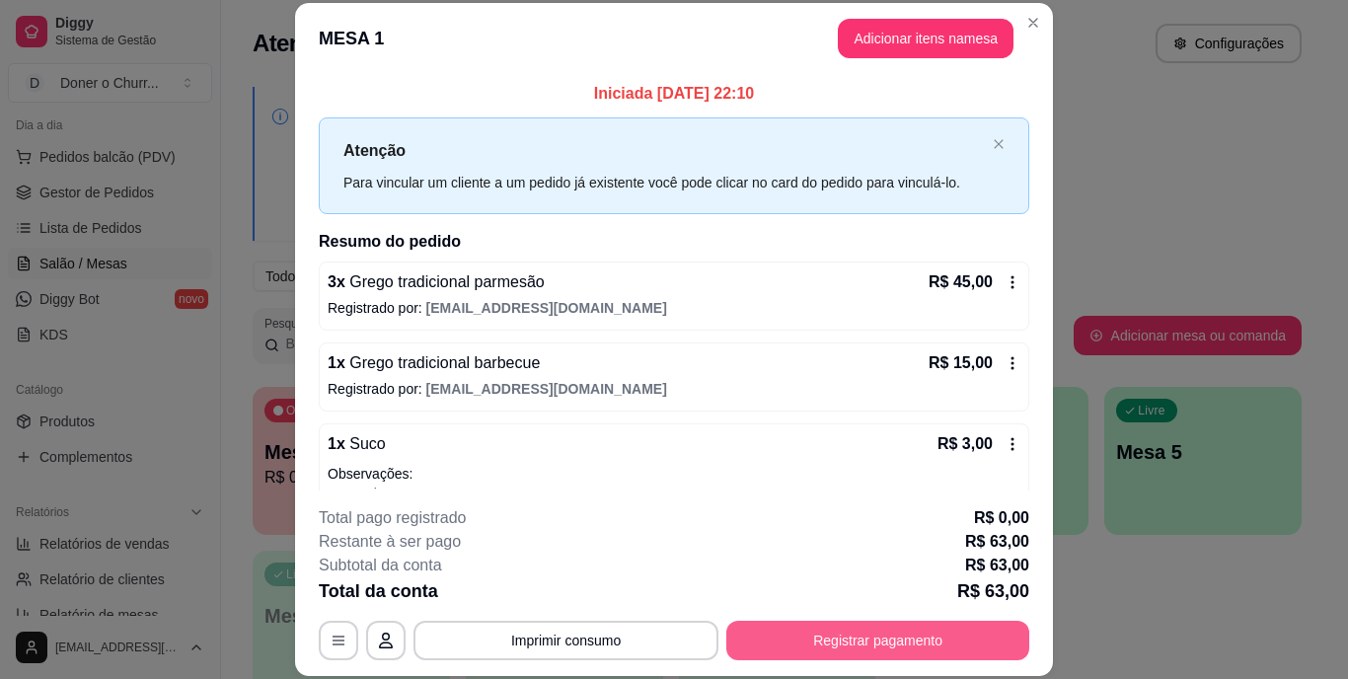
click at [823, 633] on button "Registrar pagamento" at bounding box center [877, 640] width 303 height 39
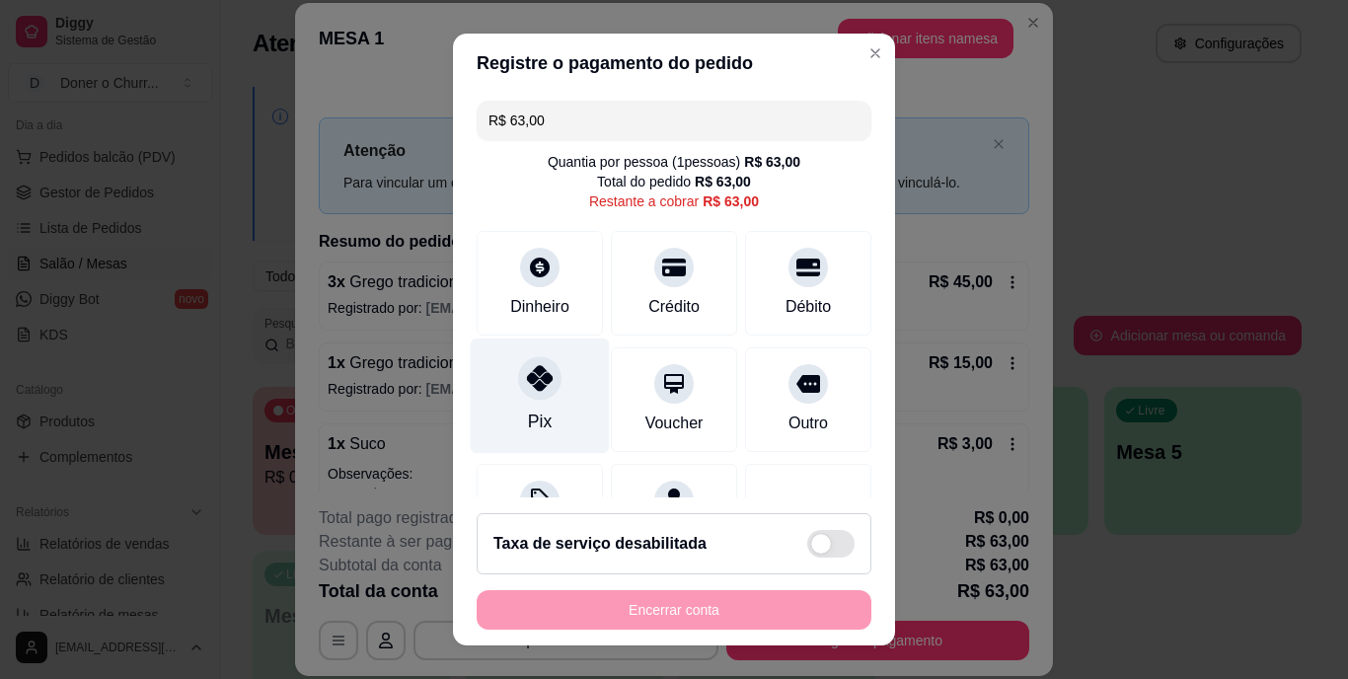
click at [527, 387] on icon at bounding box center [540, 379] width 26 height 26
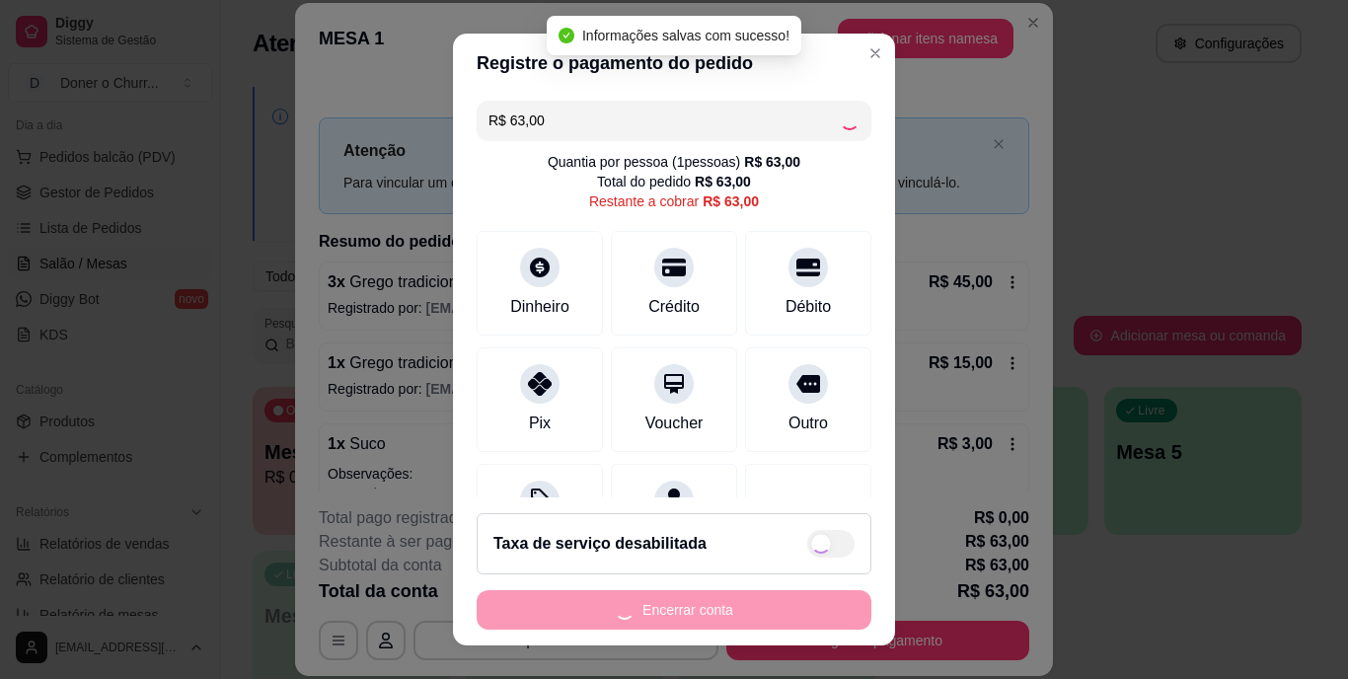
type input "R$ 0,00"
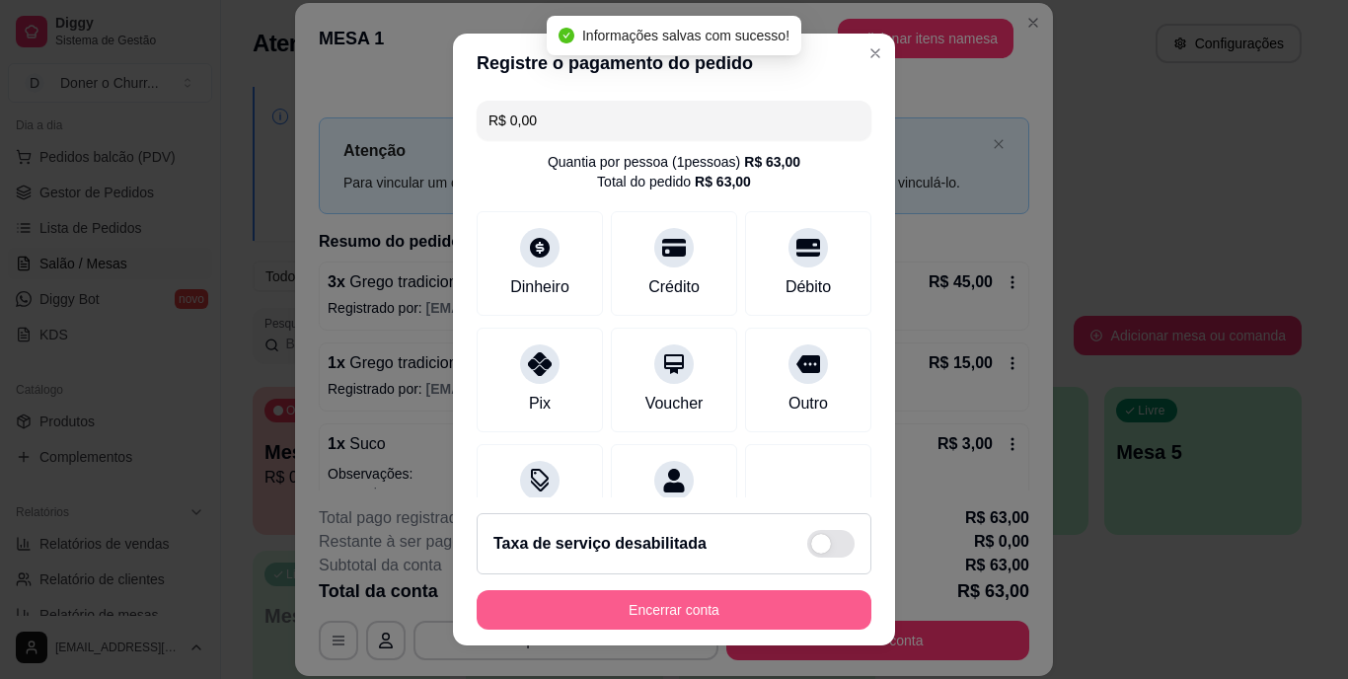
click at [667, 607] on button "Encerrar conta" at bounding box center [674, 609] width 395 height 39
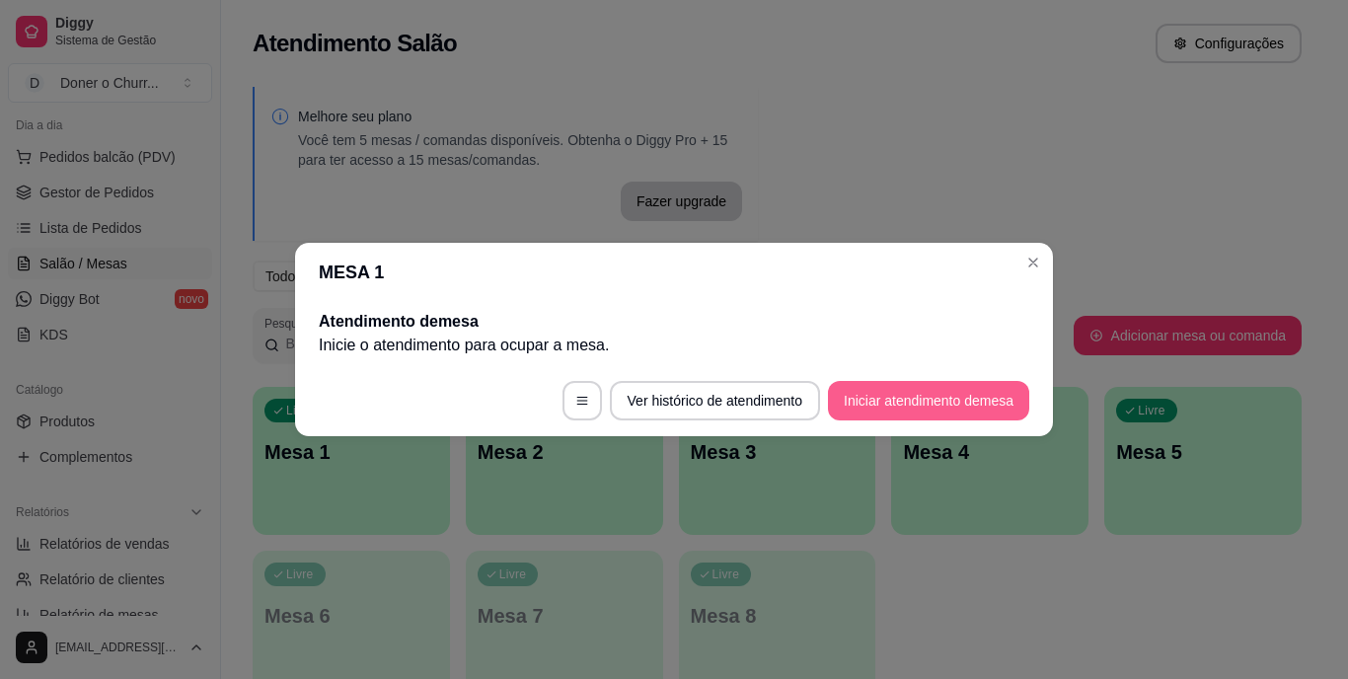
click at [857, 389] on button "Iniciar atendimento de mesa" at bounding box center [928, 400] width 201 height 39
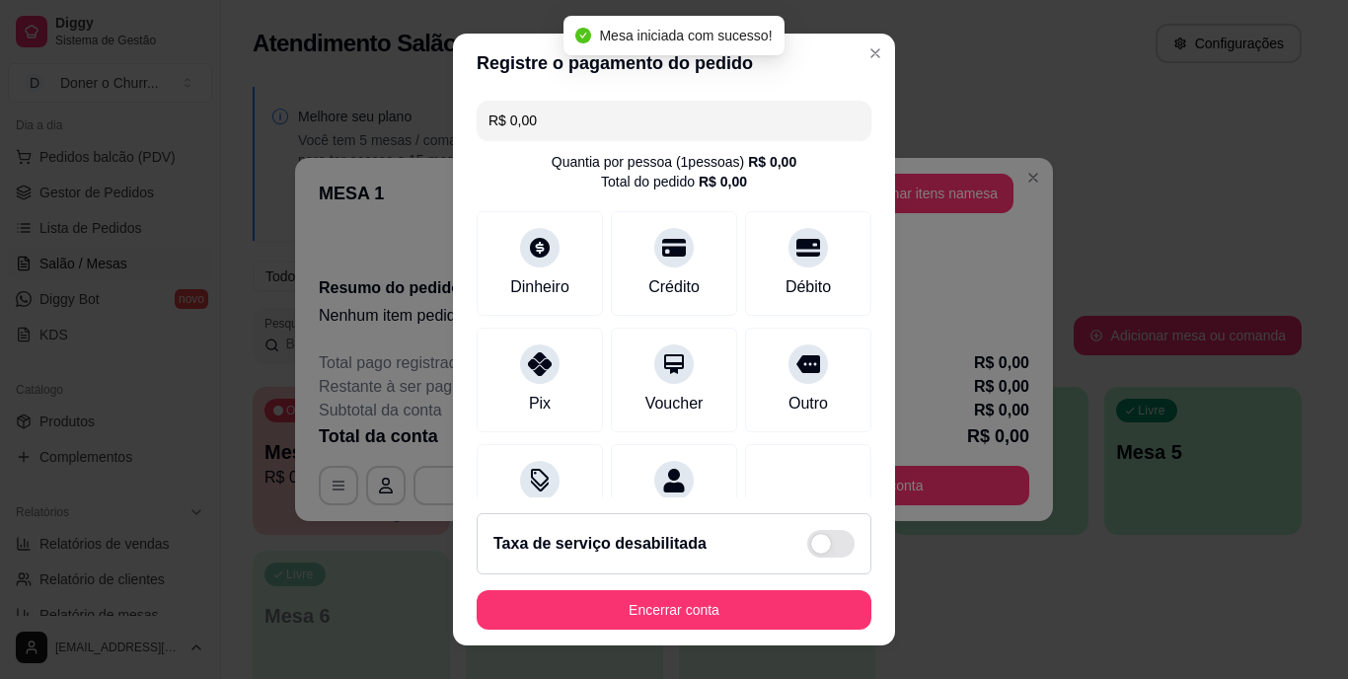
click at [868, 35] on header "Registre o pagamento do pedido" at bounding box center [674, 63] width 442 height 59
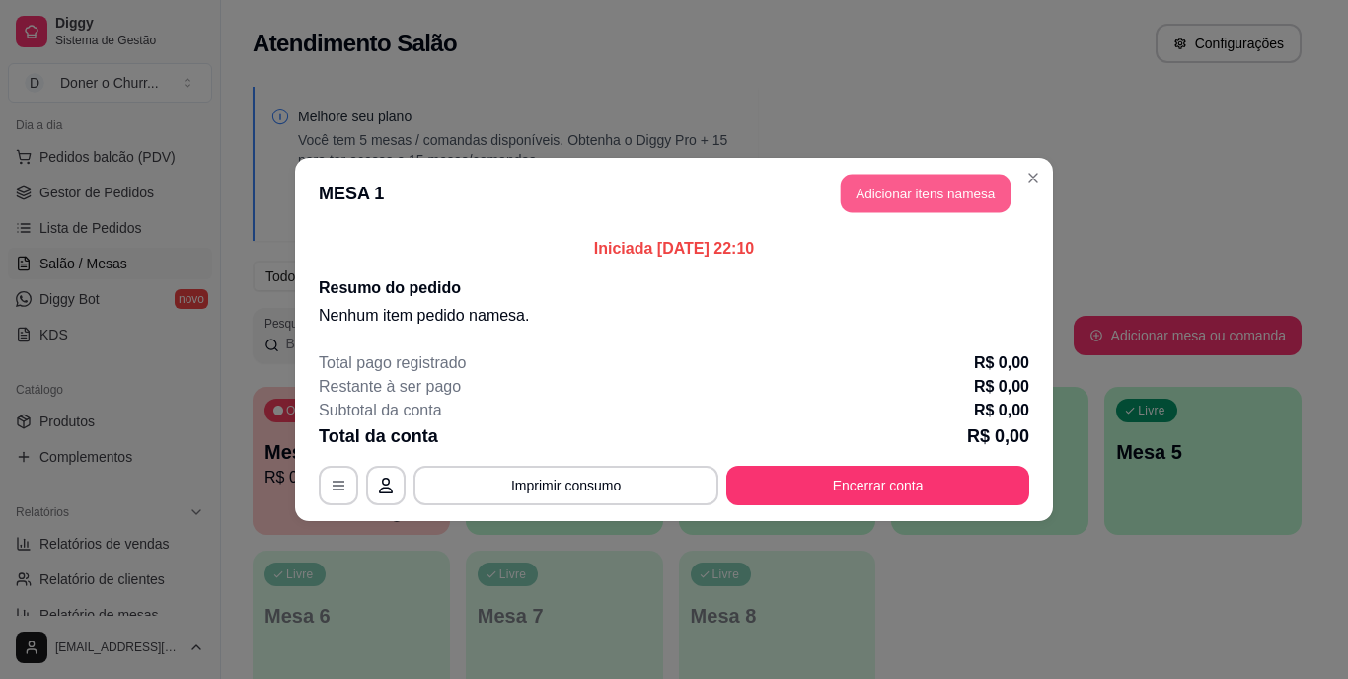
click at [884, 193] on button "Adicionar itens na mesa" at bounding box center [926, 194] width 170 height 38
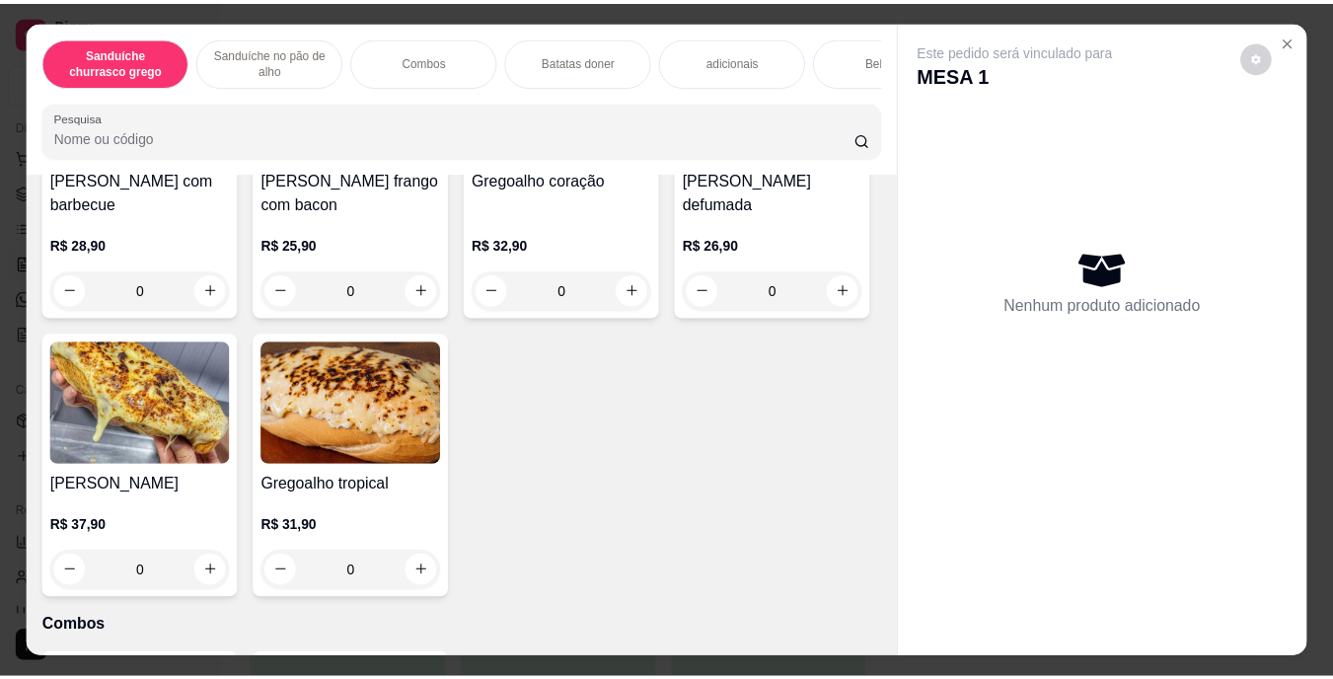
scroll to position [987, 0]
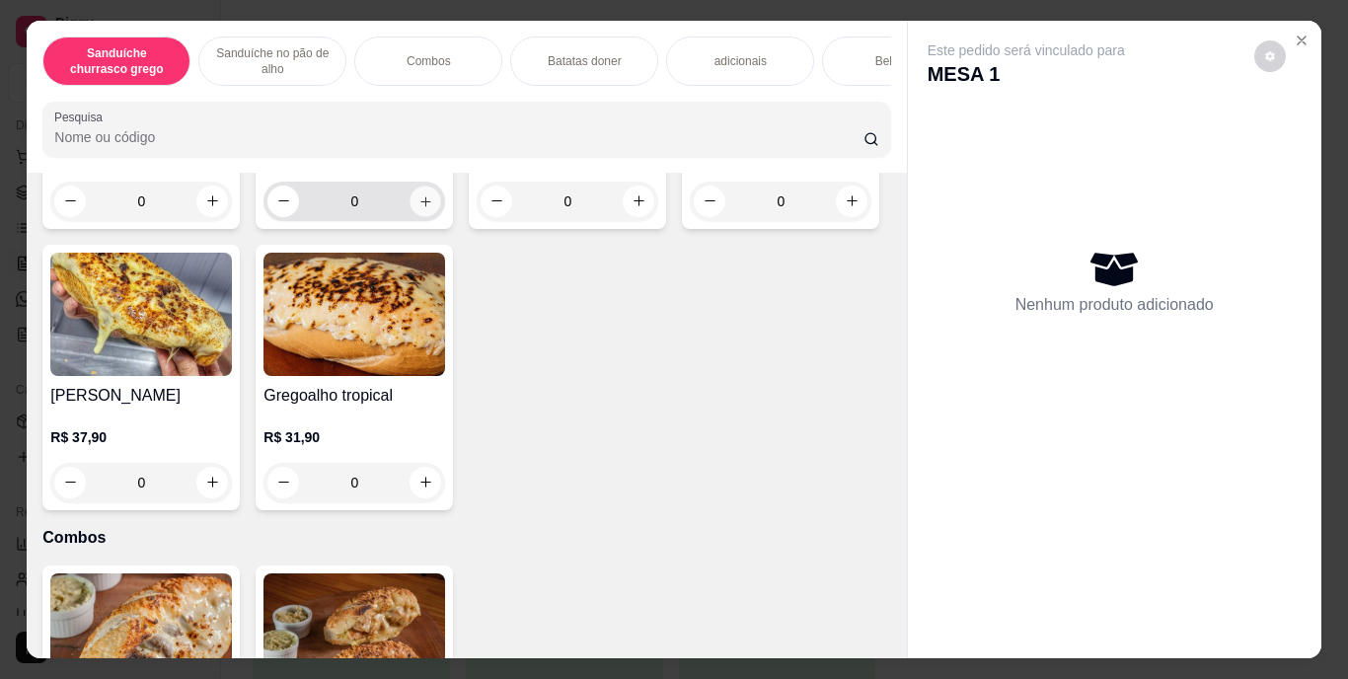
click at [424, 208] on icon "increase-product-quantity" at bounding box center [425, 200] width 15 height 15
type input "1"
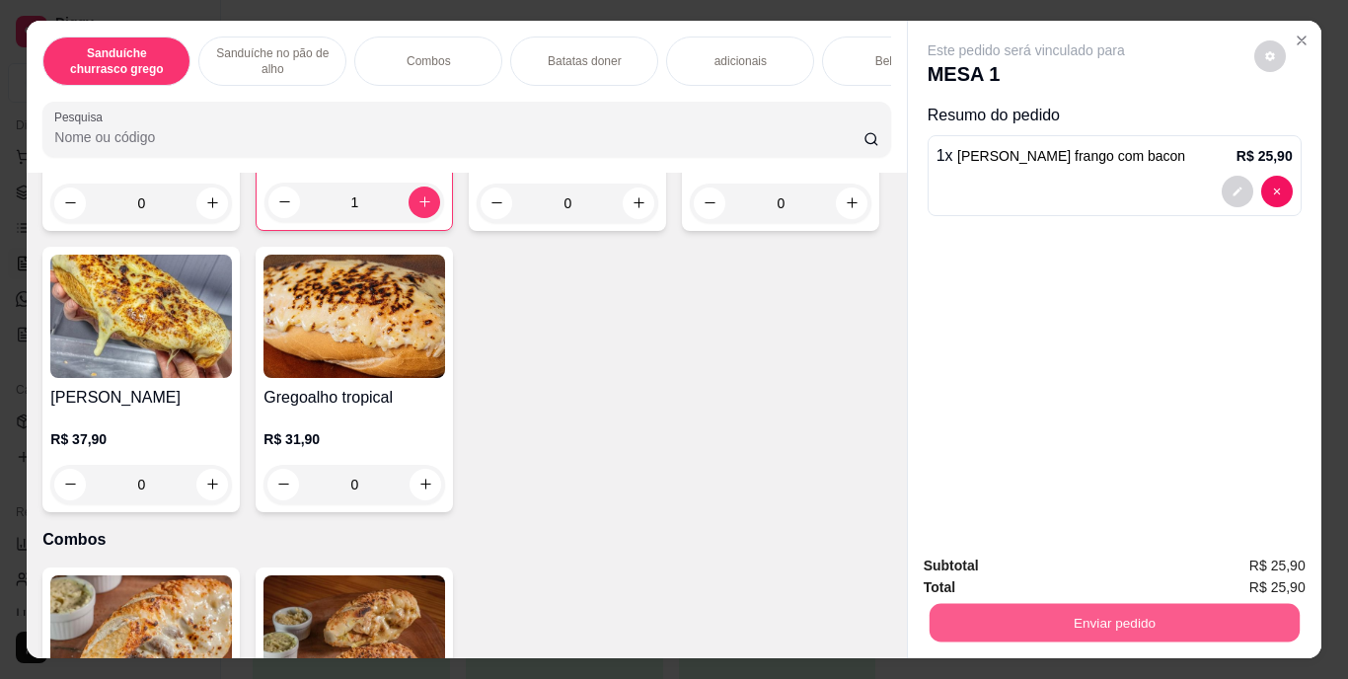
click at [1014, 610] on button "Enviar pedido" at bounding box center [1114, 623] width 370 height 38
click at [1285, 560] on button "Enviar pedido" at bounding box center [1254, 568] width 112 height 38
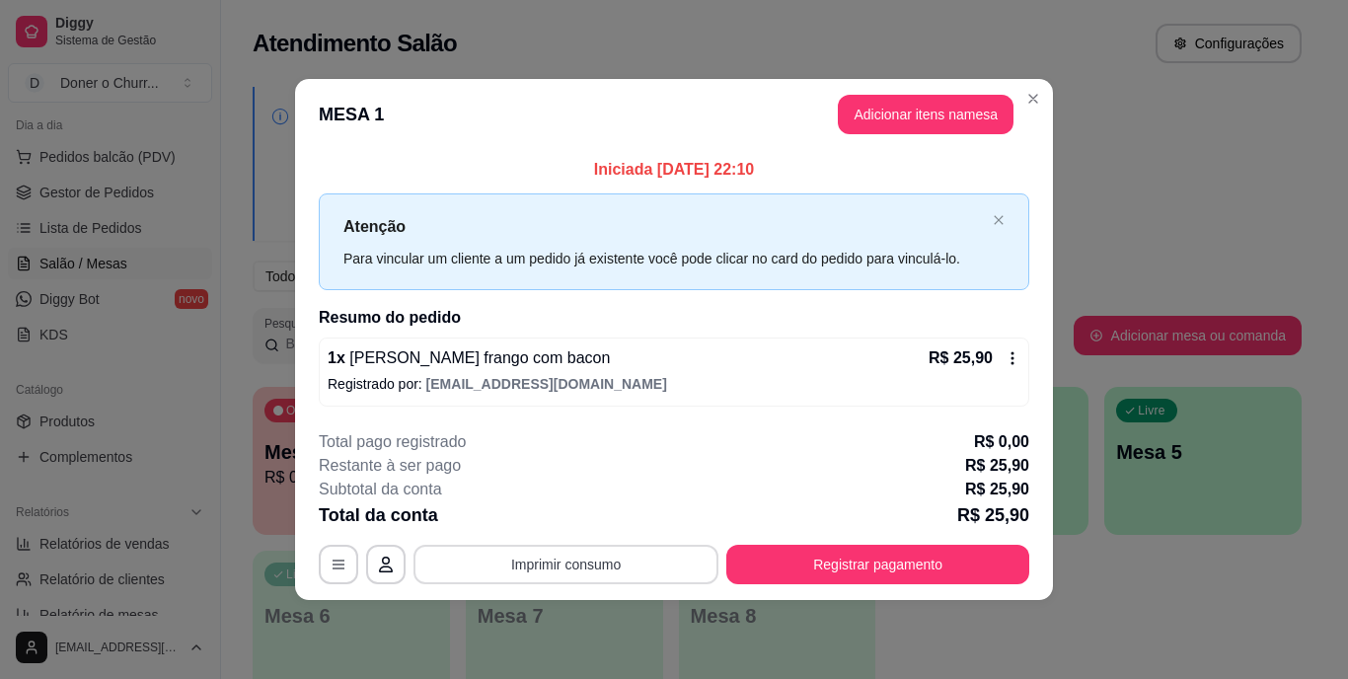
click at [596, 547] on button "Imprimir consumo" at bounding box center [566, 564] width 305 height 39
click at [599, 519] on button "IMPRESSORA" at bounding box center [572, 518] width 138 height 31
click at [583, 553] on button "Imprimir consumo" at bounding box center [566, 564] width 296 height 38
click at [592, 516] on button "IMPRESSORA" at bounding box center [572, 518] width 138 height 31
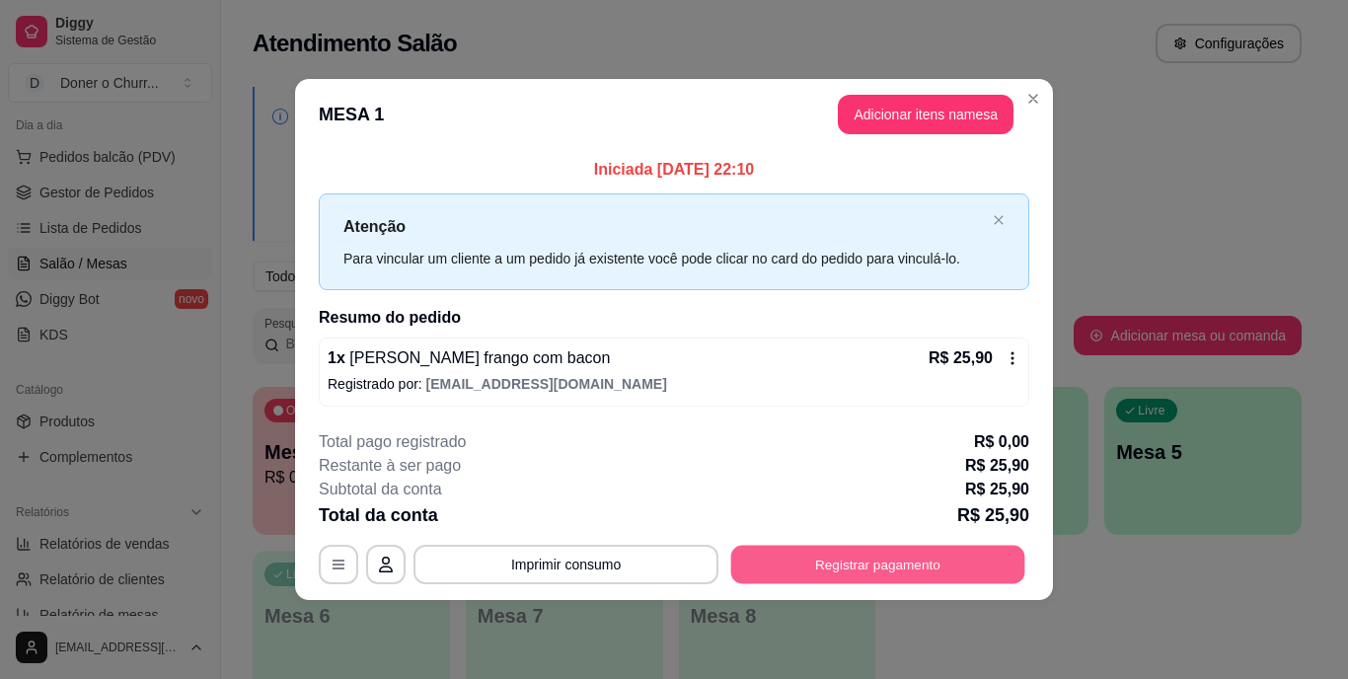
click at [874, 558] on button "Registrar pagamento" at bounding box center [878, 564] width 294 height 38
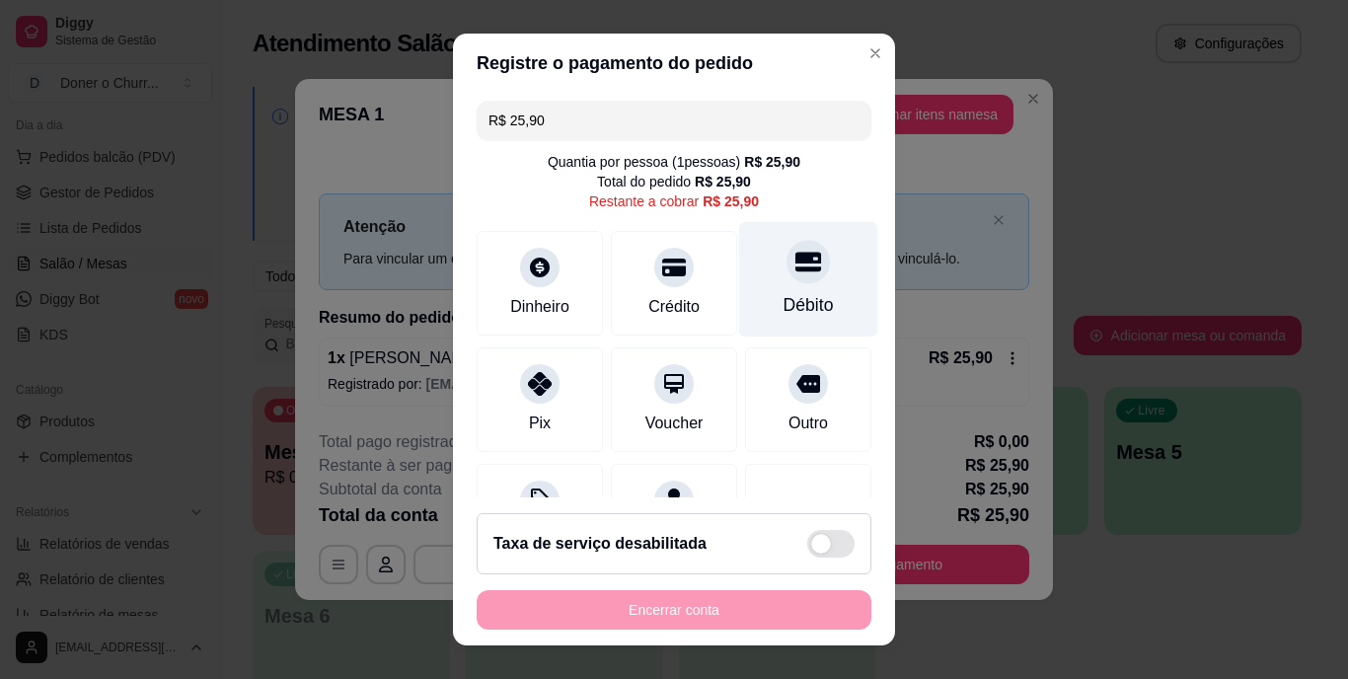
click at [784, 297] on div "Débito" at bounding box center [809, 306] width 50 height 26
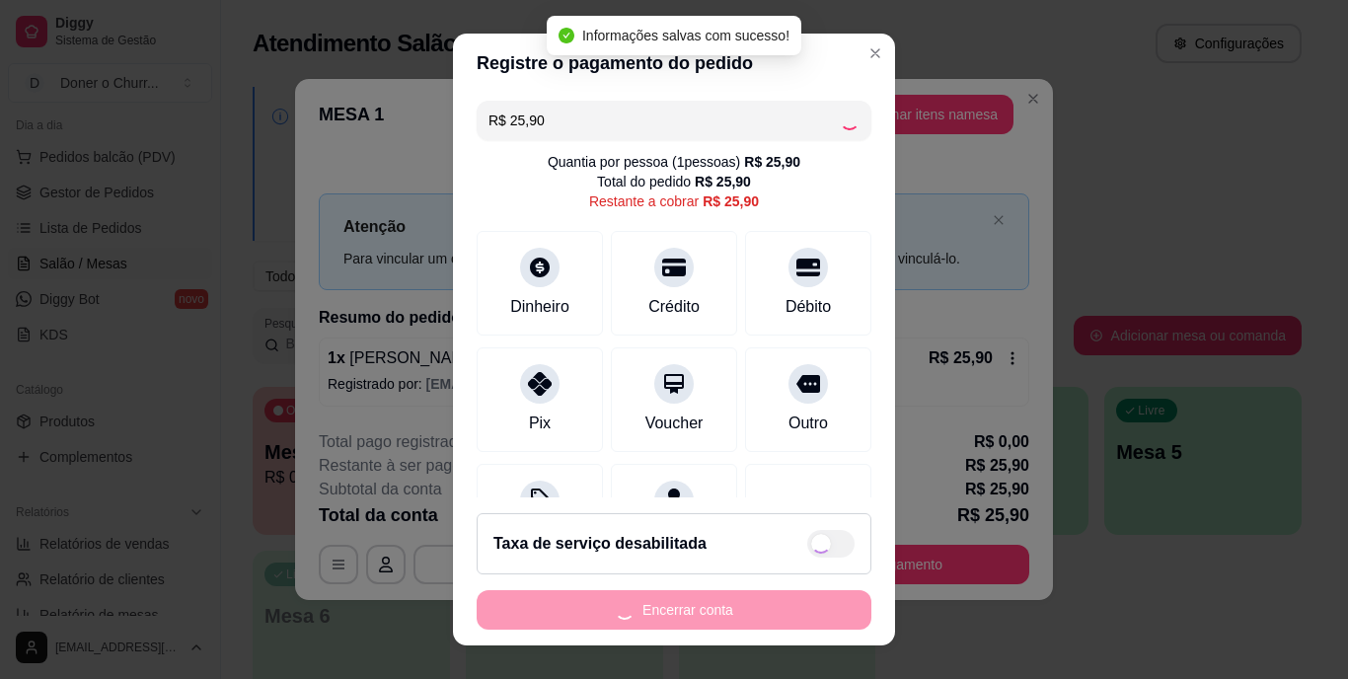
type input "R$ 0,00"
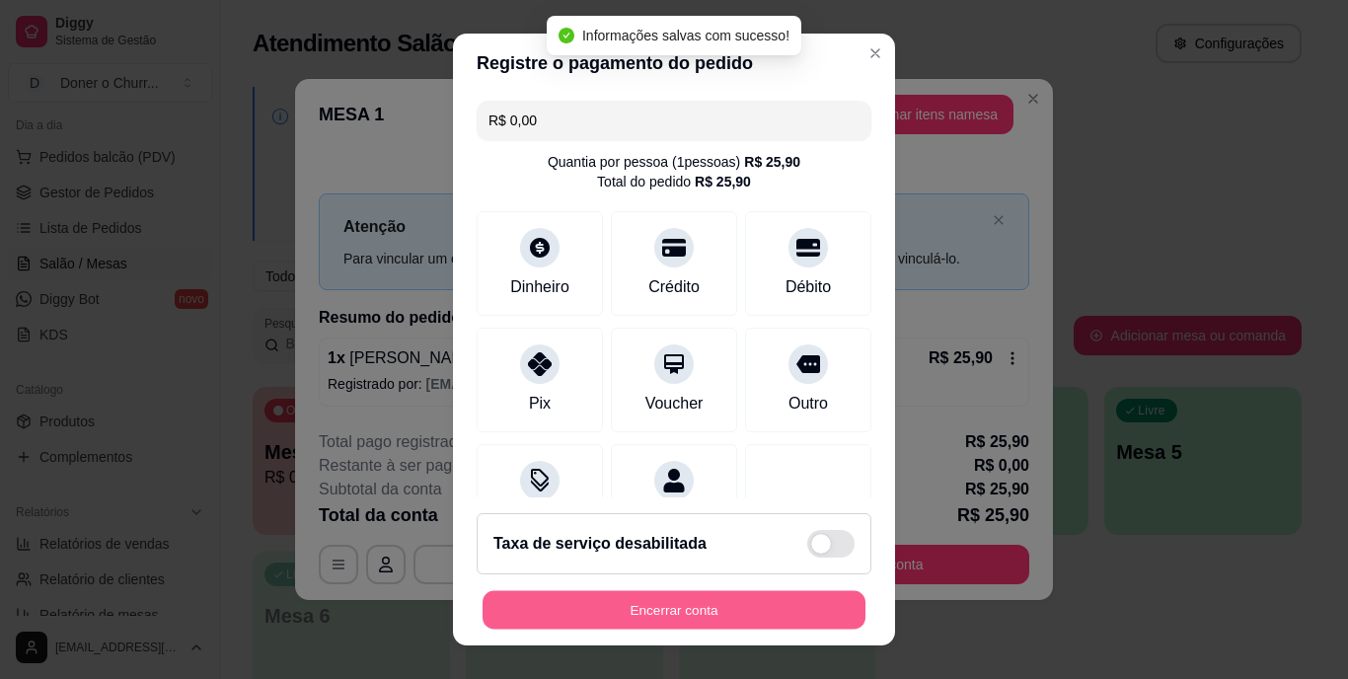
click at [694, 611] on button "Encerrar conta" at bounding box center [674, 609] width 383 height 38
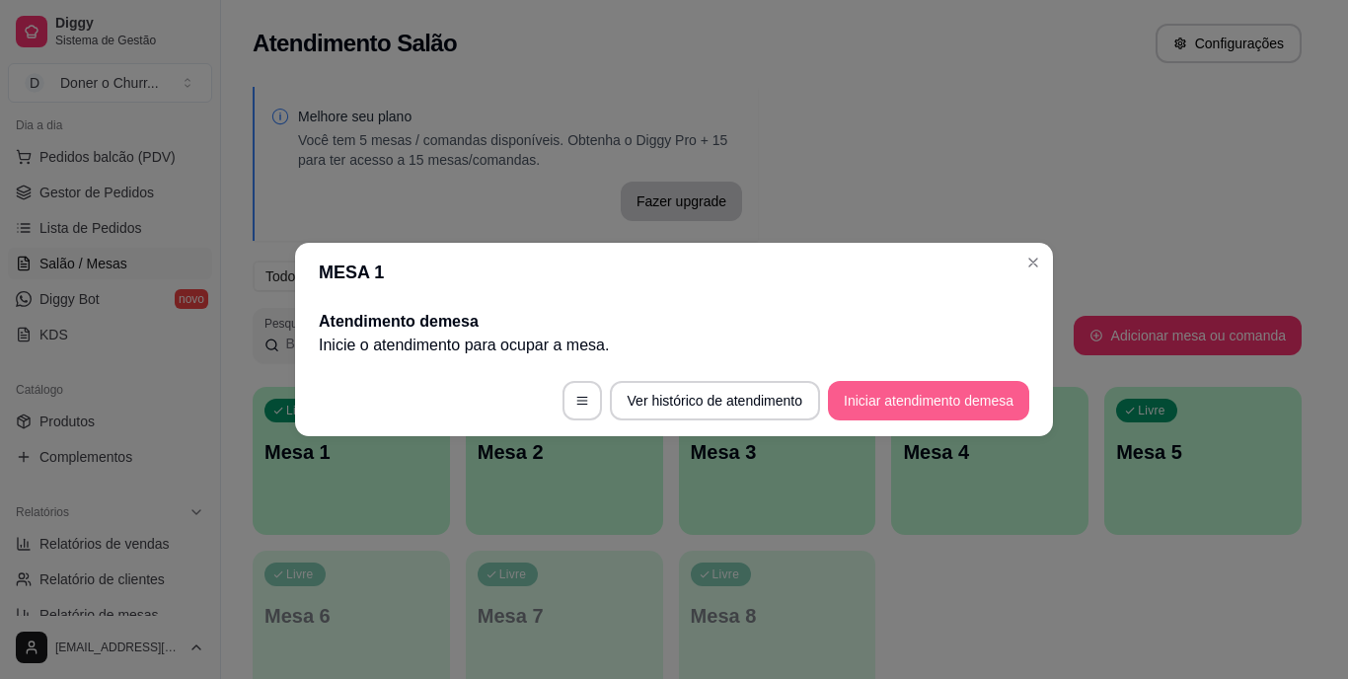
click at [874, 401] on button "Iniciar atendimento de mesa" at bounding box center [928, 400] width 201 height 39
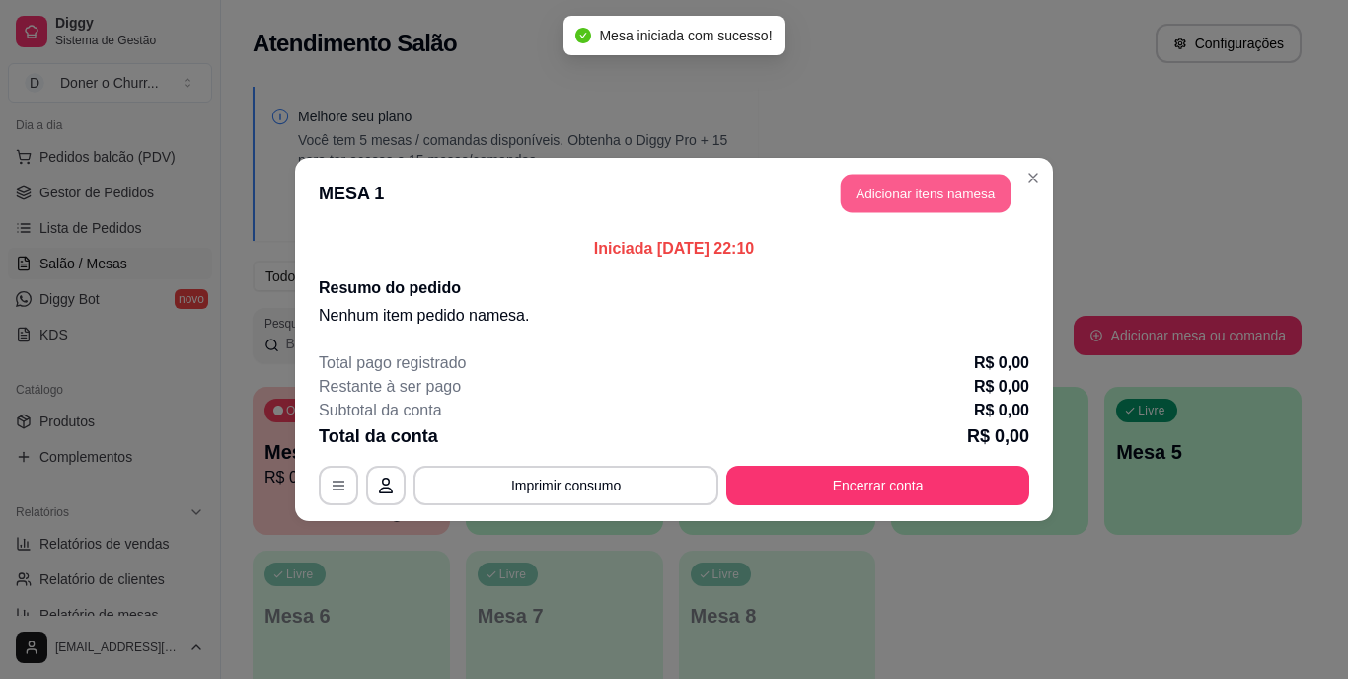
click at [973, 196] on button "Adicionar itens na mesa" at bounding box center [926, 194] width 170 height 38
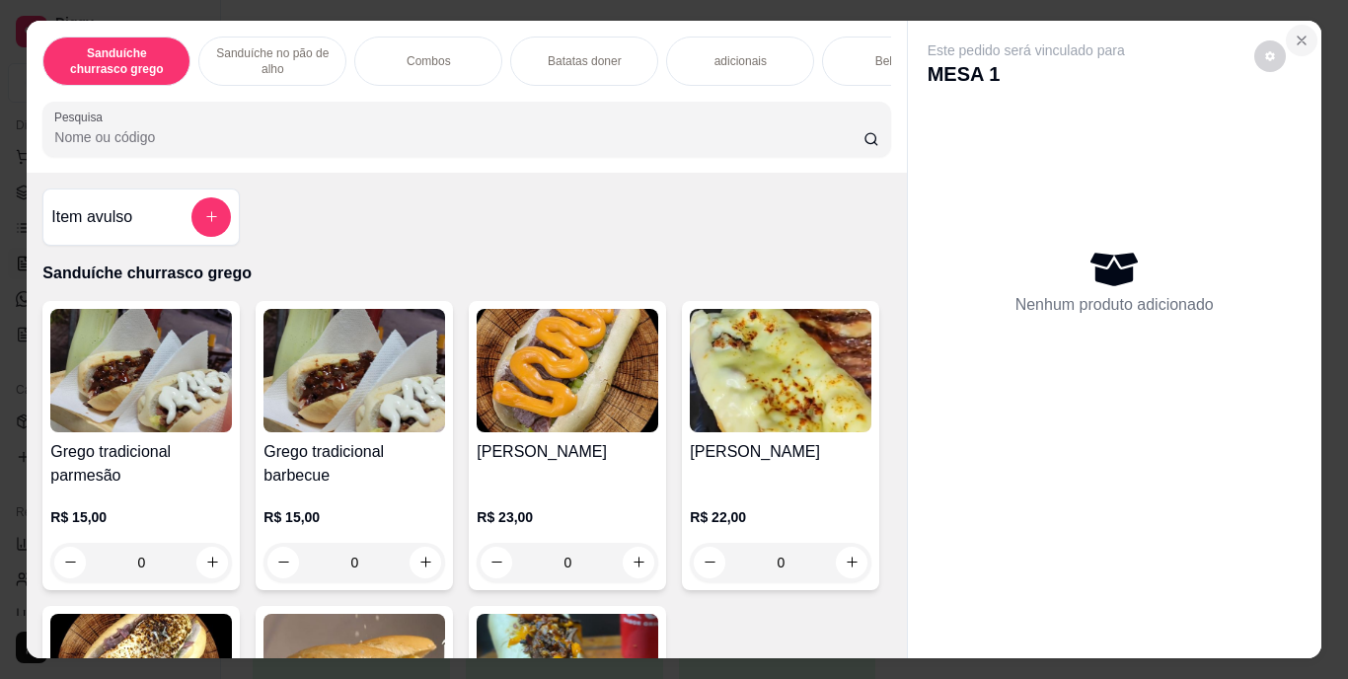
click at [1294, 35] on icon "Close" at bounding box center [1302, 41] width 16 height 16
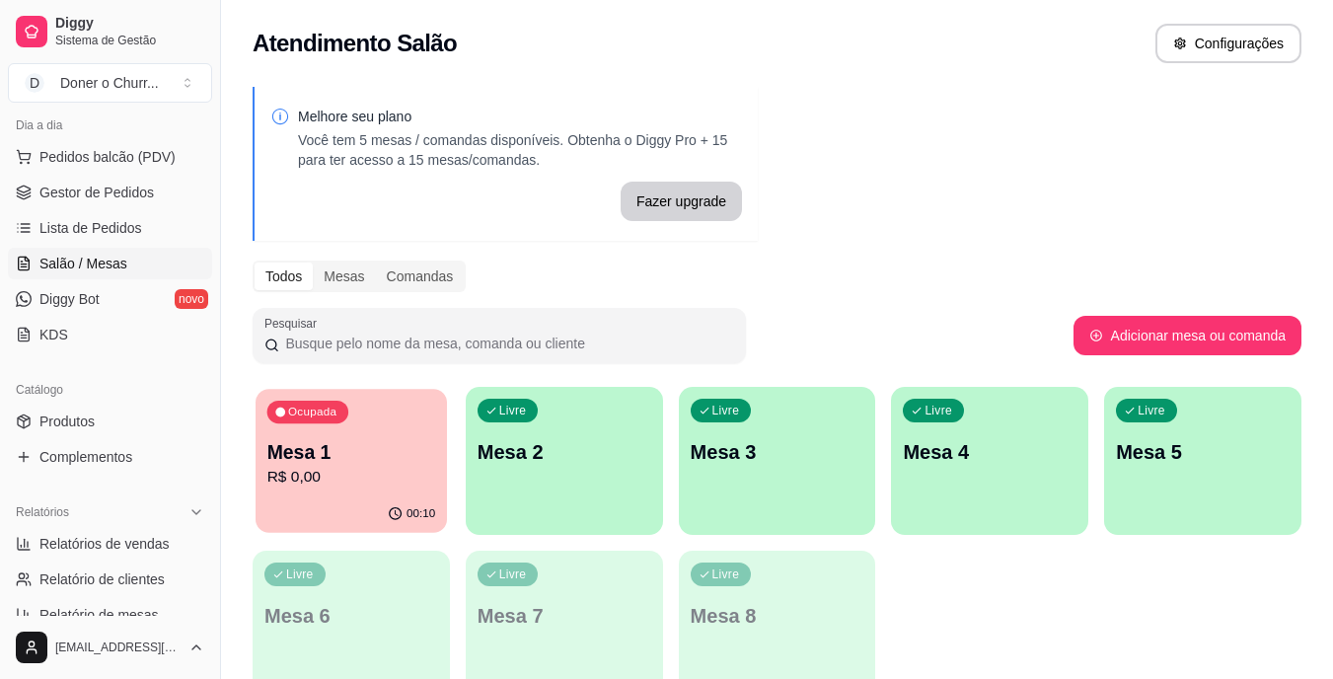
click at [315, 454] on p "Mesa 1" at bounding box center [351, 452] width 169 height 27
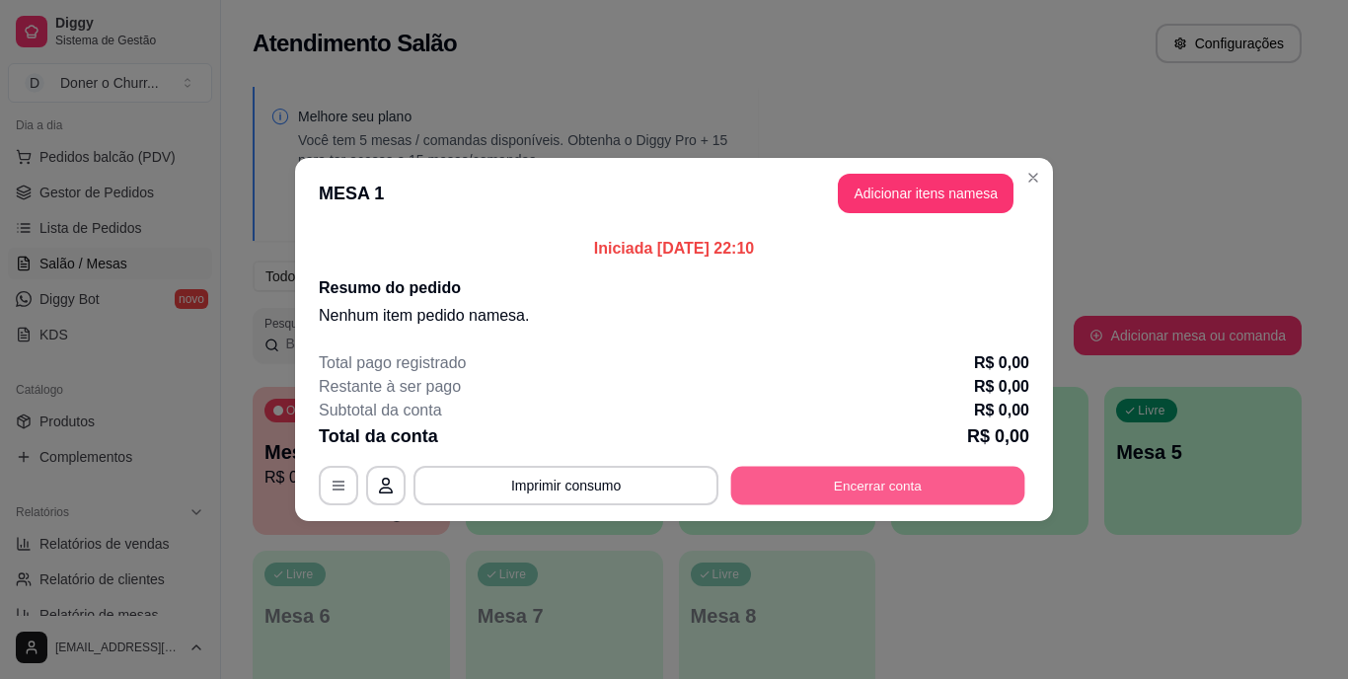
click at [792, 488] on button "Encerrar conta" at bounding box center [878, 486] width 294 height 38
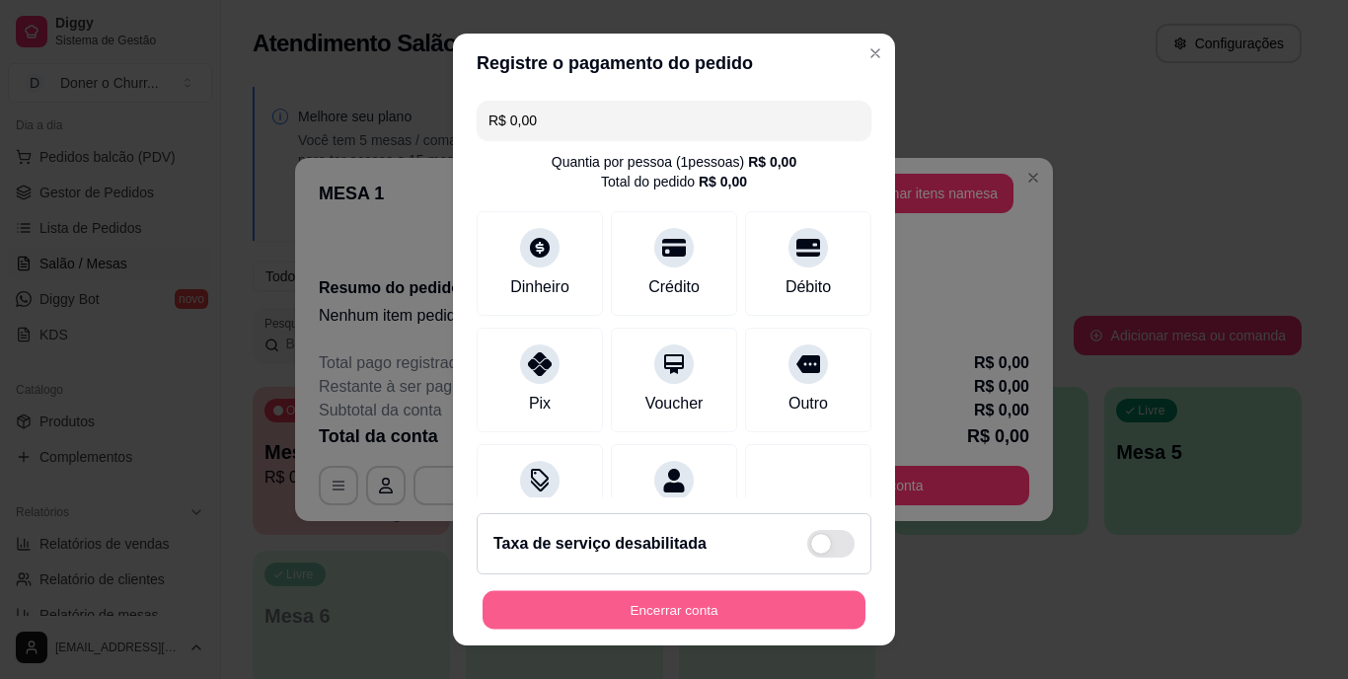
click at [743, 616] on button "Encerrar conta" at bounding box center [674, 609] width 383 height 38
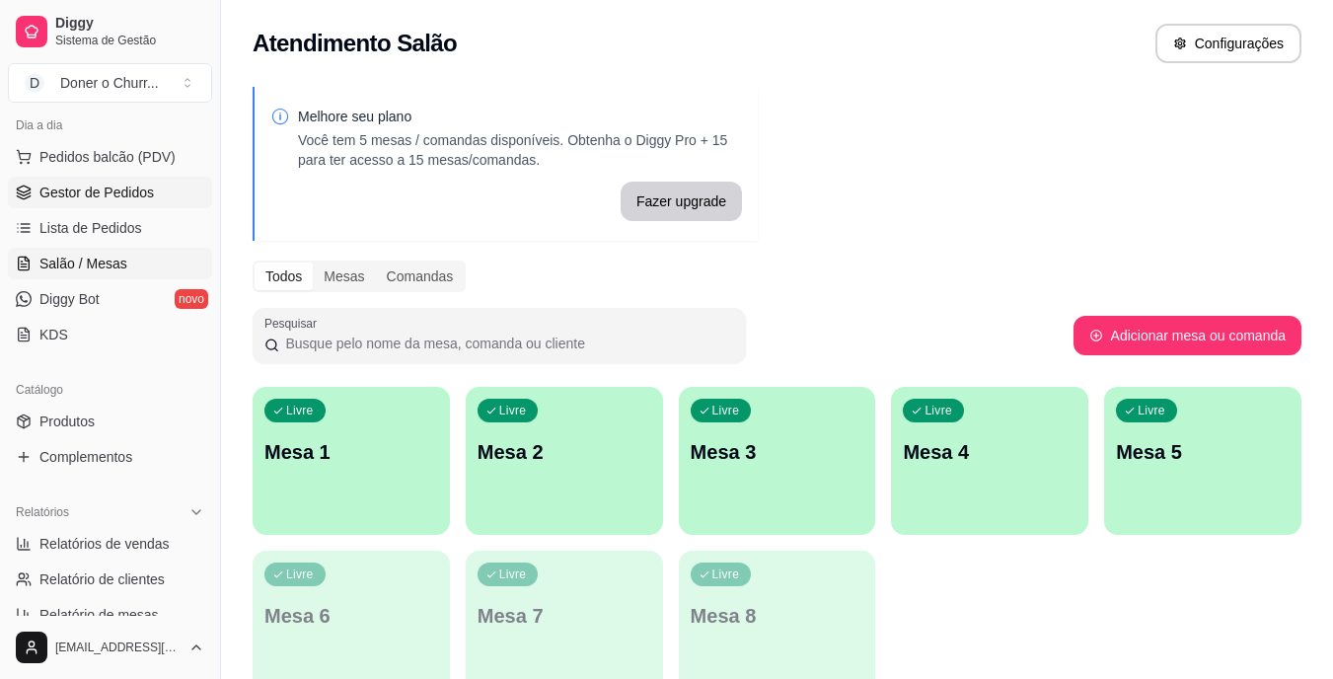
click at [116, 201] on span "Gestor de Pedidos" at bounding box center [96, 193] width 114 height 20
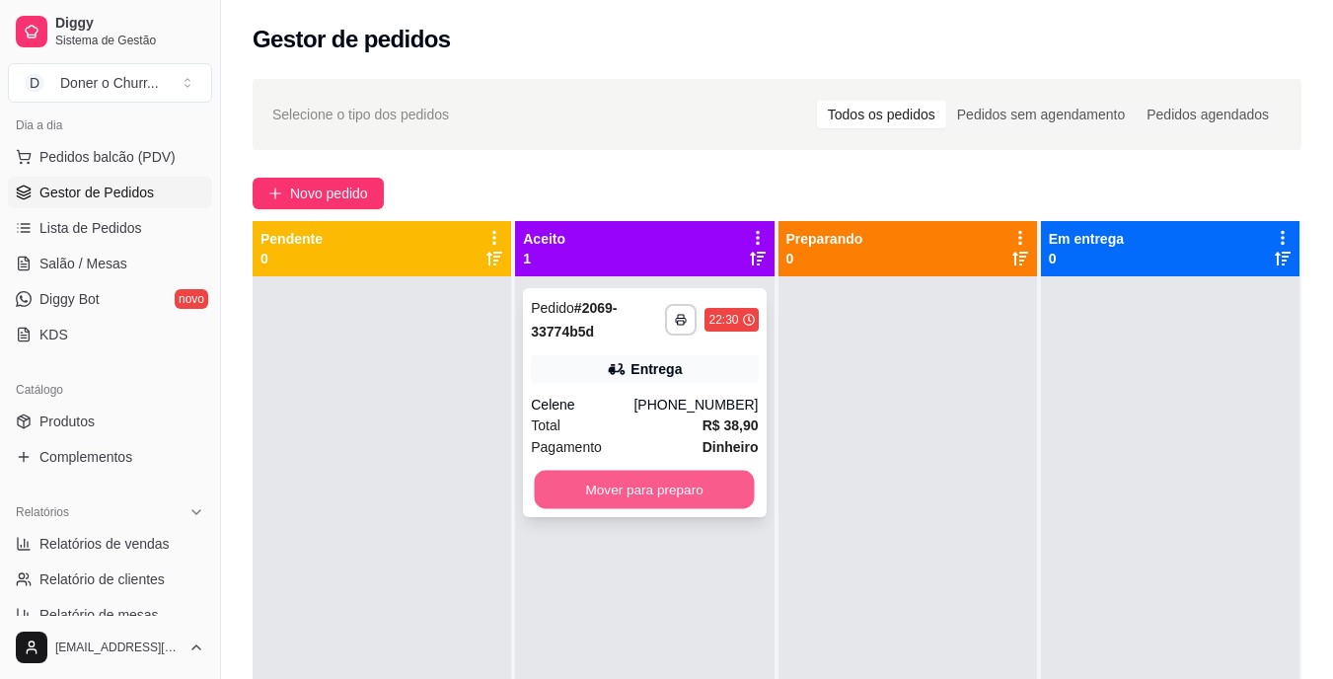
click at [599, 476] on button "Mover para preparo" at bounding box center [645, 490] width 220 height 38
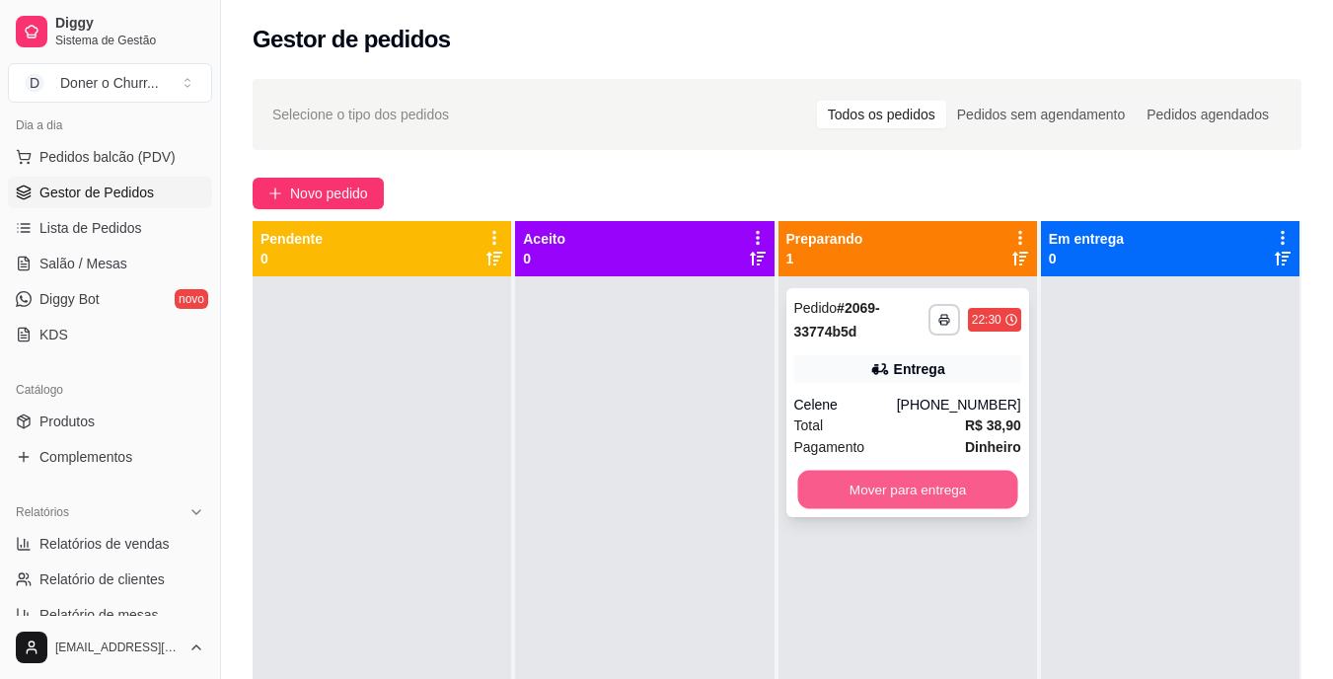
click at [837, 472] on button "Mover para entrega" at bounding box center [908, 490] width 220 height 38
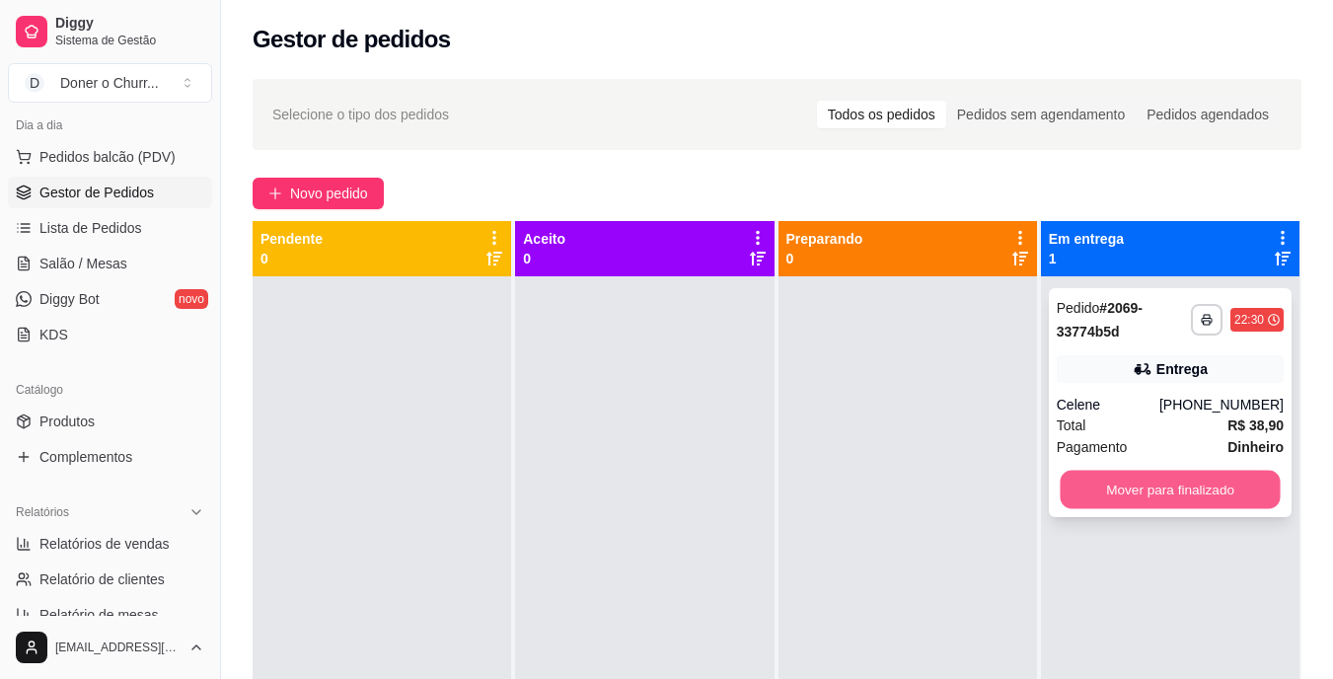
click at [1111, 484] on button "Mover para finalizado" at bounding box center [1170, 490] width 220 height 38
